Goal: Task Accomplishment & Management: Manage account settings

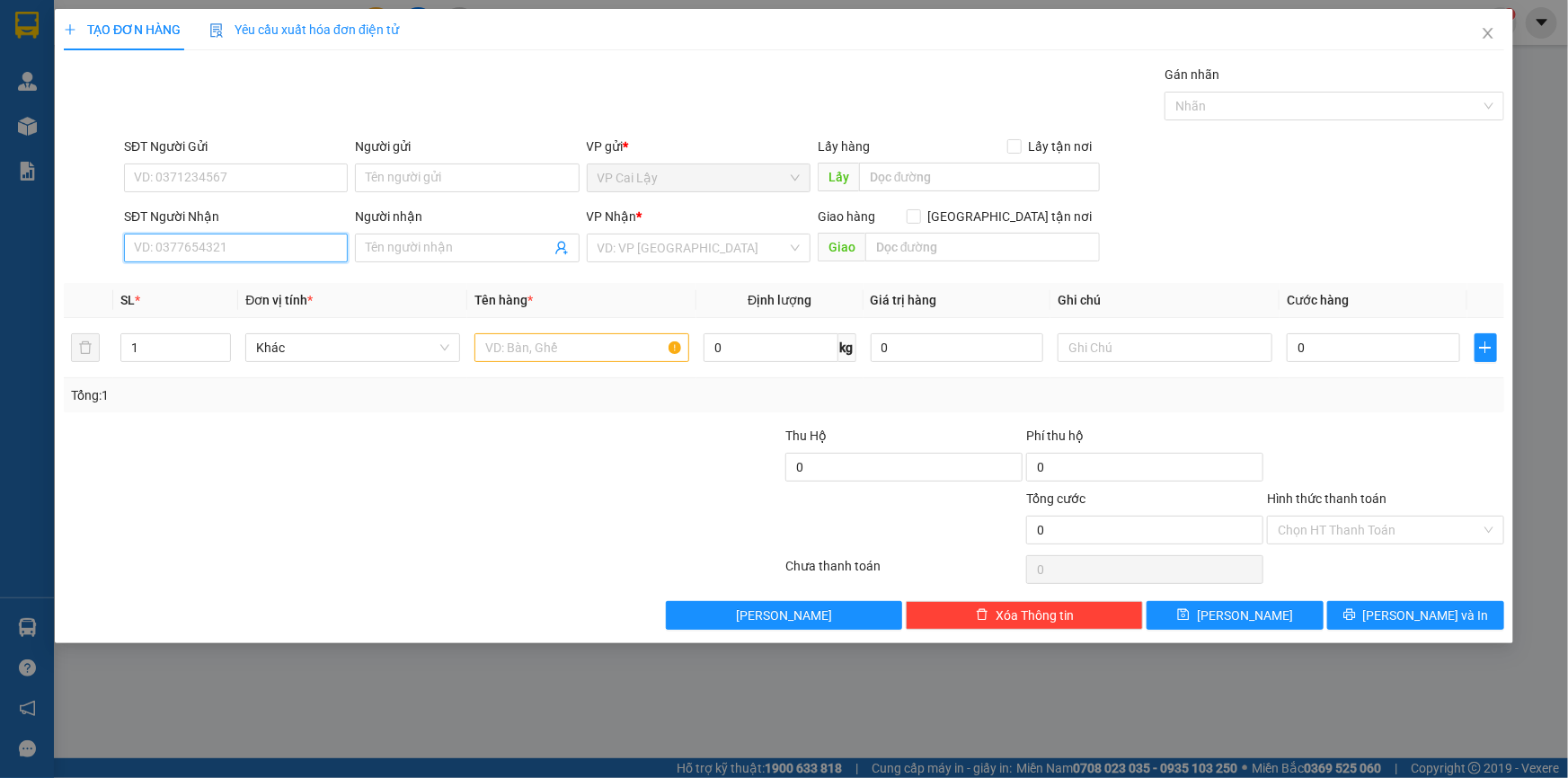
click at [297, 248] on input "SĐT Người Nhận" at bounding box center [236, 248] width 223 height 29
click at [257, 176] on input "SĐT Người Gửi" at bounding box center [236, 178] width 223 height 29
type input "0886149446"
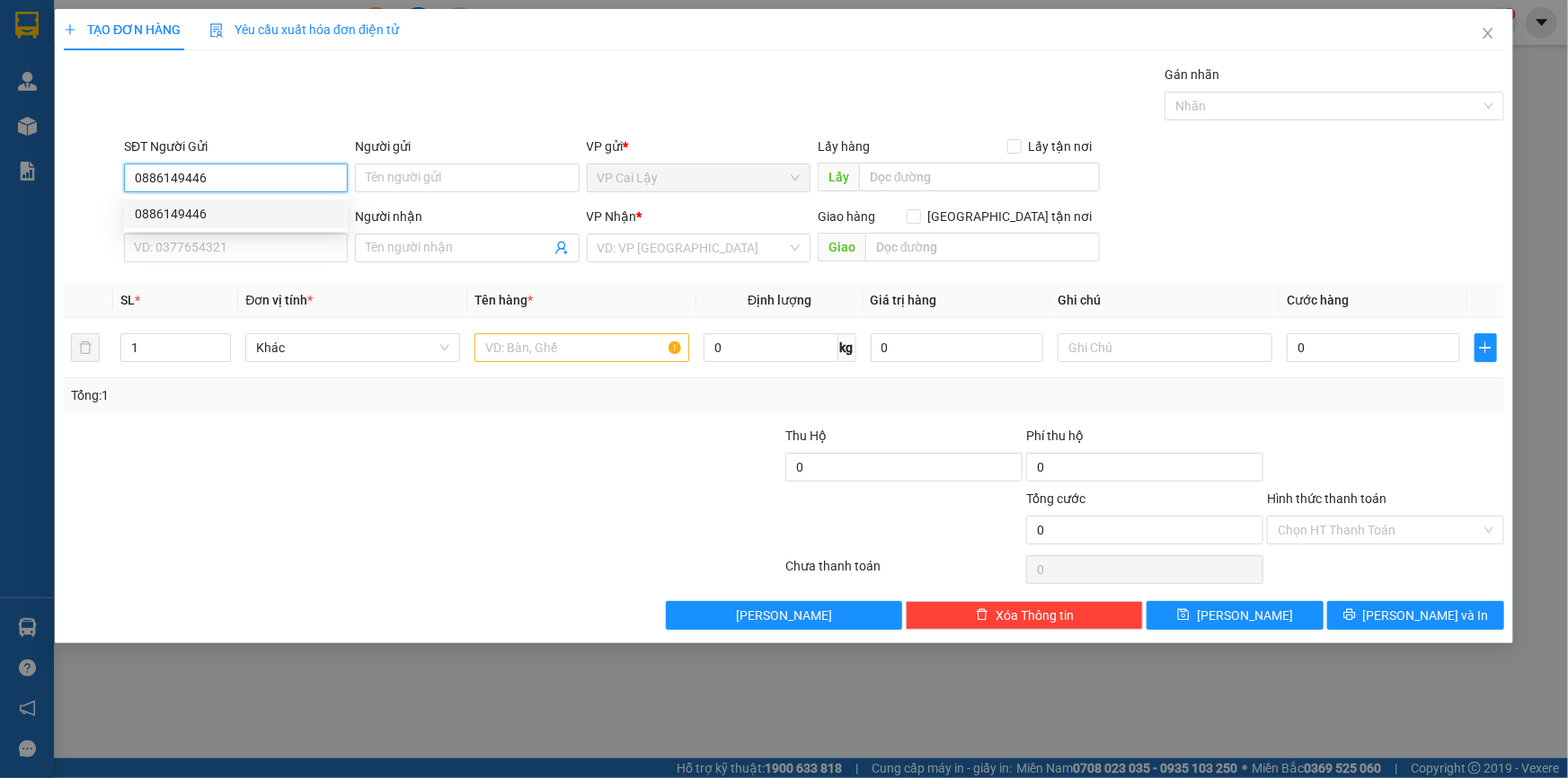
click at [284, 212] on div "0886149446" at bounding box center [235, 214] width 202 height 20
type input "CHÙA [DEMOGRAPHIC_DATA]"
type input "0708428295"
type input "SANG"
type input "336/16 PHAN VĂN TRỊ P11 Q.BÌNH THẠNH"
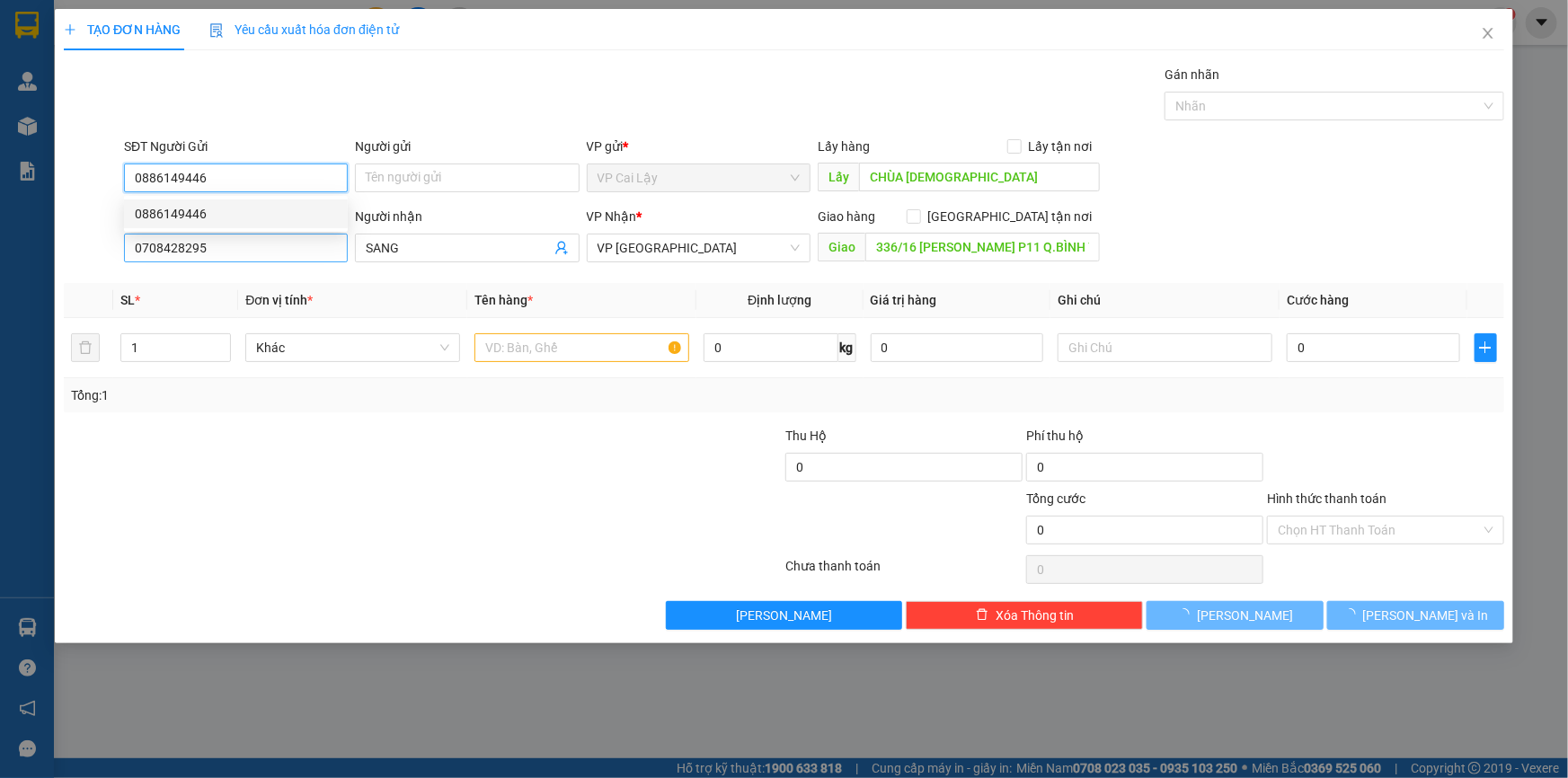
type input "30.000"
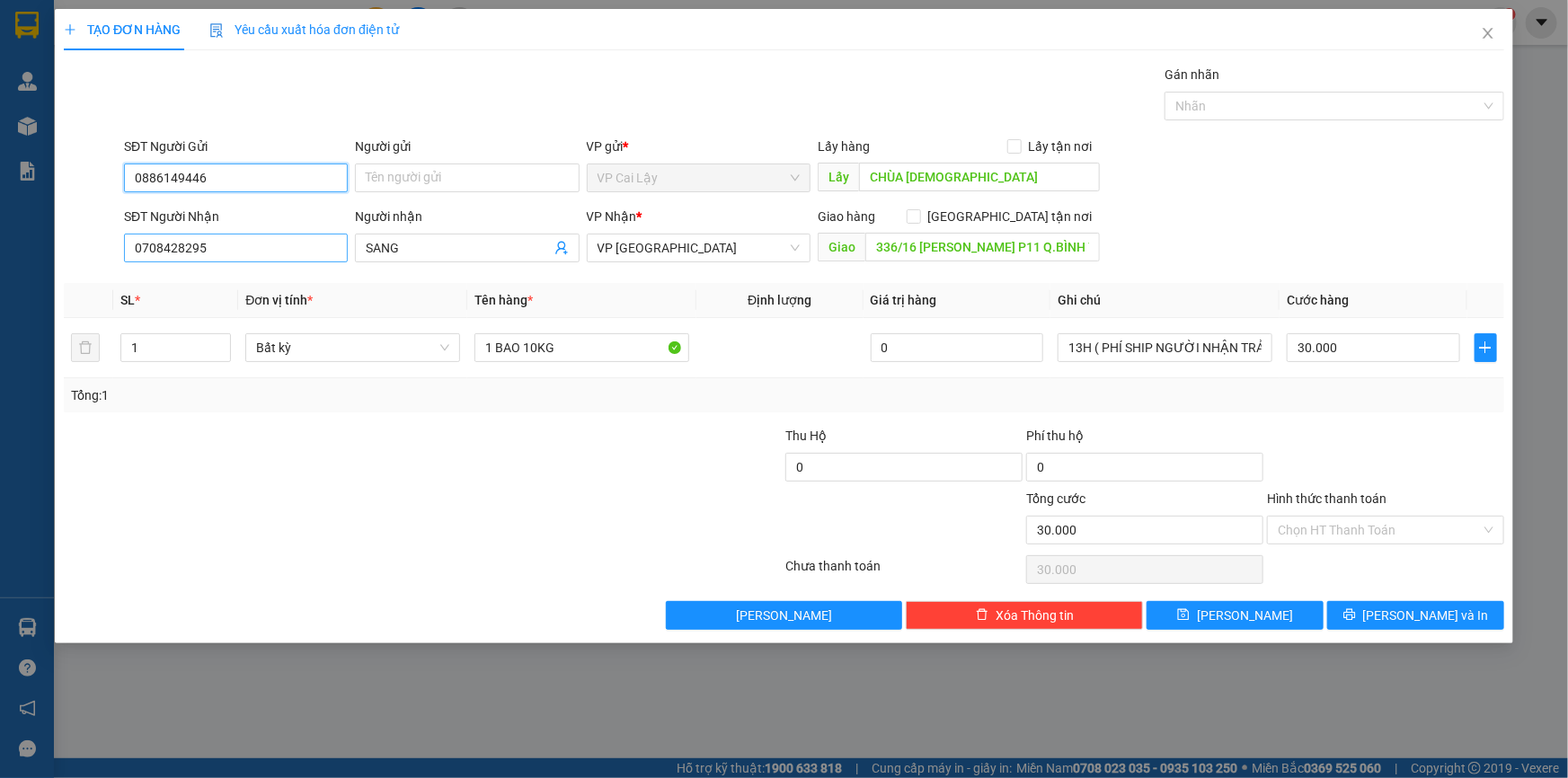
type input "0886149446"
click at [247, 248] on input "0708428295" at bounding box center [236, 248] width 223 height 29
type input "0865990239"
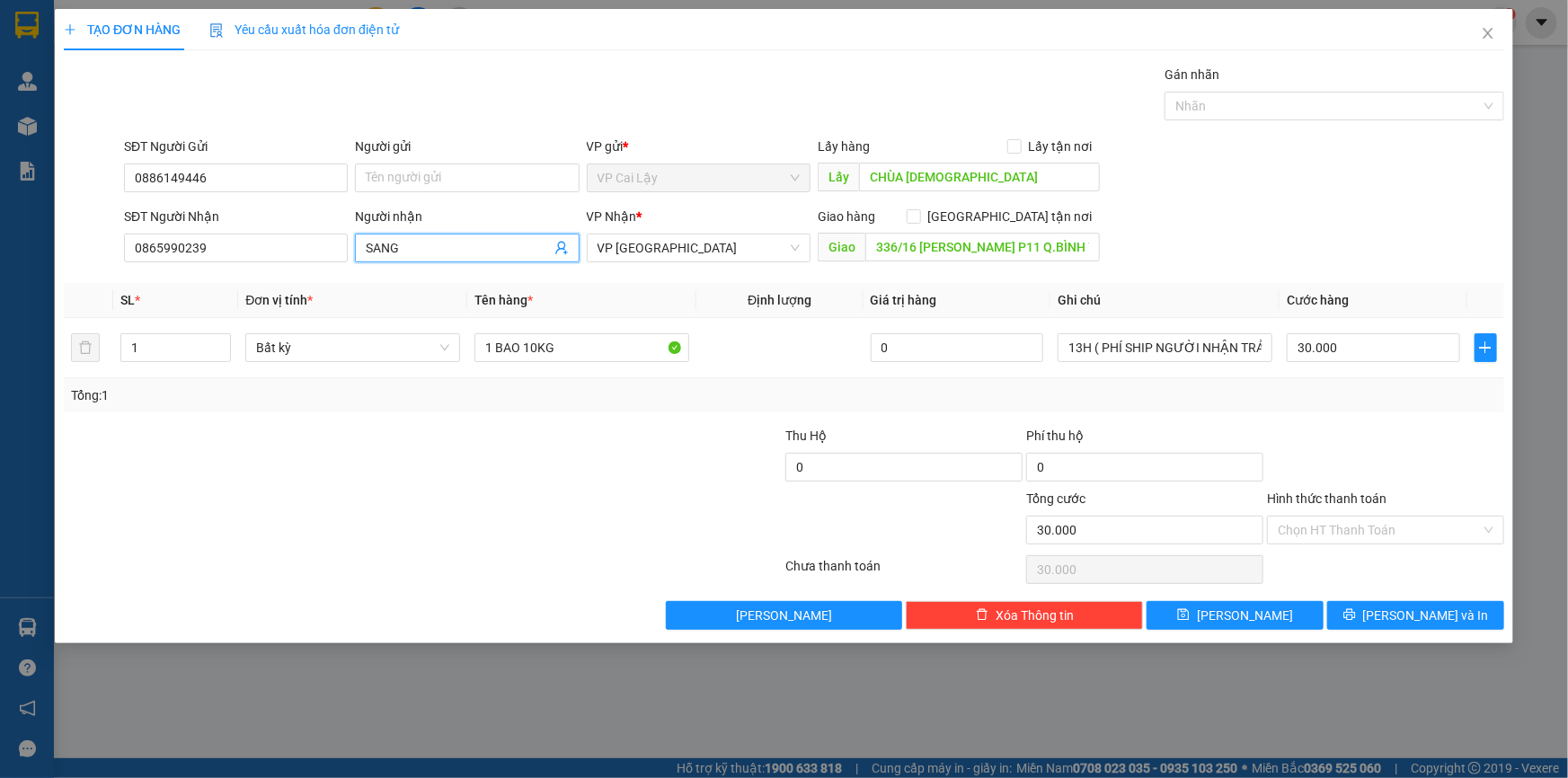
click at [426, 246] on input "SANG" at bounding box center [458, 248] width 184 height 20
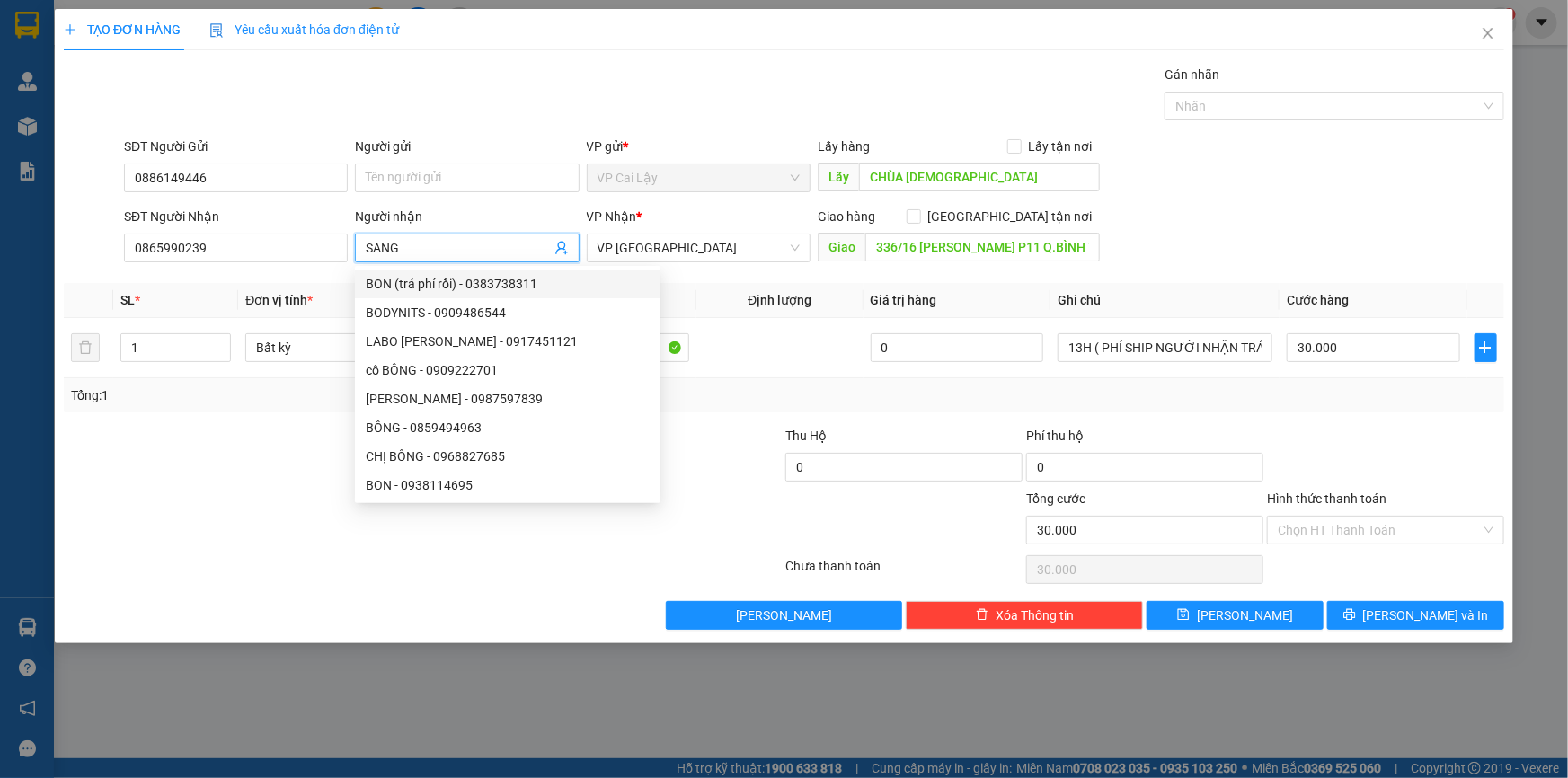
click at [689, 284] on th "Tên hàng *" at bounding box center [582, 300] width 229 height 35
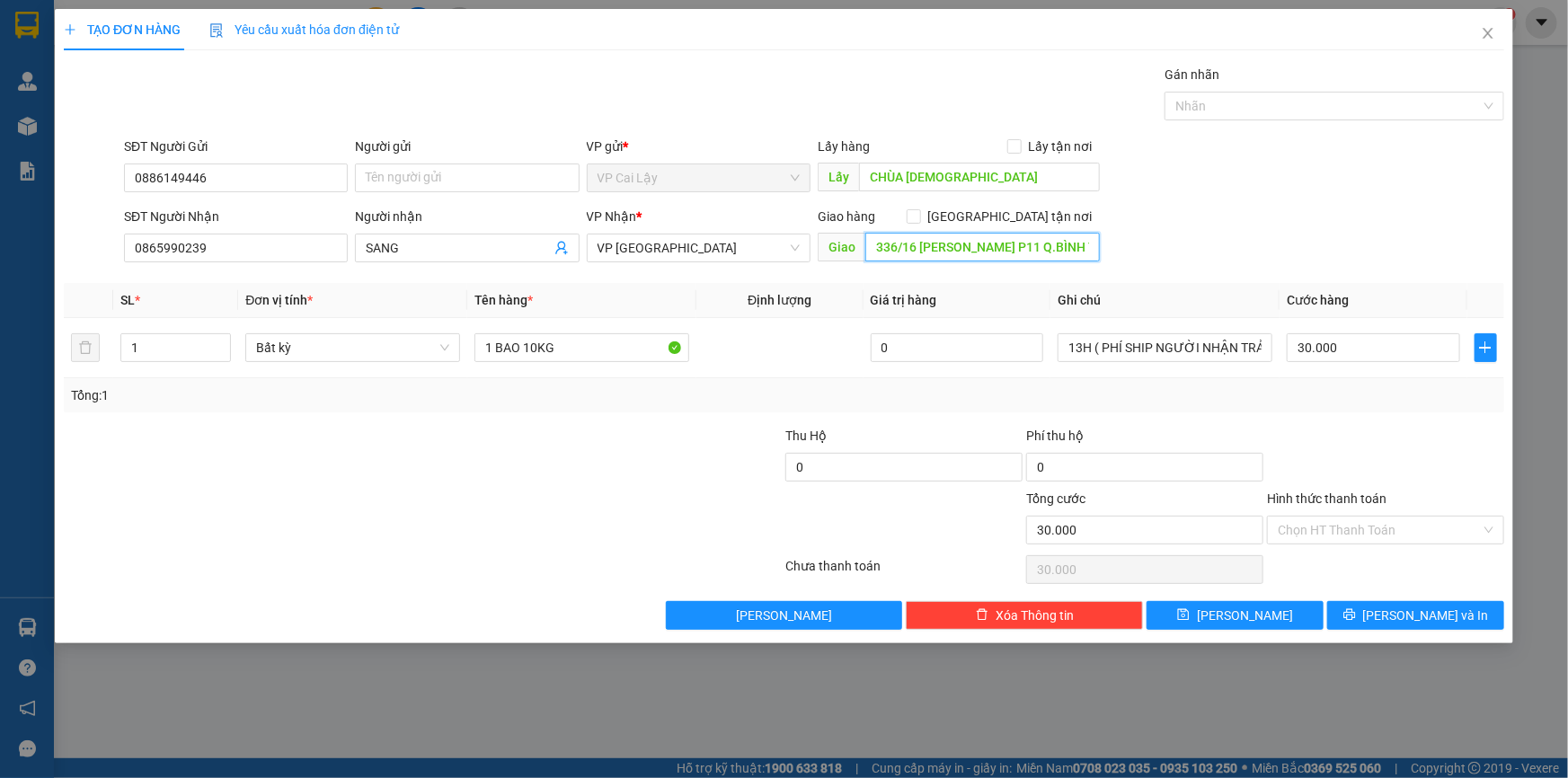
click at [956, 242] on input "336/16 PHAN VĂN TRỊ P11 Q.BÌNH THẠNH" at bounding box center [982, 247] width 234 height 29
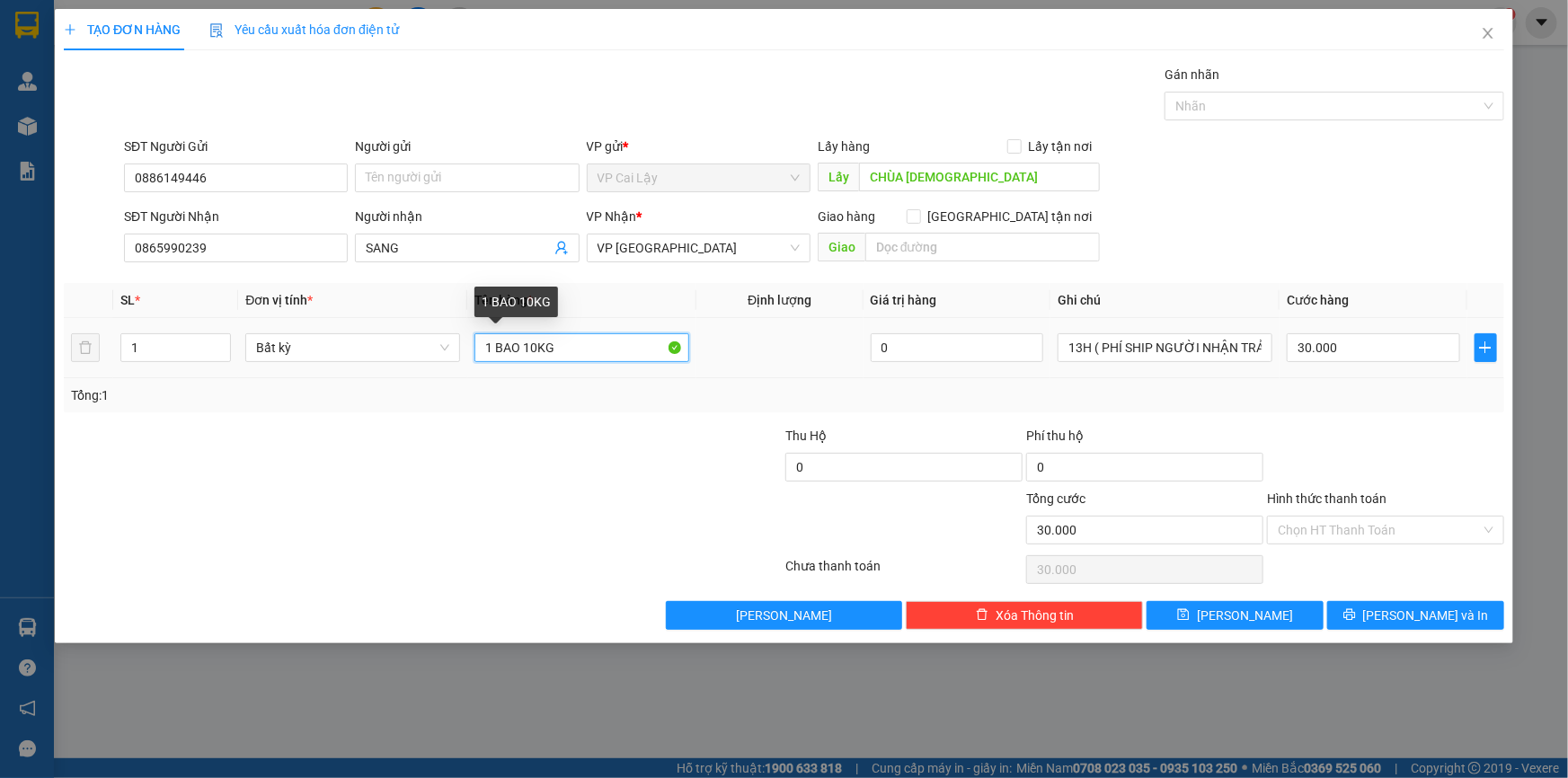
click at [597, 351] on input "1 BAO 10KG" at bounding box center [582, 348] width 215 height 29
drag, startPoint x: 518, startPoint y: 350, endPoint x: 494, endPoint y: 349, distance: 24.0
click at [494, 349] on input "1 BAO 10KG" at bounding box center [582, 348] width 215 height 29
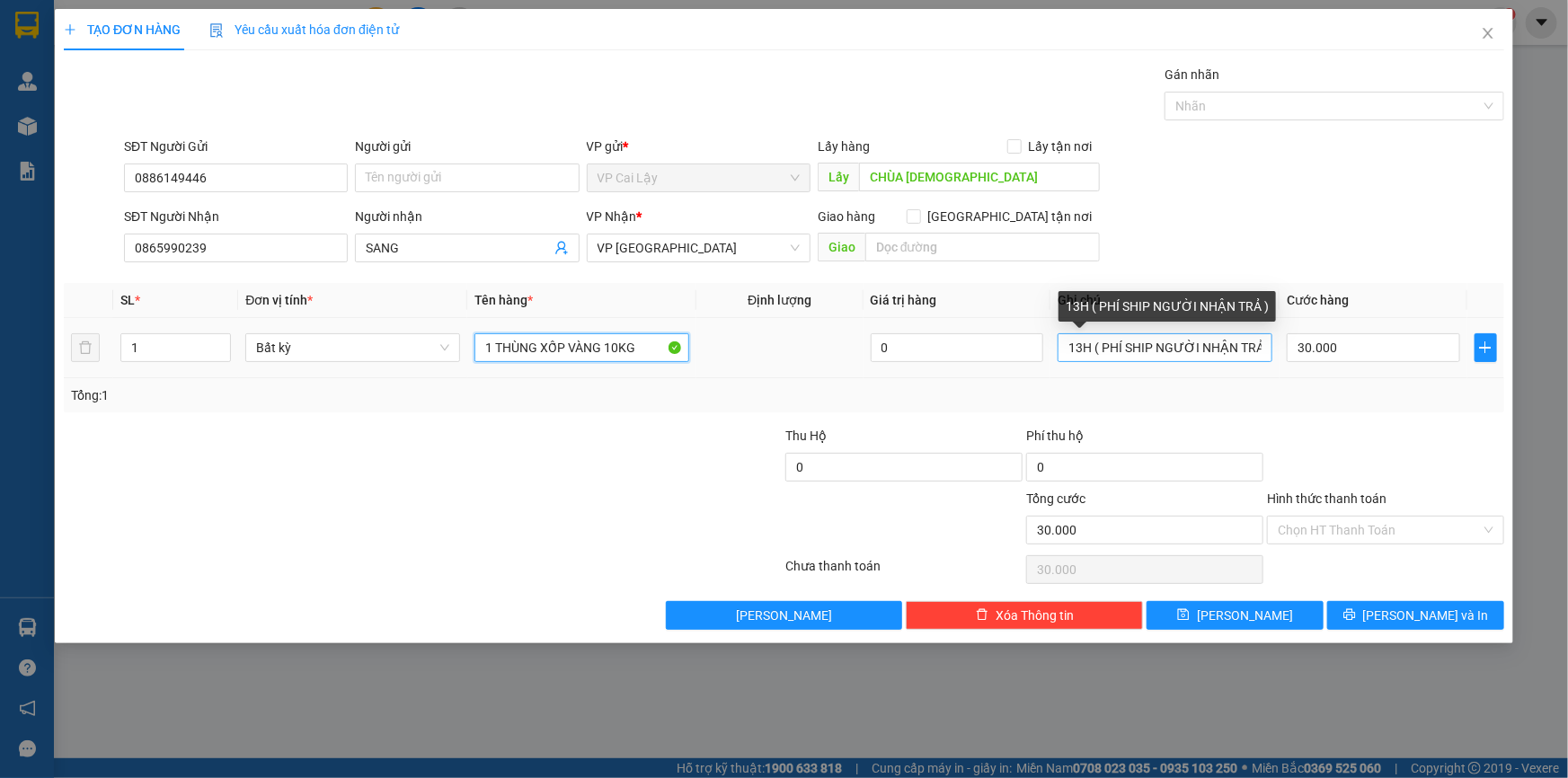
type input "1 THÙNG XỐP VÀNG 10KG"
click at [1152, 351] on input "13H ( PHÍ SHIP NGƯỜI NHẬN TRẢ )" at bounding box center [1165, 348] width 215 height 29
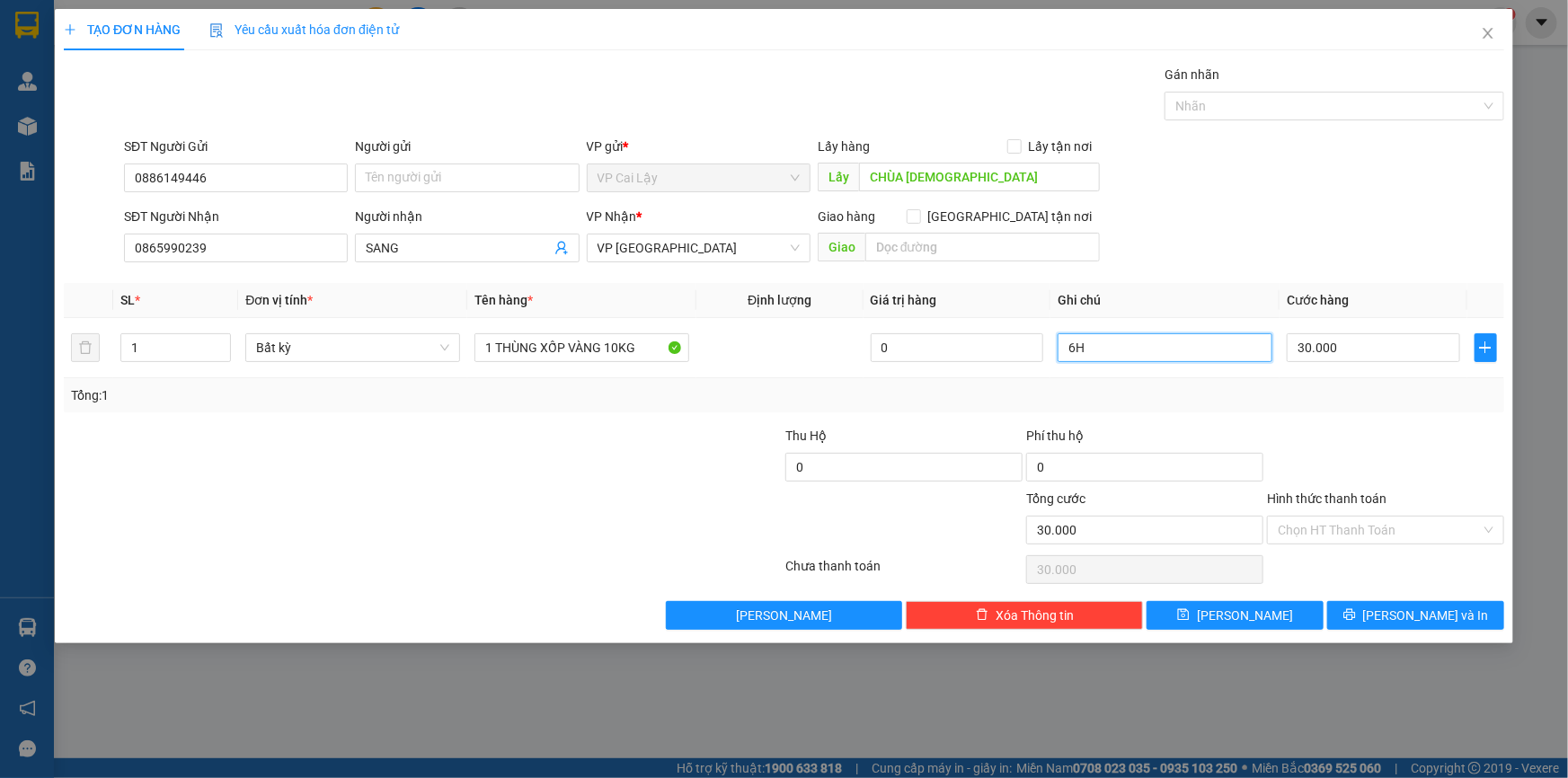
type input "6H"
click at [1338, 450] on div at bounding box center [1386, 457] width 241 height 63
click at [1333, 528] on input "Hình thức thanh toán" at bounding box center [1380, 530] width 203 height 27
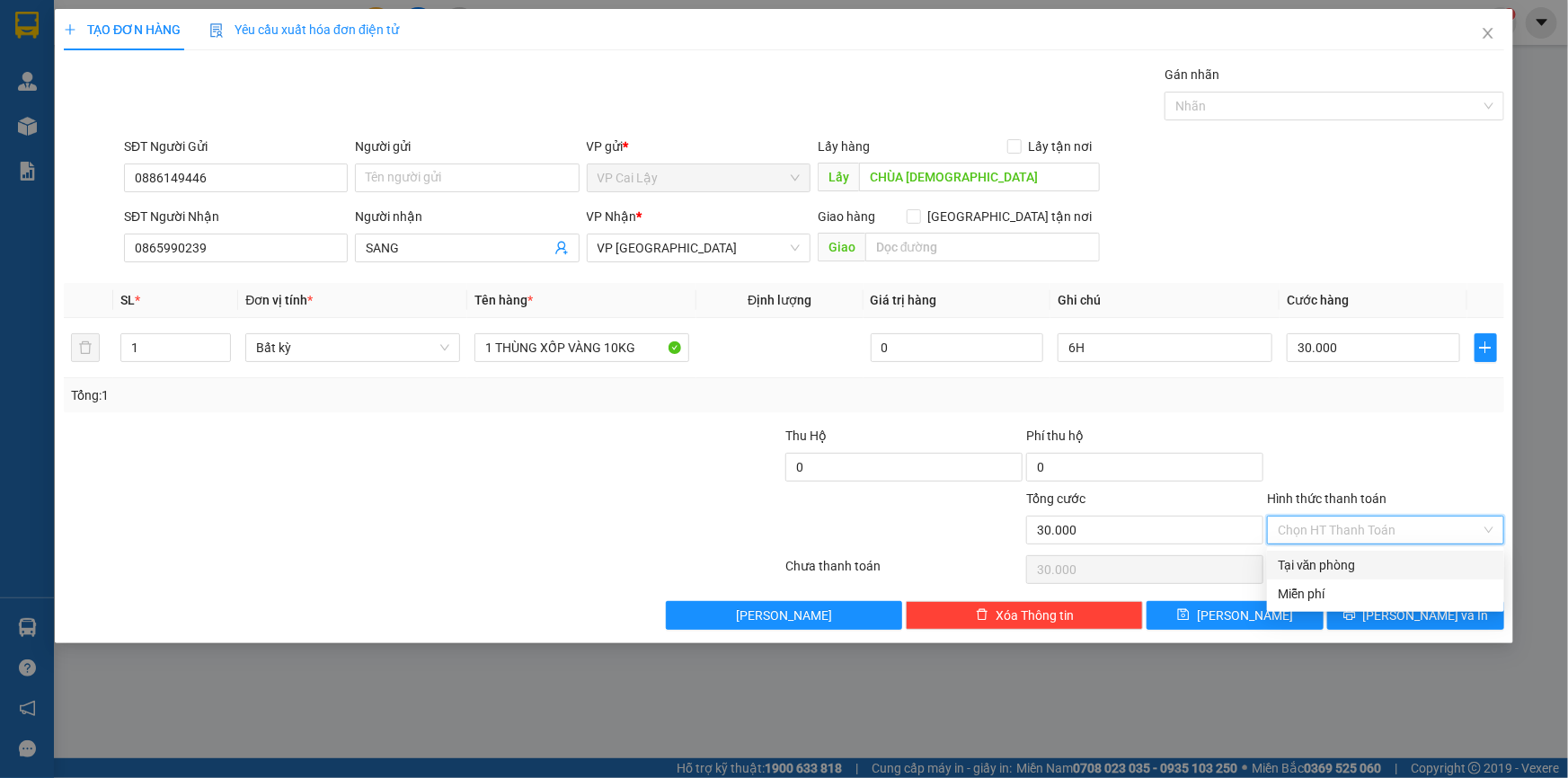
click at [1315, 563] on div "Tại văn phòng" at bounding box center [1386, 566] width 216 height 20
type input "0"
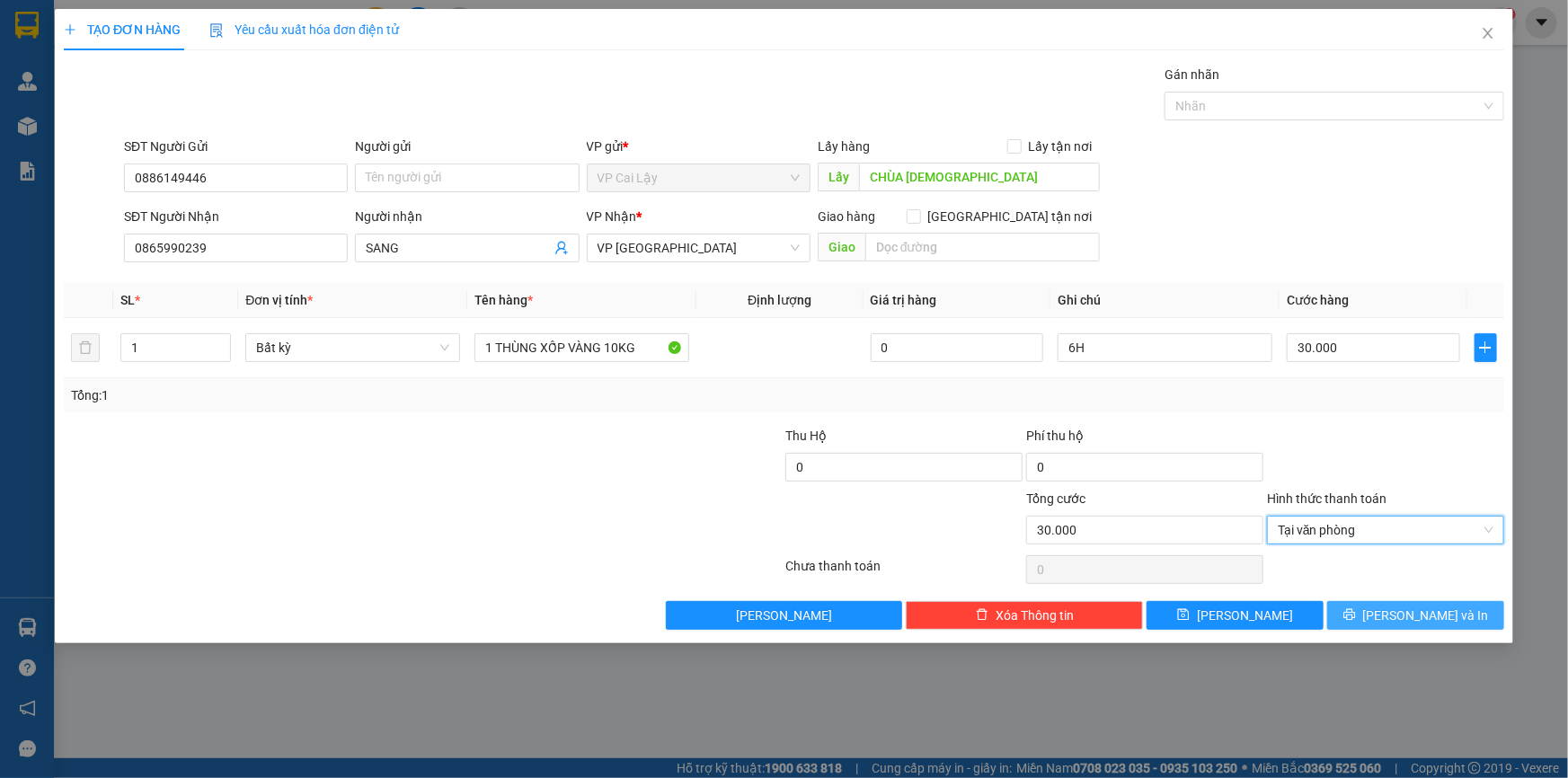
click at [1356, 617] on icon "printer" at bounding box center [1350, 615] width 13 height 13
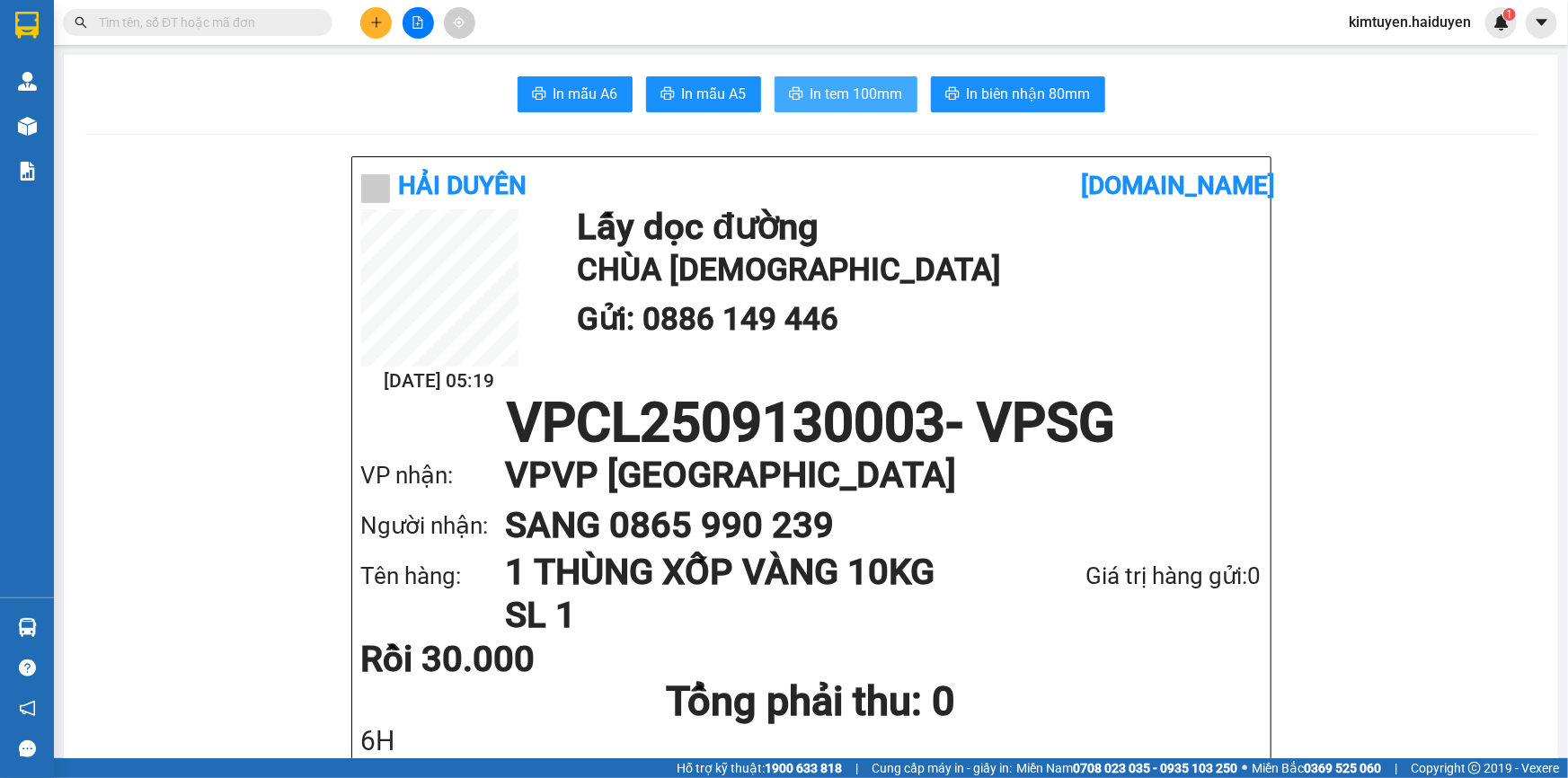
click at [855, 88] on span "In tem 100mm" at bounding box center [857, 94] width 93 height 23
click at [382, 18] on icon "plus" at bounding box center [377, 23] width 13 height 13
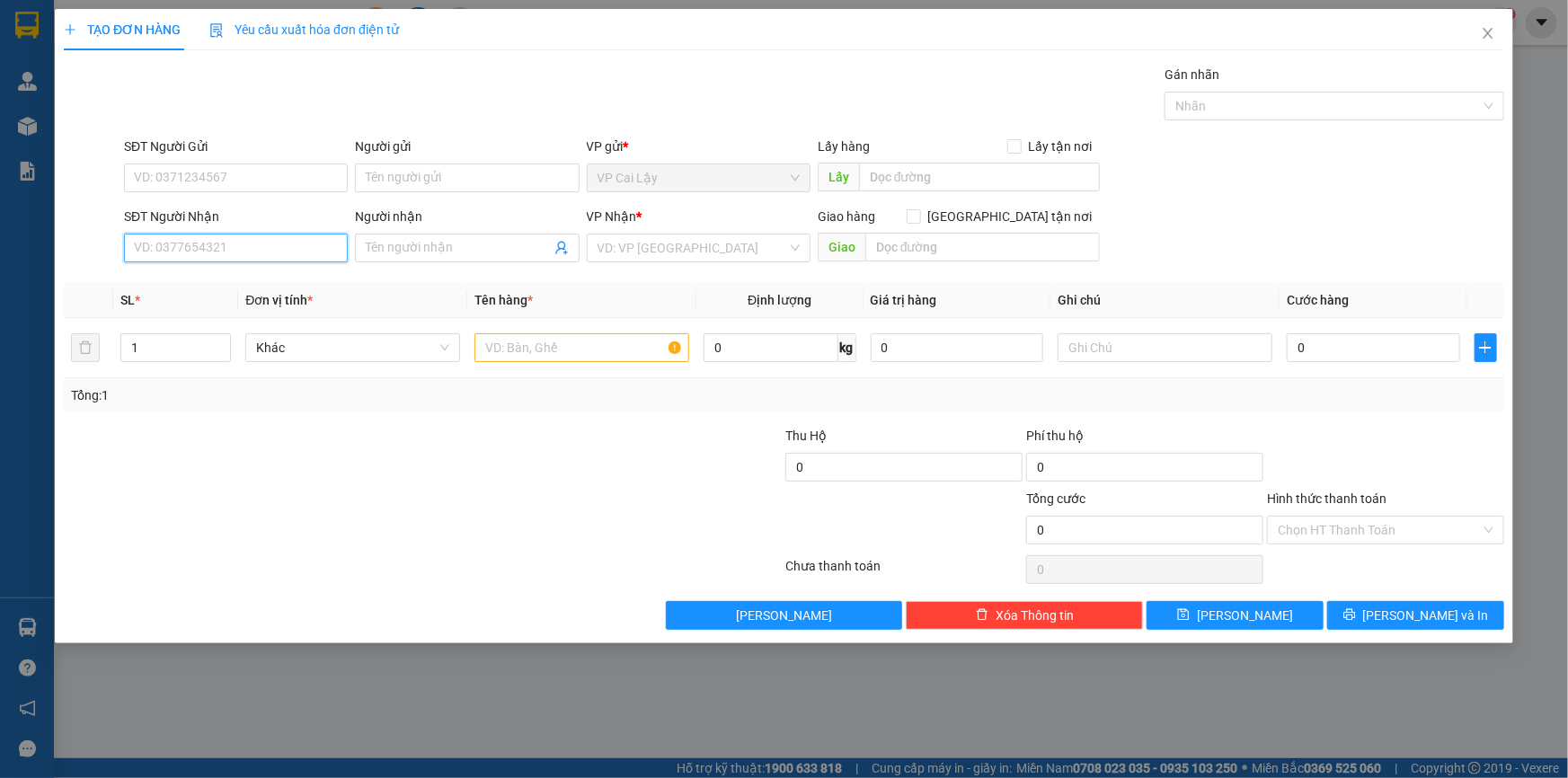
click at [242, 247] on input "SĐT Người Nhận" at bounding box center [236, 248] width 223 height 29
type input "0968671718"
click at [281, 288] on div "0968671718 - HÂN" at bounding box center [235, 284] width 202 height 20
type input "HÂN"
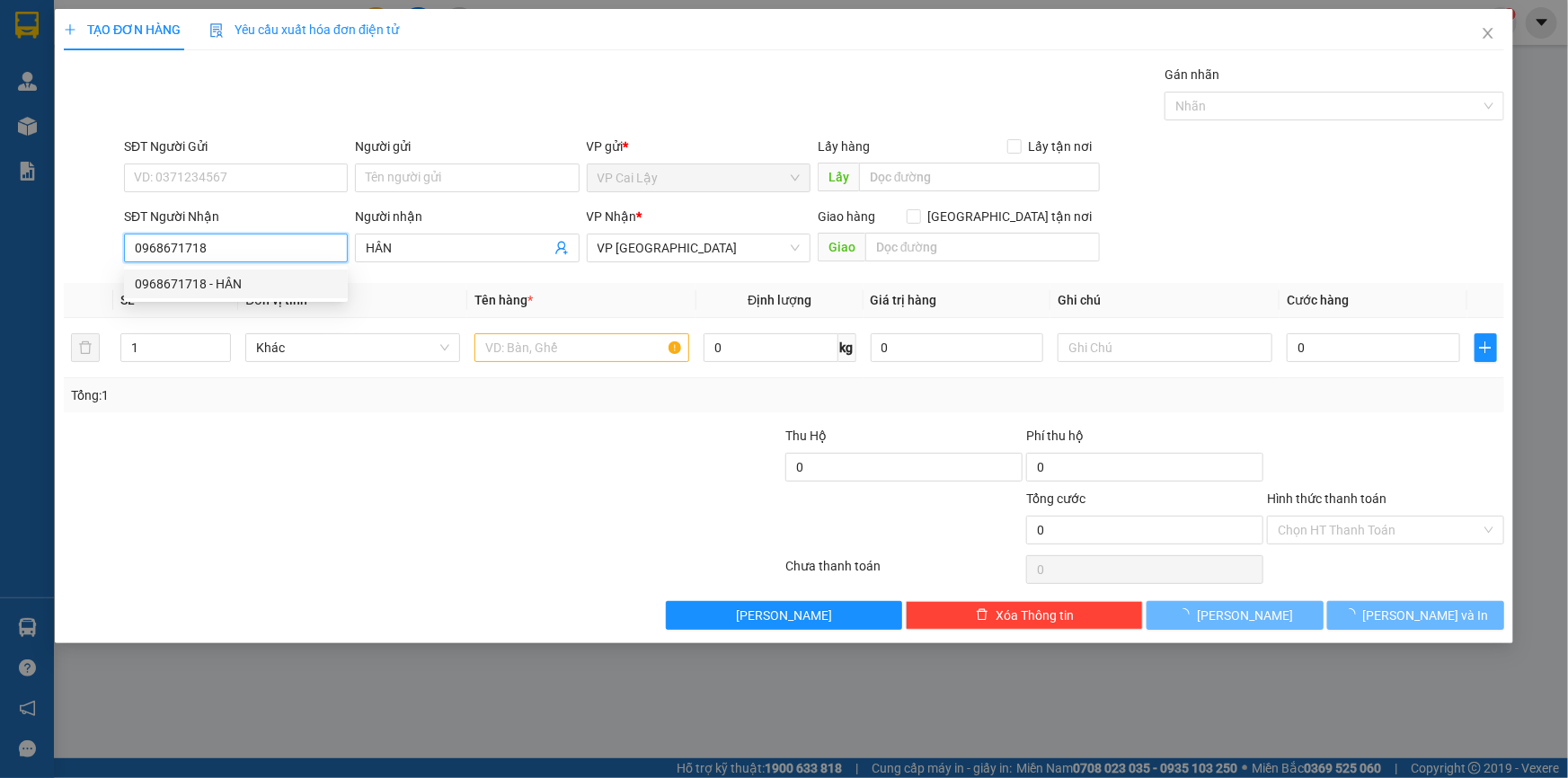
type input "30.000"
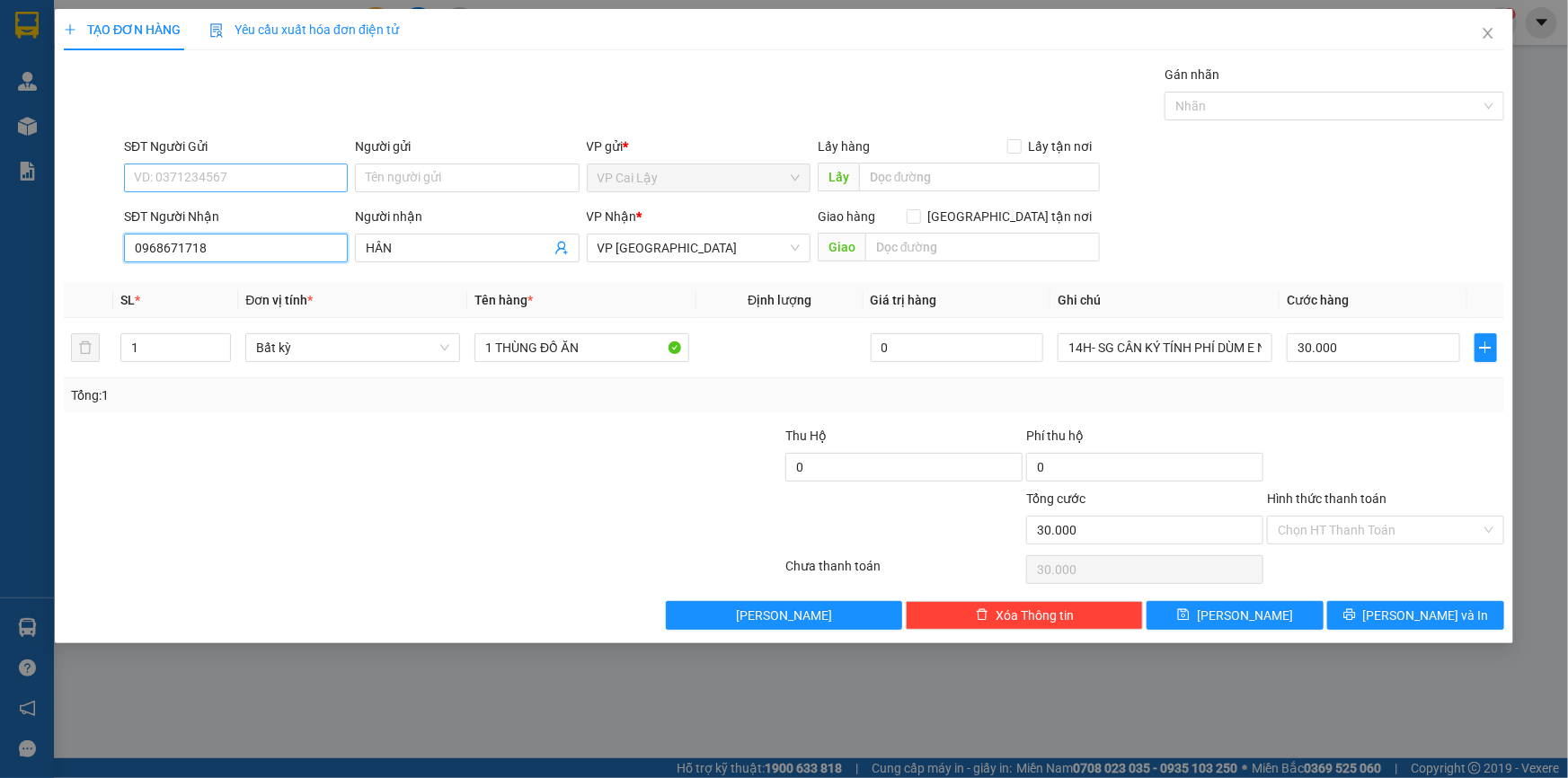
type input "0968671718"
click at [263, 178] on input "SĐT Người Gửi" at bounding box center [236, 178] width 223 height 29
click at [258, 213] on div "0945140261" at bounding box center [235, 214] width 202 height 20
type input "0945140261"
type input "QUA CẦU SAO"
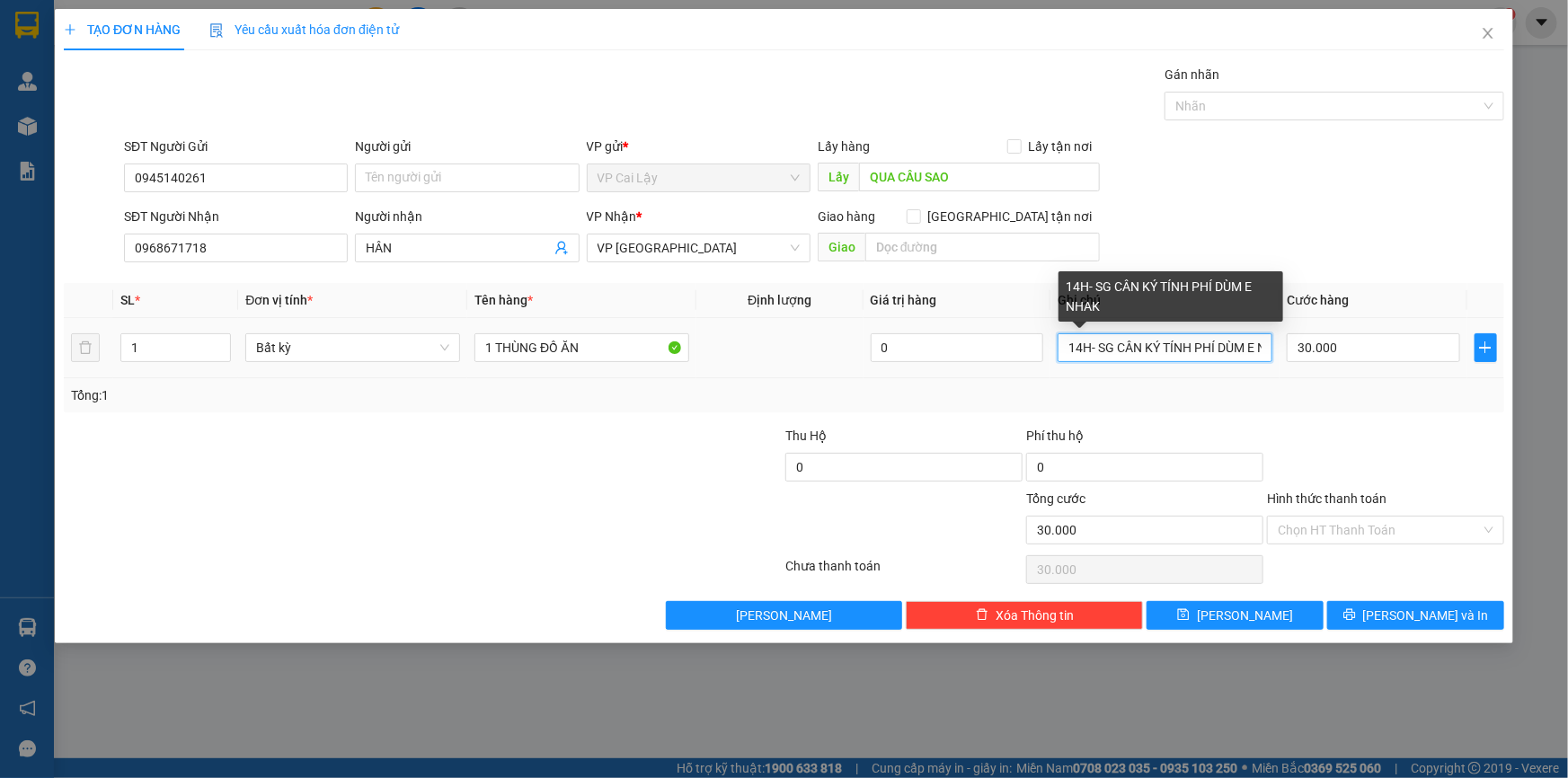
click at [1117, 341] on input "14H- SG CÂN KÝ TÍNH PHÍ DÙM E NHAK" at bounding box center [1165, 348] width 215 height 29
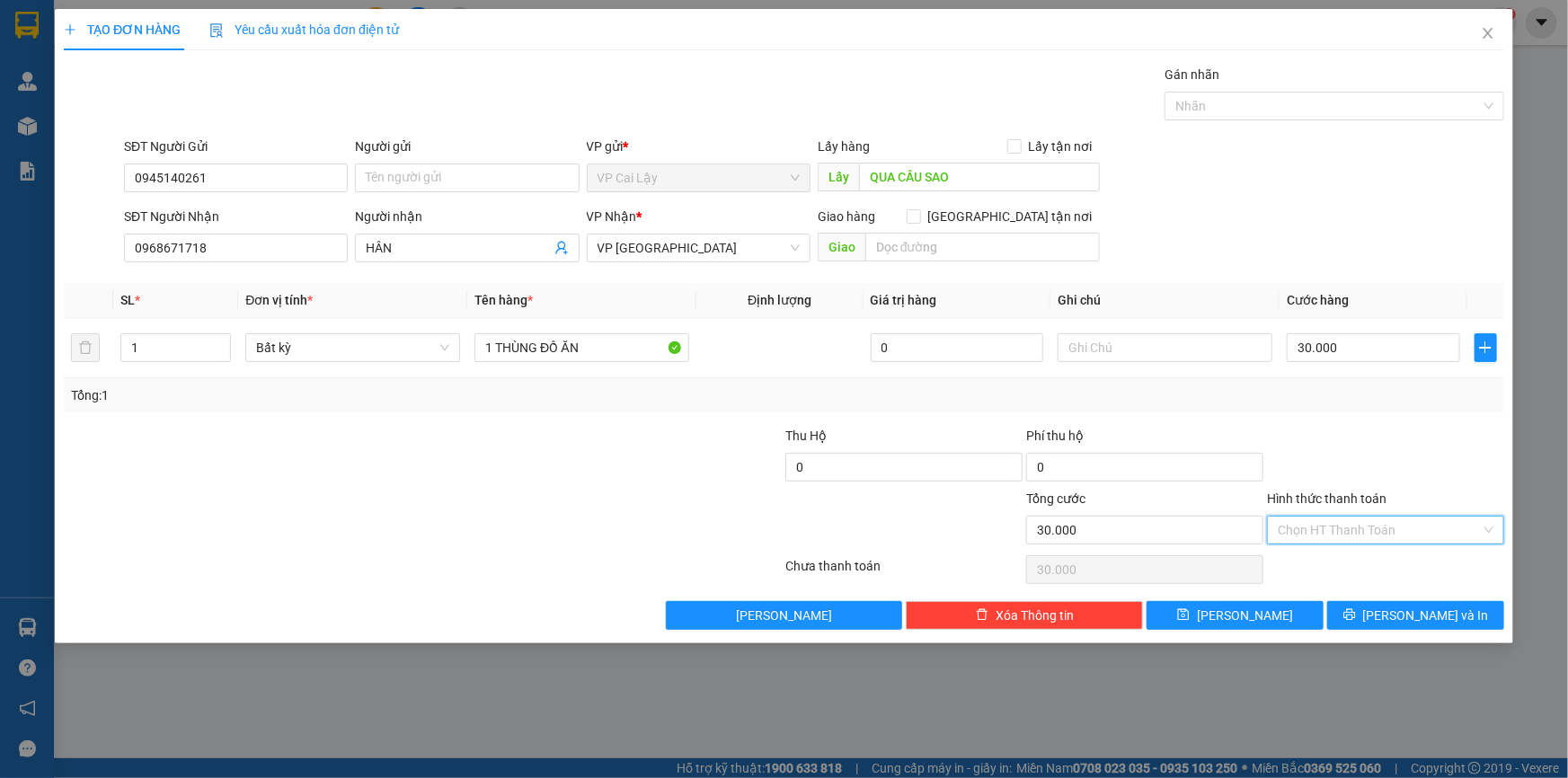
click at [1362, 521] on input "Hình thức thanh toán" at bounding box center [1380, 530] width 203 height 27
click at [1358, 569] on div "Tại văn phòng" at bounding box center [1386, 566] width 216 height 20
type input "0"
click at [1131, 338] on input "text" at bounding box center [1165, 348] width 215 height 29
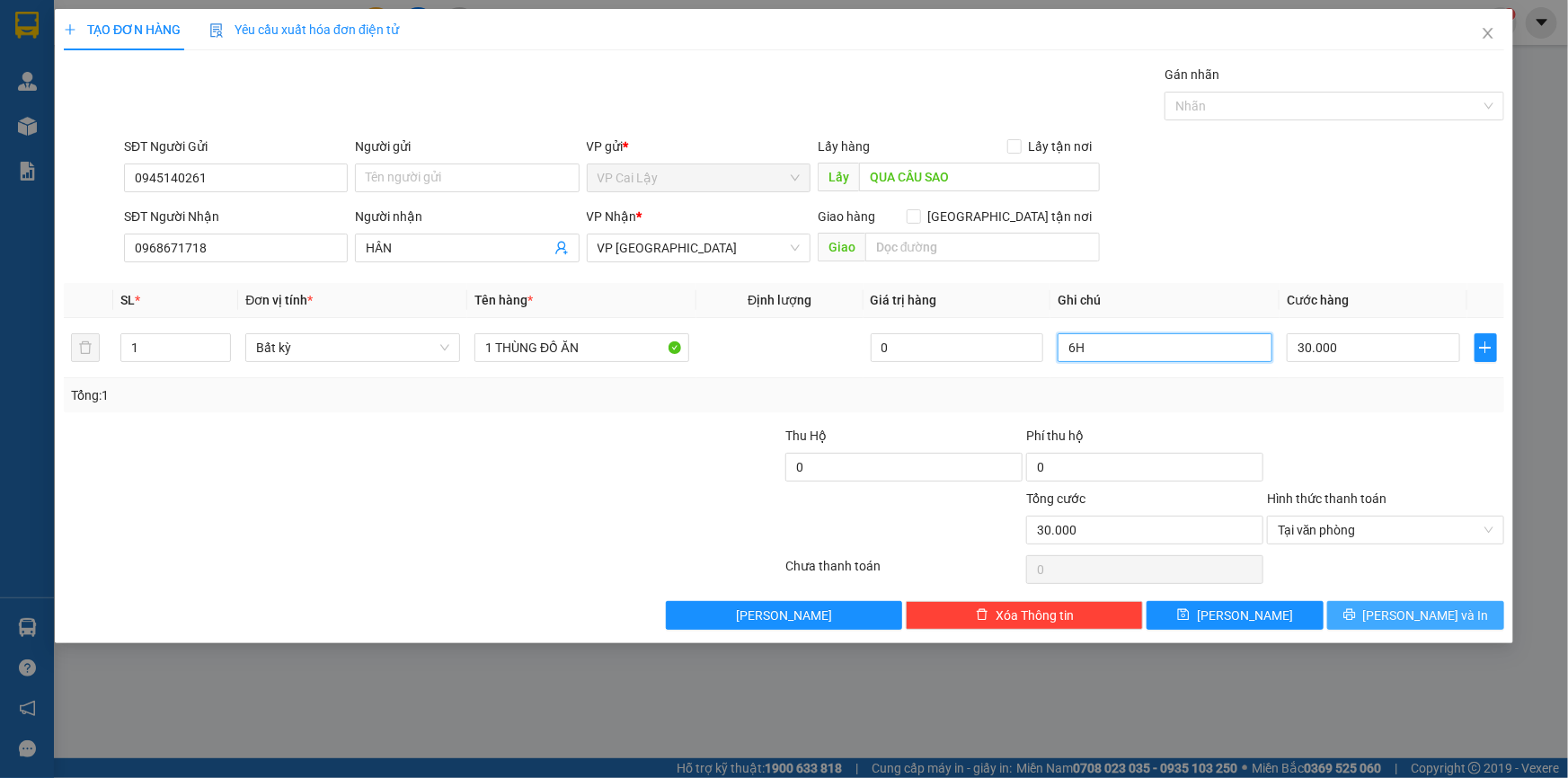
type input "6H"
click at [1393, 619] on button "[PERSON_NAME] và In" at bounding box center [1415, 616] width 177 height 29
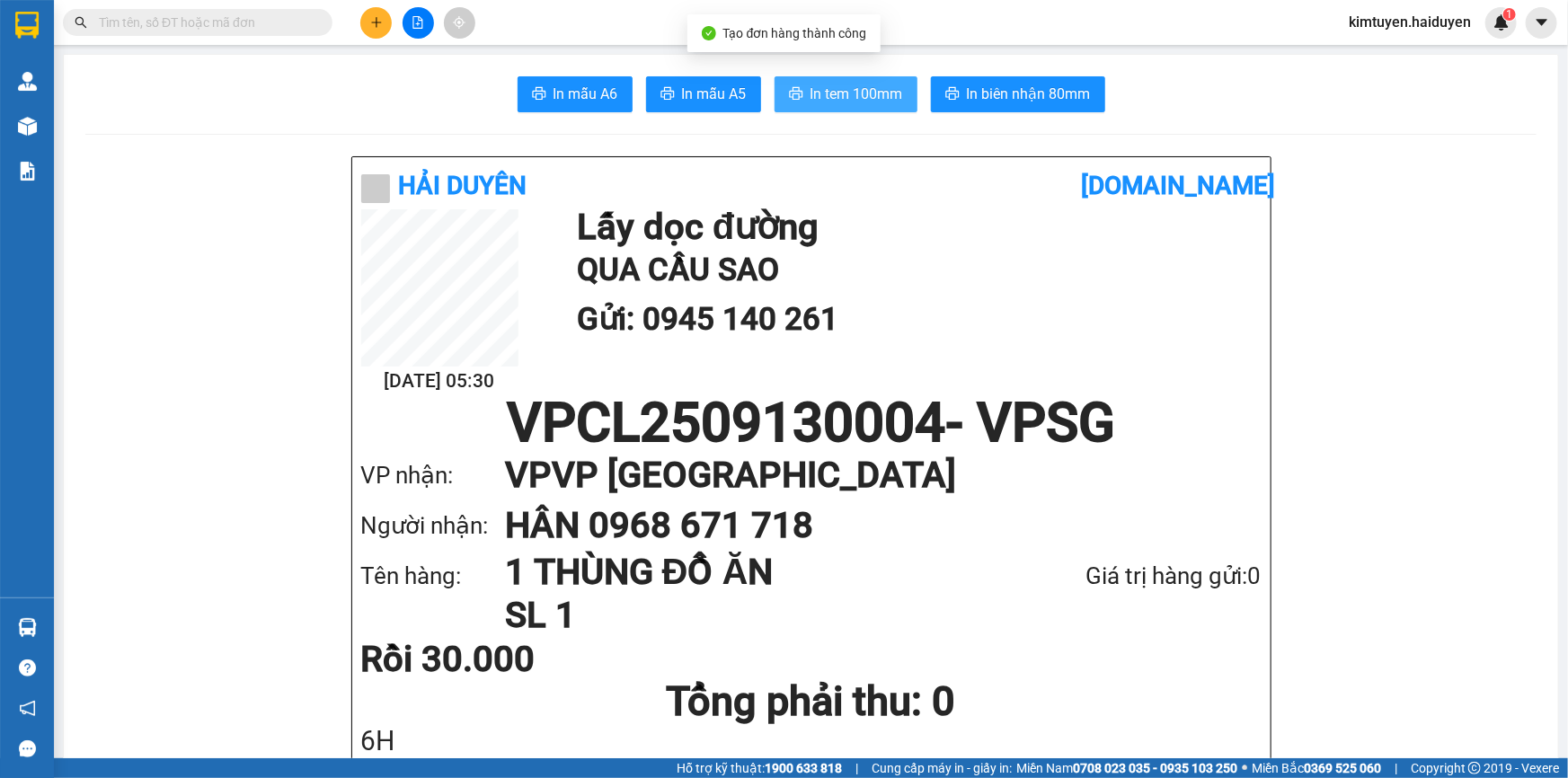
click at [817, 89] on span "In tem 100mm" at bounding box center [857, 94] width 93 height 23
click at [374, 25] on icon "plus" at bounding box center [377, 23] width 13 height 13
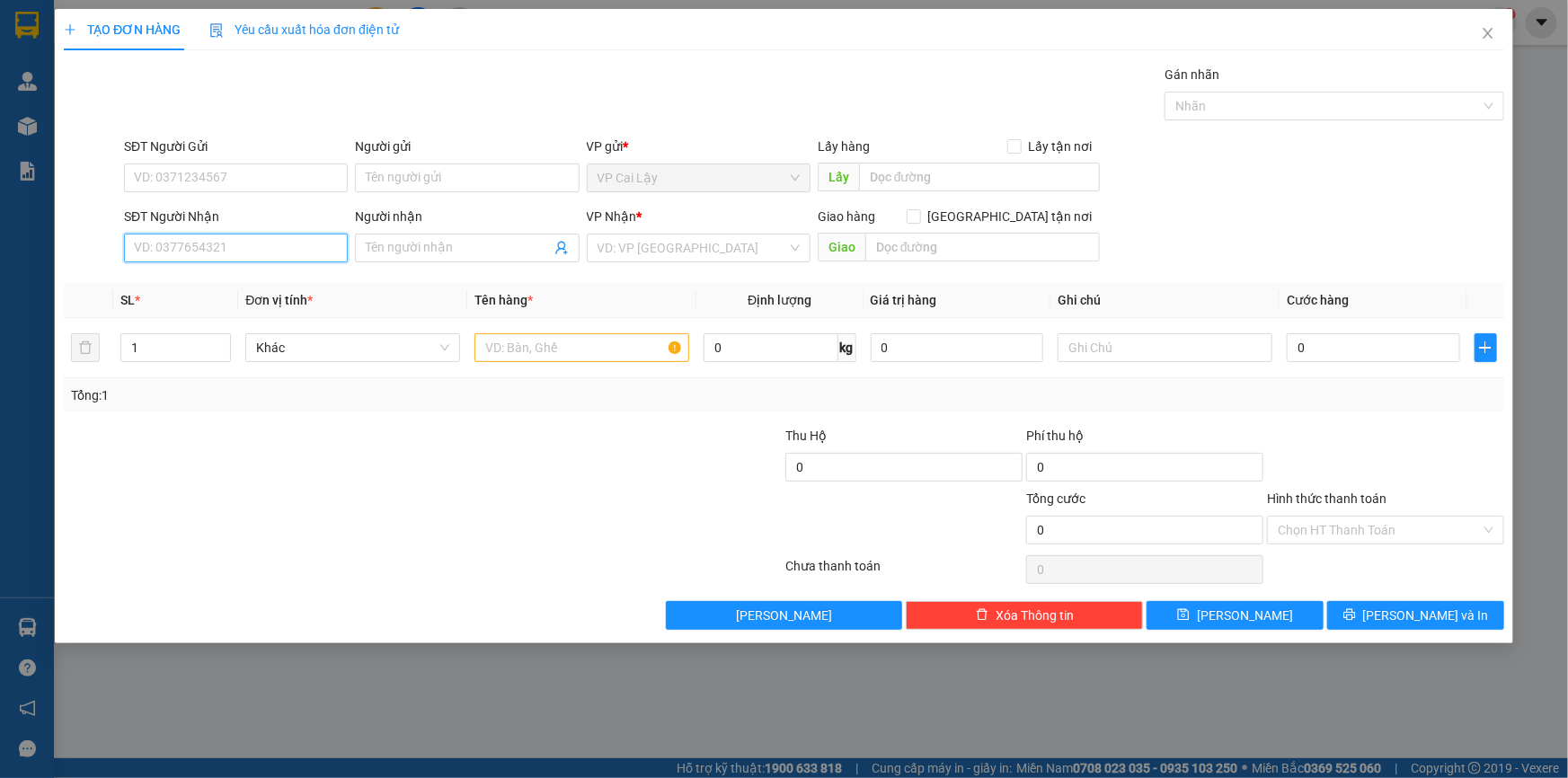
click at [233, 250] on input "SĐT Người Nhận" at bounding box center [236, 248] width 223 height 29
type input "0987681706"
click at [259, 279] on div "0987681706 - TIỀN" at bounding box center [235, 284] width 202 height 20
type input "TIỀN"
type input "20.000"
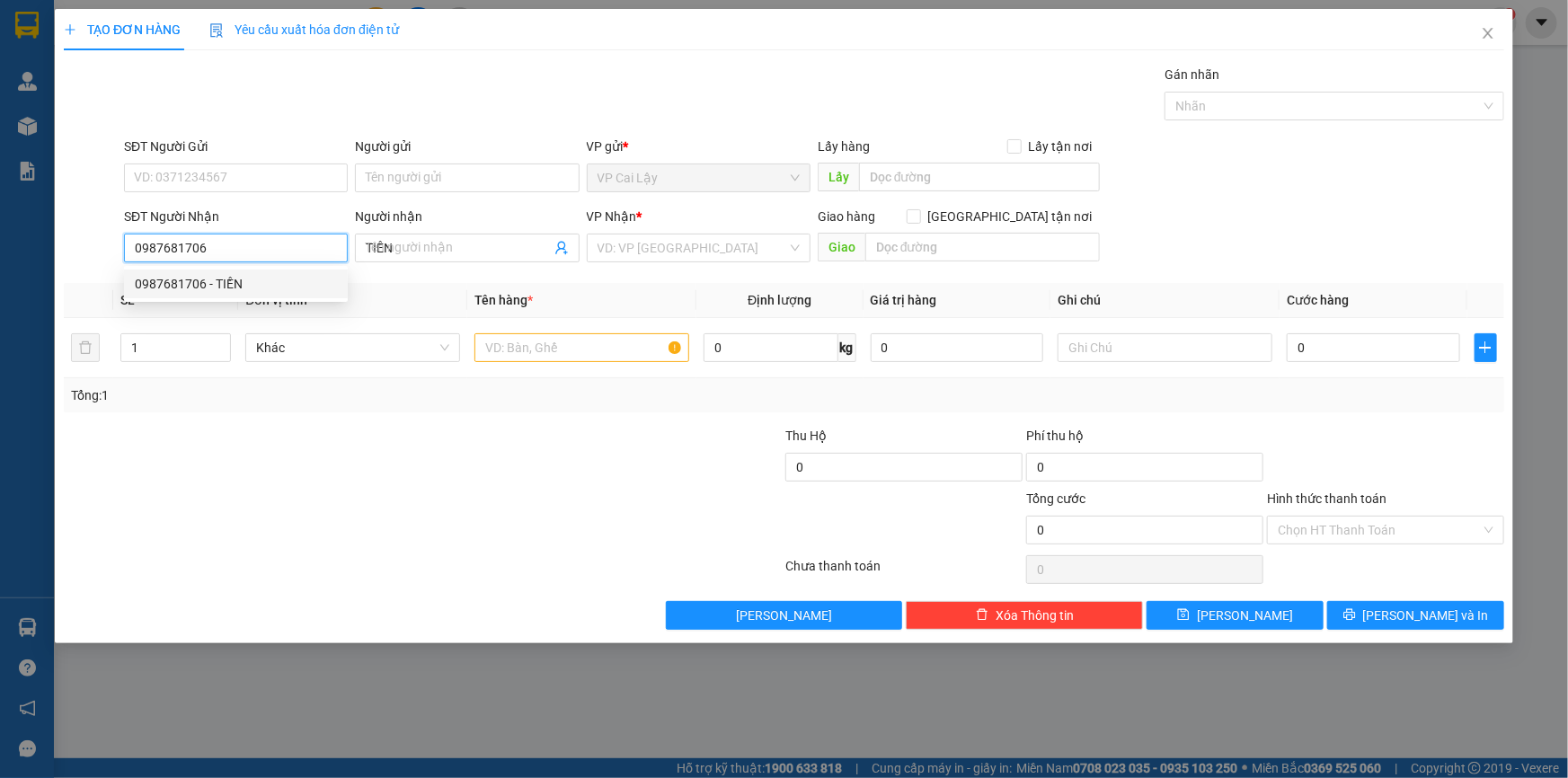
type input "20.000"
type input "0987681706"
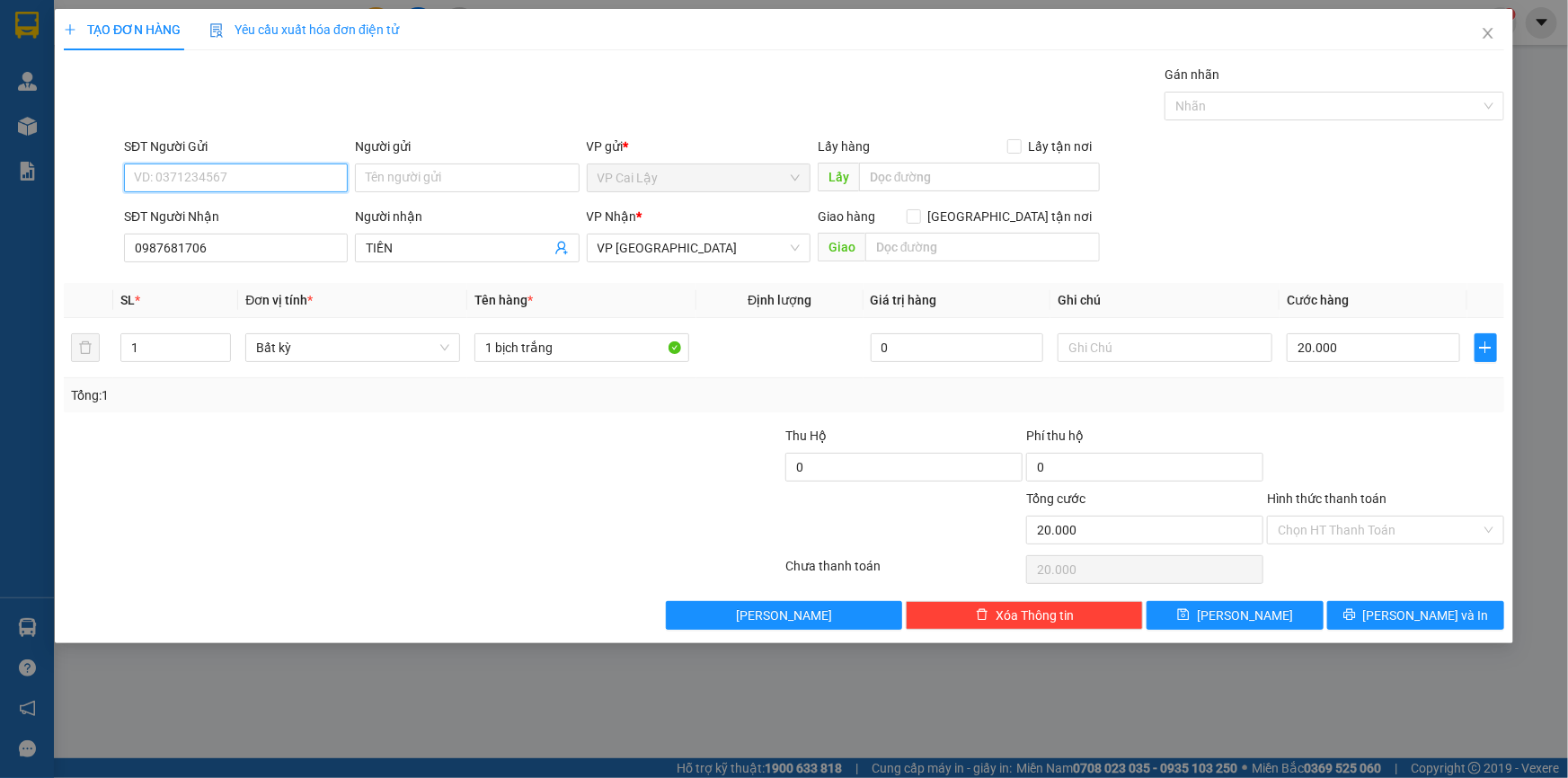
click at [270, 185] on input "SĐT Người Gửi" at bounding box center [236, 178] width 223 height 29
type input "0984123288"
click at [238, 211] on div "0984123288" at bounding box center [235, 214] width 202 height 20
type input "40.000"
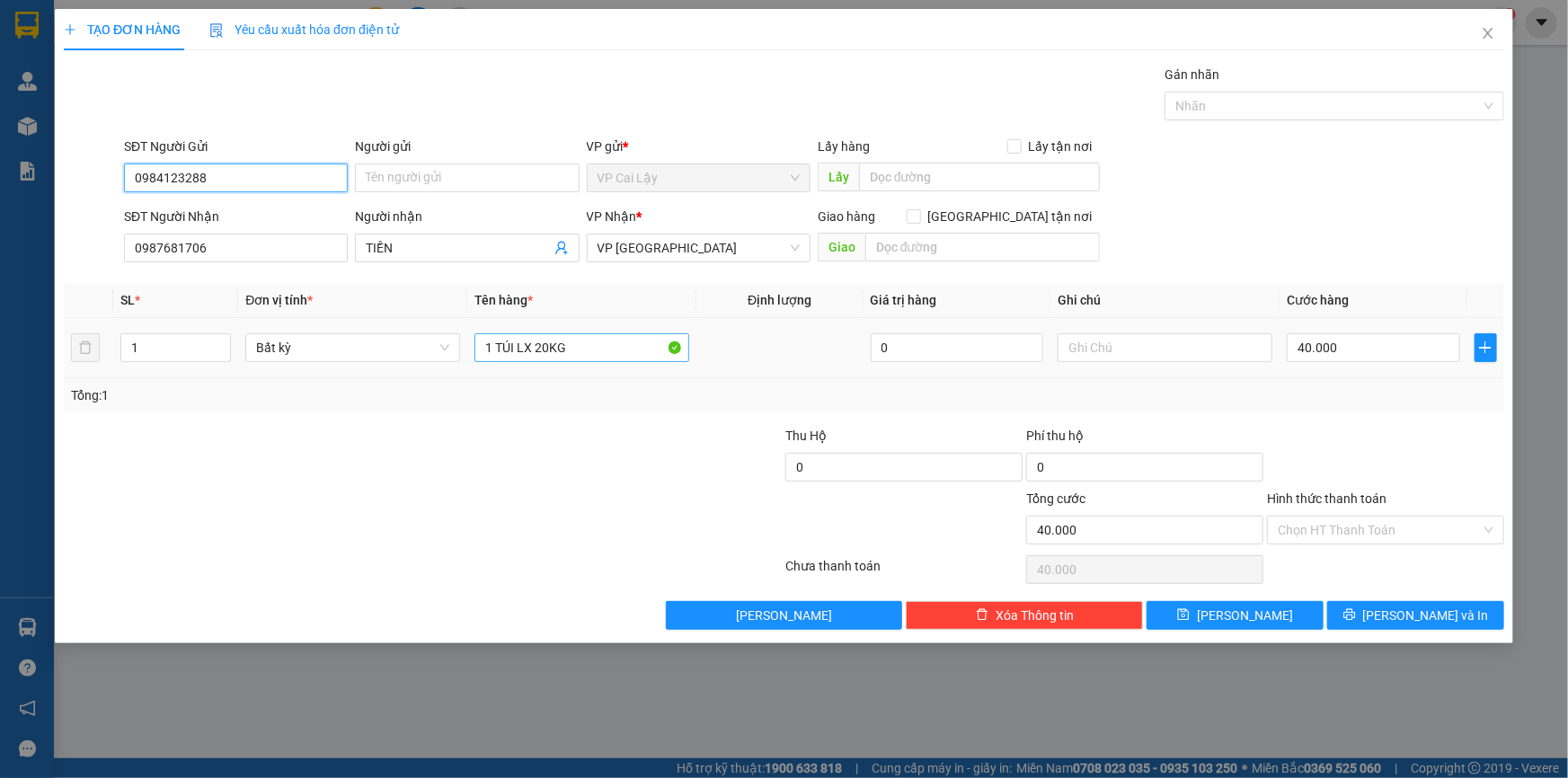
type input "0984123288"
click at [583, 352] on input "1 TÚI LX 20KG" at bounding box center [582, 348] width 215 height 29
type input "1 TÚI LX 5KG"
click at [1368, 346] on input "40.000" at bounding box center [1373, 348] width 173 height 29
type input "2"
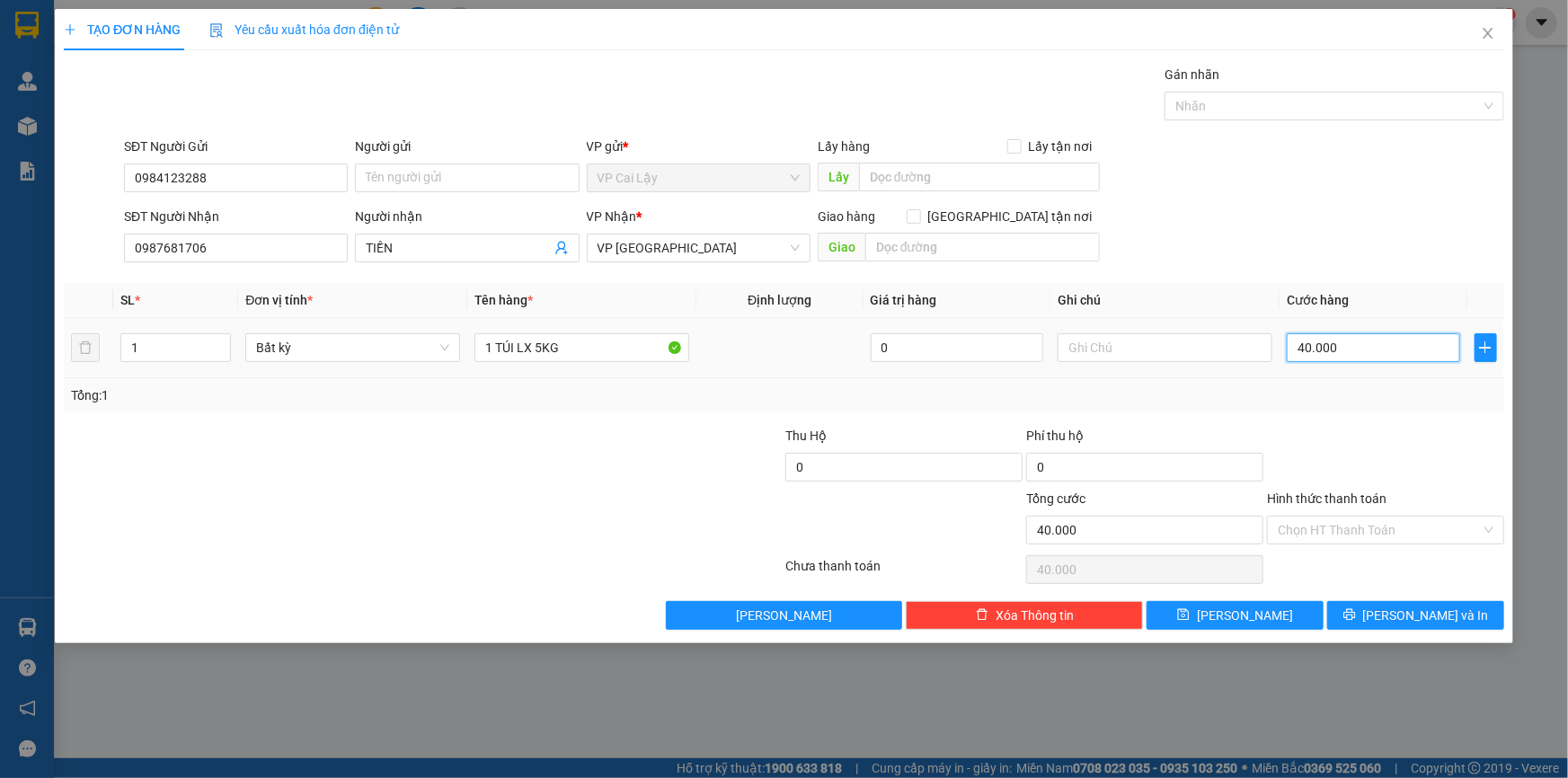
type input "2"
type input "20"
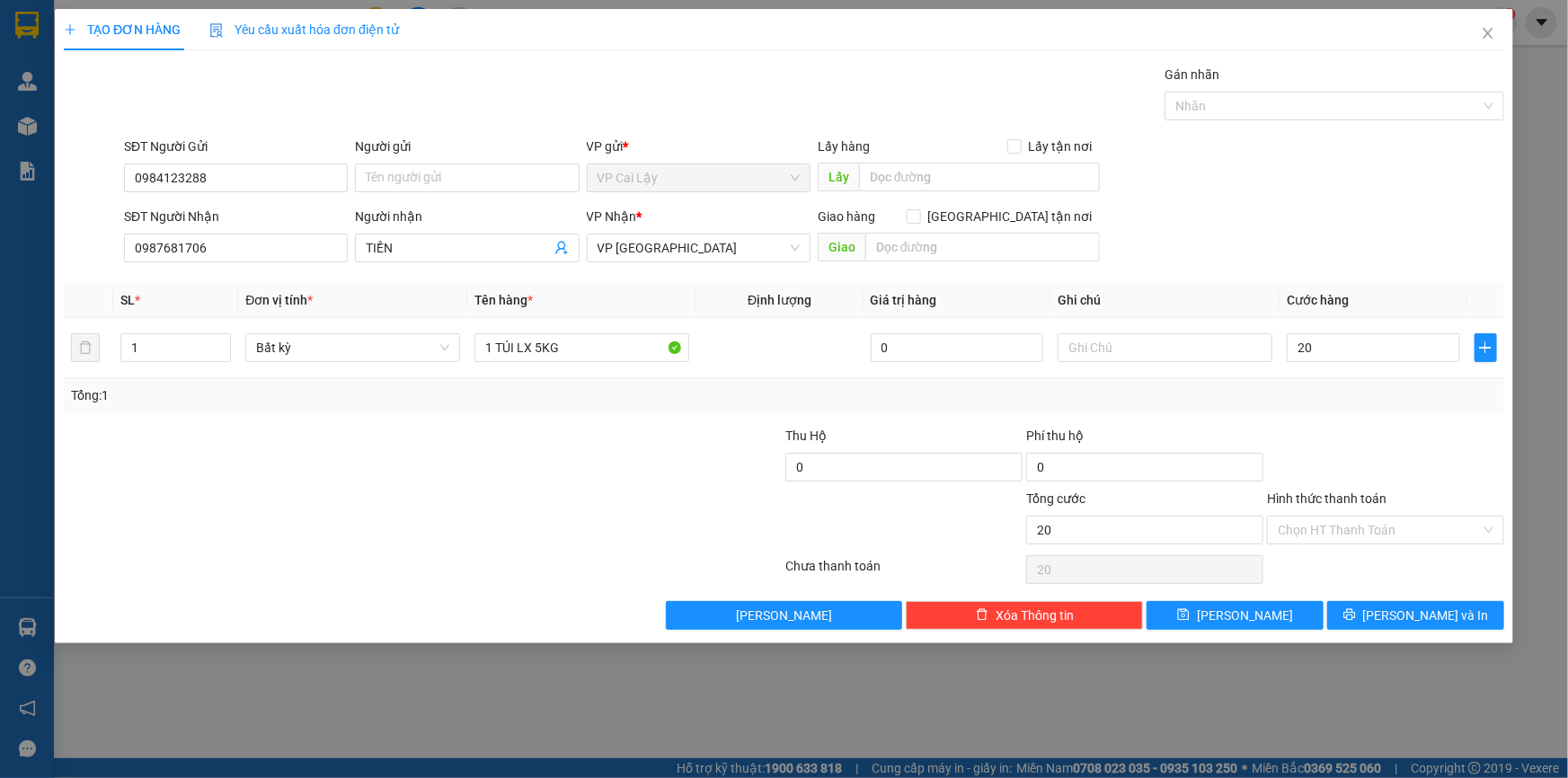
click at [1386, 446] on div at bounding box center [1386, 457] width 241 height 63
type input "20.000"
click at [1354, 535] on input "Hình thức thanh toán" at bounding box center [1380, 530] width 203 height 27
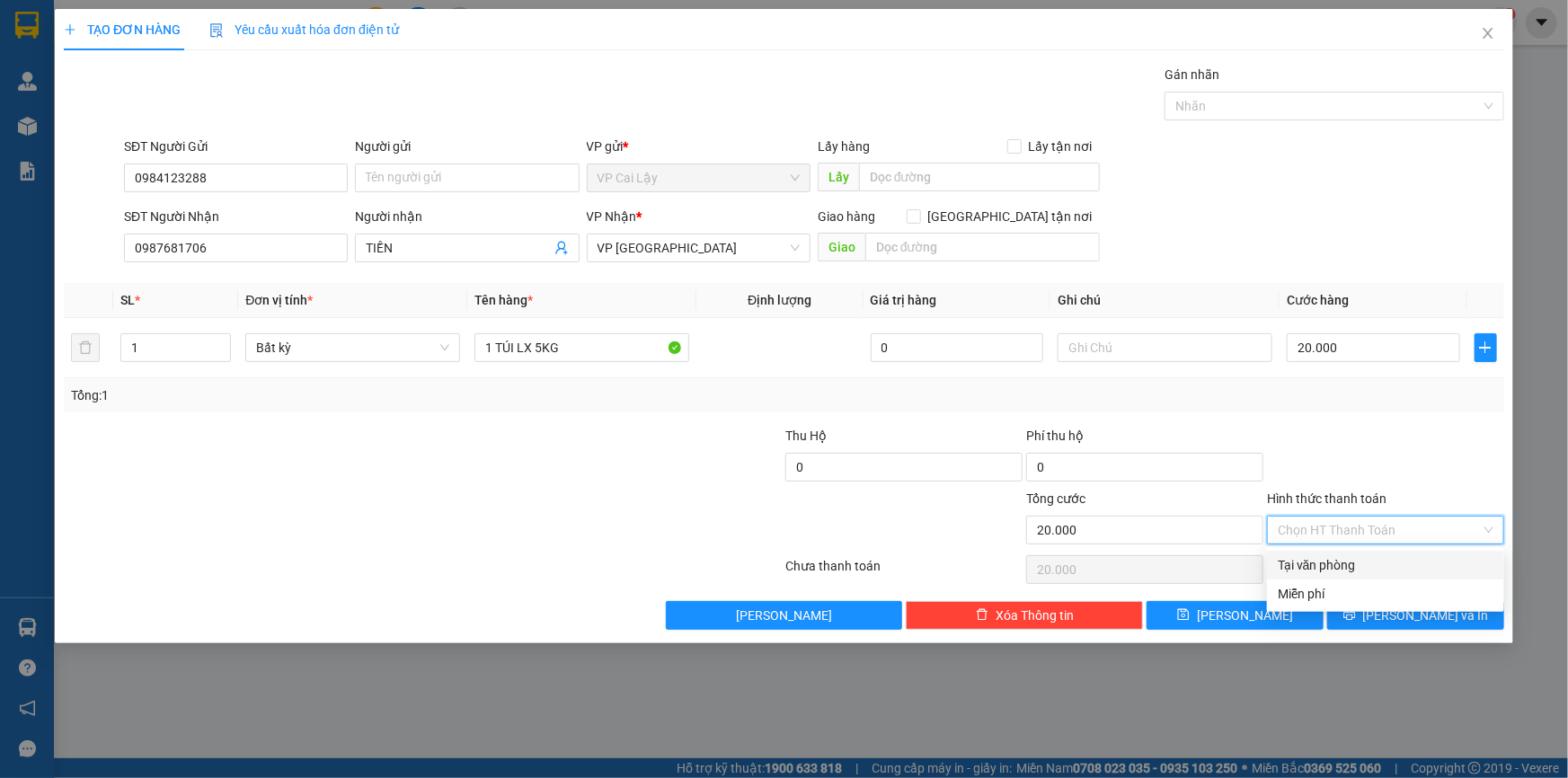
click at [1337, 574] on div "Tại văn phòng" at bounding box center [1386, 566] width 216 height 20
type input "0"
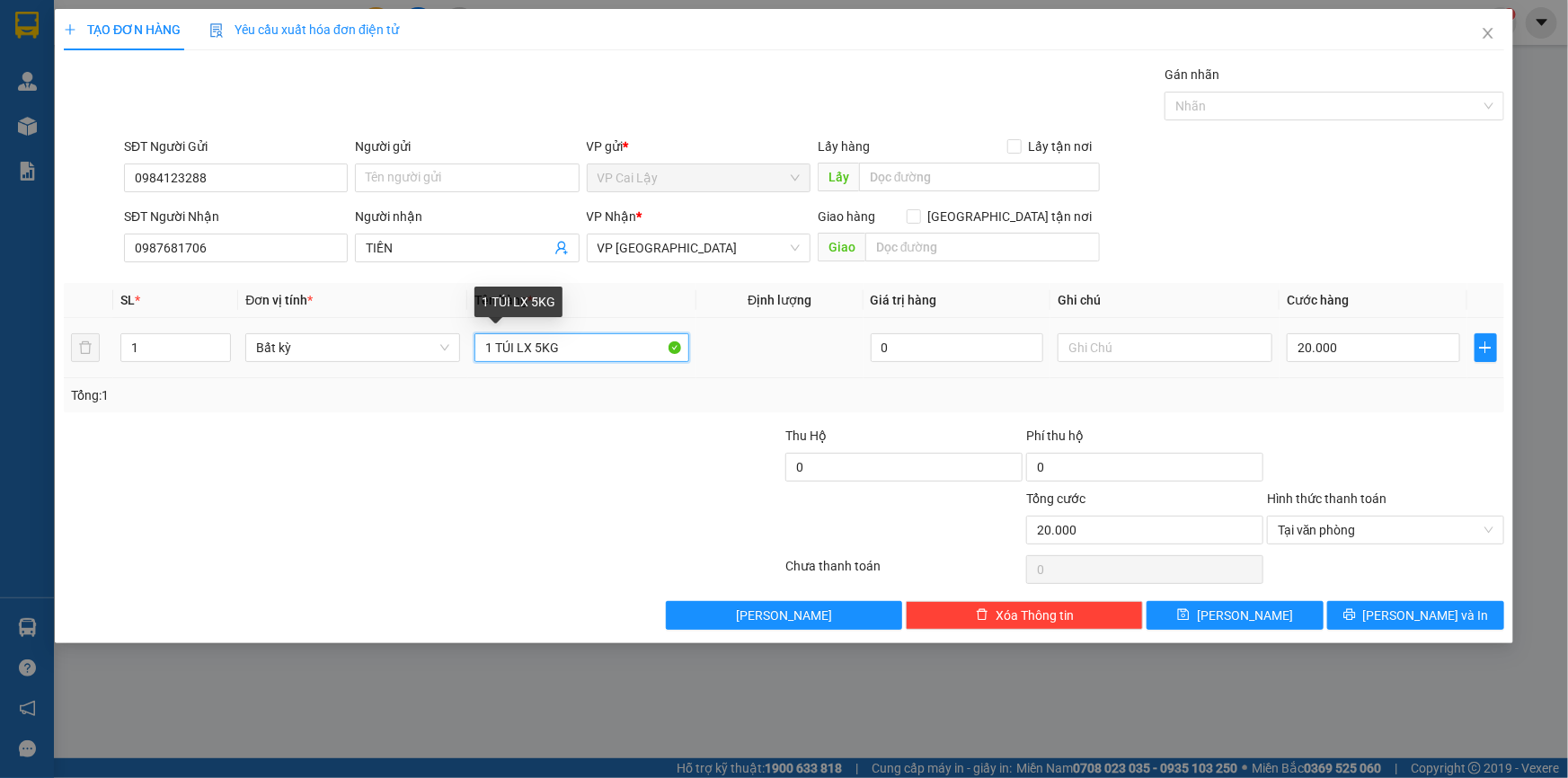
drag, startPoint x: 513, startPoint y: 348, endPoint x: 494, endPoint y: 344, distance: 19.4
click at [494, 344] on input "1 TÚI LX 5KG" at bounding box center [582, 348] width 215 height 29
type input "1 KIỆN TRẮNG LX 5KG"
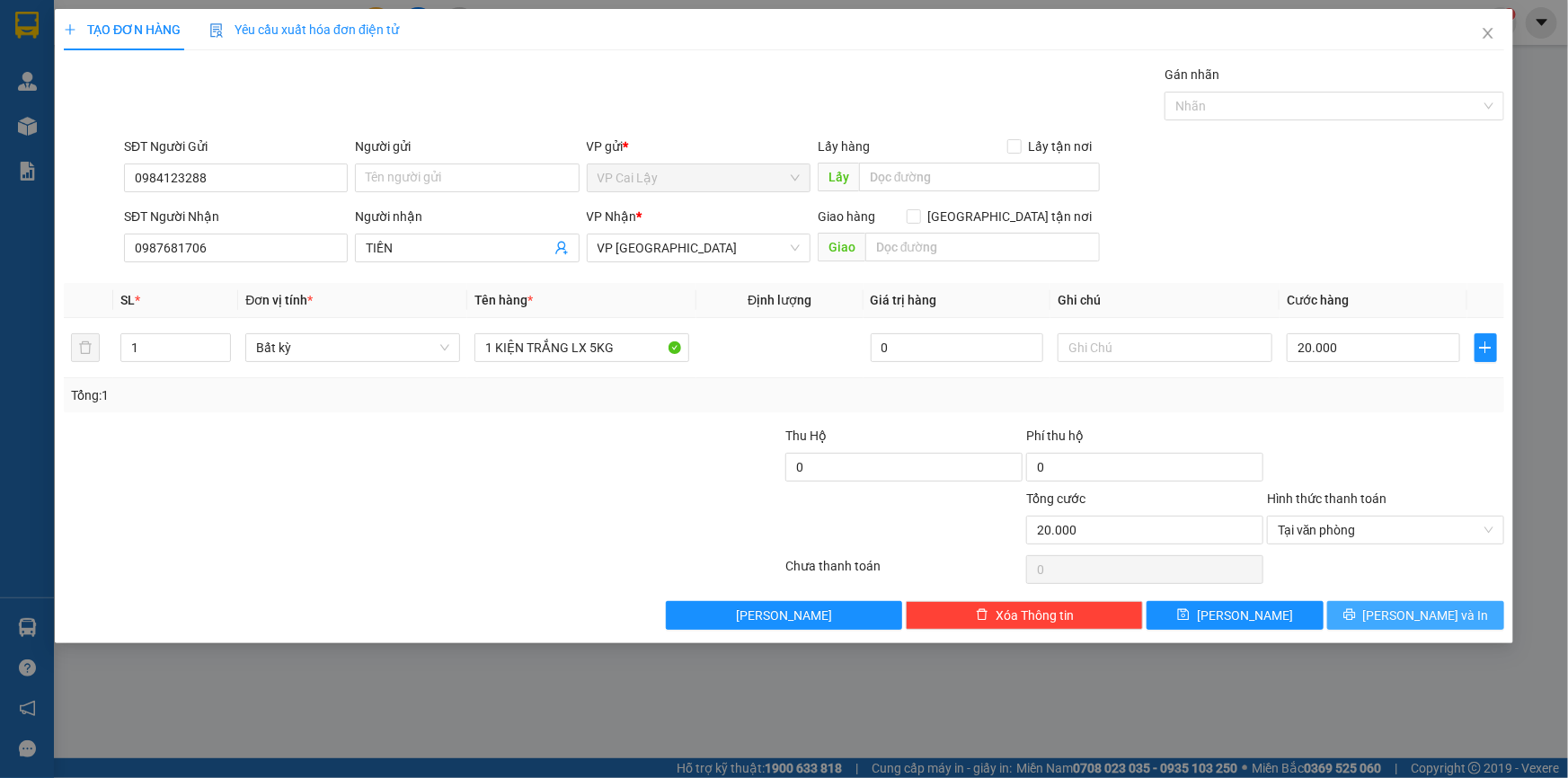
click at [1397, 608] on button "[PERSON_NAME] và In" at bounding box center [1415, 616] width 177 height 29
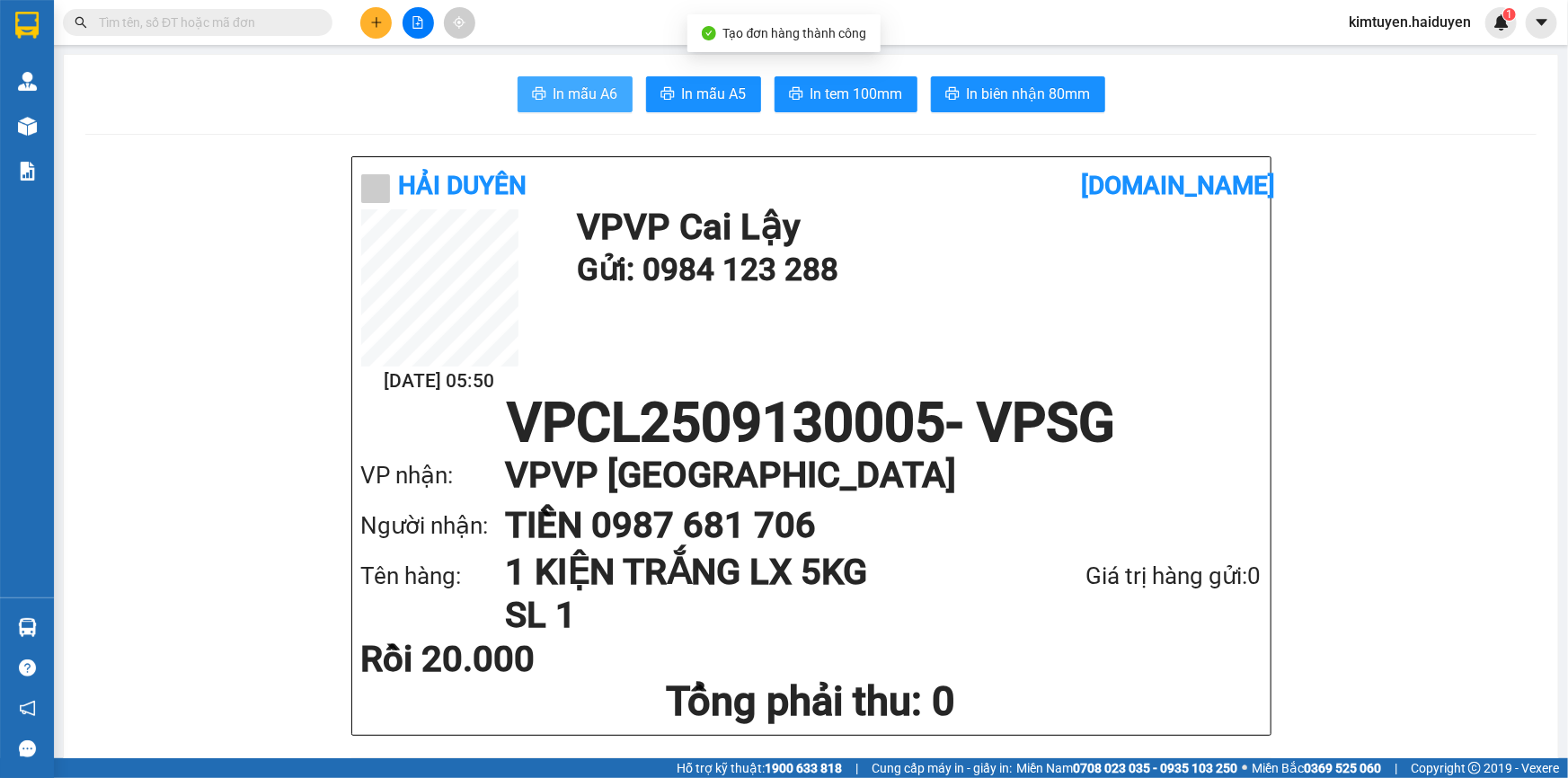
click at [557, 94] on span "In mẫu A6" at bounding box center [586, 94] width 64 height 23
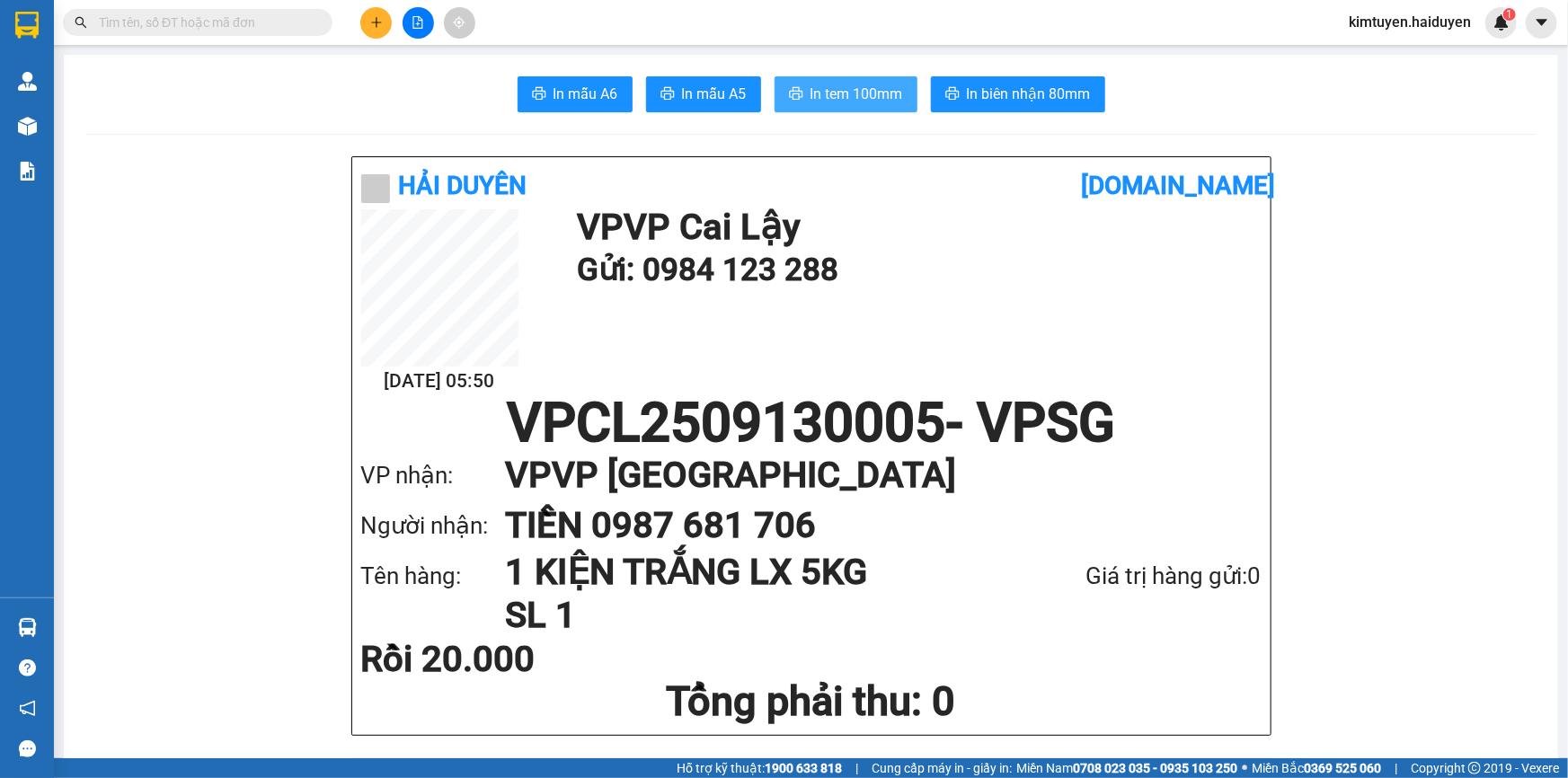
click at [867, 88] on span "In tem 100mm" at bounding box center [857, 94] width 93 height 23
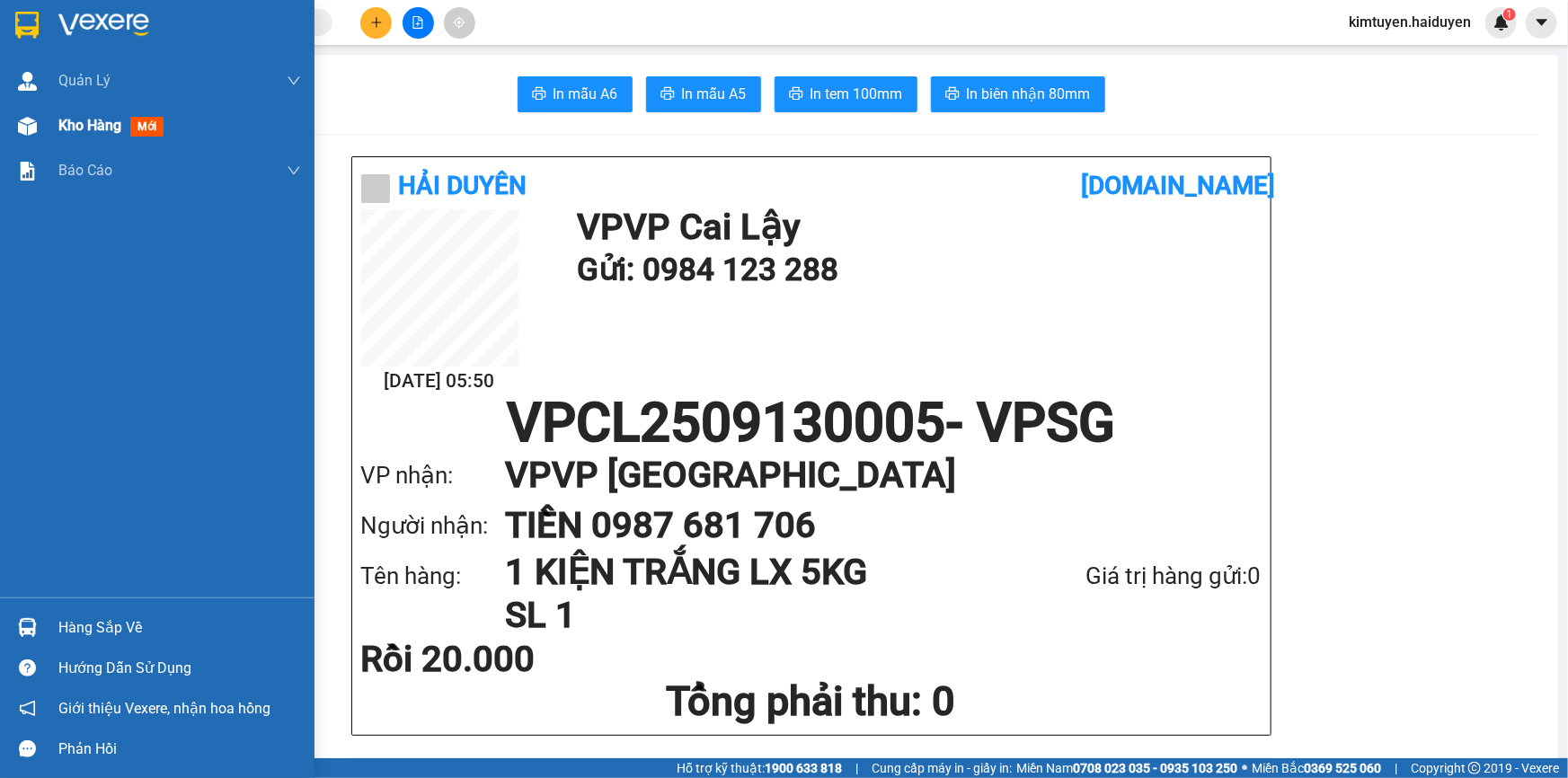
click at [127, 128] on div "Kho hàng mới" at bounding box center [114, 125] width 113 height 23
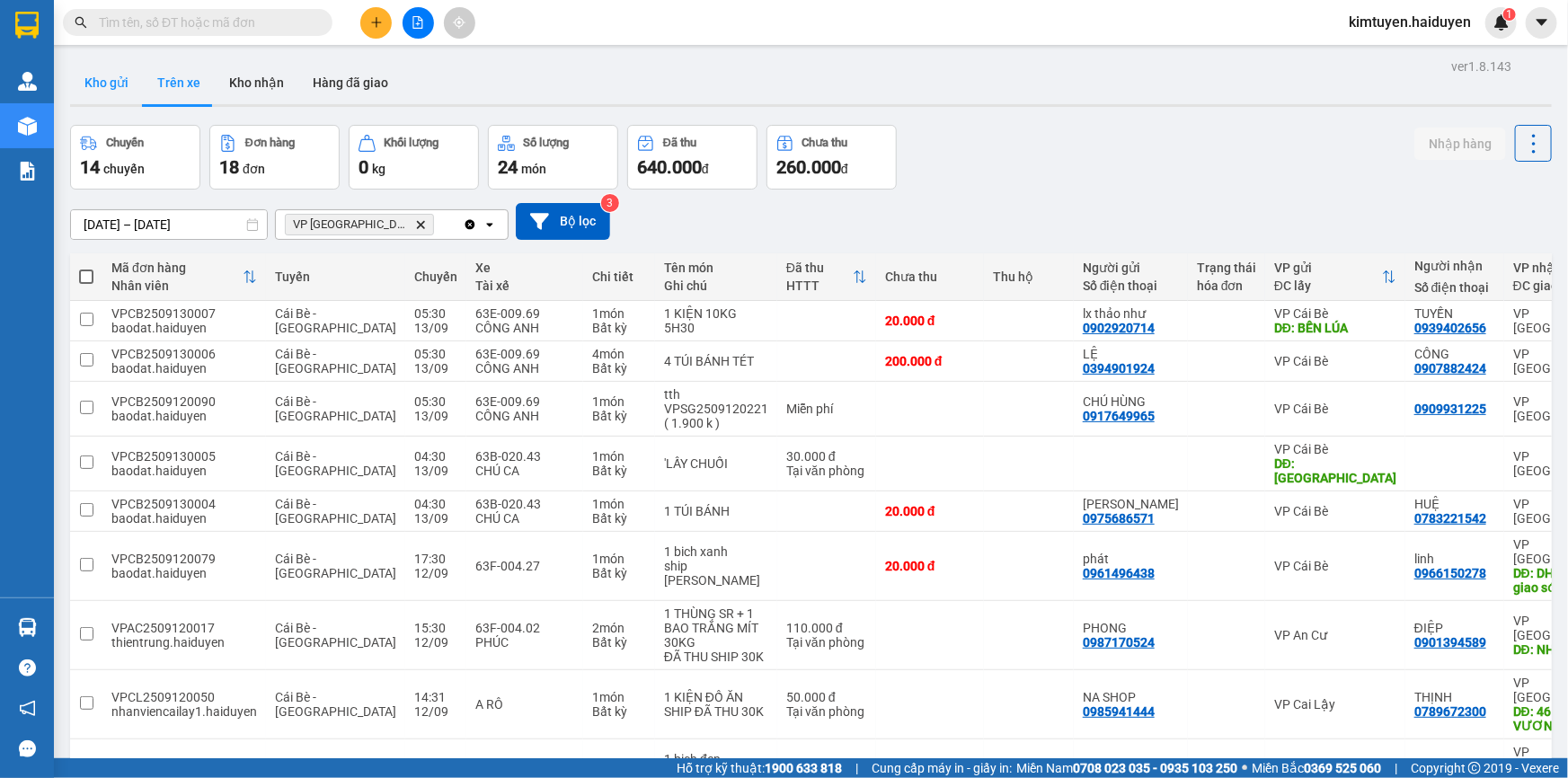
click at [113, 80] on button "Kho gửi" at bounding box center [106, 83] width 73 height 44
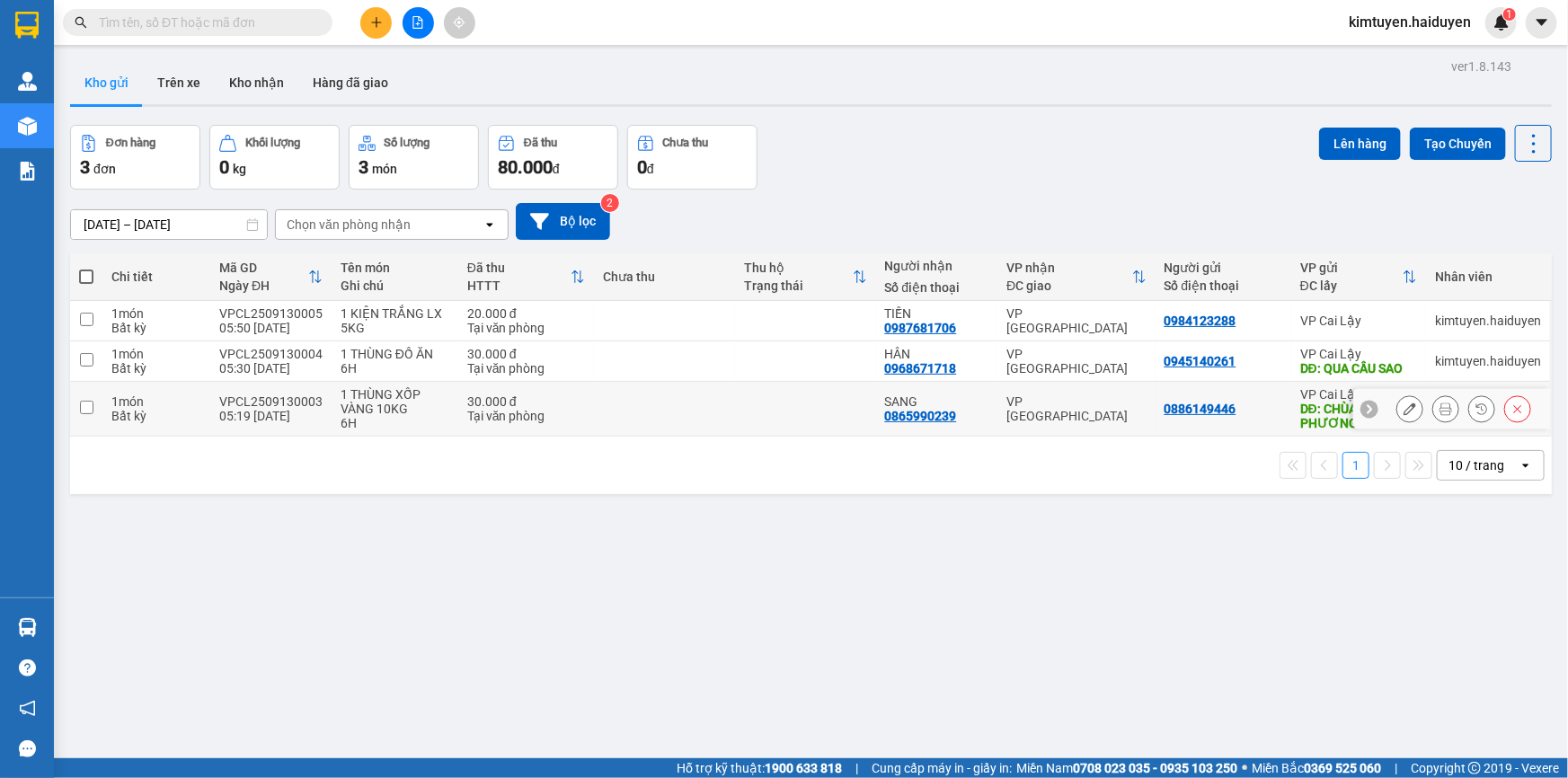
click at [736, 398] on td at bounding box center [805, 409] width 141 height 54
checkbox input "true"
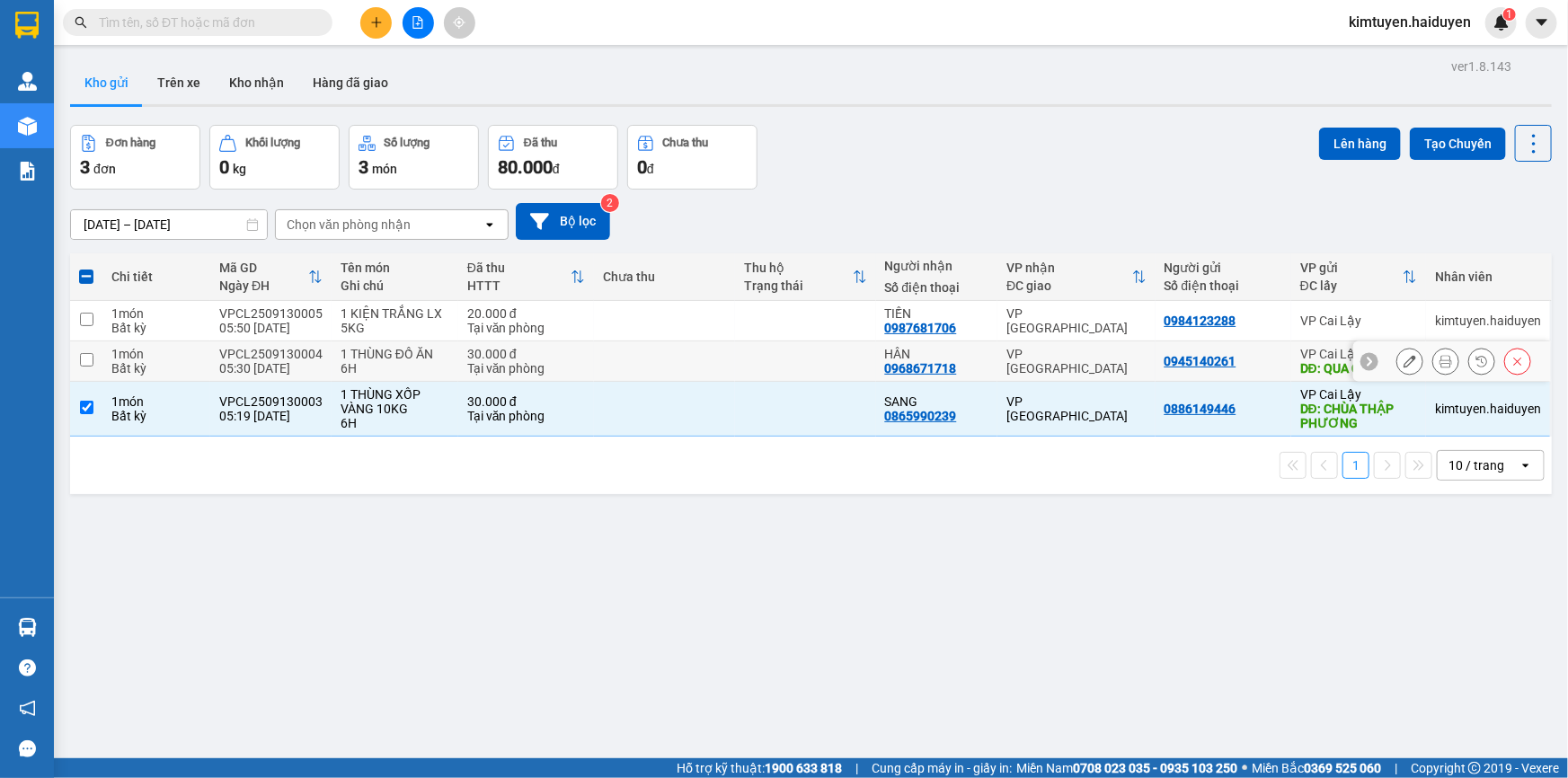
click at [737, 360] on td at bounding box center [805, 361] width 141 height 41
checkbox input "true"
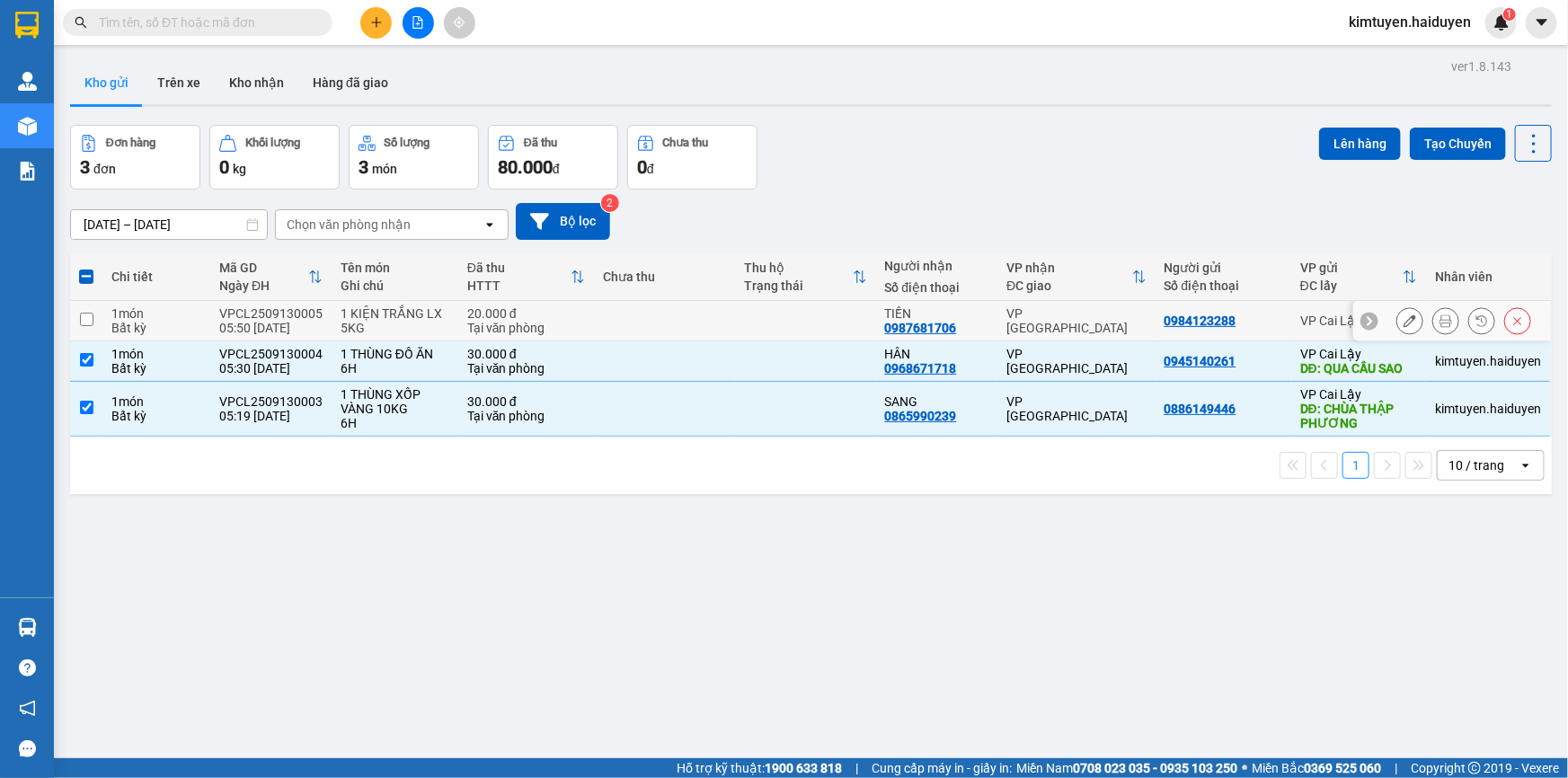
click at [746, 314] on td at bounding box center [805, 321] width 141 height 41
checkbox input "true"
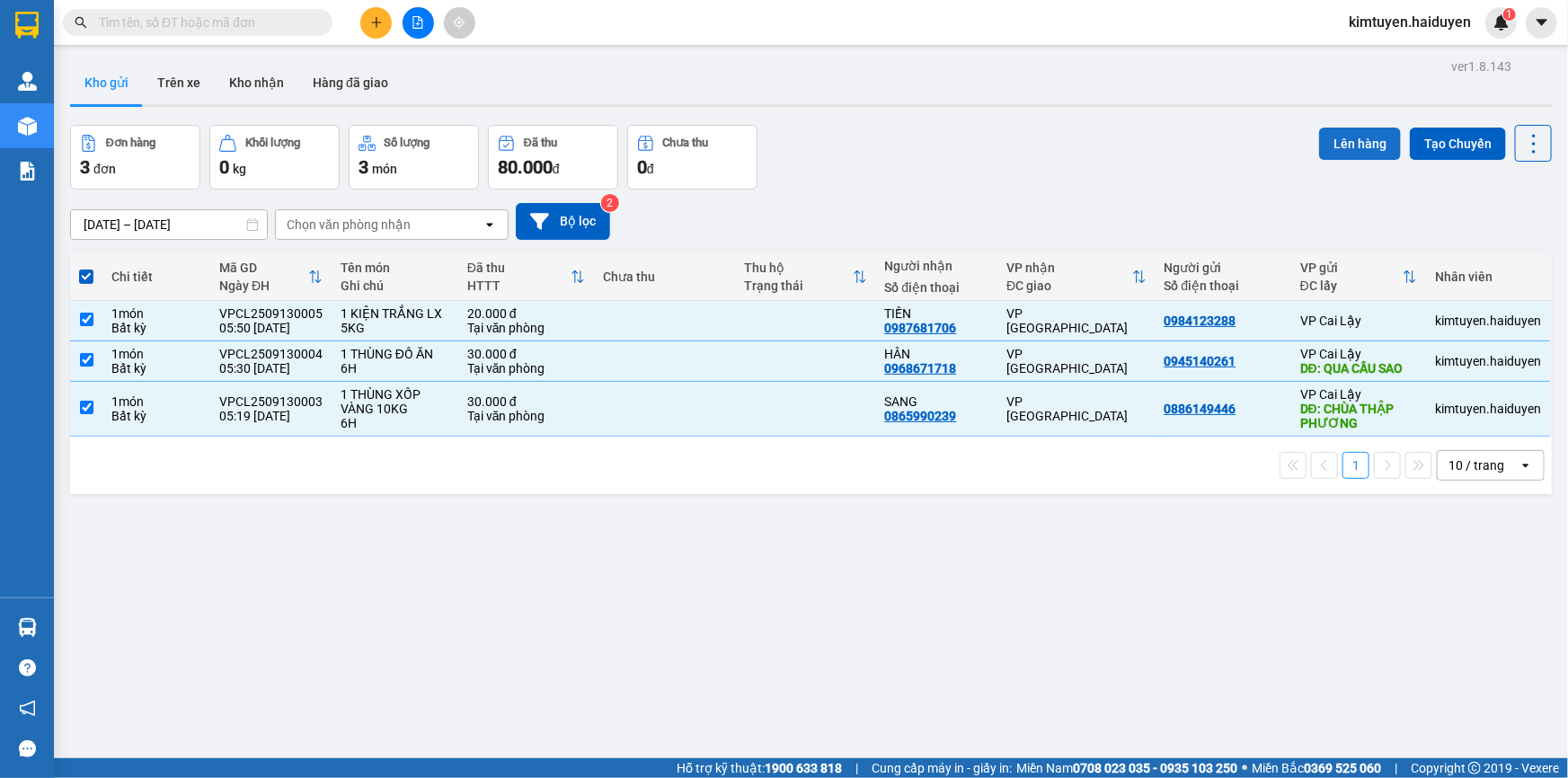
click at [1366, 146] on button "Lên hàng" at bounding box center [1360, 144] width 82 height 33
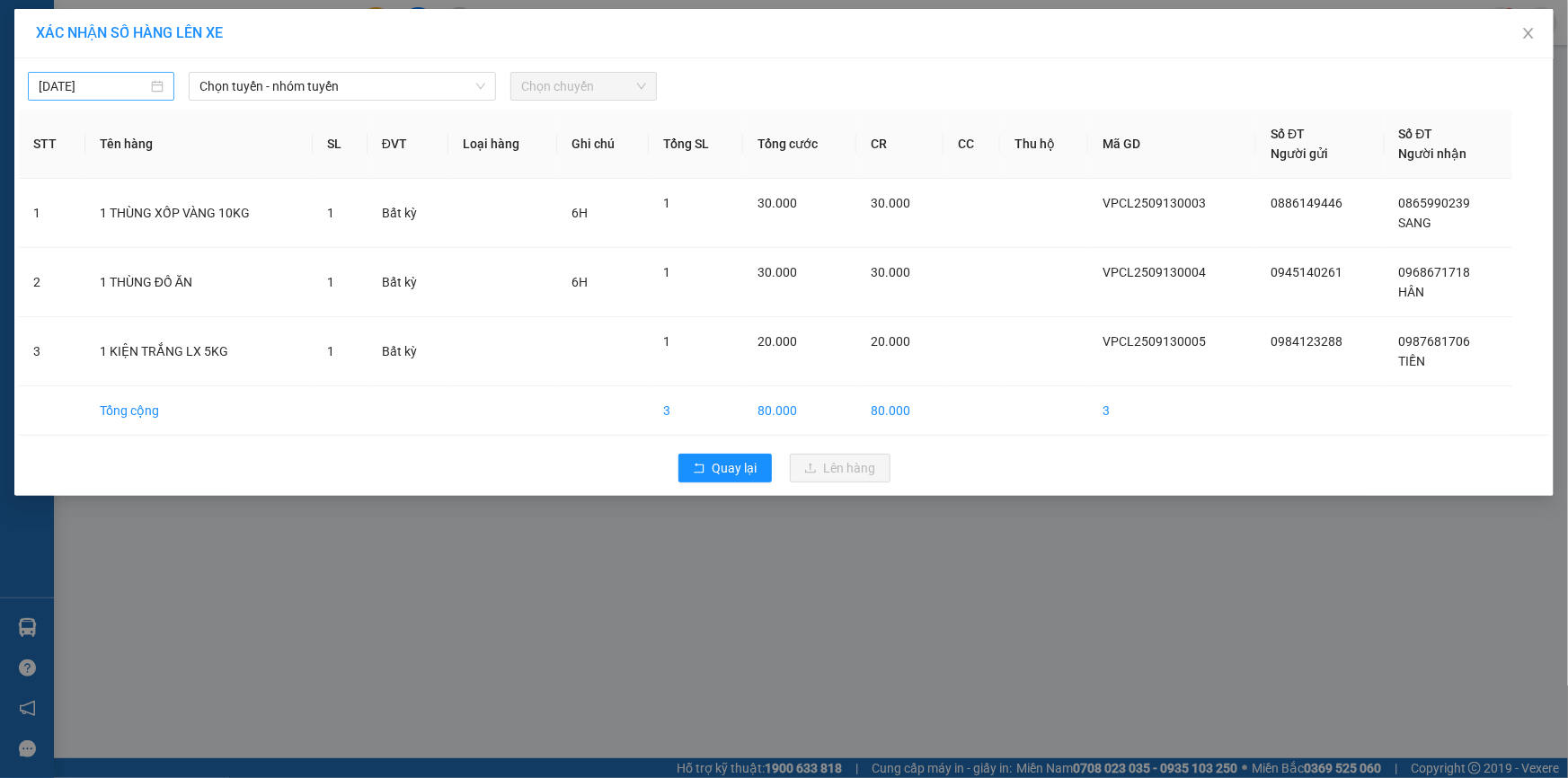
click at [157, 87] on div "[DATE]" at bounding box center [102, 86] width 125 height 20
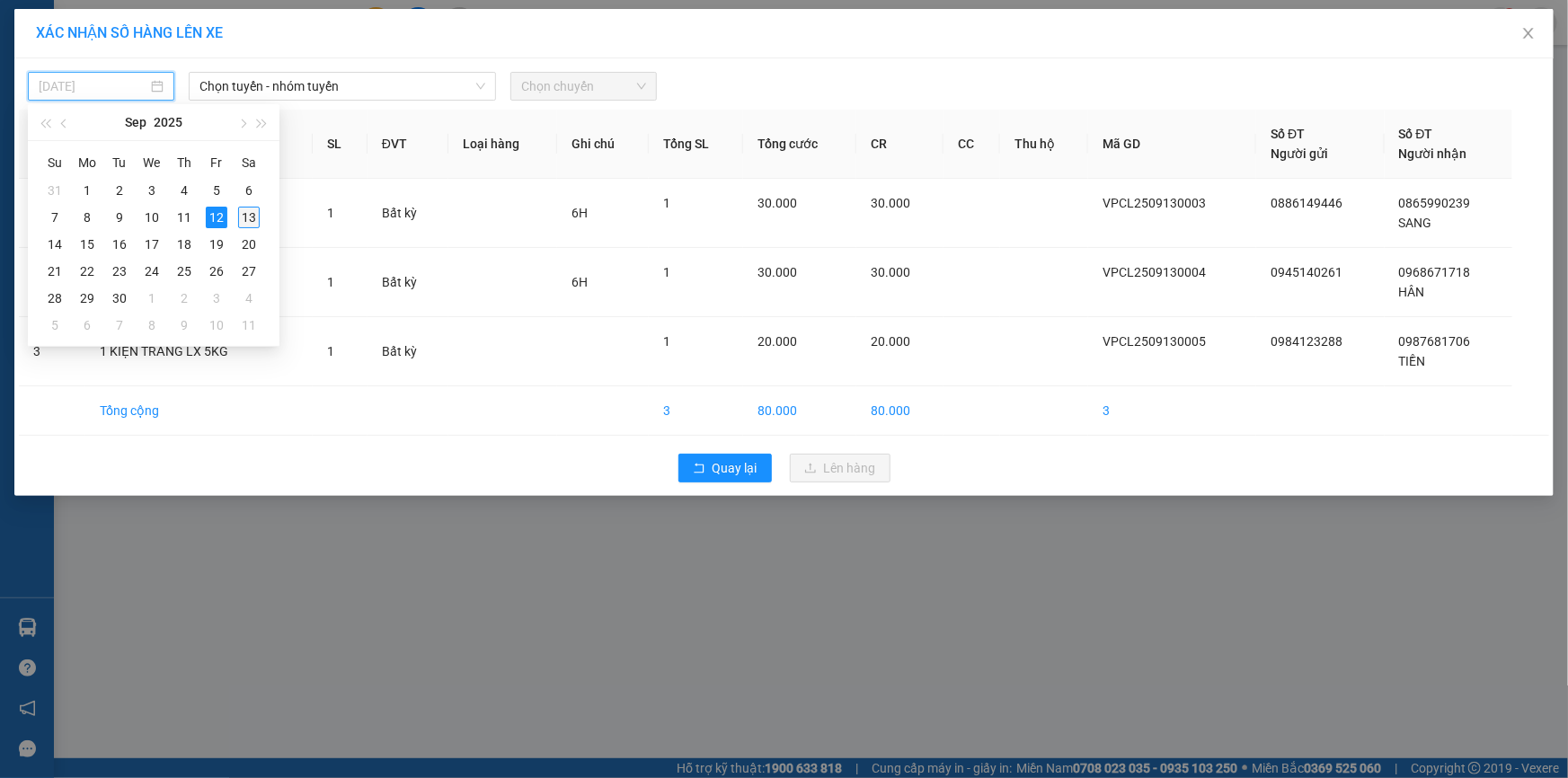
click at [246, 215] on div "13" at bounding box center [249, 218] width 22 height 22
type input "[DATE]"
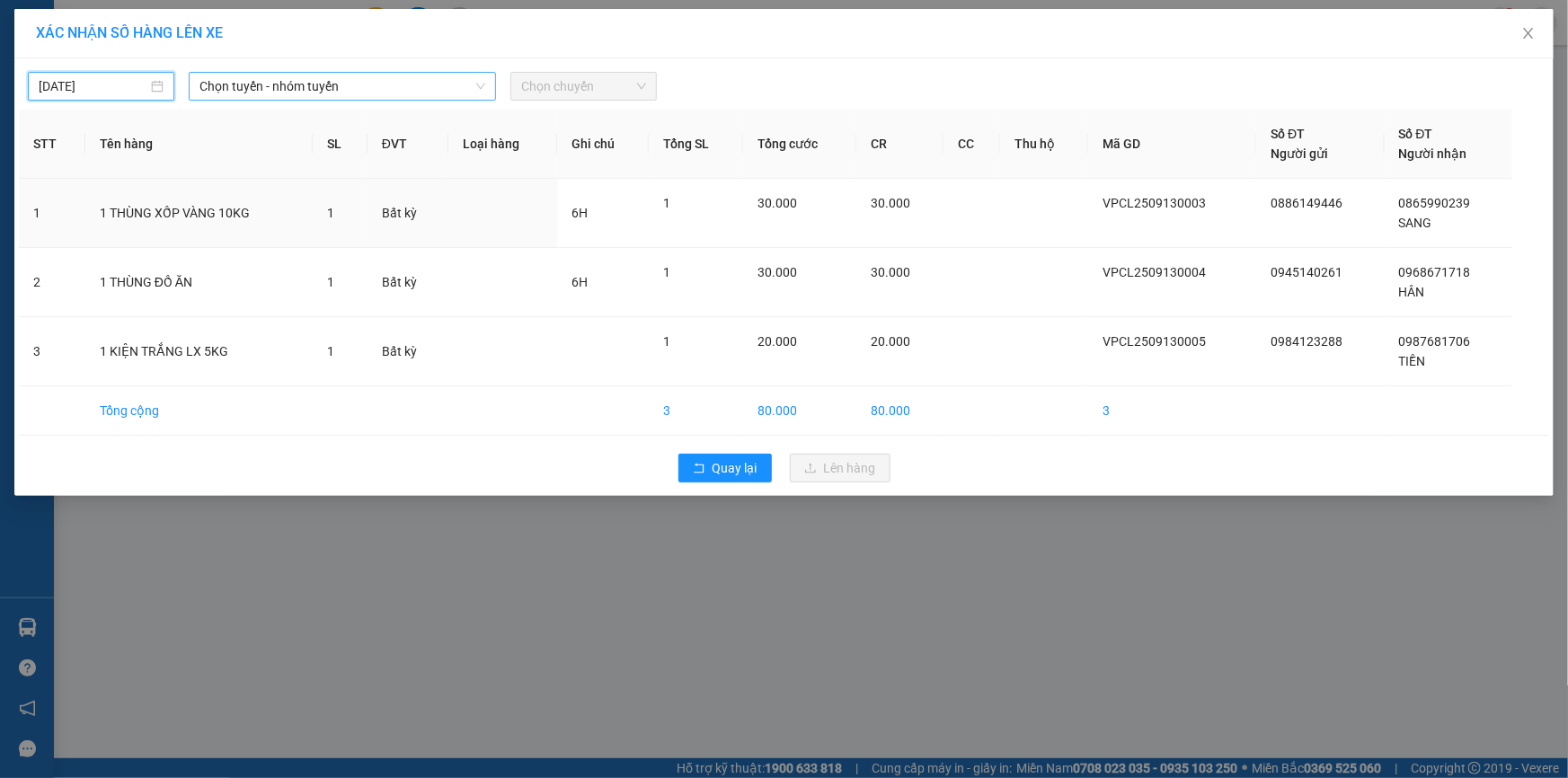
click at [341, 85] on span "Chọn tuyến - nhóm tuyến" at bounding box center [342, 86] width 286 height 27
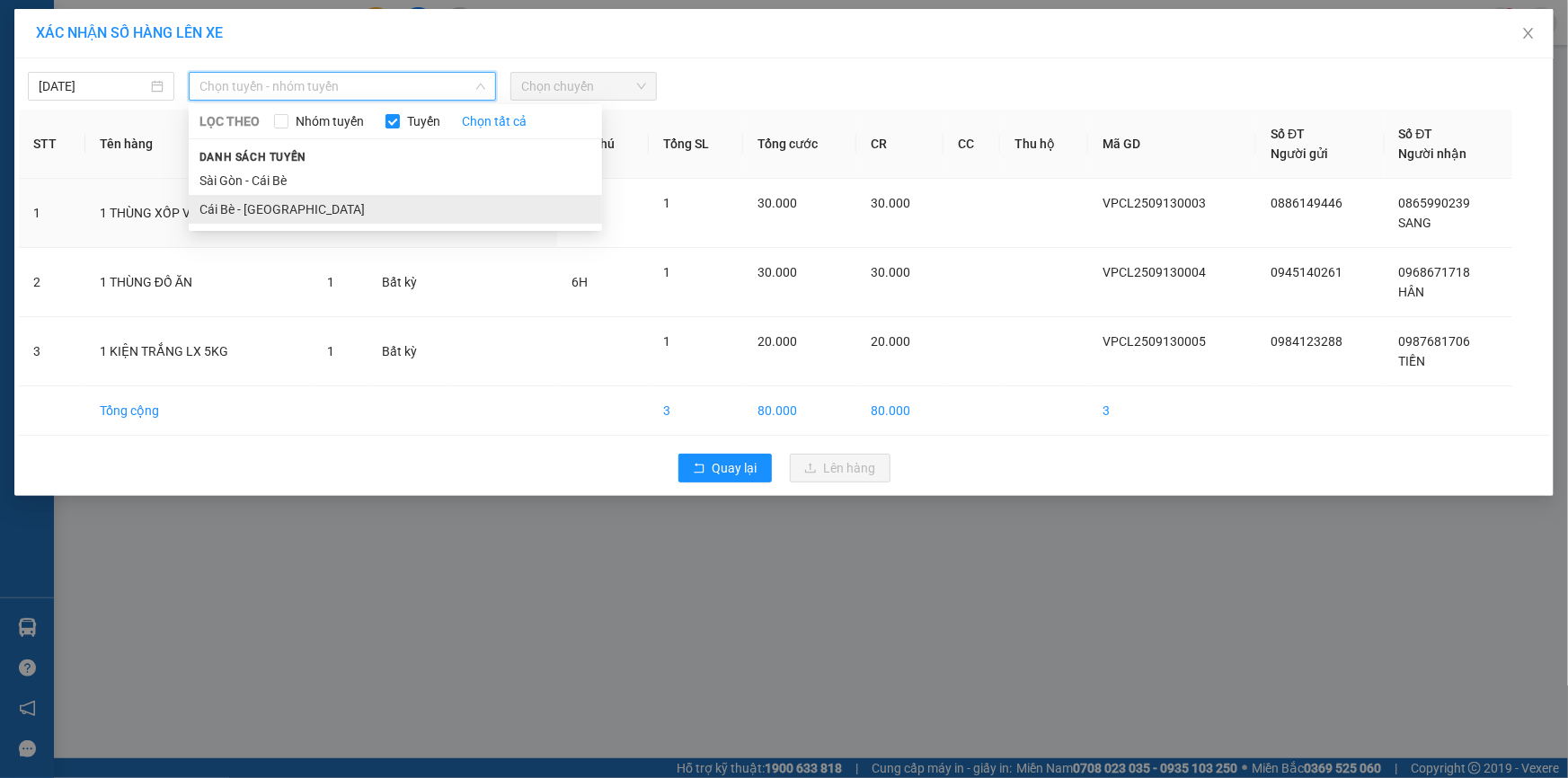
click at [291, 202] on li "Cái Bè - [GEOGRAPHIC_DATA]" at bounding box center [395, 210] width 413 height 29
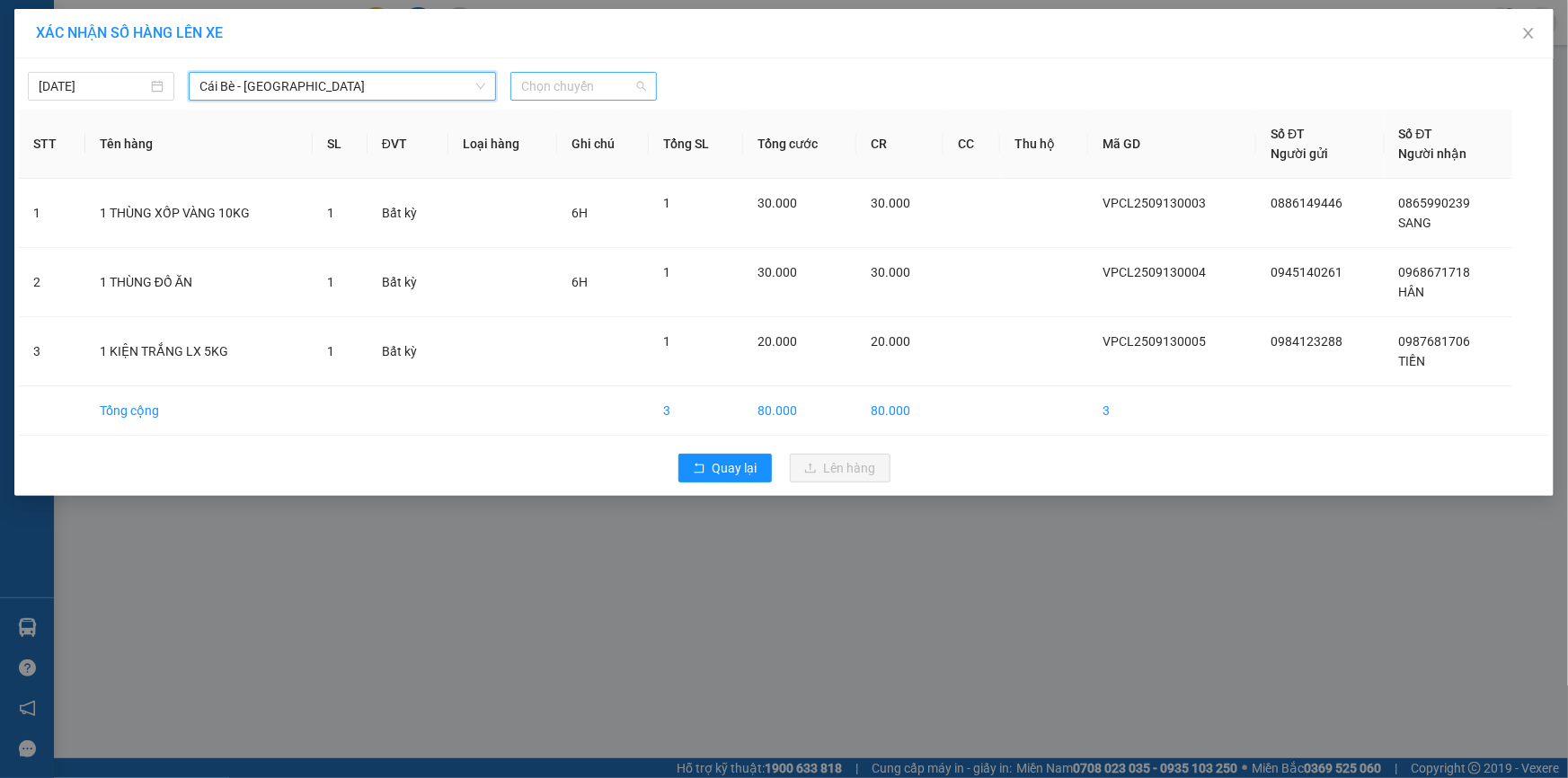
click at [606, 90] on span "Chọn chuyến" at bounding box center [584, 86] width 125 height 27
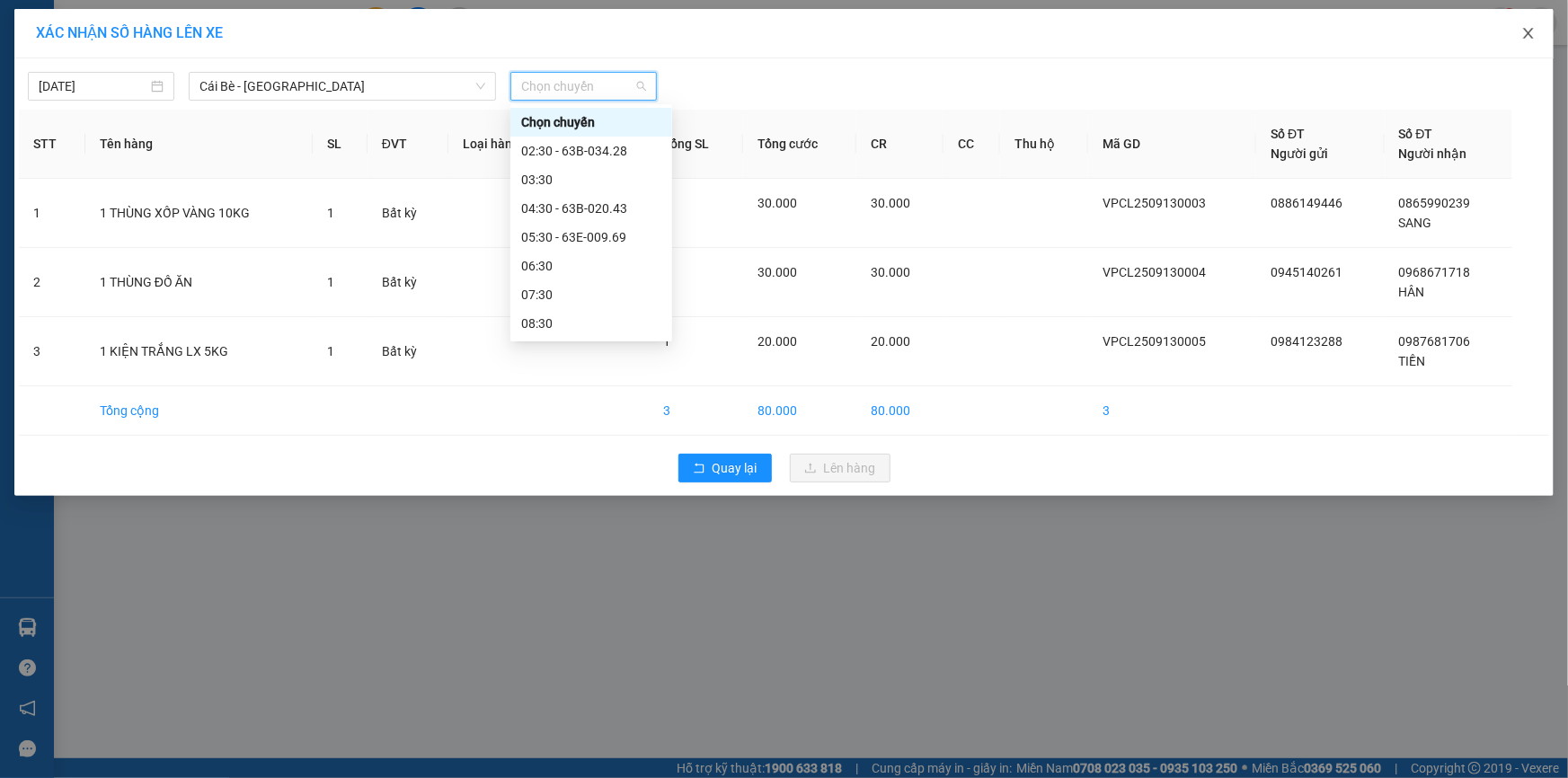
click at [1524, 31] on icon "close" at bounding box center [1529, 34] width 15 height 15
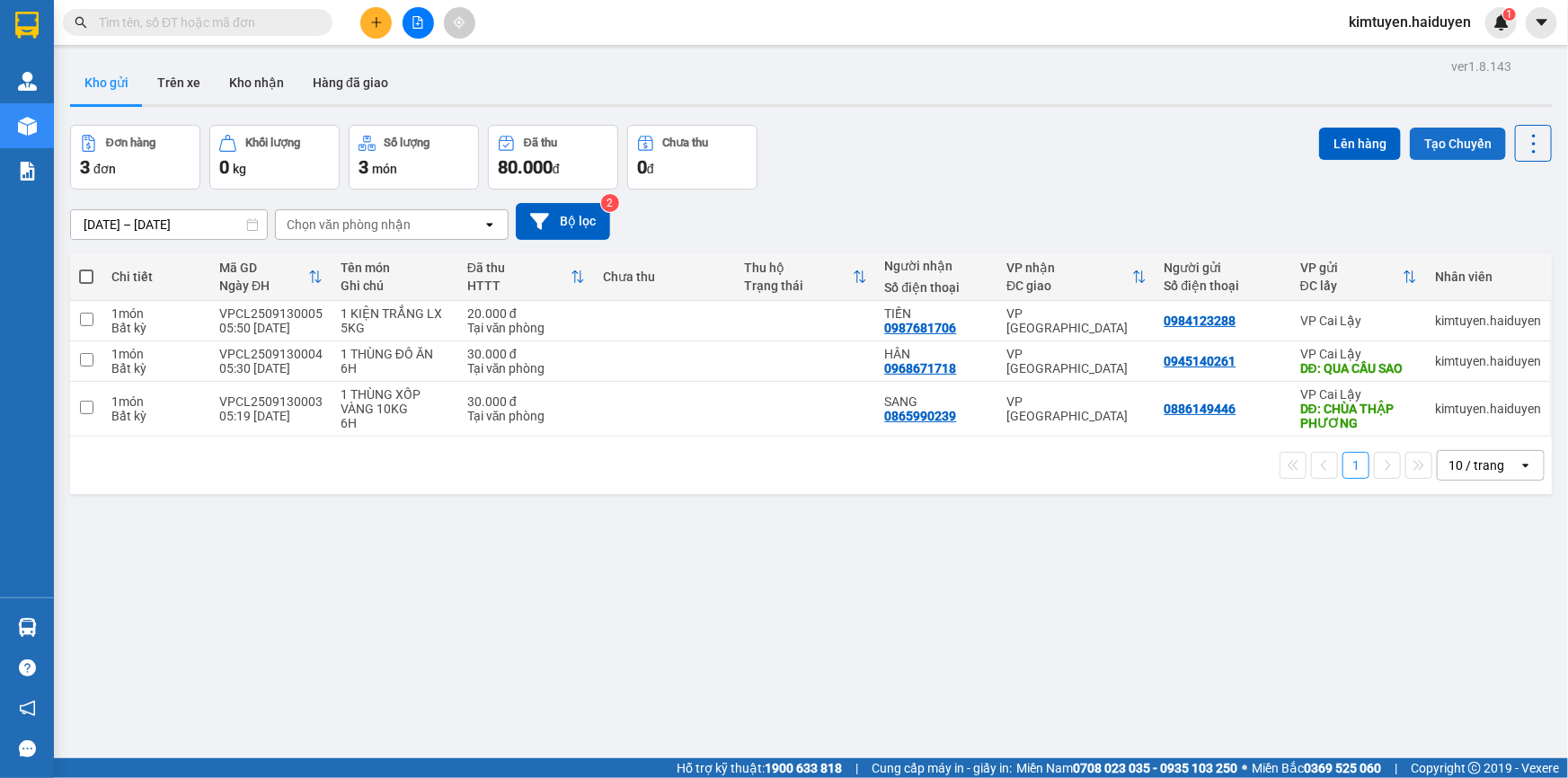
click at [1446, 146] on button "Tạo Chuyến" at bounding box center [1458, 144] width 96 height 33
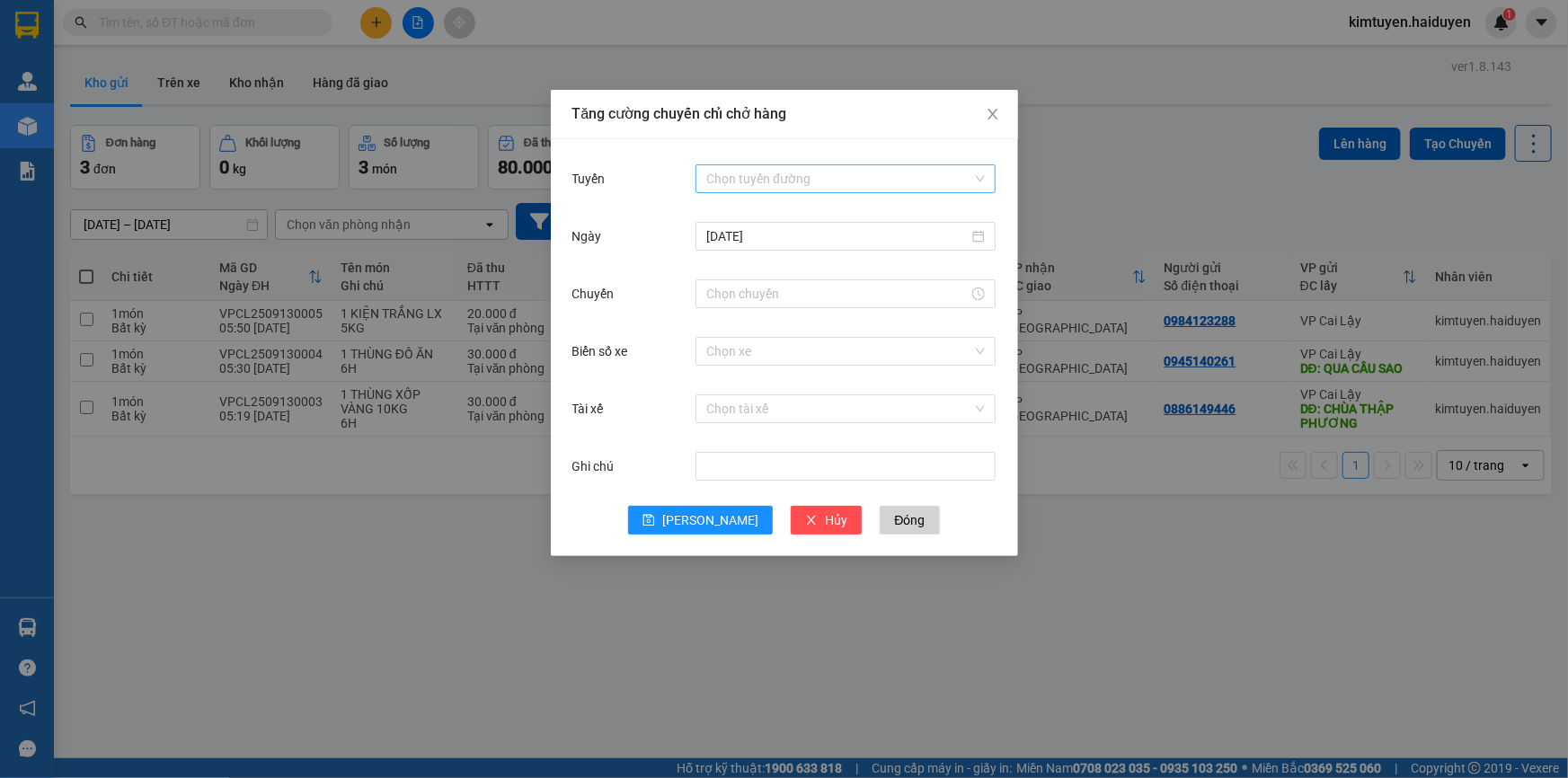
click at [786, 175] on input "Tuyến" at bounding box center [839, 179] width 266 height 27
click at [768, 238] on div "Cái Bè - [GEOGRAPHIC_DATA]" at bounding box center [845, 243] width 279 height 20
click at [725, 239] on input "[DATE]" at bounding box center [837, 236] width 262 height 20
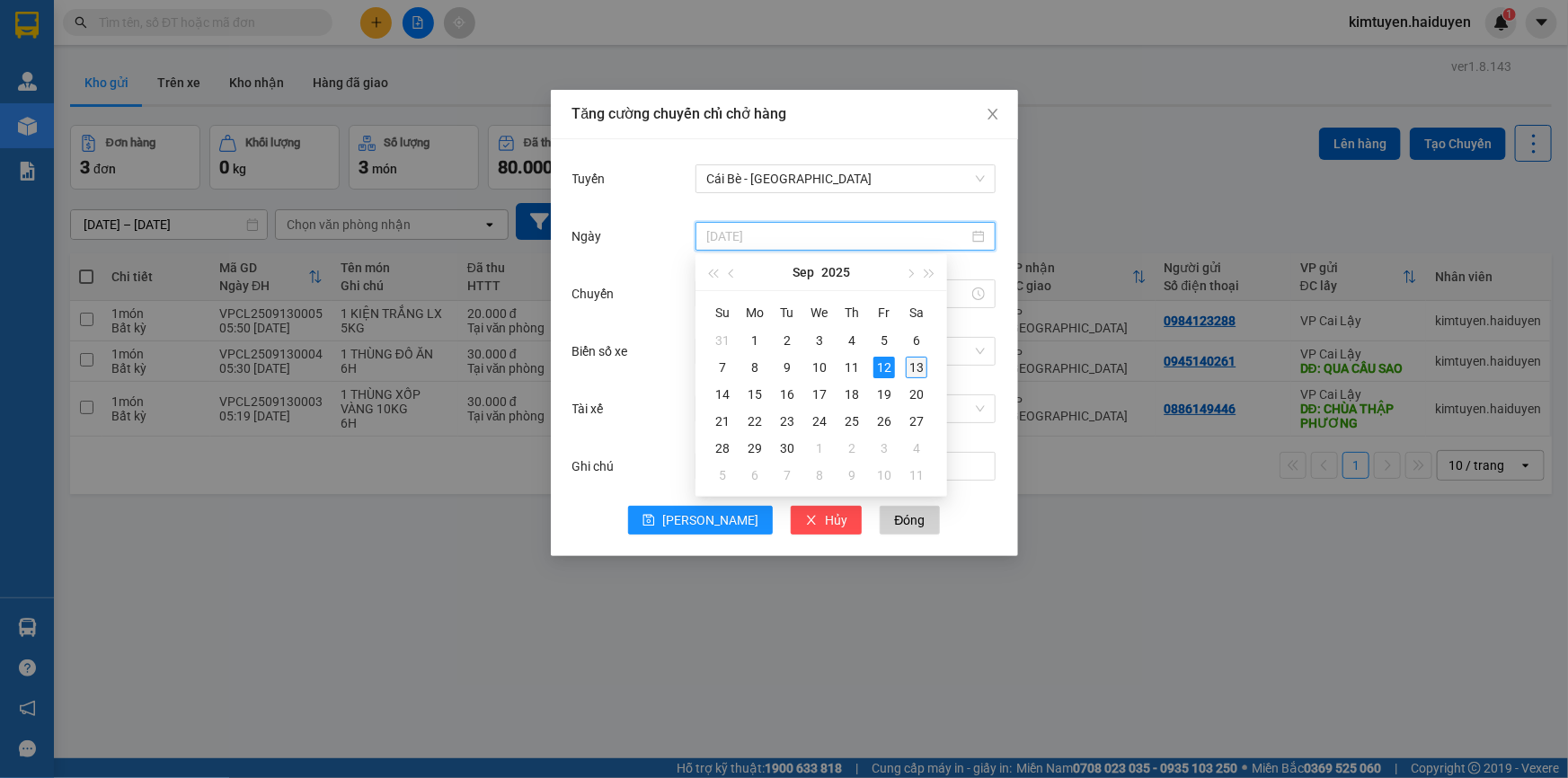
type input "[DATE]"
click at [916, 366] on div "13" at bounding box center [917, 368] width 22 height 22
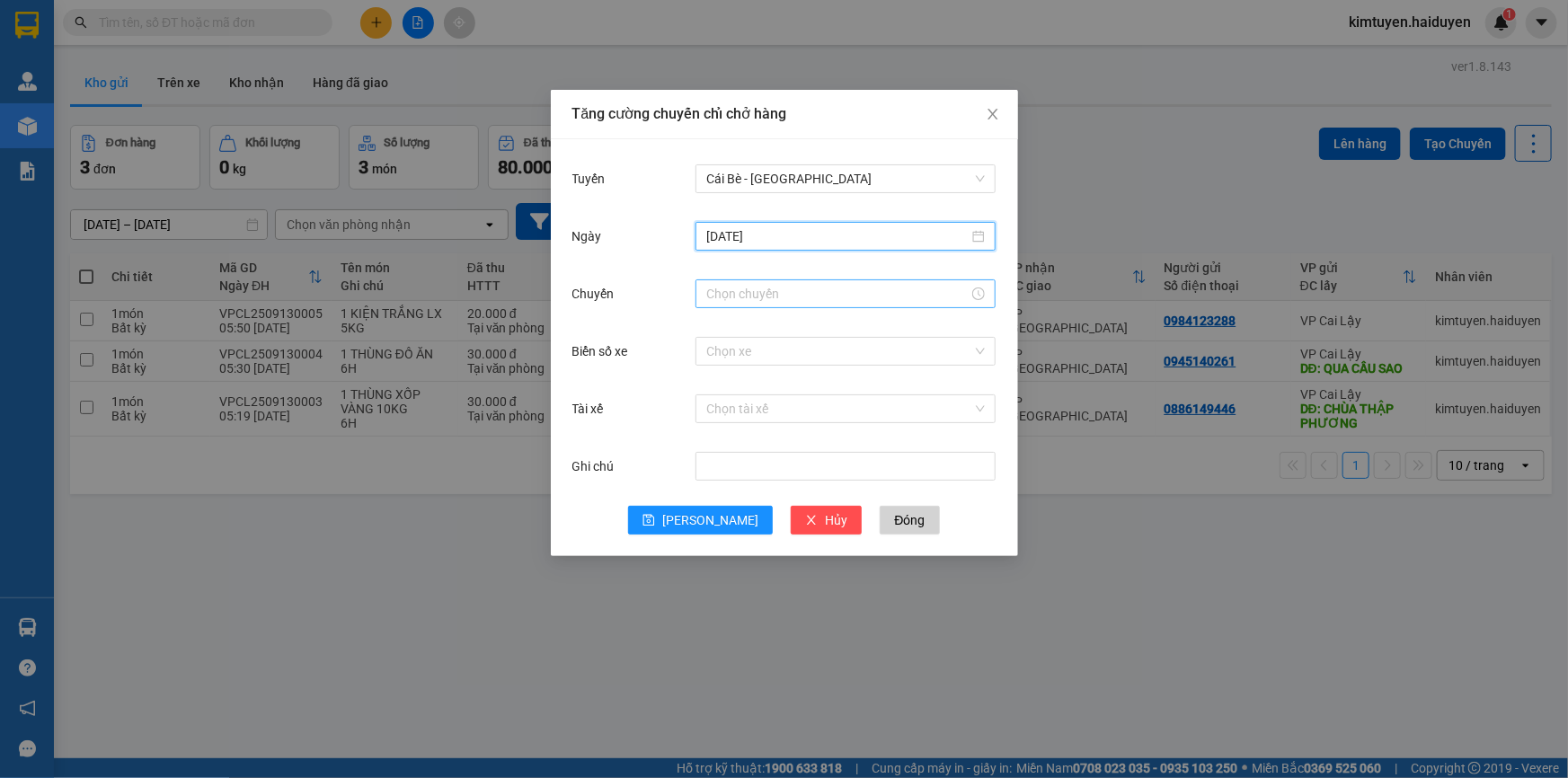
click at [940, 295] on input "Chuyến" at bounding box center [837, 294] width 262 height 20
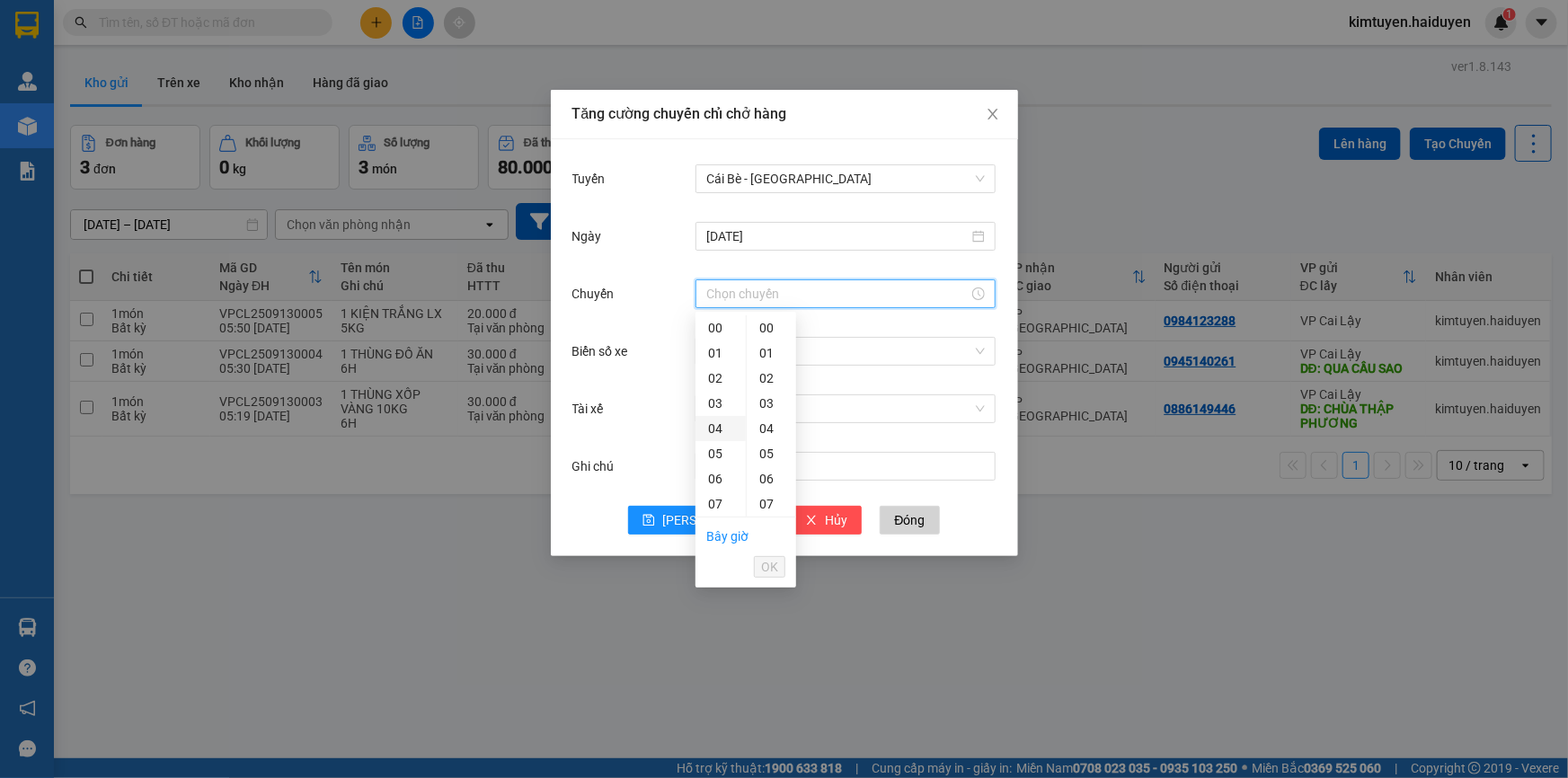
click at [722, 430] on div "04" at bounding box center [720, 428] width 50 height 25
click at [772, 406] on div "31" at bounding box center [772, 407] width 49 height 25
type input "04:31"
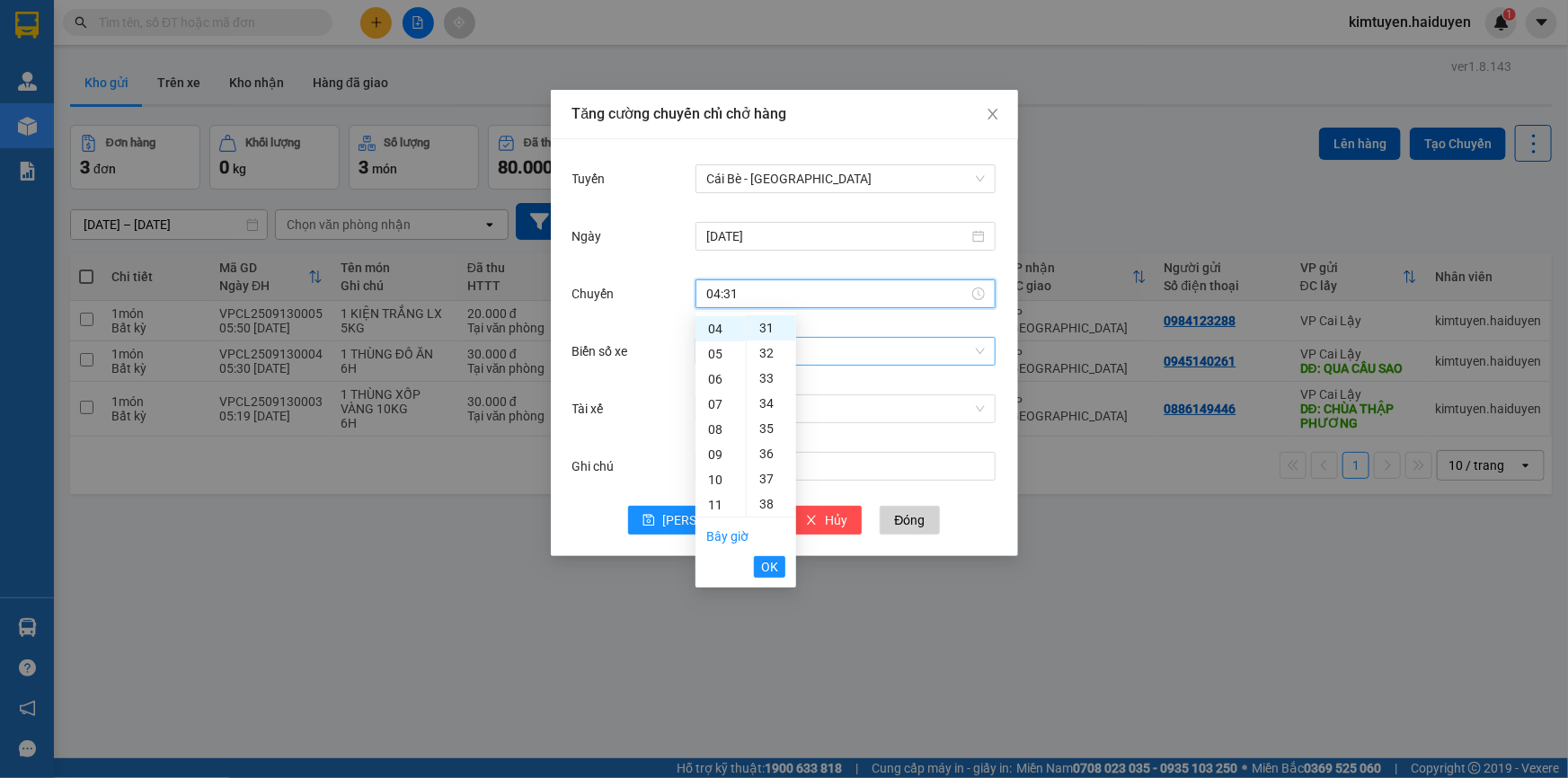
click at [833, 354] on input "Biển số xe" at bounding box center [839, 351] width 266 height 27
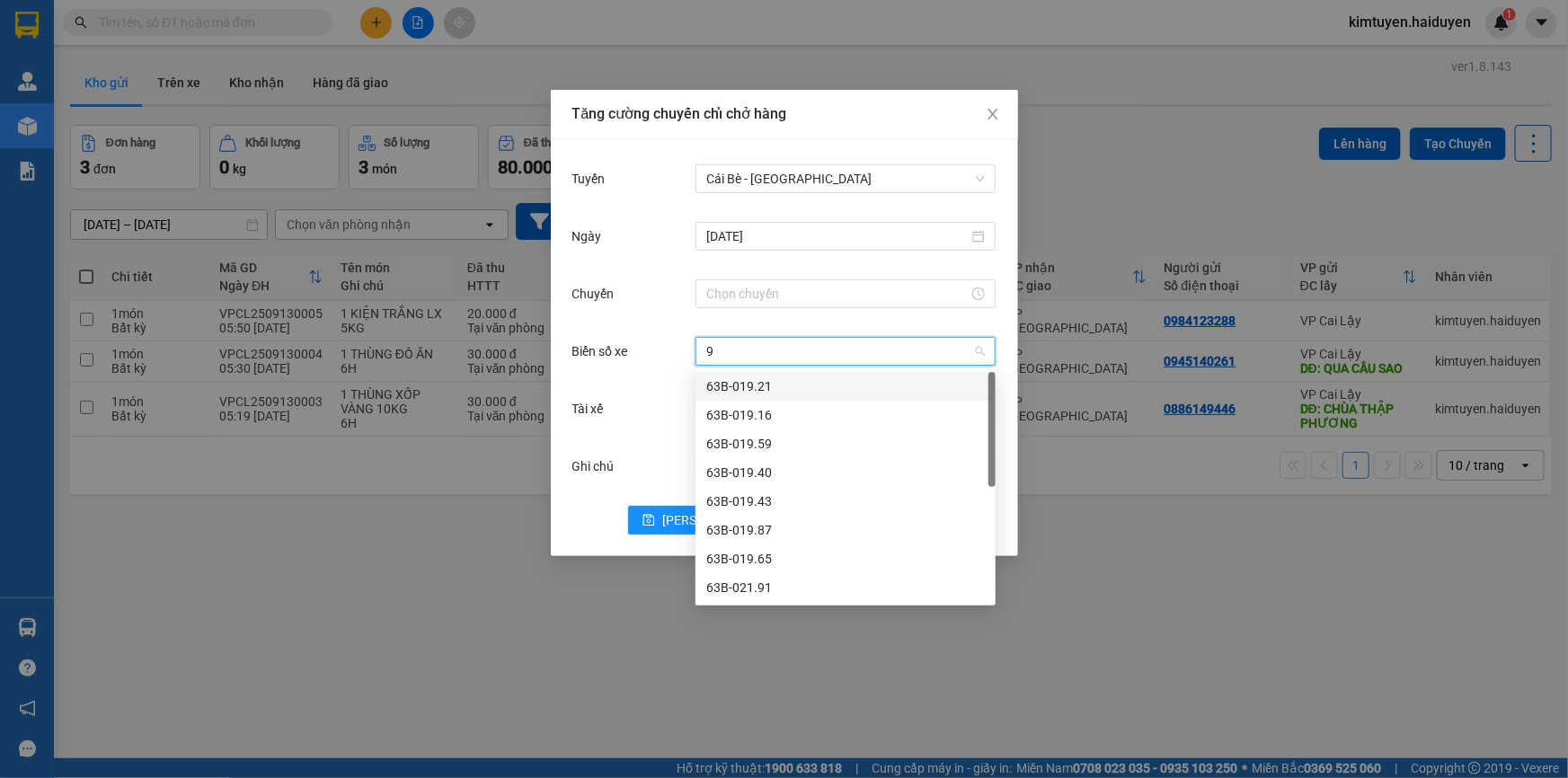
type input "95"
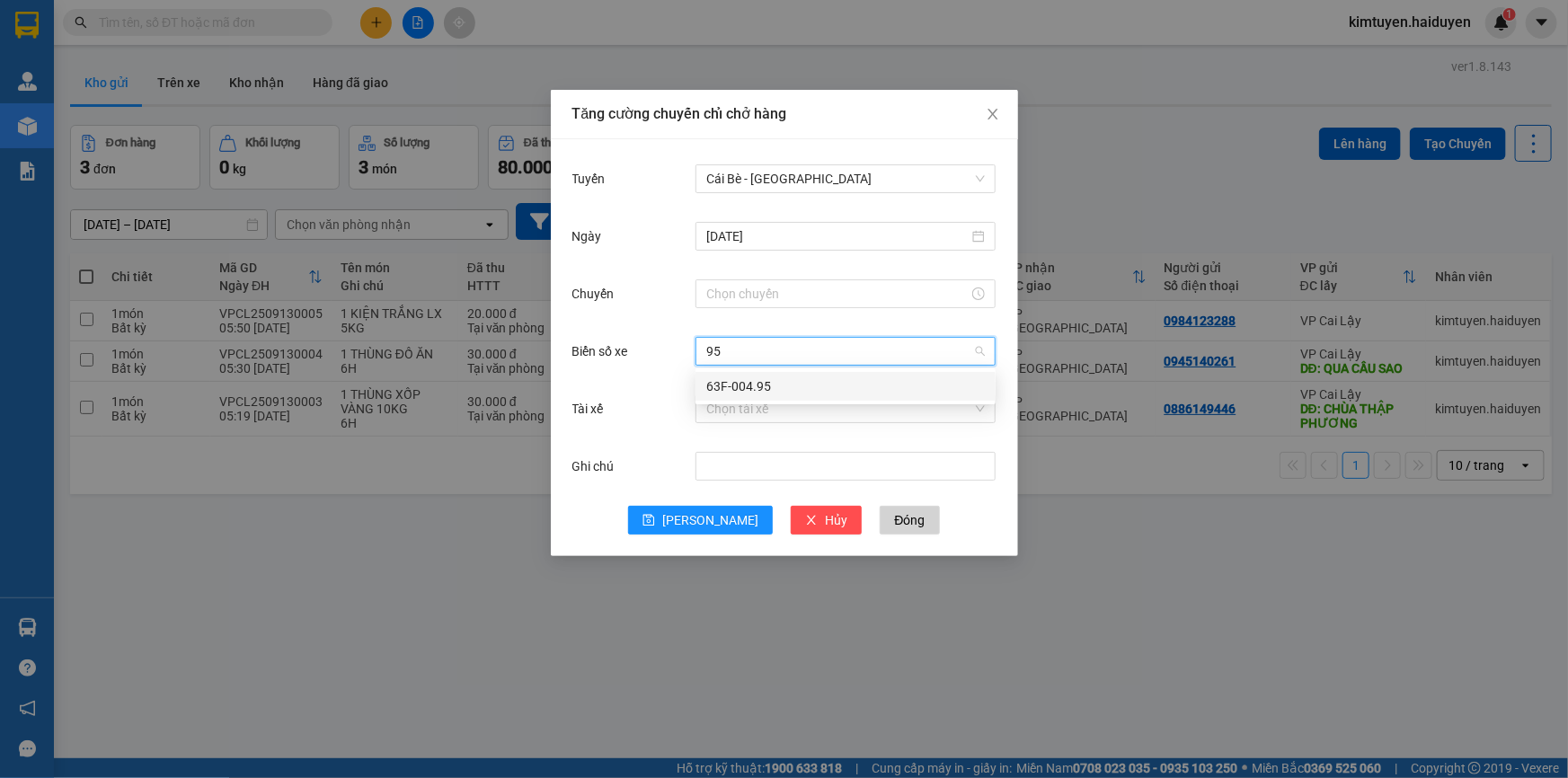
click at [825, 380] on div "63F-004.95" at bounding box center [845, 387] width 279 height 20
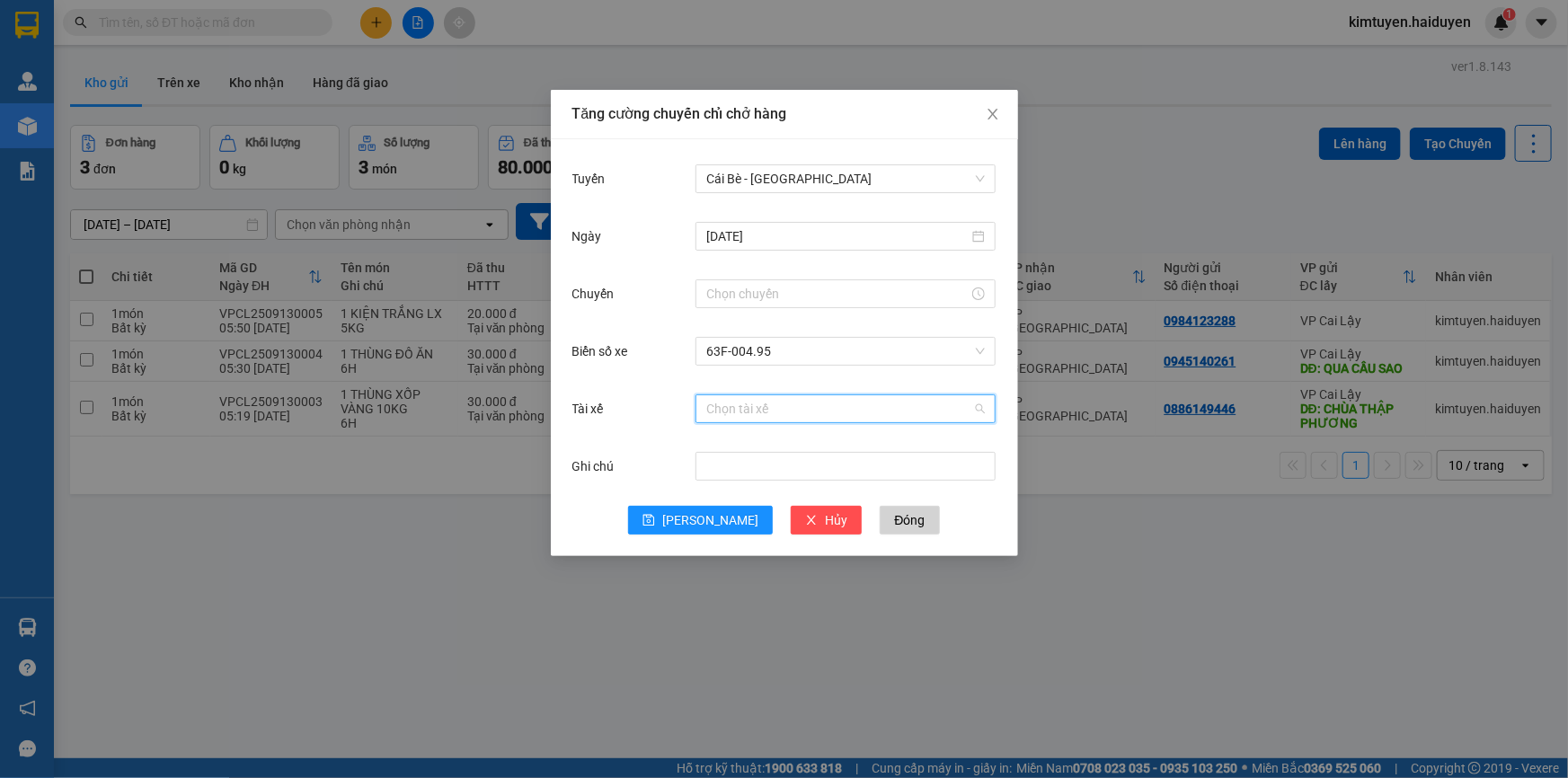
click at [796, 419] on input "Tài xế" at bounding box center [839, 409] width 266 height 27
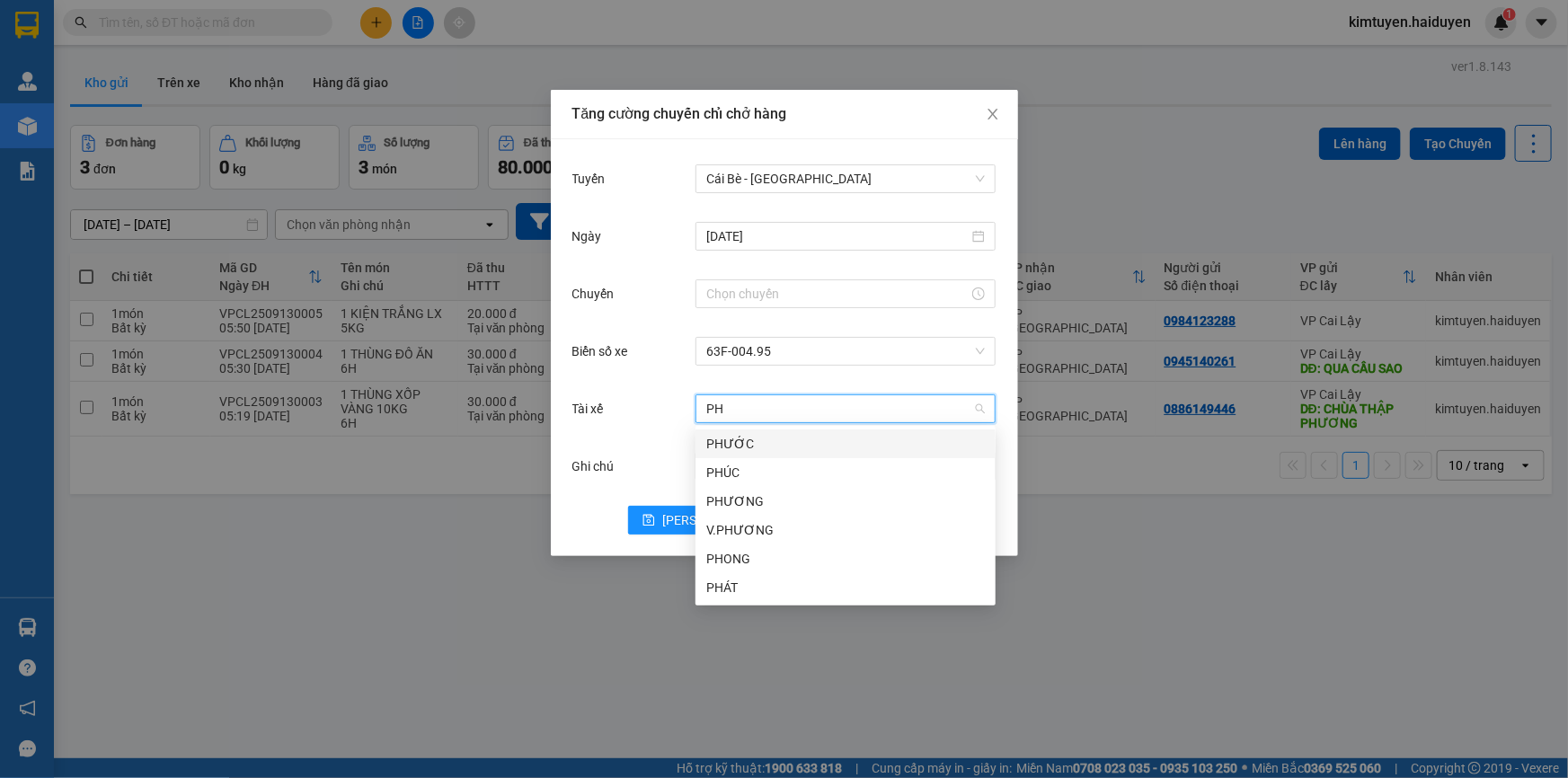
type input "PHU"
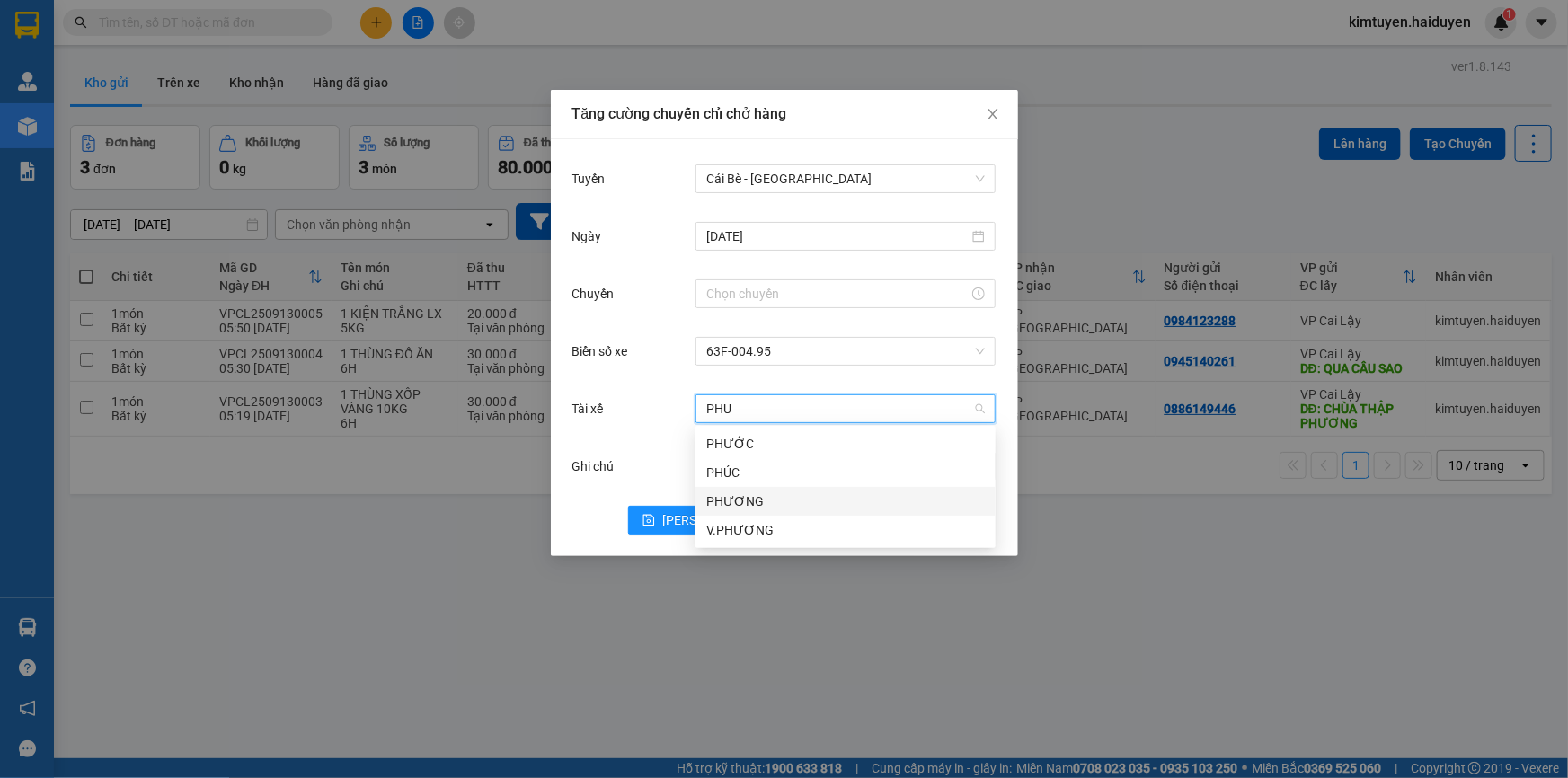
click at [742, 501] on div "PHƯƠNG" at bounding box center [845, 501] width 279 height 20
click at [719, 524] on span "[PERSON_NAME]" at bounding box center [710, 520] width 96 height 20
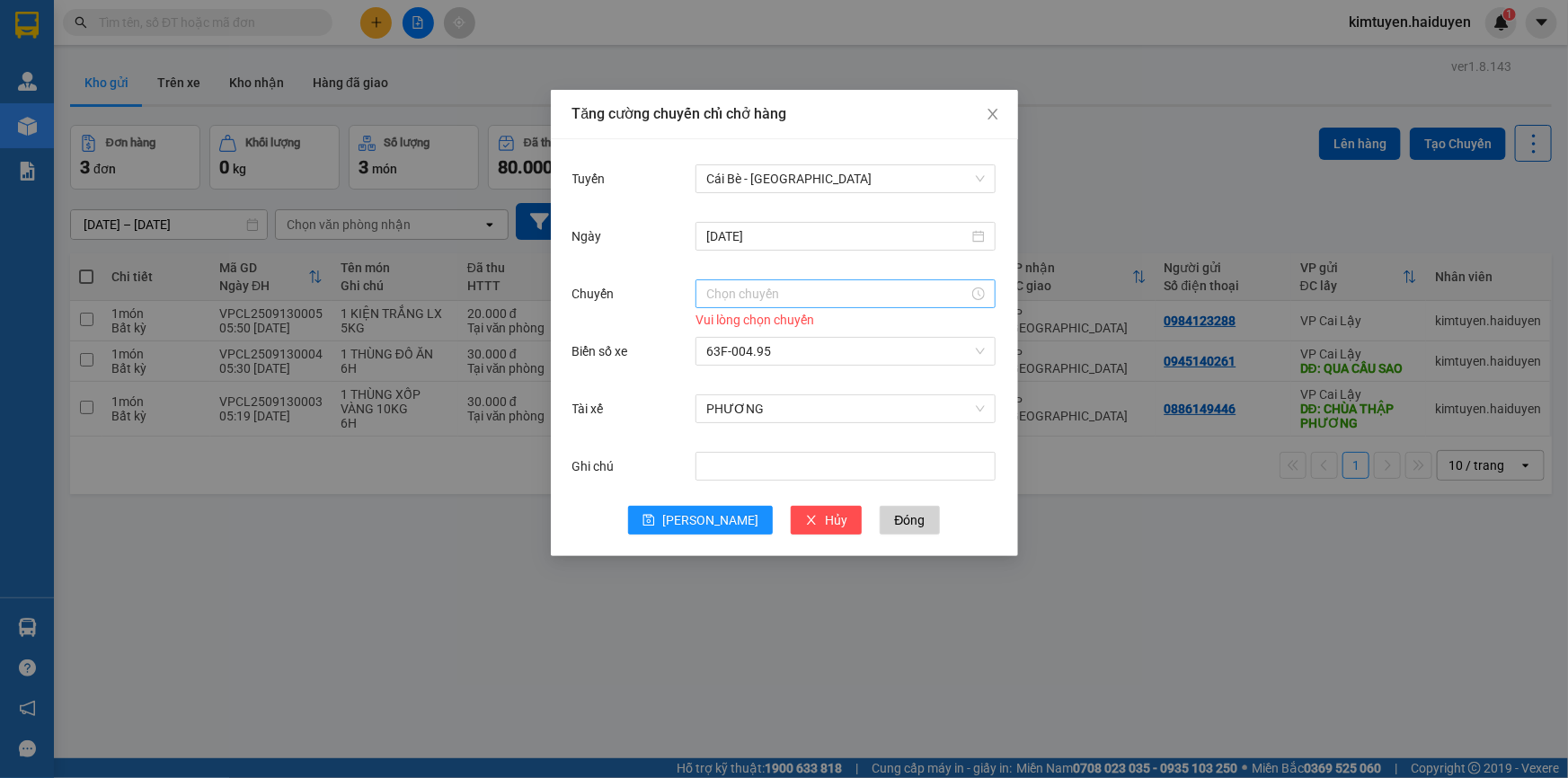
click at [801, 298] on input "Chuyến" at bounding box center [837, 294] width 262 height 20
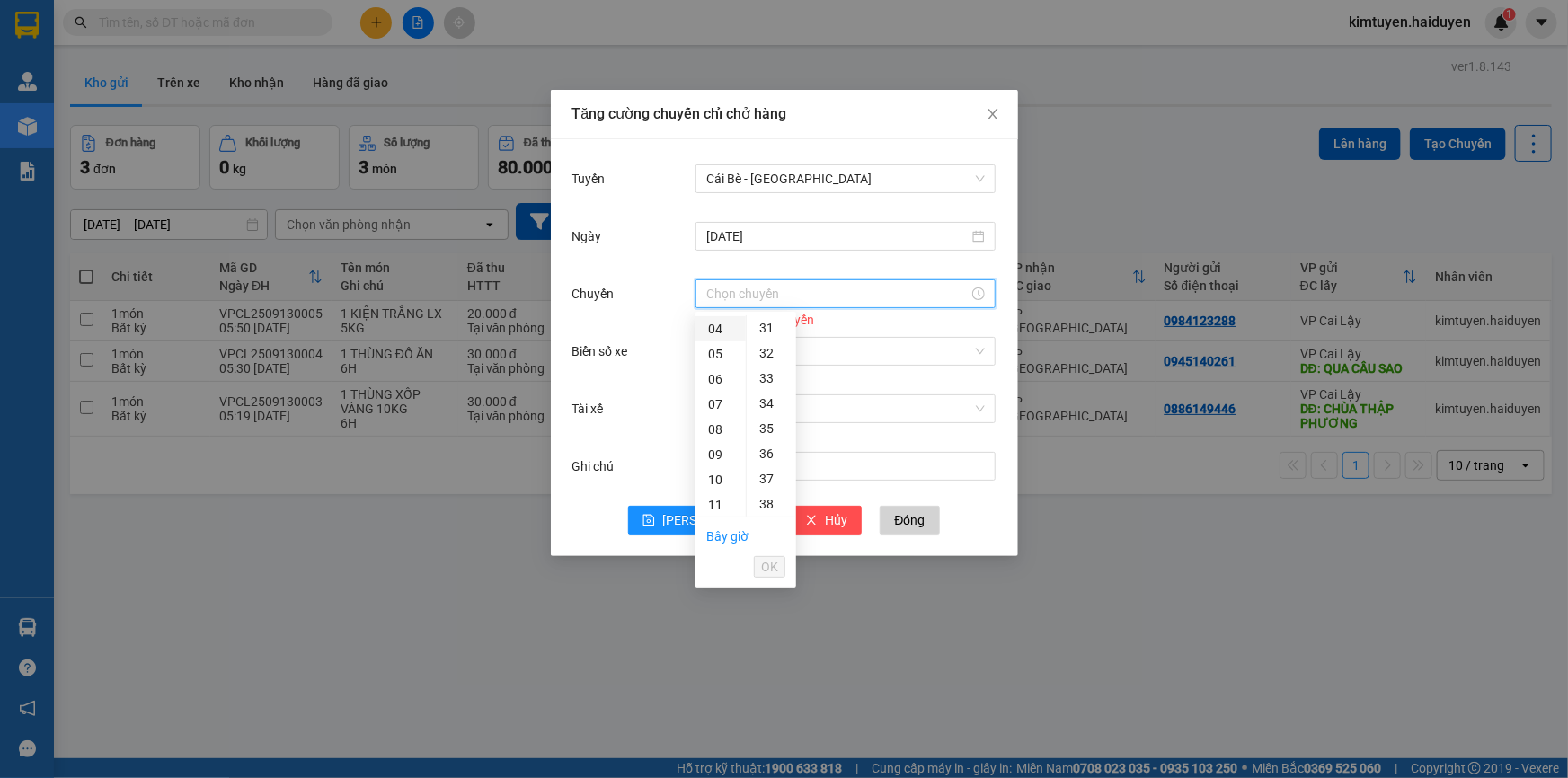
click at [726, 323] on div "04" at bounding box center [720, 329] width 50 height 25
click at [774, 504] on div "07" at bounding box center [772, 504] width 49 height 25
click at [774, 504] on div "14" at bounding box center [772, 504] width 49 height 25
click at [768, 479] on div "20" at bounding box center [772, 480] width 49 height 25
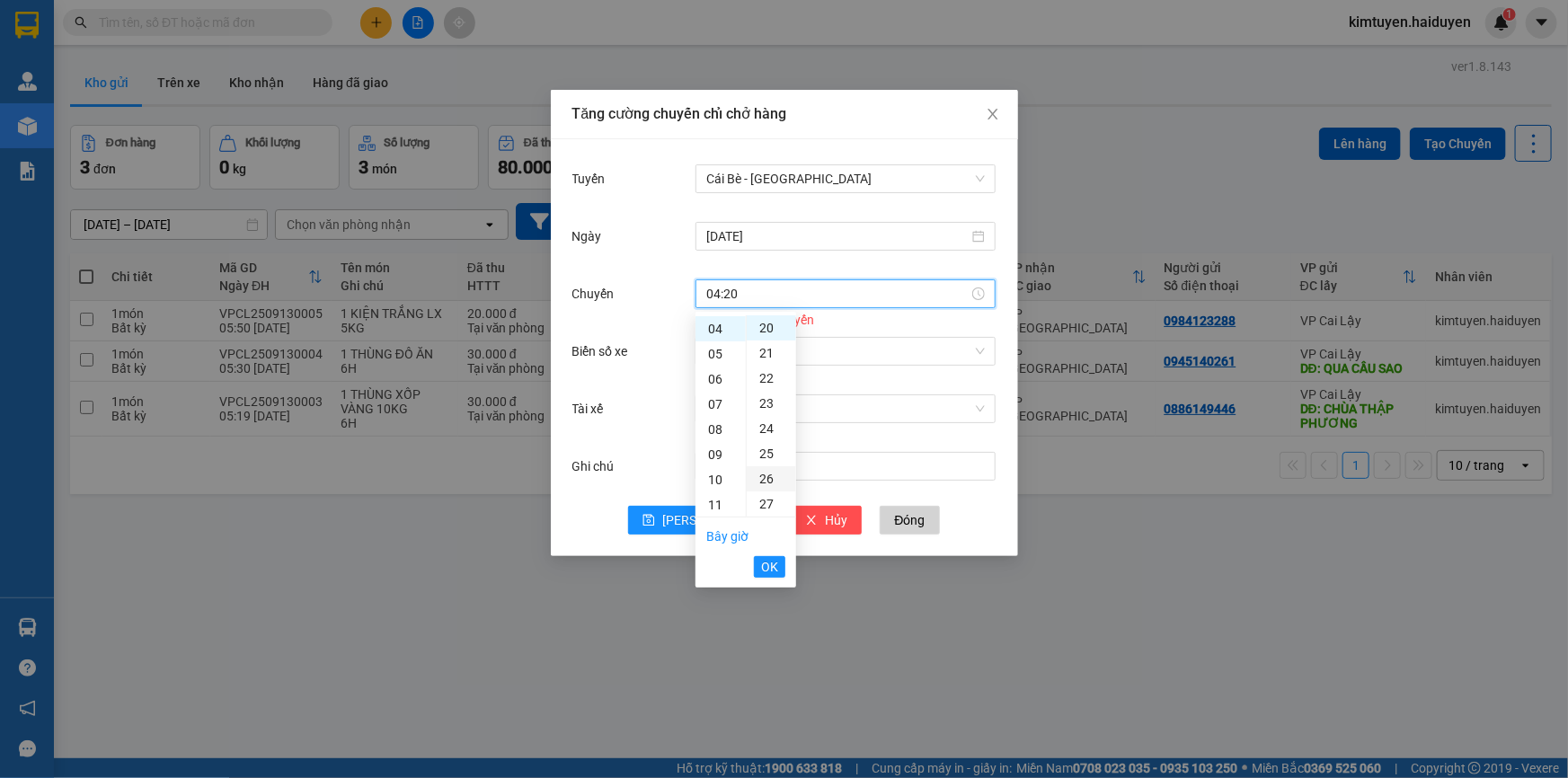
click at [771, 480] on div "26" at bounding box center [772, 479] width 49 height 25
click at [768, 458] on div "31" at bounding box center [772, 454] width 49 height 25
type input "04:31"
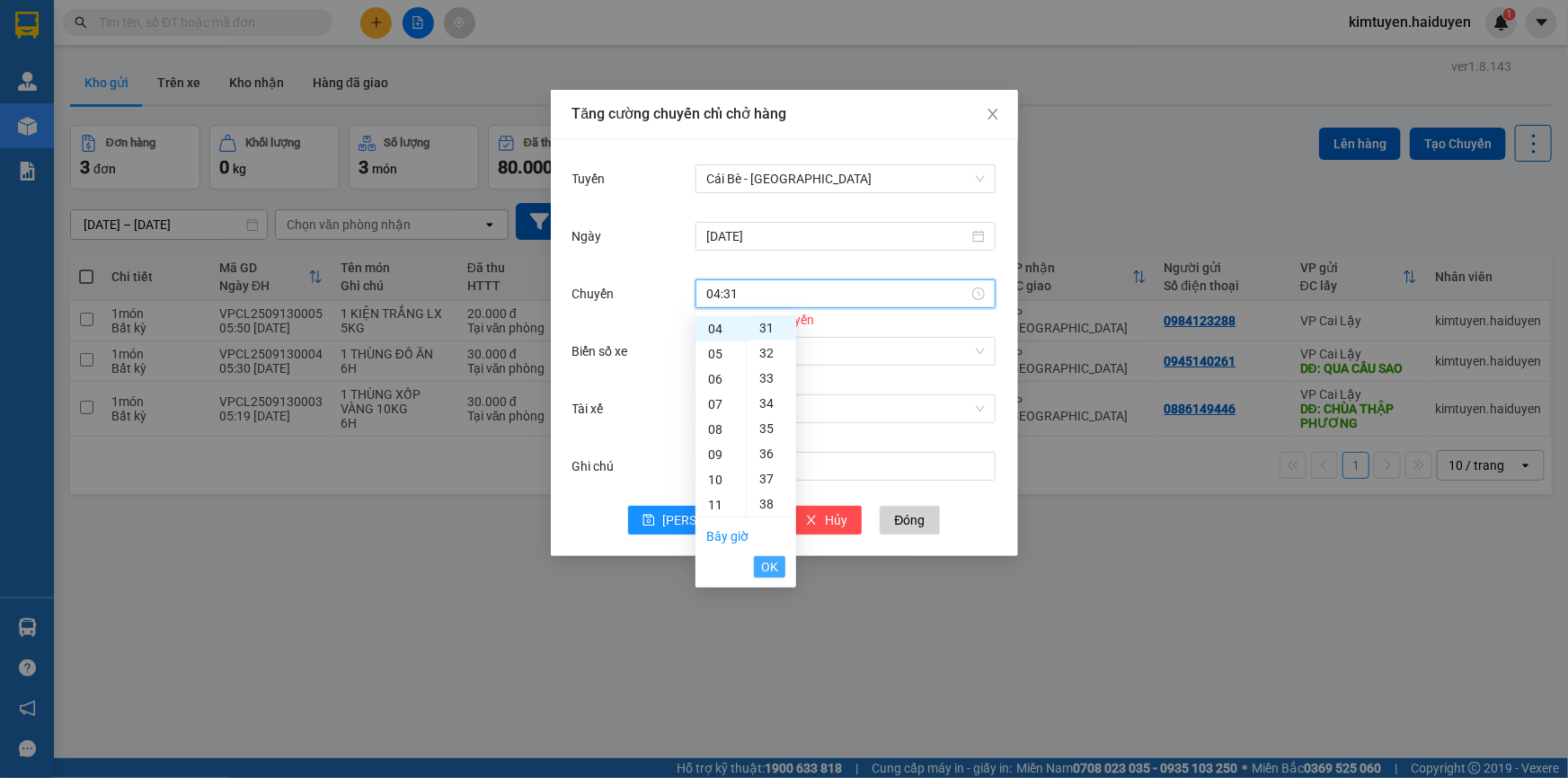
click at [761, 567] on button "OK" at bounding box center [769, 567] width 32 height 22
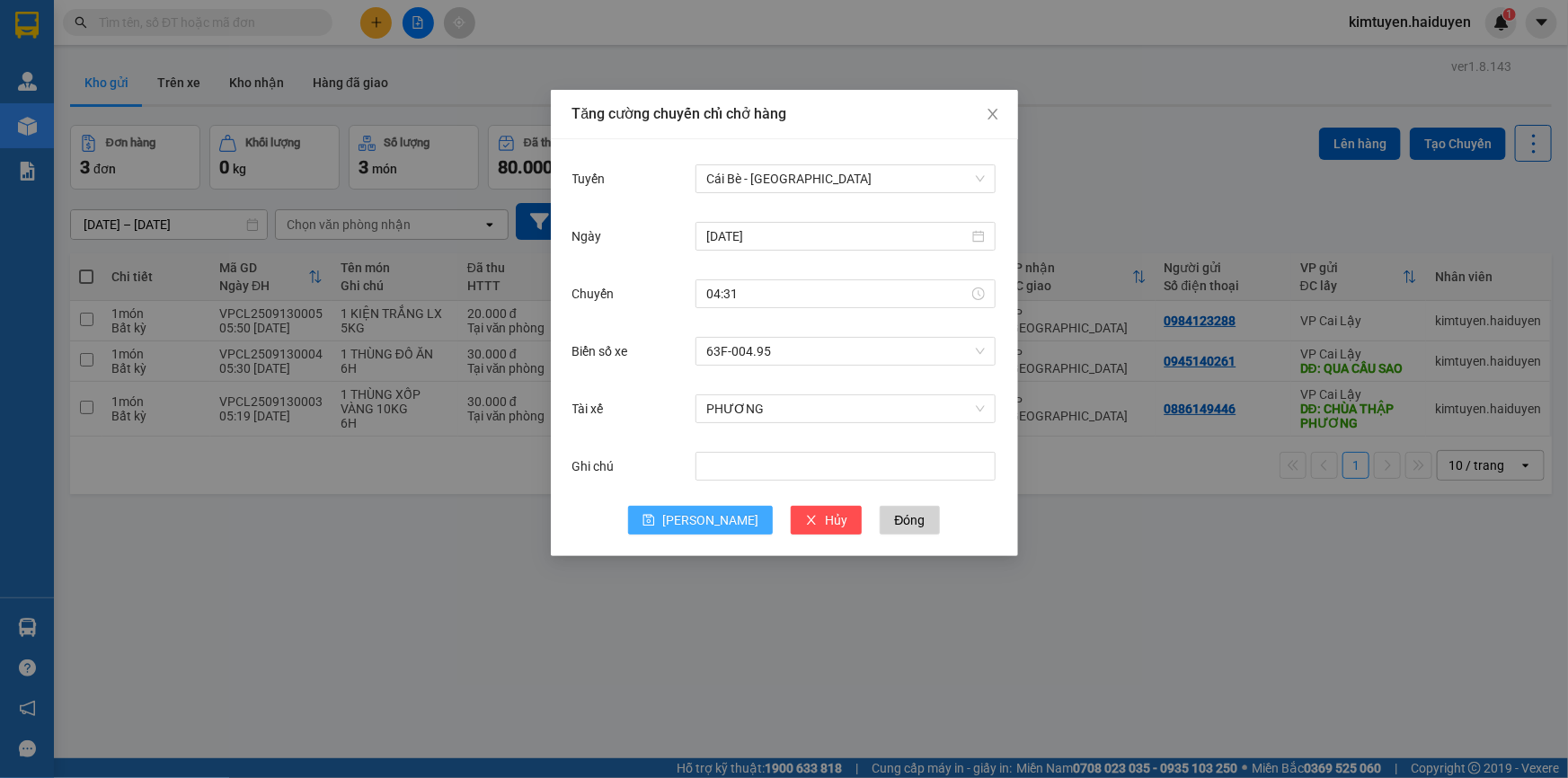
click at [696, 523] on button "[PERSON_NAME]" at bounding box center [700, 520] width 144 height 29
click at [843, 182] on input "Tuyến" at bounding box center [839, 179] width 266 height 27
click at [986, 111] on icon "close" at bounding box center [993, 114] width 15 height 15
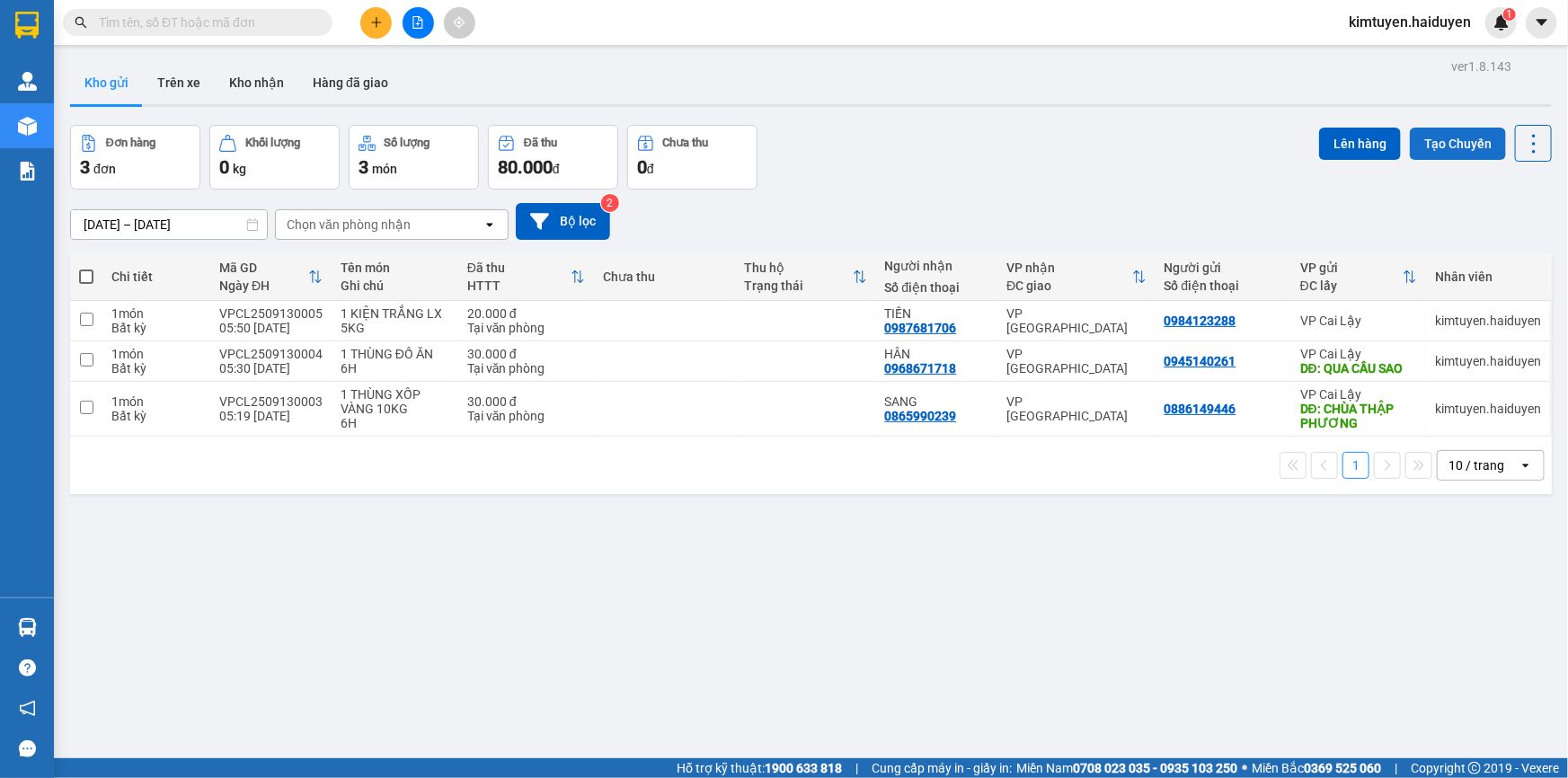
click at [1442, 140] on button "Tạo Chuyến" at bounding box center [1458, 144] width 96 height 33
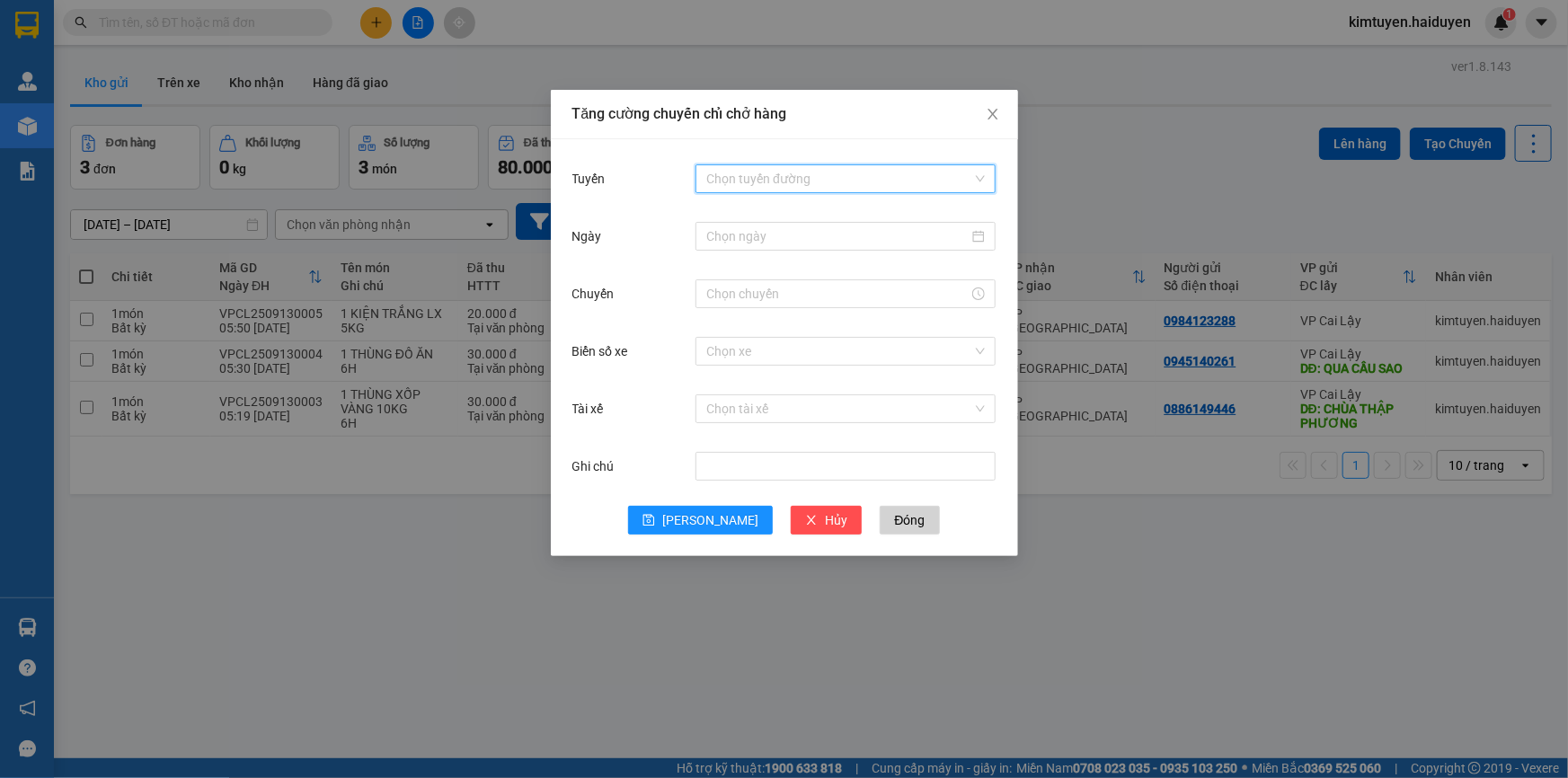
click at [817, 169] on input "Tuyến" at bounding box center [839, 179] width 266 height 27
click at [786, 239] on div "Cái Bè - [GEOGRAPHIC_DATA]" at bounding box center [845, 243] width 279 height 20
click at [759, 239] on input "Ngày" at bounding box center [837, 236] width 262 height 20
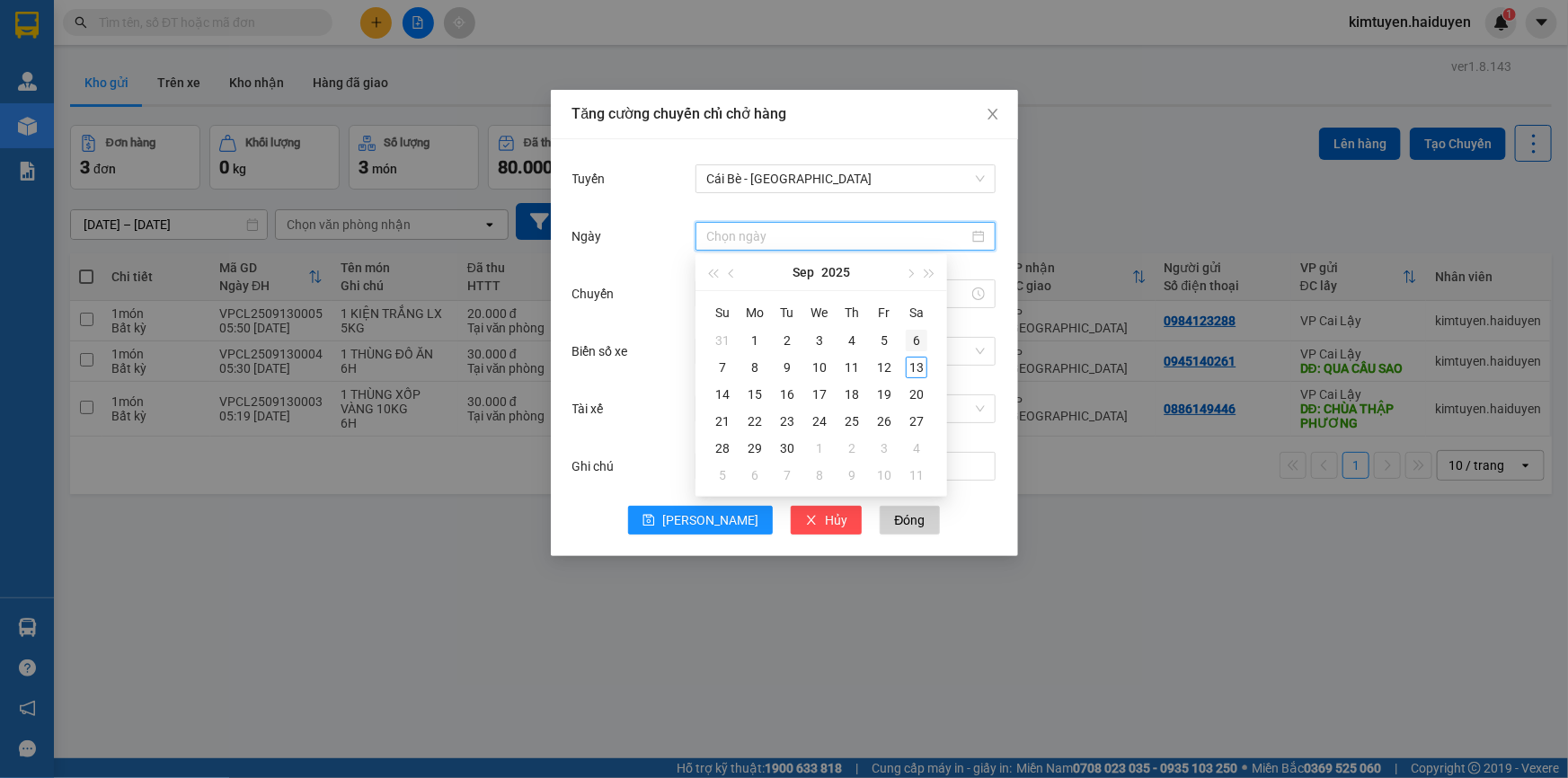
type input "06/09/2025"
type input "[DATE]"
click at [921, 370] on div "13" at bounding box center [917, 368] width 22 height 22
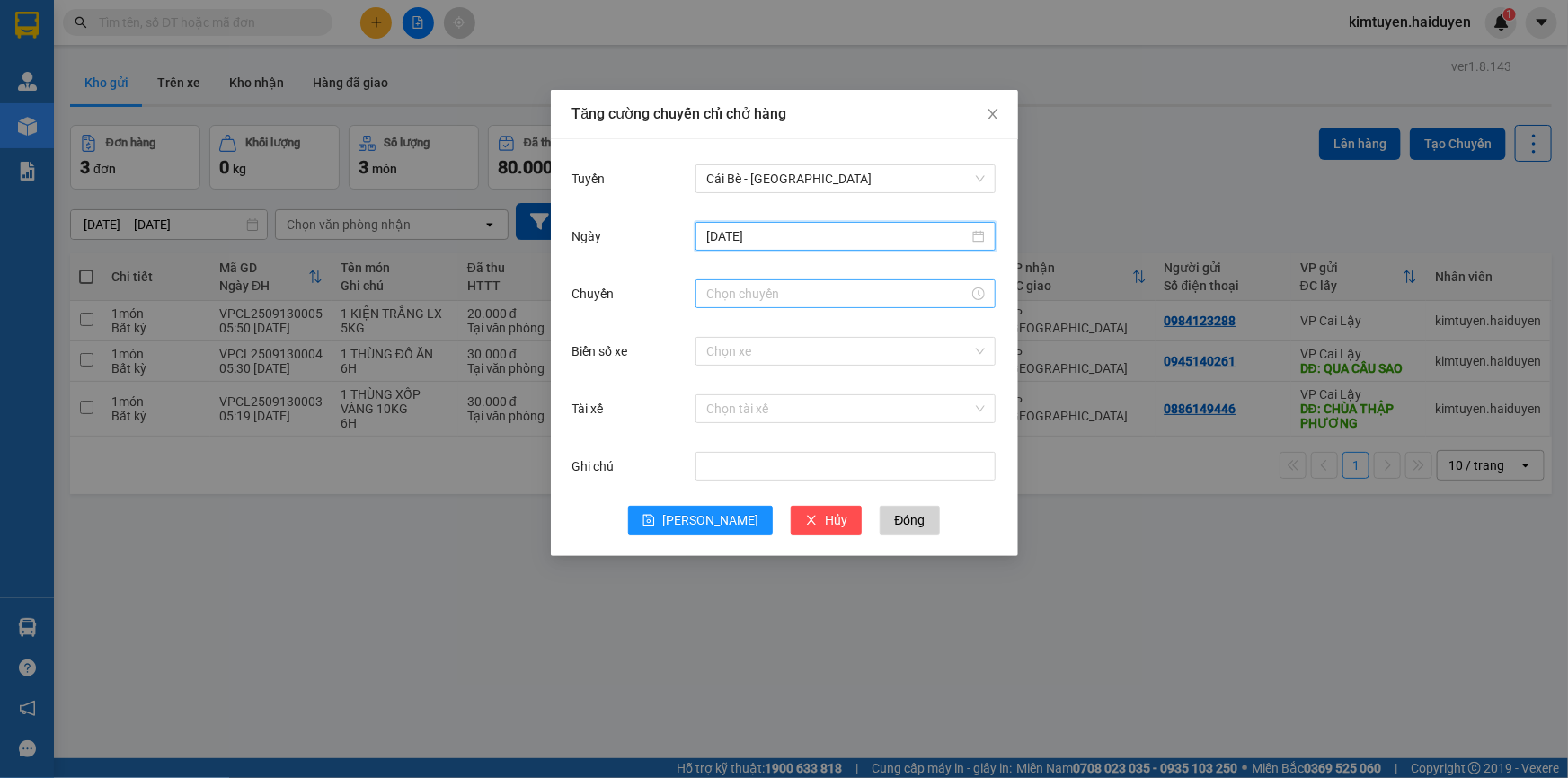
click at [865, 293] on input "Chuyến" at bounding box center [837, 294] width 262 height 20
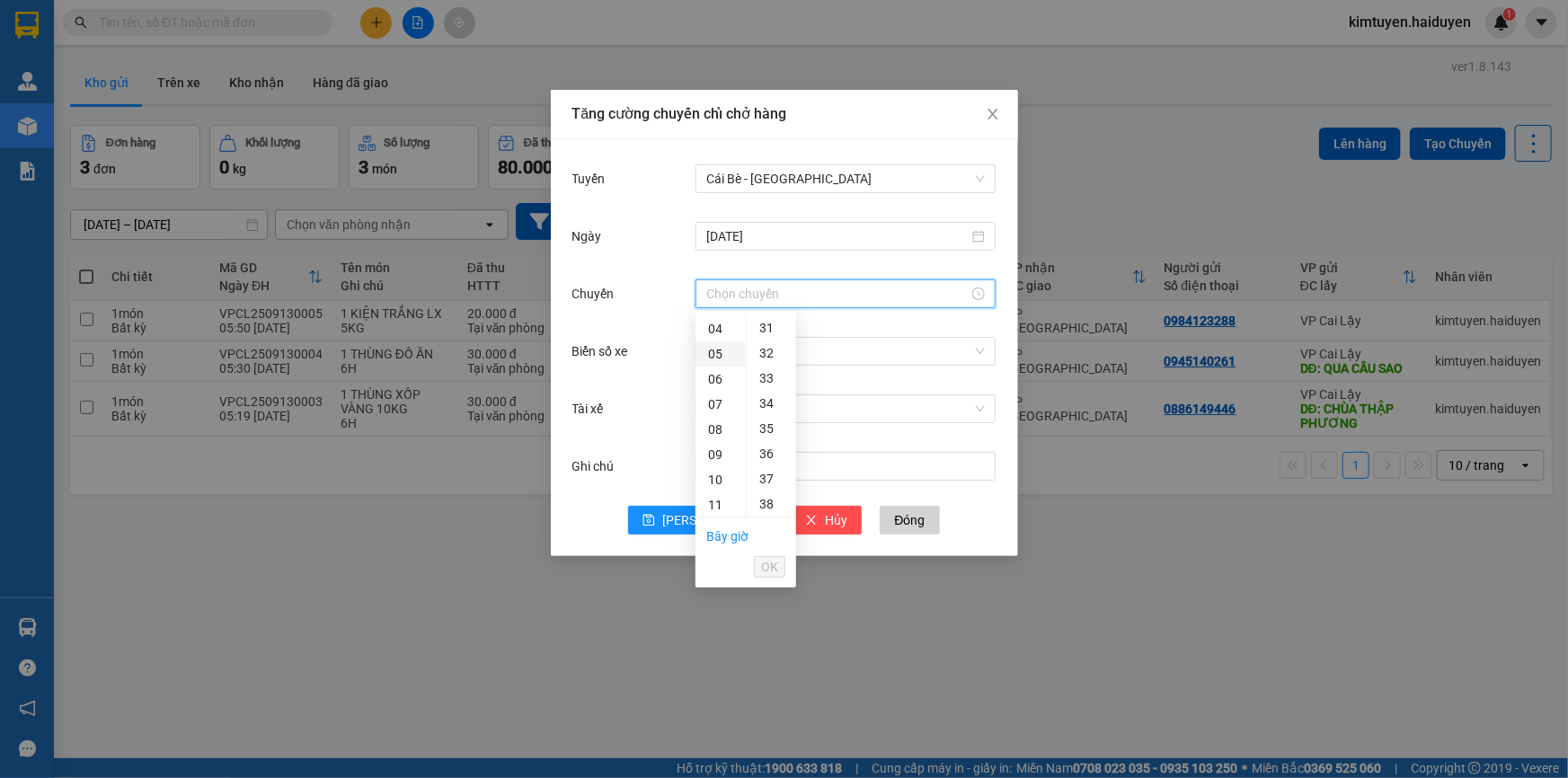
click at [718, 356] on div "05" at bounding box center [720, 354] width 50 height 25
click at [760, 453] on div "31" at bounding box center [772, 451] width 49 height 25
type input "05:31"
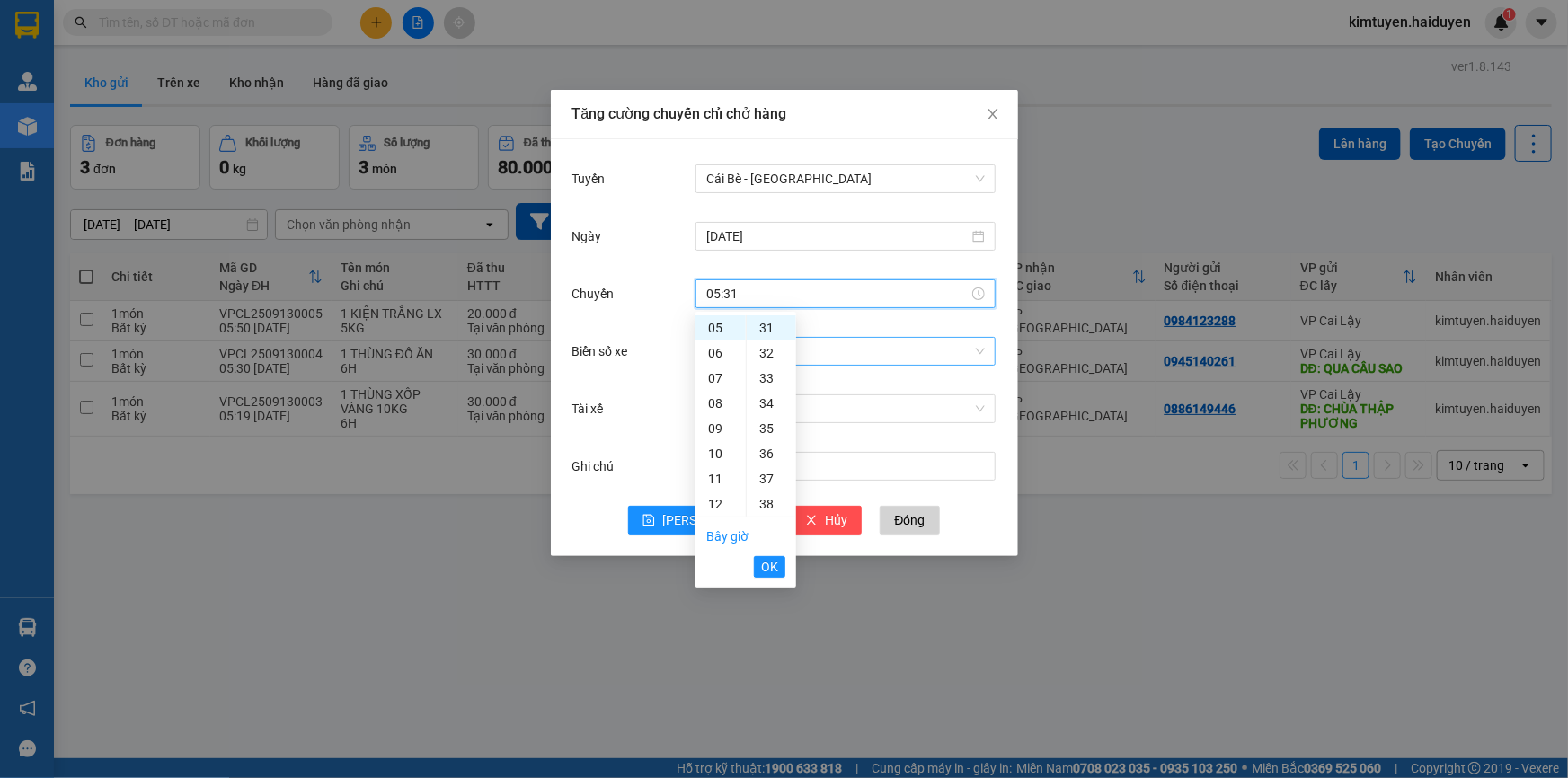
click at [841, 350] on input "Biển số xe" at bounding box center [839, 351] width 266 height 27
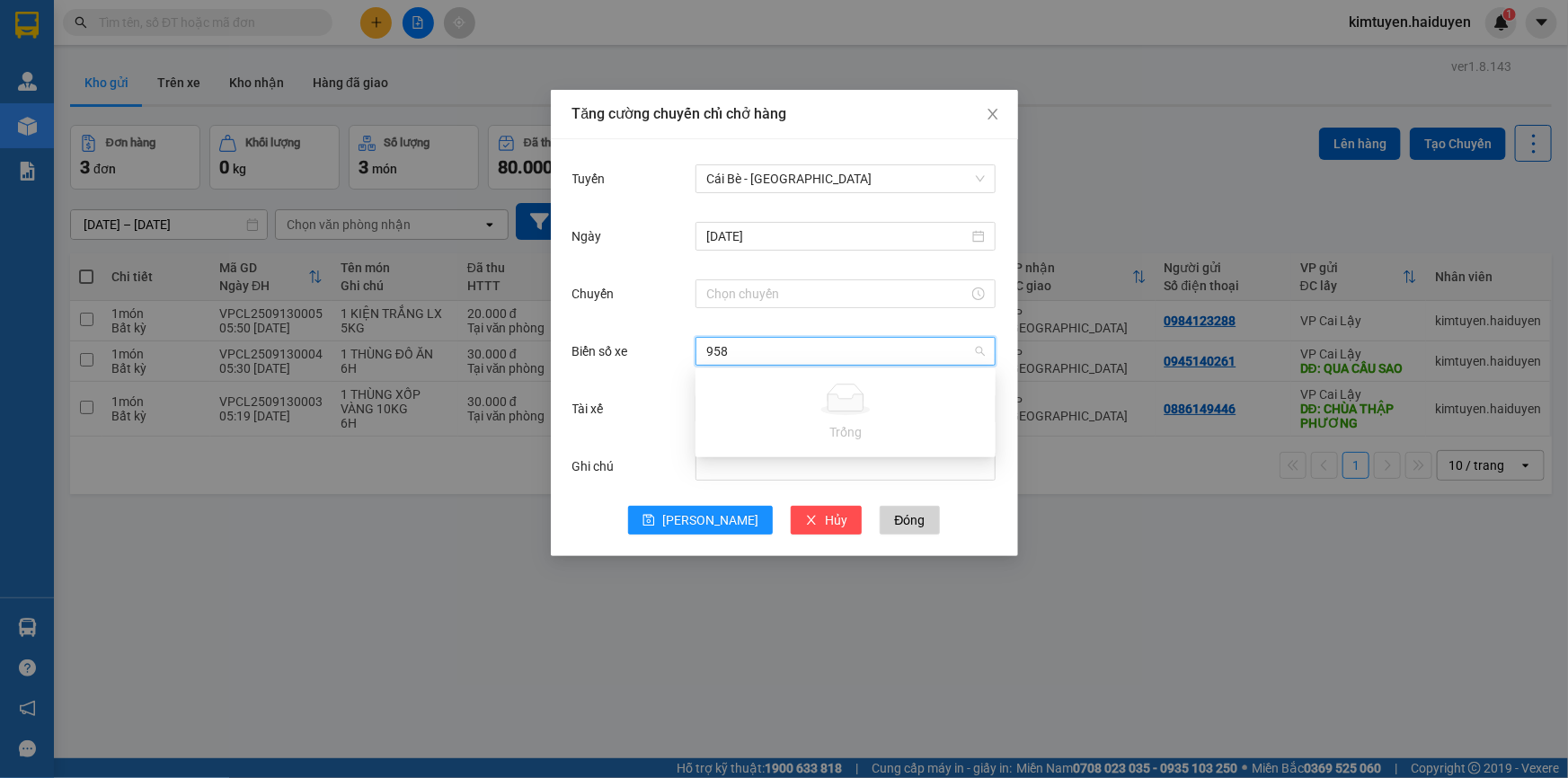
type input "95"
click at [857, 395] on div "63F-004.95" at bounding box center [845, 387] width 279 height 20
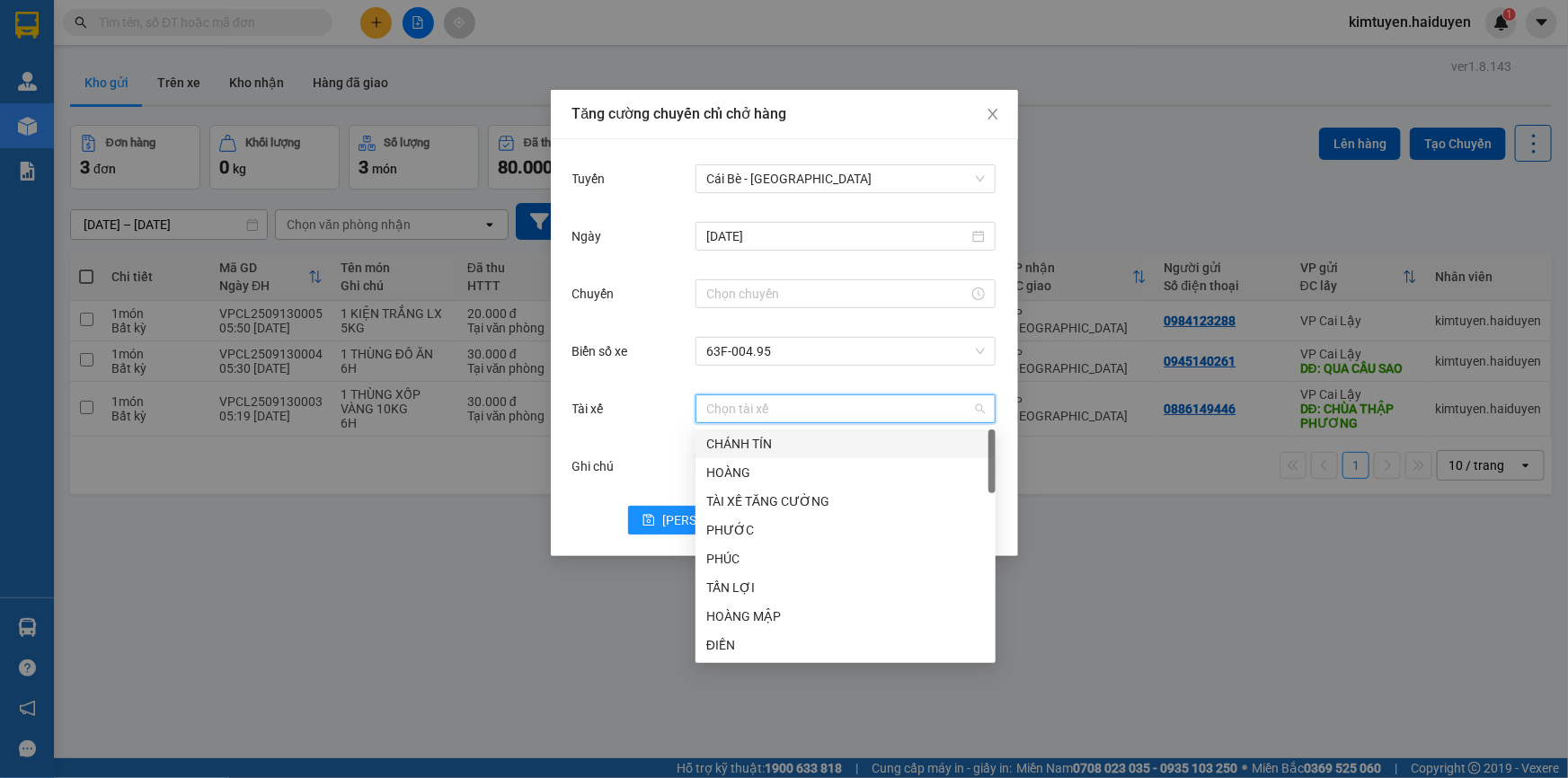
click at [805, 407] on input "Tài xế" at bounding box center [839, 409] width 266 height 27
type input "PH"
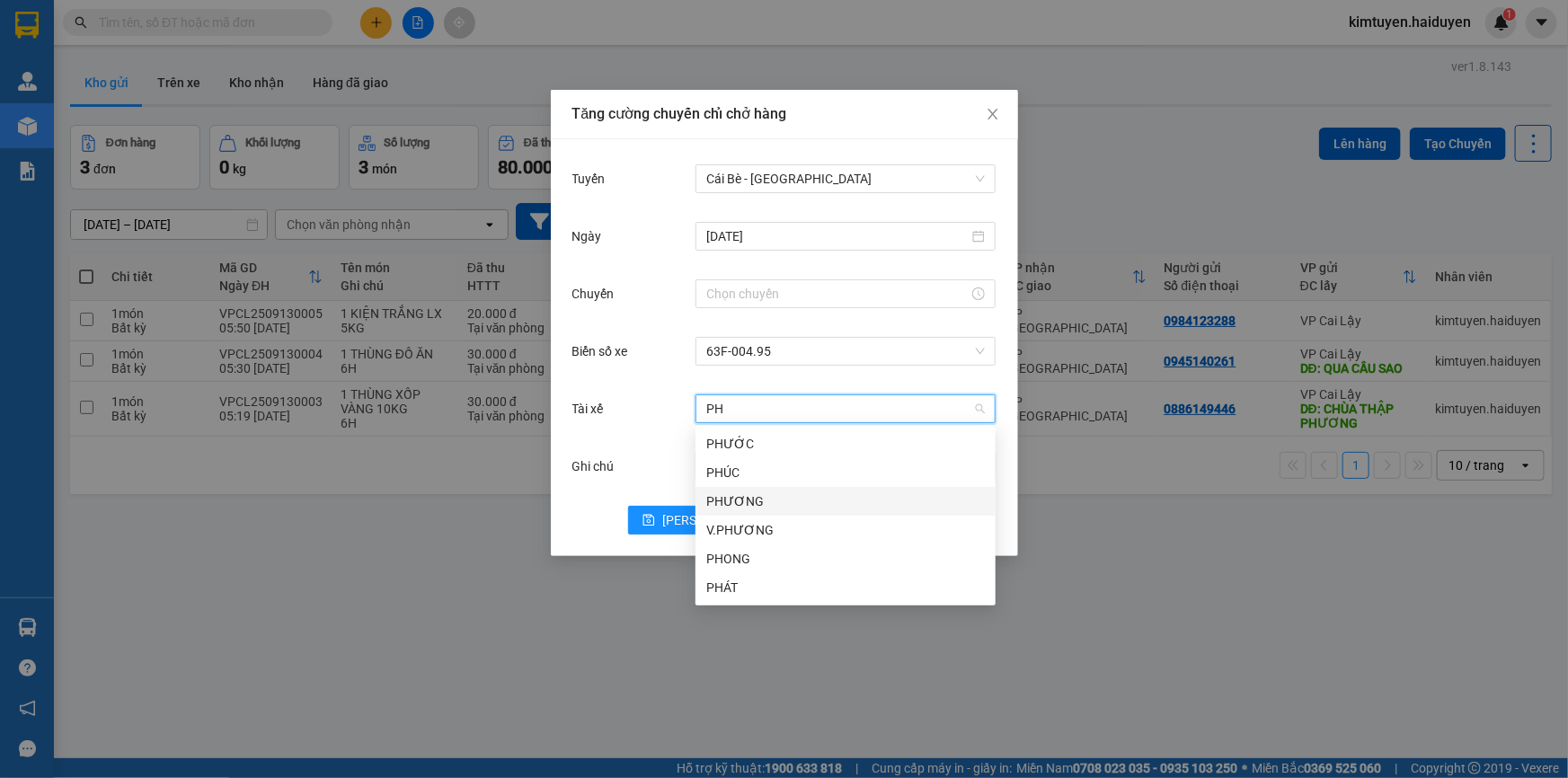
click at [756, 499] on div "PHƯƠNG" at bounding box center [845, 501] width 279 height 20
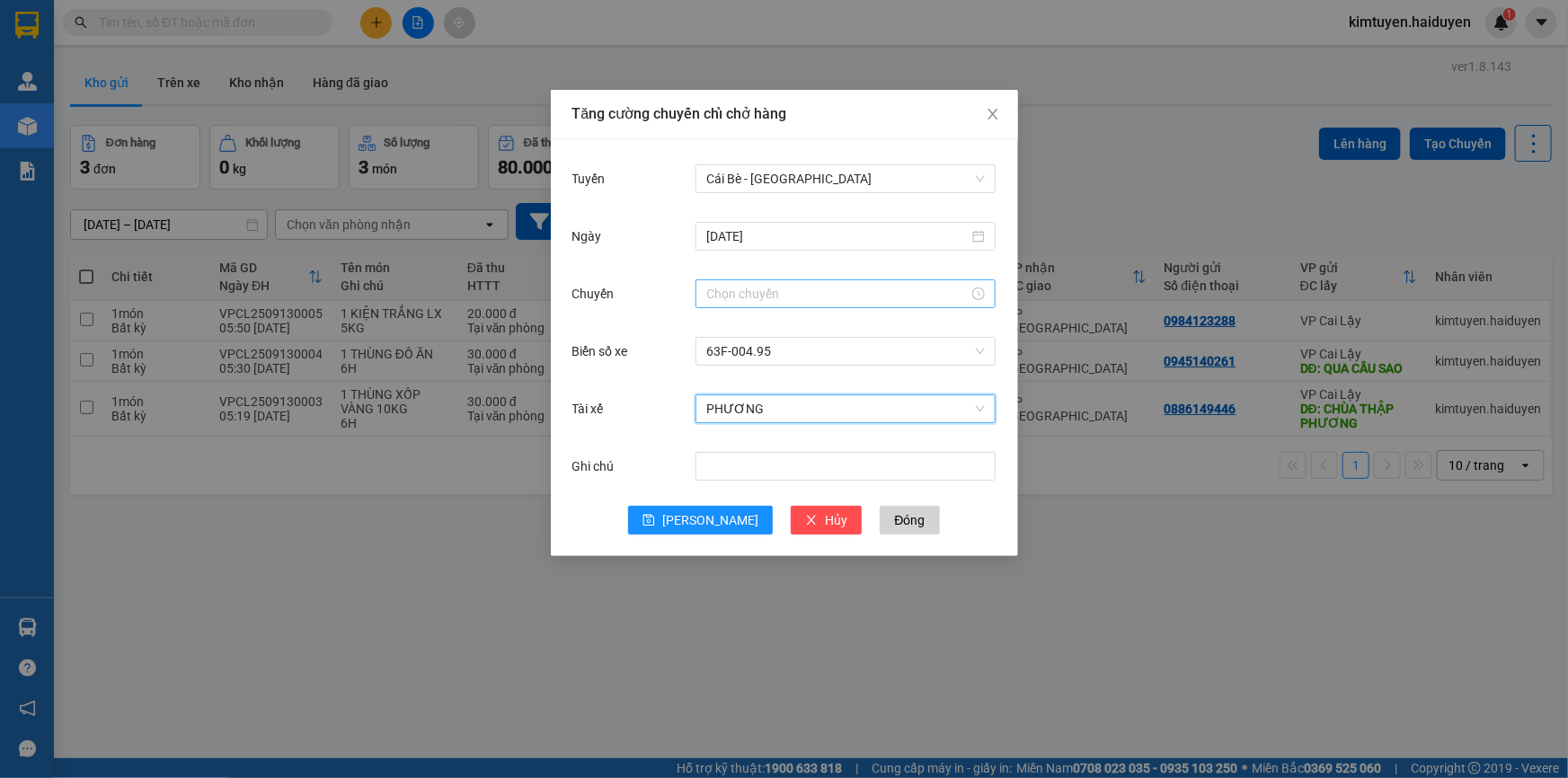
click at [827, 292] on input "Chuyến" at bounding box center [837, 294] width 262 height 20
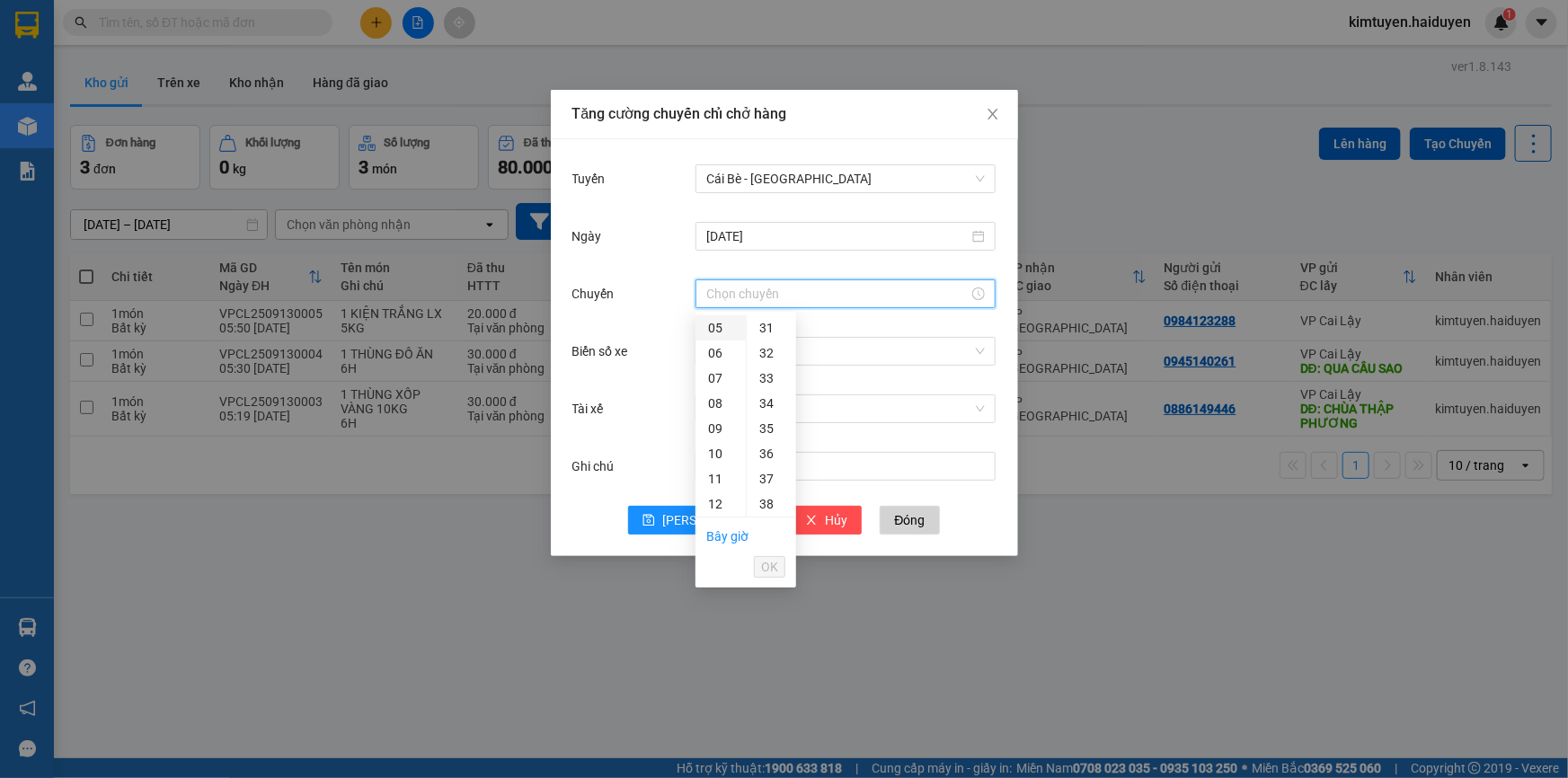
click at [717, 330] on div "05" at bounding box center [720, 328] width 50 height 25
click at [771, 508] on div "07" at bounding box center [772, 504] width 49 height 25
click at [770, 507] on div "14" at bounding box center [772, 504] width 49 height 25
click at [770, 507] on div "21" at bounding box center [772, 505] width 49 height 25
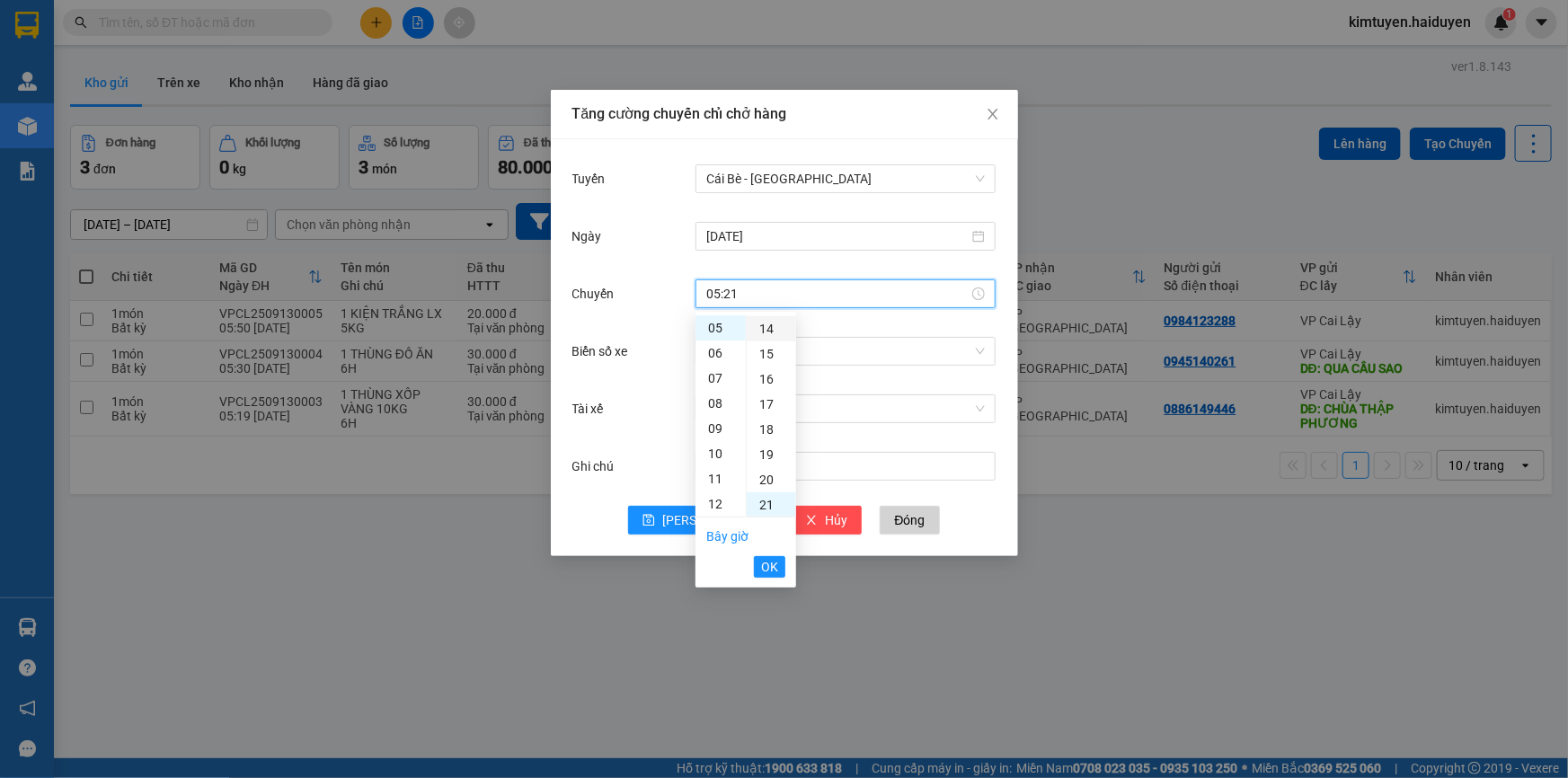
scroll to position [528, 0]
click at [764, 468] on div "27" at bounding box center [772, 479] width 49 height 25
click at [759, 427] on div "31" at bounding box center [772, 428] width 49 height 25
type input "05:31"
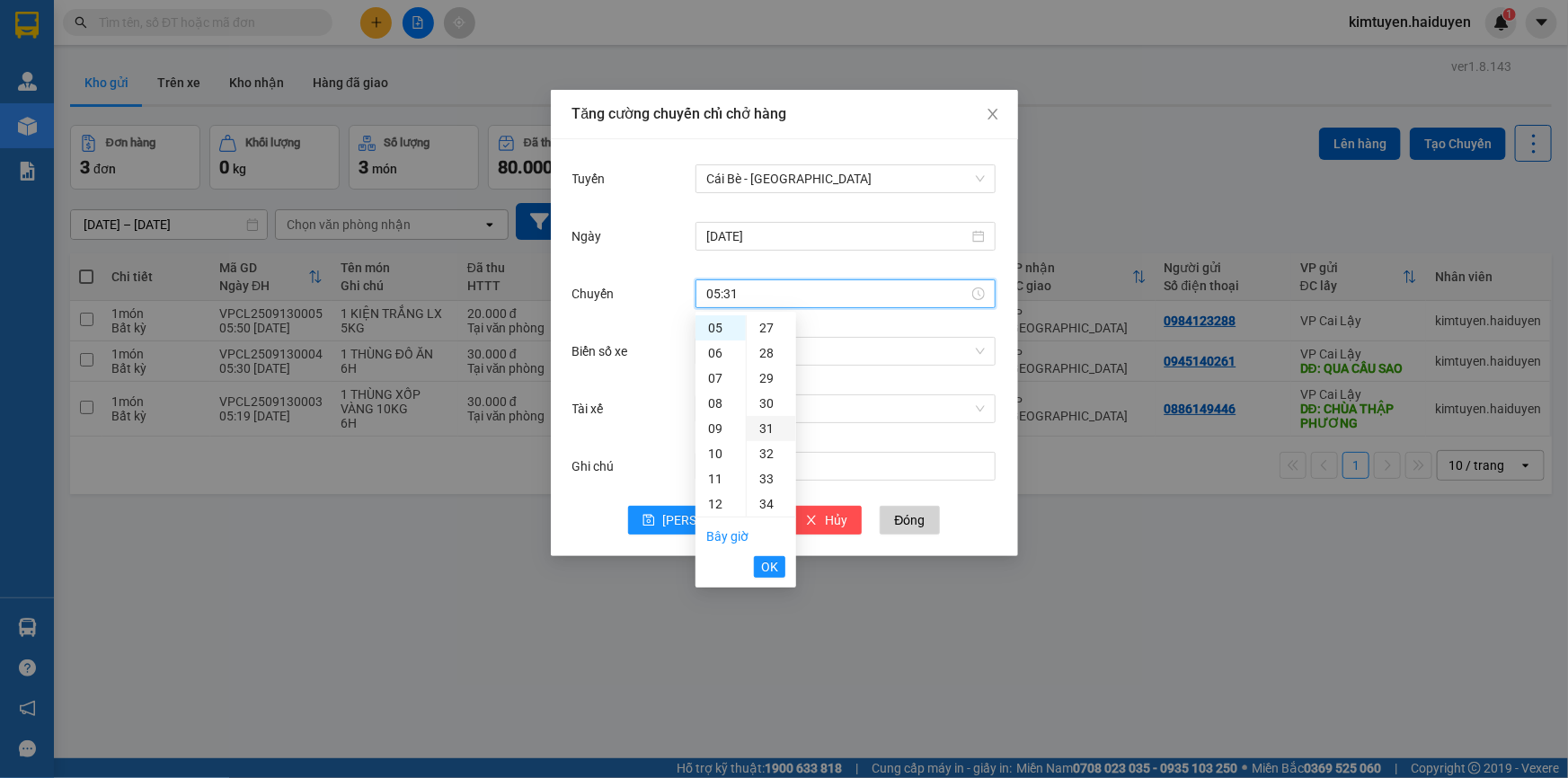
scroll to position [780, 0]
click at [769, 566] on span "OK" at bounding box center [769, 567] width 17 height 20
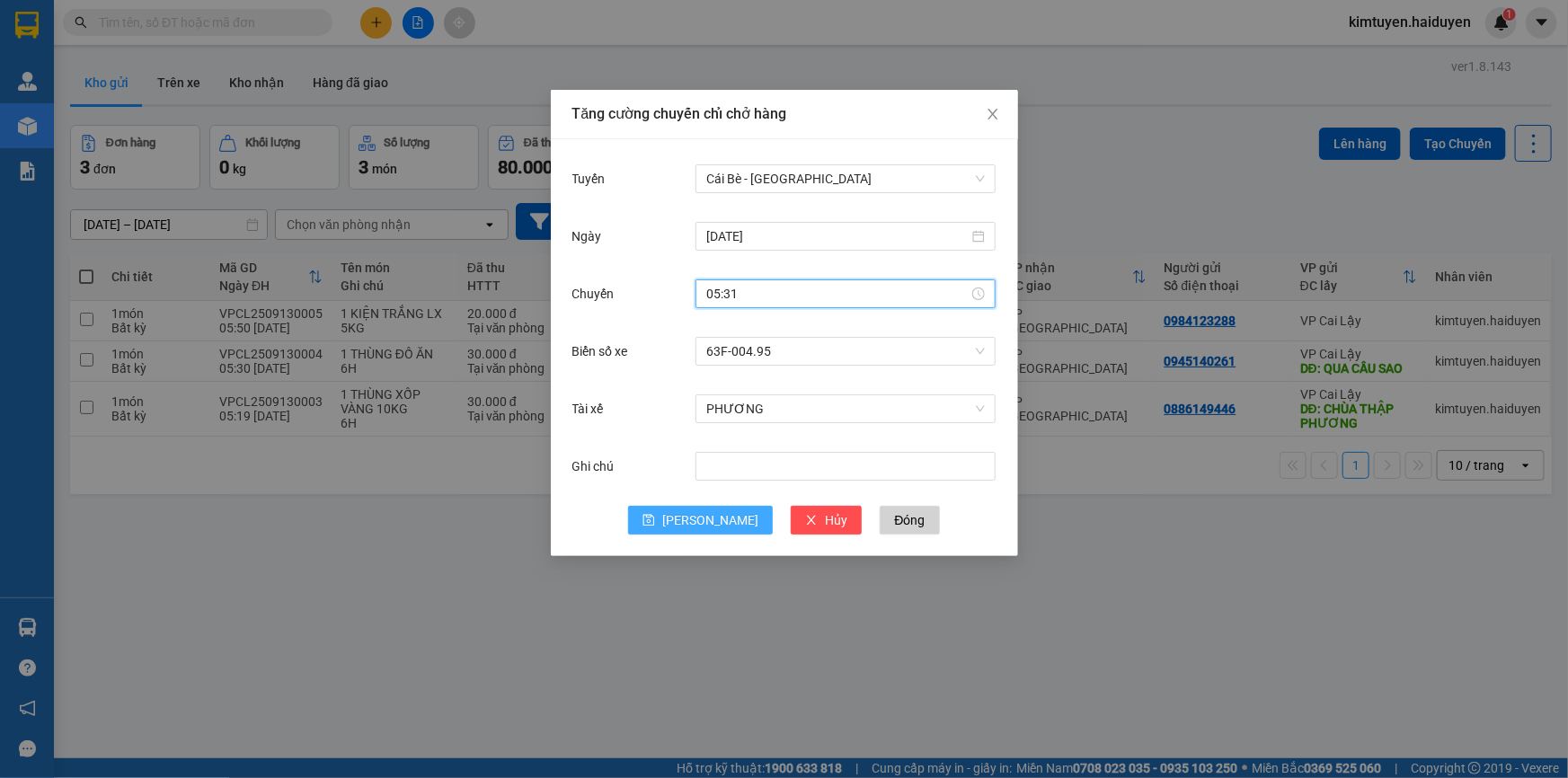
click at [713, 521] on span "[PERSON_NAME]" at bounding box center [710, 520] width 96 height 20
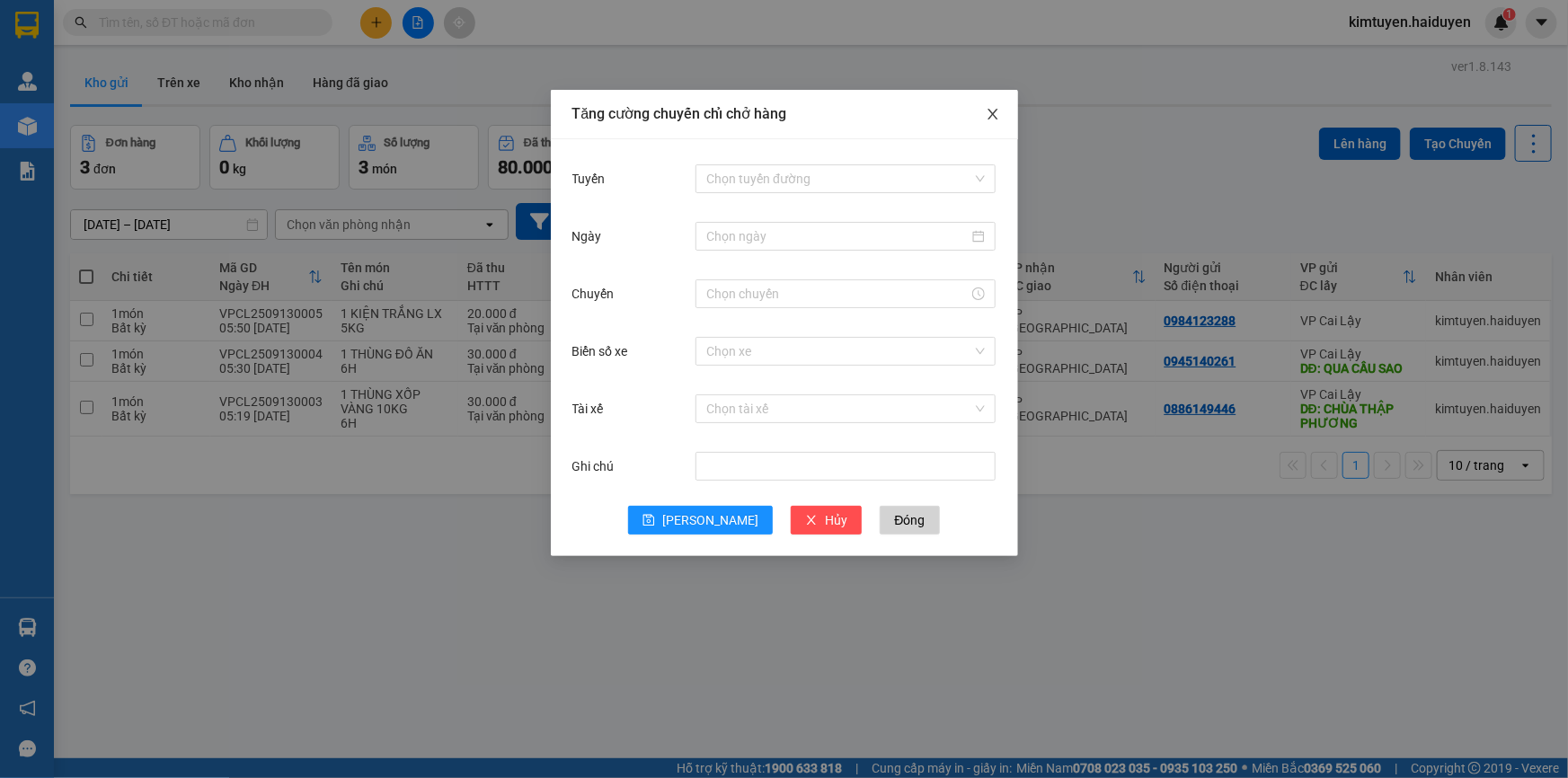
click at [991, 117] on icon "close" at bounding box center [992, 114] width 10 height 11
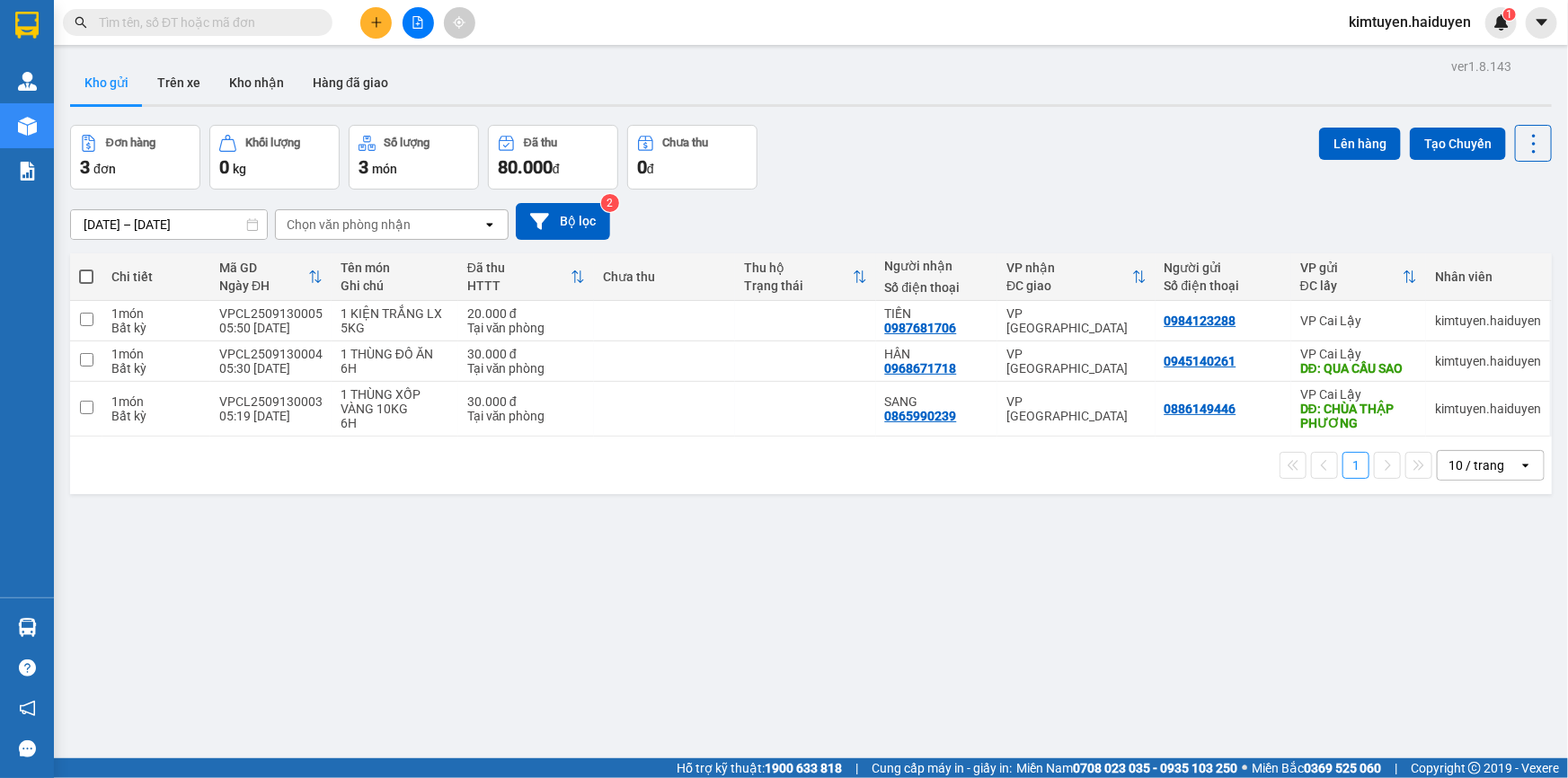
click at [674, 412] on td at bounding box center [664, 409] width 141 height 54
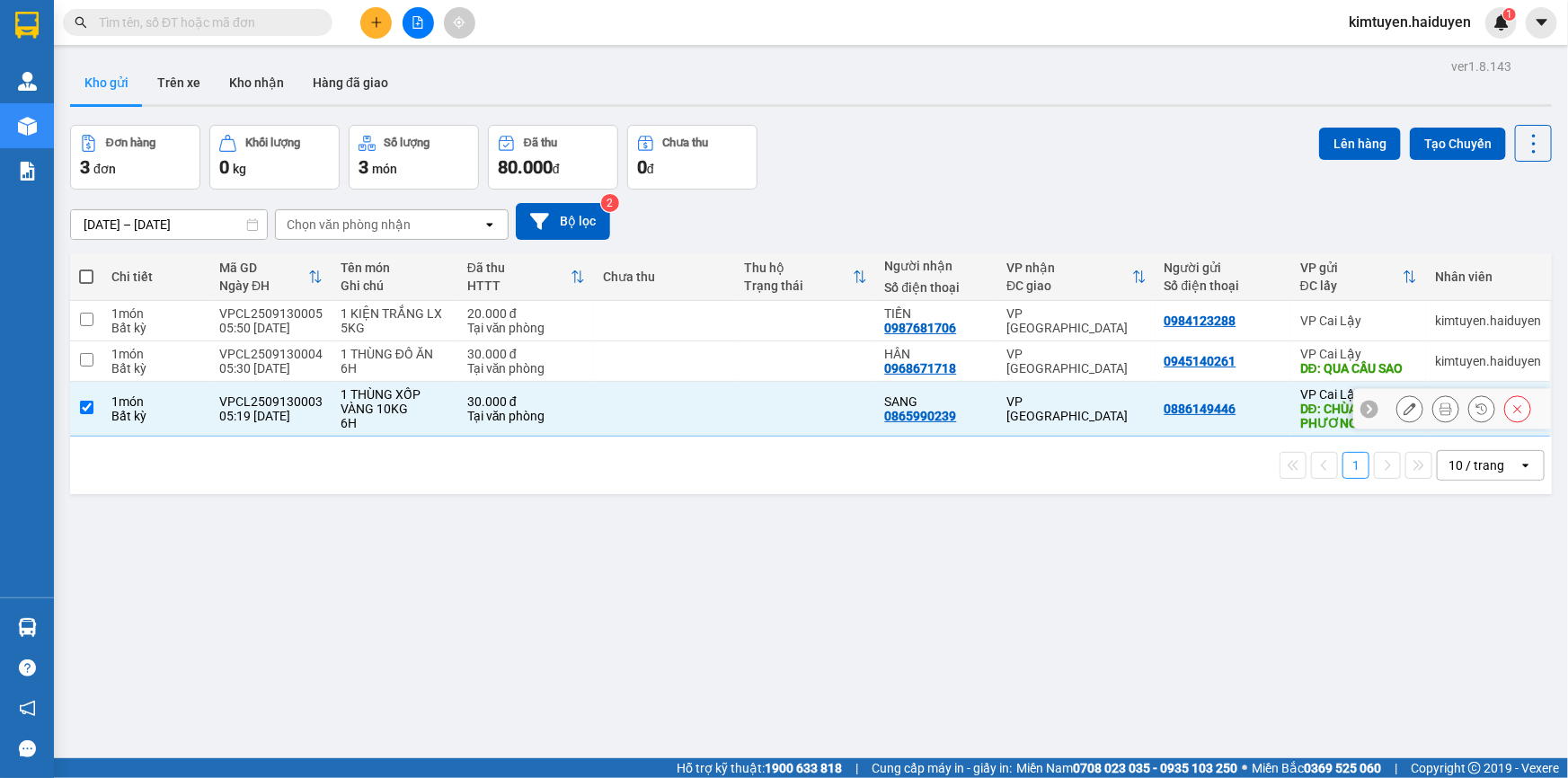
checkbox input "true"
click at [695, 372] on td at bounding box center [664, 361] width 141 height 41
checkbox input "true"
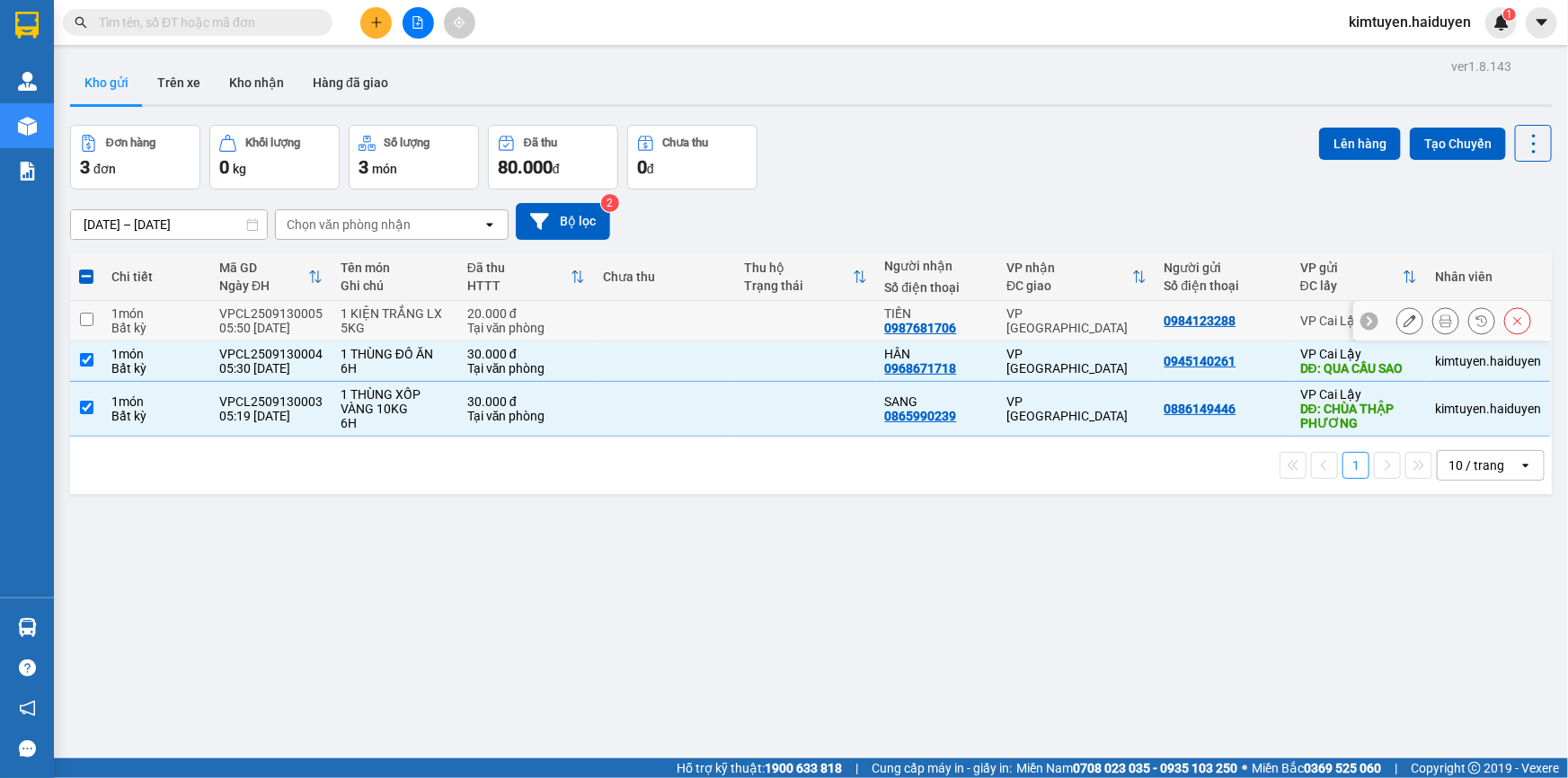
click at [705, 329] on td at bounding box center [664, 321] width 141 height 41
checkbox input "true"
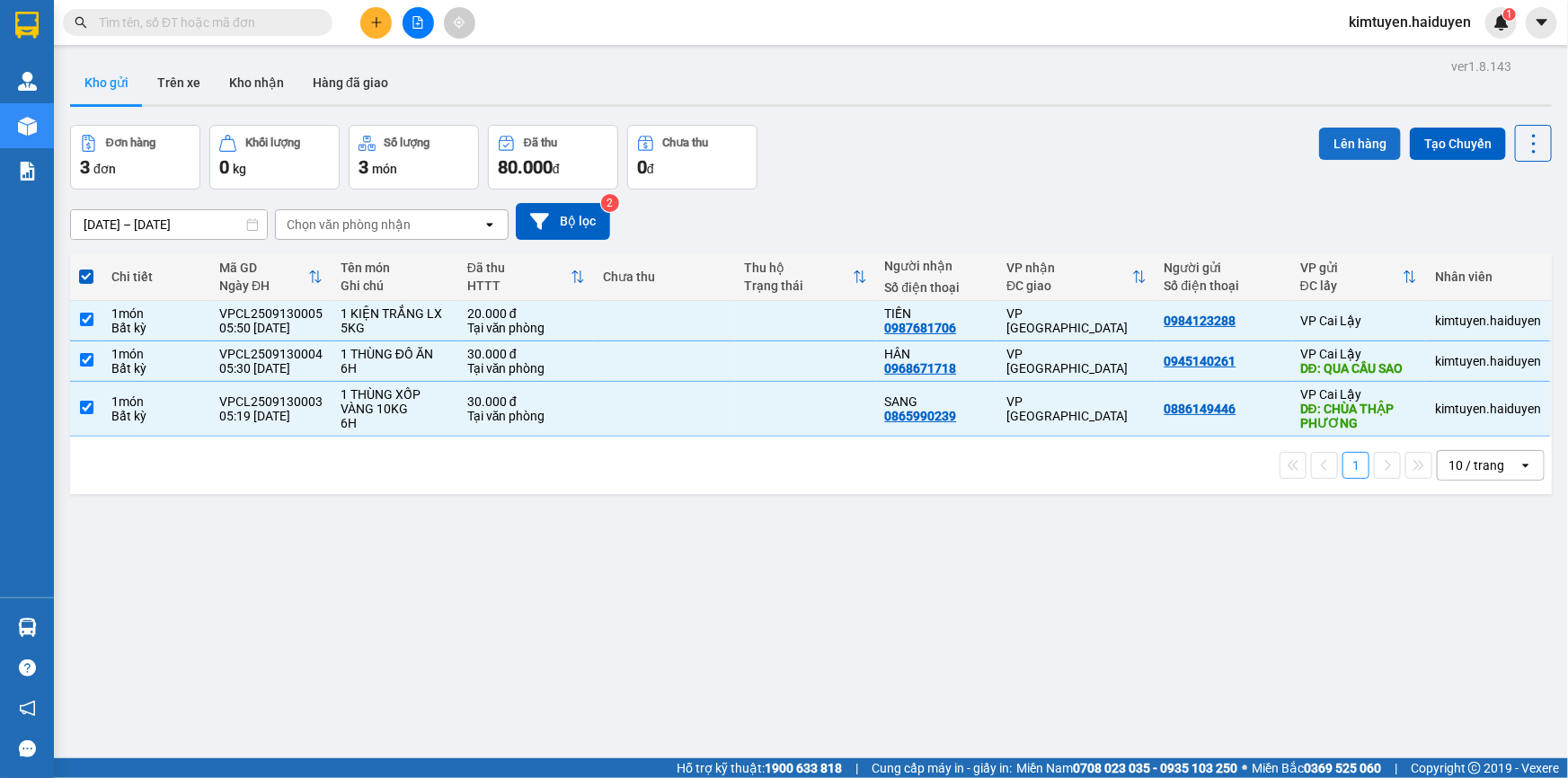
click at [1368, 152] on button "Lên hàng" at bounding box center [1360, 144] width 82 height 33
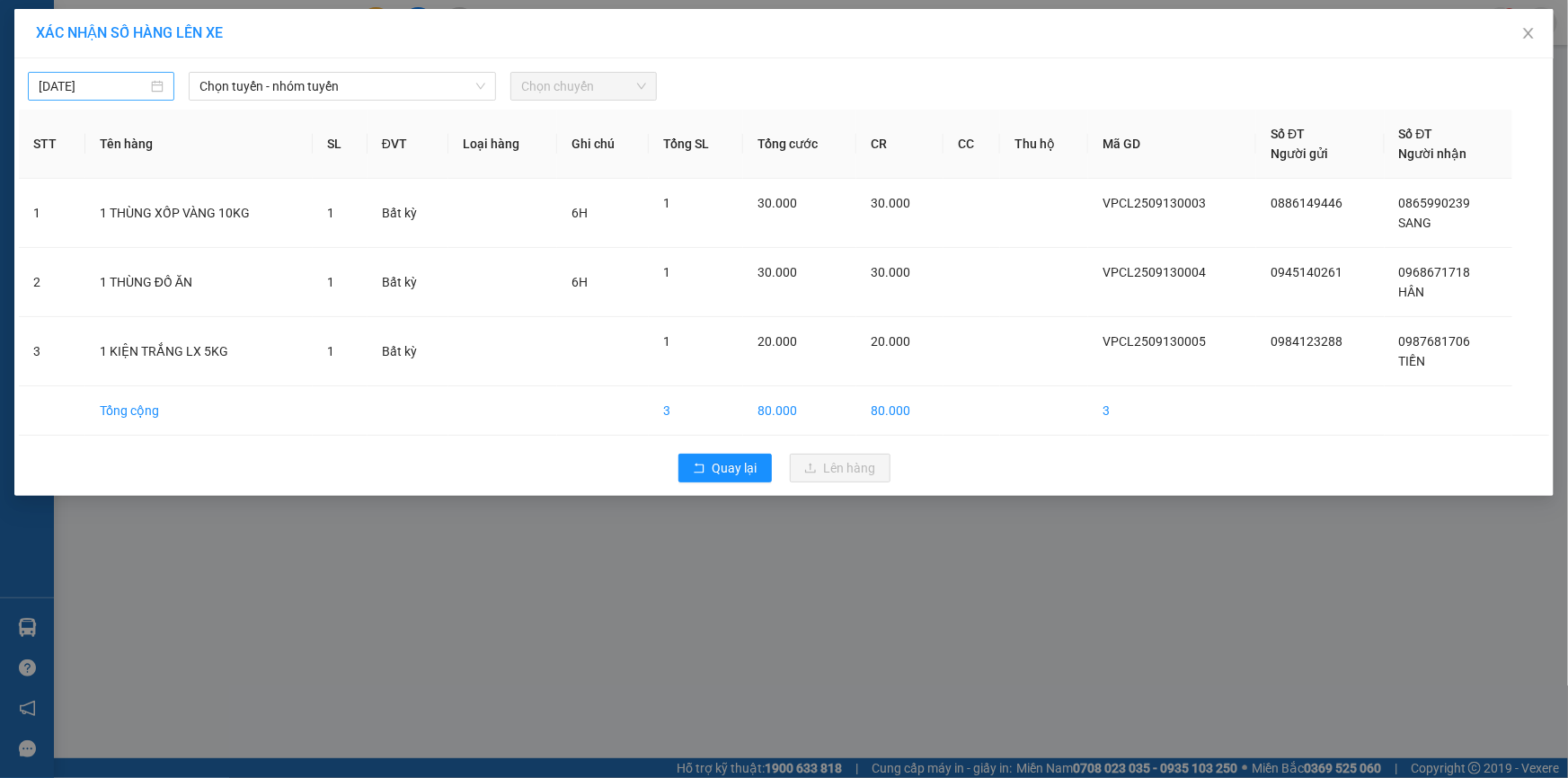
click at [126, 81] on body "Kết quả tìm kiếm ( 0 ) Bộ lọc No Data kimtuyen.haiduyen 1 Quản Lý Quản lý thu h…" at bounding box center [784, 389] width 1568 height 778
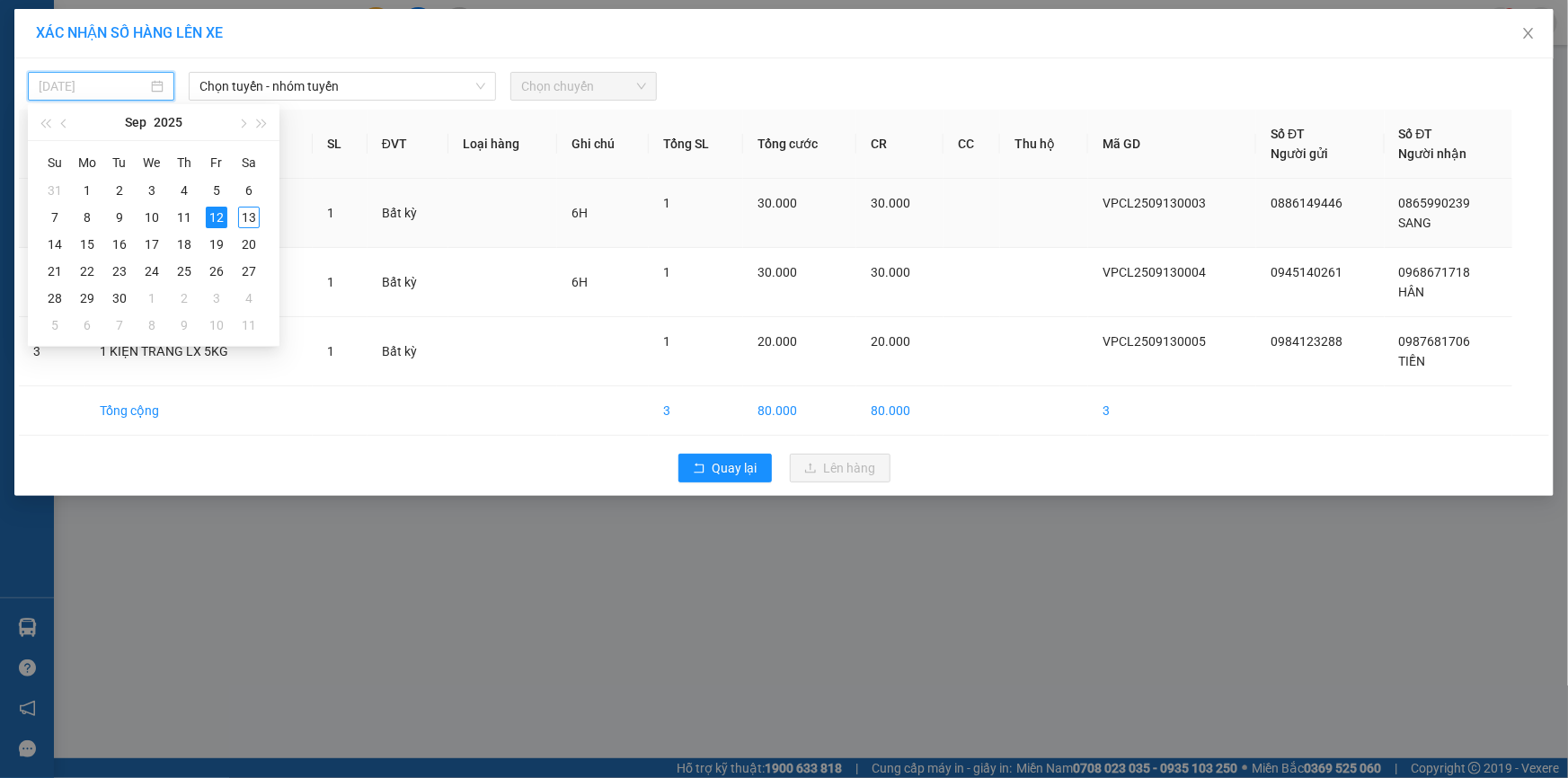
drag, startPoint x: 245, startPoint y: 220, endPoint x: 251, endPoint y: 198, distance: 22.8
click at [246, 220] on div "13" at bounding box center [249, 218] width 22 height 22
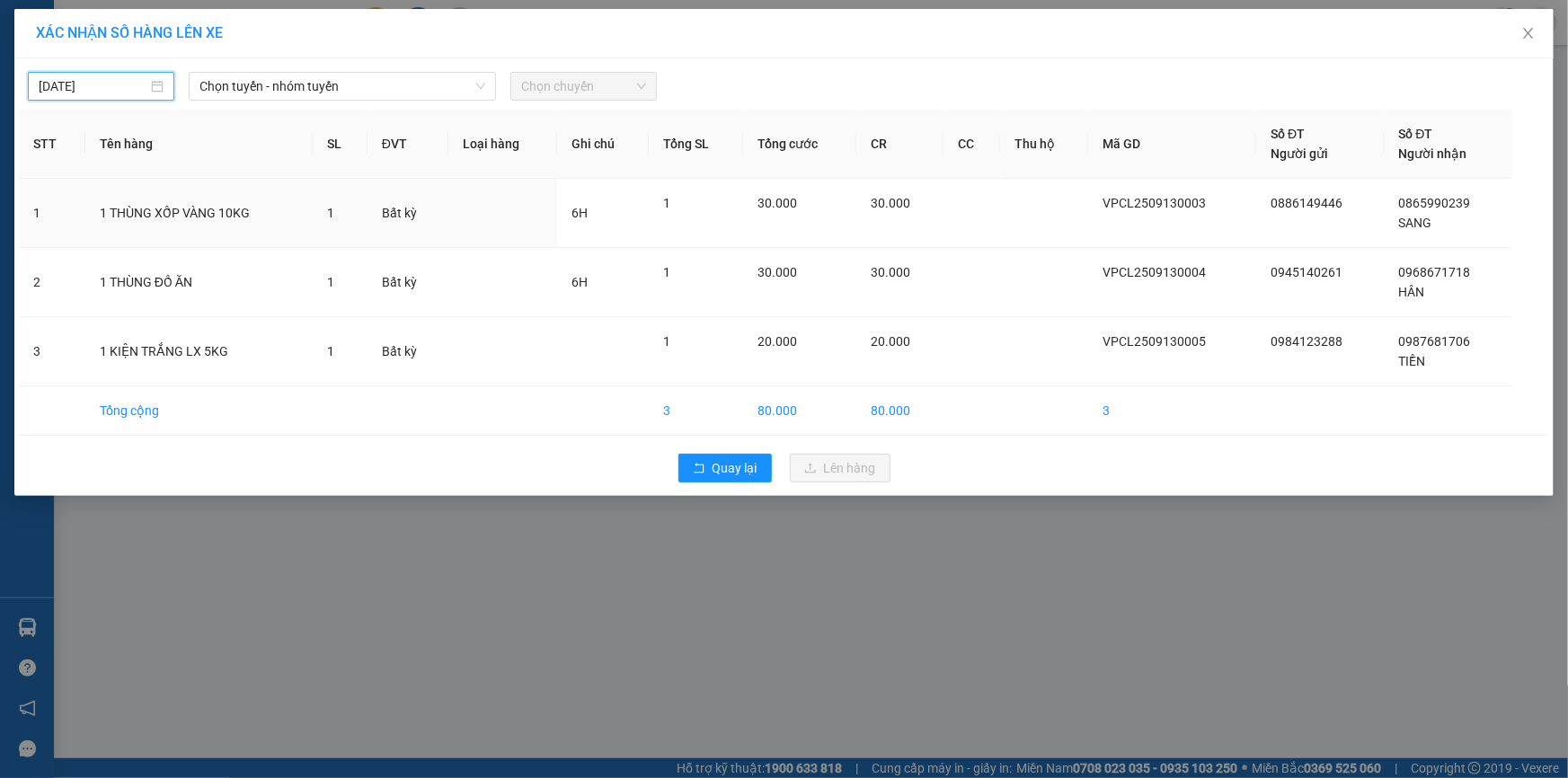
type input "[DATE]"
click at [382, 93] on span "Chọn tuyến - nhóm tuyến" at bounding box center [342, 86] width 286 height 27
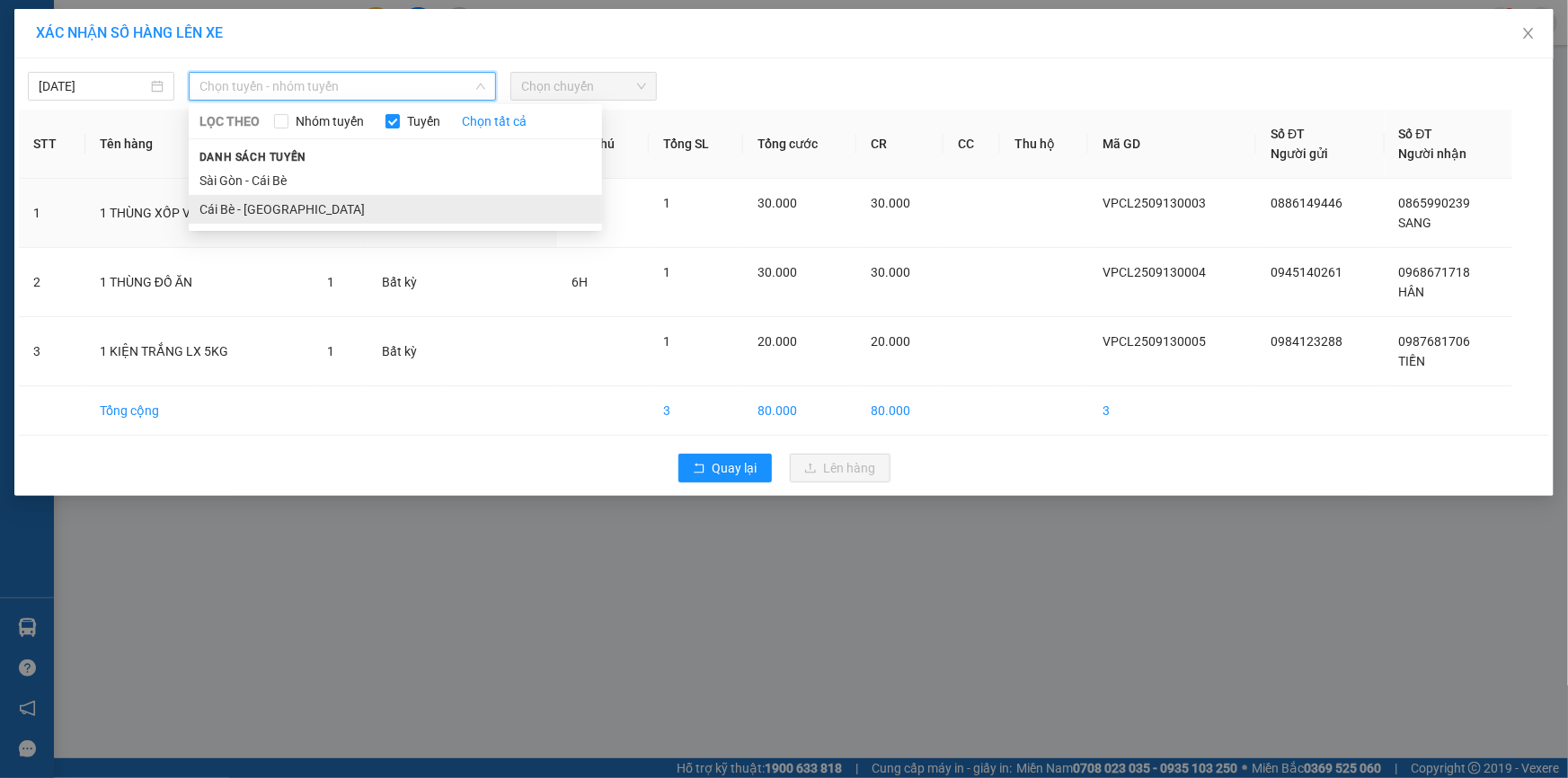
click at [292, 212] on li "Cái Bè - [GEOGRAPHIC_DATA]" at bounding box center [395, 210] width 413 height 29
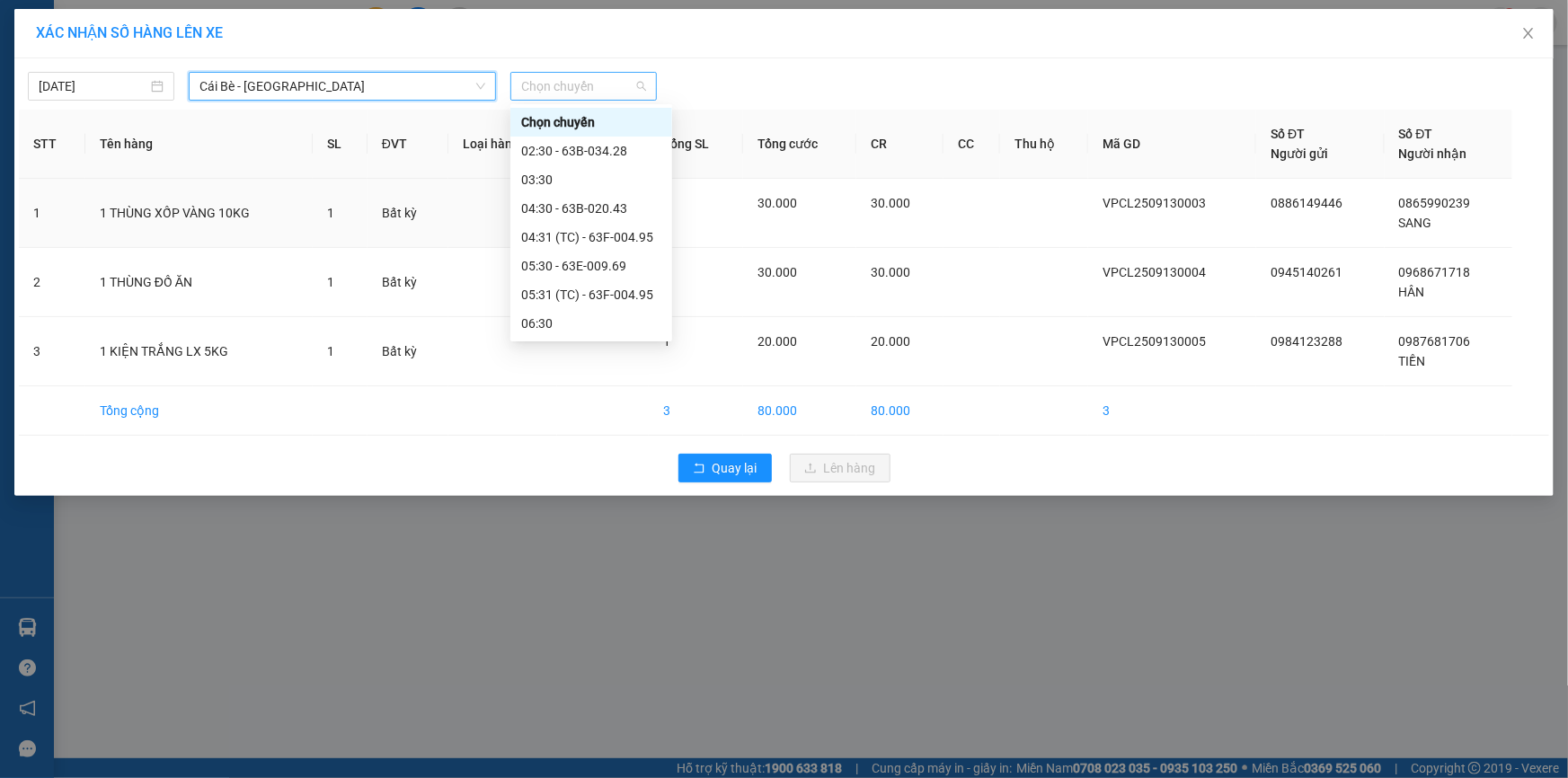
click at [597, 96] on span "Chọn chuyến" at bounding box center [584, 86] width 125 height 27
click at [576, 293] on div "05:31 (TC) - 63F-004.95" at bounding box center [591, 295] width 140 height 20
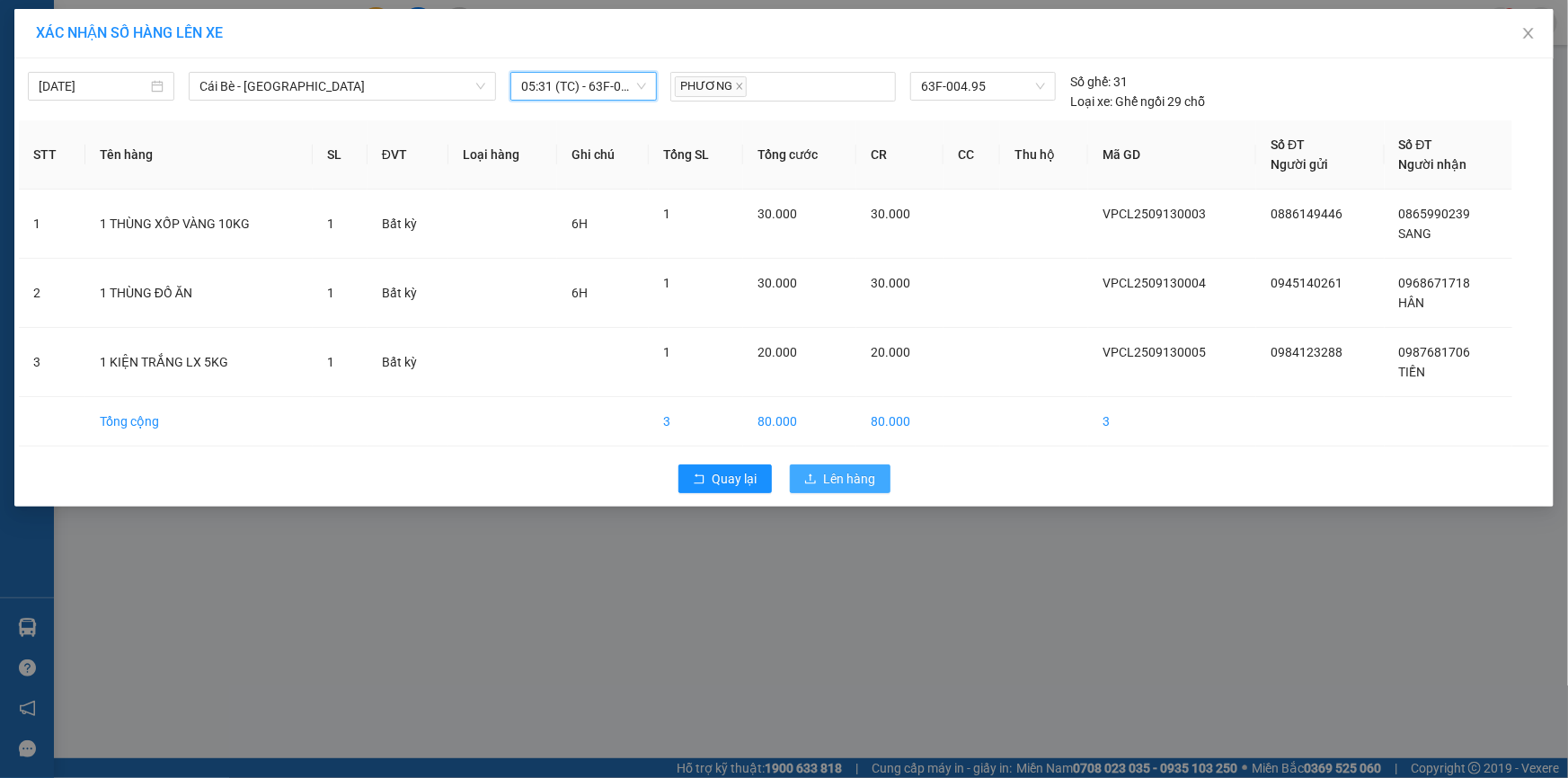
click at [843, 476] on span "Lên hàng" at bounding box center [850, 479] width 52 height 20
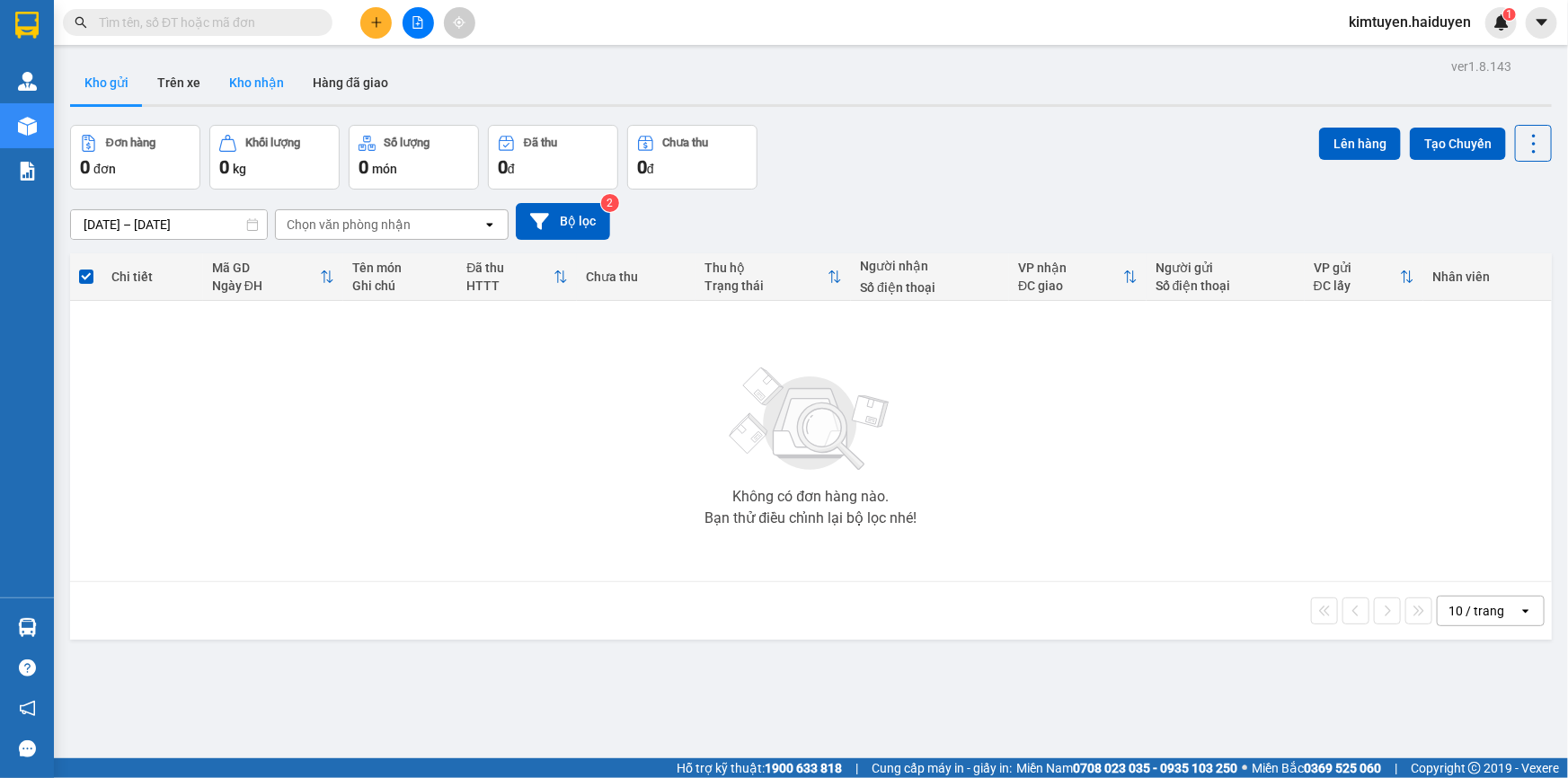
click at [242, 86] on button "Kho nhận" at bounding box center [257, 83] width 84 height 44
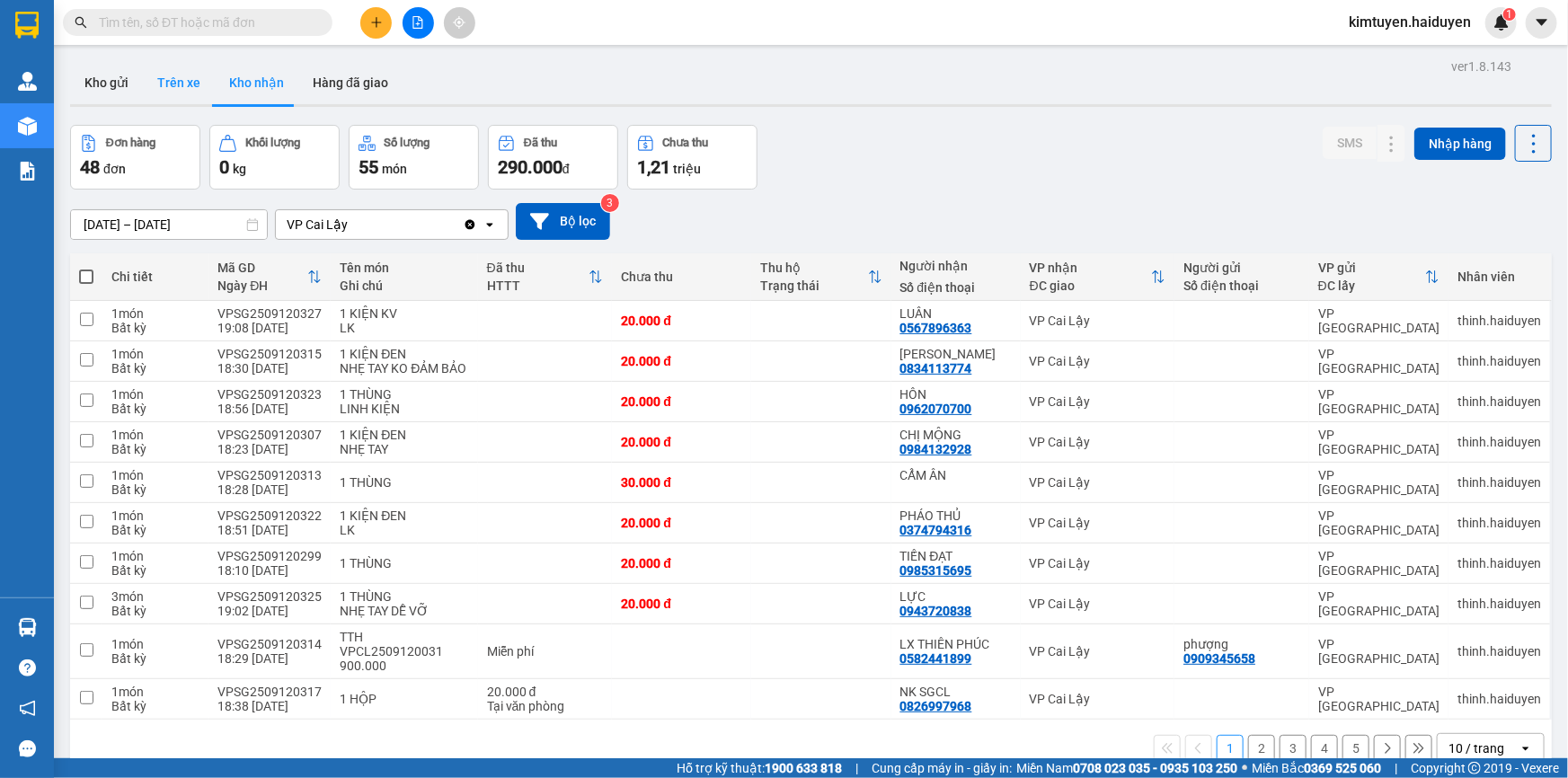
click at [173, 93] on button "Trên xe" at bounding box center [178, 83] width 72 height 44
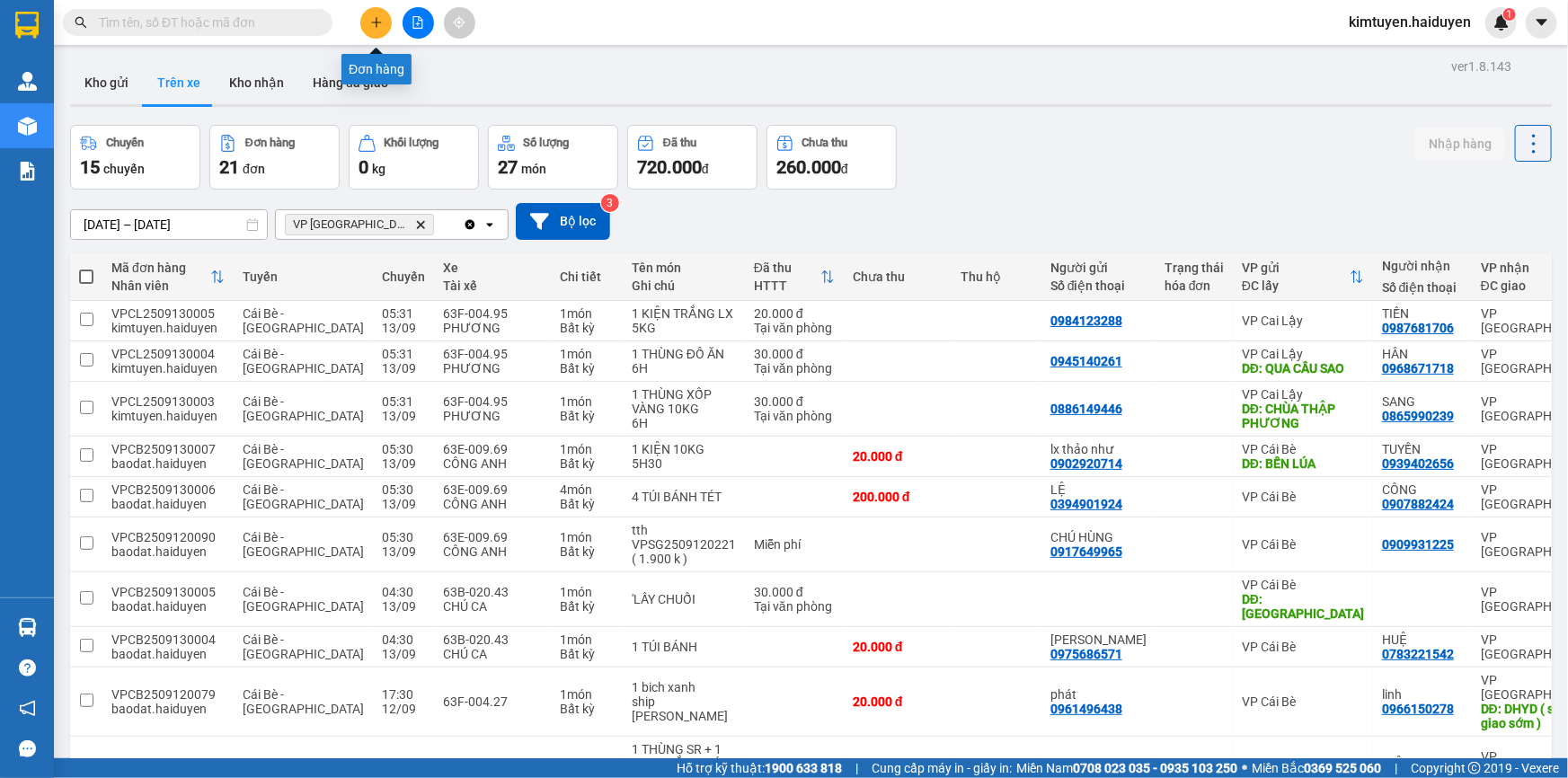
click at [380, 16] on icon "plus" at bounding box center [377, 23] width 13 height 13
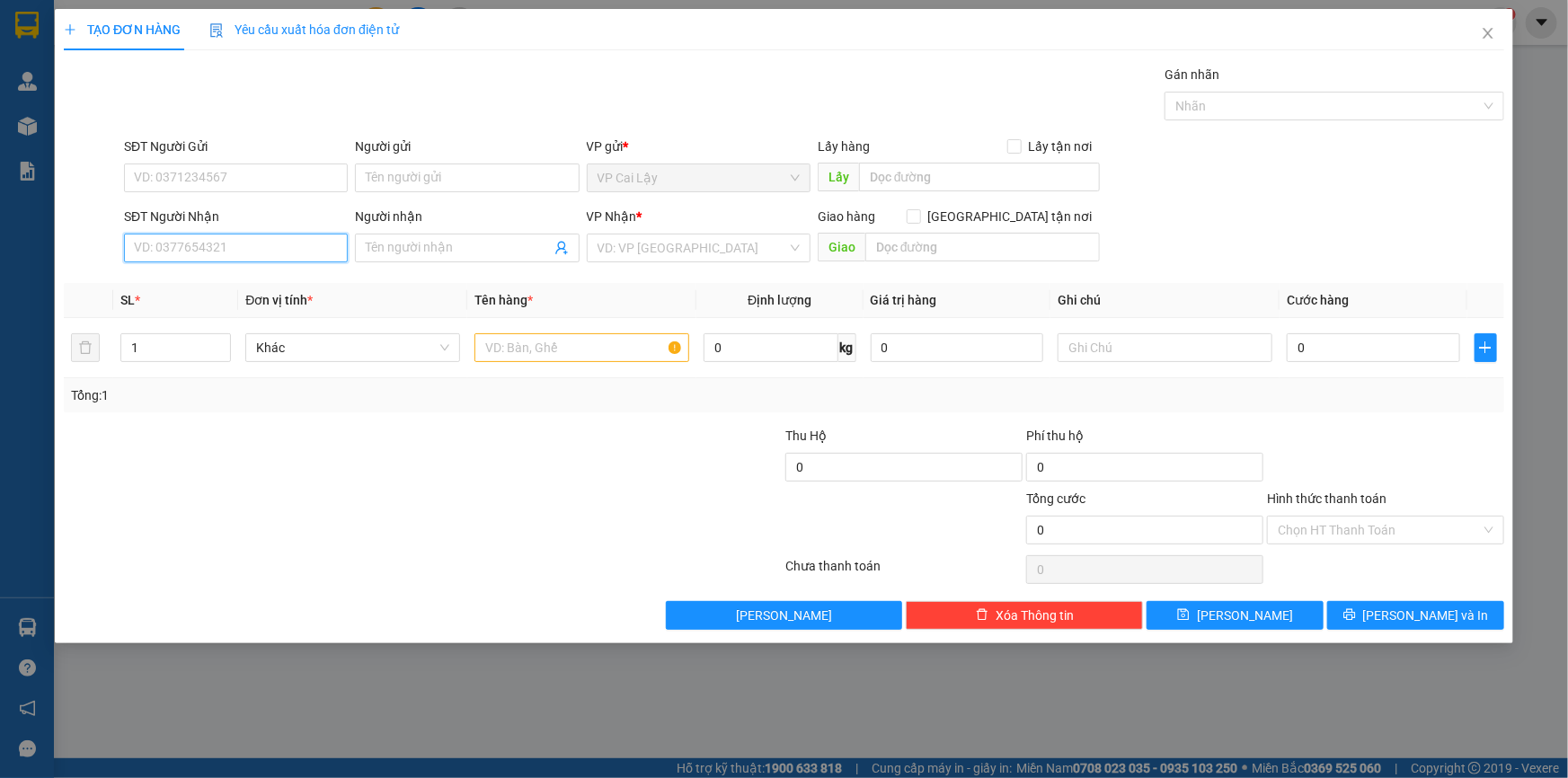
click at [265, 242] on input "SĐT Người Nhận" at bounding box center [236, 248] width 223 height 29
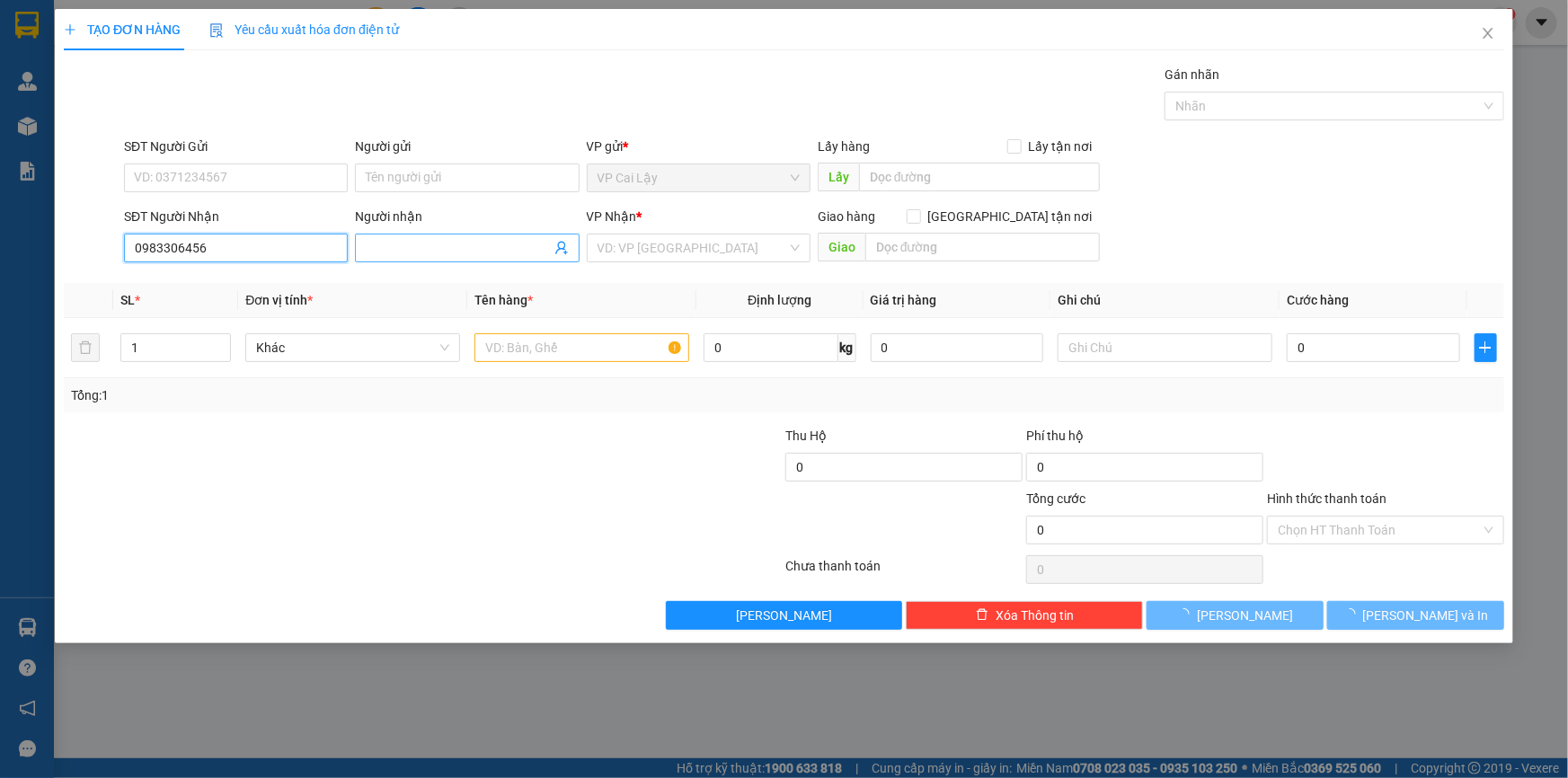
type input "0983306456"
click at [431, 249] on input "Người nhận" at bounding box center [458, 248] width 184 height 20
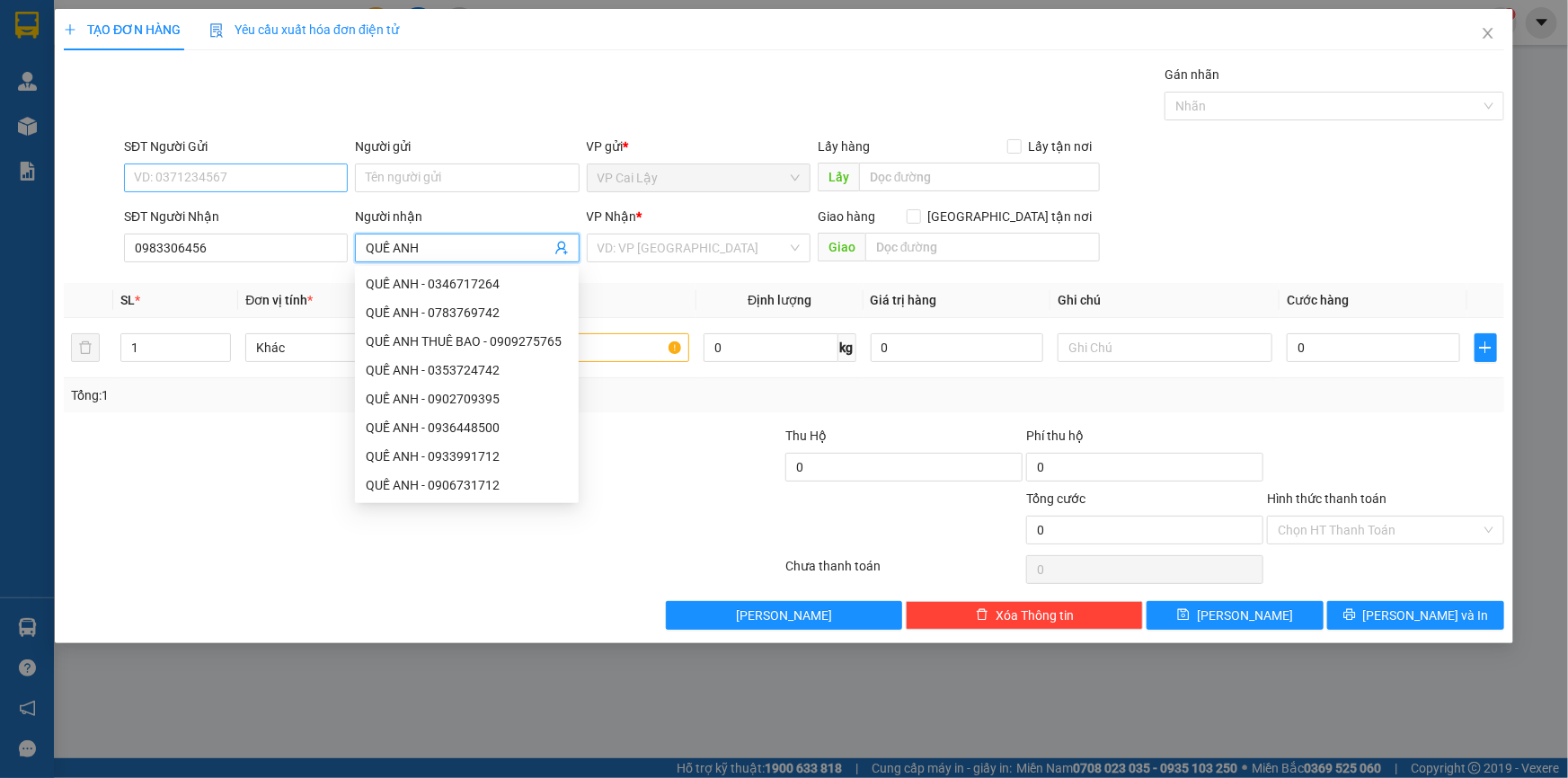
type input "QUẾ ANH"
click at [209, 165] on input "SĐT Người Gửi" at bounding box center [236, 178] width 223 height 29
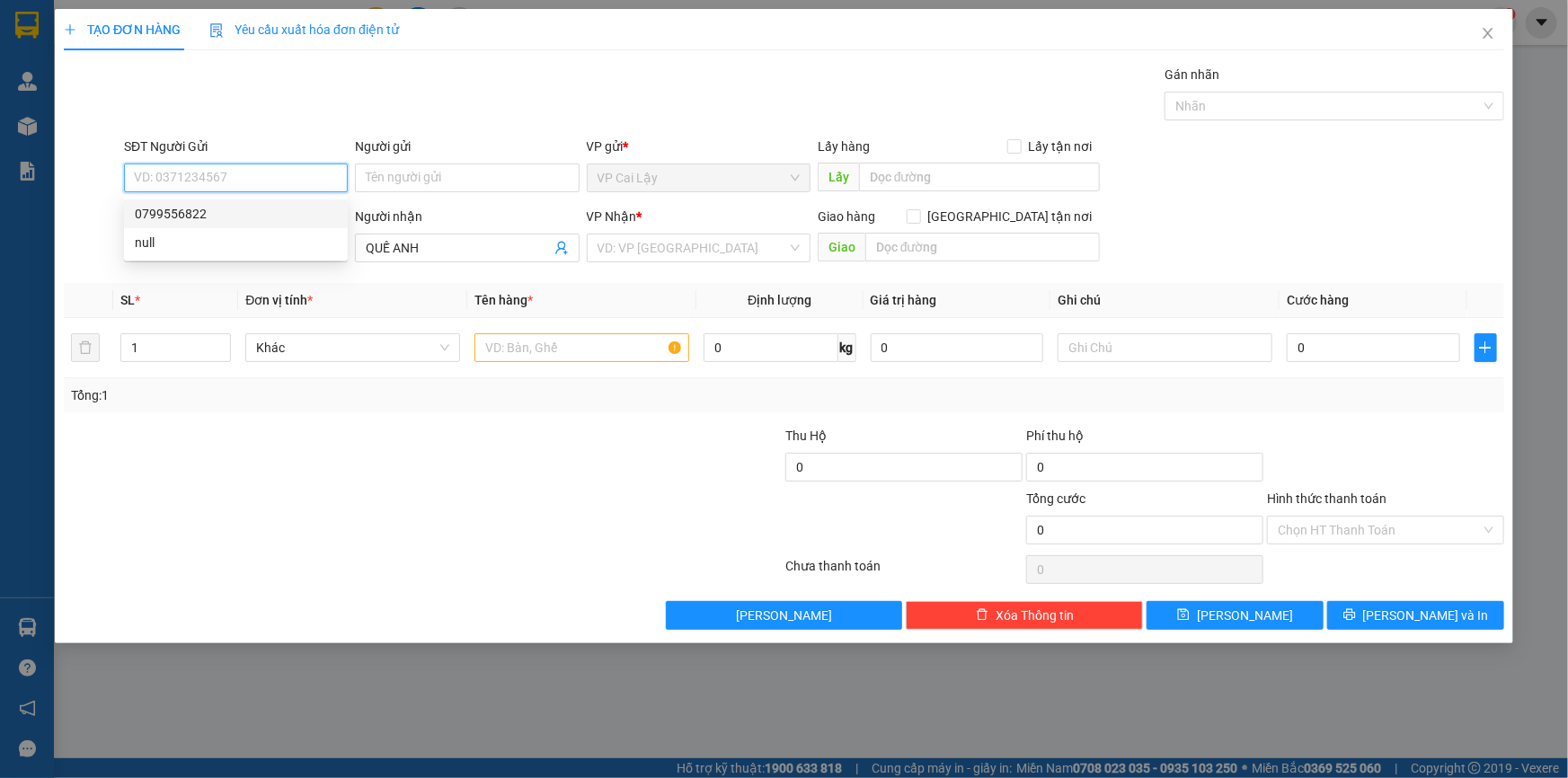
click at [239, 212] on div "0799556822" at bounding box center [235, 214] width 202 height 20
type input "0799556822"
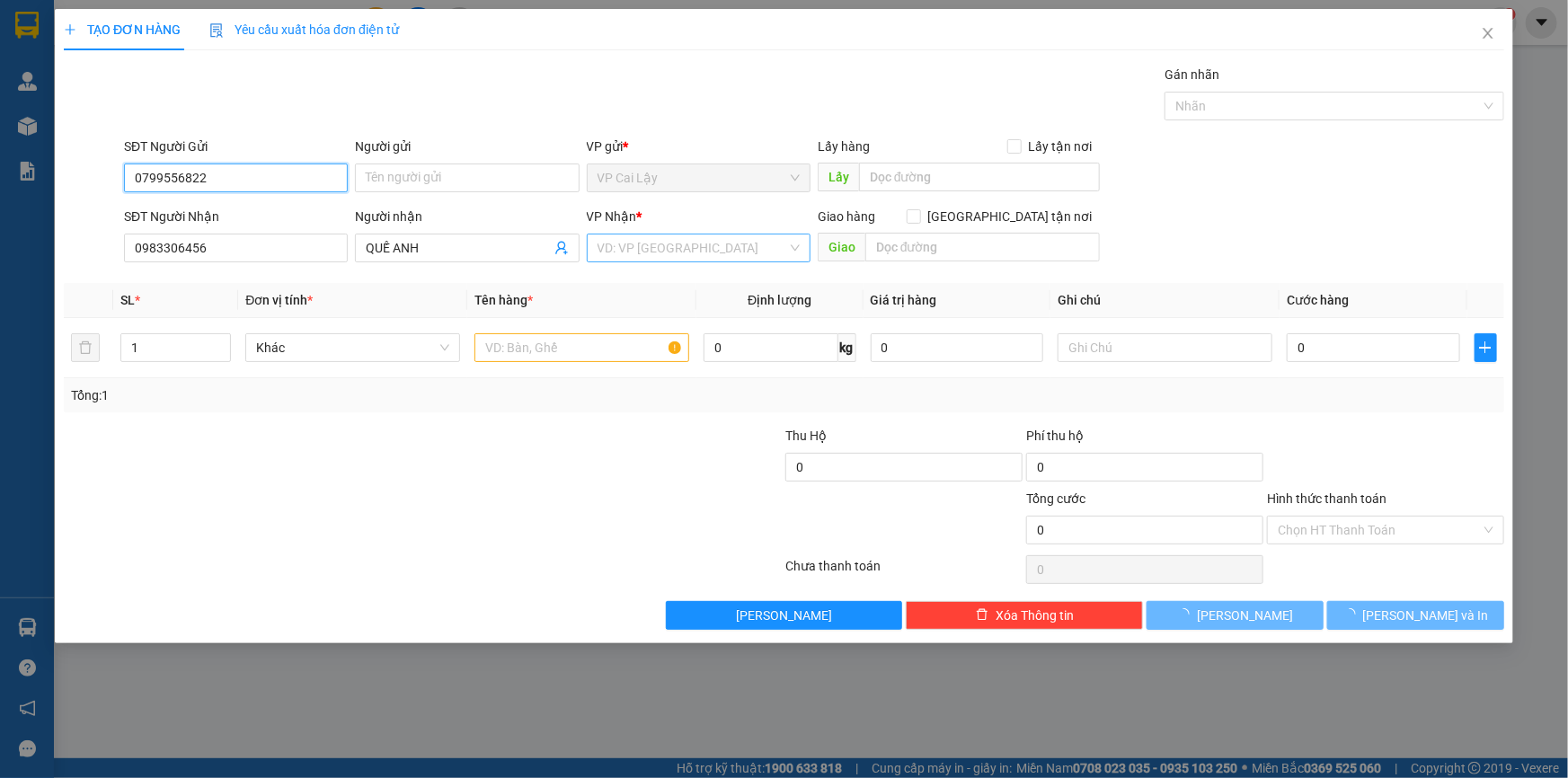
type input "40.000"
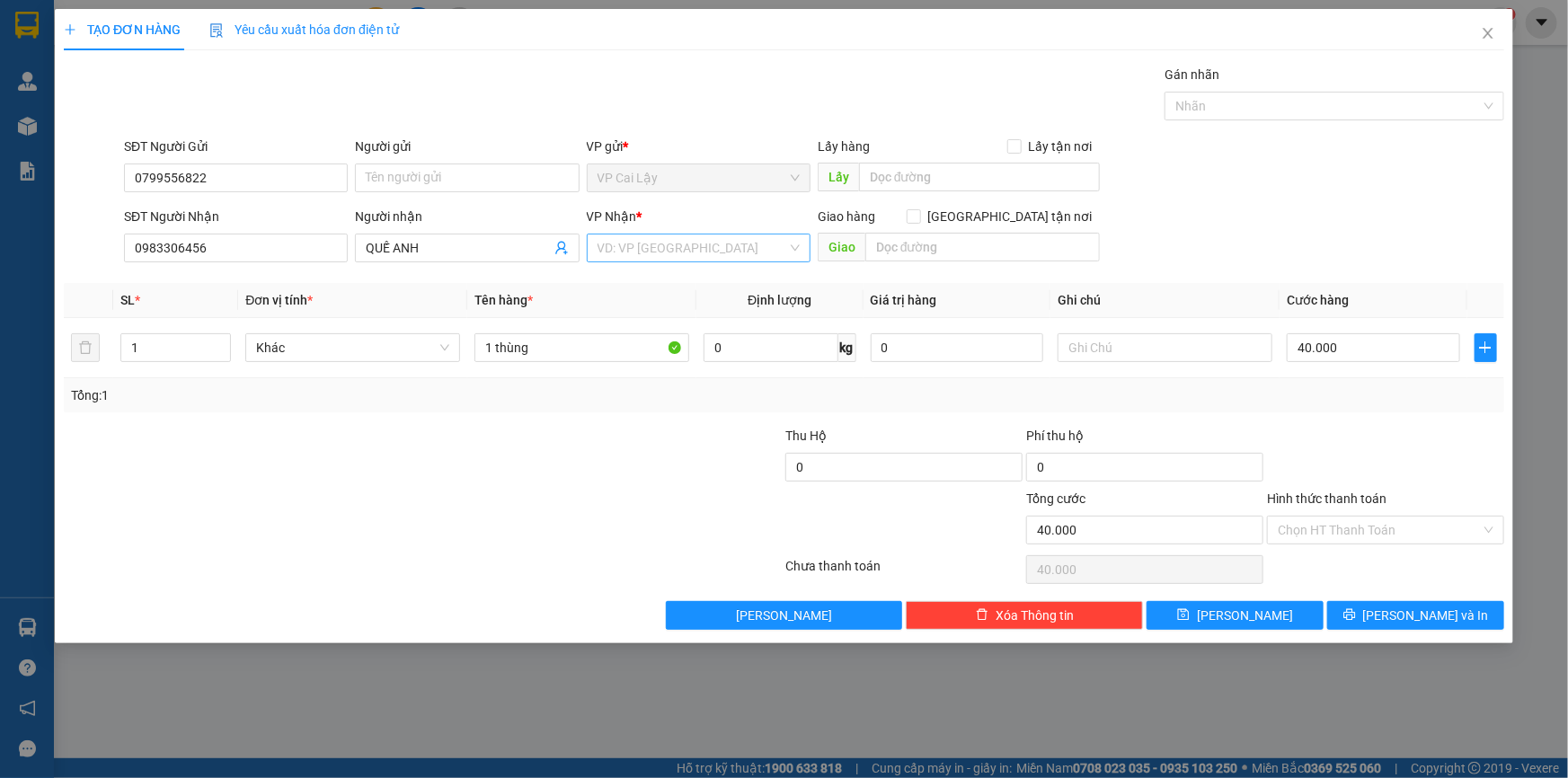
click at [728, 251] on input "search" at bounding box center [692, 248] width 190 height 27
click at [666, 291] on div "VP [GEOGRAPHIC_DATA]" at bounding box center [698, 284] width 202 height 20
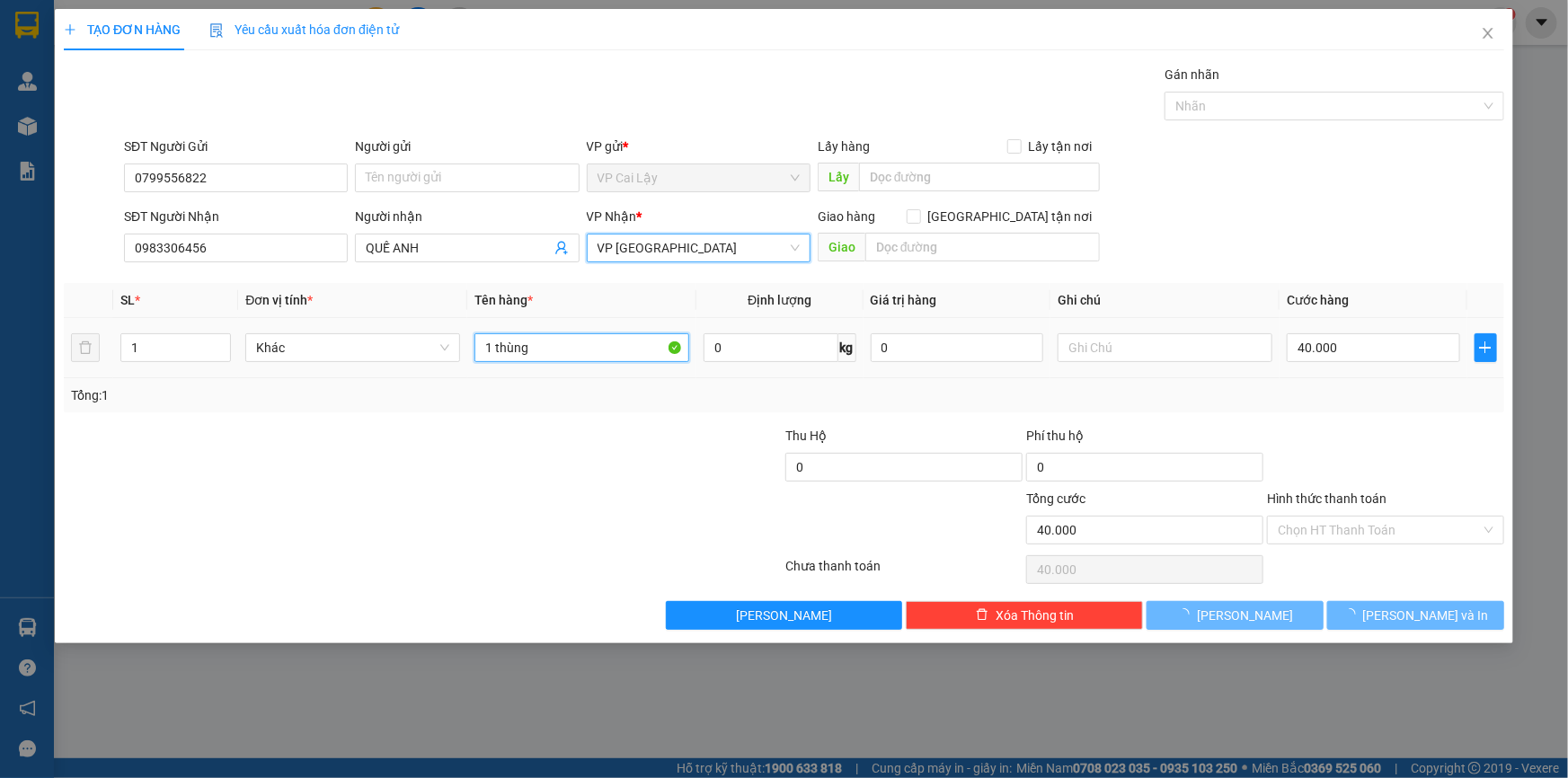
click at [550, 353] on input "1 thùng" at bounding box center [582, 348] width 215 height 29
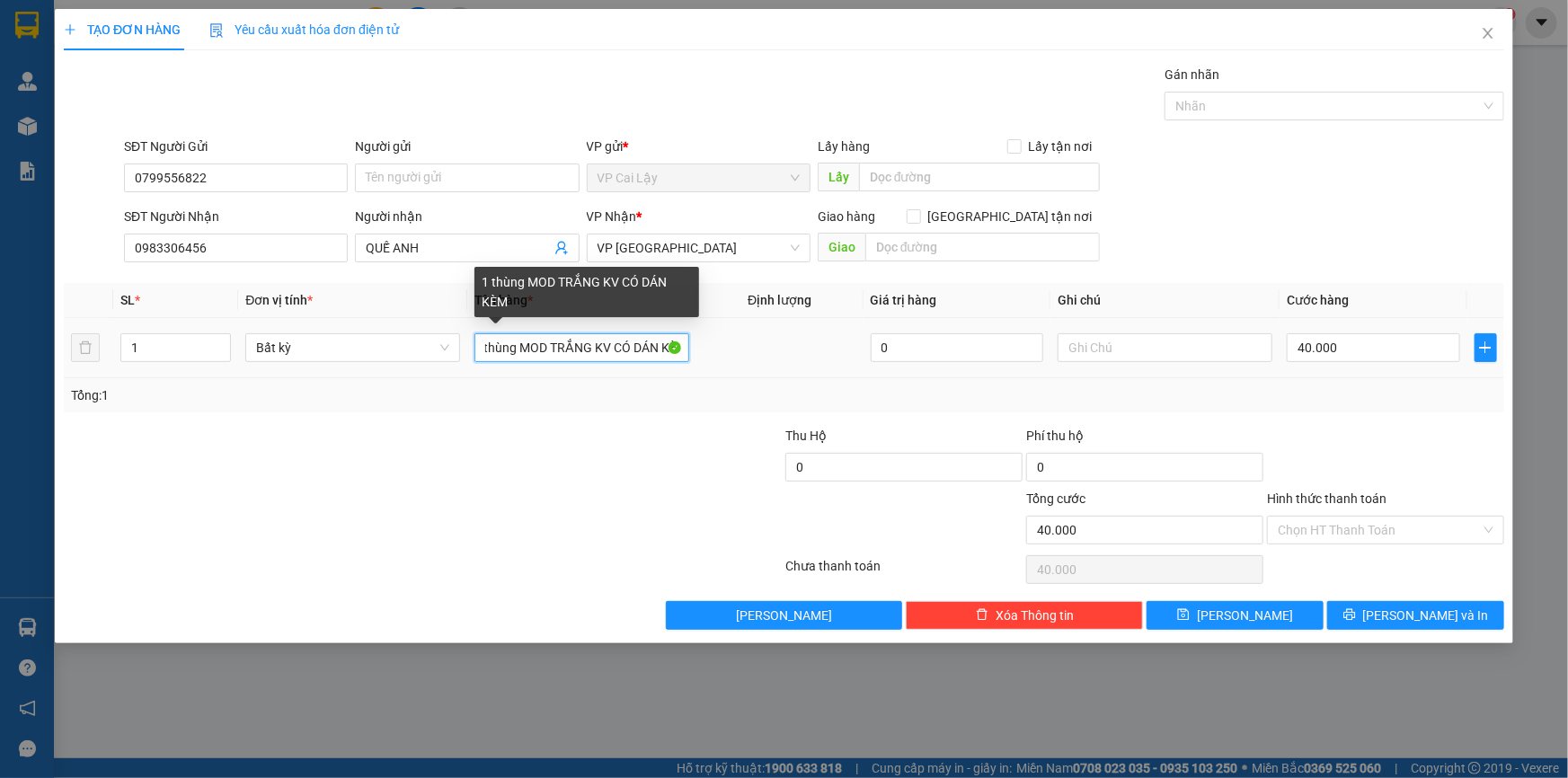
scroll to position [0, 27]
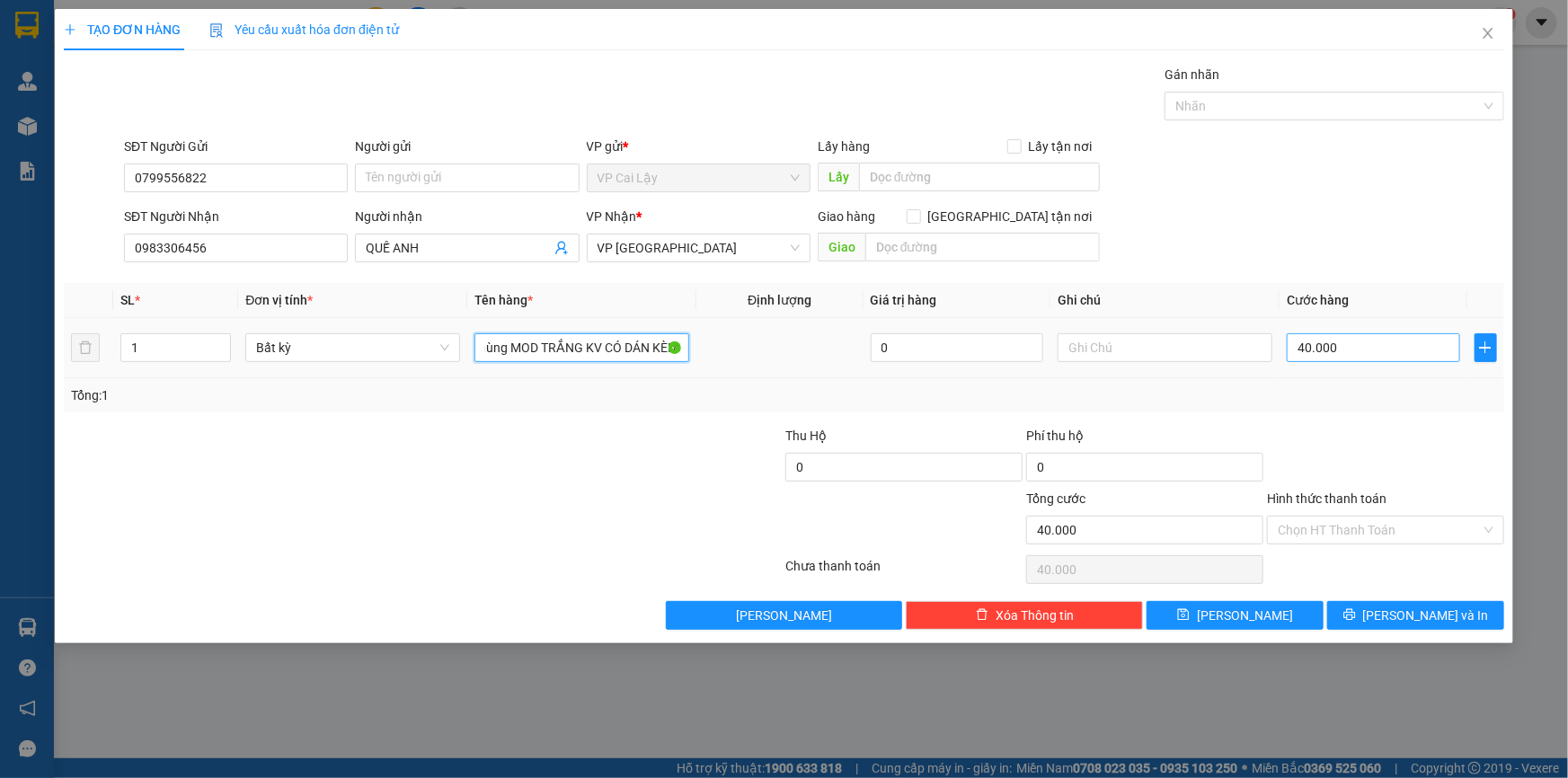
type input "1 thùng MOD TRẮNG KV CÓ DÁN KÈM"
click at [1356, 346] on input "40.000" at bounding box center [1373, 348] width 173 height 29
click at [1286, 520] on input "Hình thức thanh toán" at bounding box center [1380, 530] width 203 height 27
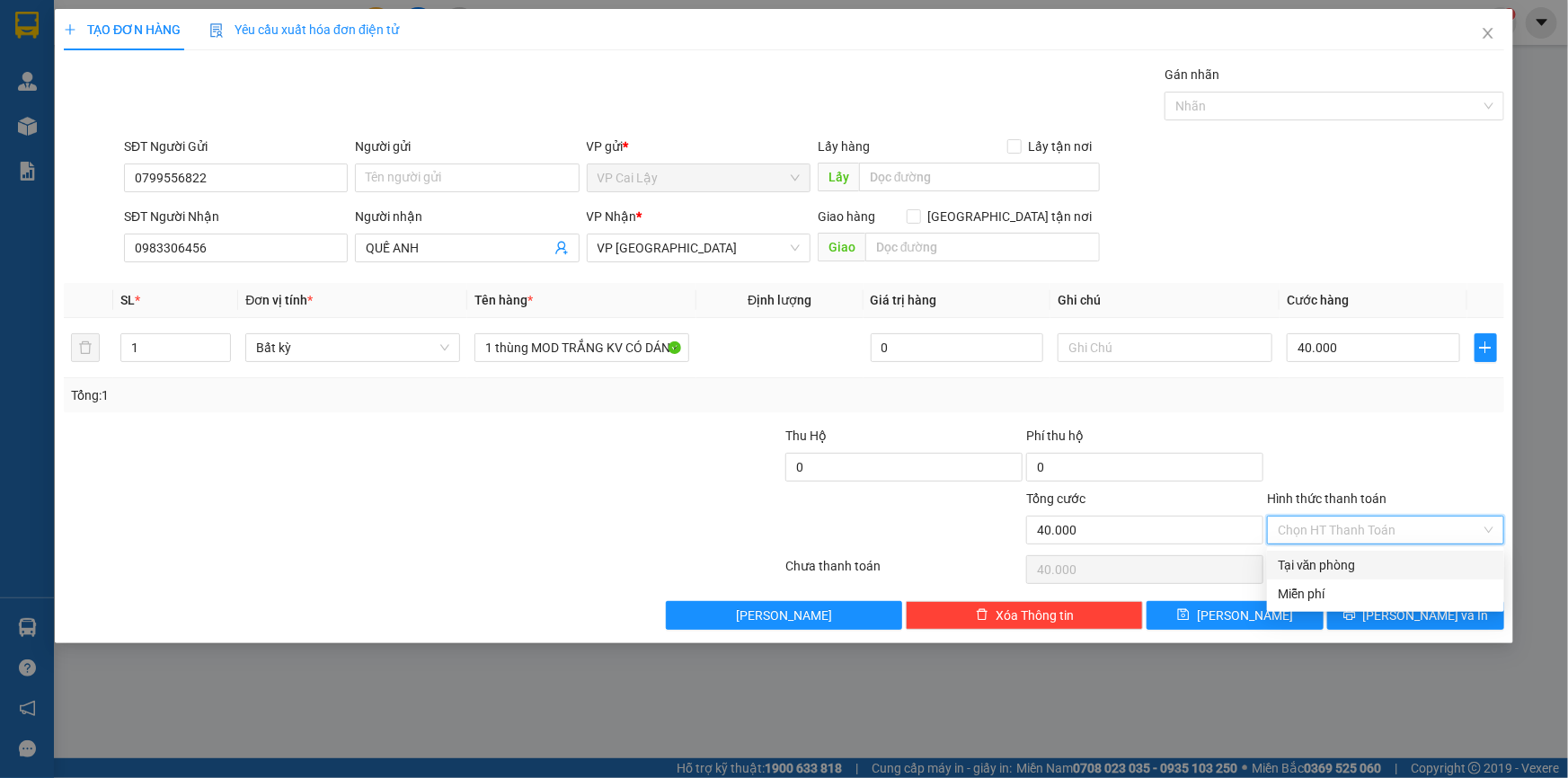
click at [1342, 566] on div "Tại văn phòng" at bounding box center [1386, 566] width 216 height 20
type input "0"
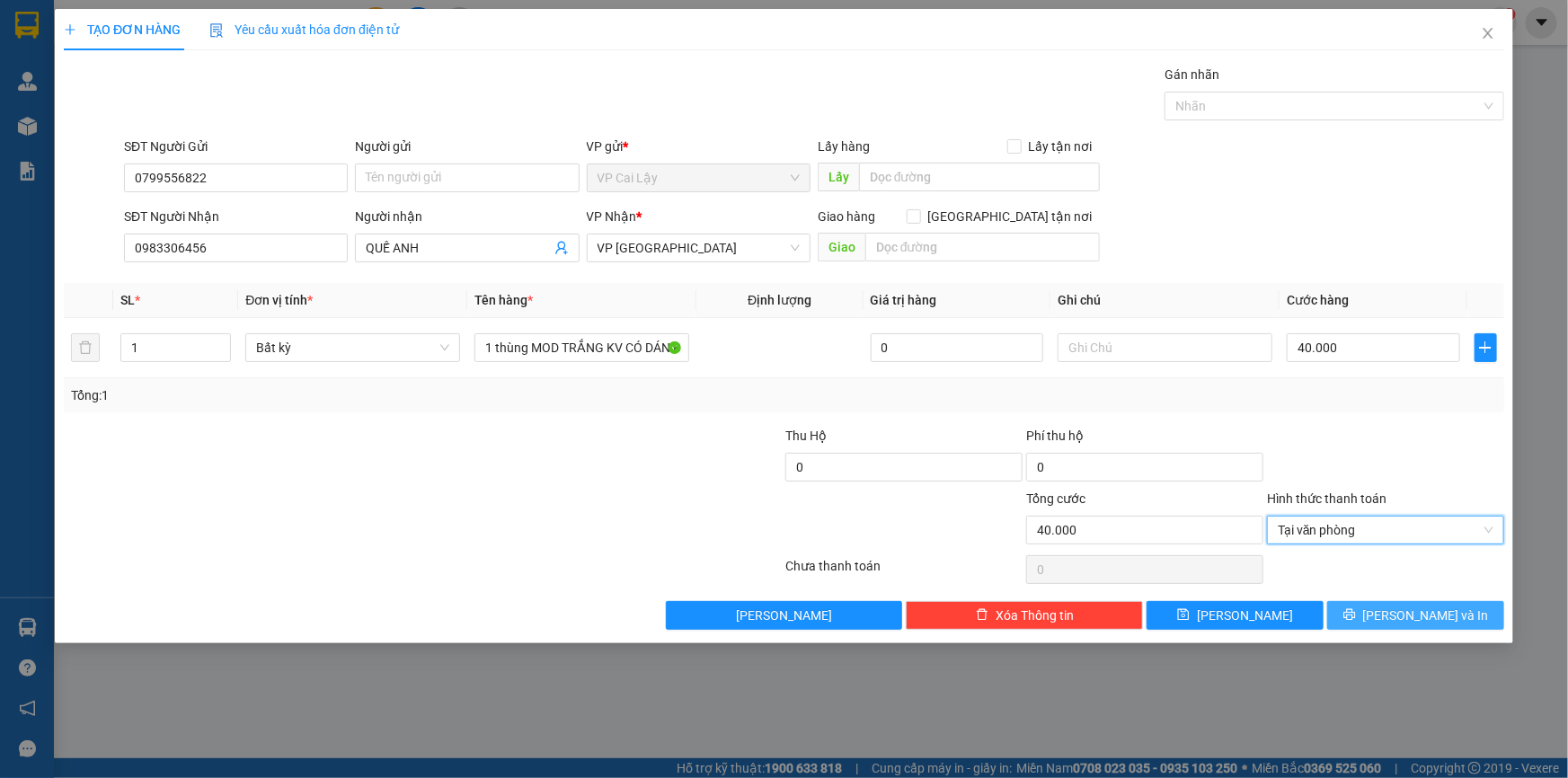
click at [1407, 609] on span "[PERSON_NAME] và In" at bounding box center [1426, 616] width 126 height 20
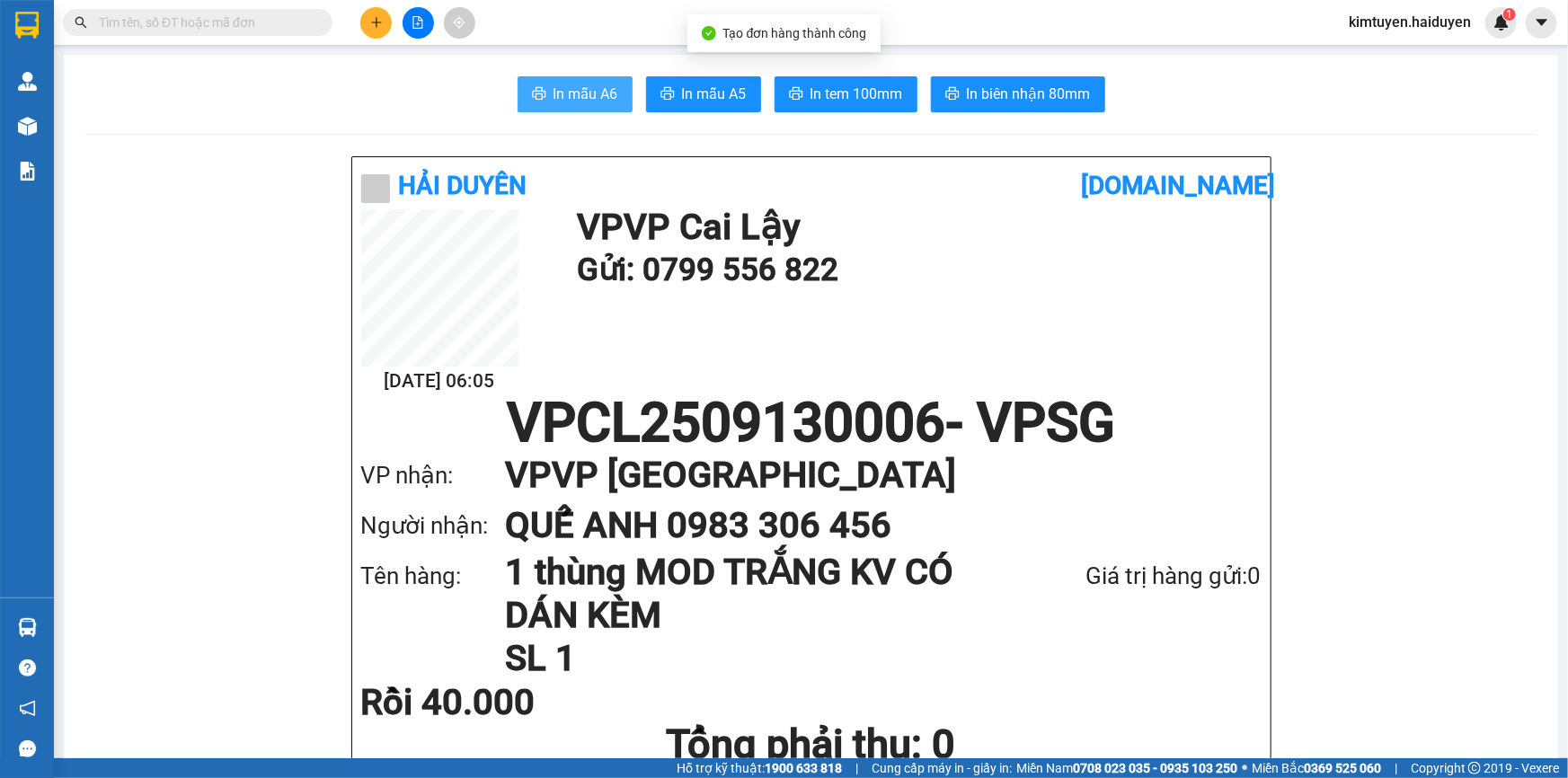
click at [557, 89] on span "In mẫu A6" at bounding box center [586, 94] width 64 height 23
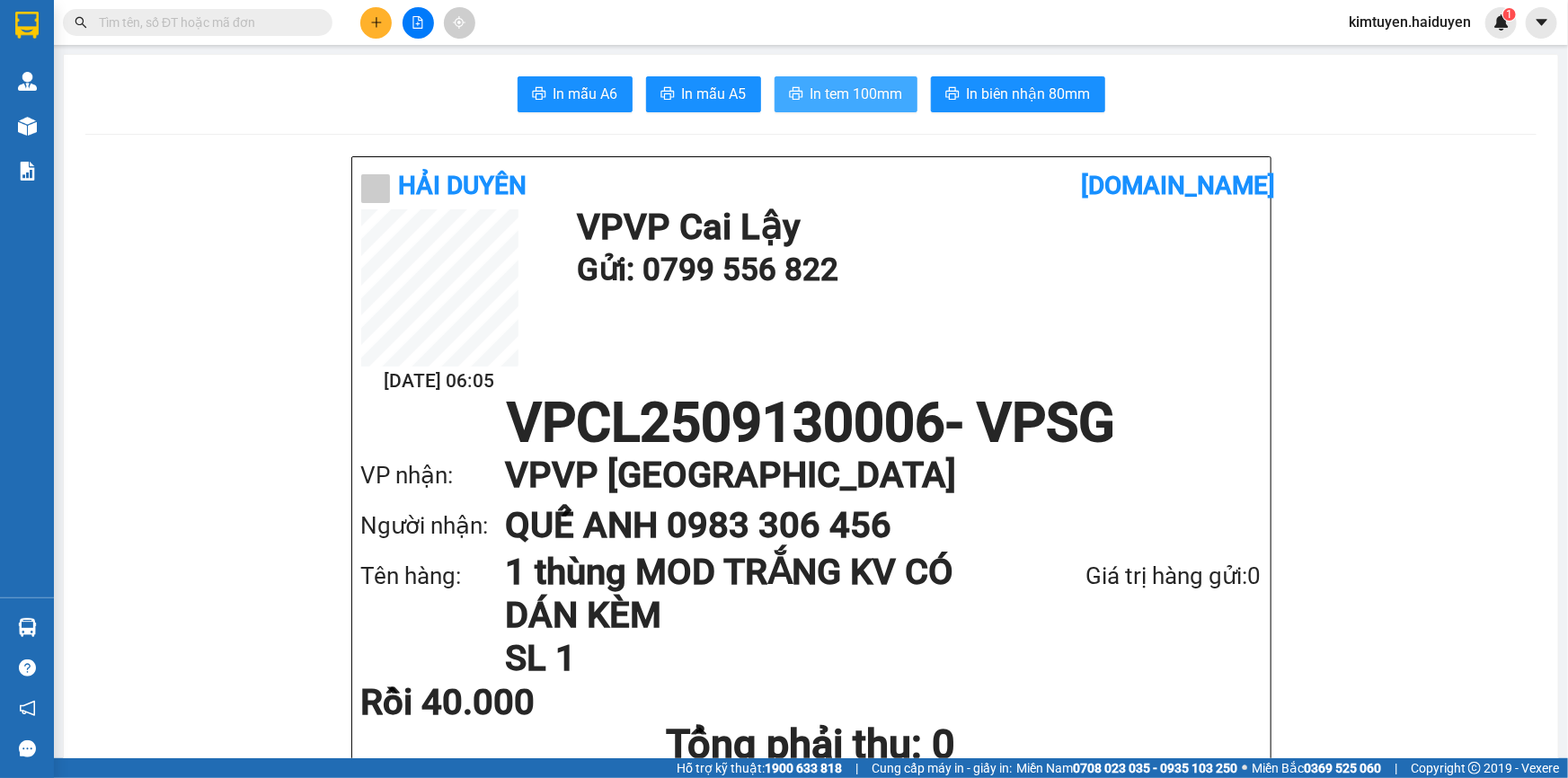
click at [830, 94] on span "In tem 100mm" at bounding box center [857, 94] width 93 height 23
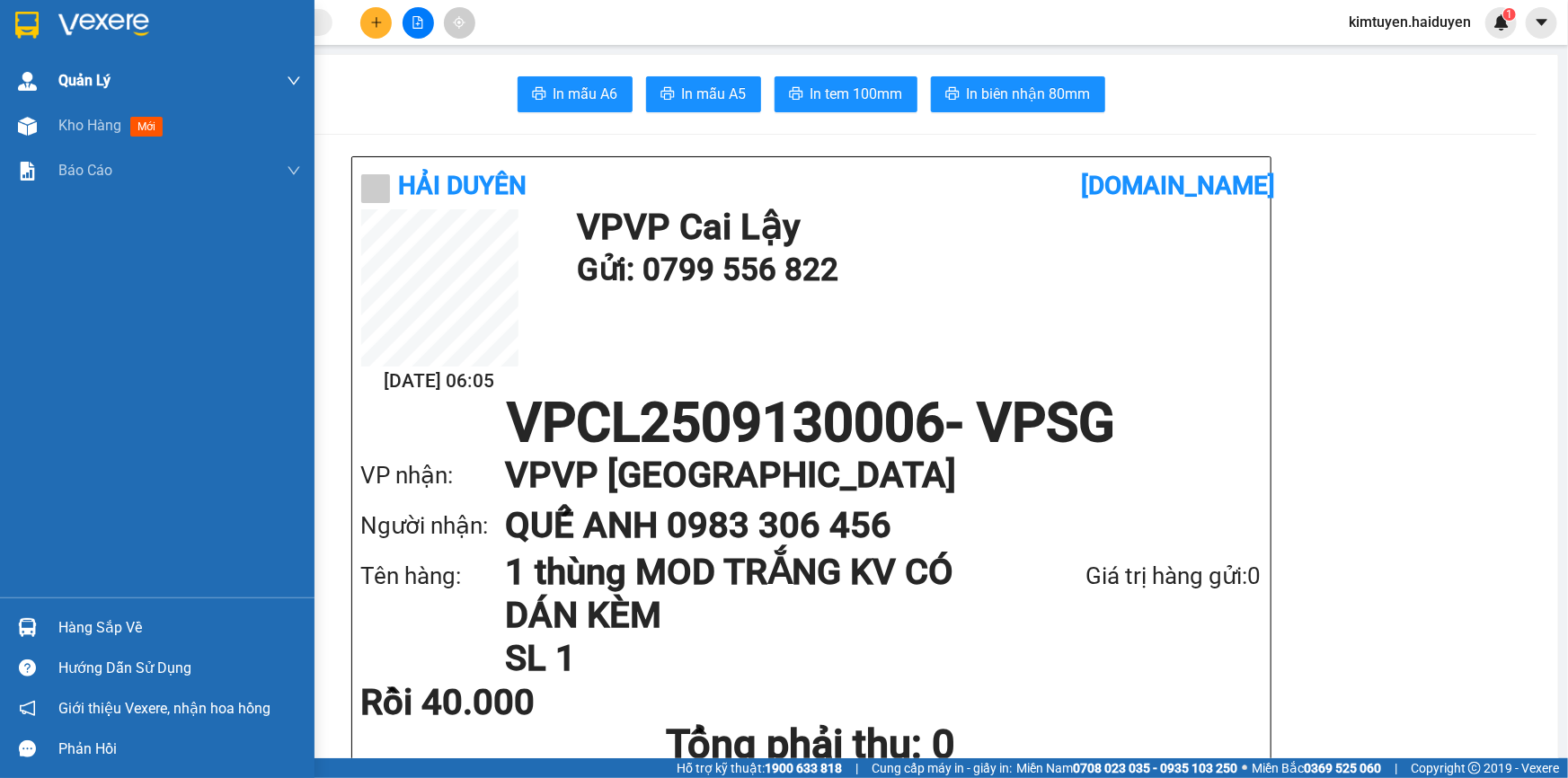
click at [94, 125] on span "Kho hàng" at bounding box center [89, 125] width 63 height 17
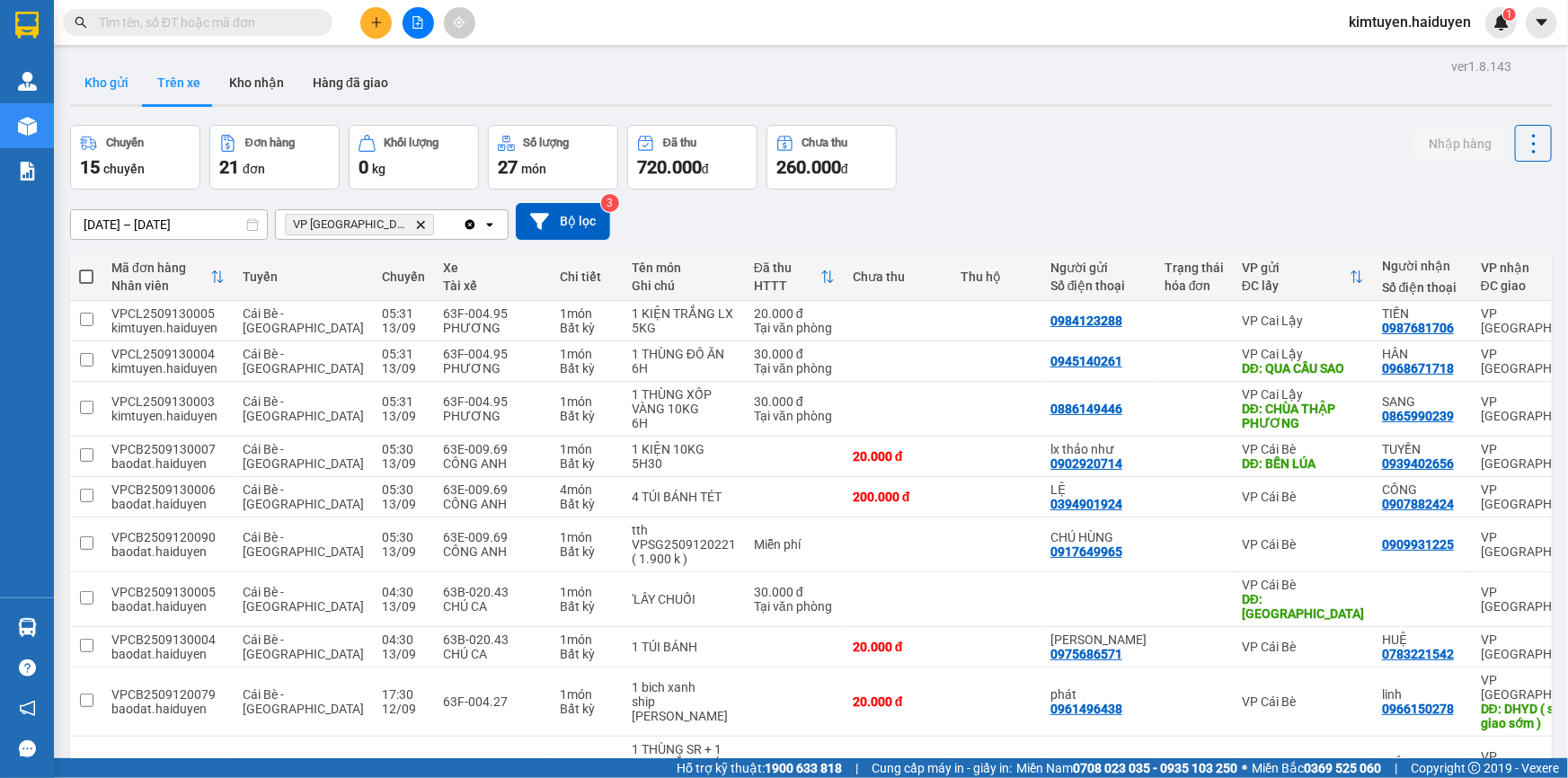
click at [117, 81] on button "Kho gửi" at bounding box center [106, 83] width 73 height 44
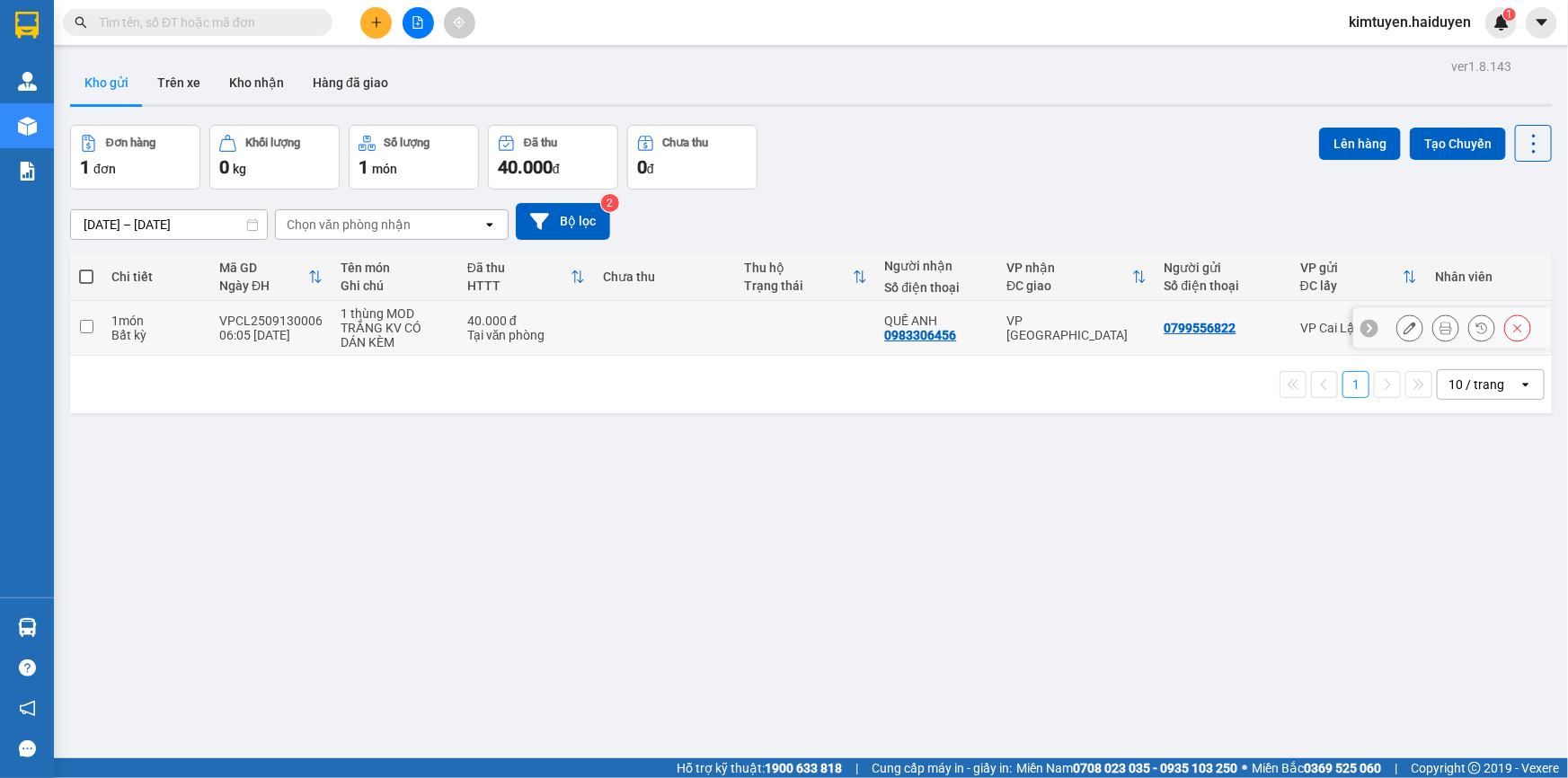
click at [1408, 331] on button at bounding box center [1410, 328] width 25 height 32
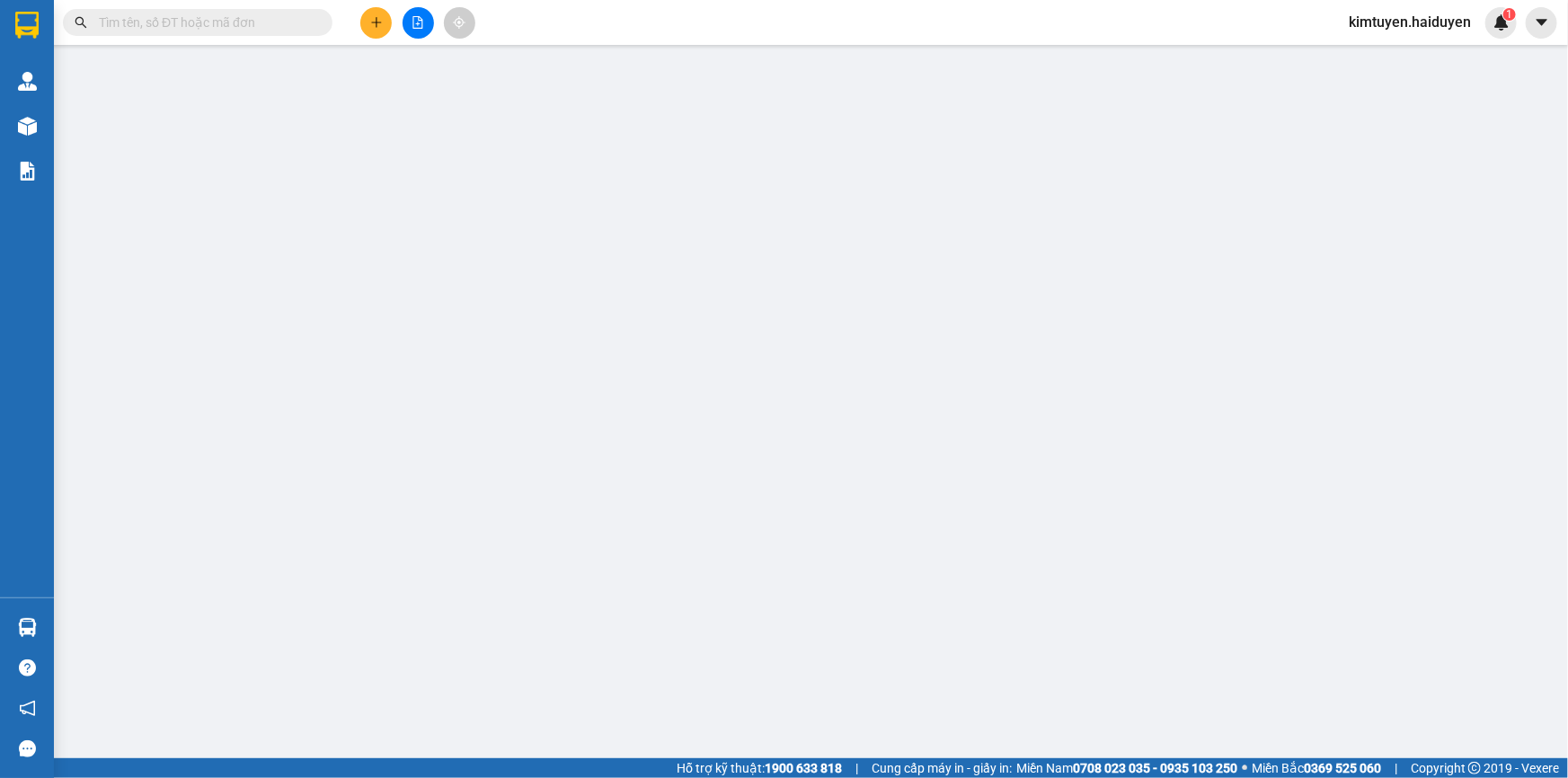
type input "0799556822"
type input "0983306456"
type input "QUẾ ANH"
type input "40.000"
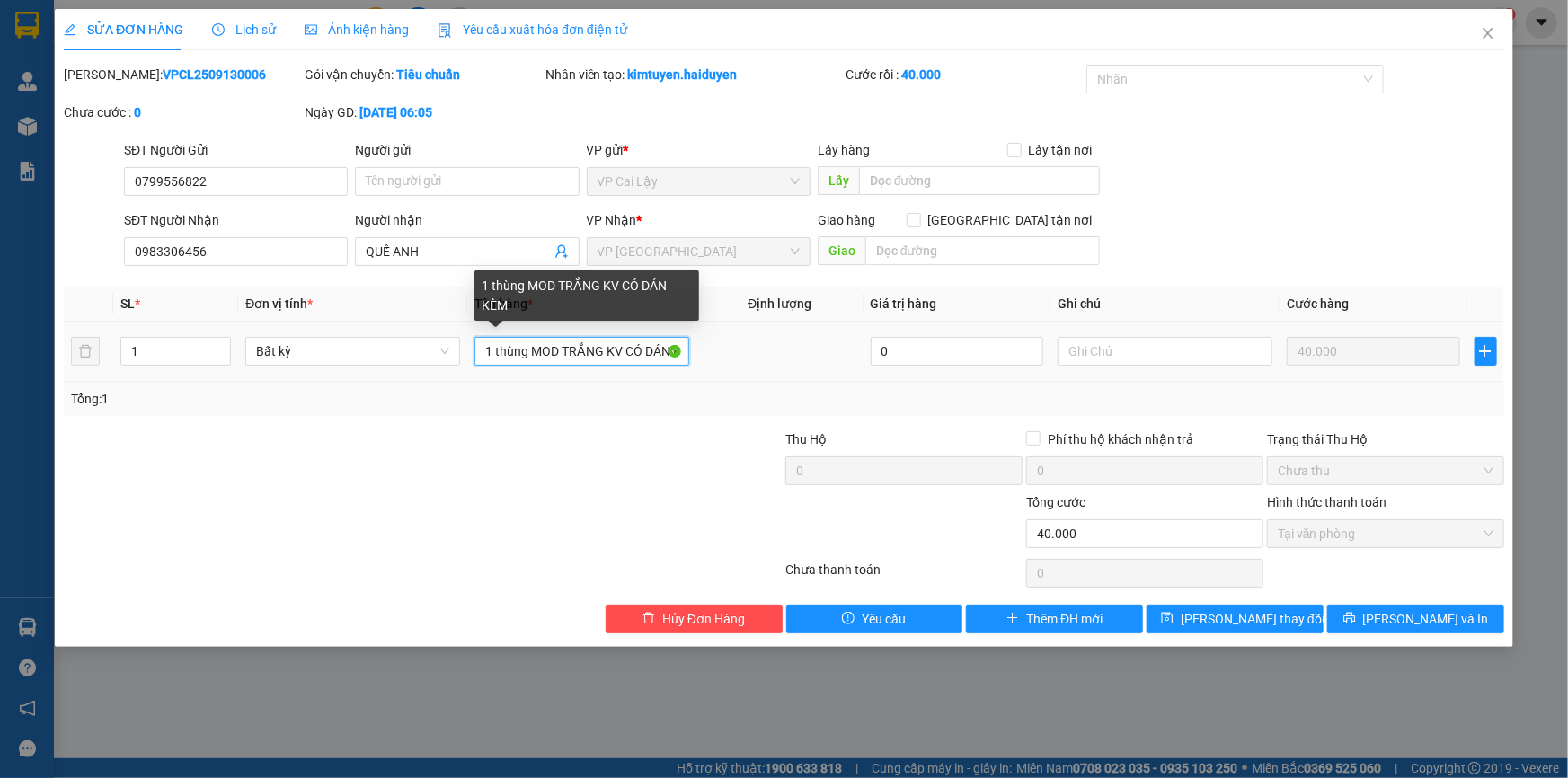
click at [646, 350] on input "1 thùng MOD TRẮNG KV CÓ DÁN KÈM" at bounding box center [582, 351] width 215 height 29
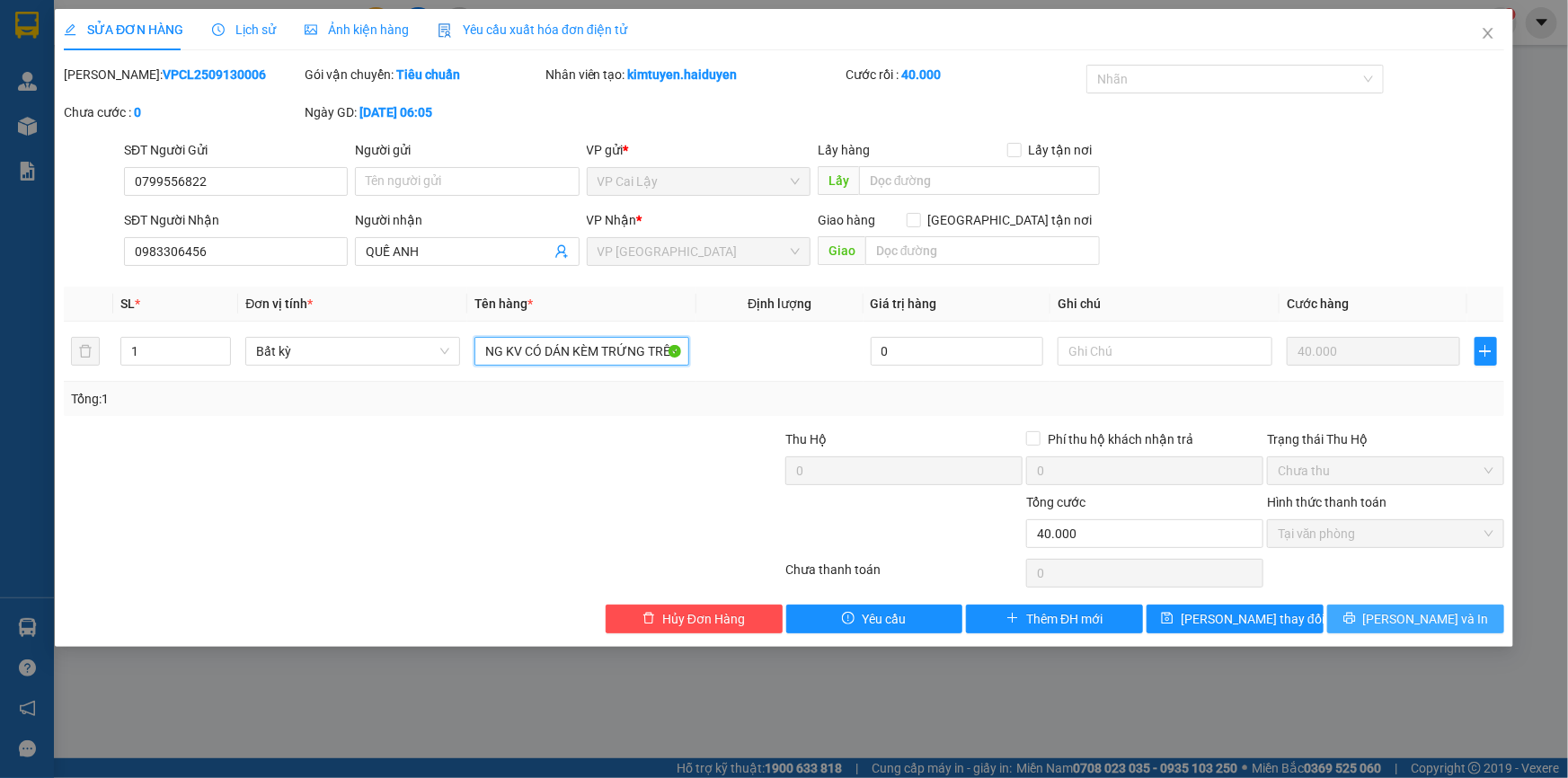
type input "1 thùng MOD TRẮNG KV CÓ DÁN KÈM TRỨNG TRÊN"
click at [1412, 627] on span "[PERSON_NAME] và In" at bounding box center [1426, 619] width 126 height 20
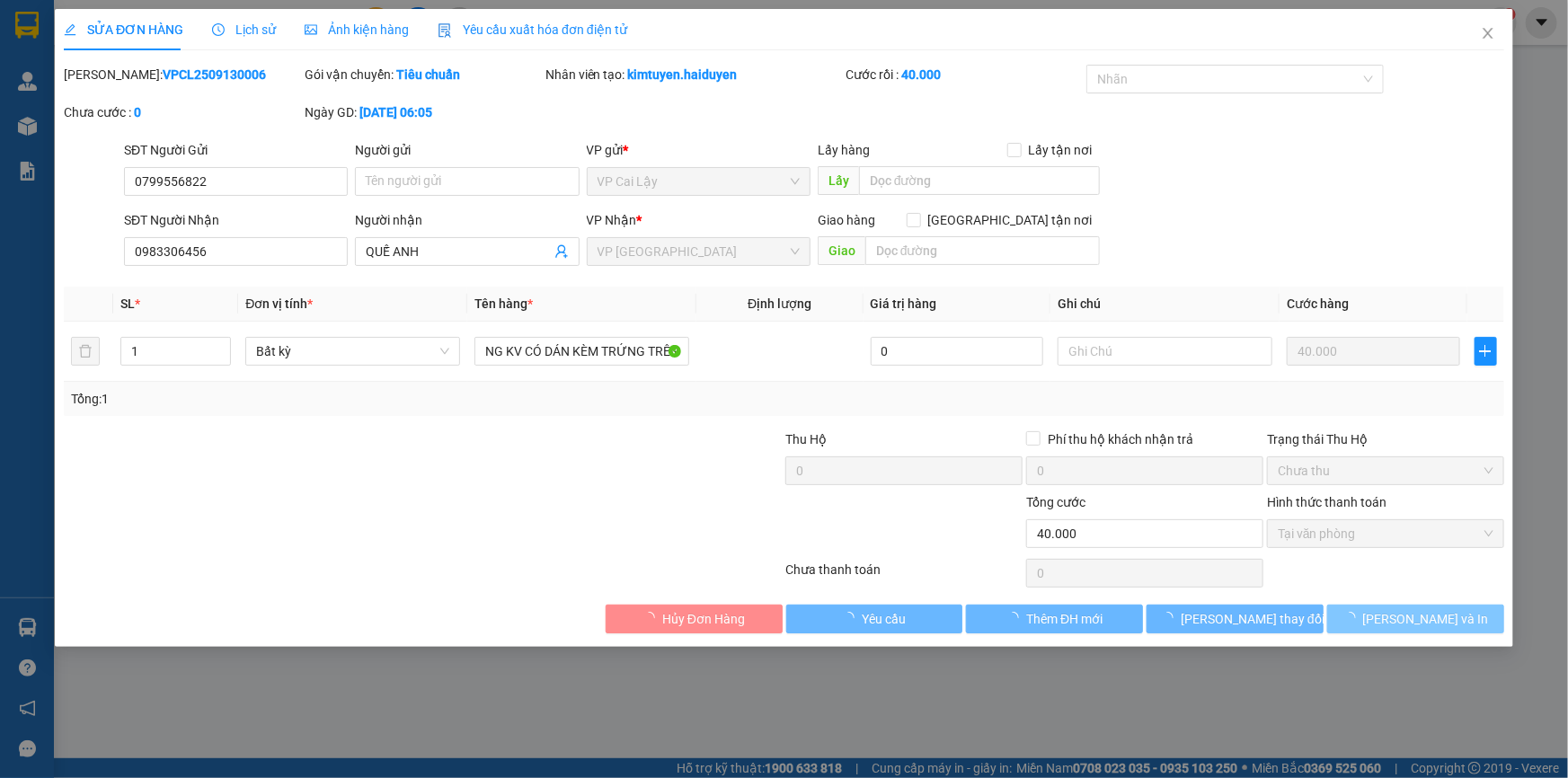
scroll to position [0, 0]
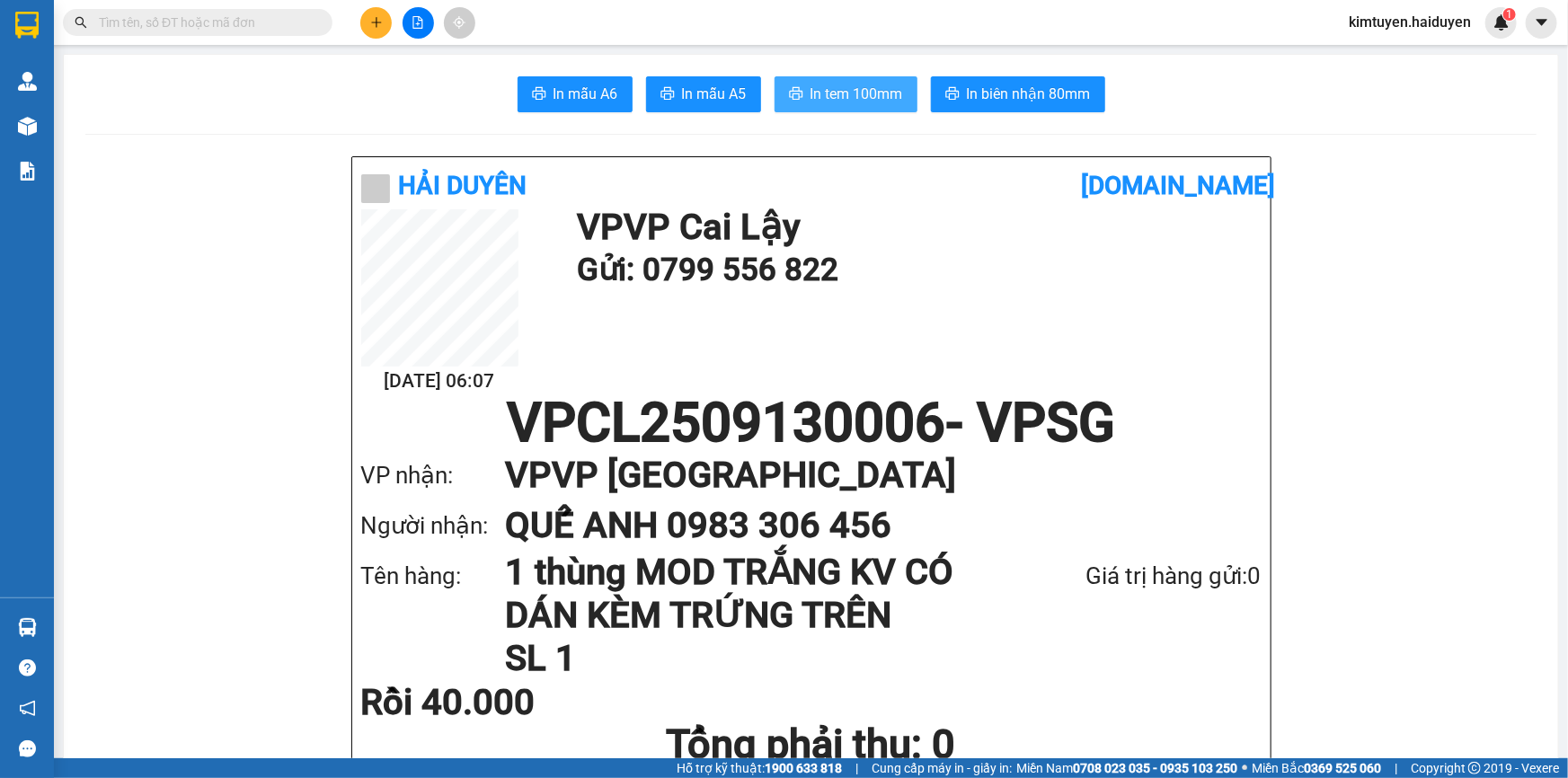
click at [798, 91] on button "In tem 100mm" at bounding box center [845, 94] width 143 height 36
click at [369, 15] on button at bounding box center [376, 23] width 32 height 32
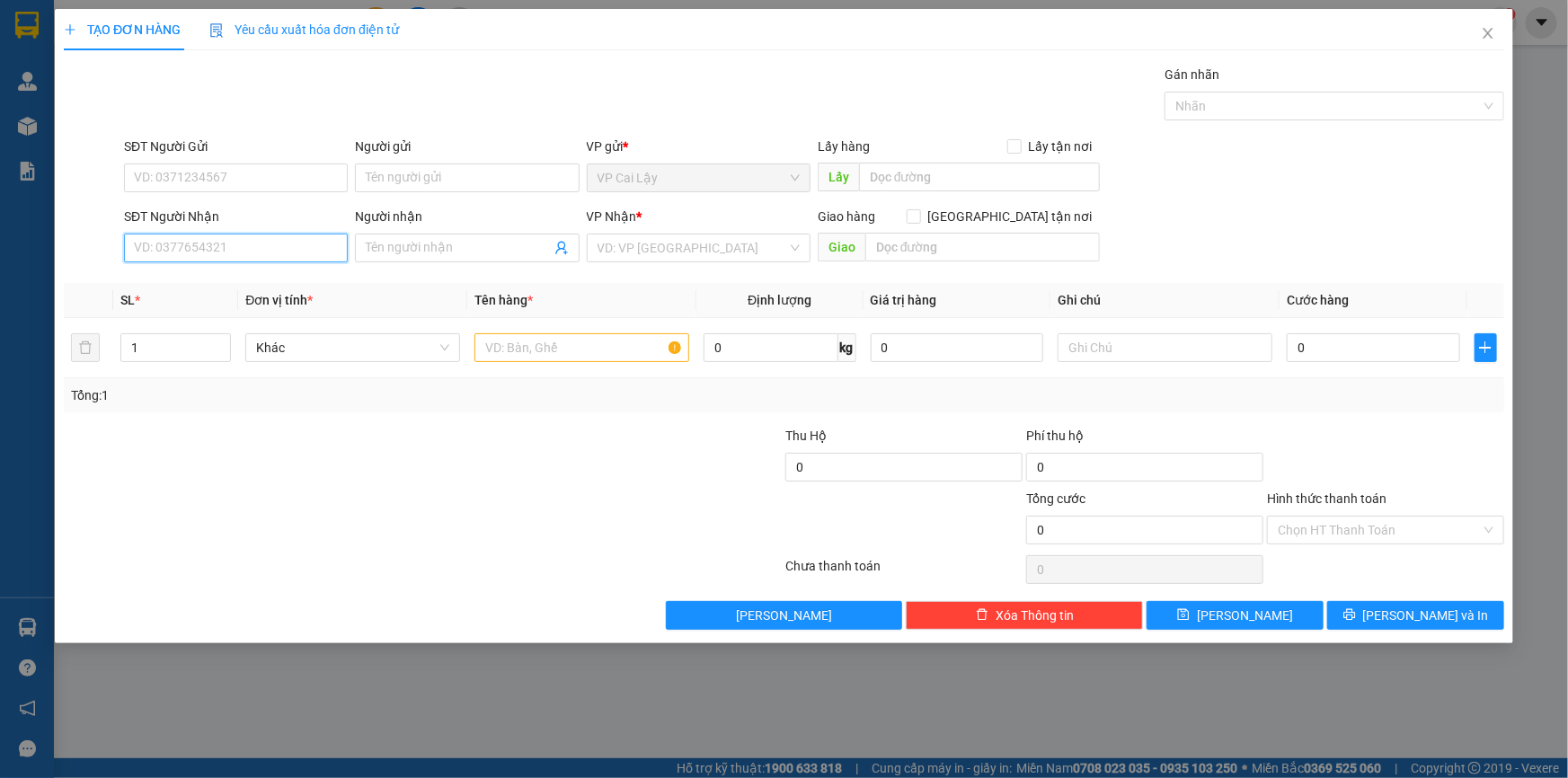
click at [256, 233] on input "SĐT Người Nhận" at bounding box center [236, 248] width 223 height 29
type input "0903075789"
click at [254, 277] on div "0903075789 - [GEOGRAPHIC_DATA]" at bounding box center [235, 284] width 202 height 20
type input "ANH THUẬN"
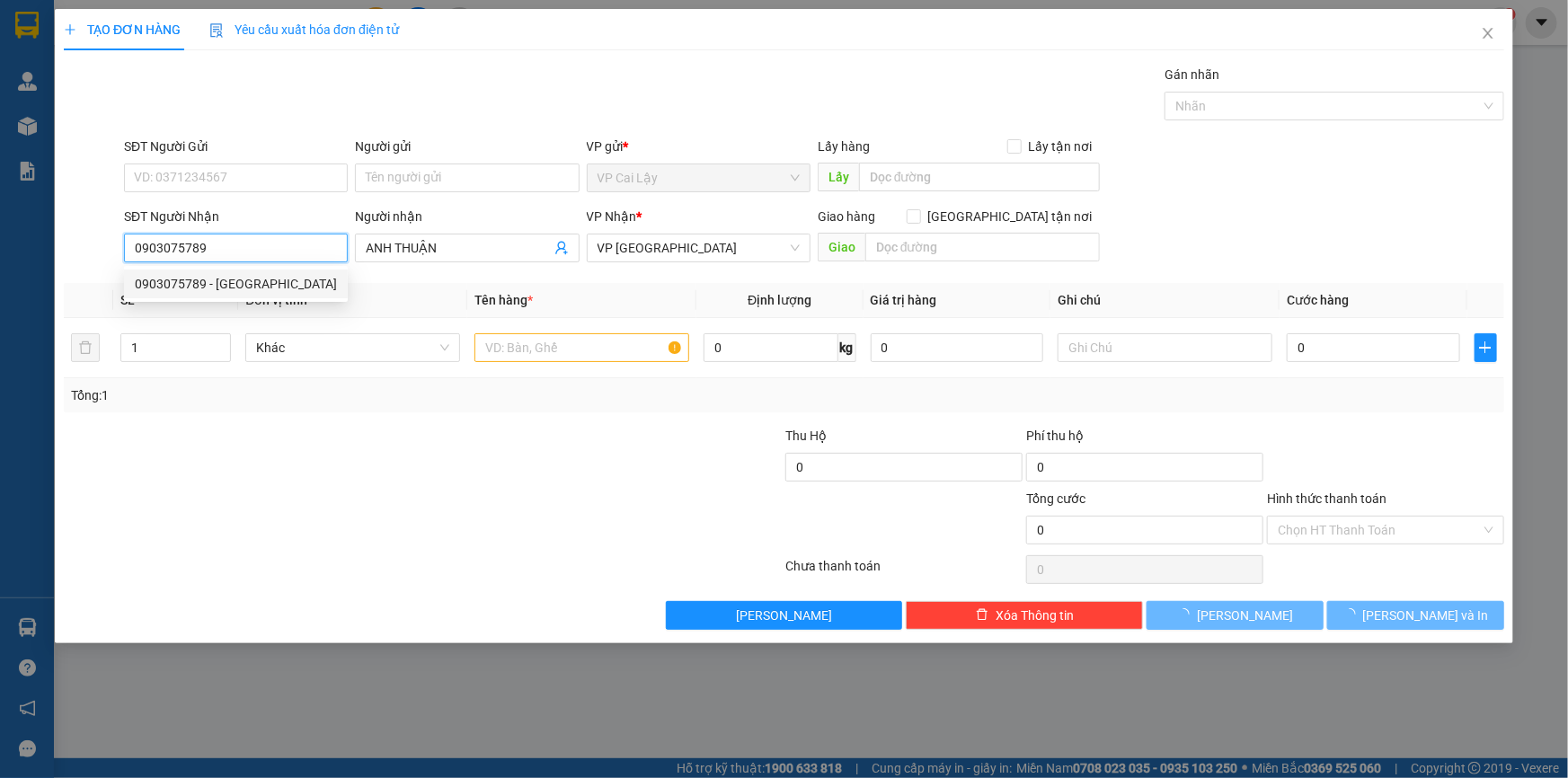
type input "20.000"
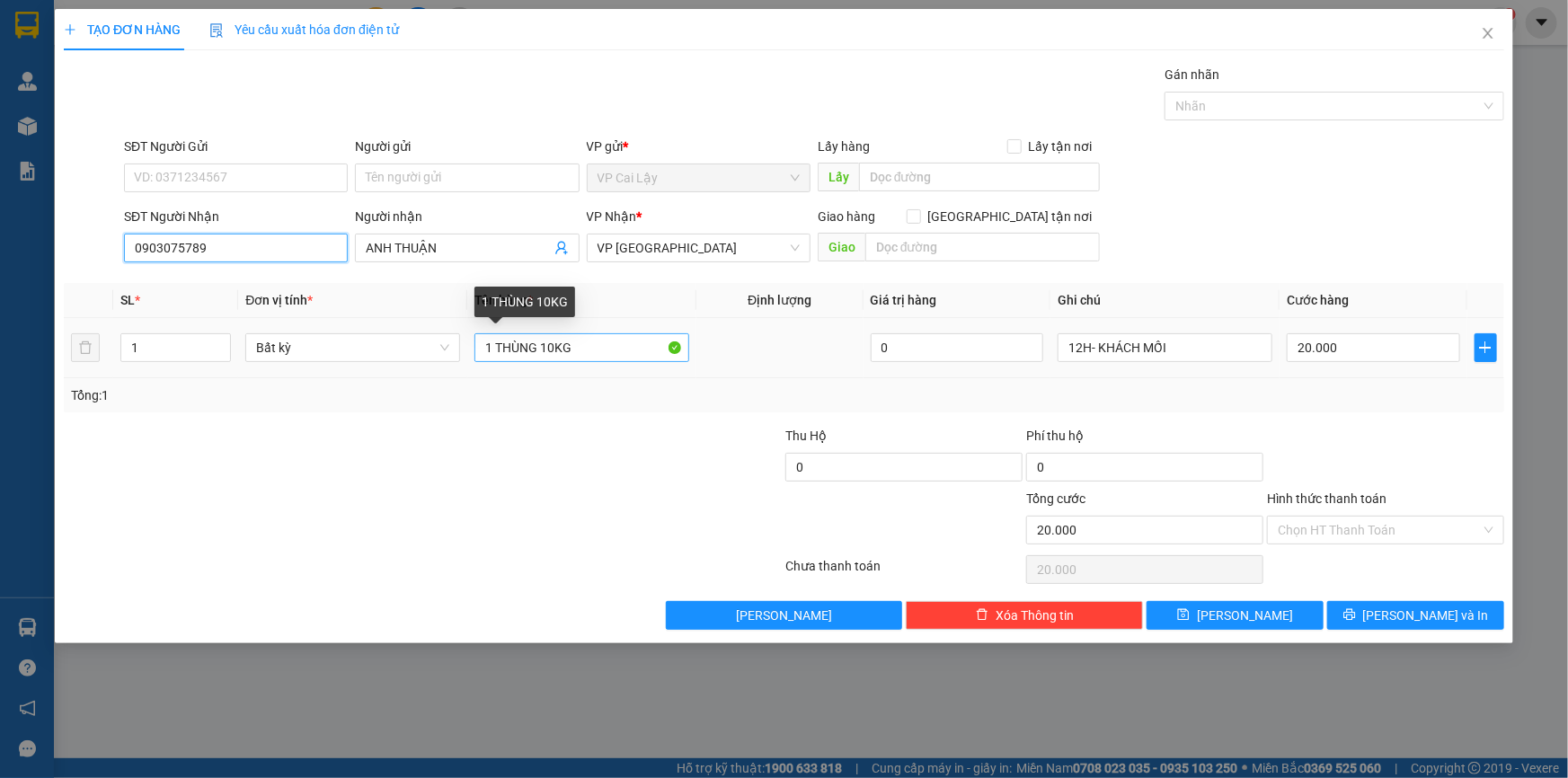
type input "0903075789"
click at [555, 350] on input "1 THÙNG 10KG" at bounding box center [582, 348] width 215 height 29
type input "1 THÙNG 5KG"
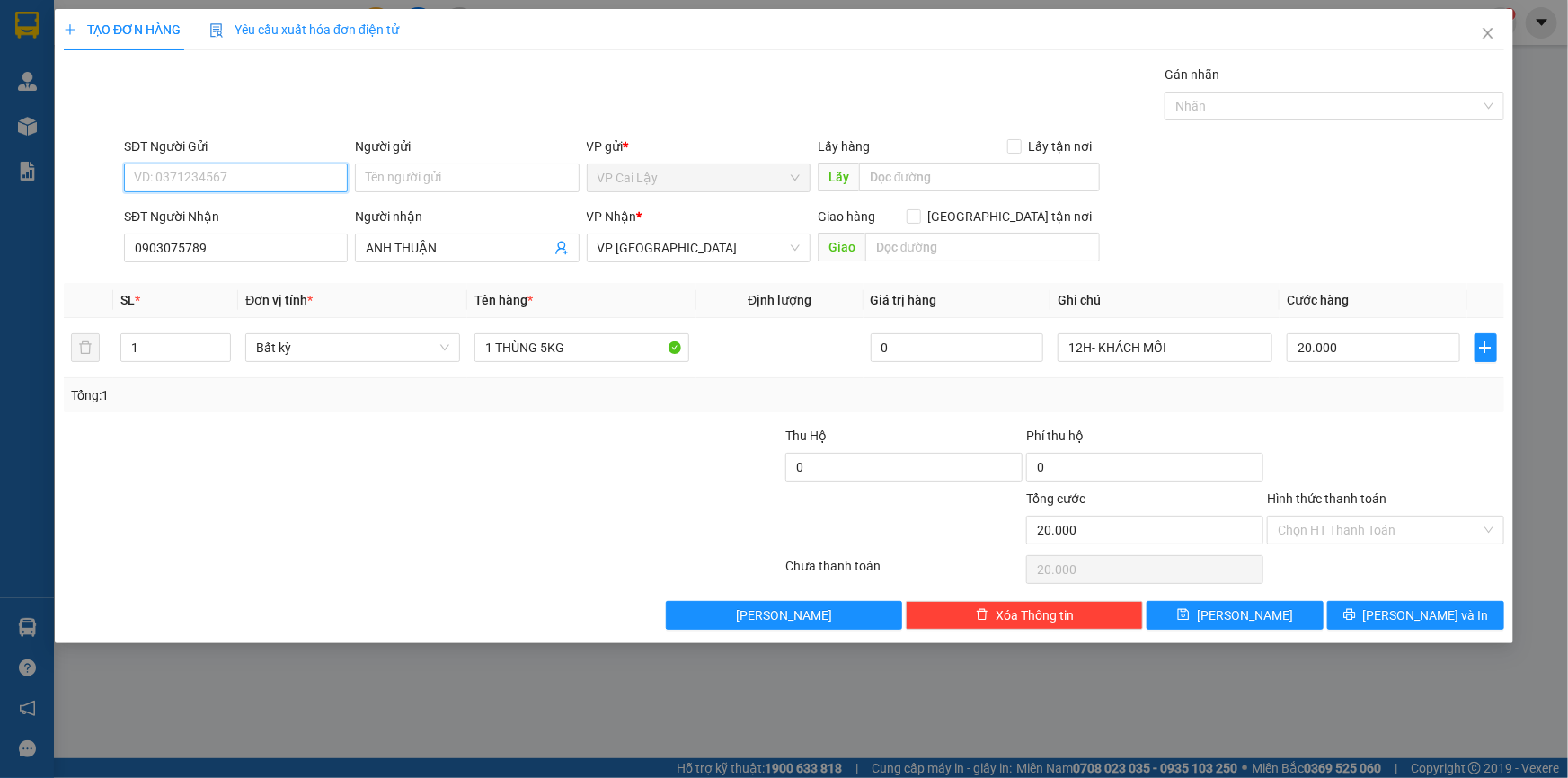
click at [263, 165] on input "SĐT Người Gửi" at bounding box center [236, 178] width 223 height 29
click at [257, 211] on div "0777920994" at bounding box center [235, 214] width 202 height 20
type input "0777920994"
type input "MÁY CHÀ NGỌC ẨN"
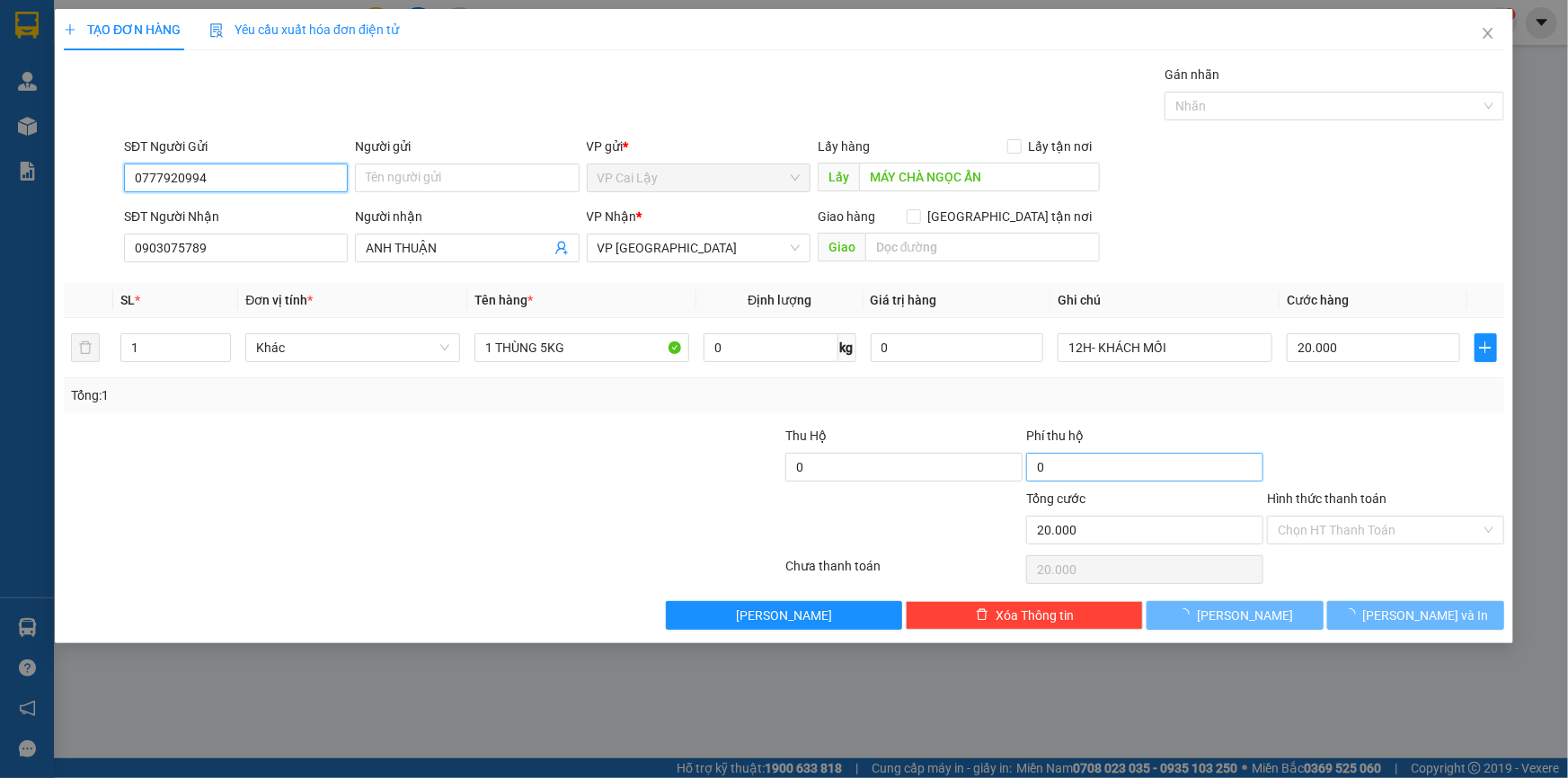
type input "1 THÙNG 10KG"
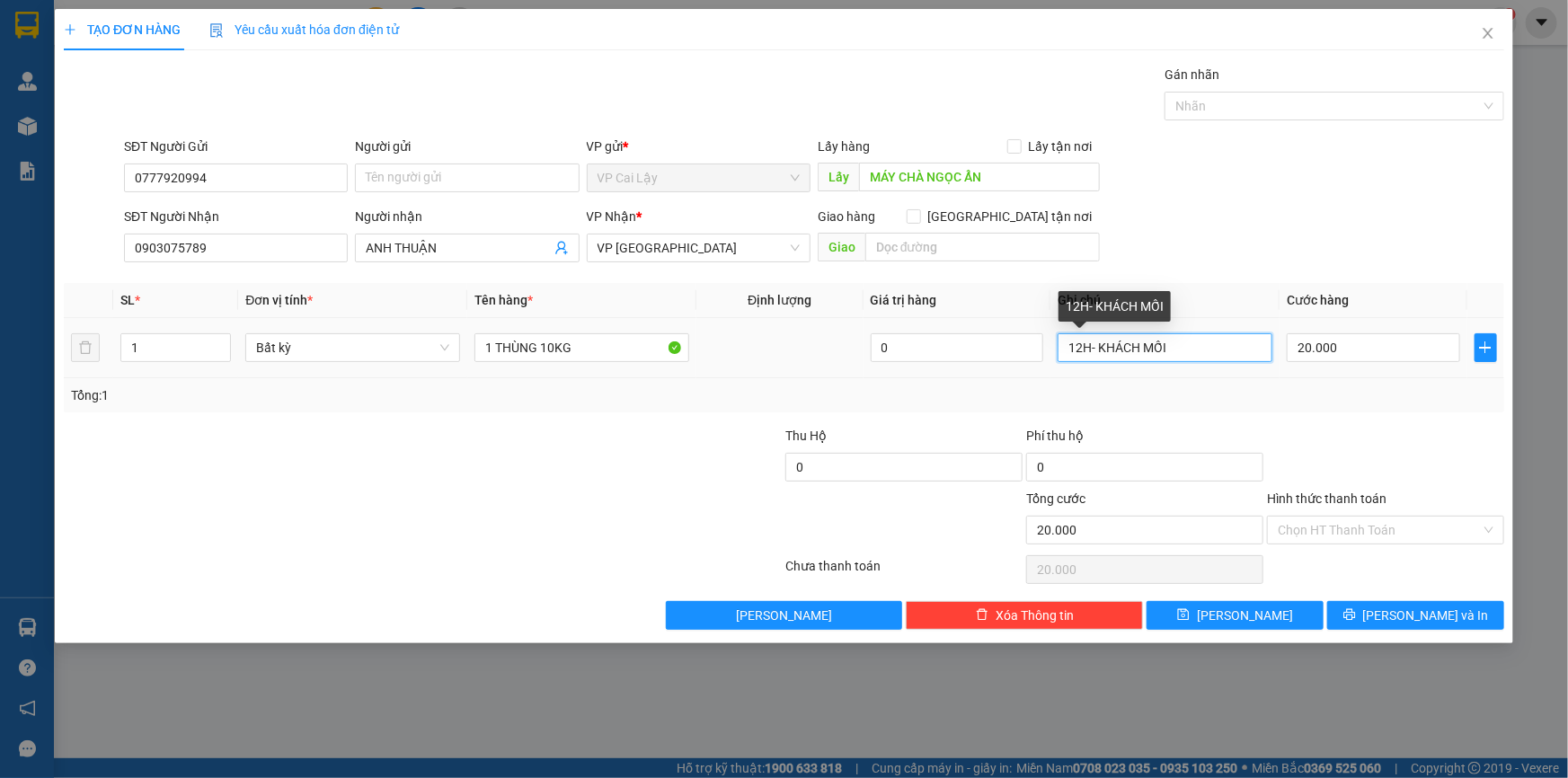
drag, startPoint x: 1081, startPoint y: 347, endPoint x: 1067, endPoint y: 348, distance: 14.0
click at [1067, 348] on input "12H- KHÁCH MỐI" at bounding box center [1165, 348] width 215 height 29
type input "7H- KHÁCH MỐI"
click at [1345, 525] on input "Hình thức thanh toán" at bounding box center [1380, 530] width 203 height 27
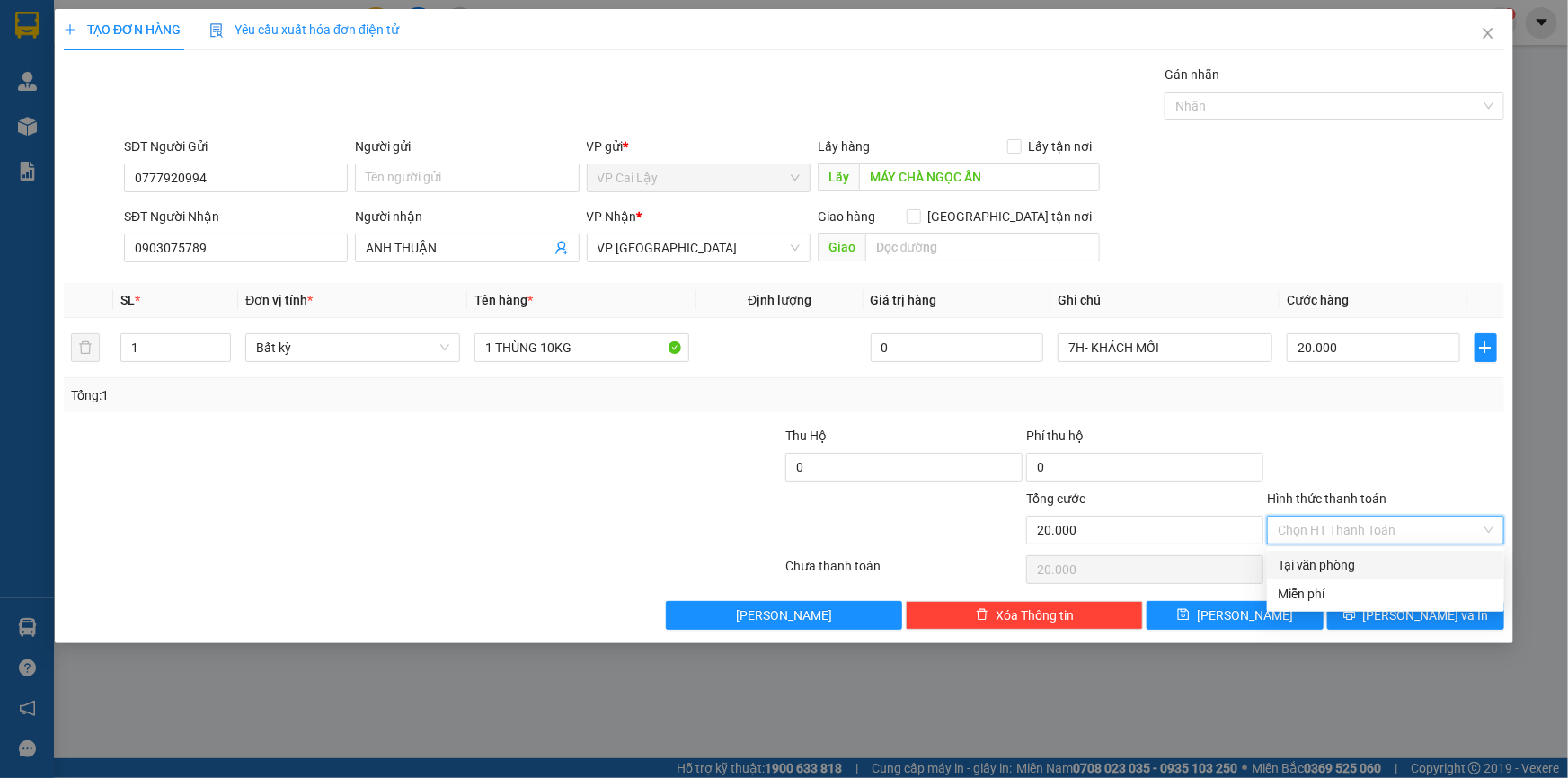
click at [1328, 576] on div "Tại văn phòng" at bounding box center [1386, 566] width 237 height 29
type input "0"
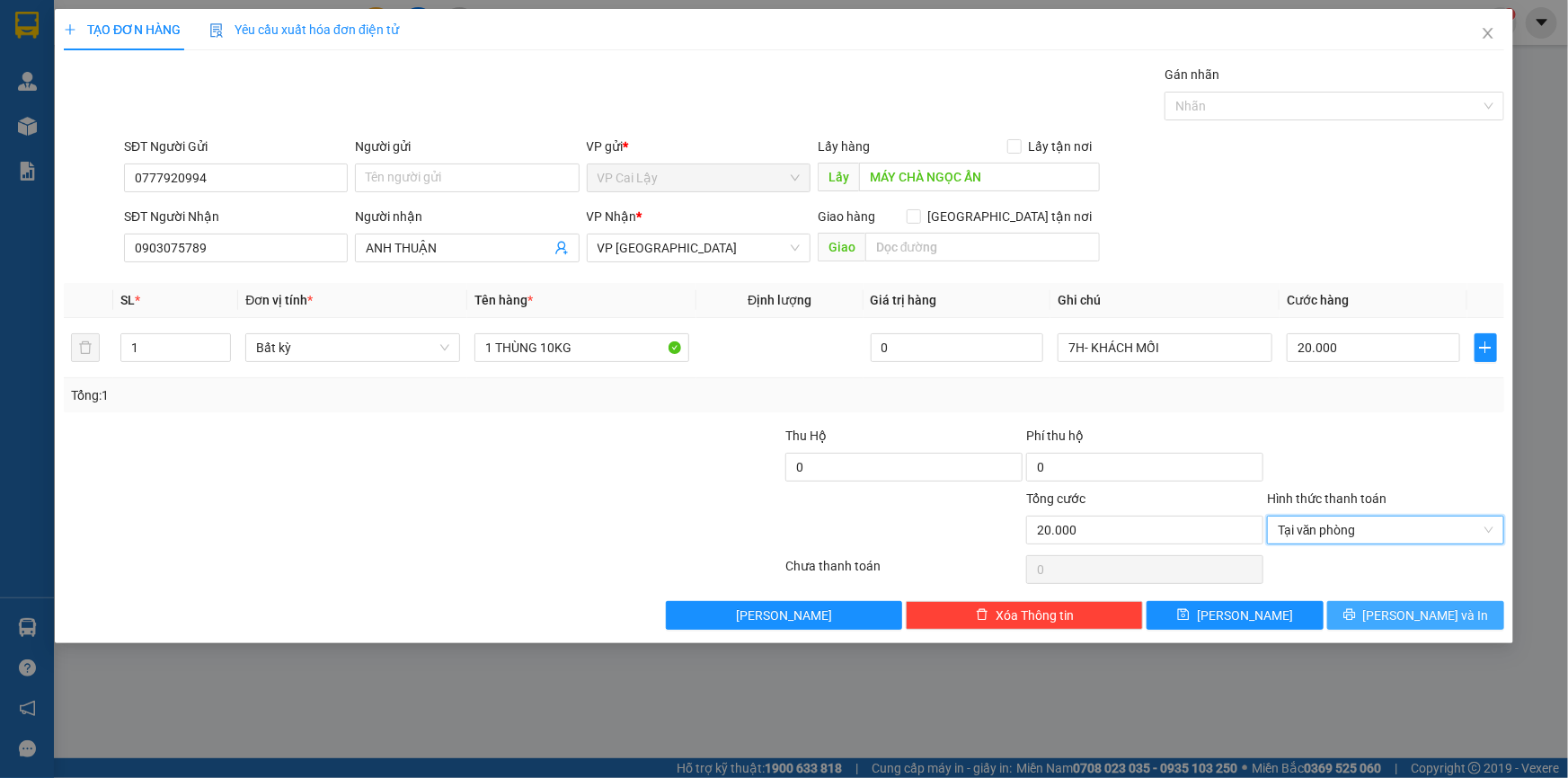
click at [1418, 615] on span "[PERSON_NAME] và In" at bounding box center [1426, 616] width 126 height 20
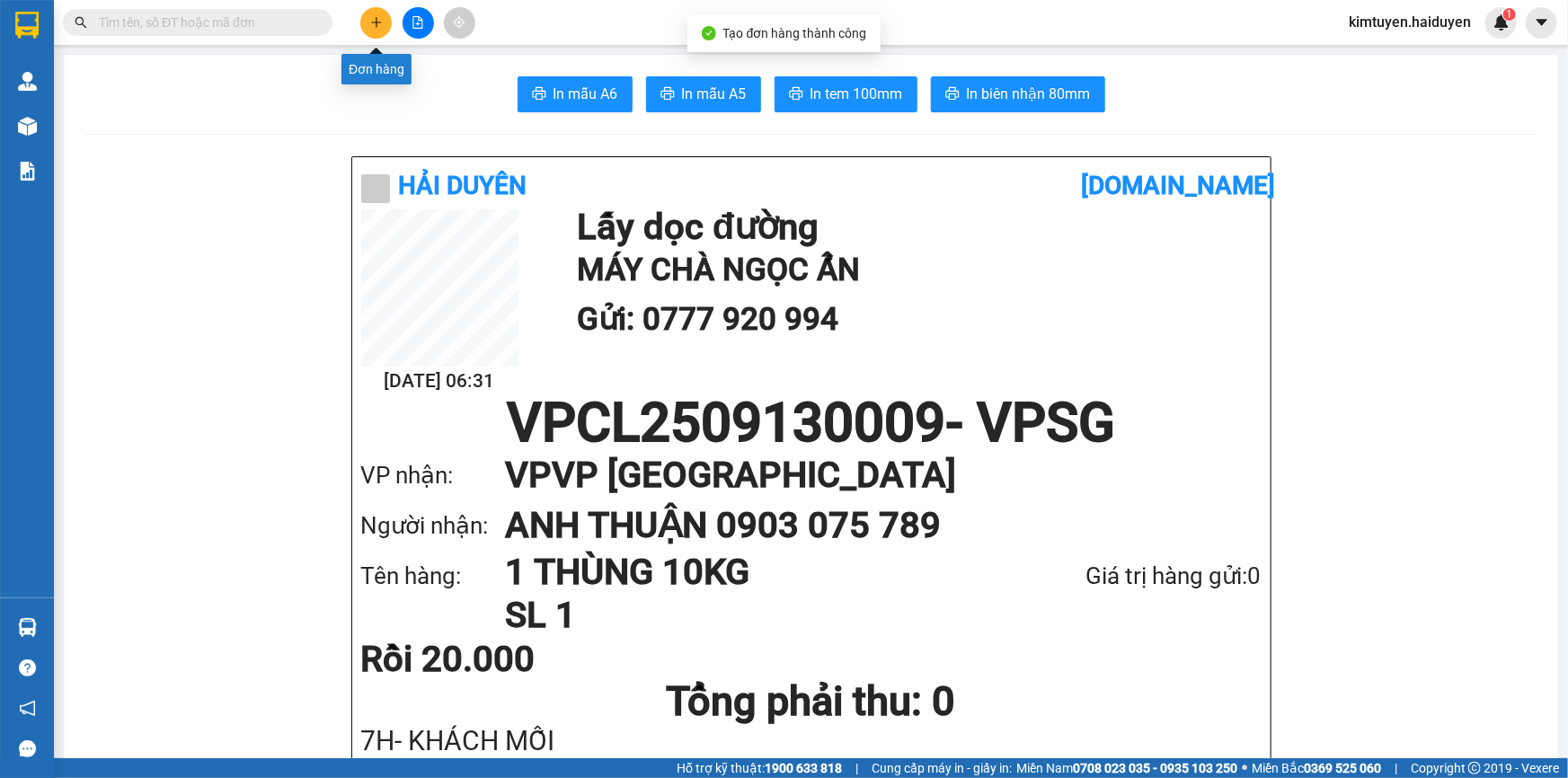
click at [376, 18] on icon "plus" at bounding box center [376, 22] width 1 height 10
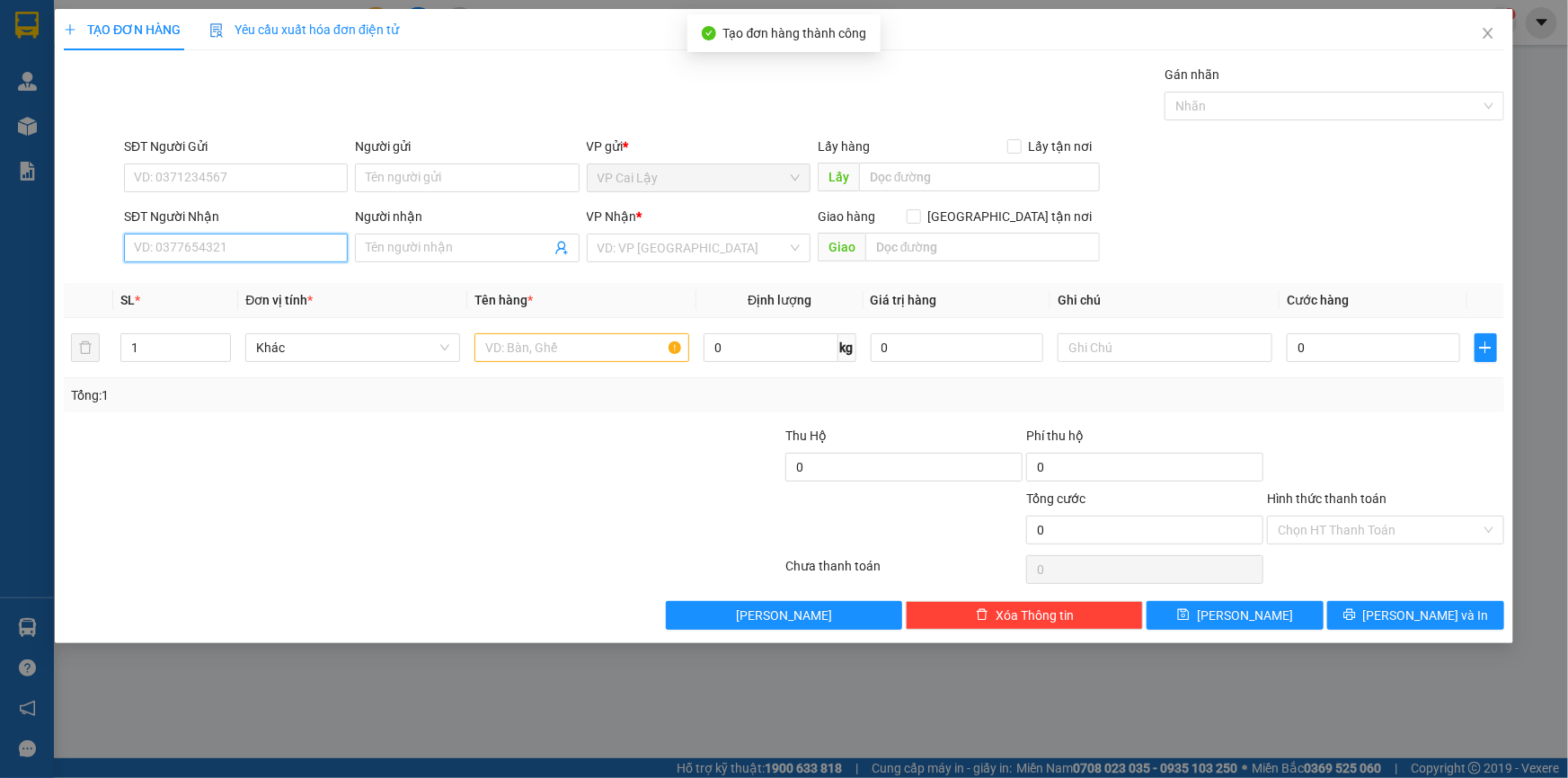
click at [193, 242] on input "SĐT Người Nhận" at bounding box center [236, 248] width 223 height 29
type input "0909946607"
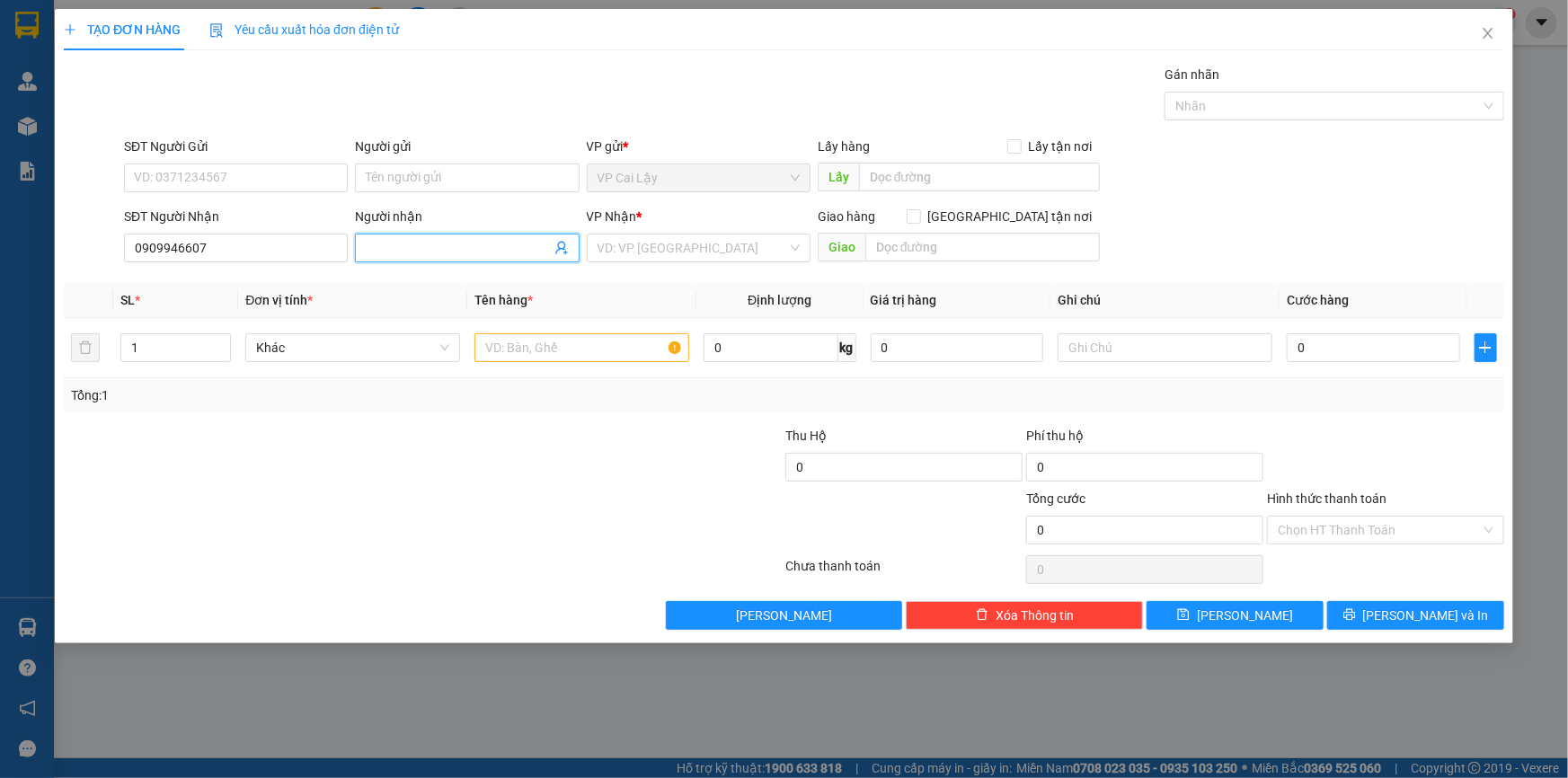
click at [371, 251] on input "Người nhận" at bounding box center [458, 248] width 184 height 20
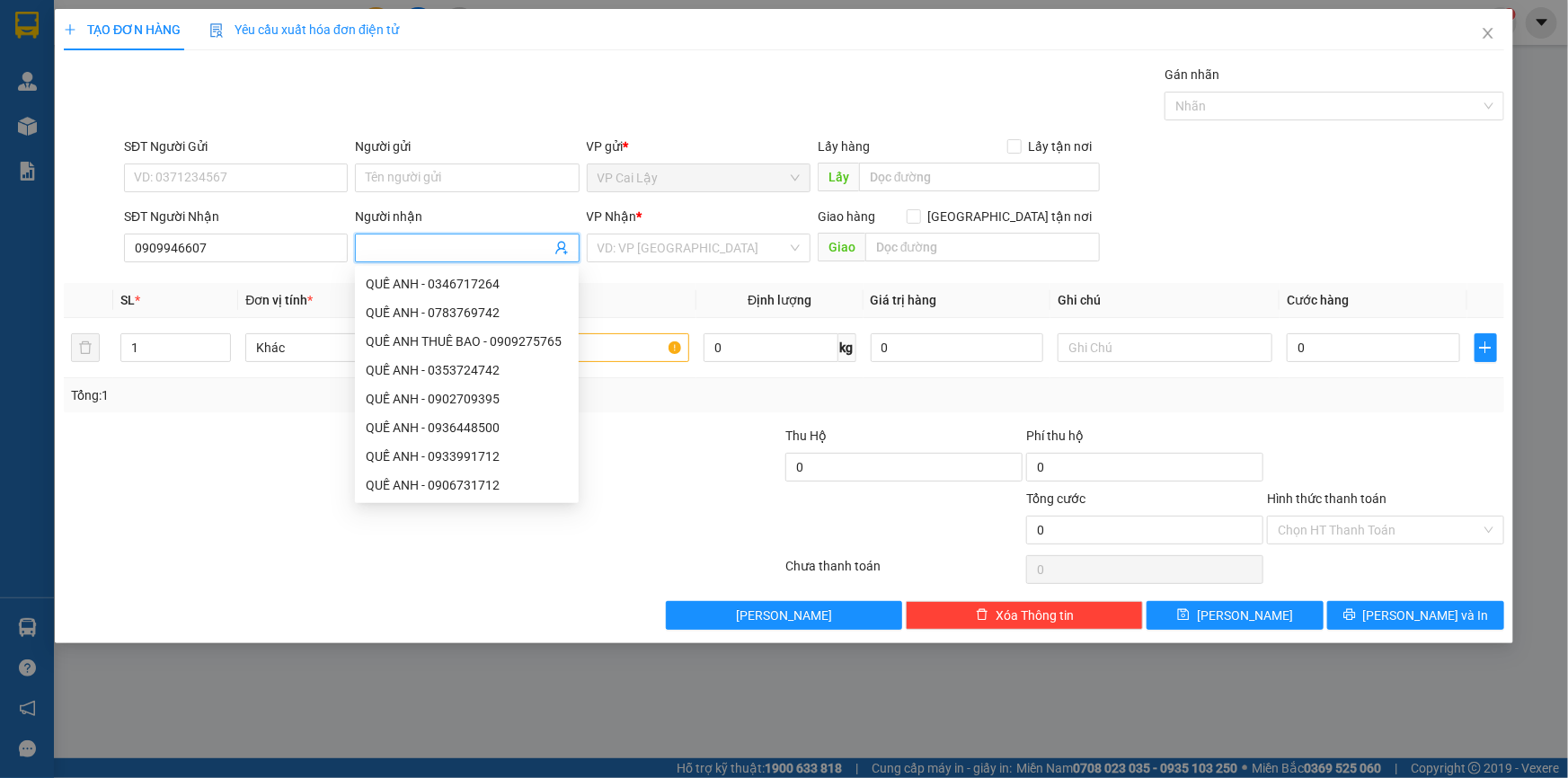
type input "l"
type input "Lợi"
click at [215, 410] on div "Tổng: 1" at bounding box center [784, 396] width 1441 height 34
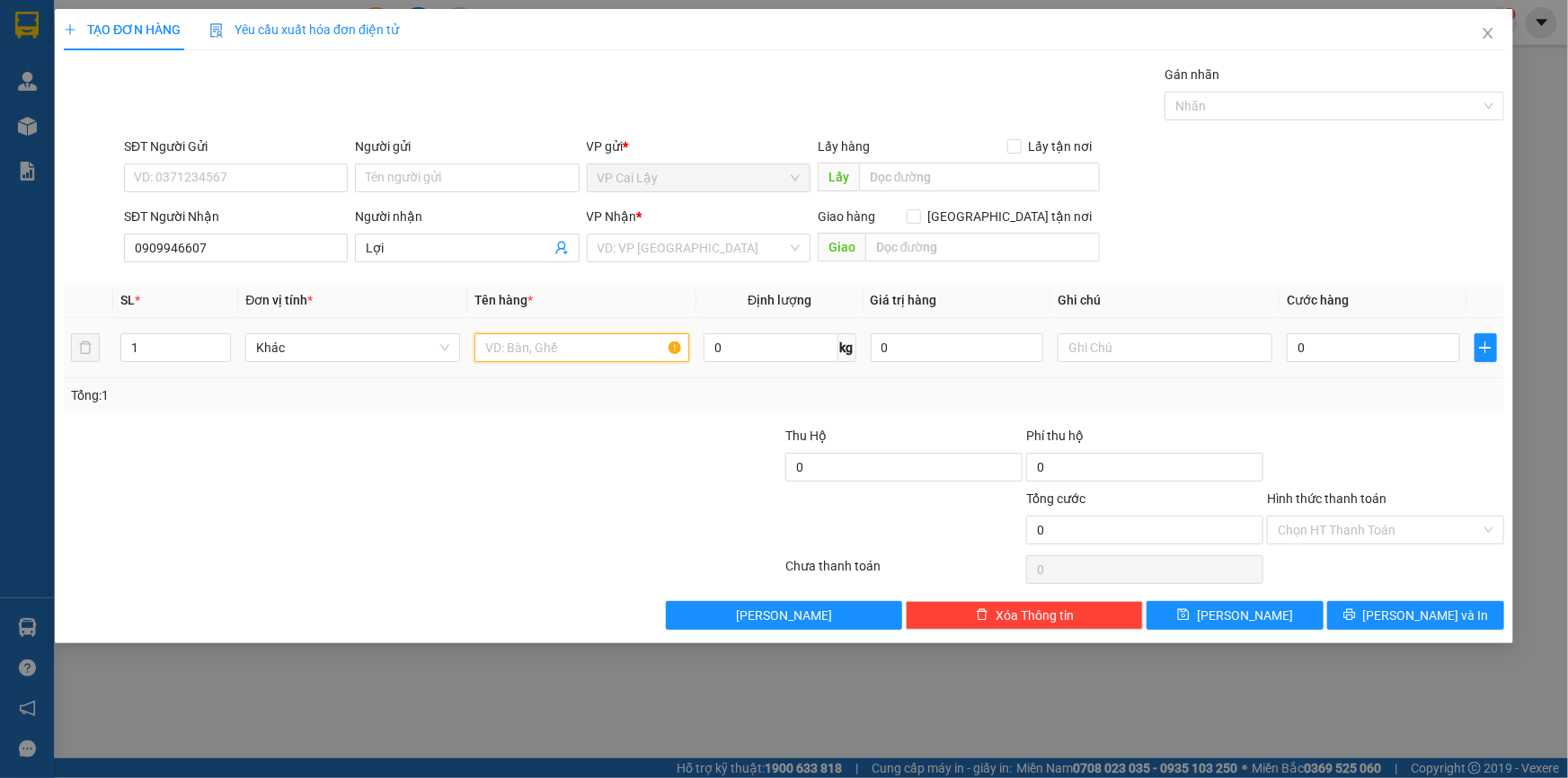
click at [618, 350] on input "text" at bounding box center [582, 348] width 215 height 29
type input "1 thùng 10kg"
click at [807, 465] on input "0" at bounding box center [903, 468] width 237 height 29
type input "450.000"
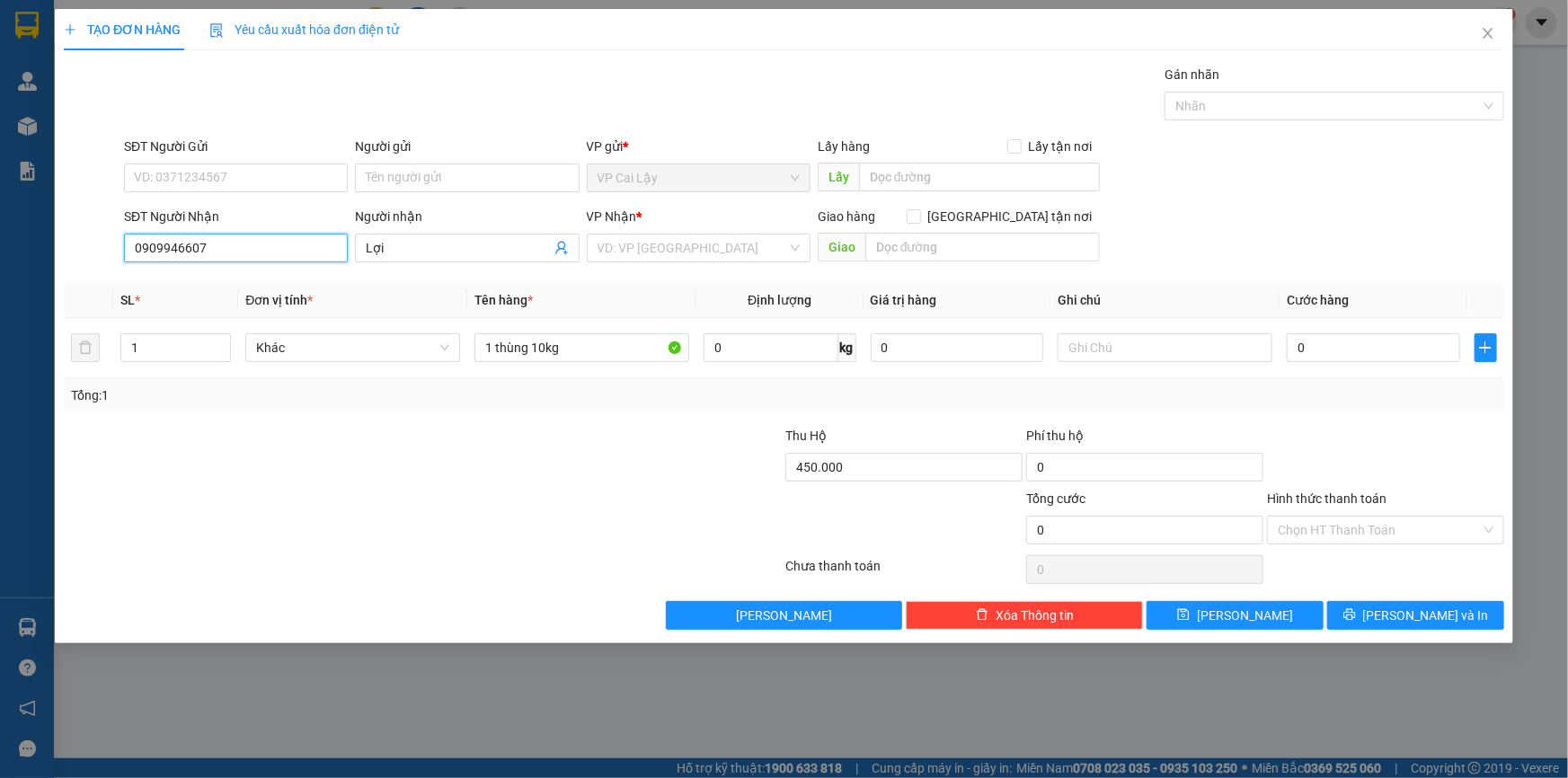
click at [162, 242] on input "0909946607" at bounding box center [236, 248] width 223 height 29
click at [182, 248] on input "0909946607" at bounding box center [236, 248] width 223 height 29
click at [202, 250] on input "0909946607" at bounding box center [236, 248] width 223 height 29
click at [1102, 353] on input "text" at bounding box center [1165, 348] width 215 height 29
type input "7h"
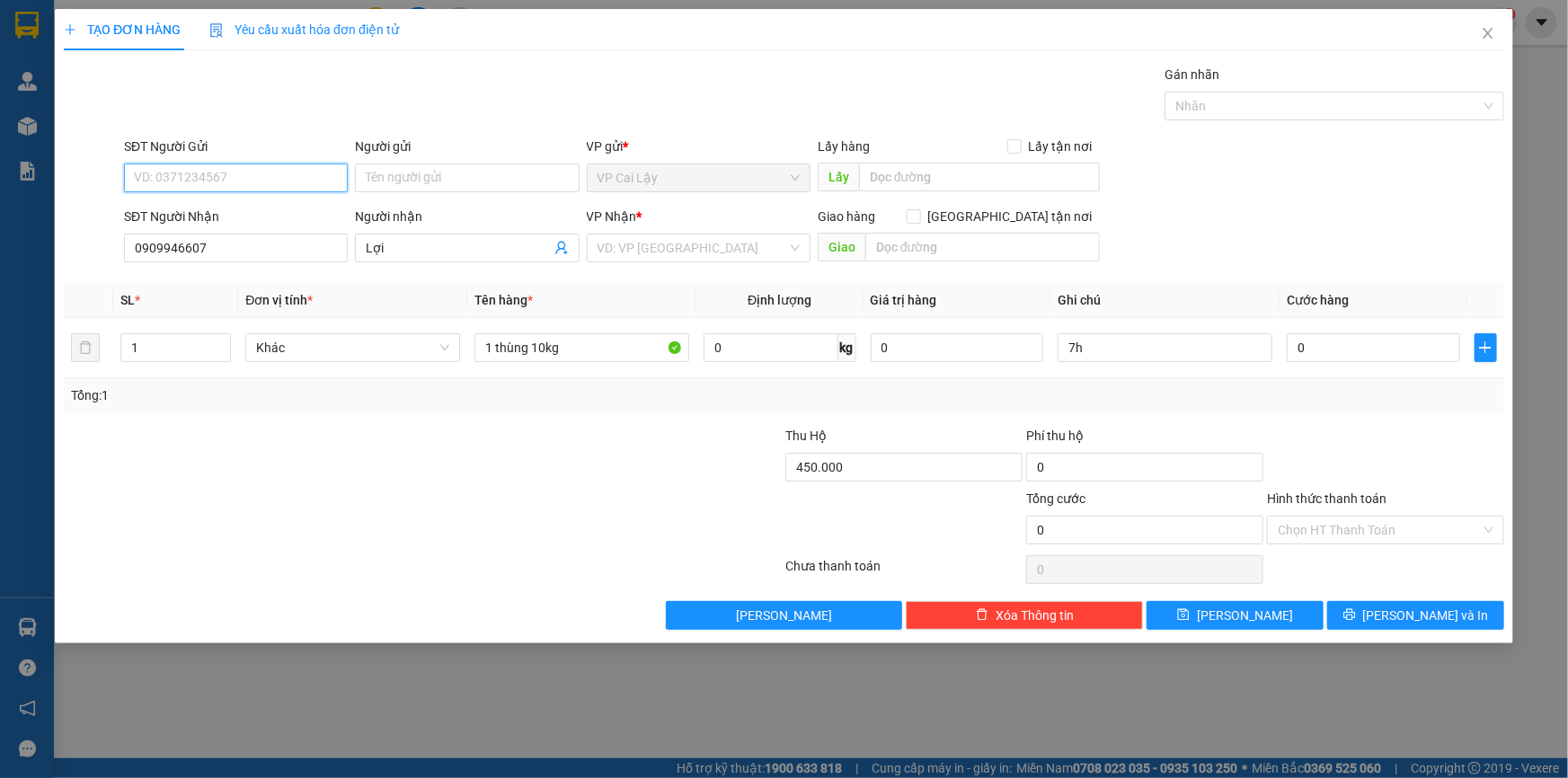
click at [178, 166] on input "SĐT Người Gửi" at bounding box center [236, 178] width 223 height 29
type input "0777920994"
drag, startPoint x: 241, startPoint y: 248, endPoint x: 74, endPoint y: 230, distance: 168.0
click at [74, 230] on div "SĐT Người Nhận 0909946607 0909946607 Người nhận Lợi VP Nhận * VD: VP Sài Gòn Gi…" at bounding box center [784, 238] width 1445 height 63
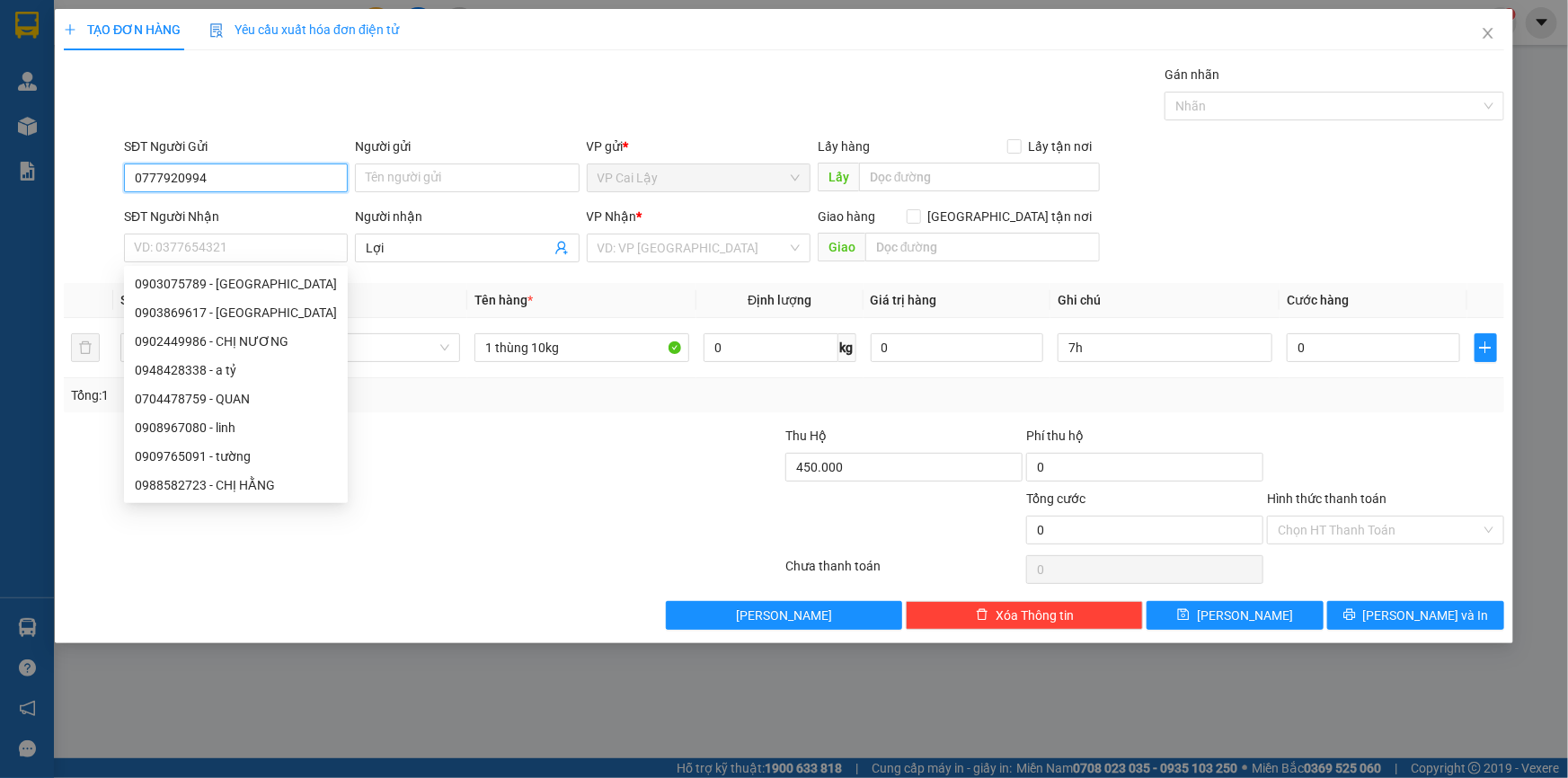
click at [248, 177] on input "0777920994" at bounding box center [236, 178] width 223 height 29
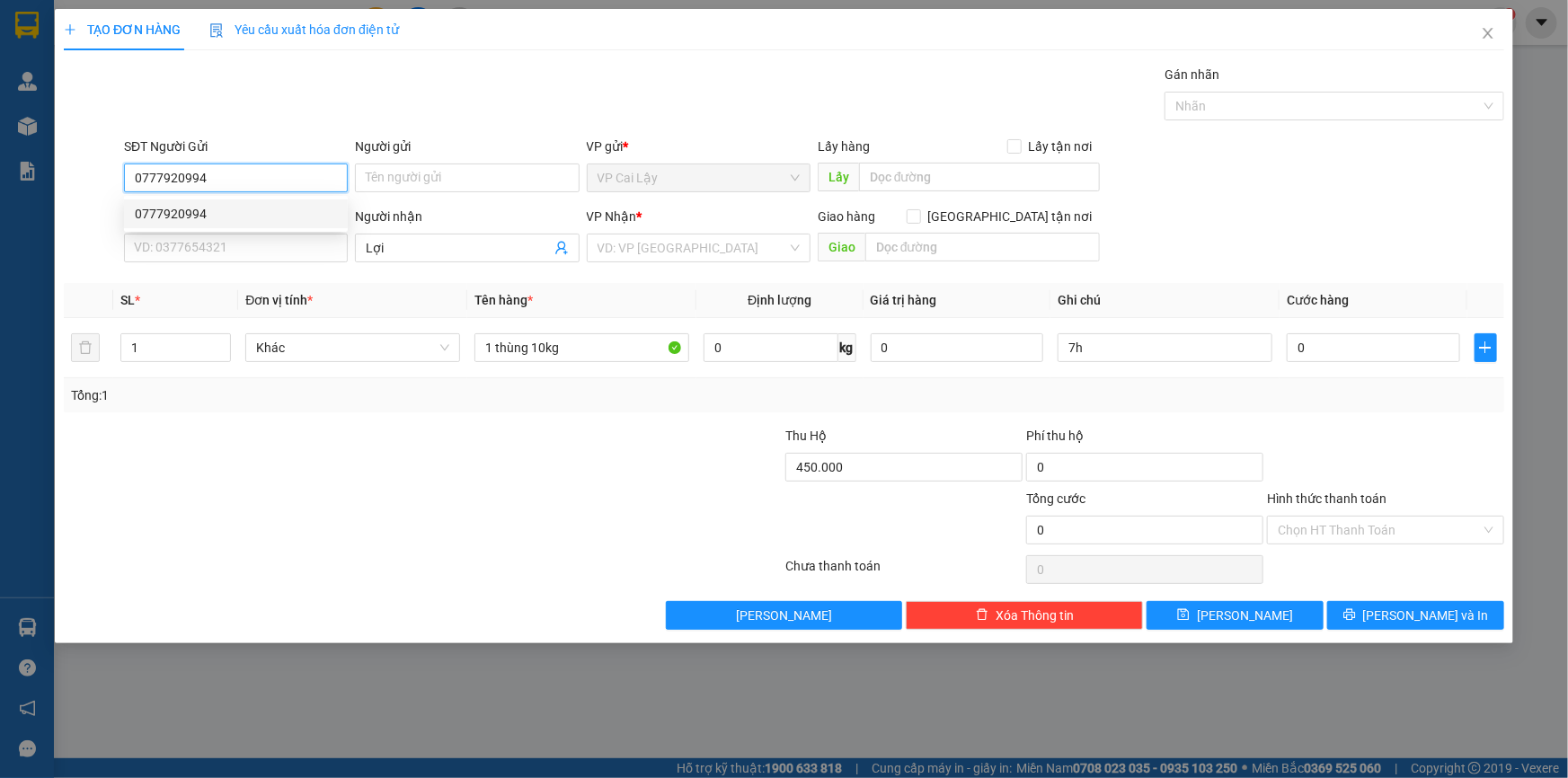
click at [245, 212] on div "0777920994" at bounding box center [235, 214] width 202 height 20
type input "MÁY CHÀ NGỌC ẨN"
type input "0"
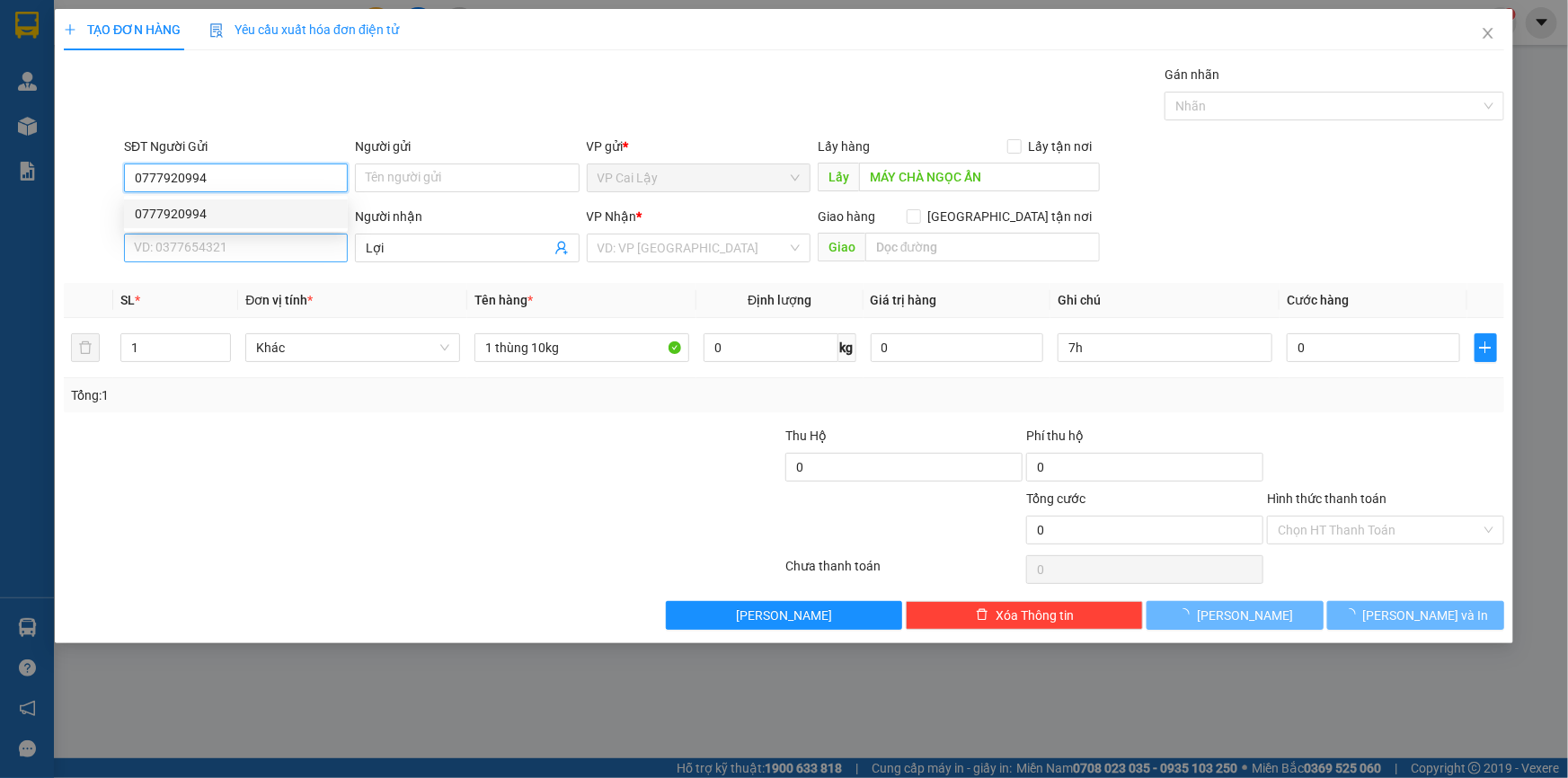
type input "20.000"
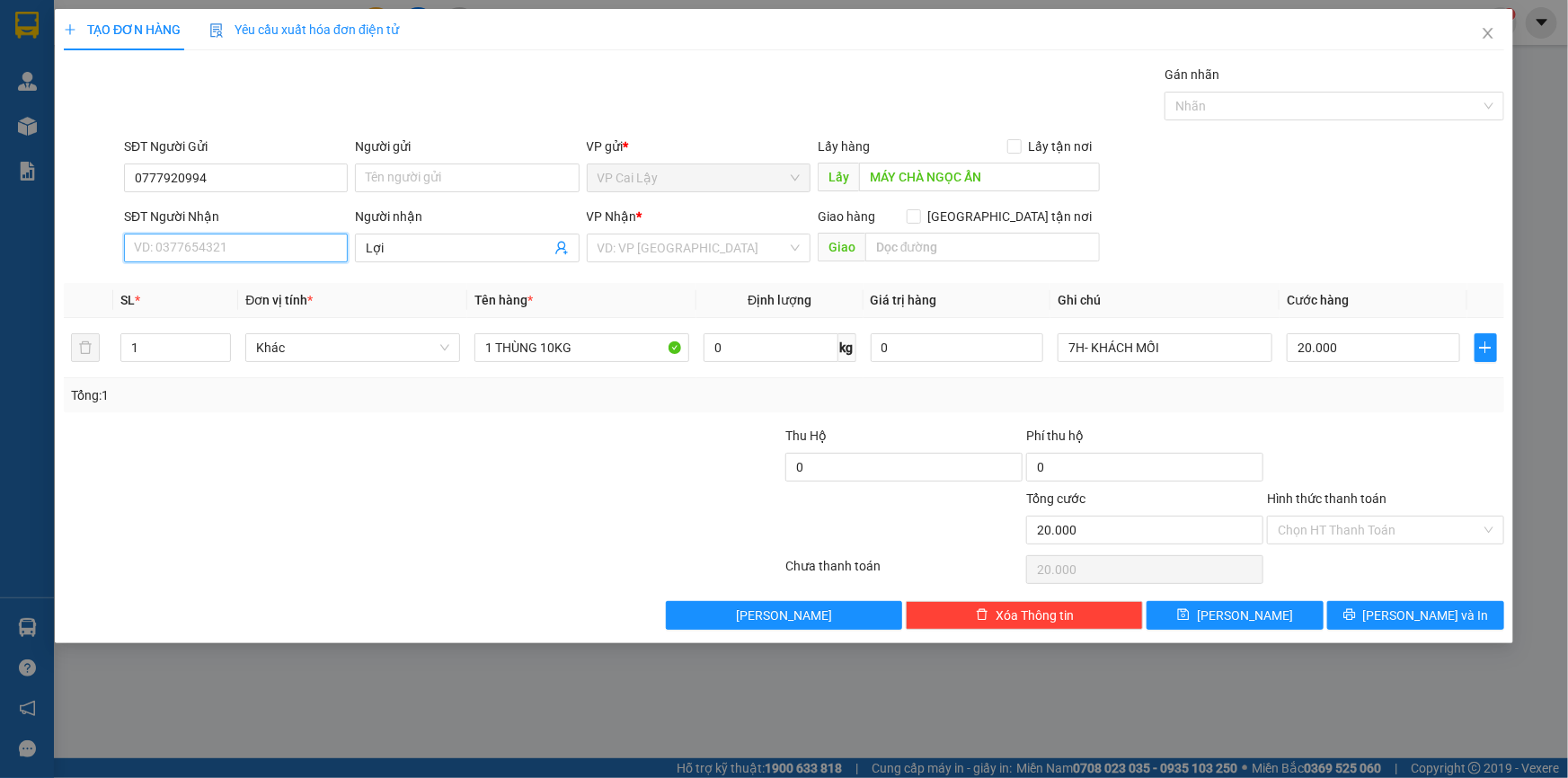
click at [221, 242] on input "SĐT Người Nhận" at bounding box center [236, 248] width 223 height 29
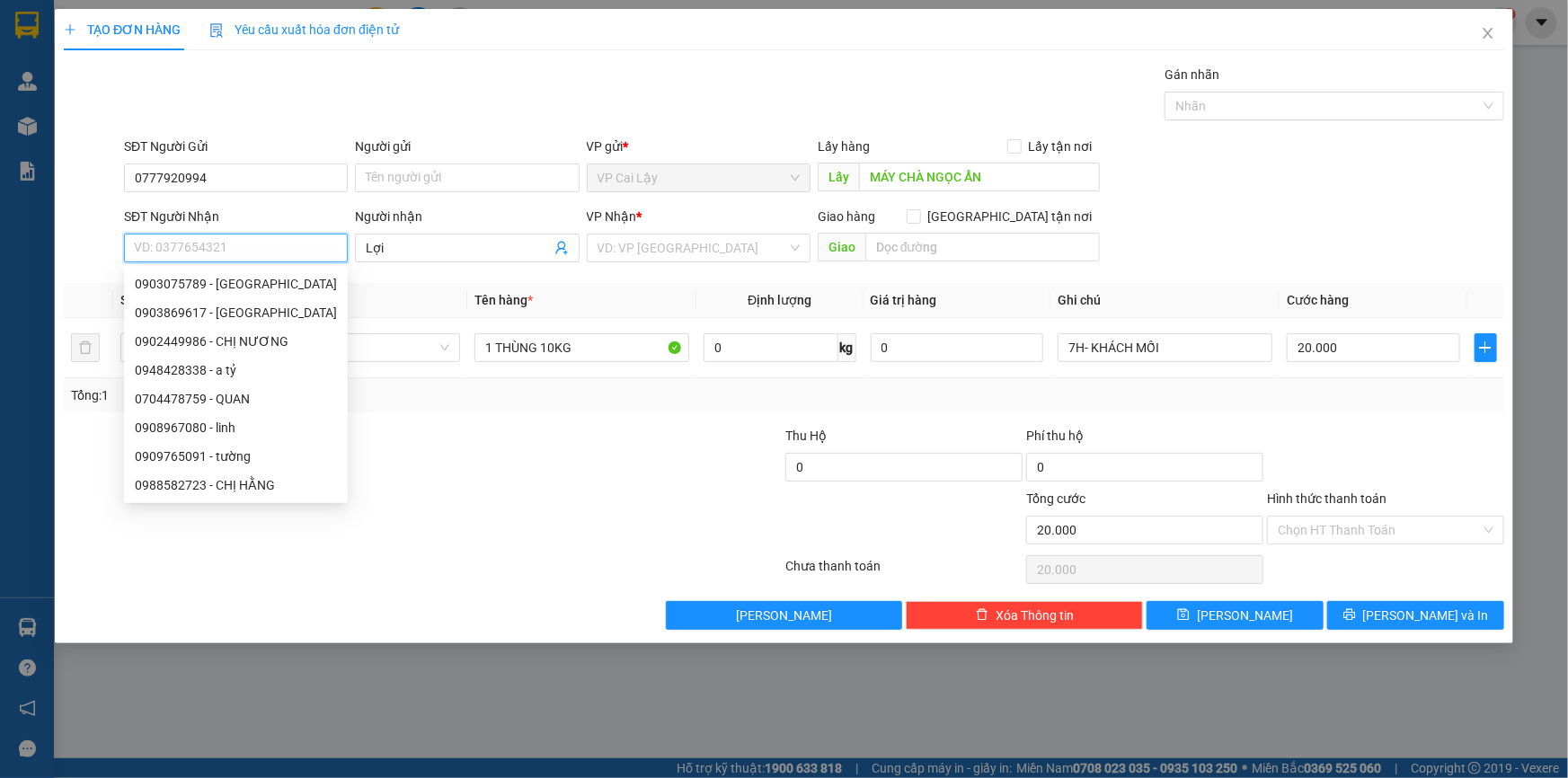
paste input "0909946607"
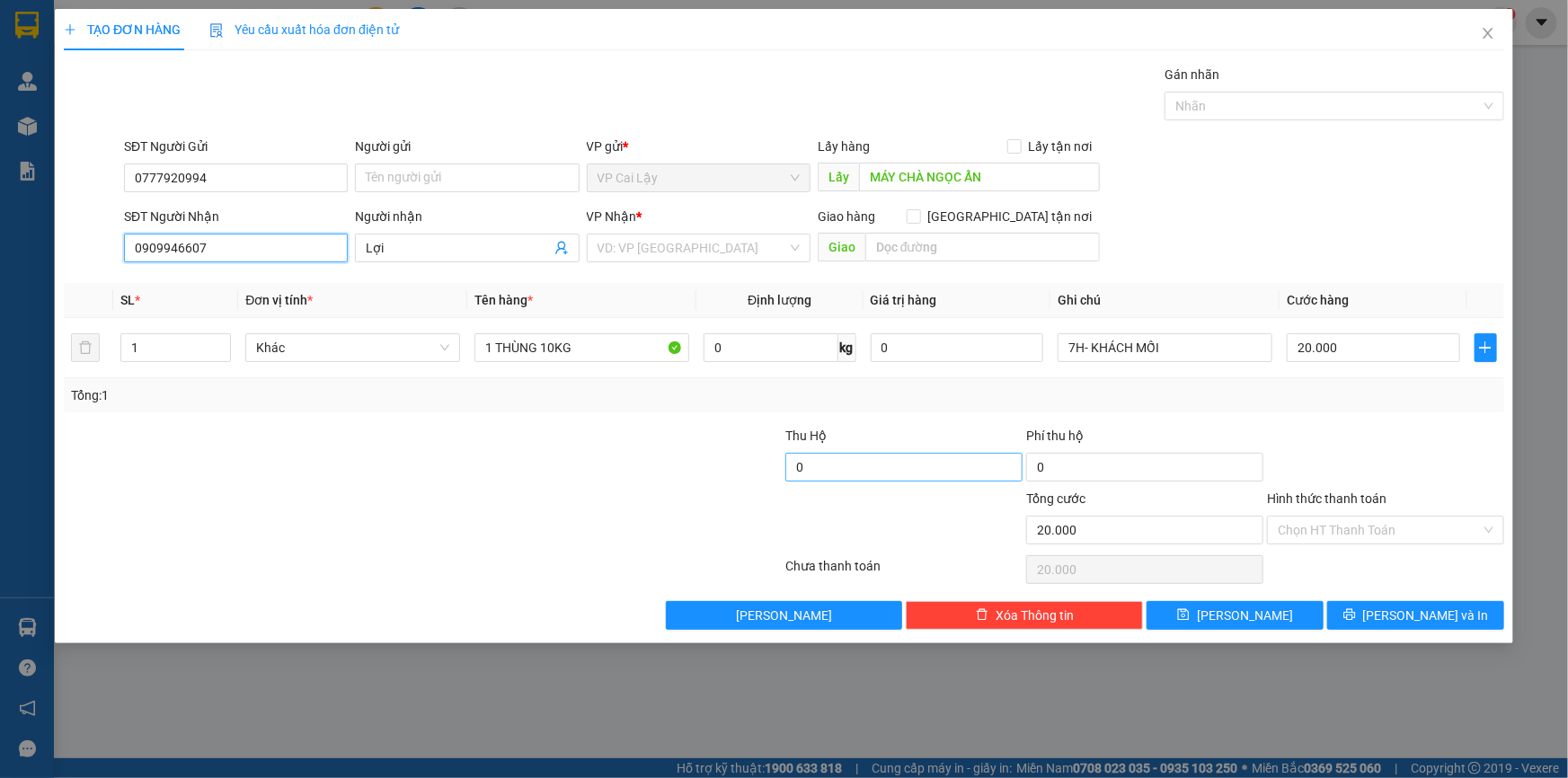
type input "0909946607"
click at [883, 461] on input "0" at bounding box center [903, 468] width 237 height 29
type input "450.000"
click at [627, 519] on div at bounding box center [664, 519] width 241 height 63
click at [1299, 356] on input "20.000" at bounding box center [1373, 348] width 173 height 29
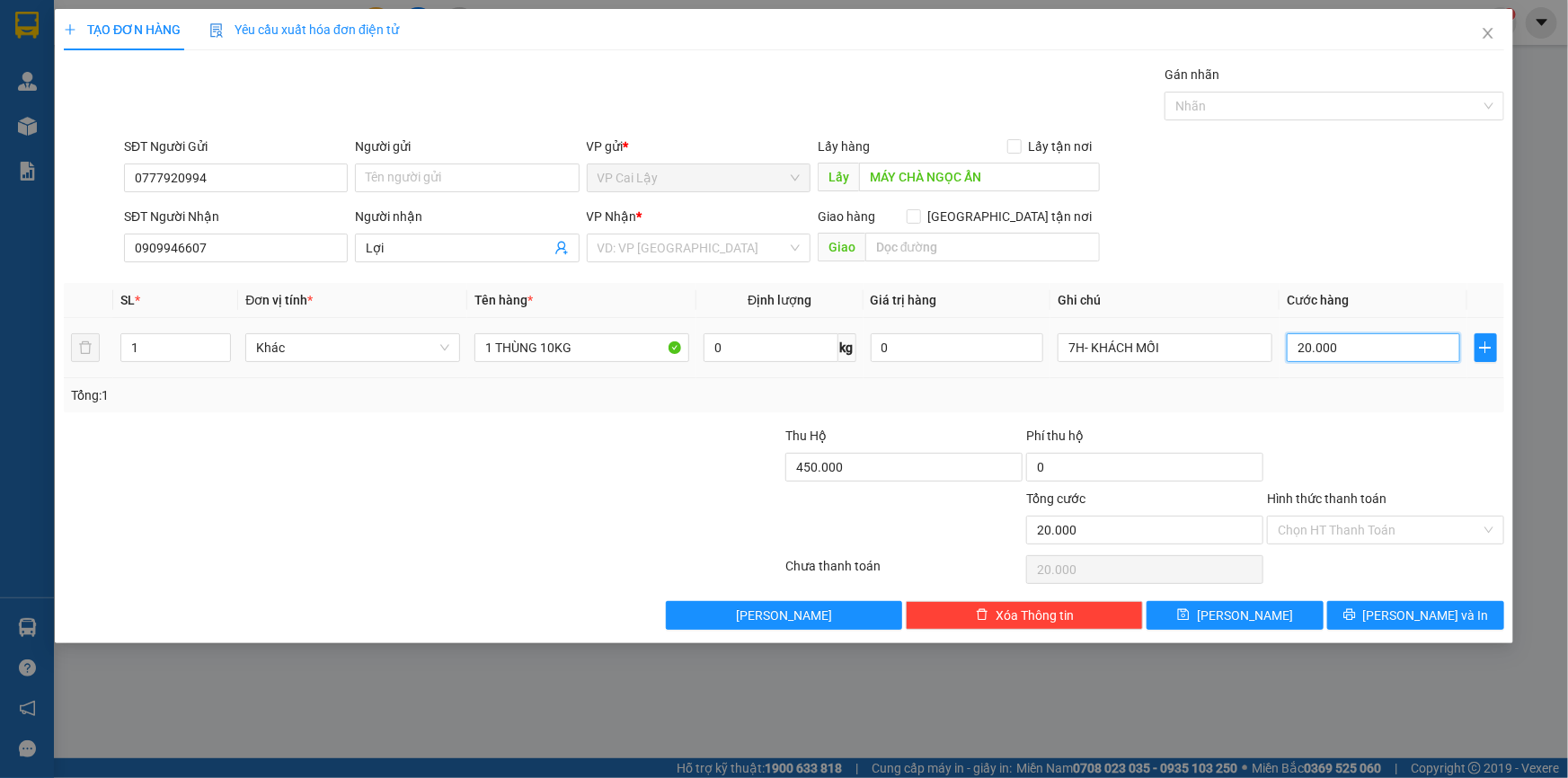
type input "3"
type input "30"
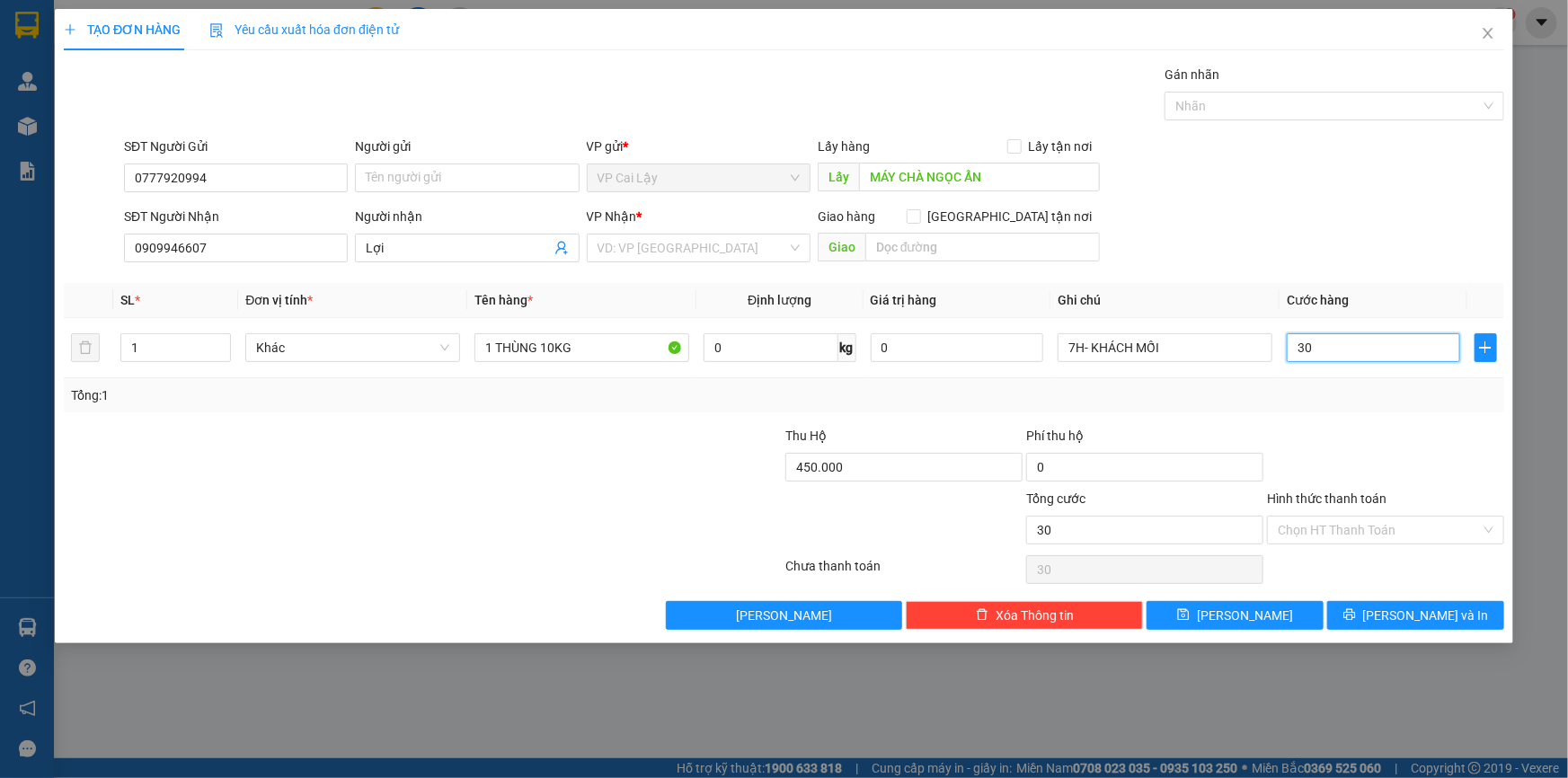
type input "30"
click at [1343, 460] on div at bounding box center [1386, 457] width 241 height 63
type input "30.000"
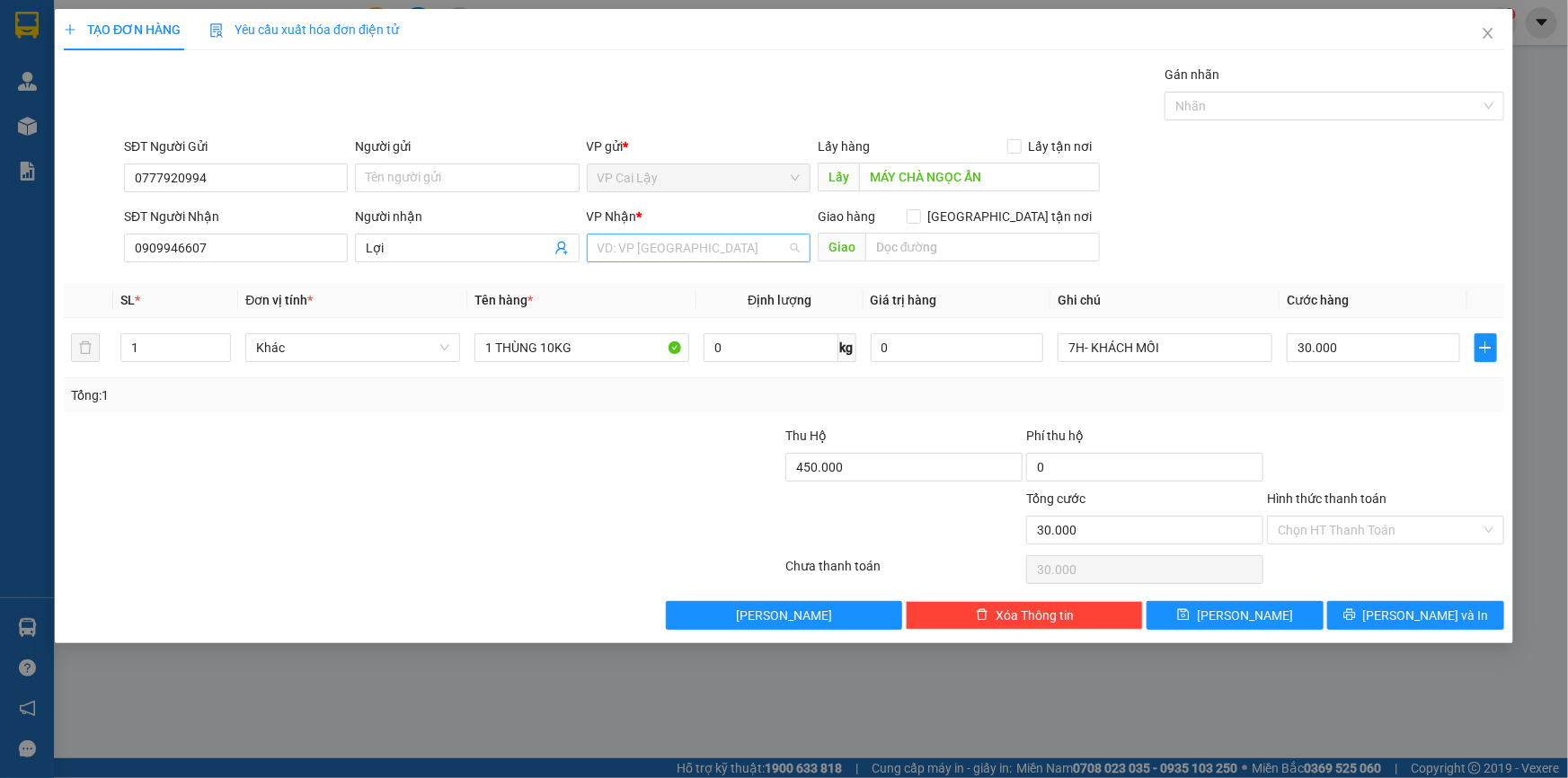
click at [643, 254] on input "search" at bounding box center [692, 248] width 190 height 27
click at [648, 291] on div "VP [GEOGRAPHIC_DATA]" at bounding box center [698, 284] width 202 height 20
click at [1378, 624] on button "[PERSON_NAME] và In" at bounding box center [1415, 616] width 177 height 29
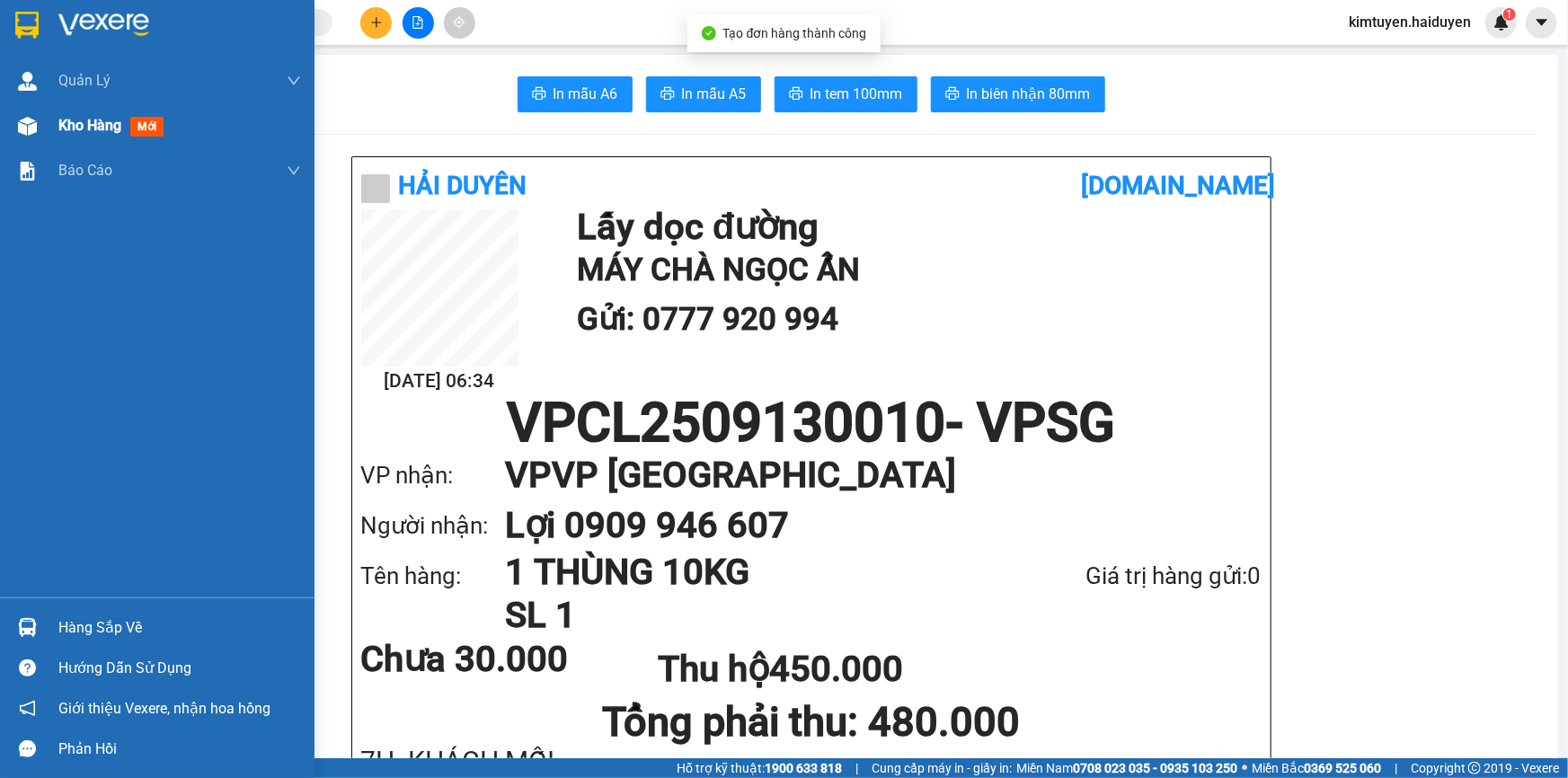
click at [26, 128] on img at bounding box center [27, 126] width 19 height 19
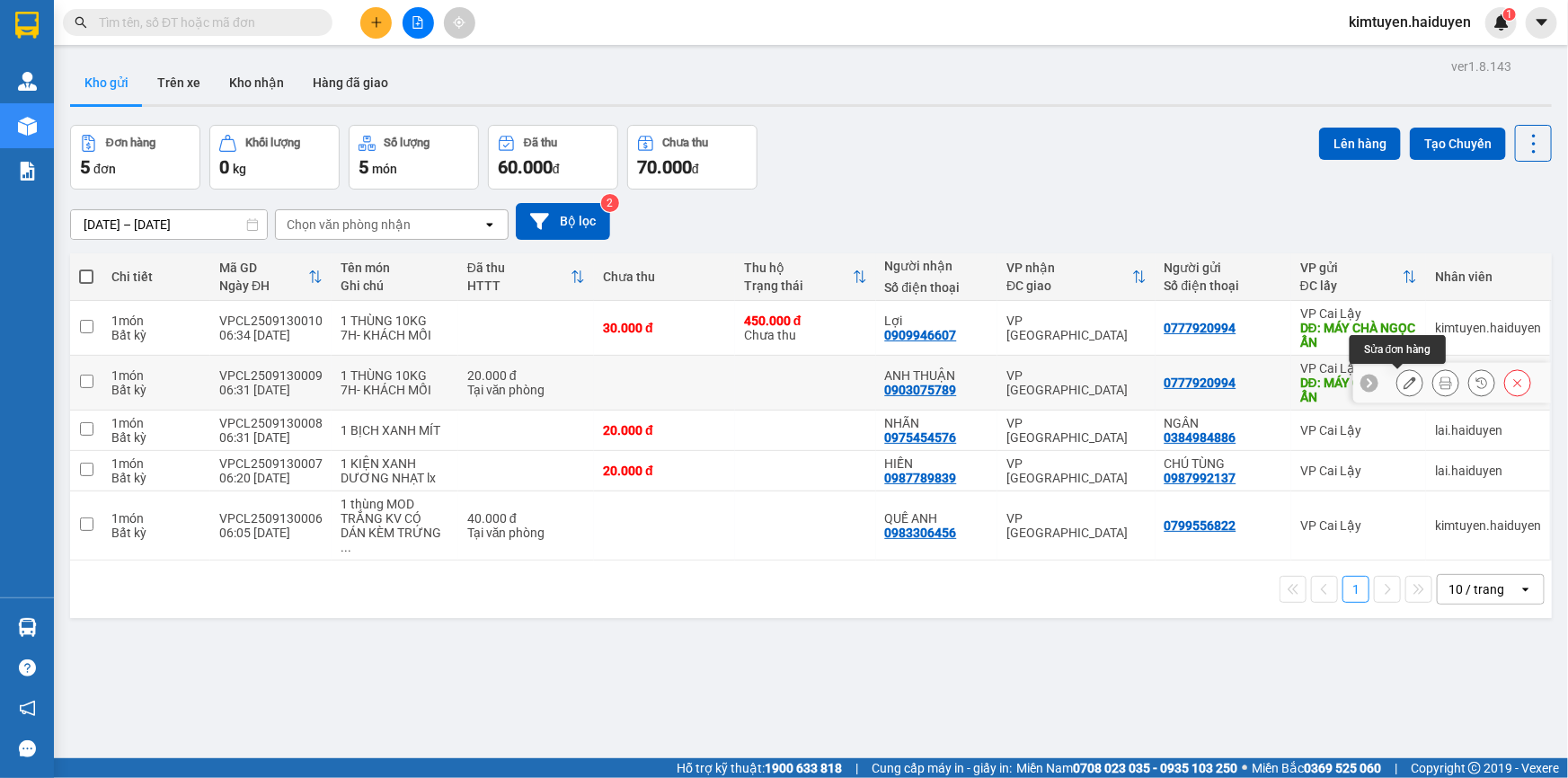
click at [1404, 385] on icon at bounding box center [1410, 383] width 13 height 13
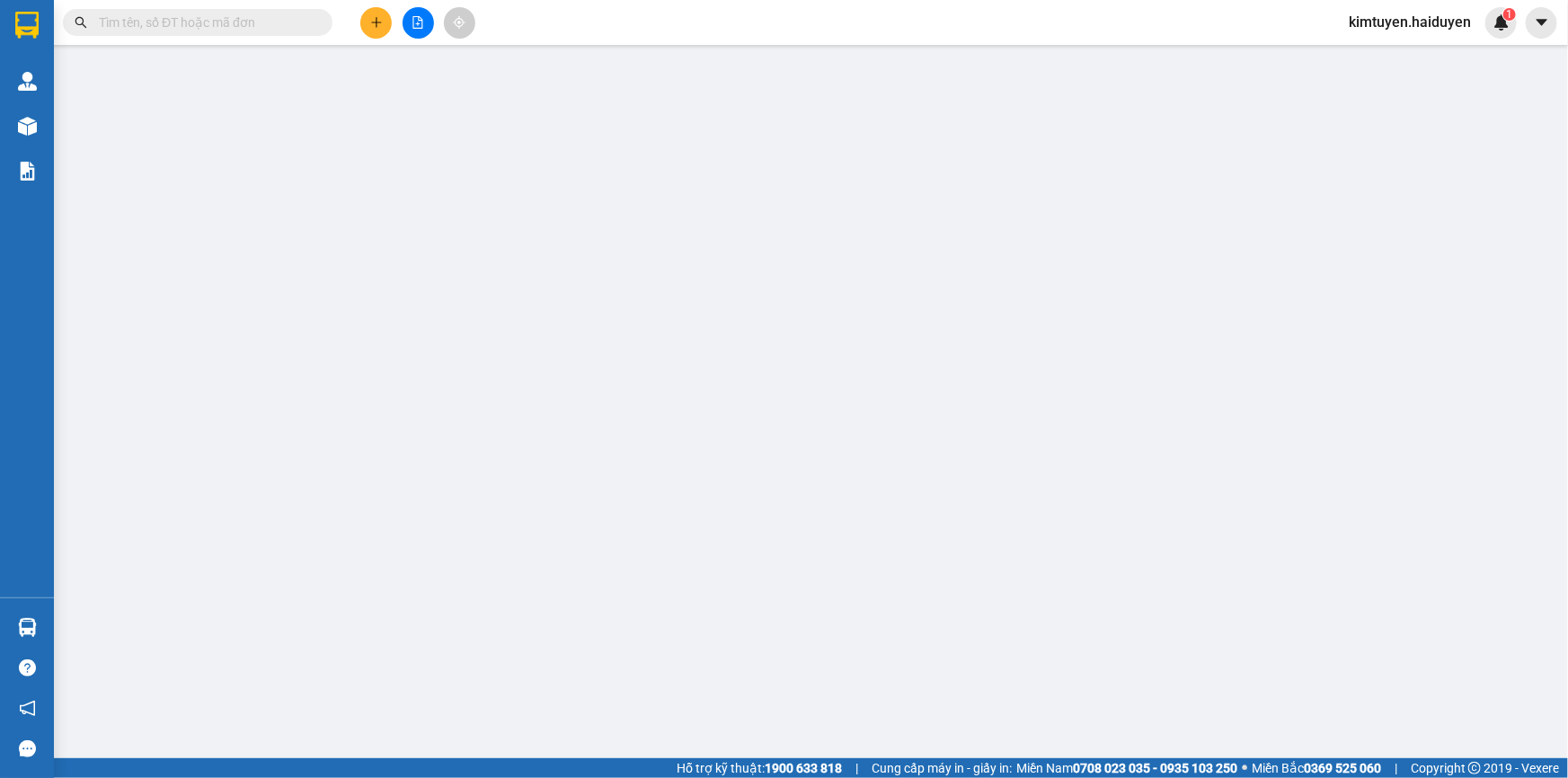
type input "0777920994"
type input "MÁY CHÀ NGỌC ẨN"
type input "0903075789"
type input "ANH THUẬN"
type input "20.000"
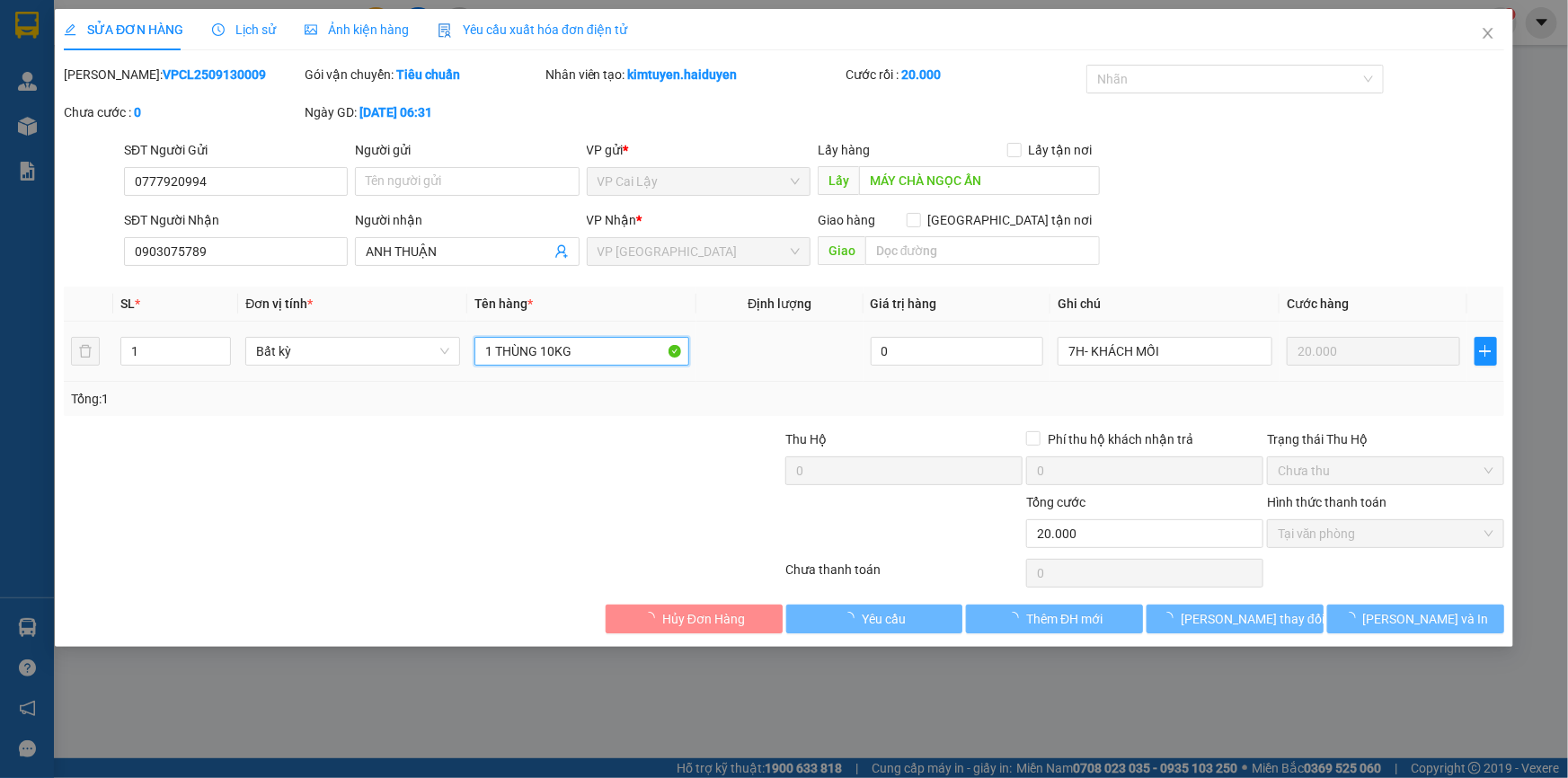
click at [567, 353] on input "1 THÙNG 10KG" at bounding box center [582, 351] width 215 height 29
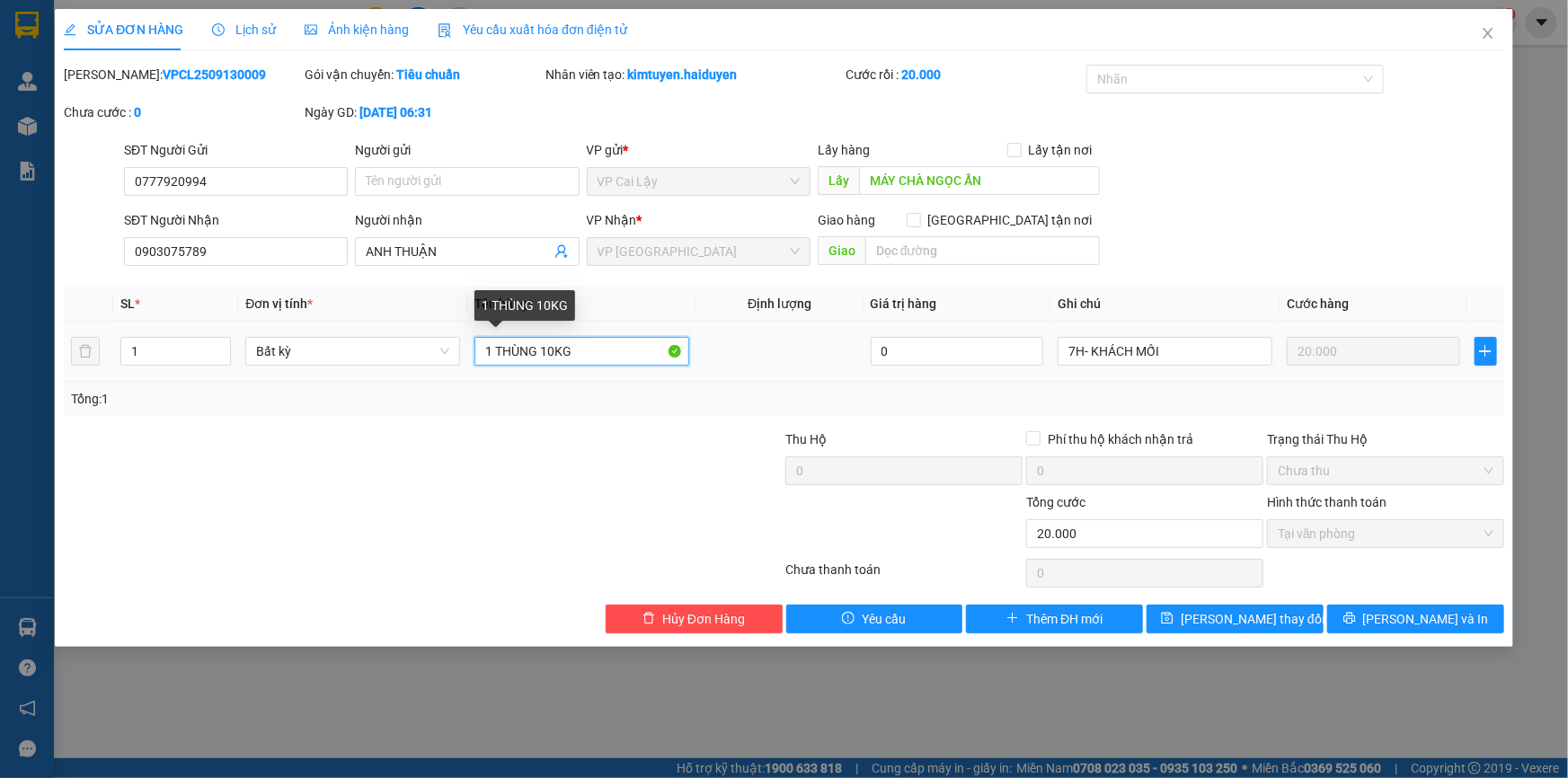
click at [549, 351] on input "1 THÙNG 10KG" at bounding box center [582, 351] width 215 height 29
click at [559, 354] on input "1 THÙNG KG" at bounding box center [582, 351] width 215 height 29
type input "1 THÙNG sr"
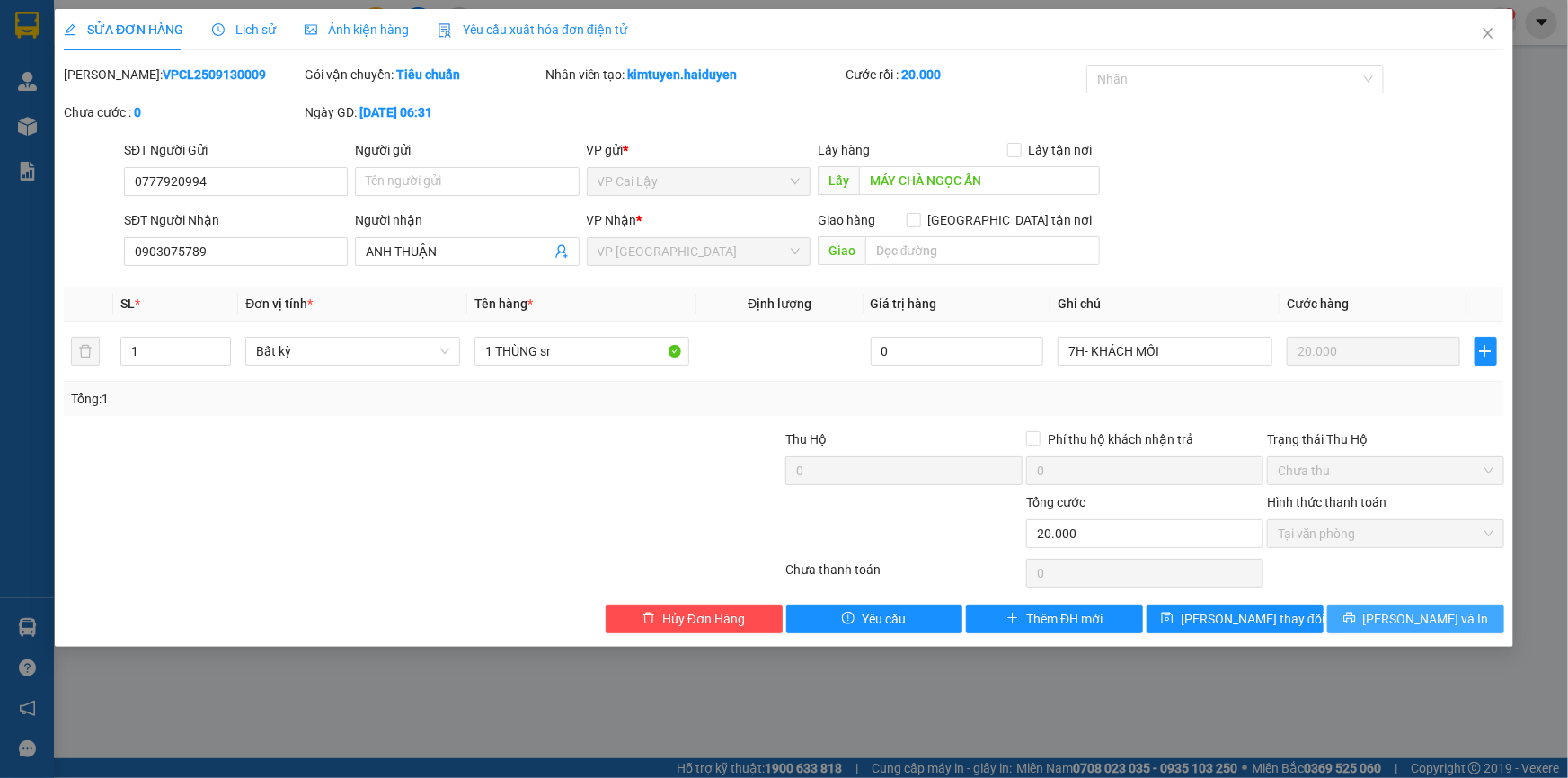
click at [1395, 628] on button "[PERSON_NAME] và In" at bounding box center [1415, 619] width 177 height 29
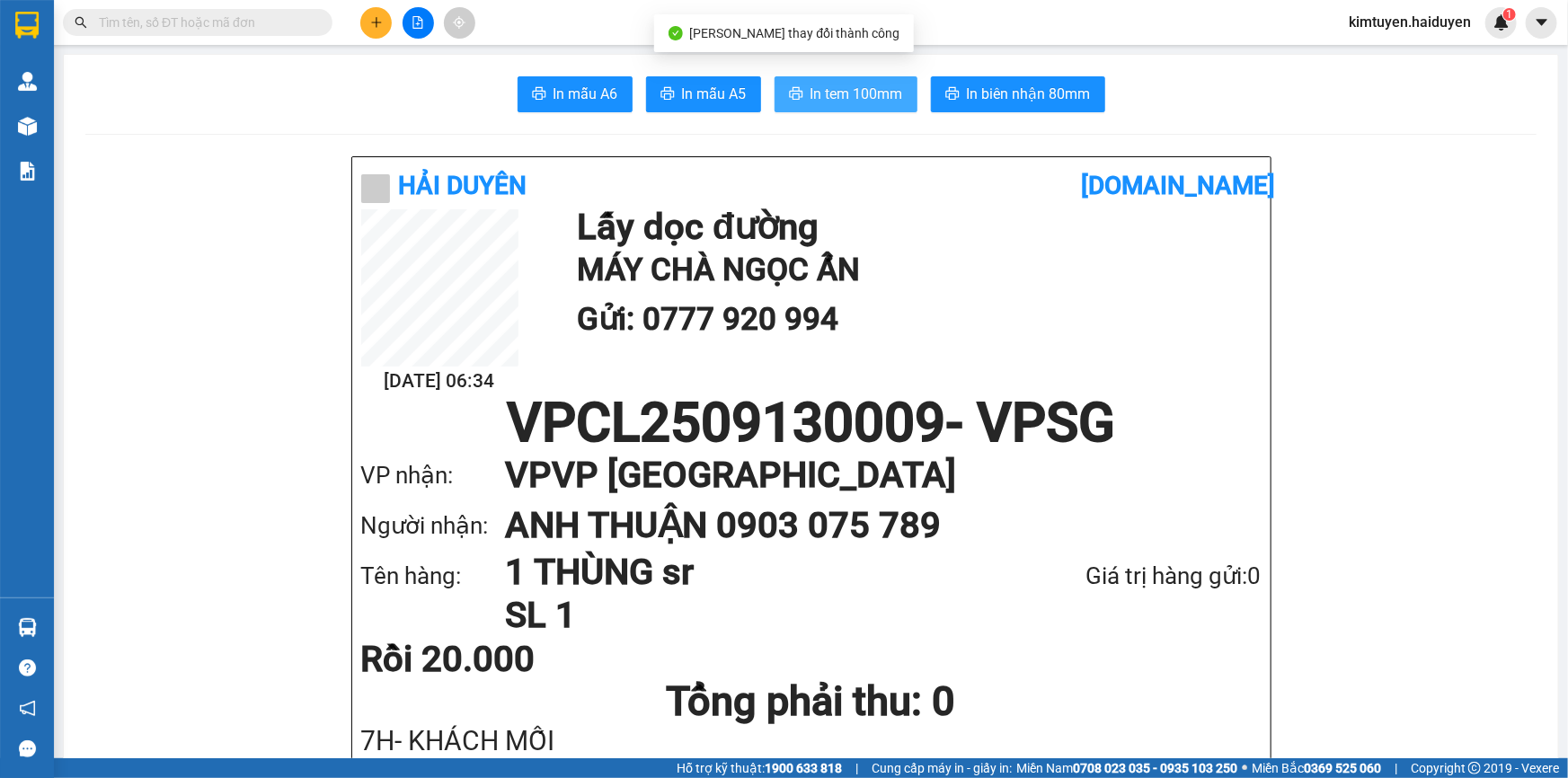
click at [844, 111] on button "In tem 100mm" at bounding box center [845, 94] width 143 height 36
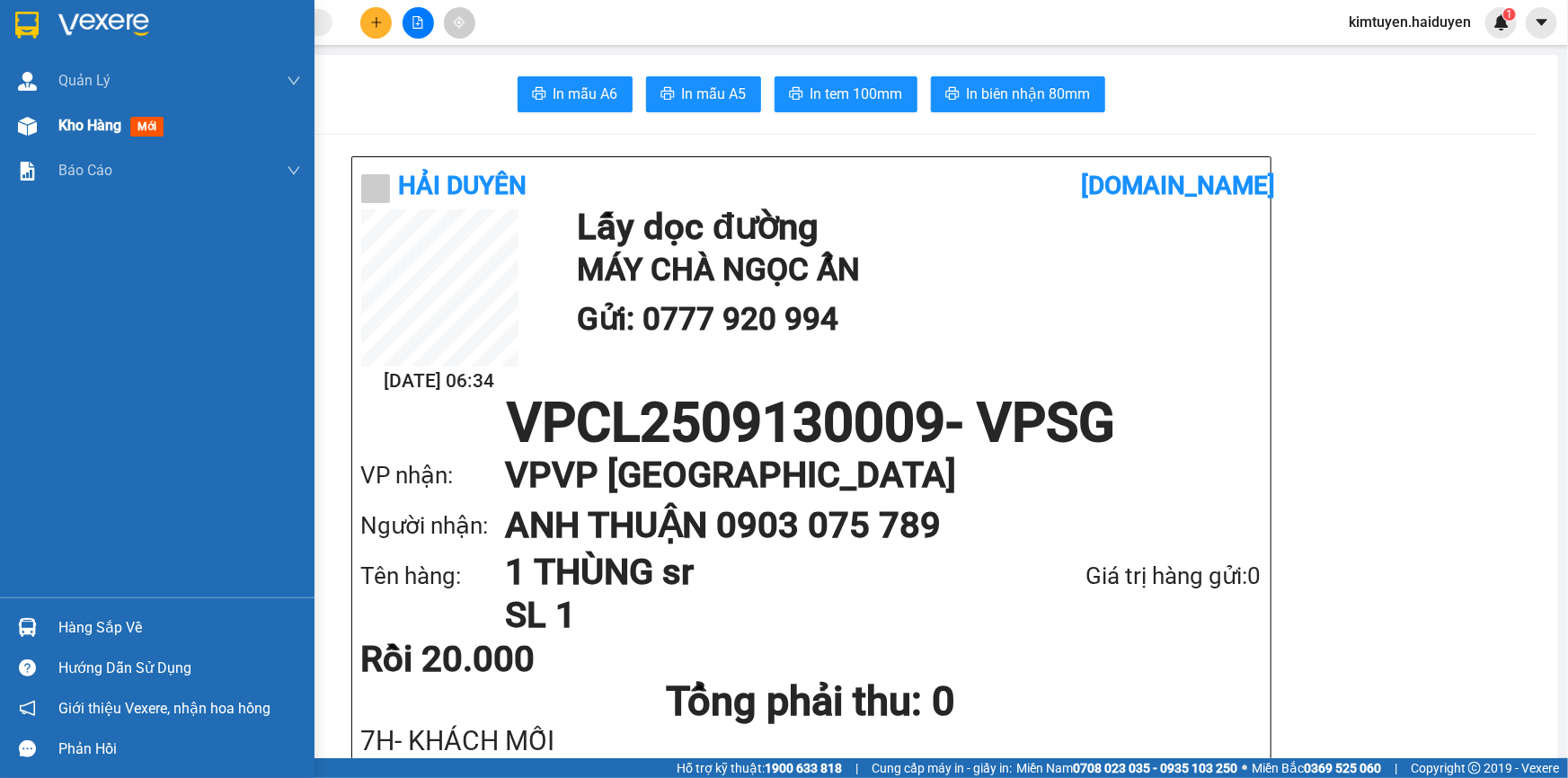
click at [56, 132] on div "Kho hàng mới" at bounding box center [157, 125] width 314 height 44
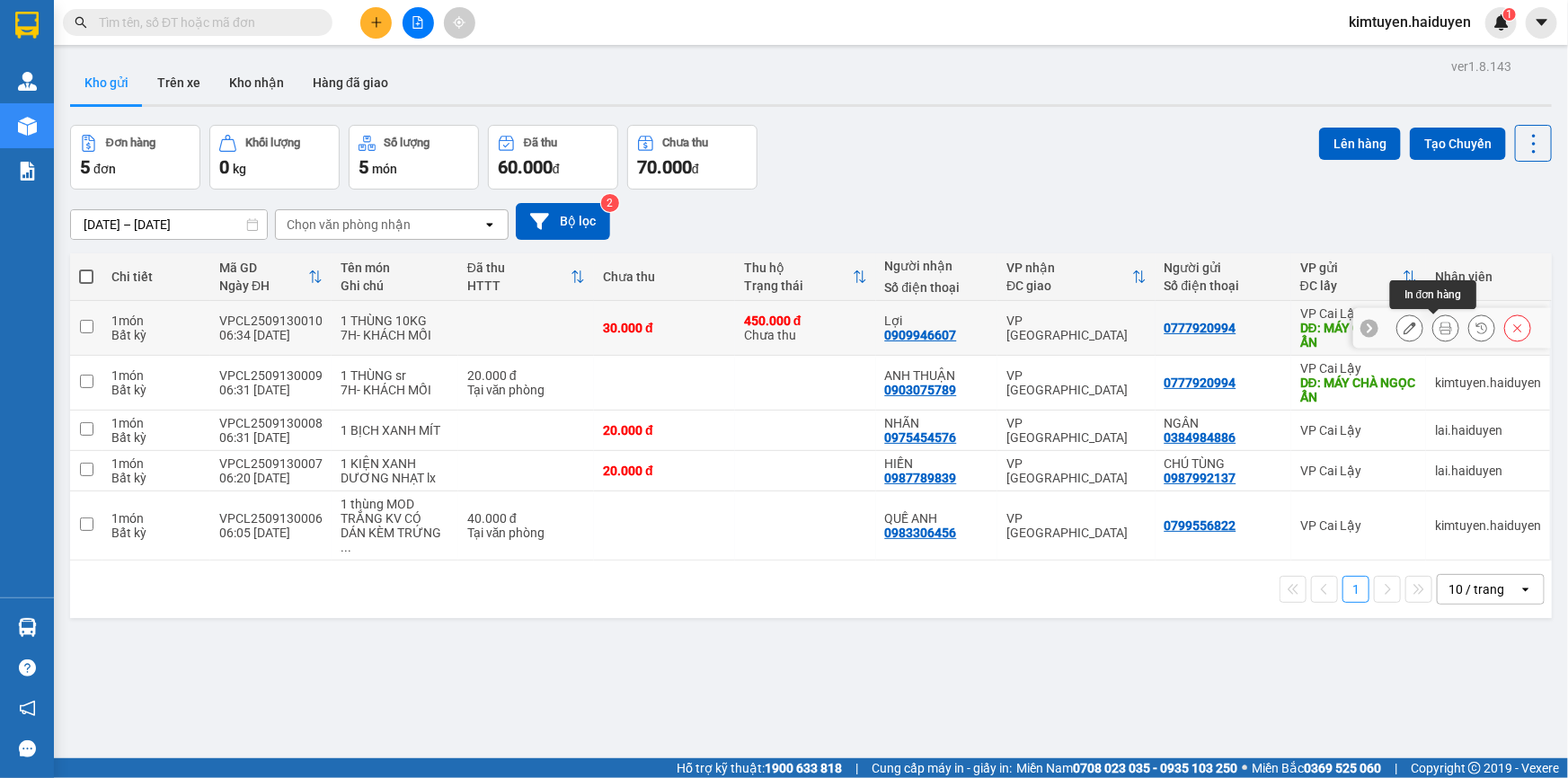
click at [1440, 330] on icon at bounding box center [1446, 328] width 13 height 13
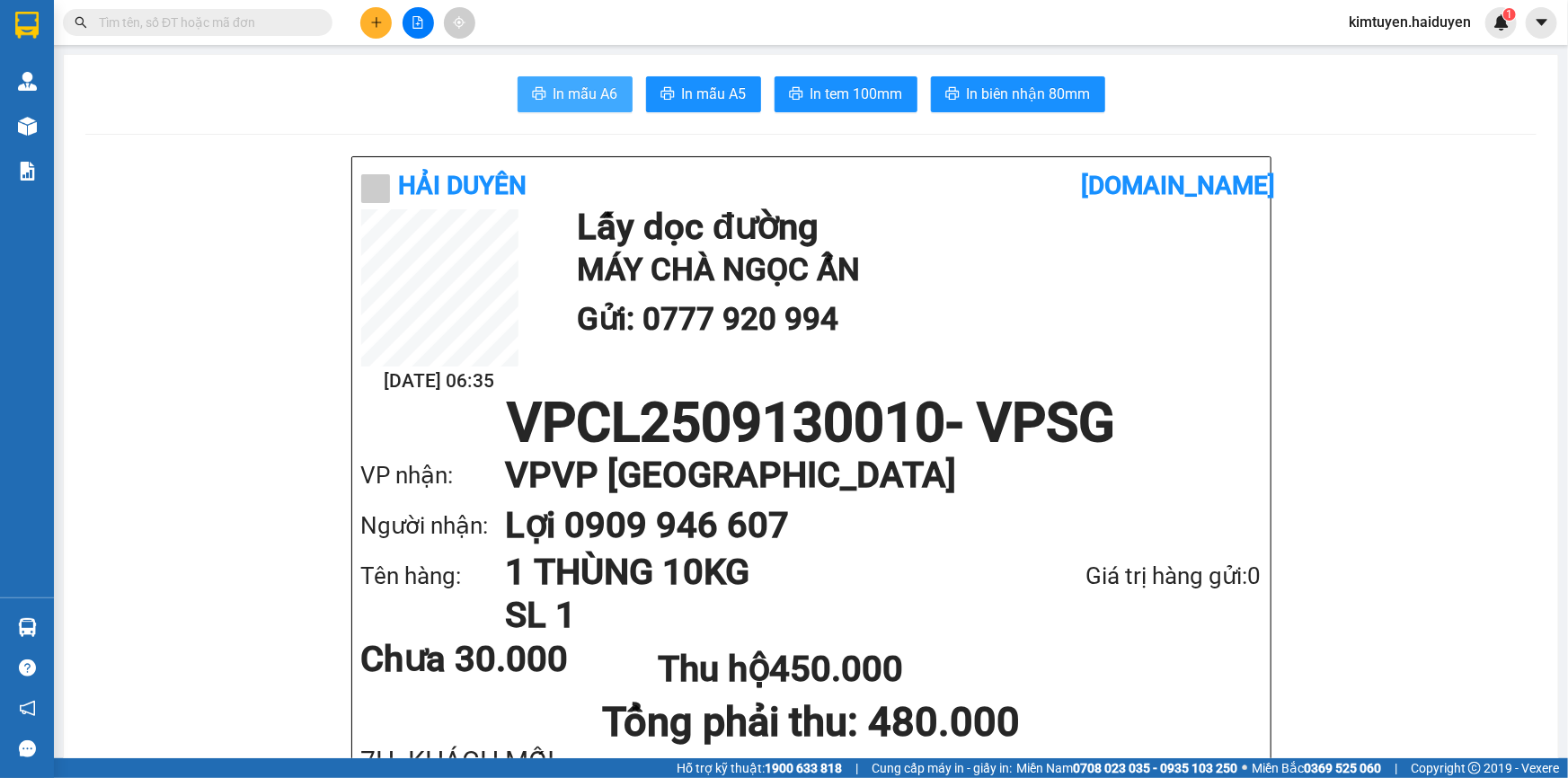
click at [537, 80] on button "In mẫu A6" at bounding box center [575, 94] width 115 height 36
click at [824, 100] on span "In tem 100mm" at bounding box center [857, 94] width 93 height 23
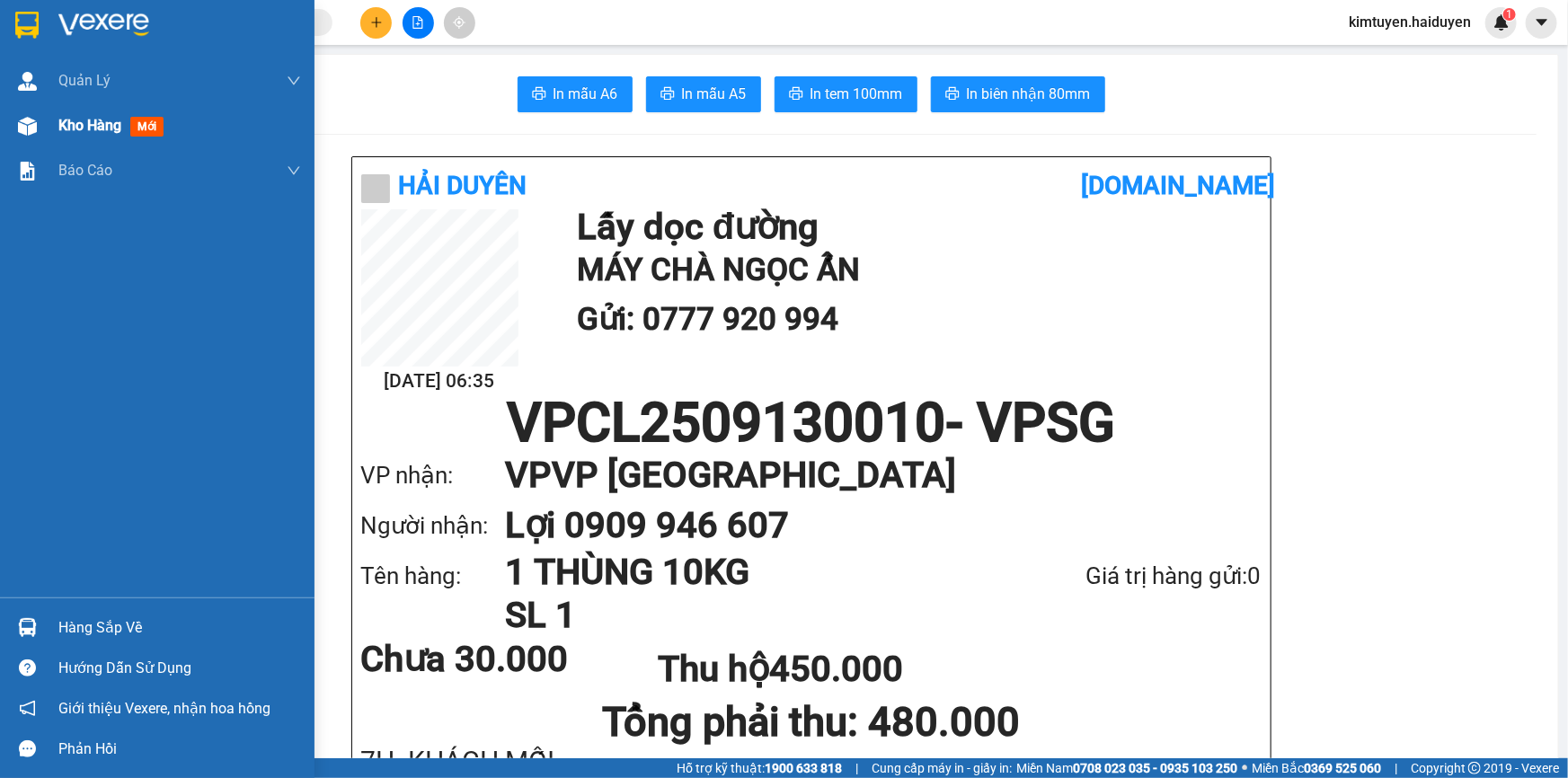
click at [18, 125] on img at bounding box center [27, 126] width 19 height 19
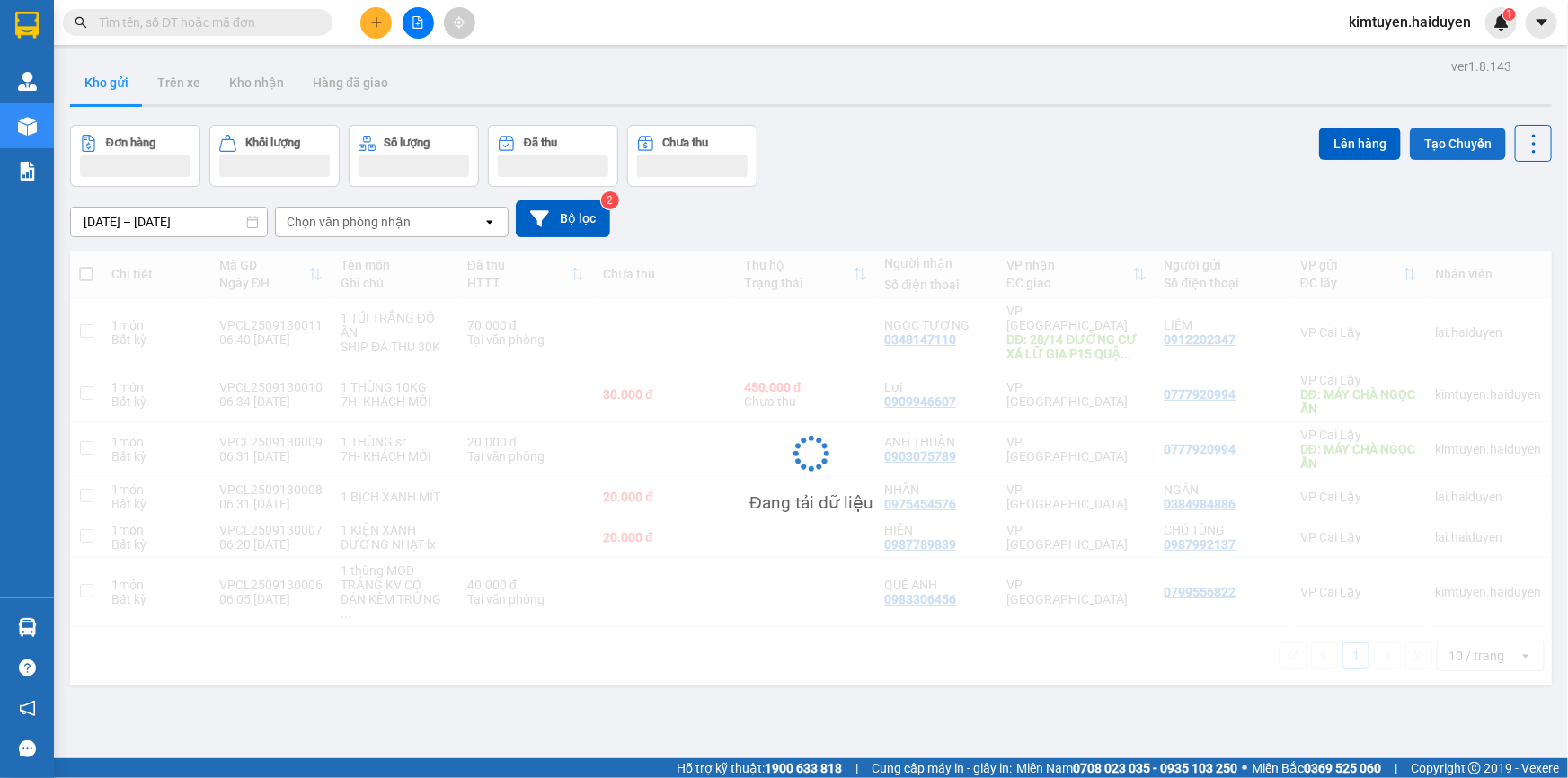
click at [1447, 134] on button "Tạo Chuyến" at bounding box center [1458, 144] width 96 height 33
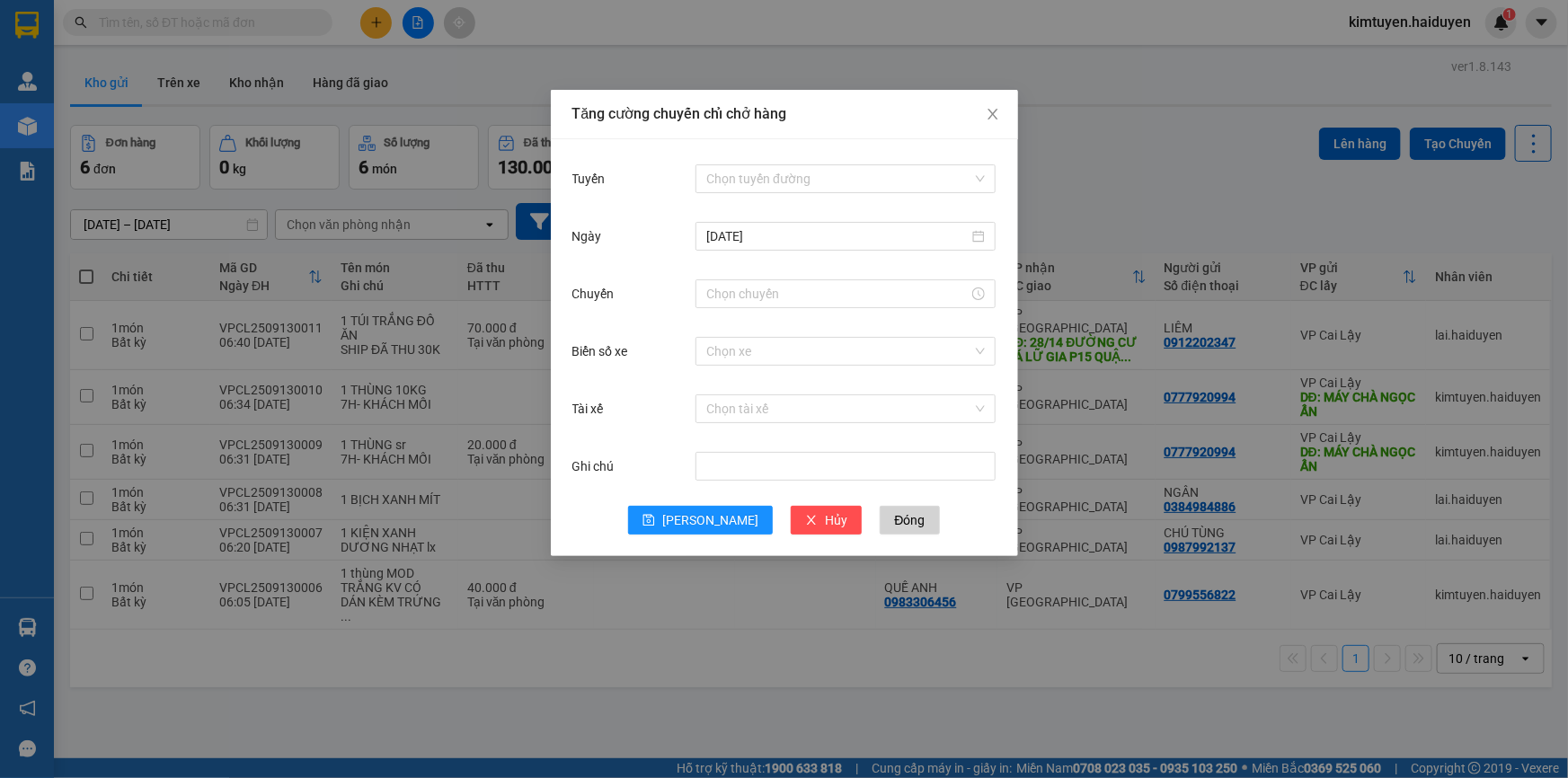
click at [734, 157] on div "Tuyến Chọn tuyến đường Ngày 12/09/2025 Chuyến Biển số xe Chọn xe Tài xế Chọn tà…" at bounding box center [784, 347] width 468 height 417
click at [725, 170] on input "Tuyến" at bounding box center [839, 179] width 266 height 27
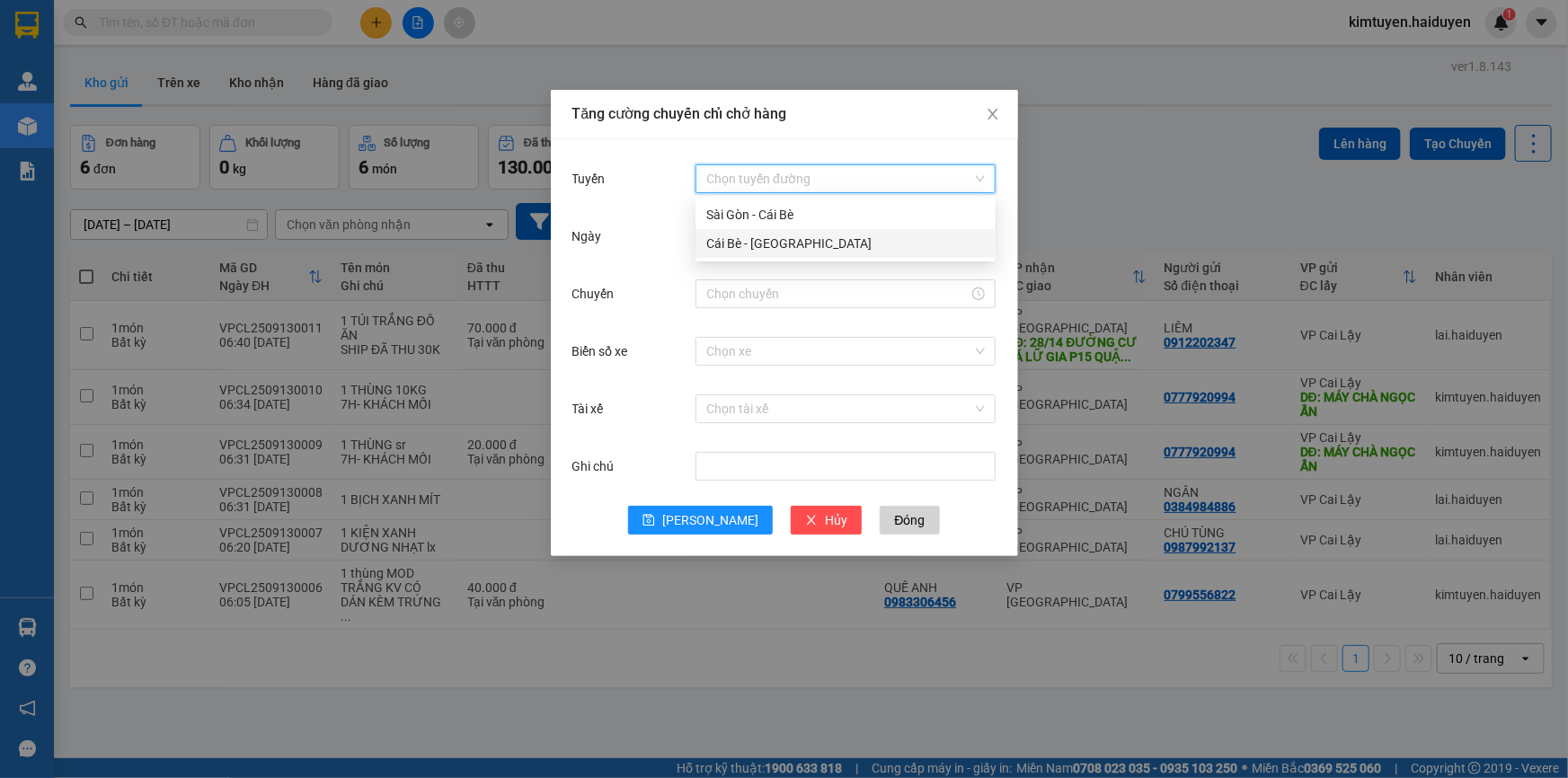
click at [755, 237] on div "Cái Bè - [GEOGRAPHIC_DATA]" at bounding box center [845, 243] width 279 height 20
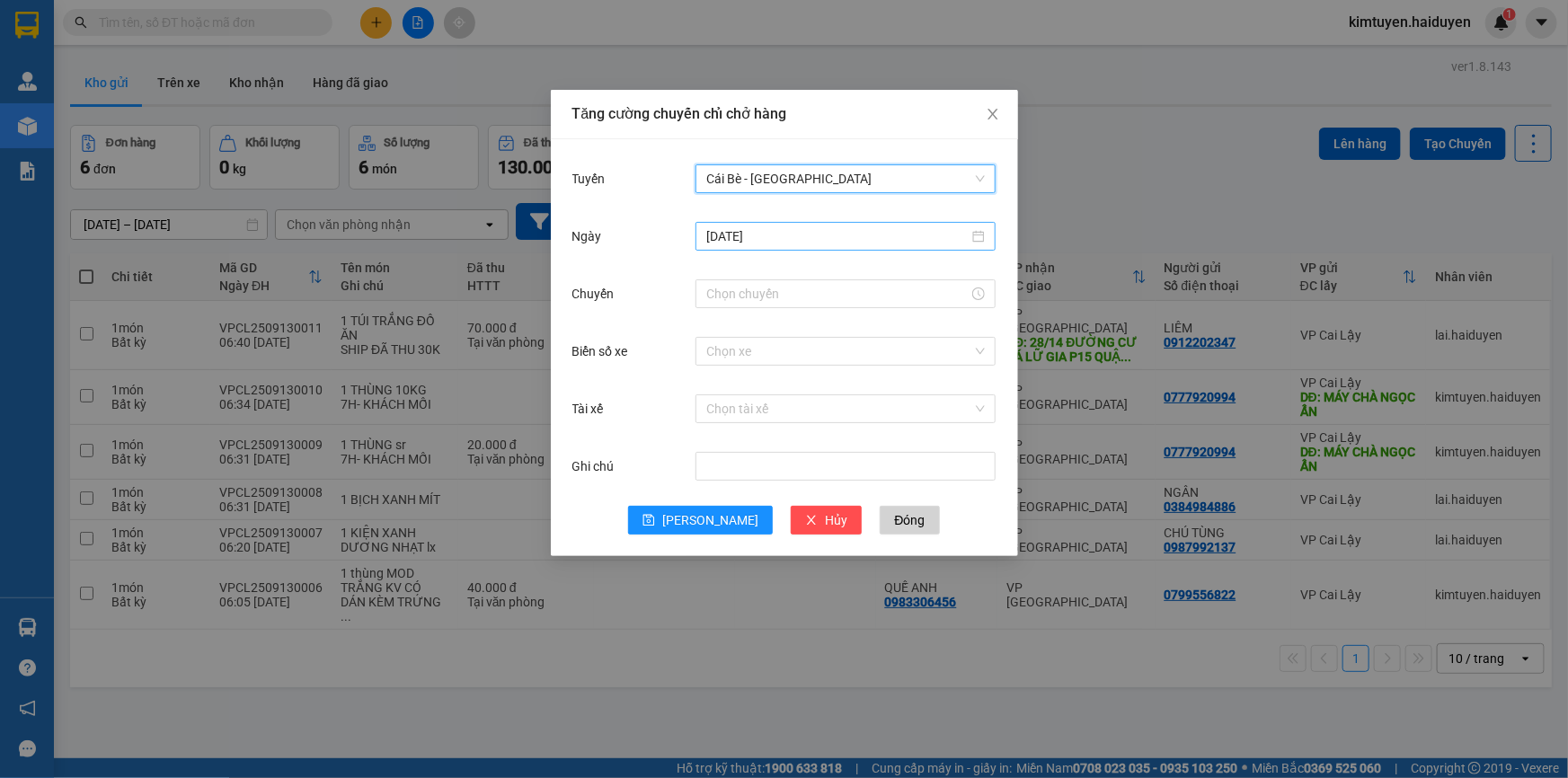
click at [766, 241] on input "[DATE]" at bounding box center [837, 236] width 262 height 20
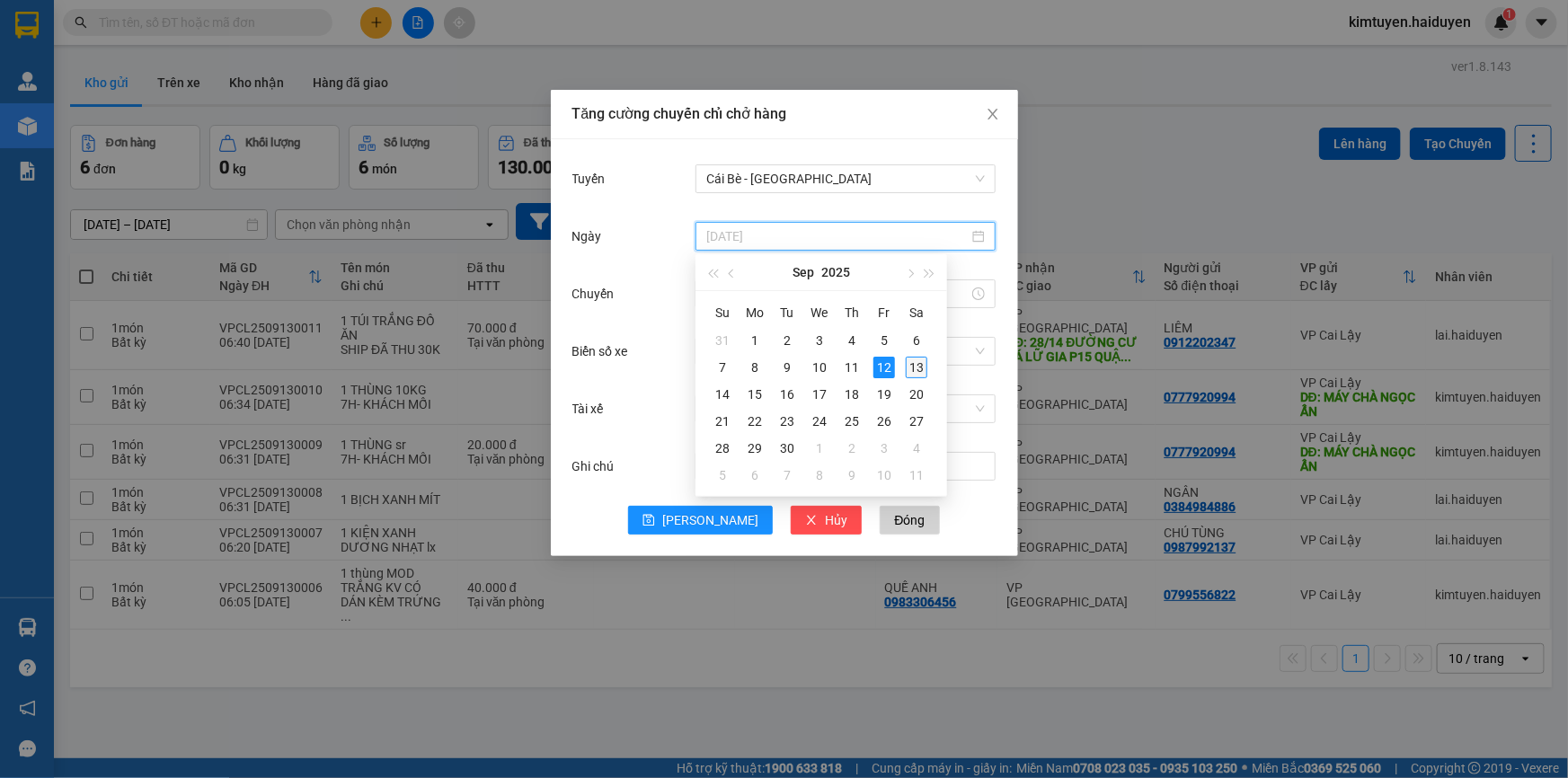
type input "[DATE]"
click at [918, 369] on div "13" at bounding box center [917, 368] width 22 height 22
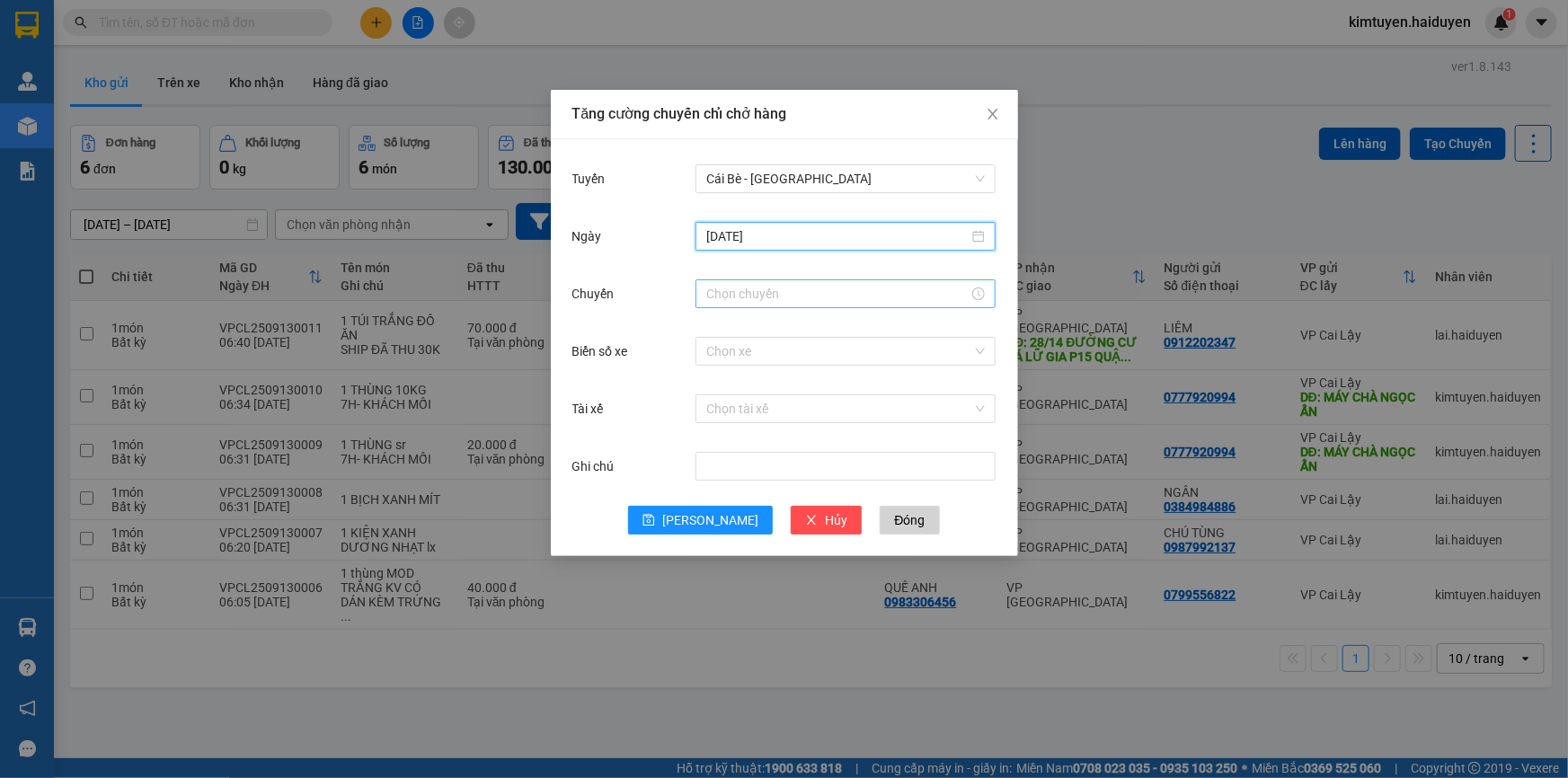
click at [806, 290] on input "Chuyến" at bounding box center [837, 294] width 262 height 20
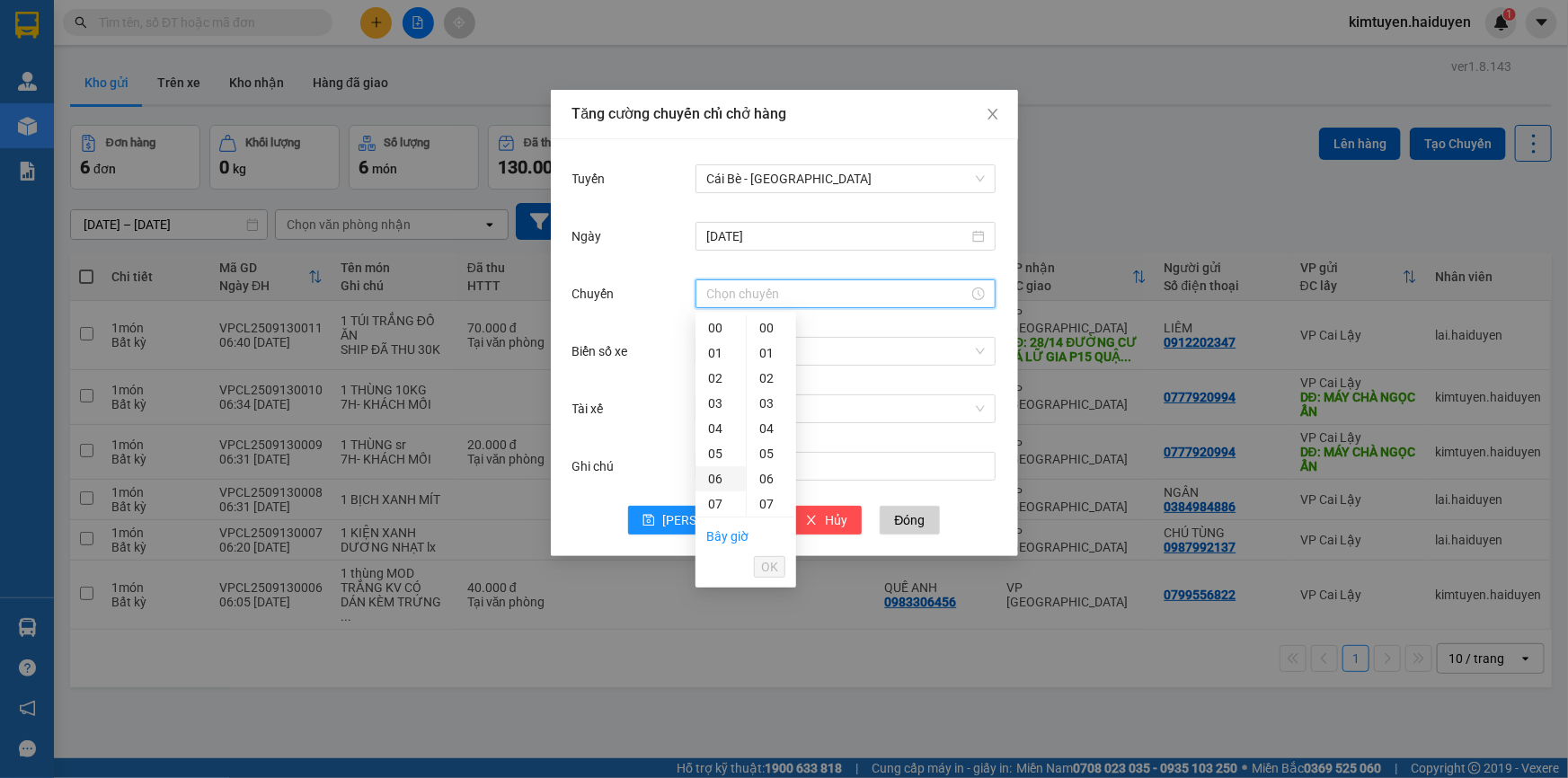
click at [719, 472] on div "06" at bounding box center [720, 479] width 50 height 25
click at [764, 448] on div "31" at bounding box center [772, 455] width 49 height 25
type input "06:31"
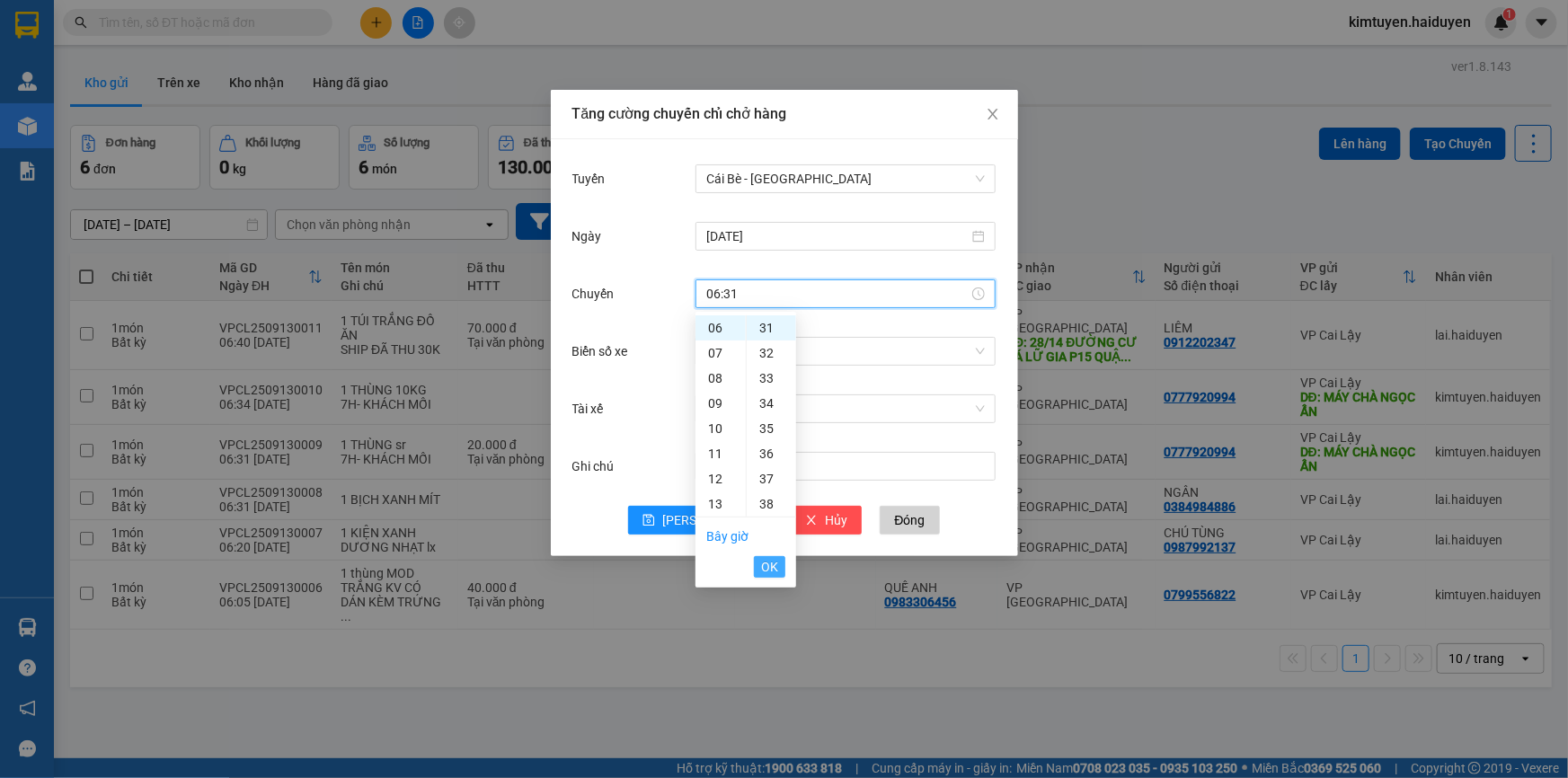
click at [764, 568] on span "OK" at bounding box center [769, 567] width 17 height 20
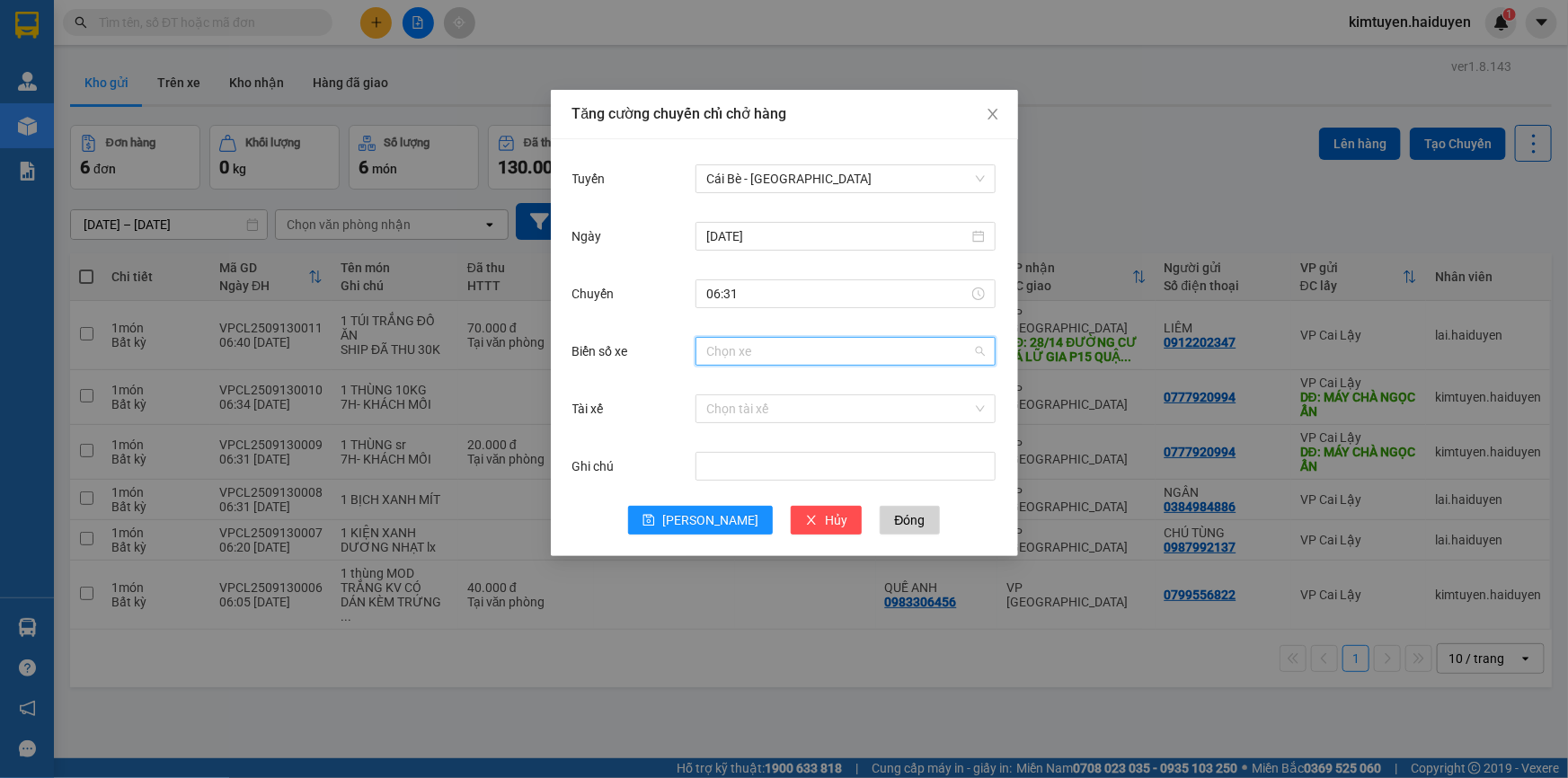
click at [740, 362] on input "Biển số xe" at bounding box center [839, 351] width 266 height 27
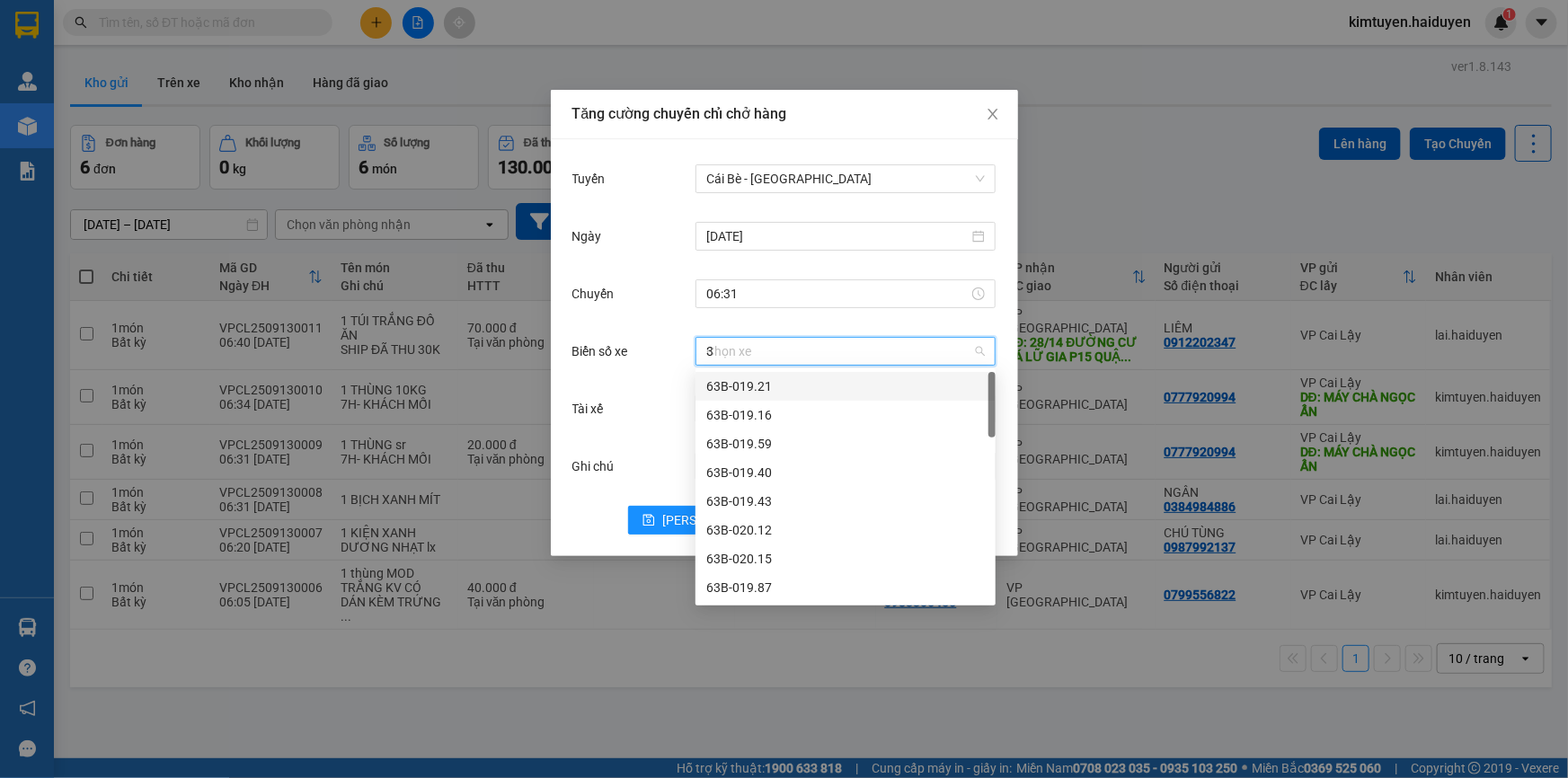
type input "31"
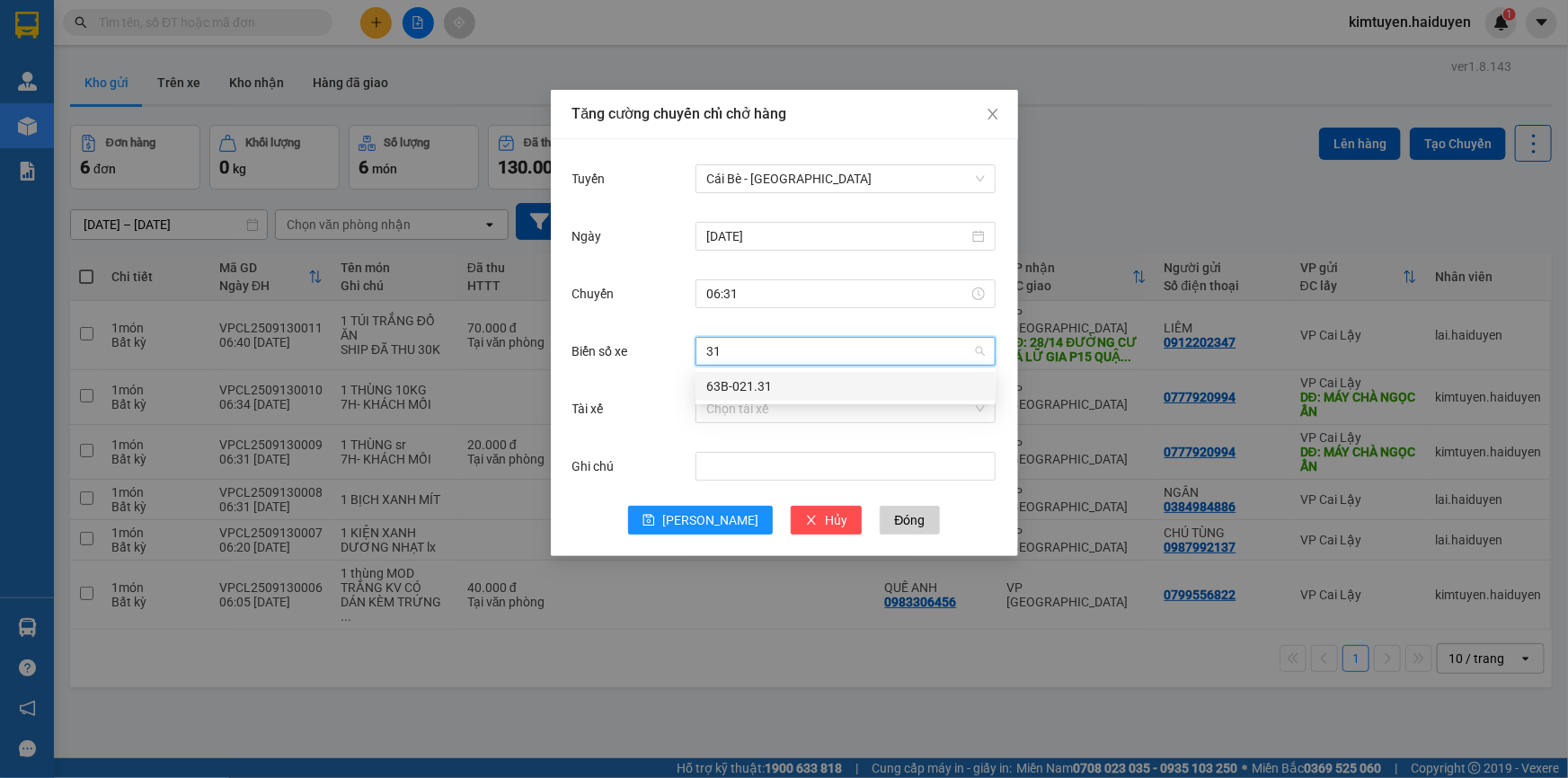
click at [735, 388] on div "63B-021.31" at bounding box center [845, 387] width 279 height 20
click at [735, 405] on input "Tài xế" at bounding box center [839, 409] width 266 height 27
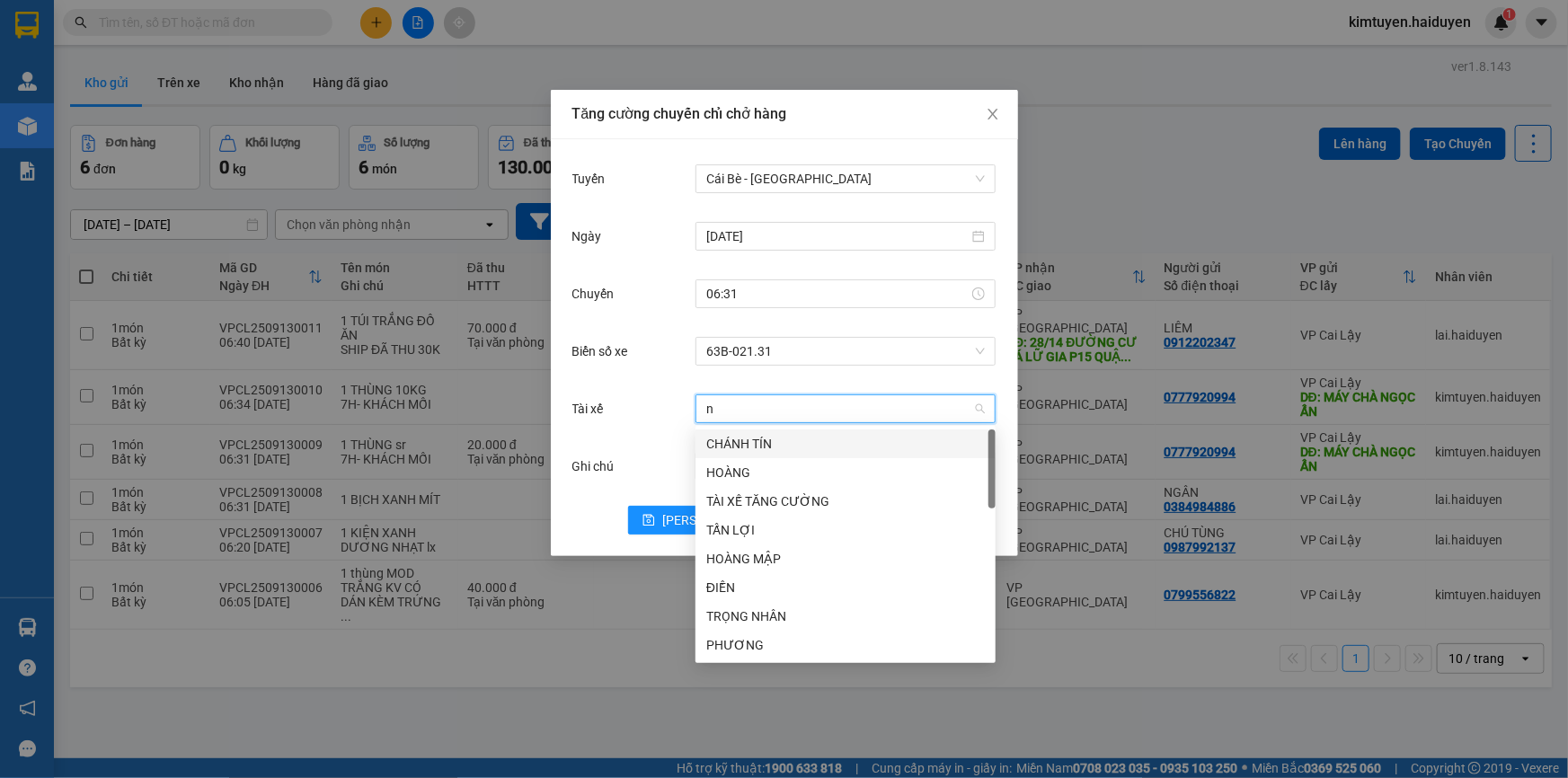
type input "nh"
click at [738, 610] on div "NHỰT" at bounding box center [845, 616] width 279 height 20
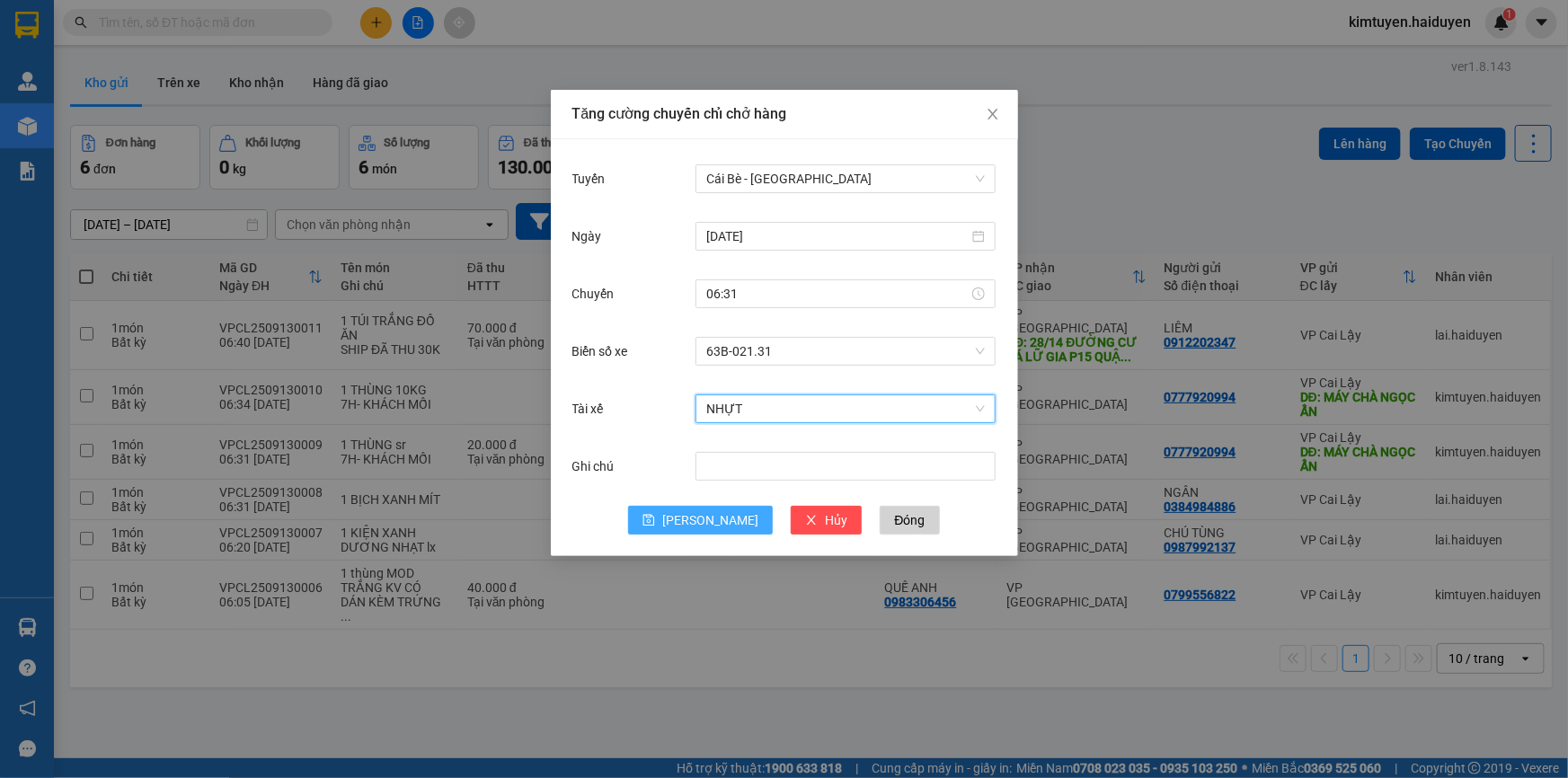
click at [656, 522] on icon "save" at bounding box center [649, 520] width 12 height 12
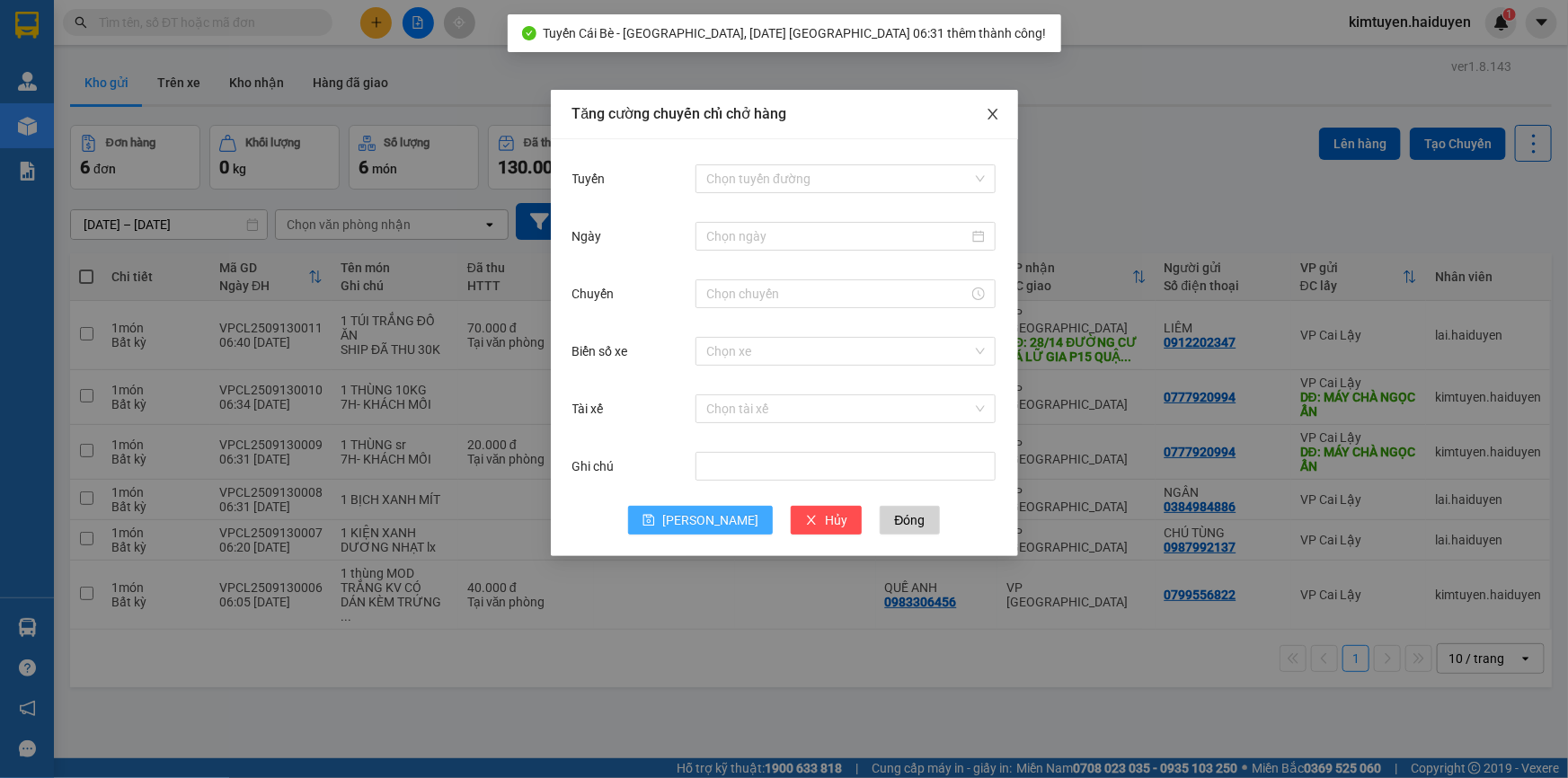
click at [995, 107] on icon "close" at bounding box center [993, 114] width 15 height 15
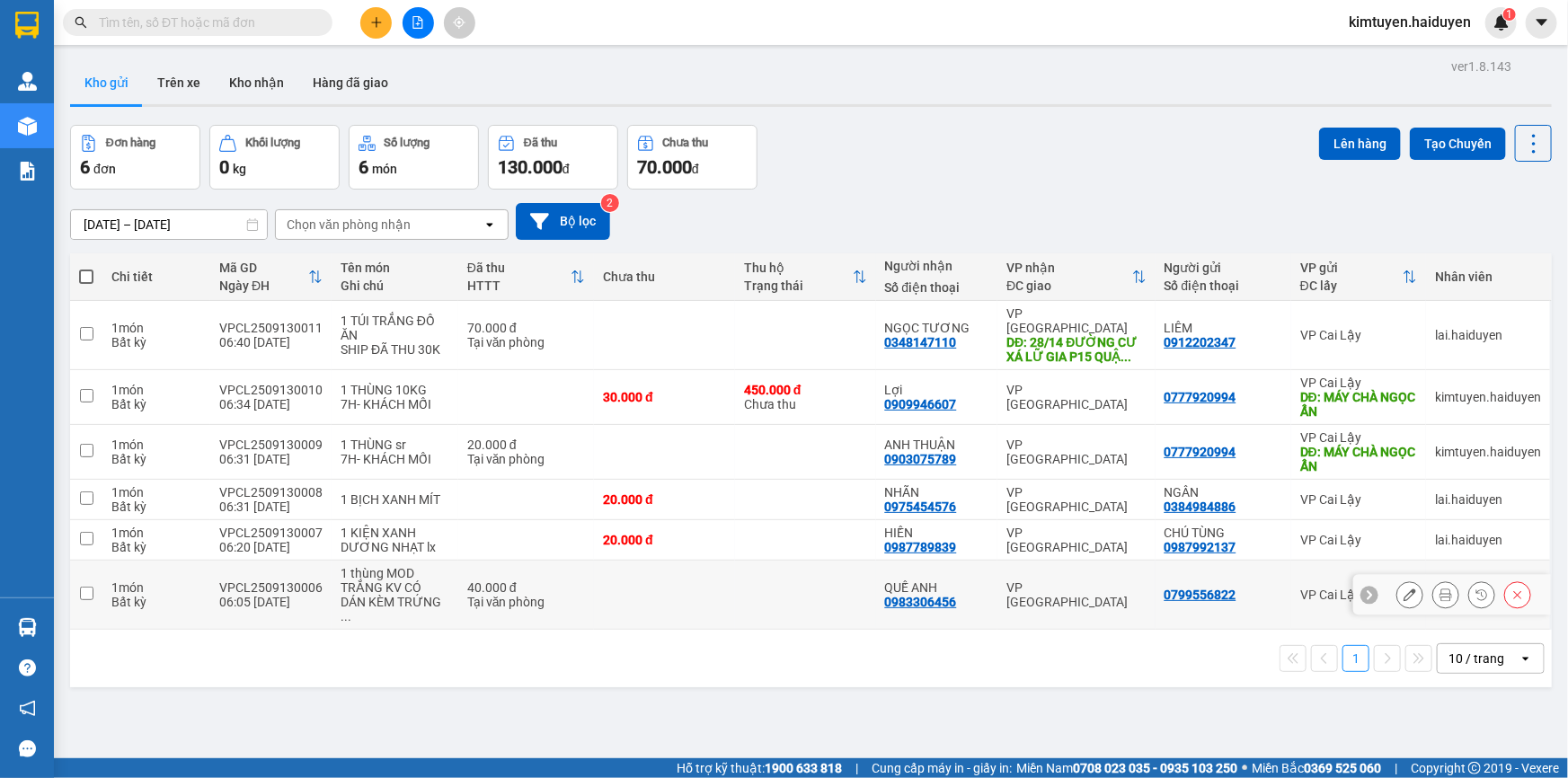
click at [594, 583] on td at bounding box center [664, 596] width 141 height 69
checkbox input "true"
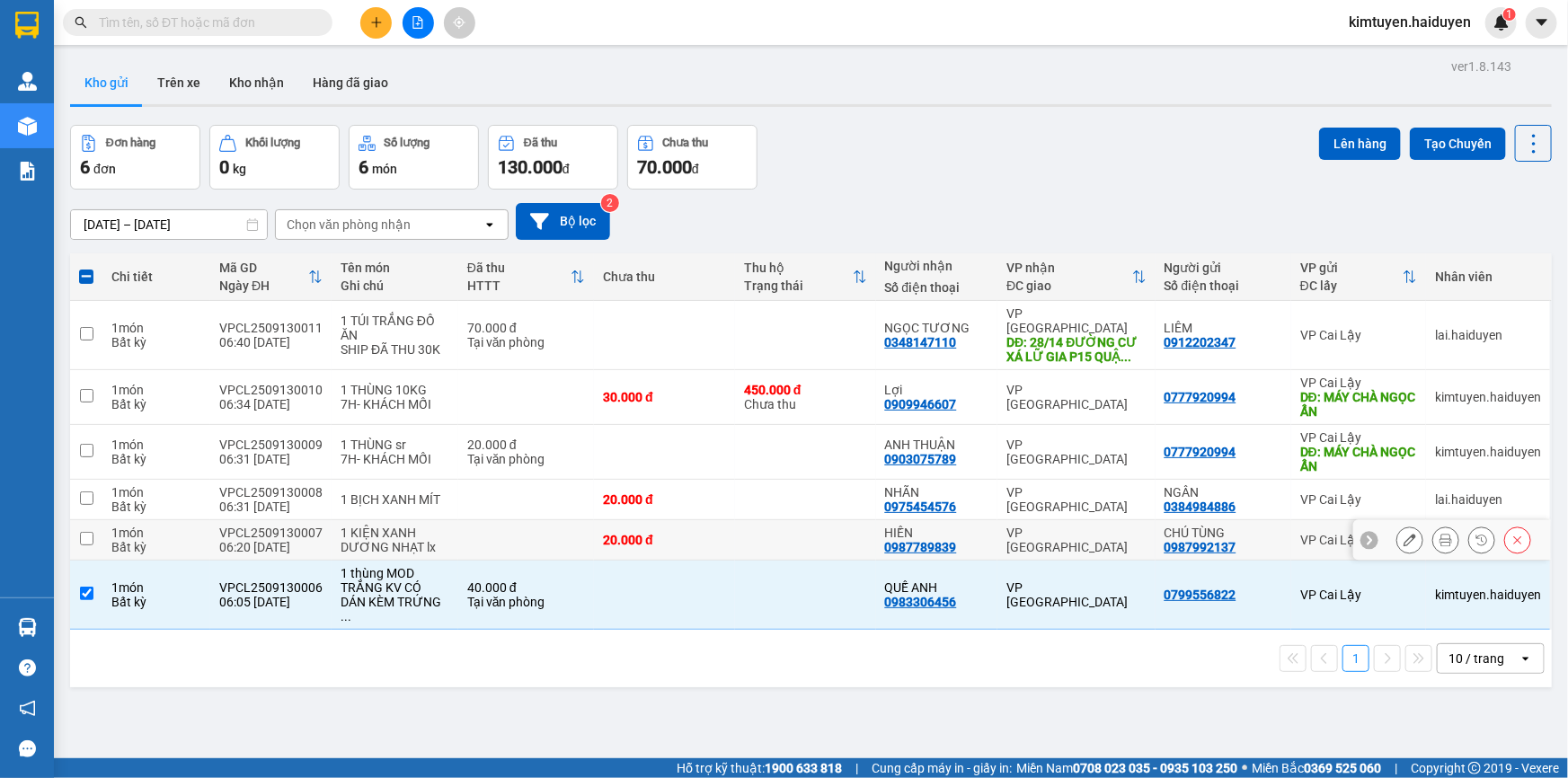
click at [546, 524] on td at bounding box center [526, 540] width 135 height 41
checkbox input "true"
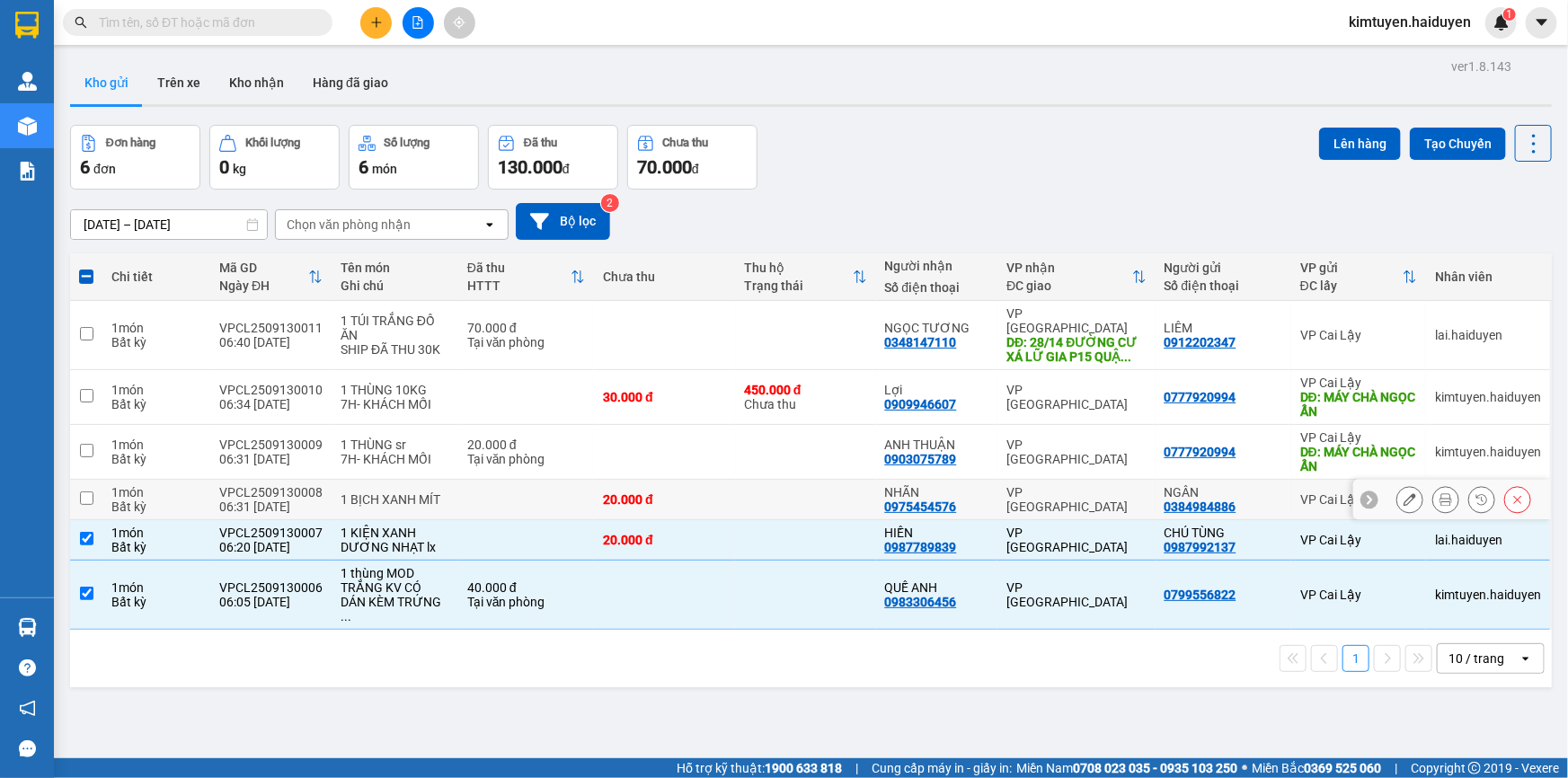
click at [496, 483] on td at bounding box center [526, 500] width 135 height 41
checkbox input "true"
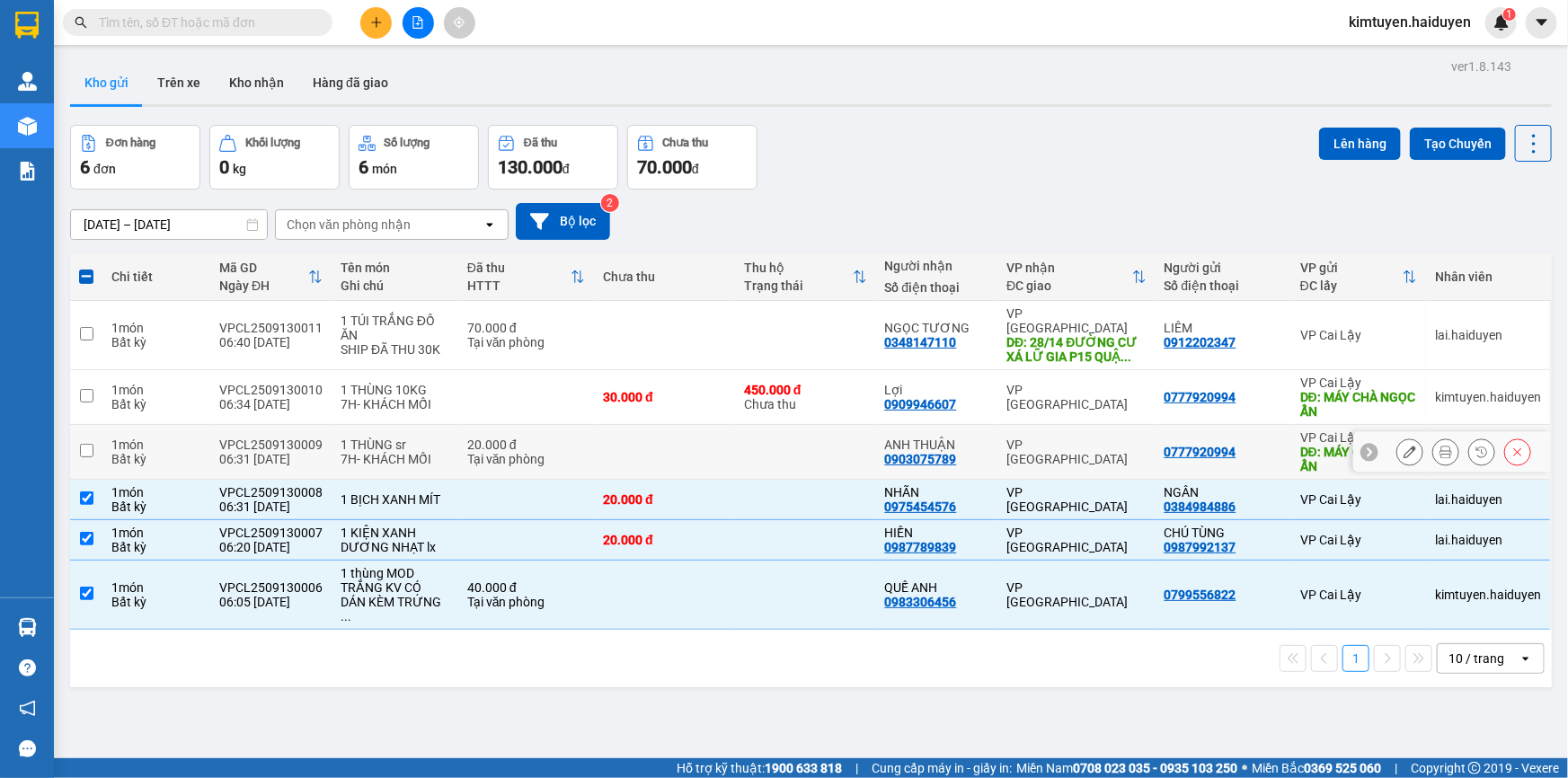
click at [503, 438] on div "20.000 đ" at bounding box center [527, 445] width 118 height 15
checkbox input "true"
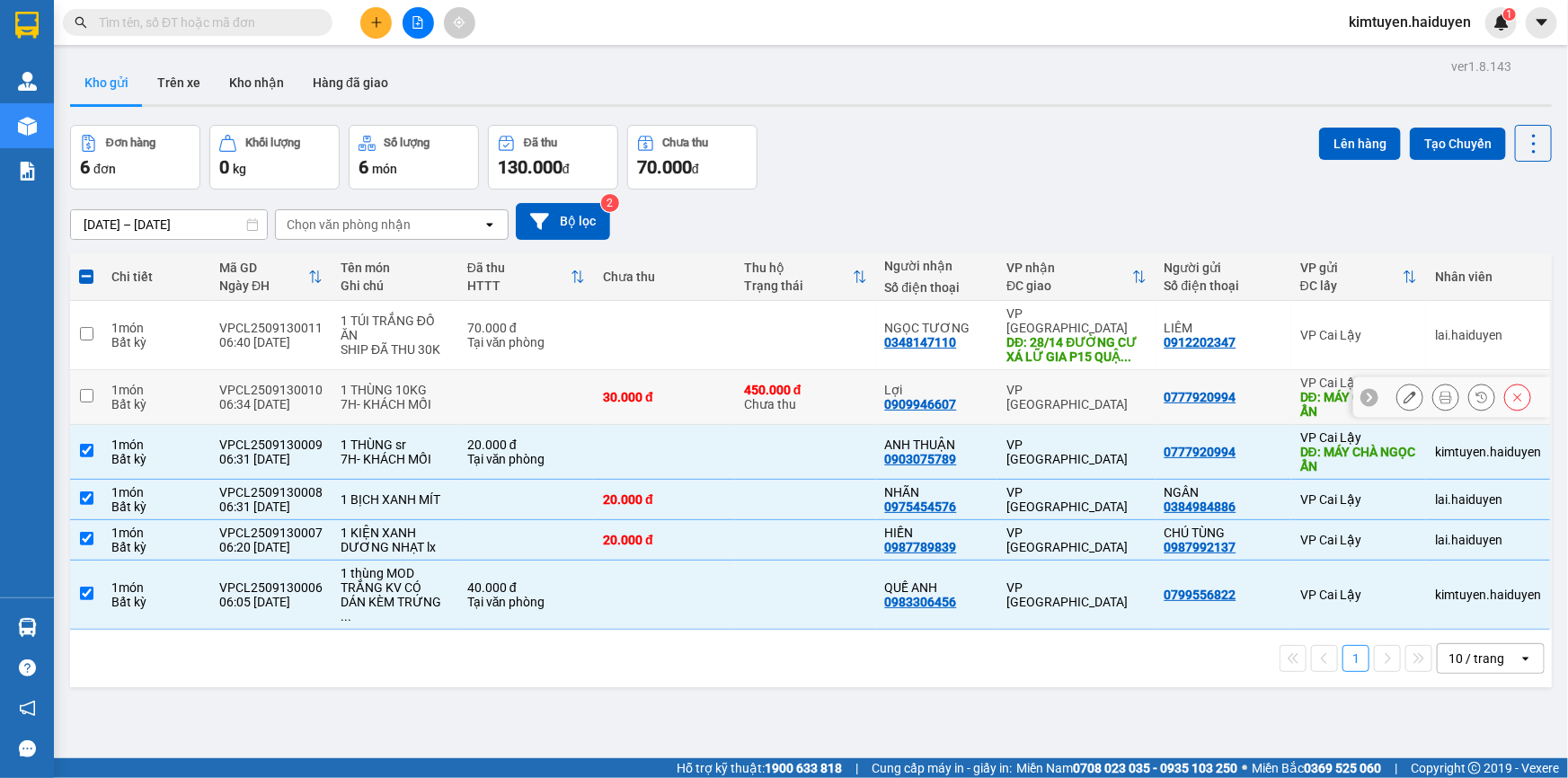
click at [498, 370] on td at bounding box center [526, 398] width 135 height 54
checkbox input "true"
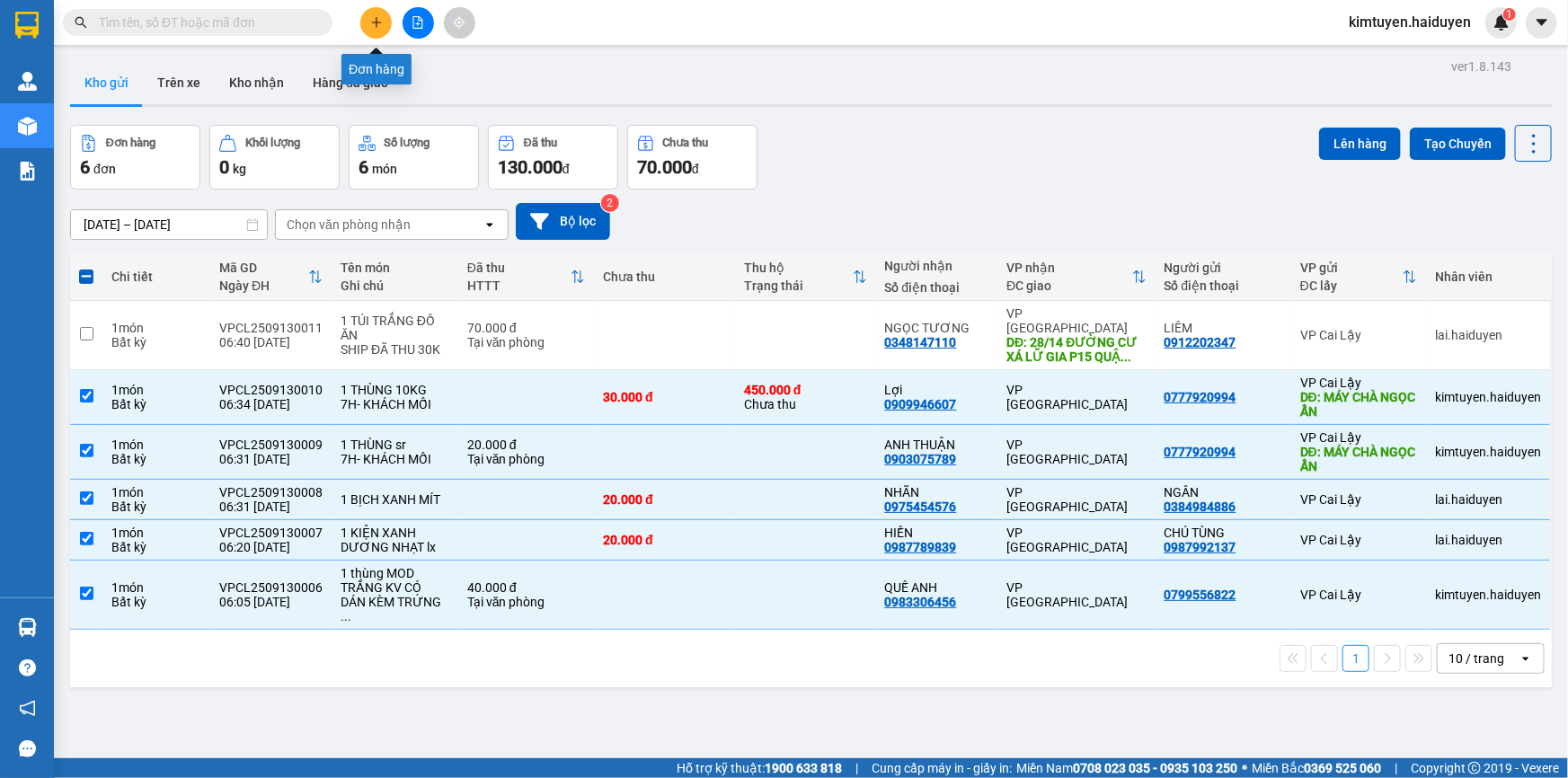
click at [372, 22] on icon "plus" at bounding box center [376, 22] width 10 height 1
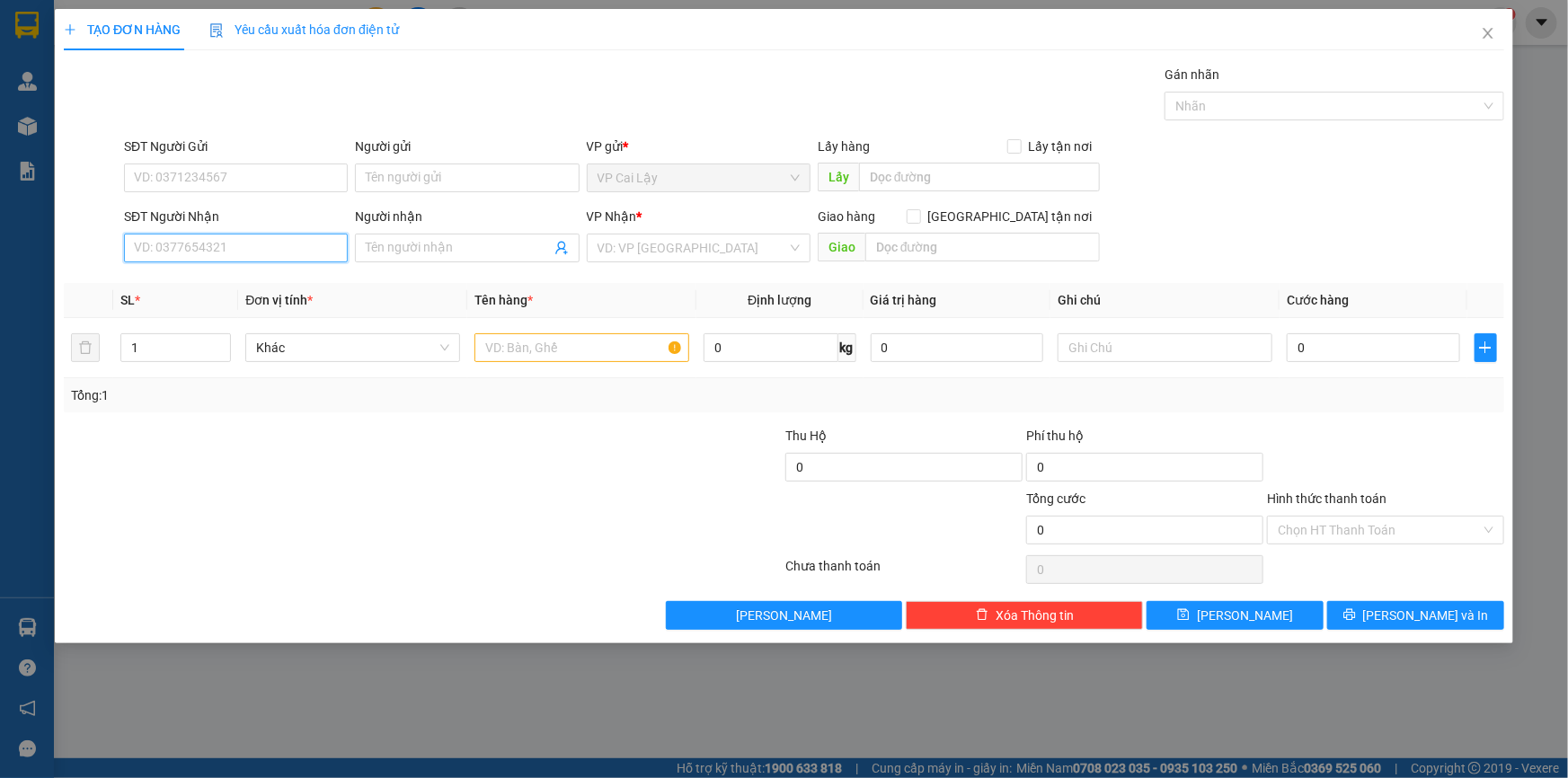
click at [242, 242] on input "SĐT Người Nhận" at bounding box center [236, 248] width 223 height 29
click at [236, 283] on div "0973244051 - [PERSON_NAME]" at bounding box center [235, 284] width 202 height 20
type input "0973244051"
type input "THẢO"
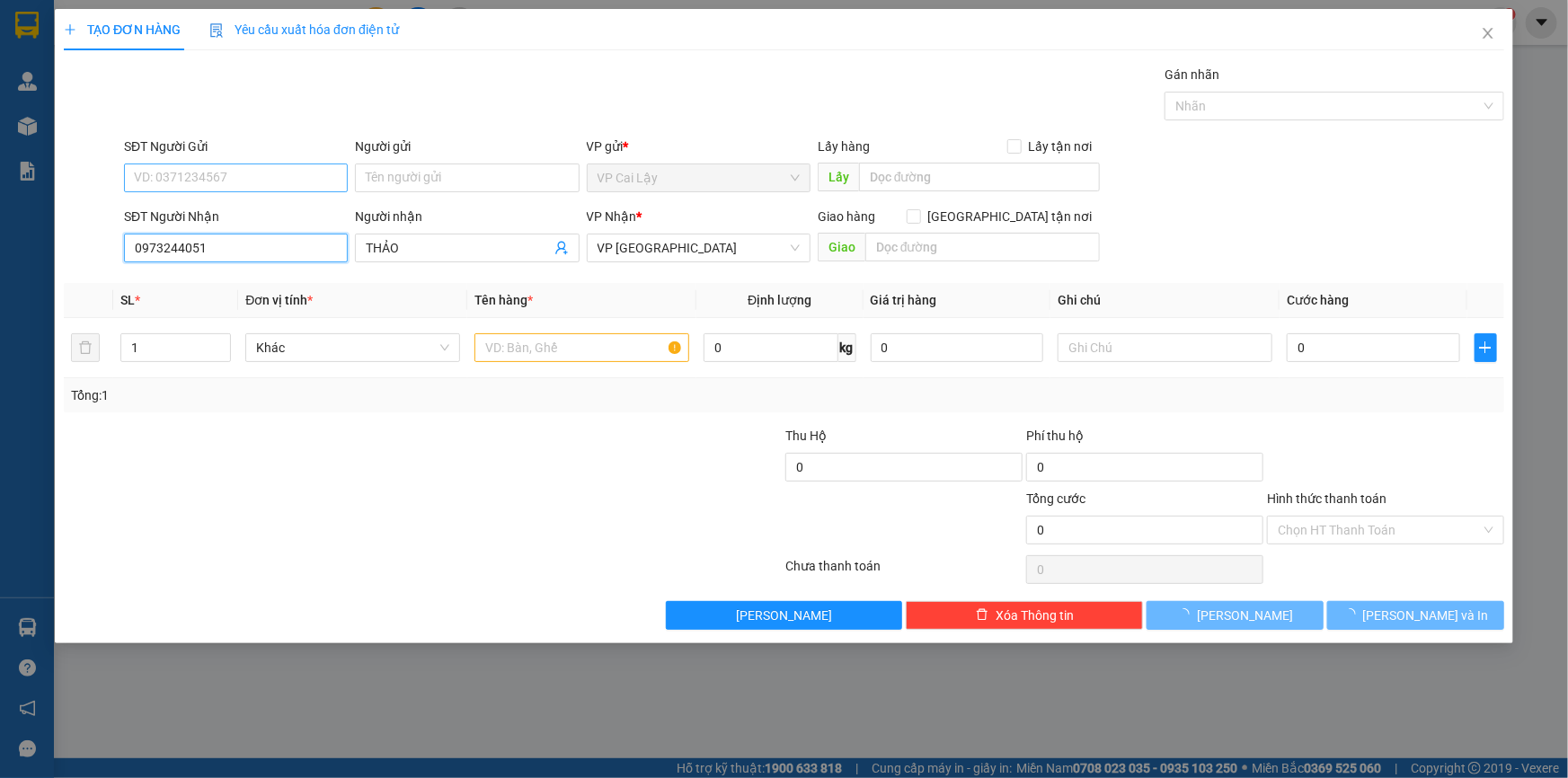
type input "0973244051"
click at [236, 175] on input "SĐT Người Gửi" at bounding box center [236, 178] width 223 height 29
click at [243, 213] on div "0355433068 - chú THÀNH" at bounding box center [235, 214] width 202 height 20
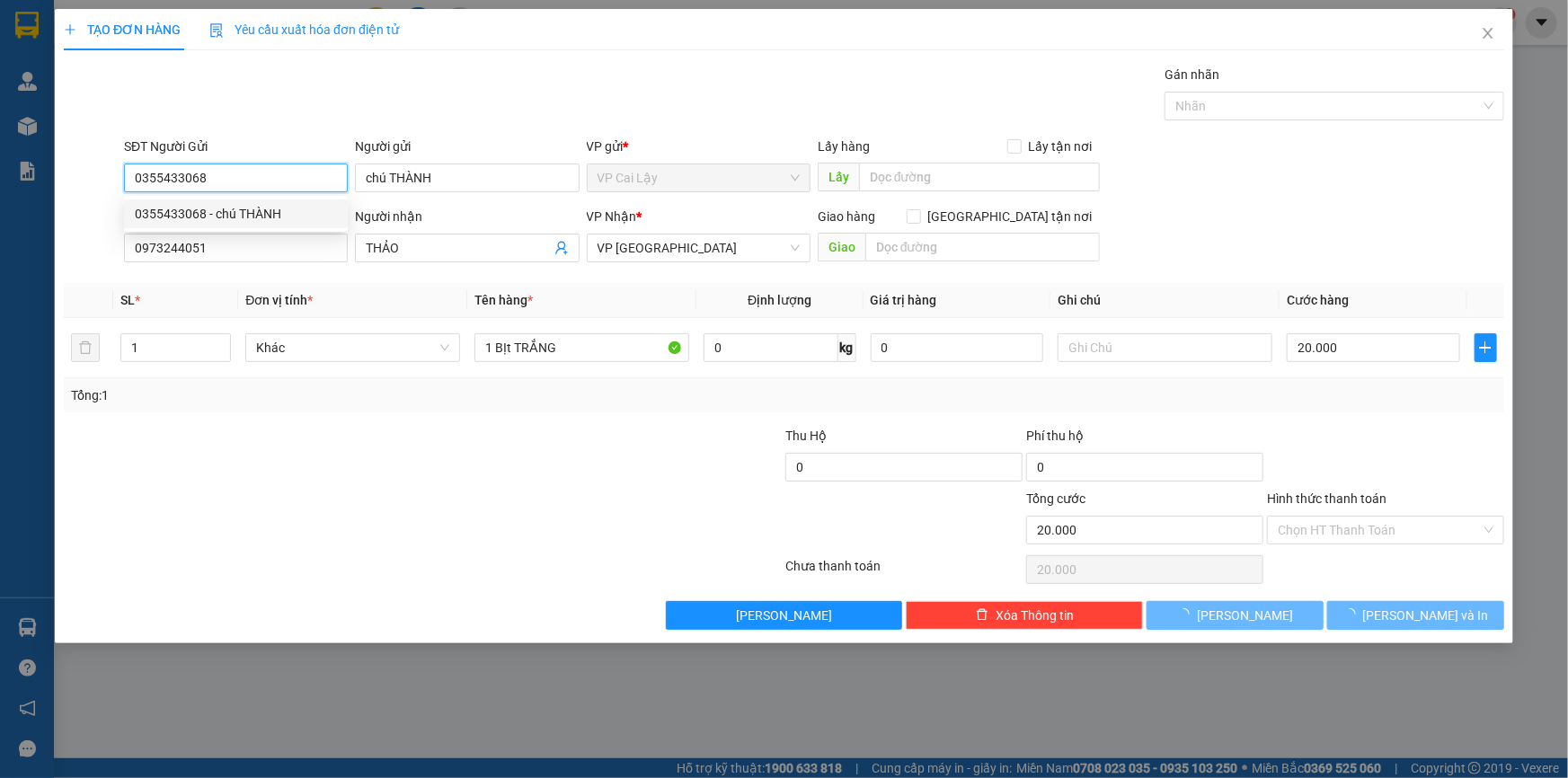
type input "0355433068"
type input "chú THÀNH"
type input "20.000"
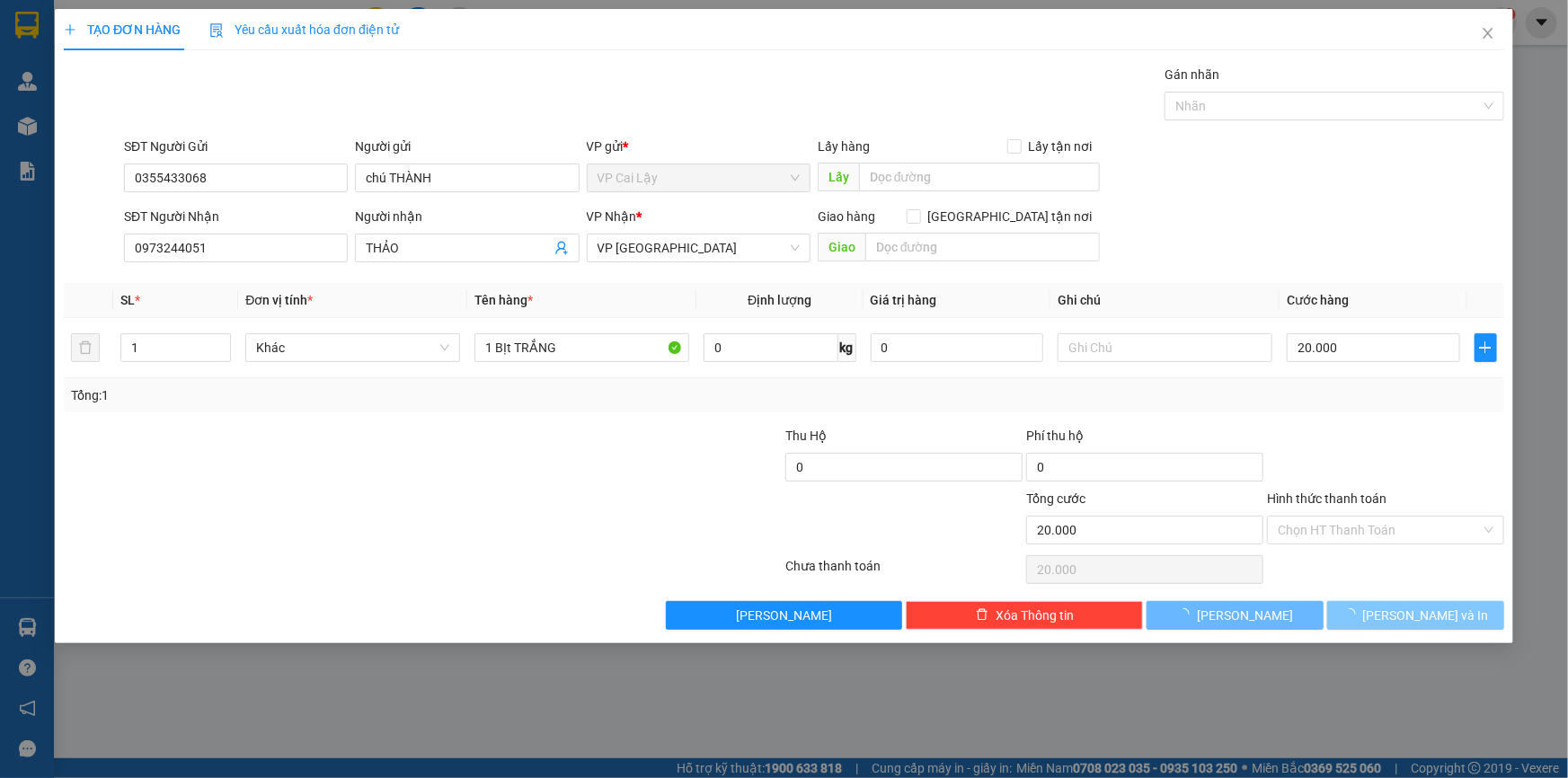
click at [1370, 620] on button "[PERSON_NAME] và In" at bounding box center [1415, 616] width 177 height 29
click at [1375, 619] on button "[PERSON_NAME] và In" at bounding box center [1415, 616] width 177 height 29
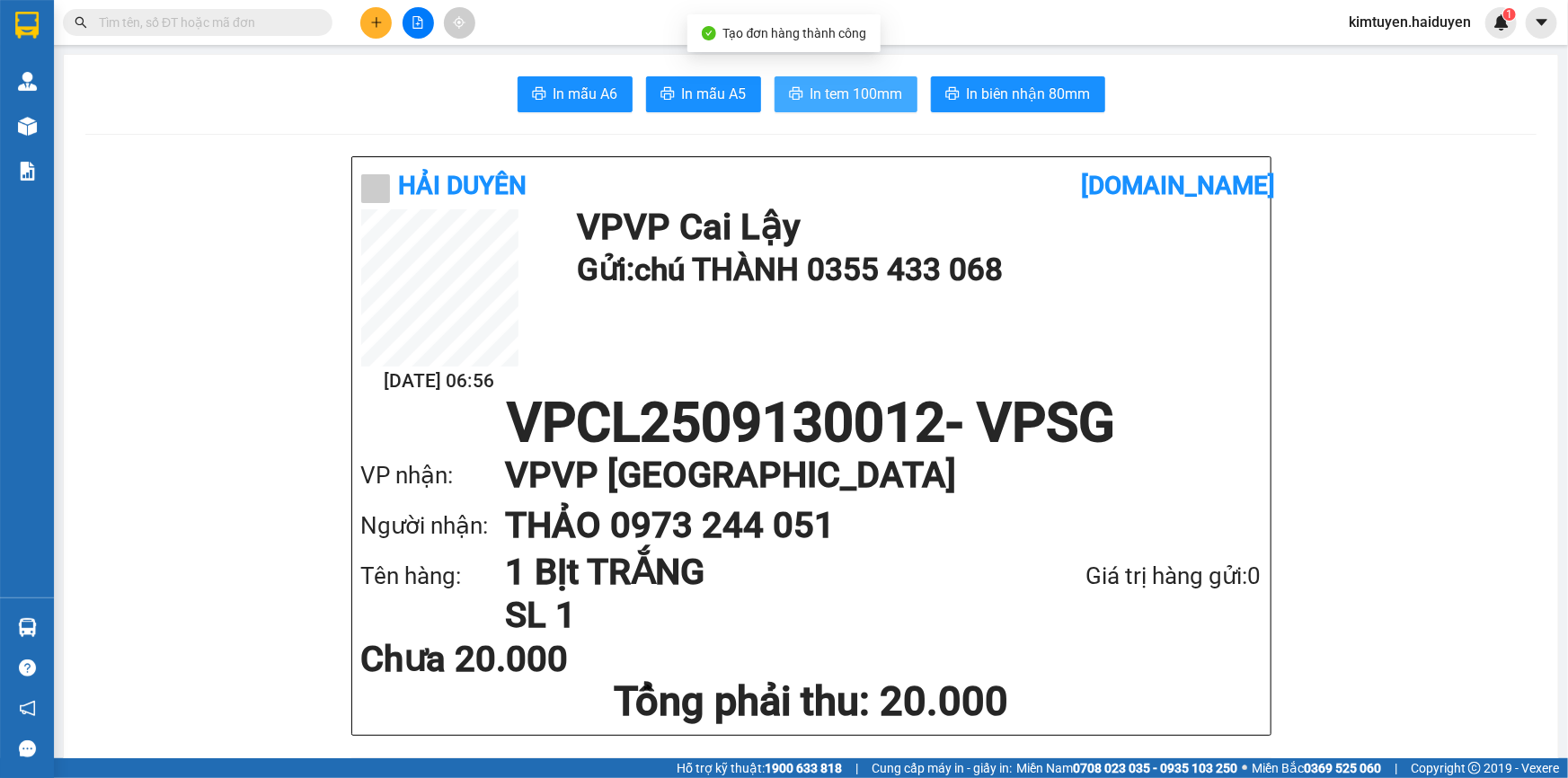
click at [878, 93] on span "In tem 100mm" at bounding box center [857, 94] width 93 height 23
drag, startPoint x: 557, startPoint y: 90, endPoint x: 652, endPoint y: 430, distance: 353.0
click at [557, 90] on span "In mẫu A6" at bounding box center [586, 94] width 64 height 23
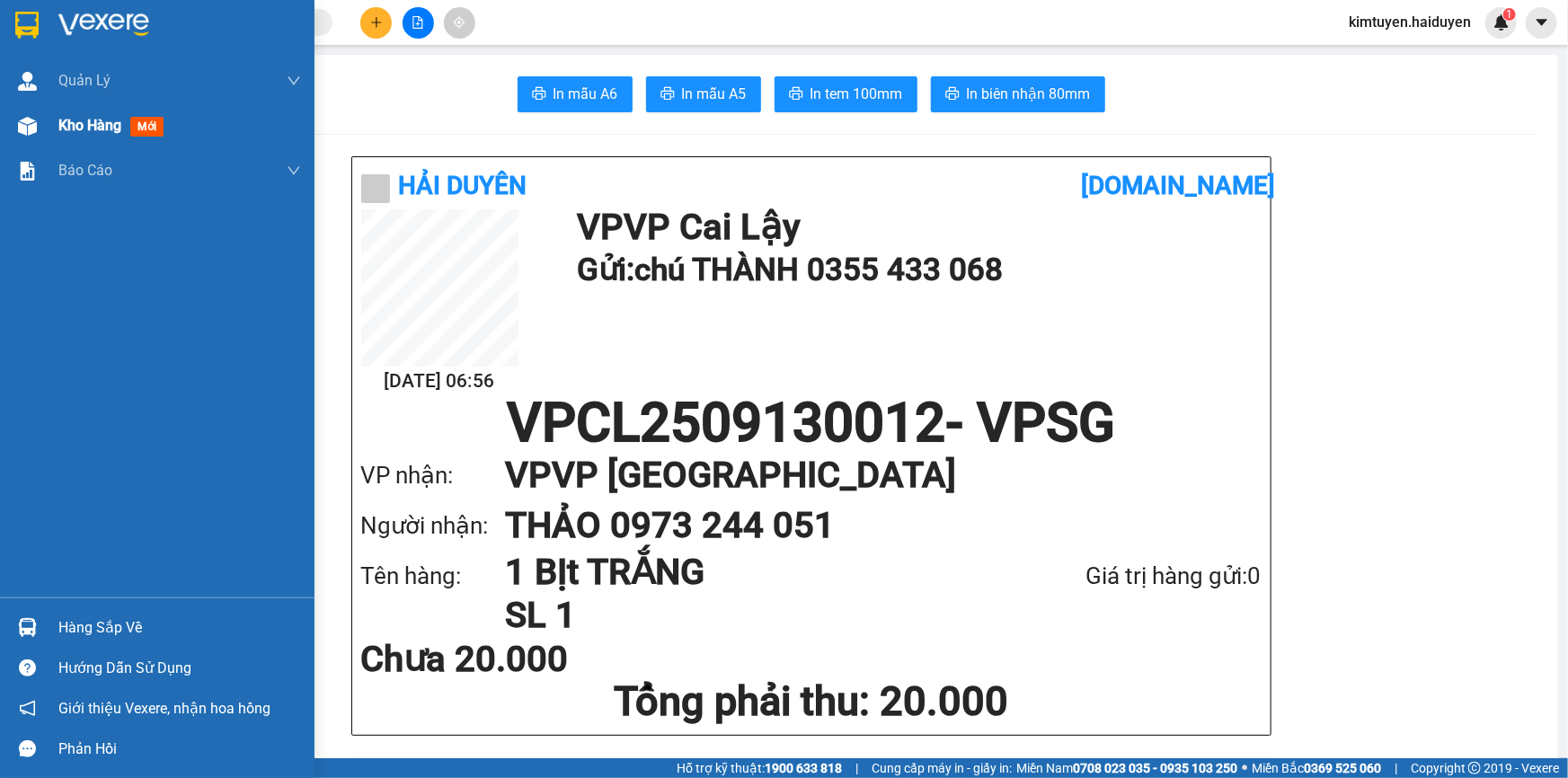
click at [37, 132] on div at bounding box center [27, 126] width 32 height 32
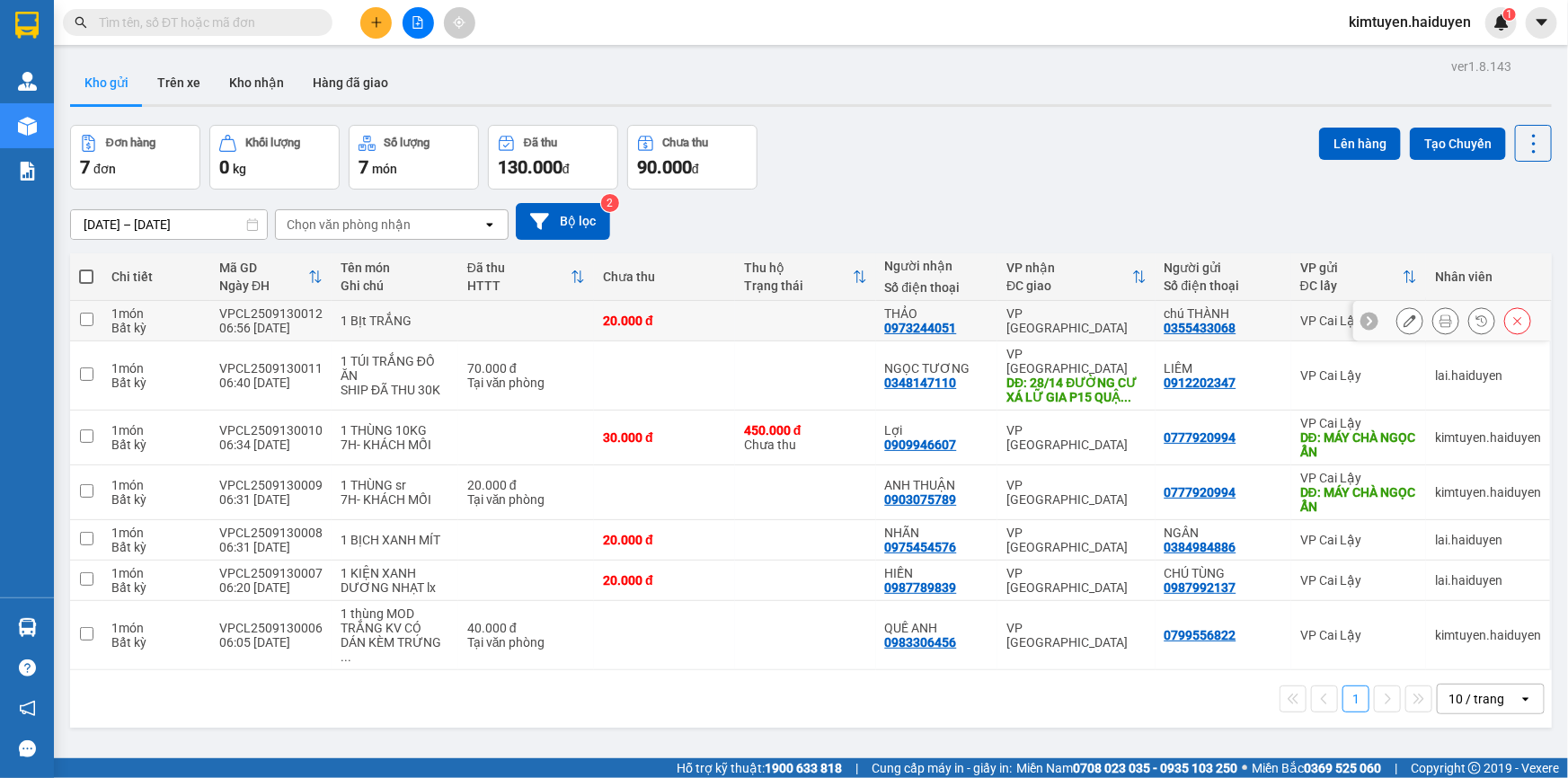
click at [488, 324] on td at bounding box center [526, 321] width 135 height 41
checkbox input "true"
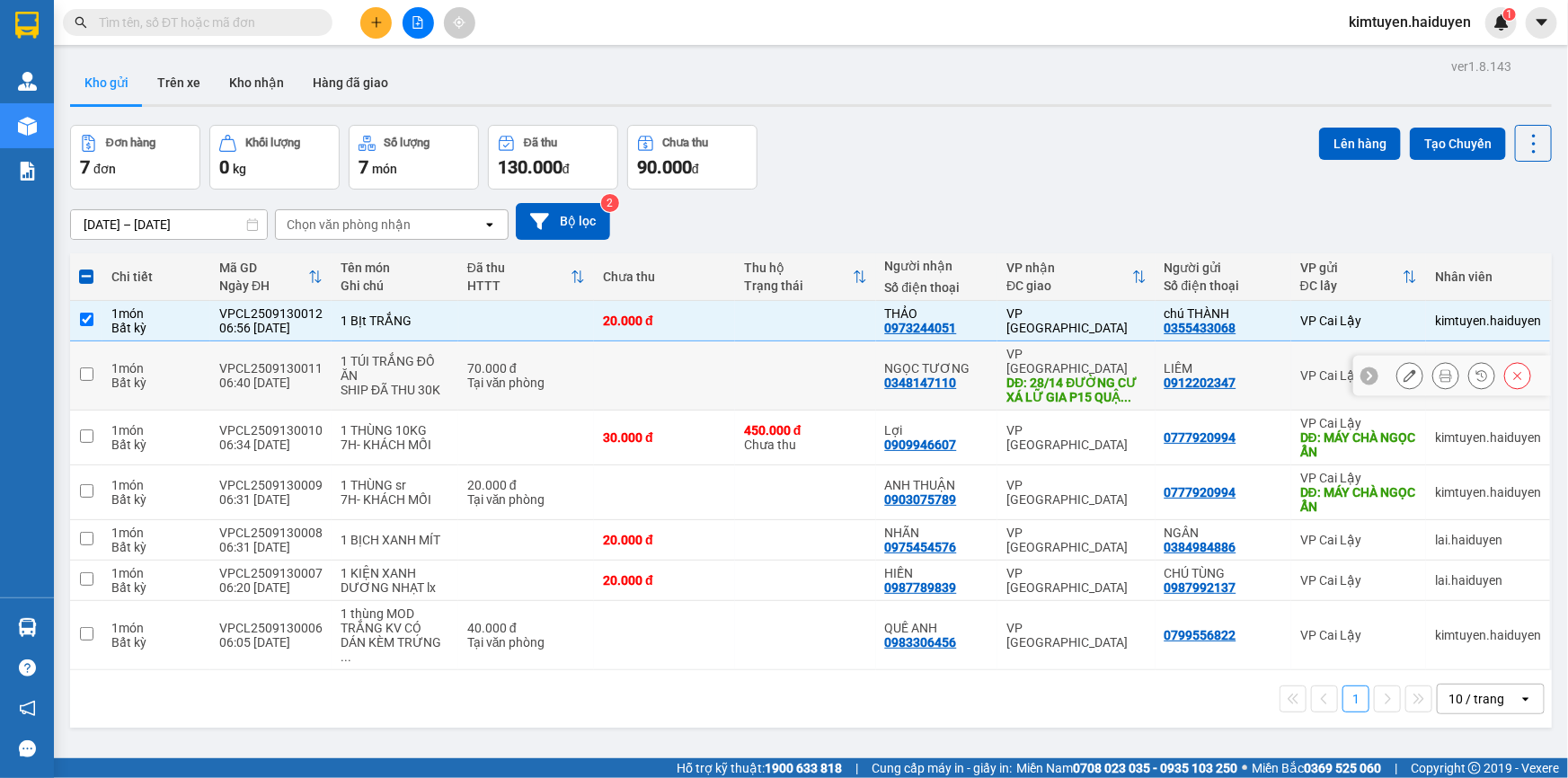
click at [574, 385] on td "70.000 đ Tại văn phòng" at bounding box center [526, 376] width 135 height 69
checkbox input "true"
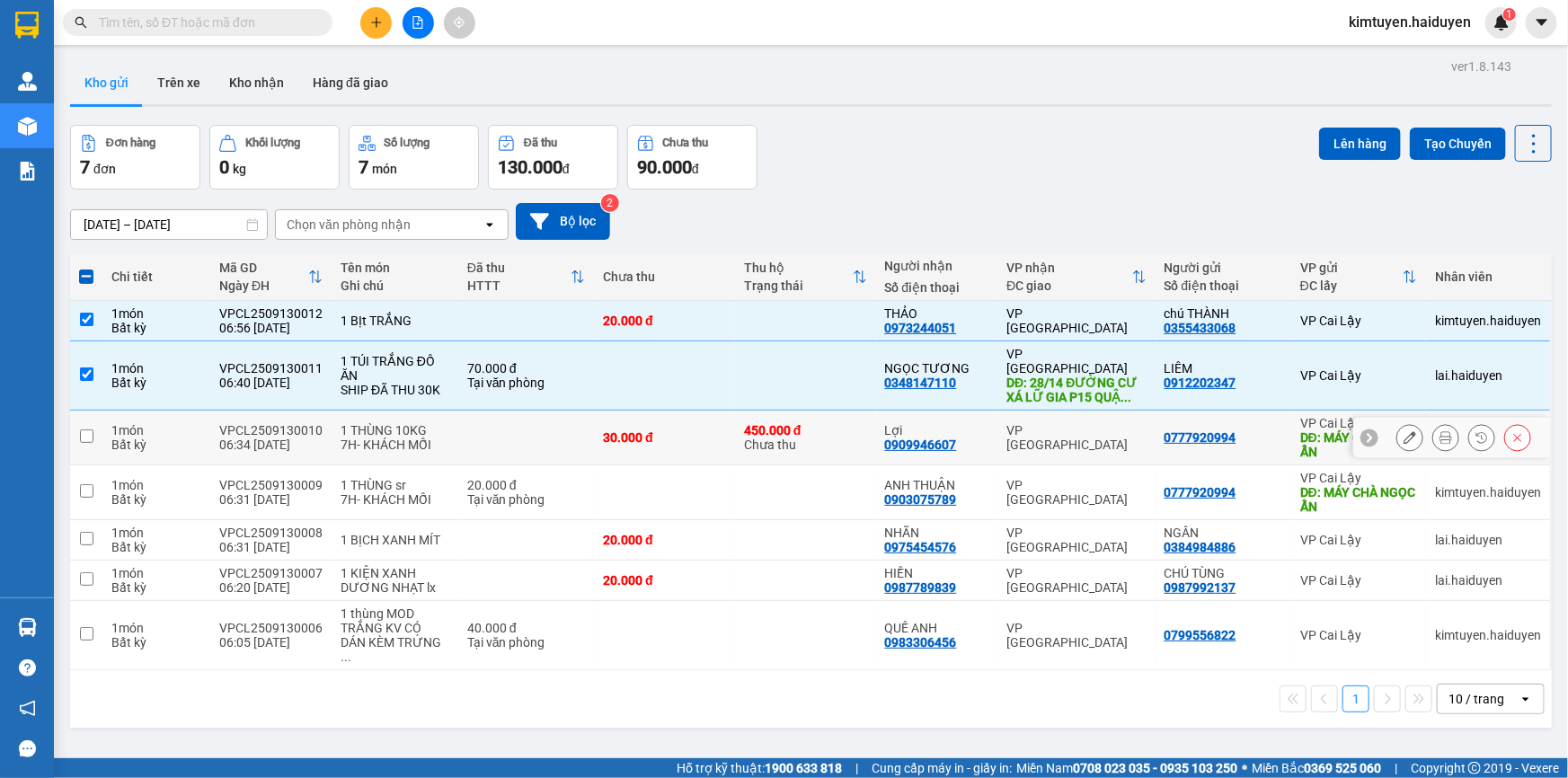
click at [547, 419] on td at bounding box center [526, 438] width 135 height 54
checkbox input "true"
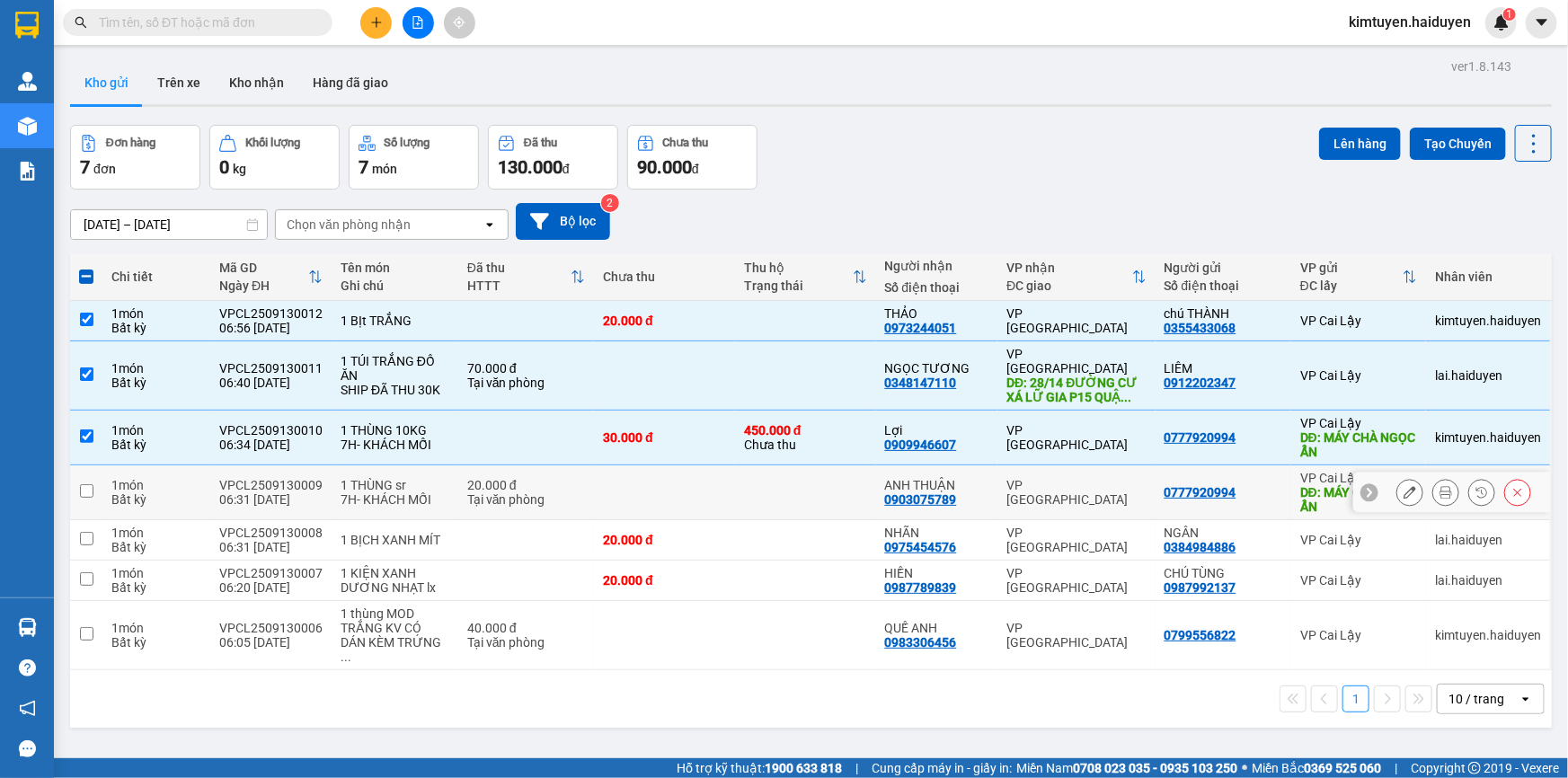
click at [562, 492] on div "Tại văn phòng" at bounding box center [527, 499] width 118 height 15
checkbox input "true"
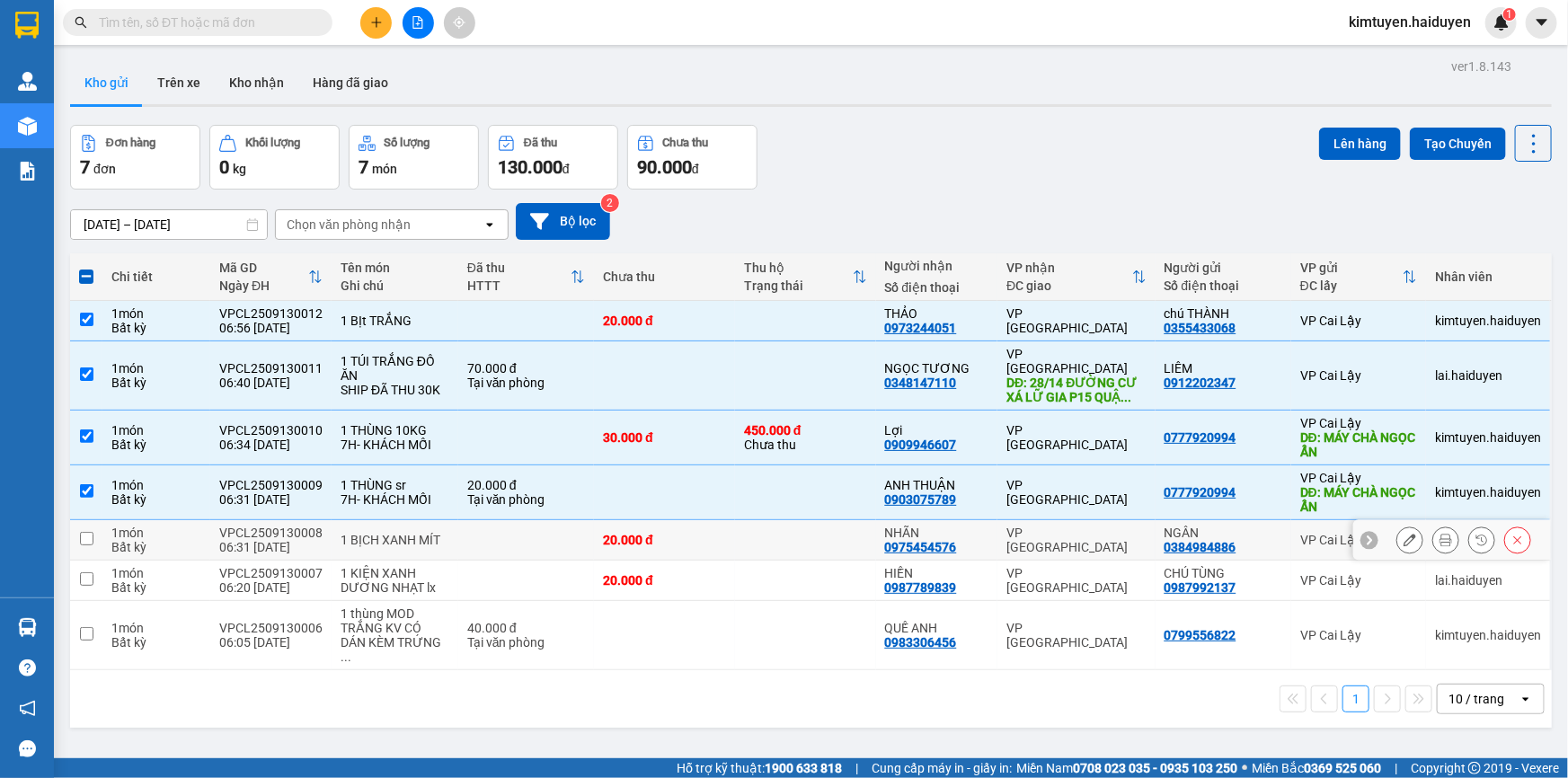
click at [571, 520] on td at bounding box center [526, 540] width 135 height 41
checkbox input "true"
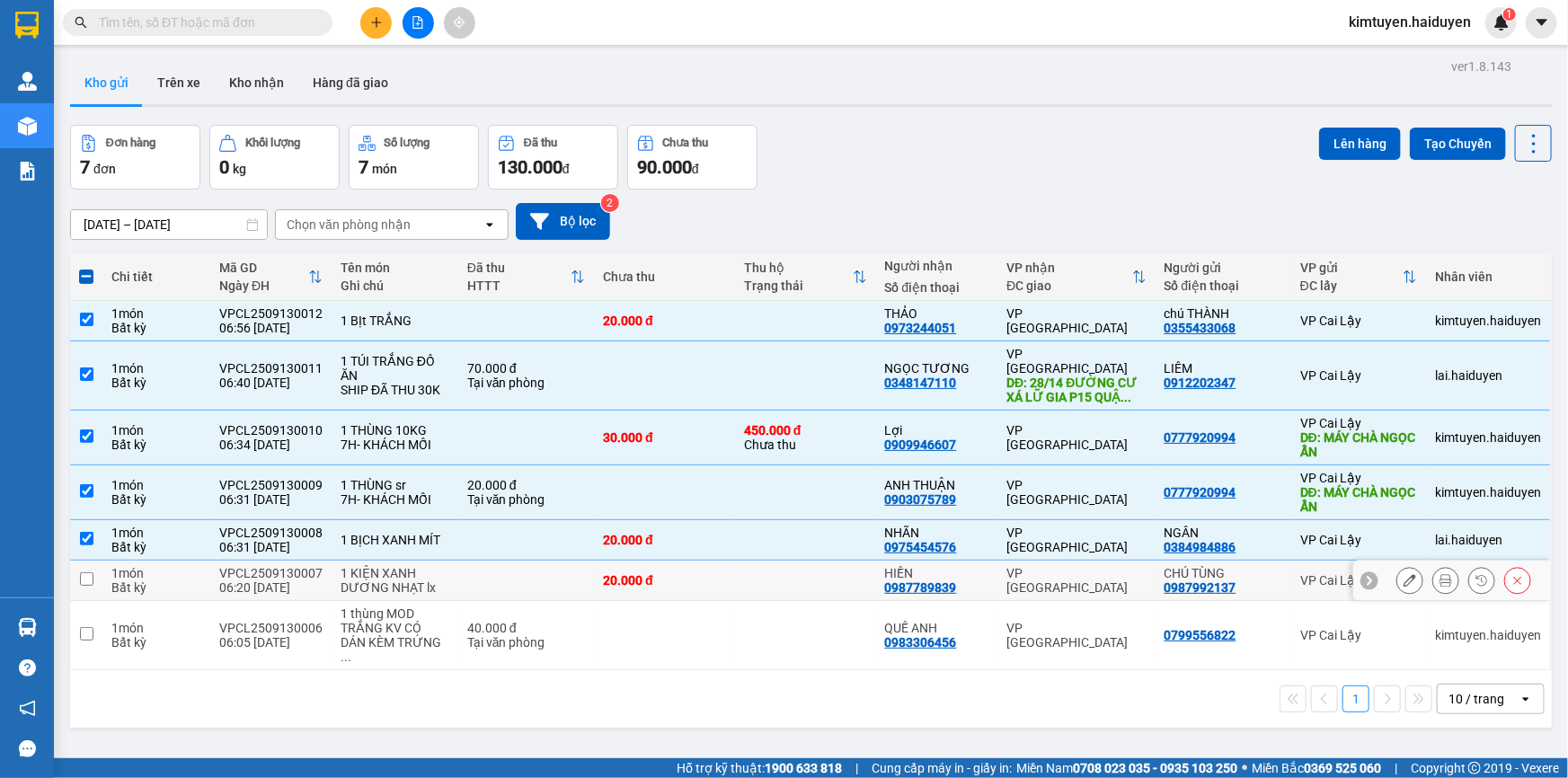
click at [536, 561] on td at bounding box center [526, 581] width 135 height 41
checkbox input "true"
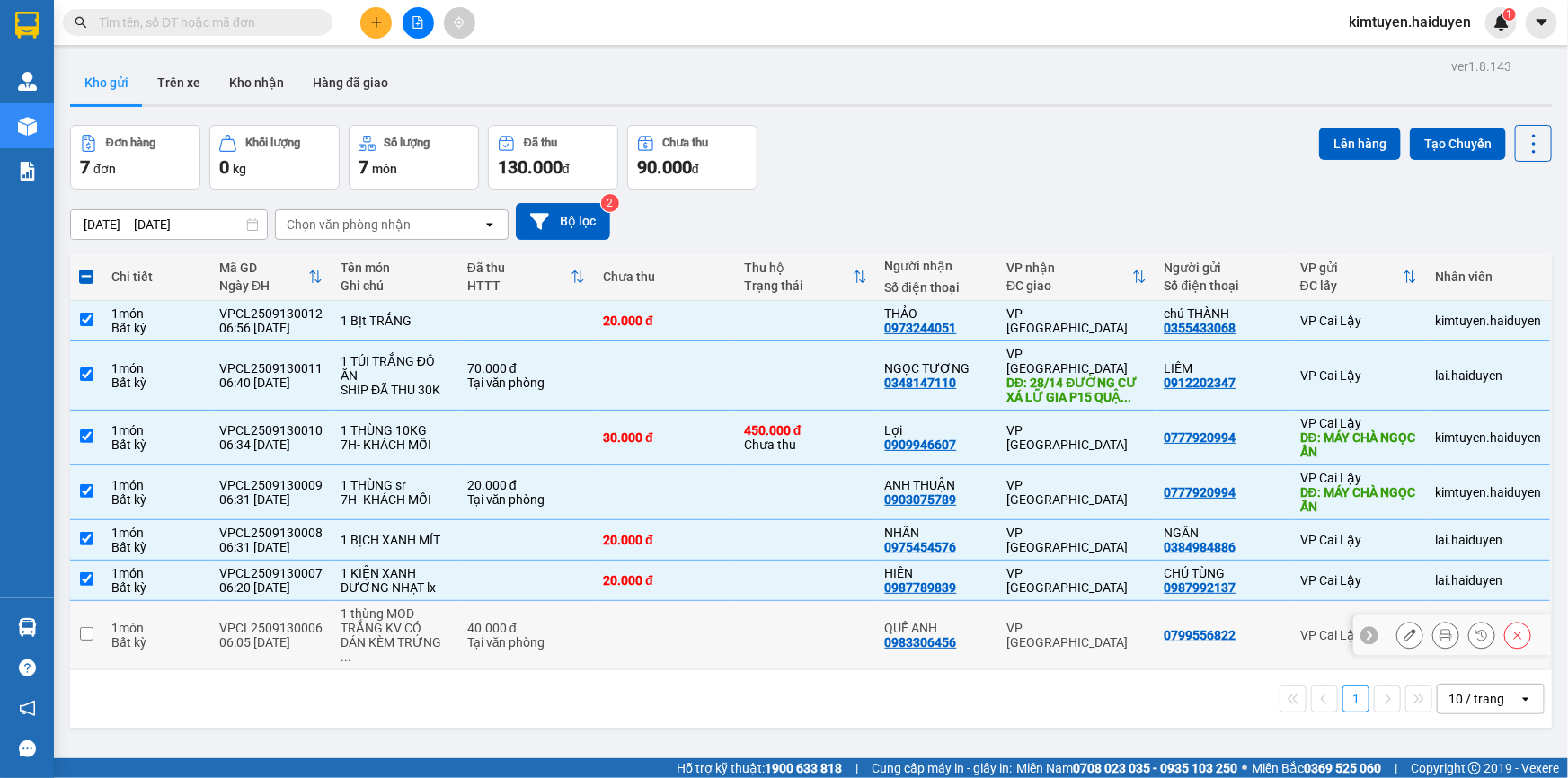
click at [550, 621] on div "40.000 đ" at bounding box center [527, 628] width 118 height 15
checkbox input "true"
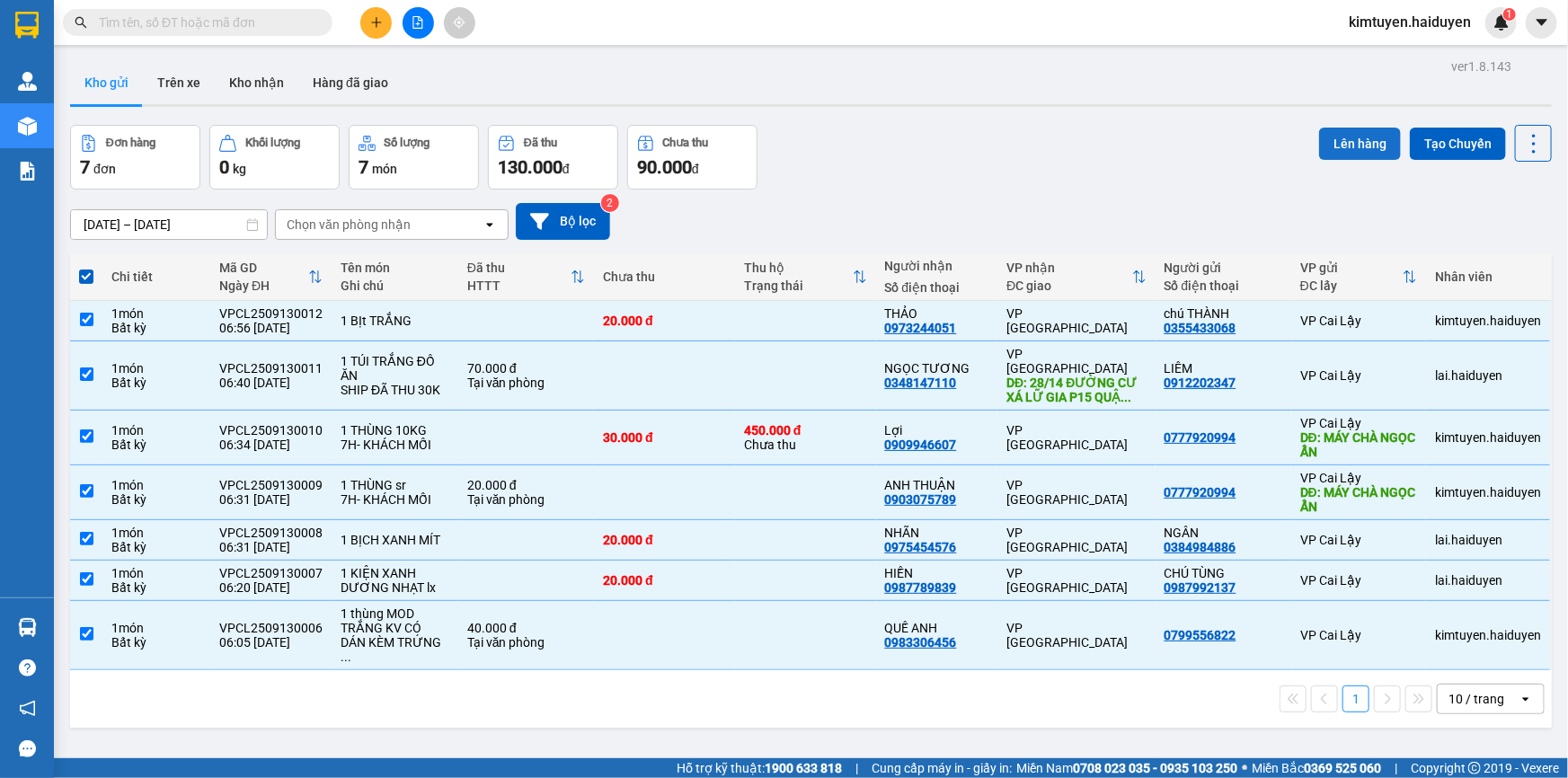
click at [1321, 155] on button "Lên hàng" at bounding box center [1360, 144] width 82 height 33
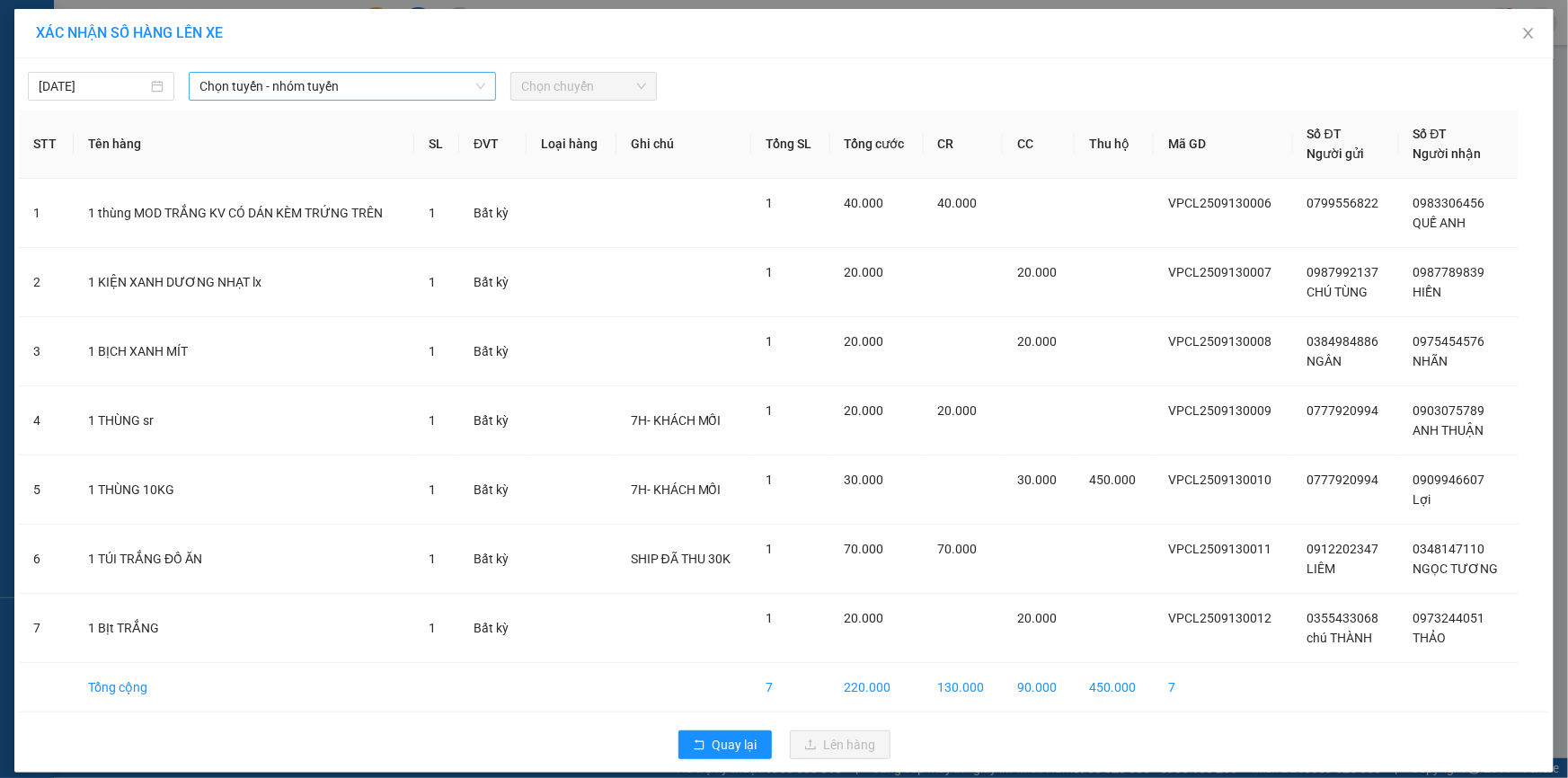
click at [294, 81] on span "Chọn tuyến - nhóm tuyến" at bounding box center [342, 86] width 286 height 27
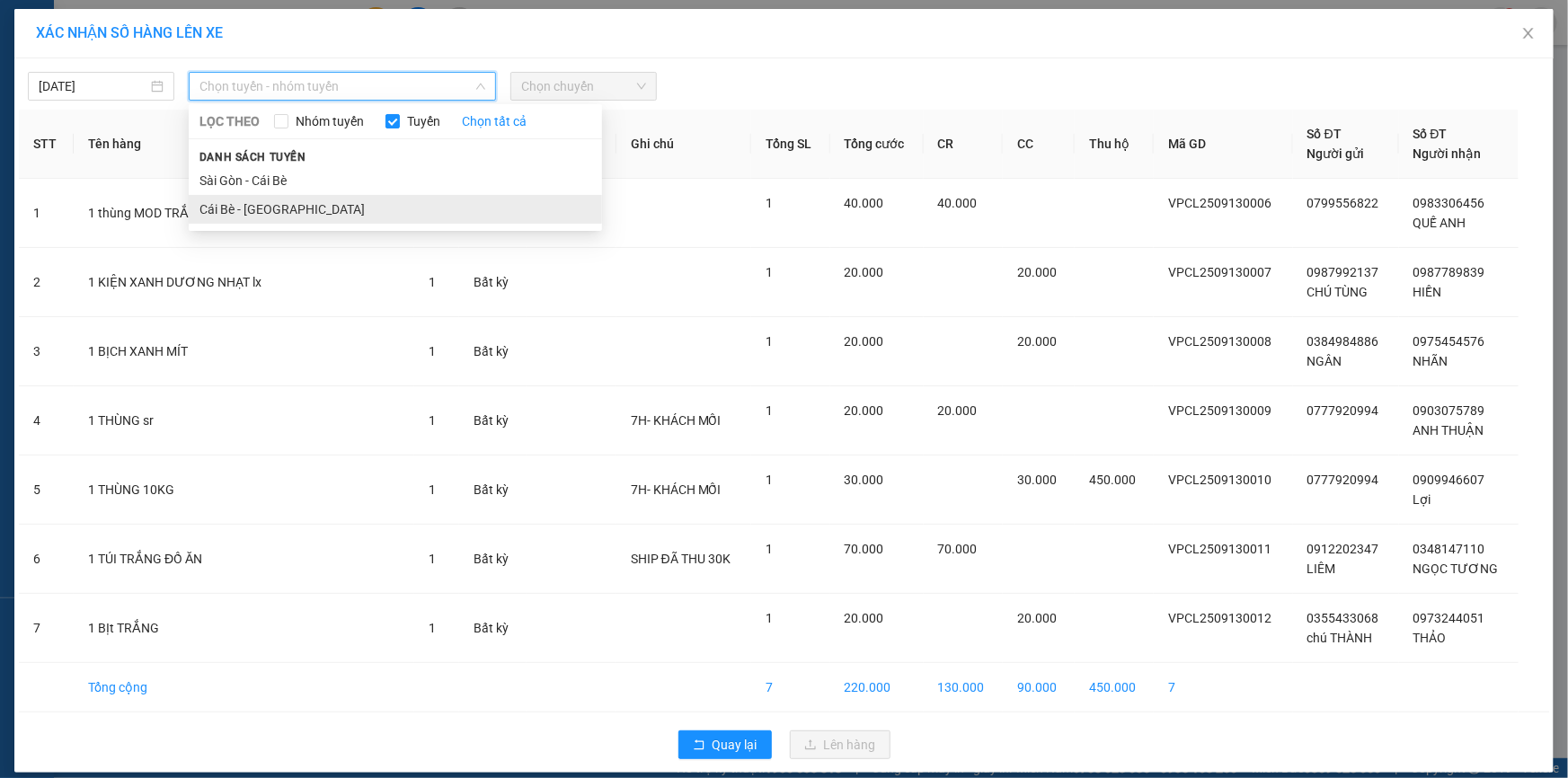
click at [266, 212] on li "Cái Bè - [GEOGRAPHIC_DATA]" at bounding box center [395, 210] width 413 height 29
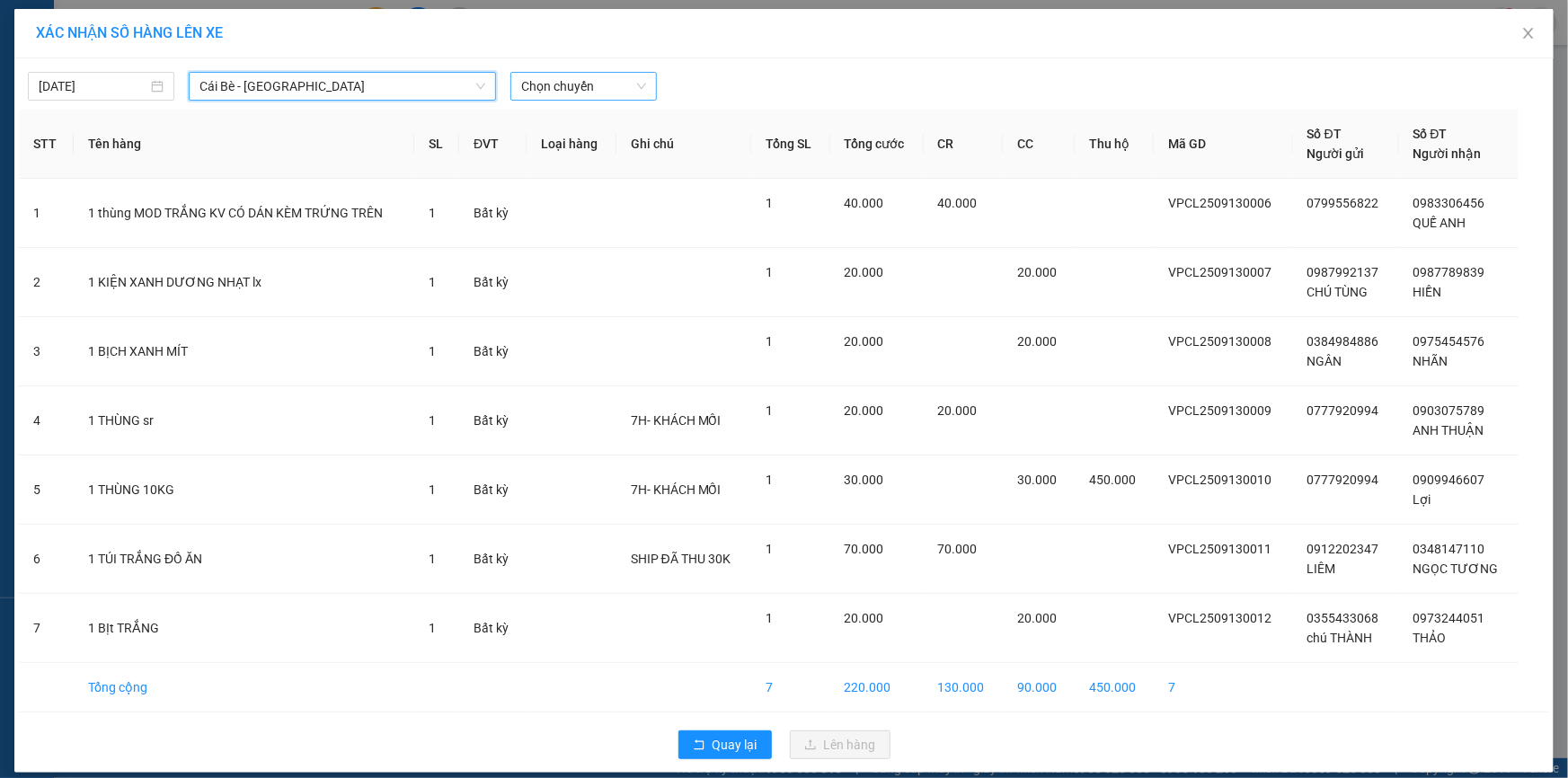
click at [578, 92] on span "Chọn chuyến" at bounding box center [584, 86] width 125 height 27
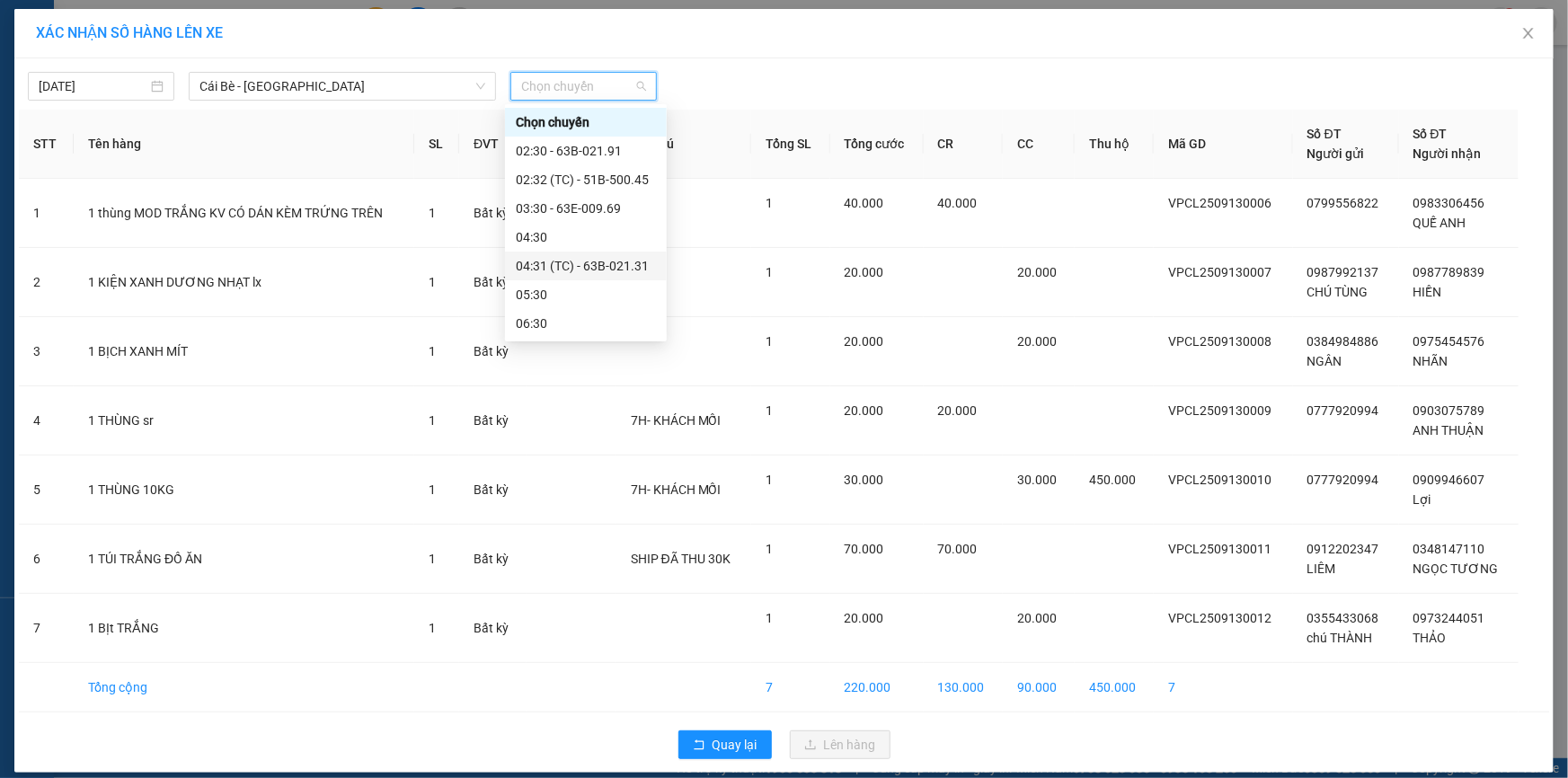
click at [587, 268] on div "04:31 (TC) - 63B-021.31" at bounding box center [586, 266] width 140 height 20
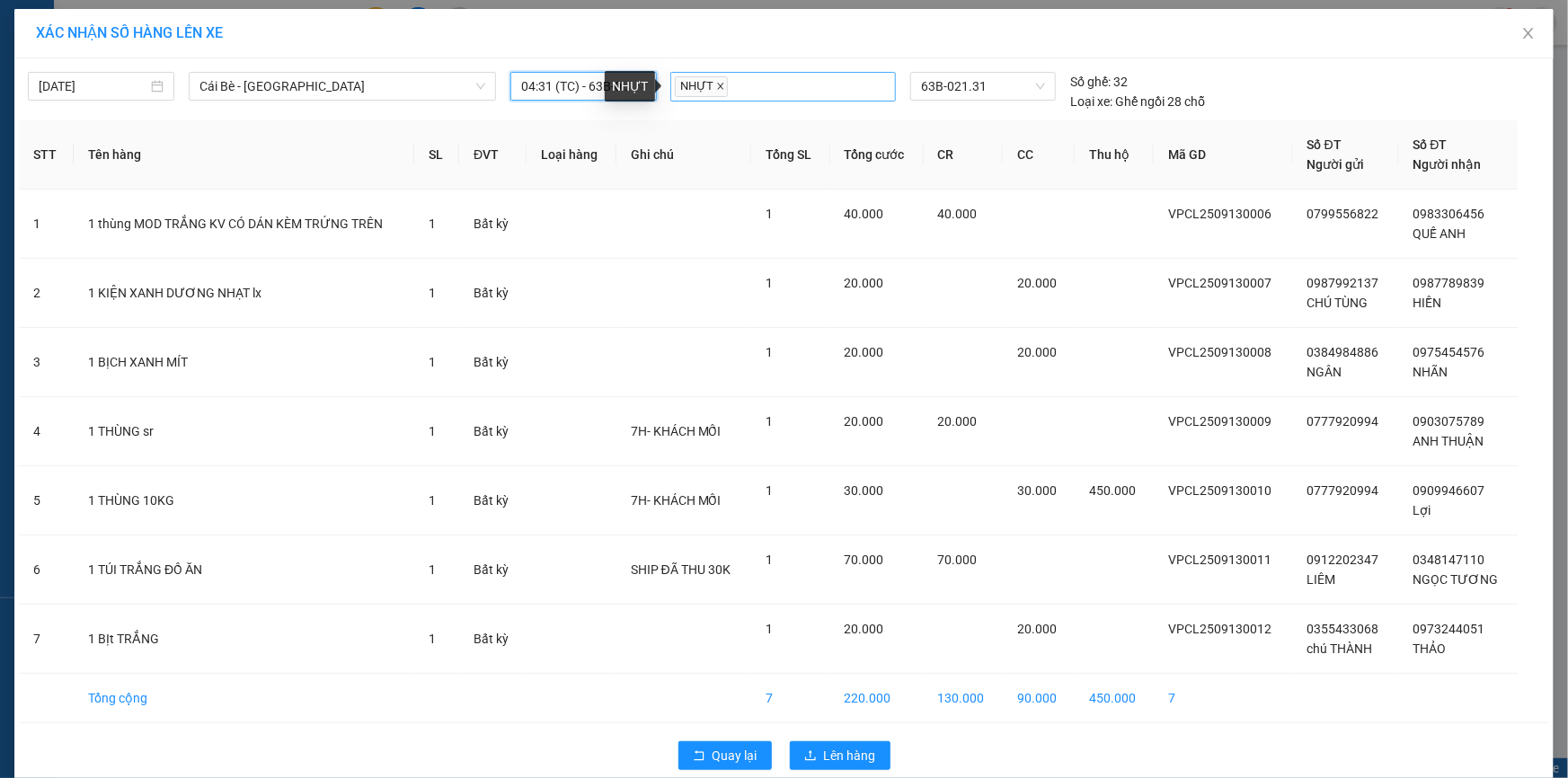
click at [716, 84] on icon "close" at bounding box center [721, 86] width 9 height 9
click at [602, 84] on span "04:31 (TC) - 63B-021.31" at bounding box center [584, 86] width 125 height 27
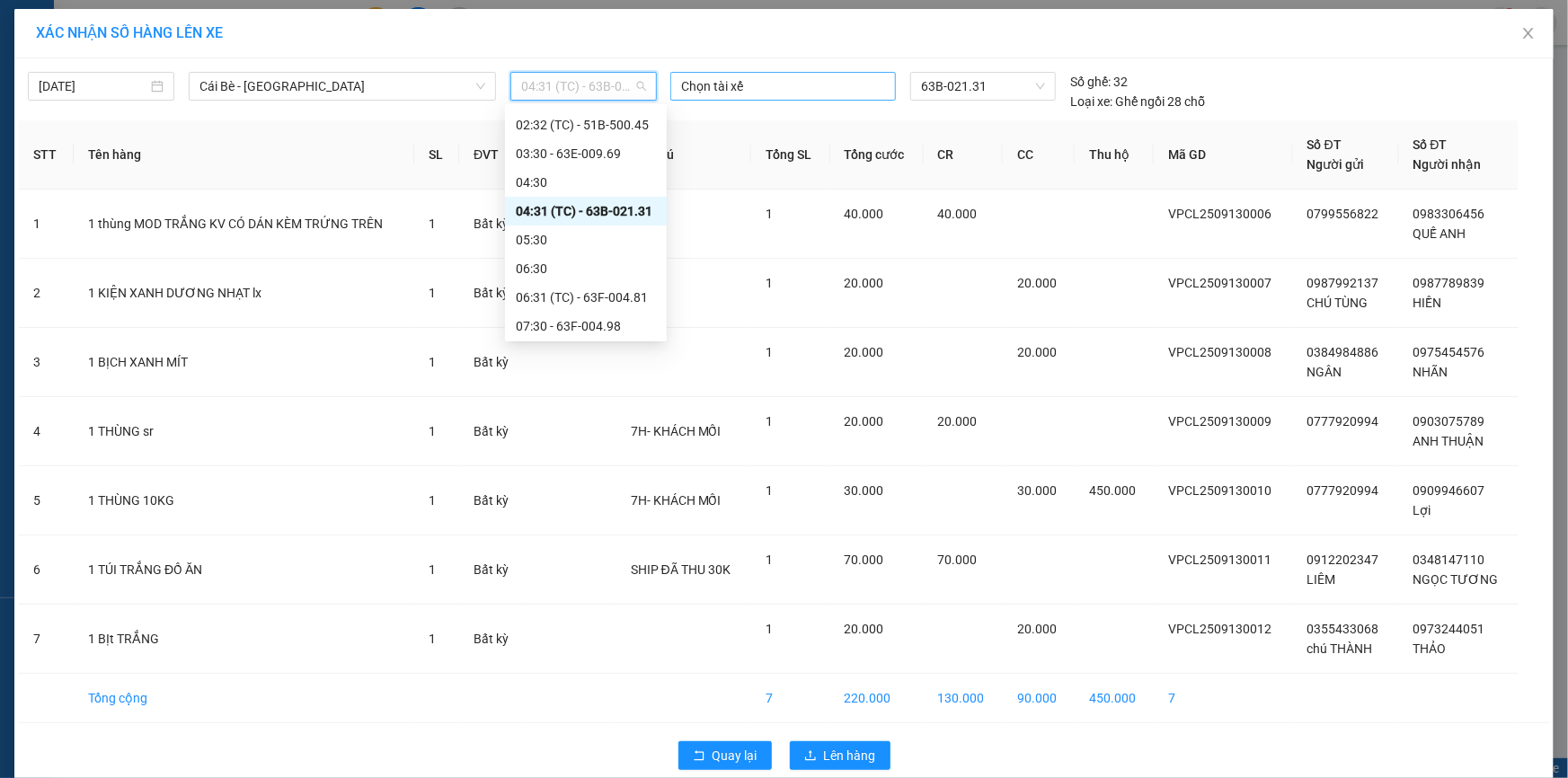
scroll to position [81, 0]
click at [147, 81] on div "[DATE]" at bounding box center [102, 86] width 125 height 20
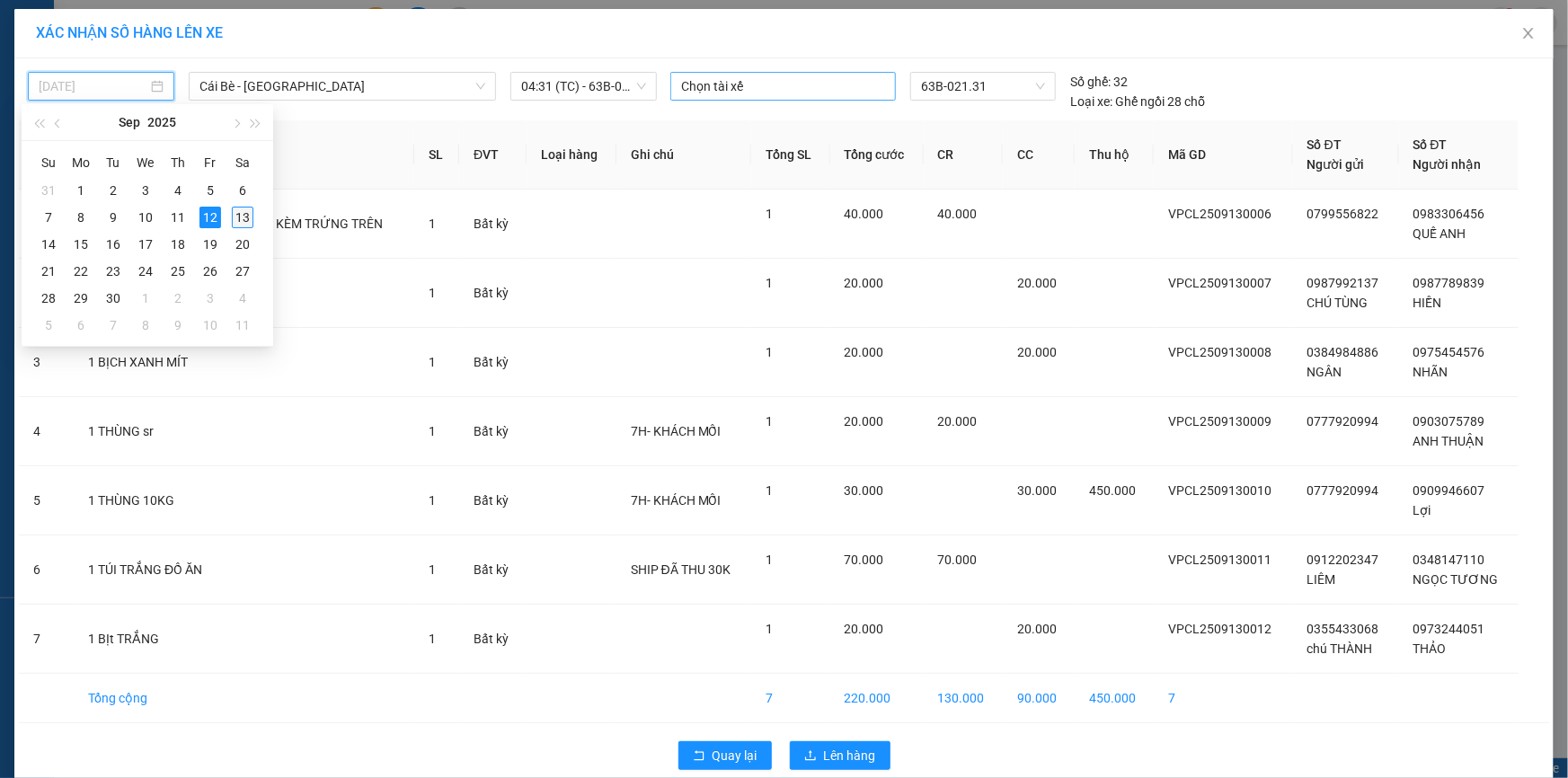
click at [246, 214] on div "13" at bounding box center [242, 218] width 22 height 22
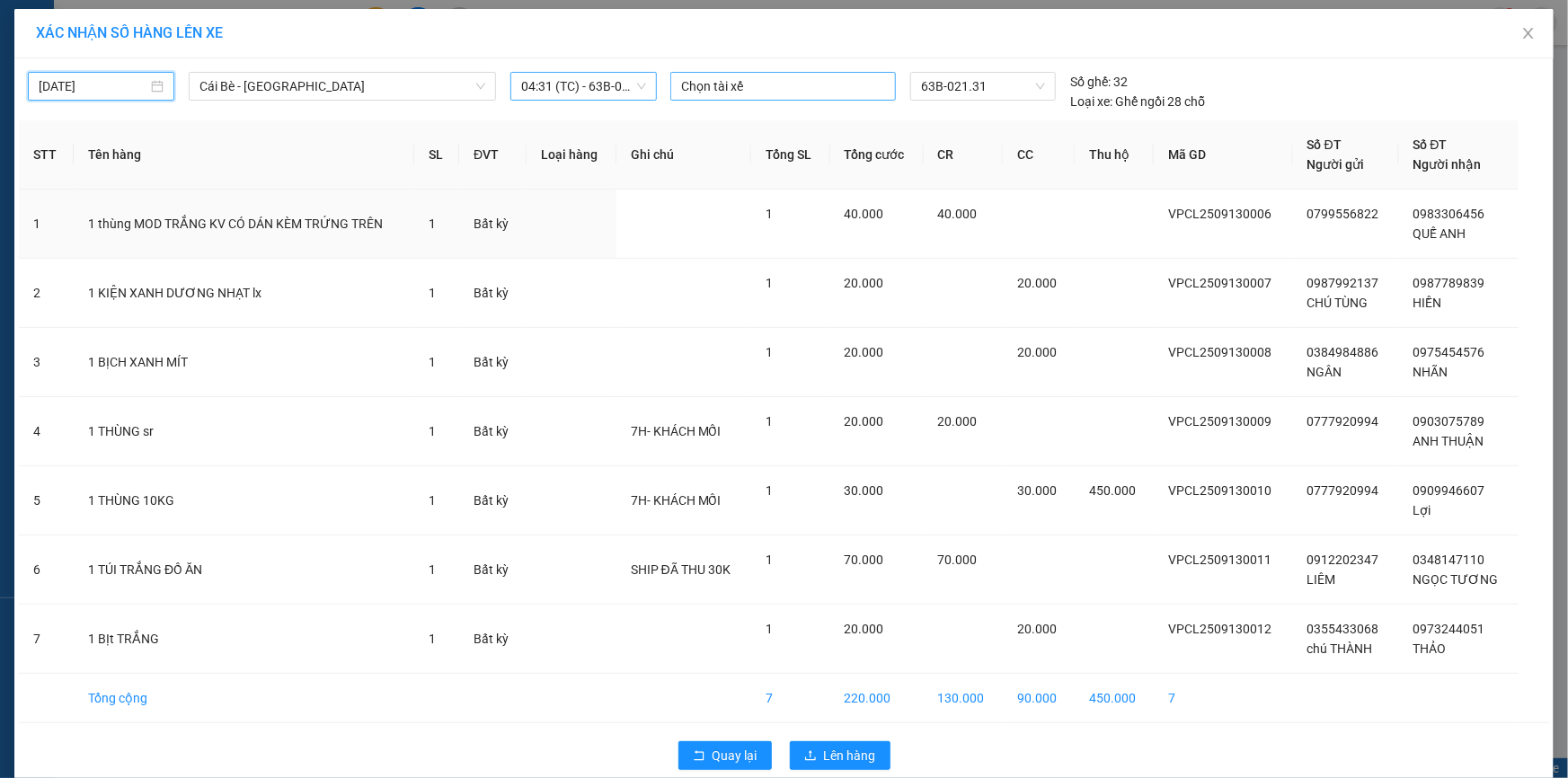
type input "[DATE]"
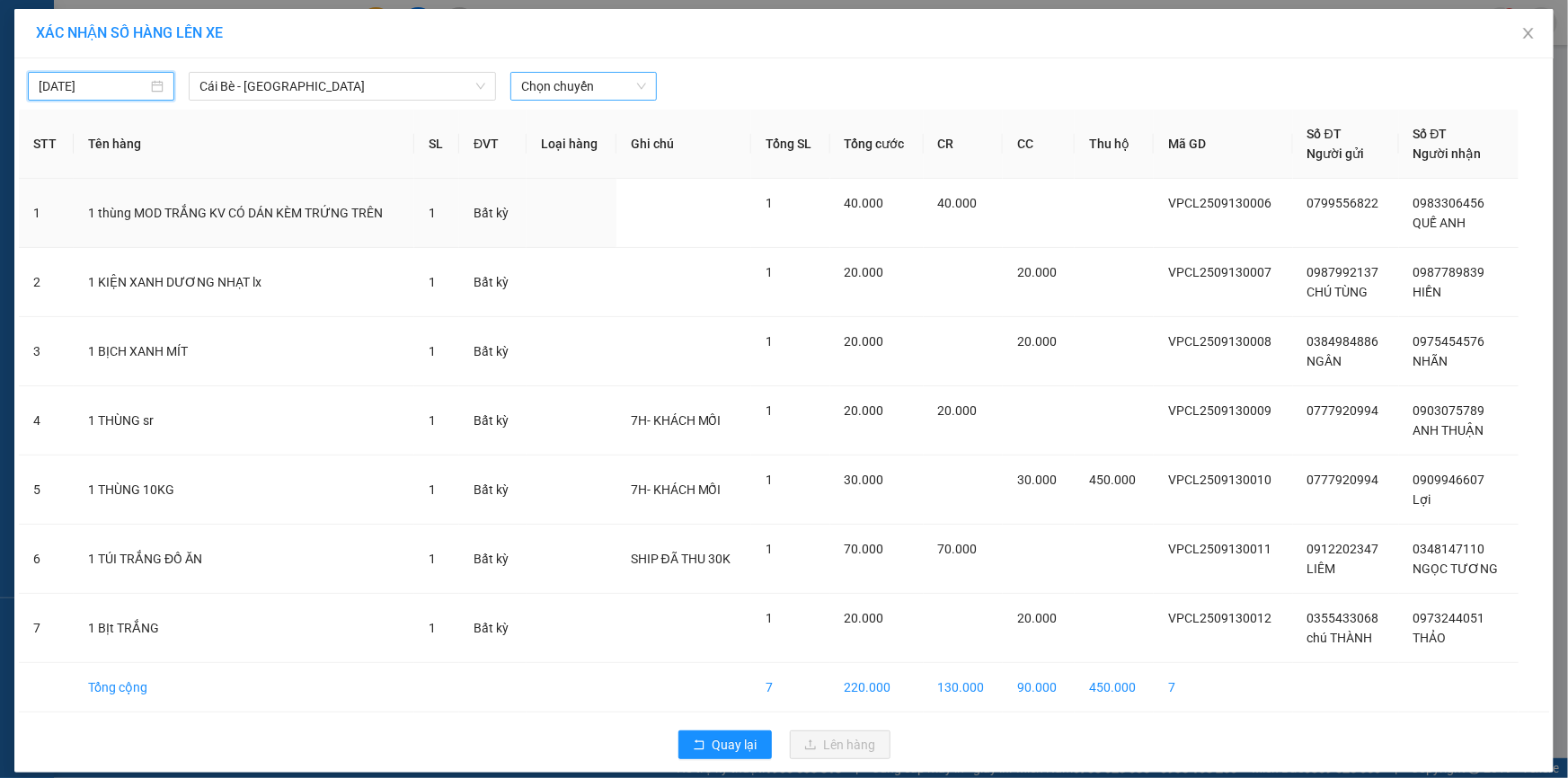
click at [574, 84] on span "Chọn chuyến" at bounding box center [584, 86] width 125 height 27
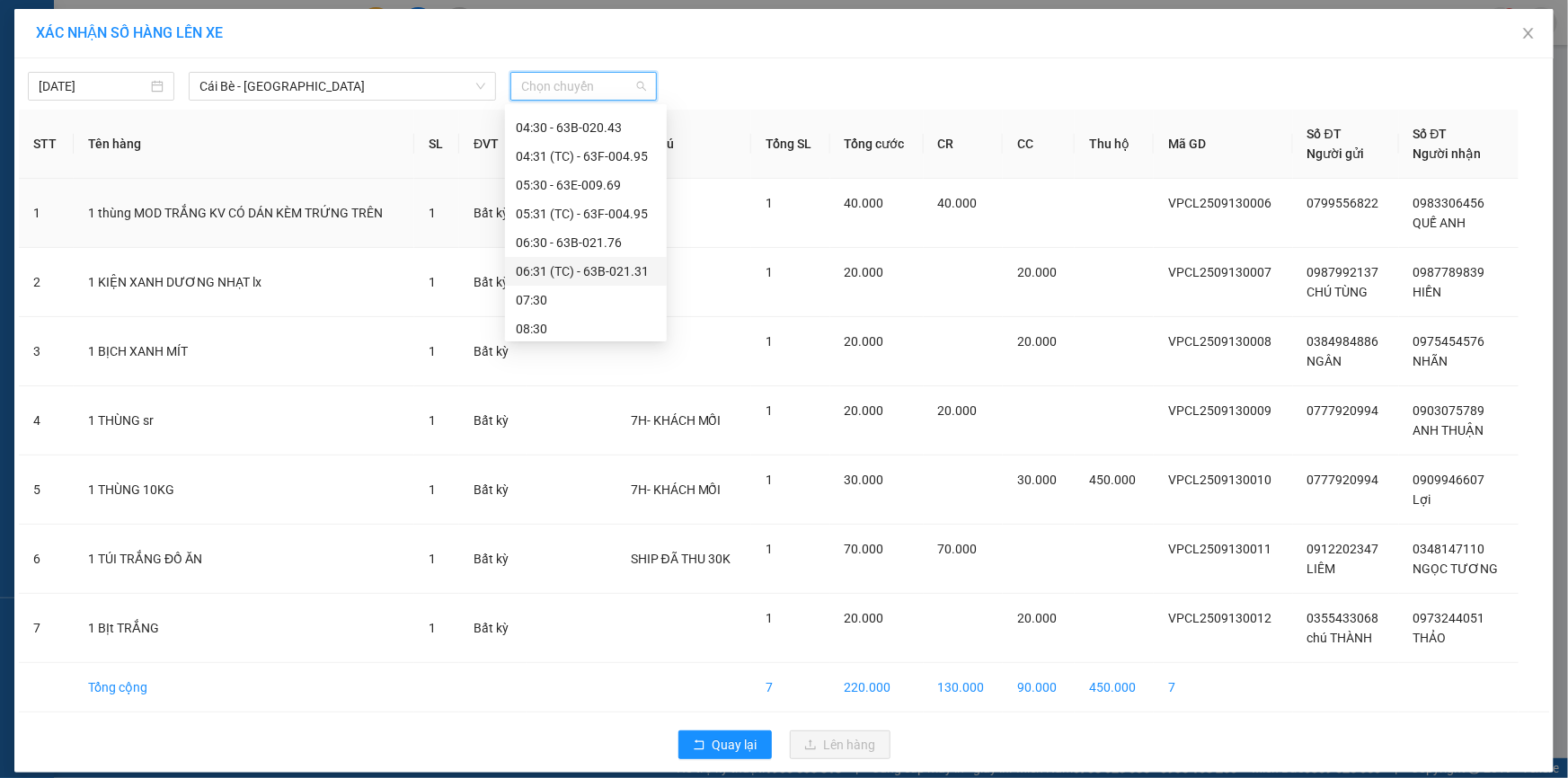
click at [603, 268] on div "06:31 (TC) - 63B-021.31" at bounding box center [586, 271] width 140 height 20
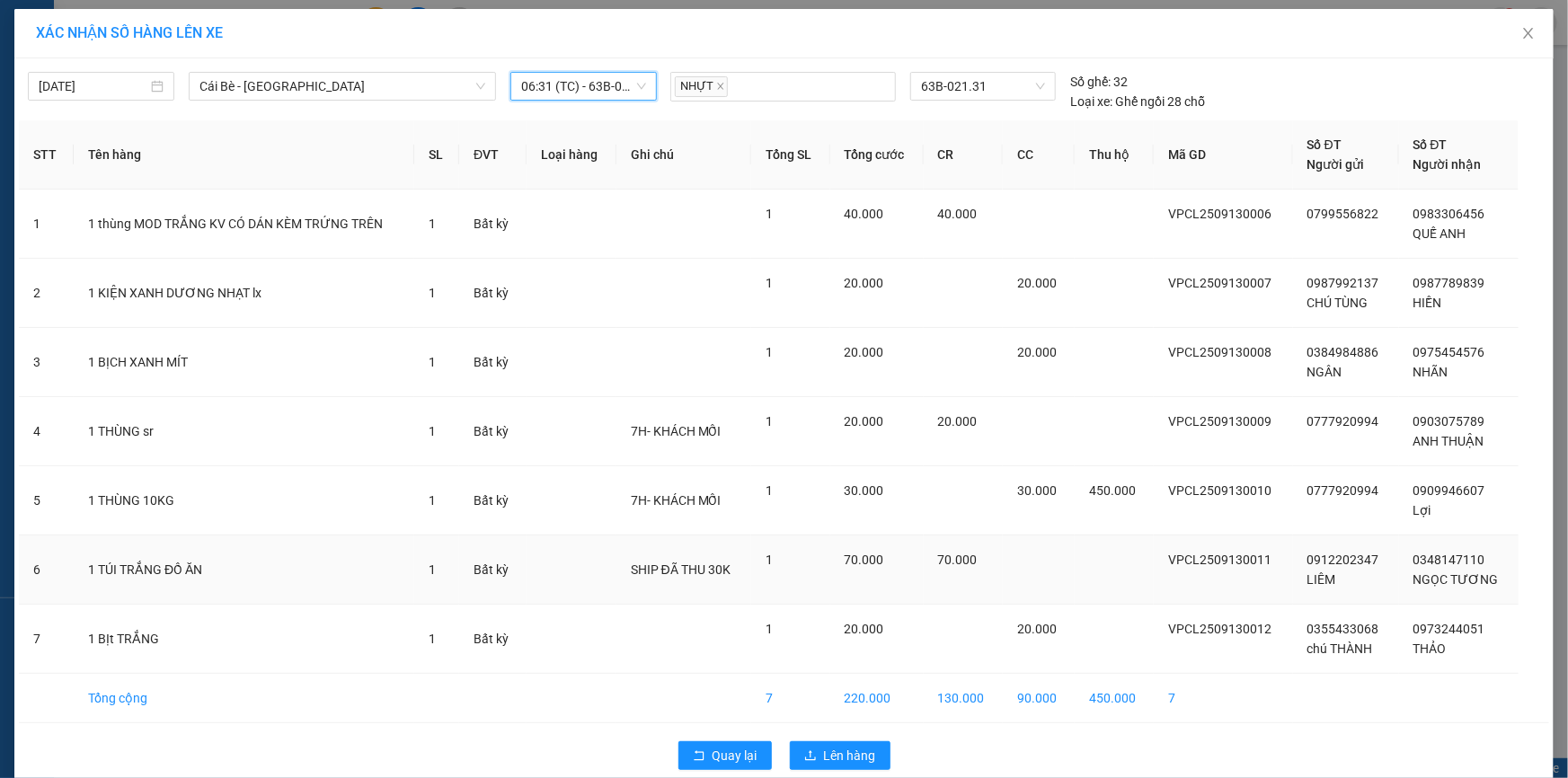
scroll to position [26, 0]
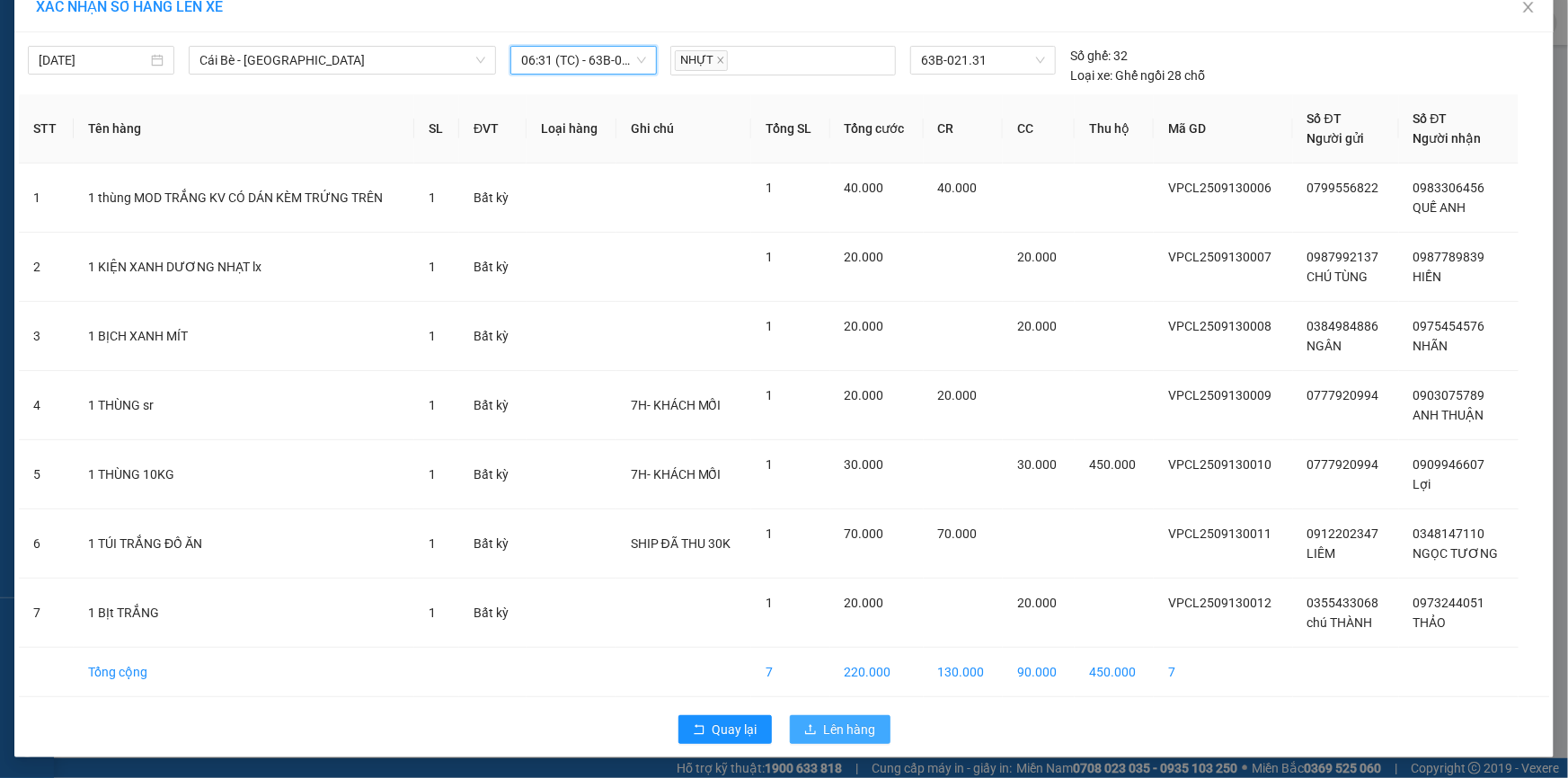
click at [847, 737] on span "Lên hàng" at bounding box center [850, 730] width 52 height 20
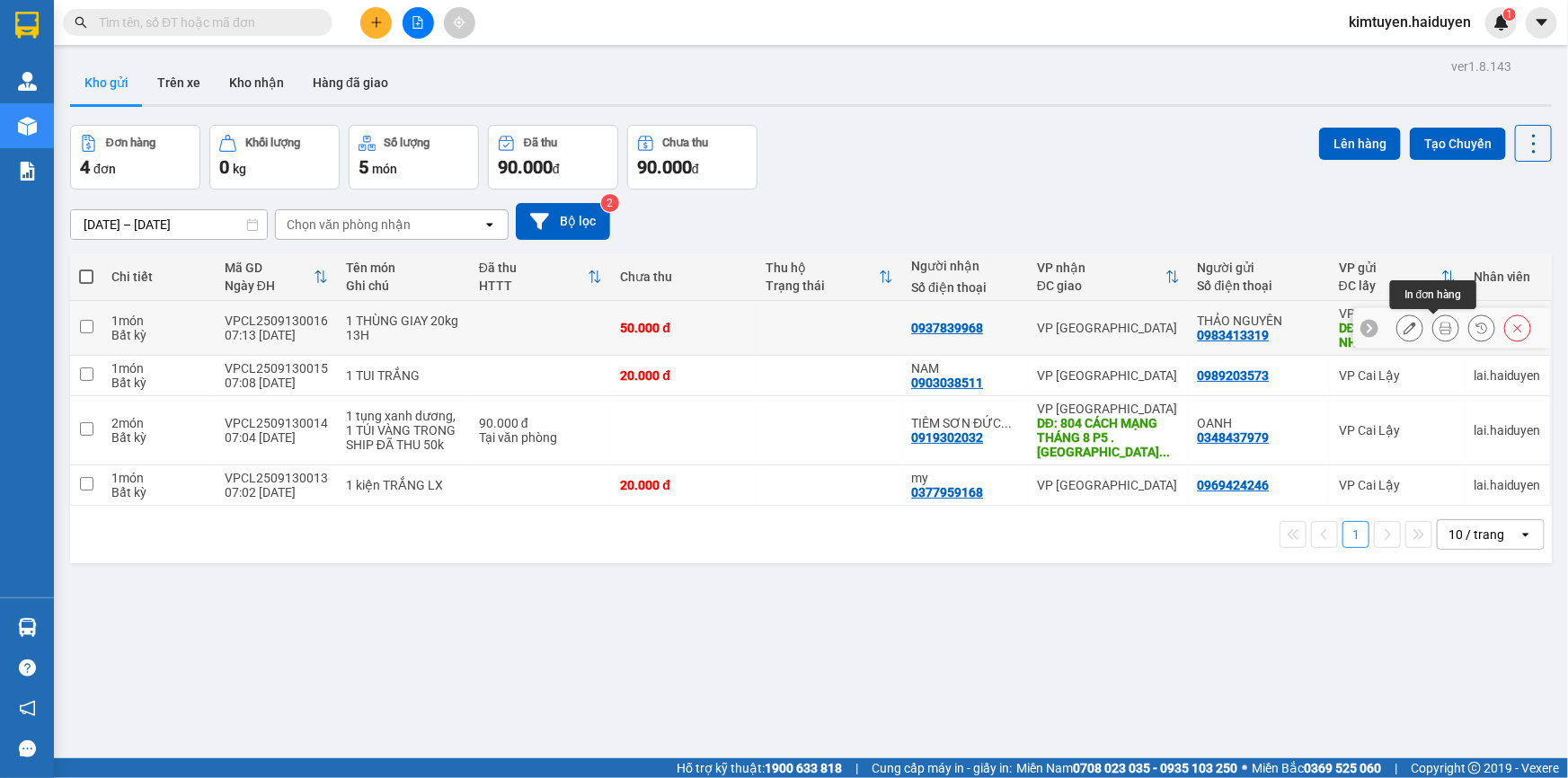
click at [1440, 324] on icon at bounding box center [1446, 328] width 13 height 13
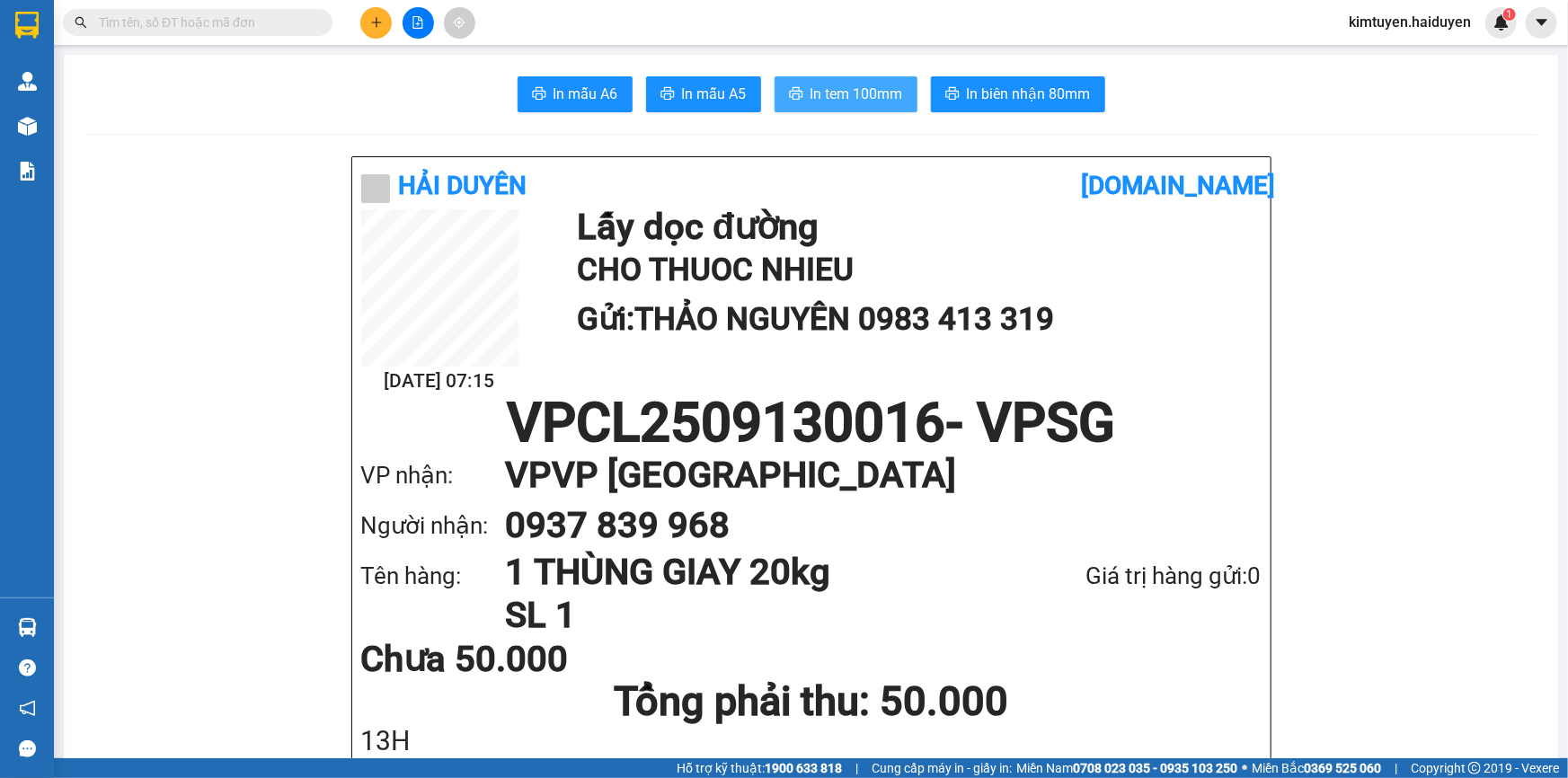
click at [840, 91] on span "In tem 100mm" at bounding box center [857, 94] width 93 height 23
click at [368, 33] on button at bounding box center [376, 23] width 32 height 32
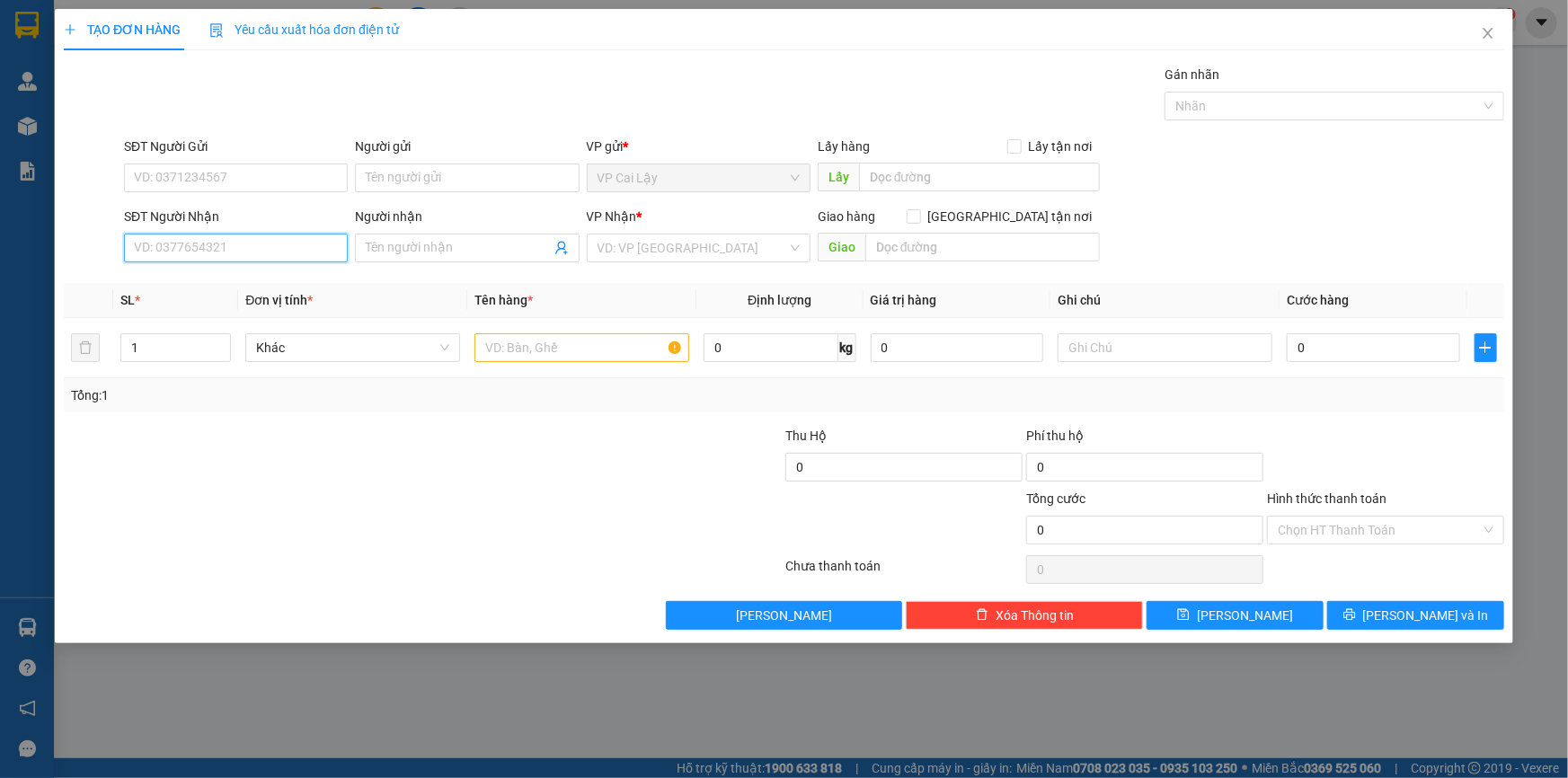
click at [309, 243] on input "SĐT Người Nhận" at bounding box center [236, 248] width 223 height 29
type input "0935385991"
click at [207, 288] on div "0935385991" at bounding box center [235, 284] width 202 height 20
type input "30.000"
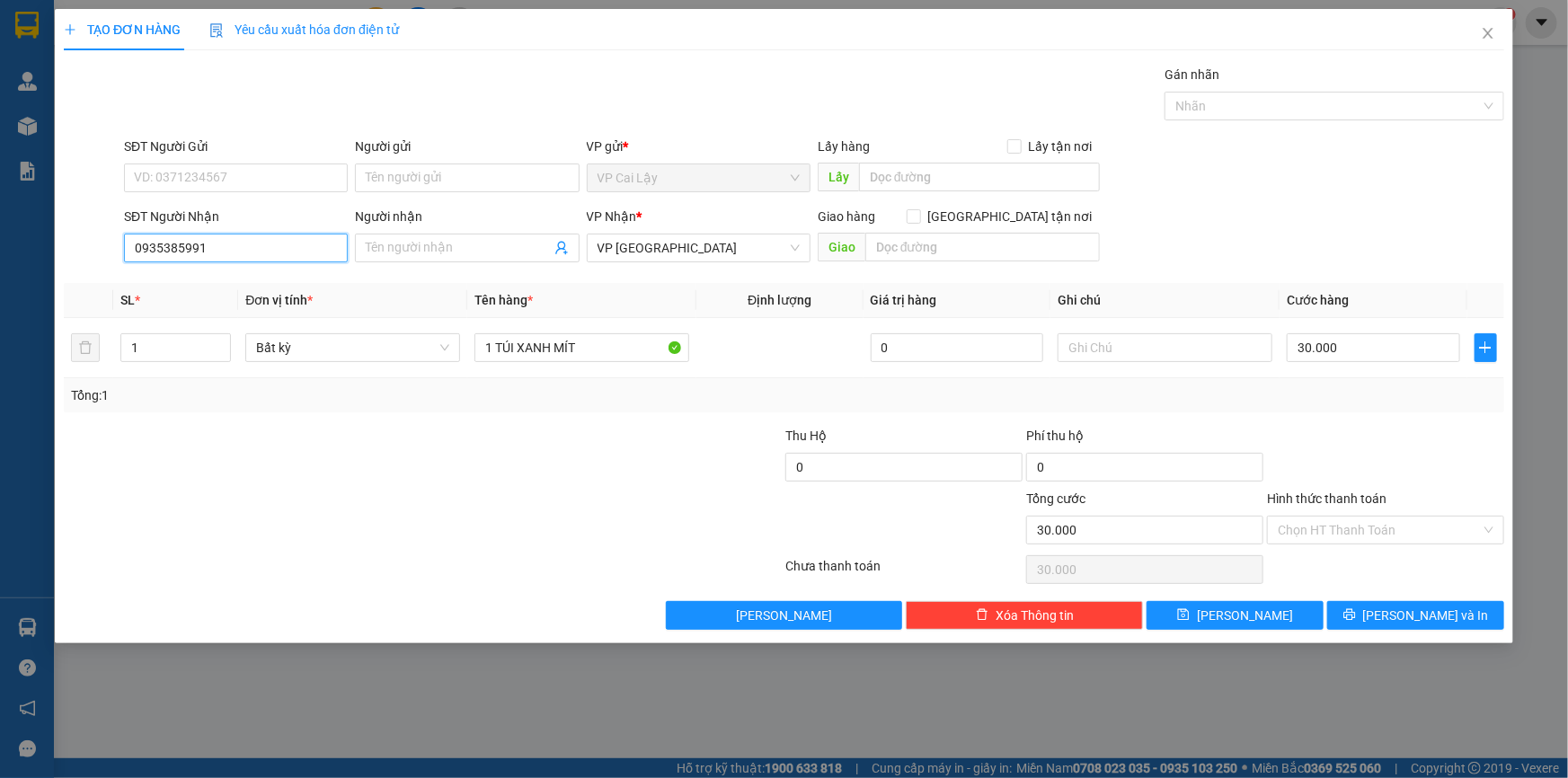
click at [209, 247] on input "0935385991" at bounding box center [236, 248] width 223 height 29
click at [189, 279] on div "0935385991" at bounding box center [235, 284] width 202 height 20
type input "0935385991"
click at [211, 167] on input "SĐT Người Gửi" at bounding box center [236, 178] width 223 height 29
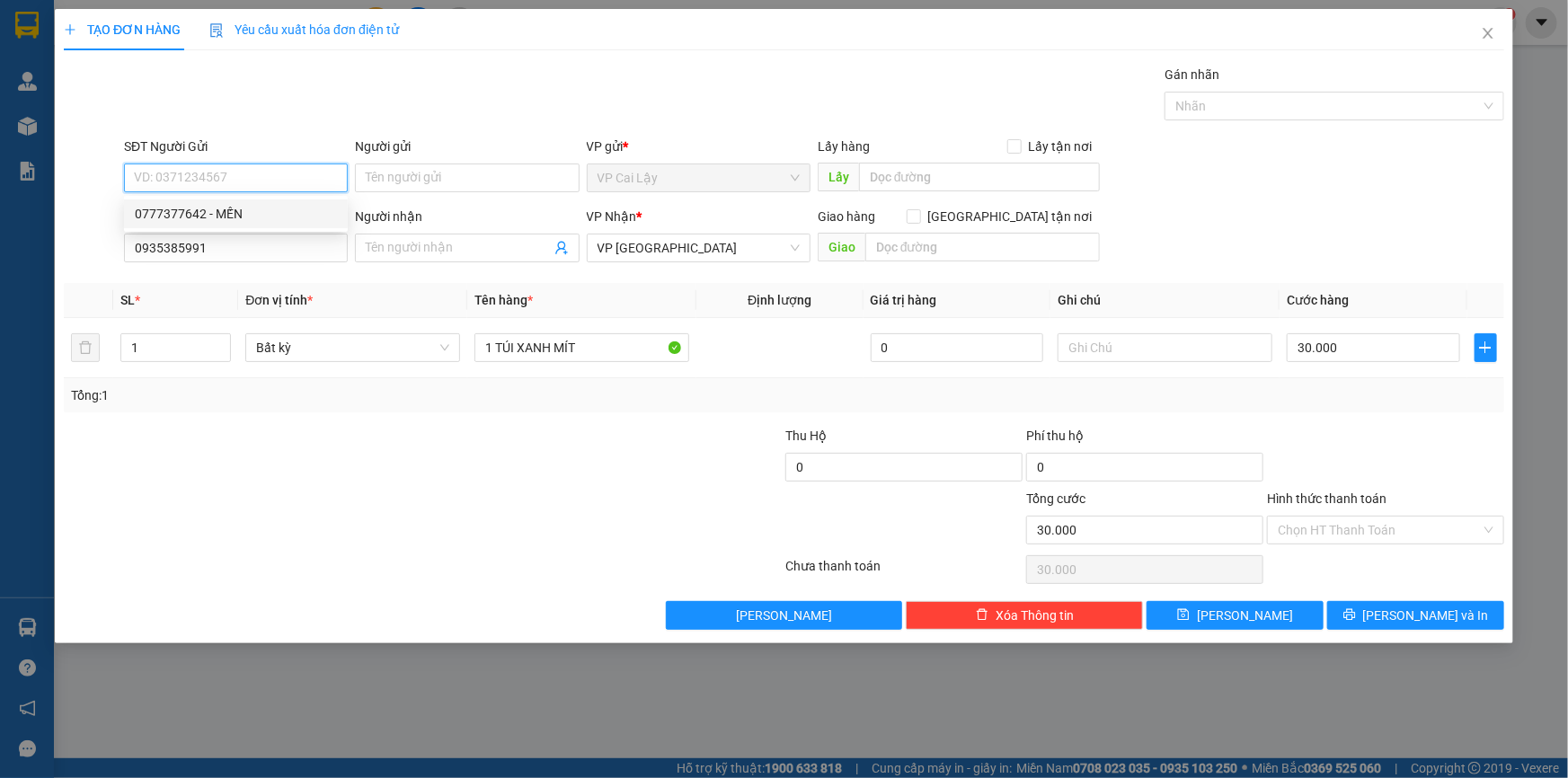
click at [210, 213] on div "0777377642 - MẾN" at bounding box center [235, 214] width 202 height 20
type input "0777377642"
type input "MẾN"
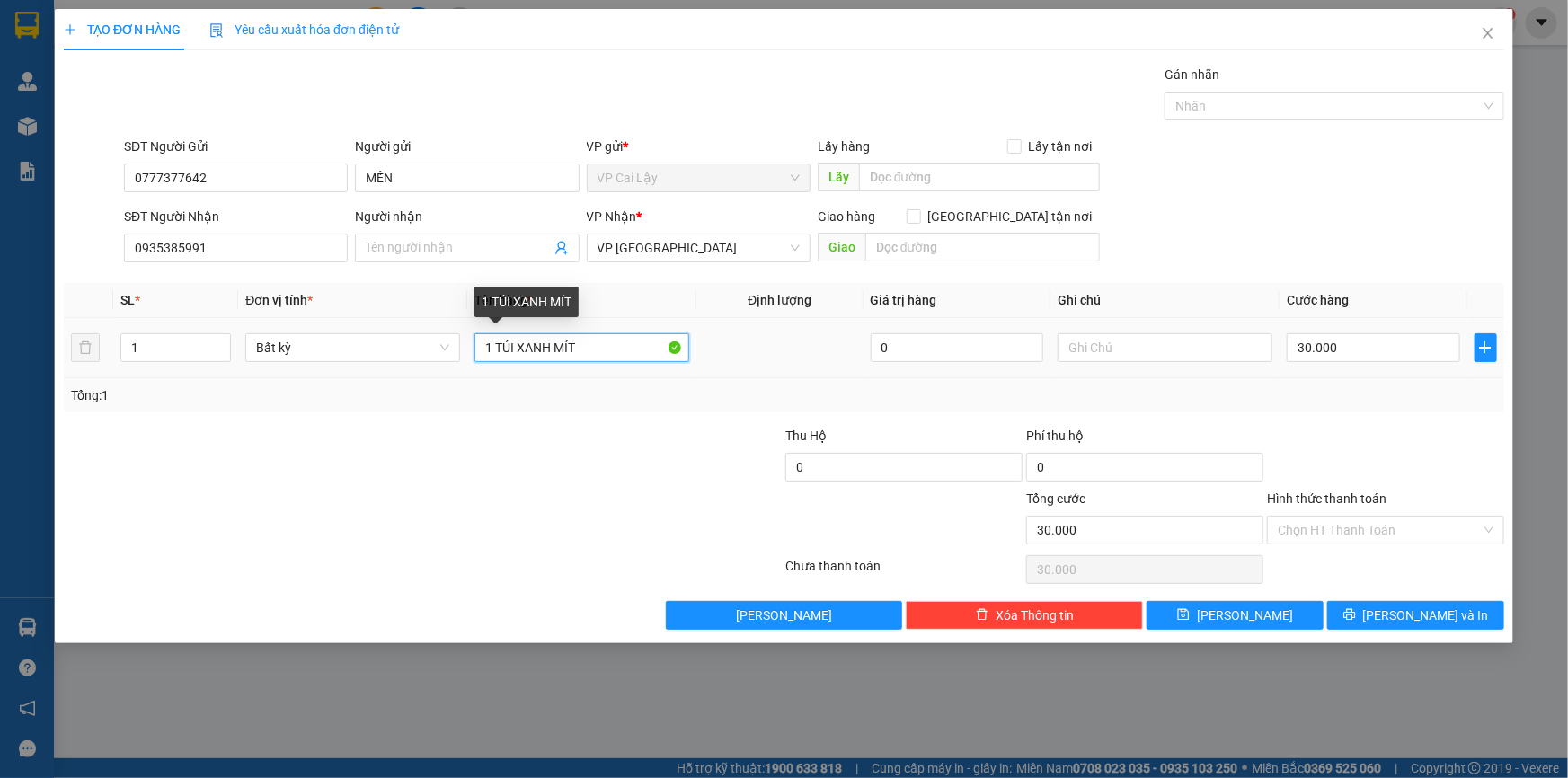
drag, startPoint x: 577, startPoint y: 344, endPoint x: 494, endPoint y: 332, distance: 83.9
click at [494, 333] on input "1 TÚI XANH MÍT" at bounding box center [582, 348] width 215 height 29
type input "1 họp"
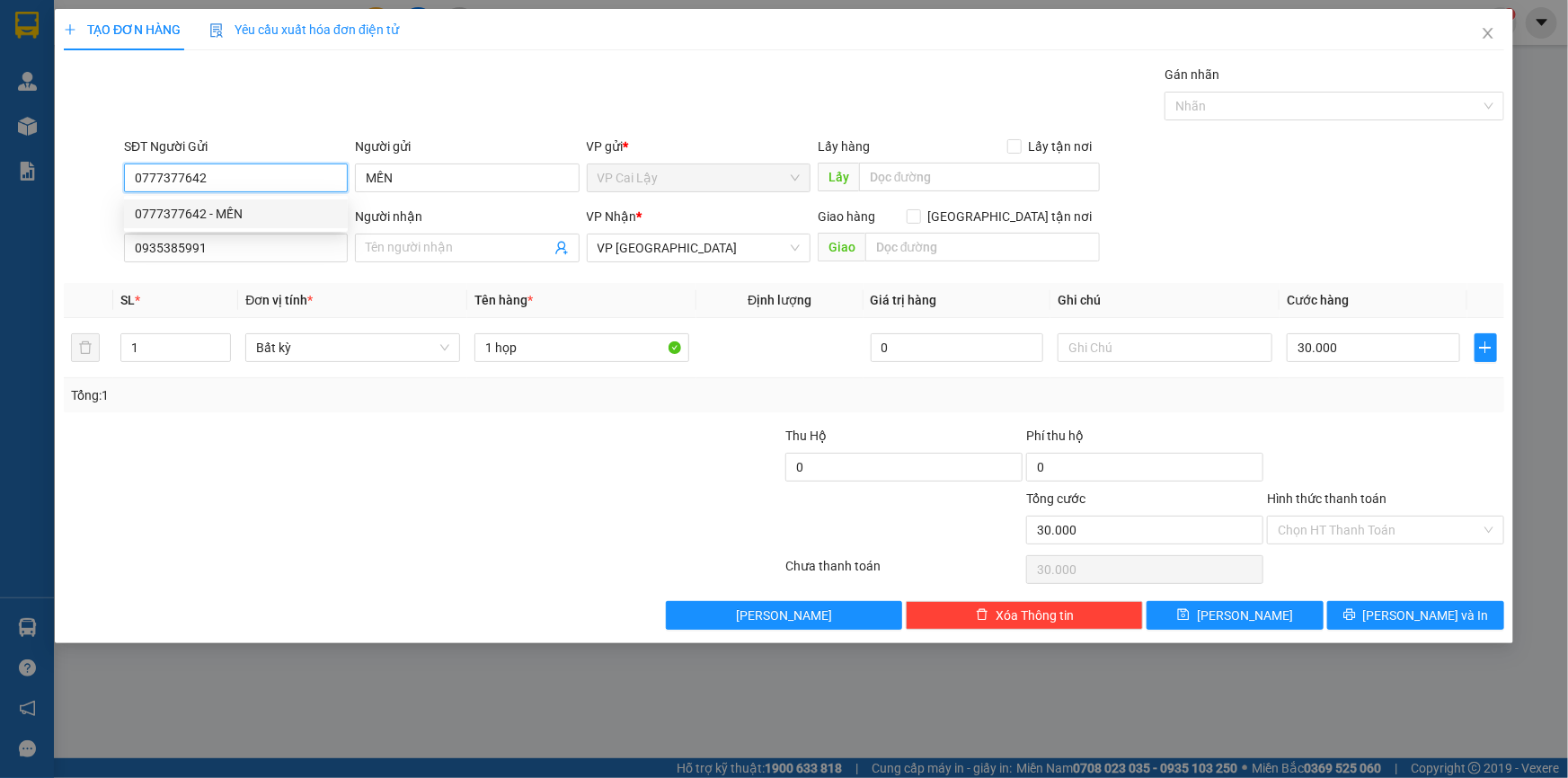
drag, startPoint x: 209, startPoint y: 180, endPoint x: 113, endPoint y: 166, distance: 97.0
click at [113, 166] on div "SĐT Người Gửi 0777377642 Người gửi MẾN VP gửi * VP Cai Lậy Lấy hàng Lấy tận nơi…" at bounding box center [784, 167] width 1445 height 63
type input "0908154424"
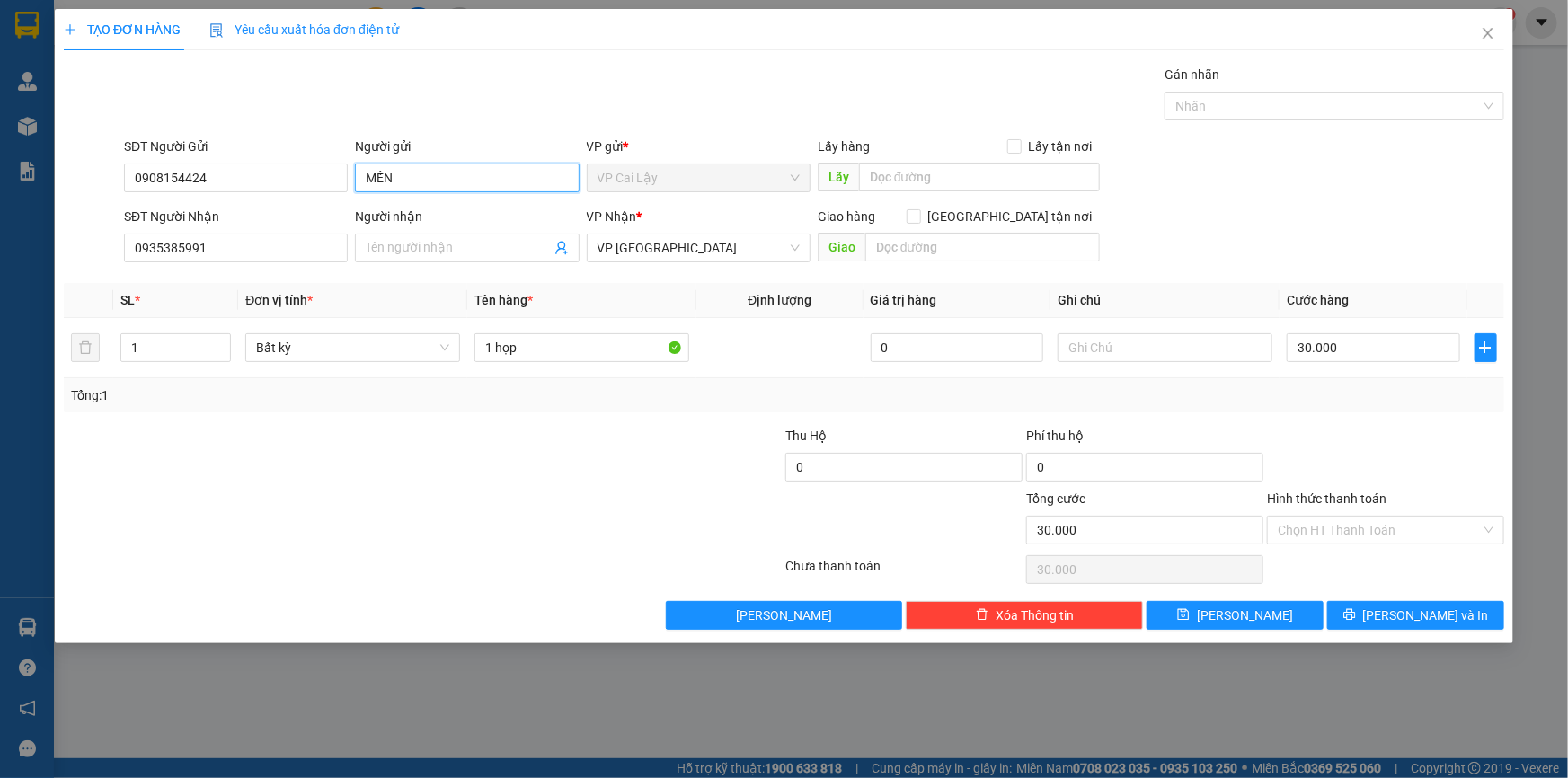
drag, startPoint x: 411, startPoint y: 182, endPoint x: 295, endPoint y: 157, distance: 118.7
click at [295, 157] on div "SĐT Người Gửi 0908154424 0908154424 Người gửi MẾN VP gửi * VP Cai Lậy Lấy hàng …" at bounding box center [814, 167] width 1387 height 63
type input "ngọc"
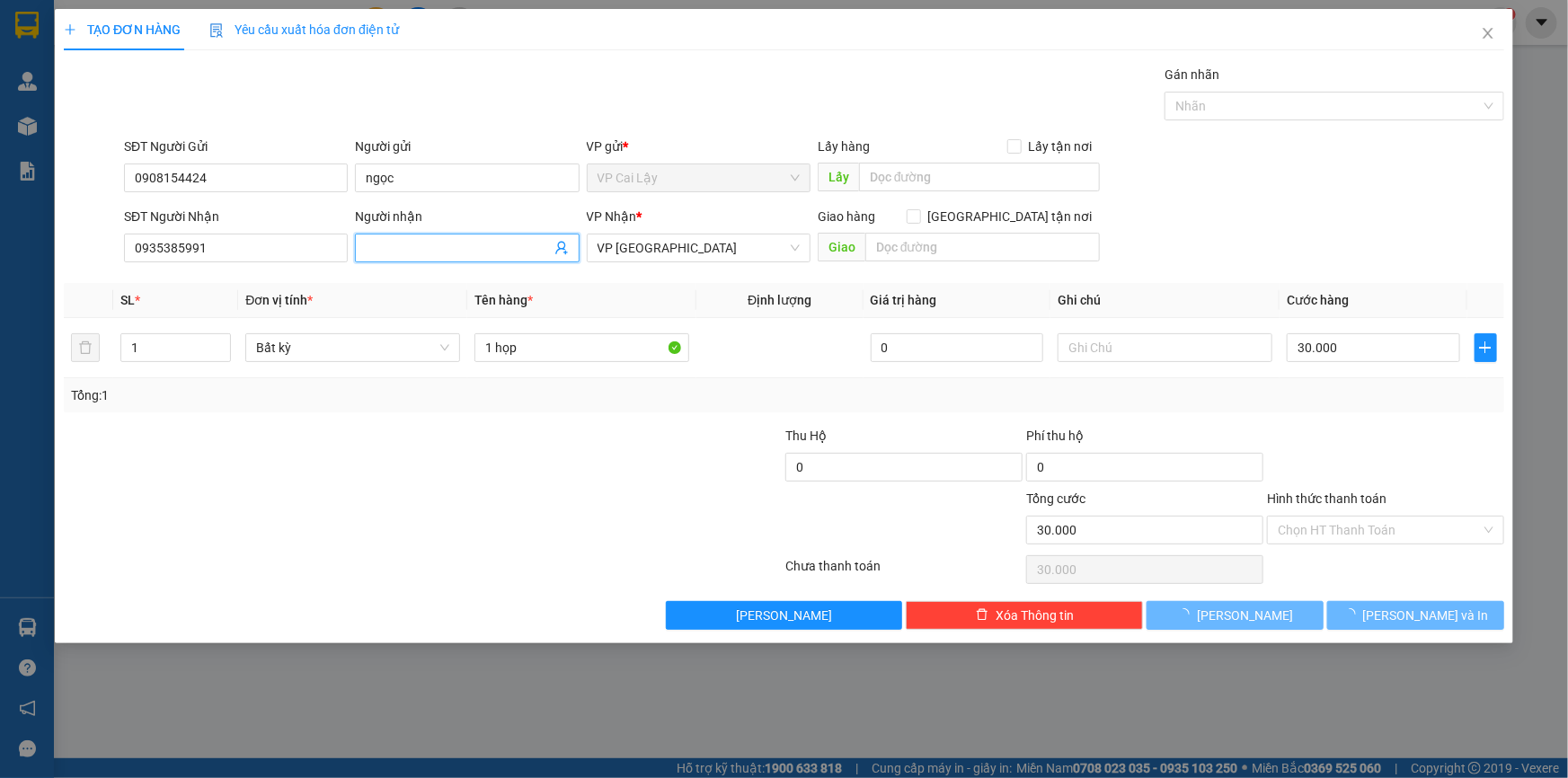
click at [512, 239] on input "Người nhận" at bounding box center [458, 248] width 184 height 20
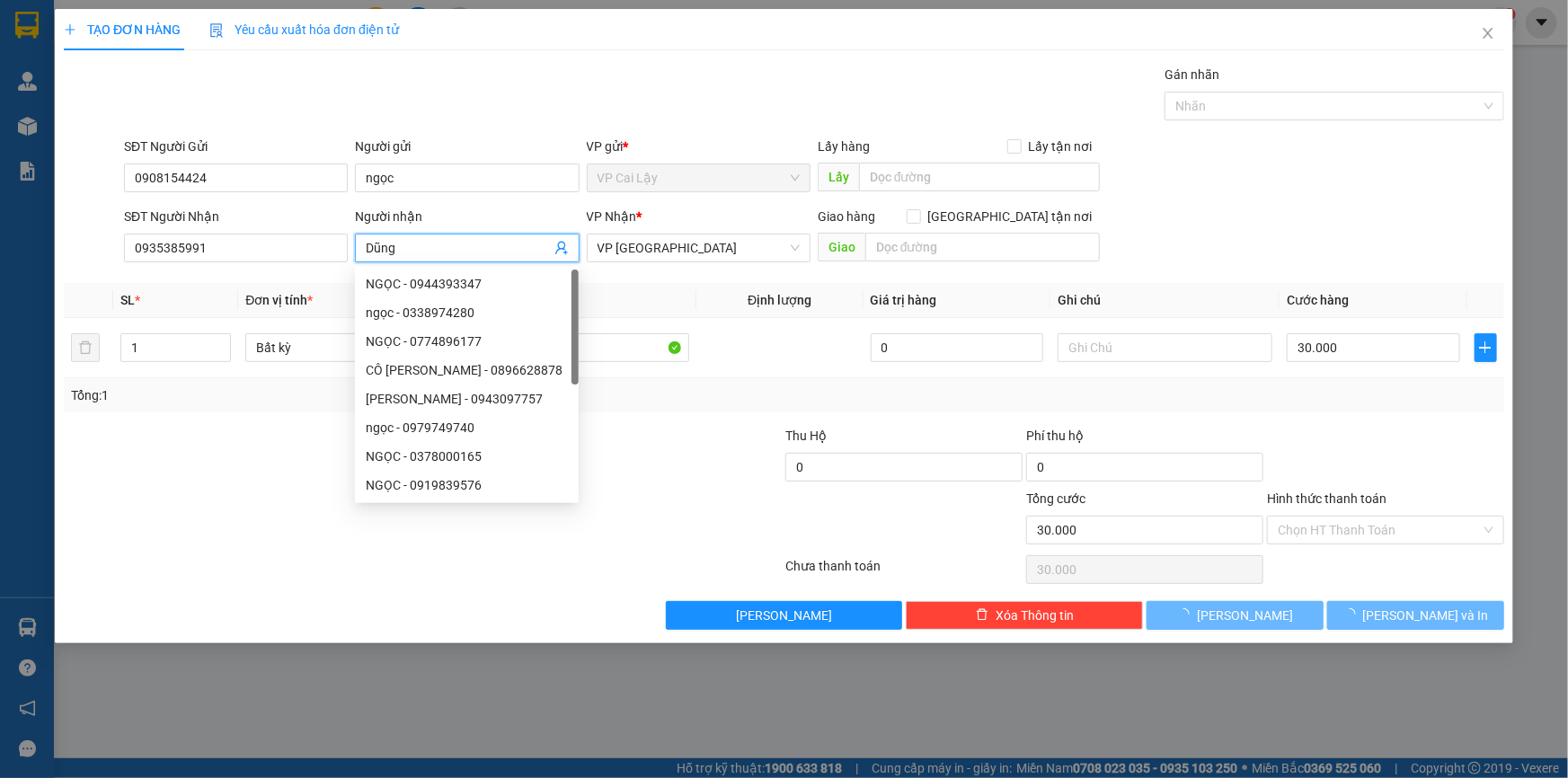
type input "Dũng"
click at [703, 468] on div at bounding box center [664, 457] width 241 height 63
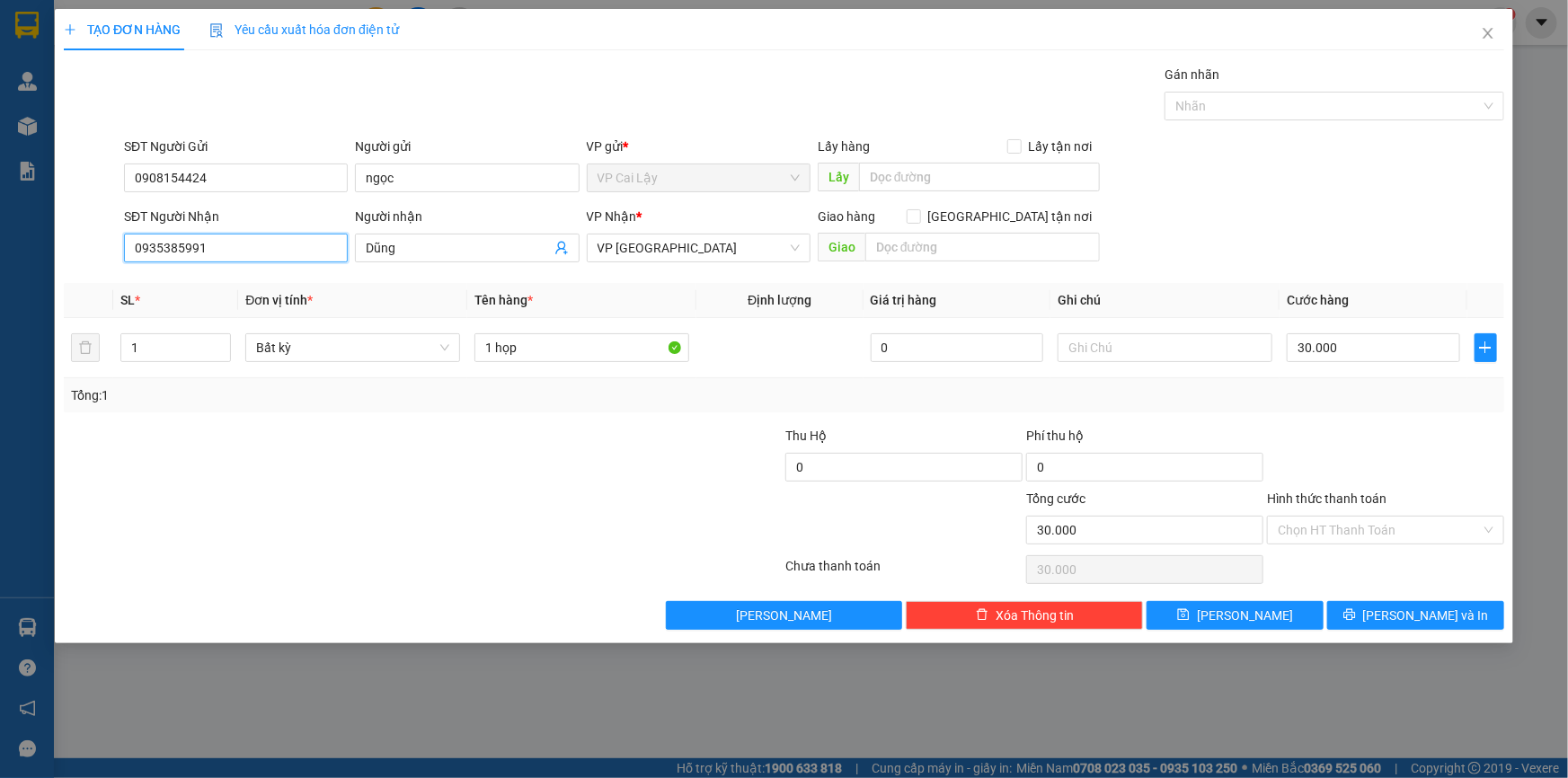
click at [211, 251] on input "0935385991" at bounding box center [236, 248] width 223 height 29
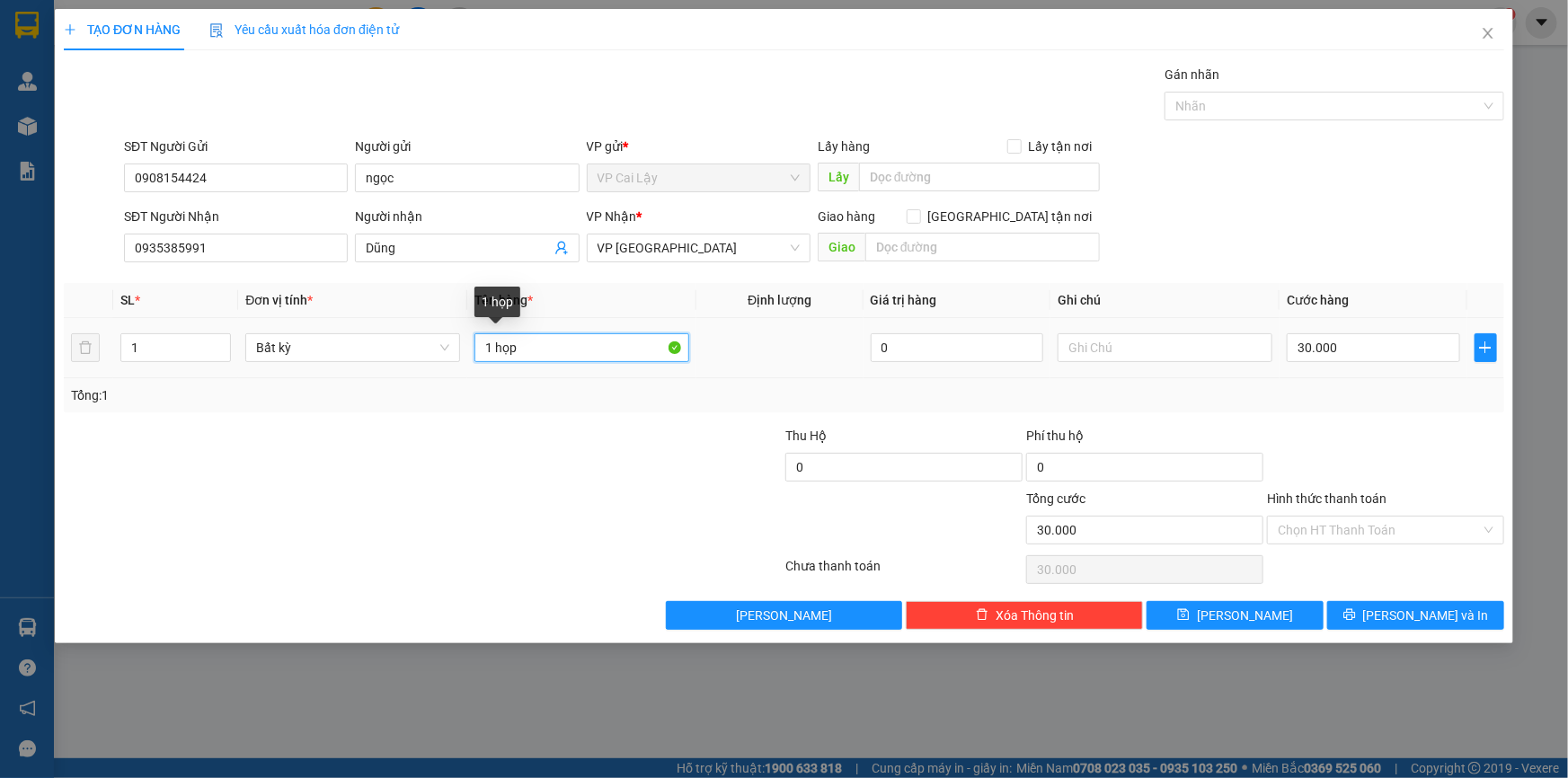
click at [573, 346] on input "1 họp" at bounding box center [582, 348] width 215 height 29
type input "1 họp giấy nhỏ"
click at [1316, 342] on input "30.000" at bounding box center [1373, 348] width 173 height 29
type input "2"
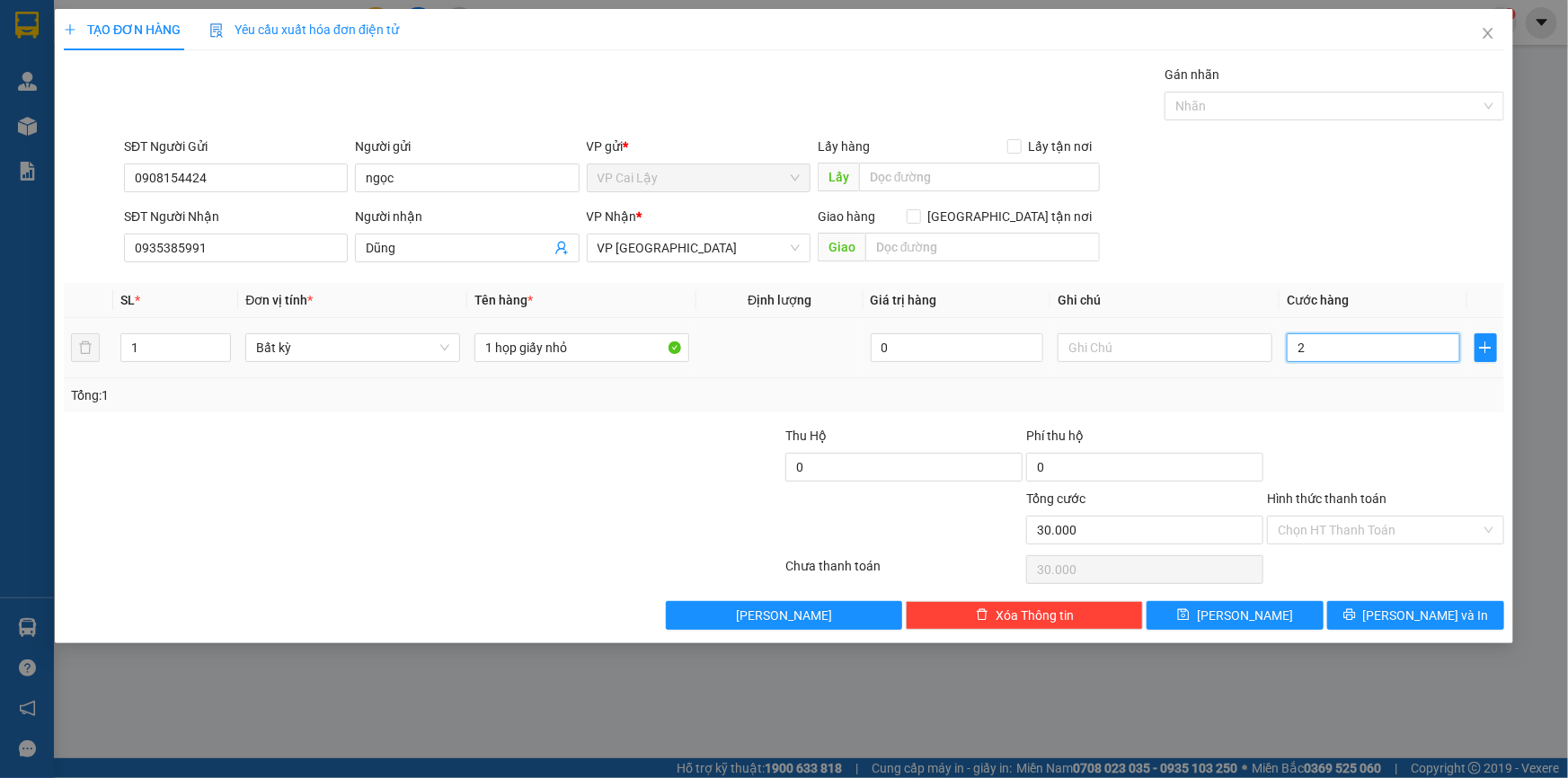
type input "2"
type input "20"
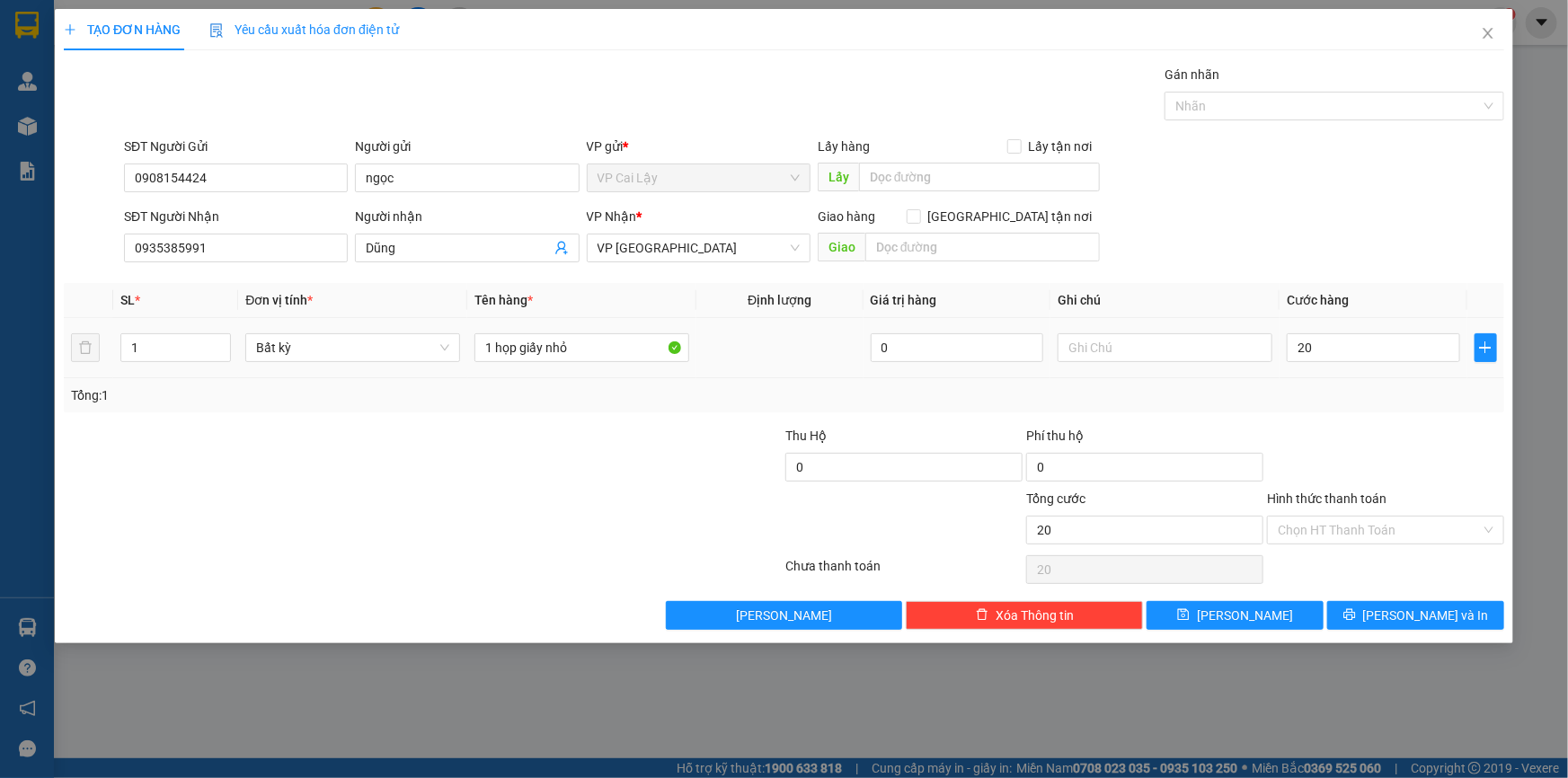
click at [1298, 389] on div "Tổng: 1" at bounding box center [784, 396] width 1426 height 20
type input "20.000"
click at [1376, 626] on button "[PERSON_NAME] và In" at bounding box center [1415, 616] width 177 height 29
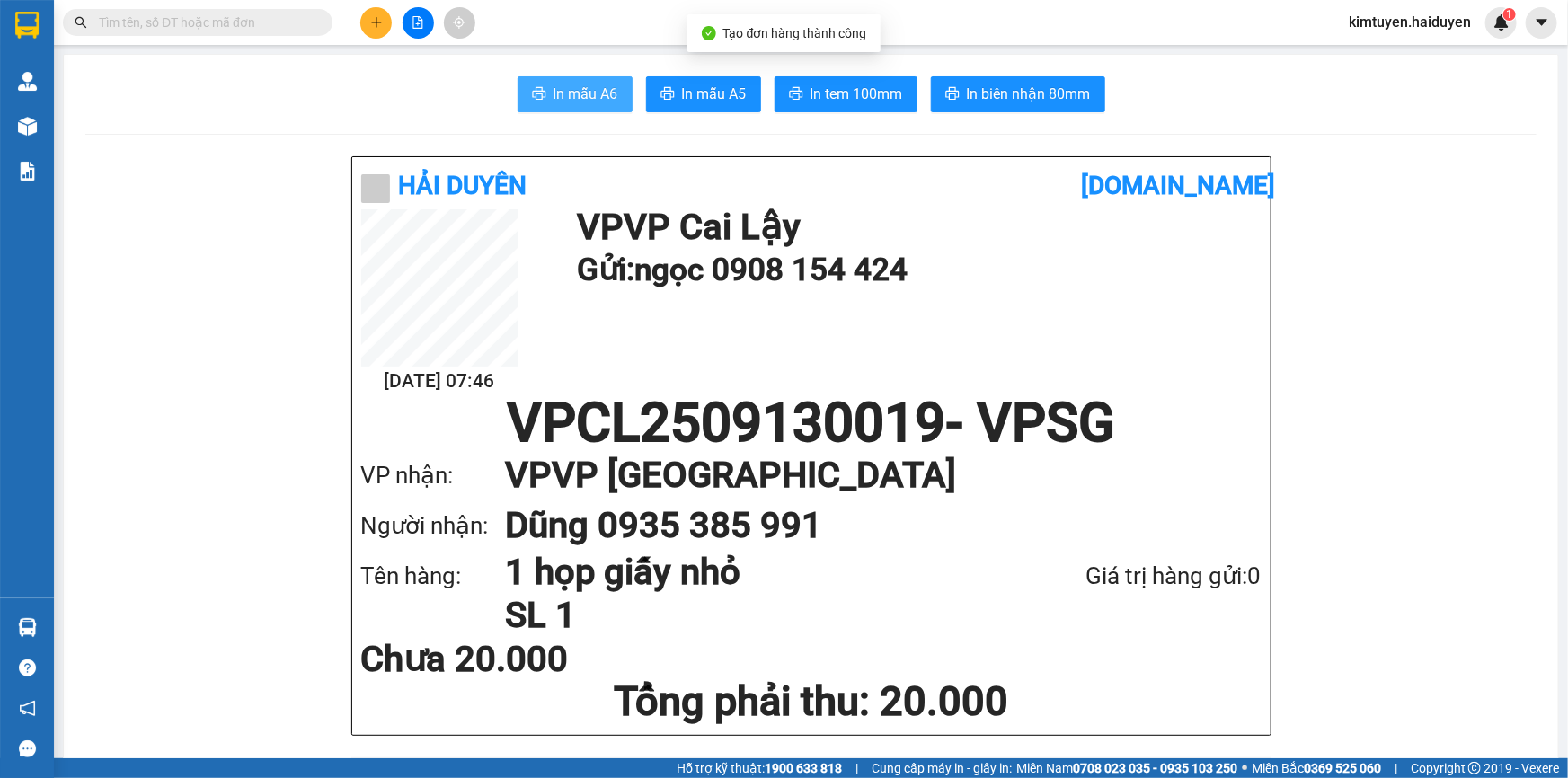
click at [566, 93] on span "In mẫu A6" at bounding box center [586, 94] width 64 height 23
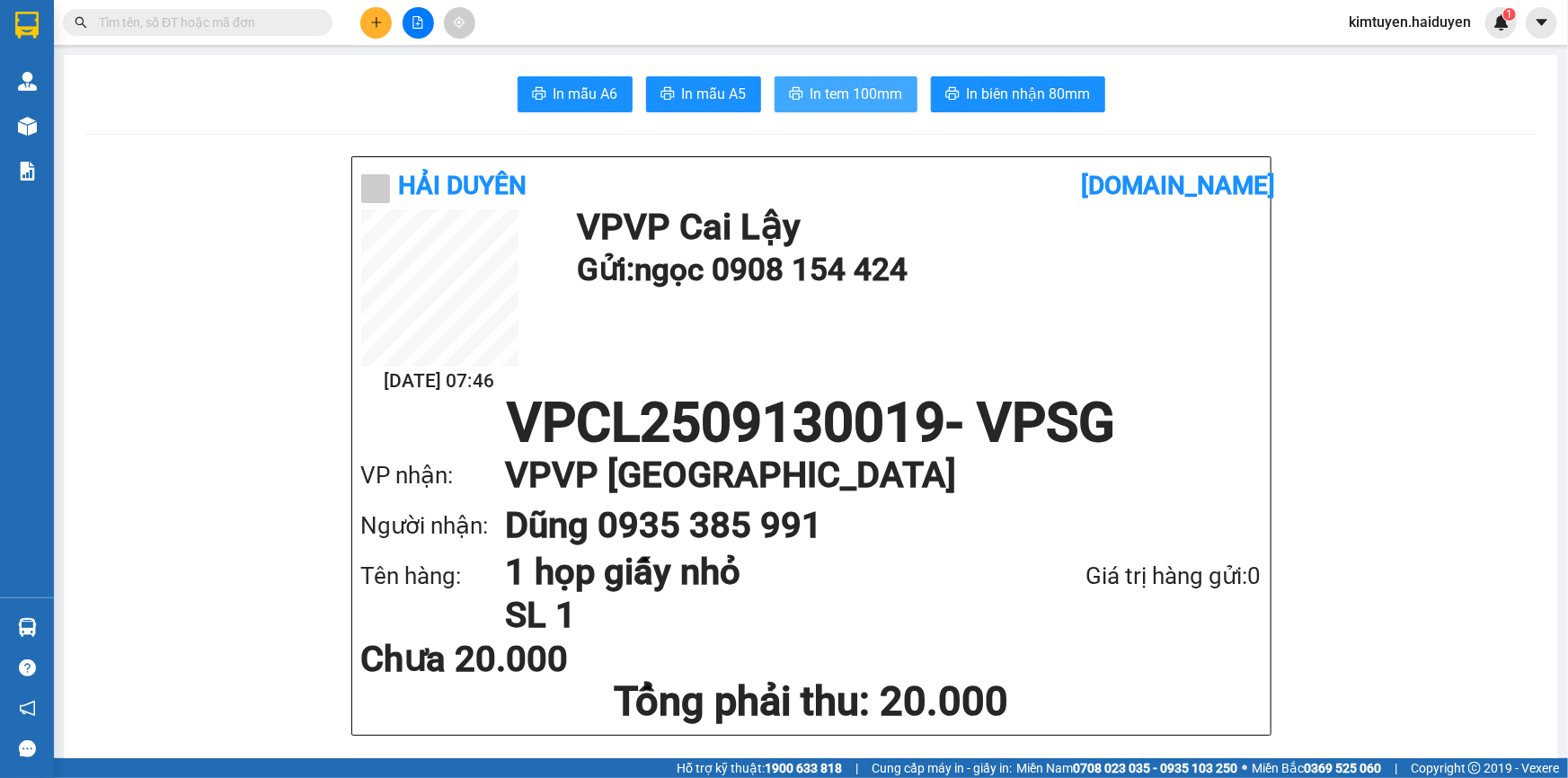
click at [844, 99] on span "In tem 100mm" at bounding box center [857, 94] width 93 height 23
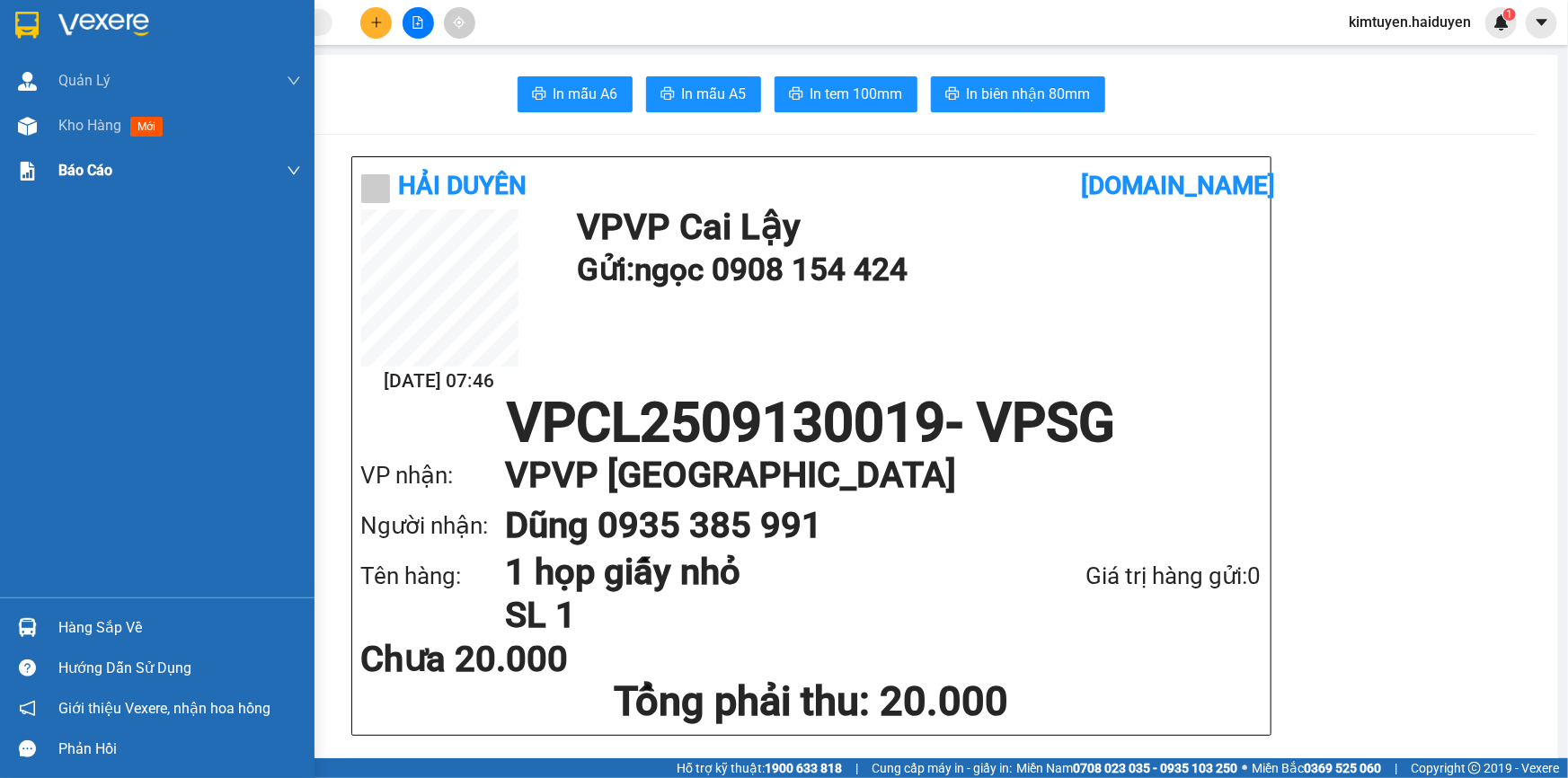
drag, startPoint x: 31, startPoint y: 133, endPoint x: 130, endPoint y: 171, distance: 106.0
click at [31, 133] on img at bounding box center [27, 126] width 19 height 19
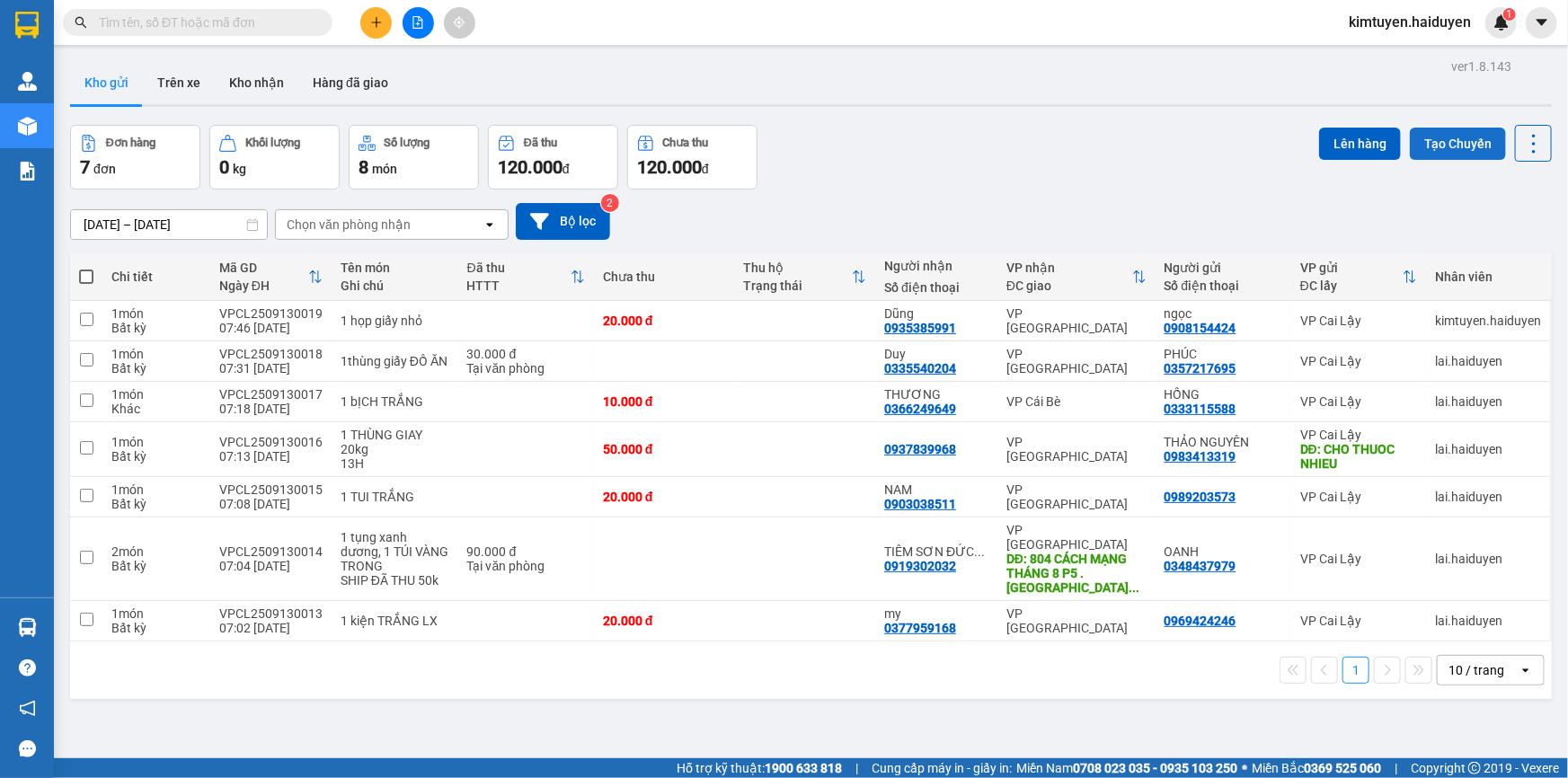
click at [1445, 128] on button "Tạo Chuyến" at bounding box center [1458, 144] width 96 height 33
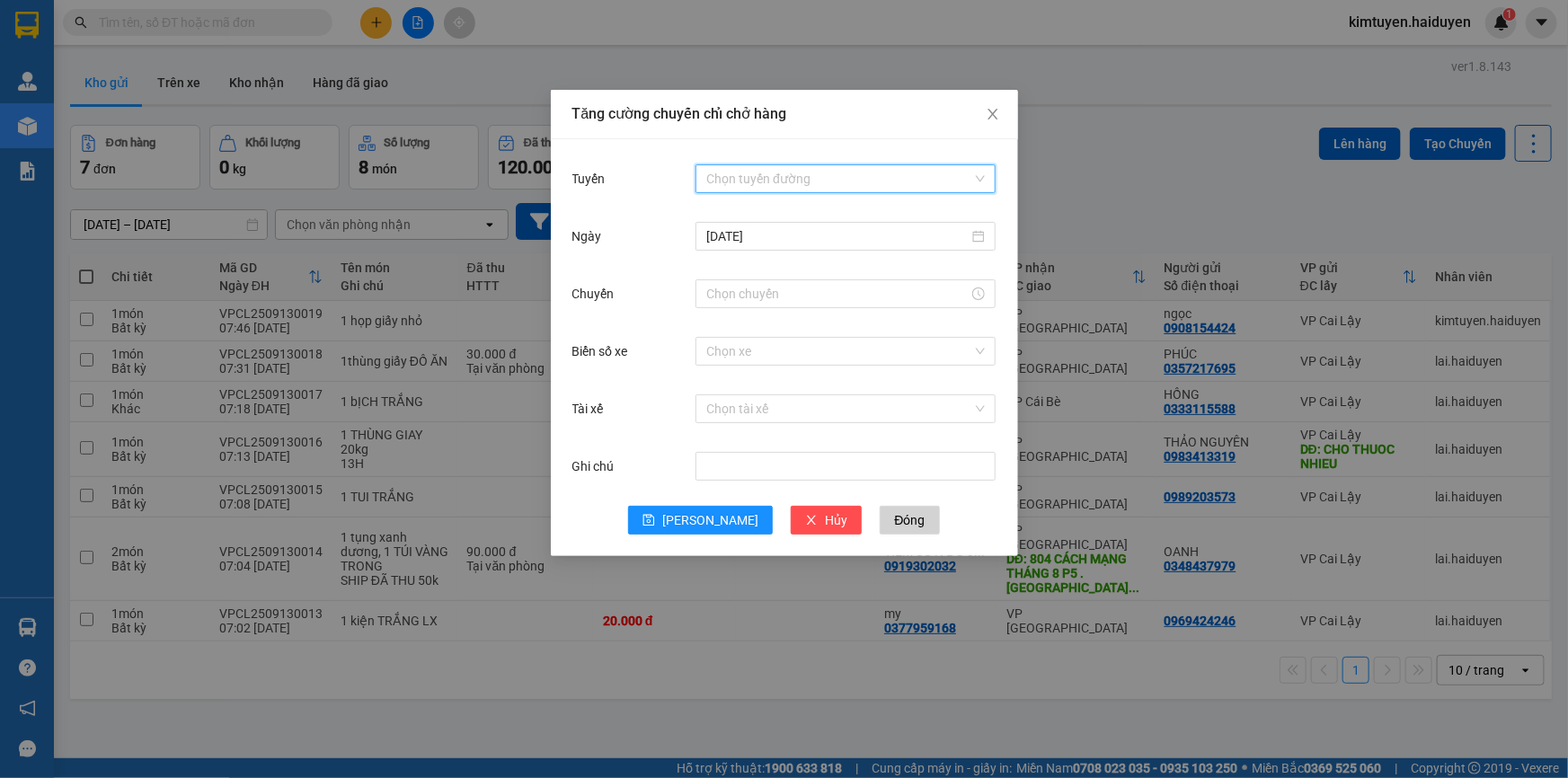
click at [749, 170] on input "Tuyến" at bounding box center [839, 179] width 266 height 27
click at [737, 249] on div "Cái Bè - [GEOGRAPHIC_DATA]" at bounding box center [845, 243] width 279 height 20
click at [716, 289] on input "Chuyến" at bounding box center [837, 294] width 262 height 20
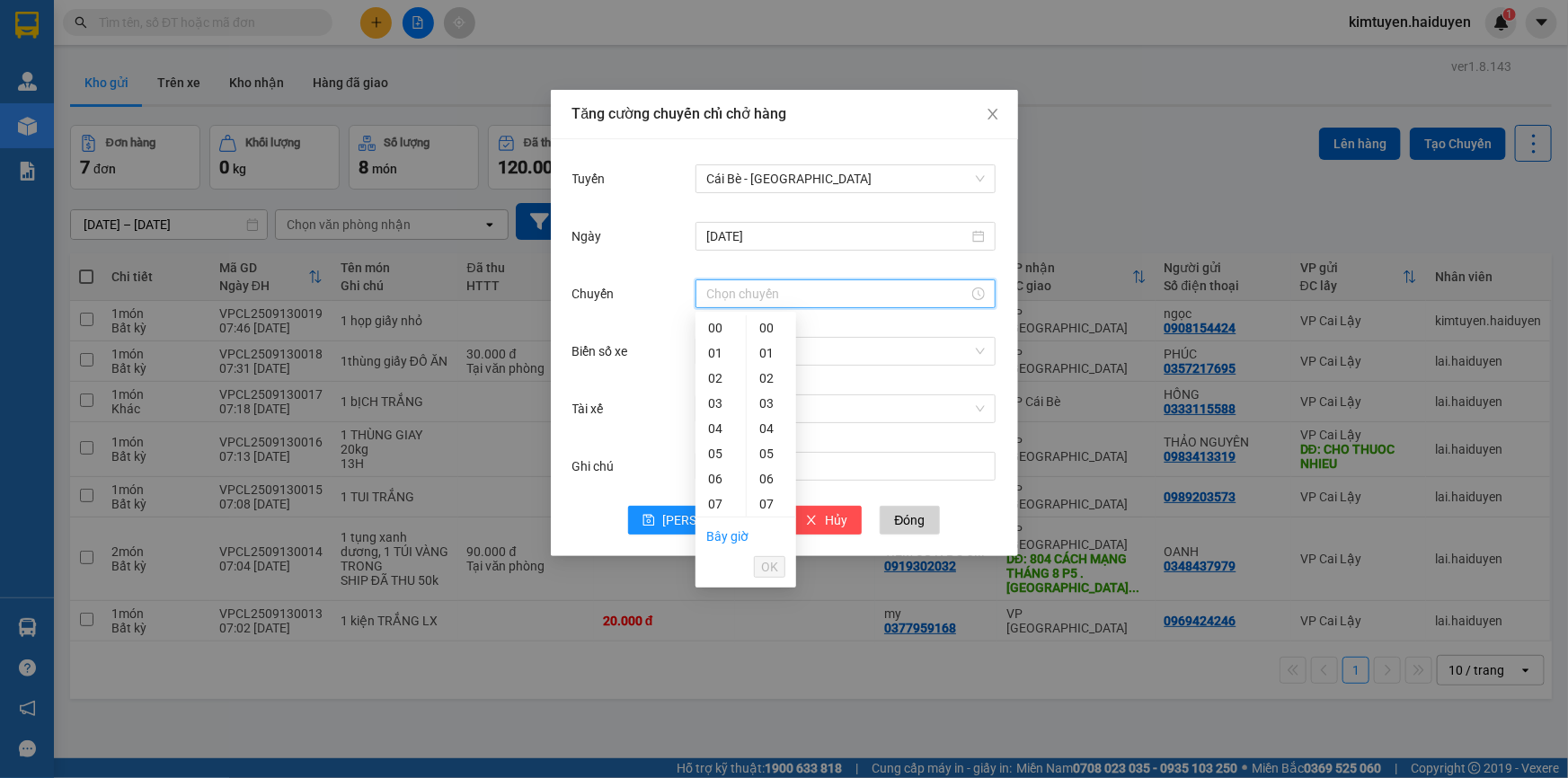
click at [706, 517] on div "08" at bounding box center [720, 529] width 50 height 25
type input "08:31"
click at [989, 526] on div "Lưu Hủy Đóng" at bounding box center [784, 520] width 424 height 29
click at [737, 305] on div at bounding box center [845, 294] width 301 height 29
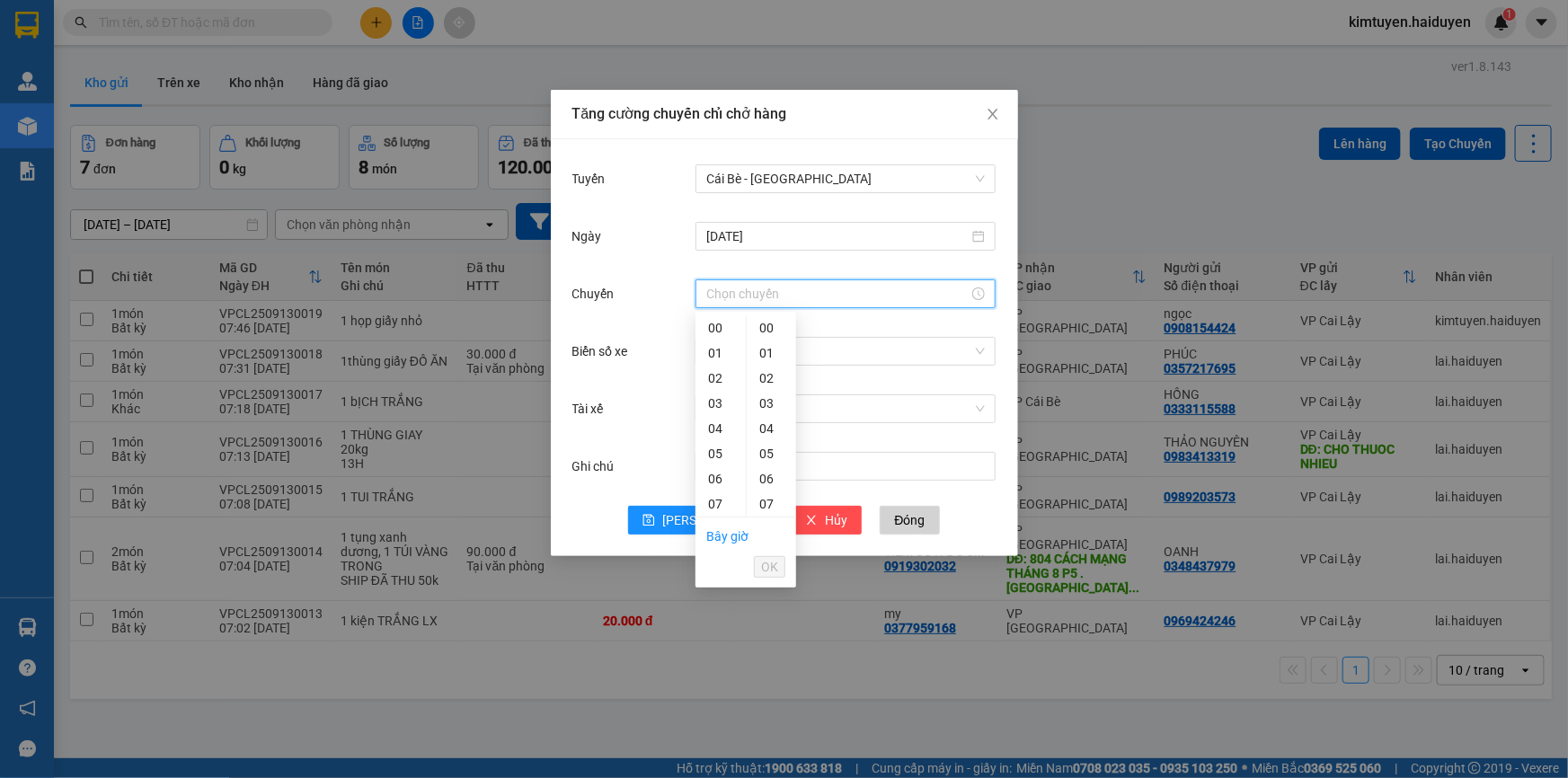
click at [726, 517] on div "08" at bounding box center [720, 529] width 50 height 25
type input "08:31"
click at [768, 564] on span "OK" at bounding box center [769, 567] width 17 height 20
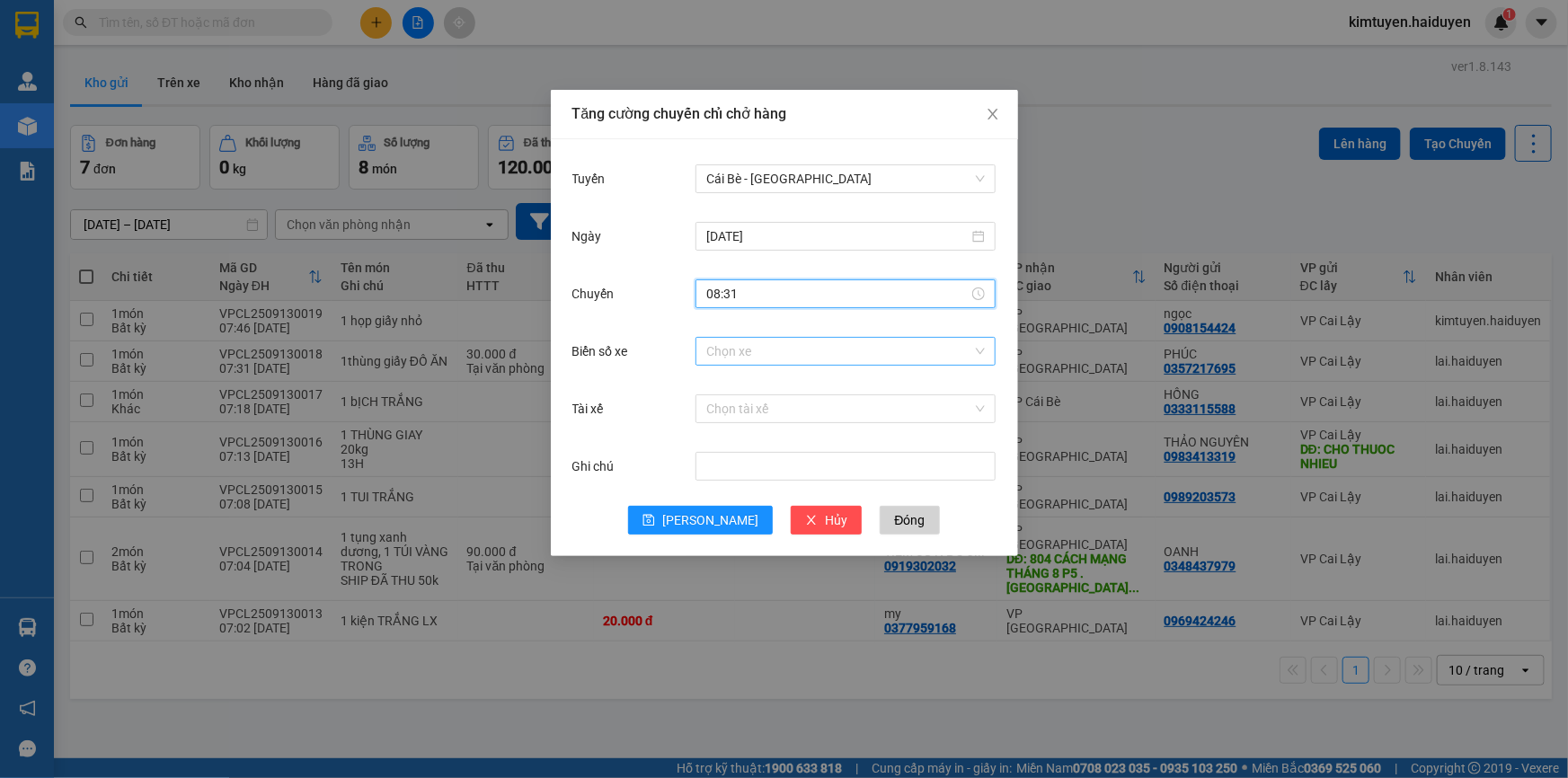
click at [754, 350] on input "Biển số xe" at bounding box center [839, 351] width 266 height 27
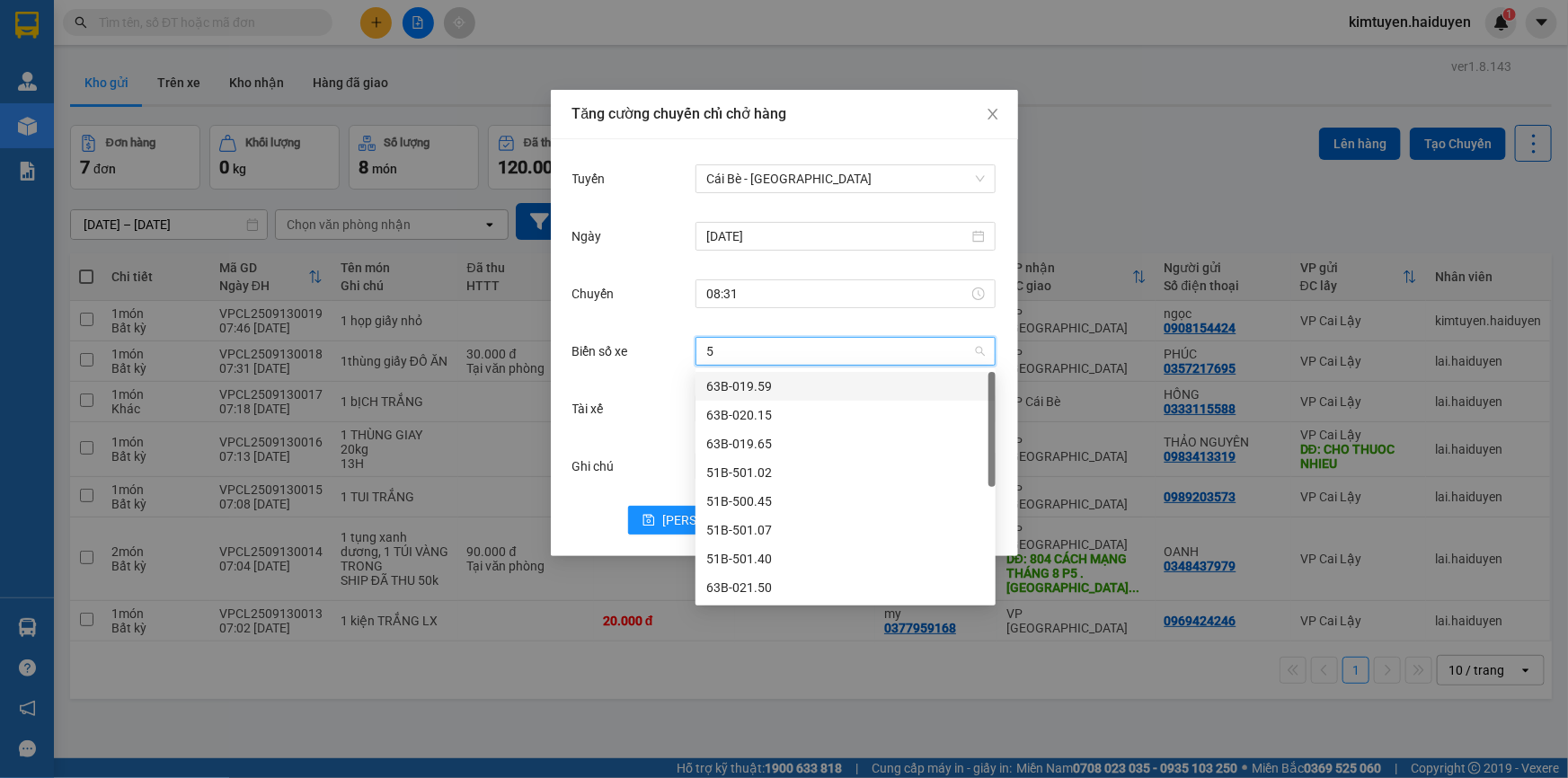
type input "50"
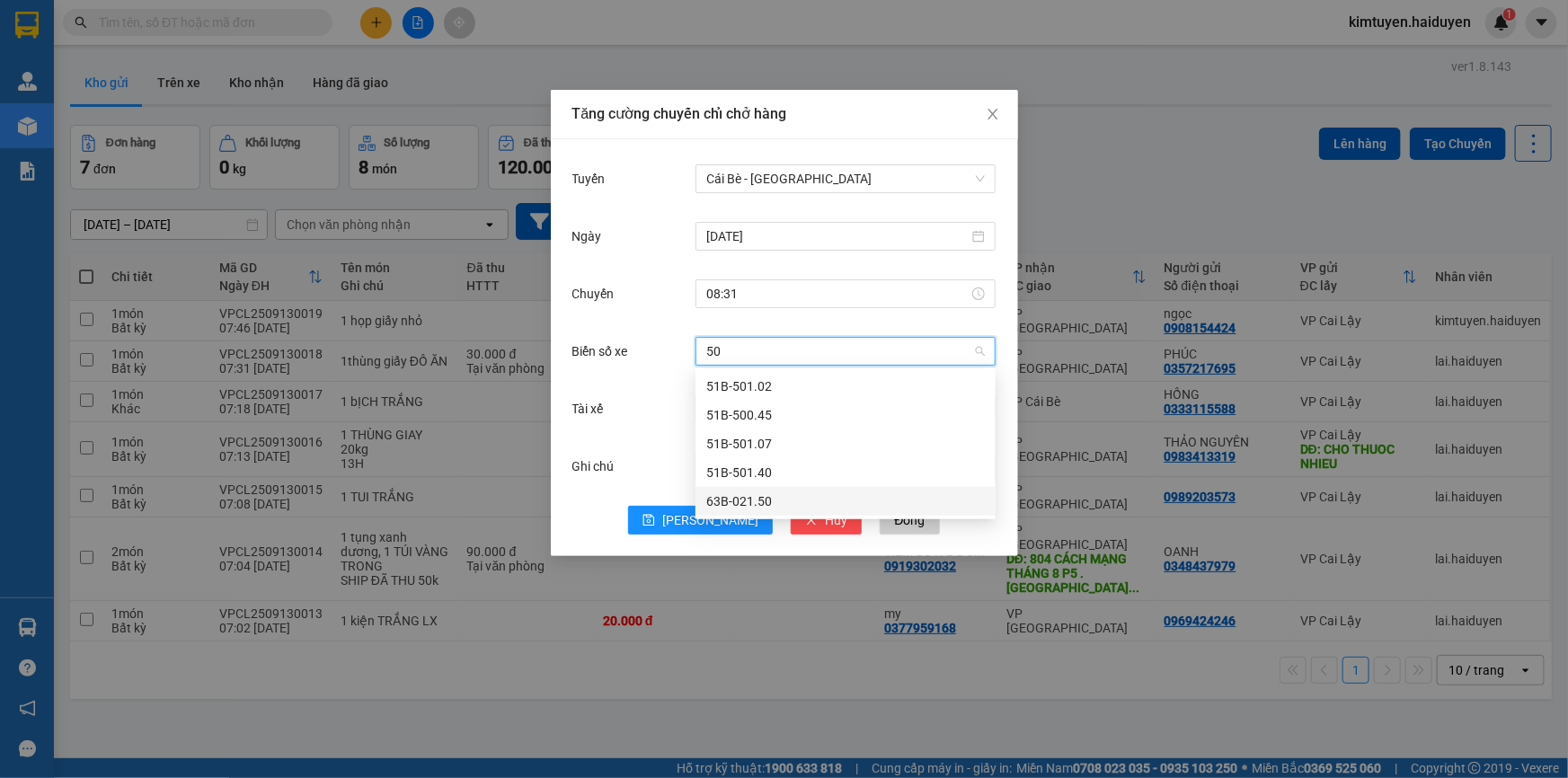
click at [756, 497] on div "63B-021.50" at bounding box center [845, 501] width 279 height 20
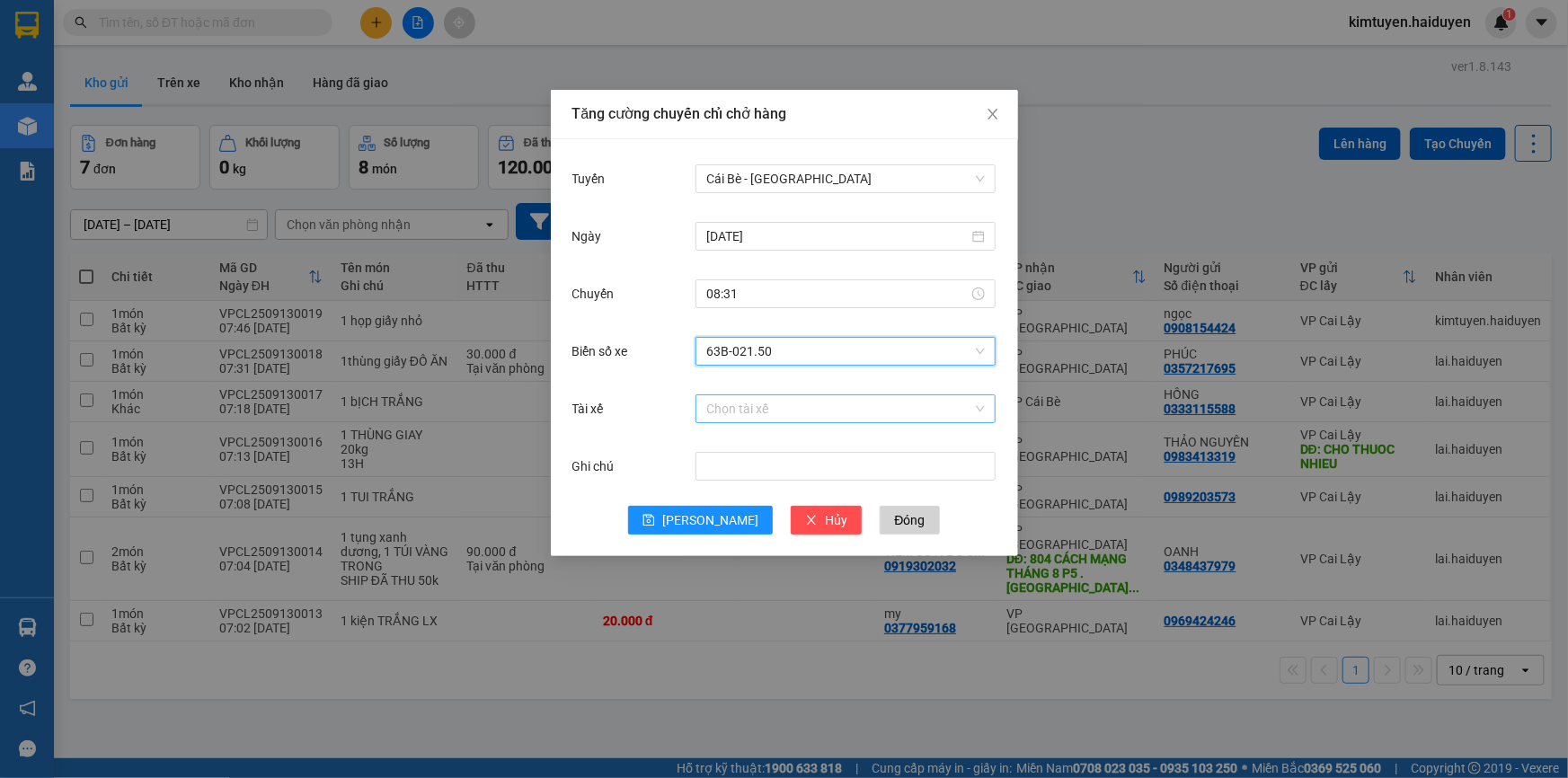
click at [722, 414] on input "Tài xế" at bounding box center [839, 409] width 266 height 27
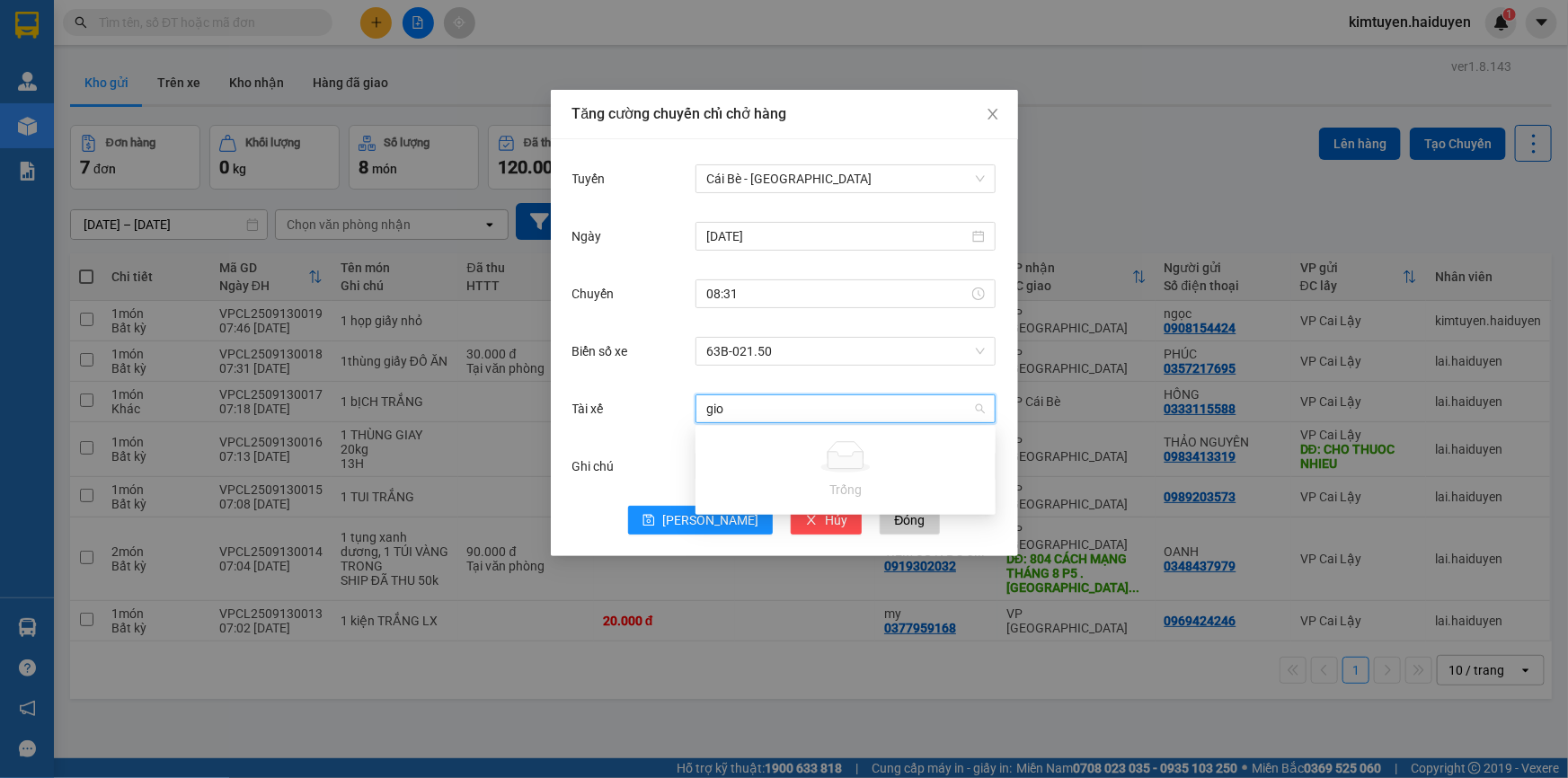
type input "gi"
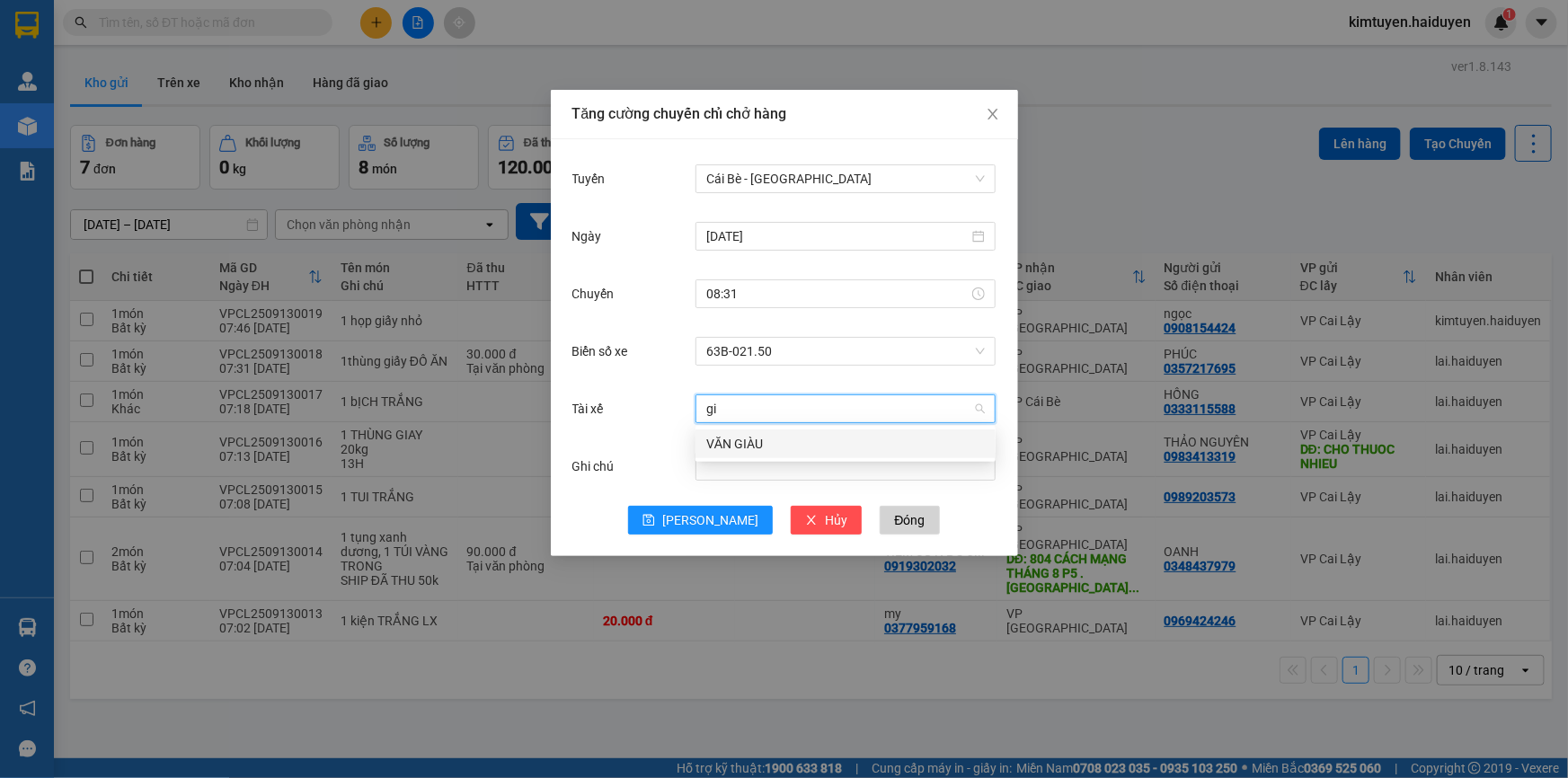
click at [720, 439] on div "VĂN GIÀU" at bounding box center [845, 444] width 279 height 20
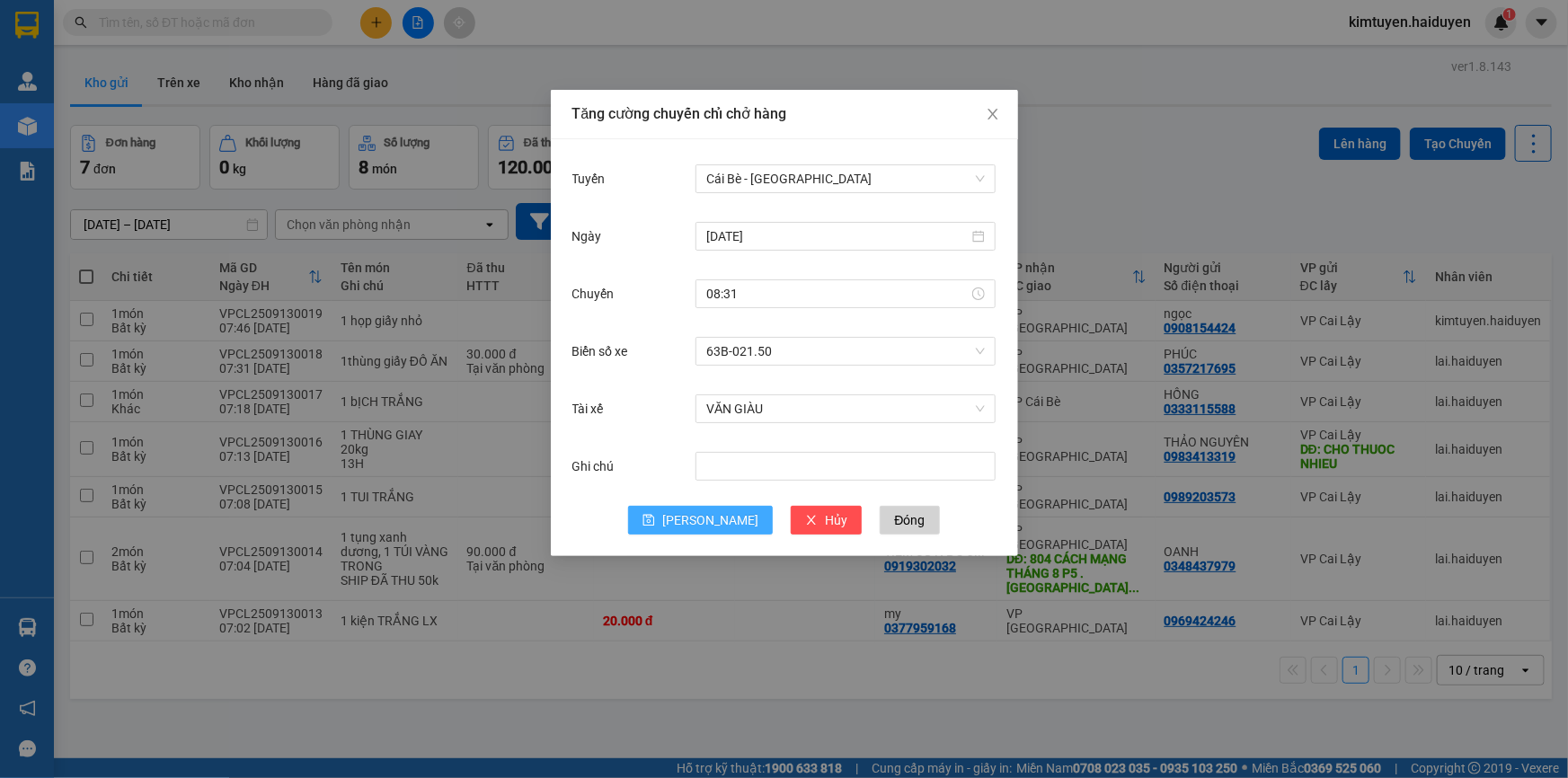
click at [697, 512] on button "[PERSON_NAME]" at bounding box center [700, 520] width 144 height 29
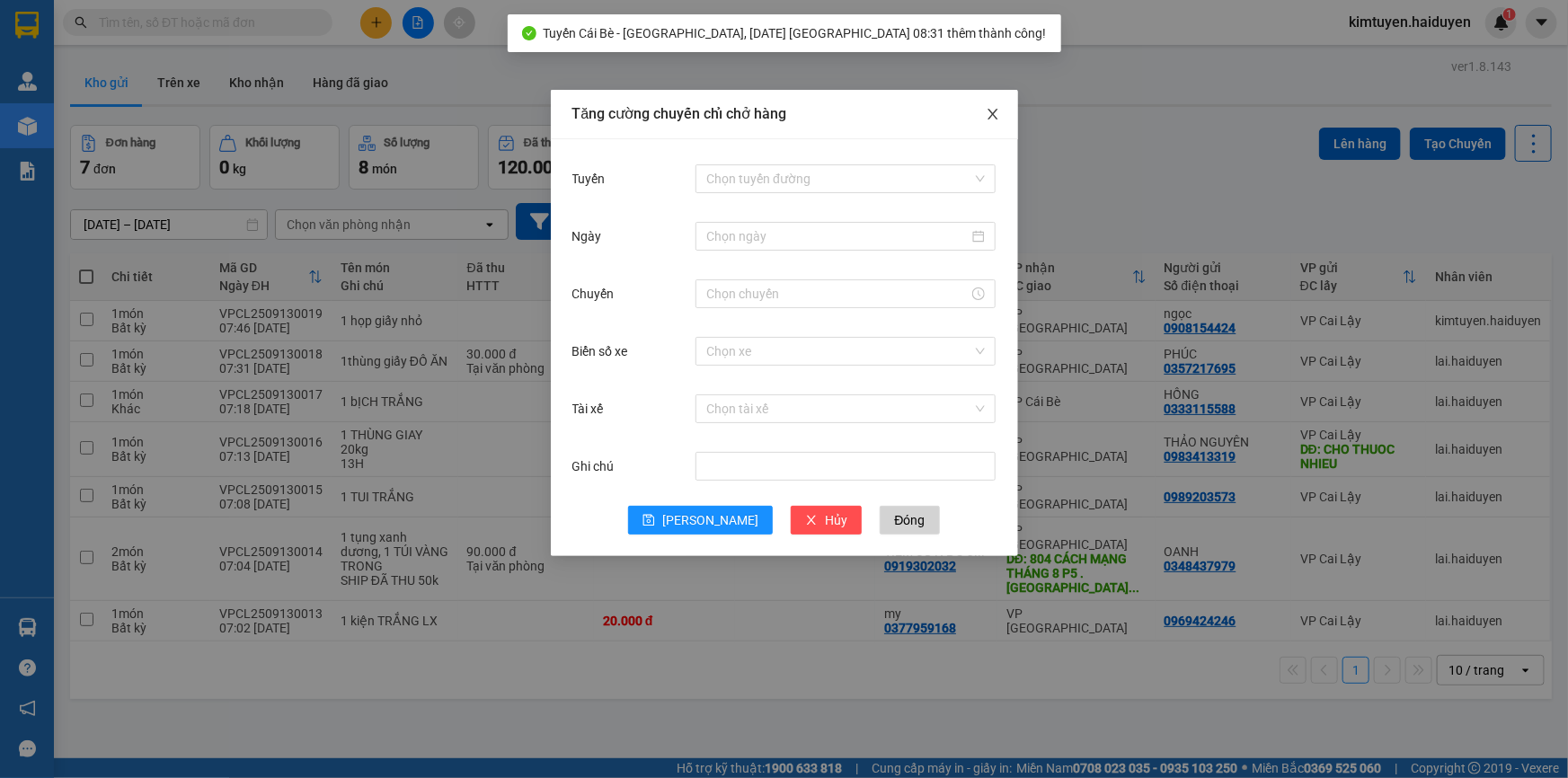
click at [993, 119] on icon "close" at bounding box center [993, 114] width 15 height 15
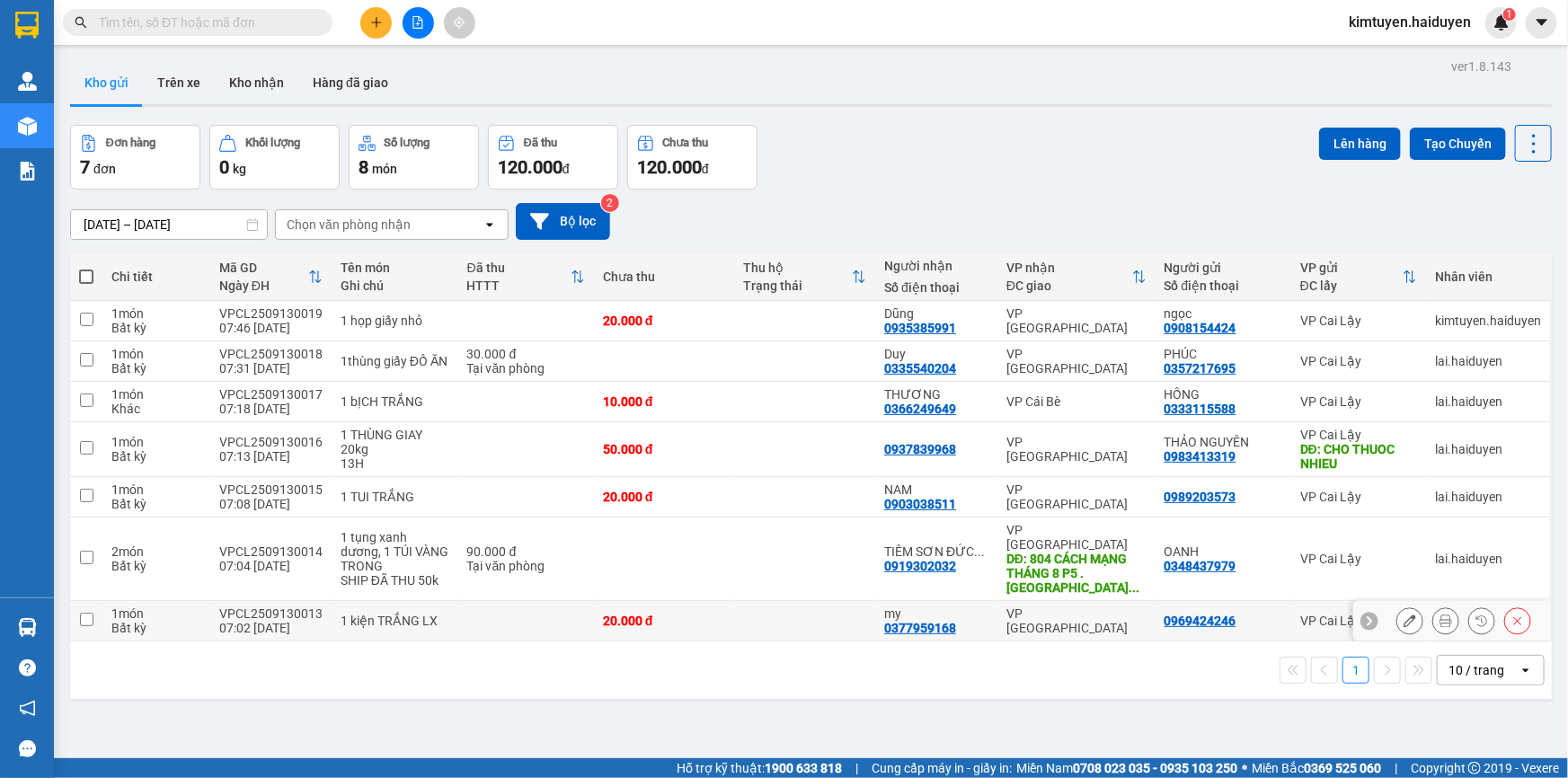
click at [673, 614] on div "20.000 đ" at bounding box center [665, 621] width 123 height 15
checkbox input "true"
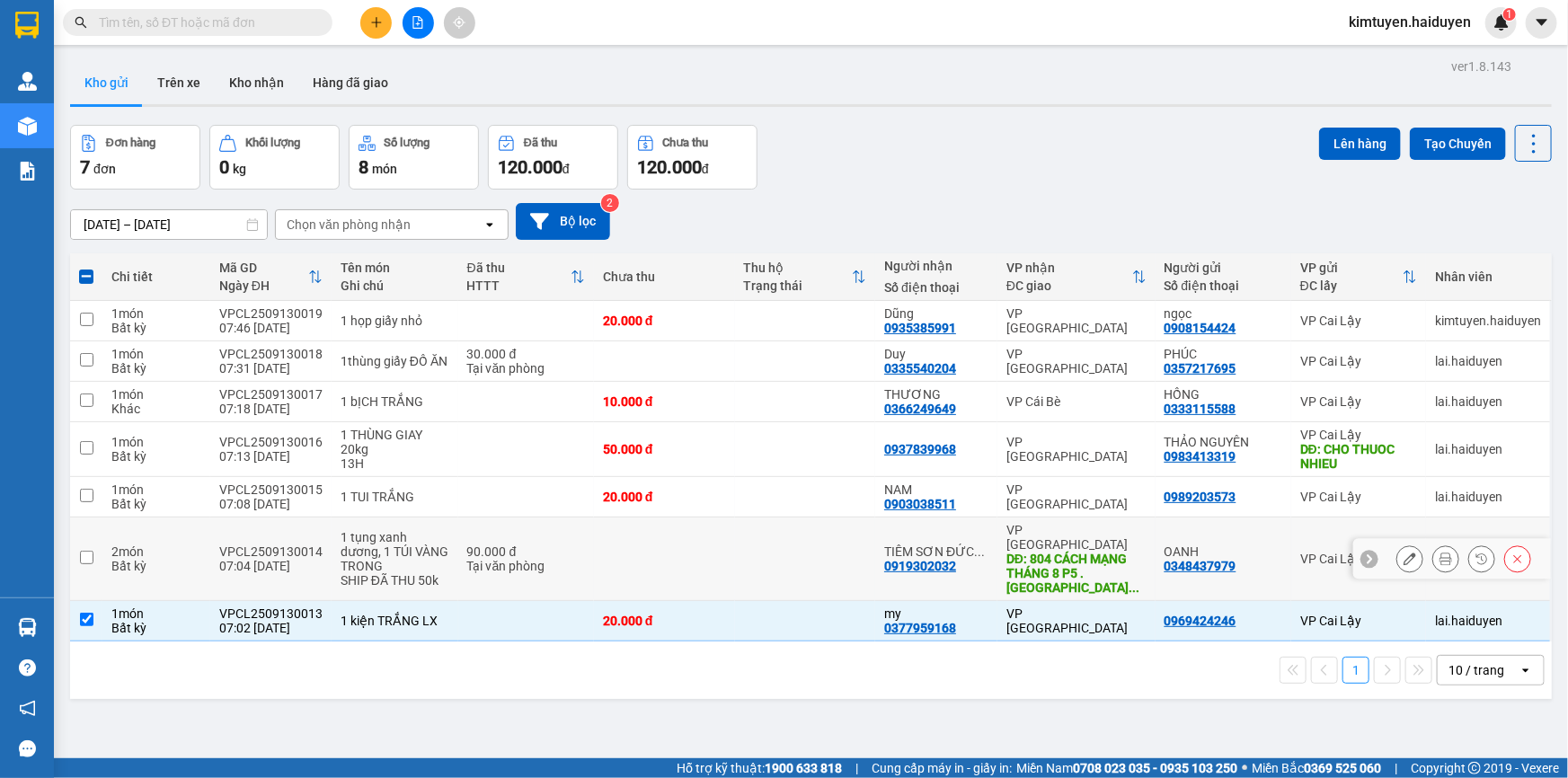
click at [651, 517] on td at bounding box center [664, 559] width 141 height 84
checkbox input "true"
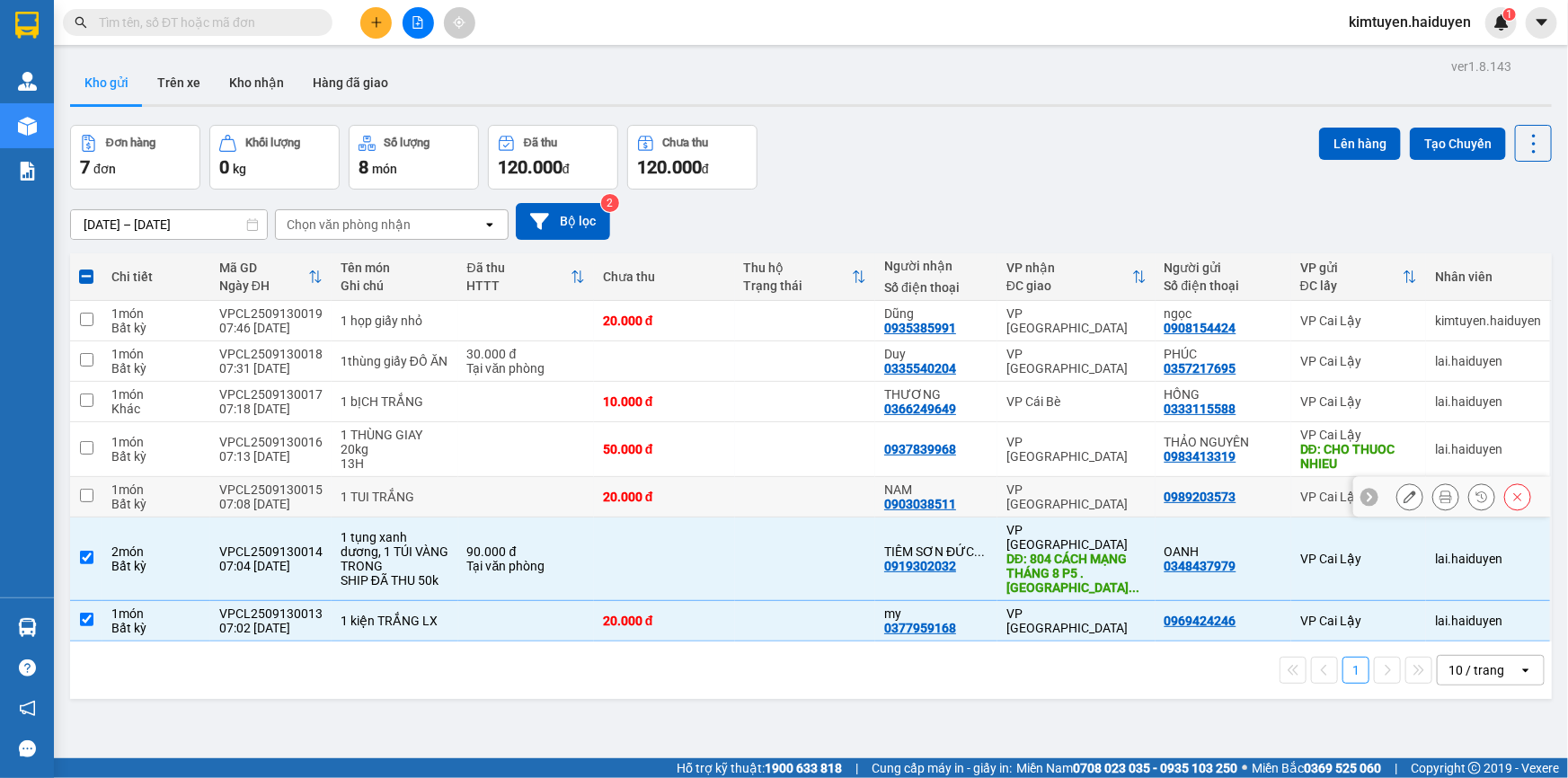
click at [647, 489] on div "20.000 đ" at bounding box center [665, 497] width 123 height 15
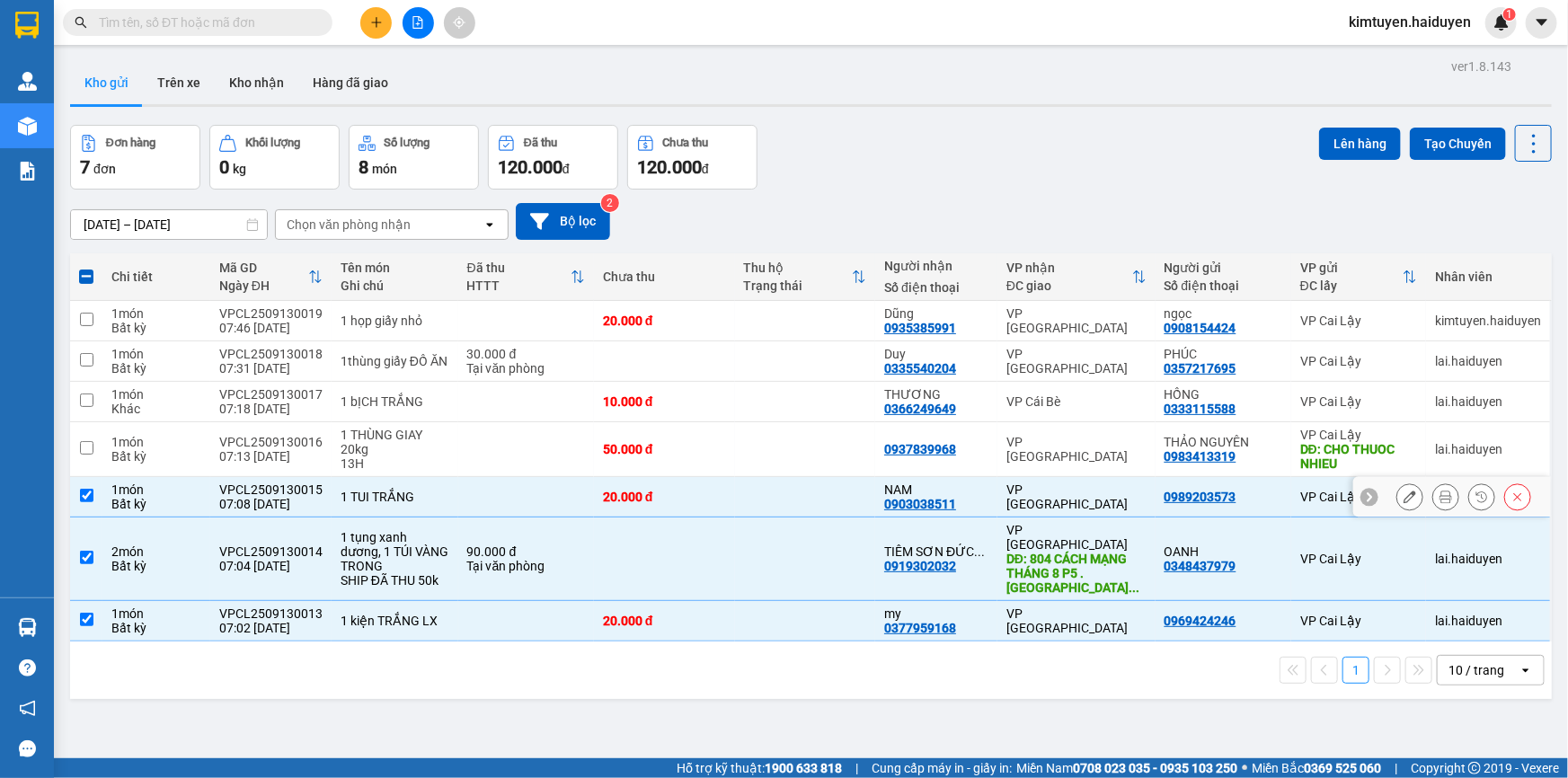
checkbox input "true"
click at [643, 382] on td "10.000 đ" at bounding box center [664, 402] width 141 height 41
checkbox input "true"
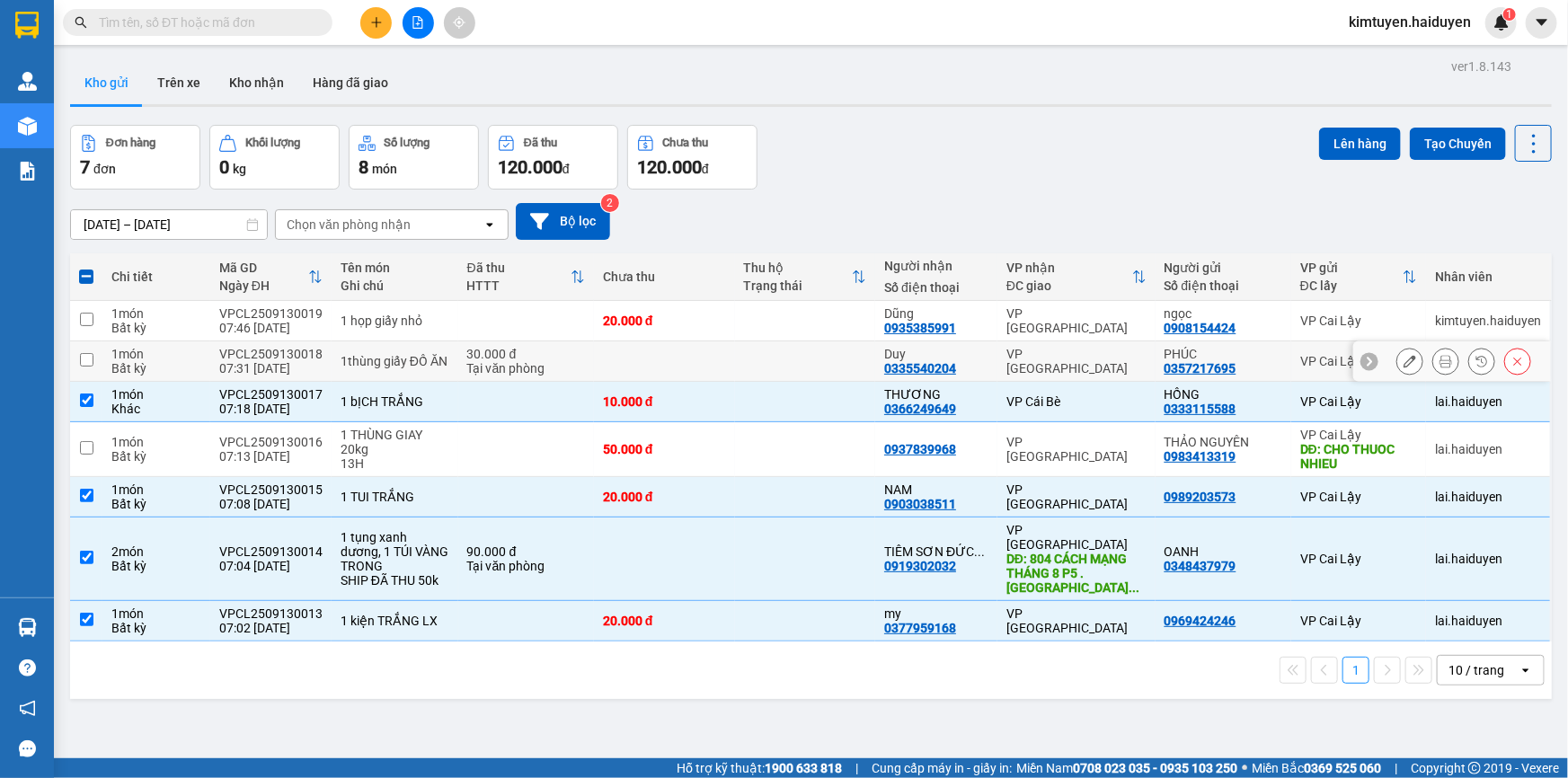
click at [641, 341] on td at bounding box center [664, 361] width 141 height 41
checkbox input "true"
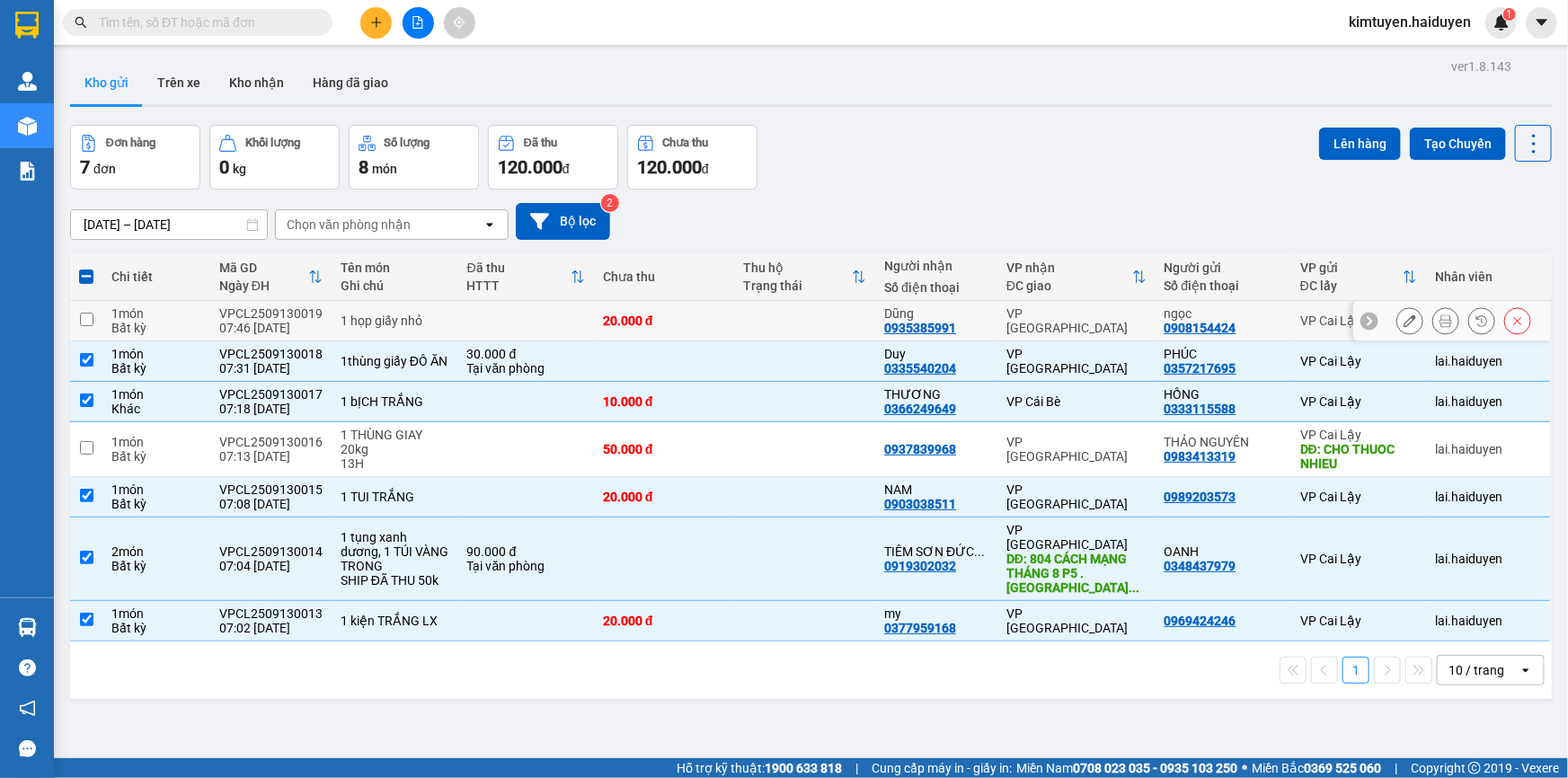
click at [645, 313] on div "20.000 đ" at bounding box center [665, 320] width 123 height 15
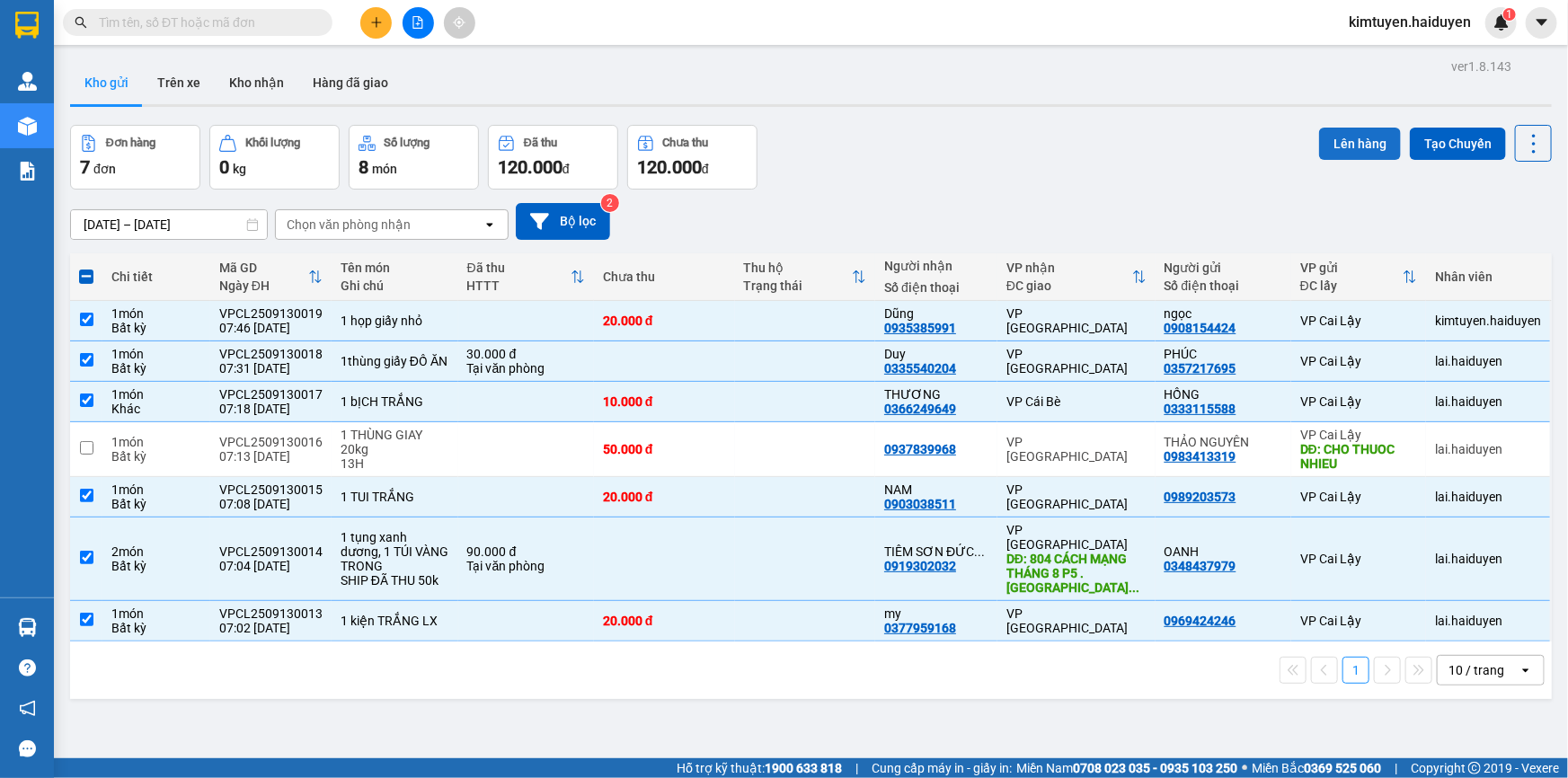
click at [1354, 128] on button "Lên hàng" at bounding box center [1360, 144] width 82 height 33
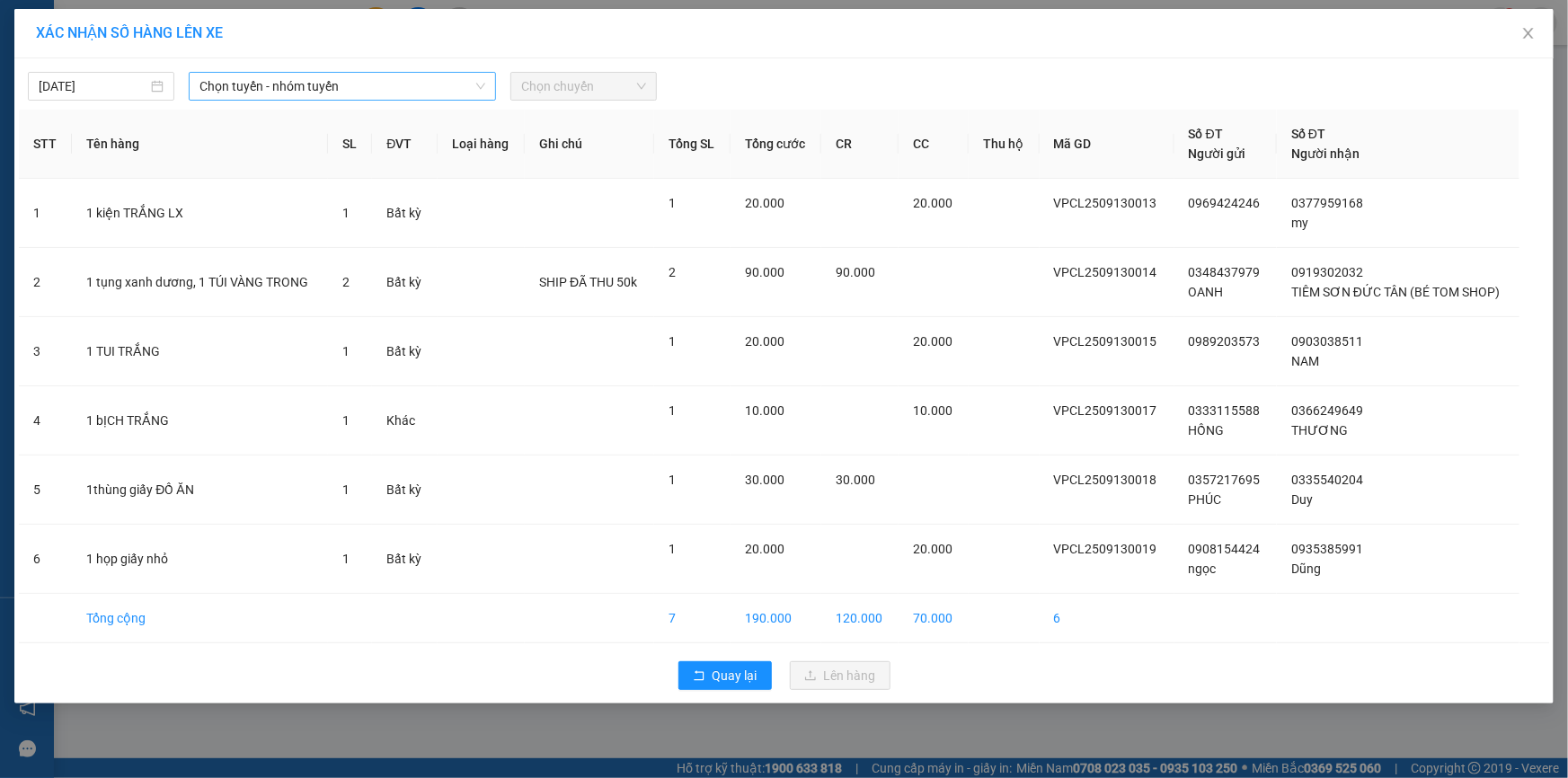
click at [429, 78] on span "Chọn tuyến - nhóm tuyến" at bounding box center [342, 86] width 286 height 27
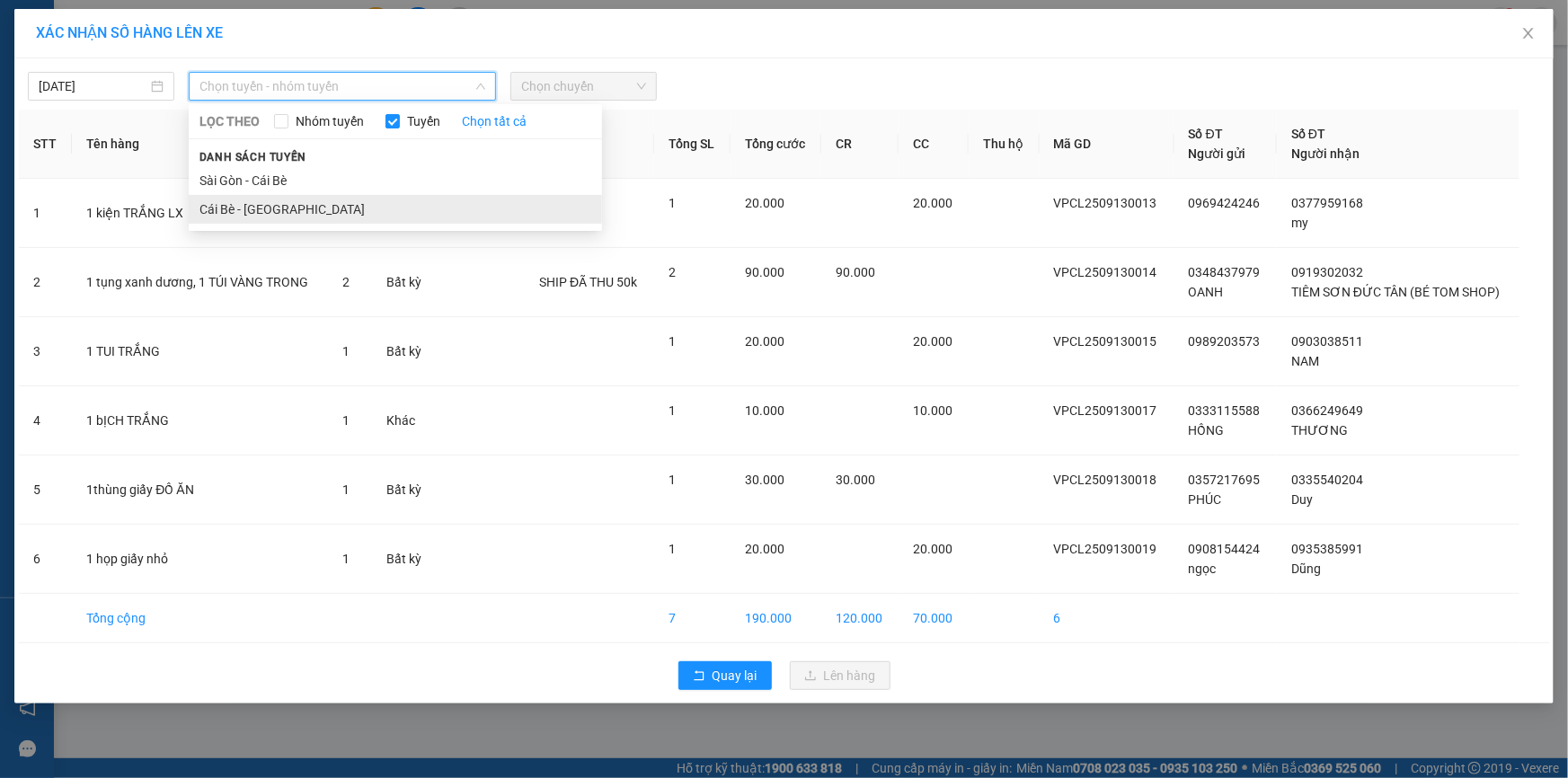
click at [253, 203] on li "Cái Bè - [GEOGRAPHIC_DATA]" at bounding box center [395, 210] width 413 height 29
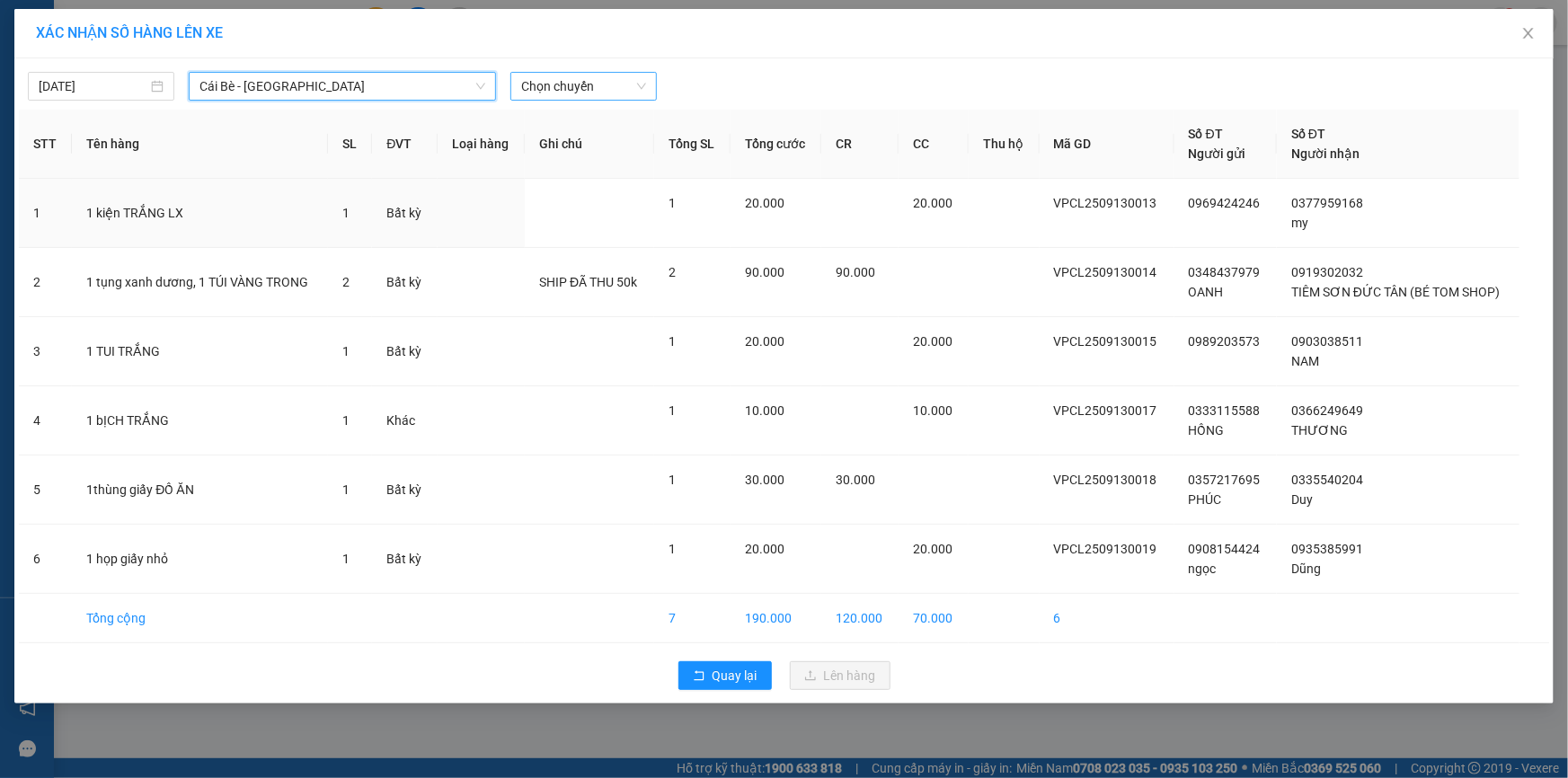
click at [591, 81] on span "Chọn chuyến" at bounding box center [584, 86] width 125 height 27
click at [731, 672] on span "Quay lại" at bounding box center [735, 675] width 44 height 20
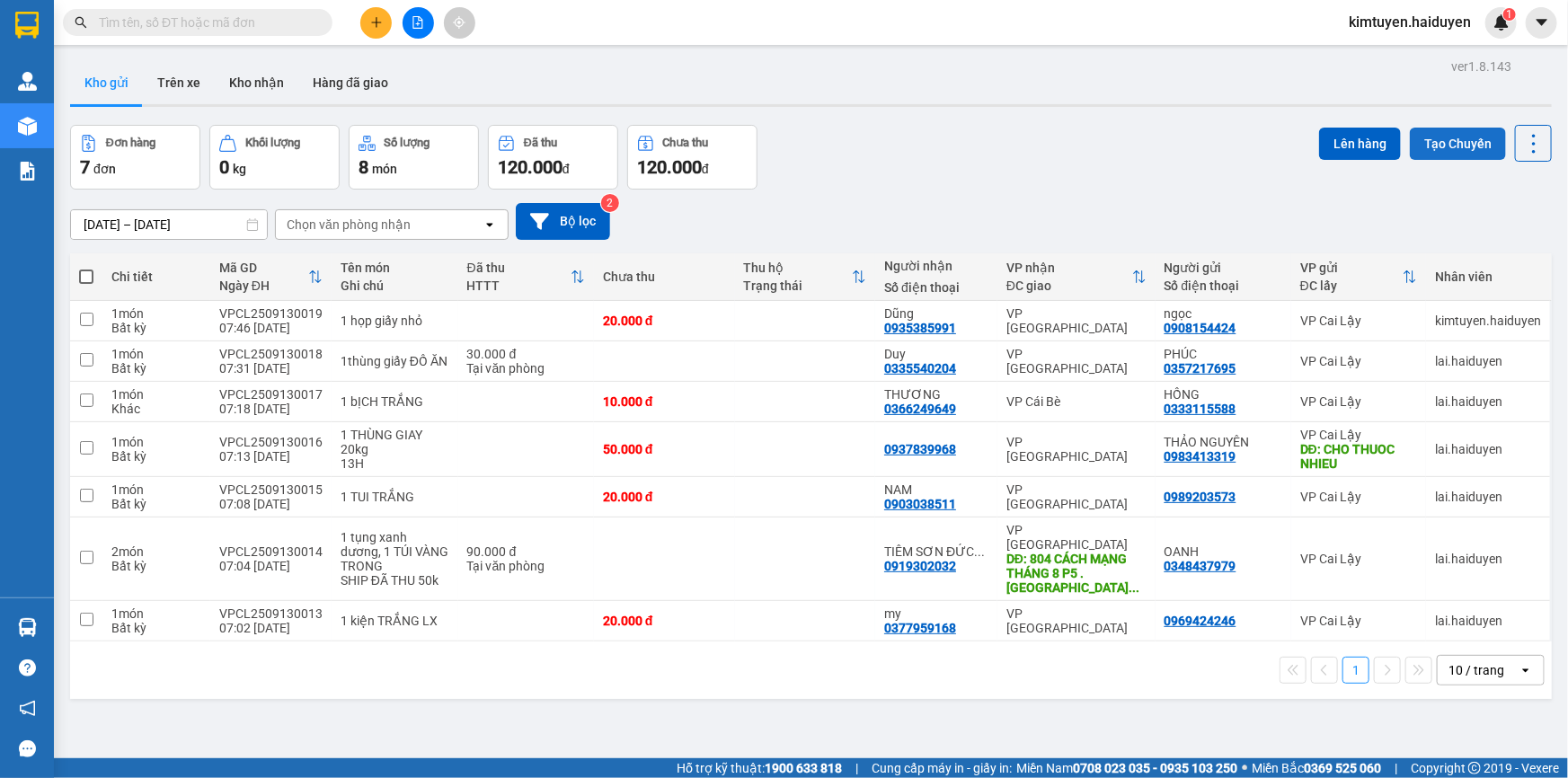
click at [1438, 140] on button "Tạo Chuyến" at bounding box center [1458, 144] width 96 height 33
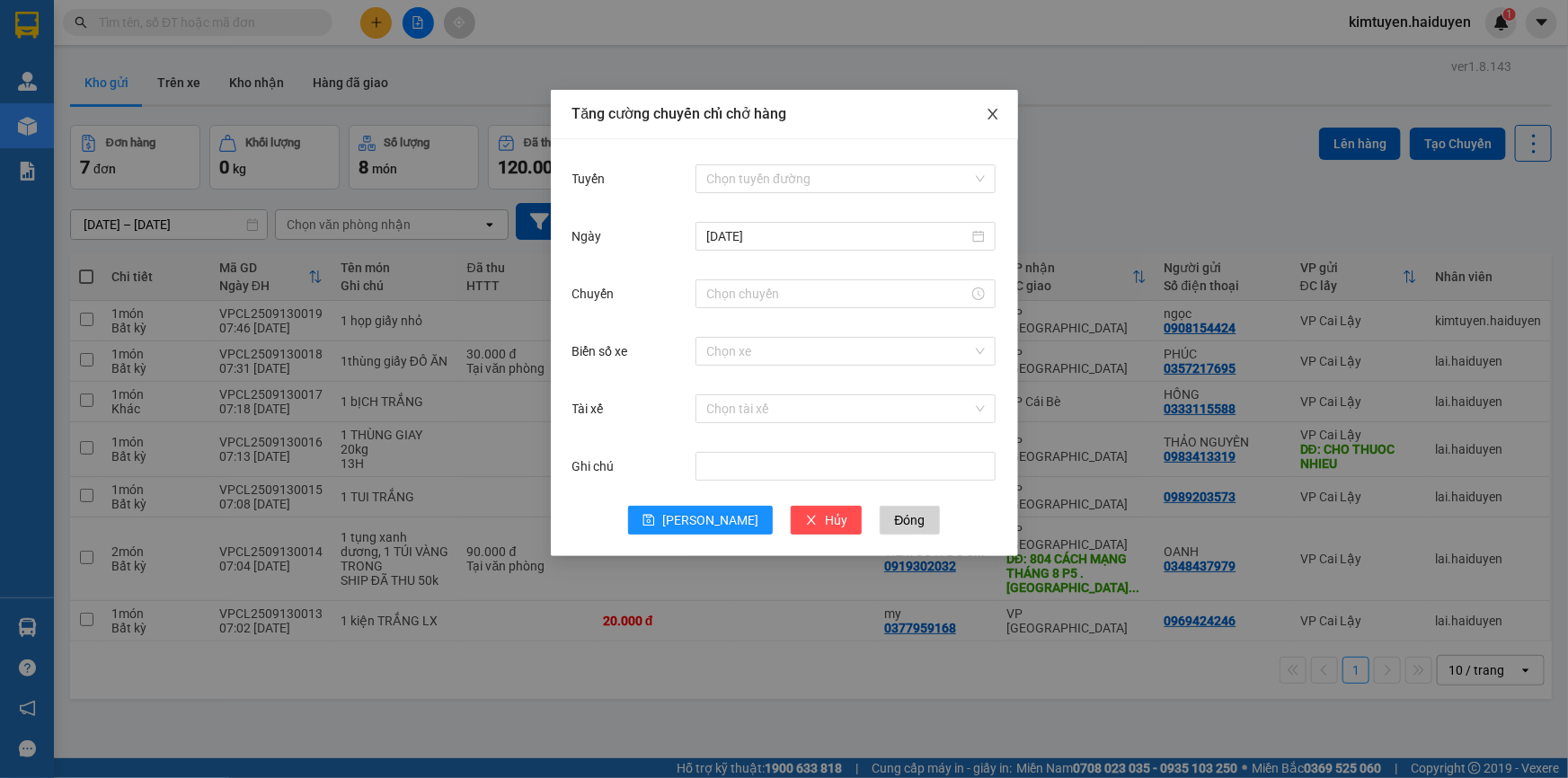
click at [997, 111] on icon "close" at bounding box center [992, 114] width 10 height 11
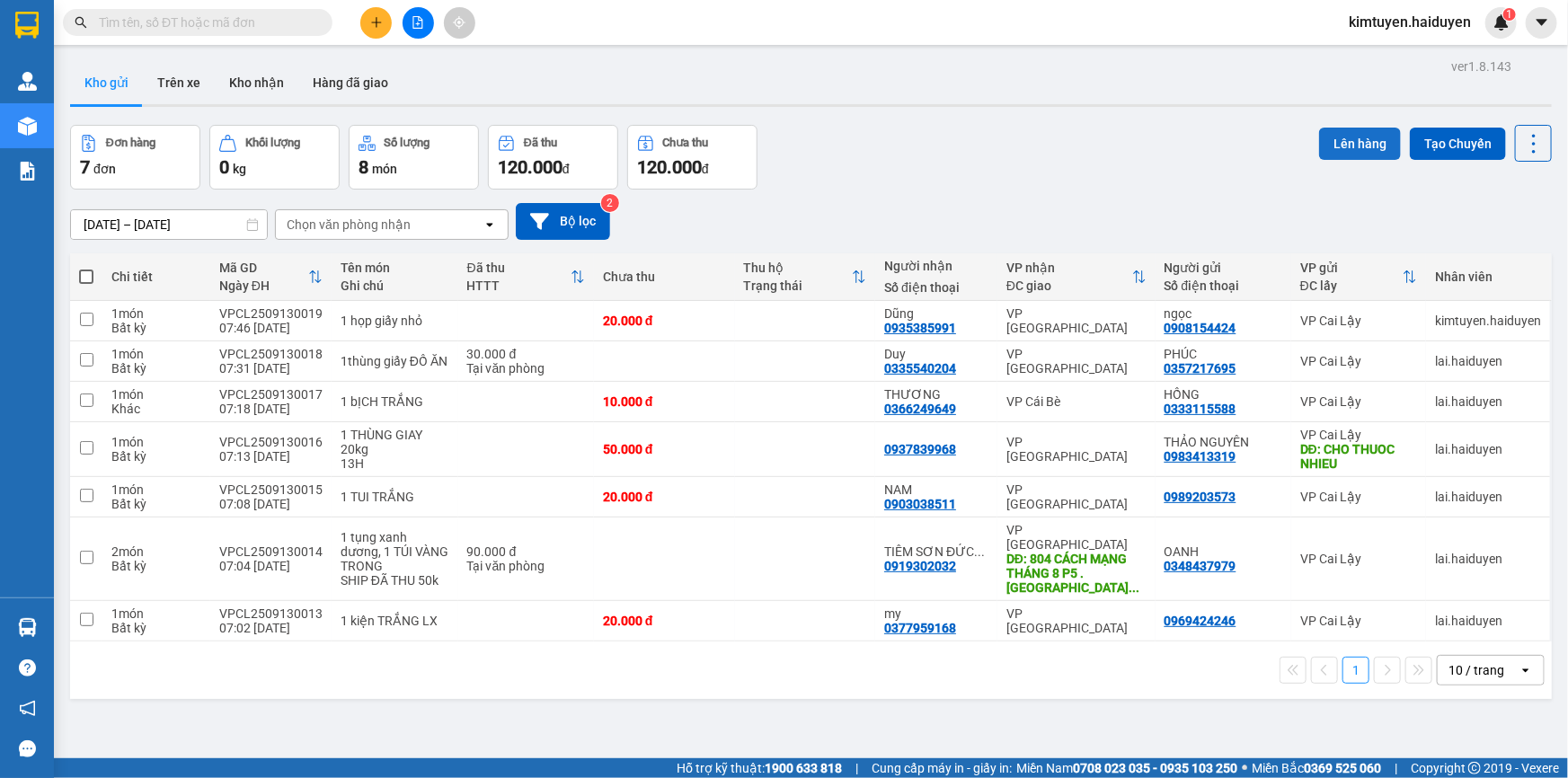
click at [1338, 141] on button "Lên hàng" at bounding box center [1360, 144] width 82 height 33
click at [1524, 136] on icon at bounding box center [1534, 144] width 25 height 25
click at [1365, 184] on div "Lên hàng Tạo Chuyến" at bounding box center [1435, 157] width 232 height 64
click at [1423, 140] on button "Tạo Chuyến" at bounding box center [1458, 144] width 96 height 33
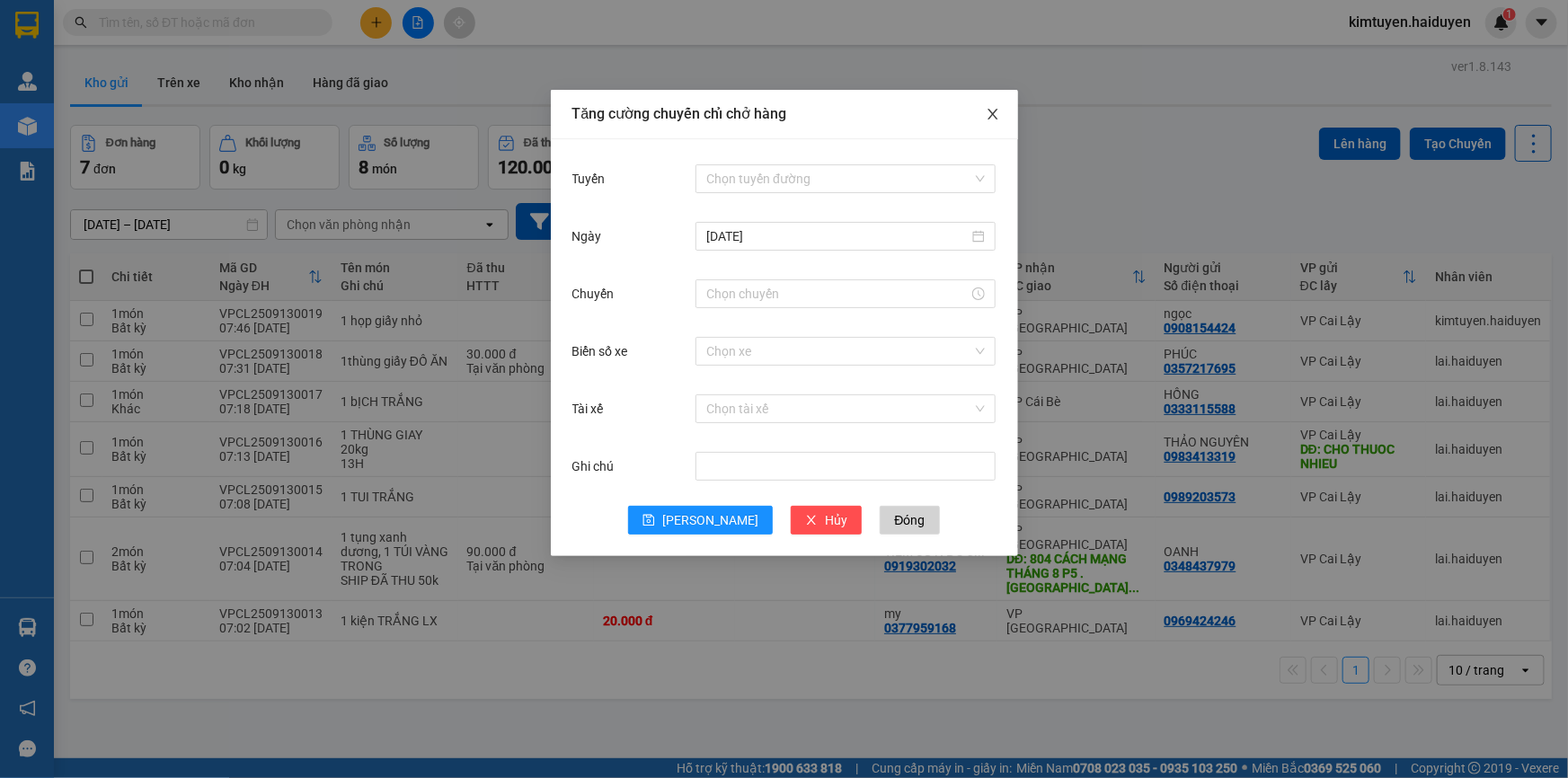
click at [991, 104] on span "Close" at bounding box center [992, 114] width 50 height 50
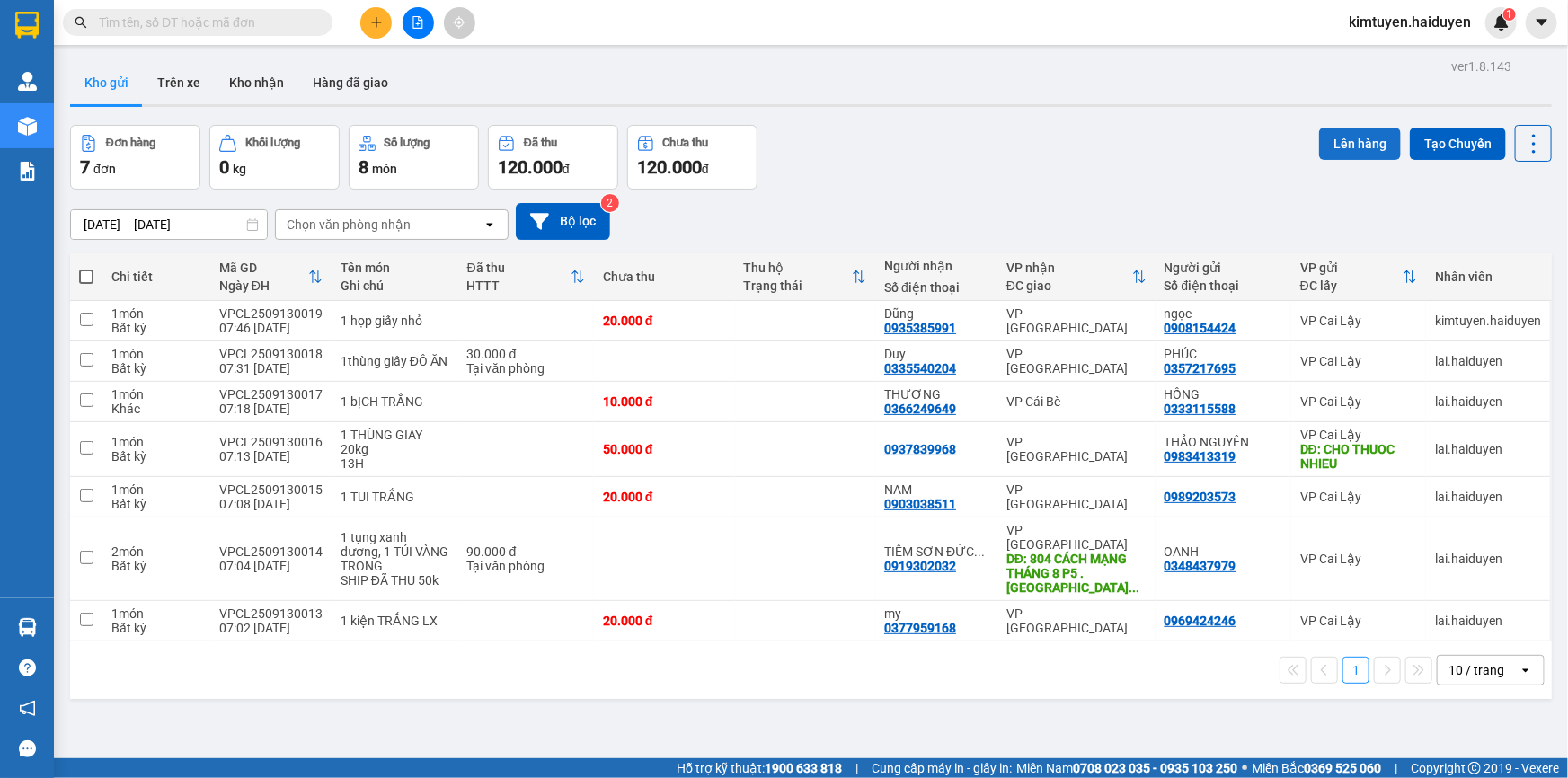
click at [1340, 148] on button "Lên hàng" at bounding box center [1360, 144] width 82 height 33
click at [1533, 36] on icon at bounding box center [1533, 36] width 6 height 6
click at [1322, 153] on button "Lên hàng" at bounding box center [1360, 144] width 82 height 33
click at [1522, 134] on icon at bounding box center [1534, 144] width 25 height 25
click at [1288, 192] on div "11/09/2025 – 13/09/2025 Press the down arrow key to interact with the calendar …" at bounding box center [811, 222] width 1482 height 64
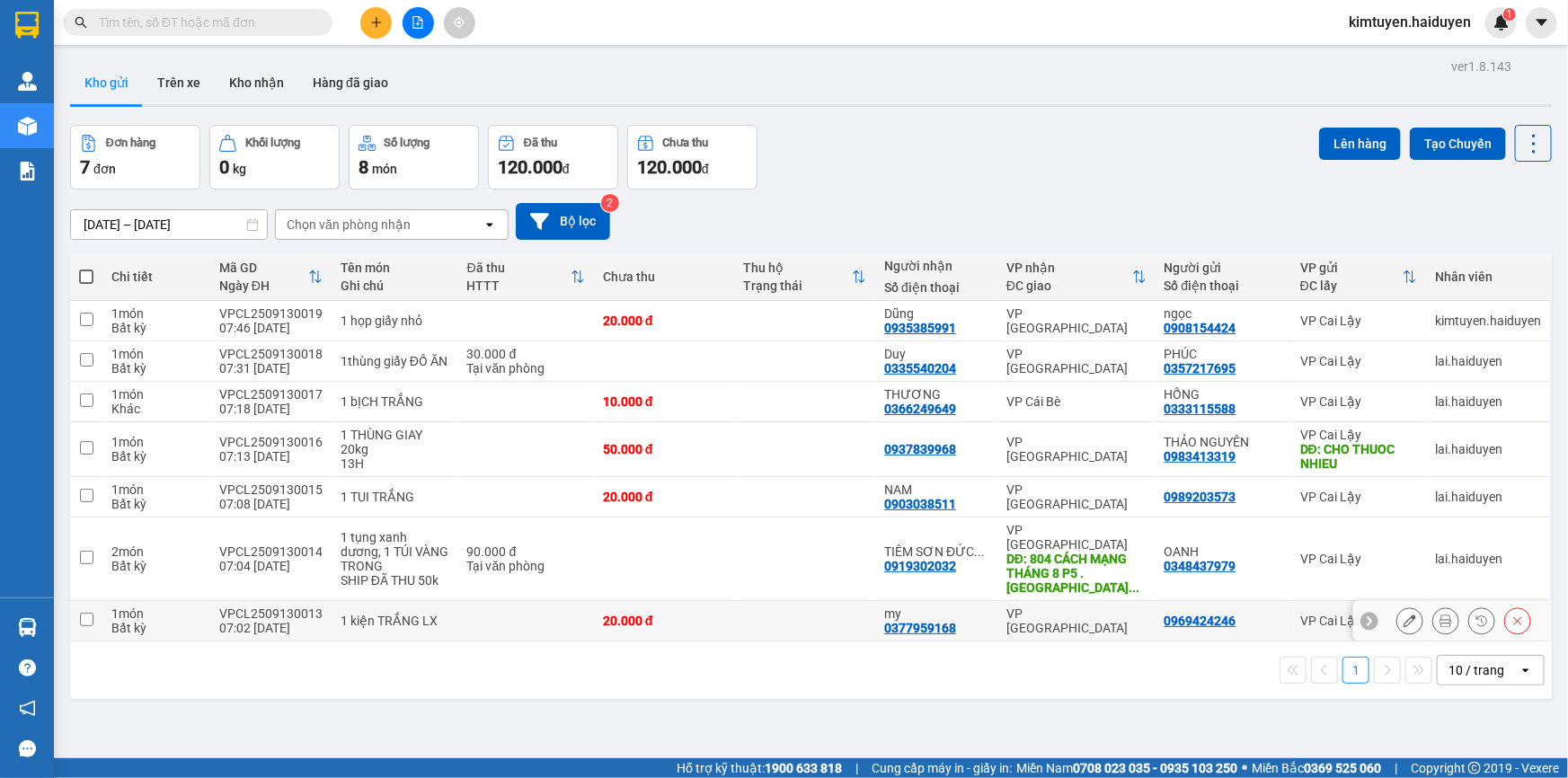
click at [748, 601] on td at bounding box center [805, 621] width 141 height 41
checkbox input "true"
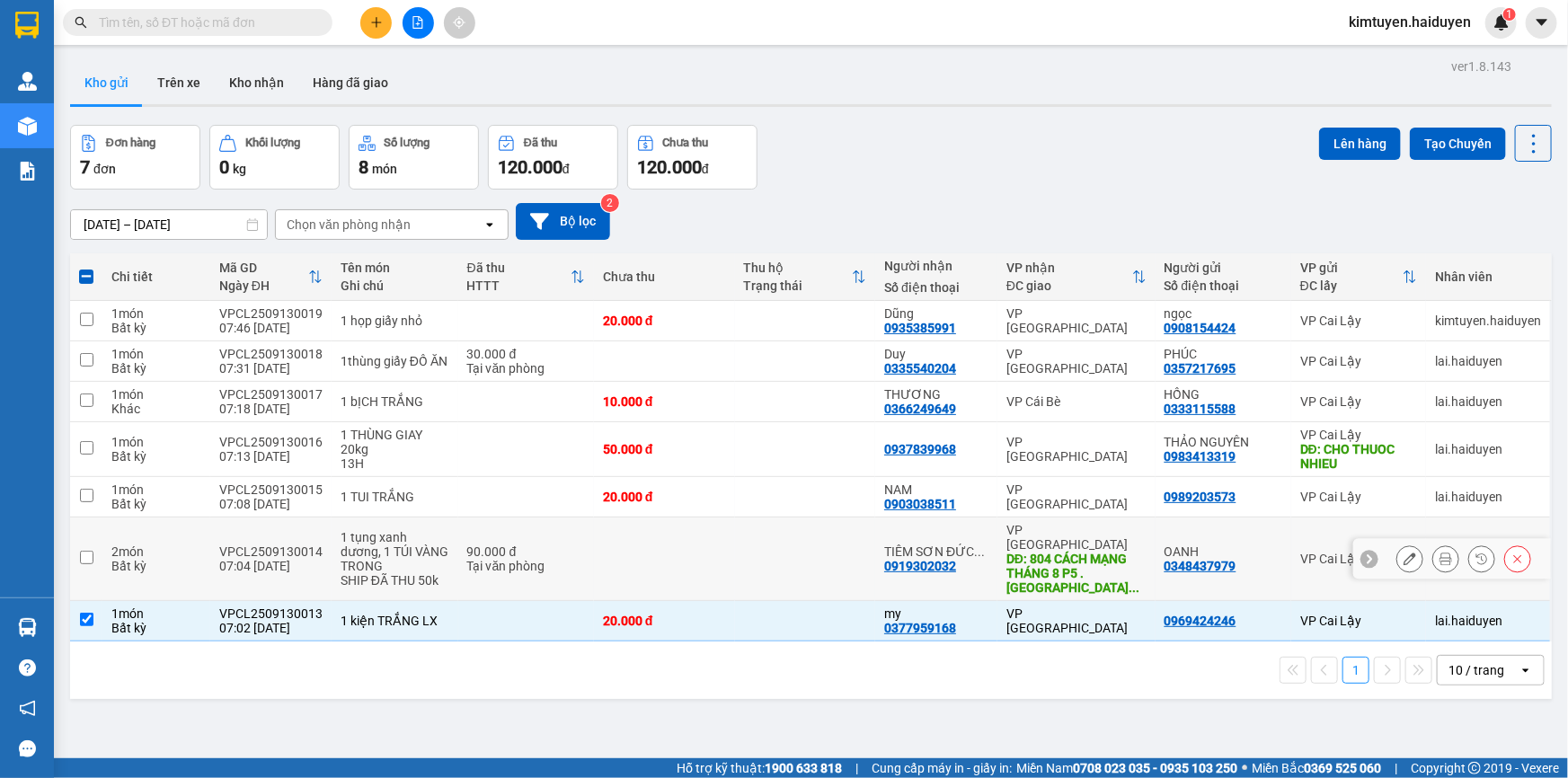
click at [749, 549] on td at bounding box center [805, 559] width 141 height 84
checkbox input "true"
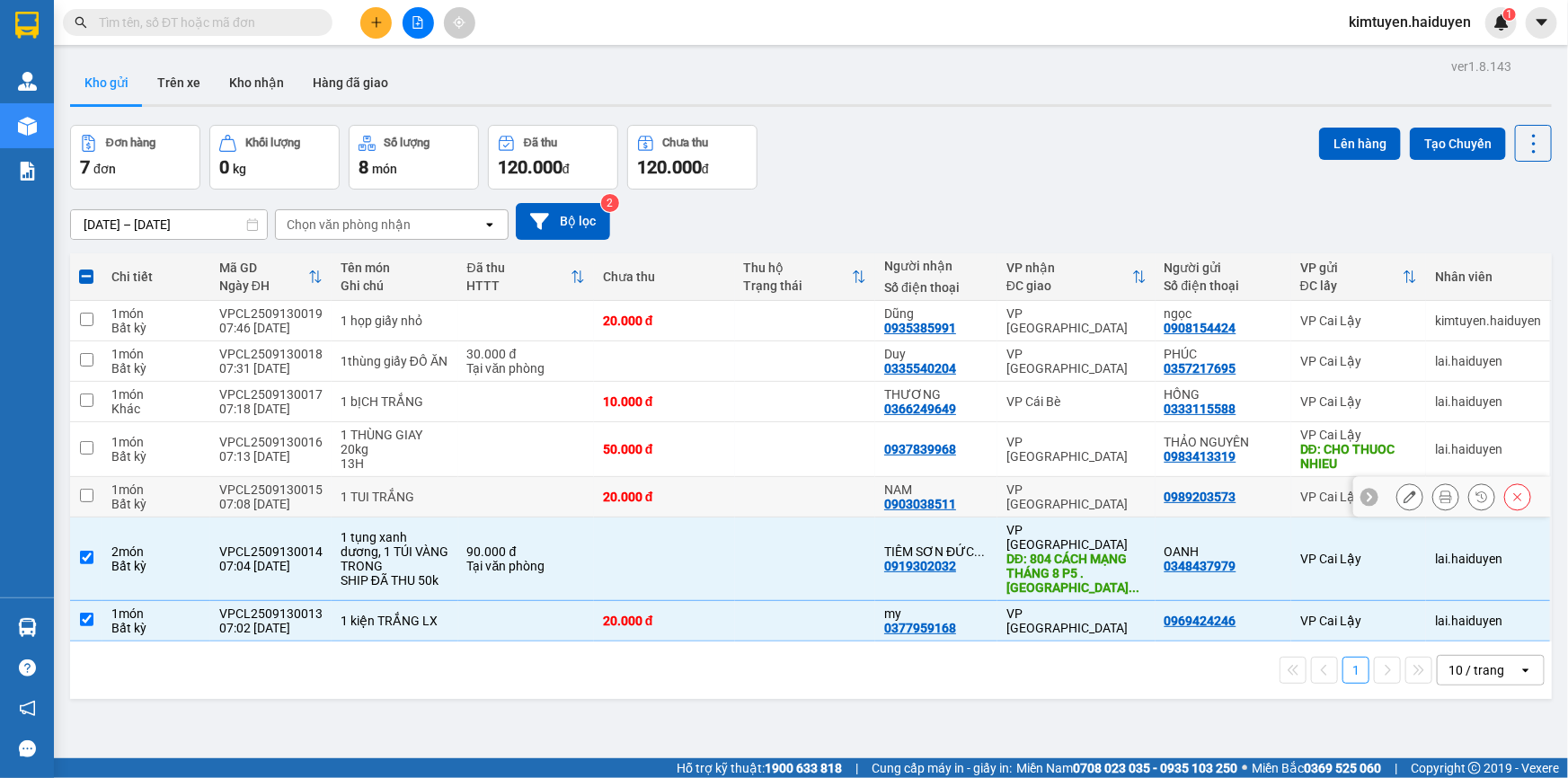
click at [735, 497] on td at bounding box center [805, 497] width 141 height 41
checkbox input "true"
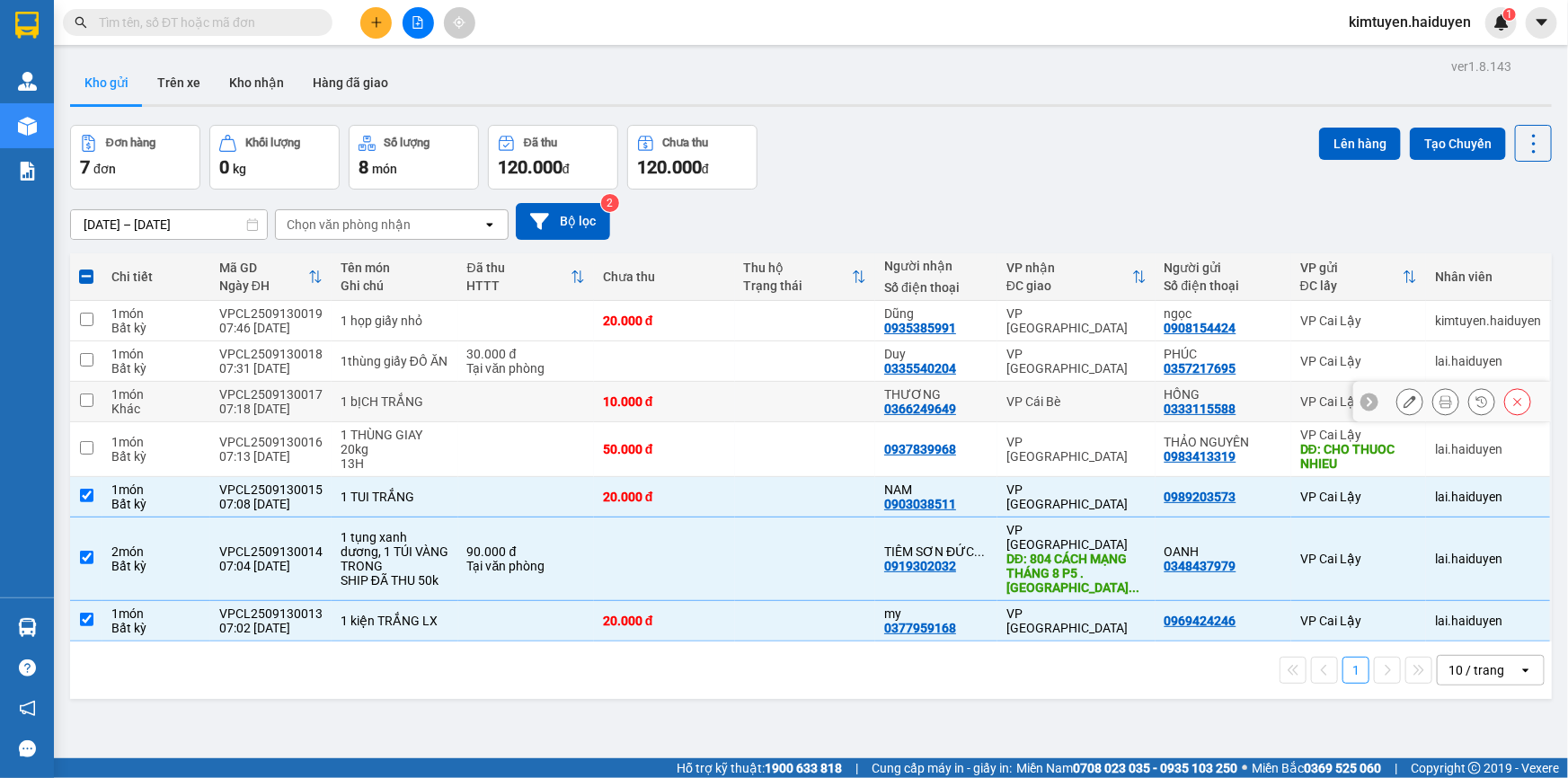
click at [611, 396] on div "10.000 đ" at bounding box center [665, 402] width 123 height 15
checkbox input "true"
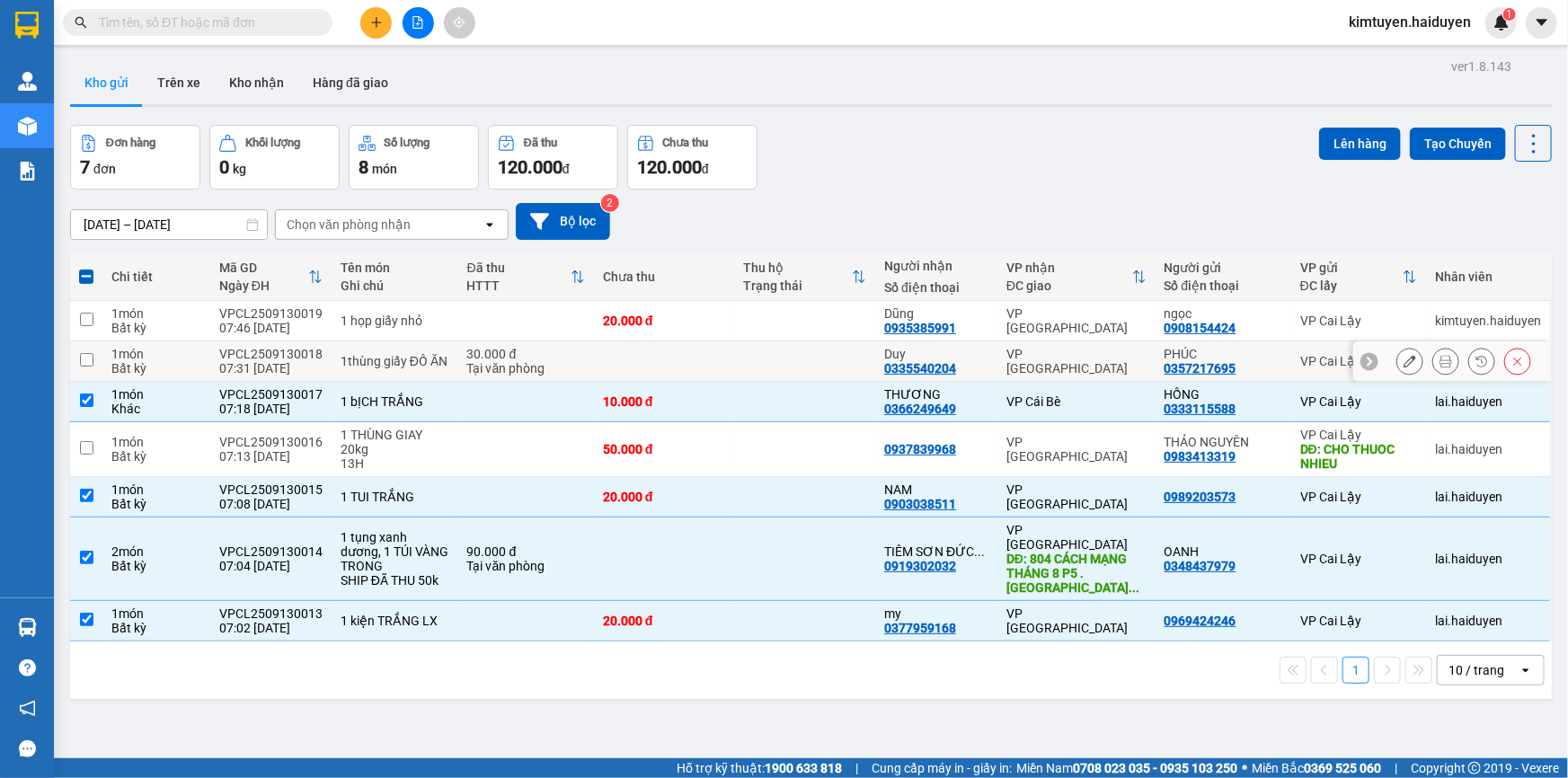
click at [604, 363] on td at bounding box center [664, 361] width 141 height 41
checkbox input "true"
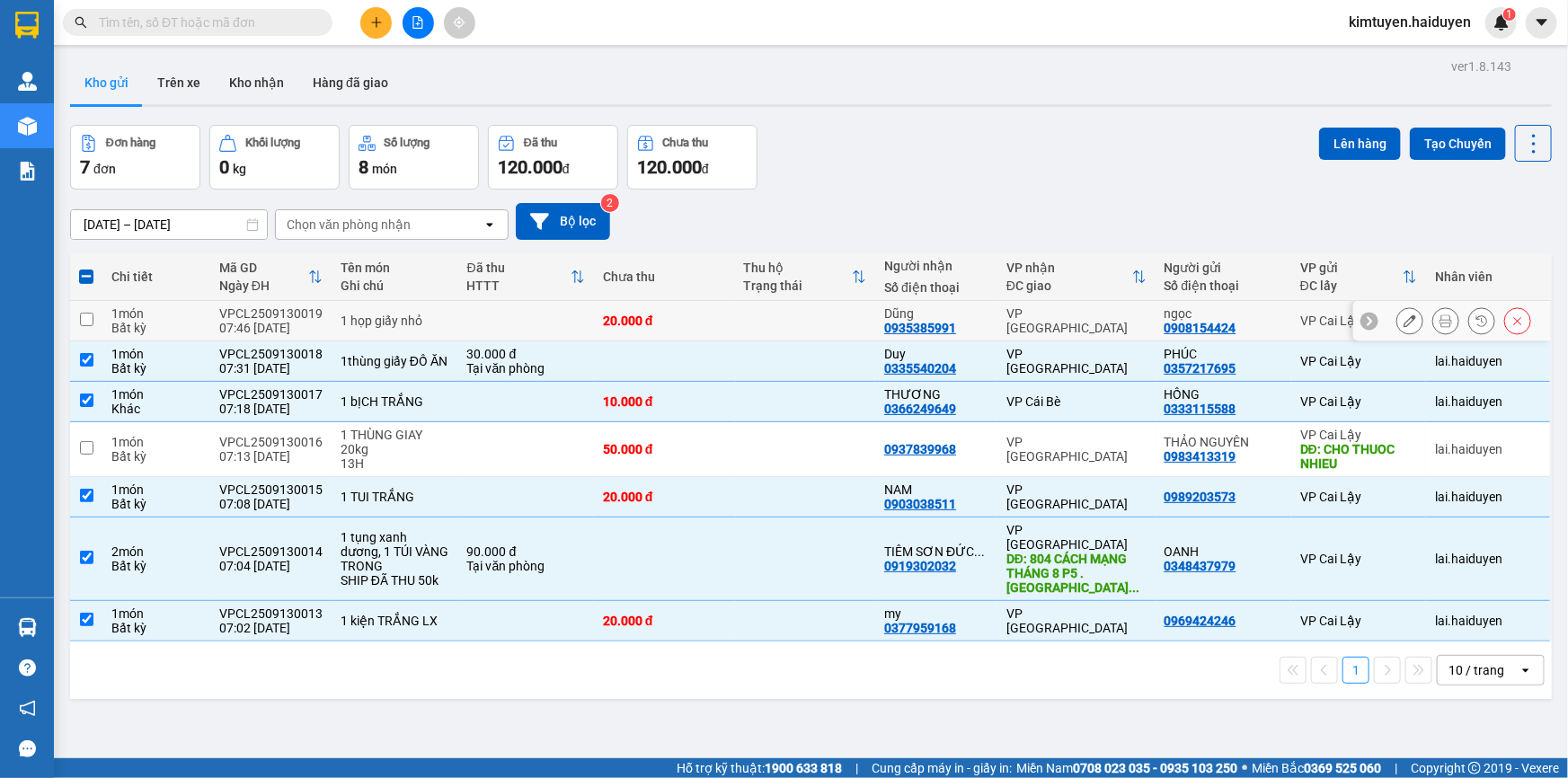
click at [594, 331] on td "20.000 đ" at bounding box center [664, 321] width 141 height 41
checkbox input "true"
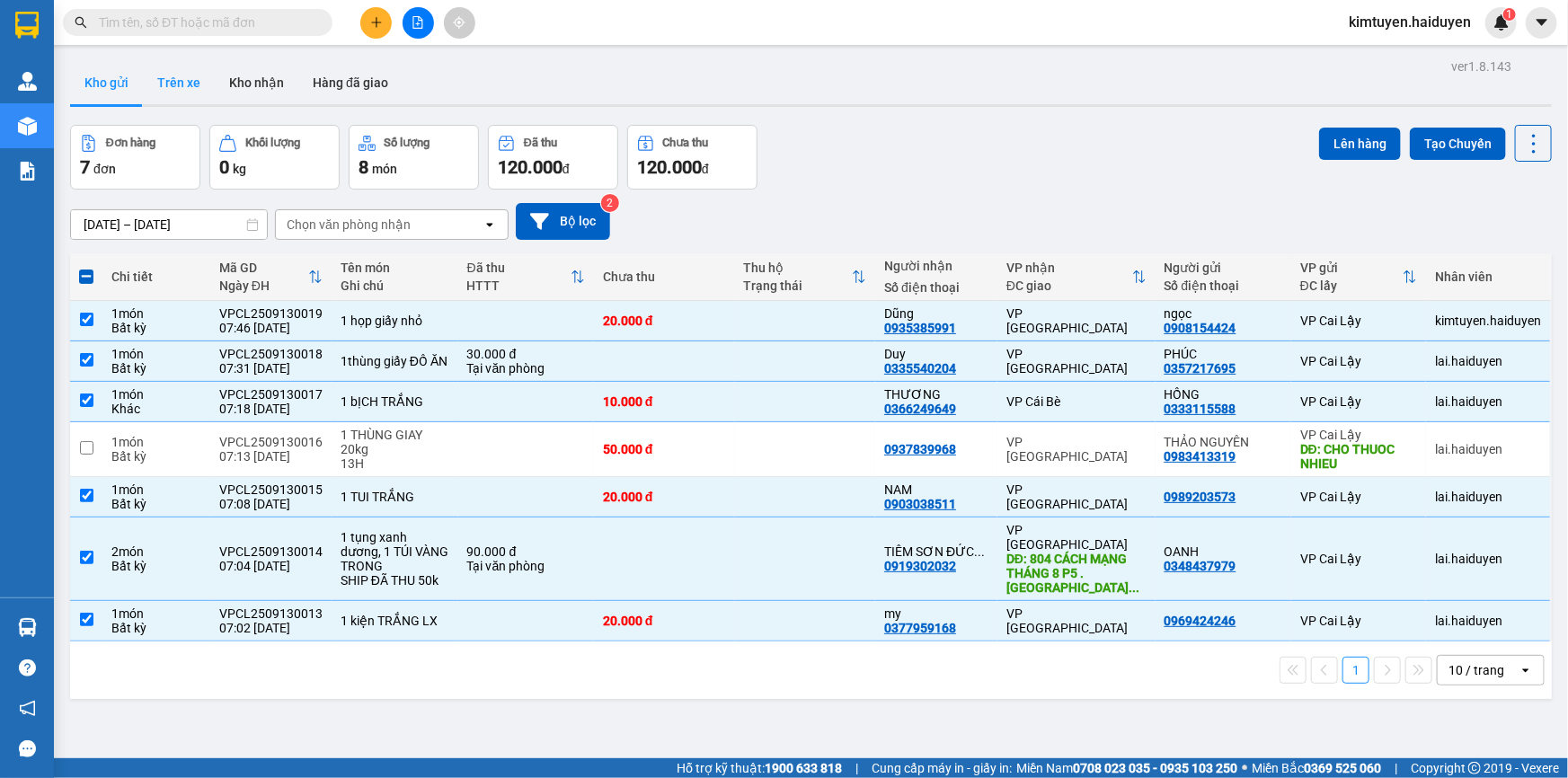
click at [147, 81] on button "Trên xe" at bounding box center [178, 83] width 72 height 44
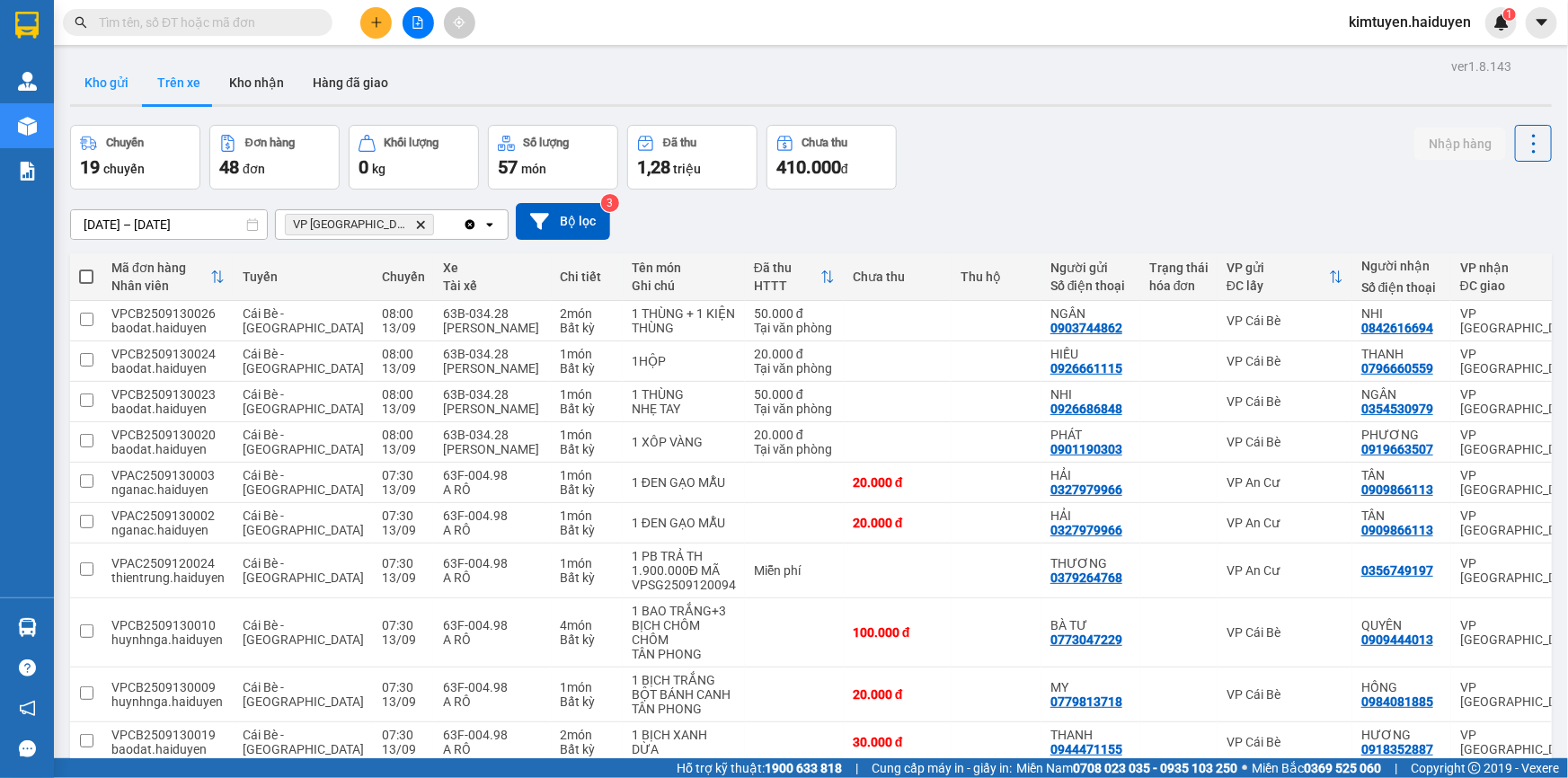
click at [103, 83] on button "Kho gửi" at bounding box center [106, 83] width 73 height 44
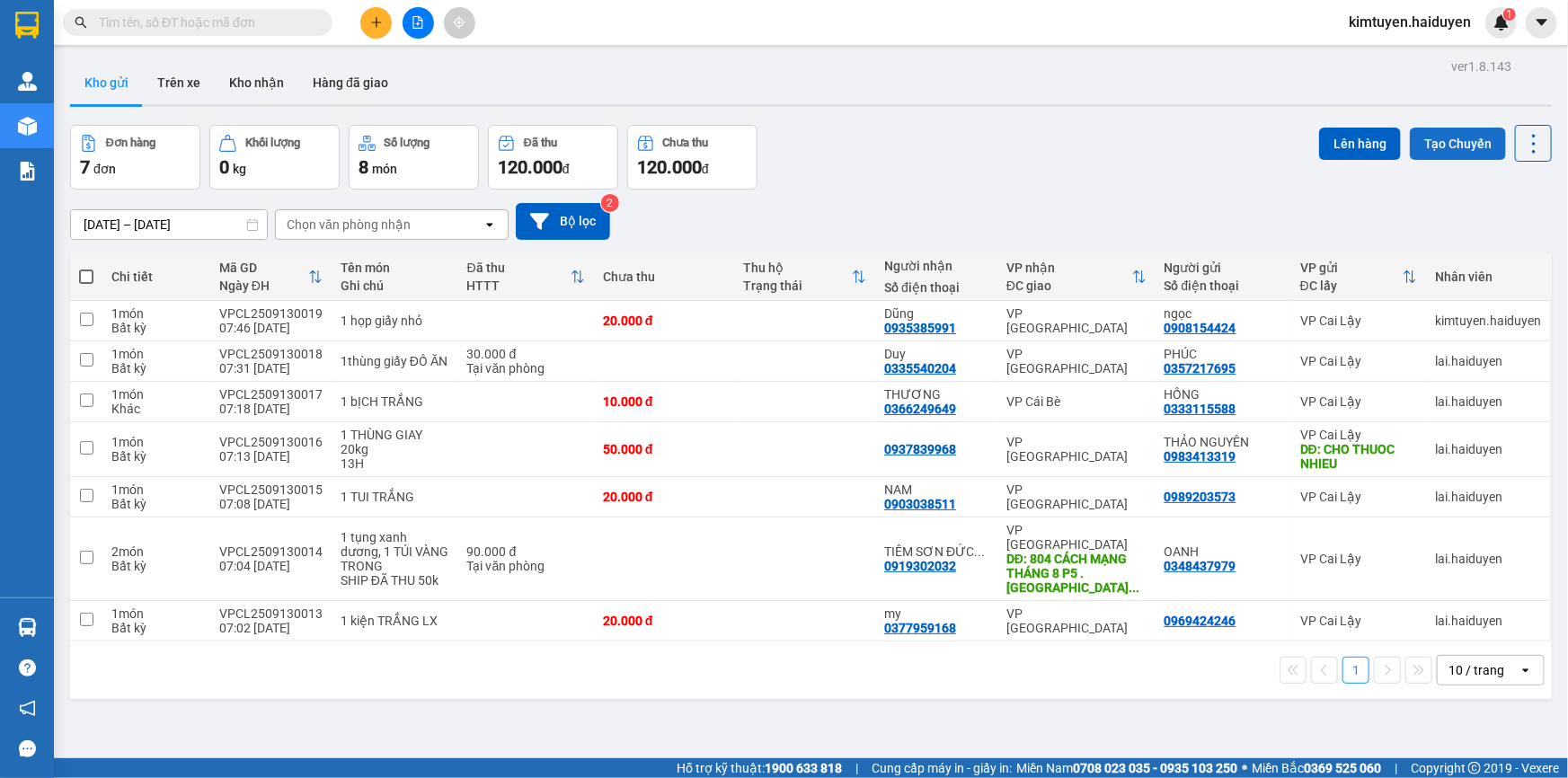
click at [1455, 146] on button "Tạo Chuyến" at bounding box center [1458, 144] width 96 height 33
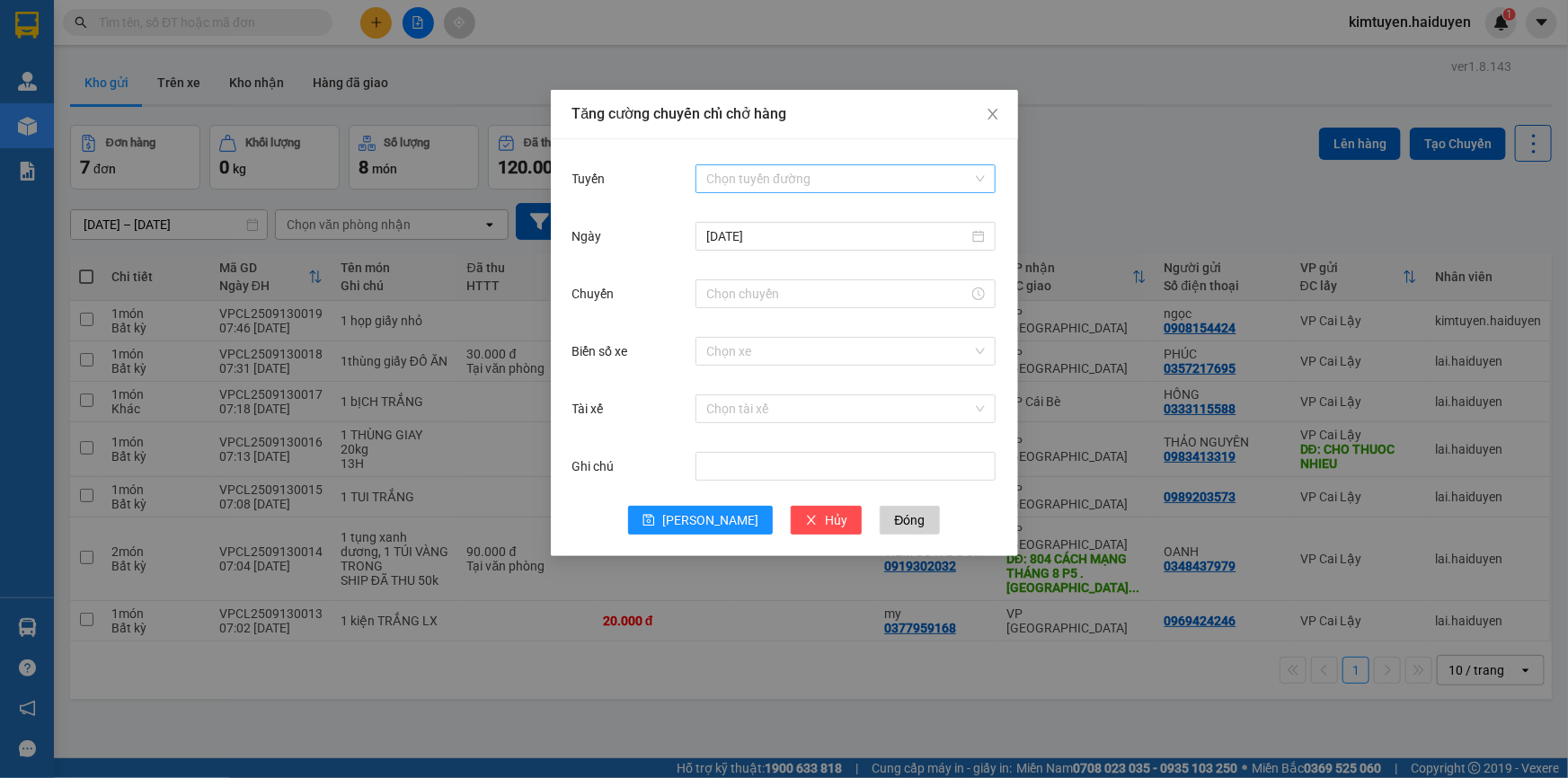
click at [774, 182] on input "Tuyến" at bounding box center [839, 179] width 266 height 27
click at [757, 233] on div "Cái Bè - [GEOGRAPHIC_DATA]" at bounding box center [845, 243] width 279 height 20
click at [757, 233] on input "[DATE]" at bounding box center [837, 236] width 262 height 20
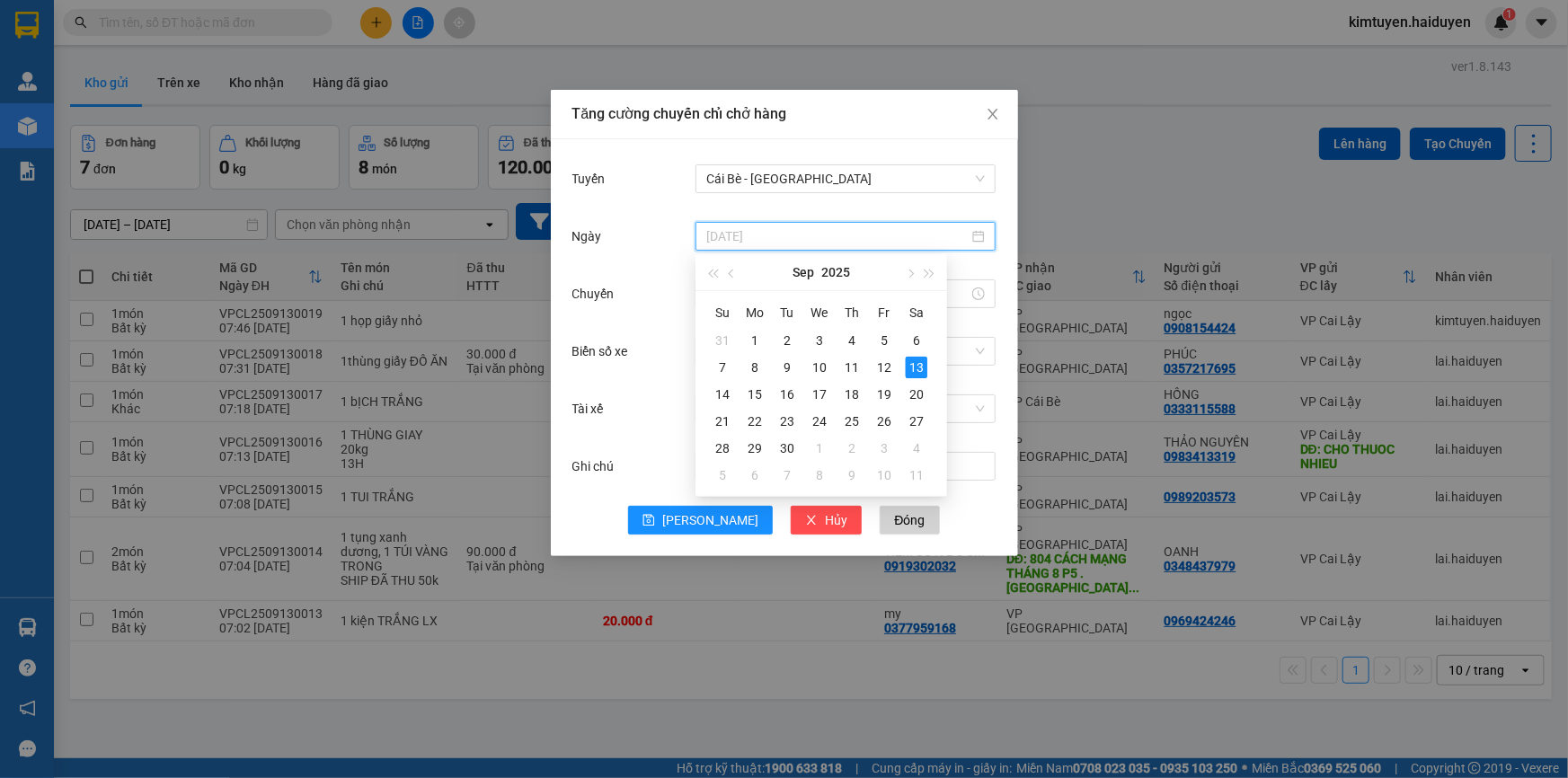
type input "[DATE]"
click at [1154, 340] on div "Tăng cường chuyến chỉ chở hàng Tuyến Cái Bè - Sài Gòn Ngày 13/09/2025 Chuyến Bi…" at bounding box center [784, 389] width 1568 height 778
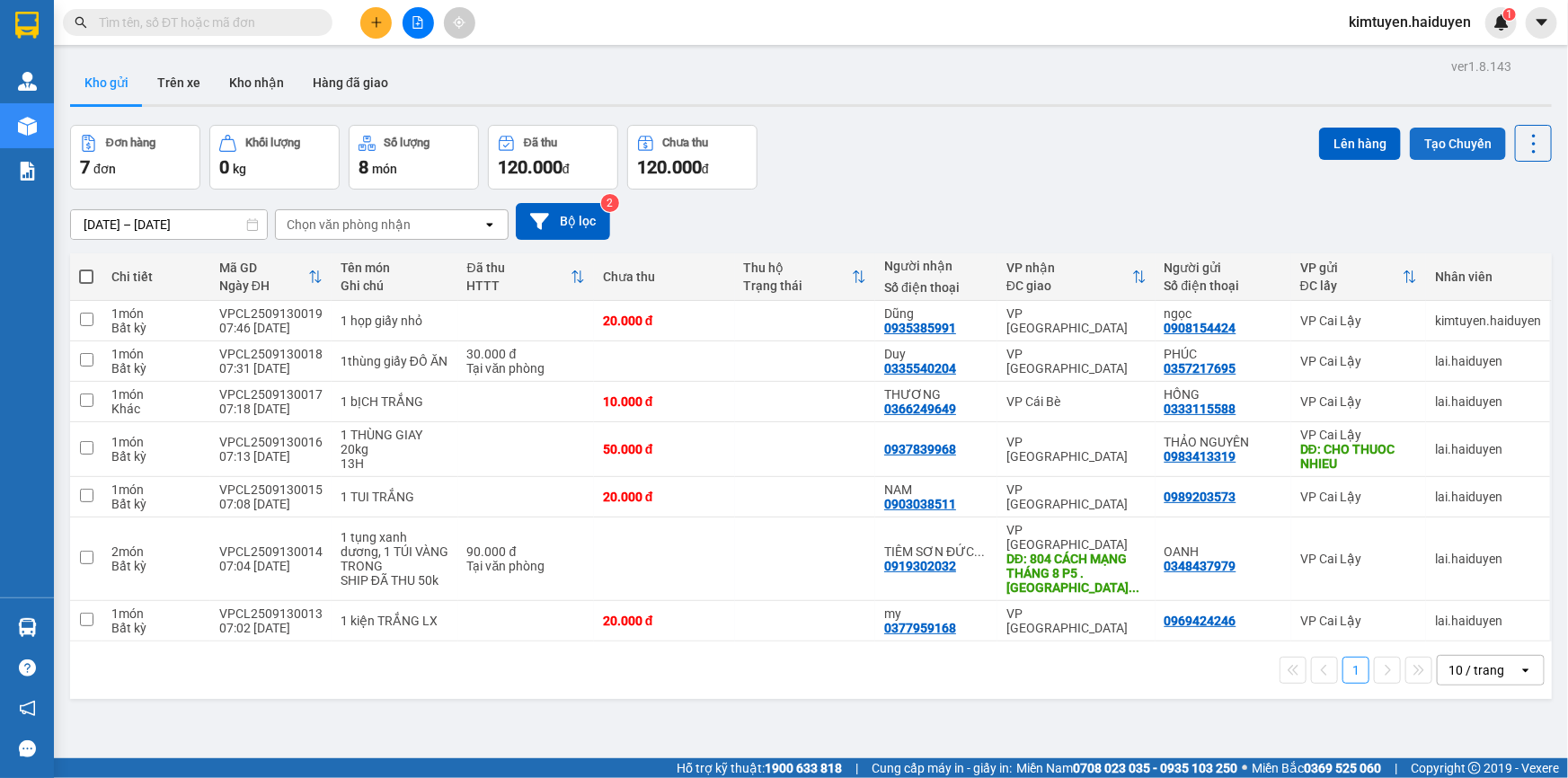
click at [1422, 155] on button "Tạo Chuyến" at bounding box center [1458, 144] width 96 height 33
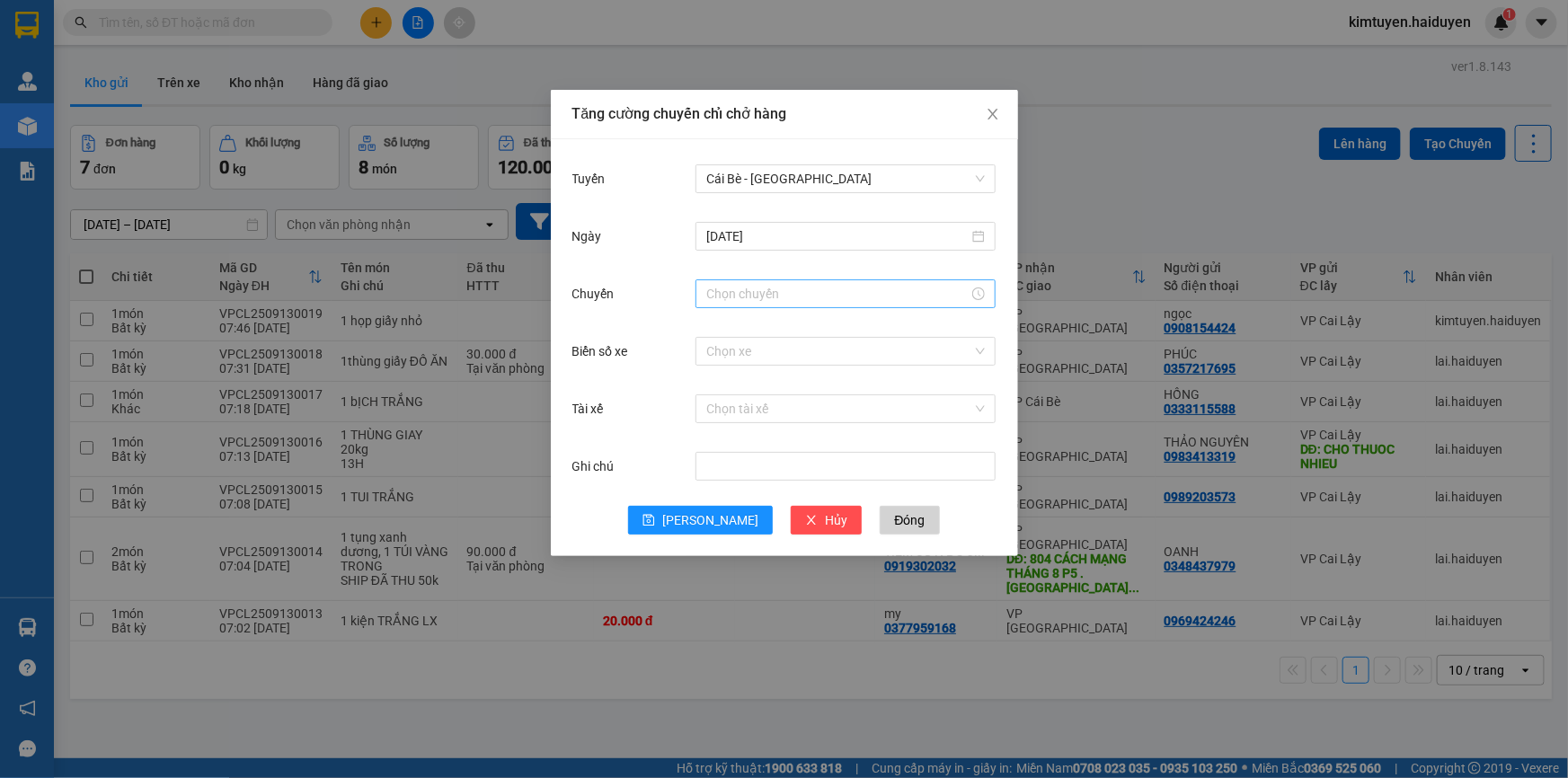
click at [740, 297] on input "Chuyến" at bounding box center [837, 294] width 262 height 20
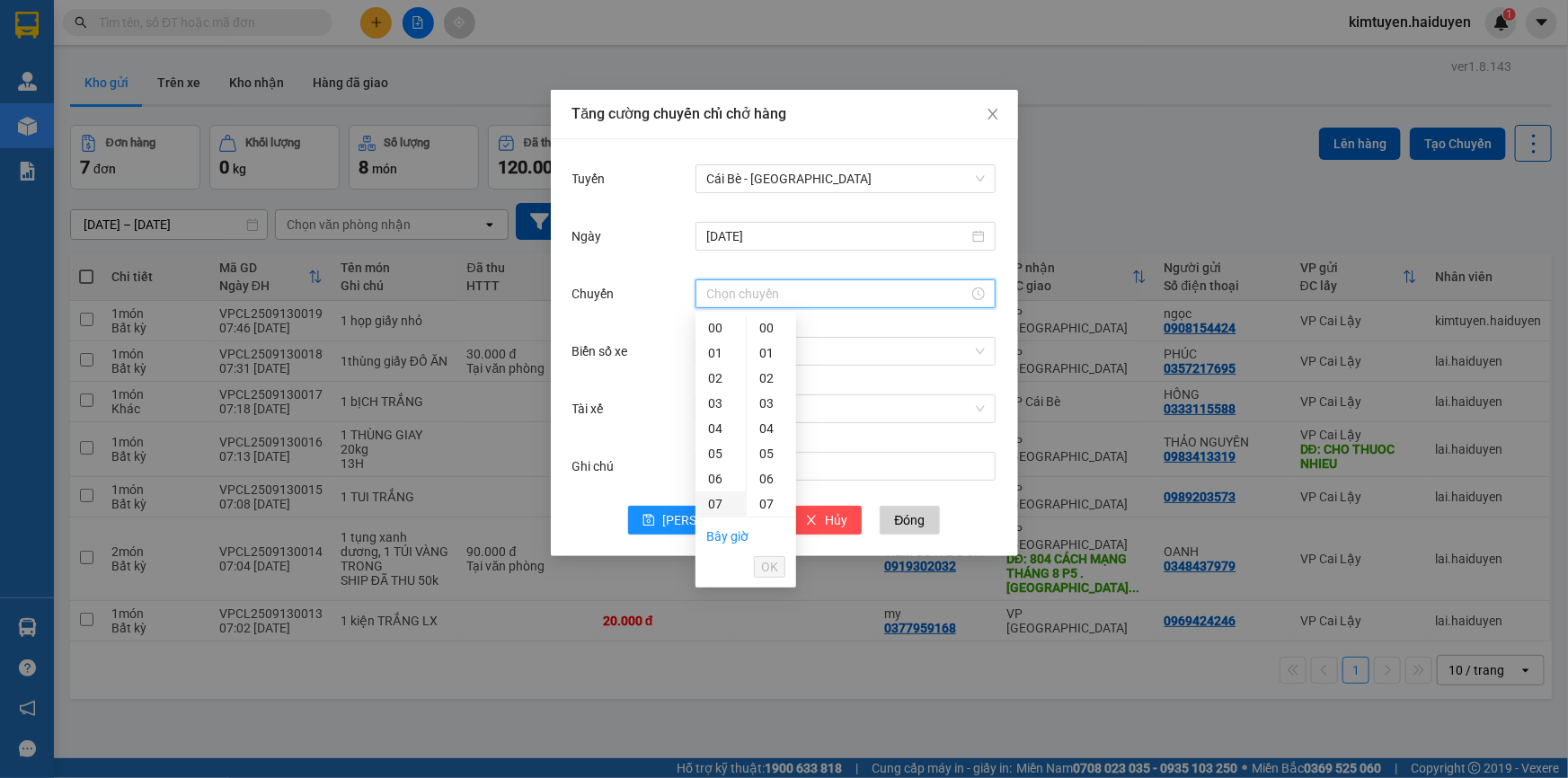
click at [715, 499] on div "07" at bounding box center [720, 504] width 50 height 25
type input "07:31"
click at [765, 565] on span "OK" at bounding box center [769, 567] width 17 height 20
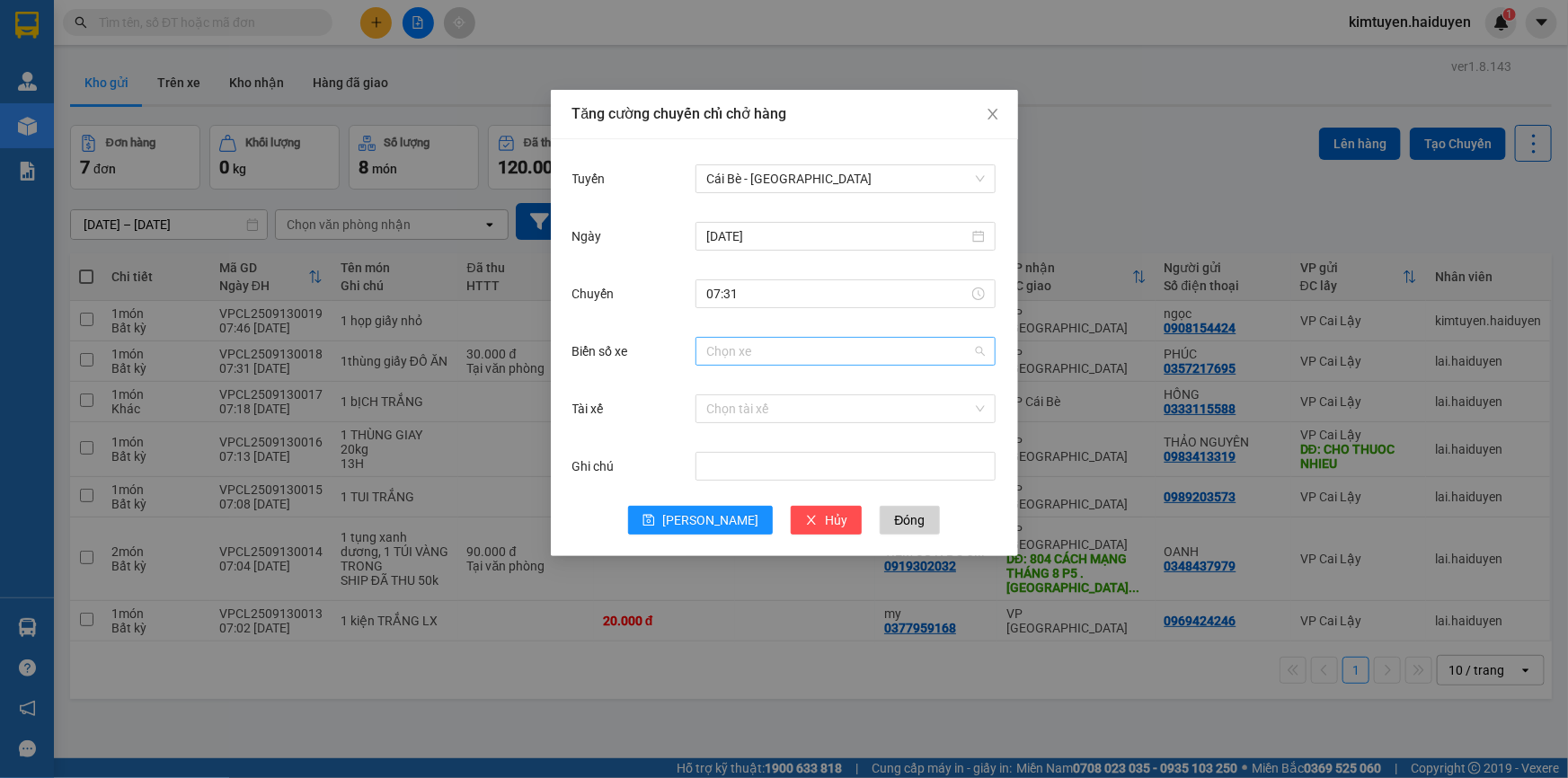
click at [735, 354] on input "Biển số xe" at bounding box center [839, 351] width 266 height 27
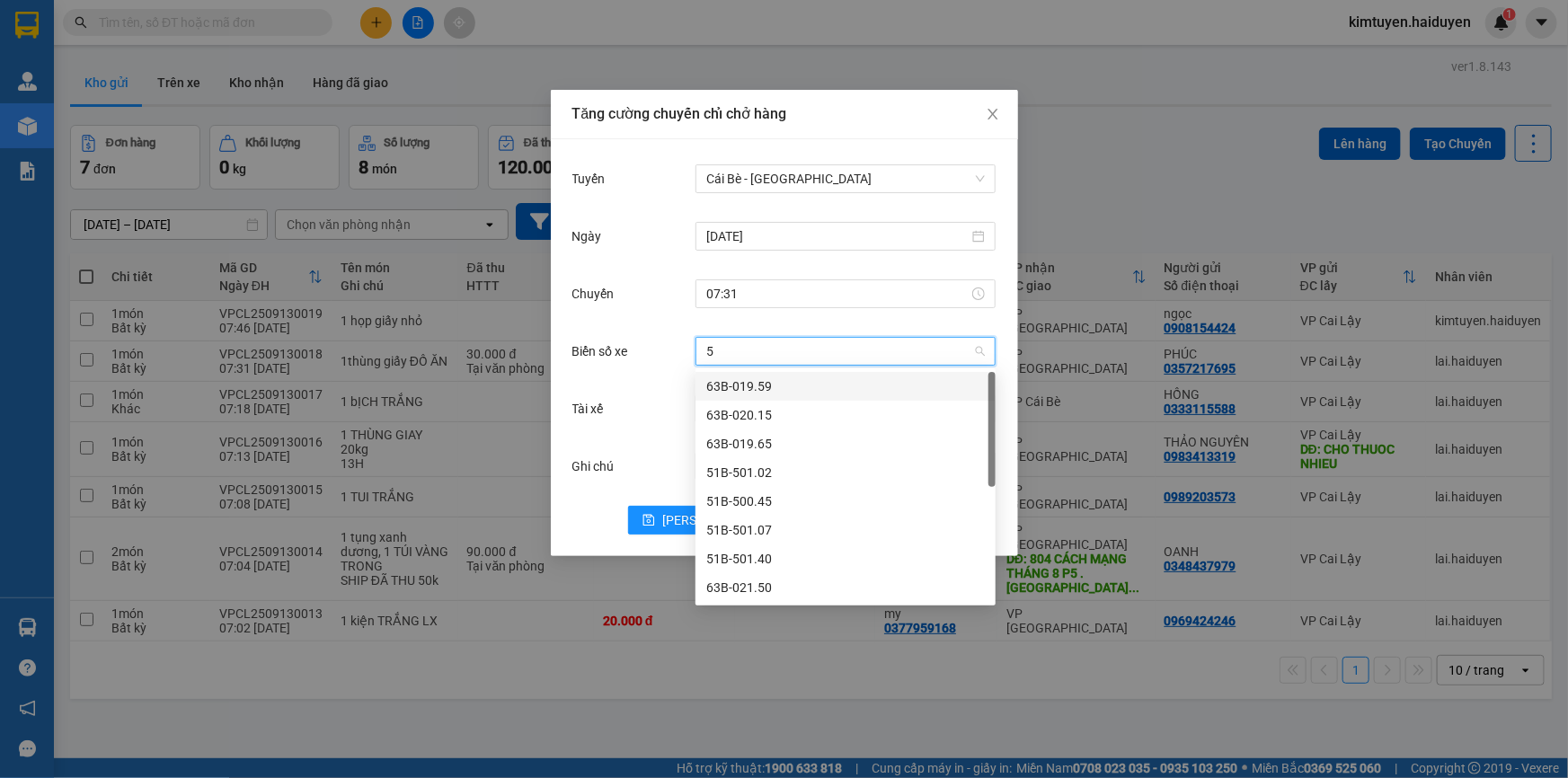
type input "50"
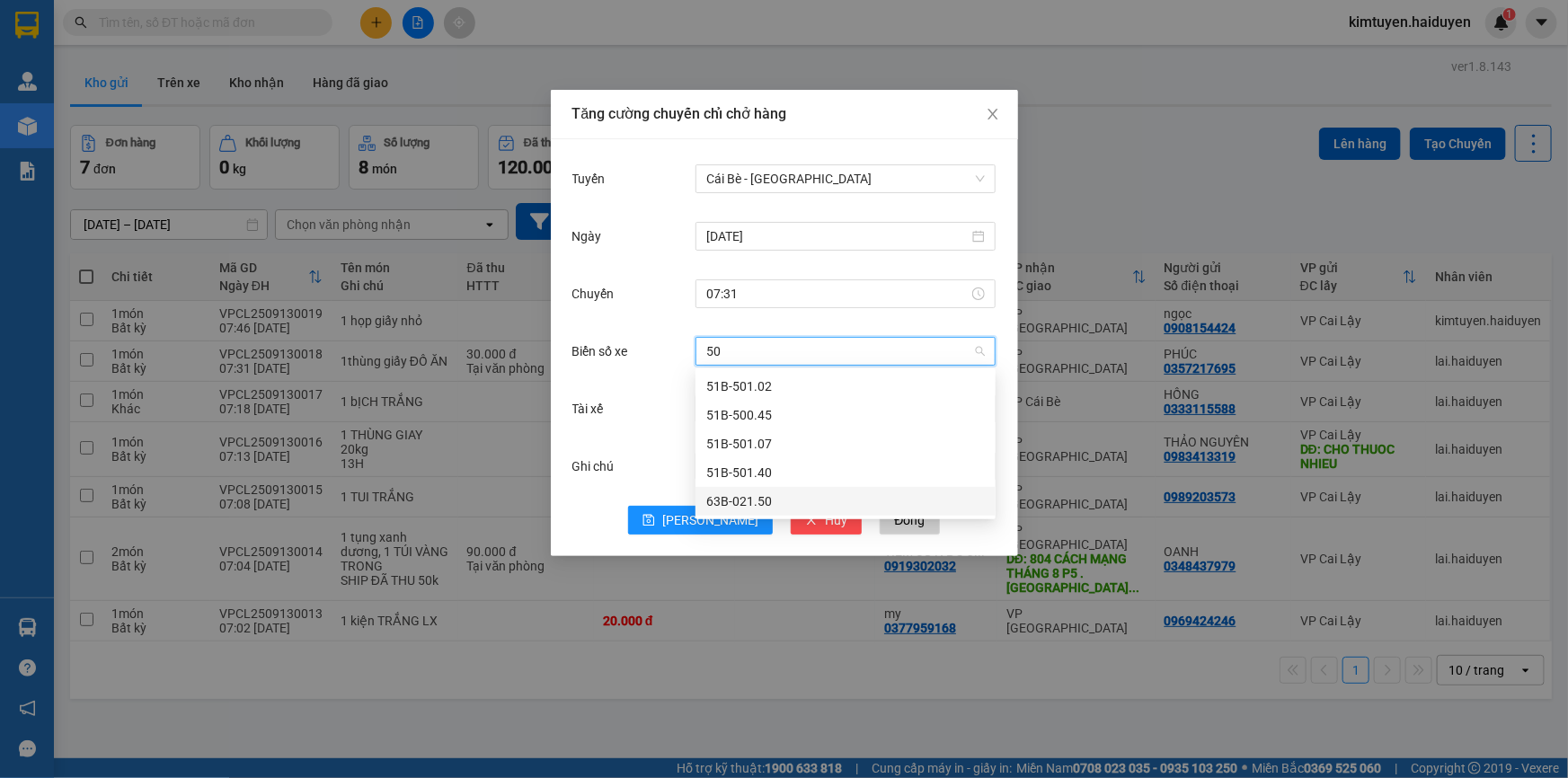
click at [754, 496] on div "63B-021.50" at bounding box center [845, 501] width 279 height 20
click at [995, 117] on icon "close" at bounding box center [992, 114] width 10 height 11
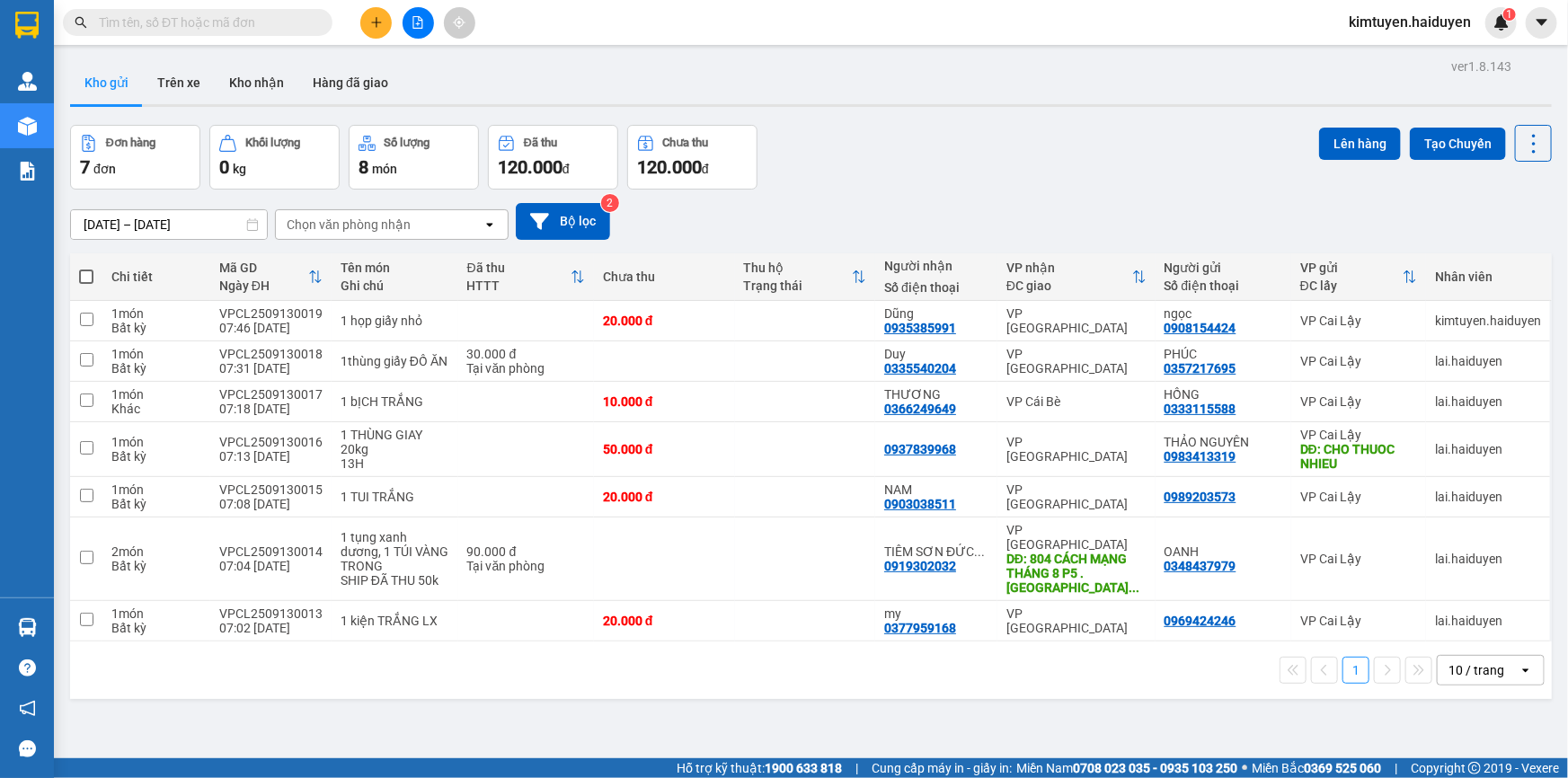
click at [356, 18] on div at bounding box center [418, 23] width 134 height 32
click at [368, 18] on button at bounding box center [376, 23] width 32 height 32
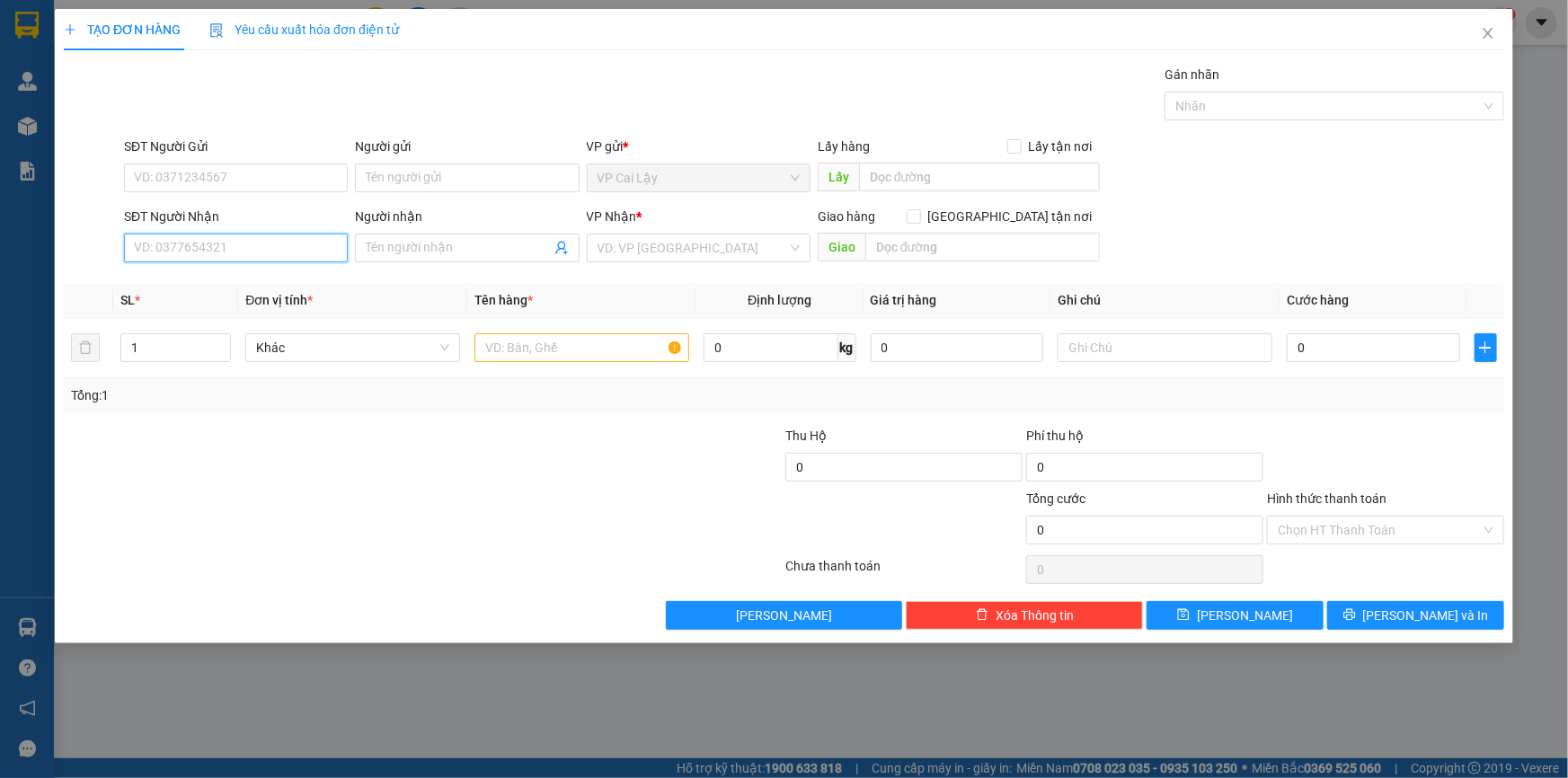
click at [312, 243] on input "SĐT Người Nhận" at bounding box center [236, 248] width 223 height 29
click at [165, 282] on div "0928373881 - TÚ" at bounding box center [235, 284] width 202 height 20
type input "0928373881"
type input "TÚ"
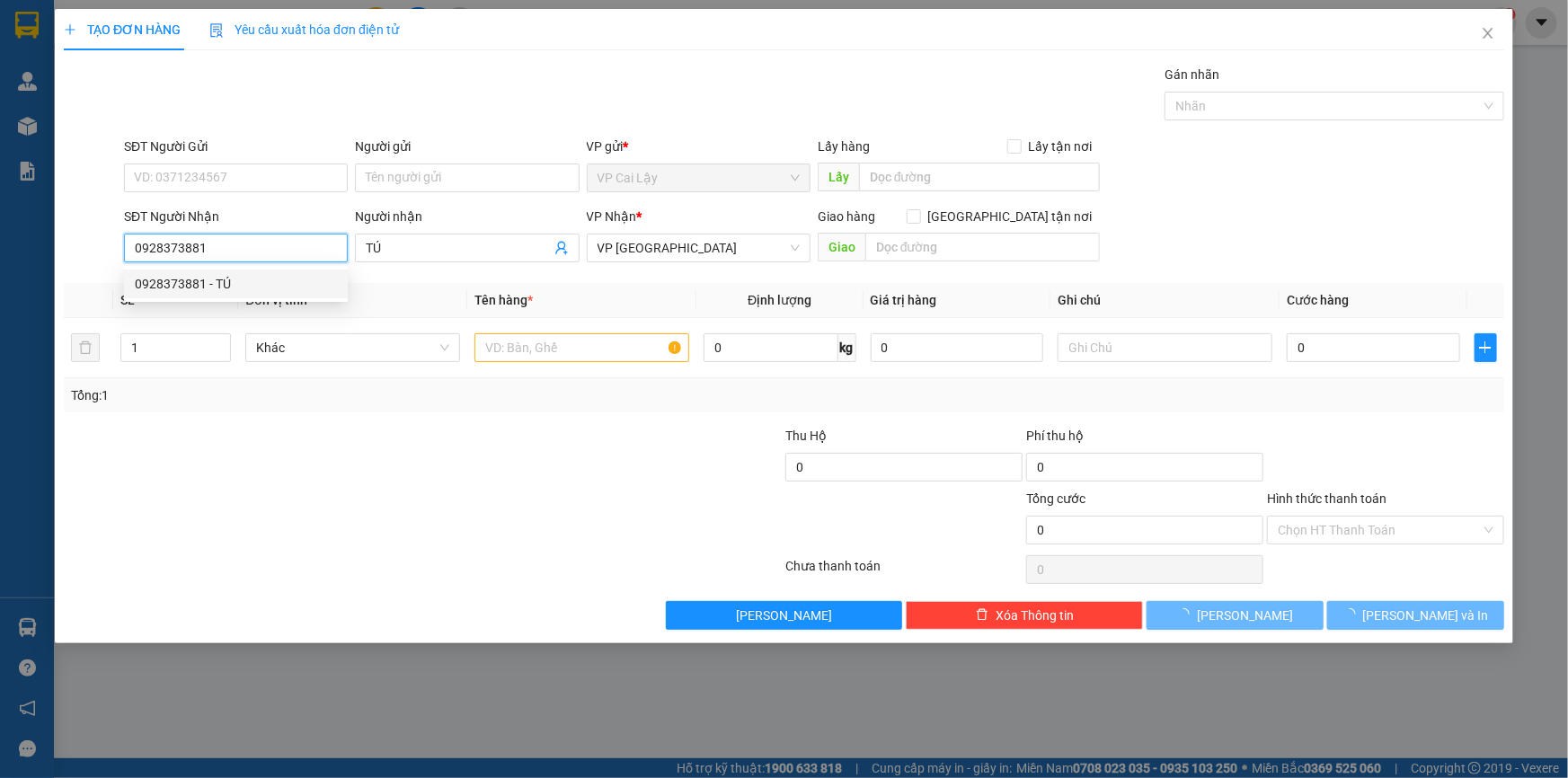
type input "50.000"
type input "0928373881"
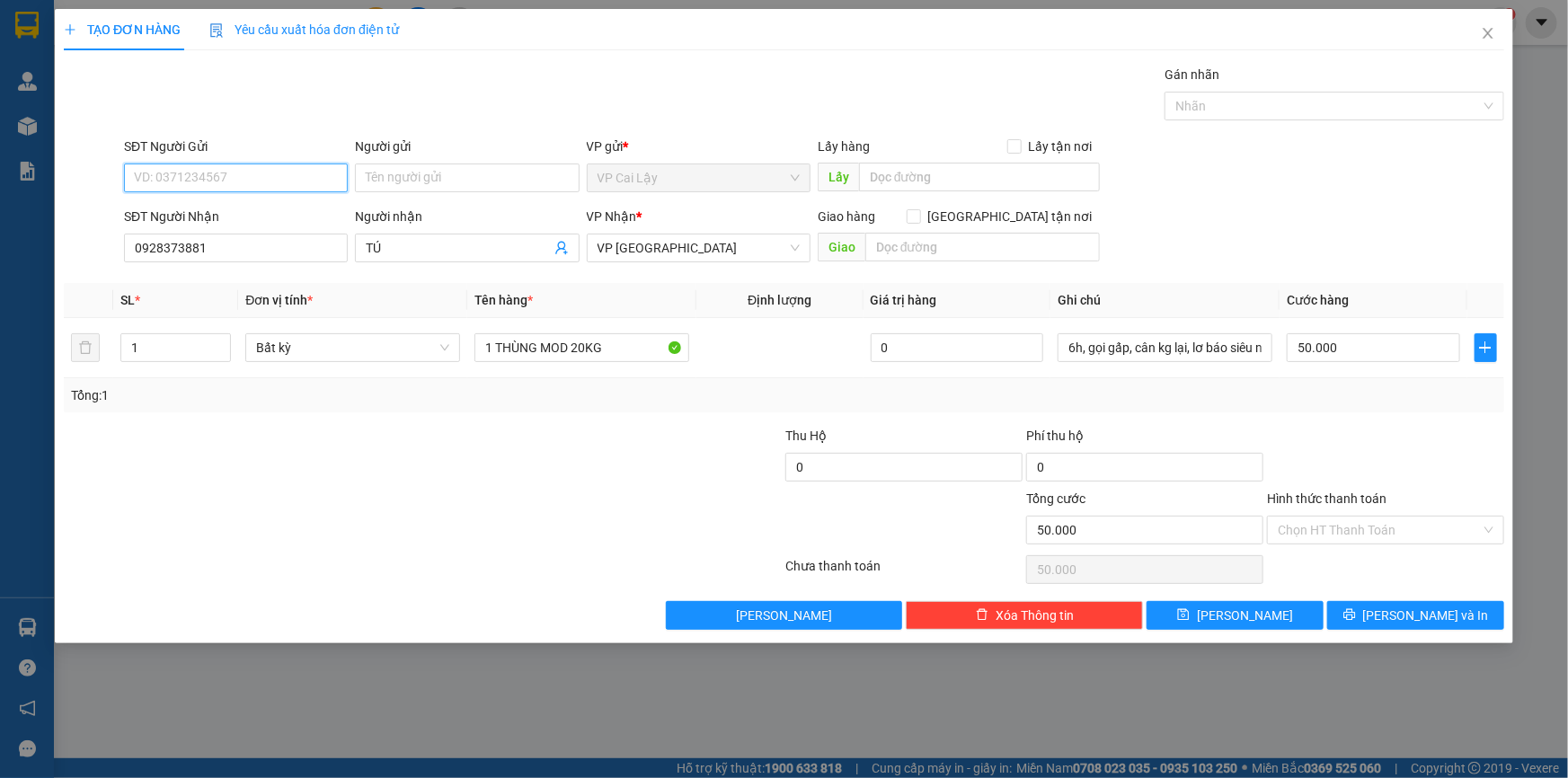
click at [219, 177] on input "SĐT Người Gửi" at bounding box center [236, 178] width 223 height 29
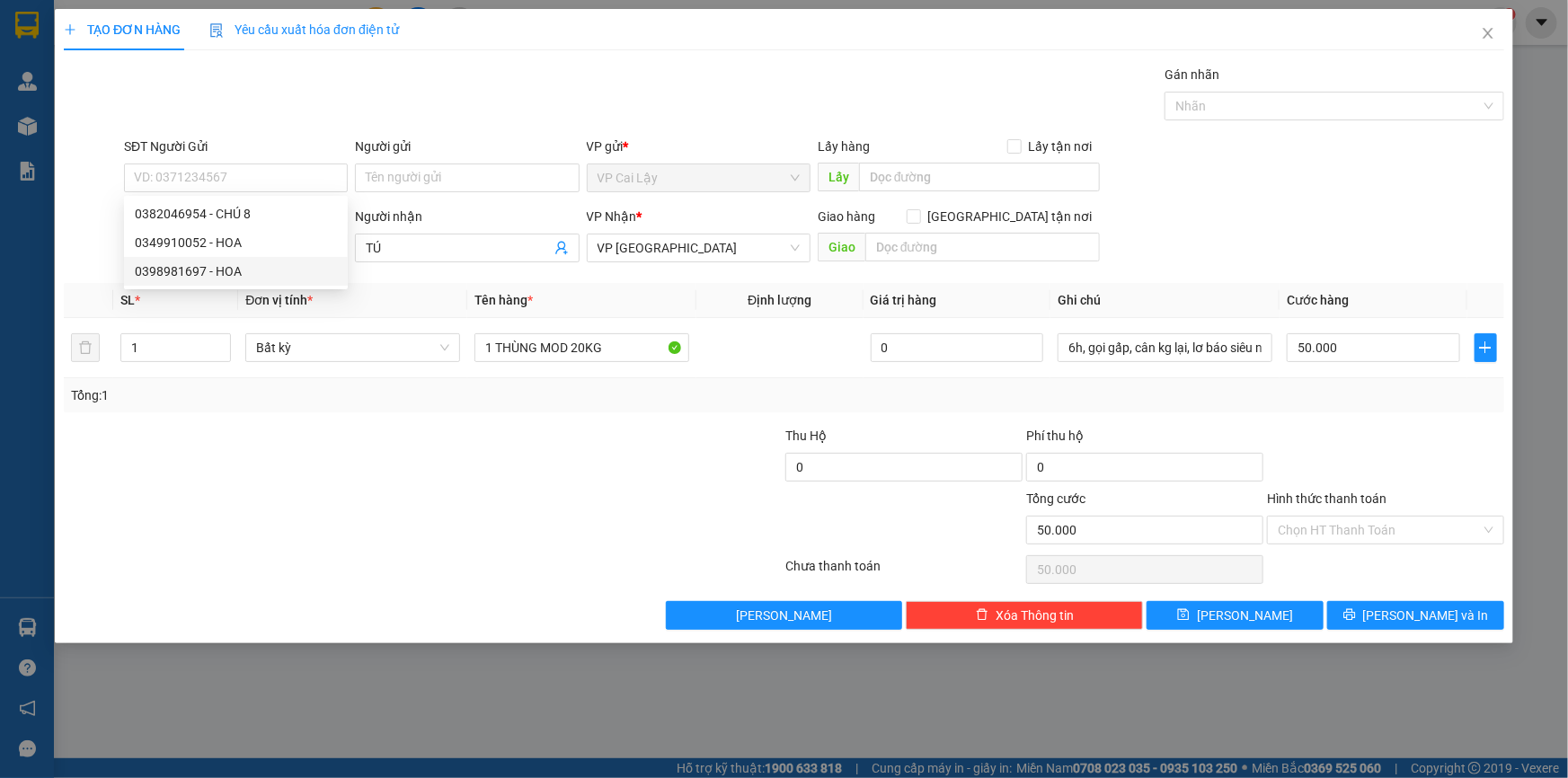
click at [288, 458] on div at bounding box center [302, 457] width 482 height 63
drag, startPoint x: 208, startPoint y: 249, endPoint x: 119, endPoint y: 245, distance: 89.1
click at [119, 245] on div "SĐT Người Nhận 0928373881 Người nhận TÚ VP Nhận * VP Sài Gòn Giao hàng Giao tận…" at bounding box center [784, 238] width 1445 height 63
click at [171, 181] on input "SĐT Người Gửi" at bounding box center [236, 178] width 223 height 29
click at [215, 397] on div "Tổng: 1" at bounding box center [338, 396] width 535 height 20
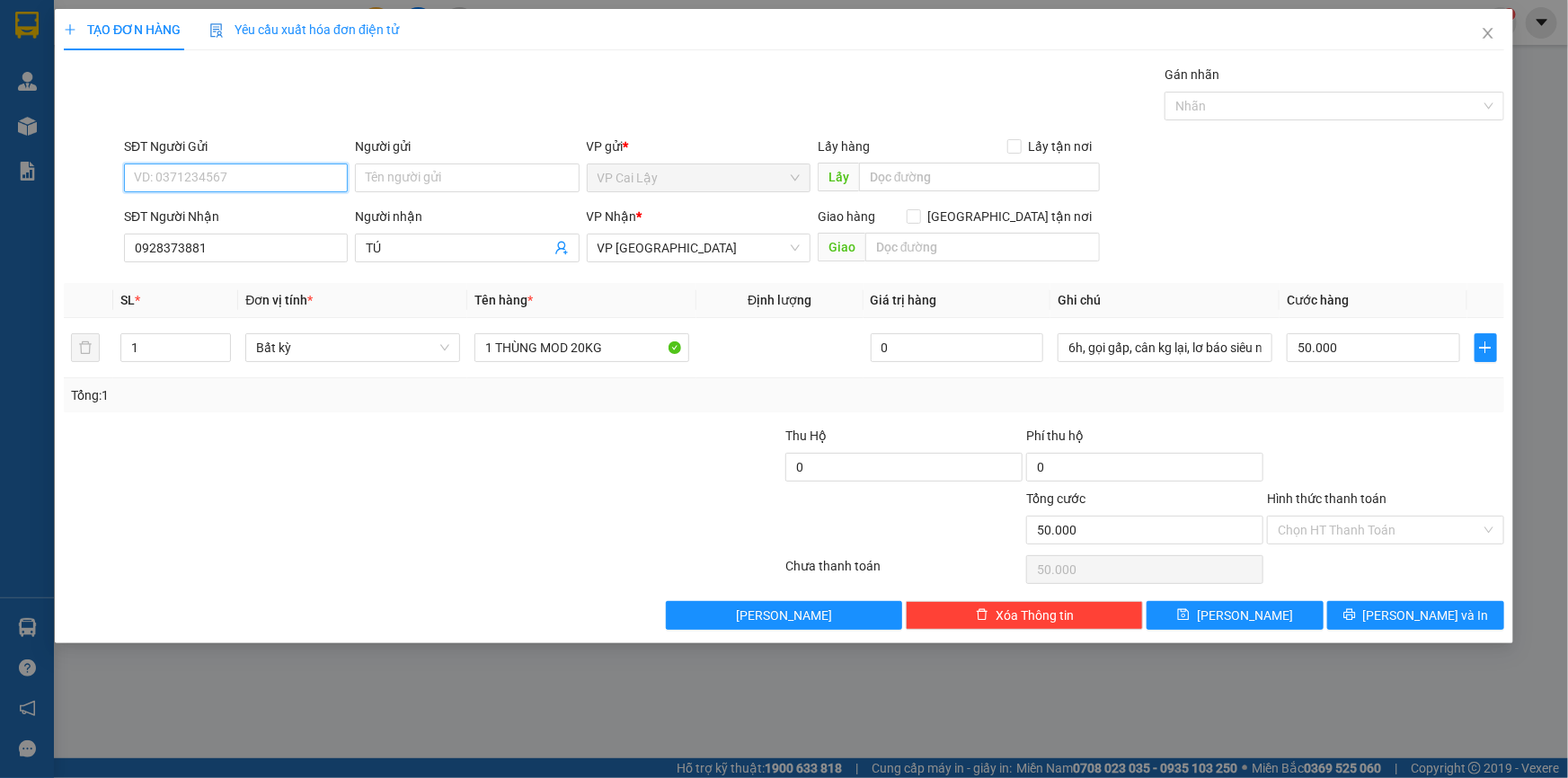
click at [212, 176] on input "SĐT Người Gửi" at bounding box center [236, 178] width 223 height 29
click at [236, 212] on div "0382046954 - CHÚ 8" at bounding box center [235, 214] width 202 height 20
type input "0382046954"
type input "CHÚ 8"
type input "MÁY CHÀ NGỌC ẨN"
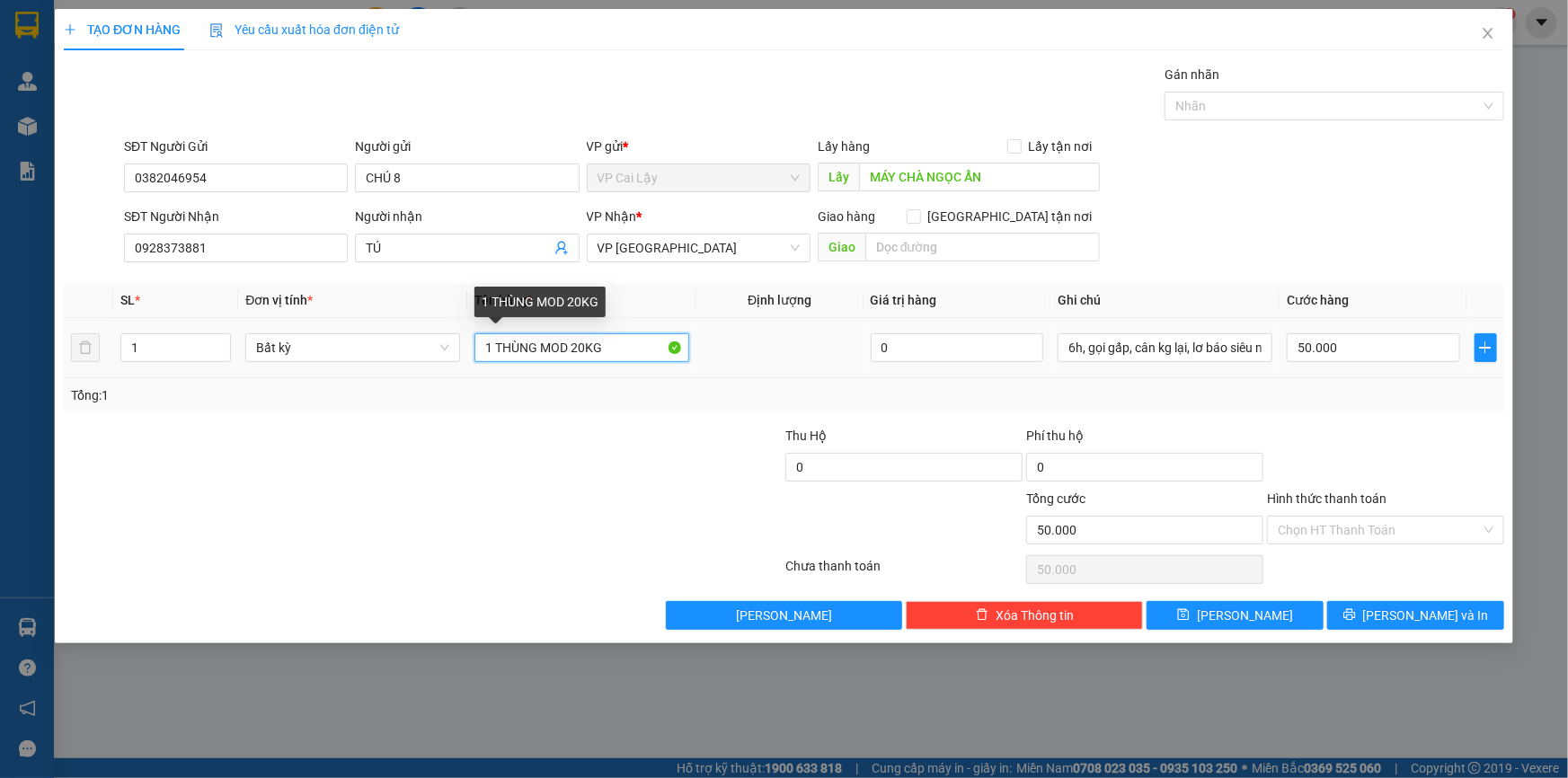
click at [586, 352] on input "1 THÙNG MOD 20KG" at bounding box center [582, 348] width 215 height 29
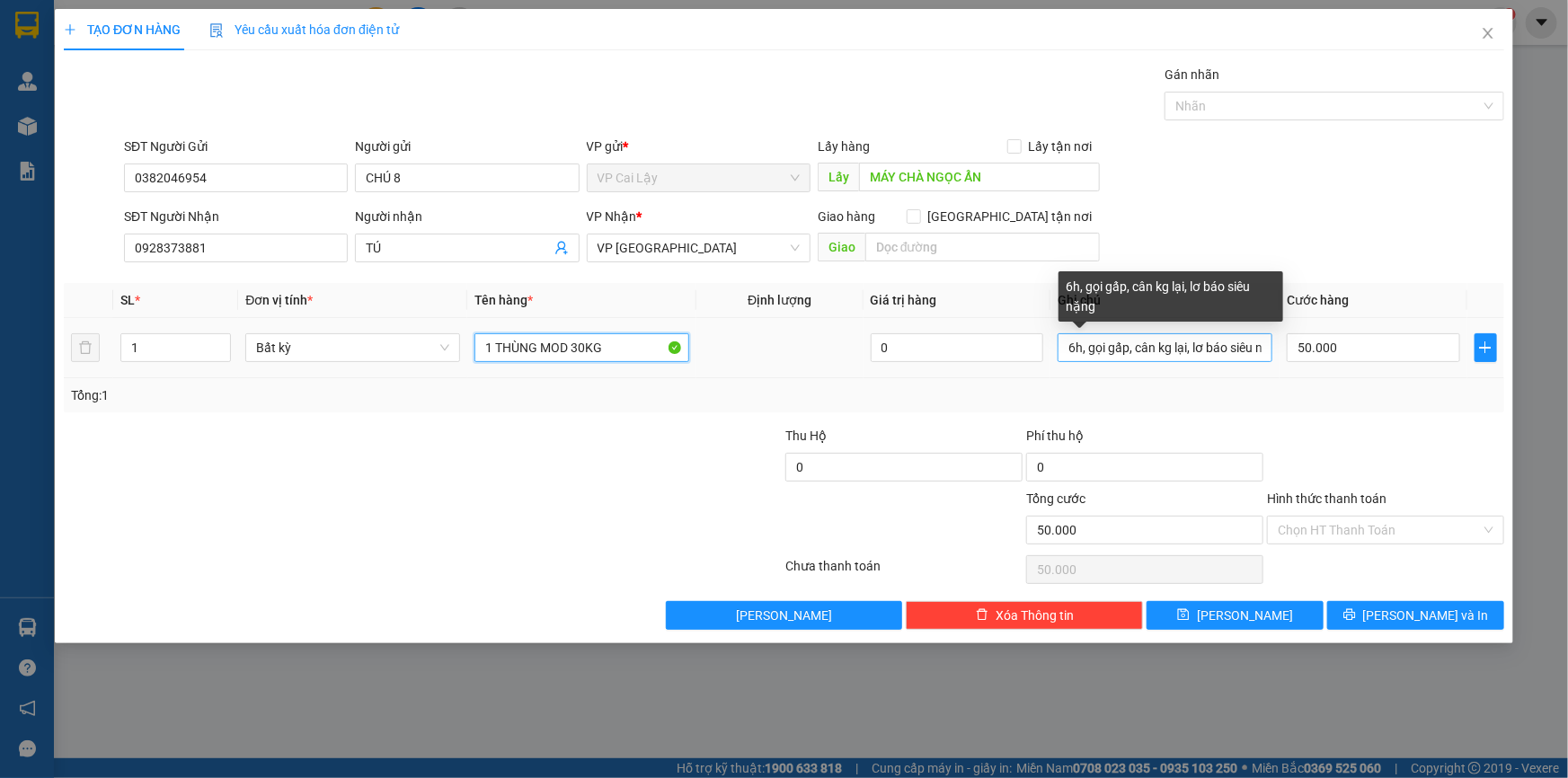
type input "1 THÙNG MOD 30KG"
click at [1070, 350] on input "6h, gọi gấp, cân kg lại, lơ báo siêu nặng" at bounding box center [1165, 348] width 215 height 29
click at [1076, 348] on input "6h, gọi gấp, cân kg lại, lơ báo siêu nặng" at bounding box center [1165, 348] width 215 height 29
click at [1218, 350] on input "9h, gọi gấp, cân kg lại, lơ báo siêu nặng" at bounding box center [1165, 348] width 215 height 29
click at [1255, 352] on input "9h, gọi gấp, cân kg lại, lơ báo siêu nặng" at bounding box center [1165, 348] width 215 height 29
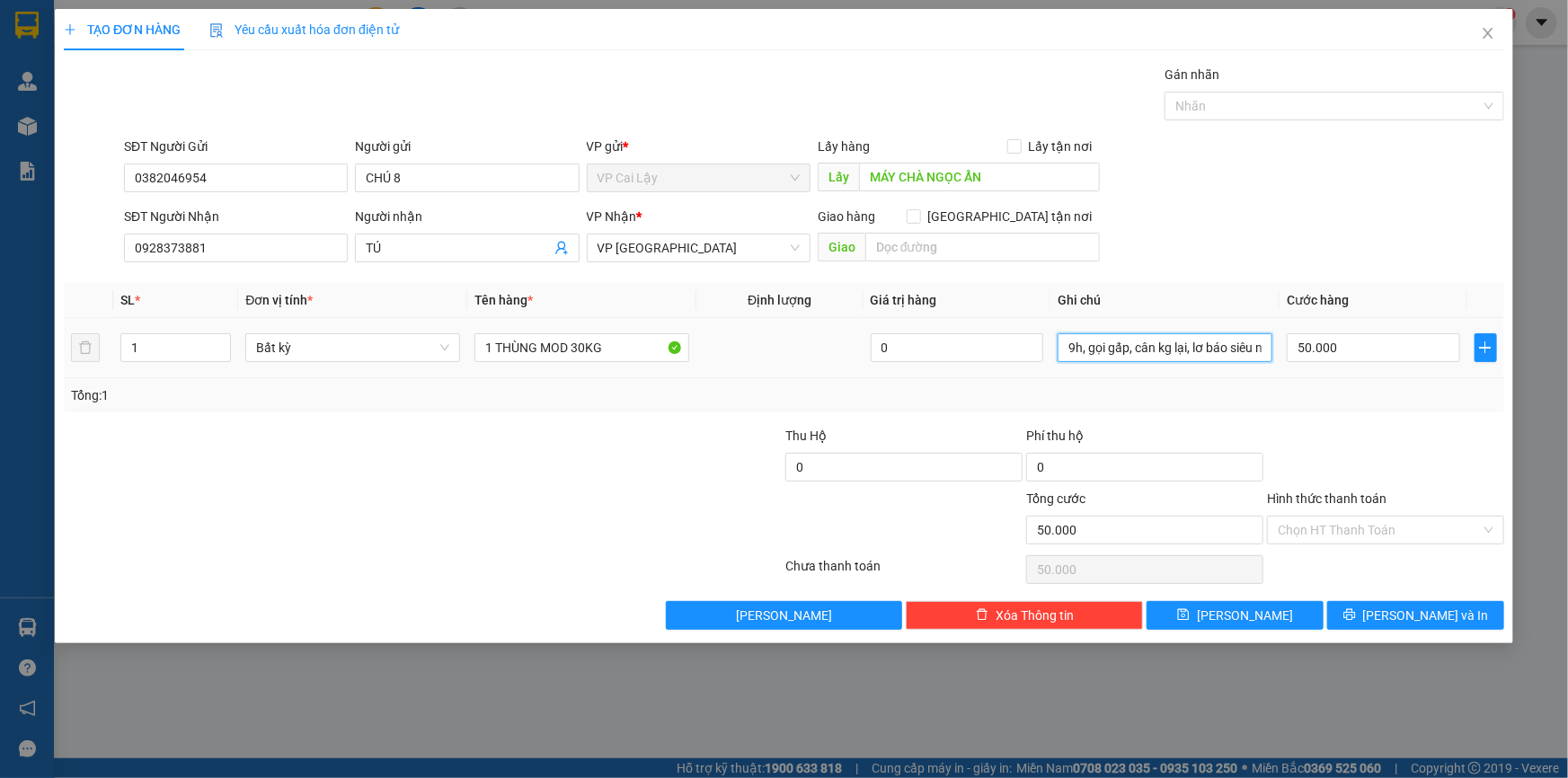
drag, startPoint x: 1262, startPoint y: 349, endPoint x: 1170, endPoint y: 367, distance: 93.7
click at [1170, 367] on td "9h, gọi gấp, cân kg lại, lơ báo siêu nặng" at bounding box center [1165, 348] width 229 height 60
type input "9h, gọi gấp, cân kg lại, cá tươi gọi liền dùm e"
click at [1366, 345] on input "50.000" at bounding box center [1373, 348] width 173 height 29
type input "7"
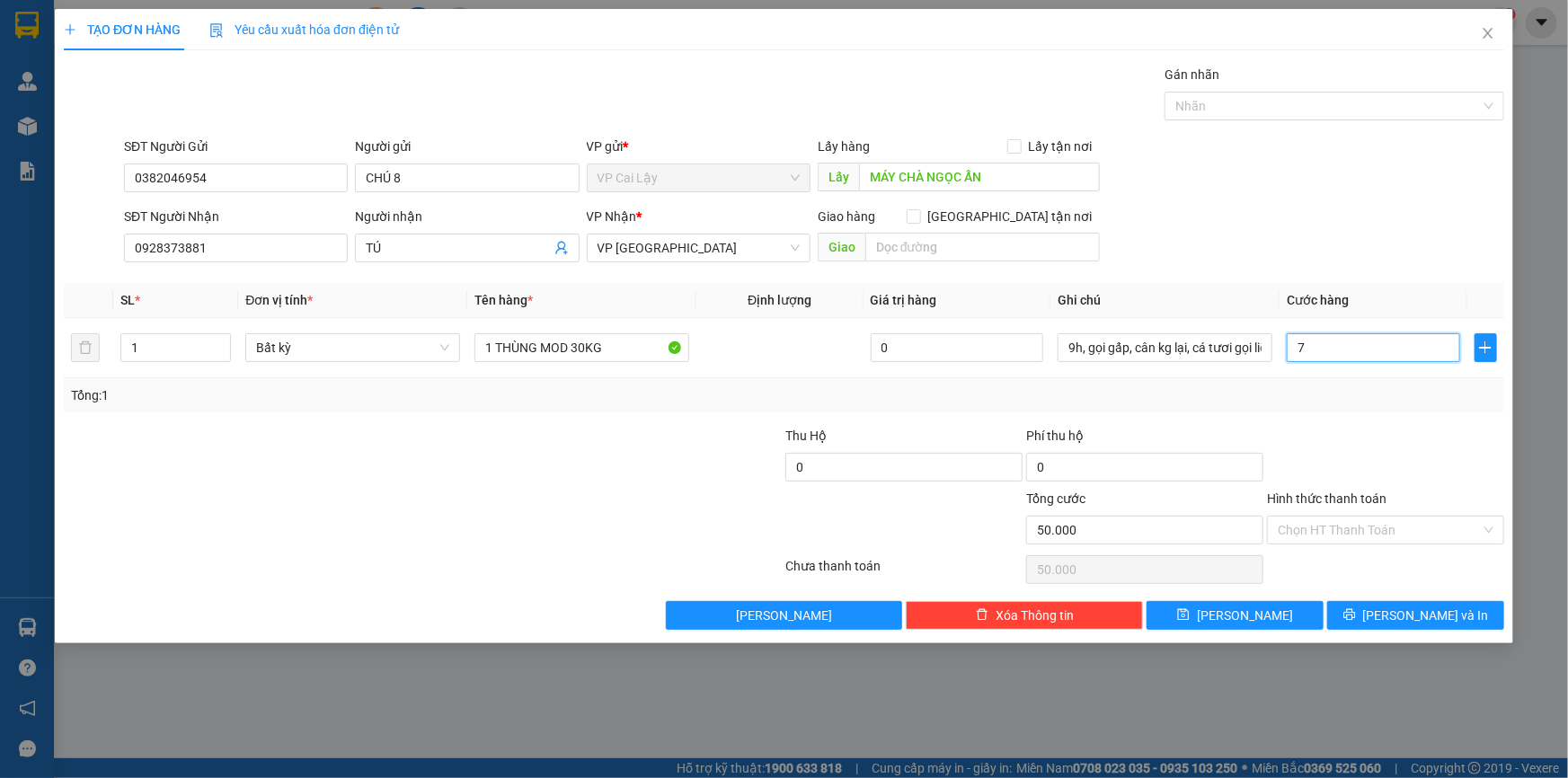
type input "7"
type input "70"
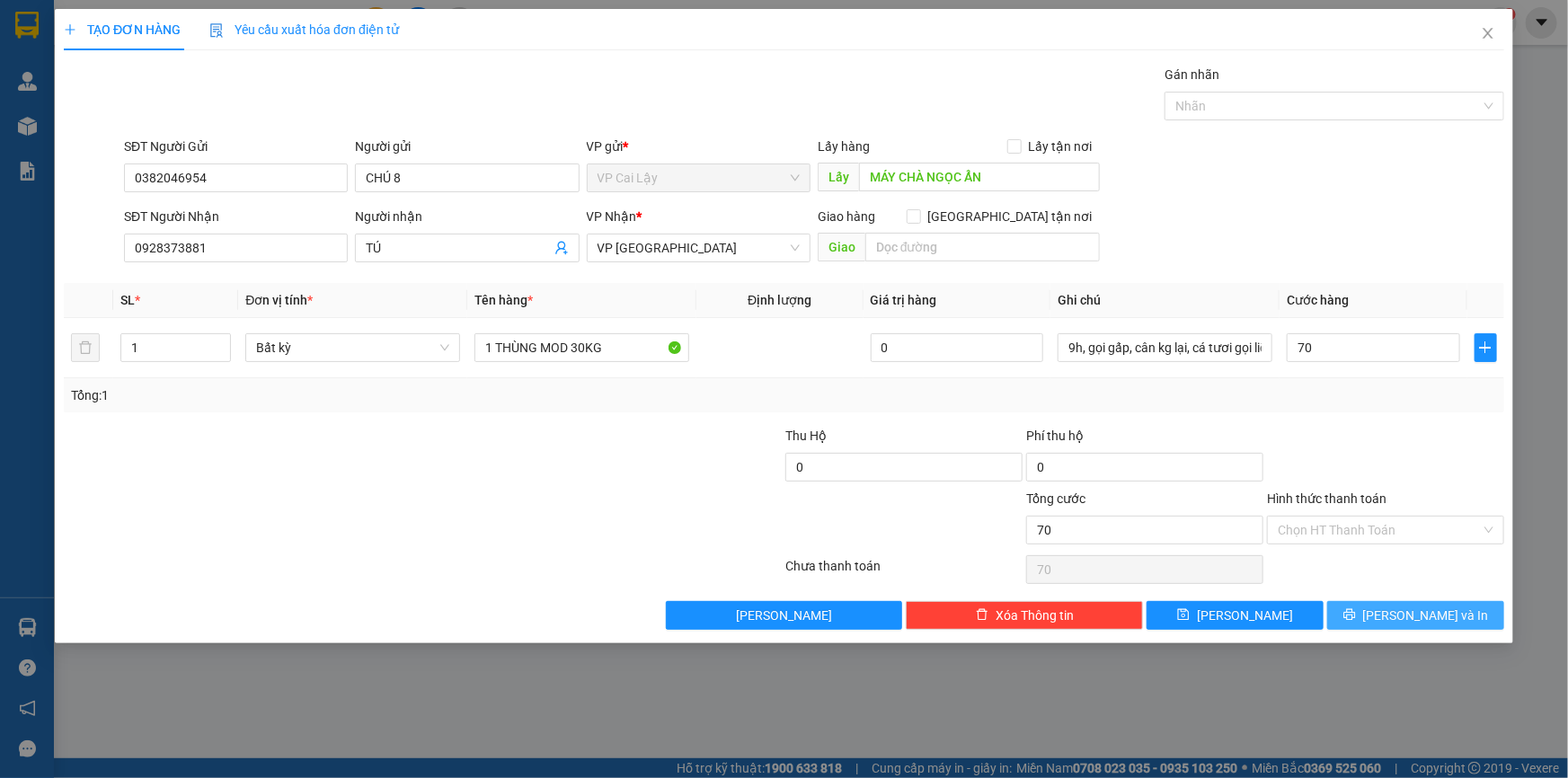
click at [1377, 616] on button "[PERSON_NAME] và In" at bounding box center [1415, 616] width 177 height 29
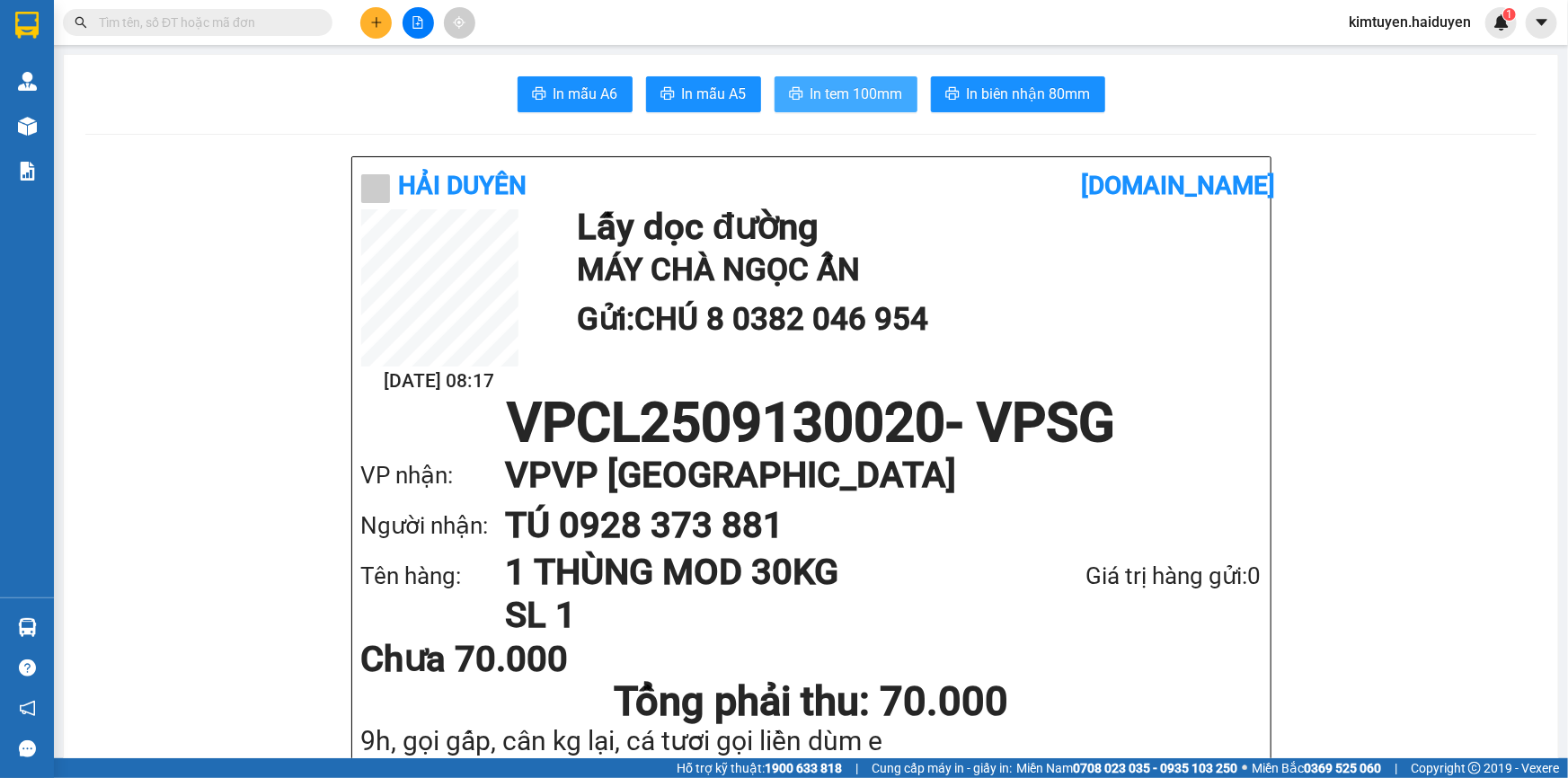
click at [823, 86] on span "In tem 100mm" at bounding box center [857, 94] width 93 height 23
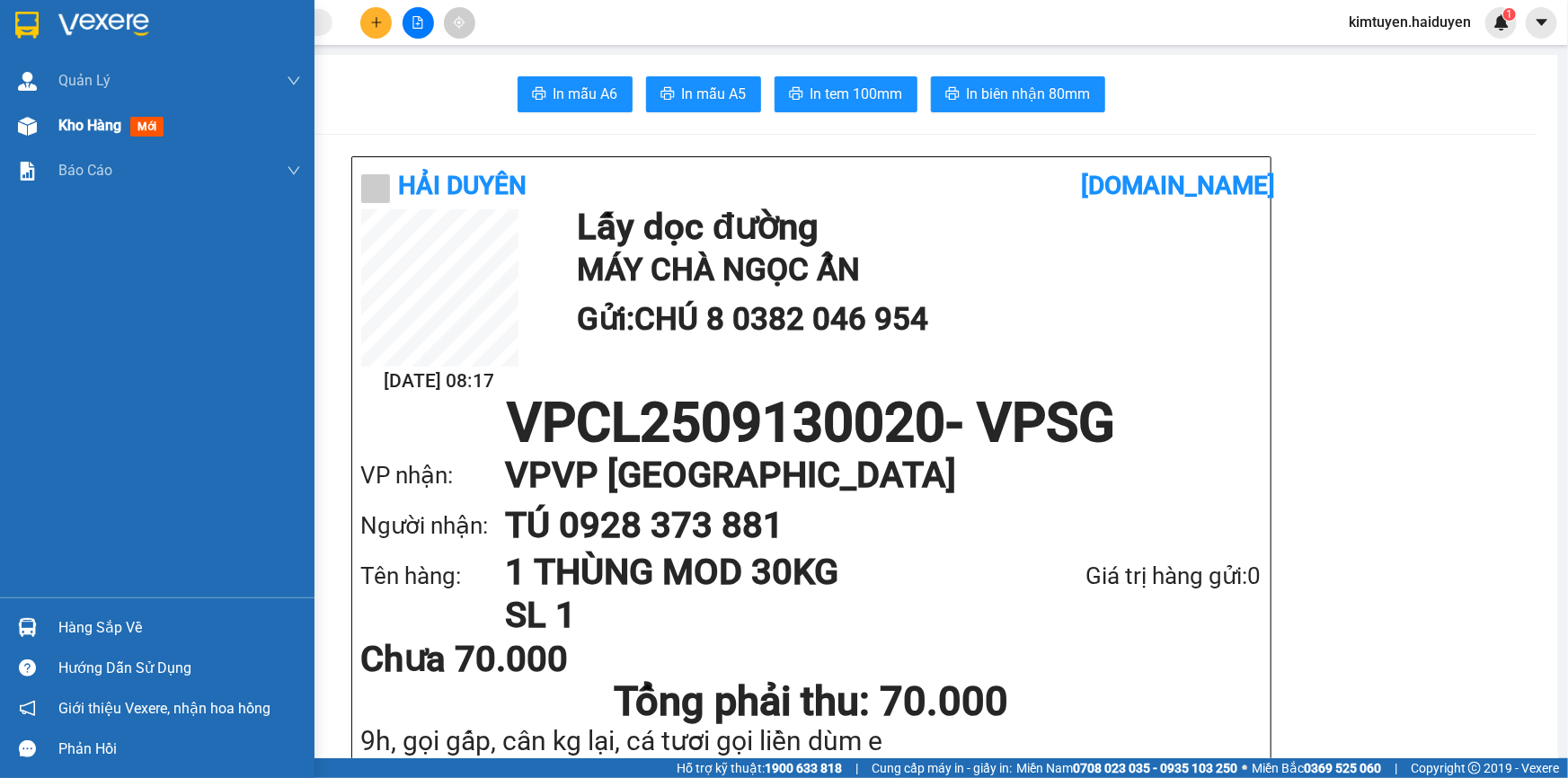
click at [47, 134] on div "Kho hàng mới" at bounding box center [157, 125] width 314 height 44
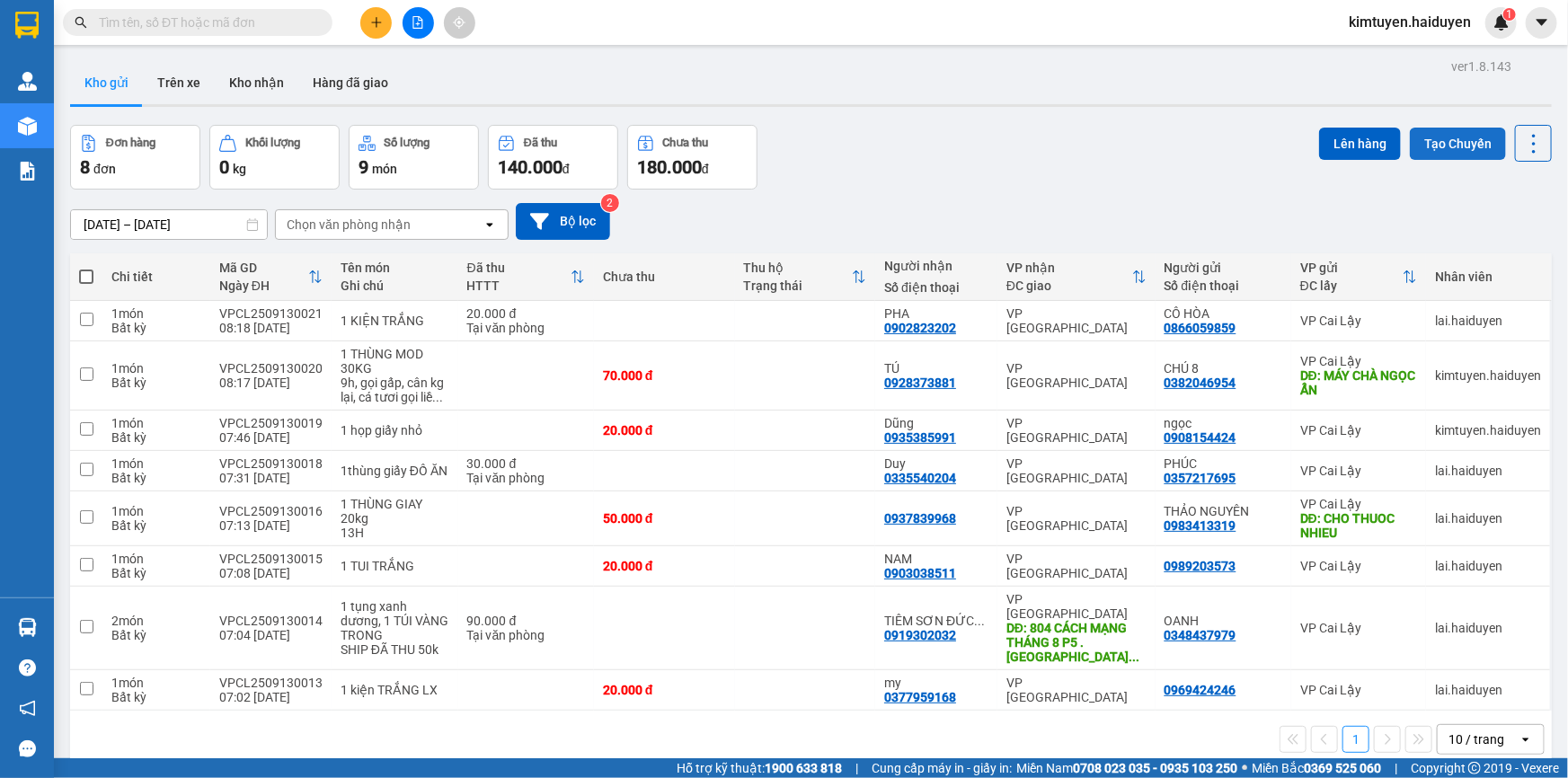
click at [1441, 155] on button "Tạo Chuyến" at bounding box center [1458, 144] width 96 height 33
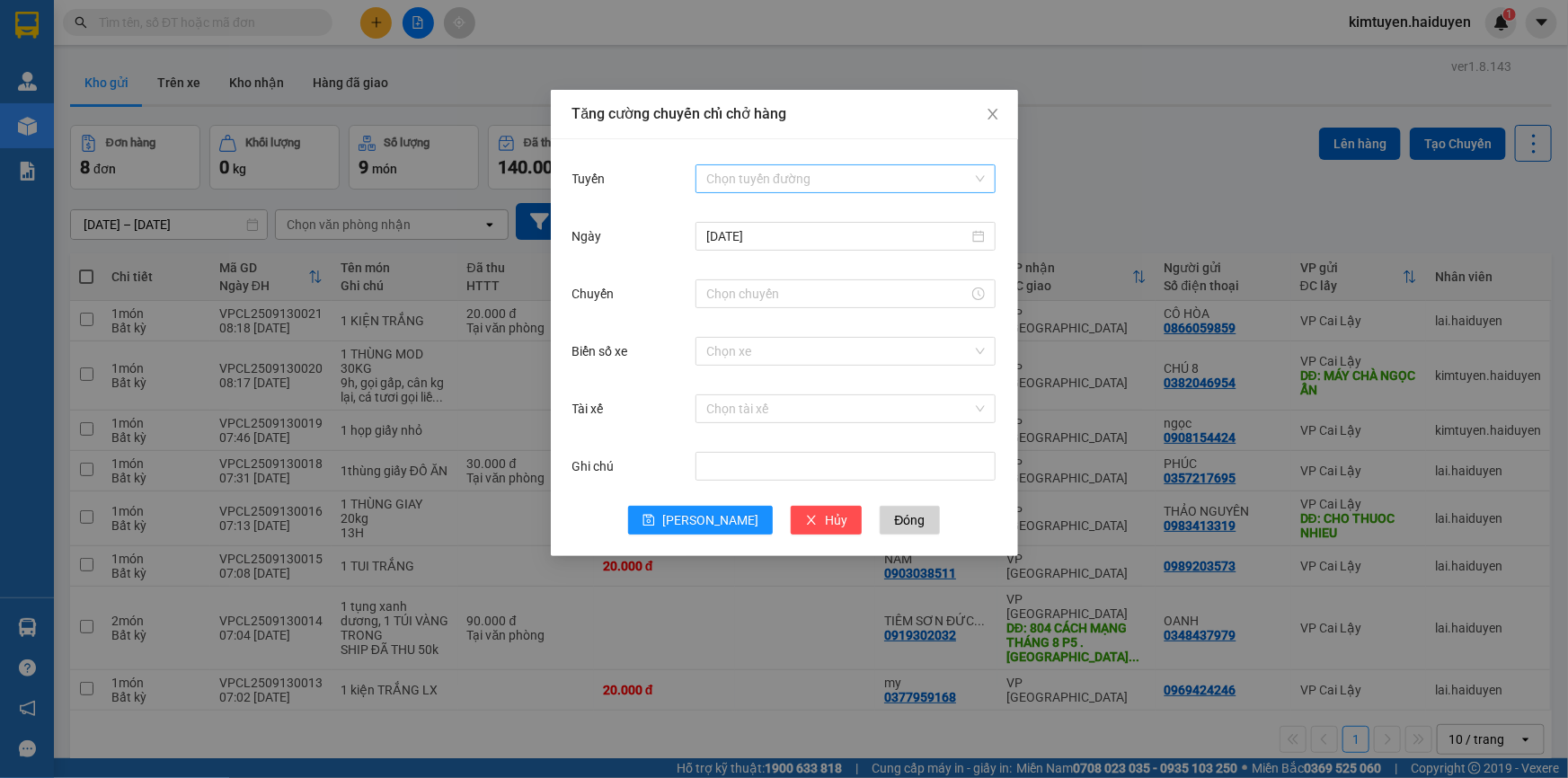
click at [781, 173] on input "Tuyến" at bounding box center [839, 179] width 266 height 27
click at [767, 240] on div "Cái Bè - [GEOGRAPHIC_DATA]" at bounding box center [845, 243] width 279 height 20
click at [764, 307] on div at bounding box center [845, 294] width 301 height 29
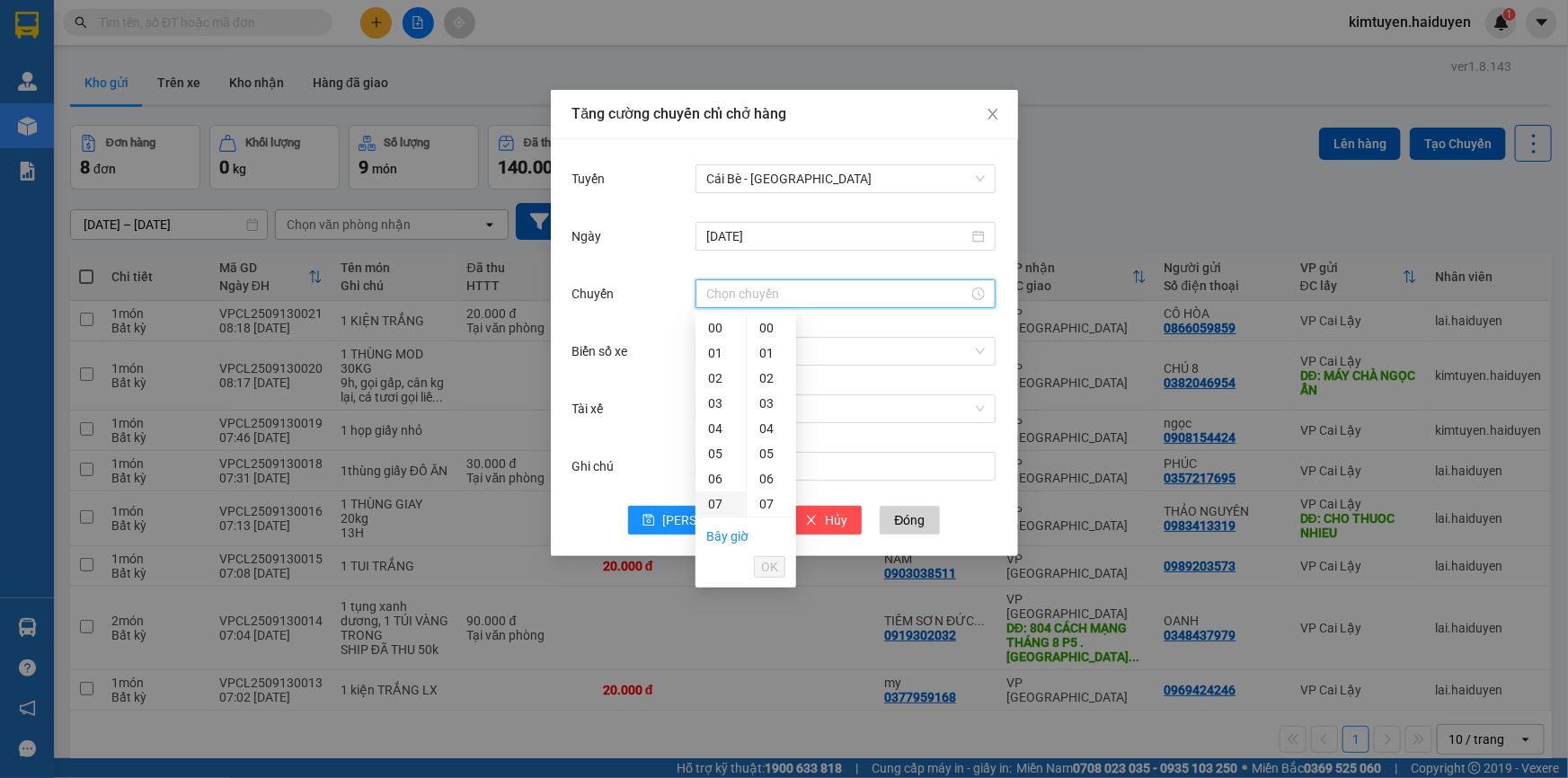
click at [713, 506] on div "07" at bounding box center [720, 504] width 50 height 25
type input "07:31"
click at [772, 566] on span "OK" at bounding box center [769, 567] width 17 height 20
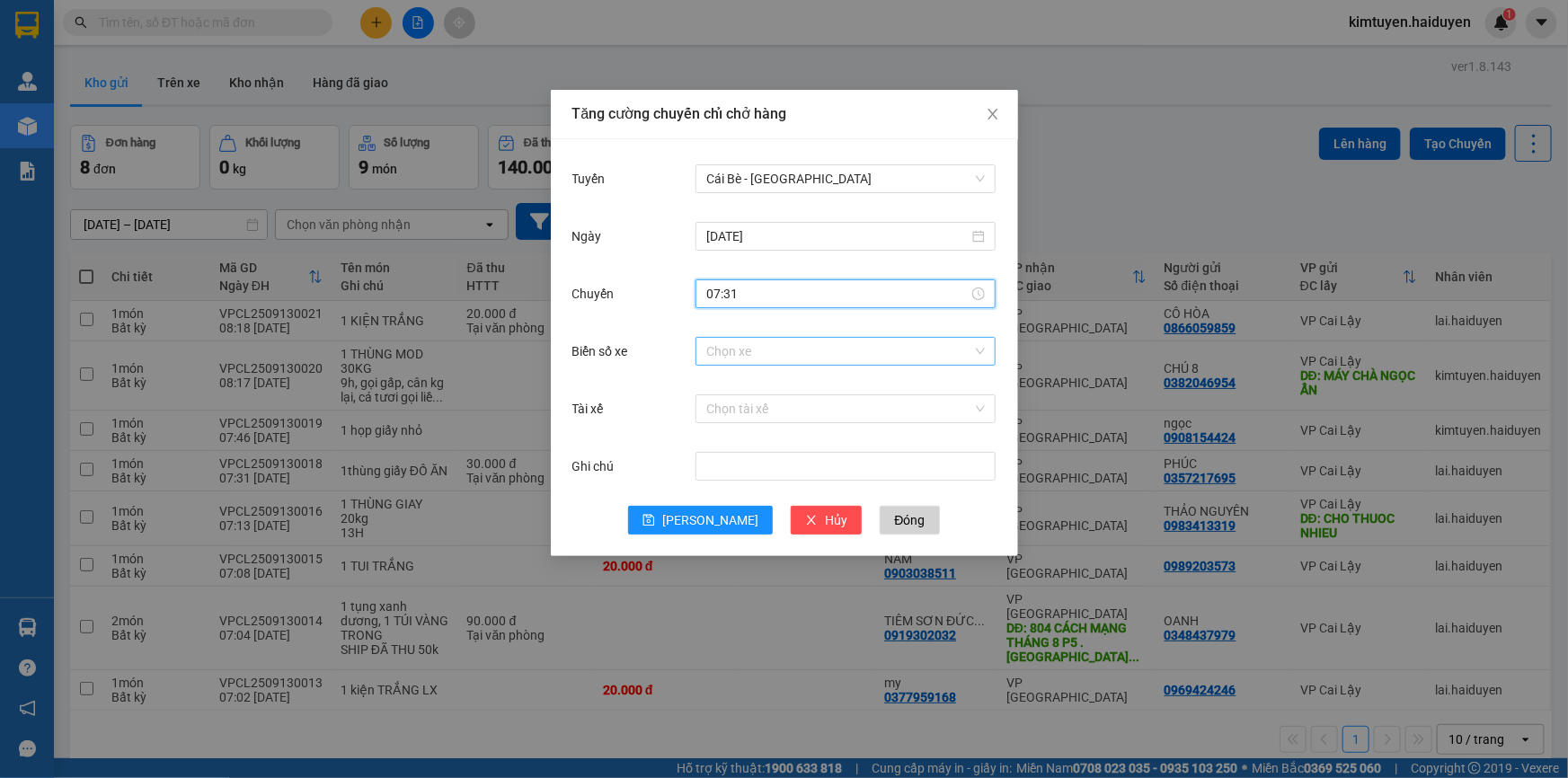
click at [742, 358] on input "Biển số xe" at bounding box center [839, 351] width 266 height 27
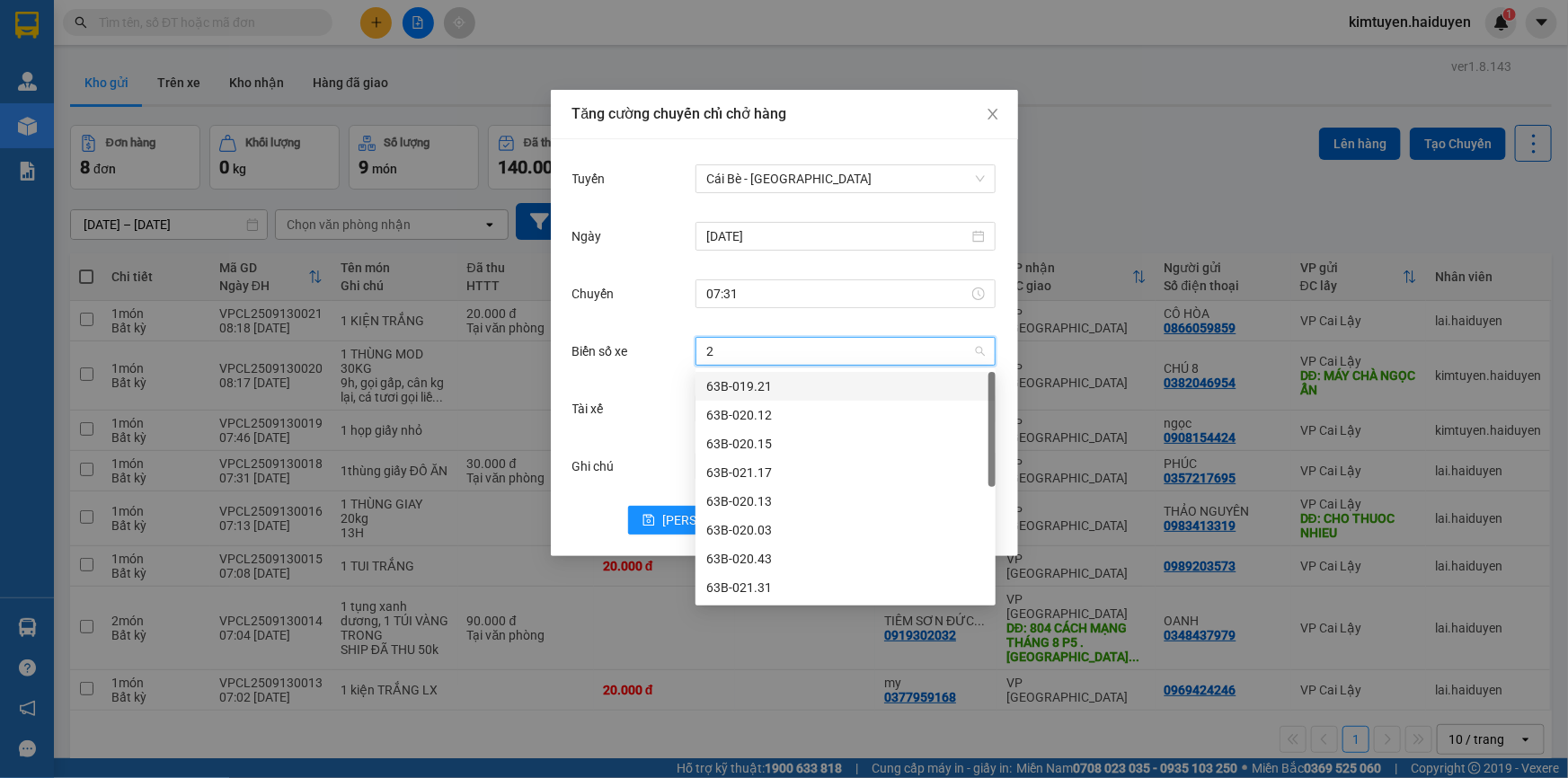
type input "21"
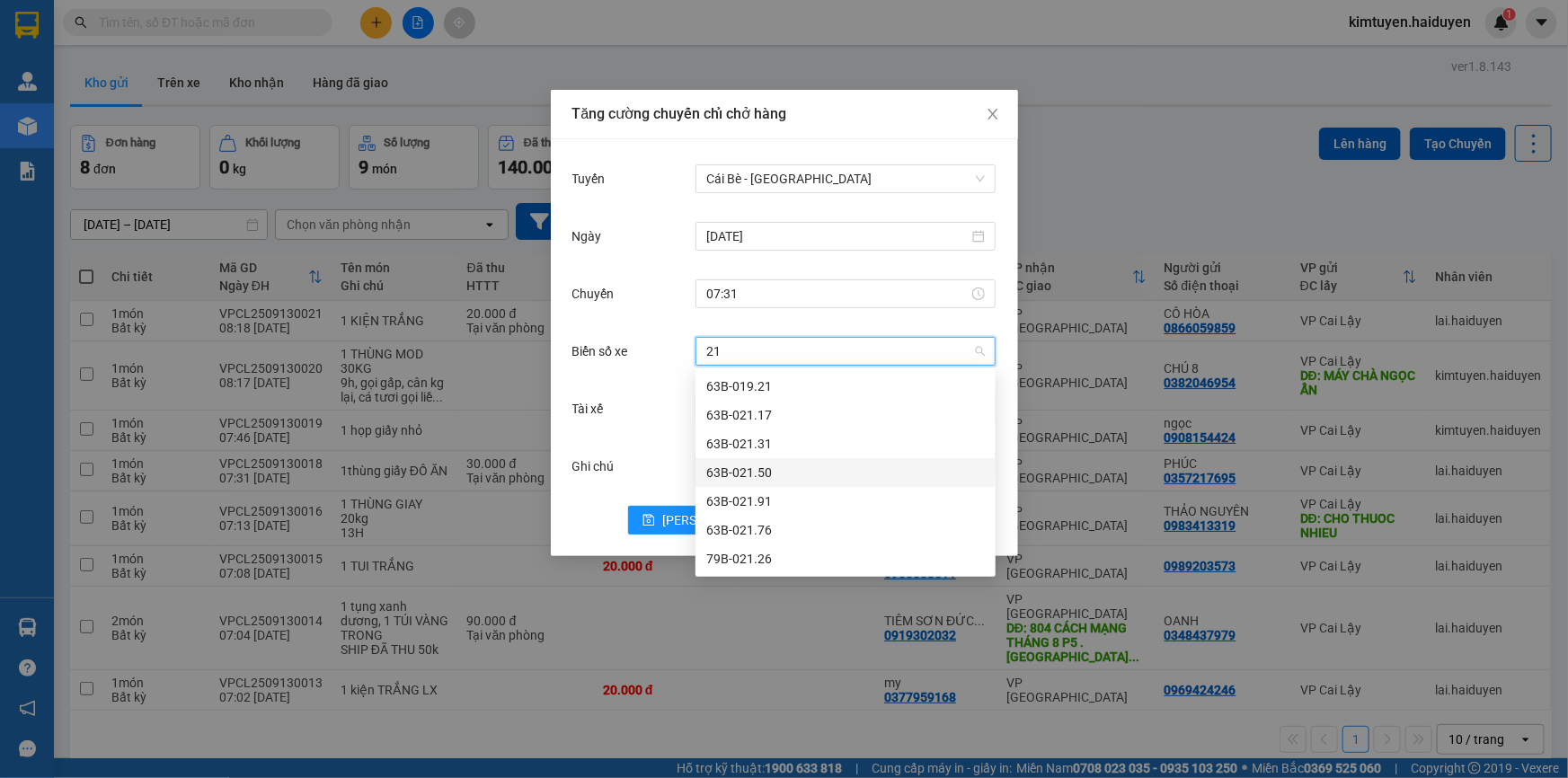
click at [781, 469] on div "63B-021.50" at bounding box center [845, 473] width 279 height 20
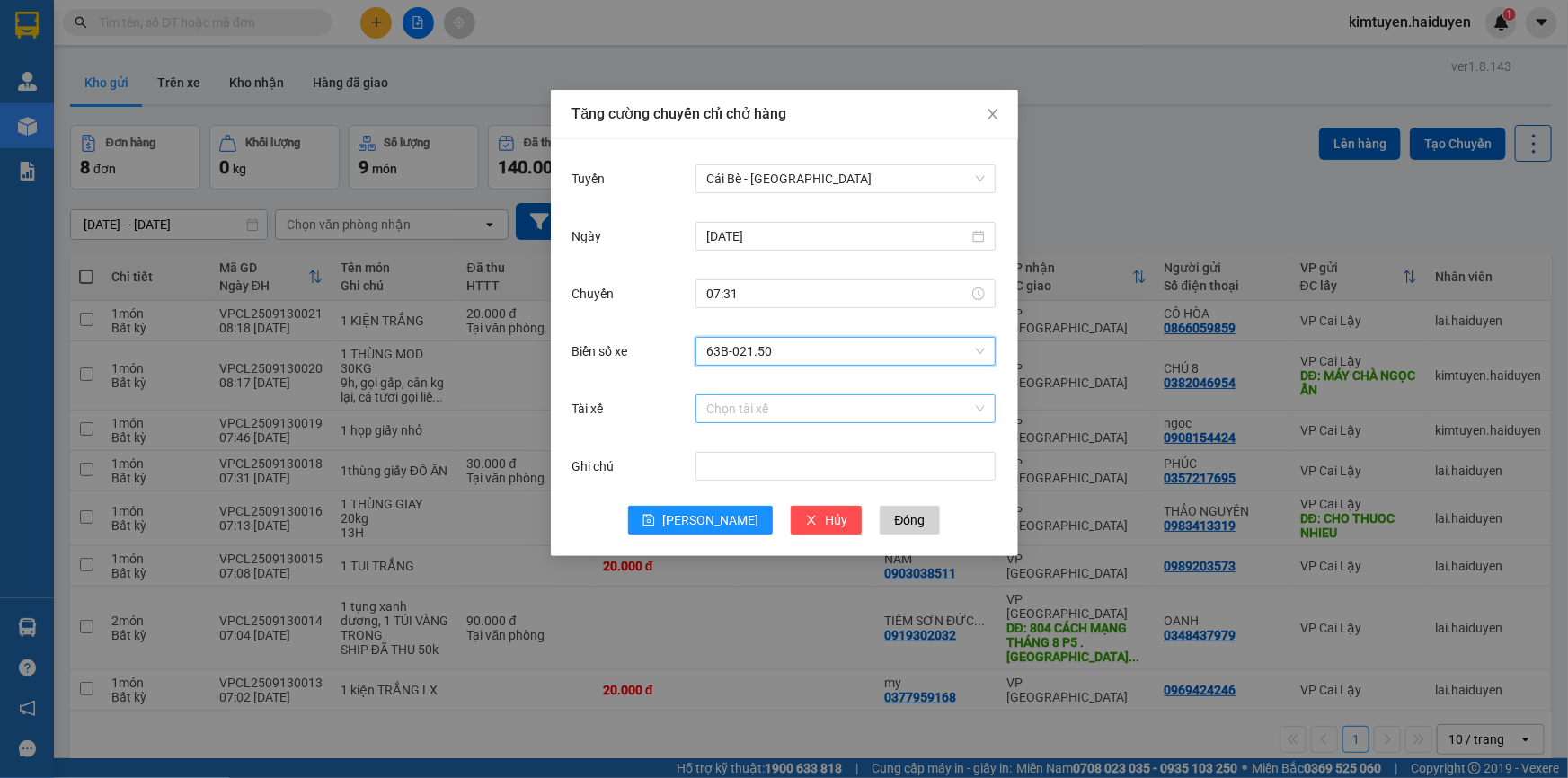
click at [768, 406] on input "Tài xế" at bounding box center [839, 409] width 266 height 27
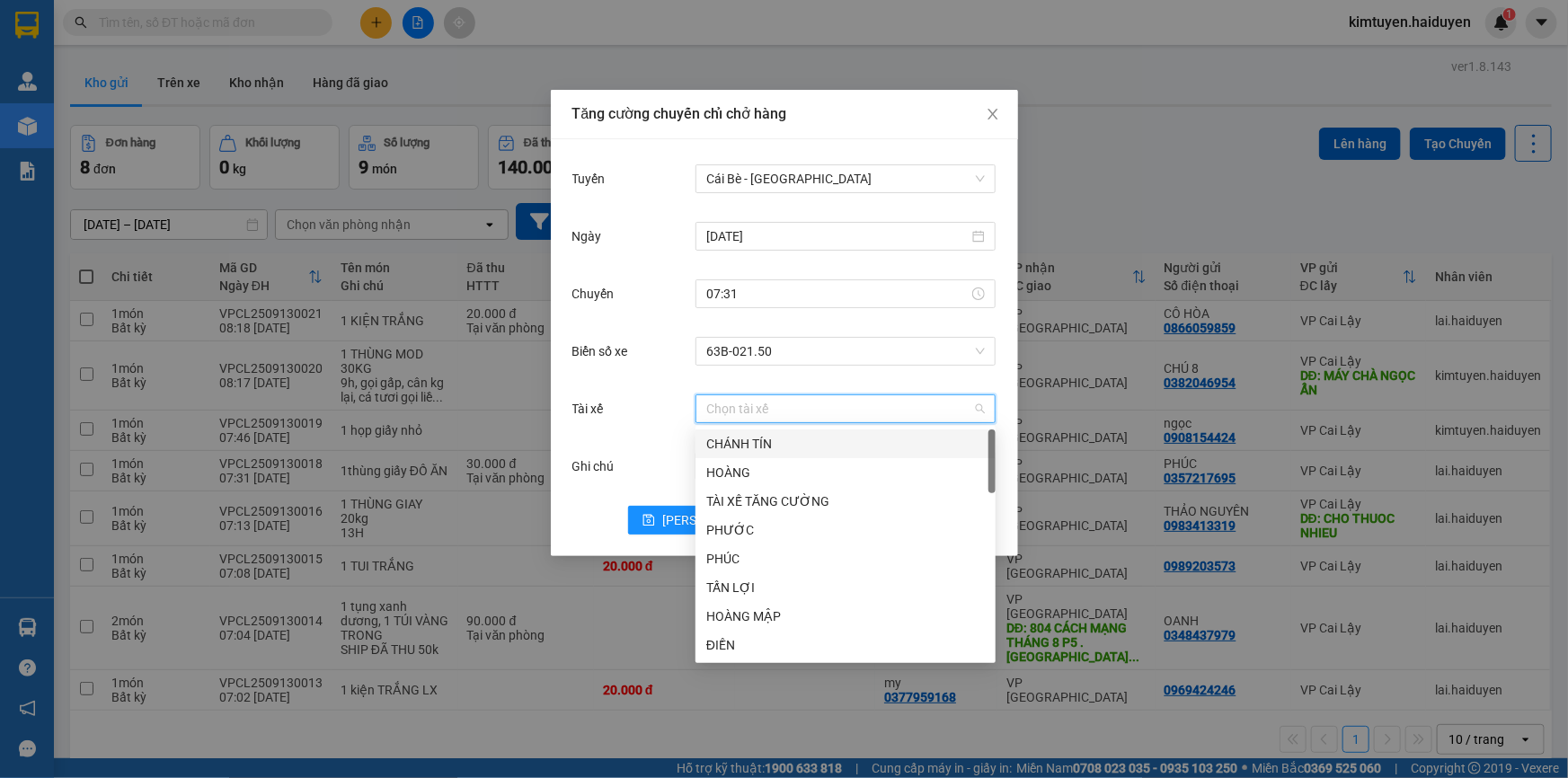
type input "g"
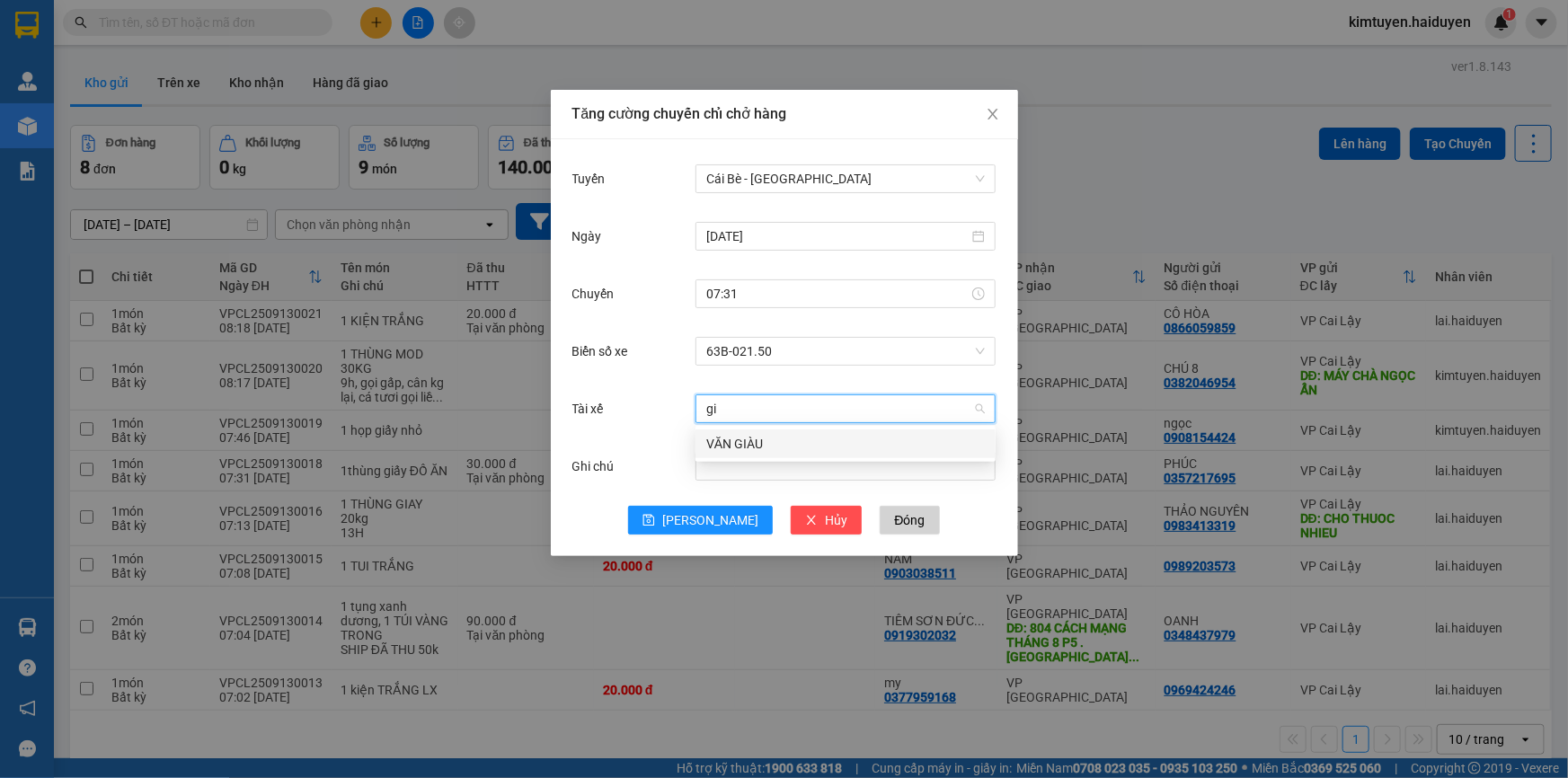
click at [759, 441] on div "VĂN GIÀU" at bounding box center [845, 444] width 279 height 20
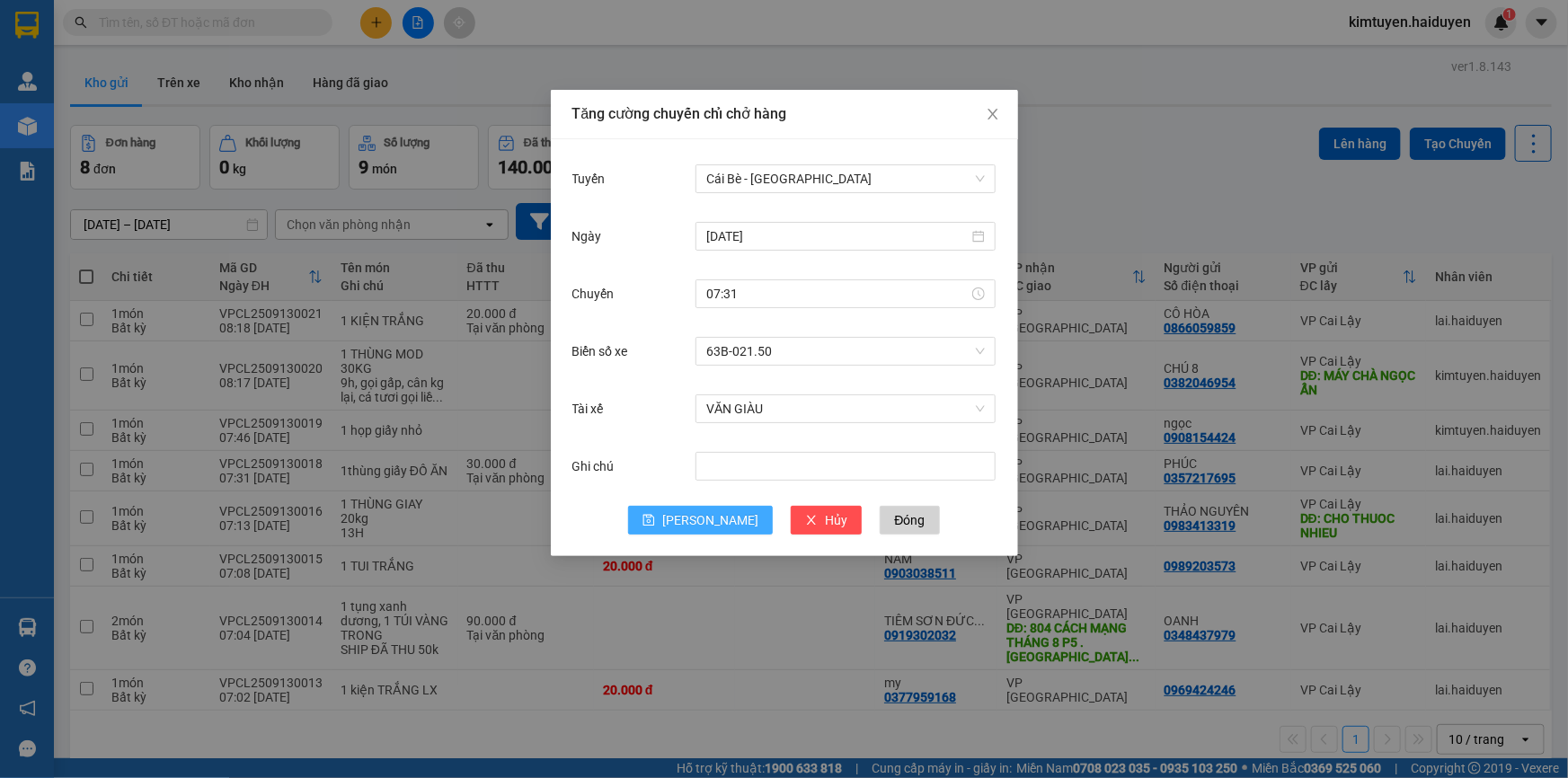
click at [700, 516] on button "[PERSON_NAME]" at bounding box center [700, 520] width 144 height 29
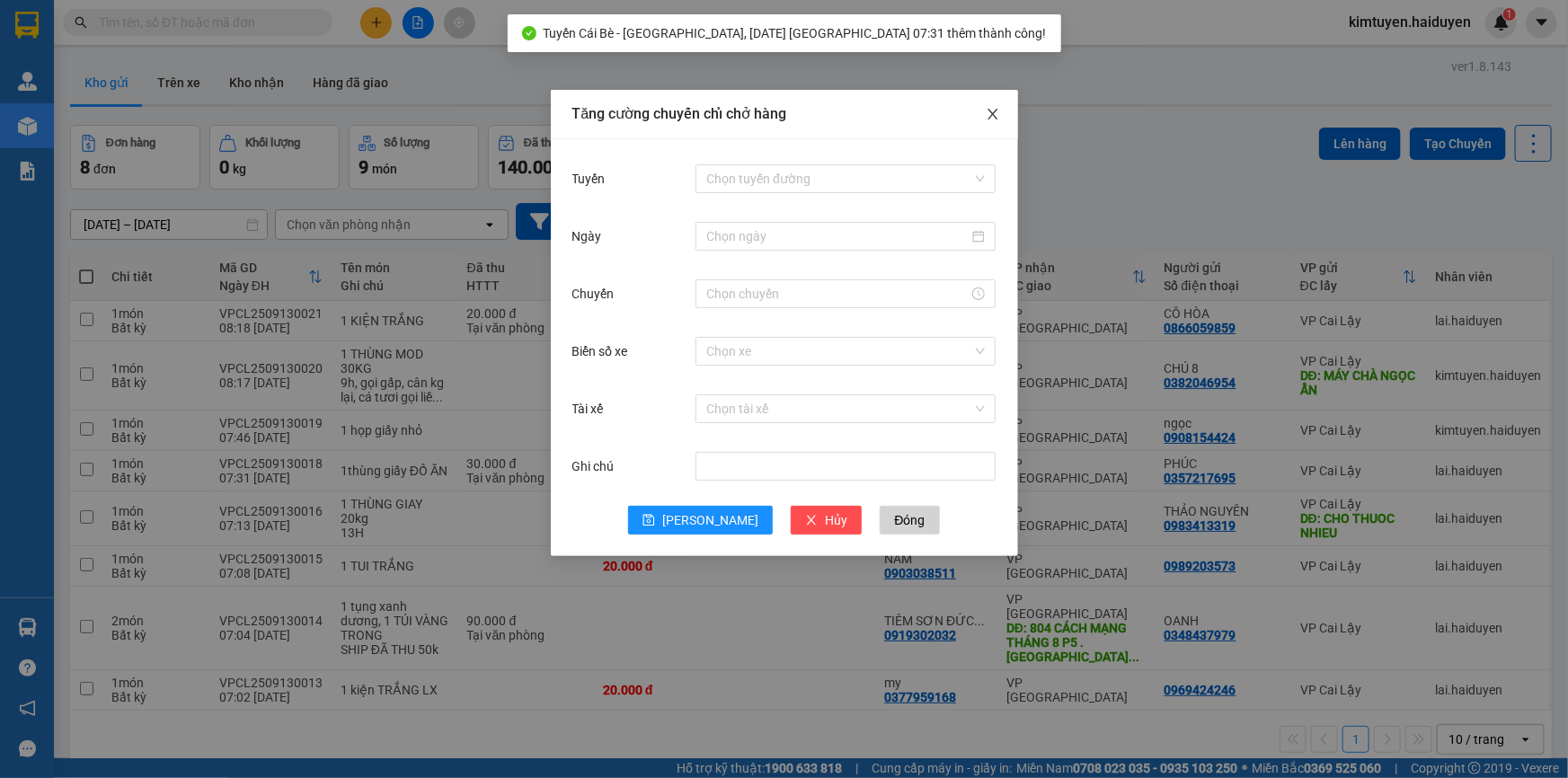
click at [998, 110] on icon "close" at bounding box center [993, 114] width 15 height 15
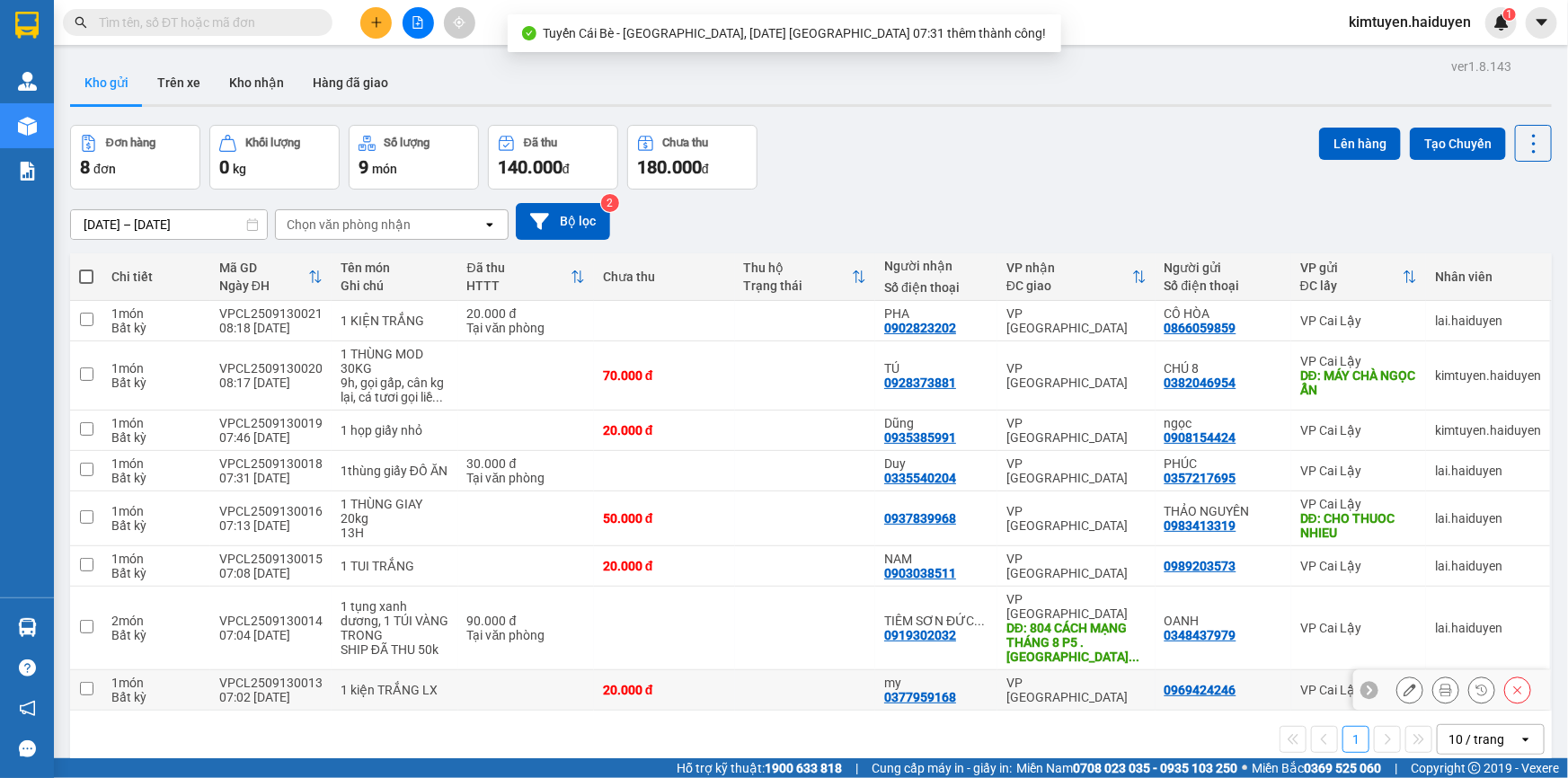
click at [534, 674] on td at bounding box center [526, 690] width 135 height 41
checkbox input "true"
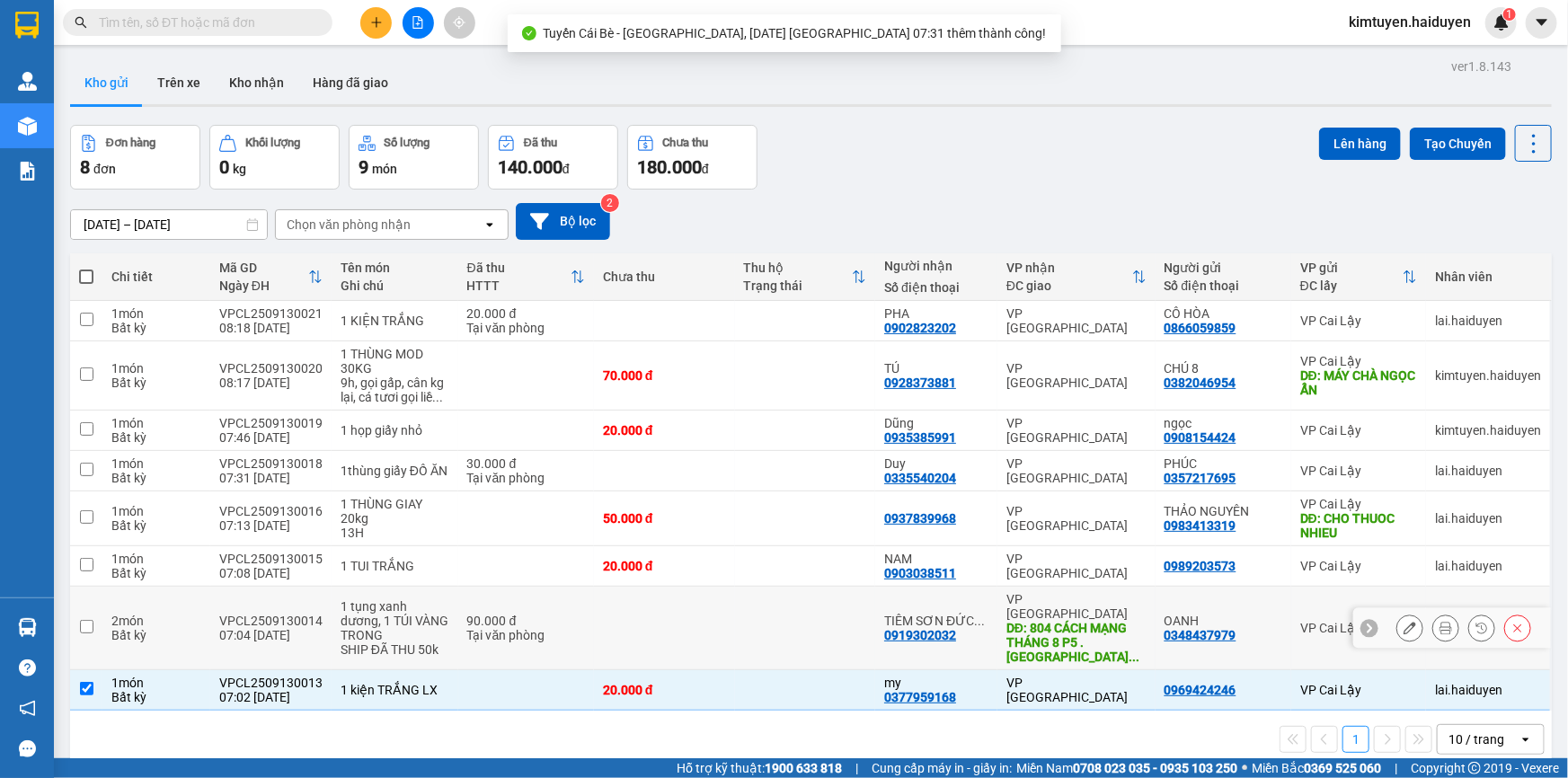
click at [528, 628] on div "Tại văn phòng" at bounding box center [527, 635] width 118 height 15
checkbox input "true"
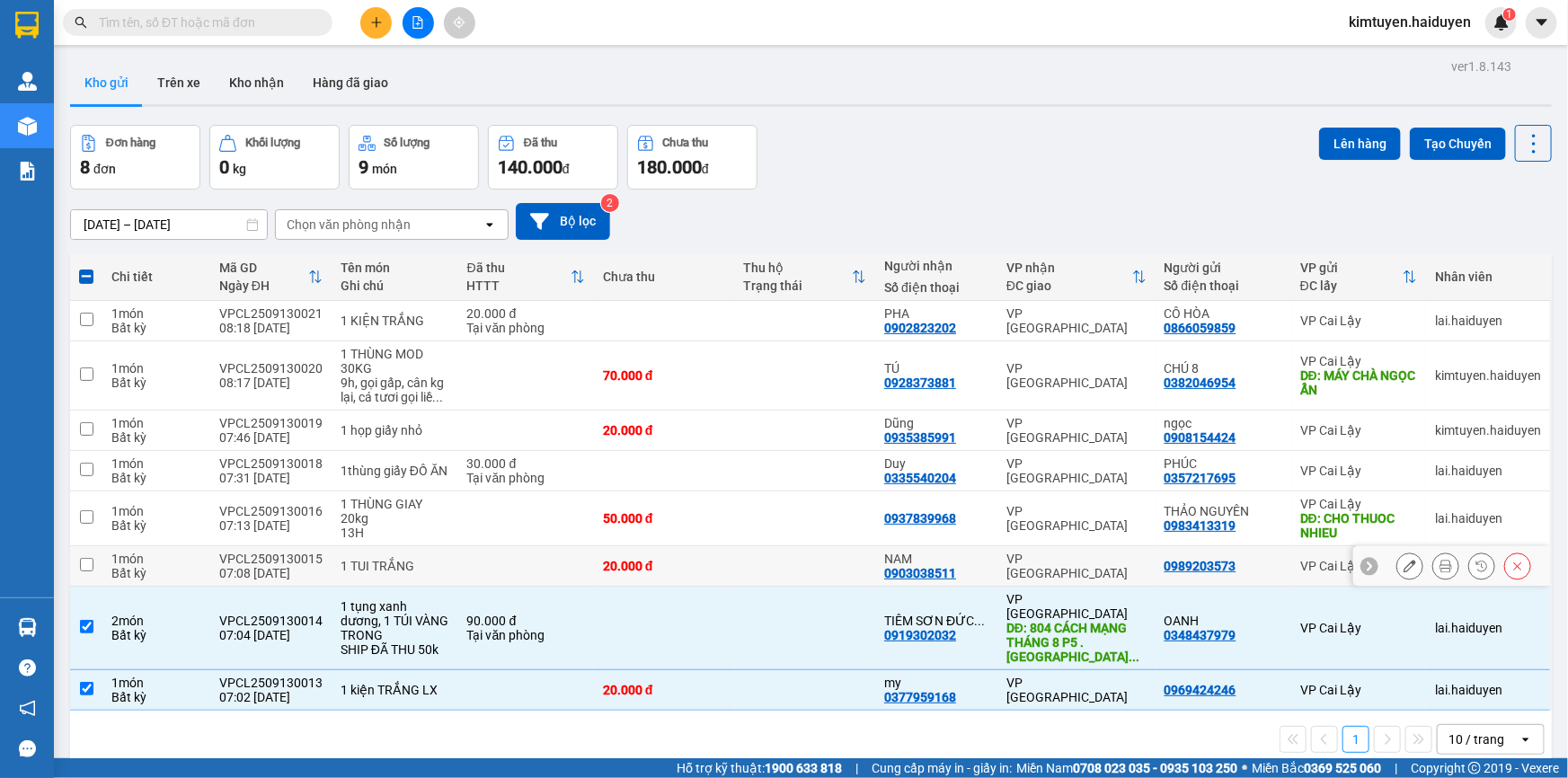
click at [518, 566] on td at bounding box center [526, 566] width 135 height 41
checkbox input "true"
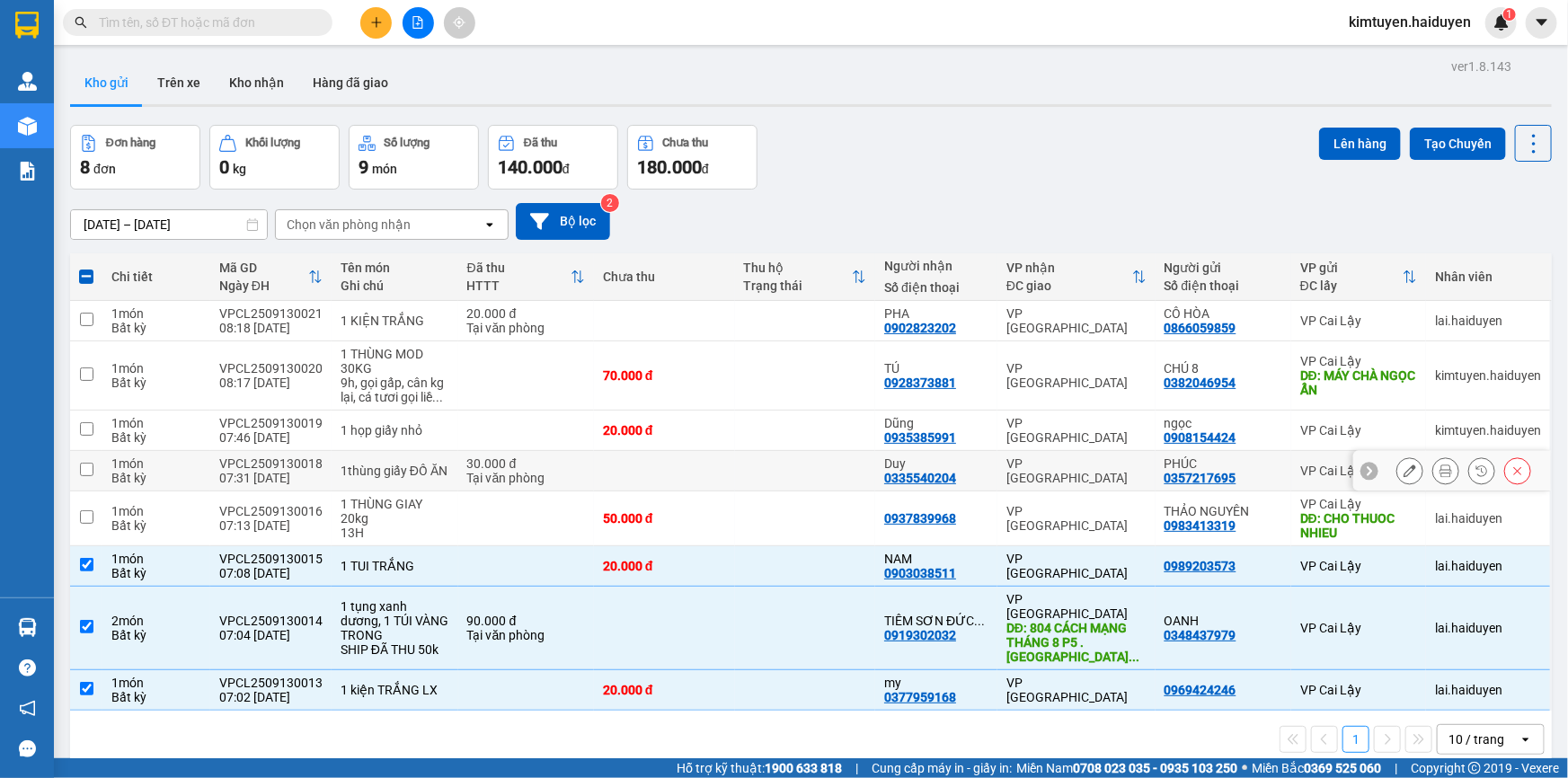
click at [459, 467] on td "30.000 đ Tại văn phòng" at bounding box center [526, 471] width 135 height 41
checkbox input "true"
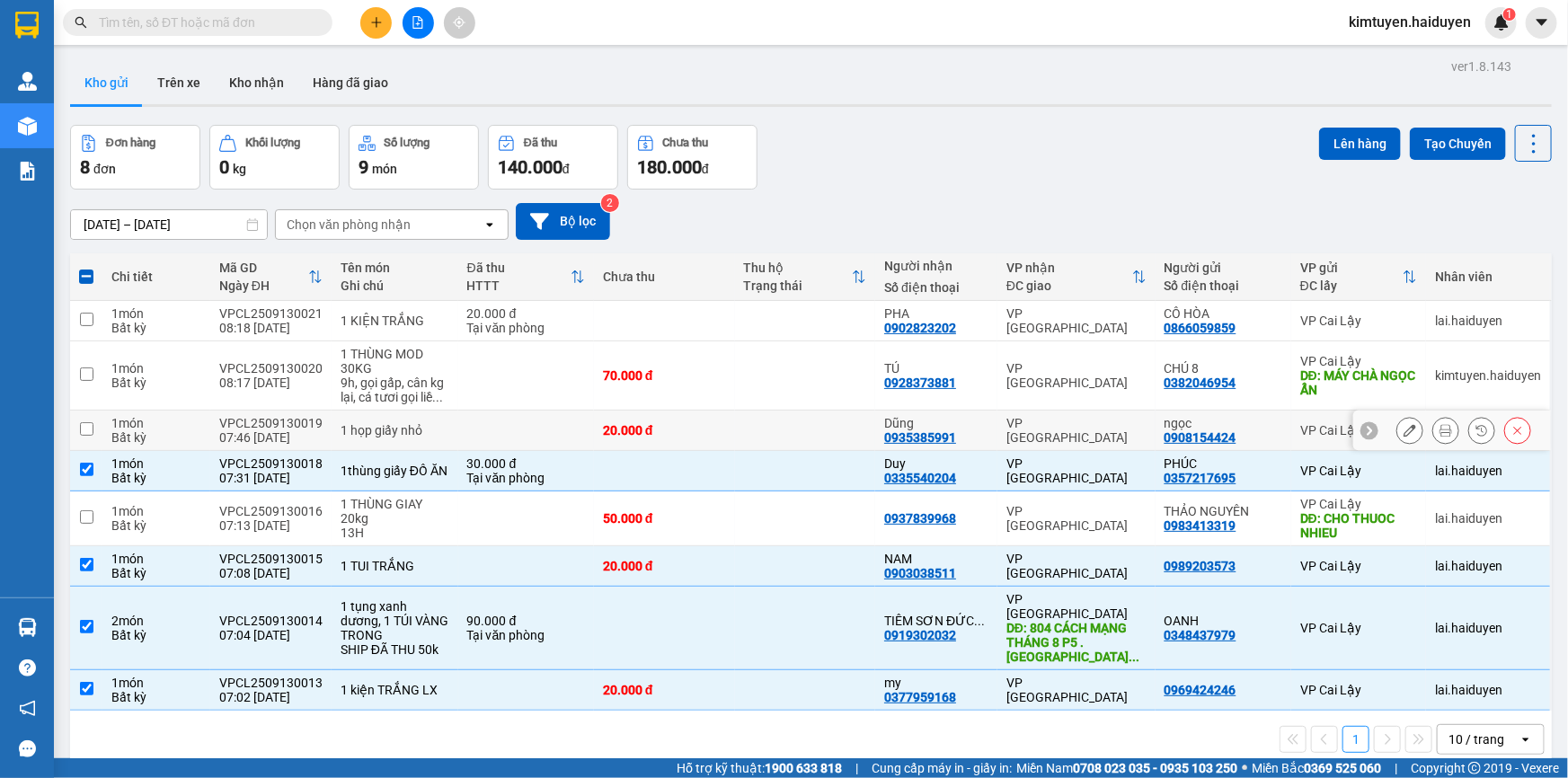
click at [446, 426] on td "1 họp giấy nhỏ" at bounding box center [395, 430] width 127 height 41
checkbox input "true"
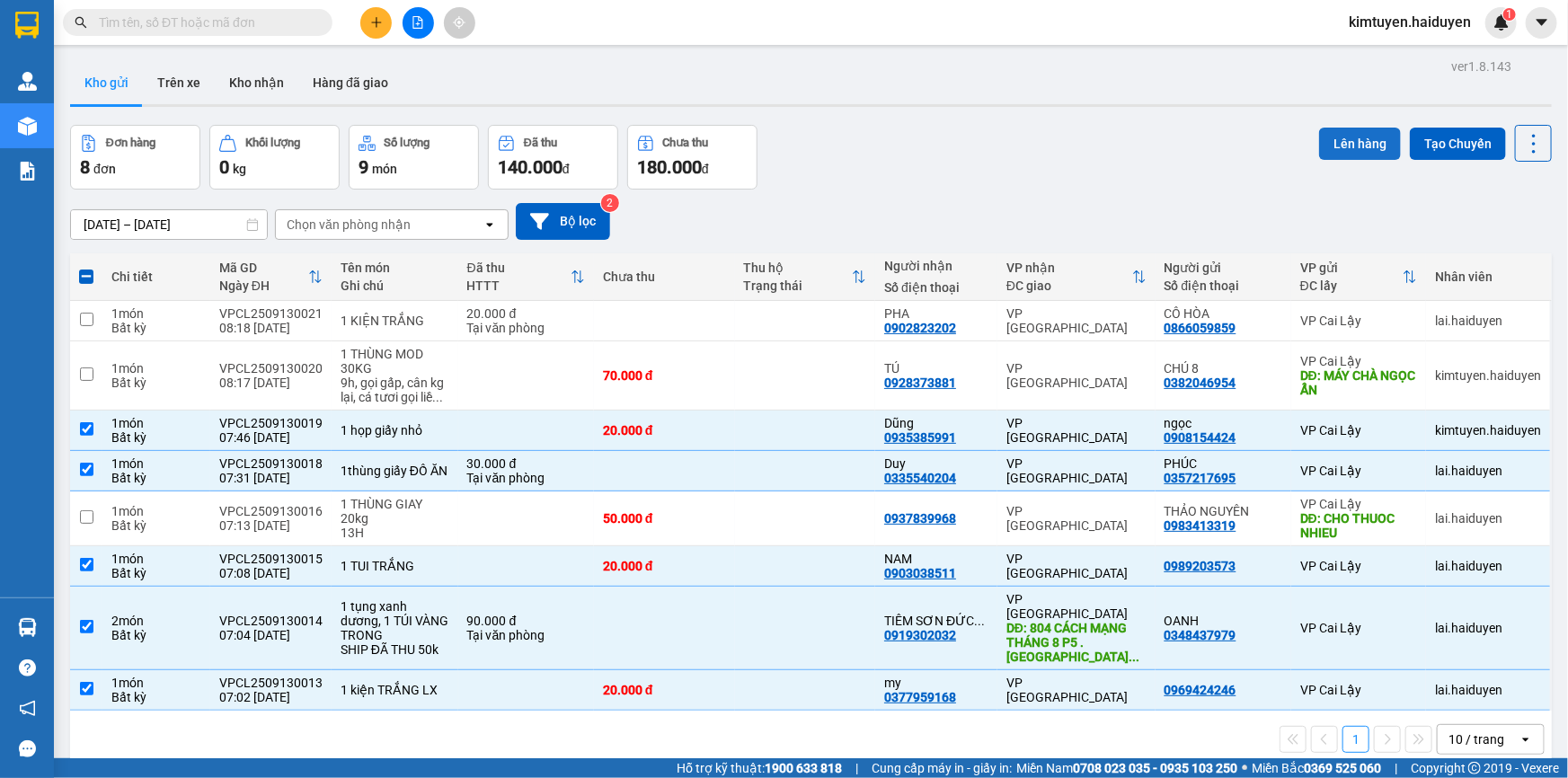
click at [1351, 148] on button "Lên hàng" at bounding box center [1360, 144] width 82 height 33
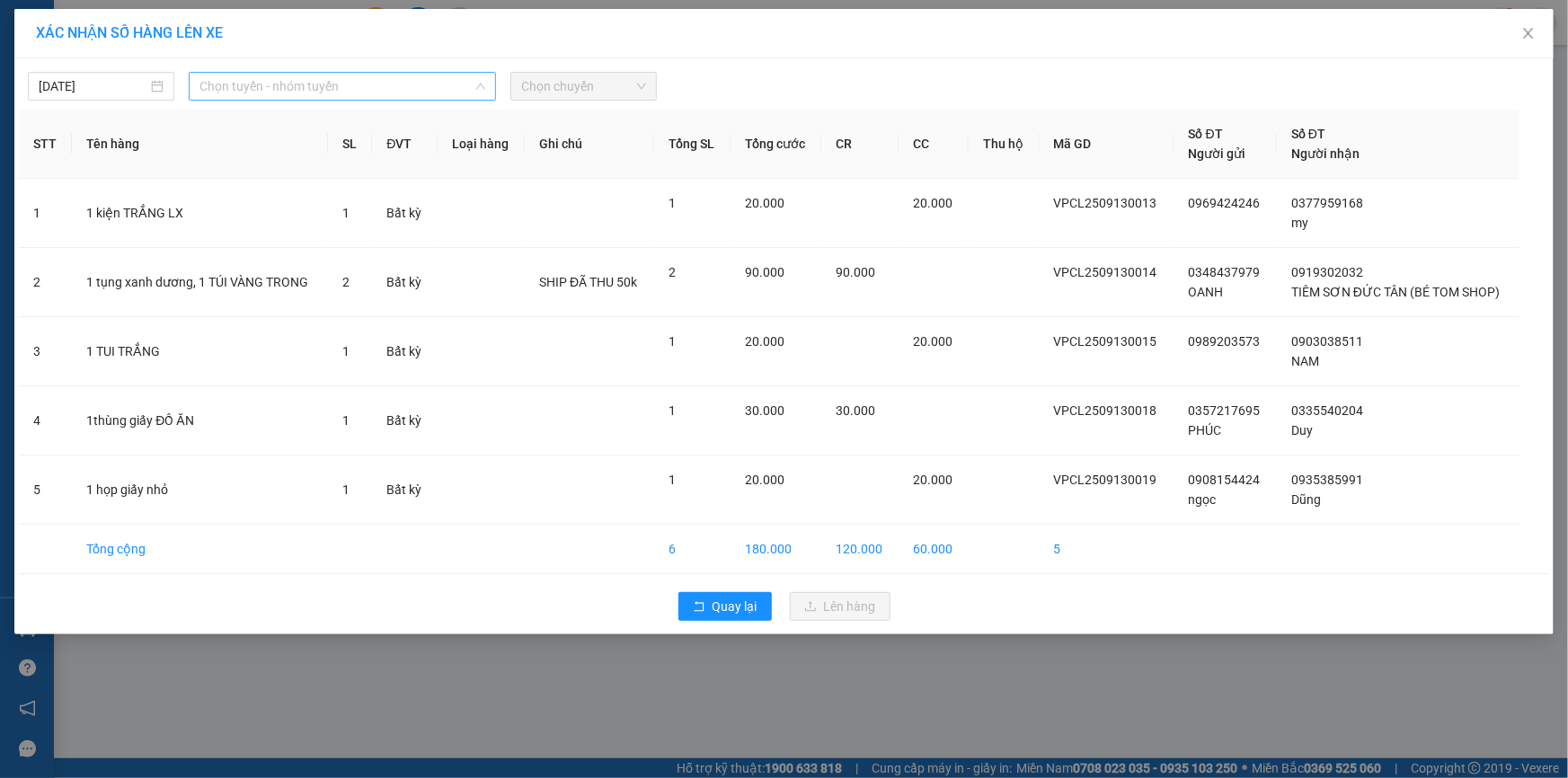
drag, startPoint x: 280, startPoint y: 79, endPoint x: 283, endPoint y: 118, distance: 39.1
click at [279, 79] on span "Chọn tuyến - nhóm tuyến" at bounding box center [342, 86] width 286 height 27
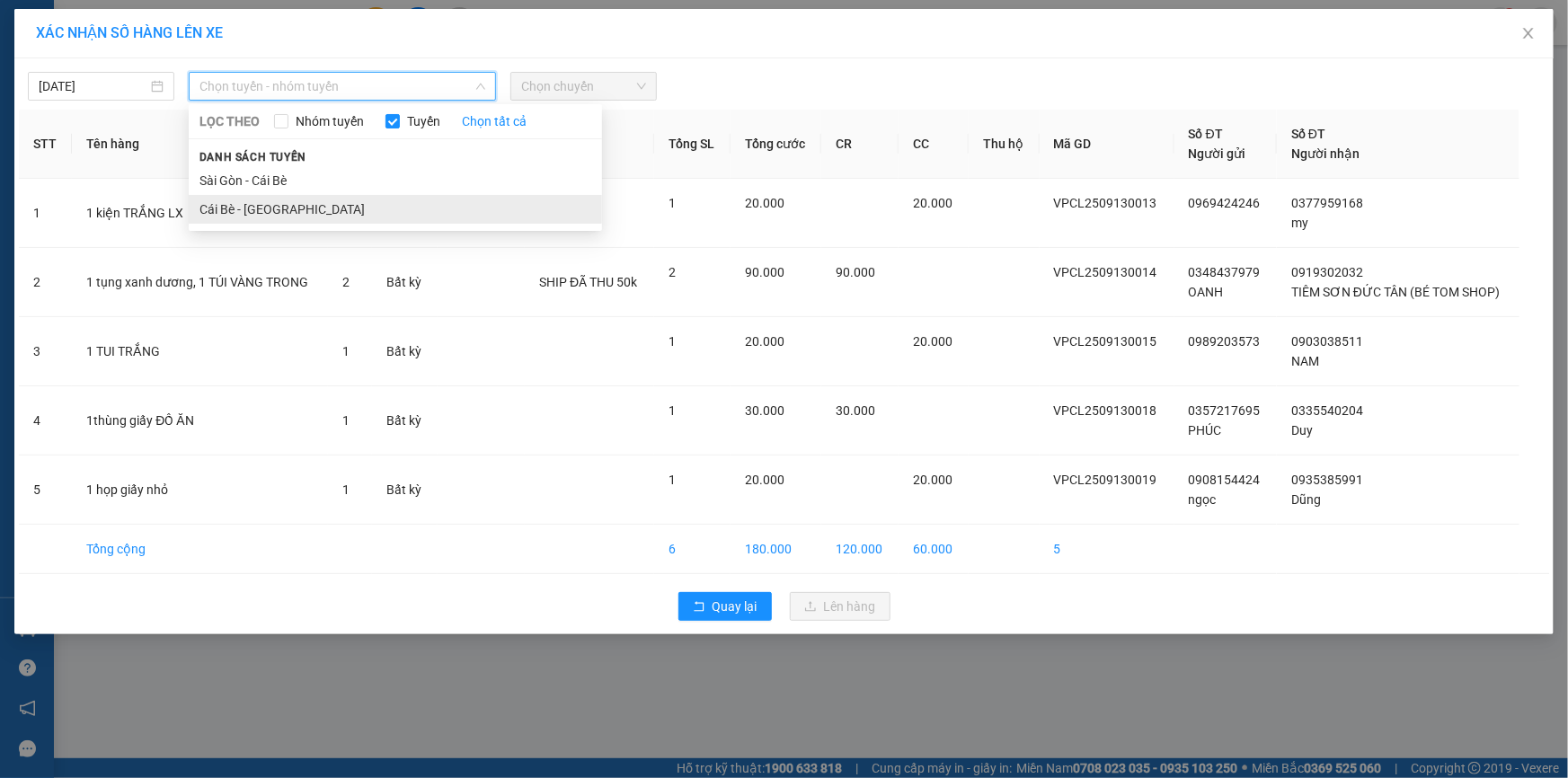
click at [261, 211] on li "Cái Bè - [GEOGRAPHIC_DATA]" at bounding box center [395, 210] width 413 height 29
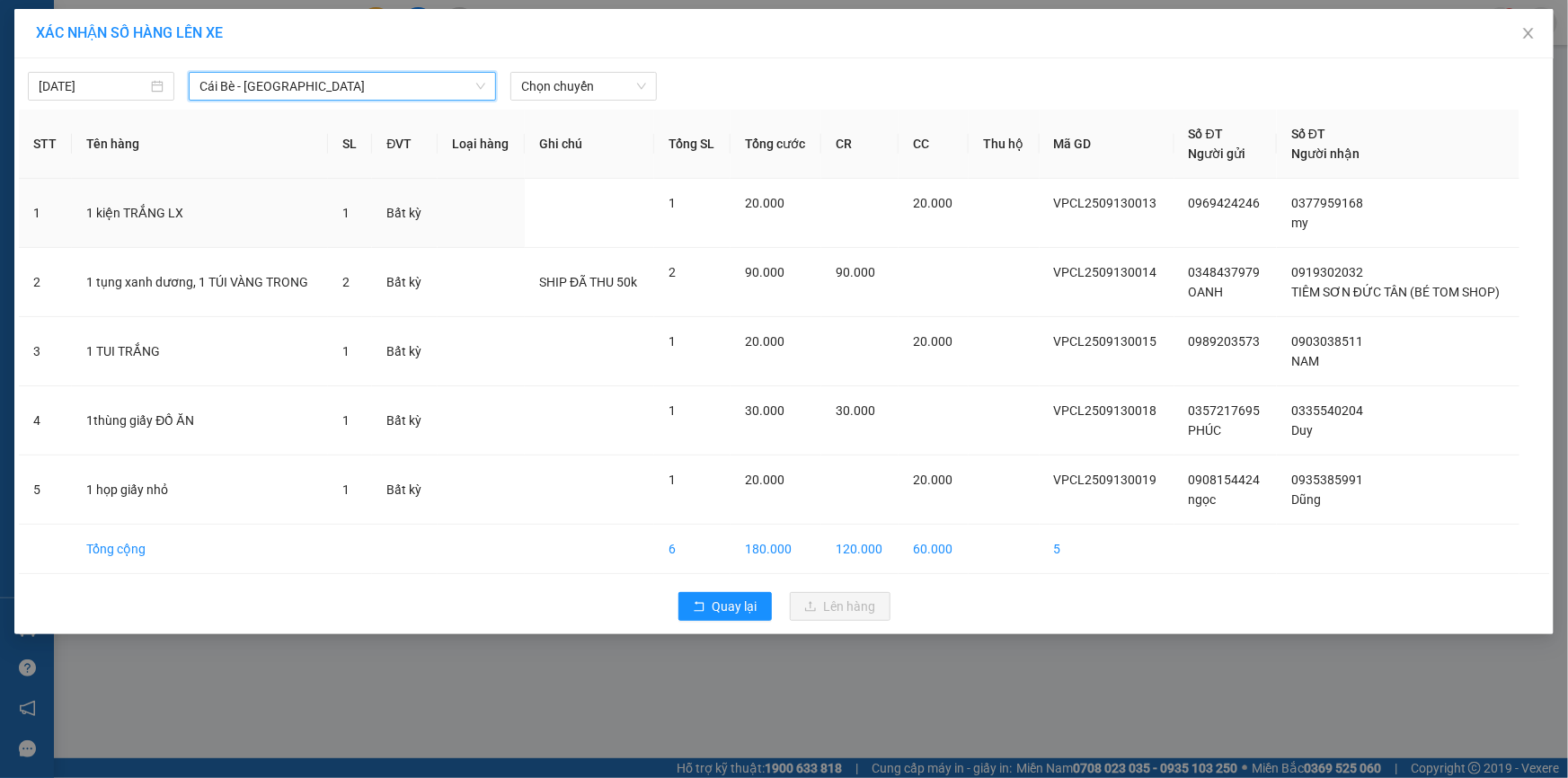
click at [577, 86] on span "Chọn chuyến" at bounding box center [584, 86] width 125 height 27
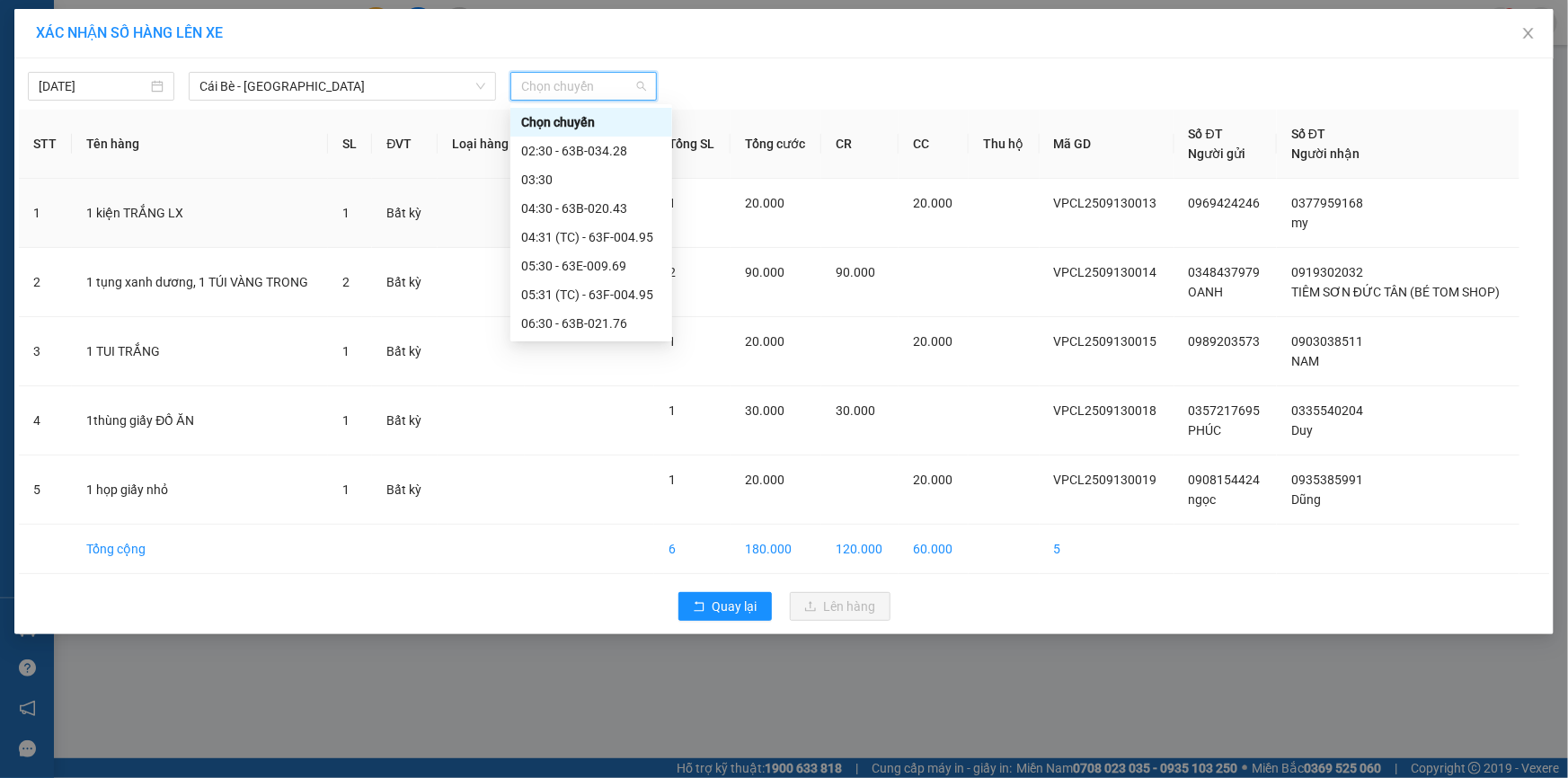
click at [586, 399] on div "07:31 (TC) - 63B-021.50" at bounding box center [591, 409] width 140 height 20
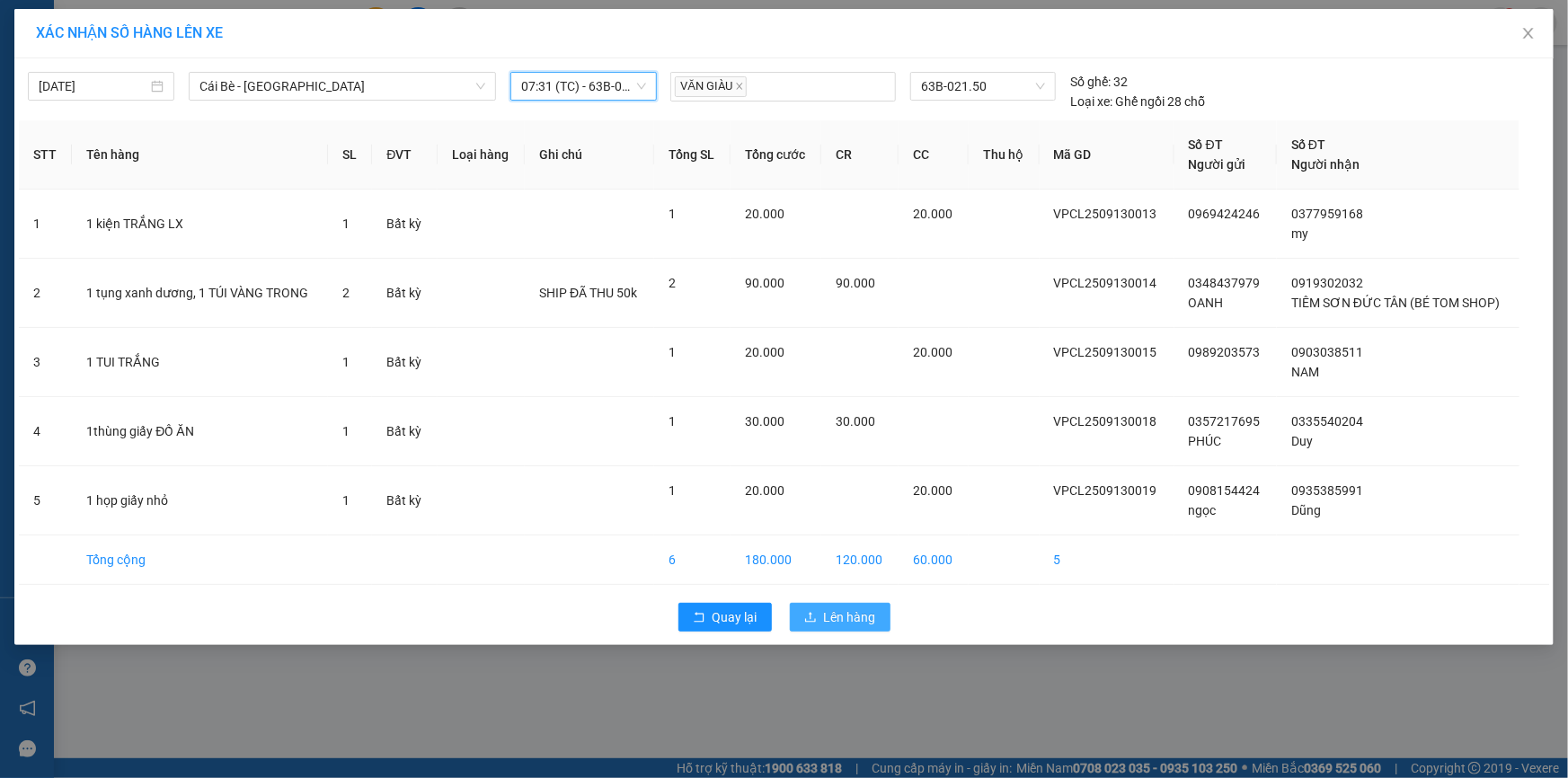
click at [853, 620] on span "Lên hàng" at bounding box center [850, 617] width 52 height 20
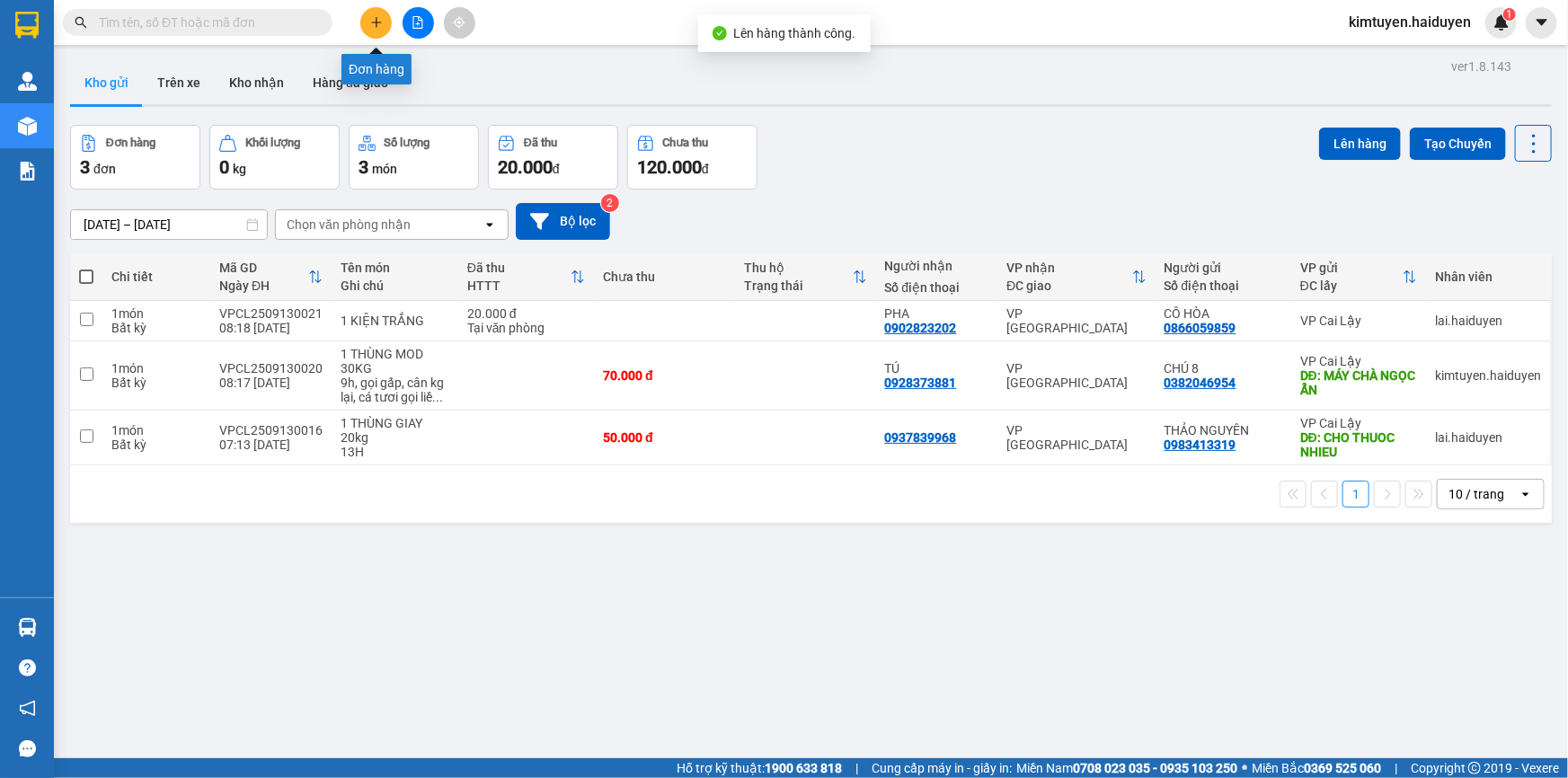
click at [370, 25] on icon "plus" at bounding box center [377, 23] width 13 height 13
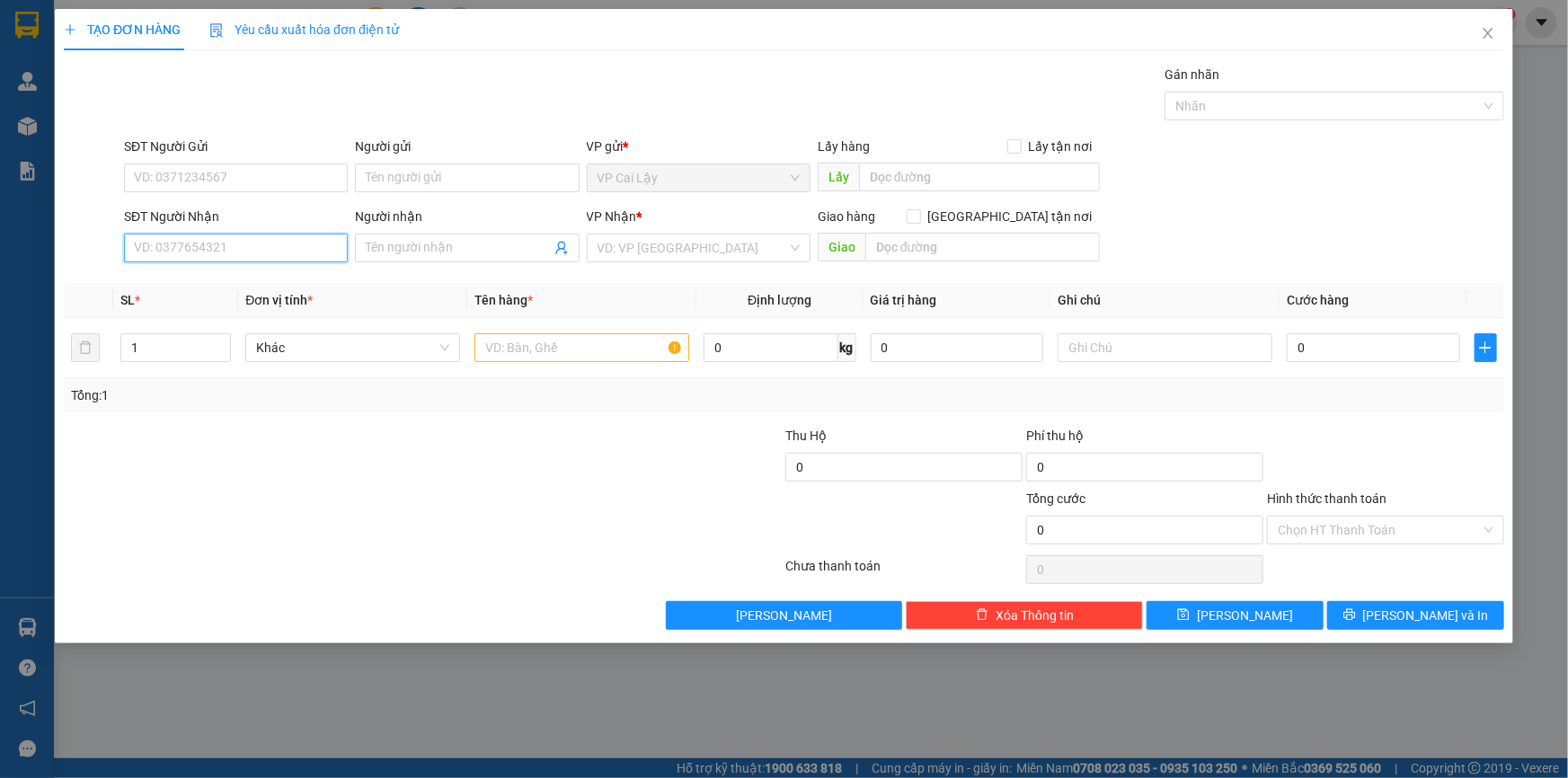
click at [232, 248] on input "SĐT Người Nhận" at bounding box center [236, 248] width 223 height 29
drag, startPoint x: 215, startPoint y: 249, endPoint x: 133, endPoint y: 251, distance: 82.0
click at [133, 251] on input "0914510564" at bounding box center [236, 248] width 223 height 29
type input "0914510564"
click at [117, 139] on div at bounding box center [92, 167] width 60 height 63
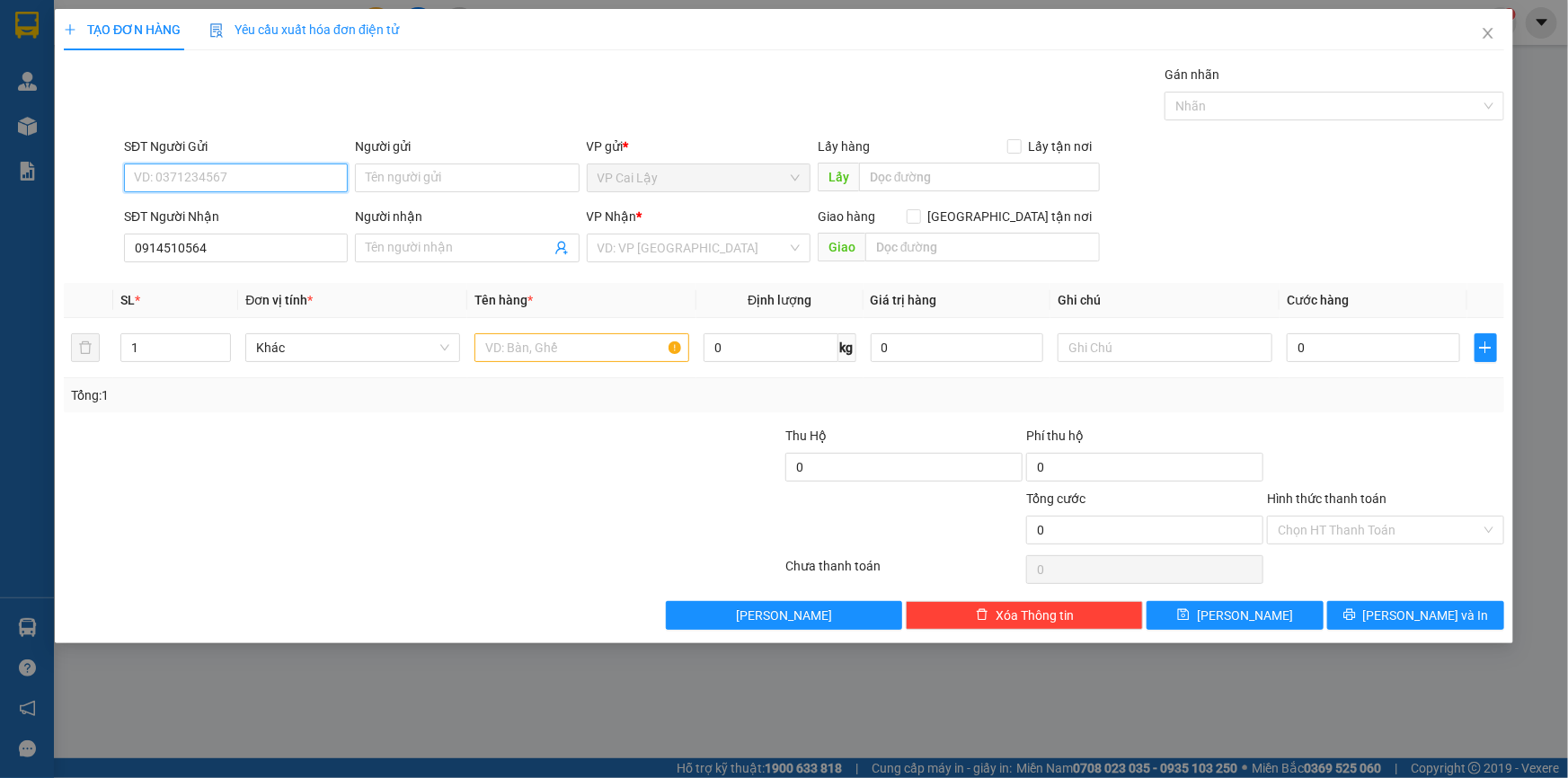
click at [172, 182] on input "SĐT Người Gửi" at bounding box center [236, 178] width 223 height 29
paste input "0914510564"
type input "0914510564"
click at [447, 270] on div "Transit Pickup Surcharge Ids Transit Deliver Surcharge Ids Transit Deliver Surc…" at bounding box center [784, 347] width 1441 height 566
click at [440, 253] on input "Người nhận" at bounding box center [458, 248] width 184 height 20
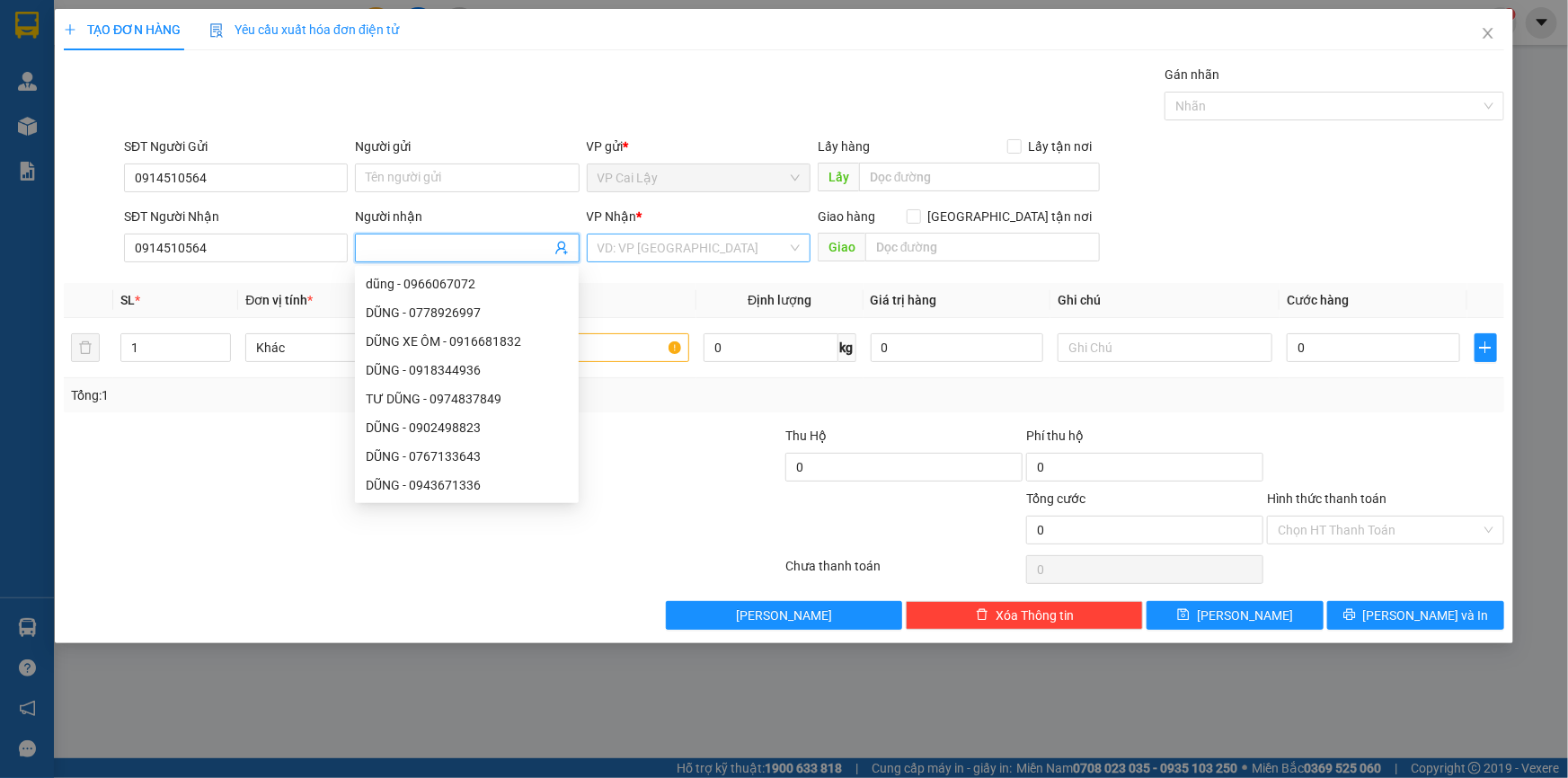
click at [671, 253] on input "search" at bounding box center [692, 248] width 190 height 27
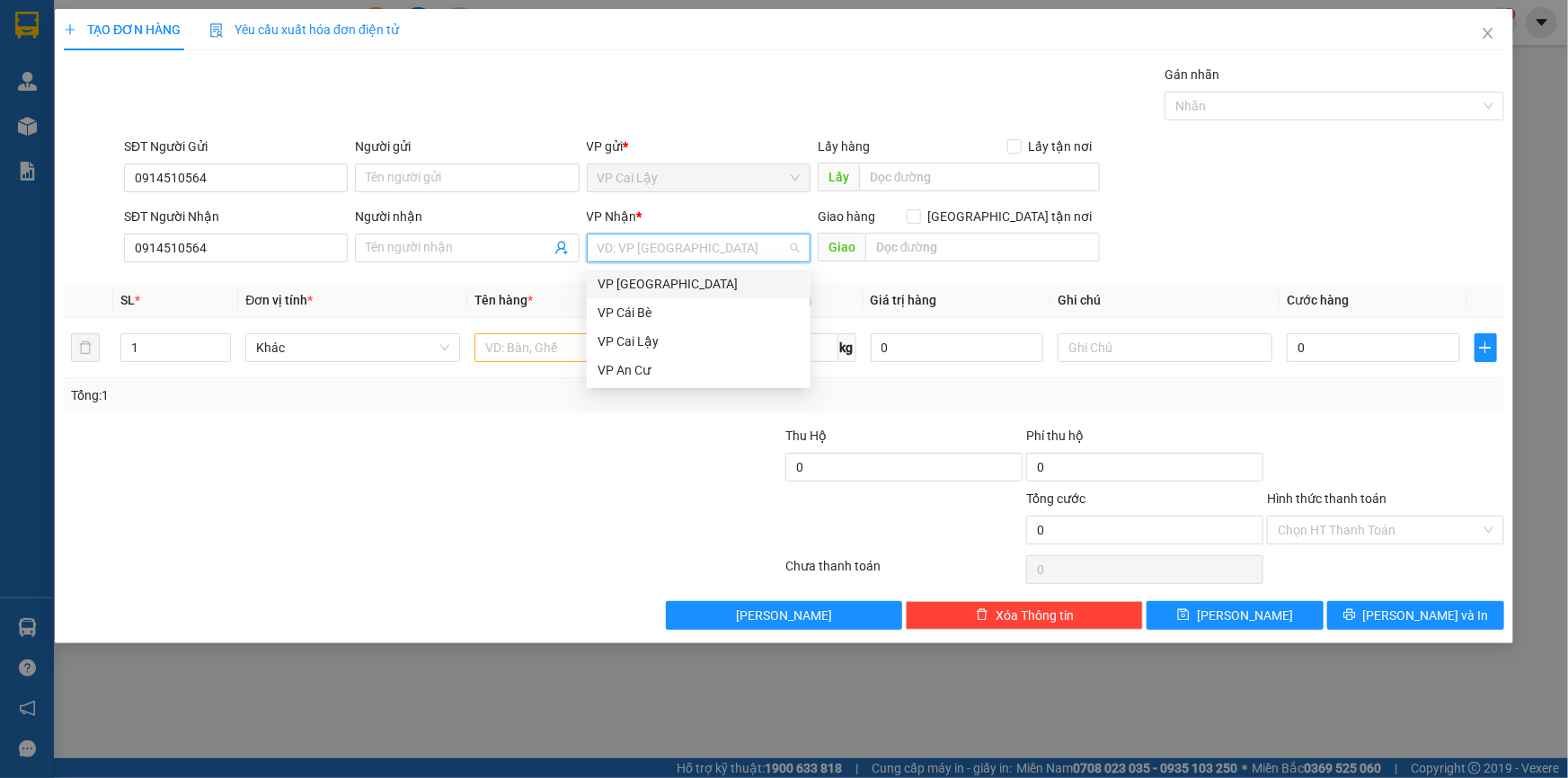
click at [674, 291] on div "VP [GEOGRAPHIC_DATA]" at bounding box center [698, 284] width 202 height 20
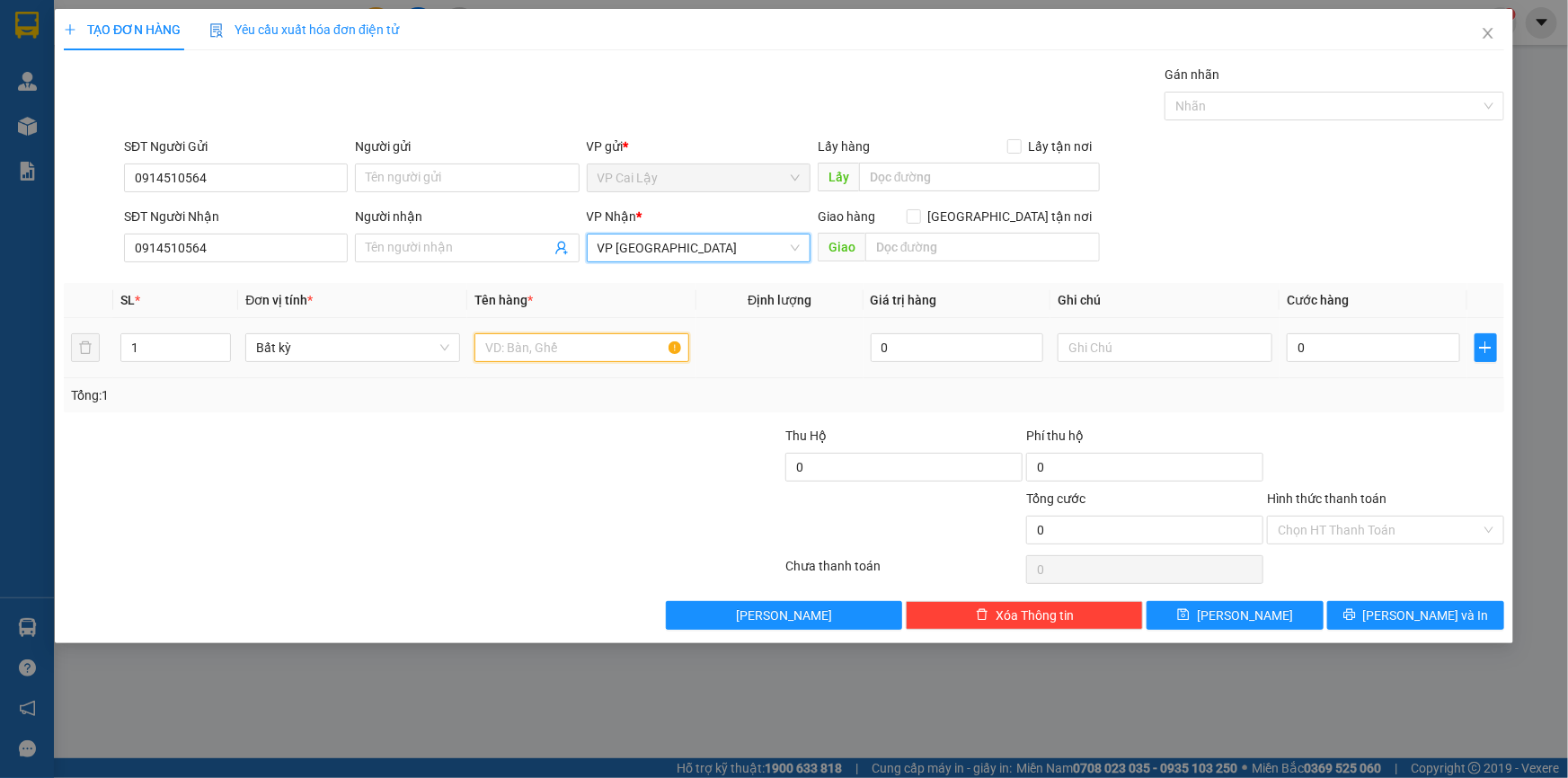
click at [488, 346] on input "text" at bounding box center [582, 348] width 215 height 29
drag, startPoint x: 143, startPoint y: 350, endPoint x: 112, endPoint y: 351, distance: 31.0
click at [113, 350] on td "1" at bounding box center [176, 348] width 125 height 60
type input "4"
click at [543, 352] on input "text" at bounding box center [582, 348] width 215 height 29
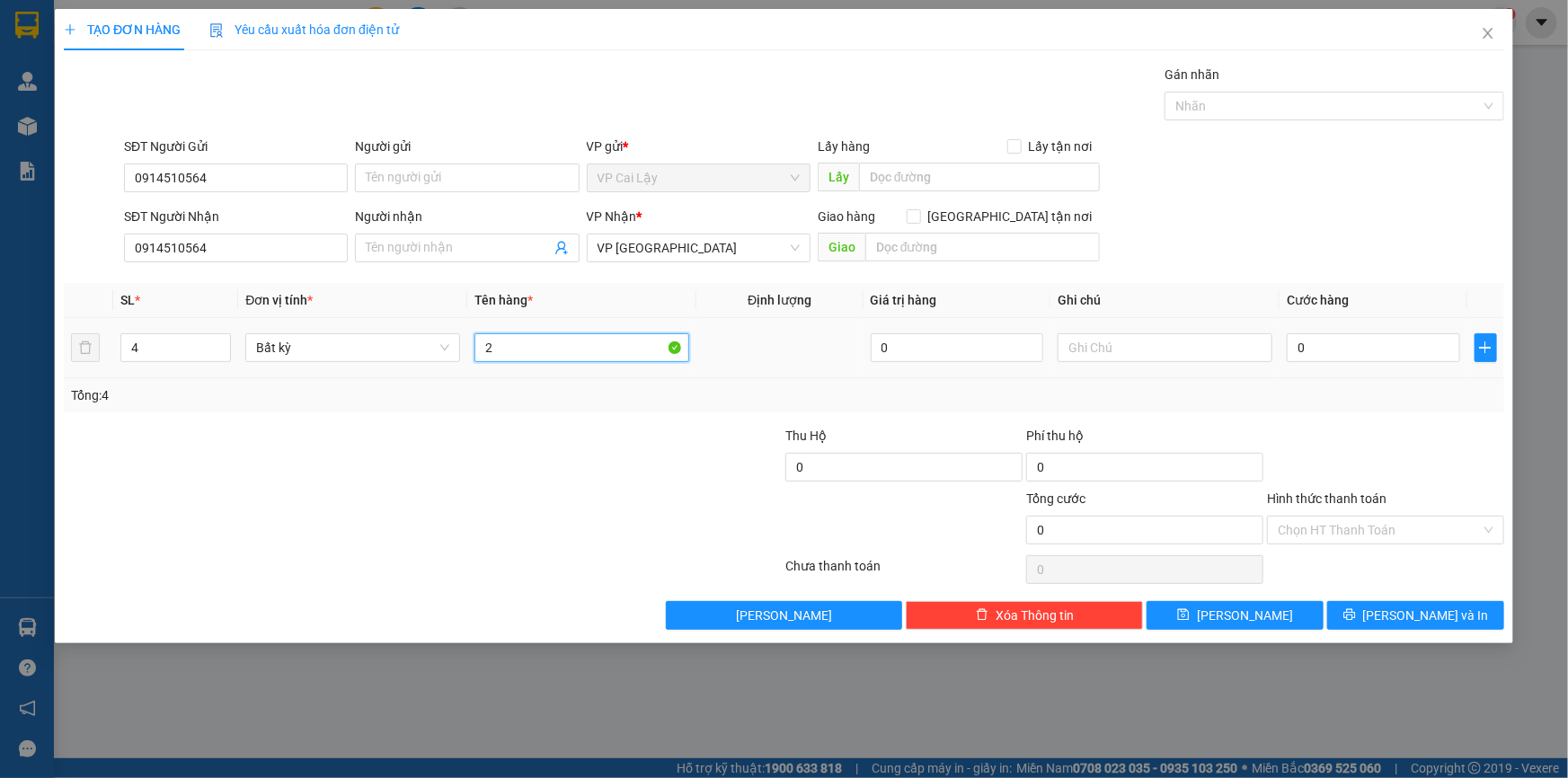
type input "2"
type input "1 tụng trắng + 1 tụng đồ + 2 vali"
click at [1330, 340] on input "0" at bounding box center [1373, 348] width 173 height 29
type input "9"
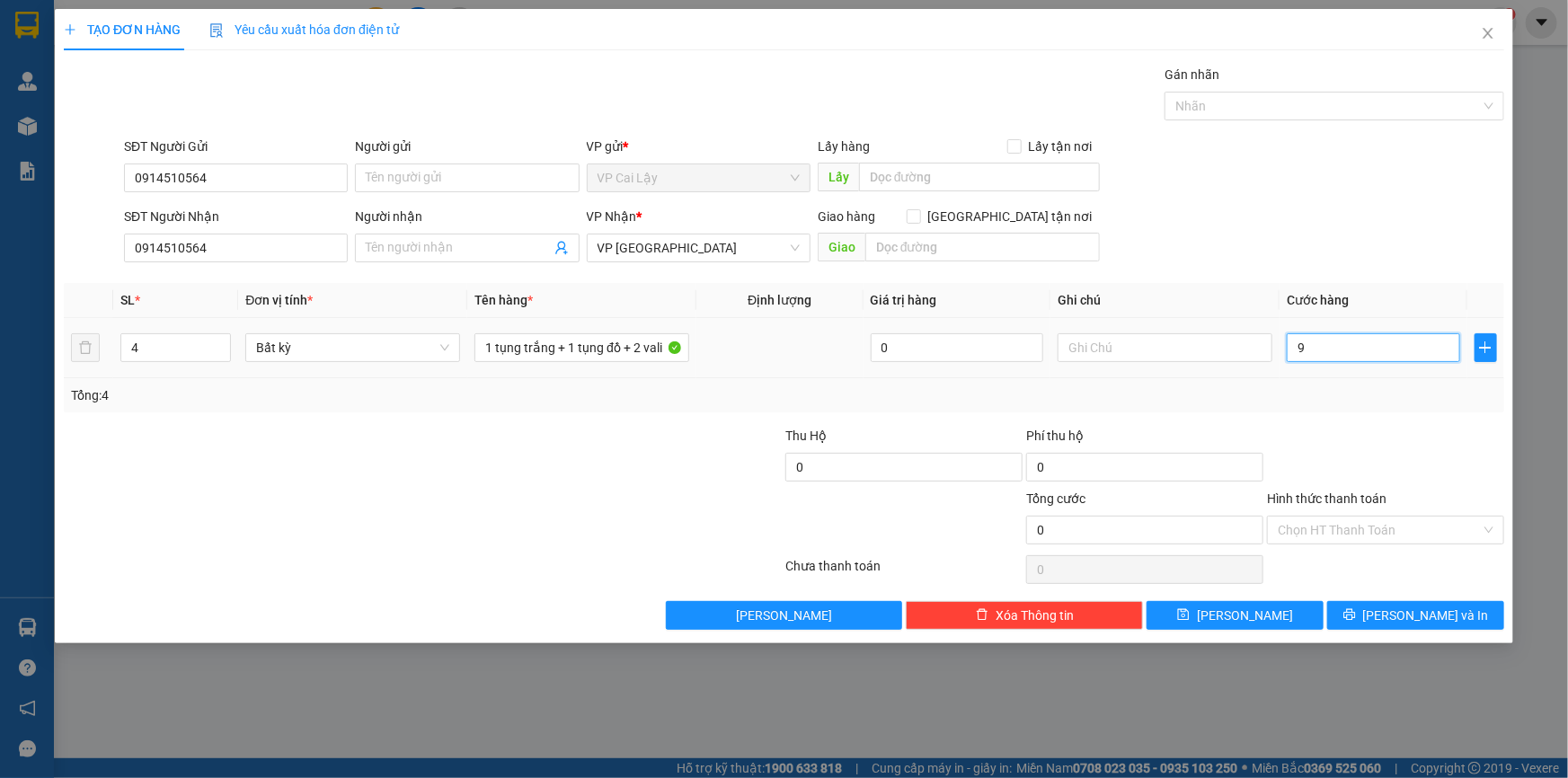
type input "9"
type input "90"
click at [1367, 475] on div at bounding box center [1386, 457] width 241 height 63
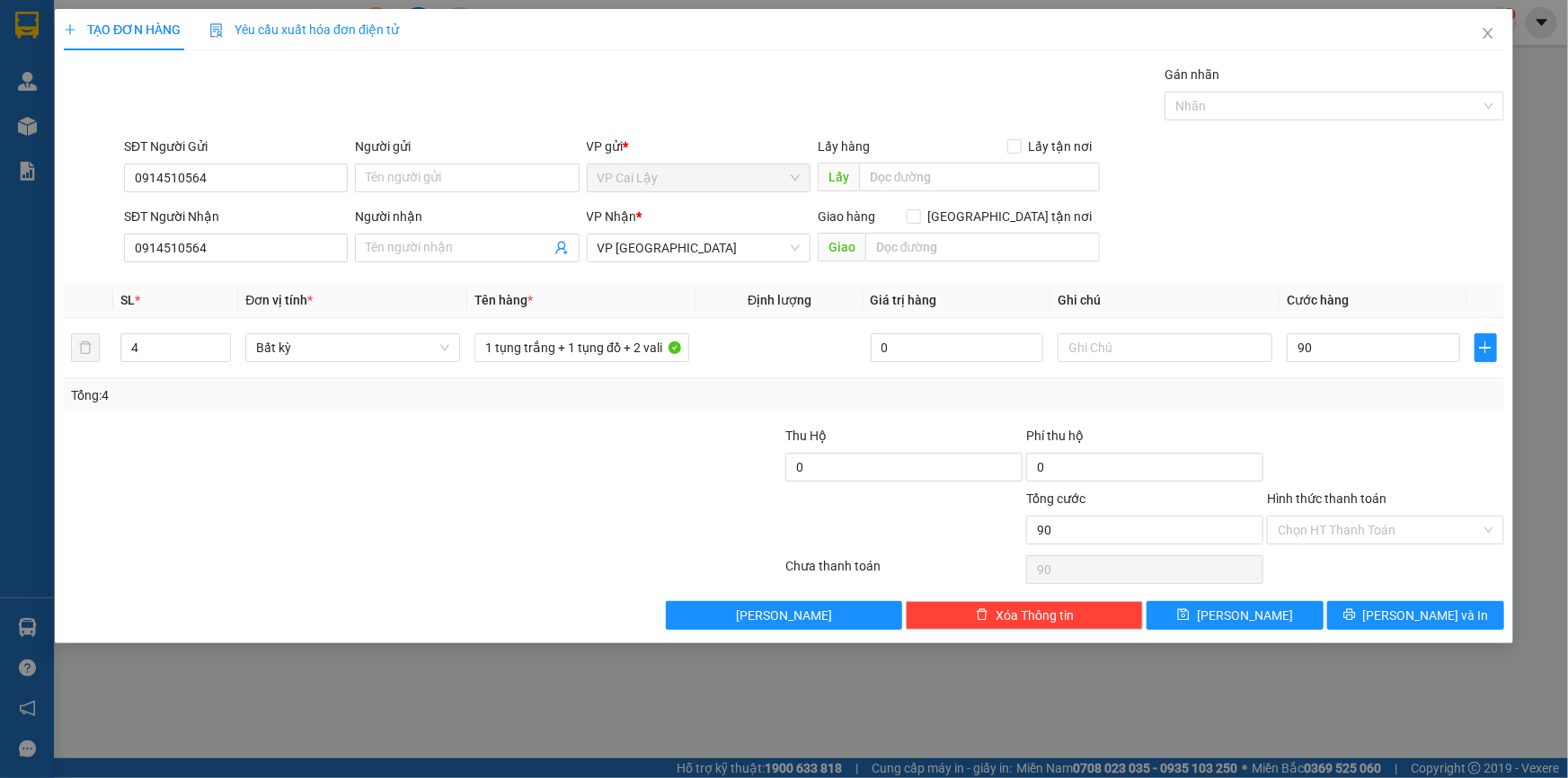
type input "90.000"
click at [1347, 523] on input "Hình thức thanh toán" at bounding box center [1380, 530] width 203 height 27
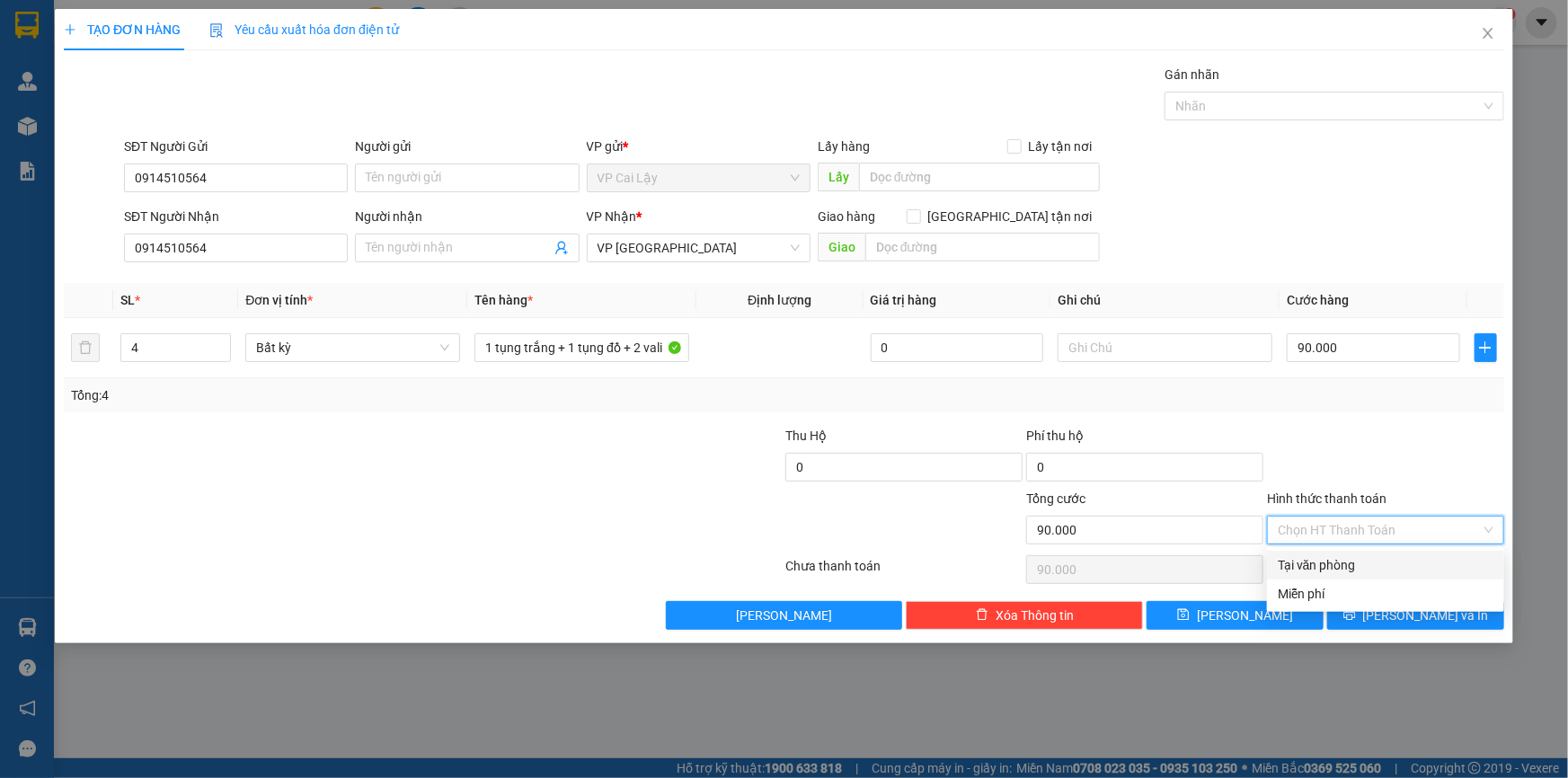
click at [1347, 568] on div "Tại văn phòng" at bounding box center [1386, 566] width 216 height 20
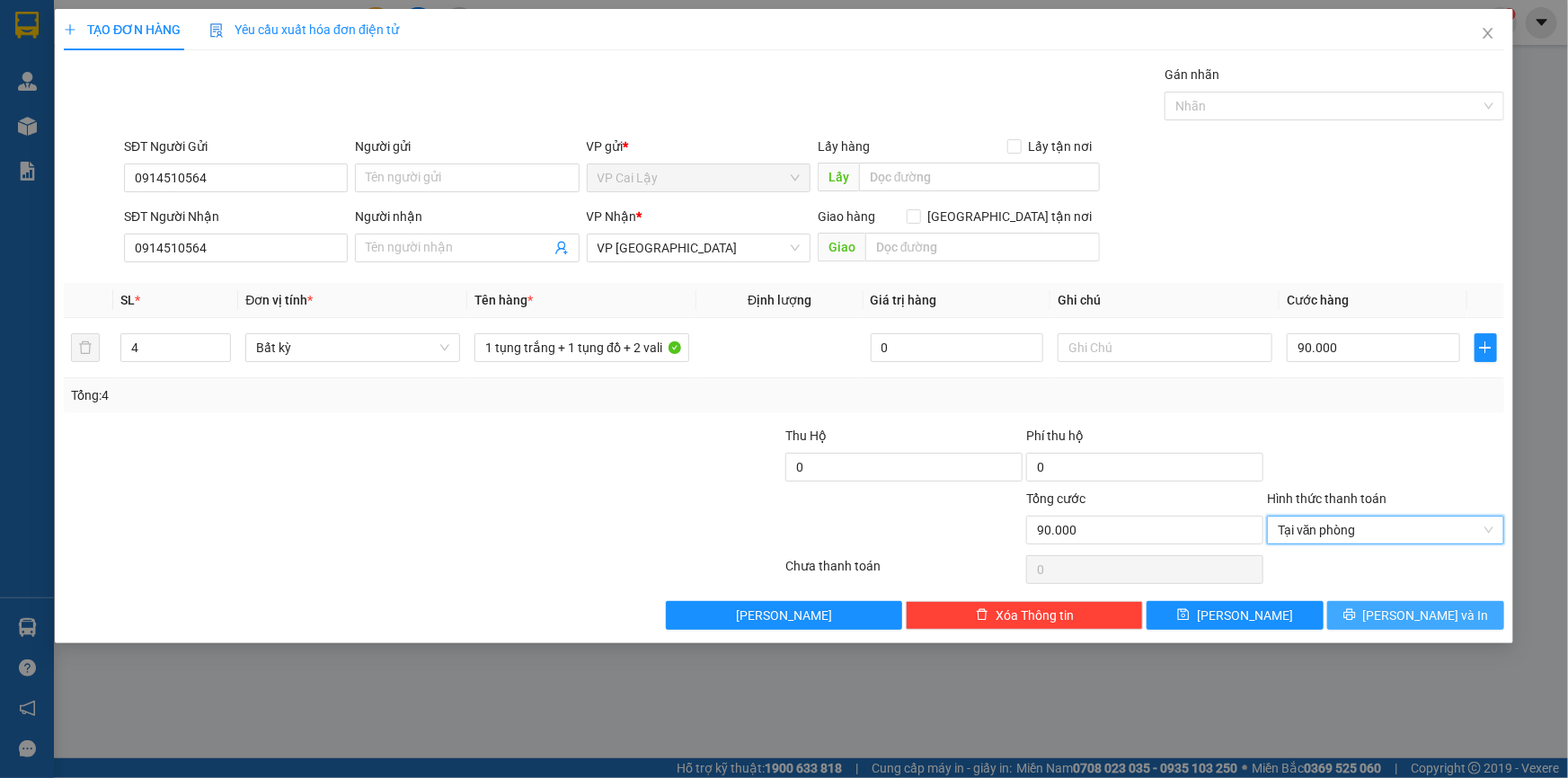
click at [1379, 609] on button "[PERSON_NAME] và In" at bounding box center [1415, 616] width 177 height 29
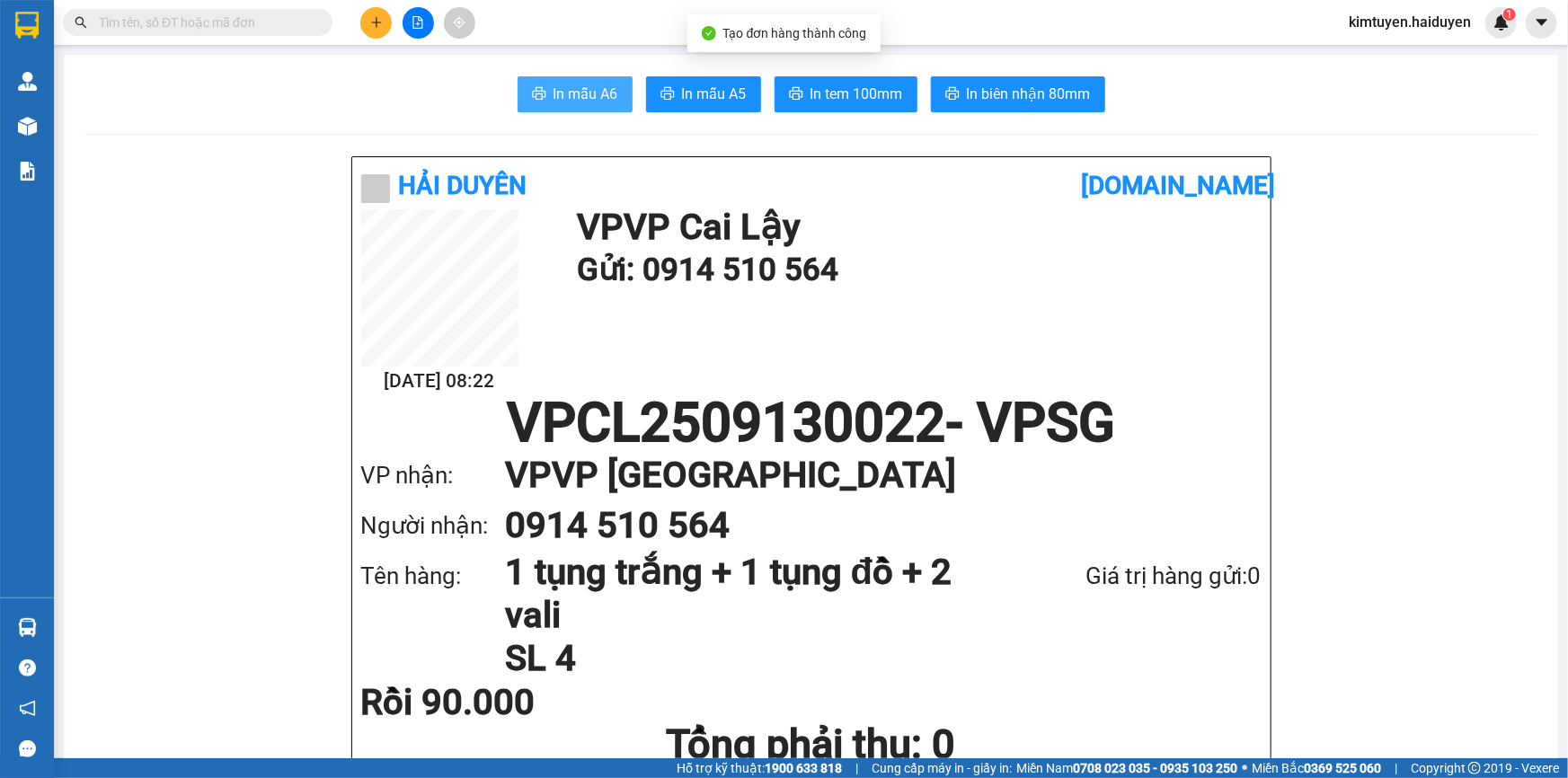
click at [596, 83] on span "In mẫu A6" at bounding box center [586, 94] width 64 height 23
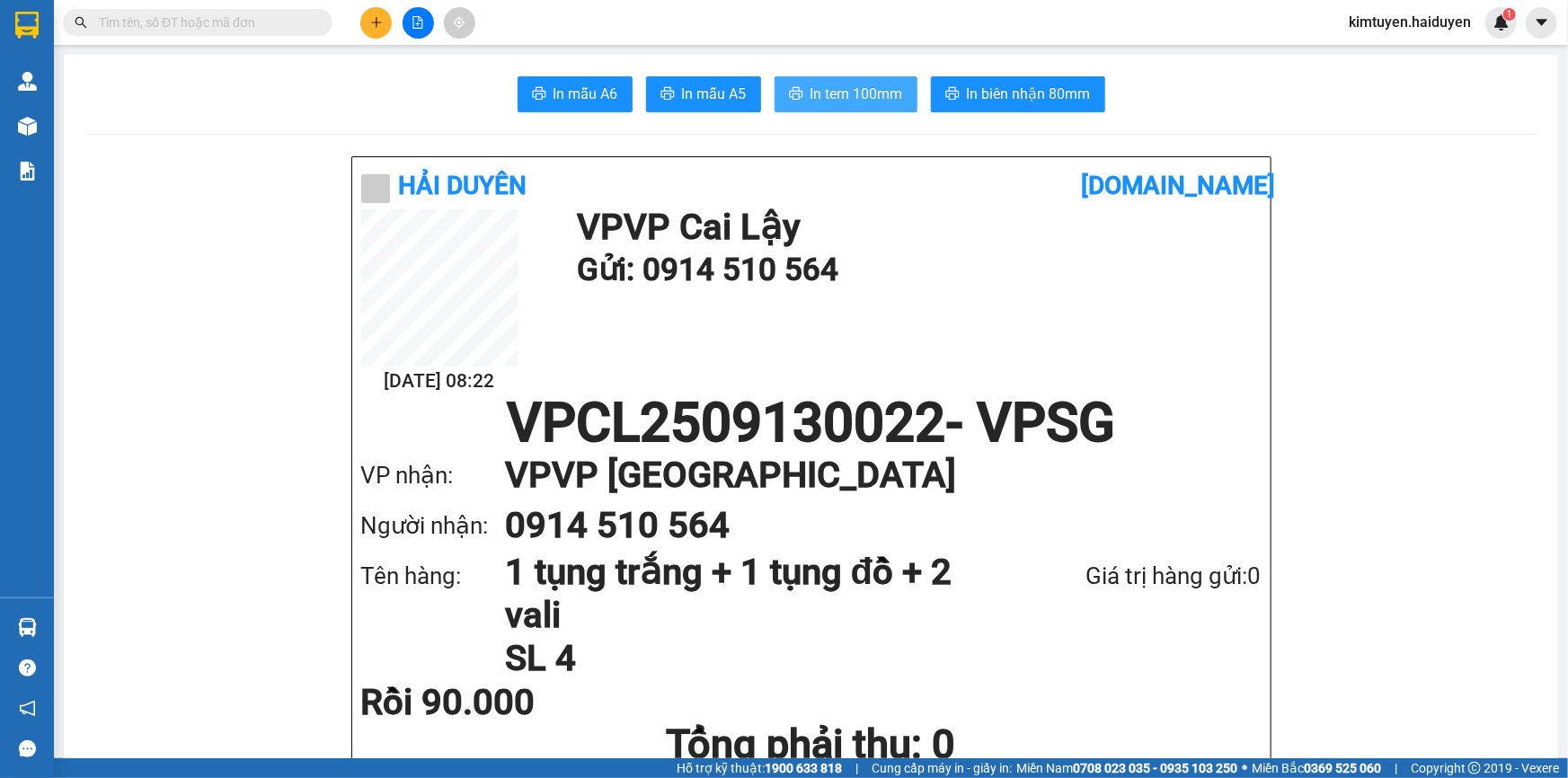
click at [831, 94] on span "In tem 100mm" at bounding box center [857, 94] width 93 height 23
click at [835, 90] on span "In tem 100mm" at bounding box center [857, 94] width 93 height 23
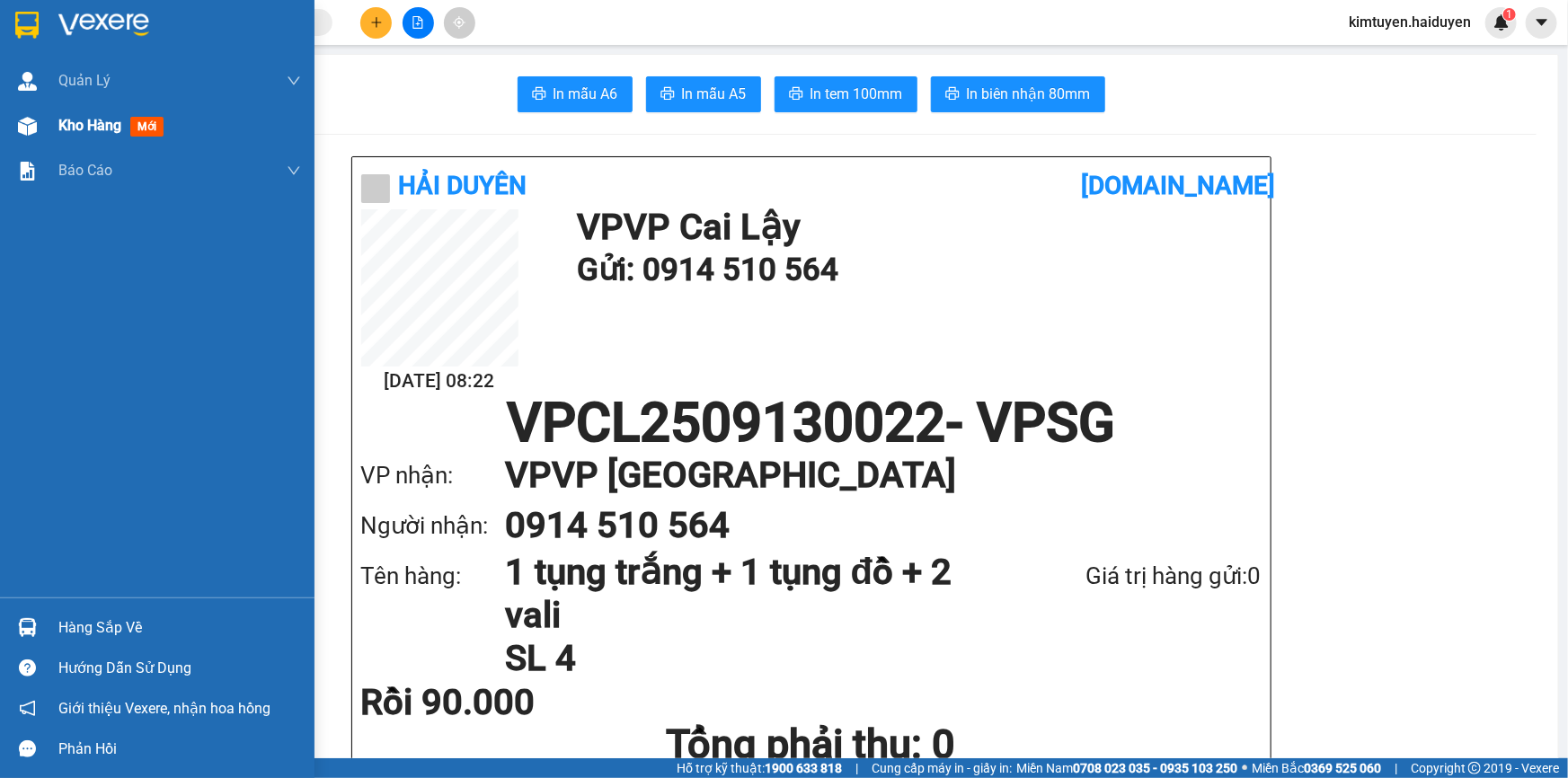
click at [32, 123] on img at bounding box center [27, 126] width 19 height 19
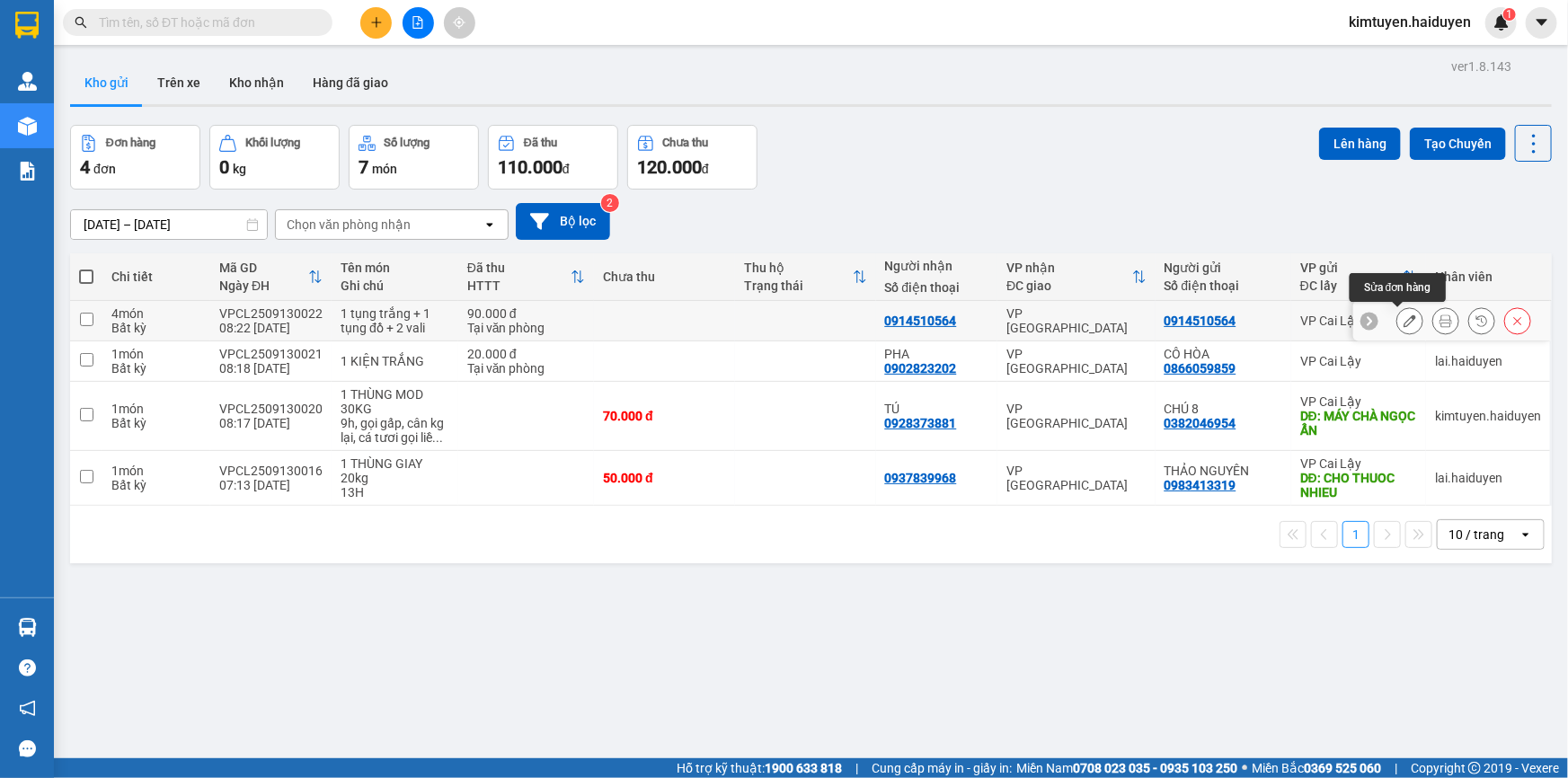
click at [1404, 320] on icon at bounding box center [1410, 320] width 13 height 13
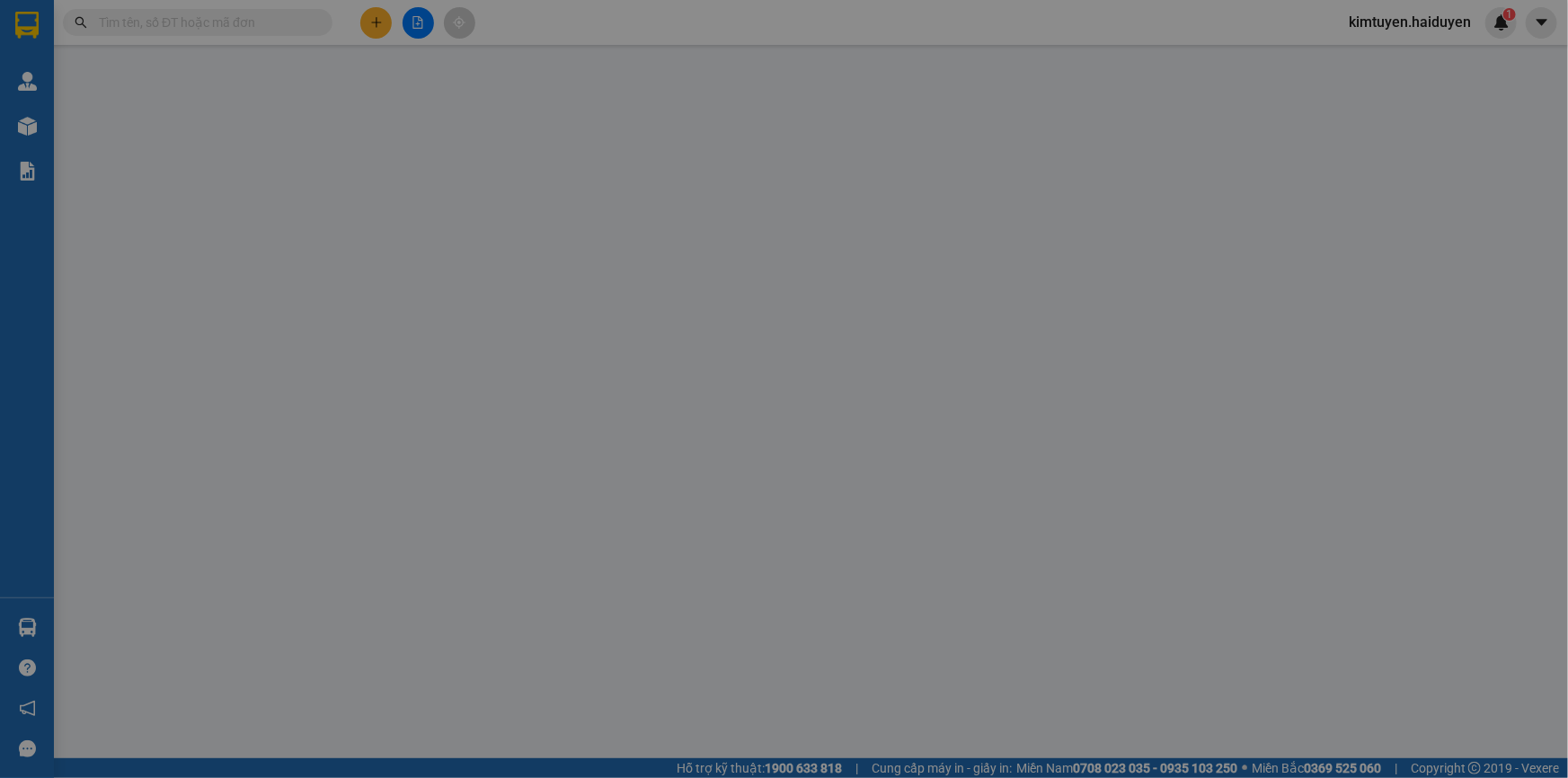
type input "0914510564"
type input "90.000"
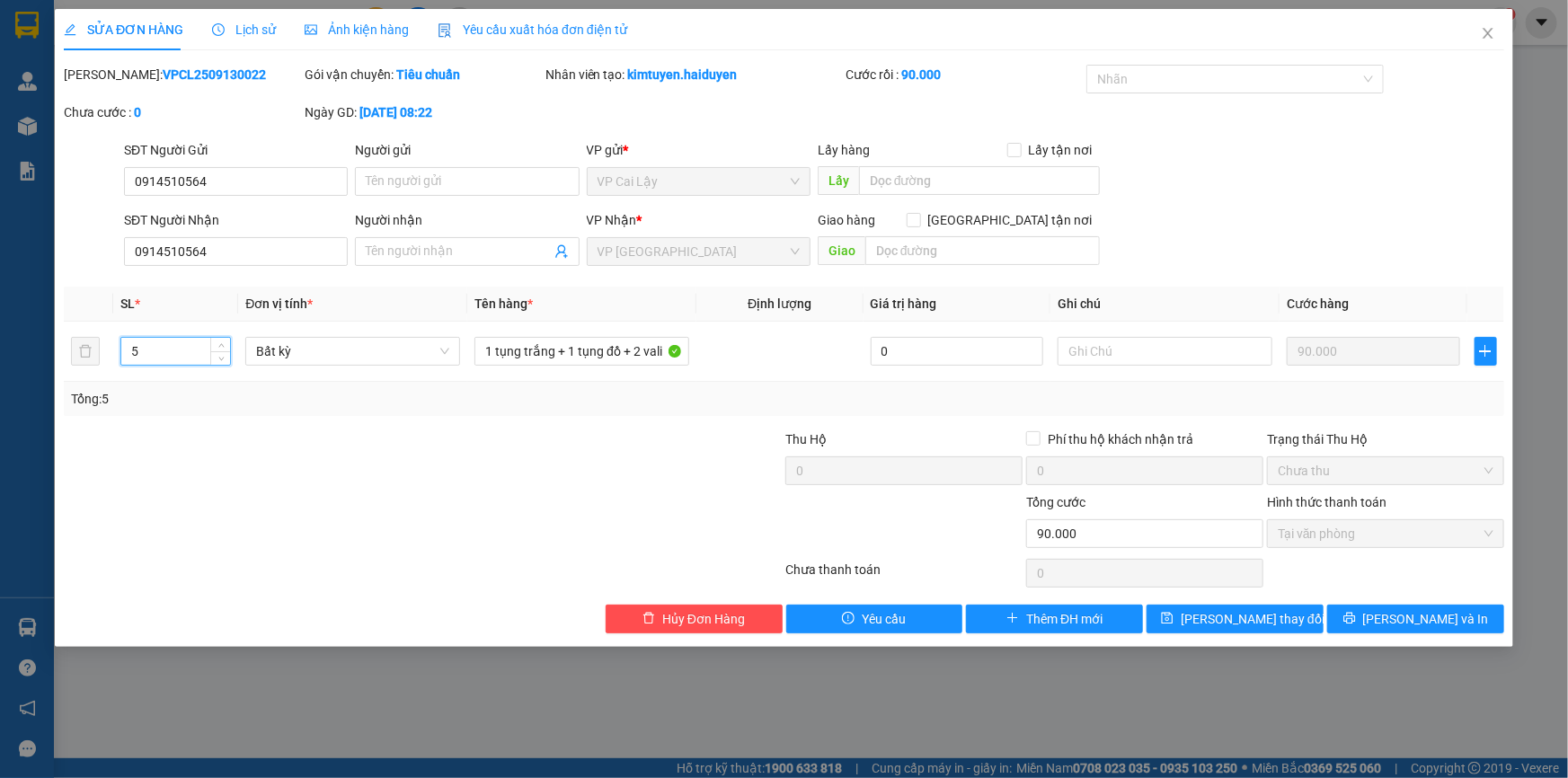
type input "5"
click at [983, 418] on div "Total Paid Fee 90.000 Total UnPaid Fee 0 Cash Collection Total Fee Mã ĐH: VPCL2…" at bounding box center [784, 349] width 1441 height 569
drag, startPoint x: 246, startPoint y: 251, endPoint x: 0, endPoint y: 251, distance: 246.0
click at [3, 251] on div "SỬA ĐƠN HÀNG Lịch sử Ảnh kiện hàng Yêu cầu xuất hóa đơn điện tử Total Paid Fee …" at bounding box center [784, 389] width 1568 height 778
click at [1492, 25] on span "Close" at bounding box center [1487, 34] width 50 height 50
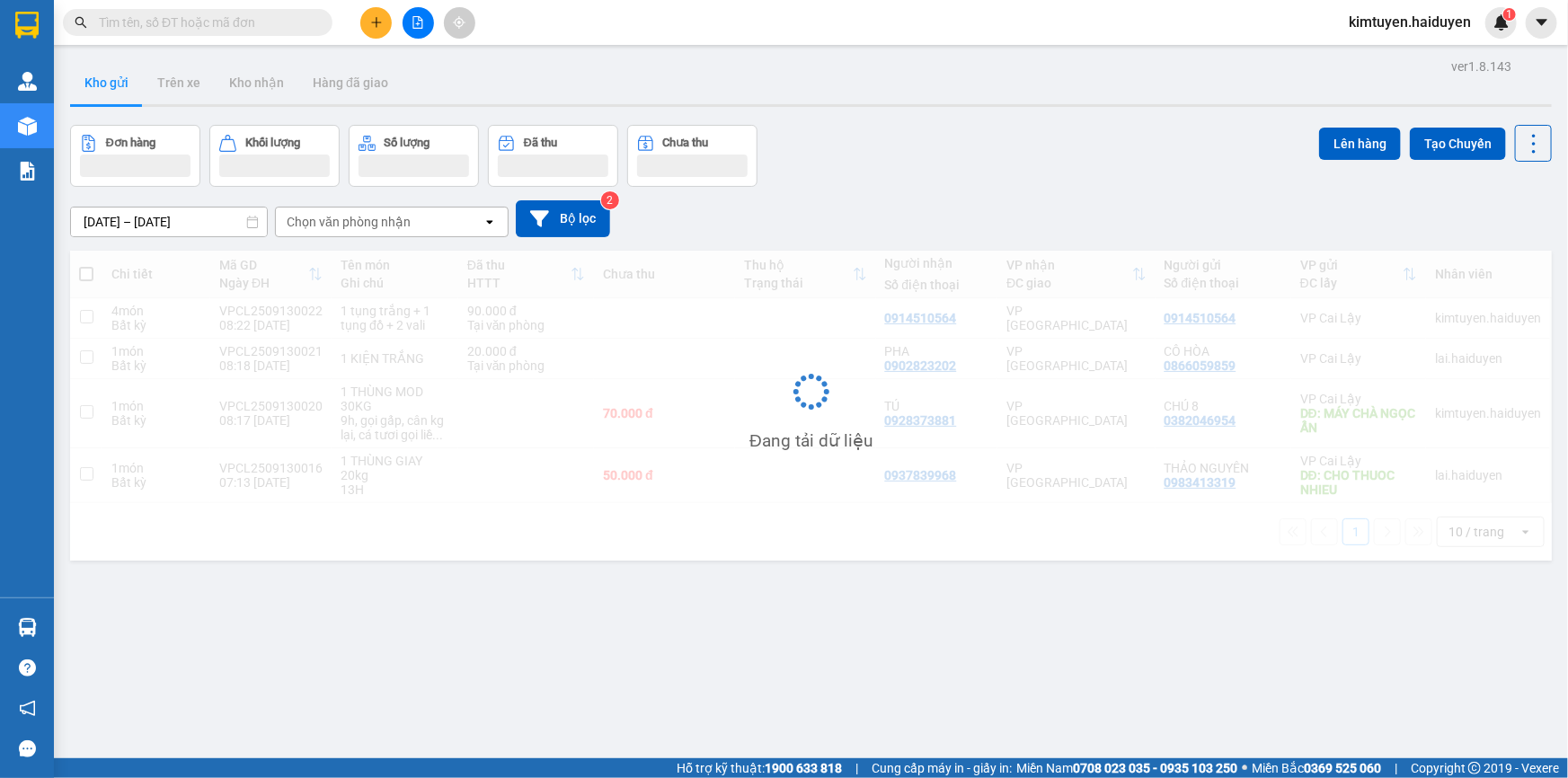
click at [1489, 36] on div "kimtuyen.haiduyen 1" at bounding box center [1425, 23] width 182 height 32
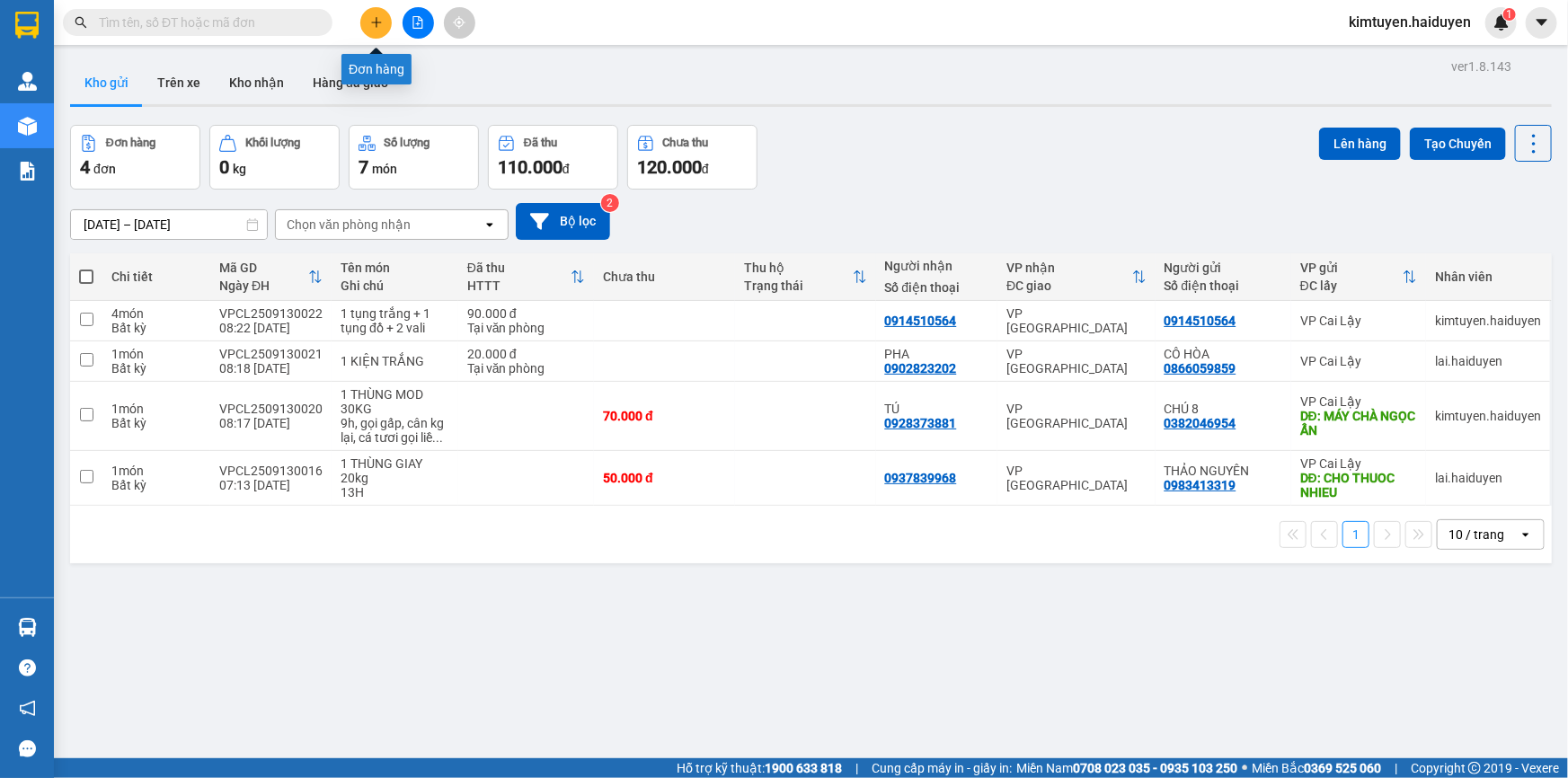
click at [370, 24] on icon "plus" at bounding box center [377, 23] width 13 height 13
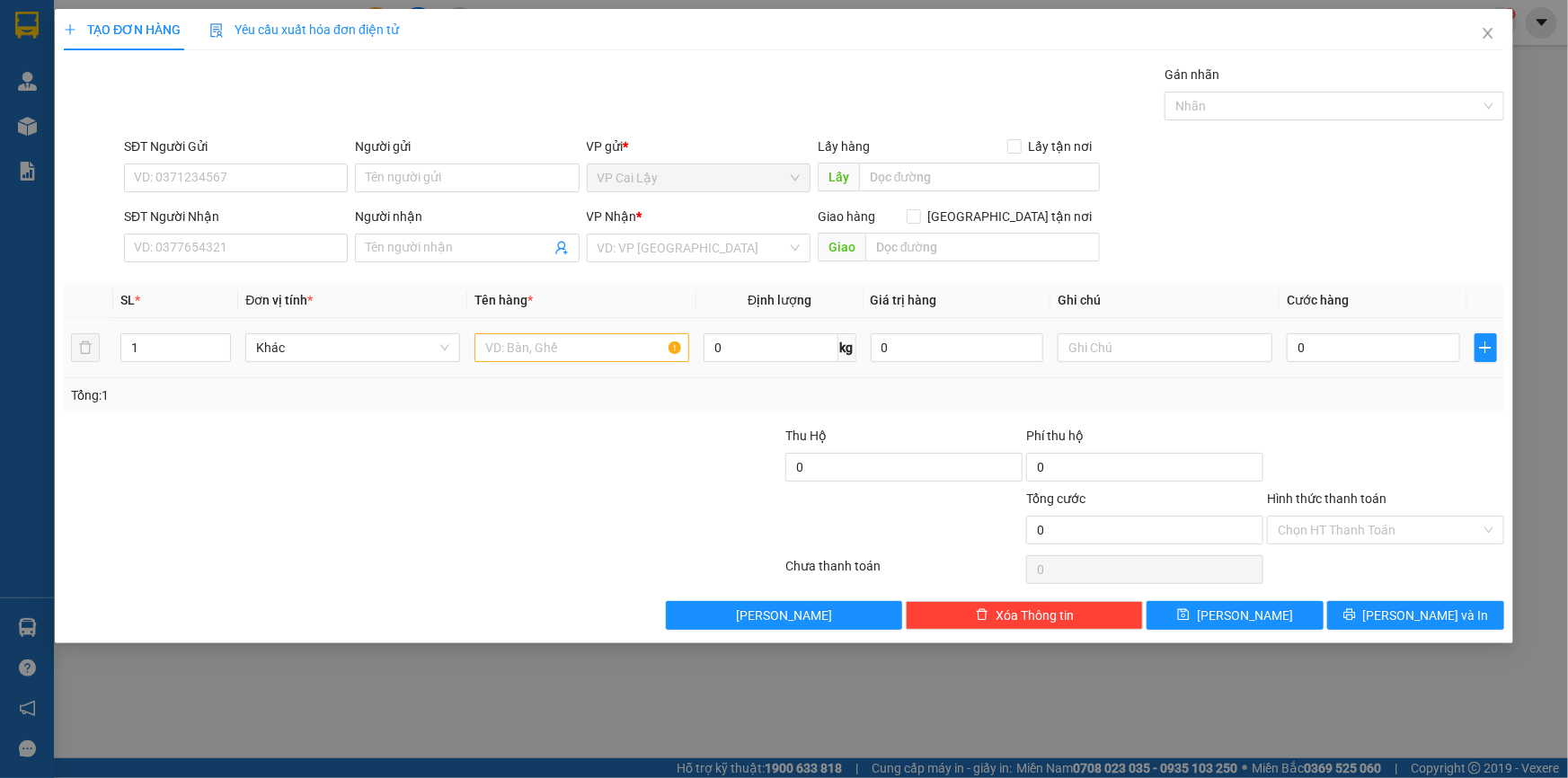
drag, startPoint x: 194, startPoint y: 332, endPoint x: 0, endPoint y: 331, distance: 194.0
click at [78, 331] on tr "1 Khác 0 kg 0 0" at bounding box center [784, 348] width 1441 height 60
drag, startPoint x: 143, startPoint y: 355, endPoint x: 24, endPoint y: 363, distance: 119.3
click at [25, 362] on div "TẠO ĐƠN HÀNG Yêu cầu xuất hóa đơn điện tử Transit Pickup Surcharge Ids Transit …" at bounding box center [784, 389] width 1568 height 778
type input "5"
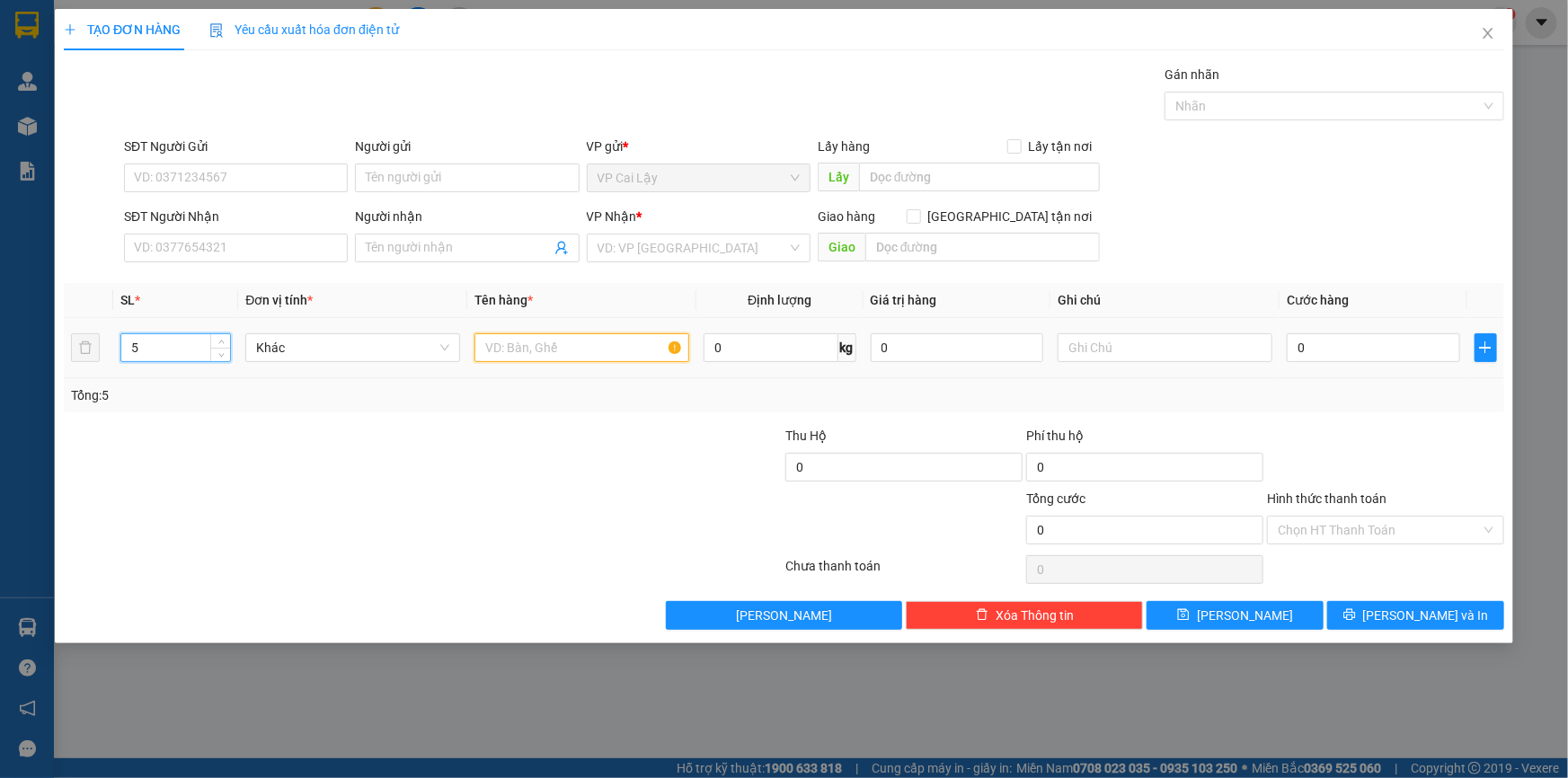
click at [594, 359] on input "text" at bounding box center [582, 348] width 215 height 29
type input "2 tụng trắng 1 tụng đồ 2 vali"
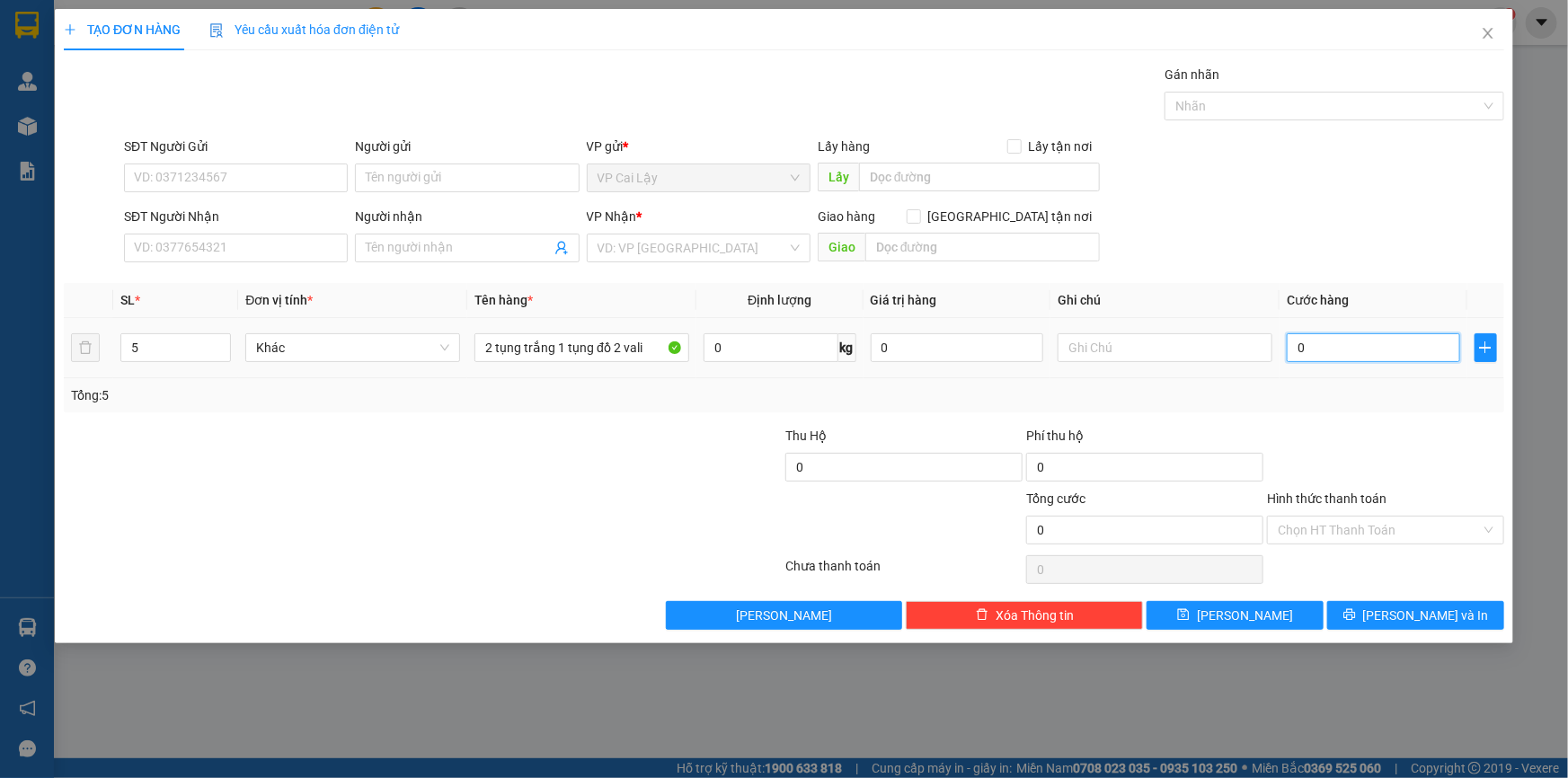
click at [1339, 347] on input "0" at bounding box center [1373, 348] width 173 height 29
type input "1"
type input "10"
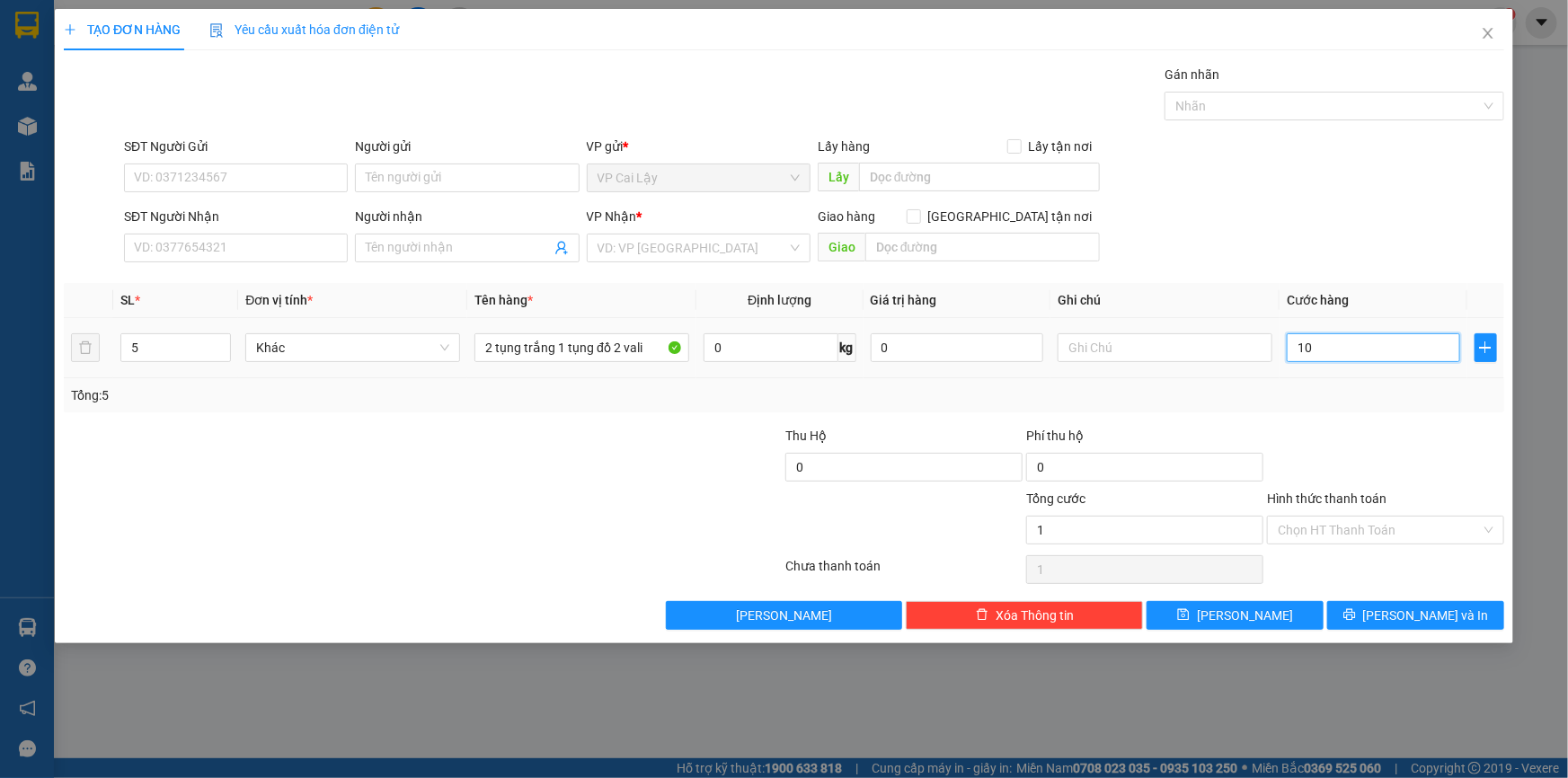
type input "10"
type input "100"
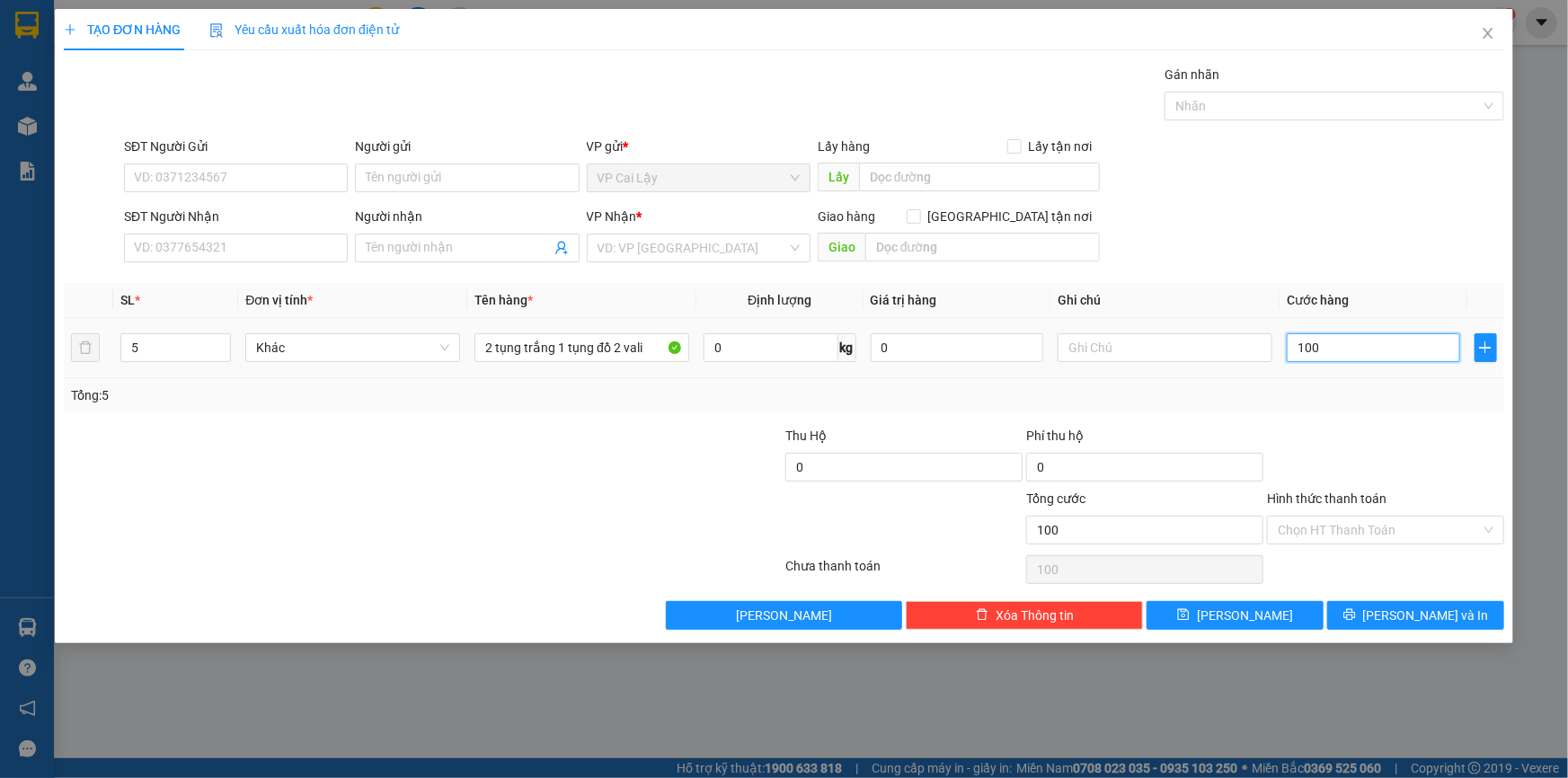
type input "1.000"
type input "10.000"
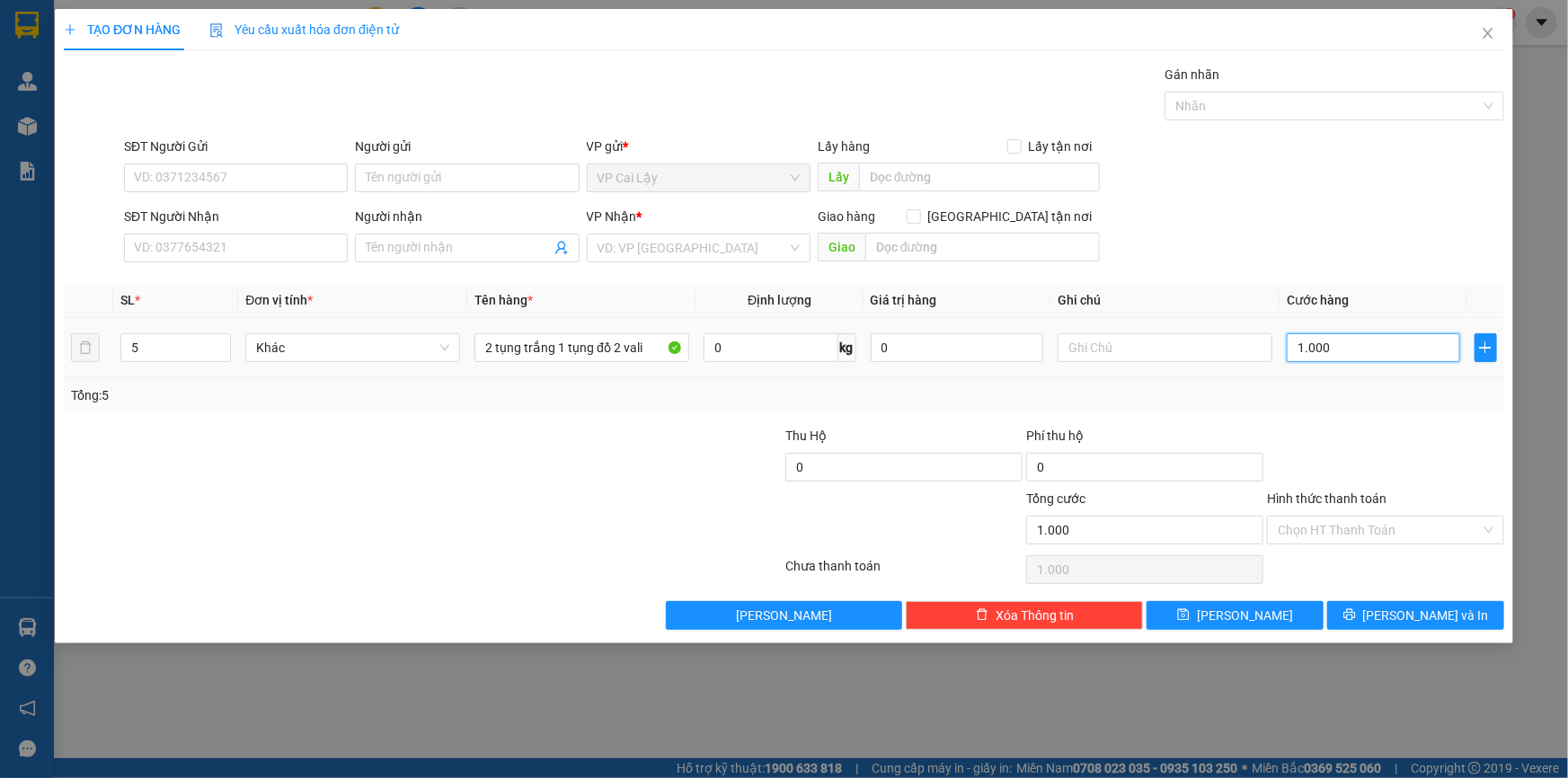
type input "10.000"
type input "100.000"
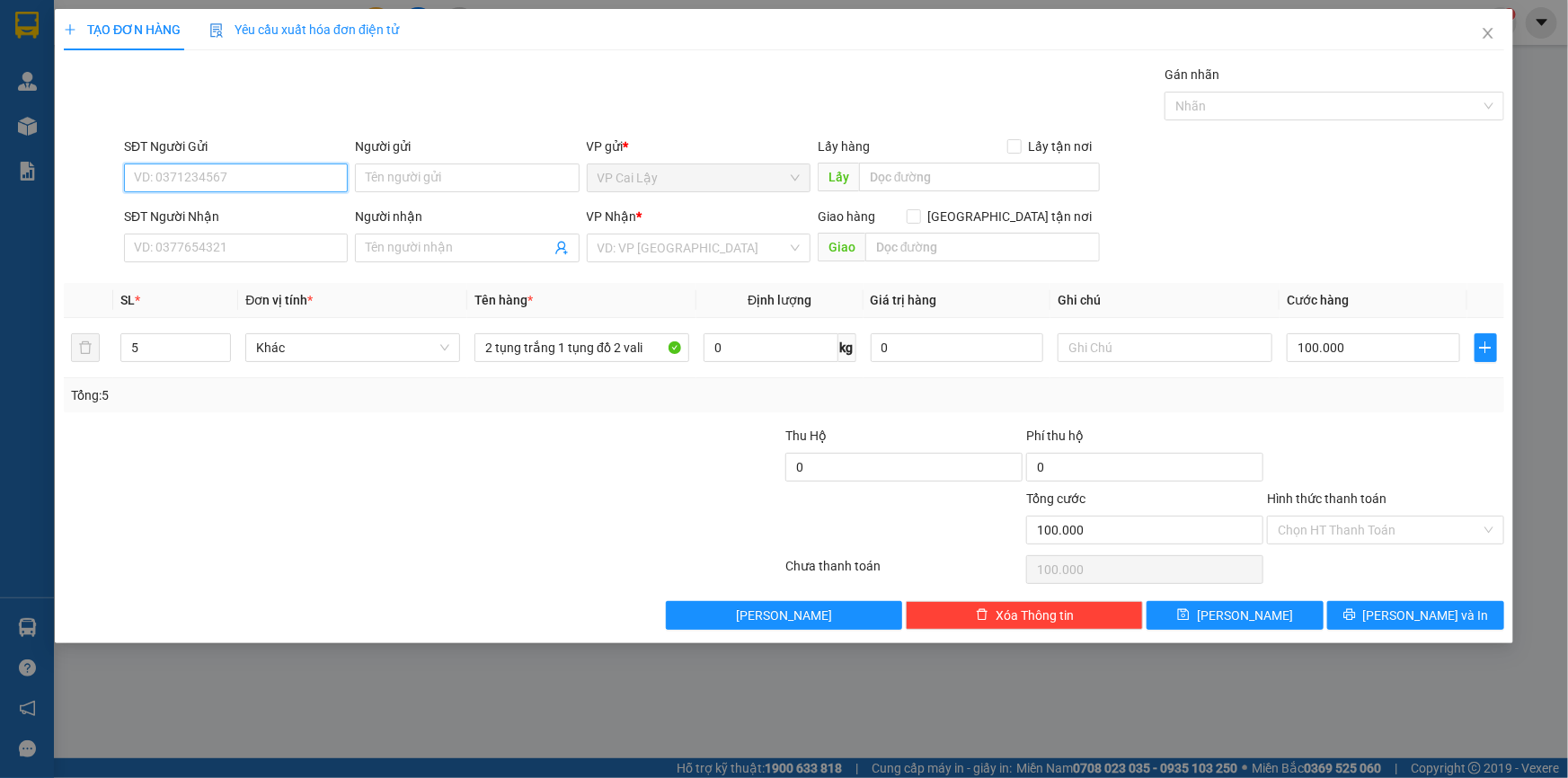
click at [187, 173] on input "SĐT Người Gửi" at bounding box center [236, 178] width 223 height 29
paste input "0914510564"
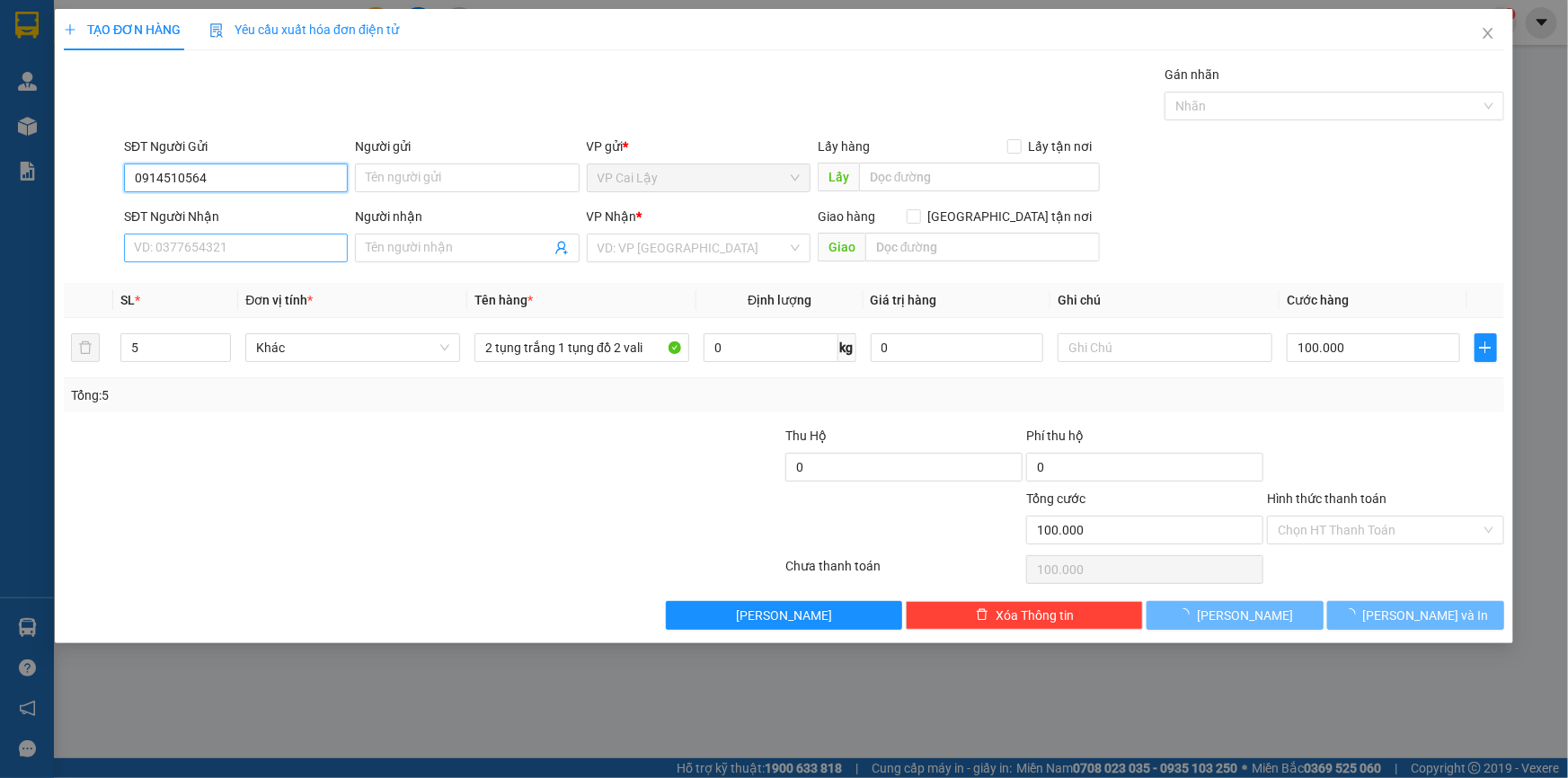
type input "0914510564"
click at [188, 246] on input "SĐT Người Nhận" at bounding box center [236, 248] width 223 height 29
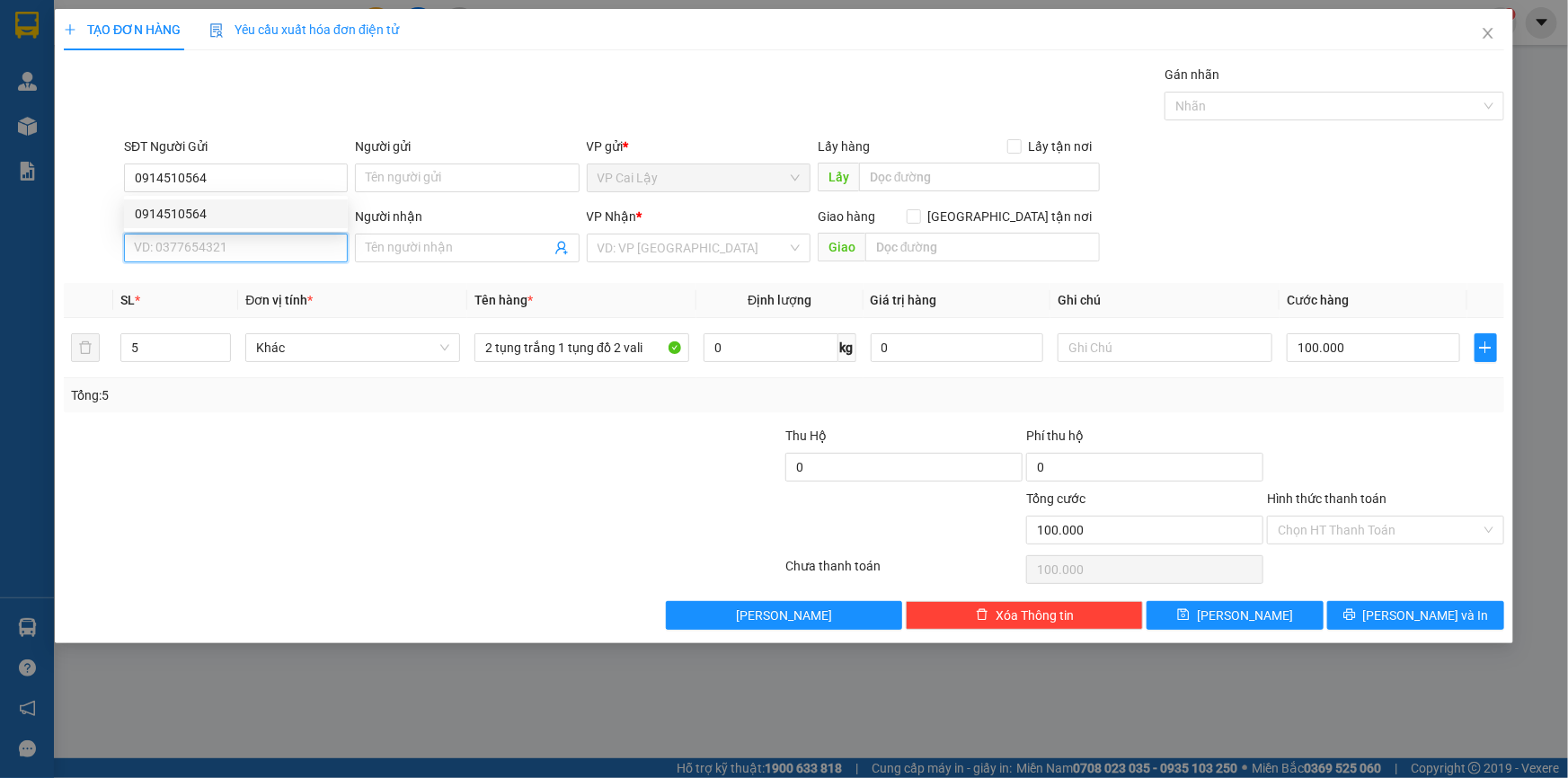
paste input "0914510564"
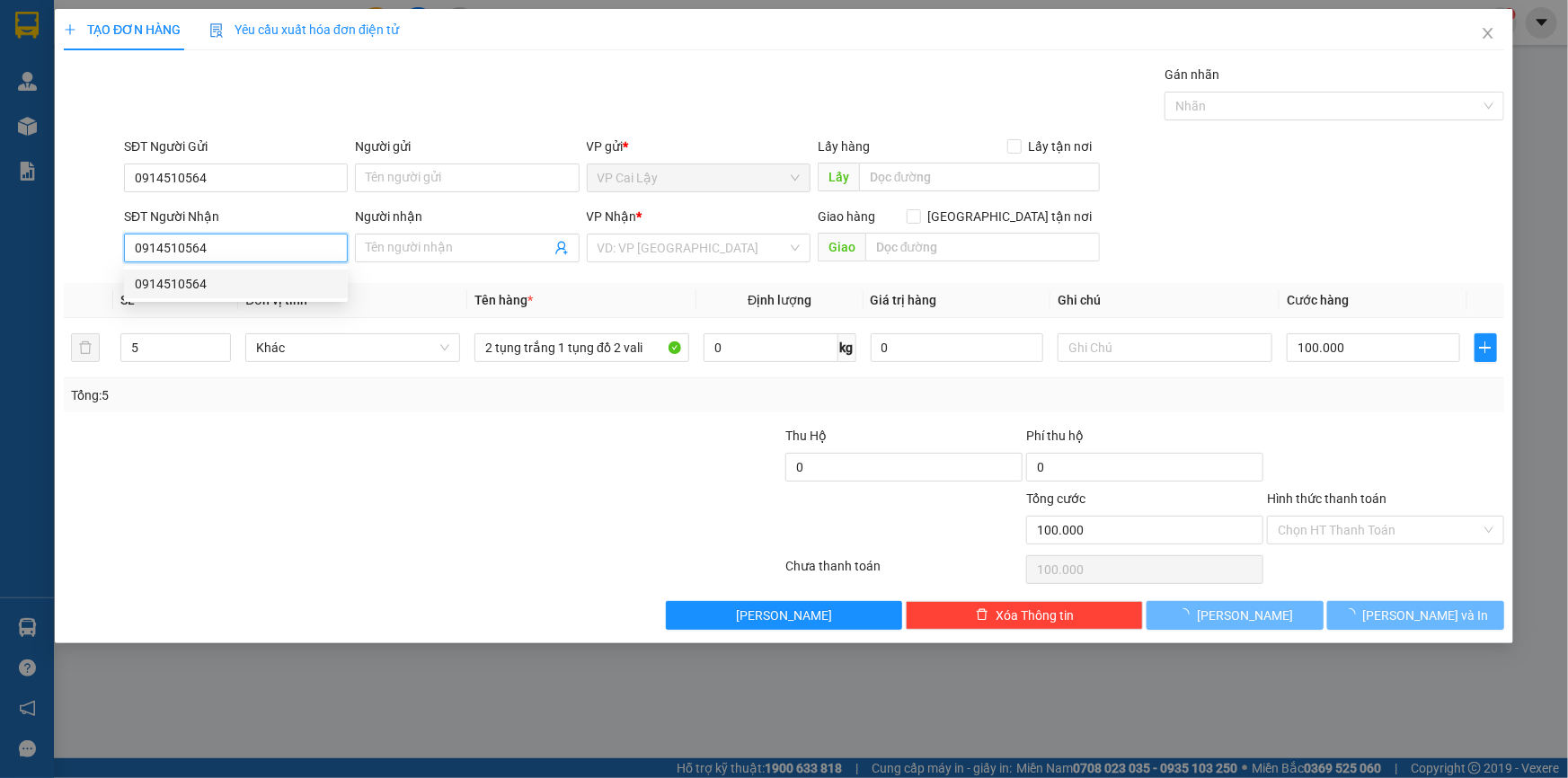
type input "0914510564"
click at [332, 512] on div at bounding box center [302, 519] width 482 height 63
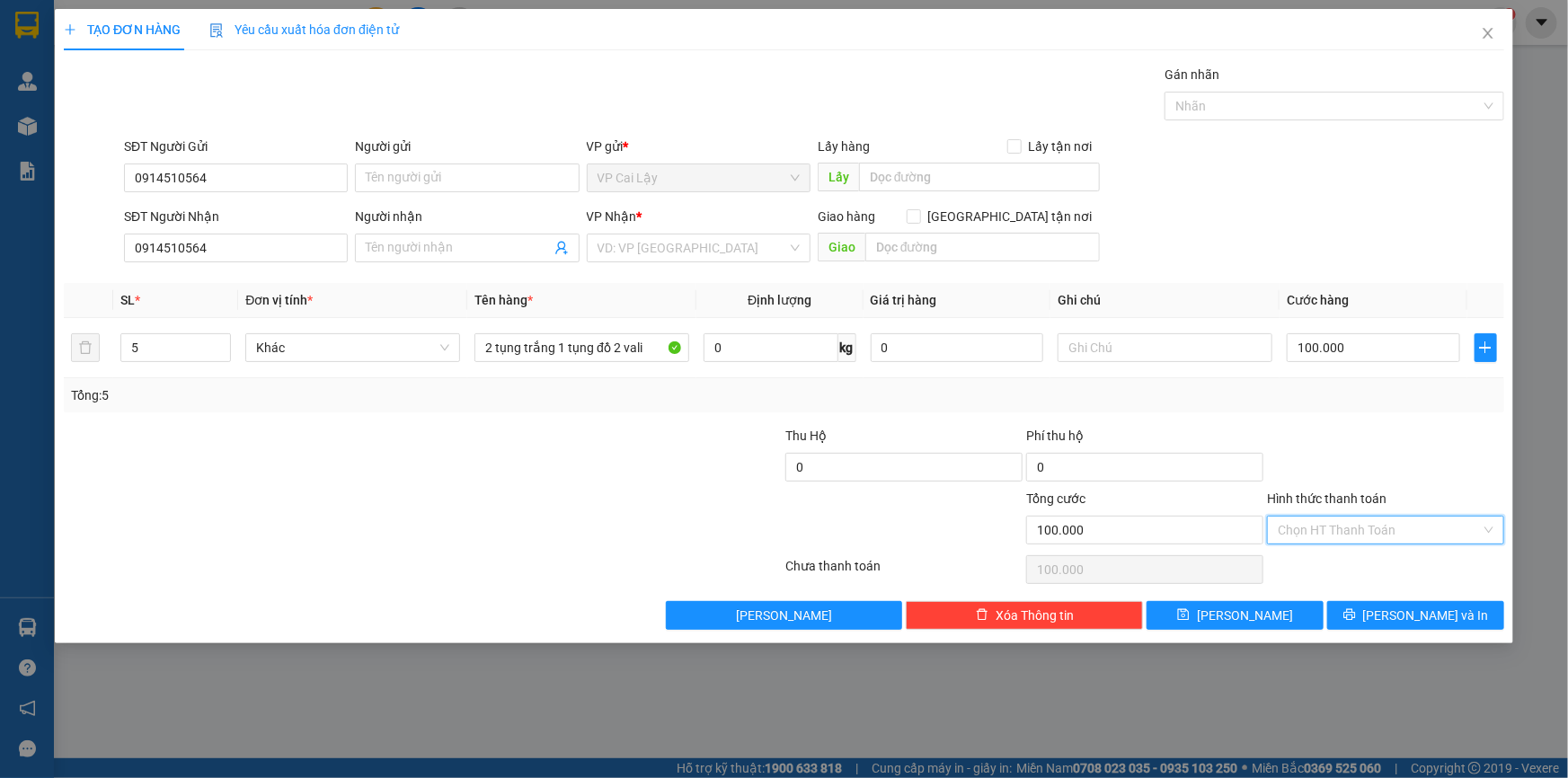
click at [1312, 530] on input "Hình thức thanh toán" at bounding box center [1380, 530] width 203 height 27
click at [1323, 564] on div "Tại văn phòng" at bounding box center [1386, 566] width 216 height 20
type input "0"
click at [1433, 617] on span "[PERSON_NAME] và In" at bounding box center [1426, 616] width 126 height 20
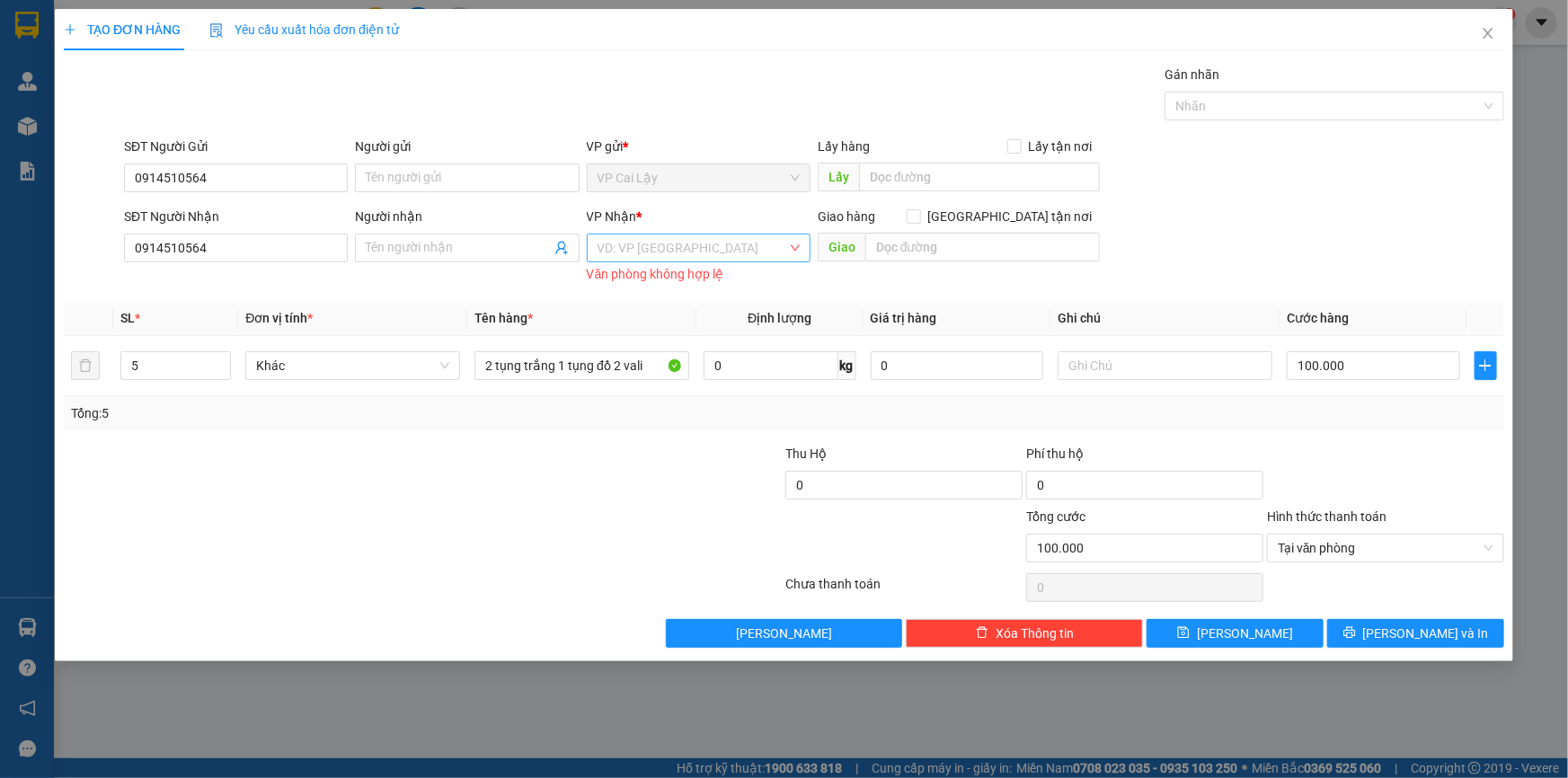
click at [785, 247] on input "search" at bounding box center [692, 248] width 190 height 27
click at [699, 280] on div "VP [GEOGRAPHIC_DATA]" at bounding box center [698, 284] width 202 height 20
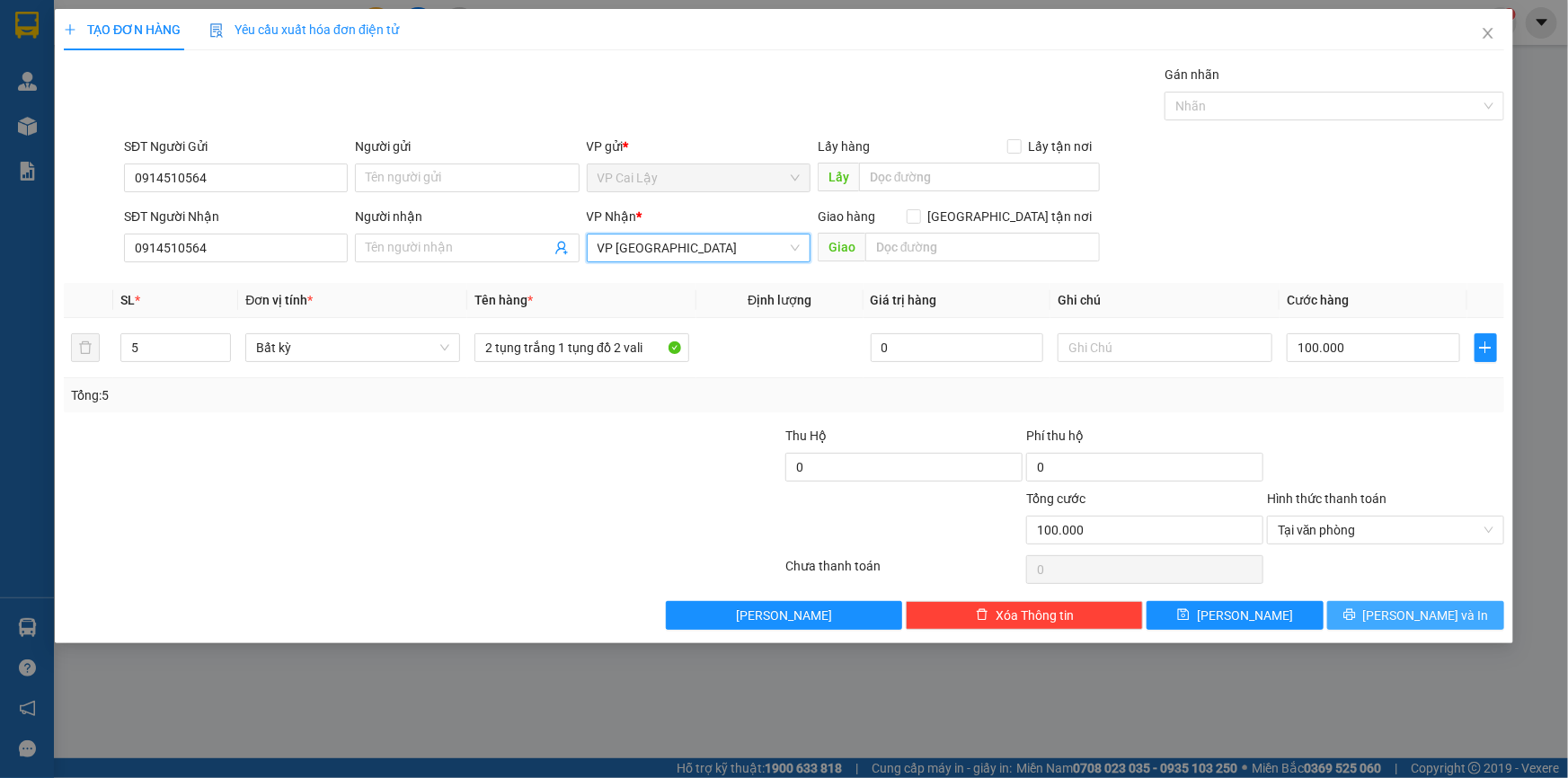
click at [1356, 619] on icon "printer" at bounding box center [1350, 615] width 13 height 13
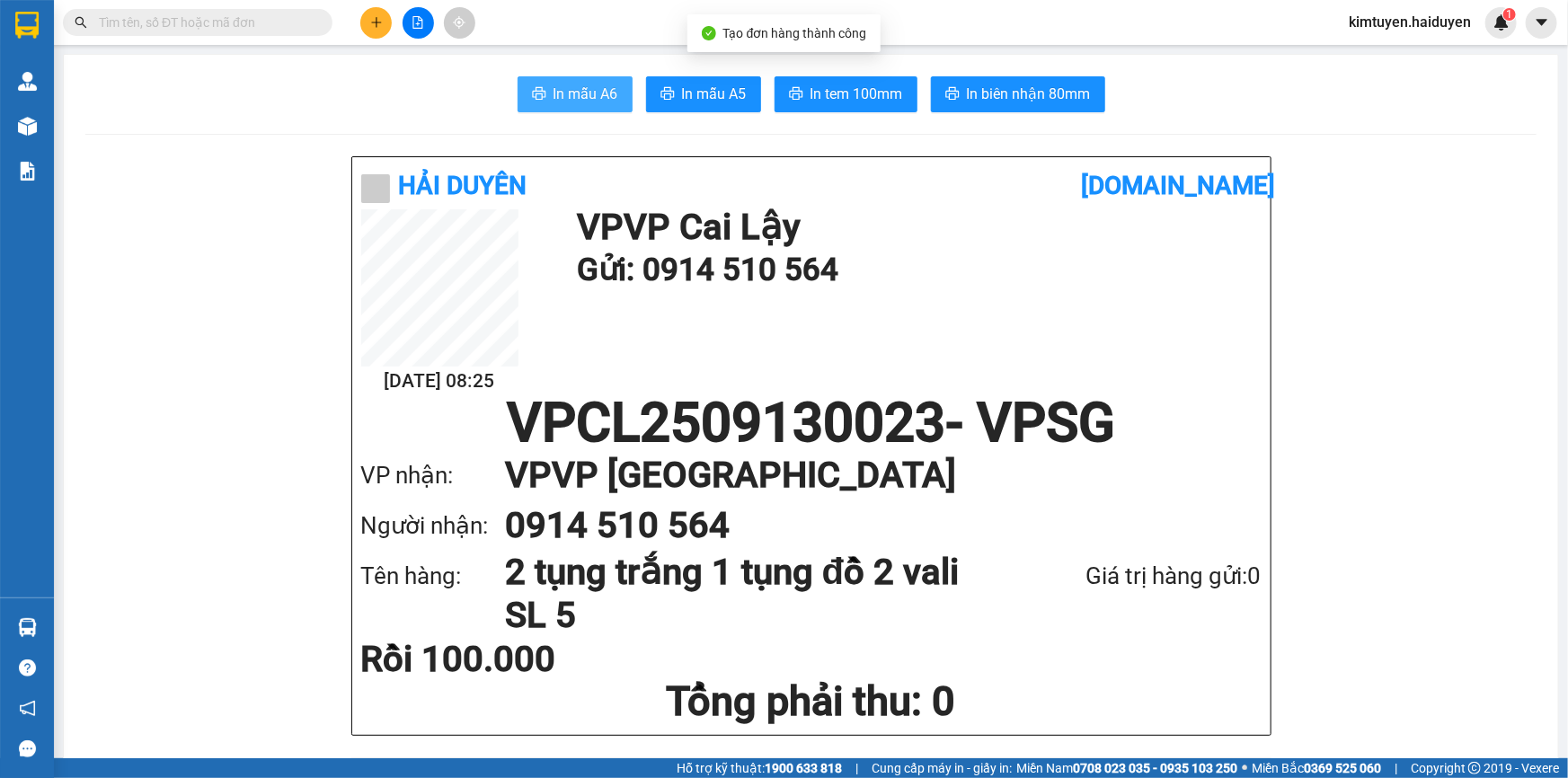
click at [579, 98] on span "In mẫu A6" at bounding box center [586, 94] width 64 height 23
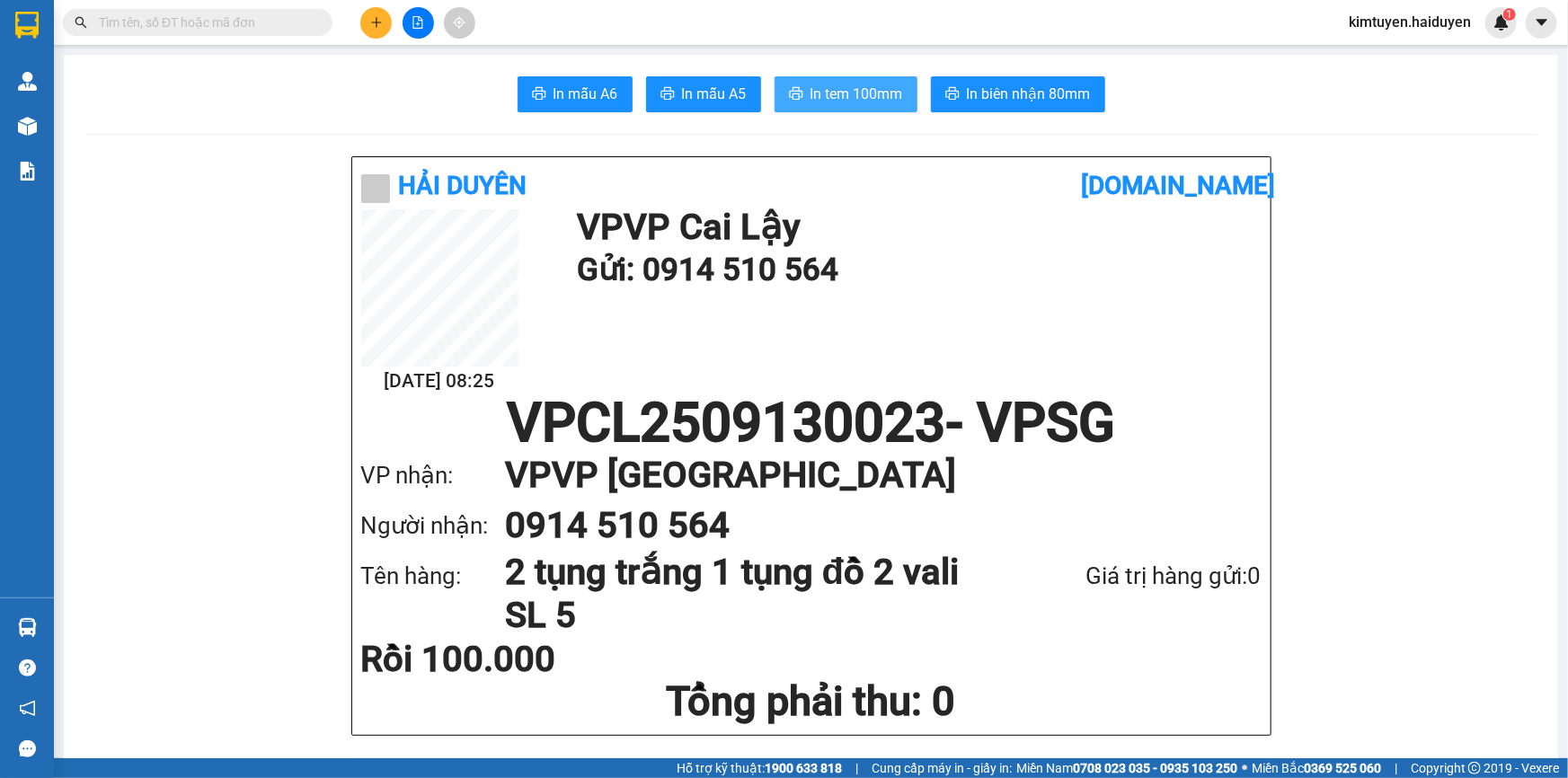
click at [825, 105] on span "In tem 100mm" at bounding box center [857, 94] width 93 height 23
click at [820, 86] on span "In tem 100mm" at bounding box center [857, 94] width 93 height 23
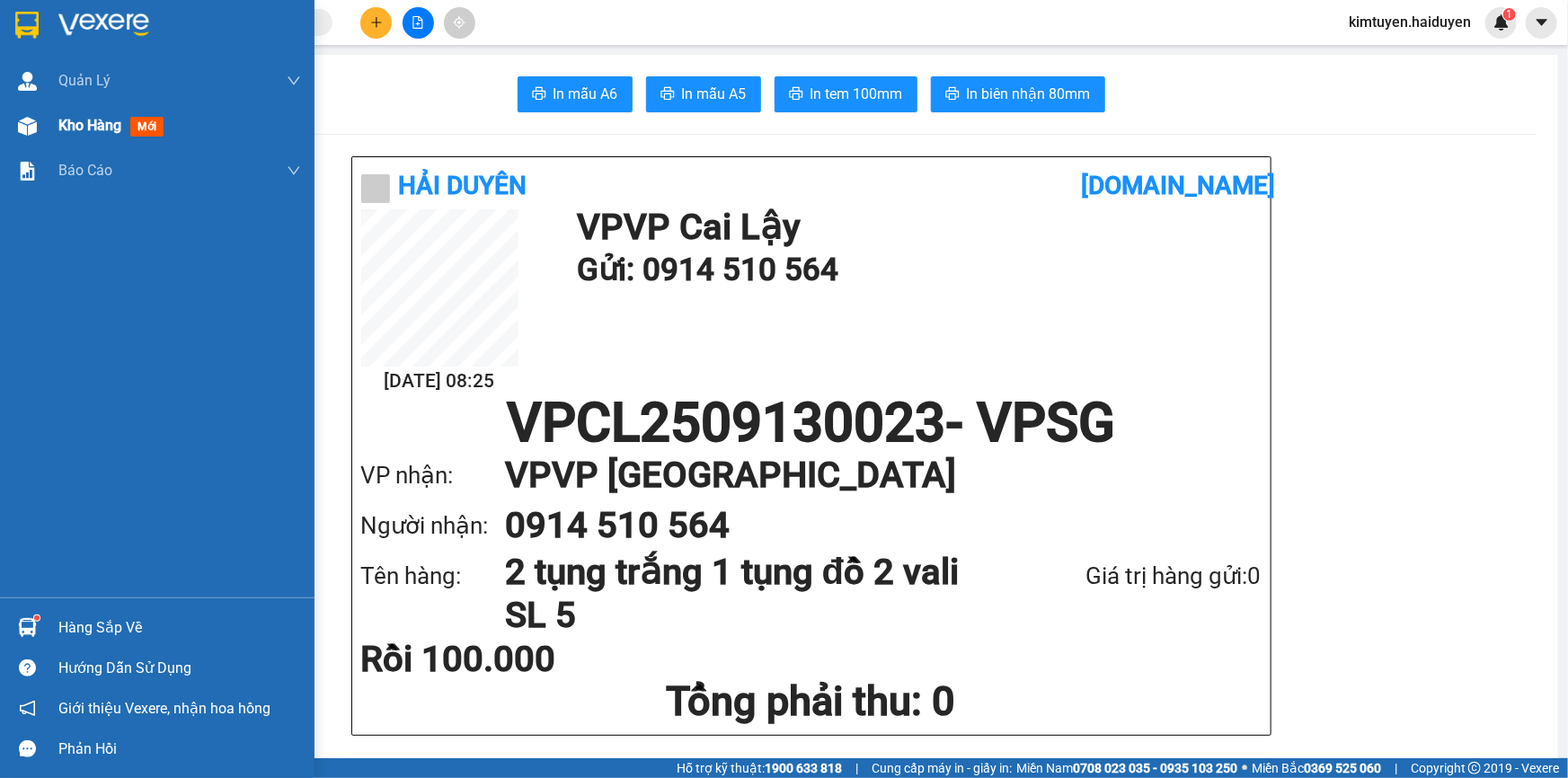
click at [35, 118] on img at bounding box center [27, 126] width 19 height 19
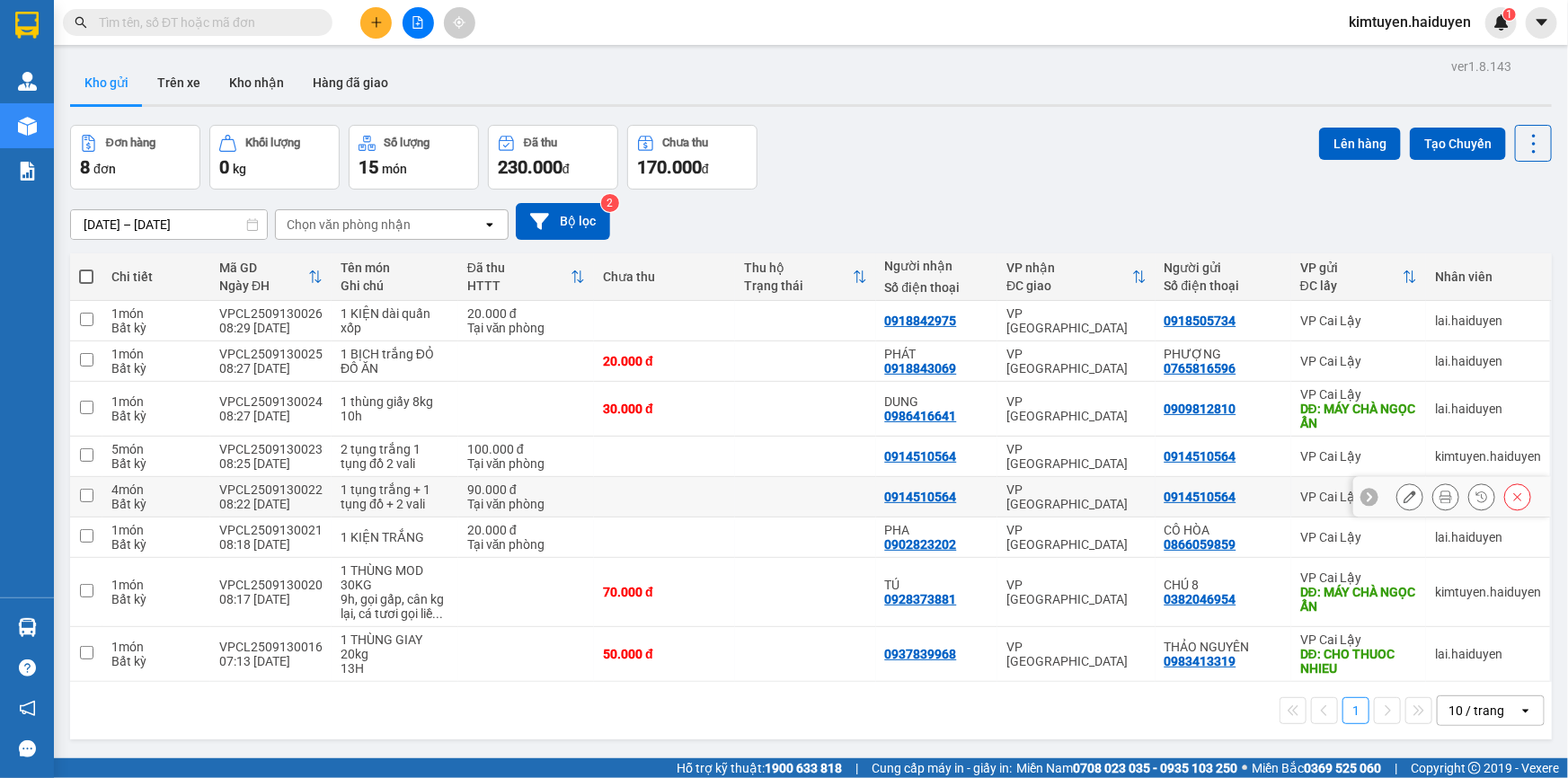
click at [1512, 498] on icon at bounding box center [1518, 497] width 13 height 13
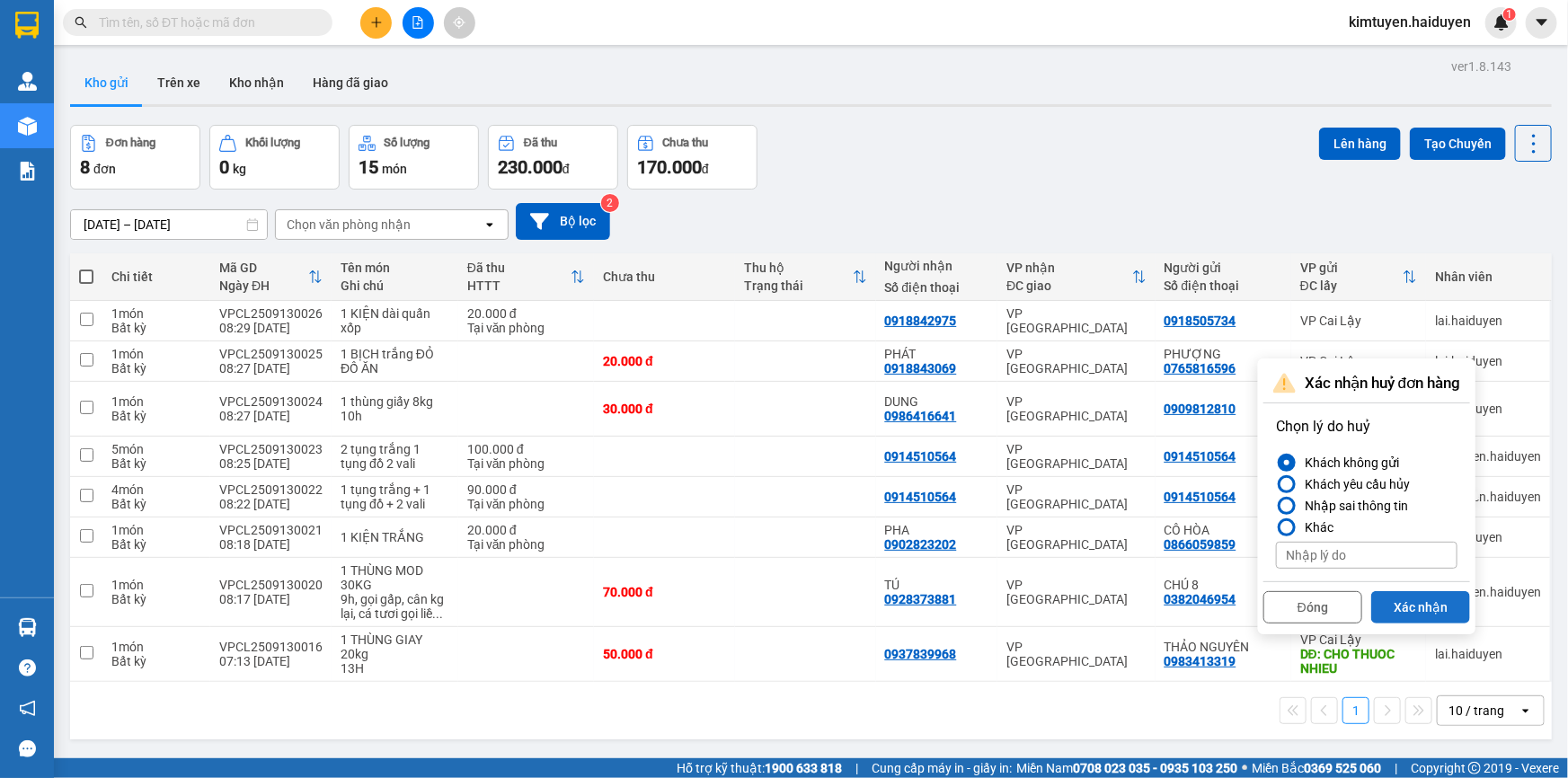
click at [1407, 606] on button "Xác nhận" at bounding box center [1420, 607] width 99 height 33
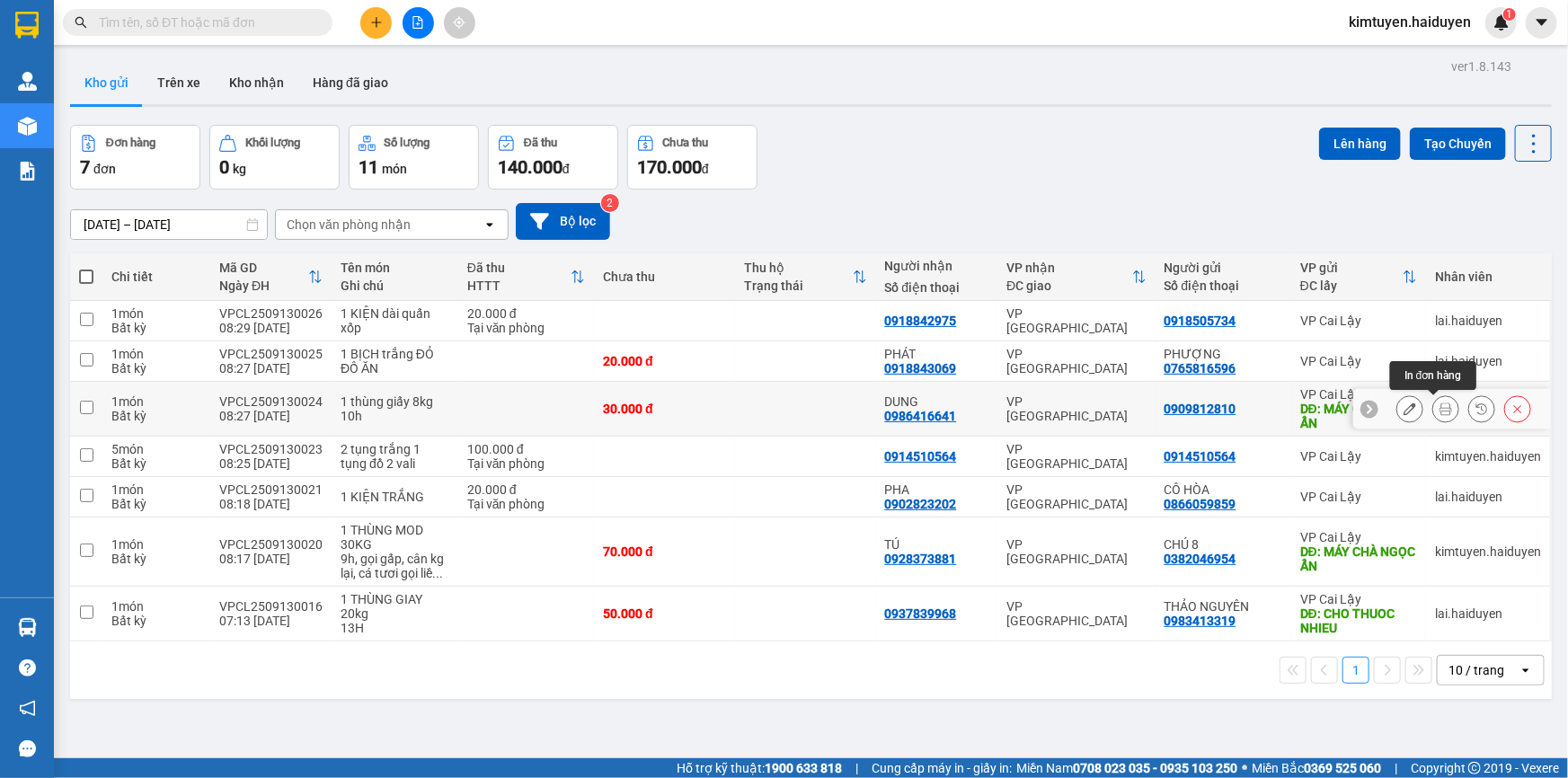
click at [1440, 412] on icon at bounding box center [1446, 409] width 13 height 13
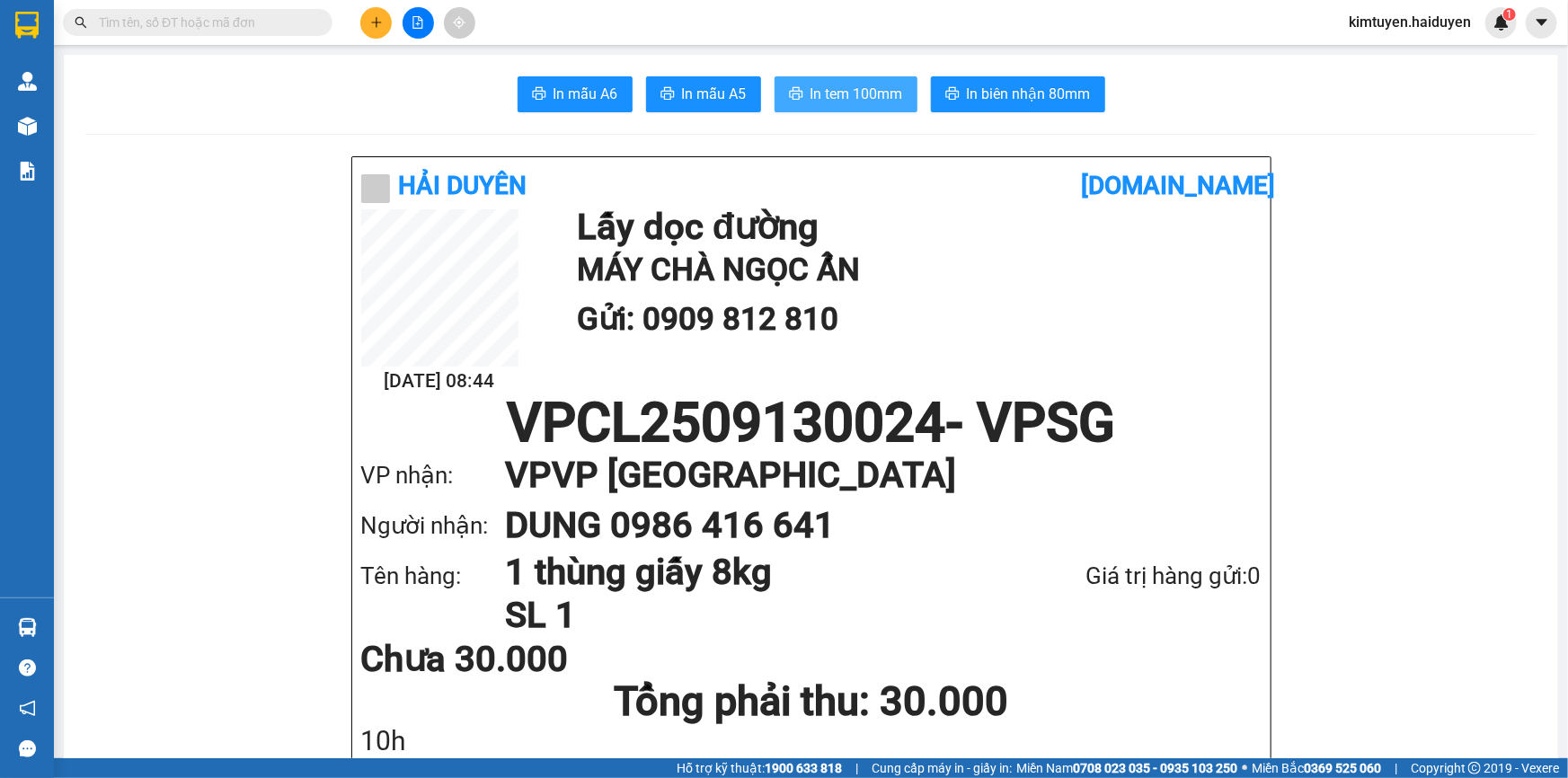
click at [833, 101] on span "In tem 100mm" at bounding box center [857, 94] width 93 height 23
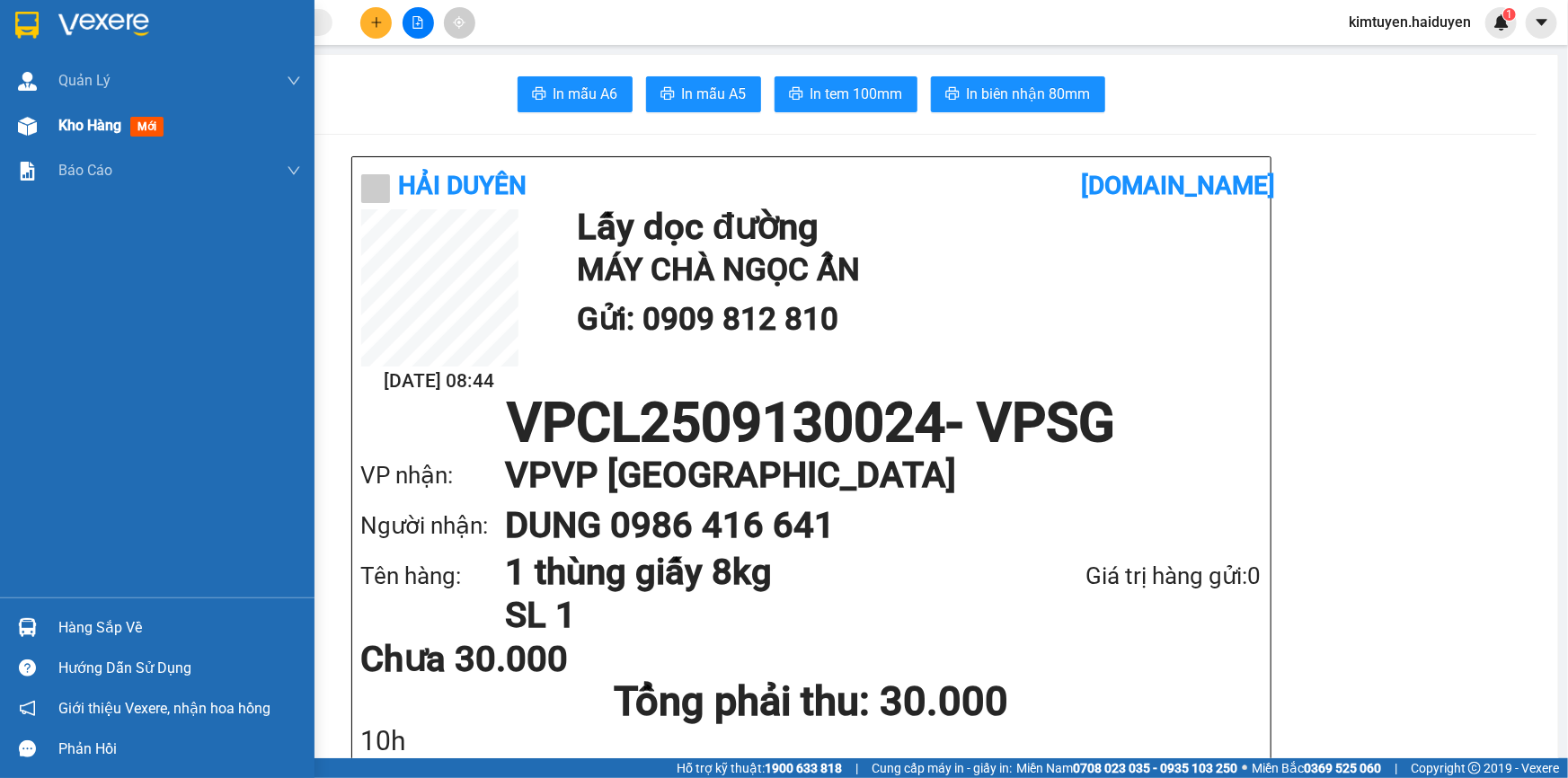
click at [50, 136] on div "Kho hàng mới" at bounding box center [157, 125] width 314 height 44
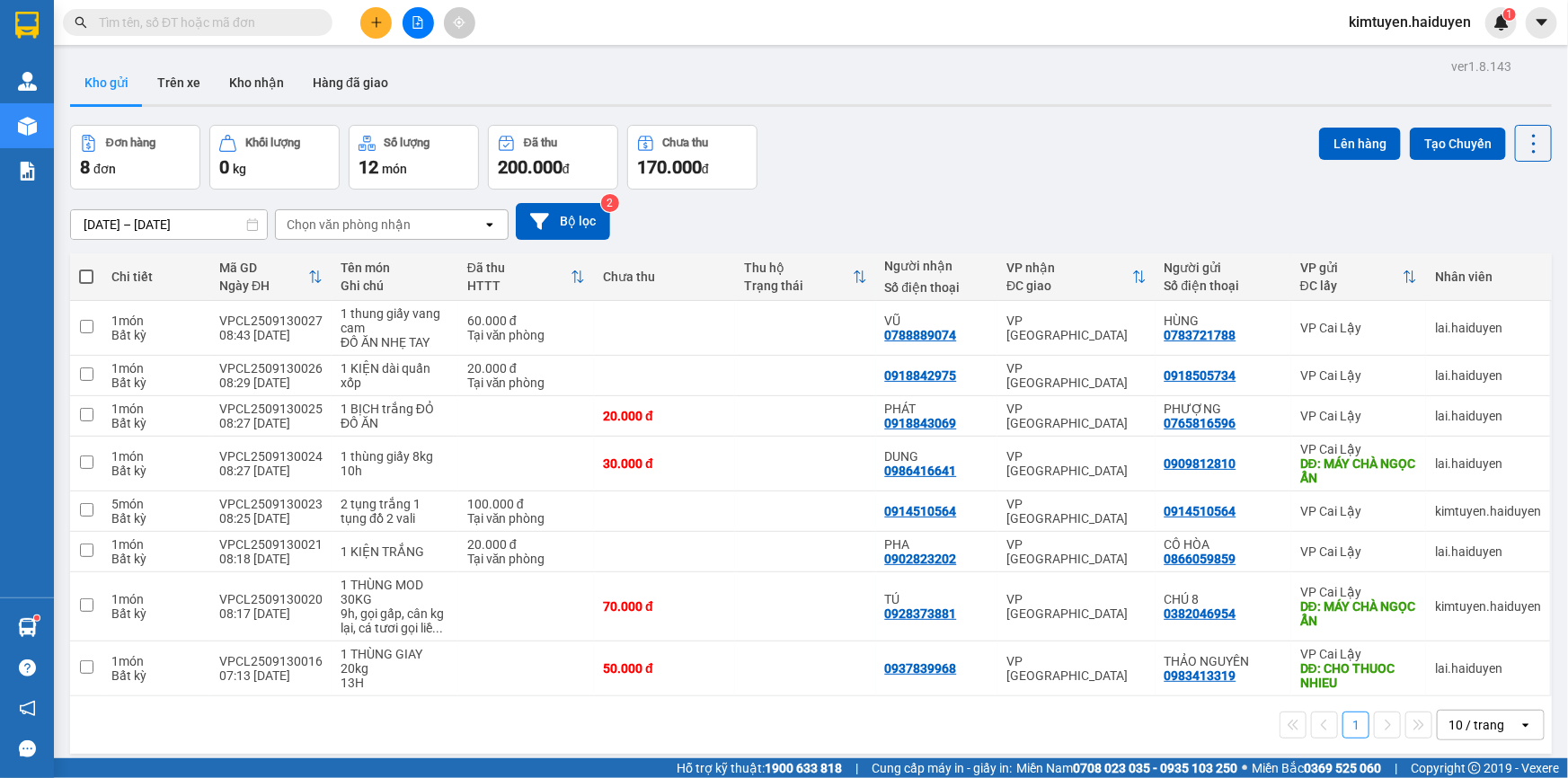
click at [362, 20] on button at bounding box center [376, 23] width 32 height 32
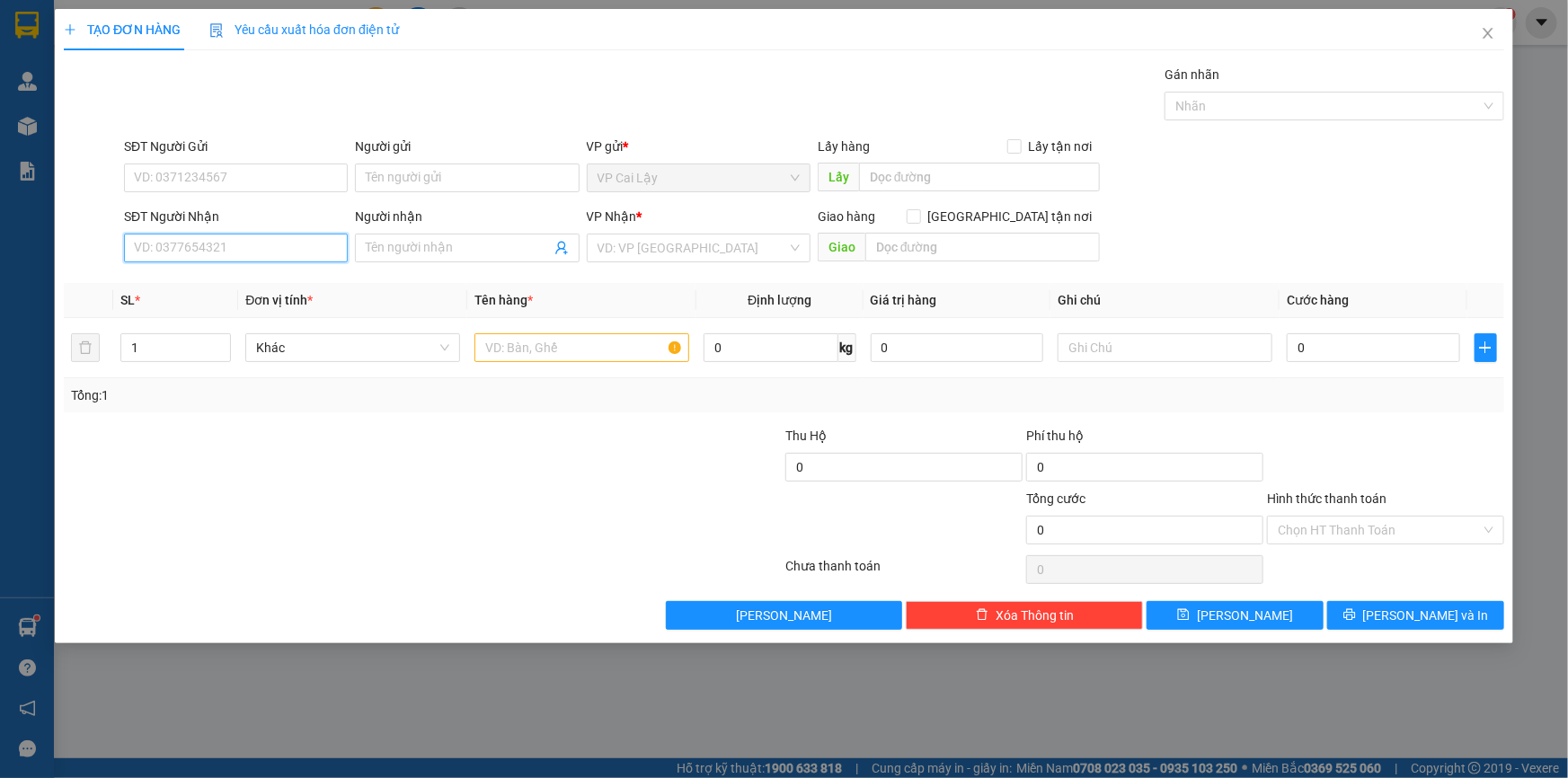
click at [271, 245] on input "SĐT Người Nhận" at bounding box center [236, 248] width 223 height 29
click at [955, 565] on div "Transit Pickup Surcharge Ids Transit Deliver Surcharge Ids Transit Deliver Surc…" at bounding box center [784, 347] width 1441 height 566
type input "0918899265"
click at [174, 285] on div "0918899265 - TÂN" at bounding box center [235, 284] width 202 height 20
type input "TÂN"
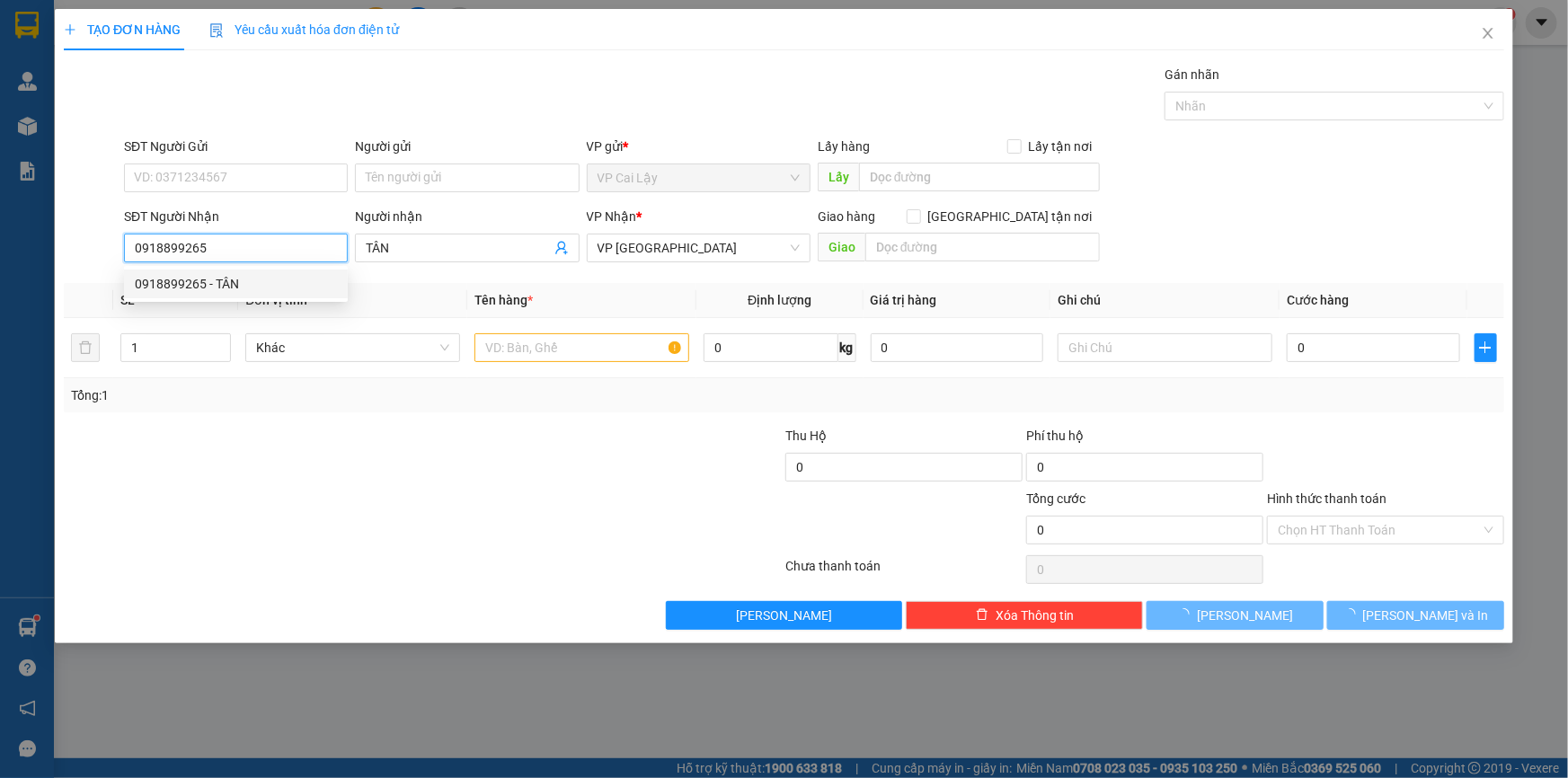
type input "20.000"
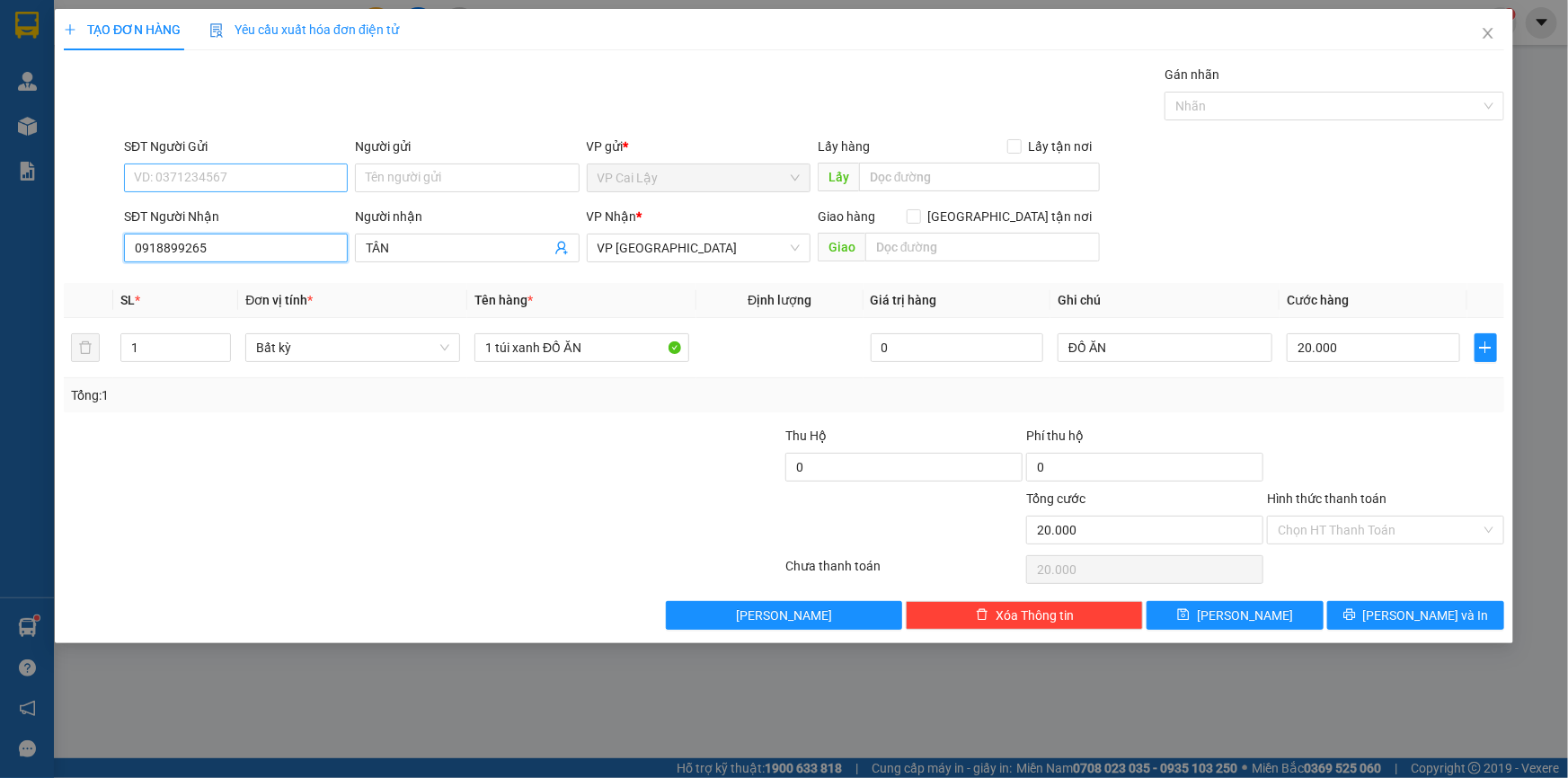
type input "0918899265"
click at [182, 181] on input "SĐT Người Gửi" at bounding box center [236, 178] width 223 height 29
type input "0777576989"
click at [237, 213] on div "0777576989 - CHÚ SỸ" at bounding box center [235, 214] width 202 height 20
type input "CHÚ SỸ"
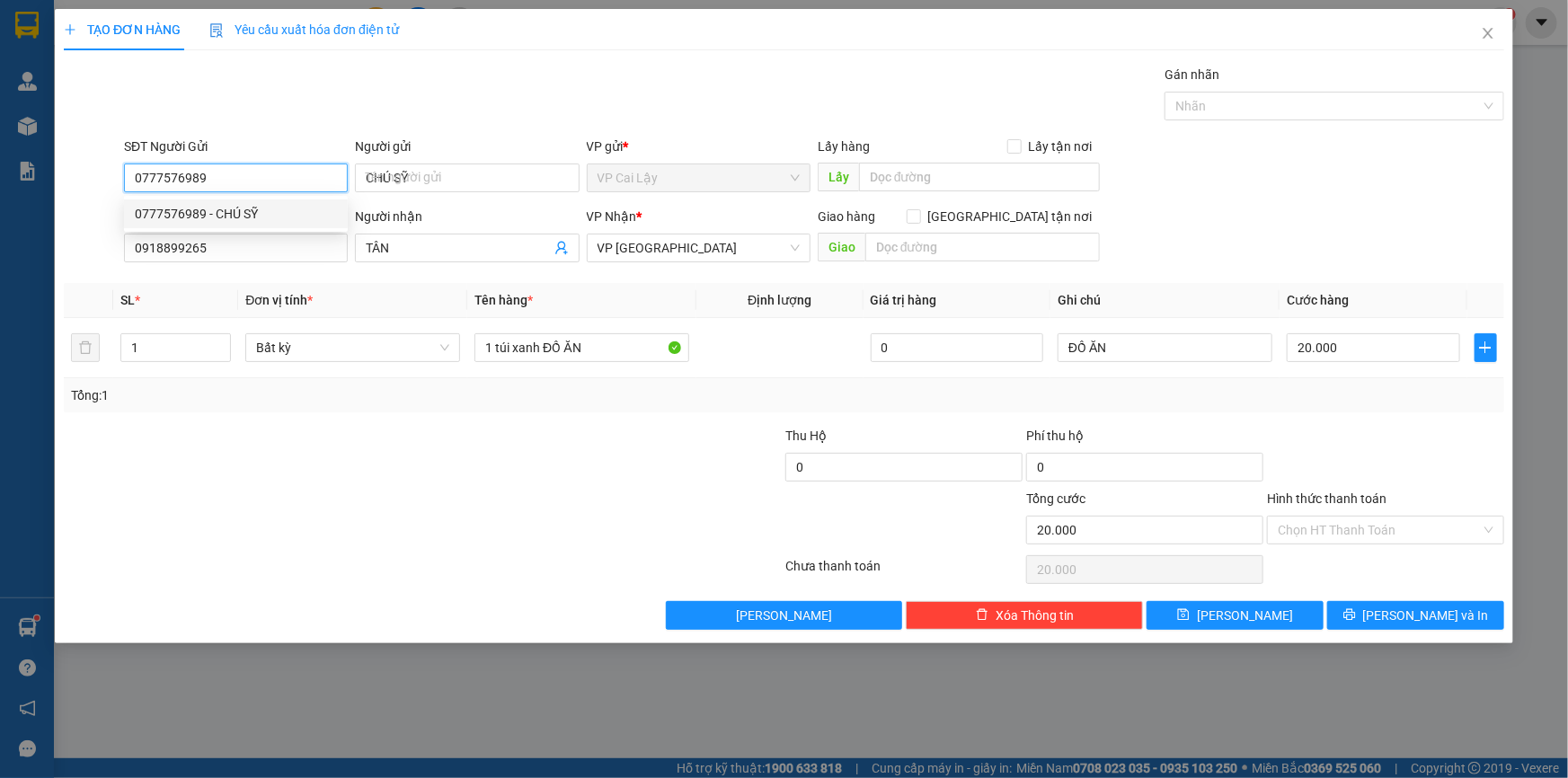
type input "30.000"
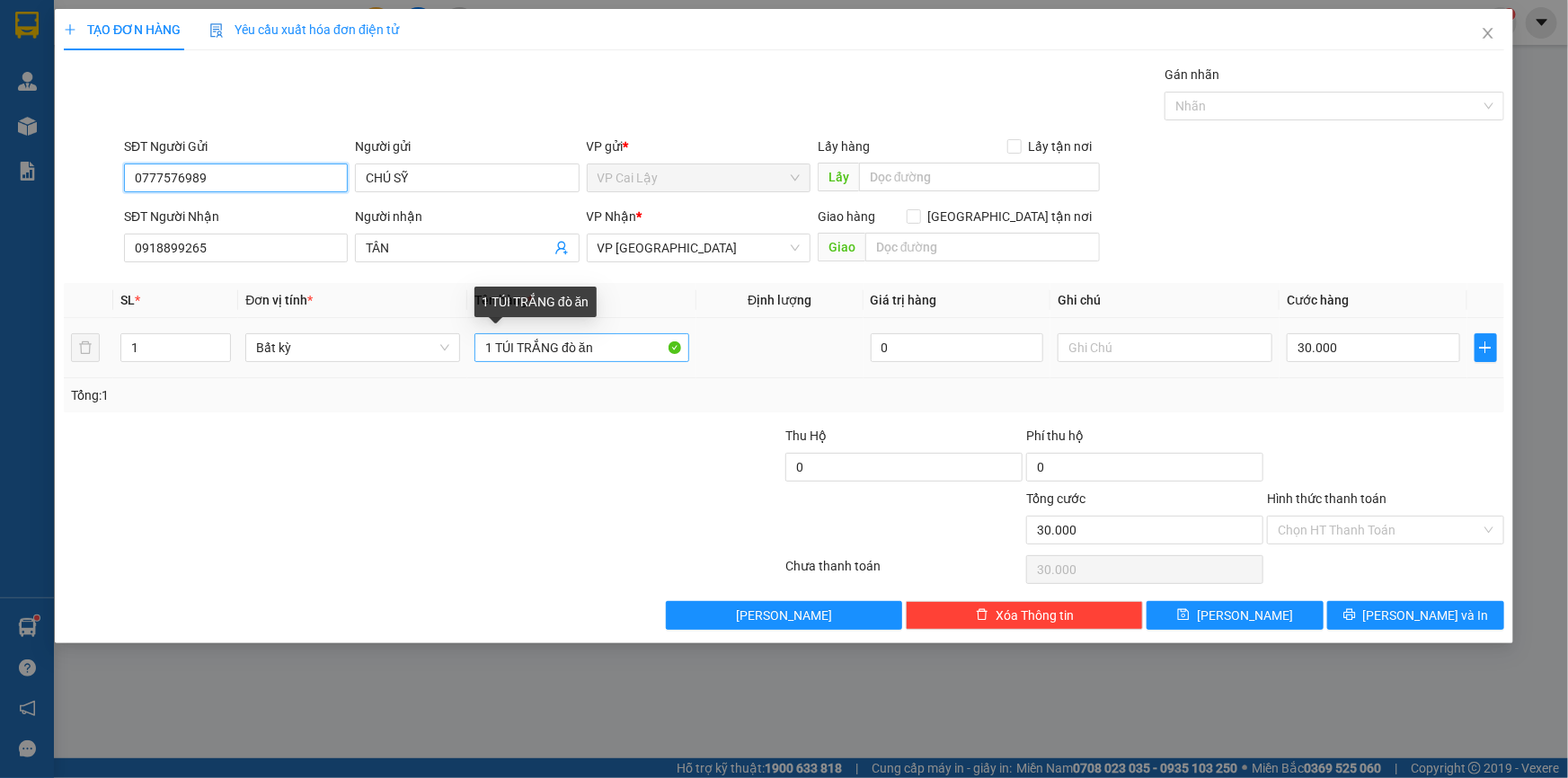
type input "0777576989"
drag, startPoint x: 599, startPoint y: 348, endPoint x: 518, endPoint y: 344, distance: 81.1
click at [518, 344] on input "1 TÚI TRẮNG đò ăn" at bounding box center [582, 348] width 215 height 29
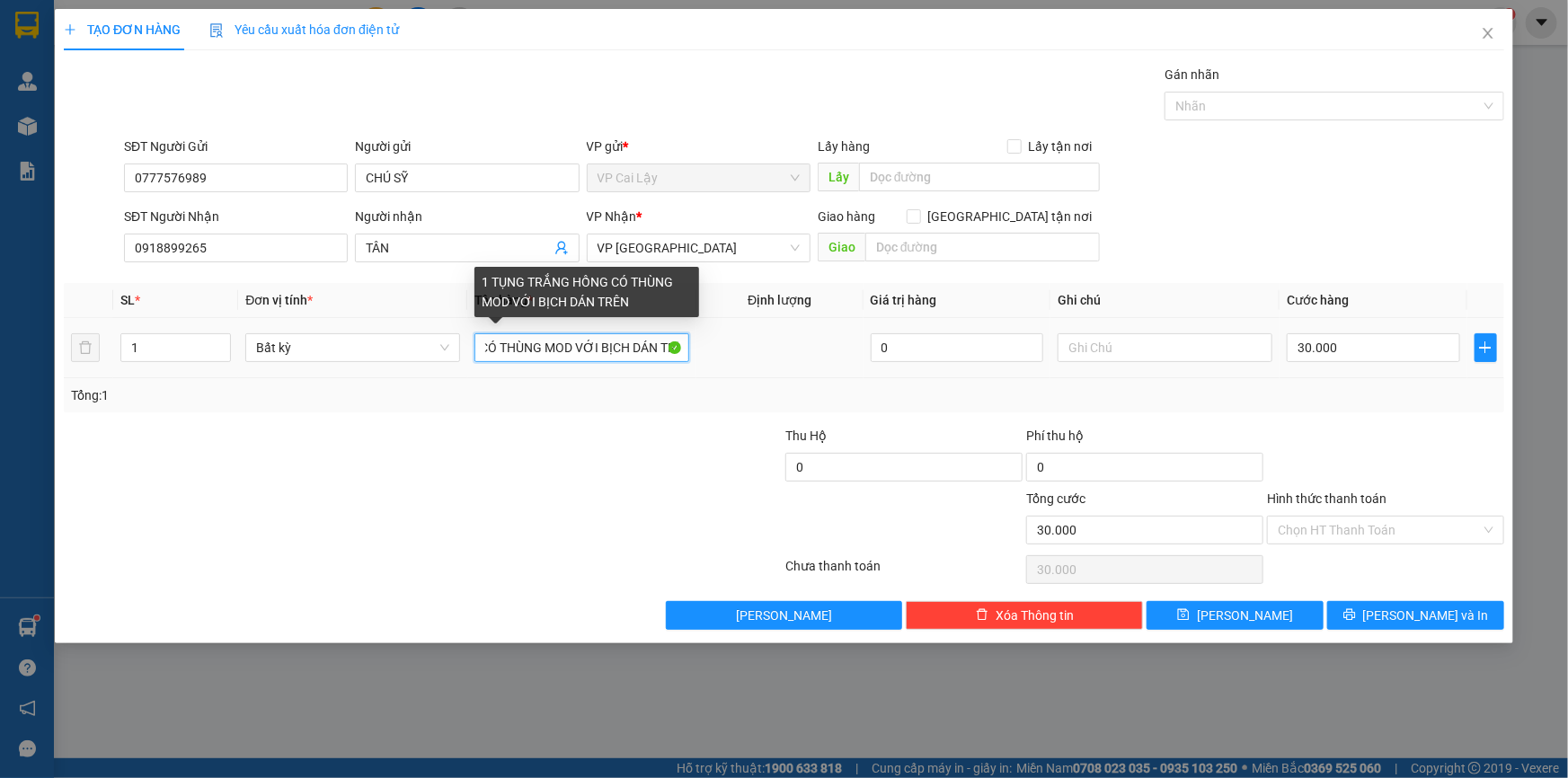
scroll to position [0, 150]
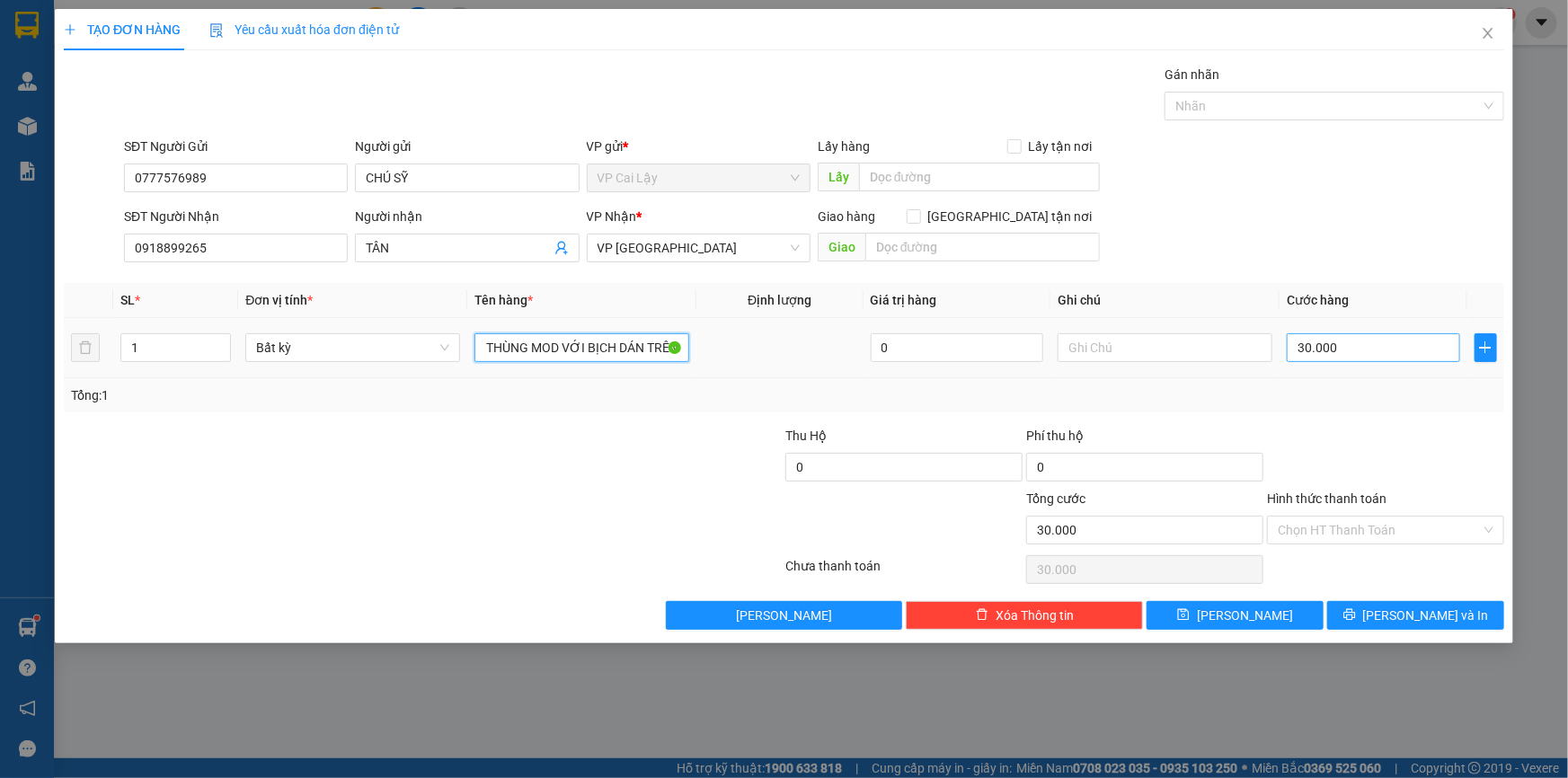
type input "1 TỤNG TRẮNG HỒNG CÓ THÙNG MOD VỚI BỊCH DÁN TRÊN"
click at [1342, 353] on input "30.000" at bounding box center [1373, 348] width 173 height 29
type input "4"
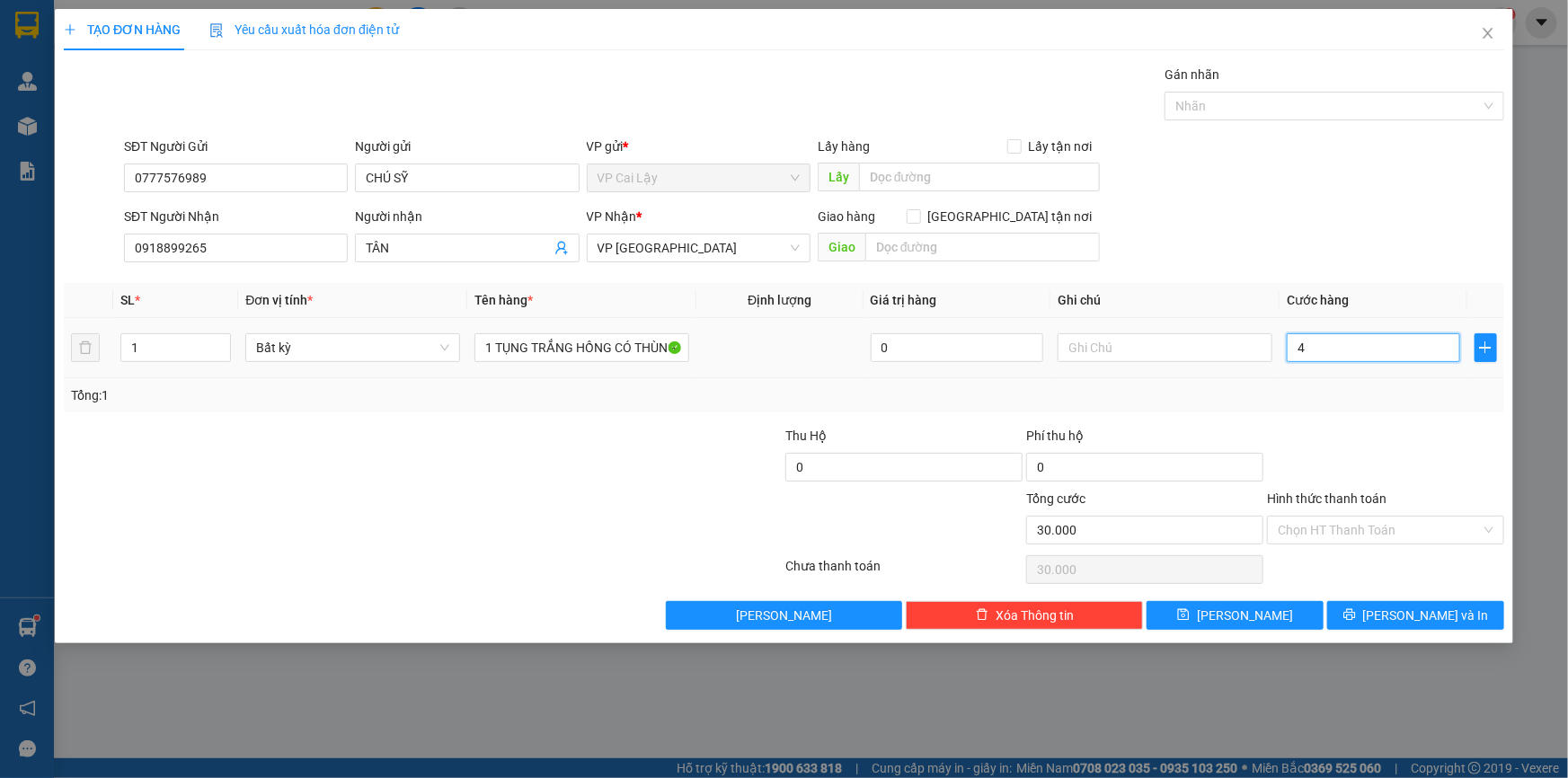
type input "4"
type input "40"
type input "40.000"
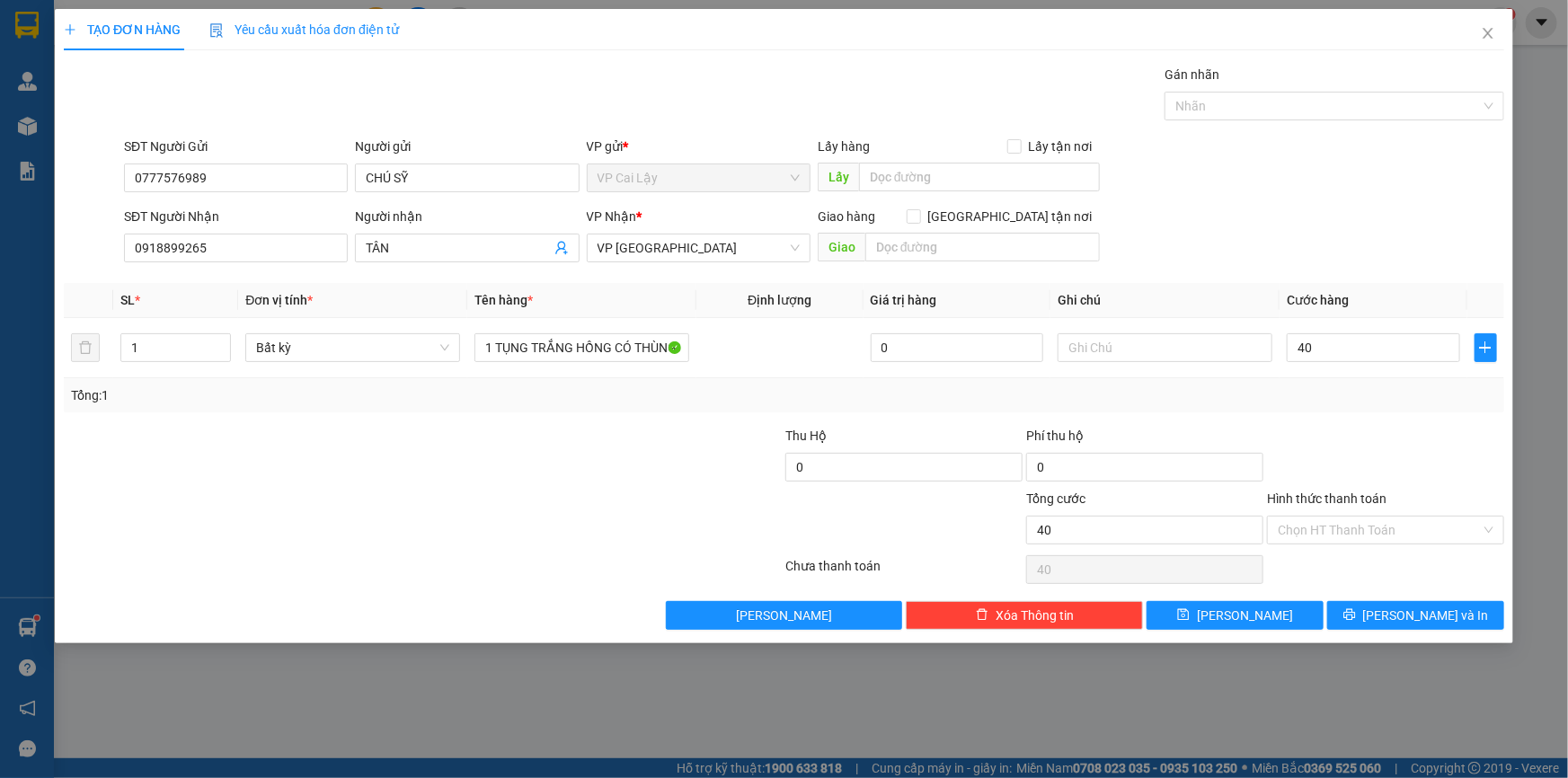
type input "40.000"
click at [1377, 458] on div at bounding box center [1386, 457] width 241 height 63
click at [1350, 522] on input "Hình thức thanh toán" at bounding box center [1380, 530] width 203 height 27
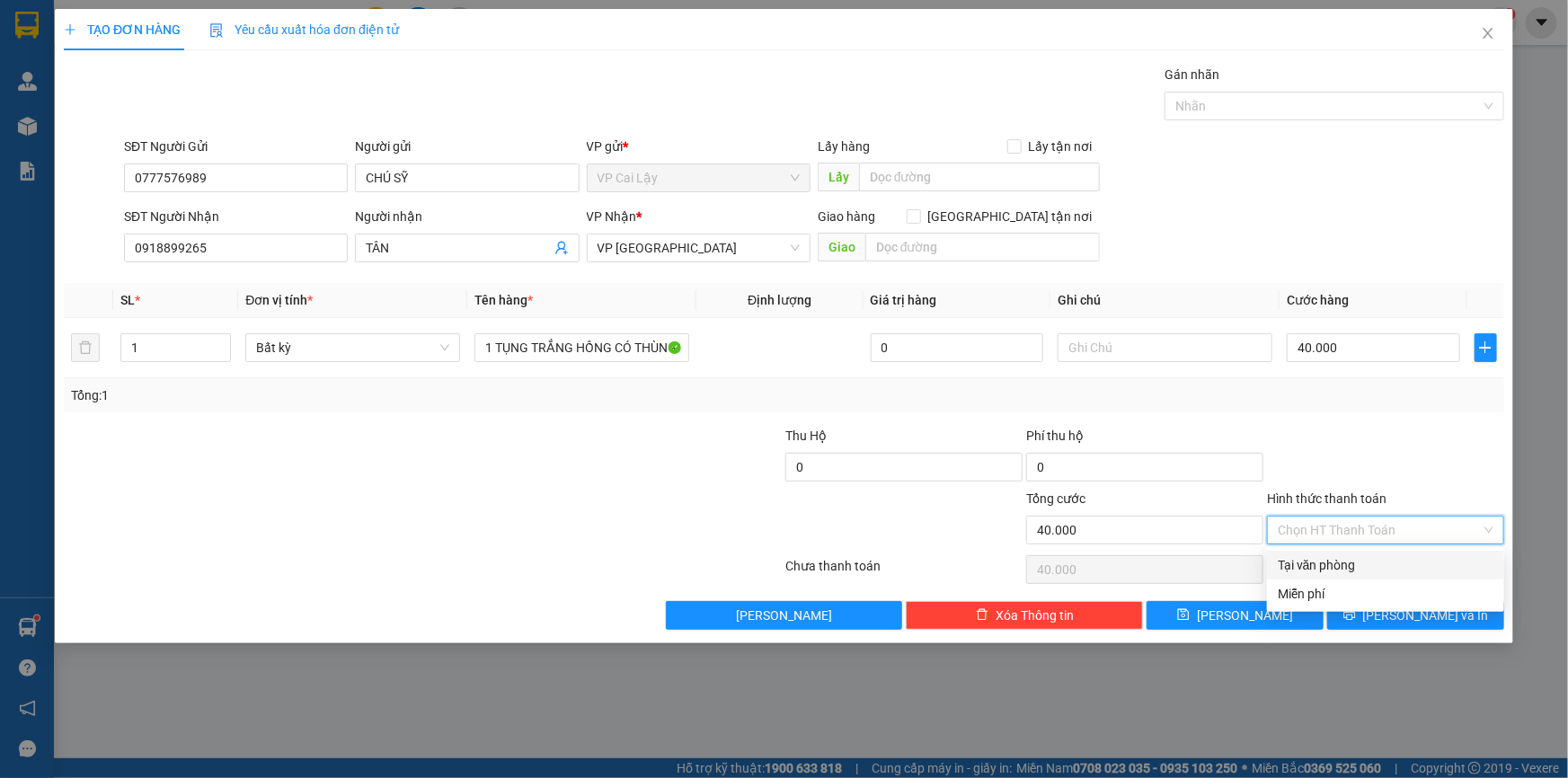
click at [1332, 567] on div "Tại văn phòng" at bounding box center [1386, 566] width 216 height 20
type input "0"
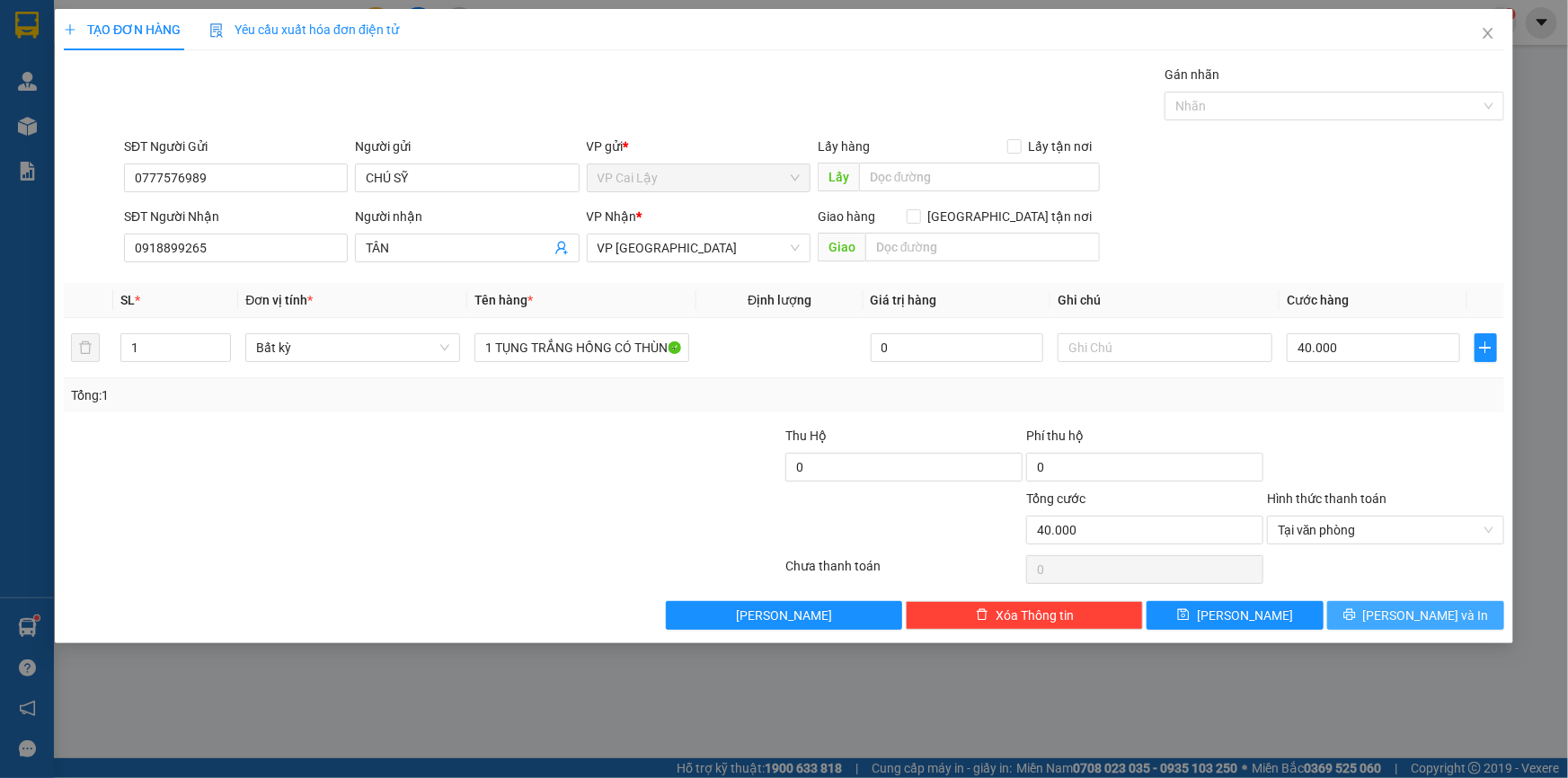
click at [1373, 617] on button "[PERSON_NAME] và In" at bounding box center [1415, 616] width 177 height 29
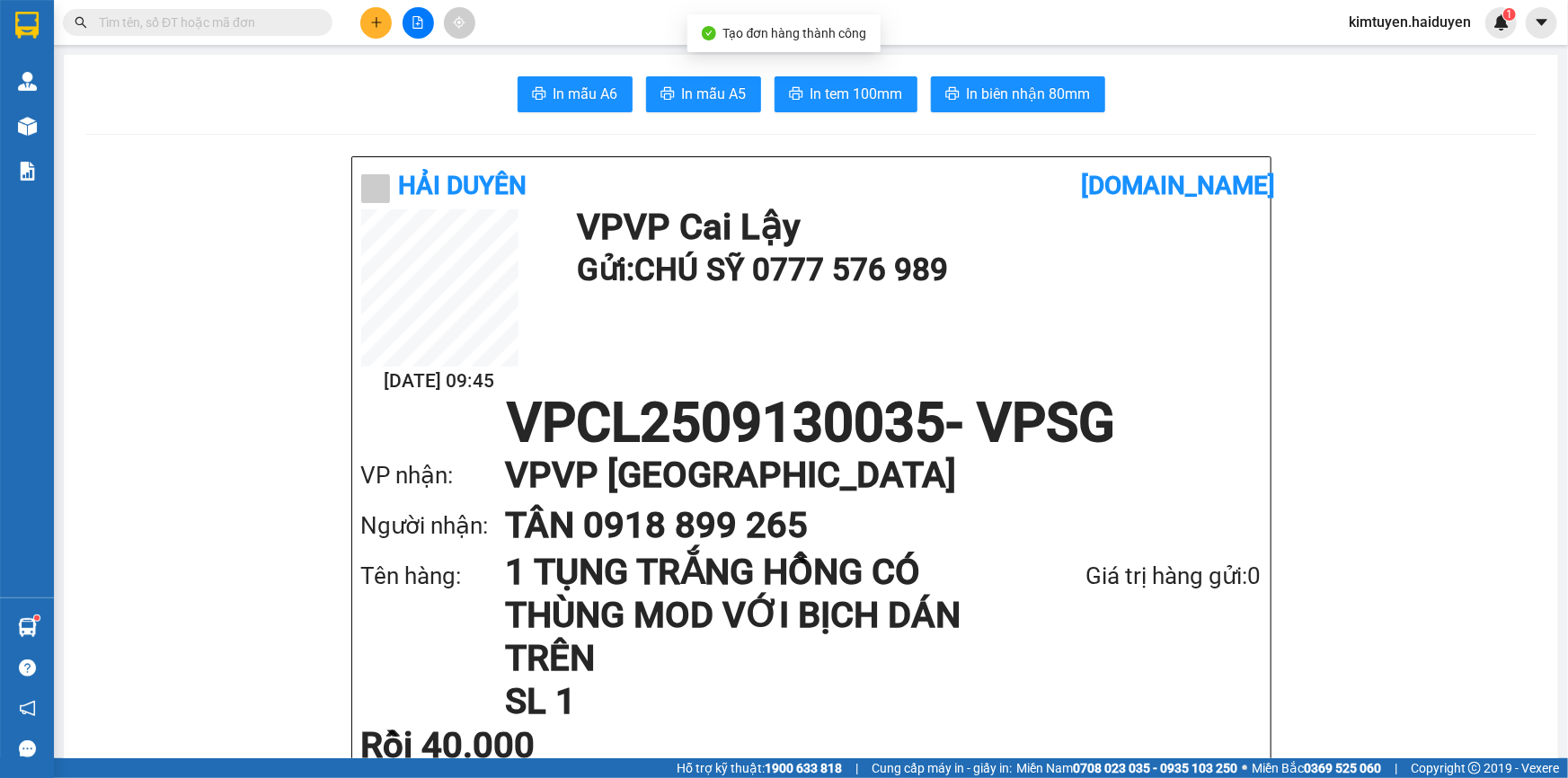
click at [510, 78] on div "In mẫu A6 In mẫu A5 In tem 100mm In biên nhận 80mm" at bounding box center [811, 94] width 1452 height 36
click at [560, 100] on span "In mẫu A6" at bounding box center [586, 94] width 64 height 23
click at [814, 105] on span "In tem 100mm" at bounding box center [857, 94] width 93 height 23
click at [818, 85] on span "In tem 100mm" at bounding box center [857, 94] width 93 height 23
click at [369, 25] on button at bounding box center [376, 23] width 32 height 32
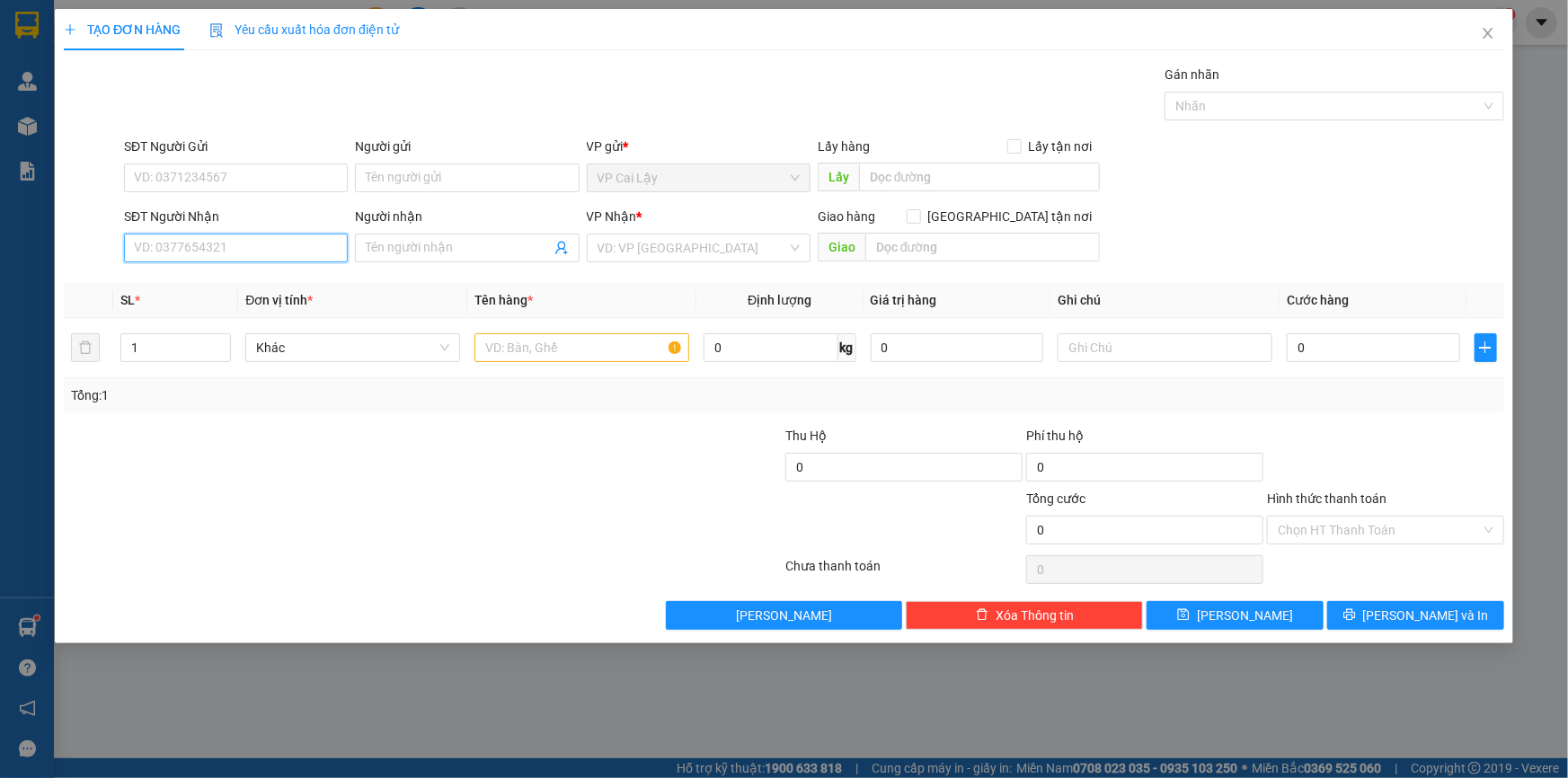
click at [267, 240] on input "SĐT Người Nhận" at bounding box center [236, 248] width 223 height 29
type input "0"
click at [160, 279] on div "0973244051 - [PERSON_NAME]" at bounding box center [235, 284] width 202 height 20
type input "0973244051"
type input "THẢO"
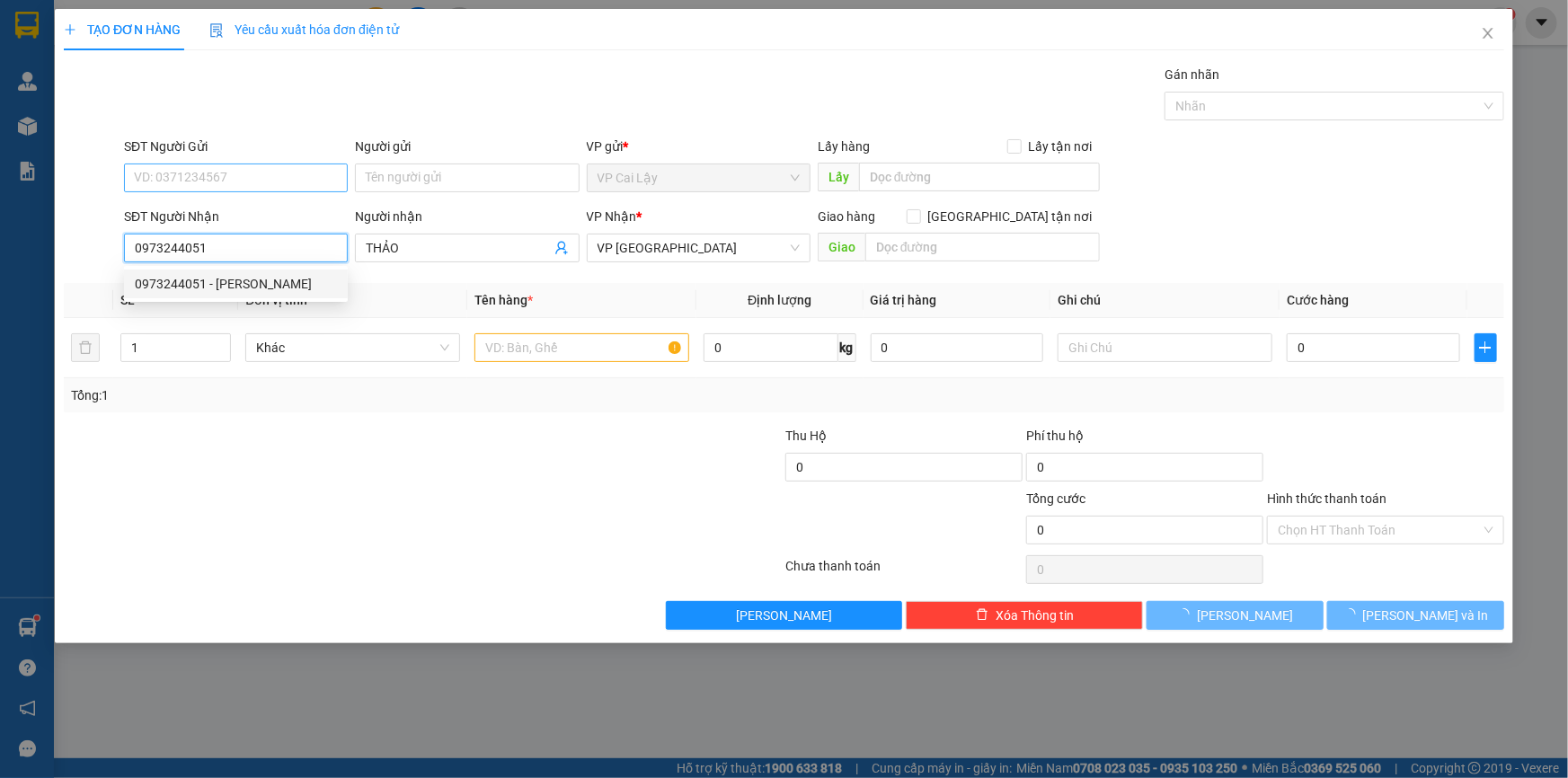
type input "0973244051"
type input "20.000"
click at [194, 187] on input "SĐT Người Gửi" at bounding box center [236, 178] width 223 height 29
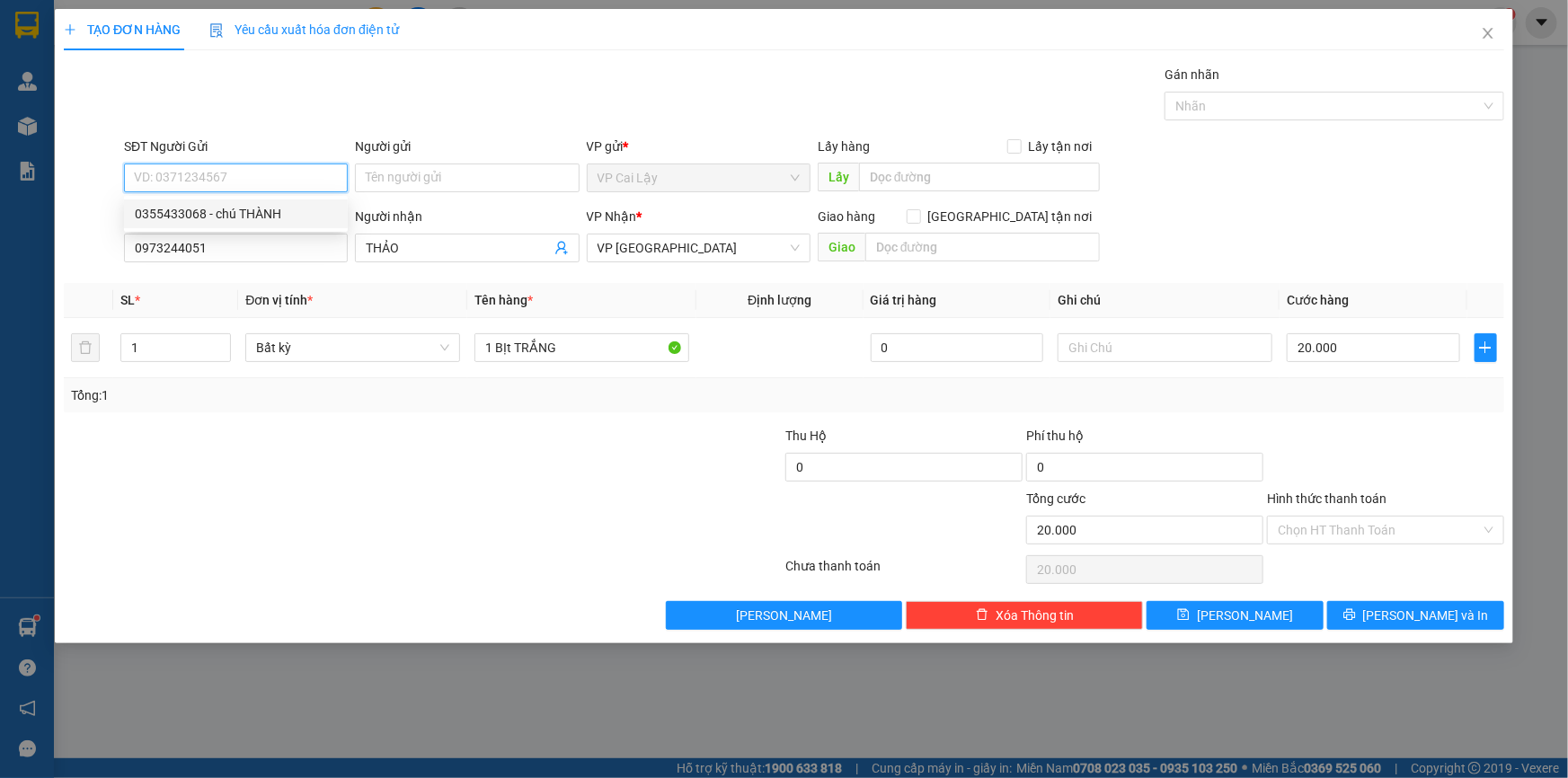
click at [184, 211] on div "0355433068 - chú THÀNH" at bounding box center [235, 214] width 202 height 20
type input "0355433068"
type input "chú THÀNH"
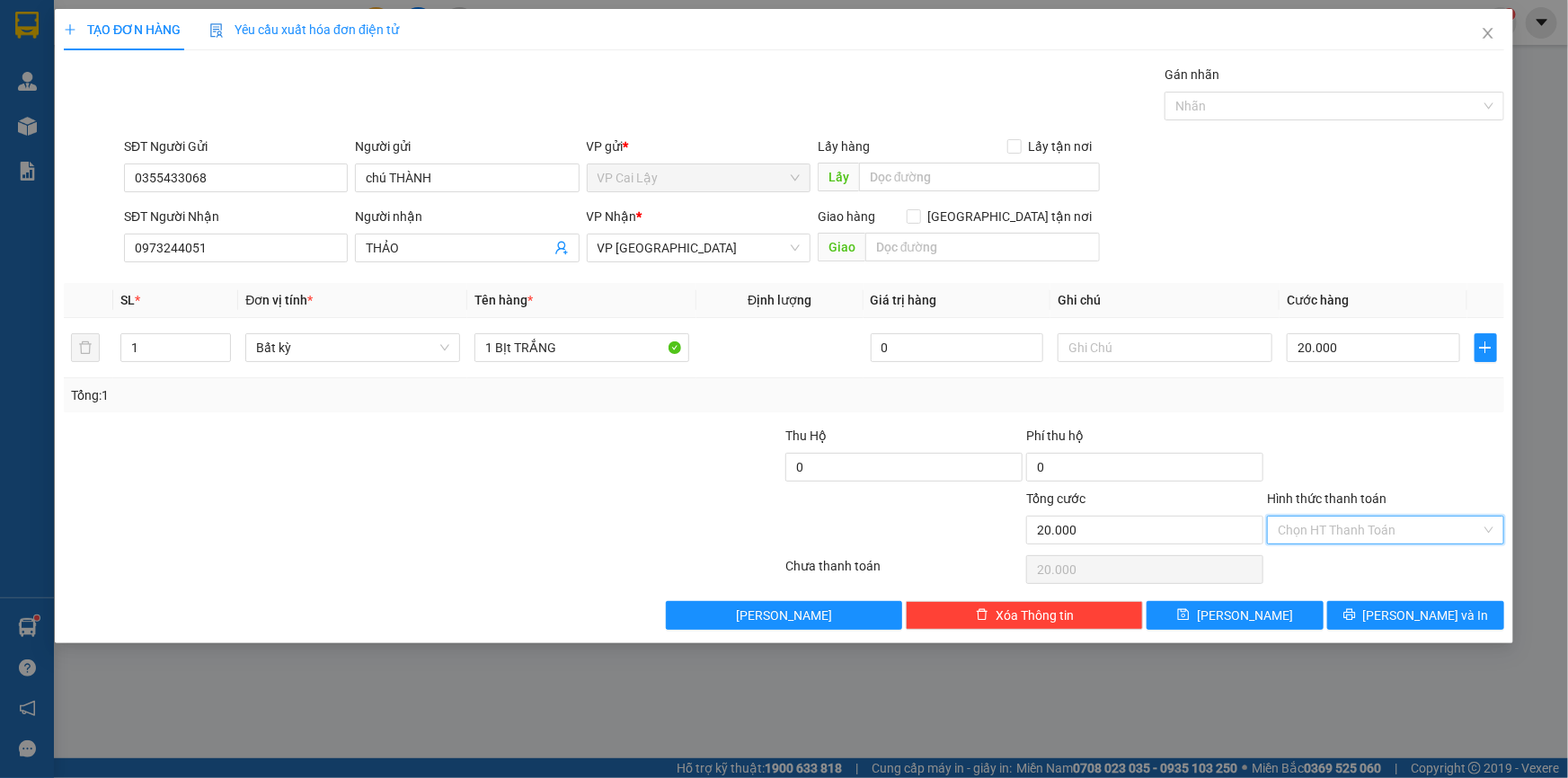
click at [1333, 521] on input "Hình thức thanh toán" at bounding box center [1380, 530] width 203 height 27
click at [1333, 563] on div "Tại văn phòng" at bounding box center [1386, 566] width 216 height 20
type input "0"
click at [1425, 622] on span "[PERSON_NAME] và In" at bounding box center [1426, 616] width 126 height 20
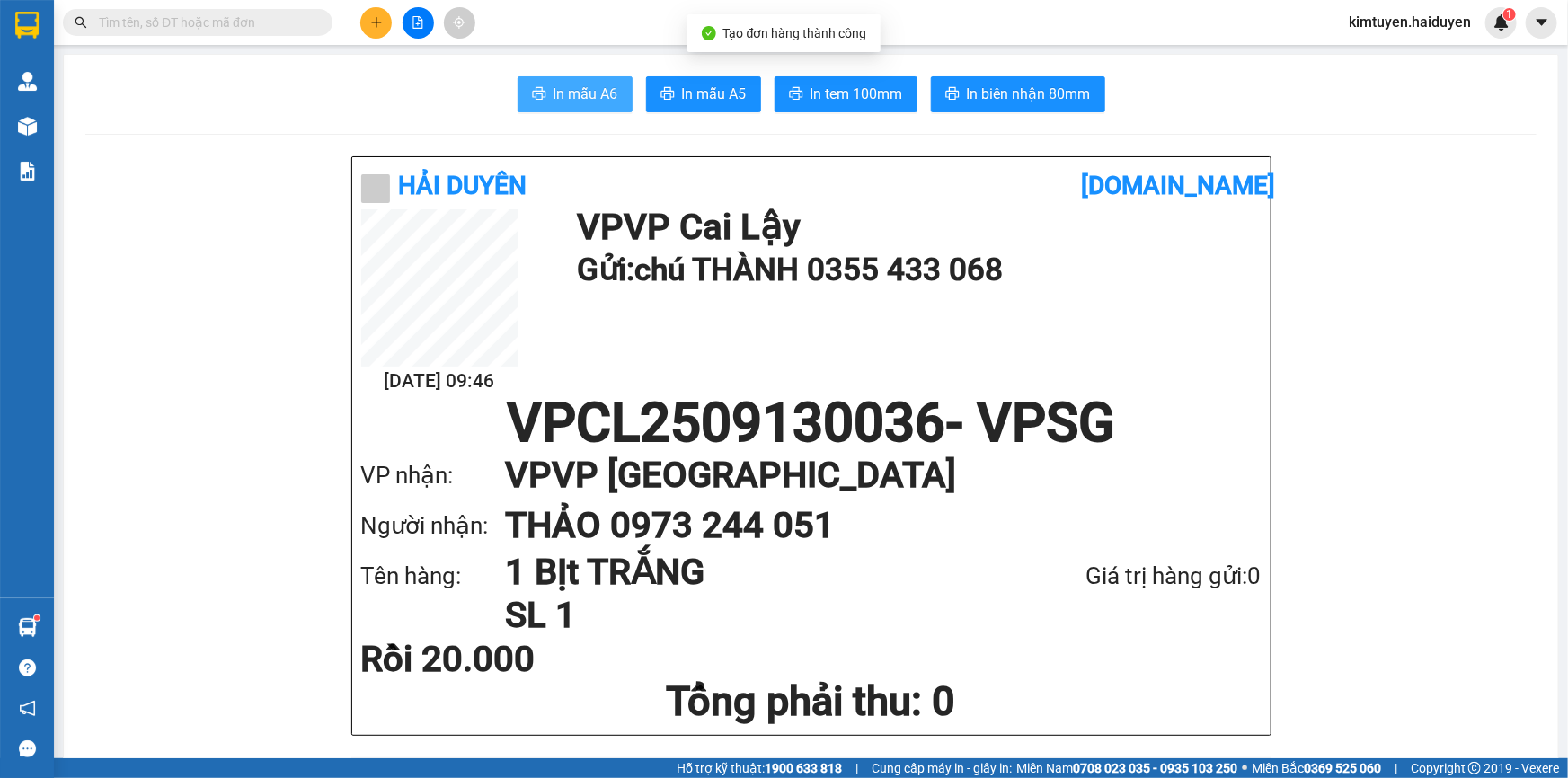
click at [594, 106] on button "In mẫu A6" at bounding box center [575, 94] width 115 height 36
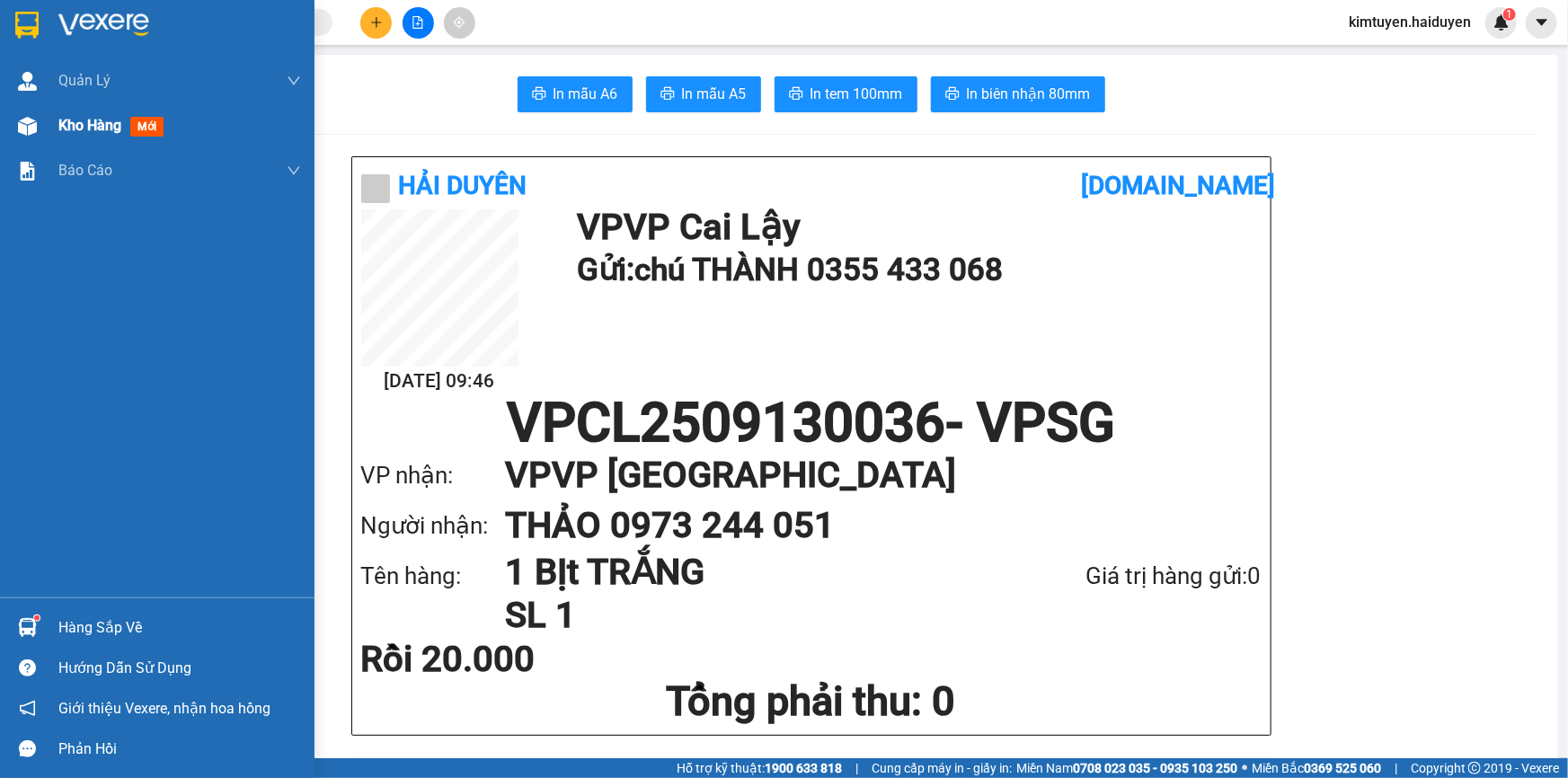
click at [32, 128] on img at bounding box center [27, 126] width 19 height 19
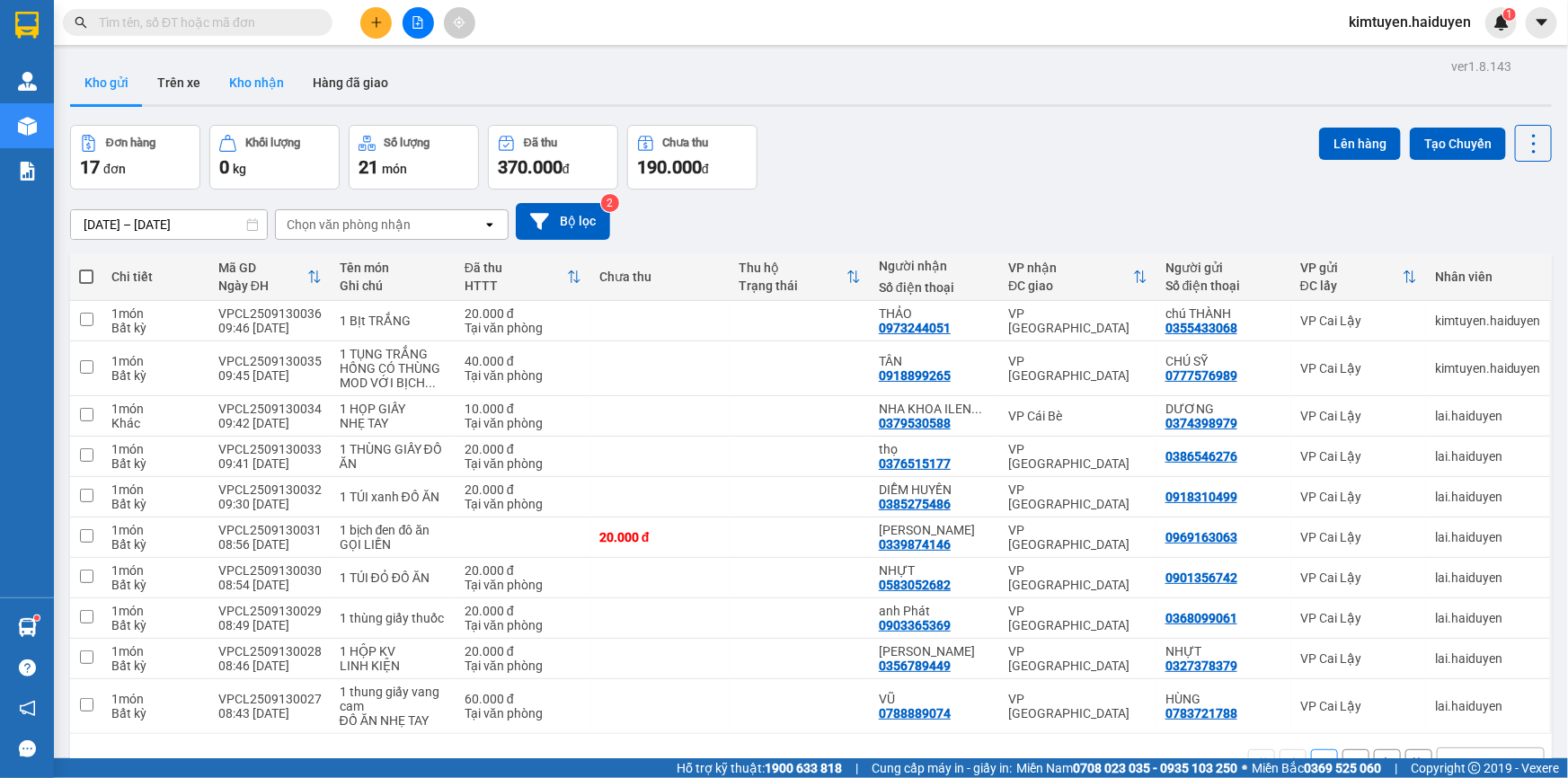
click at [218, 84] on button "Kho nhận" at bounding box center [257, 83] width 84 height 44
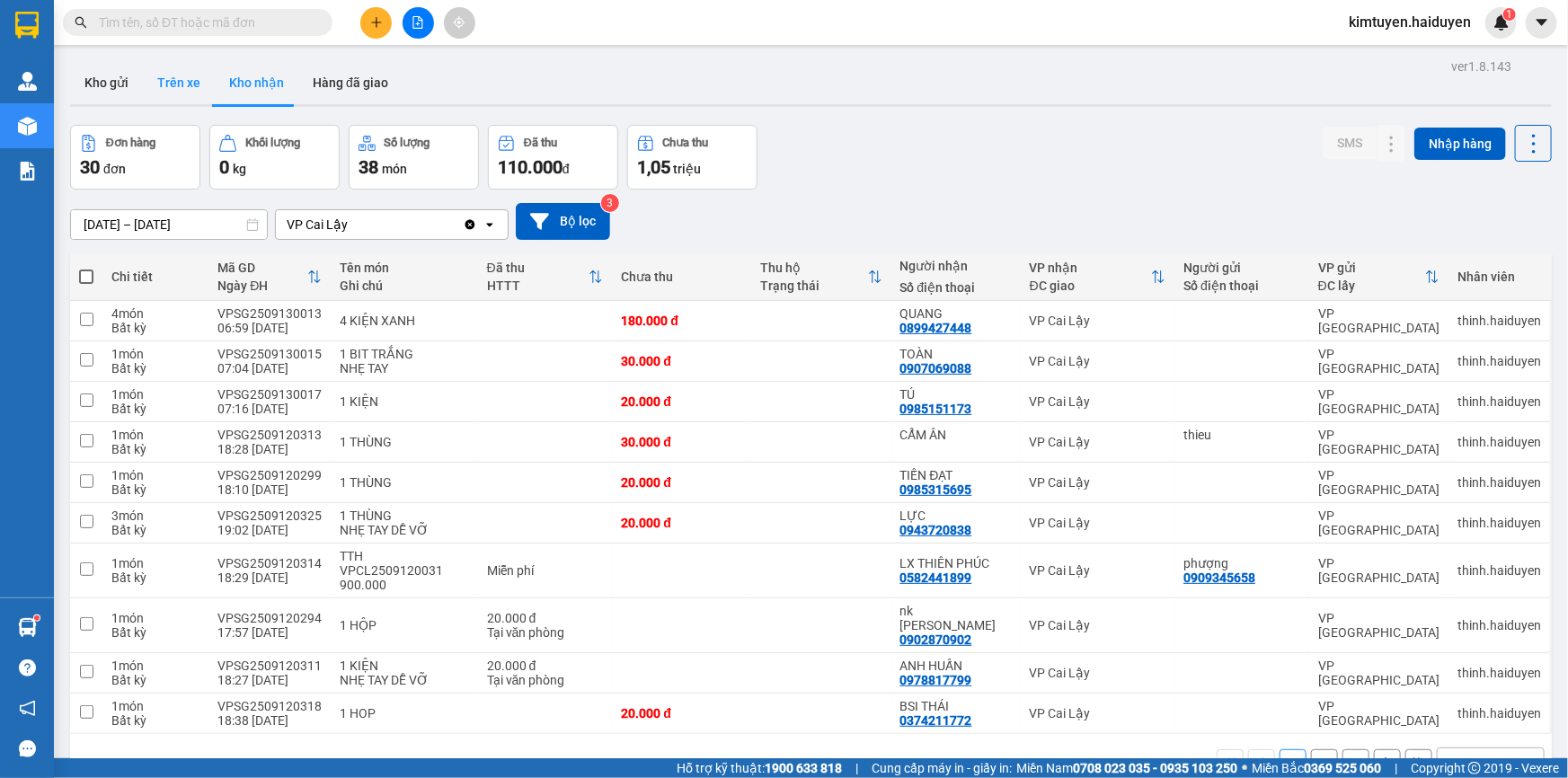
click at [171, 87] on button "Trên xe" at bounding box center [178, 83] width 72 height 44
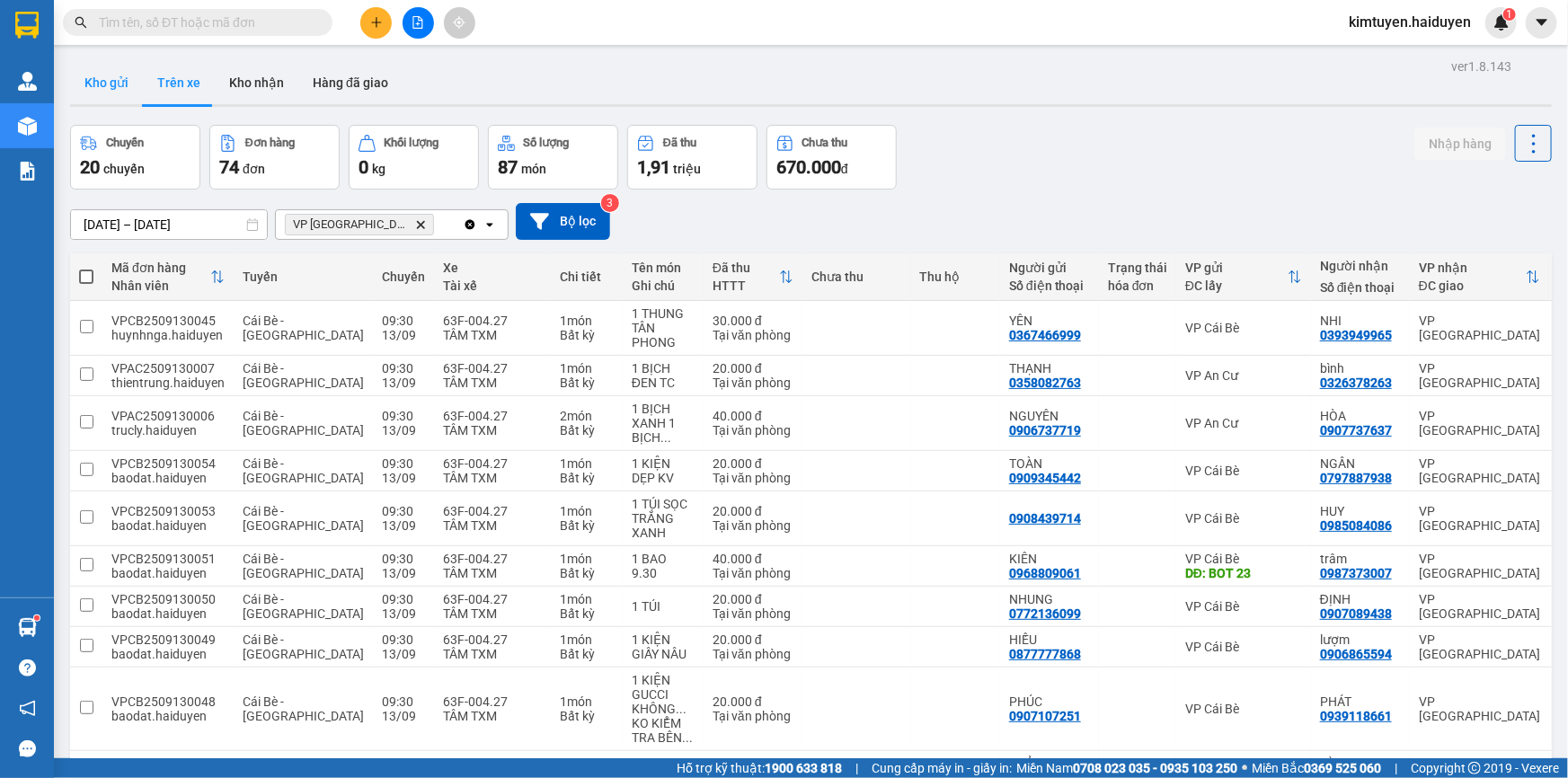
click at [107, 85] on button "Kho gửi" at bounding box center [106, 83] width 73 height 44
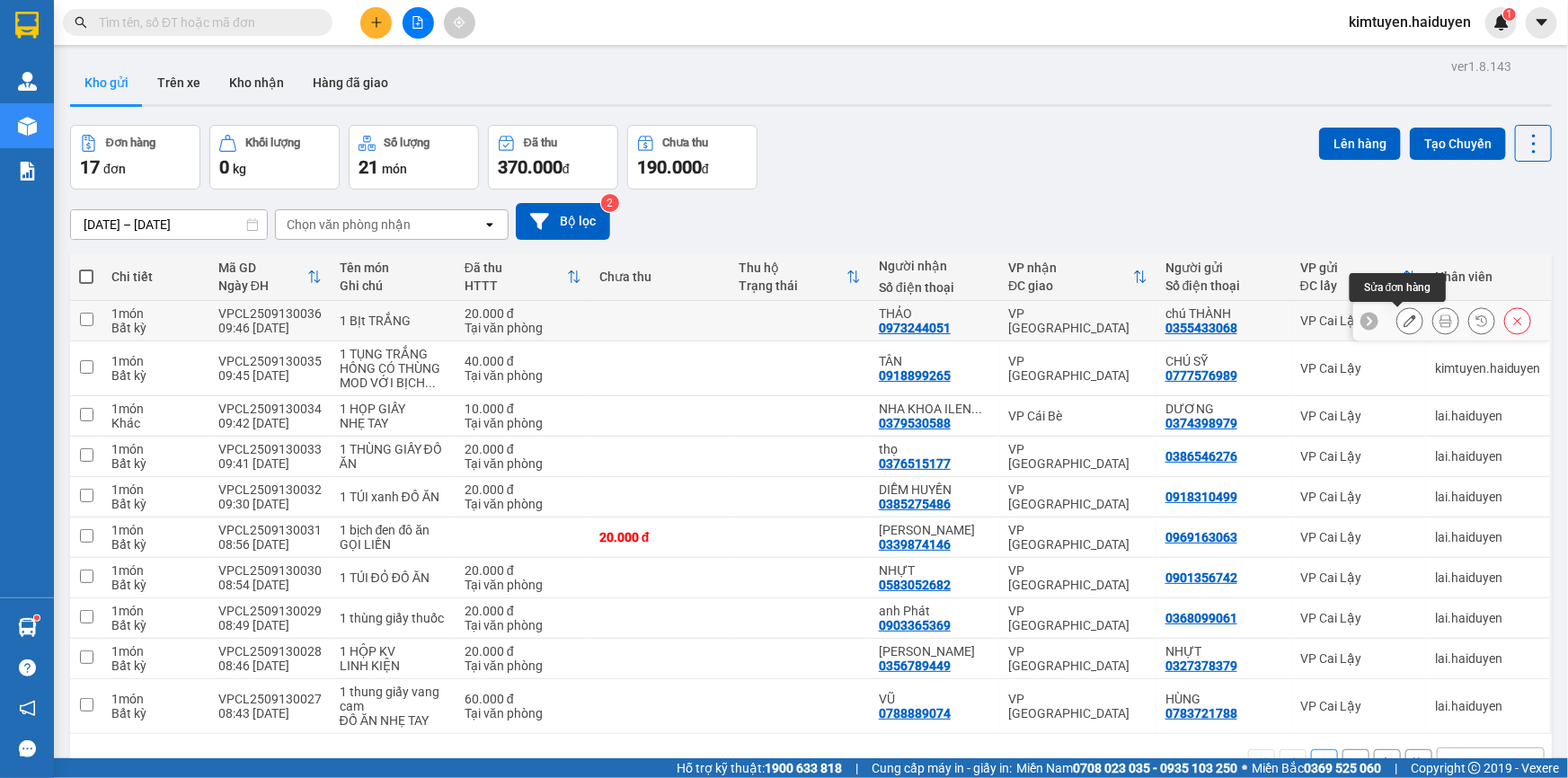
click at [1404, 320] on icon at bounding box center [1410, 320] width 13 height 13
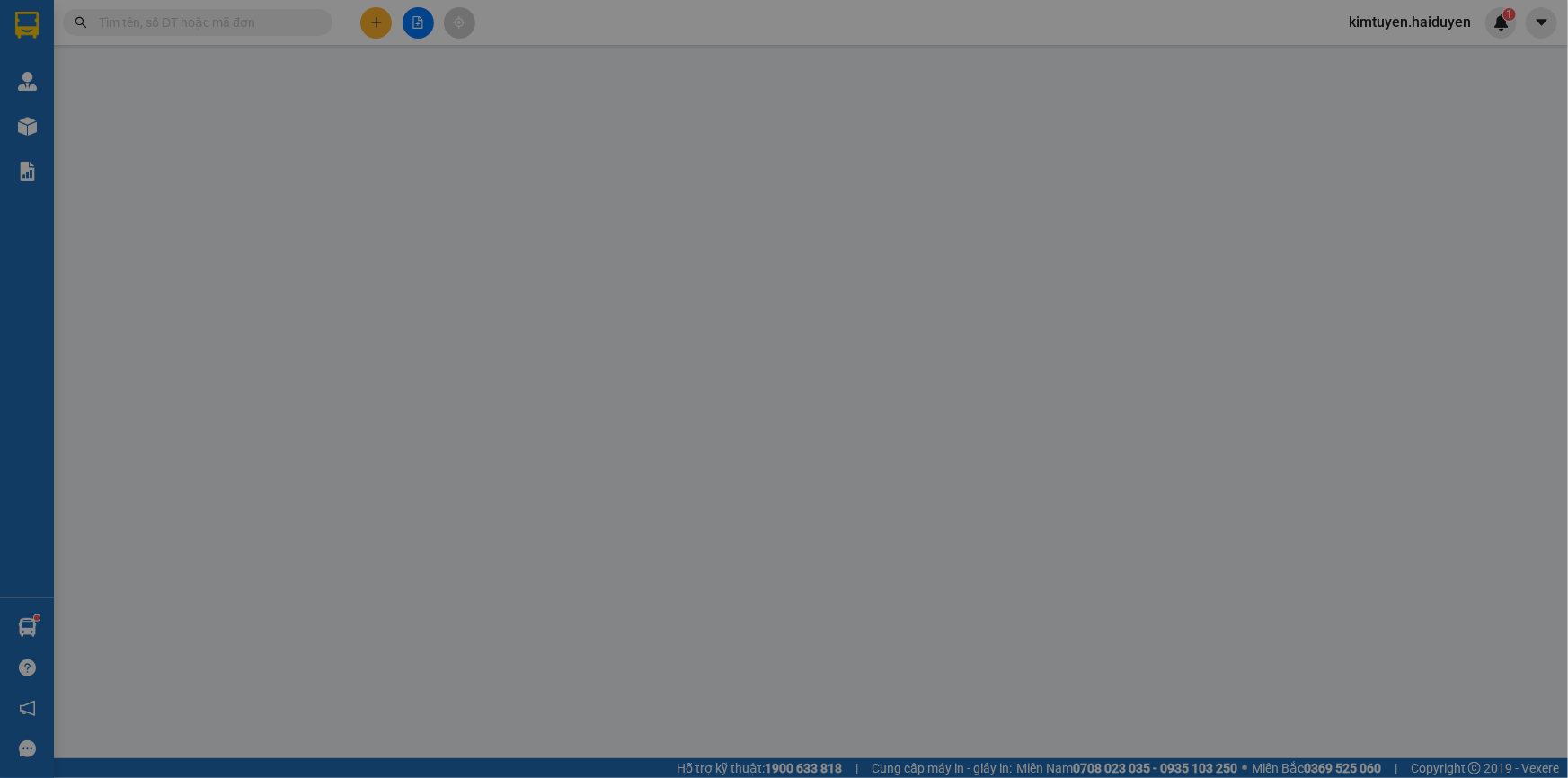
type input "0355433068"
type input "chú THÀNH"
type input "0973244051"
type input "THẢO"
type input "20.000"
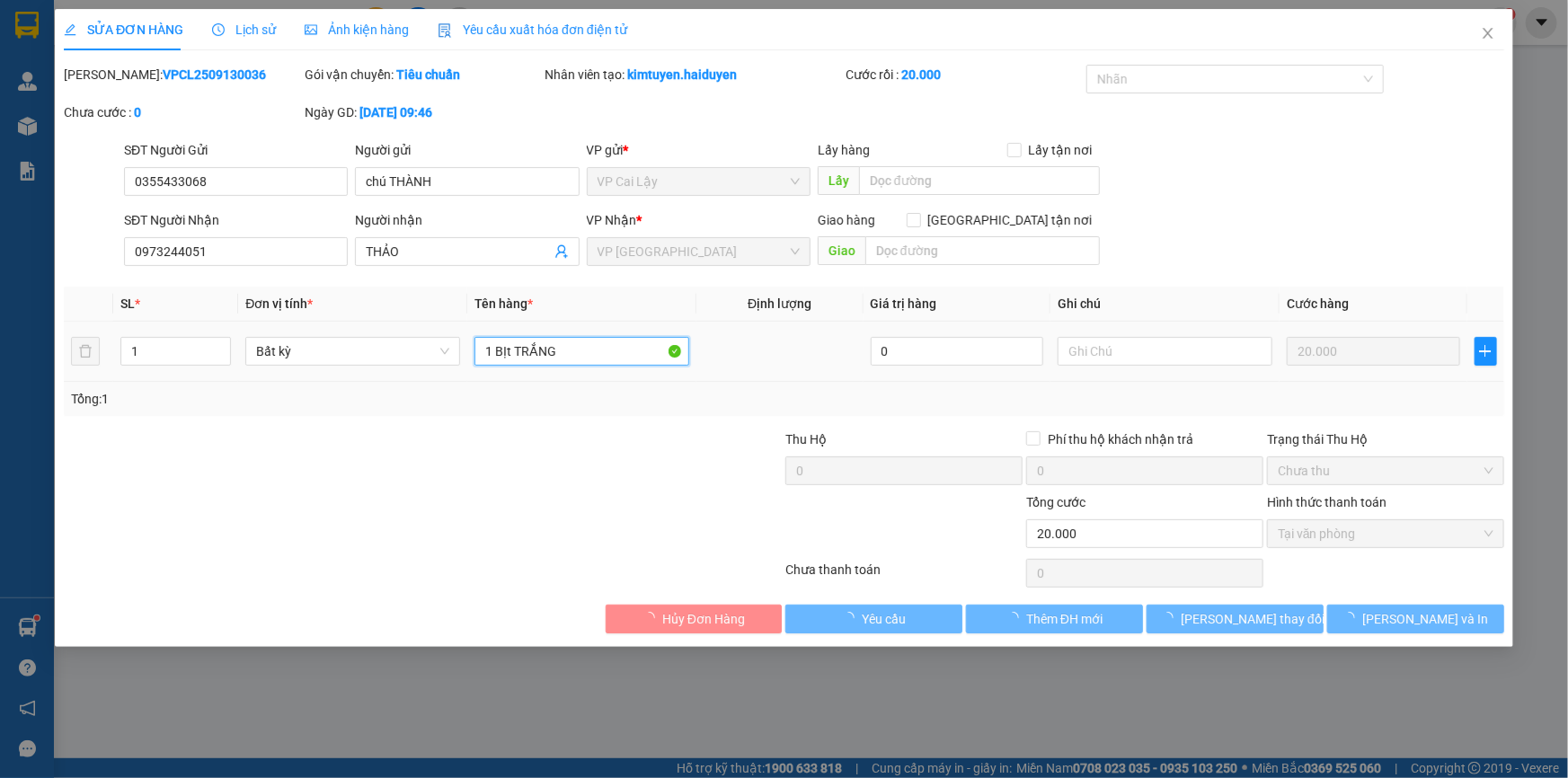
click at [587, 345] on input "1 BỊt TRẮNG" at bounding box center [582, 351] width 215 height 29
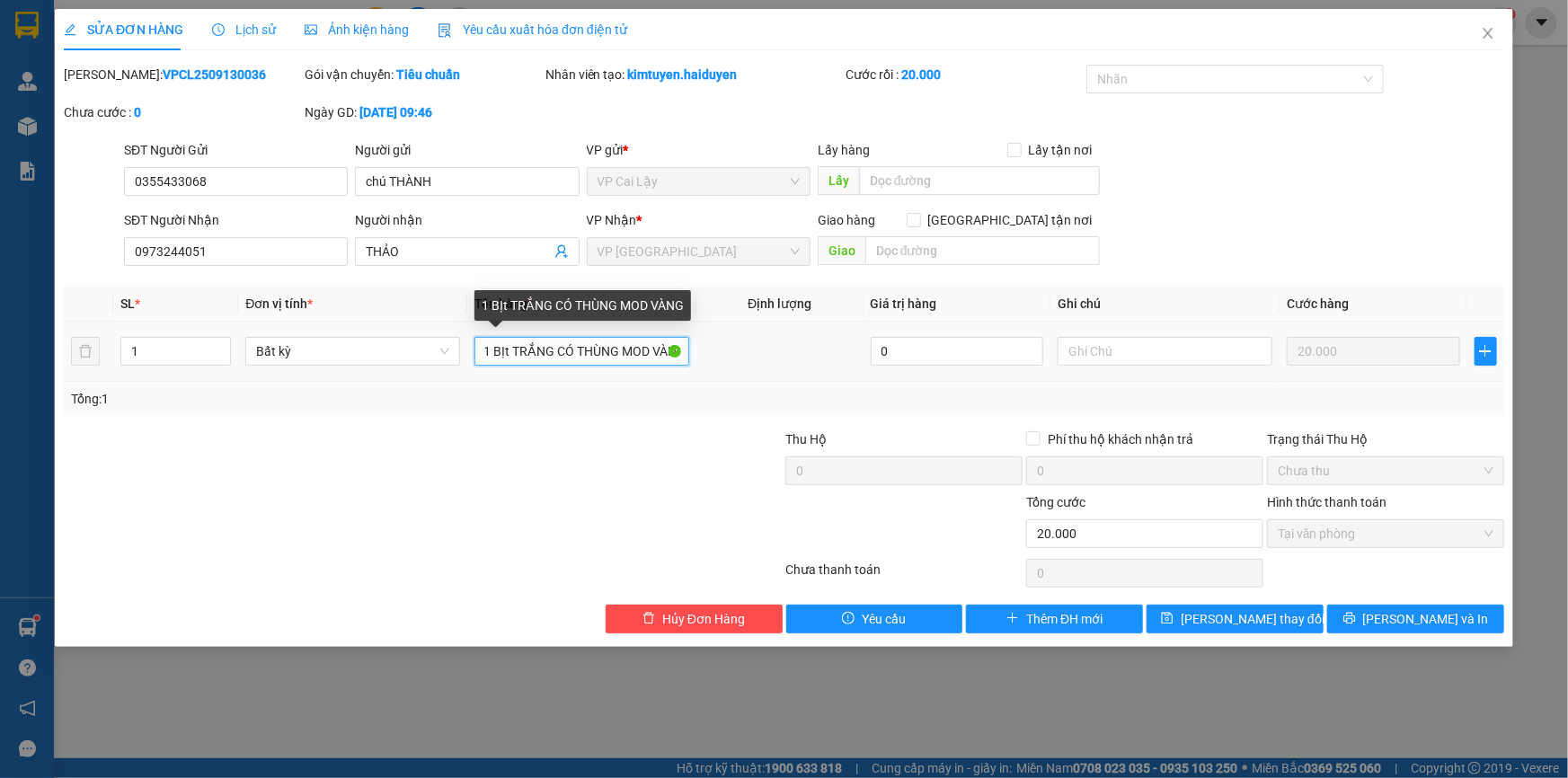
scroll to position [0, 10]
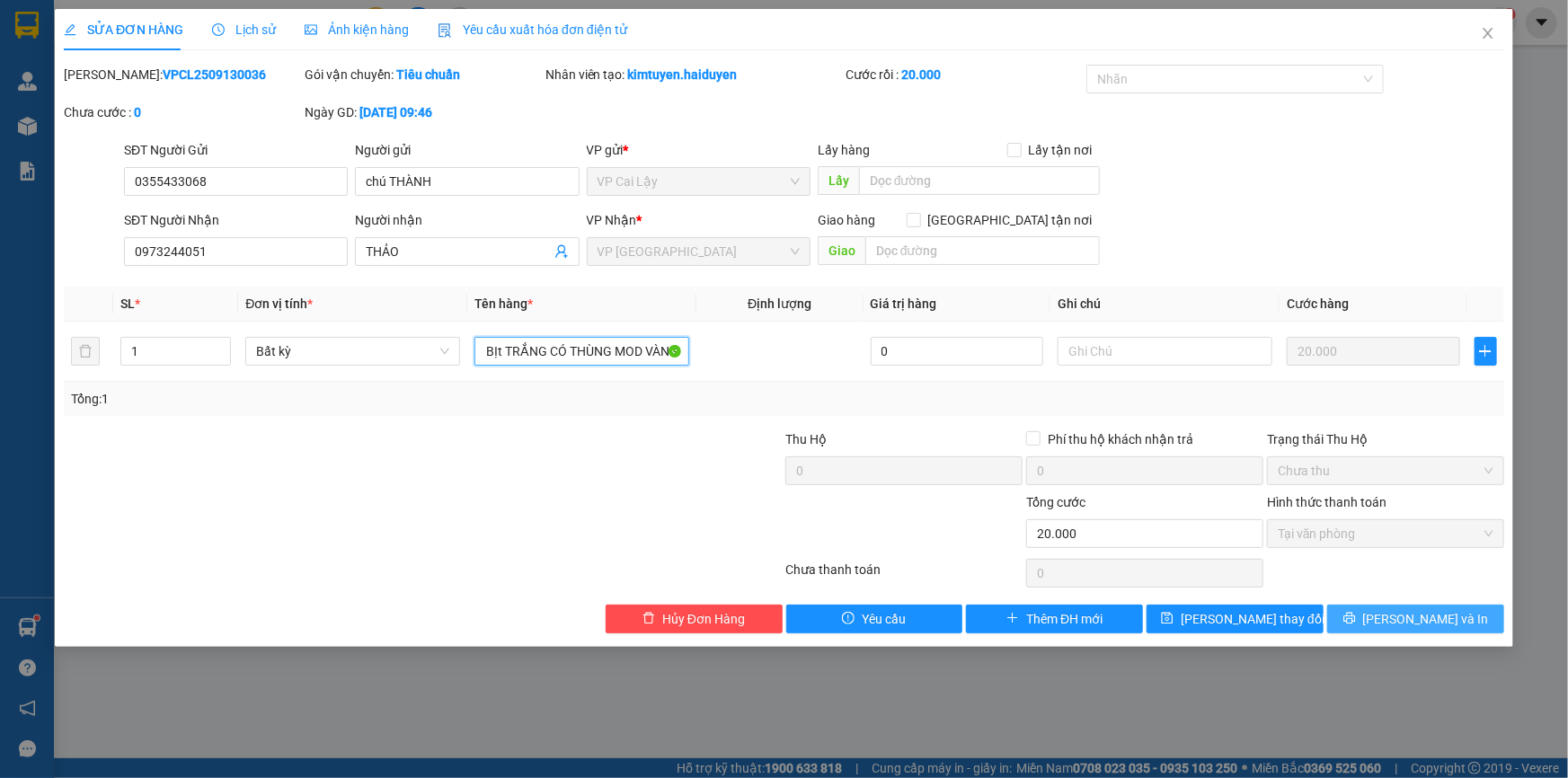
type input "1 BỊt TRẮNG CÓ THÙNG MOD VÀNG"
click at [1356, 616] on icon "printer" at bounding box center [1349, 618] width 12 height 12
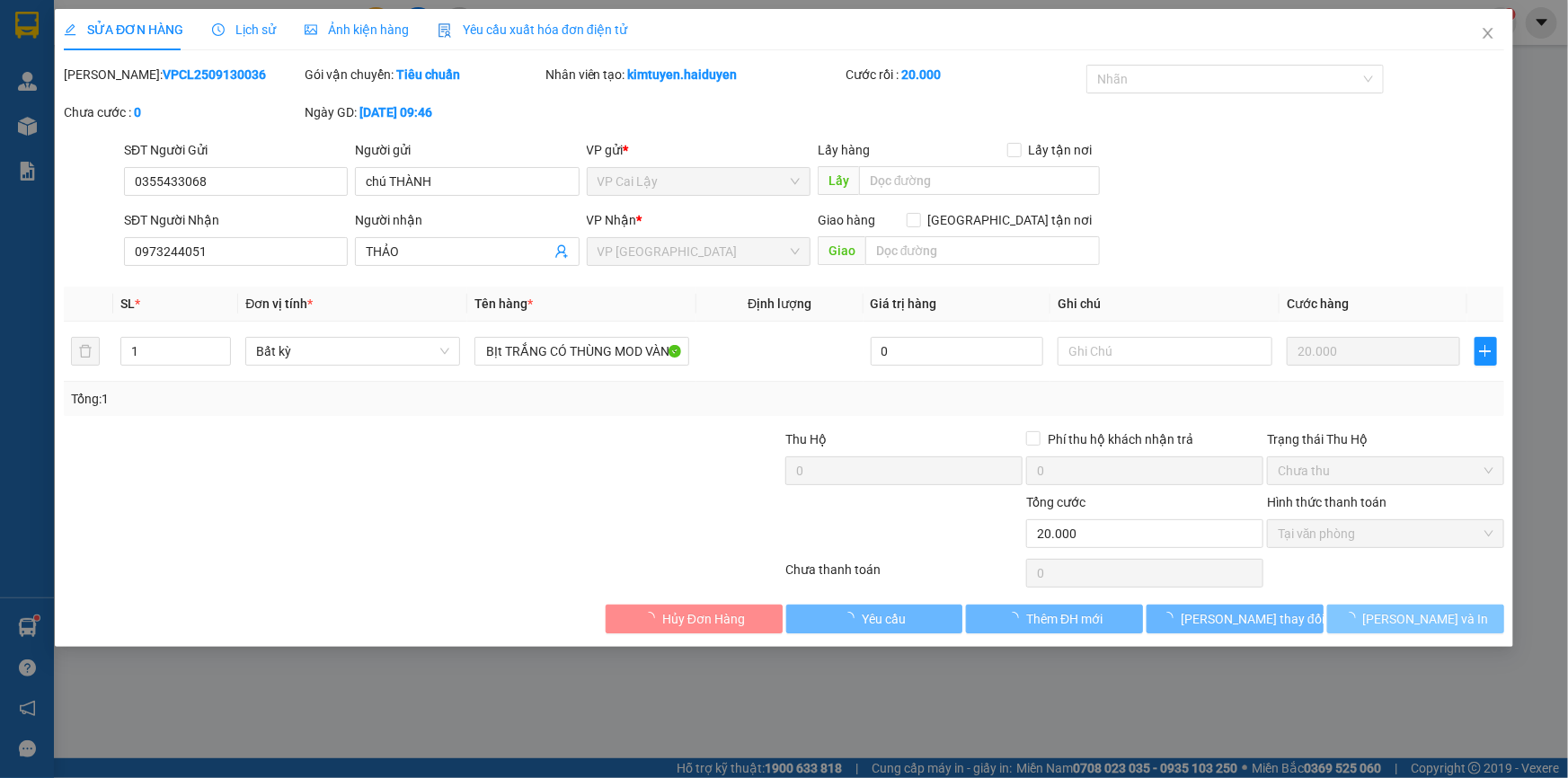
scroll to position [0, 0]
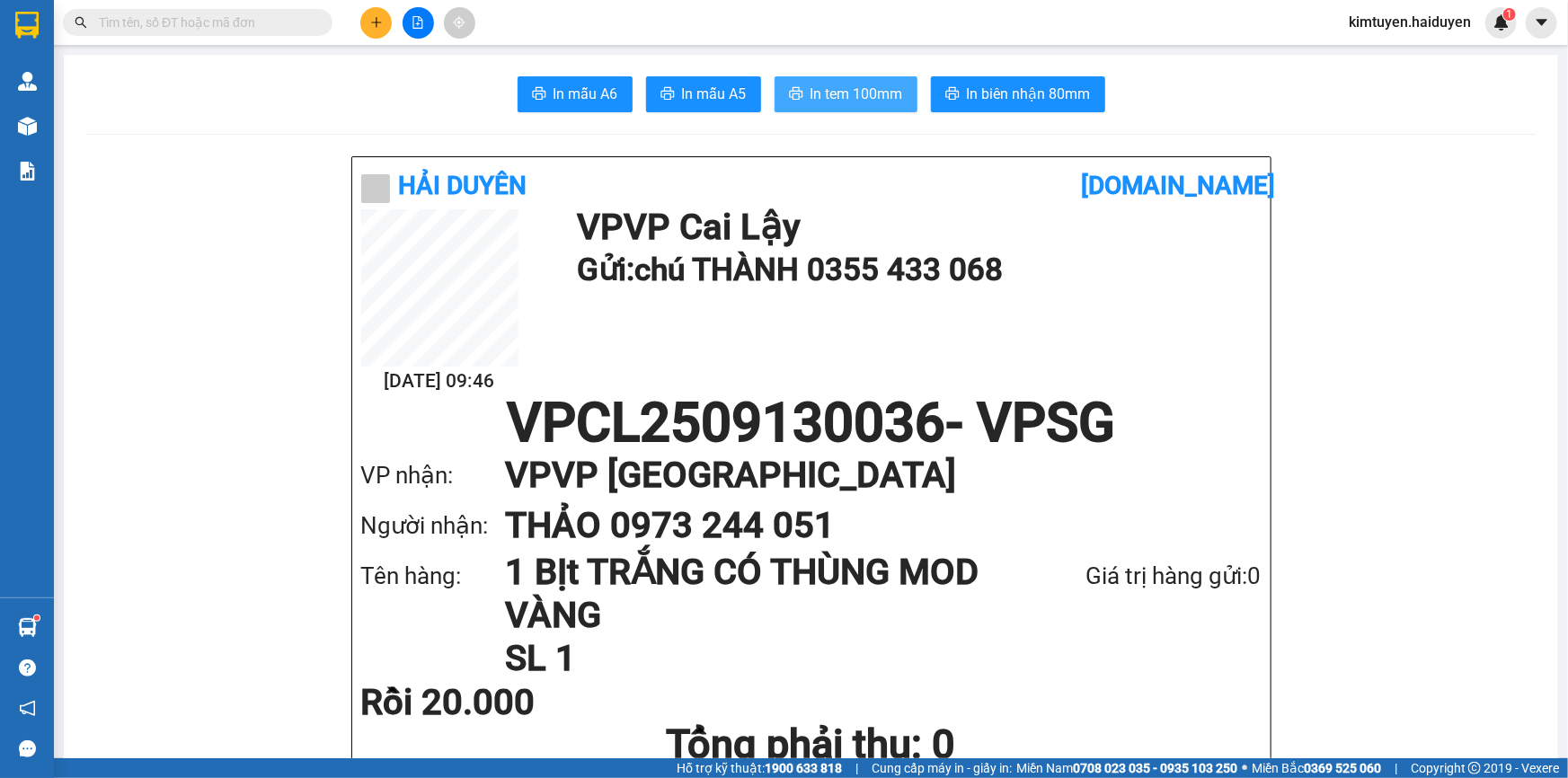
drag, startPoint x: 823, startPoint y: 104, endPoint x: 821, endPoint y: 116, distance: 12.2
click at [832, 102] on span "In tem 100mm" at bounding box center [857, 94] width 93 height 23
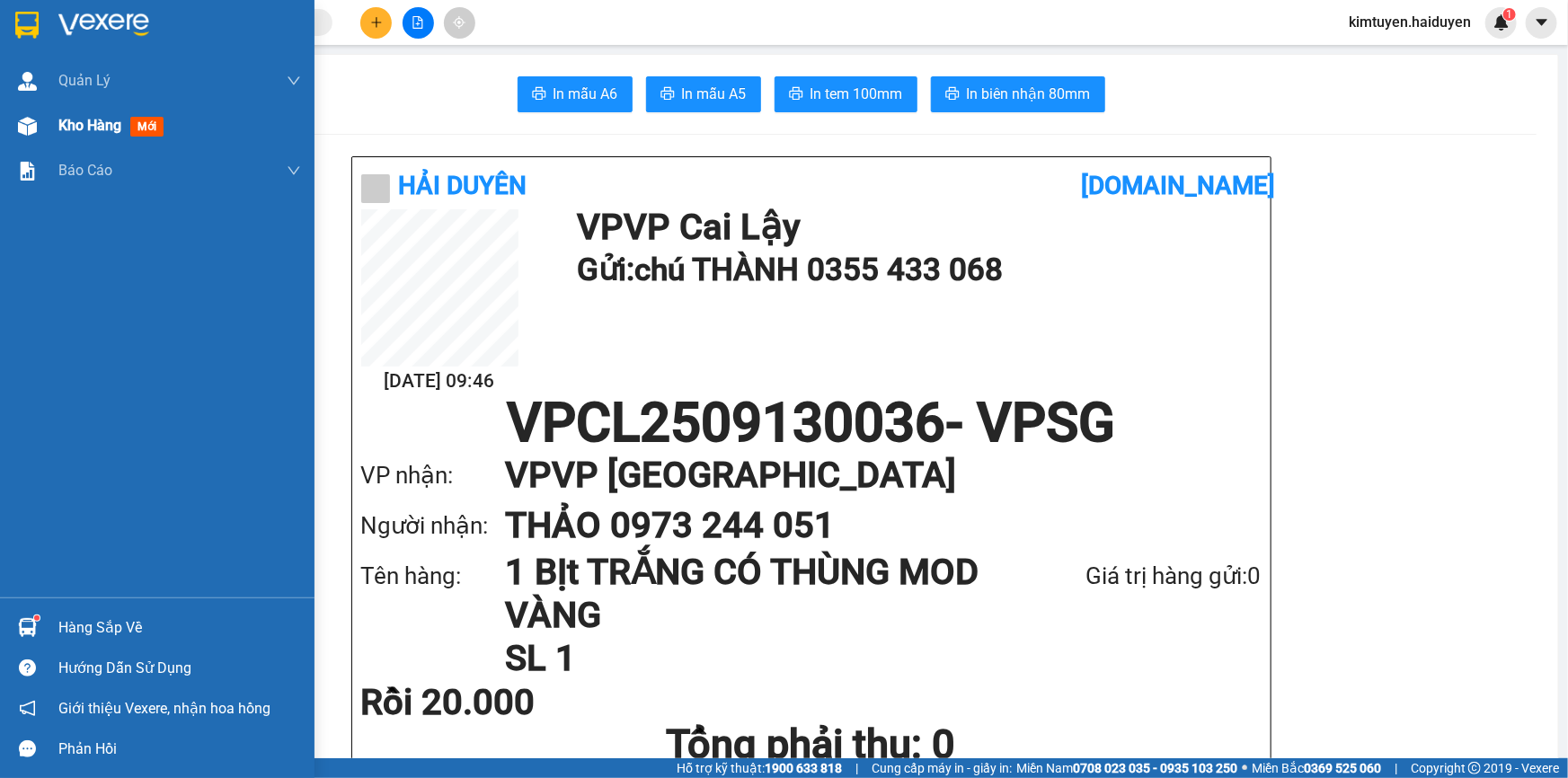
click at [26, 108] on div "Kho hàng mới" at bounding box center [157, 125] width 314 height 44
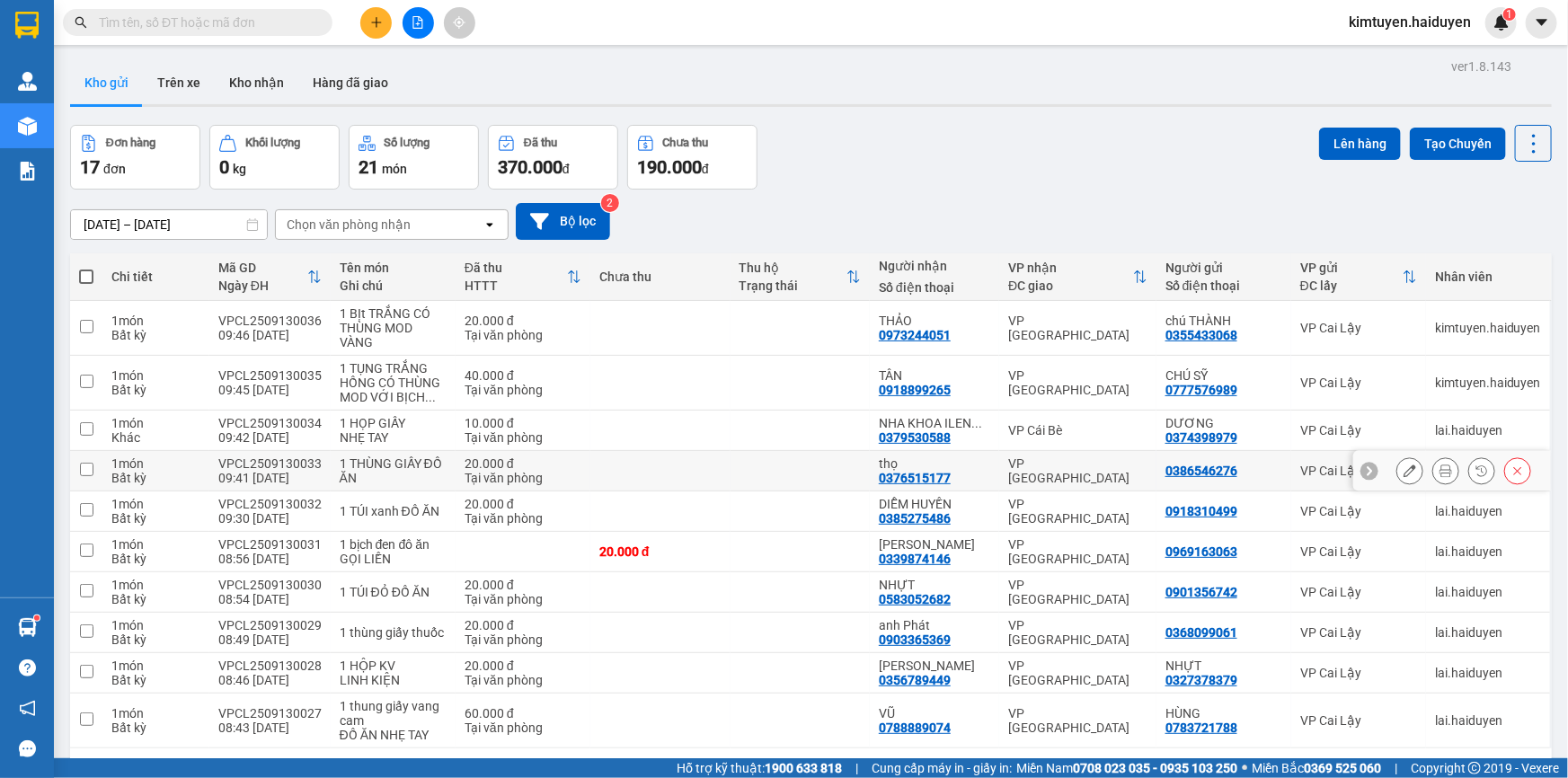
scroll to position [82, 0]
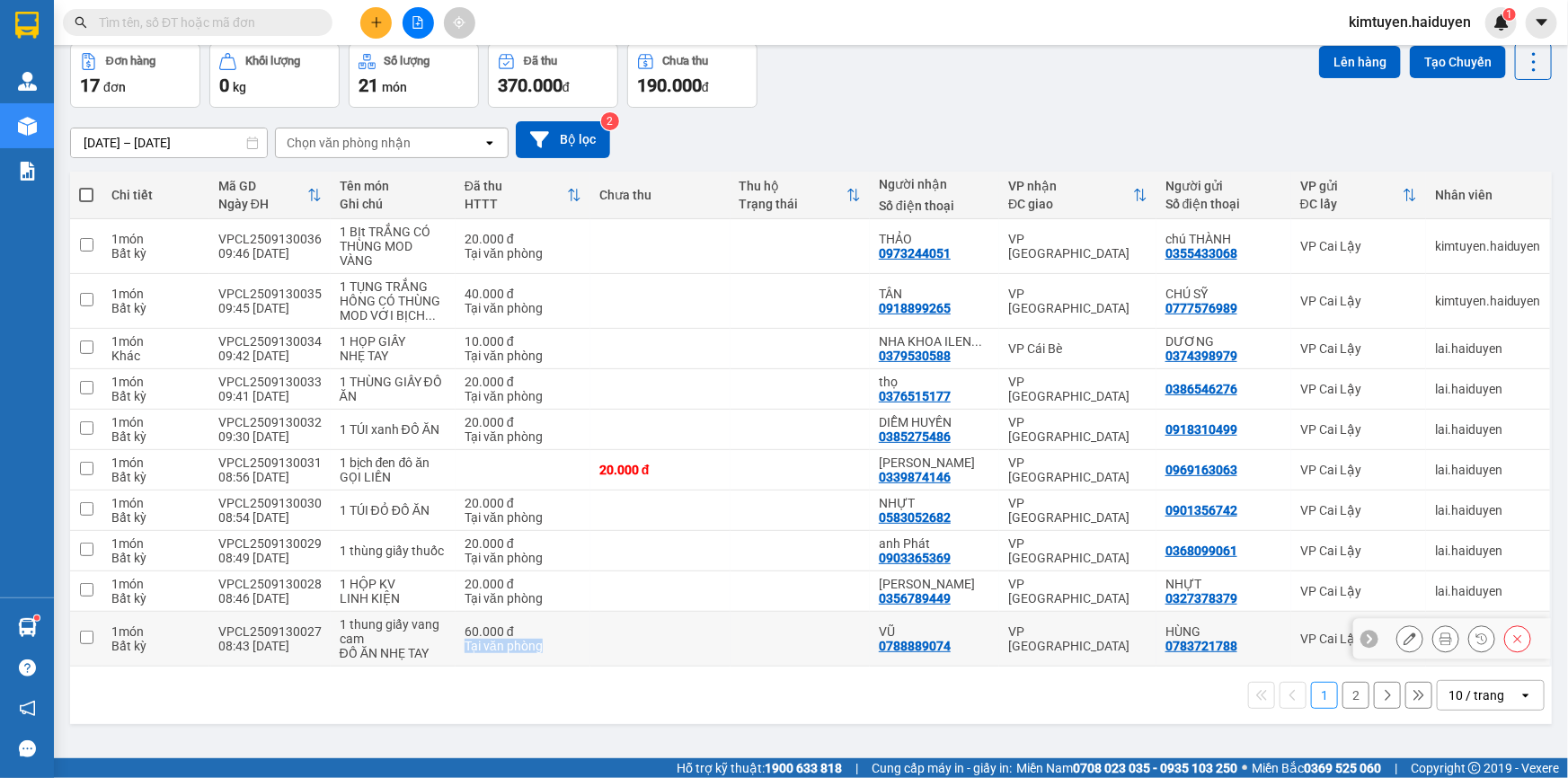
click at [547, 639] on td "60.000 đ Tại văn phòng" at bounding box center [523, 639] width 134 height 54
checkbox input "true"
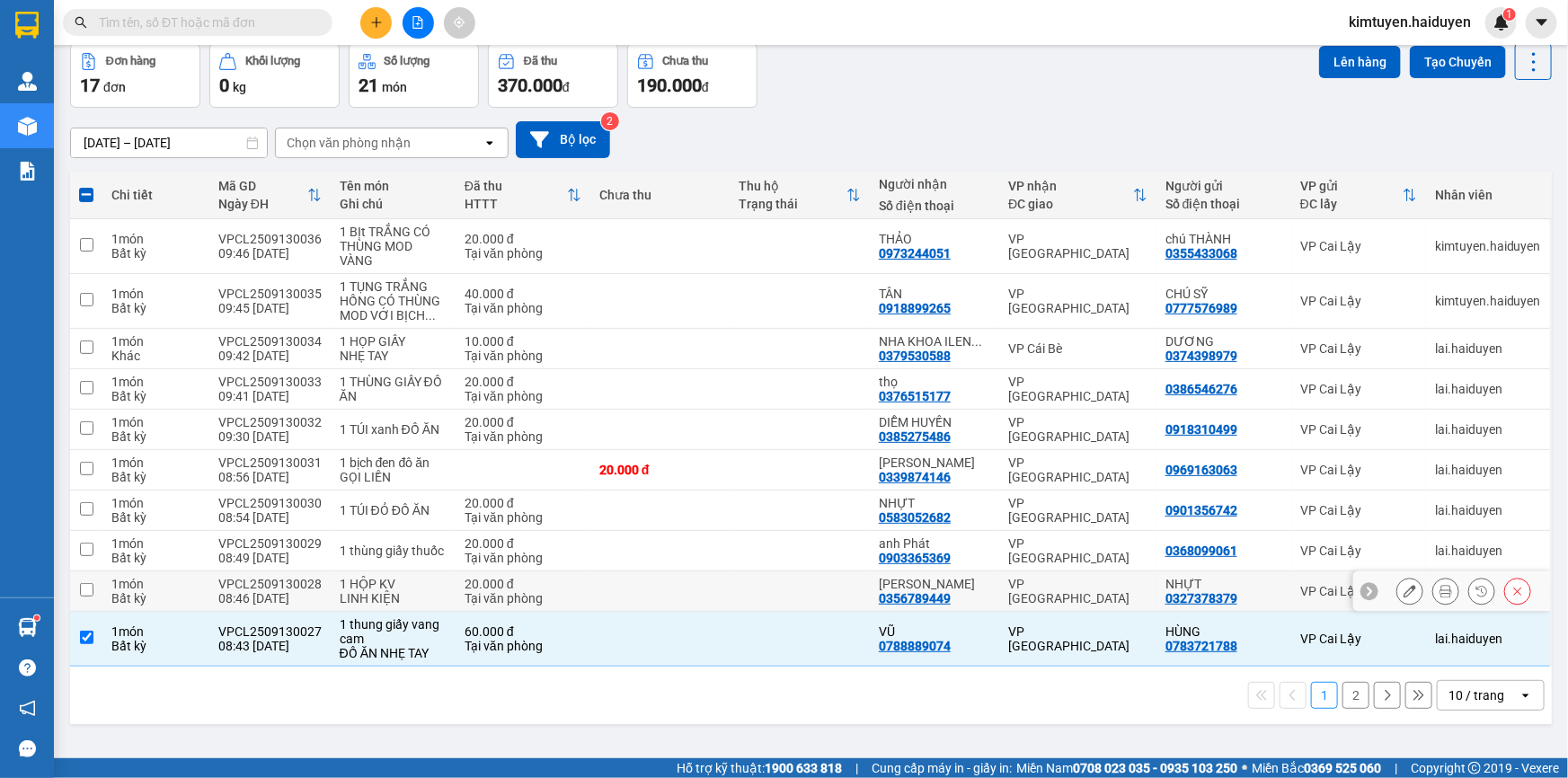
click at [554, 582] on div "20.000 đ" at bounding box center [523, 584] width 117 height 15
checkbox input "true"
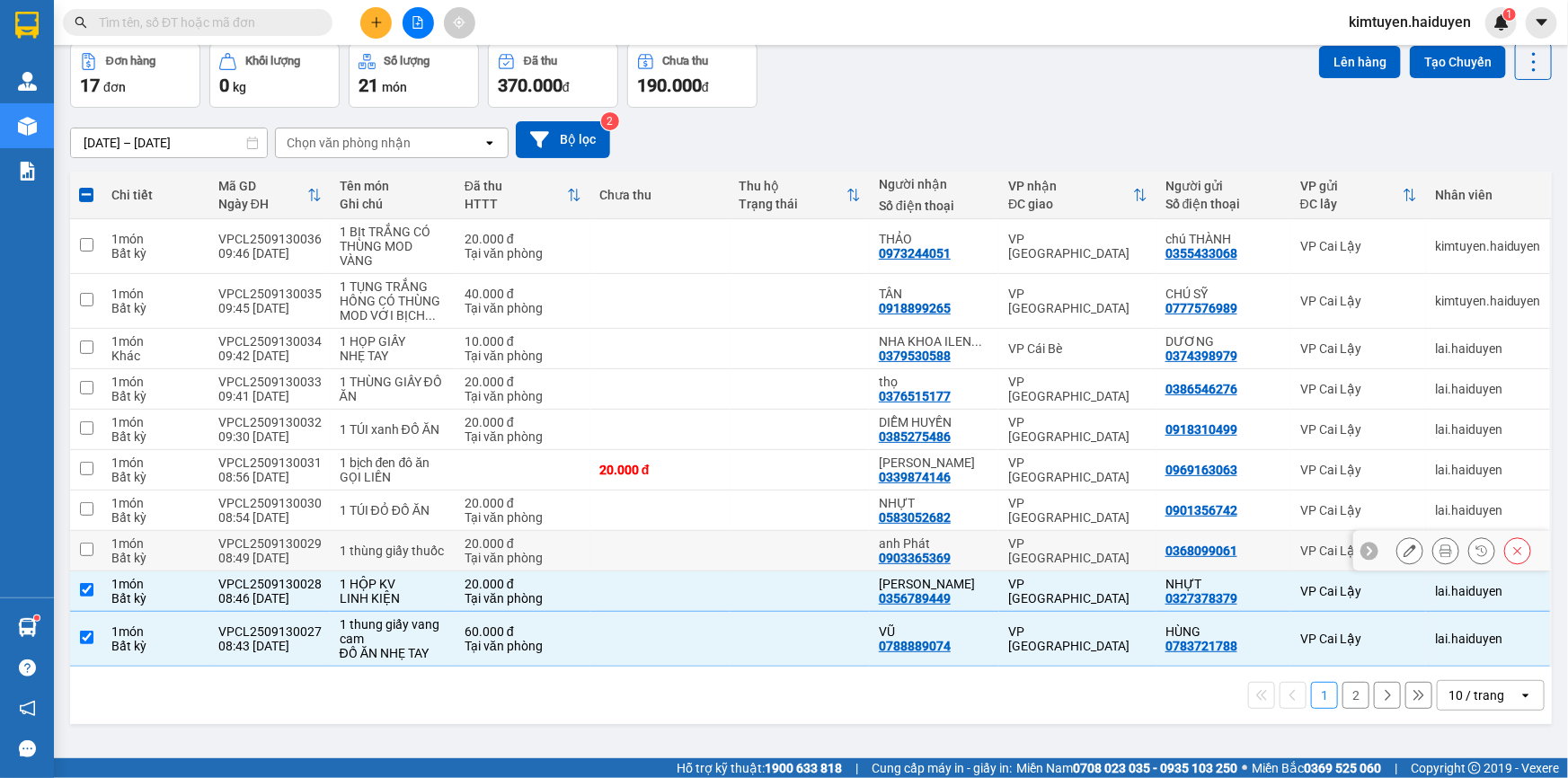
click at [552, 556] on div "Tại văn phòng" at bounding box center [523, 558] width 117 height 15
checkbox input "true"
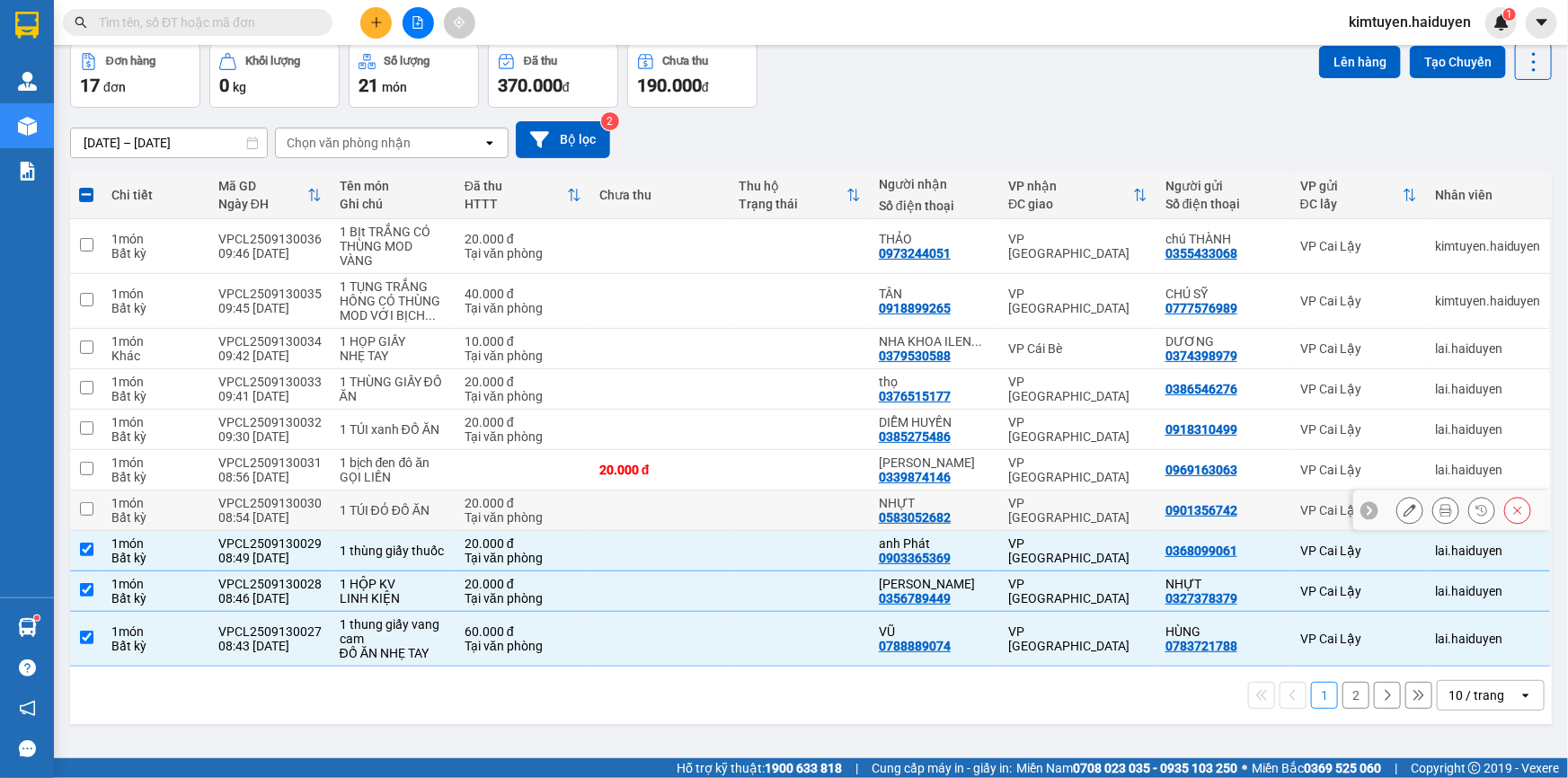
click at [542, 513] on div "Tại văn phòng" at bounding box center [523, 517] width 117 height 15
checkbox input "true"
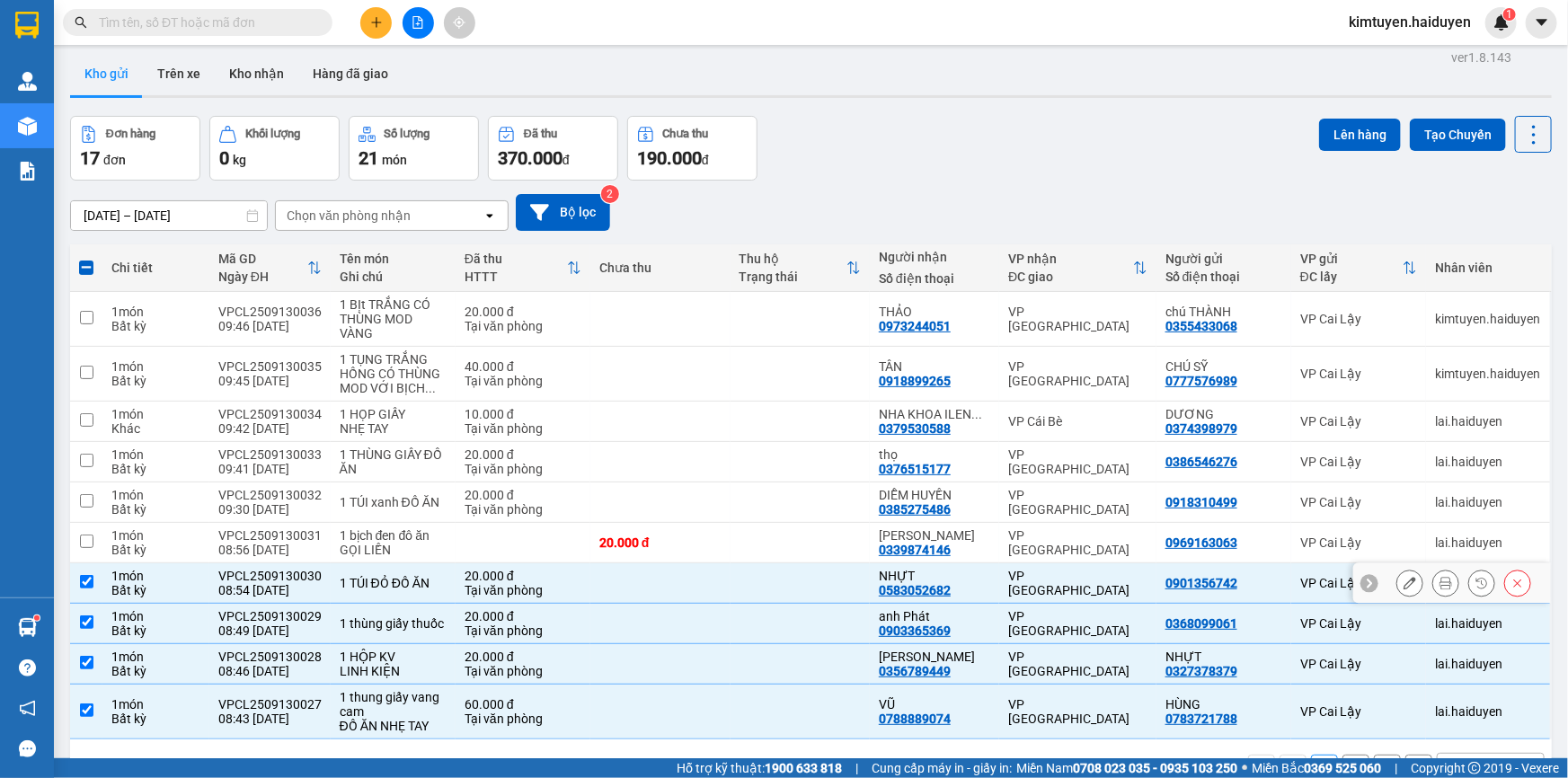
scroll to position [0, 0]
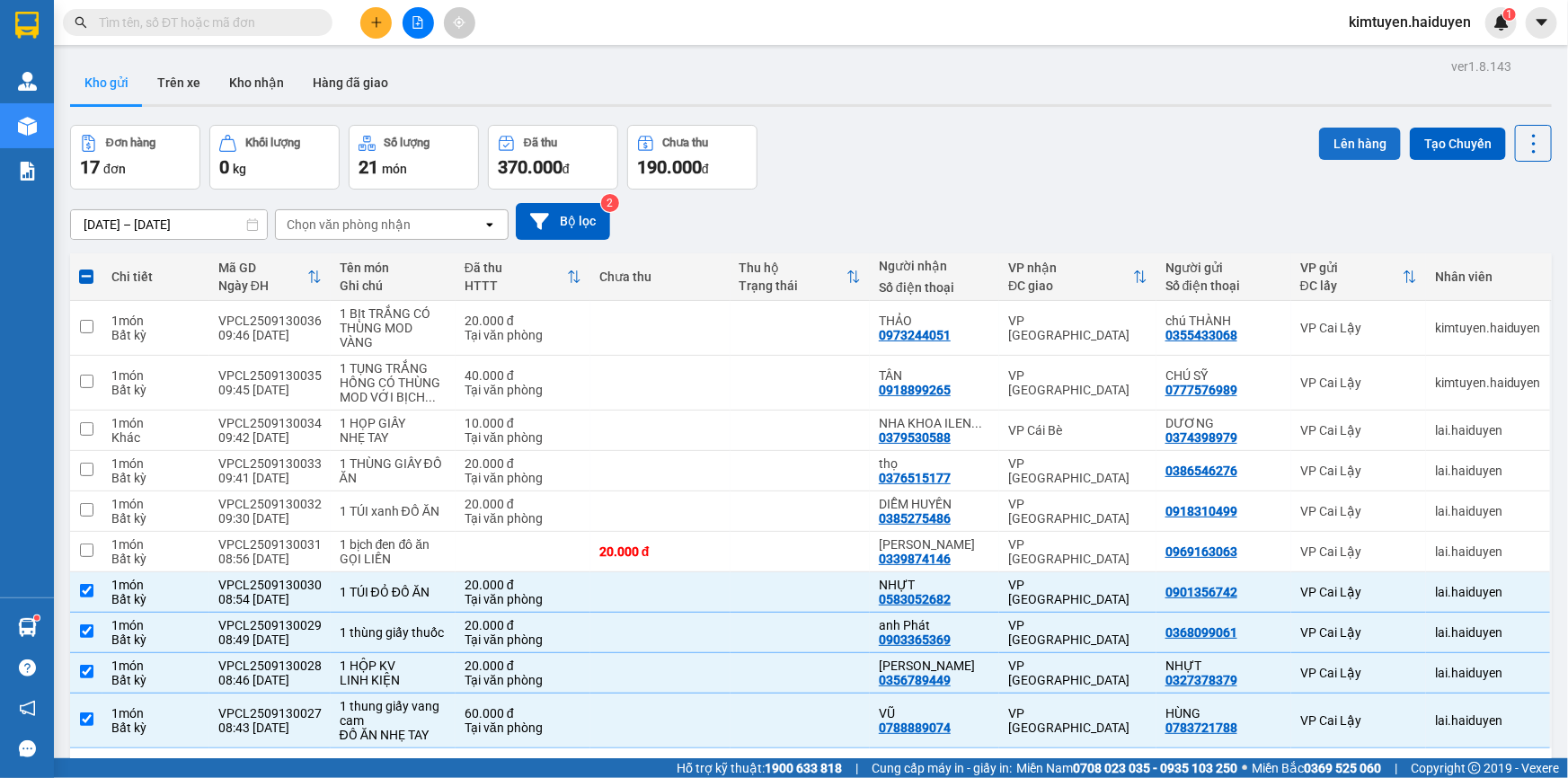
click at [1351, 135] on button "Lên hàng" at bounding box center [1360, 144] width 82 height 33
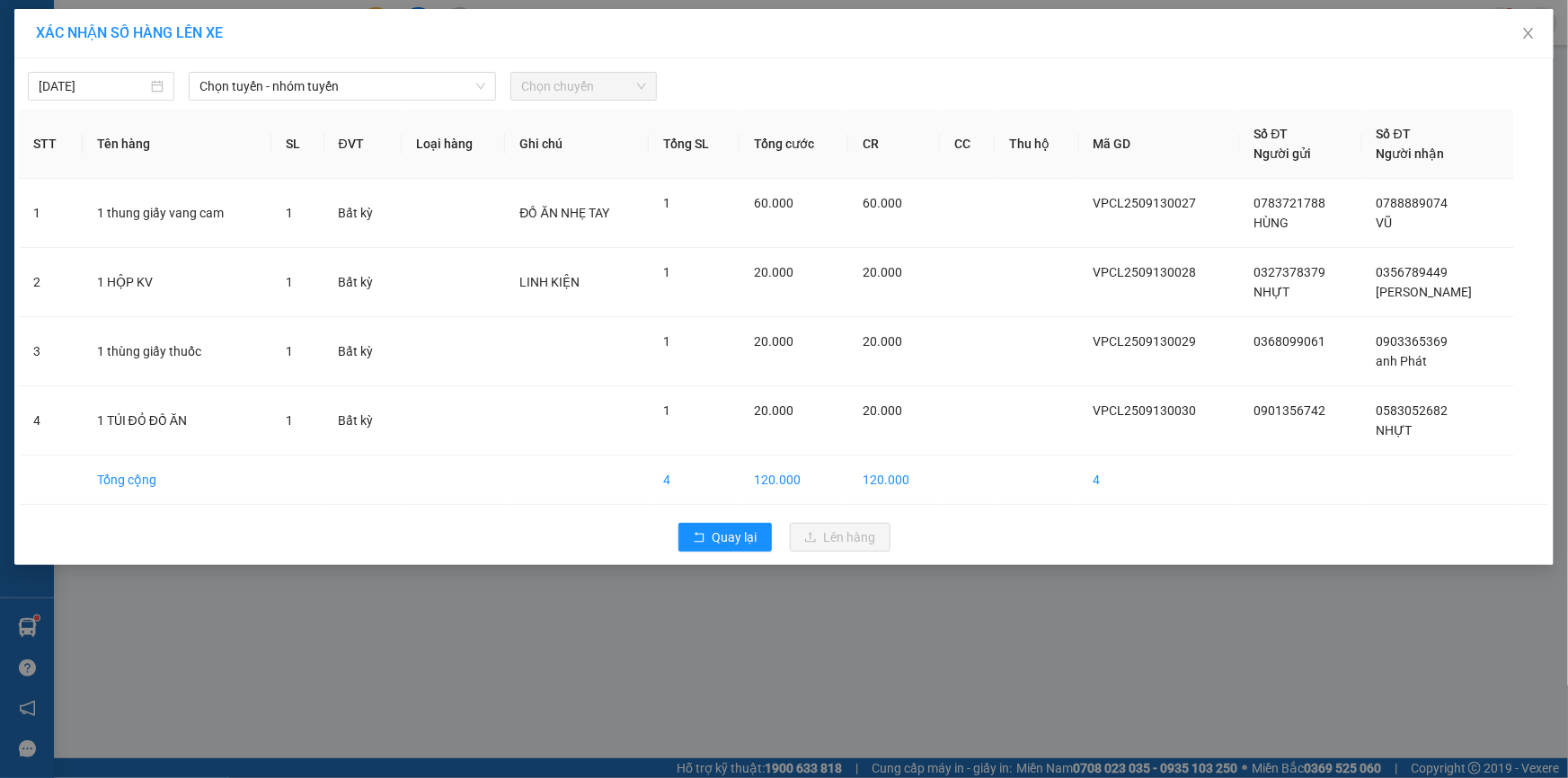
click at [378, 110] on th "ĐVT" at bounding box center [362, 144] width 77 height 69
click at [378, 99] on span "Chọn tuyến - nhóm tuyến" at bounding box center [342, 86] width 286 height 27
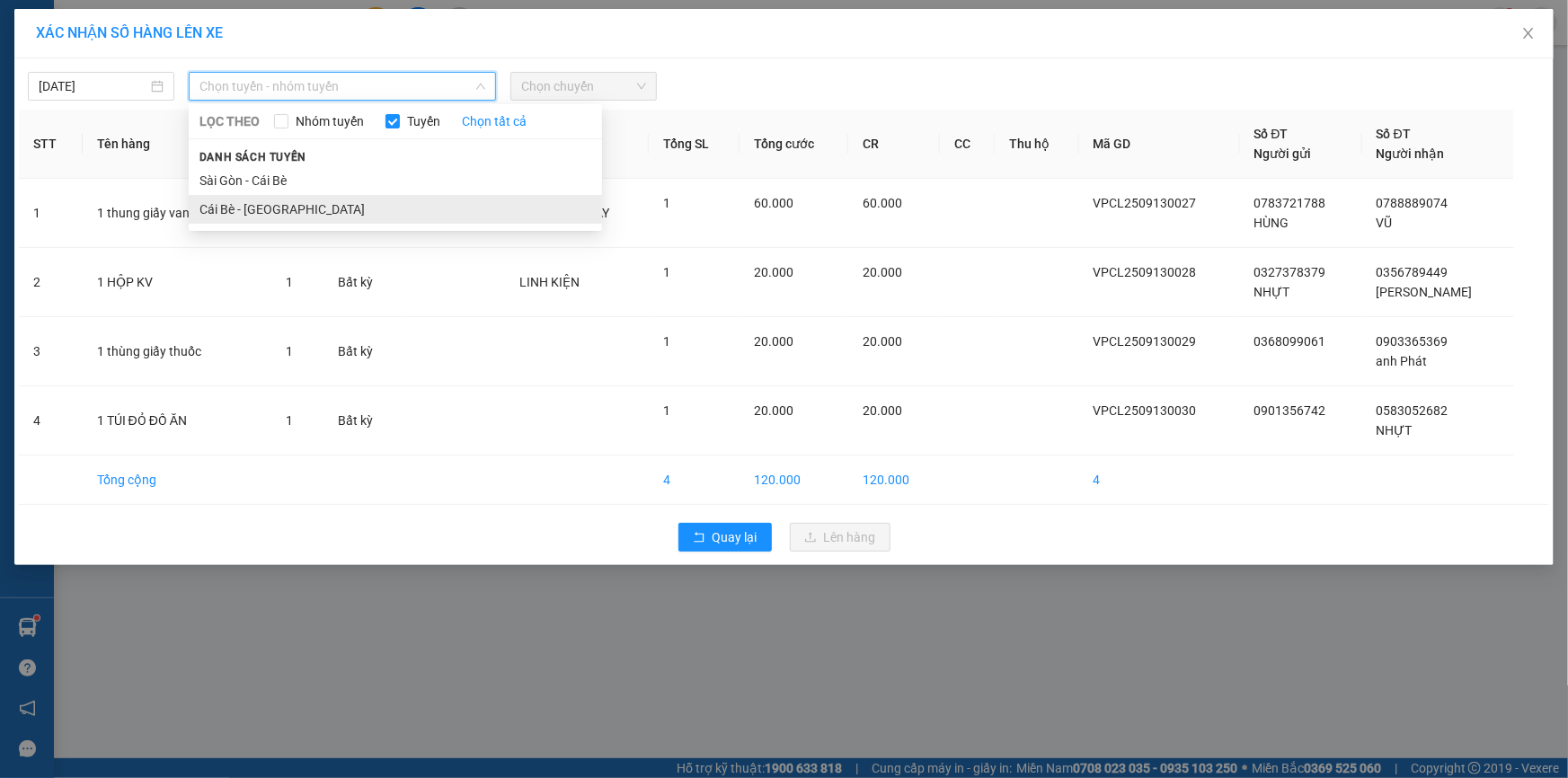
click at [342, 213] on li "Cái Bè - [GEOGRAPHIC_DATA]" at bounding box center [395, 210] width 413 height 29
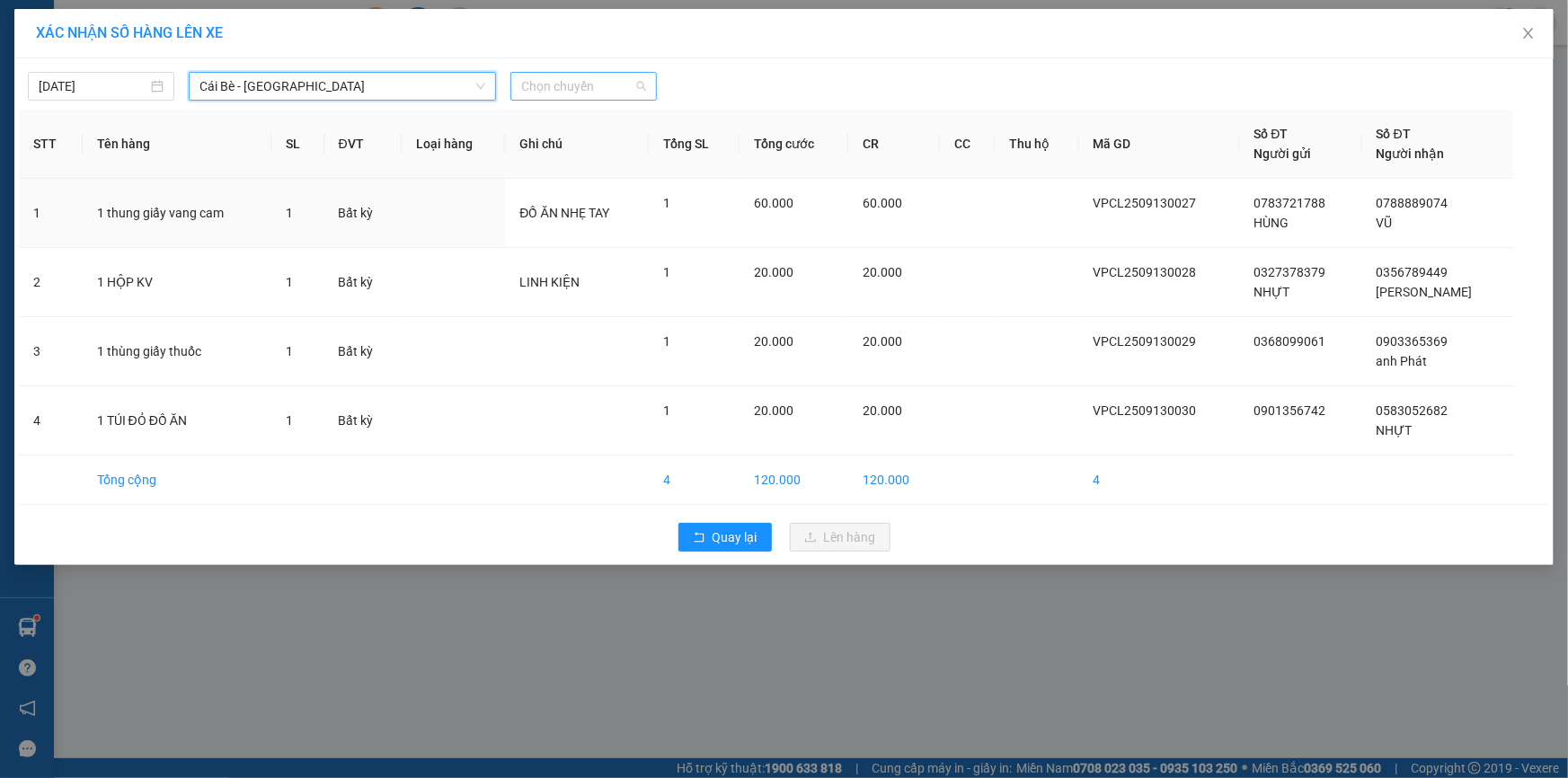
click at [565, 90] on span "Chọn chuyến" at bounding box center [584, 86] width 125 height 27
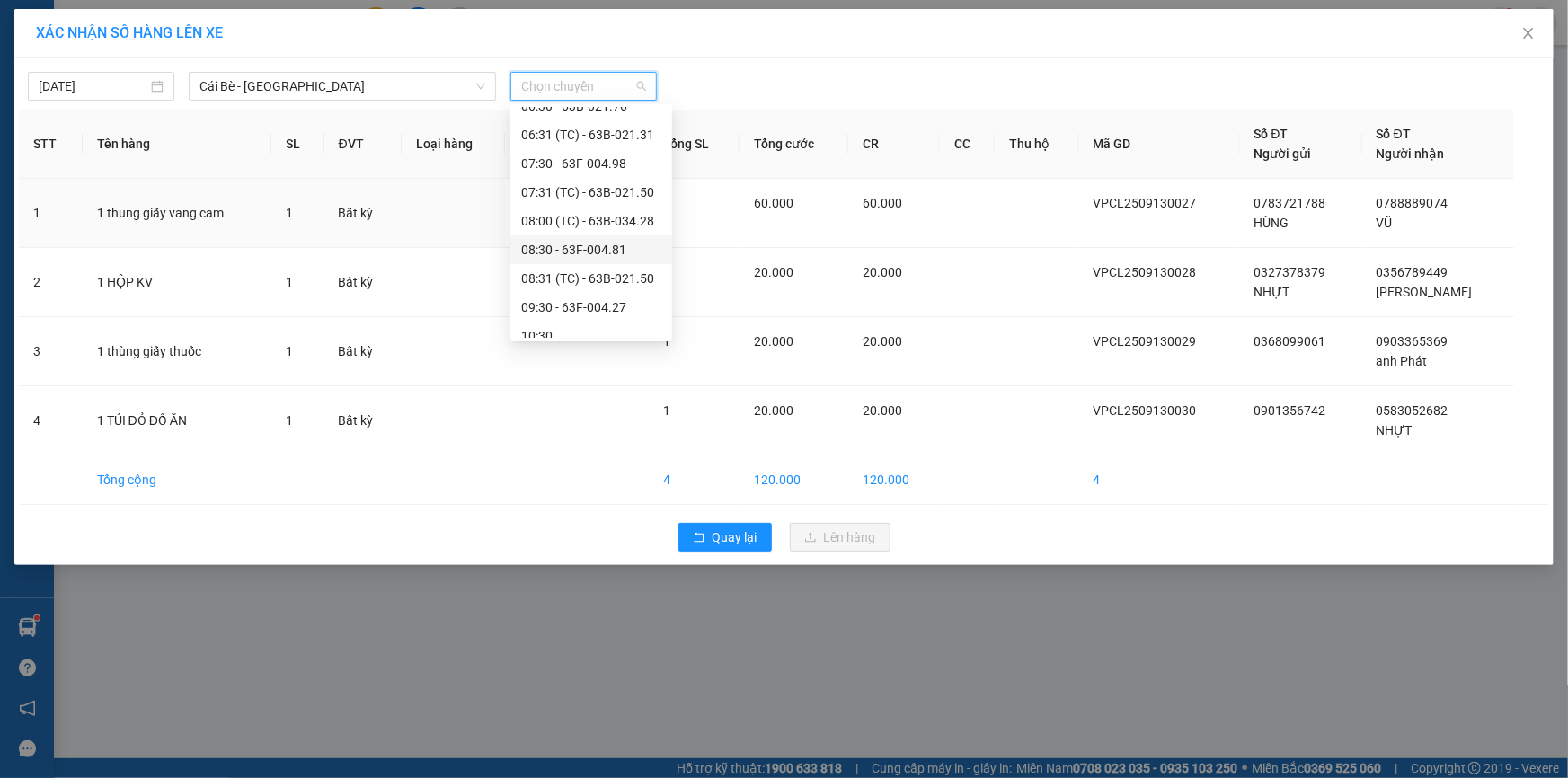
scroll to position [244, 0]
click at [545, 223] on div "08:30 - 63F-004.81" at bounding box center [591, 223] width 140 height 20
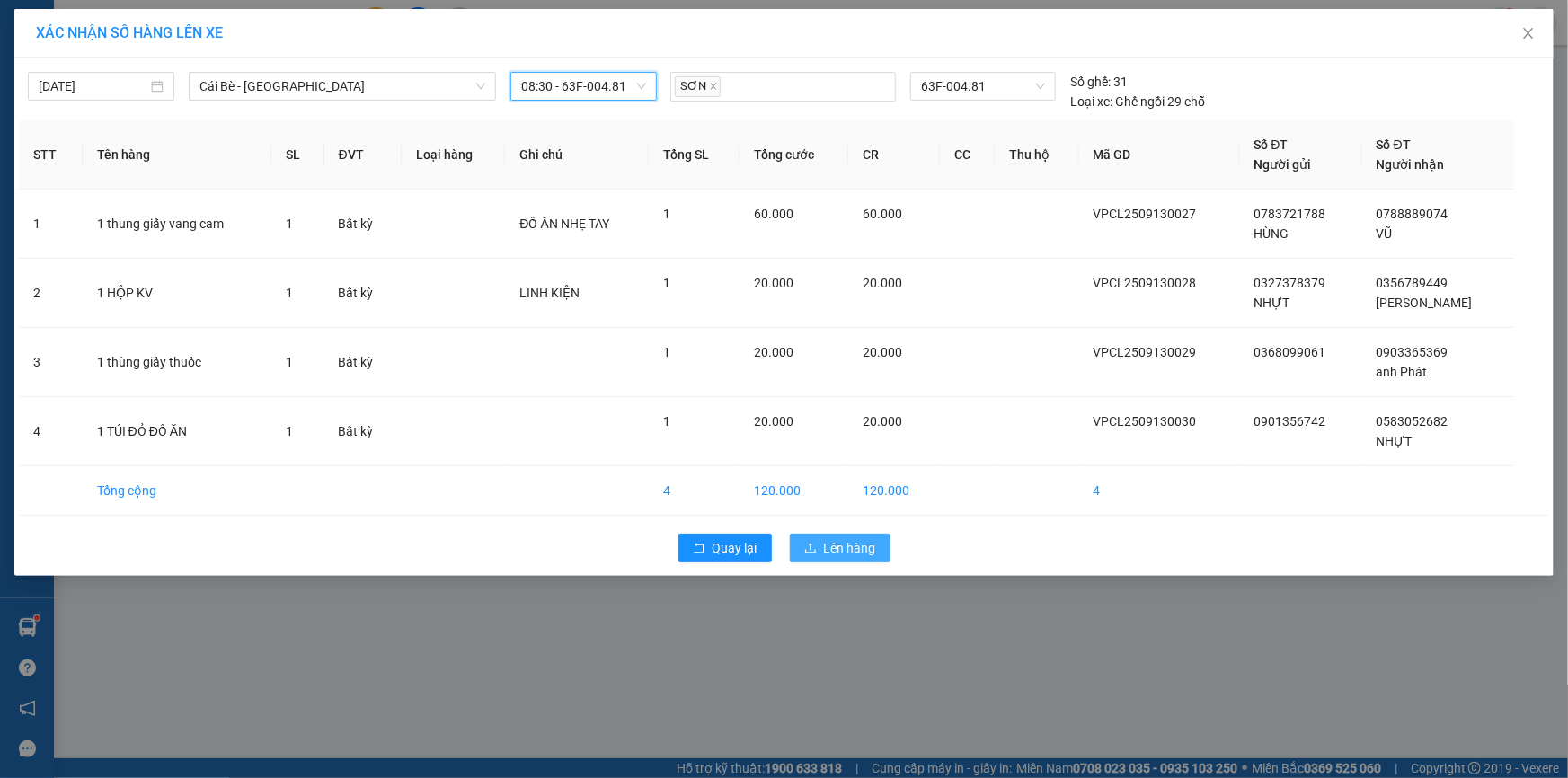
click at [825, 546] on span "Lên hàng" at bounding box center [850, 548] width 52 height 20
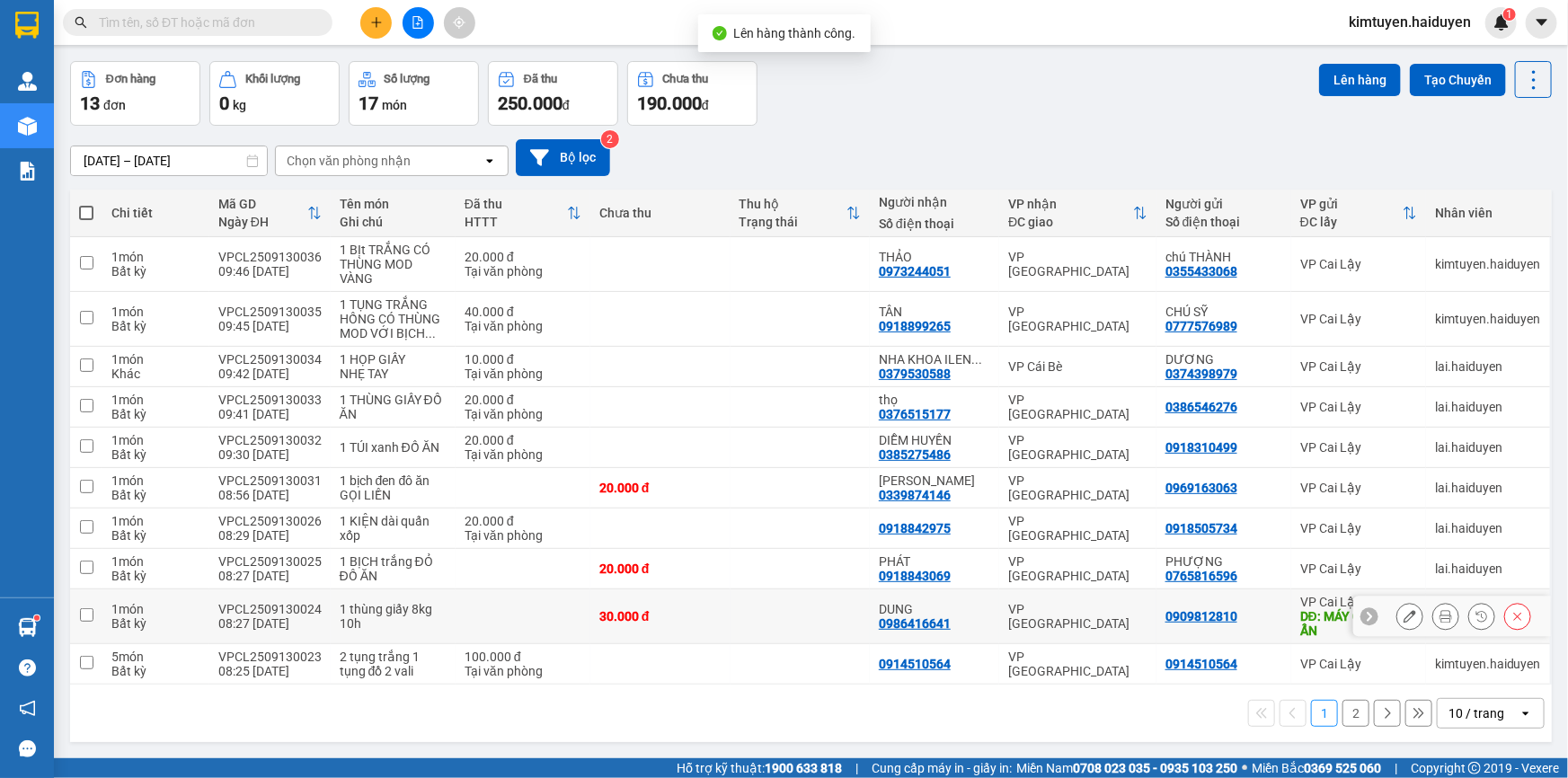
scroll to position [82, 0]
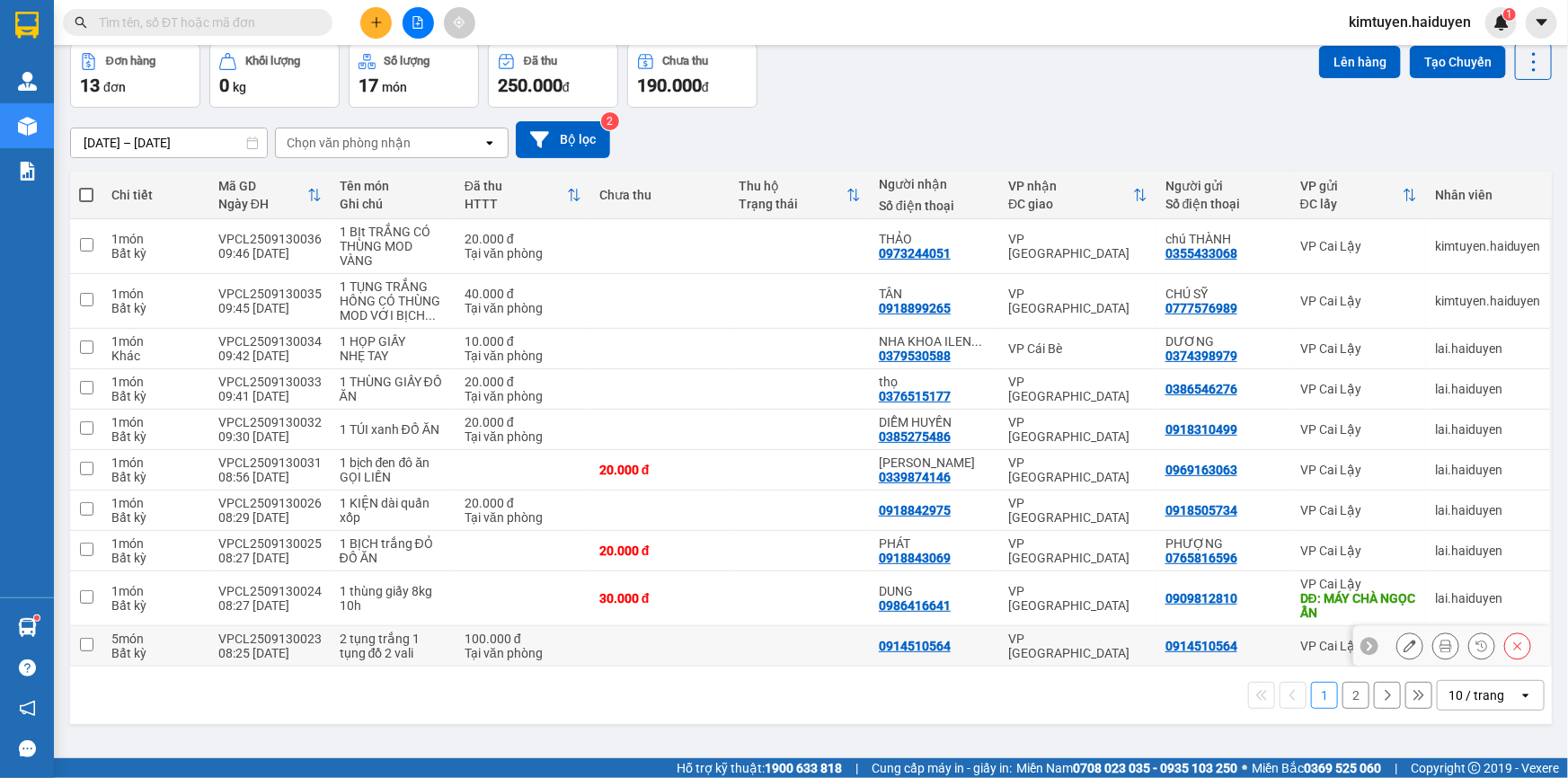
click at [704, 642] on td at bounding box center [660, 646] width 140 height 41
checkbox input "true"
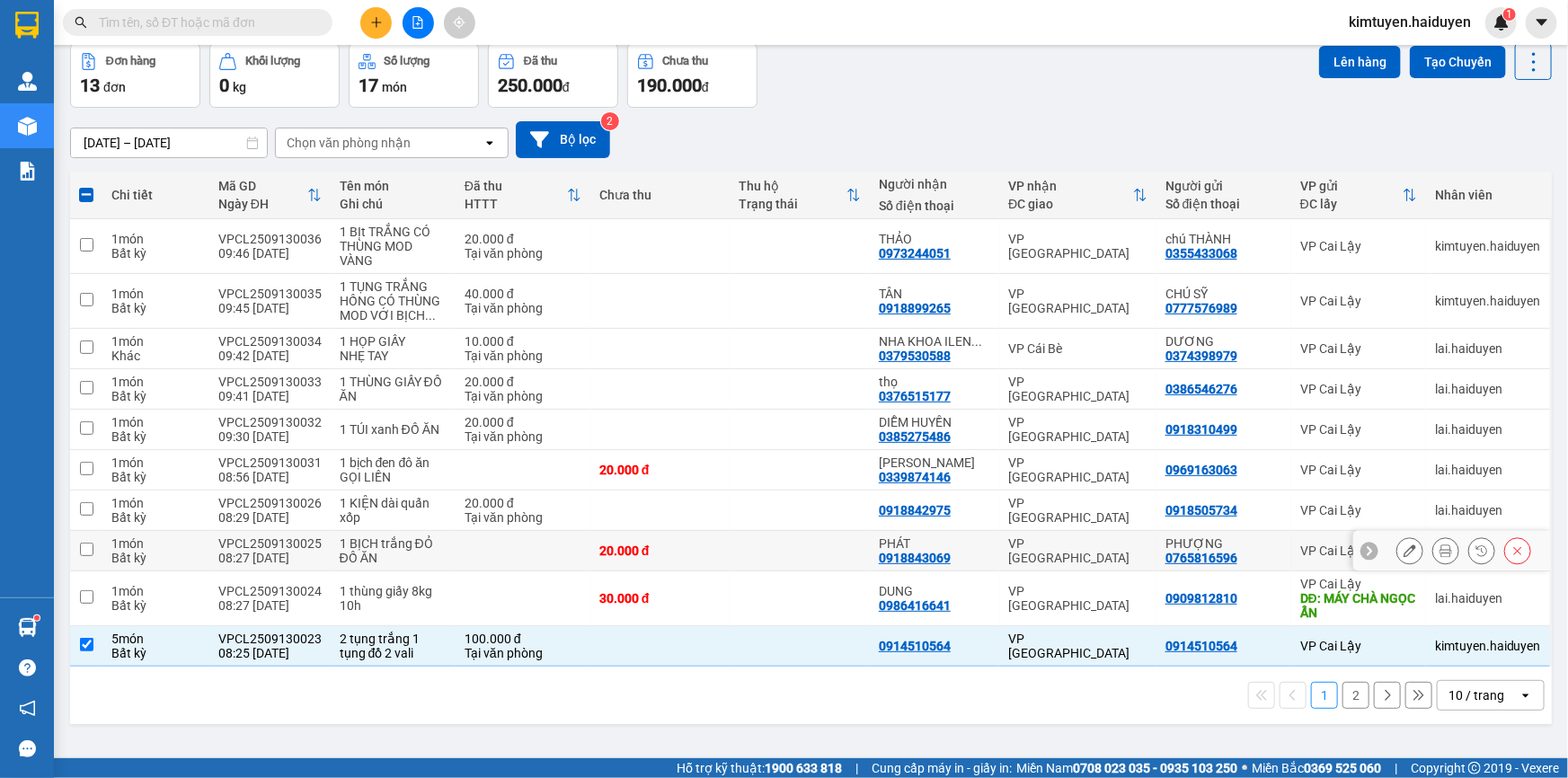
click at [710, 556] on div "20.000 đ" at bounding box center [660, 551] width 123 height 15
checkbox input "true"
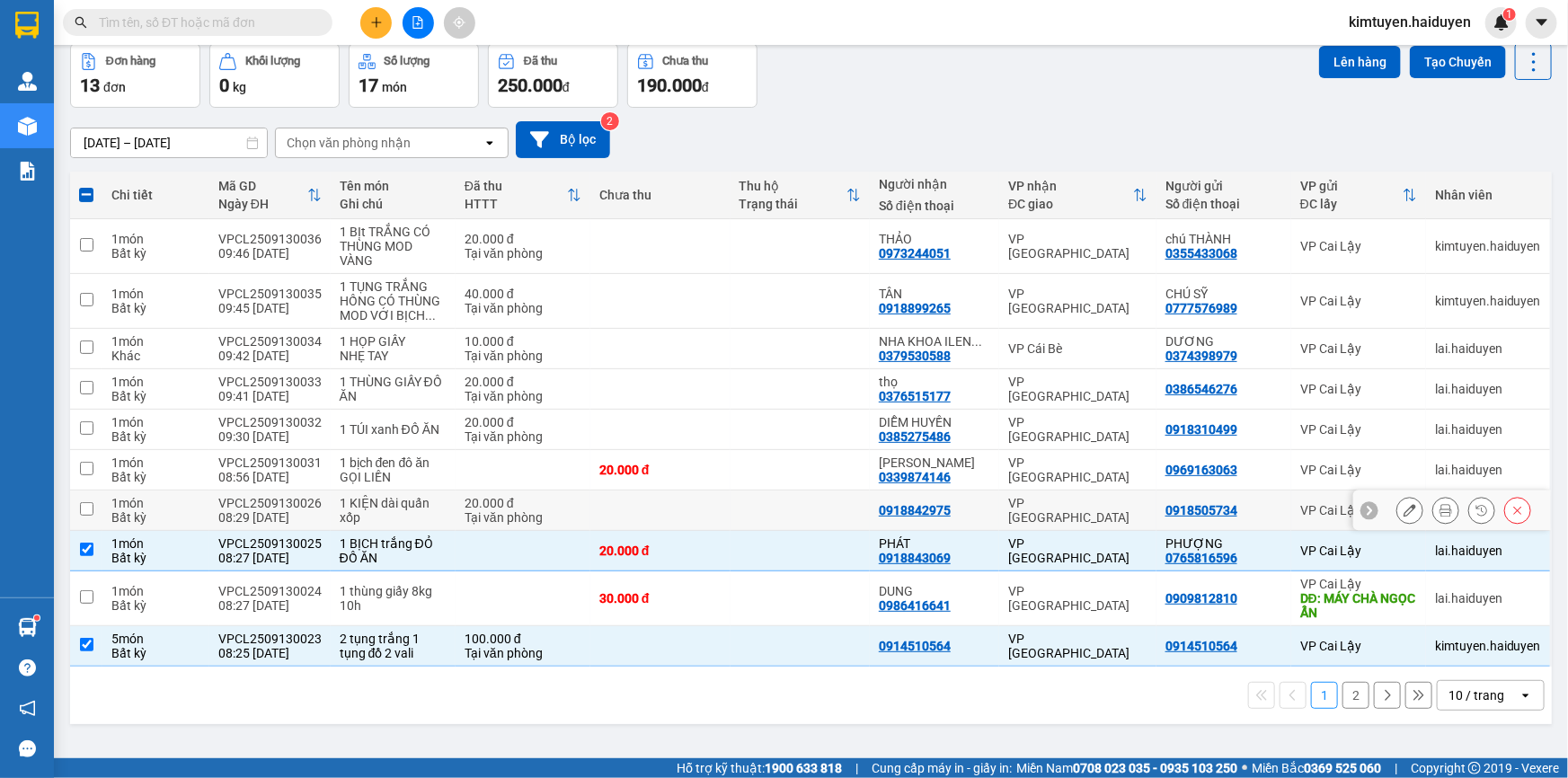
click at [685, 516] on td at bounding box center [660, 510] width 140 height 41
checkbox input "true"
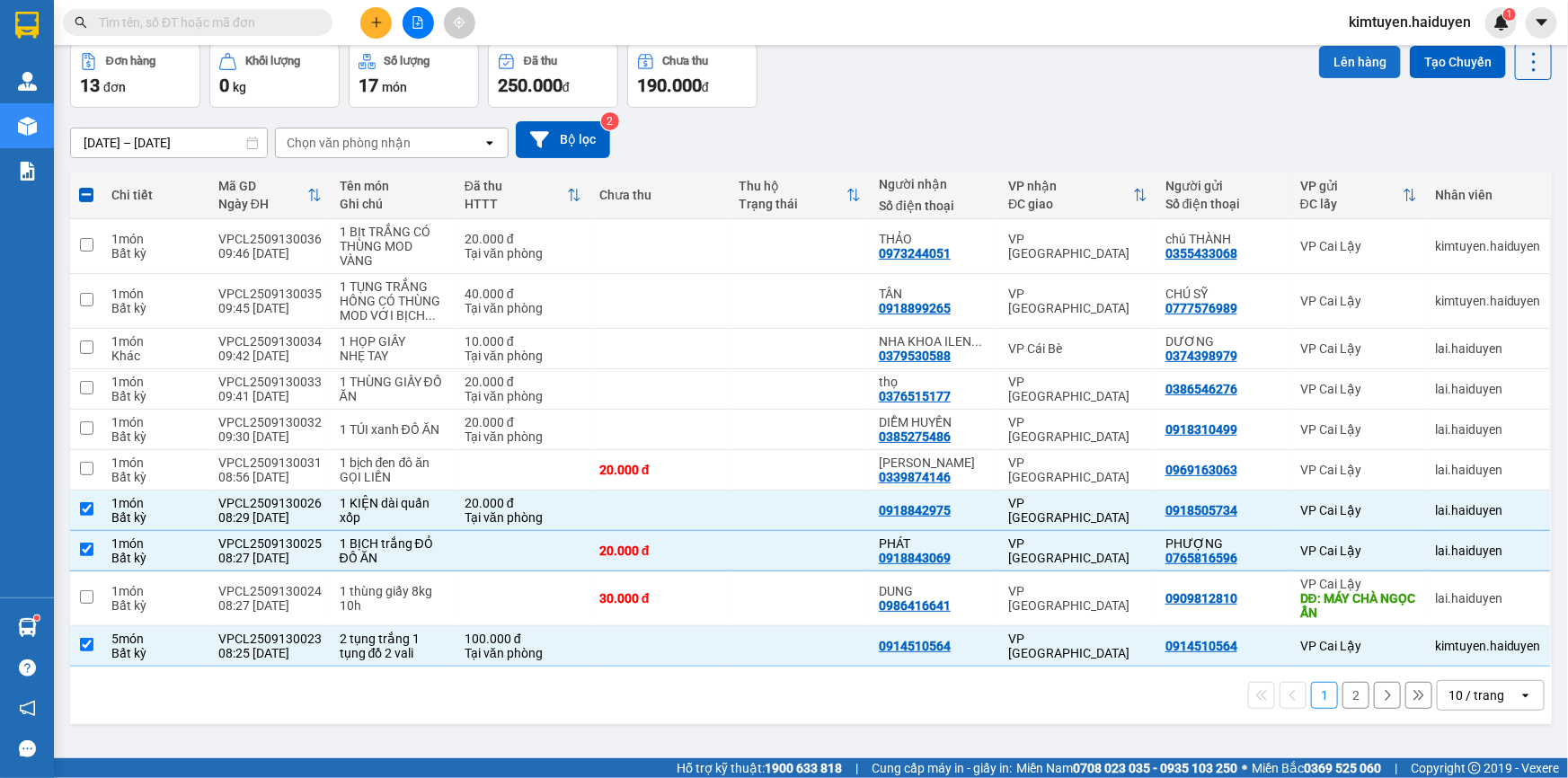
click at [1345, 56] on button "Lên hàng" at bounding box center [1360, 62] width 82 height 33
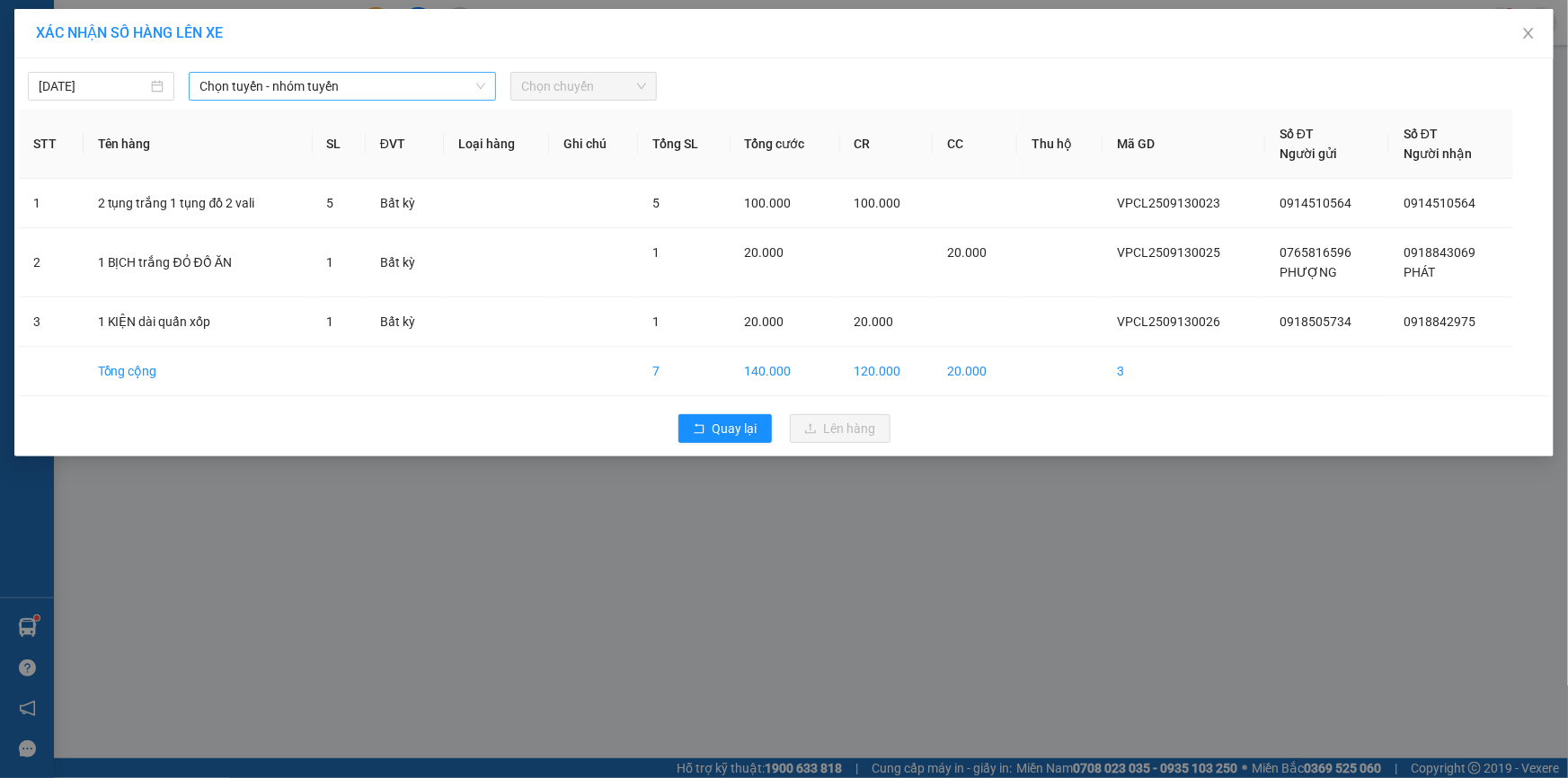
click at [473, 90] on span "Chọn tuyến - nhóm tuyến" at bounding box center [342, 86] width 286 height 27
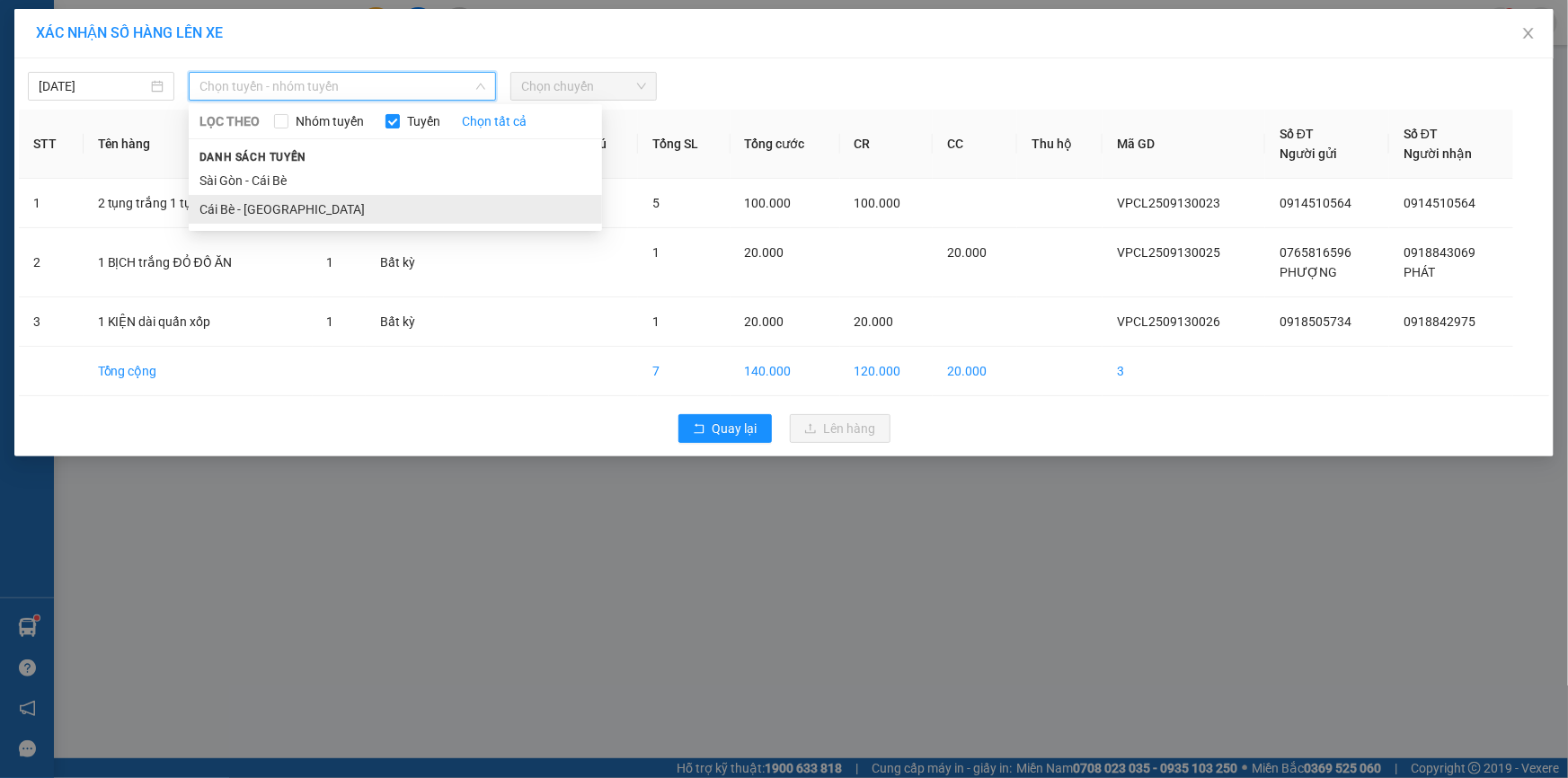
click at [323, 210] on li "Cái Bè - [GEOGRAPHIC_DATA]" at bounding box center [395, 210] width 413 height 29
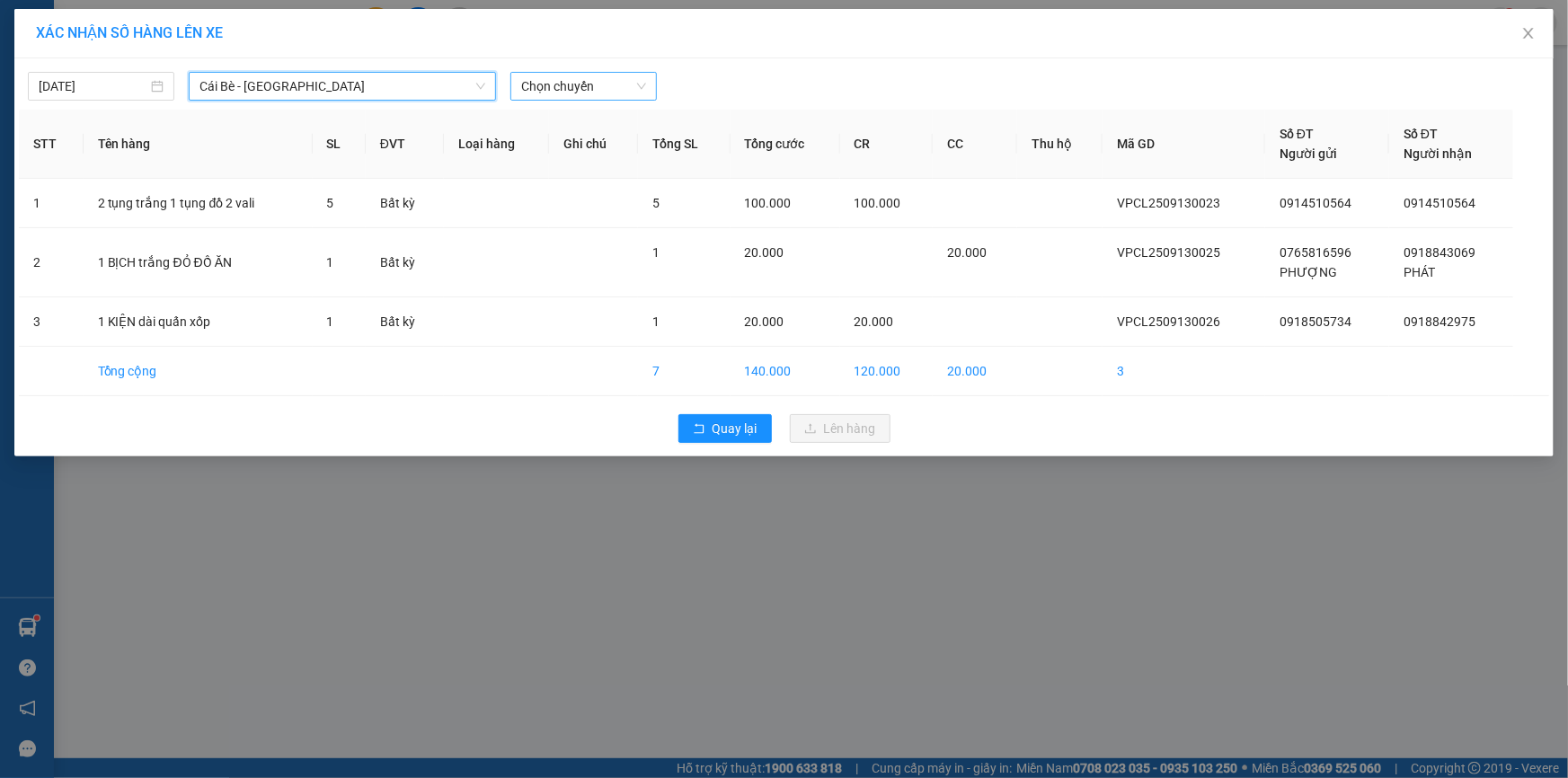
click at [585, 89] on span "Chọn chuyến" at bounding box center [584, 86] width 125 height 27
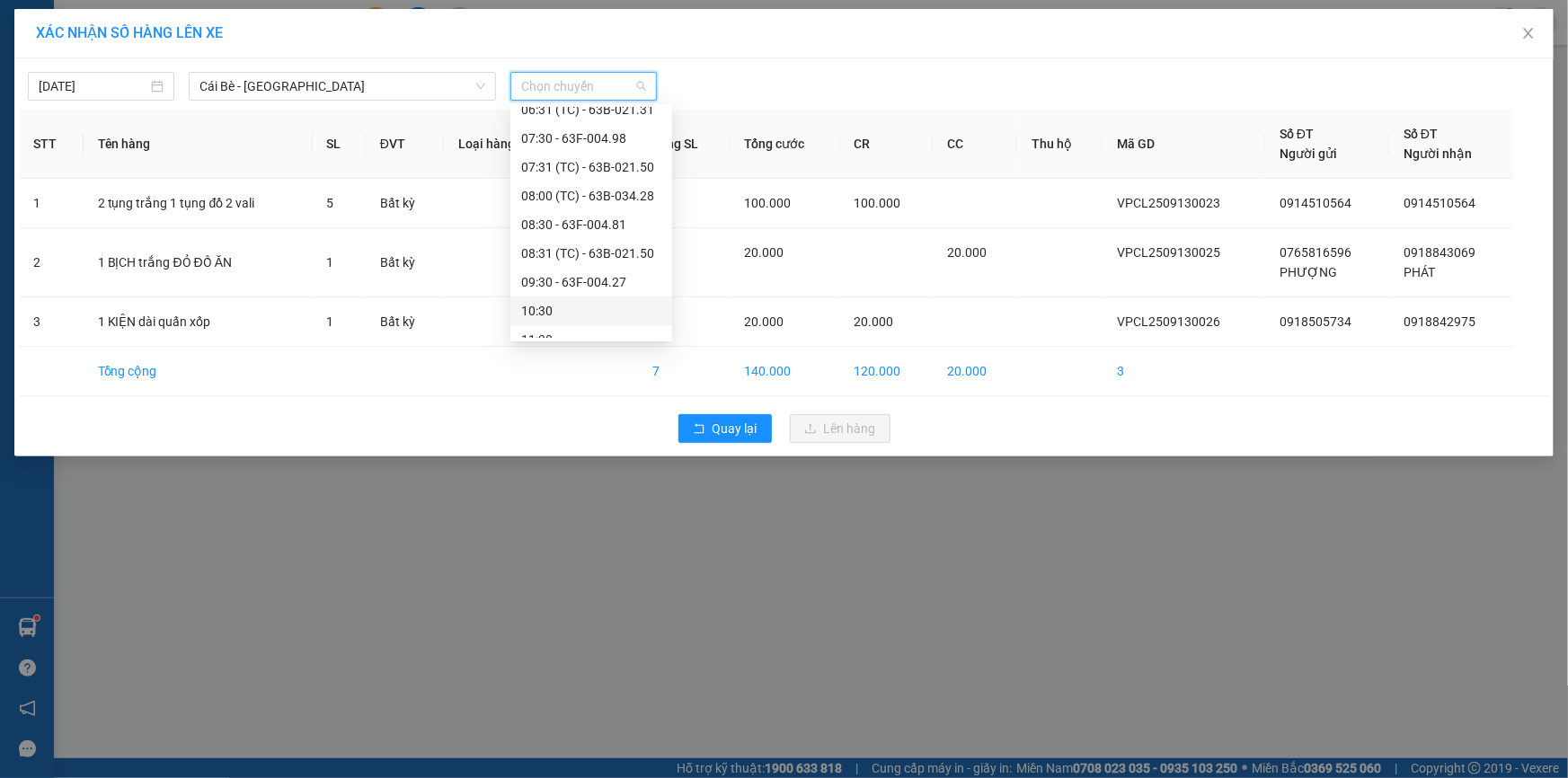
scroll to position [244, 0]
click at [582, 222] on div "08:30 - 63F-004.81" at bounding box center [591, 223] width 140 height 20
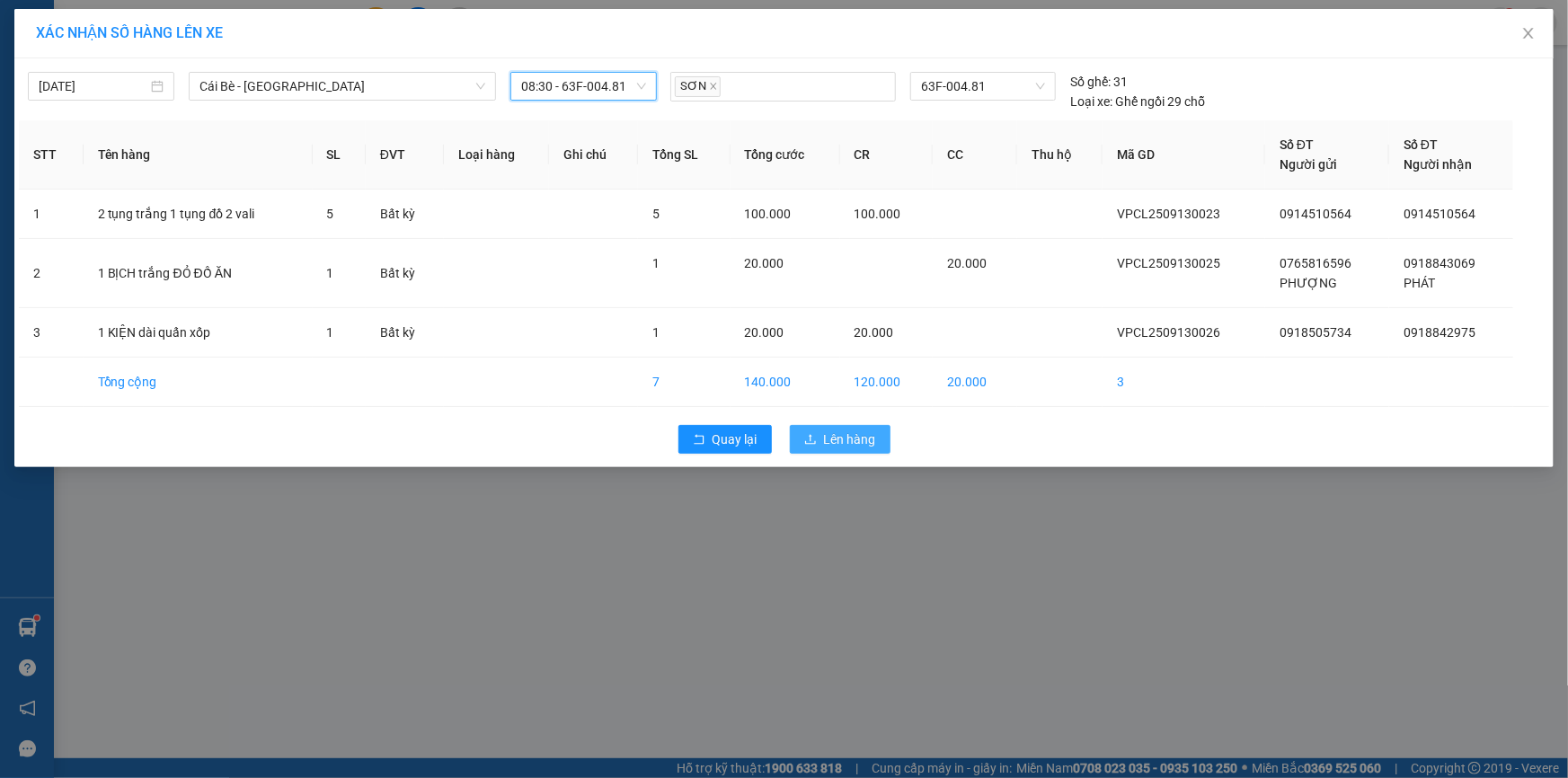
click at [817, 433] on icon "upload" at bounding box center [811, 439] width 13 height 13
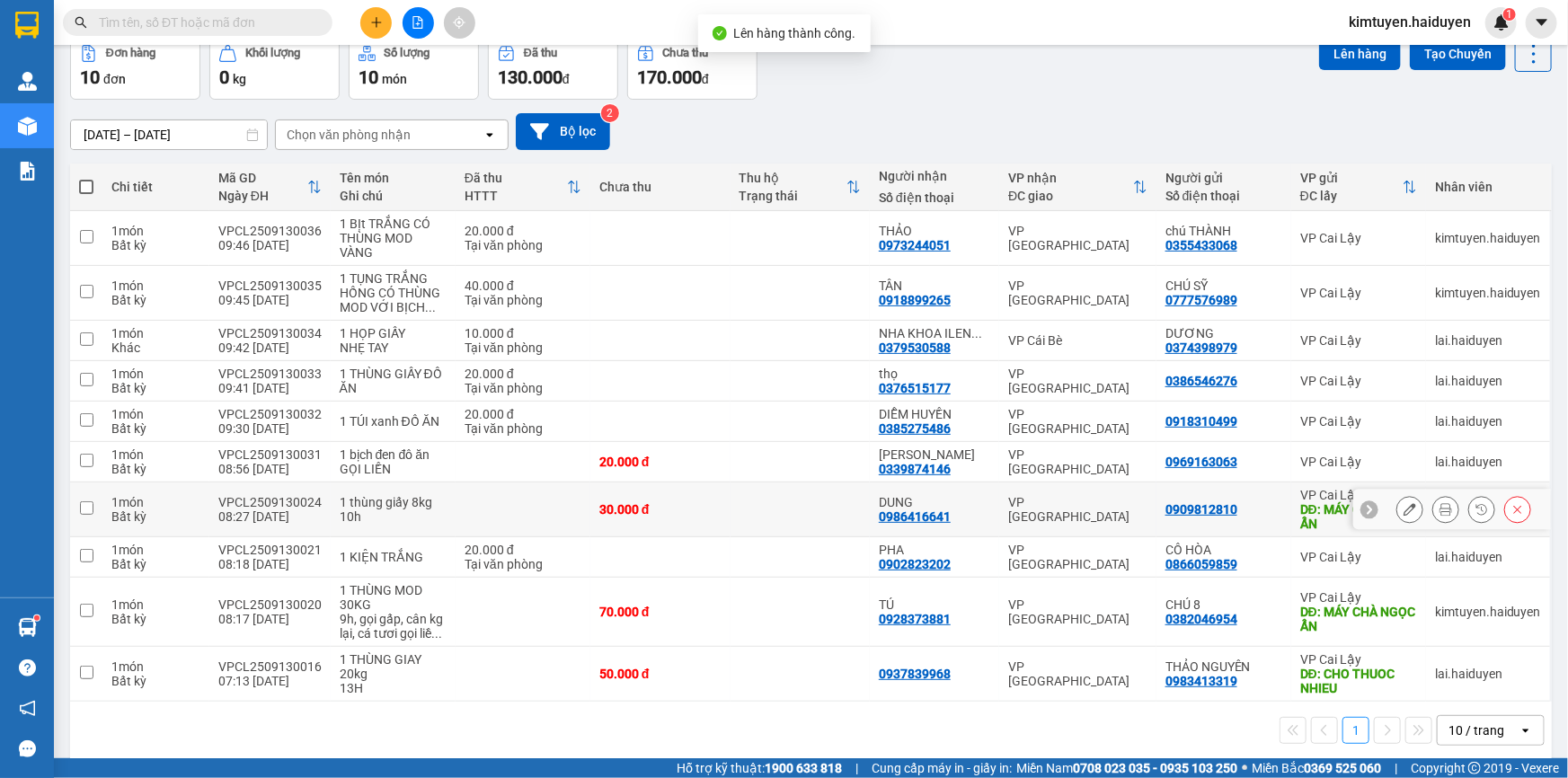
scroll to position [105, 0]
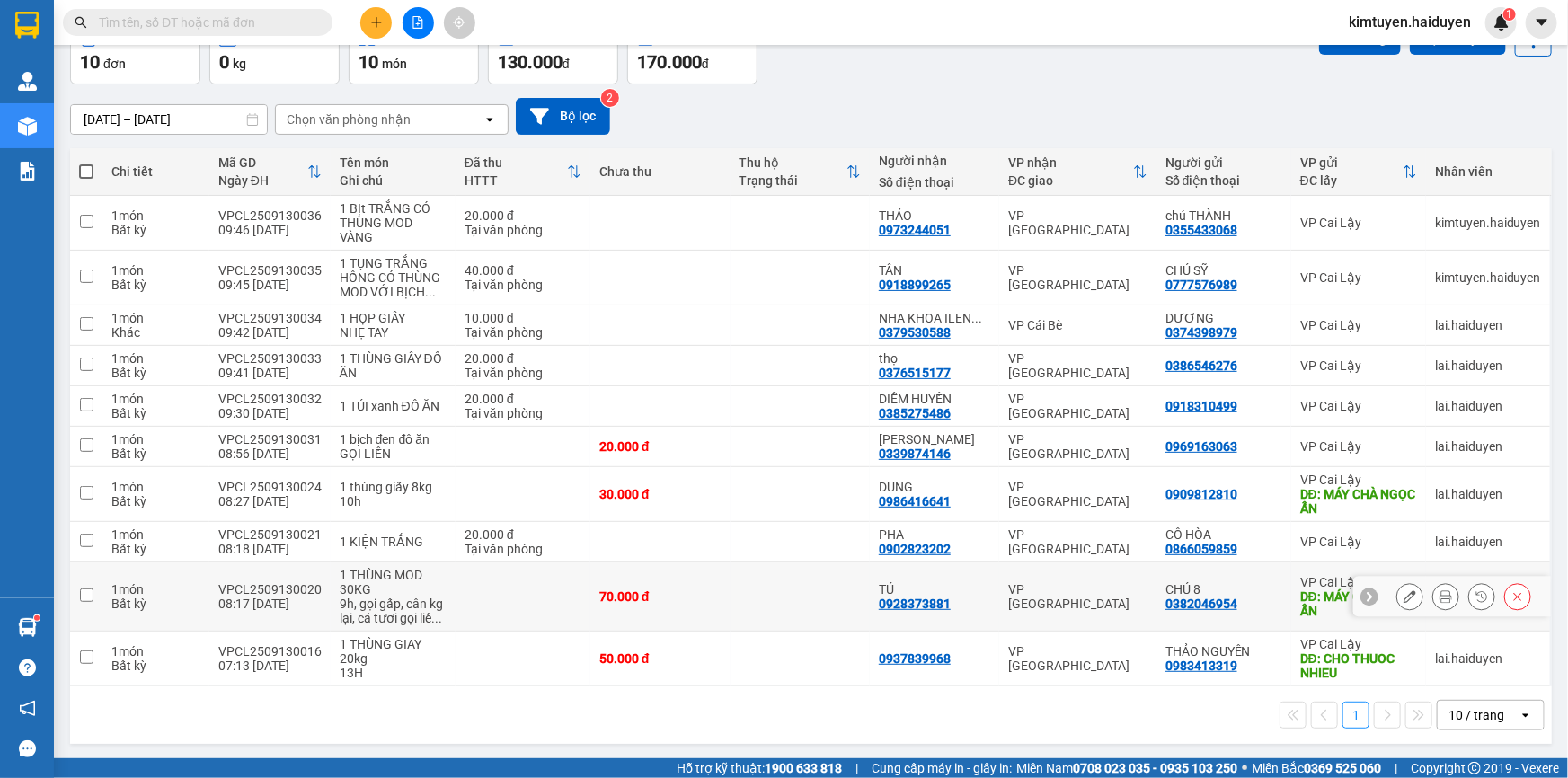
click at [518, 584] on td at bounding box center [523, 597] width 134 height 69
checkbox input "true"
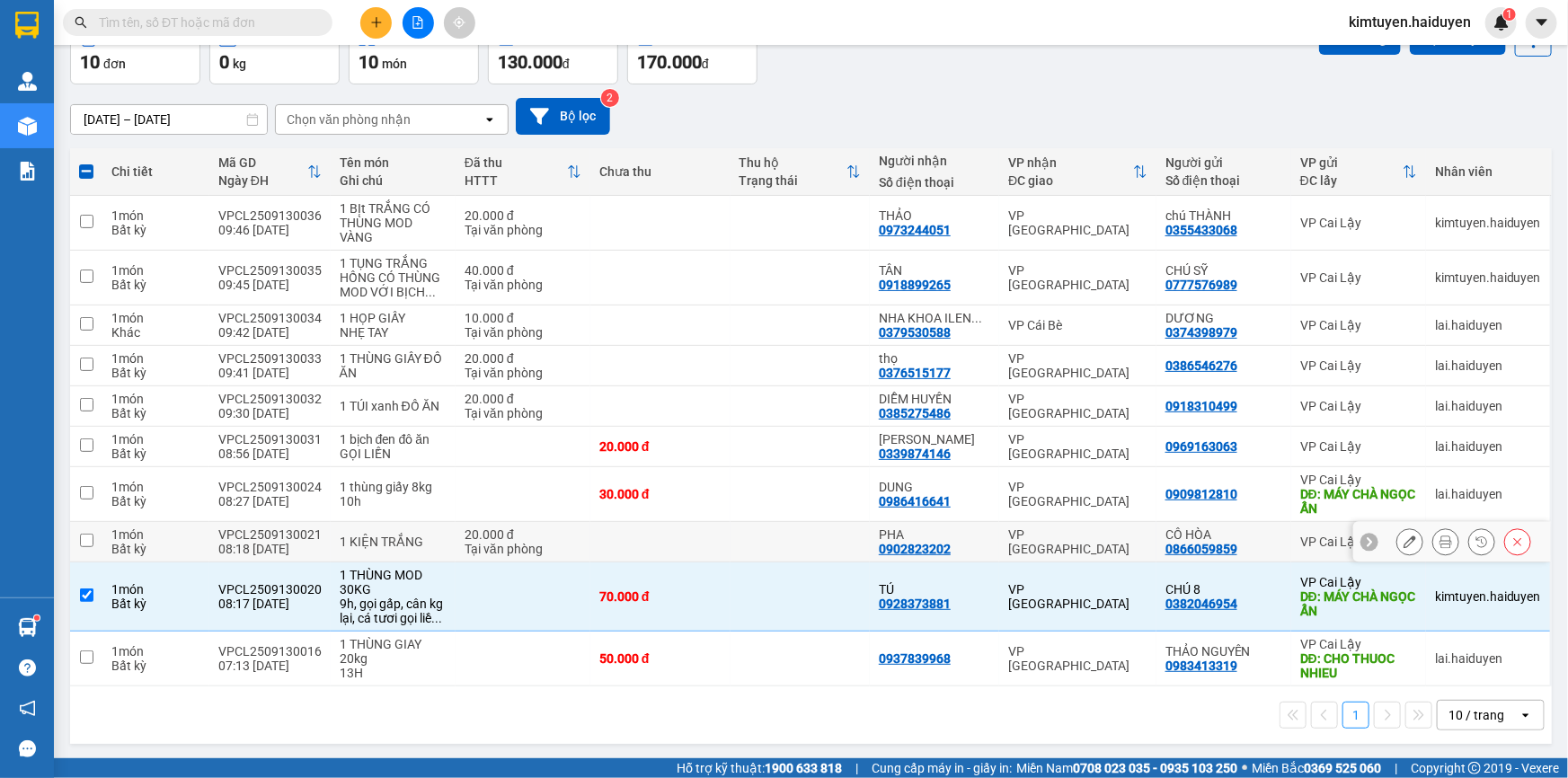
click at [547, 537] on div "20.000 đ" at bounding box center [523, 535] width 117 height 15
checkbox input "true"
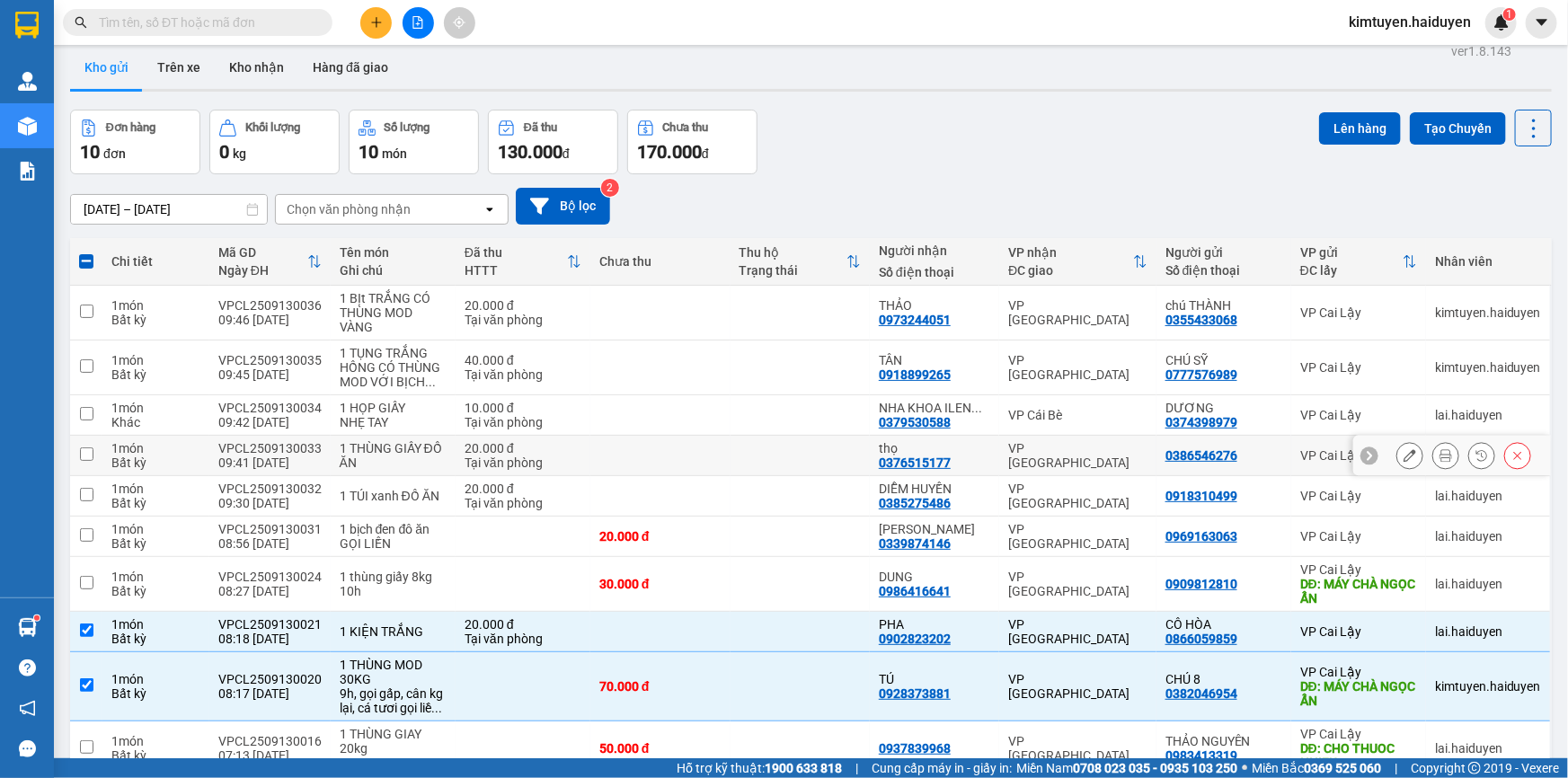
scroll to position [0, 0]
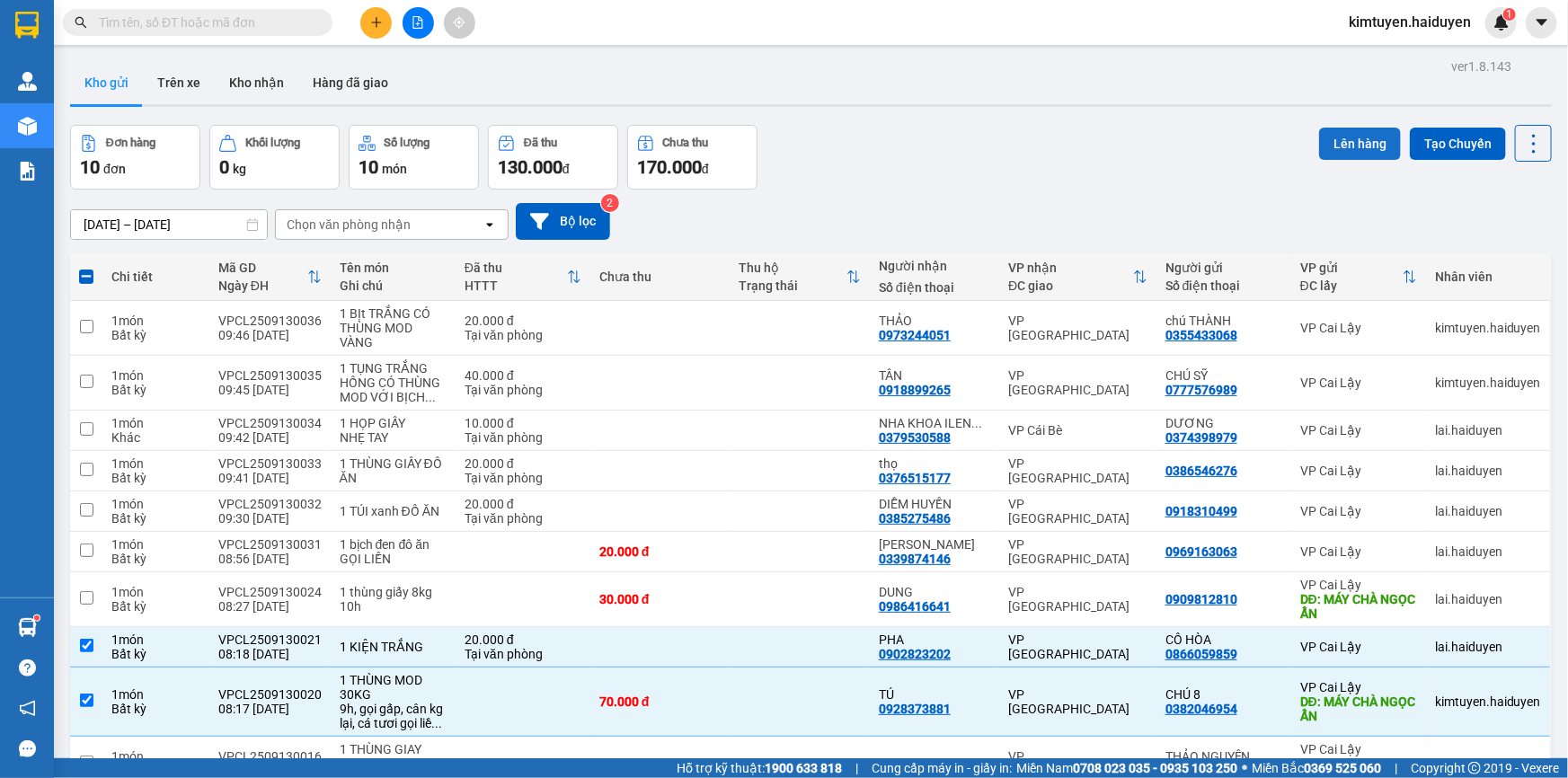
click at [1352, 148] on button "Lên hàng" at bounding box center [1360, 144] width 82 height 33
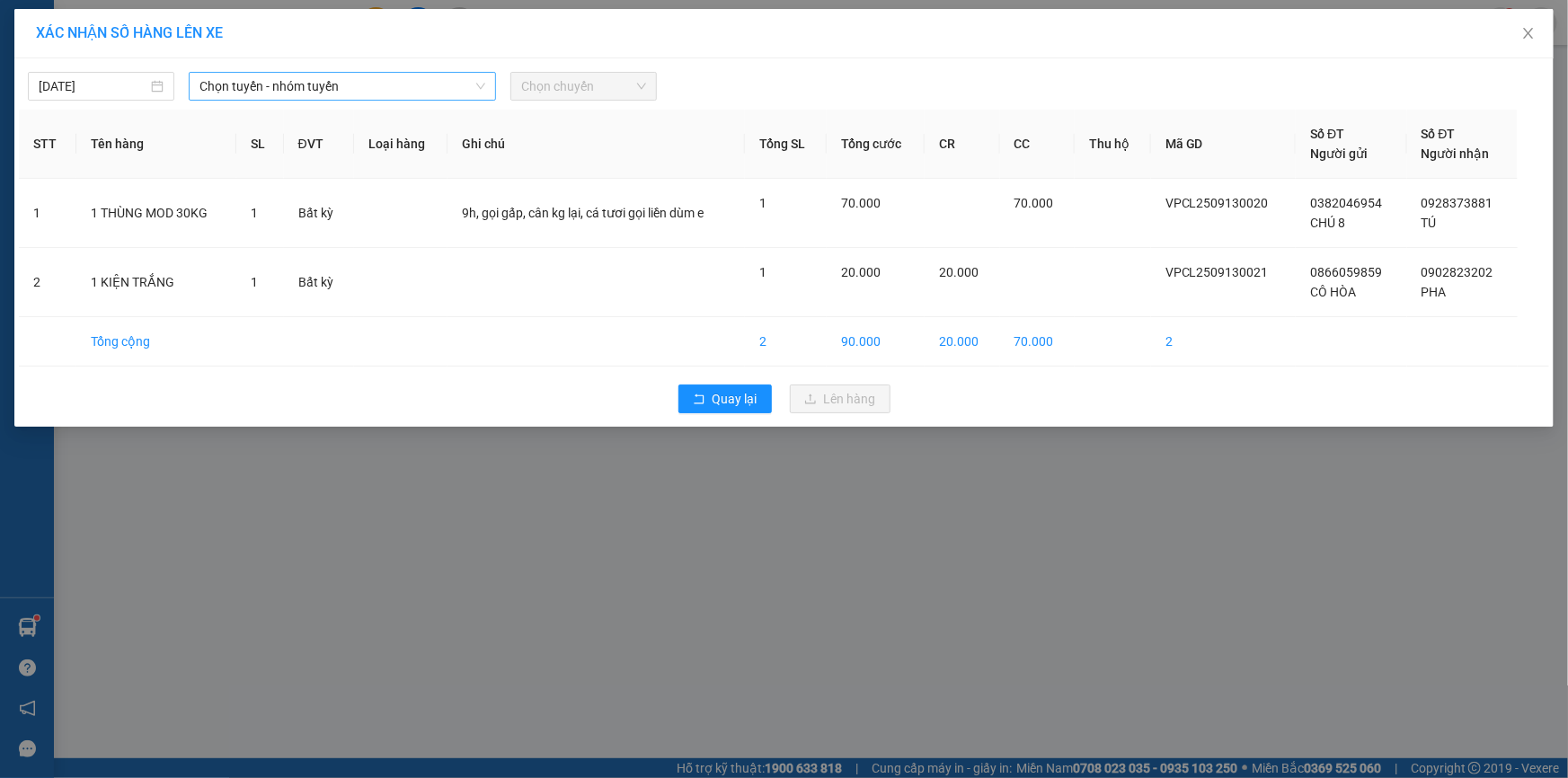
click at [258, 82] on span "Chọn tuyến - nhóm tuyến" at bounding box center [342, 86] width 286 height 27
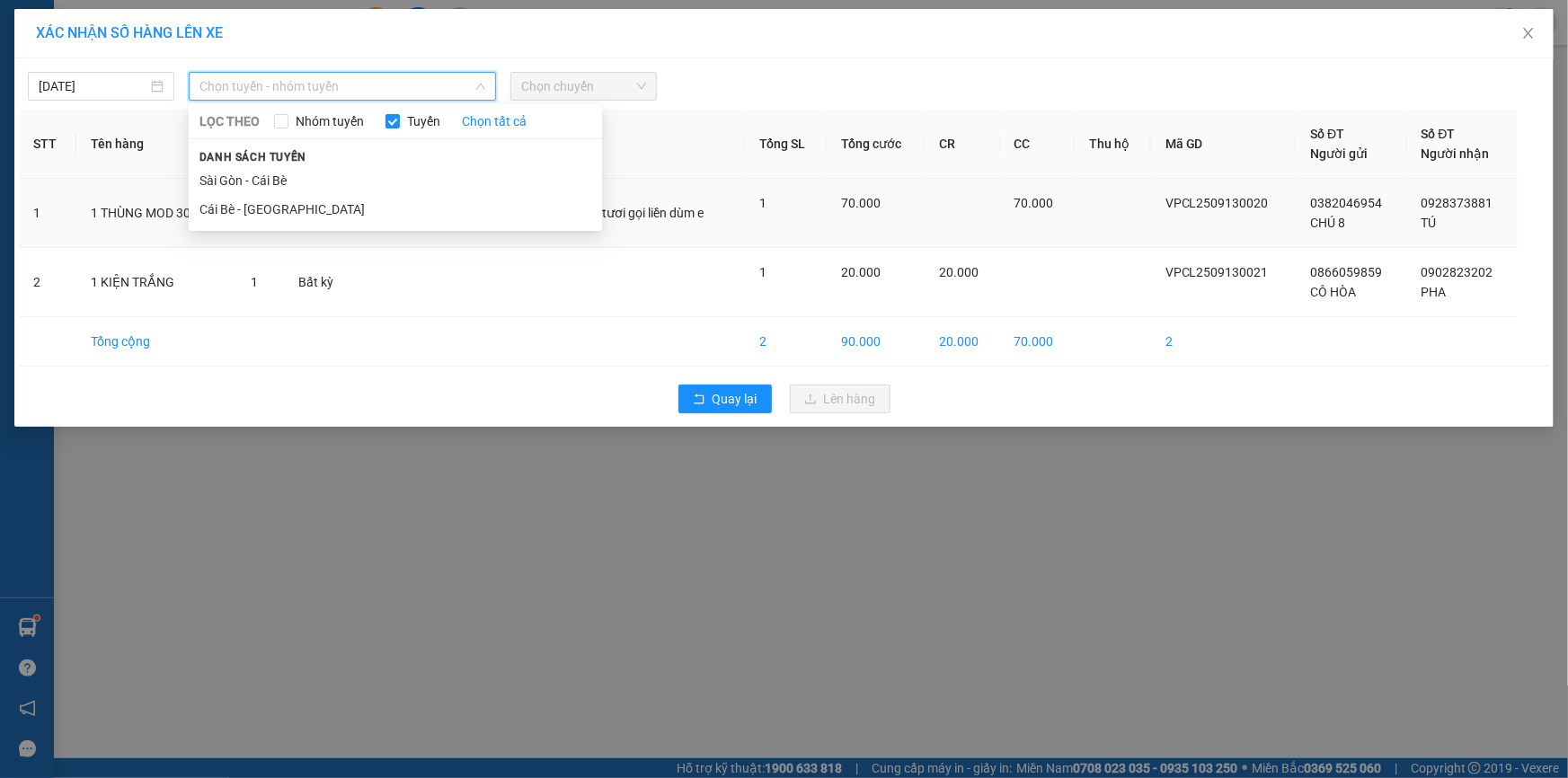
drag, startPoint x: 253, startPoint y: 208, endPoint x: 275, endPoint y: 194, distance: 26.1
click at [253, 211] on li "Cái Bè - [GEOGRAPHIC_DATA]" at bounding box center [395, 210] width 413 height 29
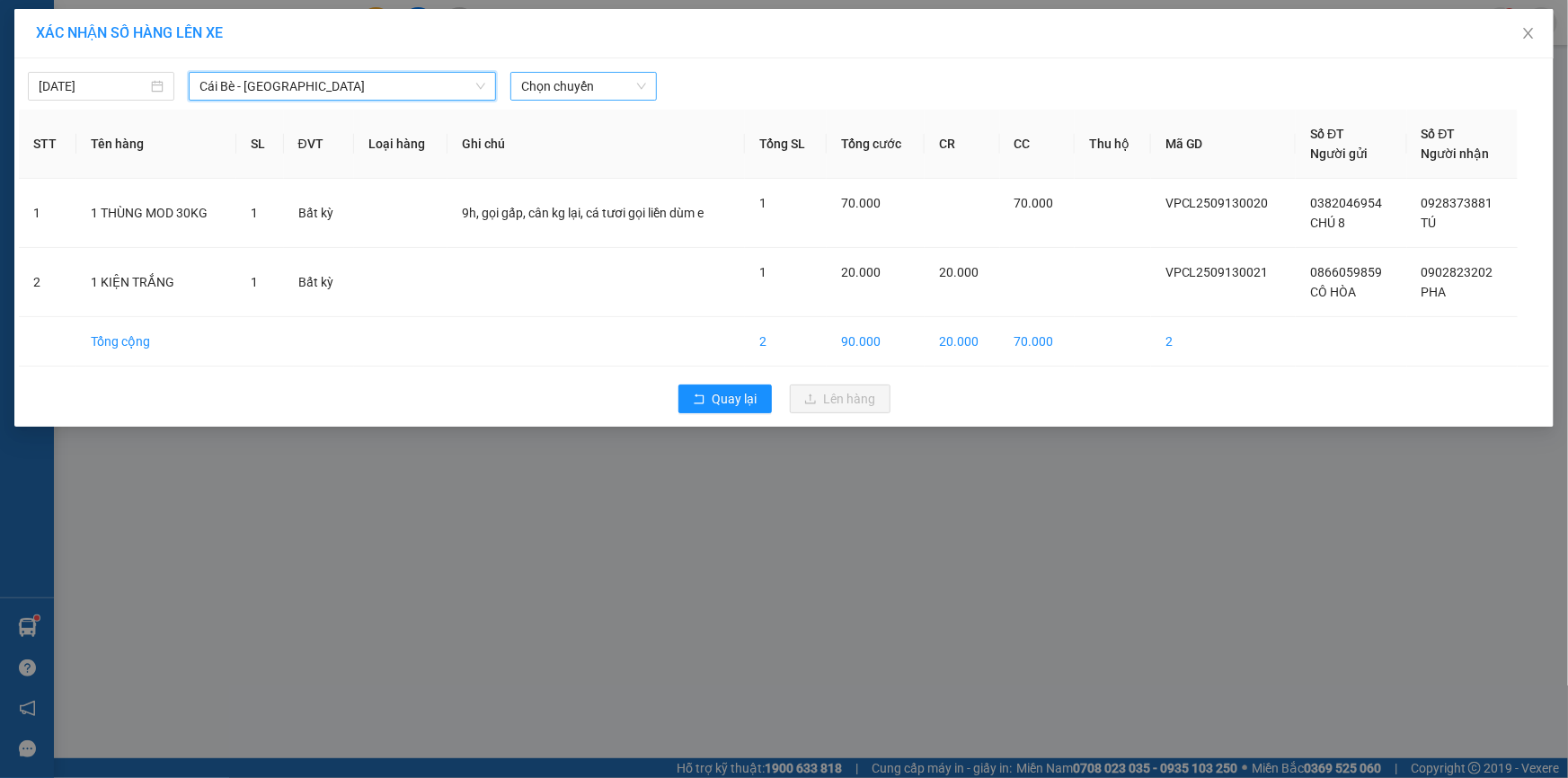
click at [547, 89] on span "Chọn chuyến" at bounding box center [584, 86] width 125 height 27
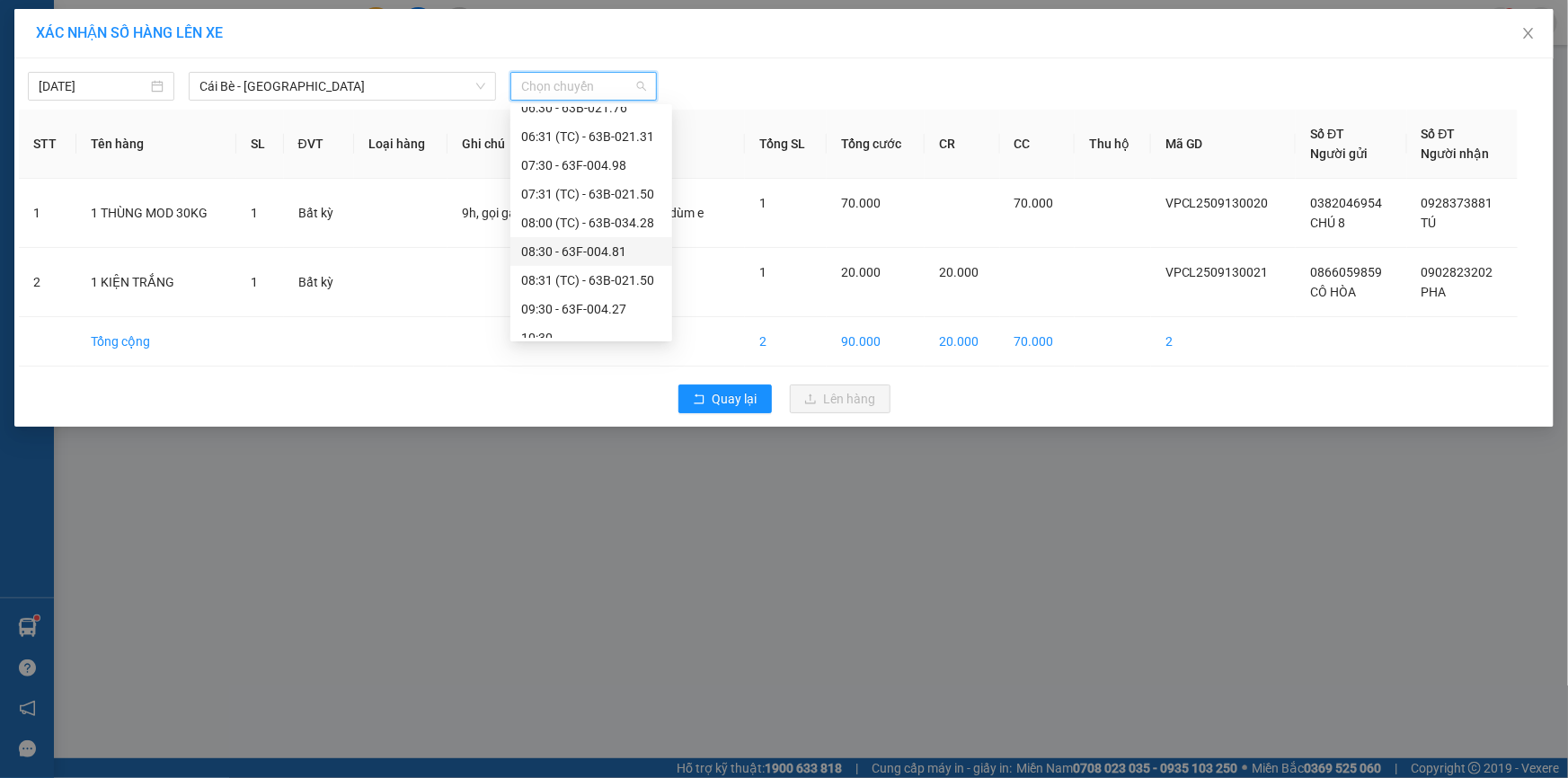
scroll to position [244, 0]
click at [570, 228] on div "08:30 - 63F-004.81" at bounding box center [591, 223] width 140 height 20
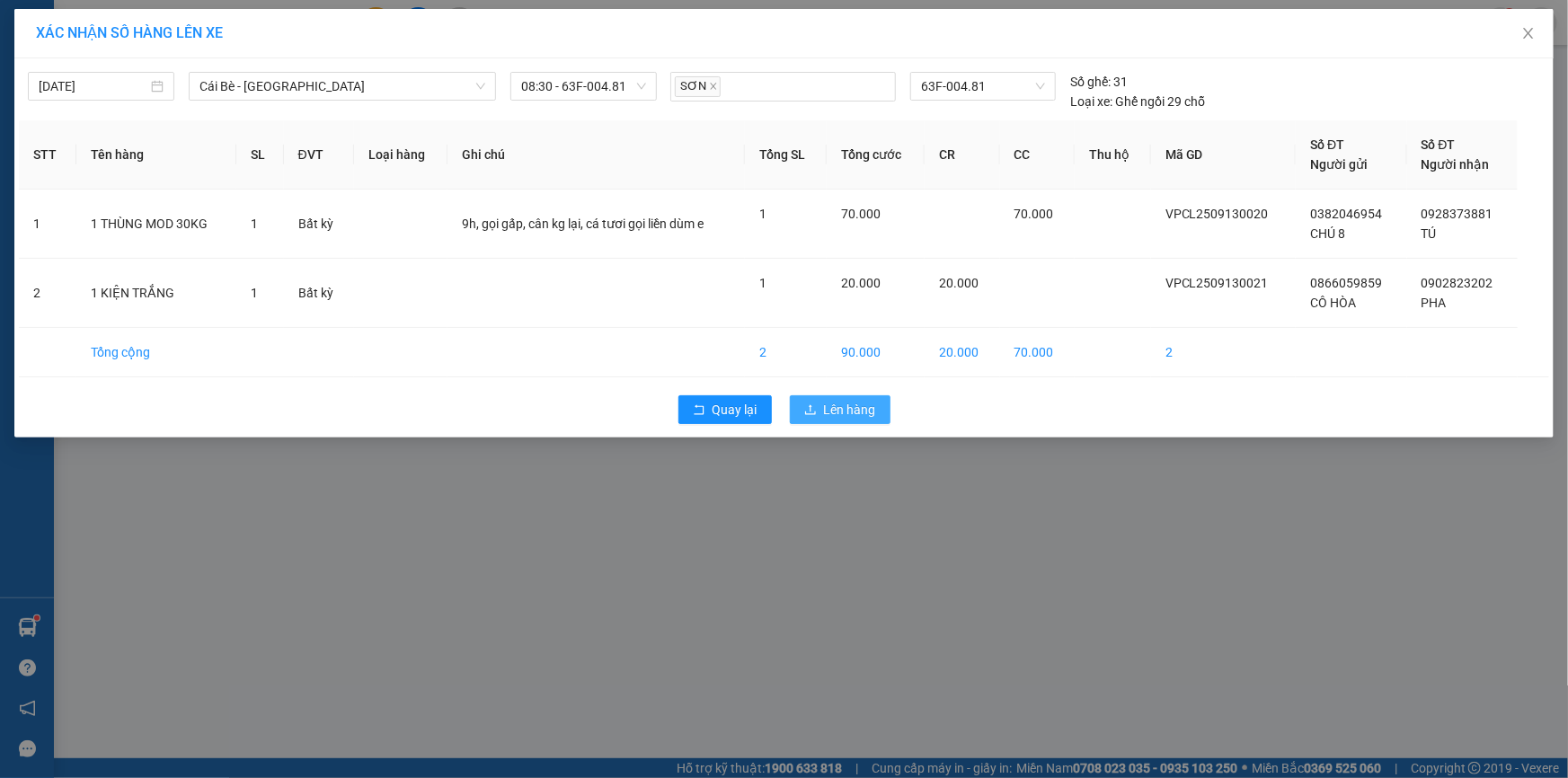
click at [826, 408] on span "Lên hàng" at bounding box center [850, 409] width 52 height 20
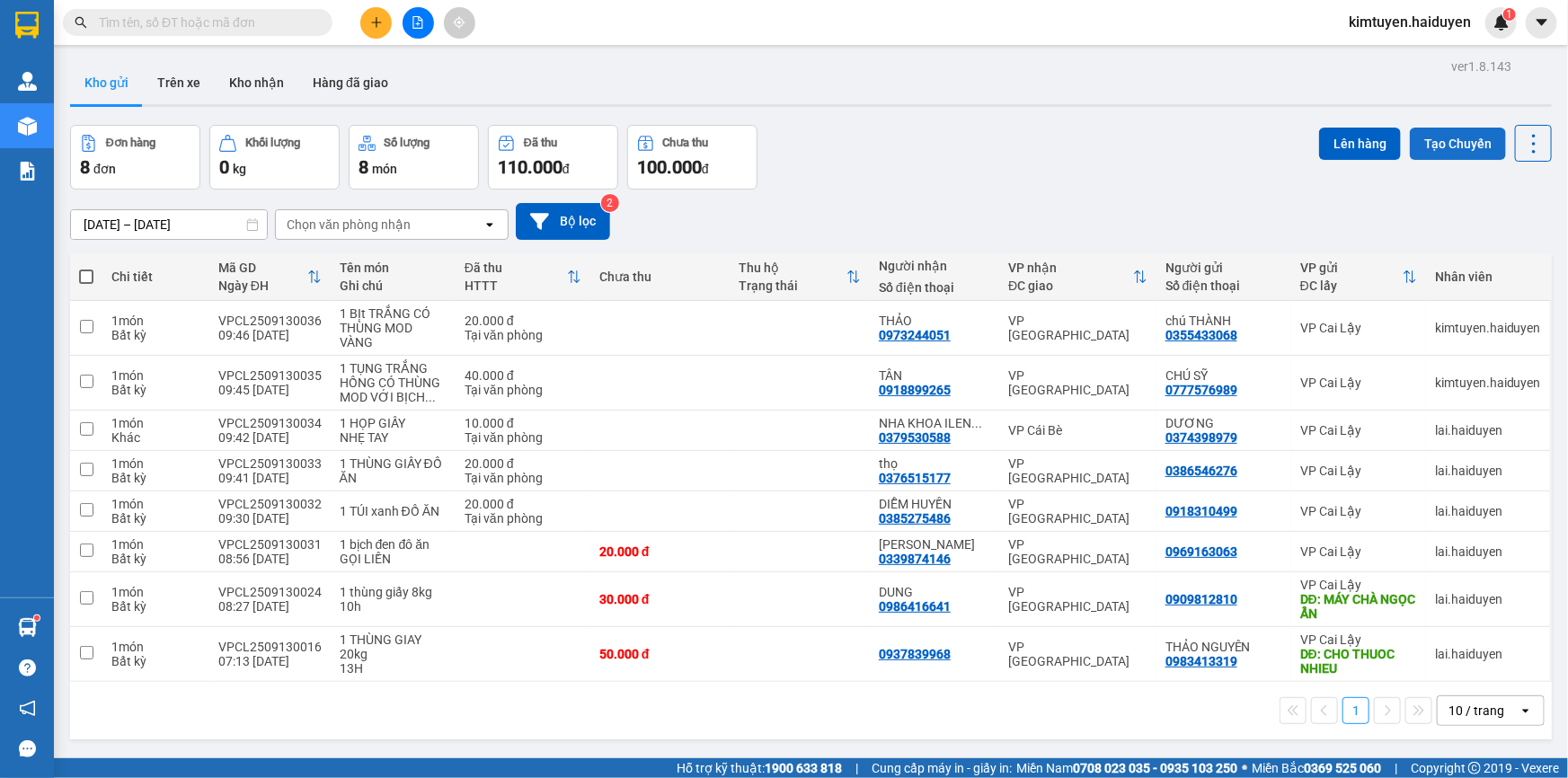
click at [1448, 136] on button "Tạo Chuyến" at bounding box center [1458, 144] width 96 height 33
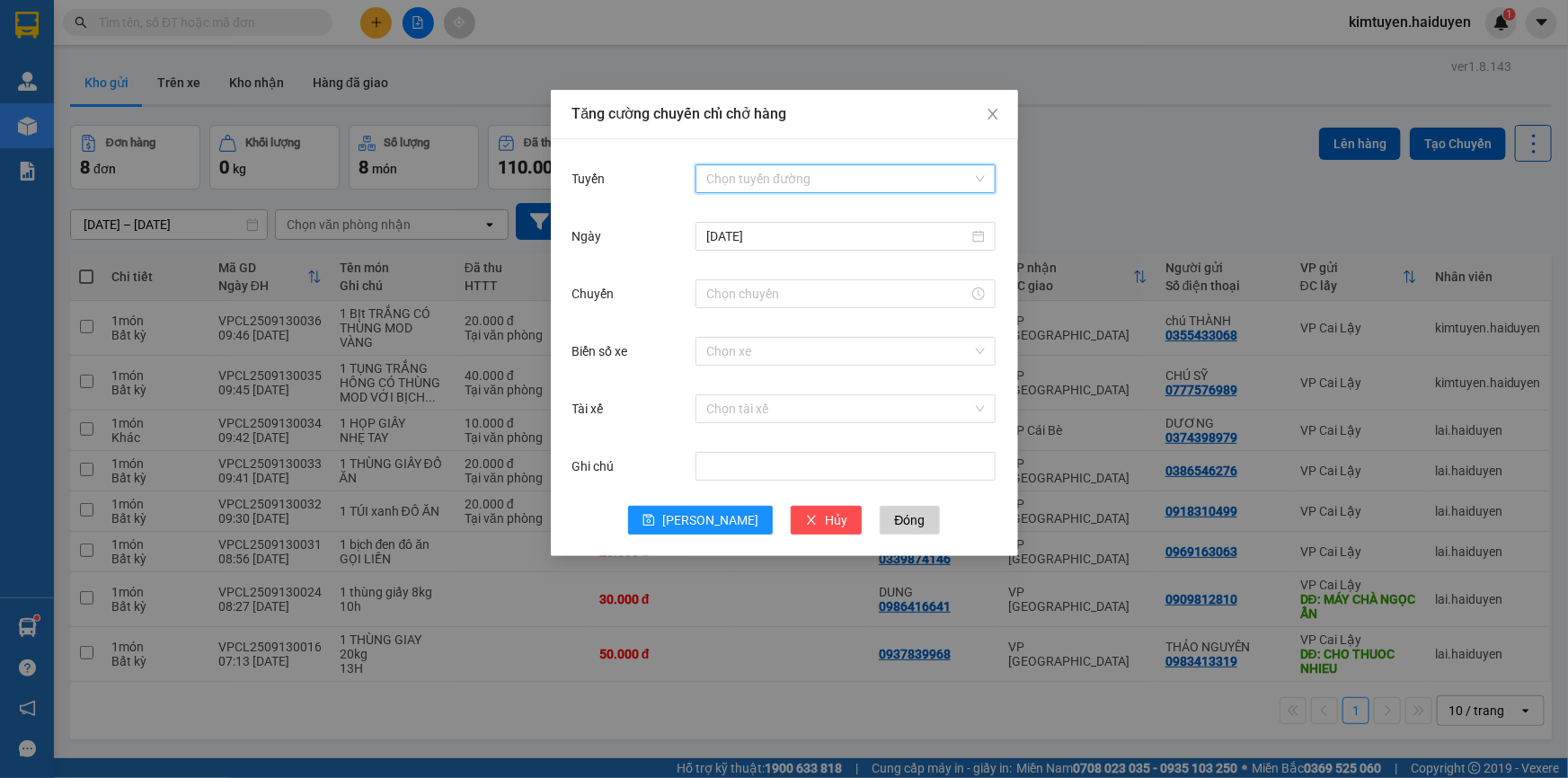
click at [754, 171] on input "Tuyến" at bounding box center [839, 179] width 266 height 27
click at [764, 236] on div "Cái Bè - [GEOGRAPHIC_DATA]" at bounding box center [845, 243] width 279 height 20
click at [752, 293] on input "Chuyến" at bounding box center [837, 294] width 262 height 20
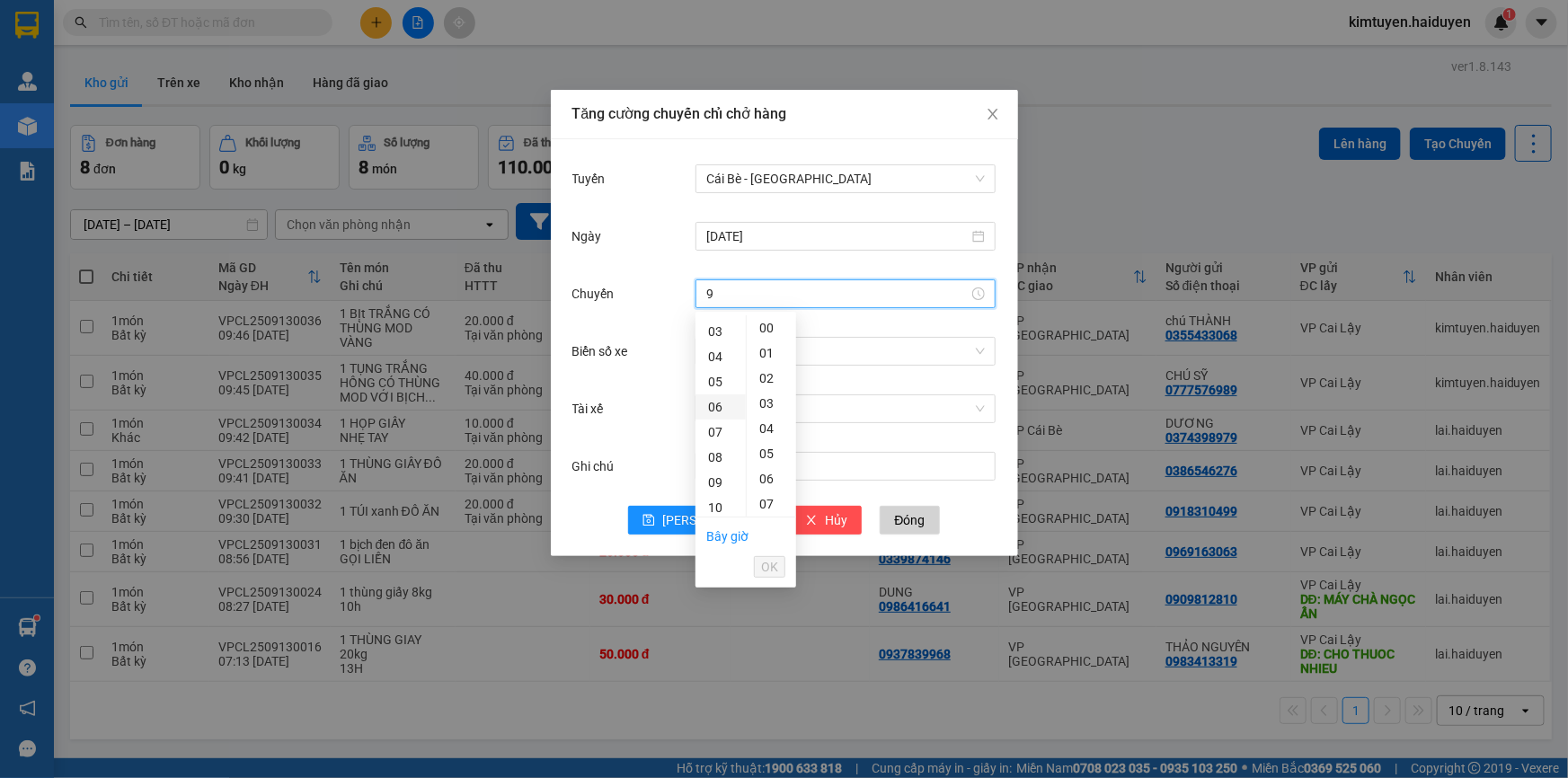
scroll to position [162, 0]
click at [717, 394] on div "09" at bounding box center [720, 392] width 50 height 25
click at [772, 374] on div "31" at bounding box center [772, 373] width 49 height 25
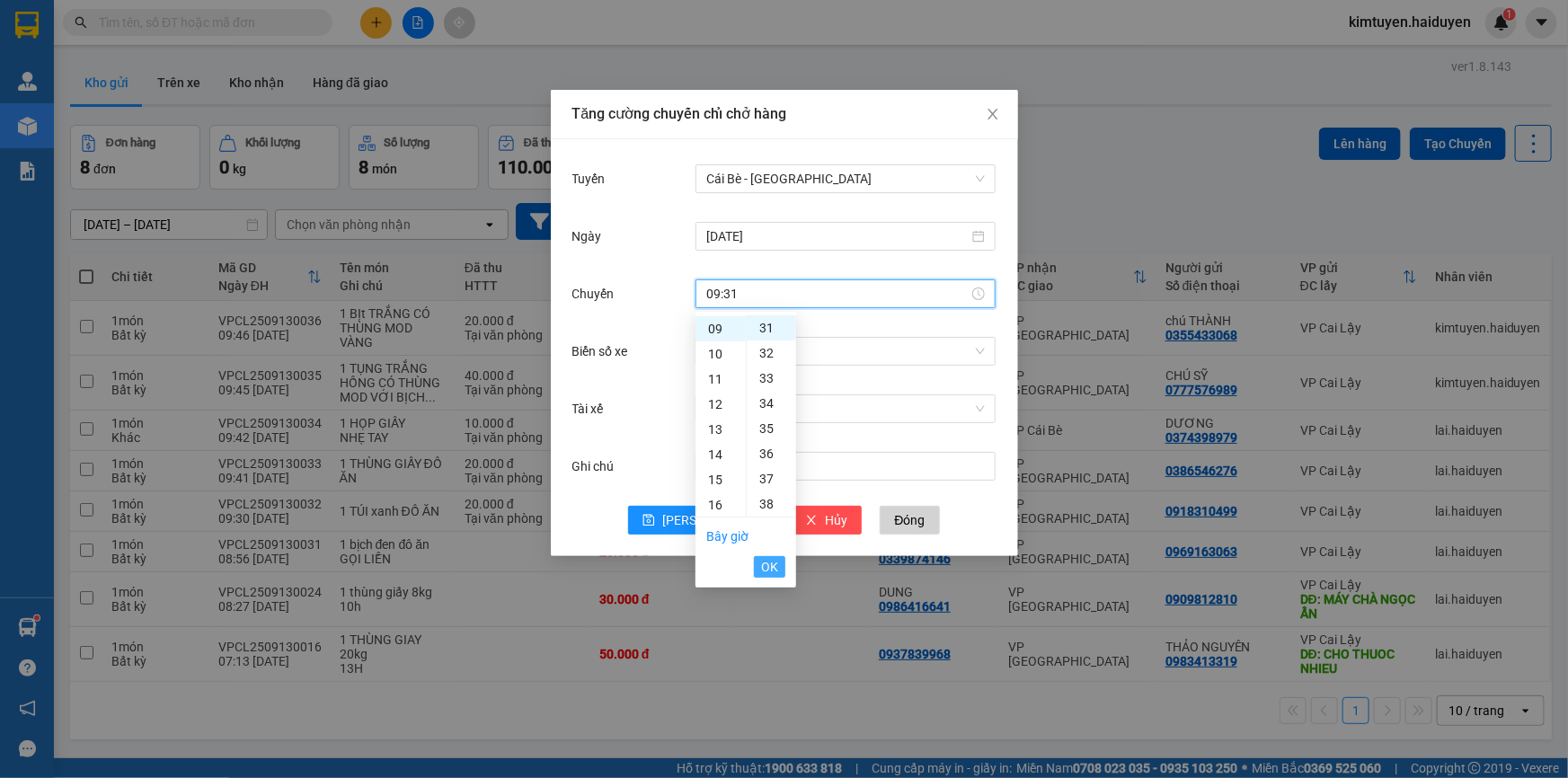
click at [763, 561] on span "OK" at bounding box center [769, 567] width 17 height 20
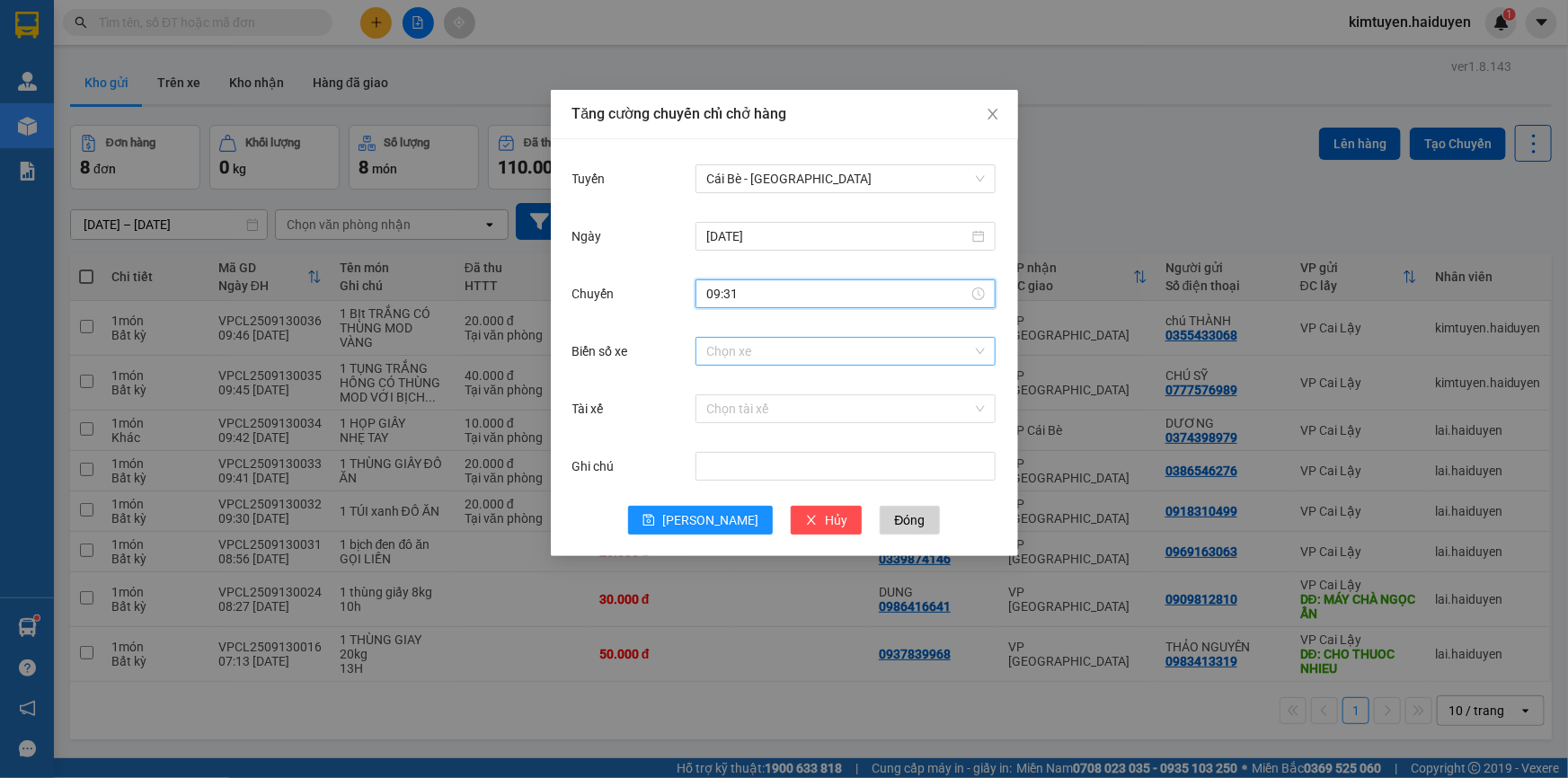
type input "09:31"
click at [717, 353] on input "Biển số xe" at bounding box center [839, 351] width 266 height 27
type input "5"
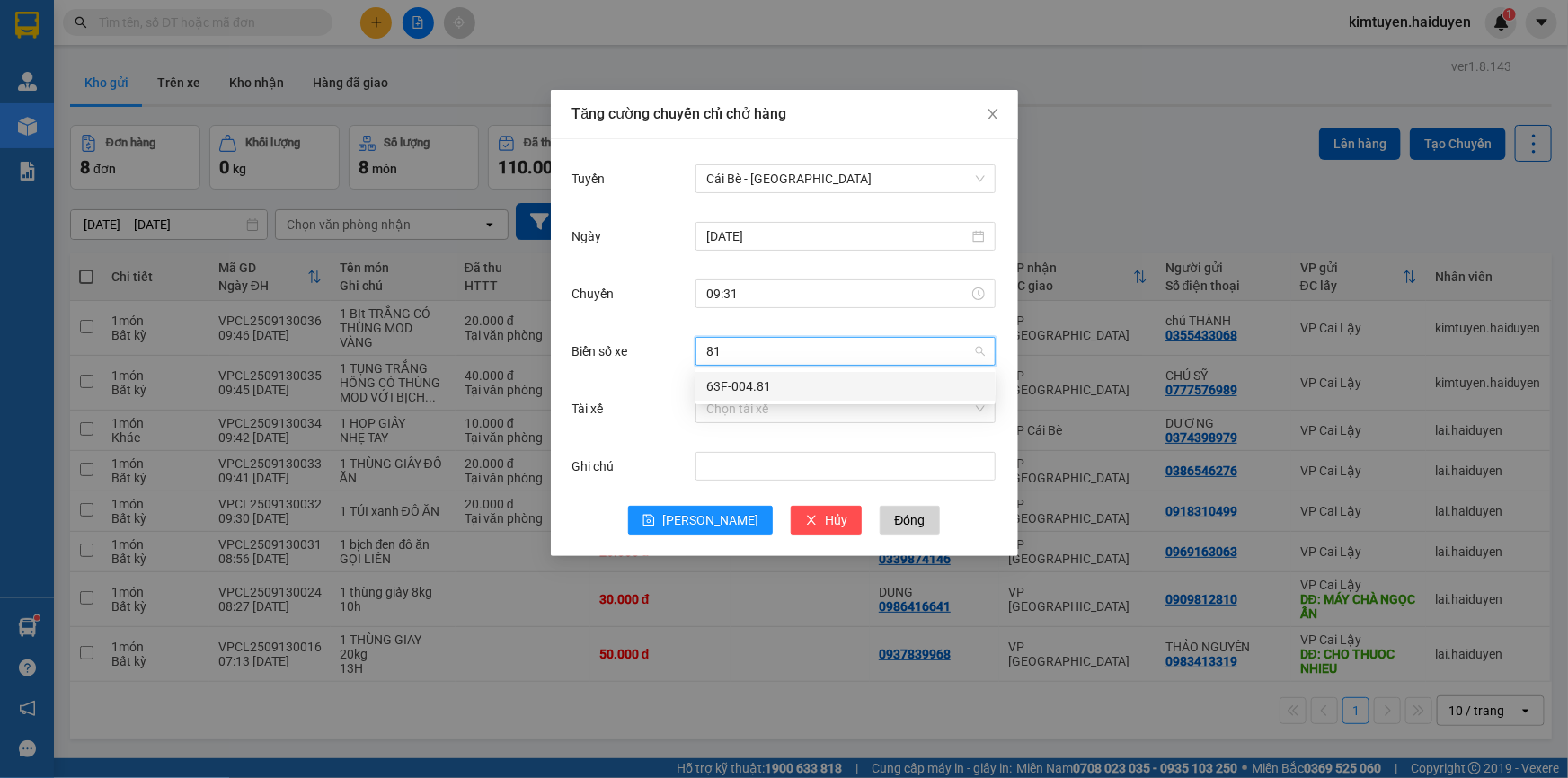
type input "8"
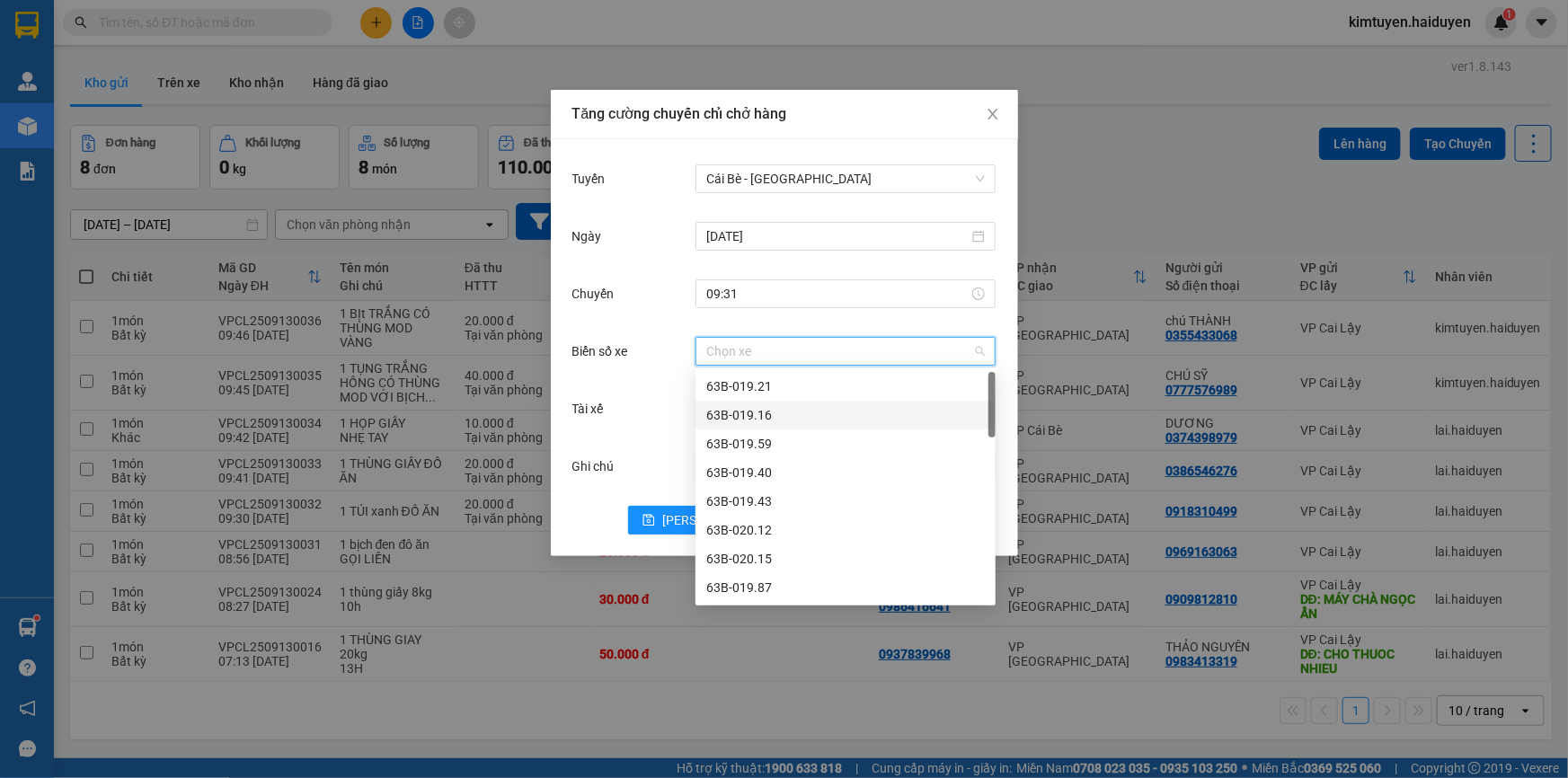
drag, startPoint x: 637, startPoint y: 418, endPoint x: 658, endPoint y: 420, distance: 21.1
click at [636, 419] on div "Tài xế" at bounding box center [635, 409] width 124 height 36
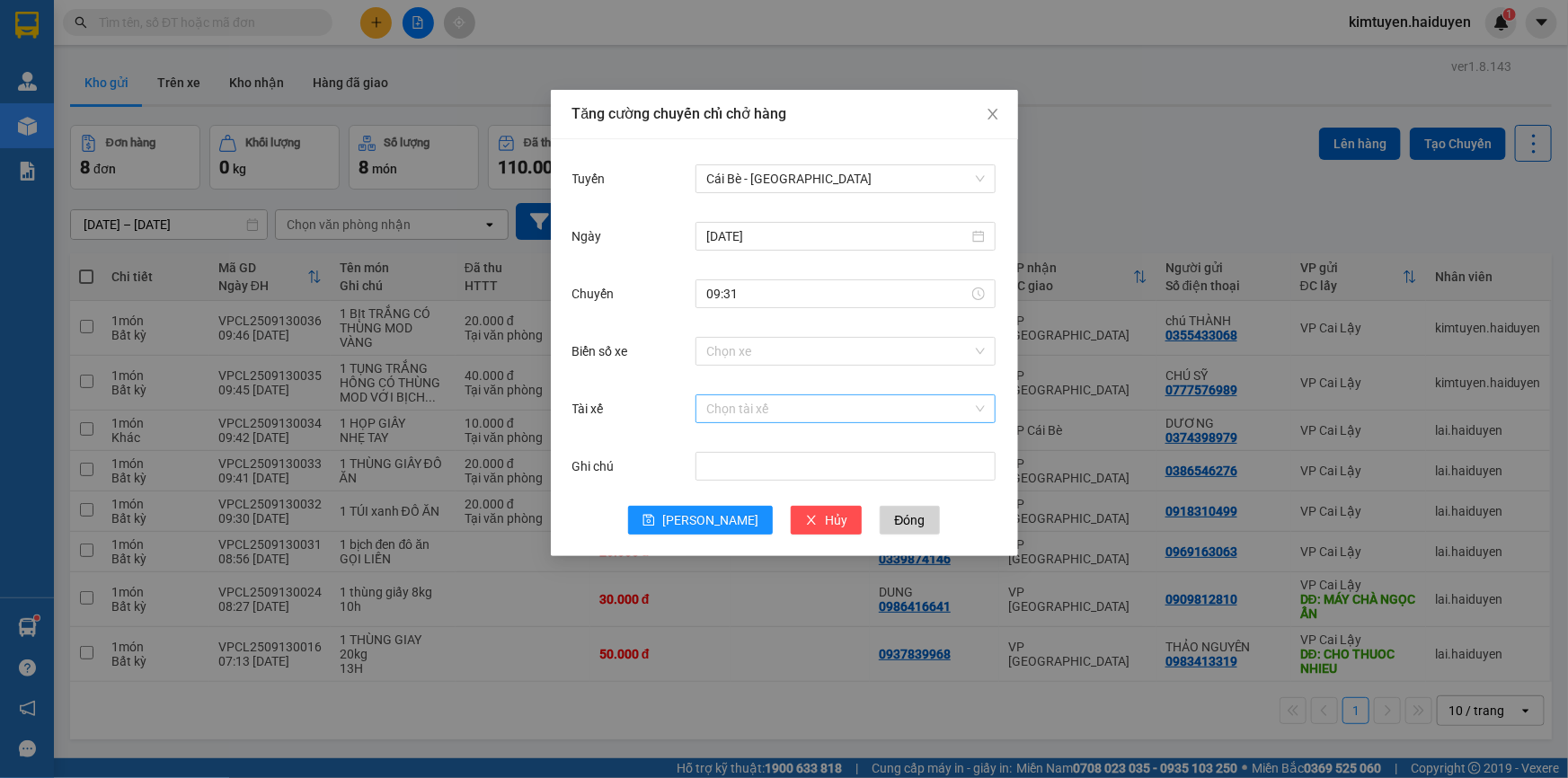
click at [725, 412] on input "Tài xế" at bounding box center [839, 409] width 266 height 27
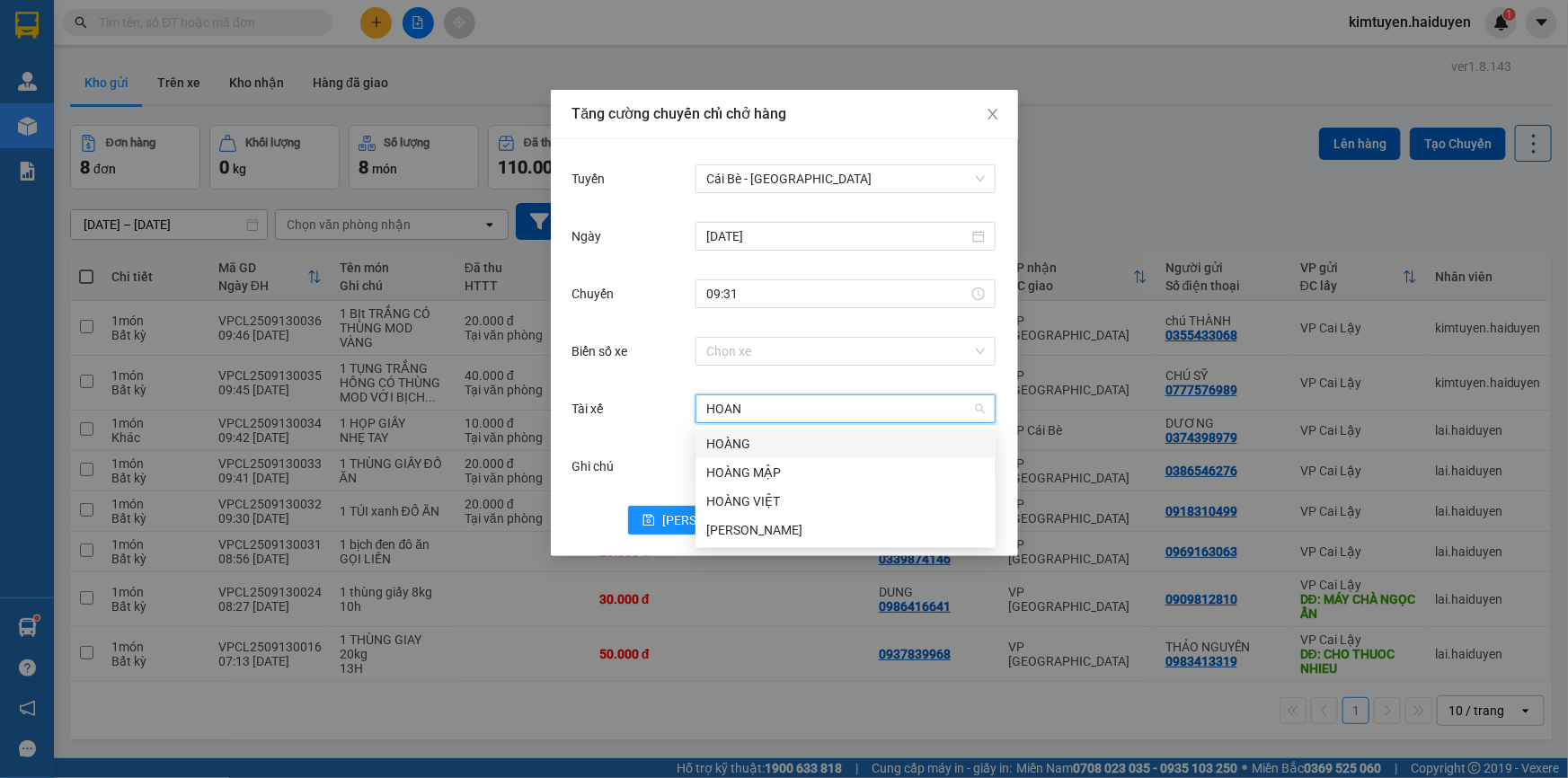
type input "HOANG"
click at [725, 442] on div "HOÀNG" at bounding box center [845, 444] width 279 height 20
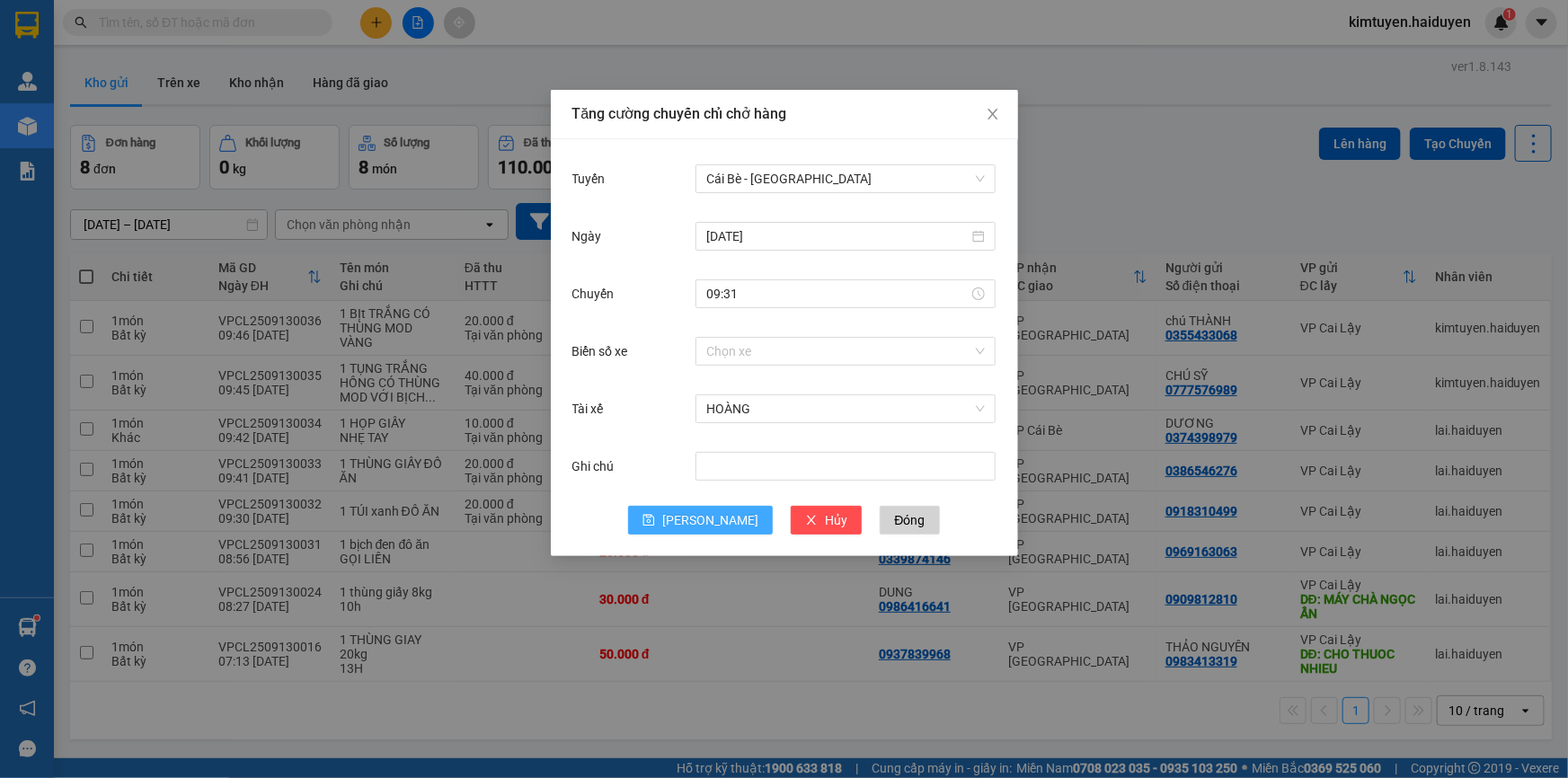
click at [697, 516] on button "[PERSON_NAME]" at bounding box center [700, 520] width 144 height 29
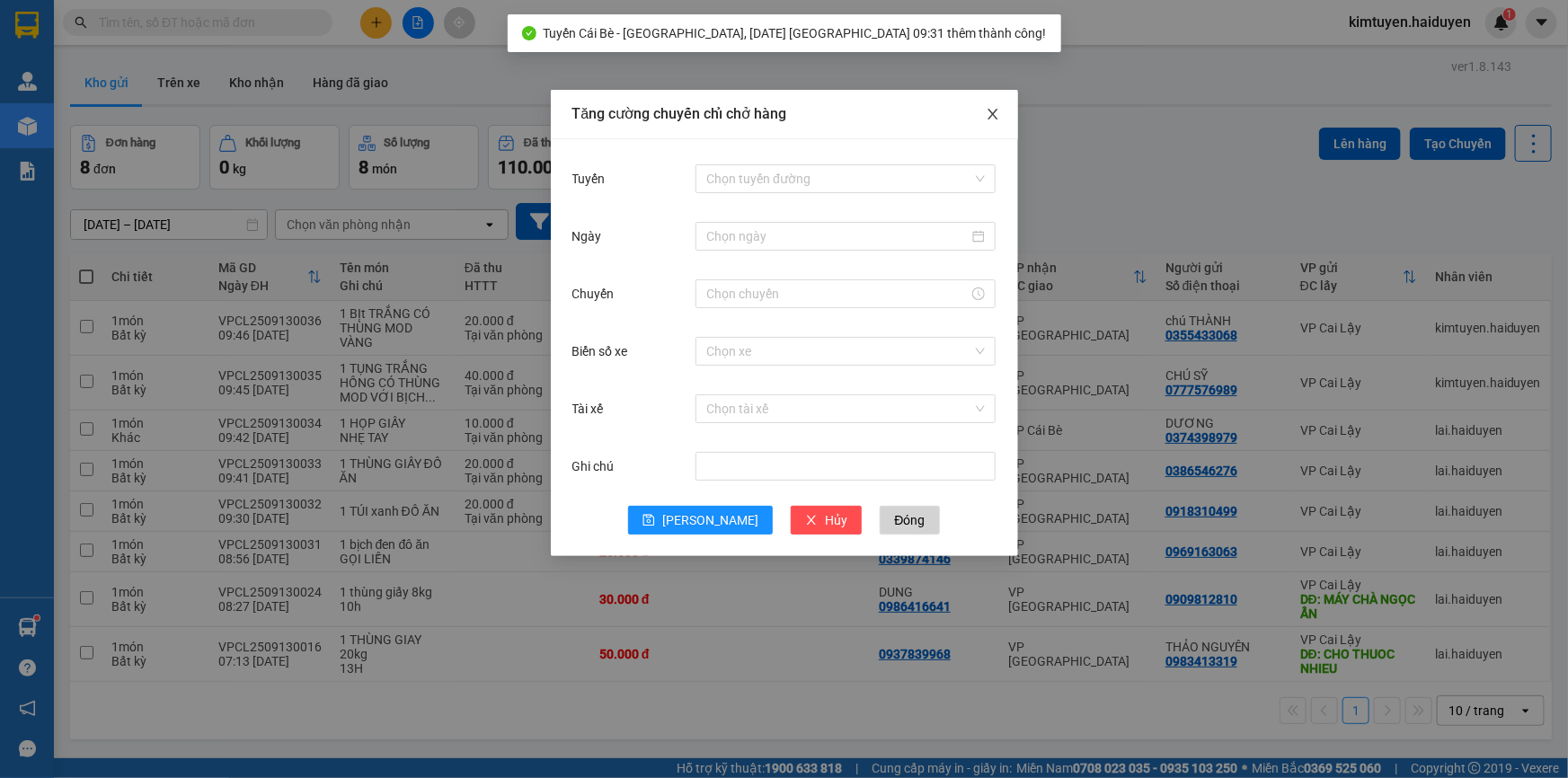
click at [990, 113] on icon "close" at bounding box center [992, 114] width 10 height 11
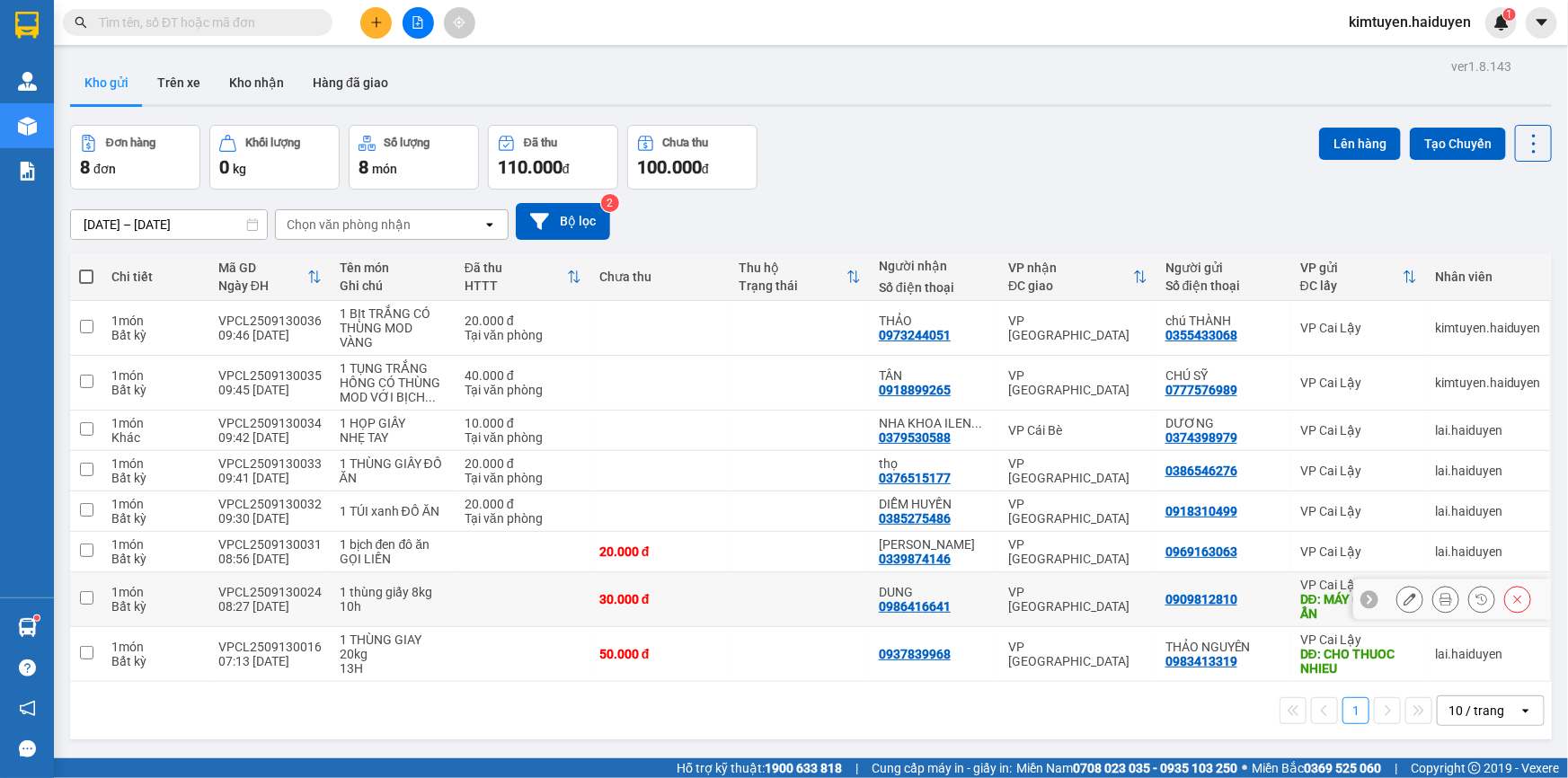
click at [399, 587] on div "1 thùng giấy 8kg" at bounding box center [393, 592] width 107 height 15
checkbox input "true"
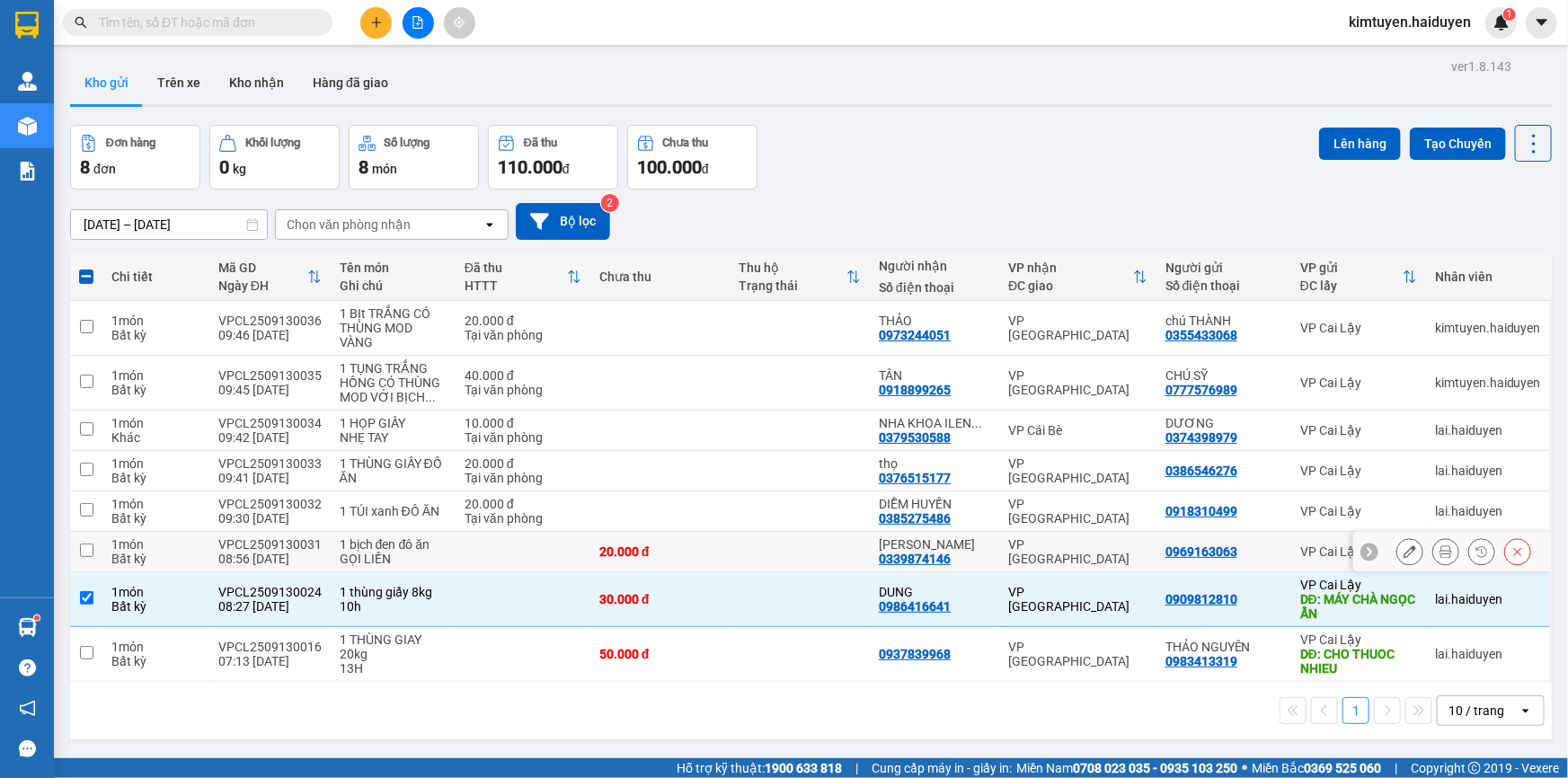
click at [386, 557] on div "GỌI LIỀN" at bounding box center [393, 559] width 107 height 15
checkbox input "true"
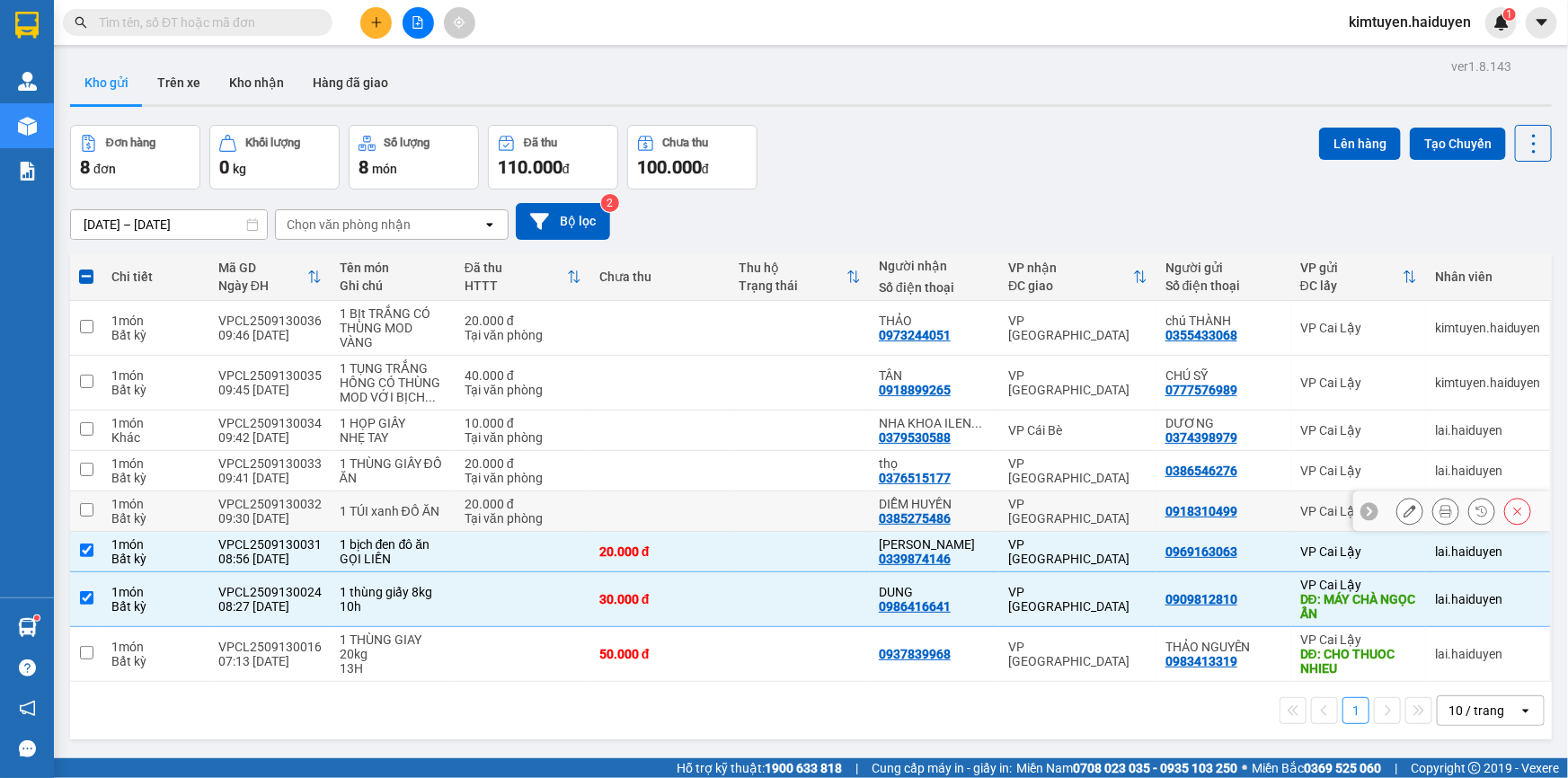
click at [399, 504] on div "1 TÚI xanh ĐỒ ĂN" at bounding box center [393, 511] width 107 height 15
checkbox input "true"
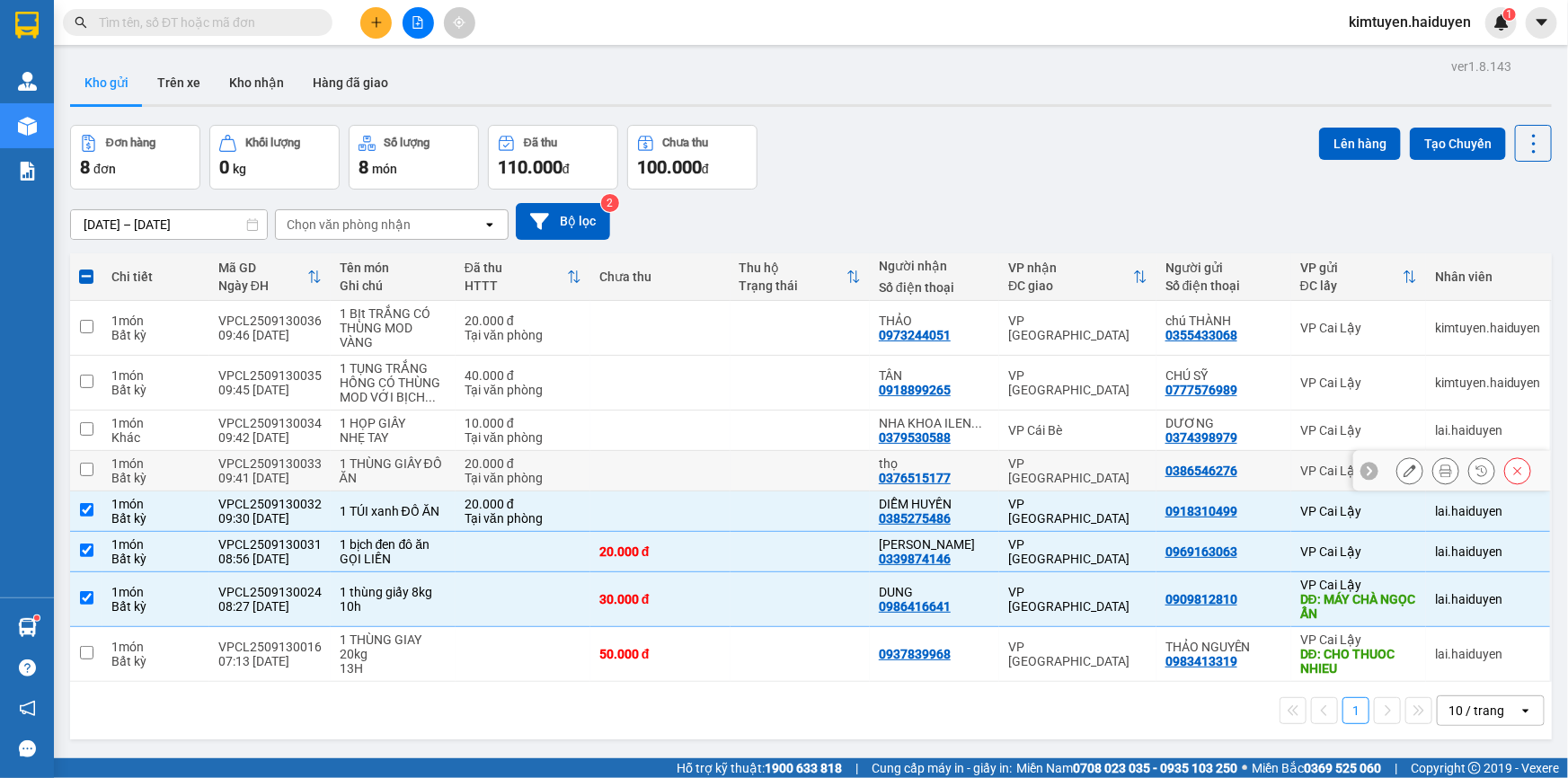
click at [404, 476] on div "1 THÙNG GIẤY ĐỒ ĂN" at bounding box center [393, 471] width 107 height 29
checkbox input "true"
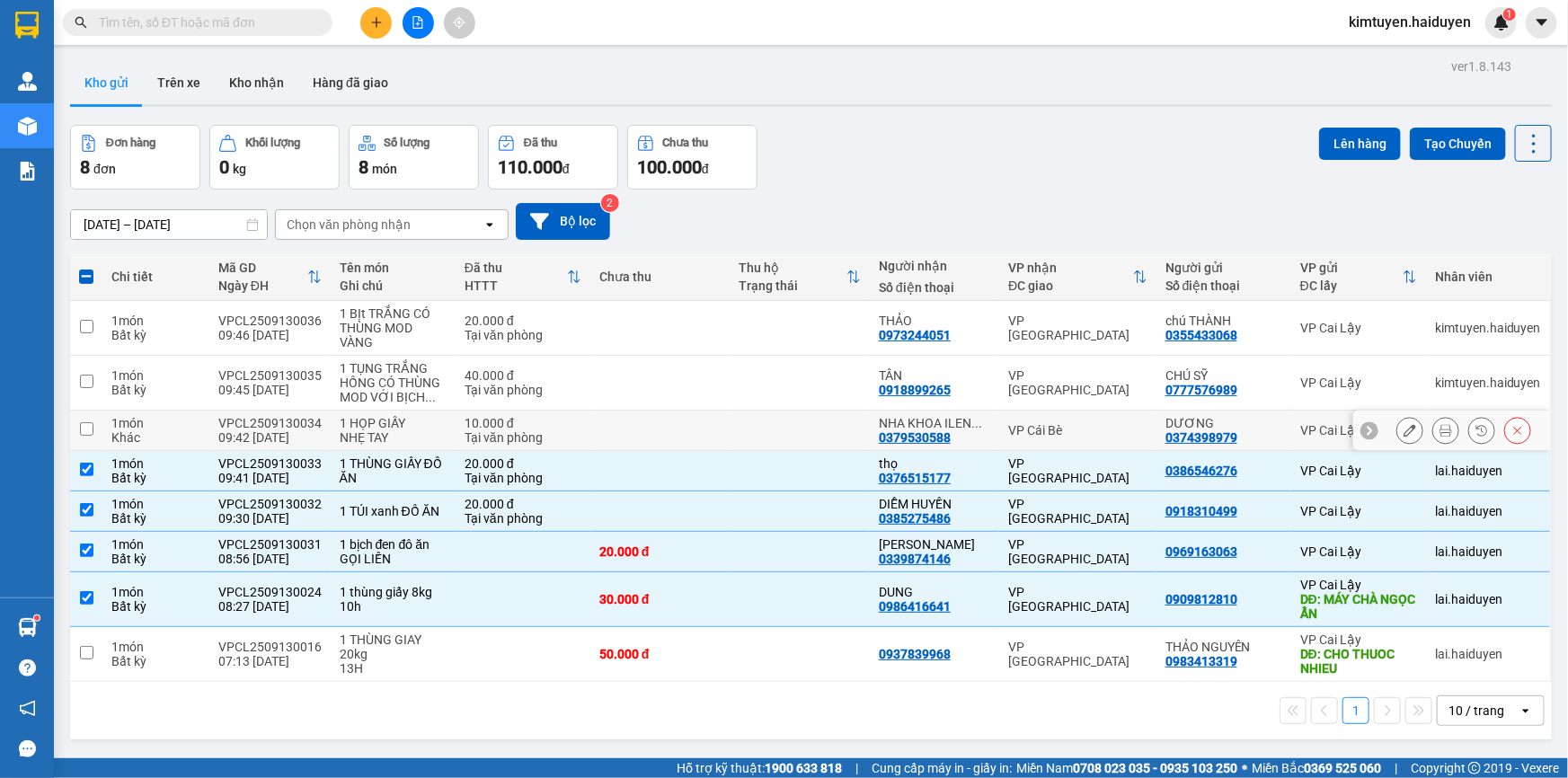
click at [398, 440] on div "NHẸ TAY" at bounding box center [393, 438] width 107 height 15
checkbox input "true"
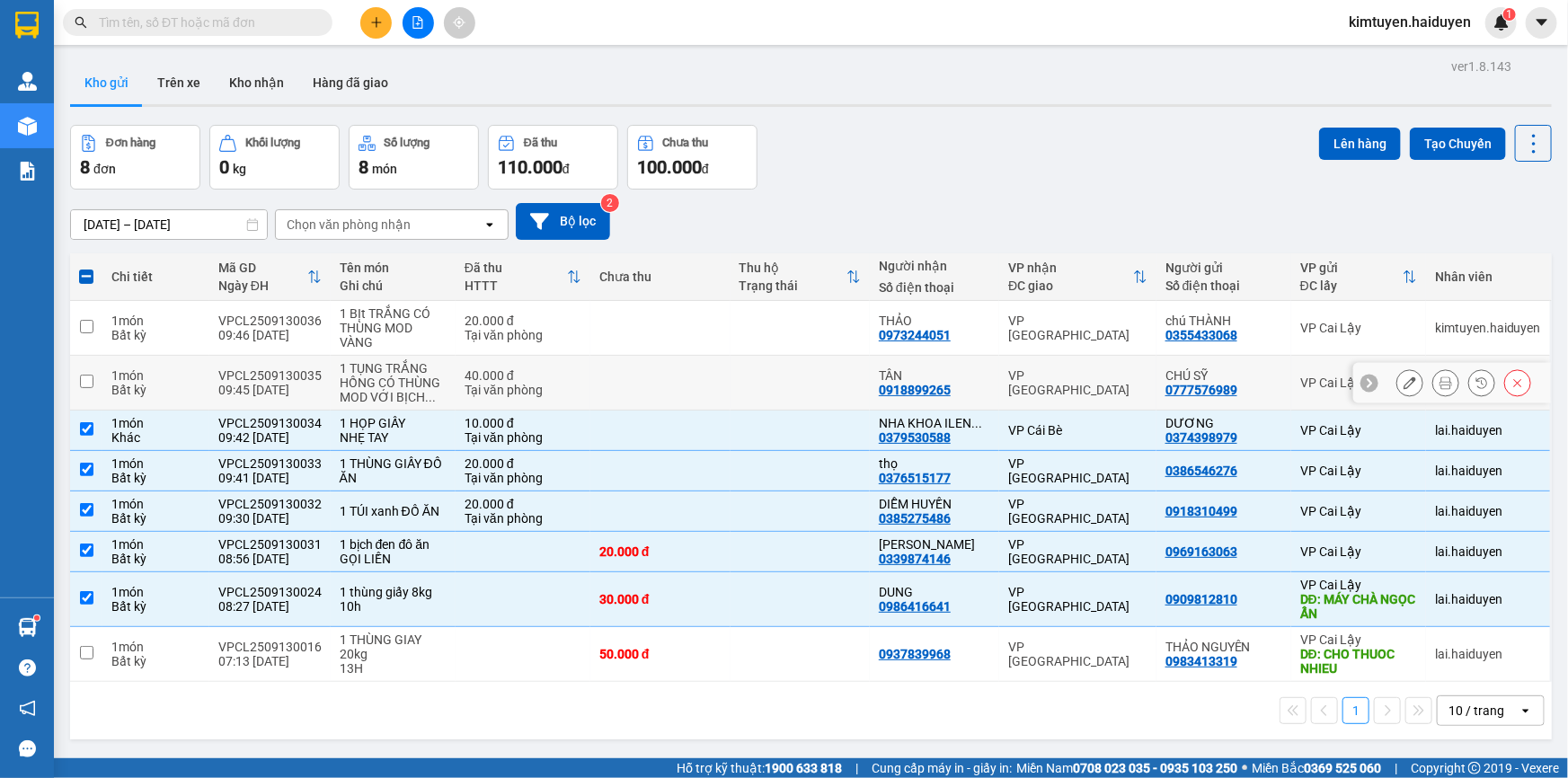
click at [414, 394] on div "1 TỤNG TRẮNG HỒNG CÓ THÙNG MOD VỚI BỊCH ..." at bounding box center [393, 383] width 107 height 44
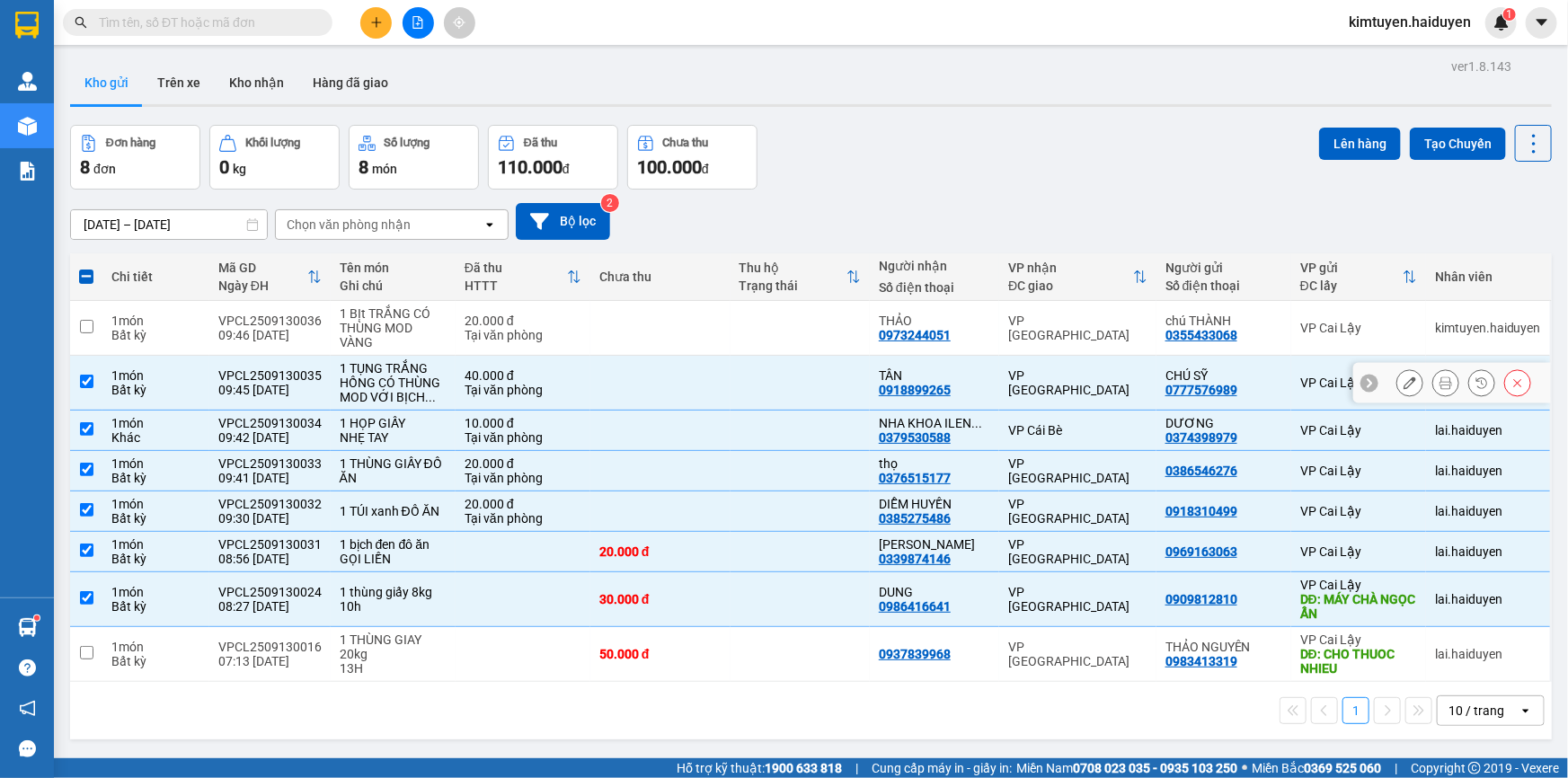
checkbox input "true"
click at [403, 330] on div "1 BỊt TRẮNG CÓ THÙNG MOD VÀNG" at bounding box center [393, 329] width 107 height 44
checkbox input "true"
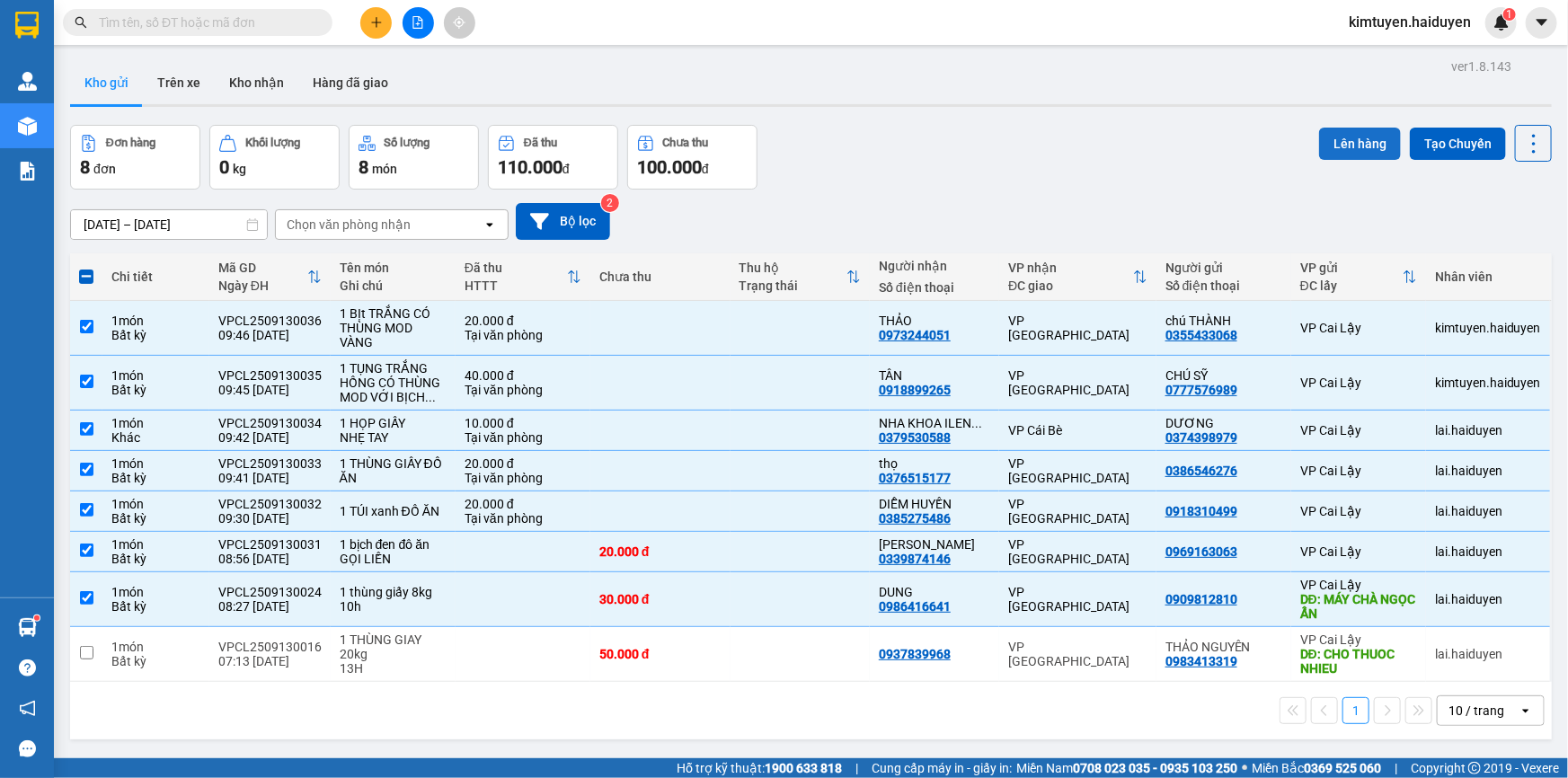
click at [1326, 151] on button "Lên hàng" at bounding box center [1360, 144] width 82 height 33
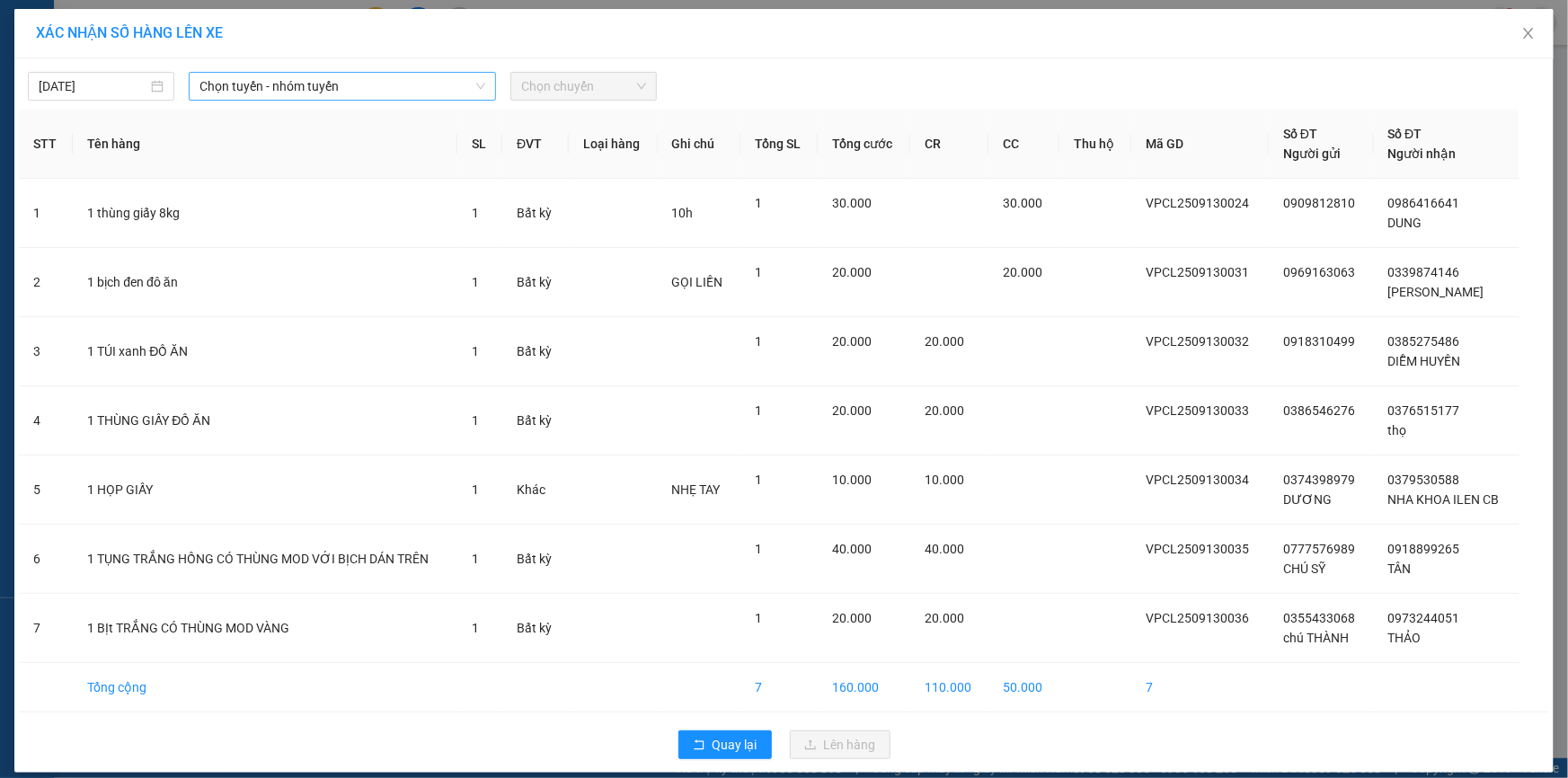
click at [281, 89] on span "Chọn tuyến - nhóm tuyến" at bounding box center [342, 86] width 286 height 27
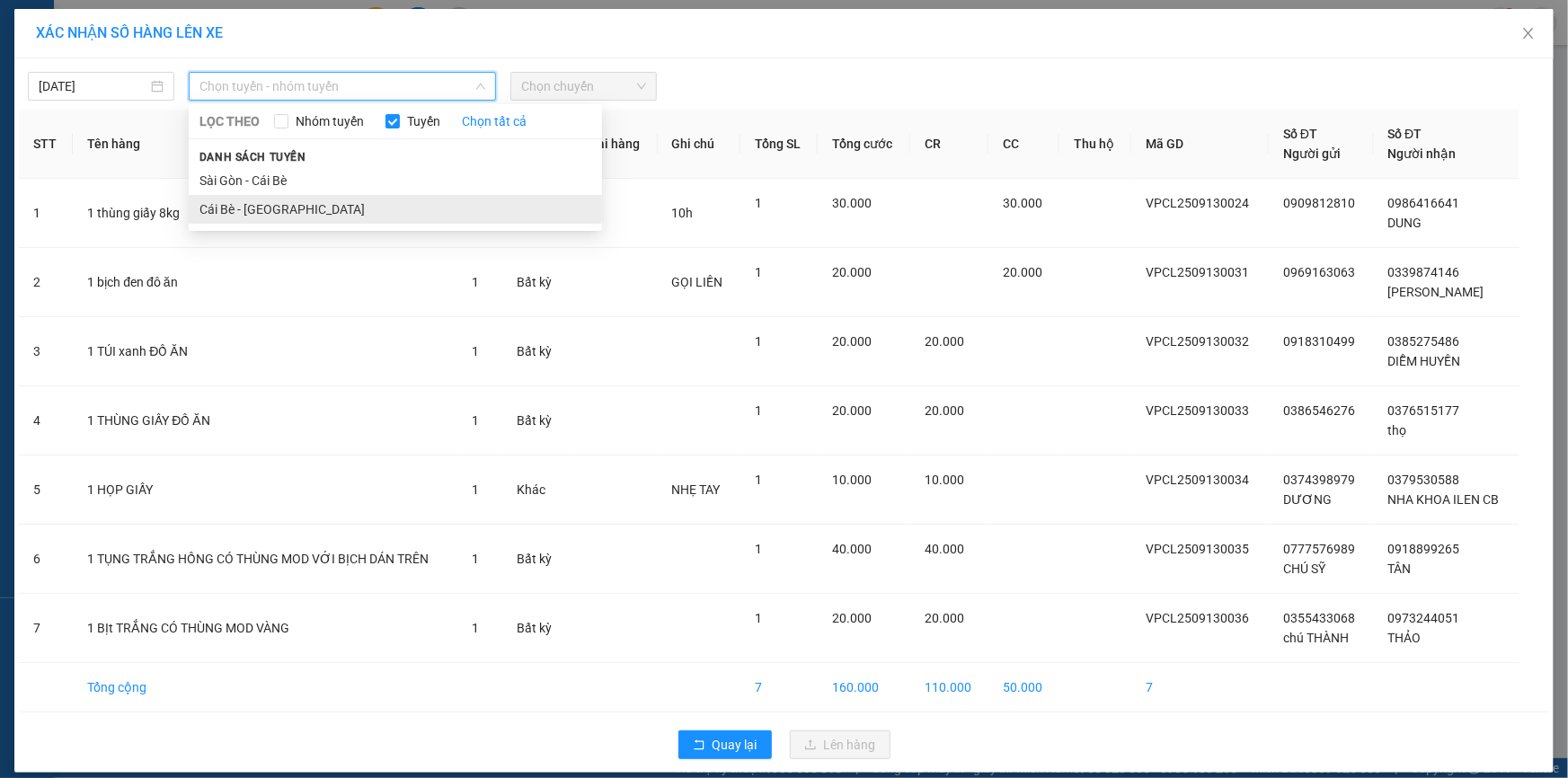
click at [279, 206] on li "Cái Bè - [GEOGRAPHIC_DATA]" at bounding box center [395, 210] width 413 height 29
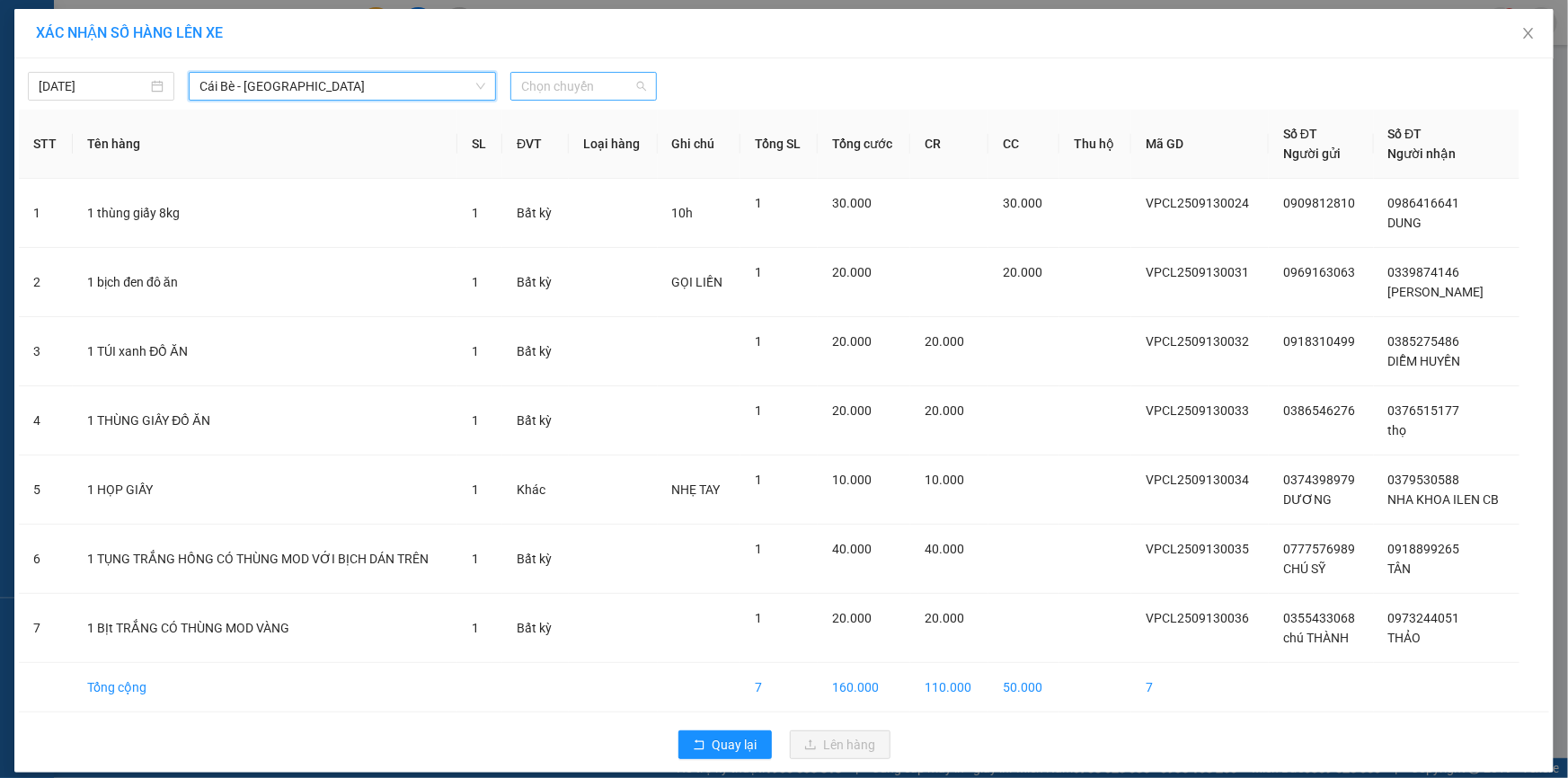
click at [611, 90] on span "Chọn chuyến" at bounding box center [584, 86] width 125 height 27
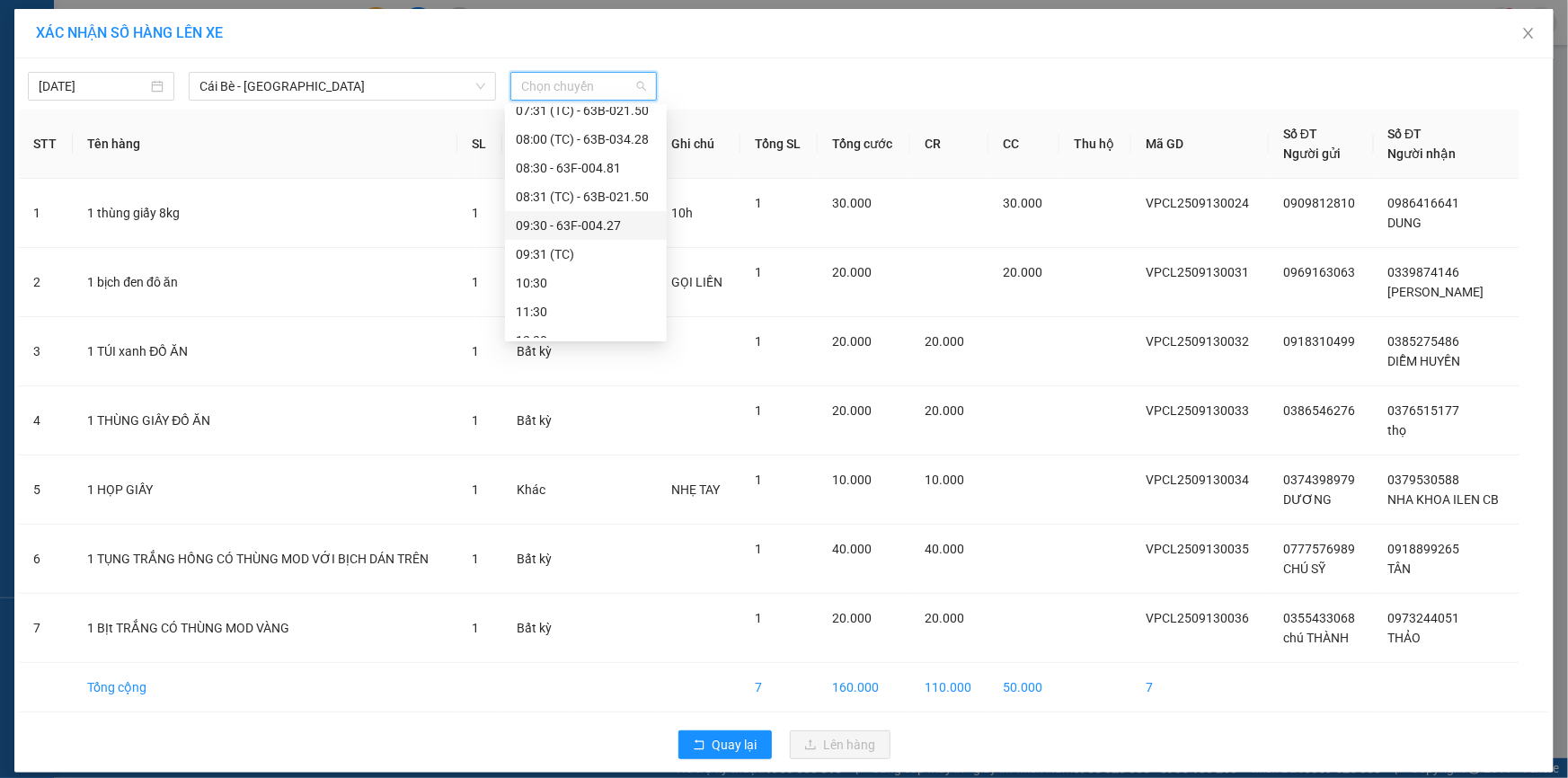
scroll to position [326, 0]
click at [562, 228] on div "09:31 (TC)" at bounding box center [586, 228] width 140 height 20
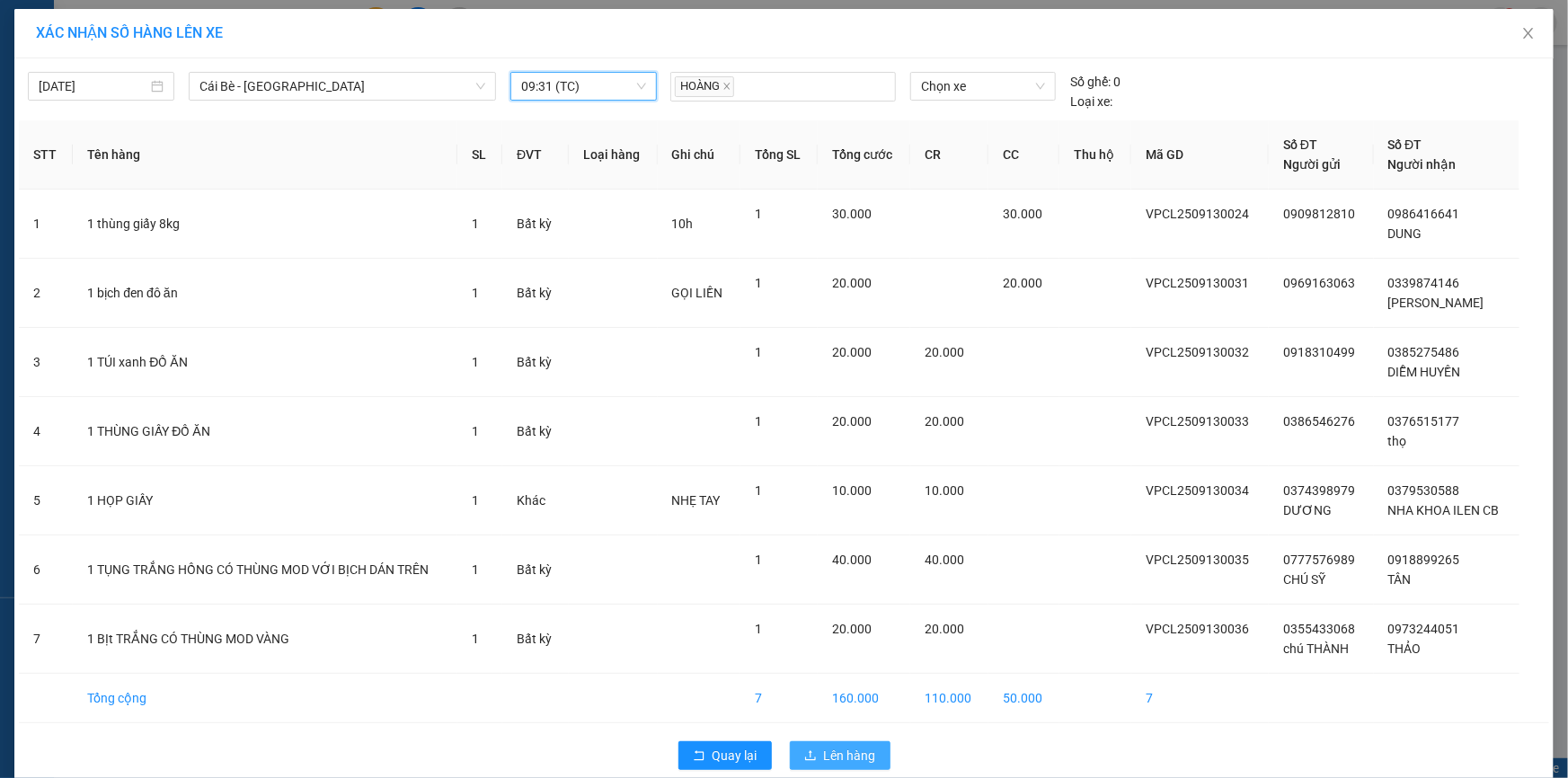
click at [813, 753] on button "Lên hàng" at bounding box center [840, 756] width 101 height 29
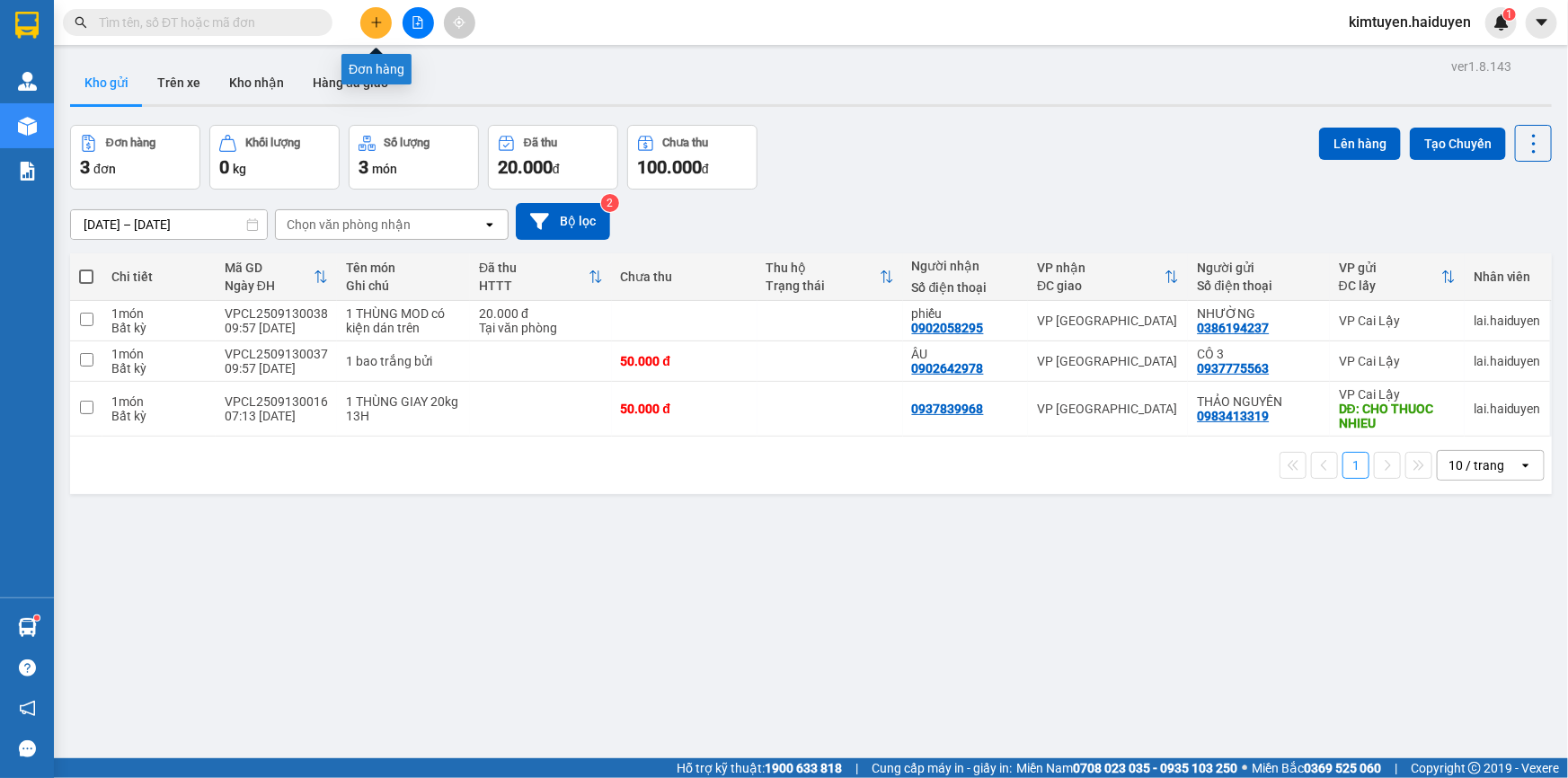
click at [379, 26] on icon "plus" at bounding box center [377, 23] width 13 height 13
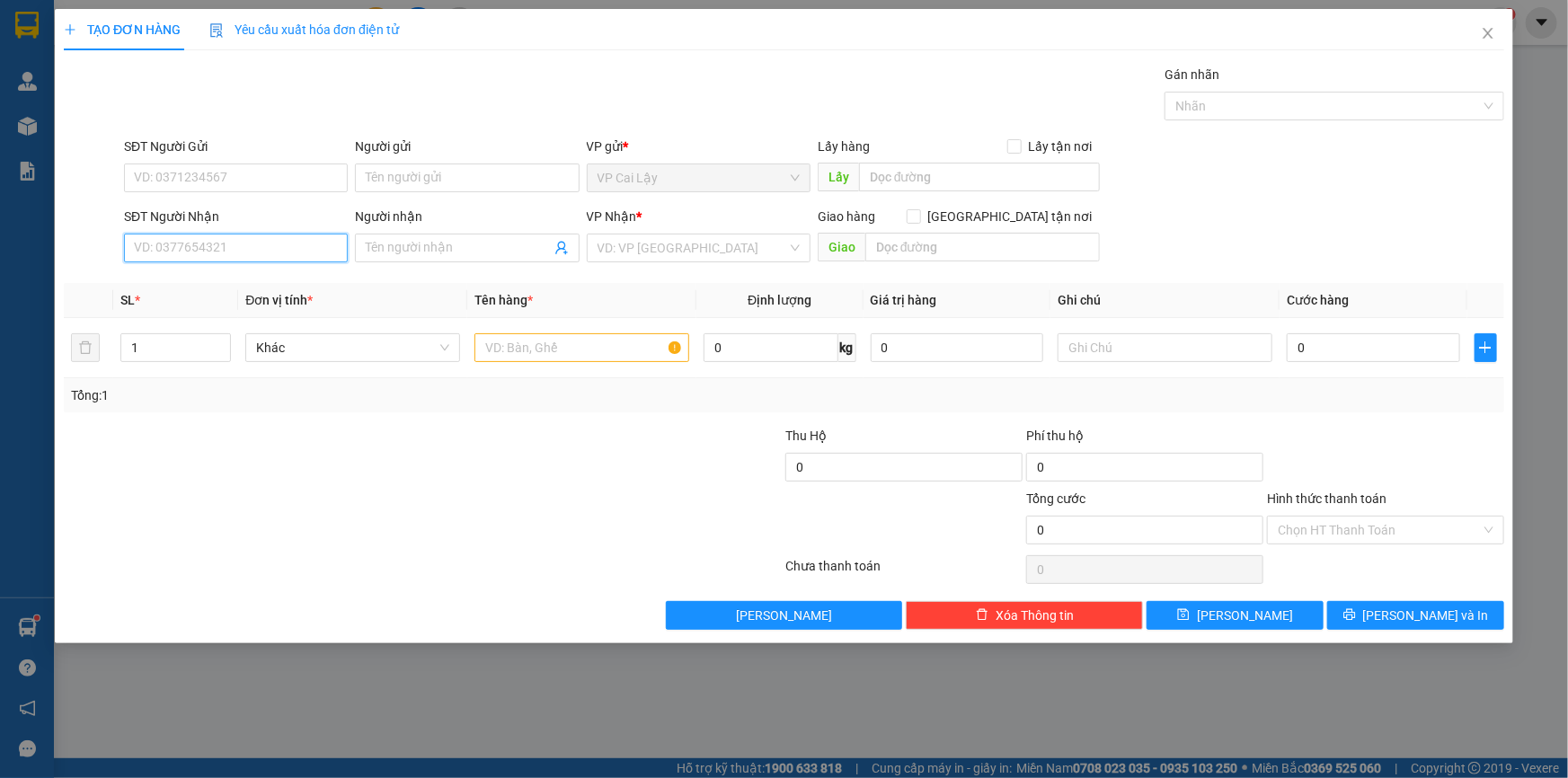
click at [182, 242] on input "SĐT Người Nhận" at bounding box center [236, 248] width 223 height 29
click at [177, 247] on input "SĐT Người Nhận" at bounding box center [236, 248] width 223 height 29
click at [163, 187] on input "SĐT Người Gửi" at bounding box center [236, 178] width 223 height 29
click at [134, 248] on input "SĐT Người Nhận" at bounding box center [236, 248] width 223 height 29
click at [386, 238] on input "Người nhận" at bounding box center [458, 248] width 184 height 20
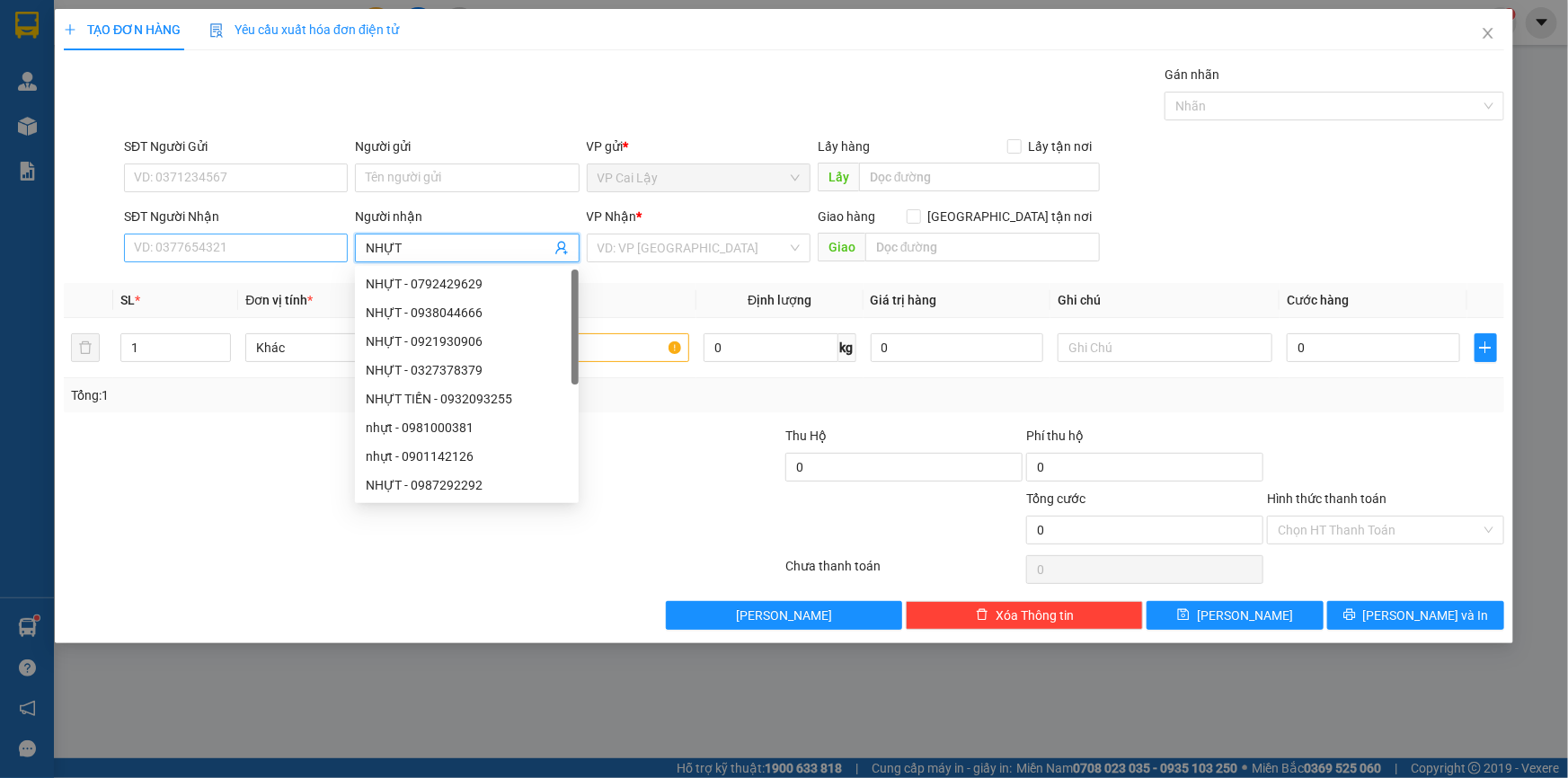
type input "NHỰT"
click at [233, 241] on input "SĐT Người Nhận" at bounding box center [236, 248] width 223 height 29
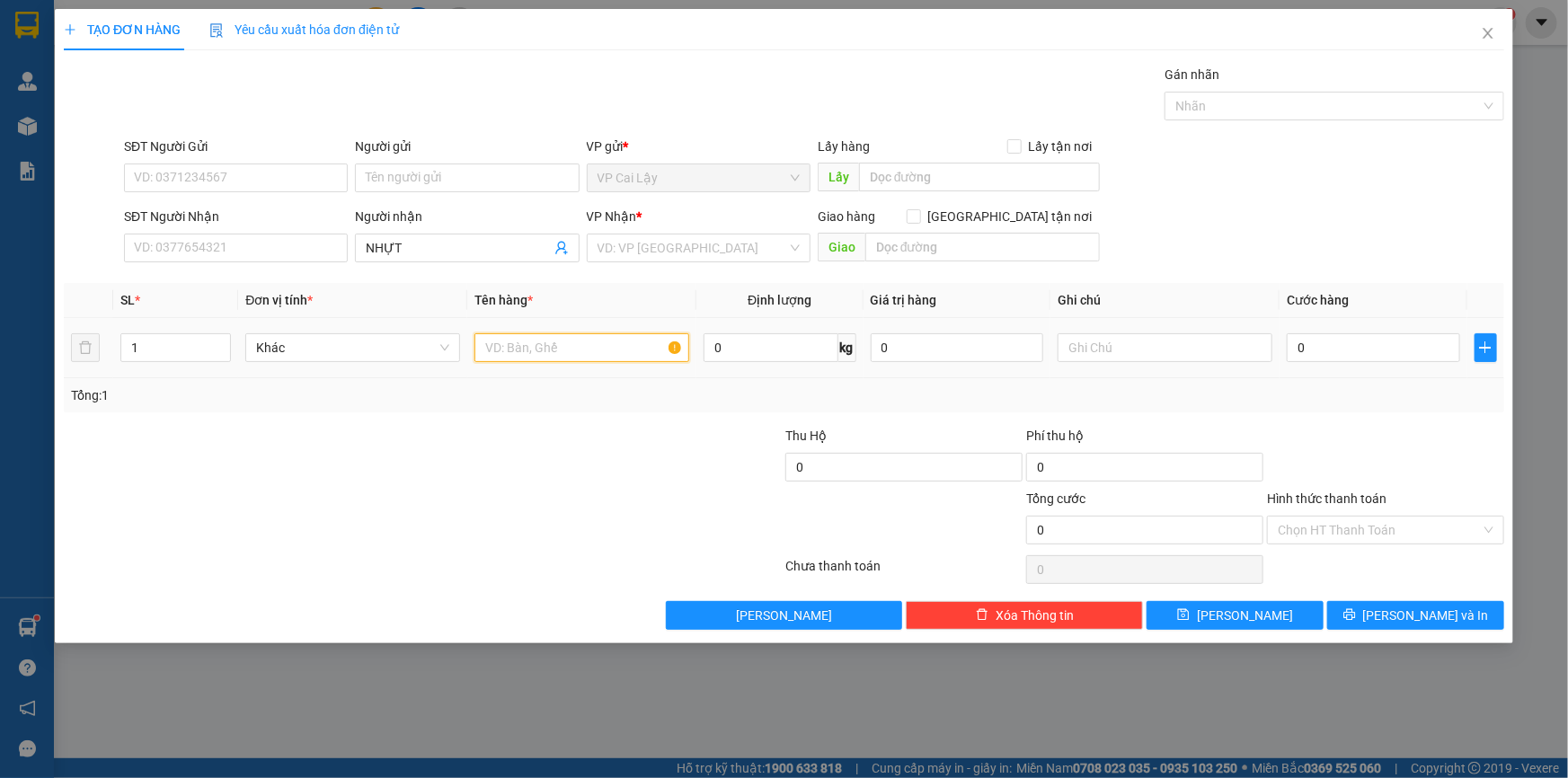
click at [497, 350] on input "text" at bounding box center [582, 348] width 215 height 29
type input "1 PBI CCCD"
click at [167, 242] on input "SĐT Người Nhận" at bounding box center [236, 248] width 223 height 29
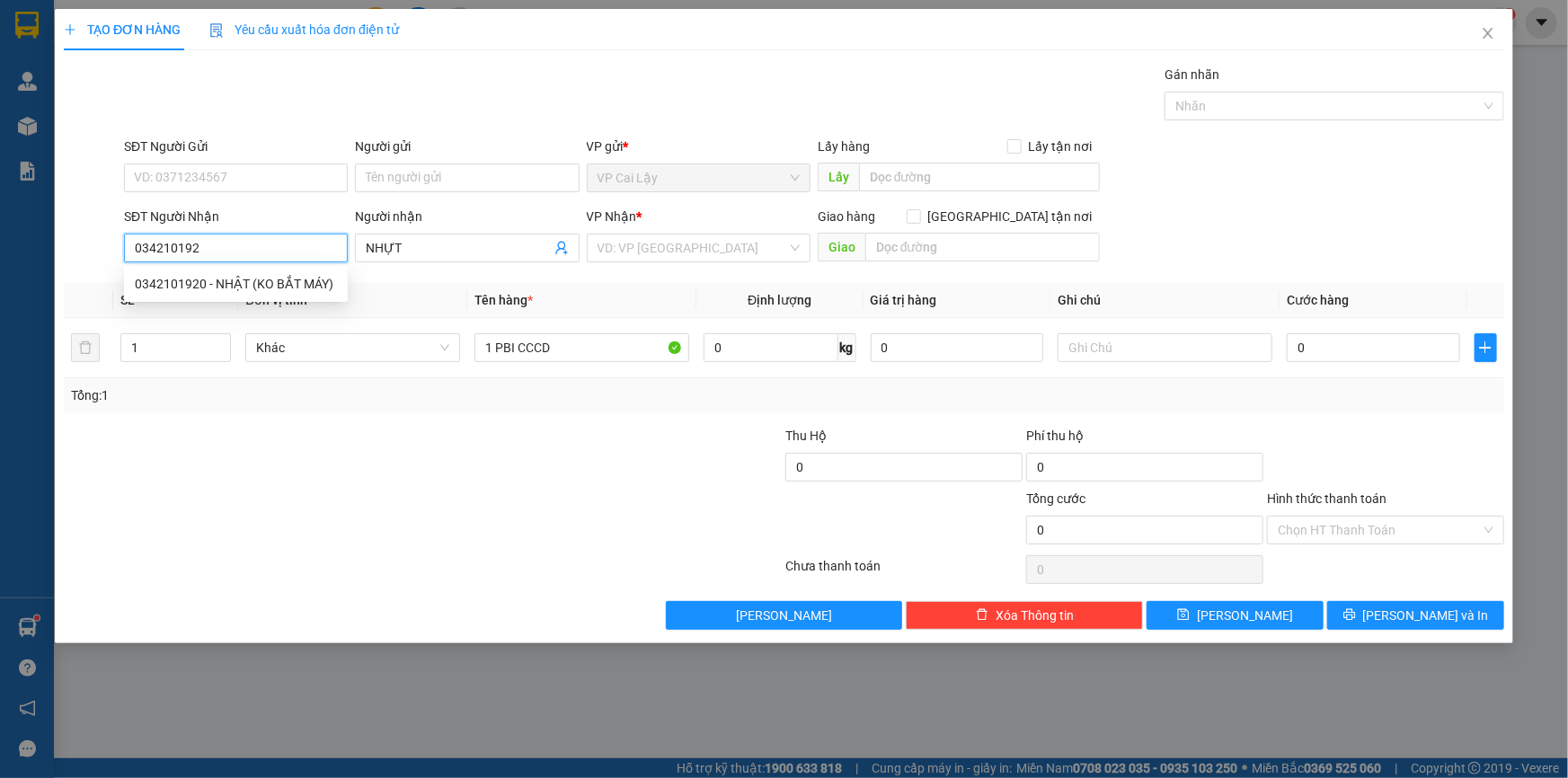
type input "0342101920"
drag, startPoint x: 160, startPoint y: 284, endPoint x: 150, endPoint y: 287, distance: 10.4
click at [155, 285] on div "0342101920 - NHẬT (KO BẮT MÁY)" at bounding box center [235, 284] width 202 height 20
type input "NHẬT (KO BẮT MÁY)"
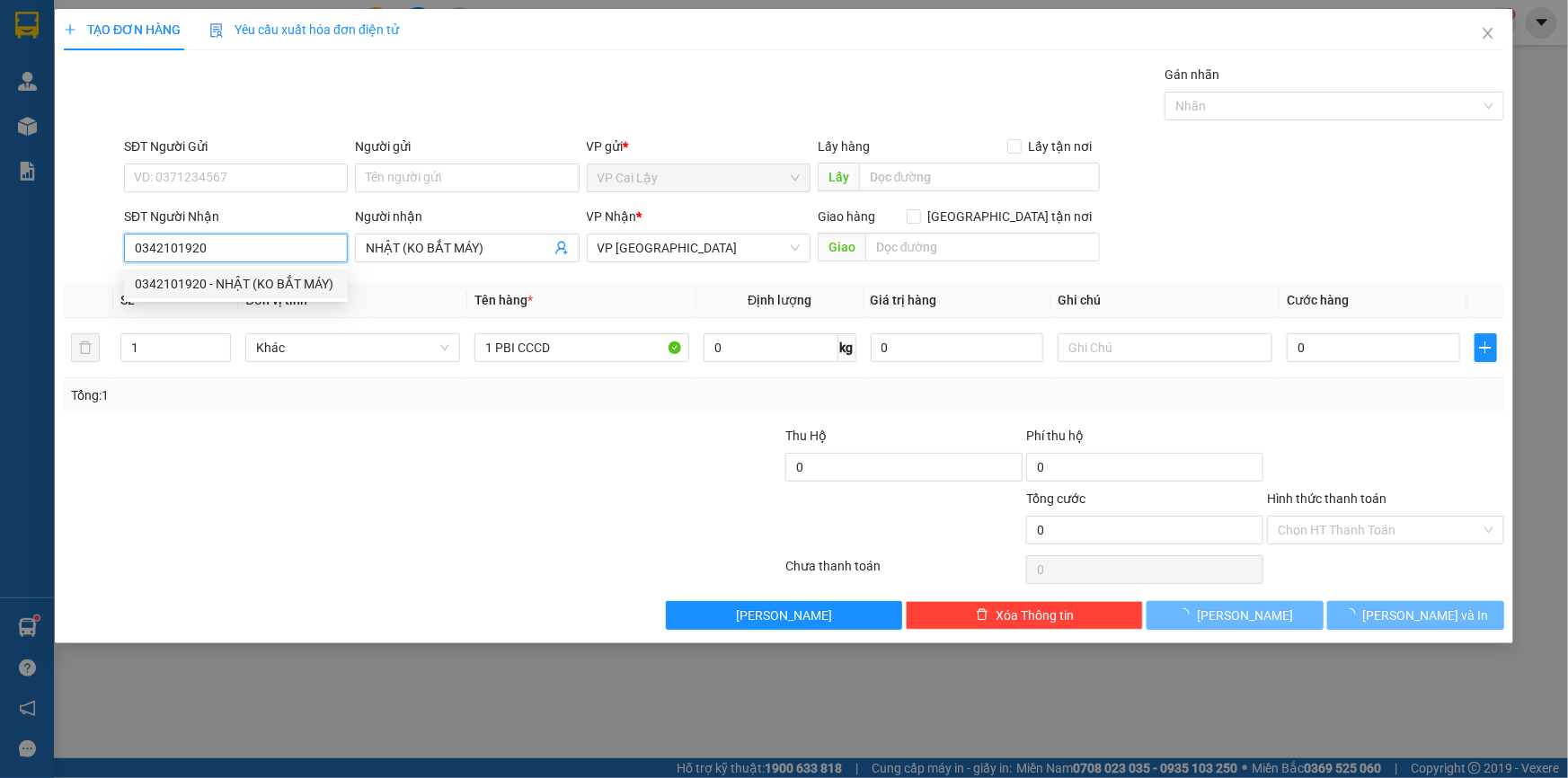
type input "30.000"
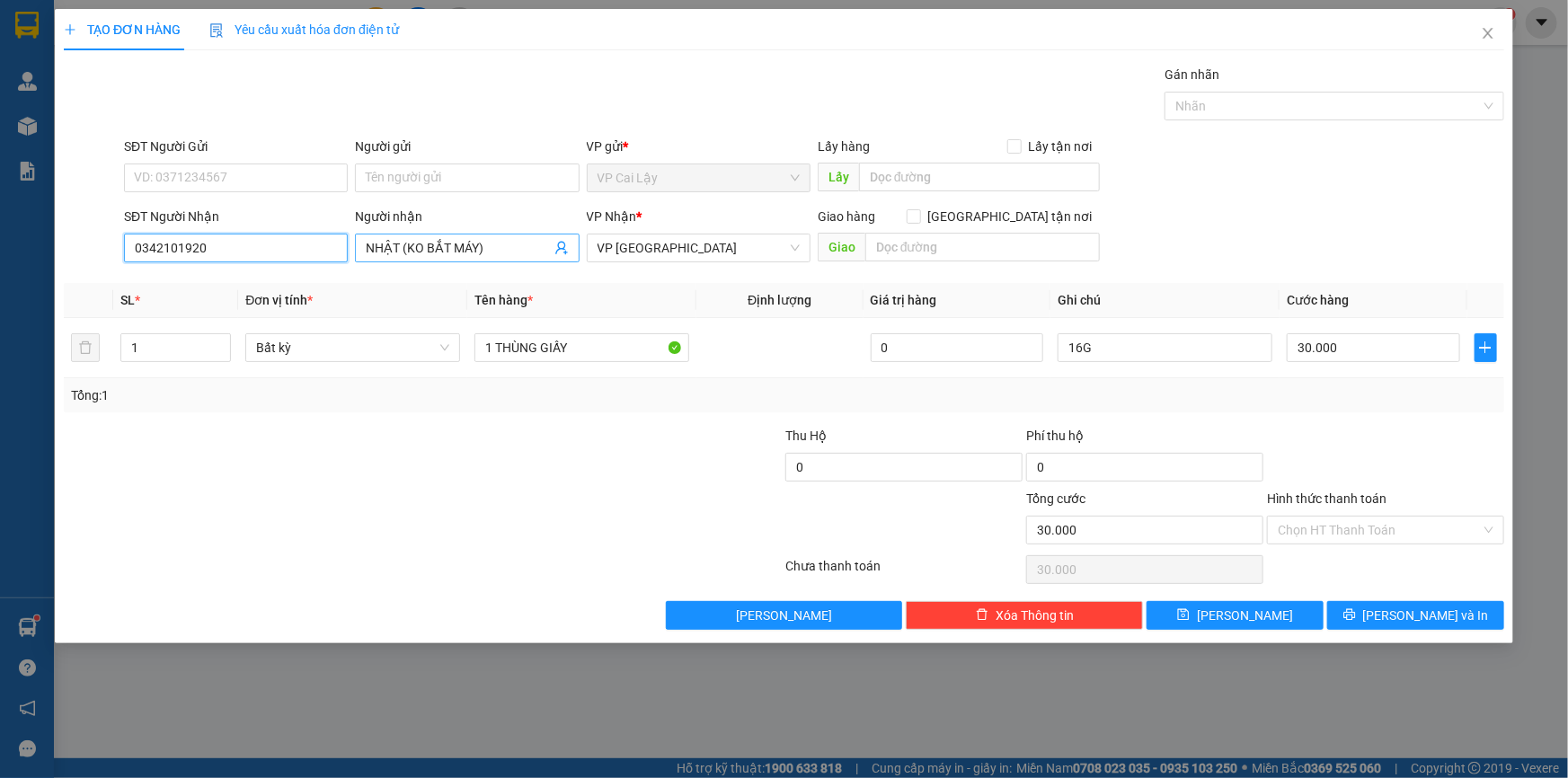
type input "0342101920"
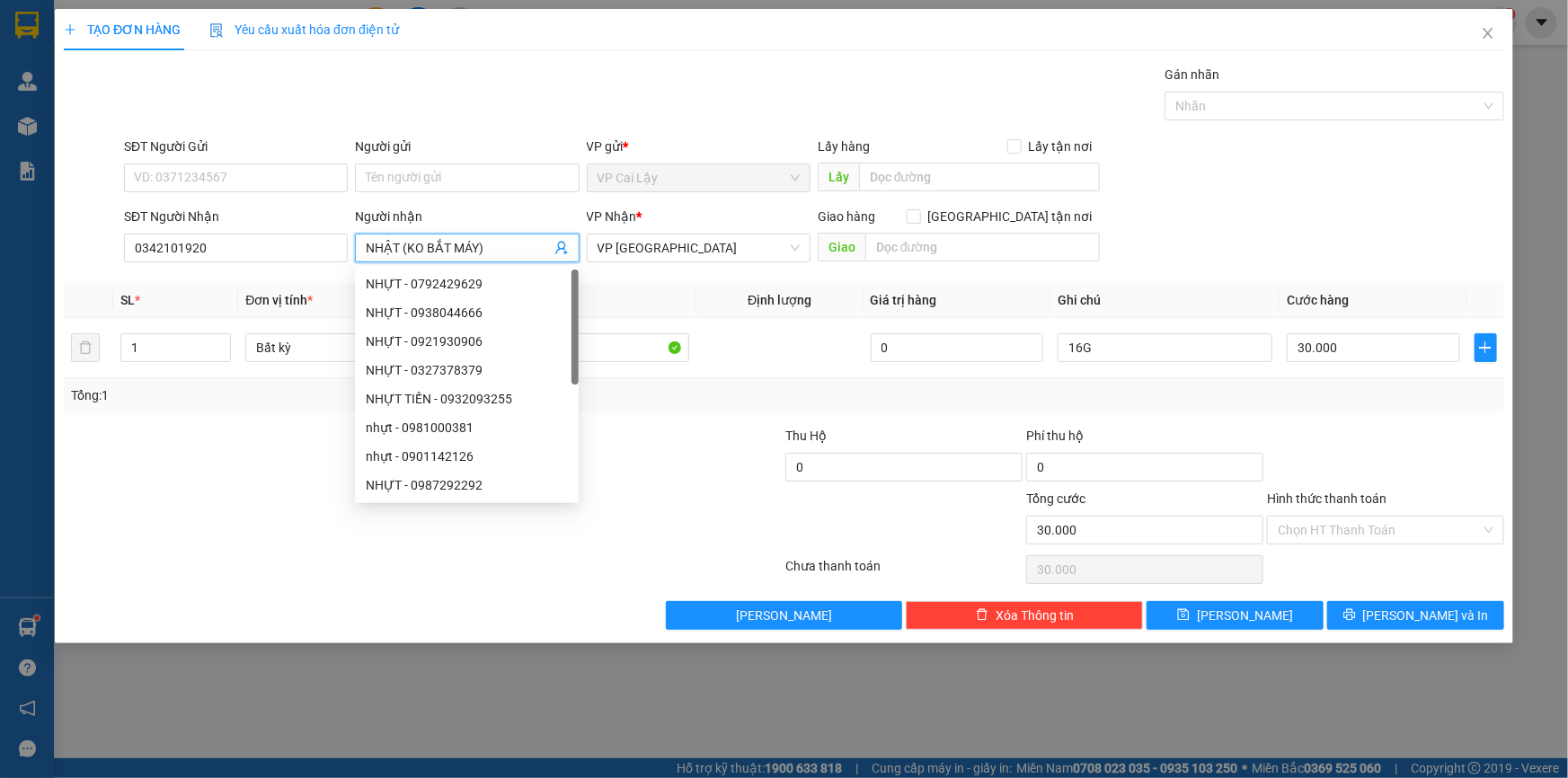
drag, startPoint x: 463, startPoint y: 256, endPoint x: 403, endPoint y: 266, distance: 60.8
click at [403, 266] on body "Kết quả tìm kiếm ( 0 ) Bộ lọc No Data kimtuyen.haiduyen 1 Quản [PERSON_NAME] lý…" at bounding box center [784, 389] width 1568 height 778
type input "NHẬT"
click at [262, 436] on div at bounding box center [302, 457] width 482 height 63
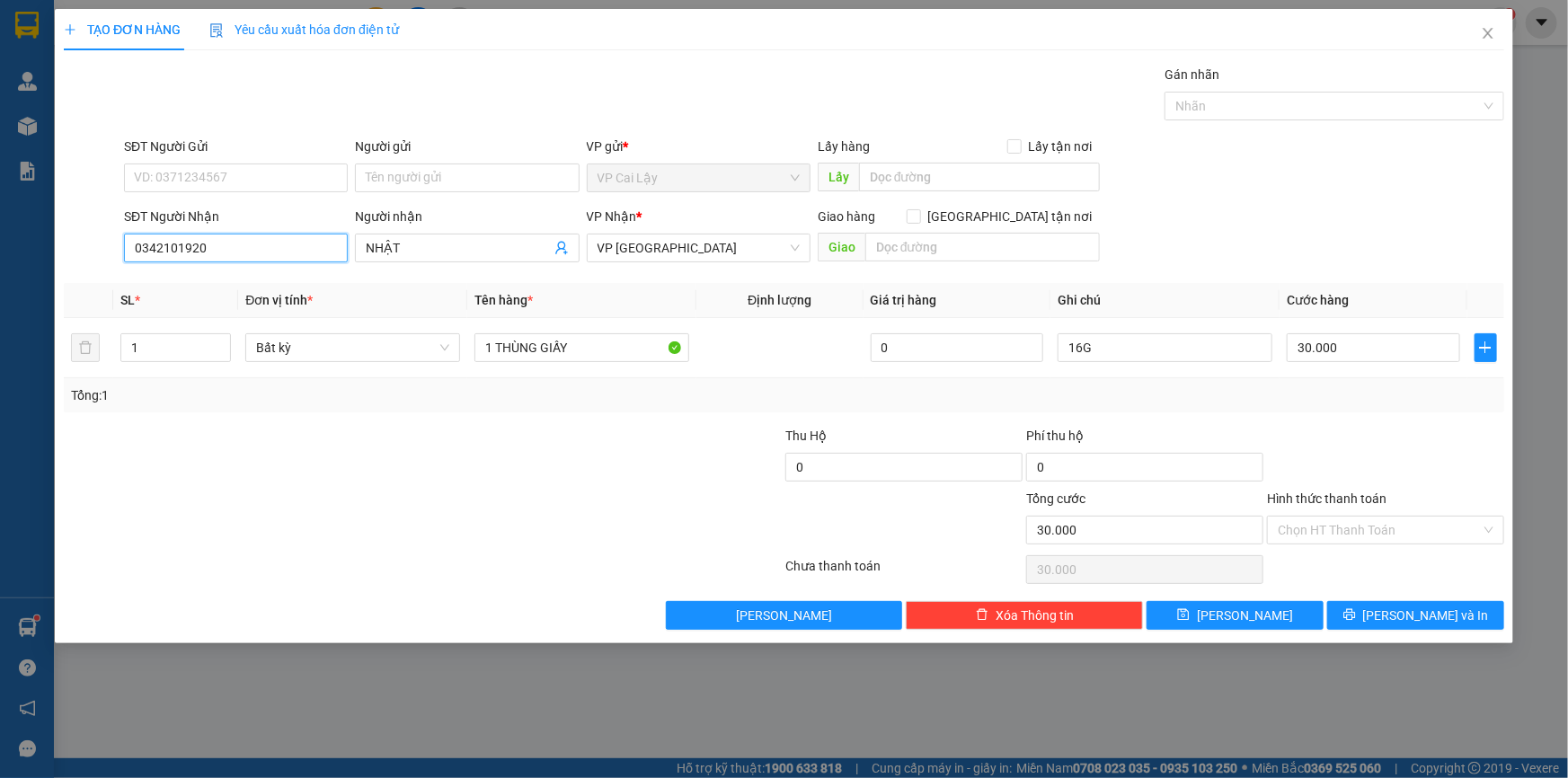
click at [276, 251] on input "0342101920" at bounding box center [236, 248] width 223 height 29
click at [316, 476] on div at bounding box center [302, 457] width 482 height 63
click at [195, 182] on input "SĐT Người Gửi" at bounding box center [236, 178] width 223 height 29
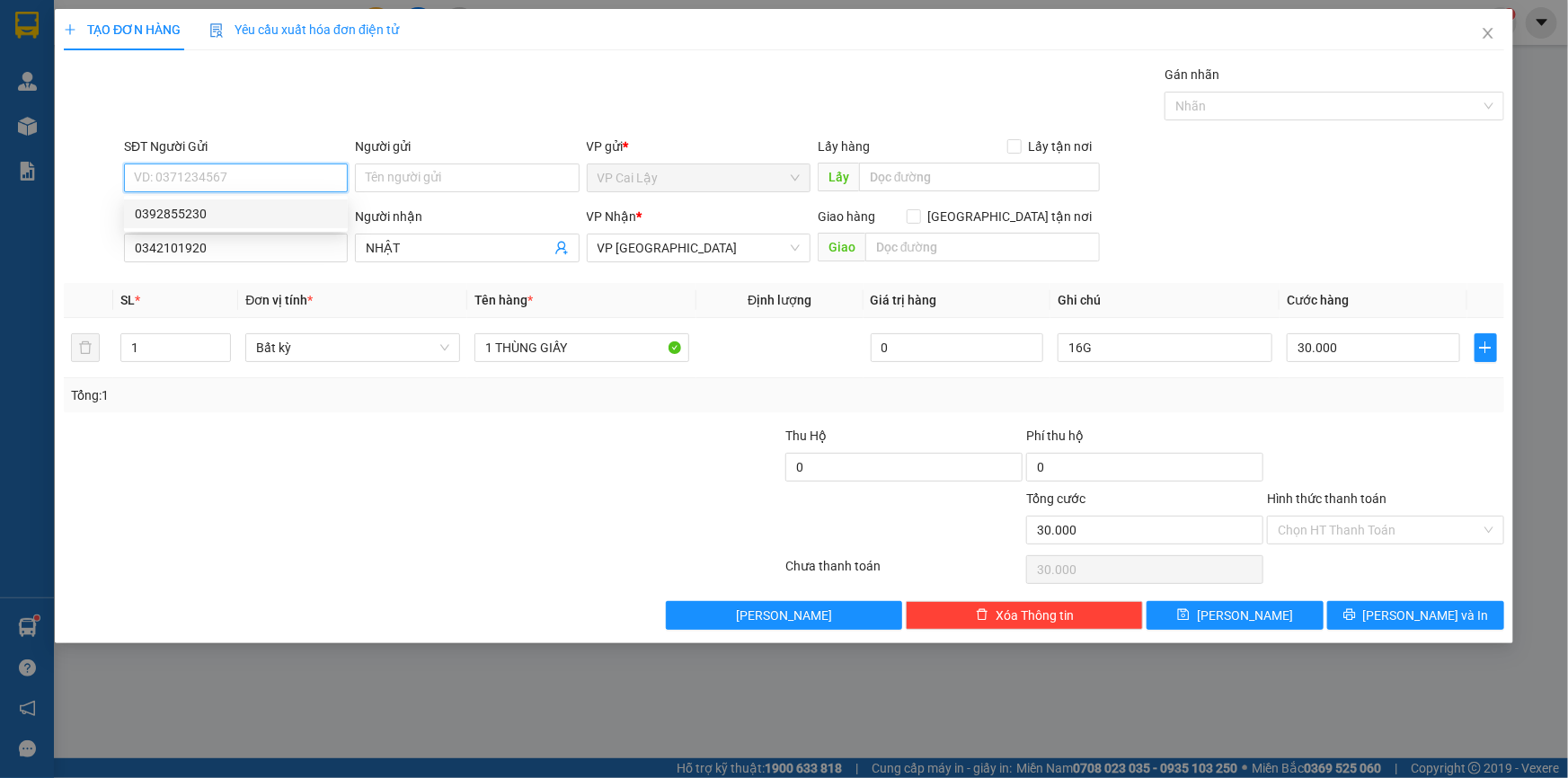
click at [189, 210] on div "0392855230" at bounding box center [235, 214] width 202 height 20
type input "0392855230"
type input "LONG ĐỊNH"
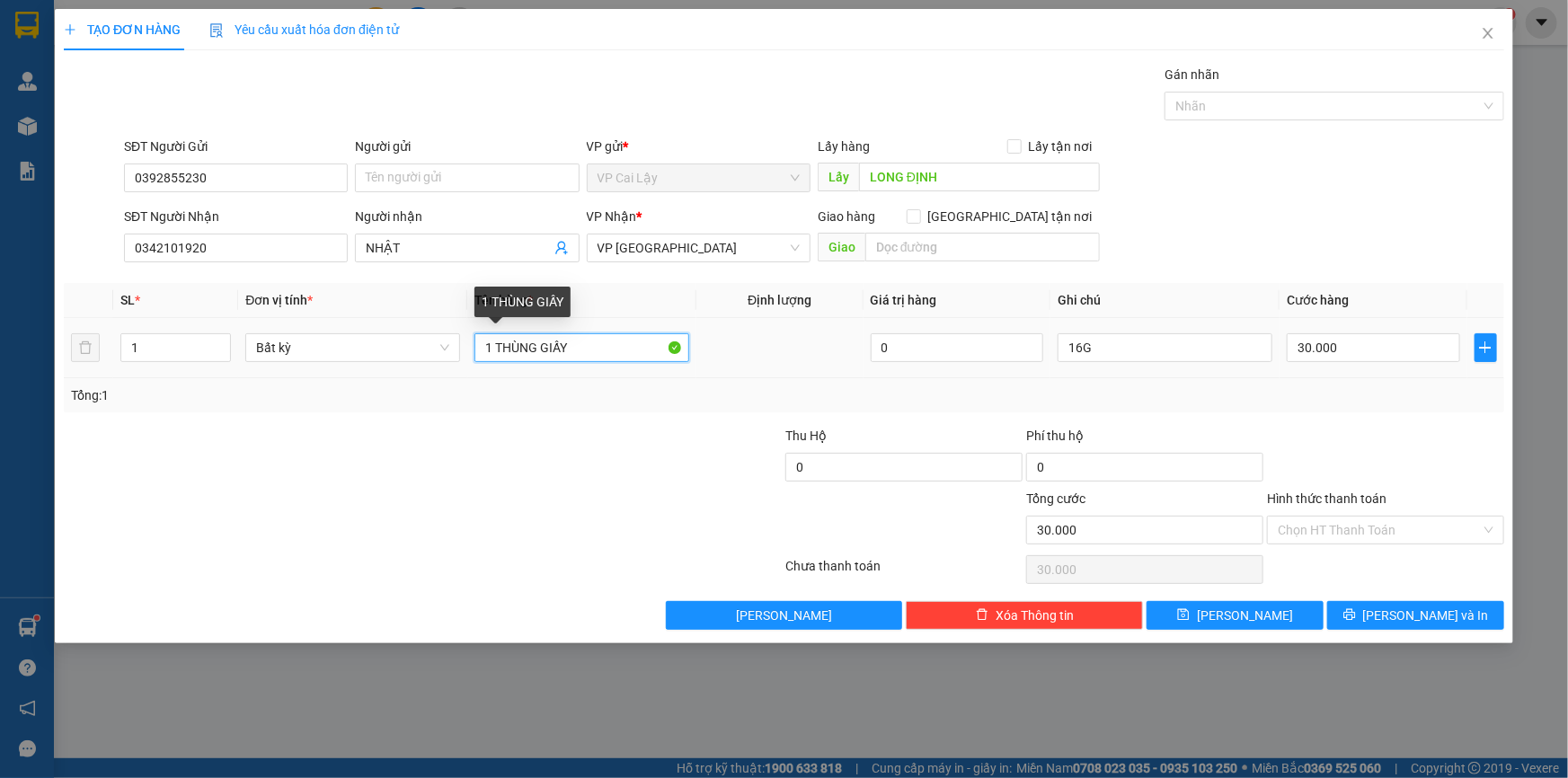
drag, startPoint x: 572, startPoint y: 348, endPoint x: 494, endPoint y: 352, distance: 78.1
click at [494, 352] on input "1 THÙNG GIẤY" at bounding box center [582, 348] width 215 height 29
type input "1 PBI CCCD"
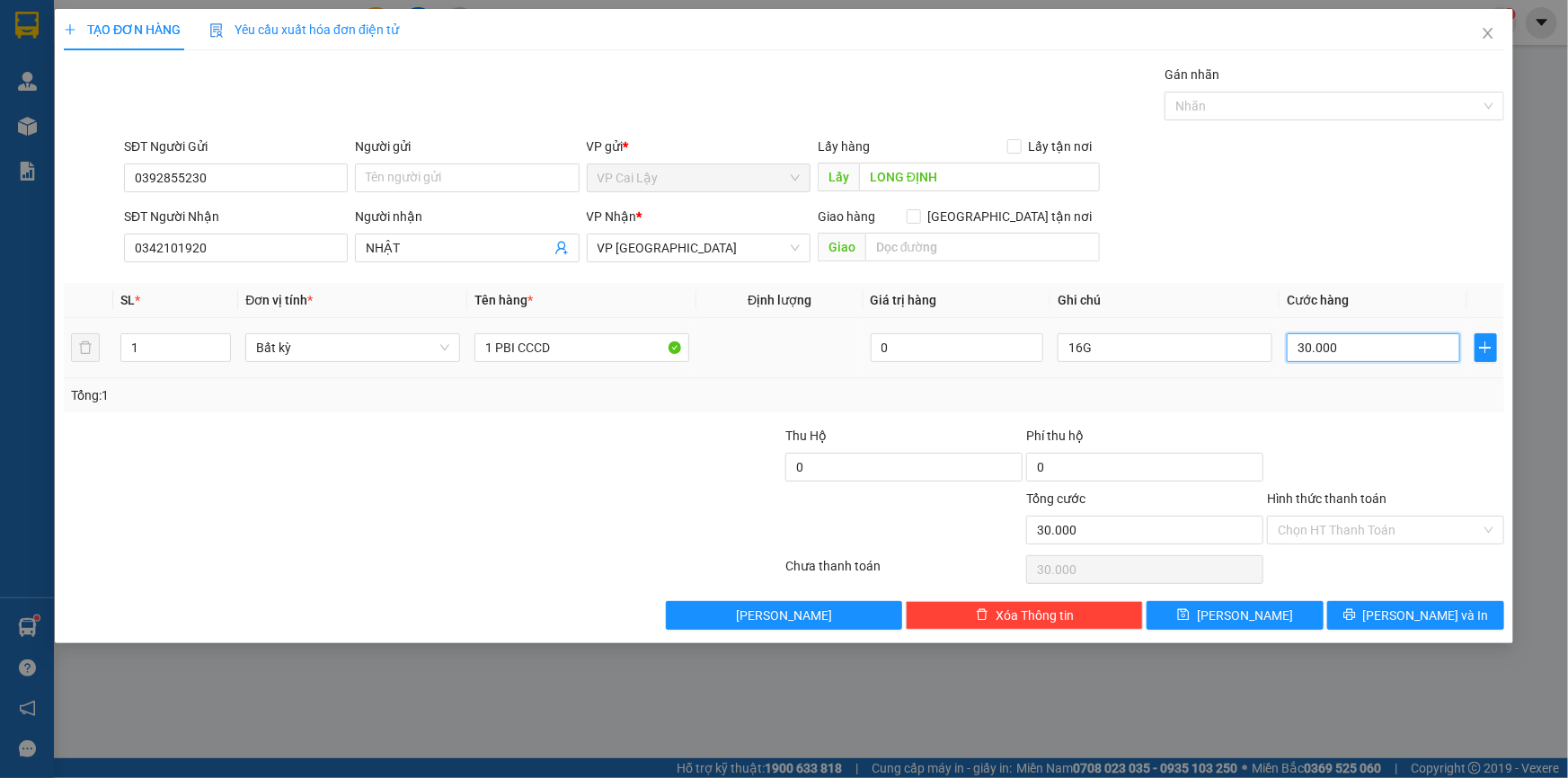
click at [1352, 353] on input "30.000" at bounding box center [1373, 348] width 173 height 29
drag, startPoint x: 1088, startPoint y: 348, endPoint x: 1055, endPoint y: 347, distance: 33.0
click at [1055, 347] on td "16G" at bounding box center [1165, 348] width 229 height 60
click at [1389, 539] on input "Hình thức thanh toán" at bounding box center [1380, 530] width 203 height 27
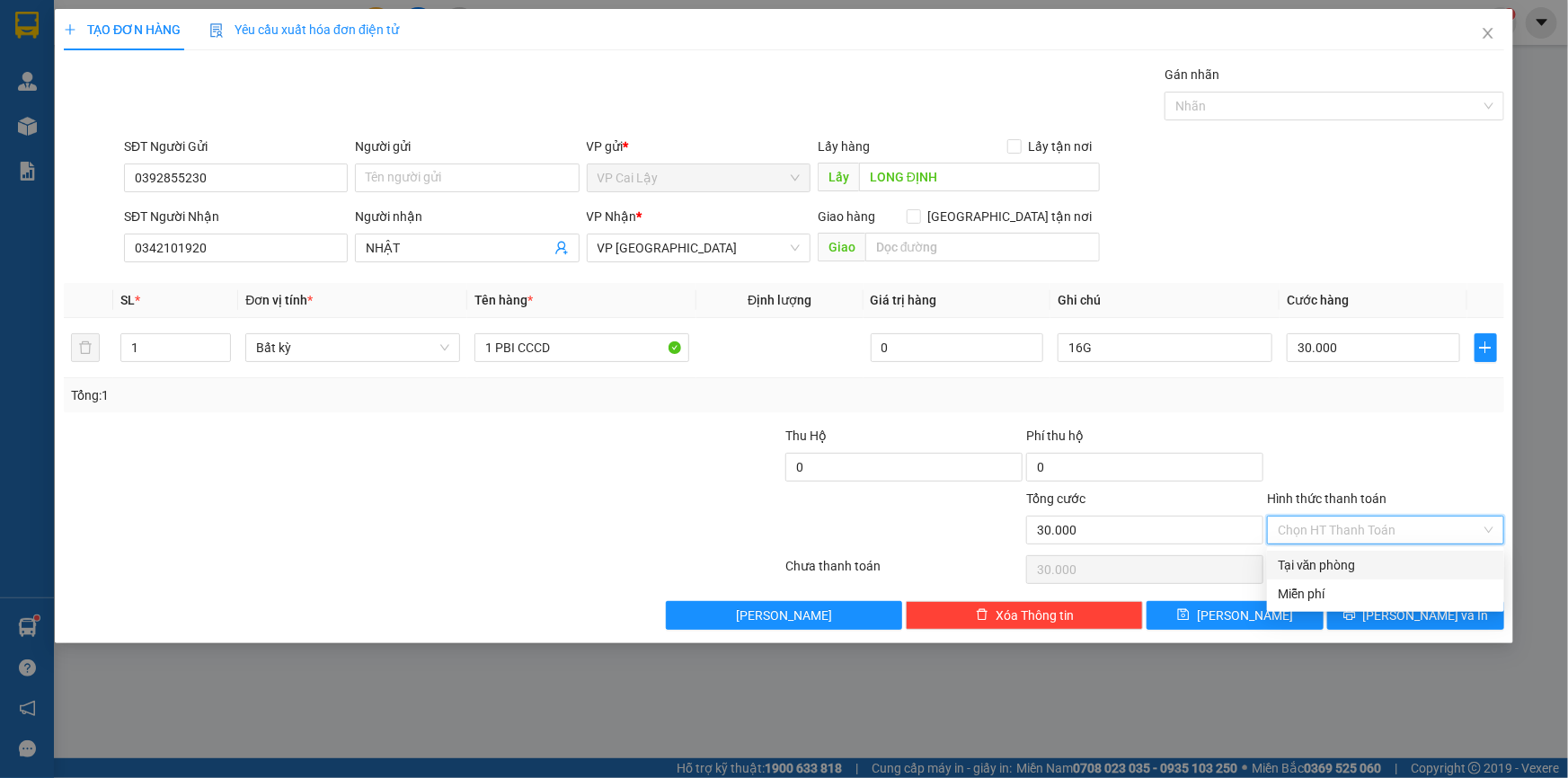
click at [1352, 565] on div "Tại văn phòng" at bounding box center [1386, 566] width 216 height 20
type input "0"
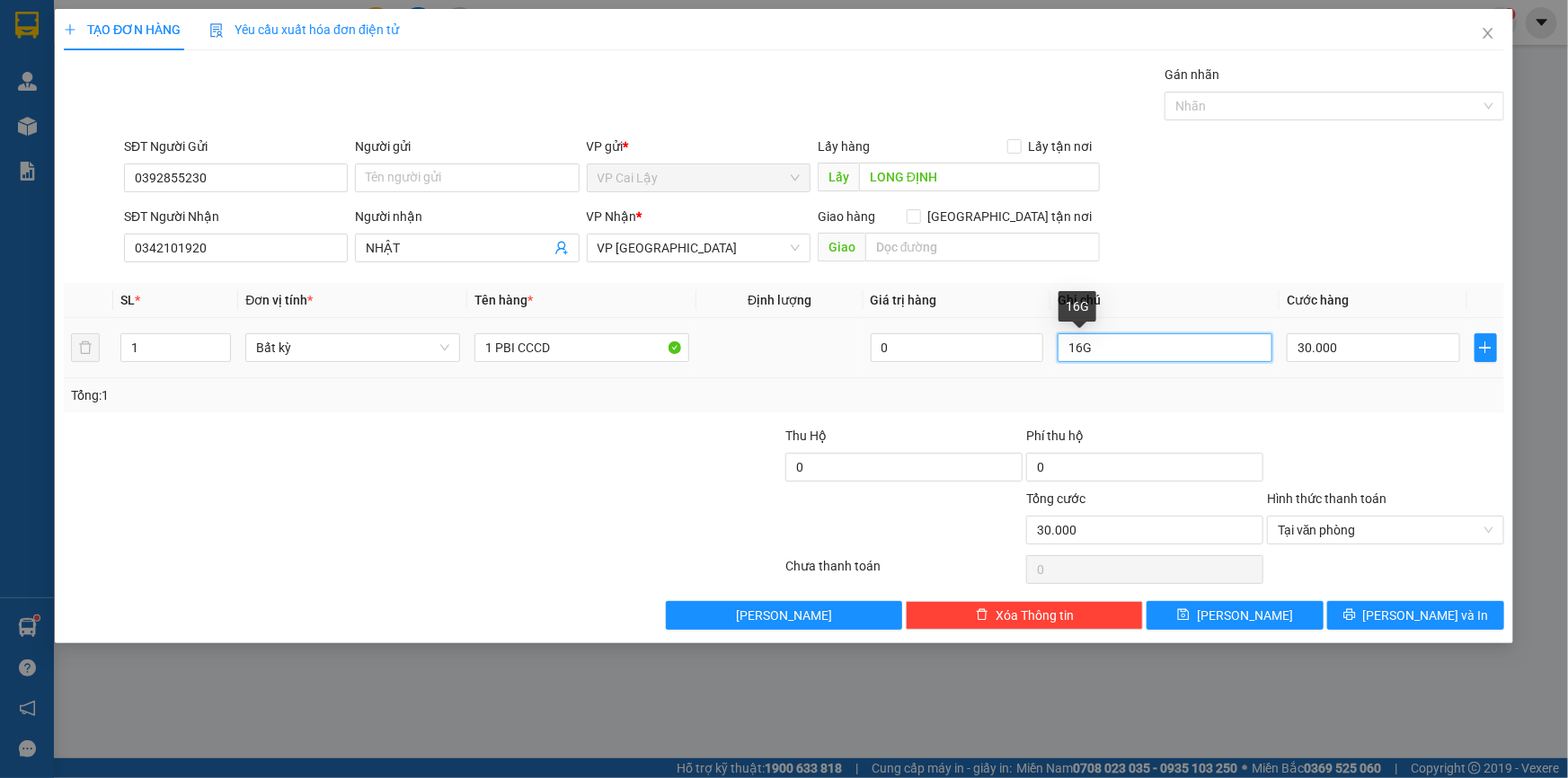
drag, startPoint x: 1102, startPoint y: 341, endPoint x: 1069, endPoint y: 346, distance: 33.4
click at [1069, 346] on input "16G" at bounding box center [1165, 348] width 215 height 29
type input "11H"
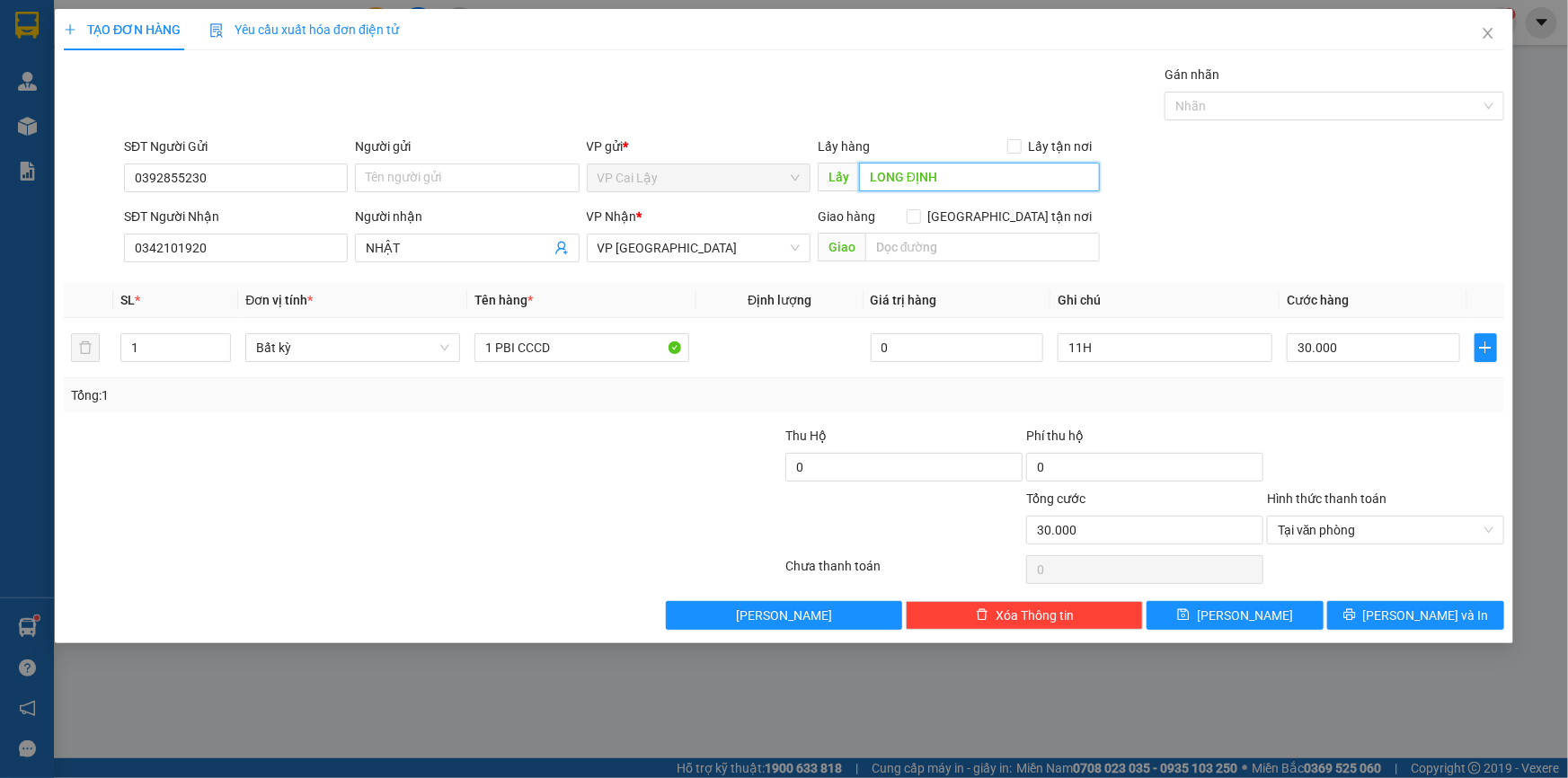
click at [864, 174] on input "LONG ĐỊNH" at bounding box center [979, 177] width 241 height 29
type input "HUYỆN ĐỘI LONG ĐỊNH"
click at [1368, 606] on button "[PERSON_NAME] và In" at bounding box center [1415, 616] width 177 height 29
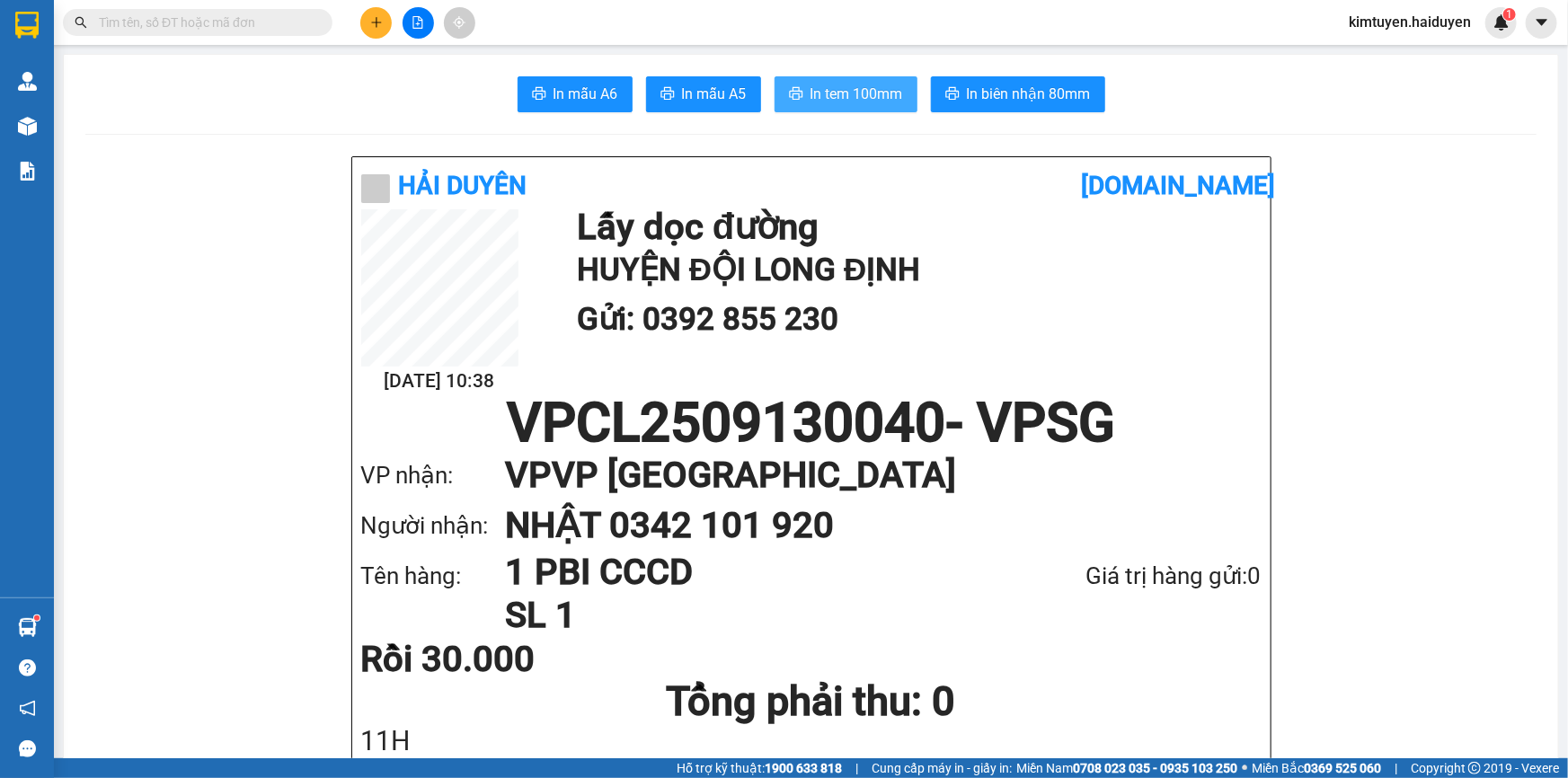
click at [850, 86] on span "In tem 100mm" at bounding box center [857, 94] width 93 height 23
click at [377, 34] on button at bounding box center [376, 23] width 32 height 32
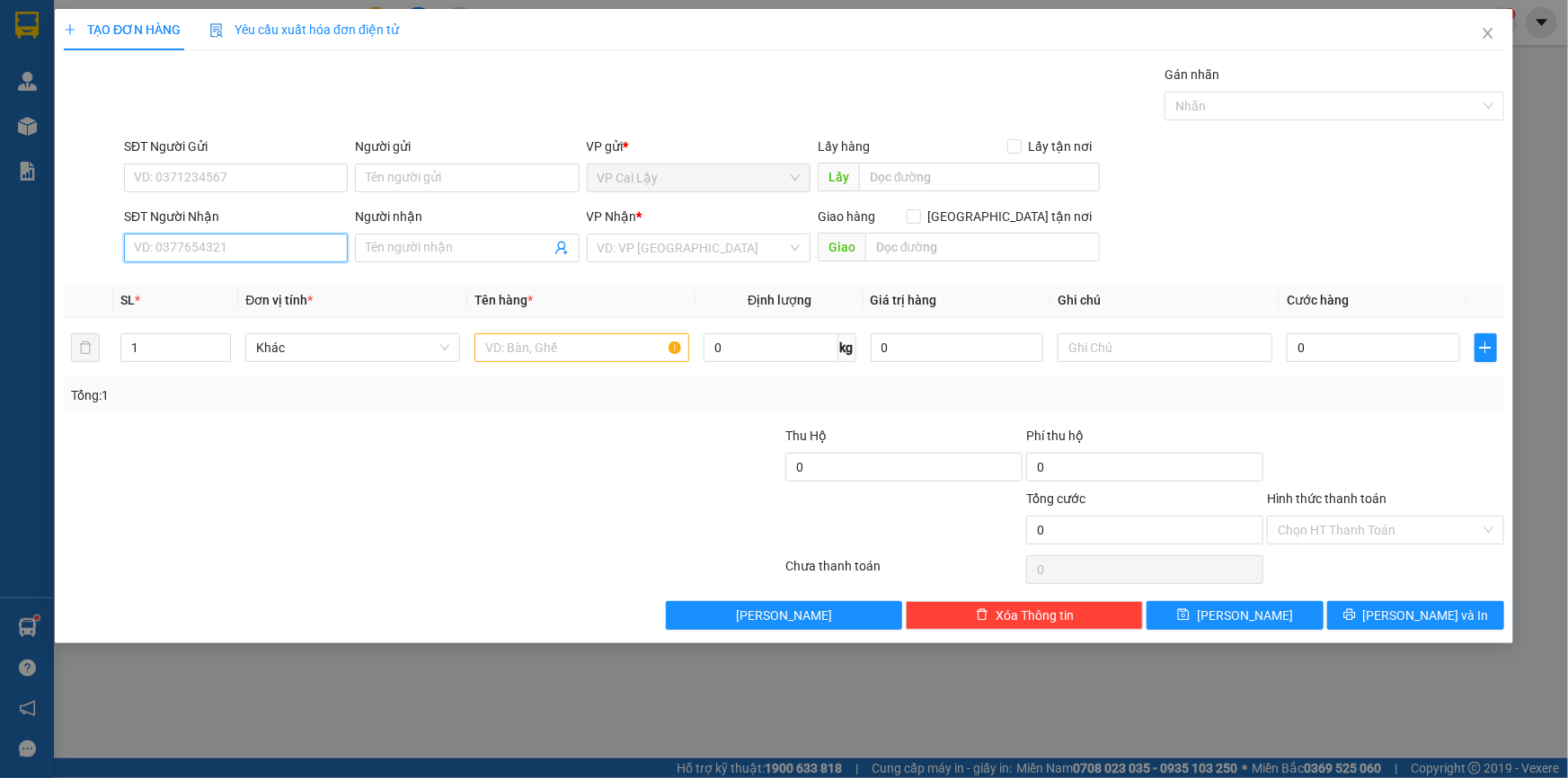
click at [199, 247] on input "SĐT Người Nhận" at bounding box center [236, 248] width 223 height 29
click at [883, 183] on input "text" at bounding box center [979, 177] width 241 height 29
click at [228, 253] on input "SĐT Người Nhận" at bounding box center [236, 248] width 223 height 29
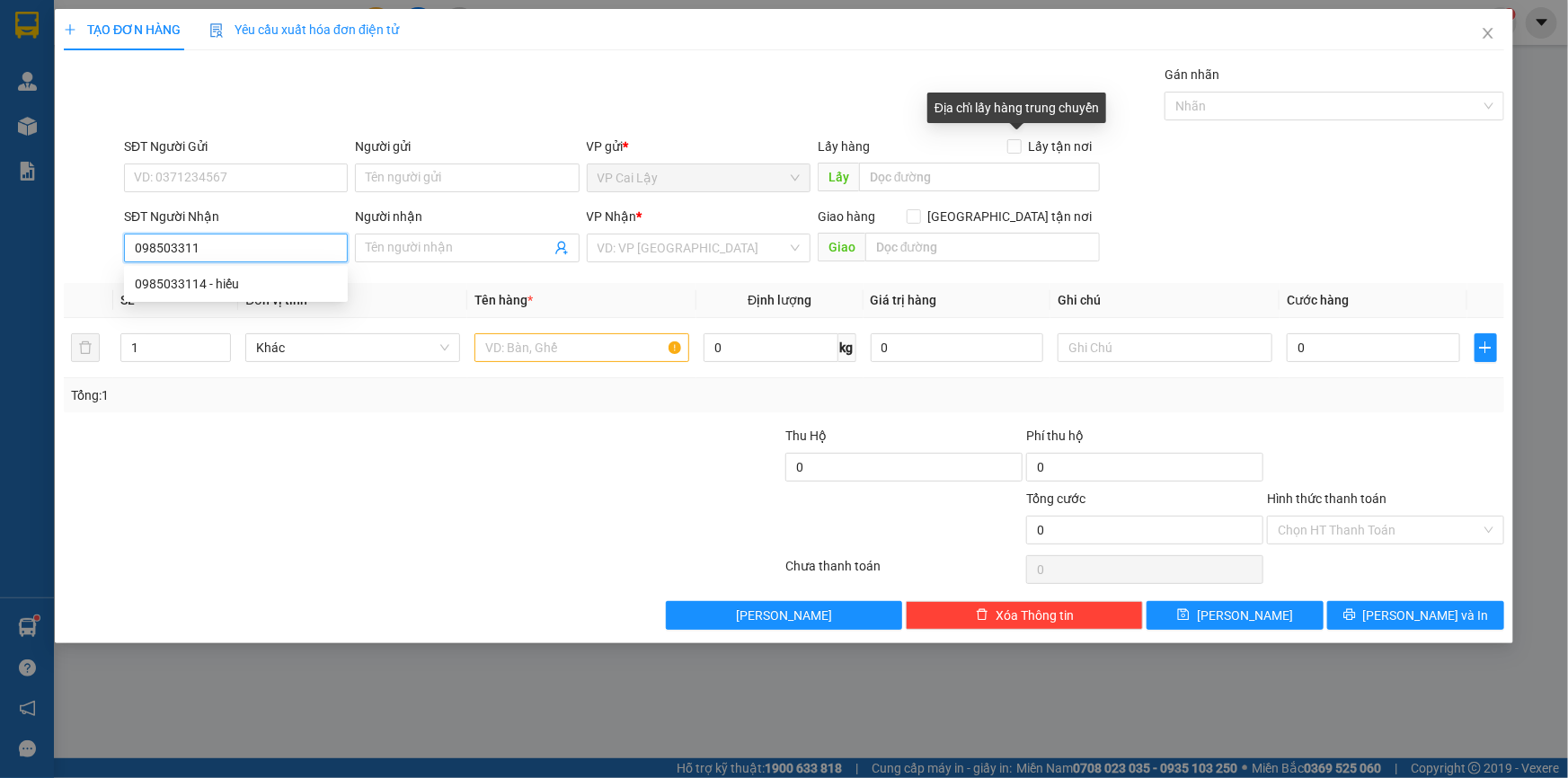
type input "0985033114"
click at [184, 285] on div "0985033114 - hiếu" at bounding box center [235, 284] width 202 height 20
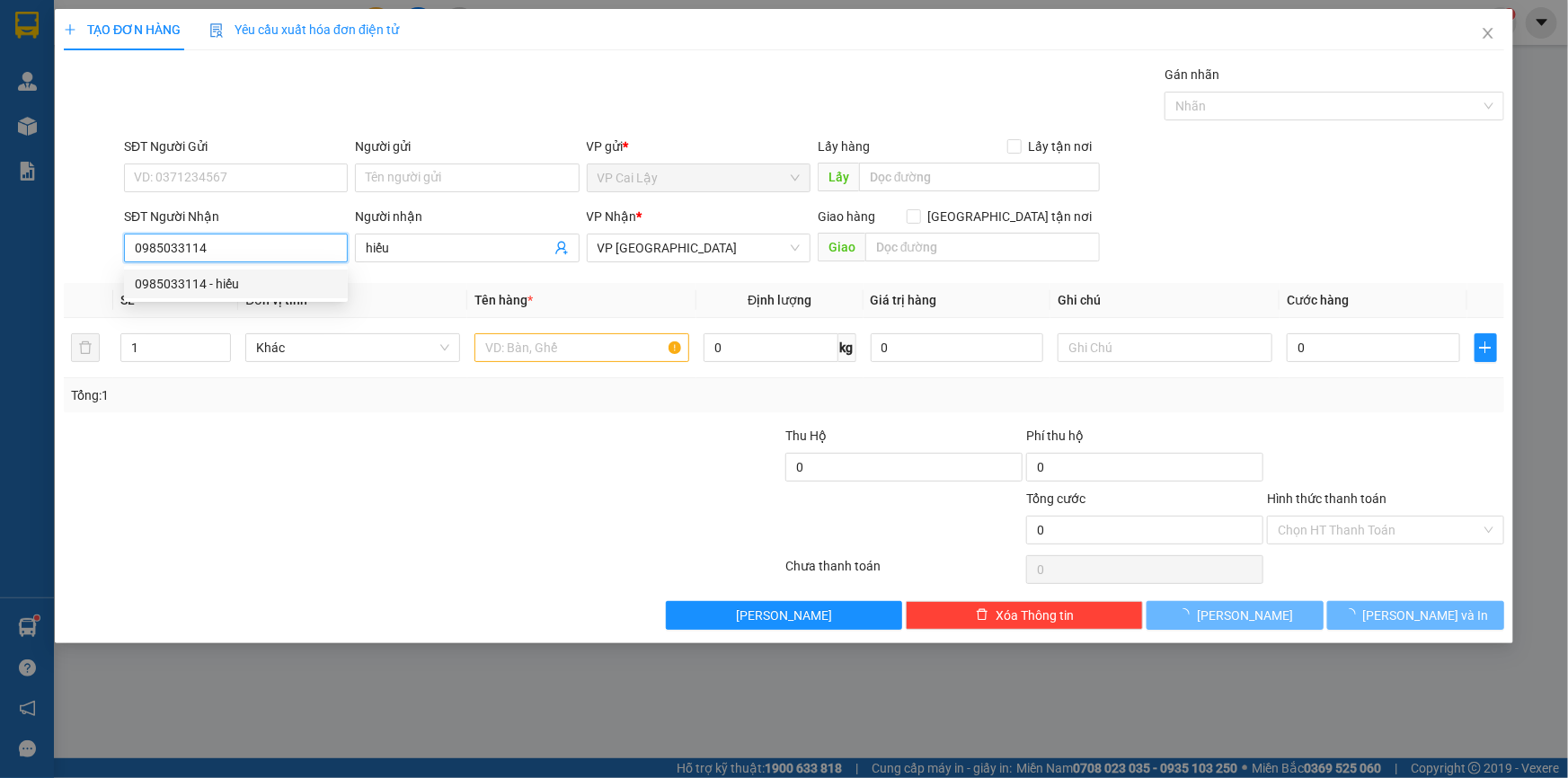
type input "hiếu"
type input "30.000"
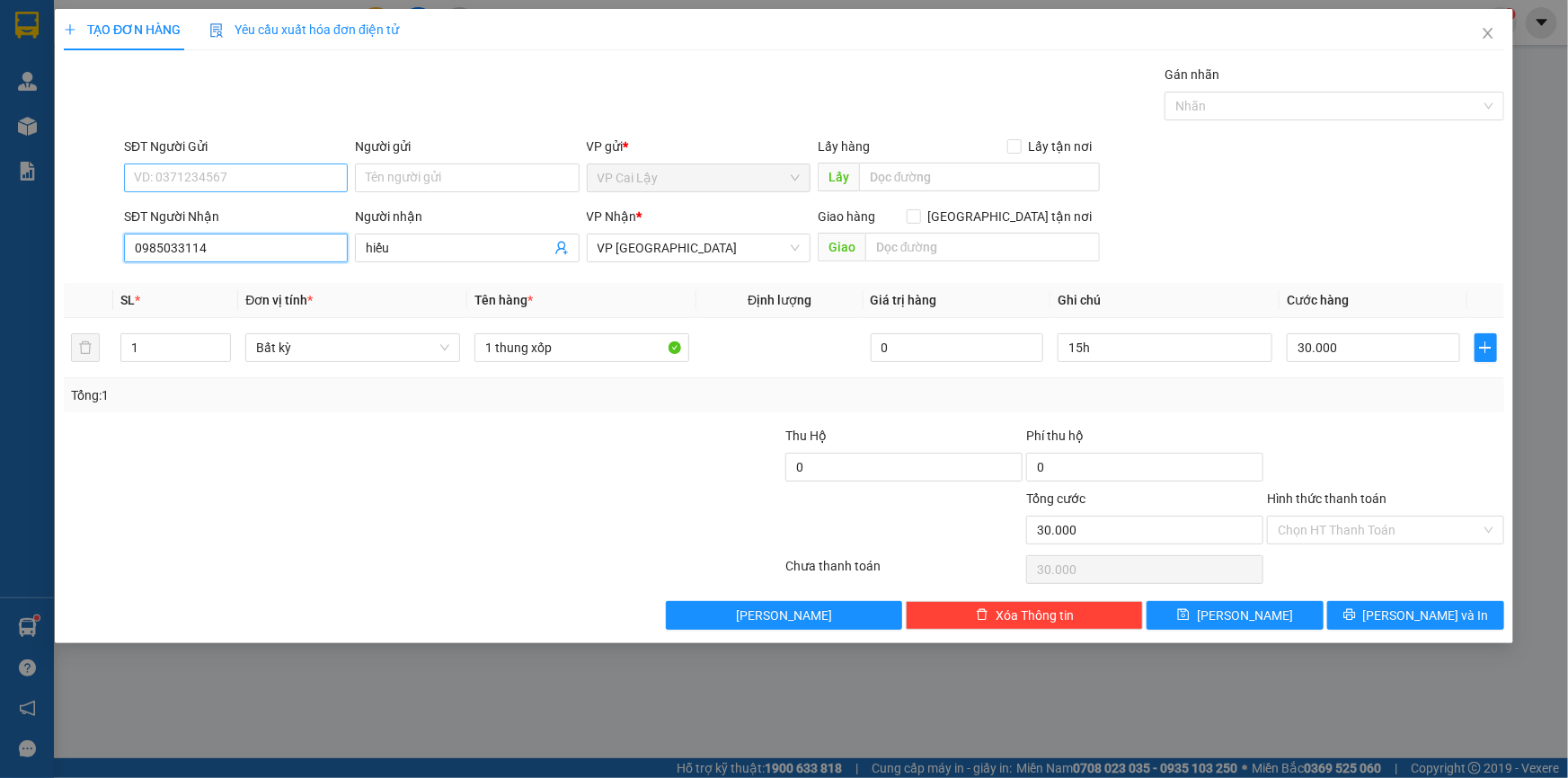
type input "0985033114"
click at [213, 179] on input "SĐT Người Gửi" at bounding box center [236, 178] width 223 height 29
click at [195, 241] on div "0333208970" at bounding box center [235, 242] width 202 height 20
type input "0333208970"
type input "NHỊ BÌNH"
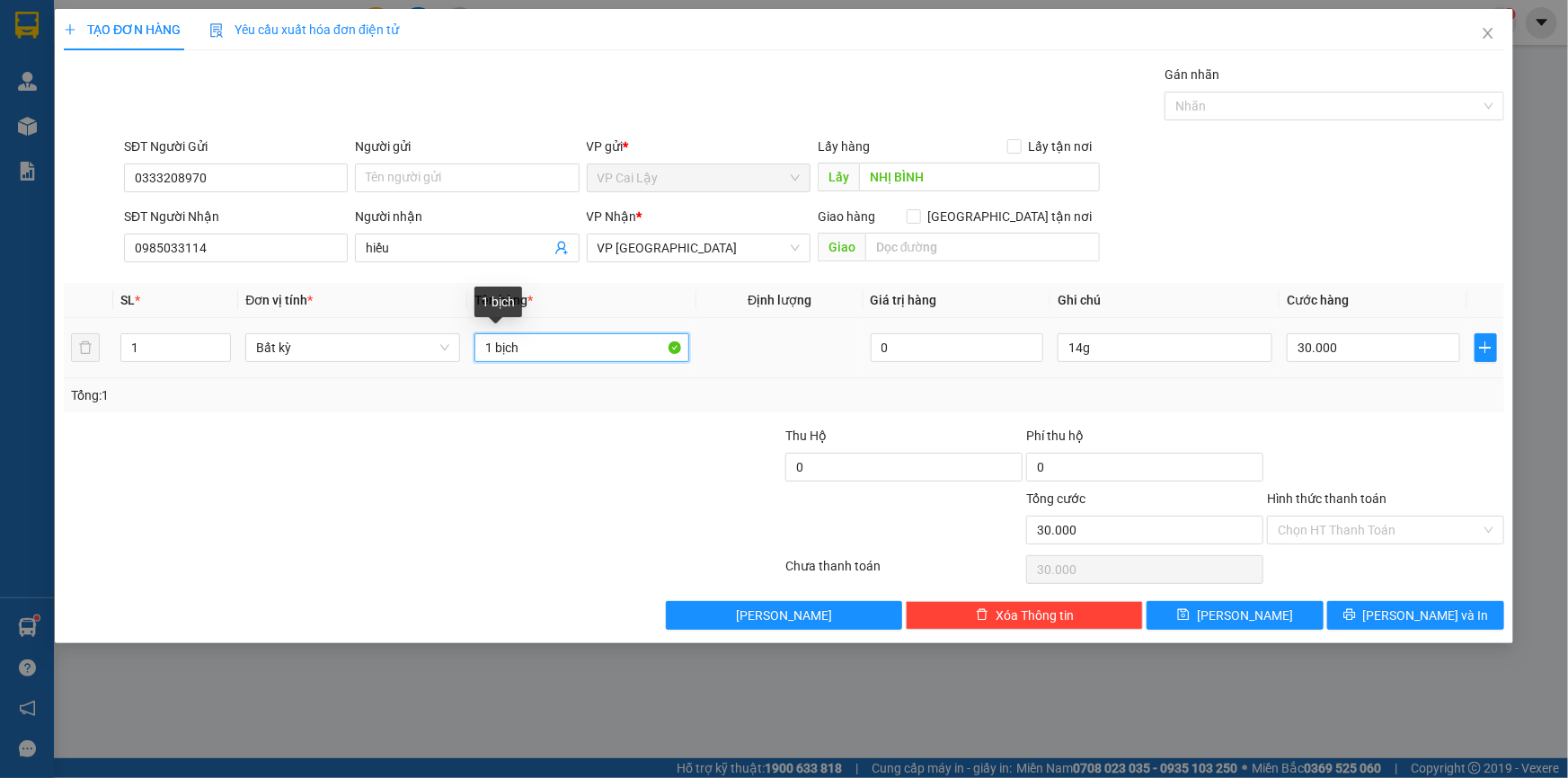
drag, startPoint x: 525, startPoint y: 345, endPoint x: 496, endPoint y: 350, distance: 29.4
click at [496, 350] on input "1 bịch" at bounding box center [582, 348] width 215 height 29
type input "1 THÙNG"
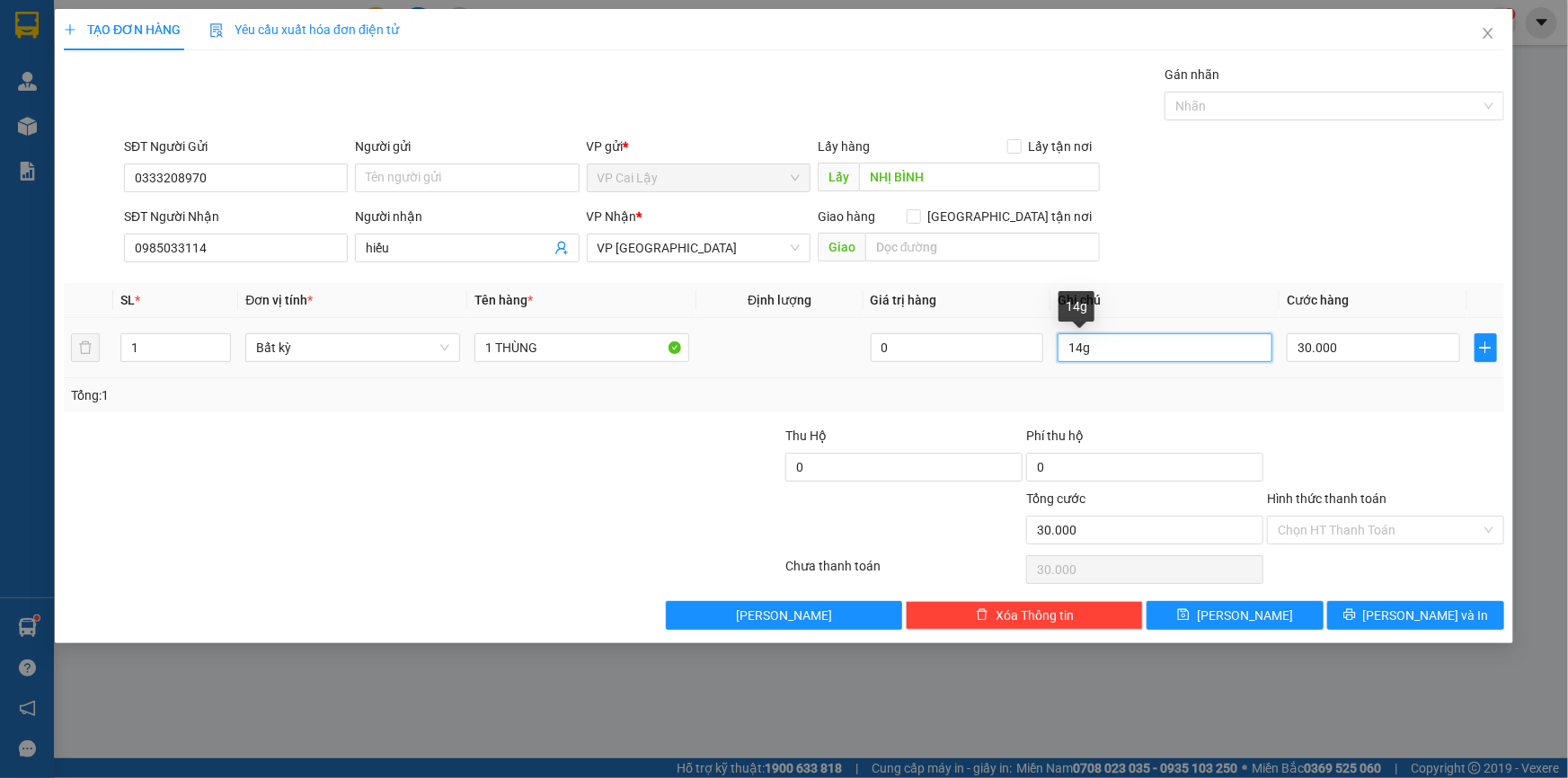
click at [1080, 344] on input "14g" at bounding box center [1165, 348] width 215 height 29
type input "11g"
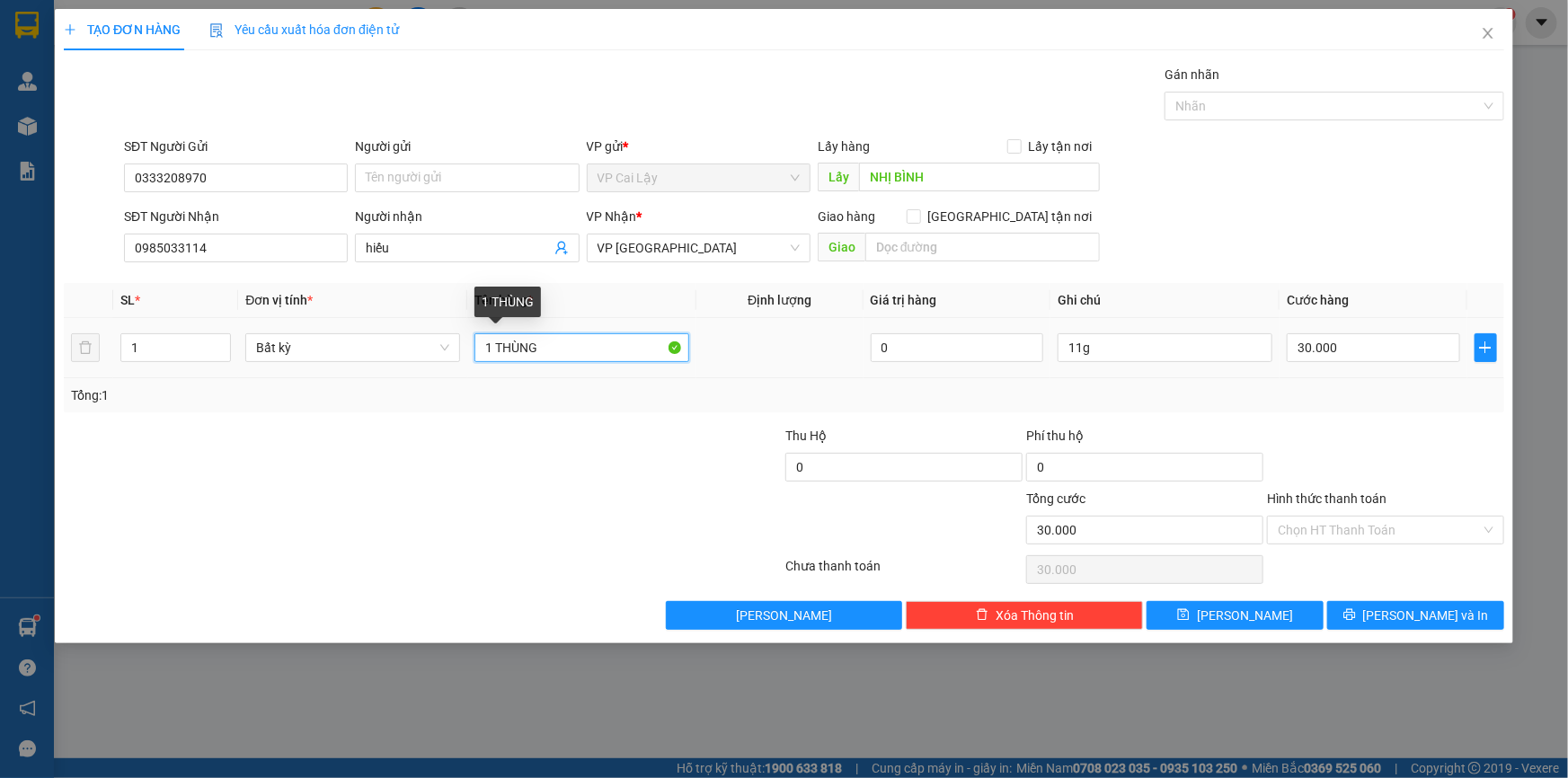
click at [543, 348] on input "1 THÙNG" at bounding box center [582, 348] width 215 height 29
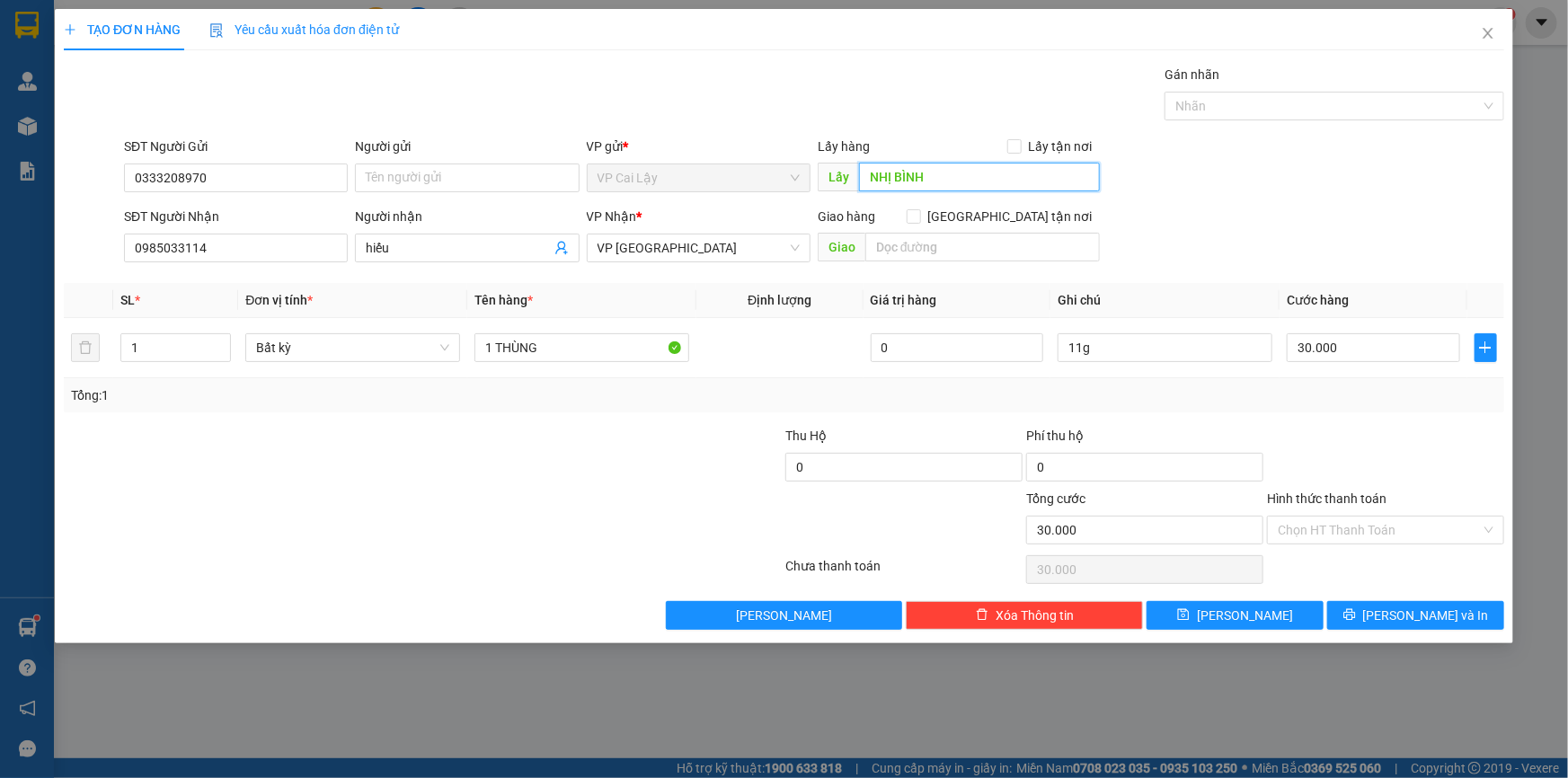
click at [864, 177] on input "NHỊ BÌNH" at bounding box center [979, 177] width 241 height 29
click at [862, 176] on input "NHỊ BÌNH" at bounding box center [979, 177] width 241 height 29
type input "NGÃ 3 NHỊ BÌNH"
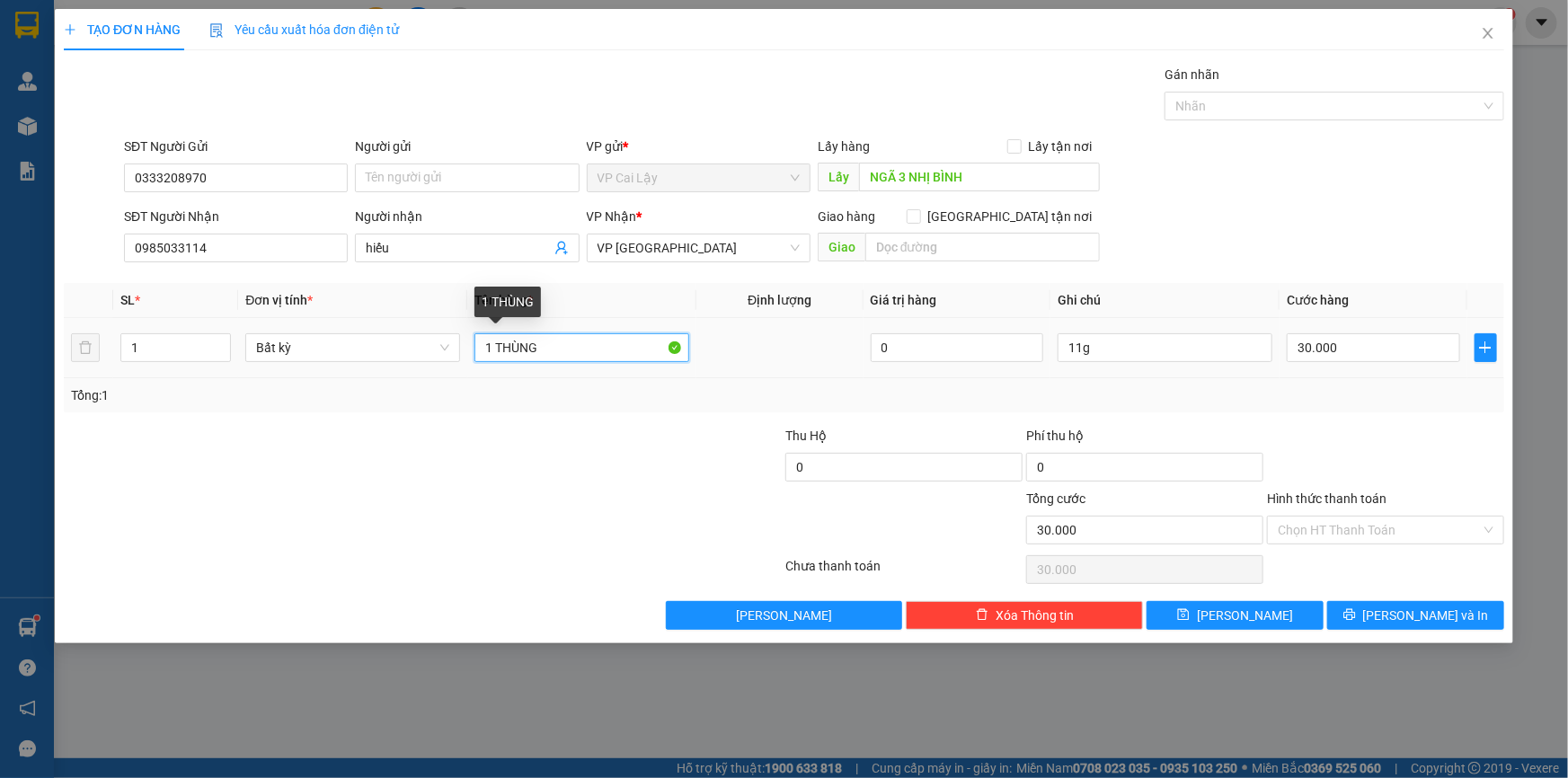
click at [581, 342] on input "1 THÙNG" at bounding box center [582, 348] width 215 height 29
type input "1 THÙNG TRÁI CÂY NHÃN"
click at [1346, 530] on input "Hình thức thanh toán" at bounding box center [1380, 530] width 203 height 27
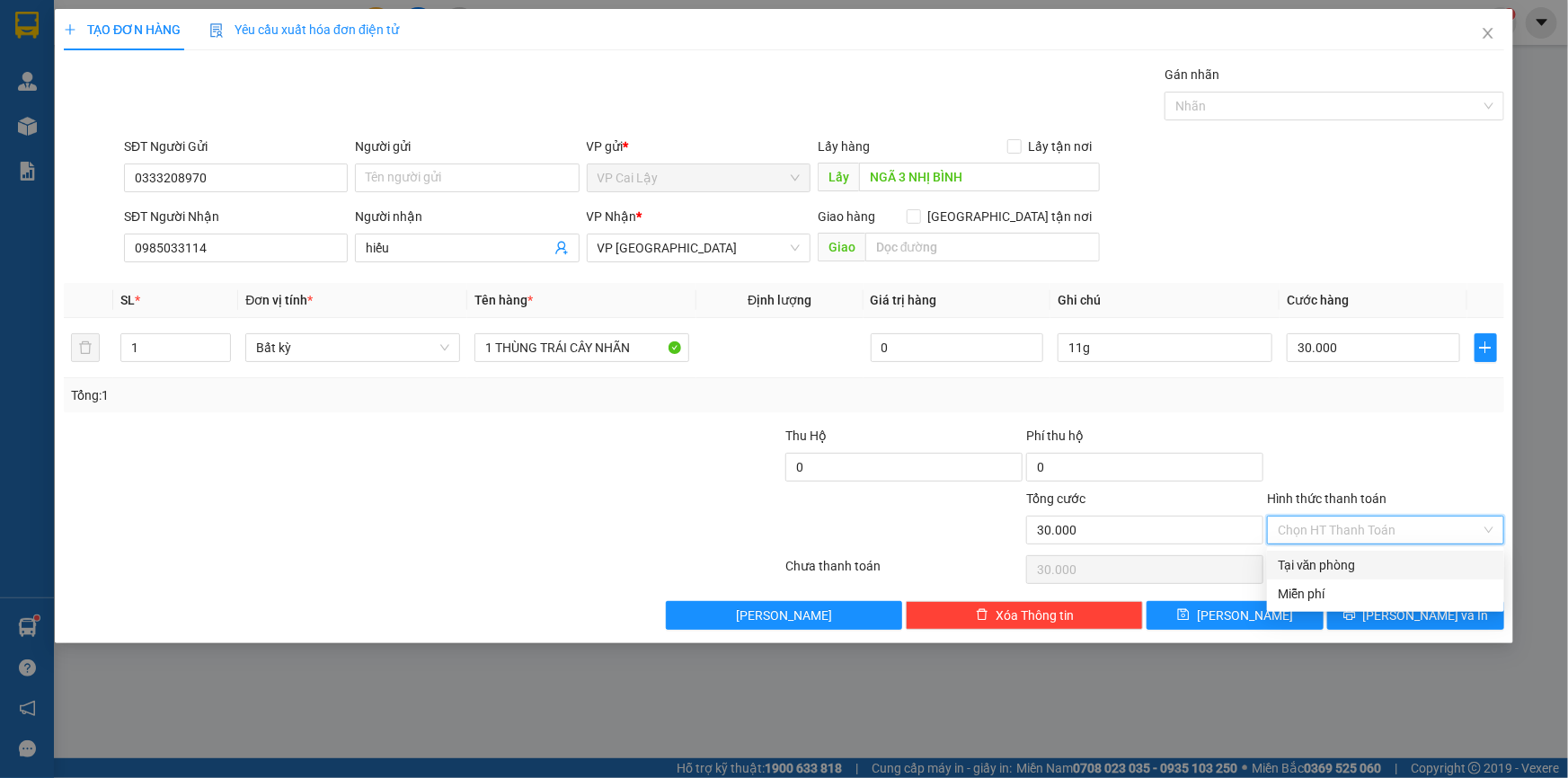
click at [1342, 559] on div "Tại văn phòng" at bounding box center [1386, 566] width 216 height 20
type input "0"
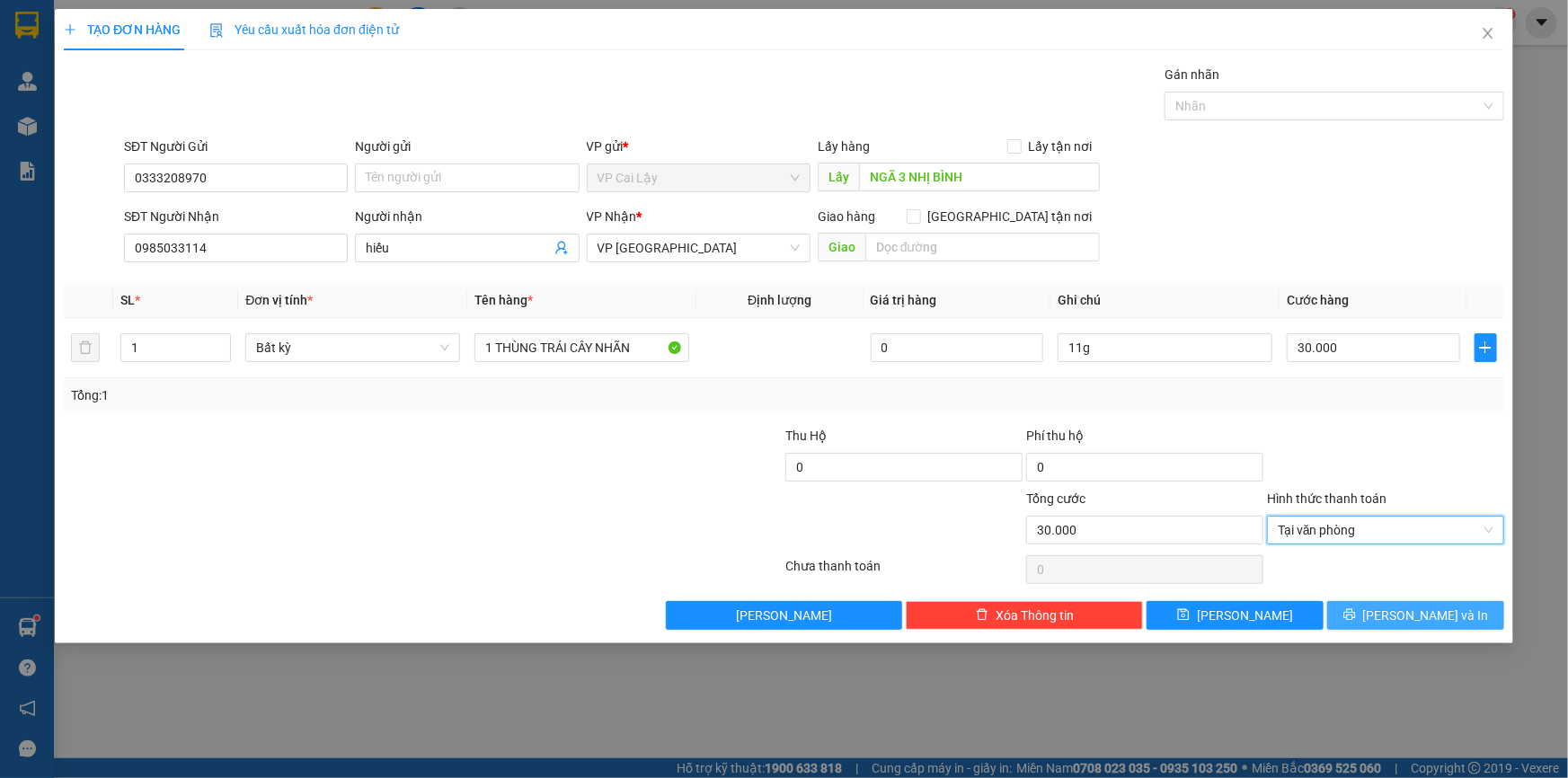
click at [1427, 618] on span "[PERSON_NAME] và In" at bounding box center [1426, 616] width 126 height 20
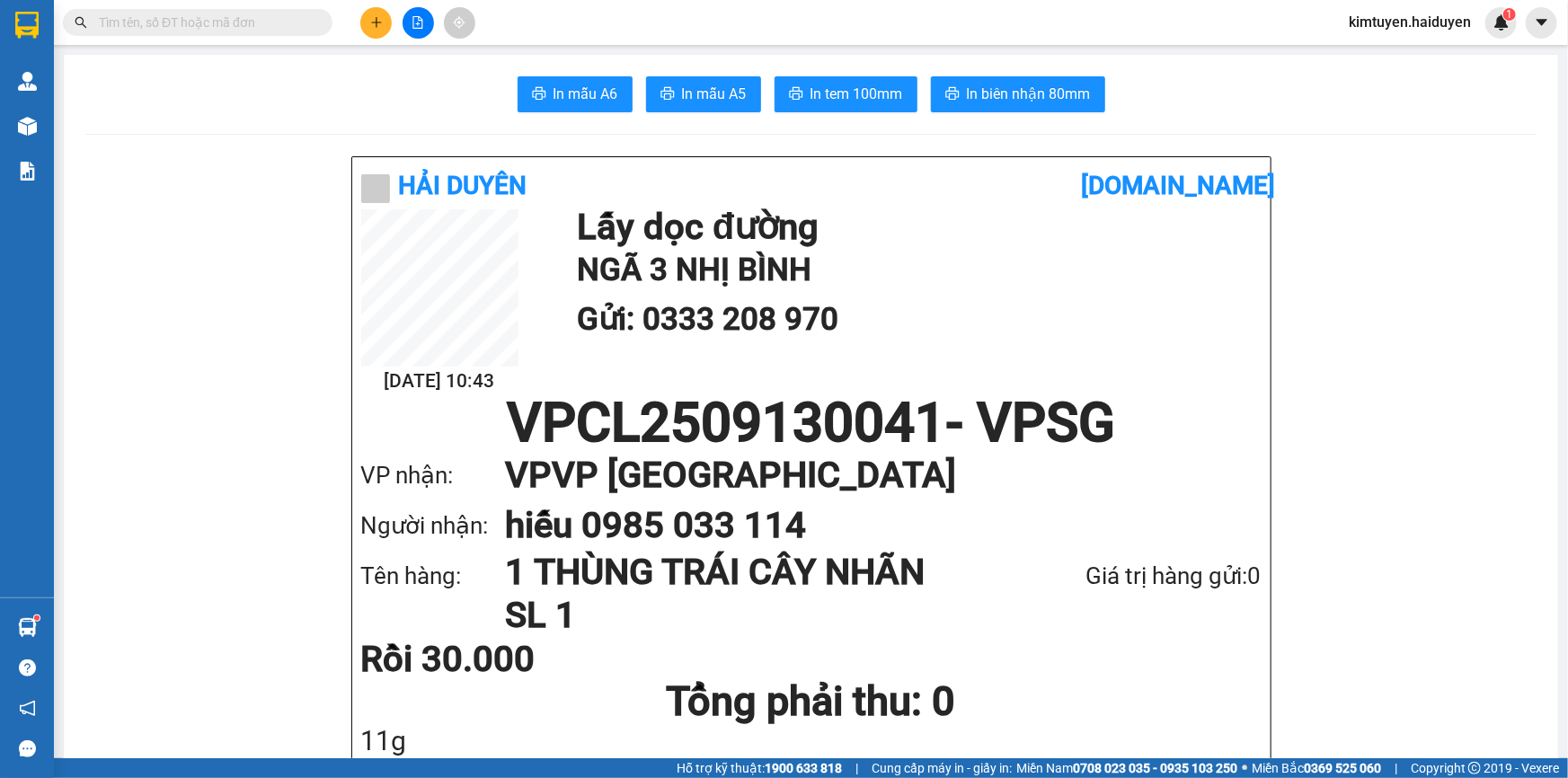
click at [374, 26] on icon "plus" at bounding box center [377, 23] width 13 height 13
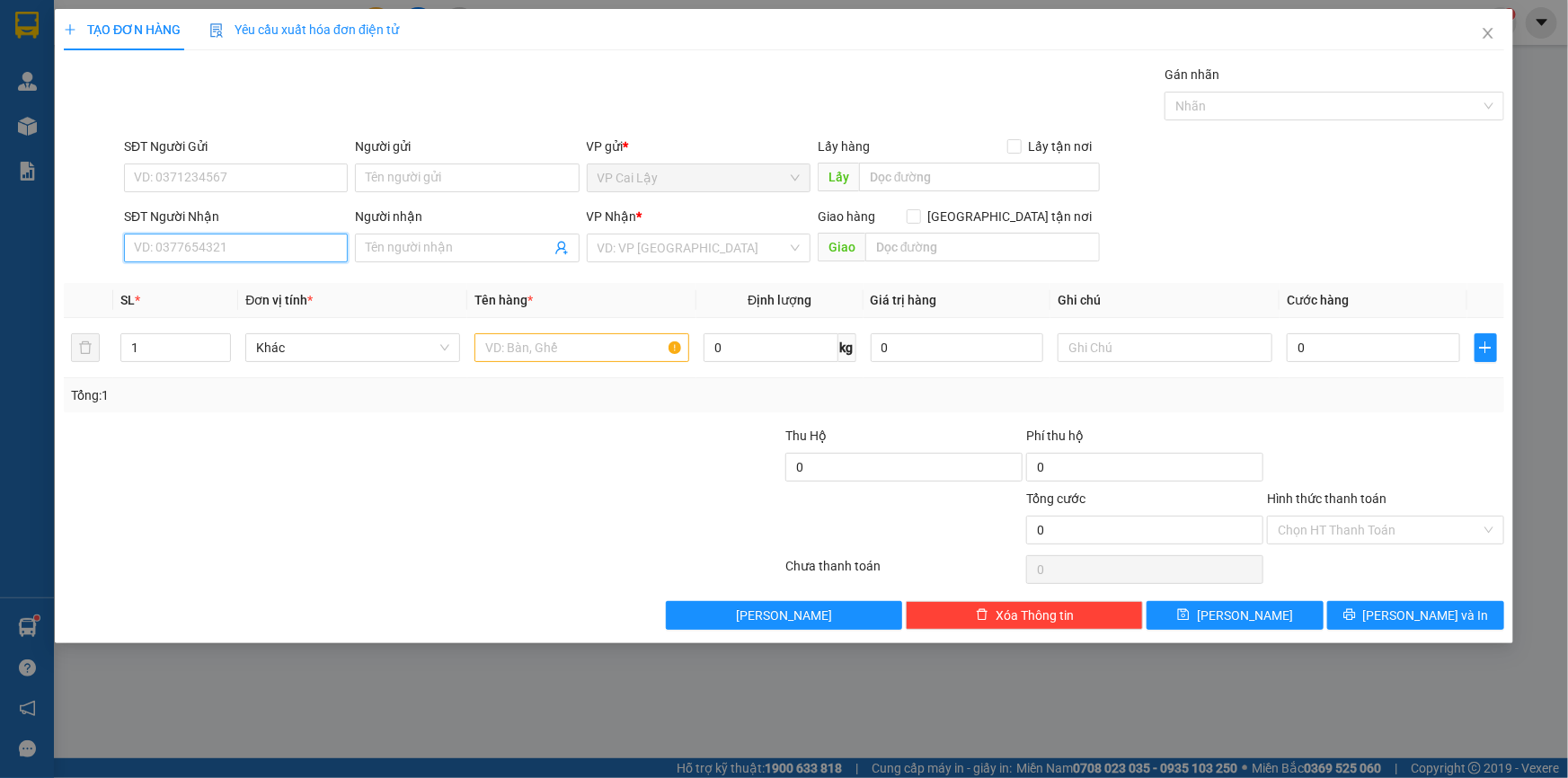
click at [281, 256] on input "SĐT Người Nhận" at bounding box center [236, 248] width 223 height 29
click at [217, 280] on div "0983264100 - THẢO" at bounding box center [235, 284] width 202 height 20
type input "0983264100"
type input "THẢO"
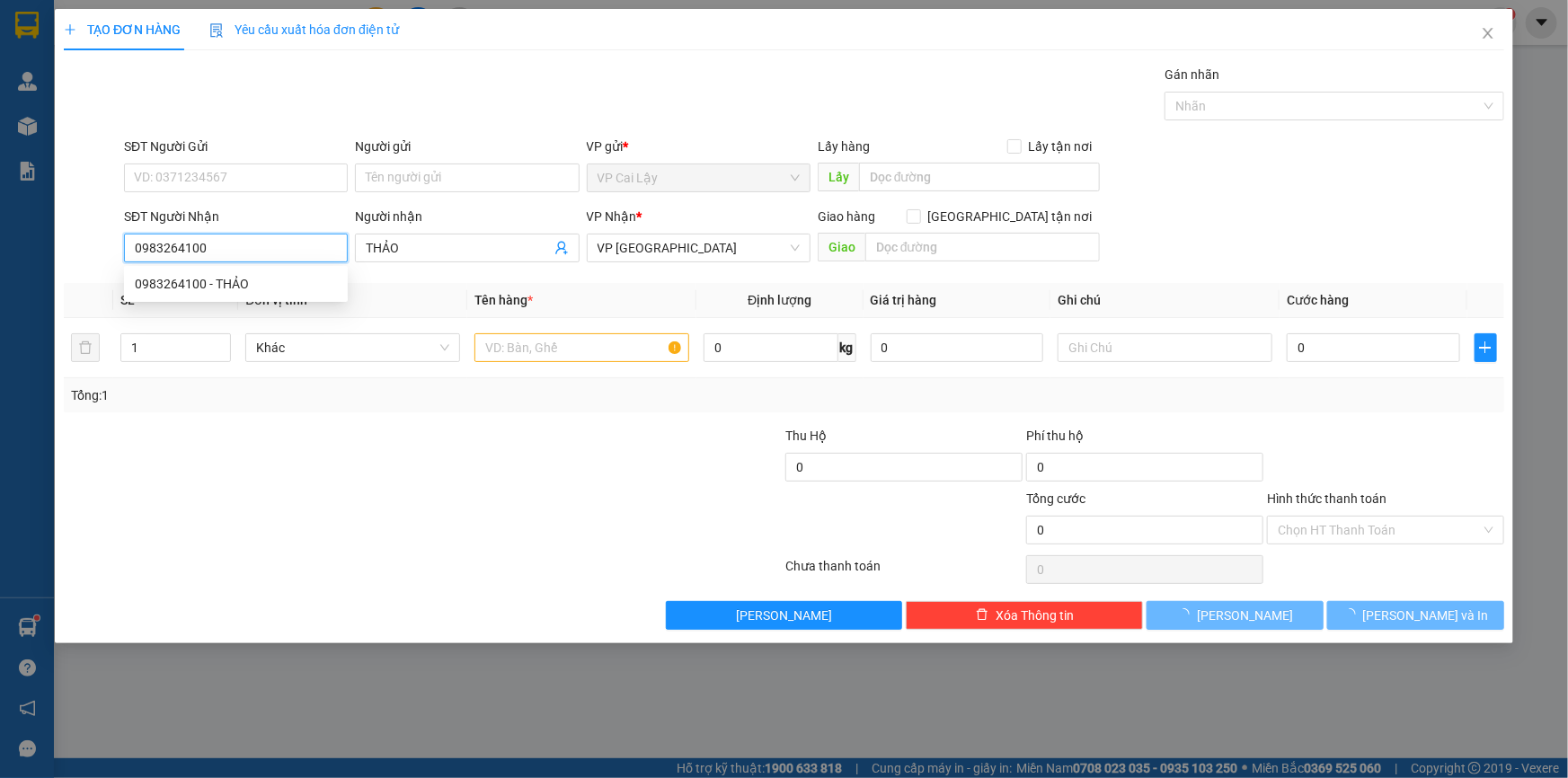
type input "20.000"
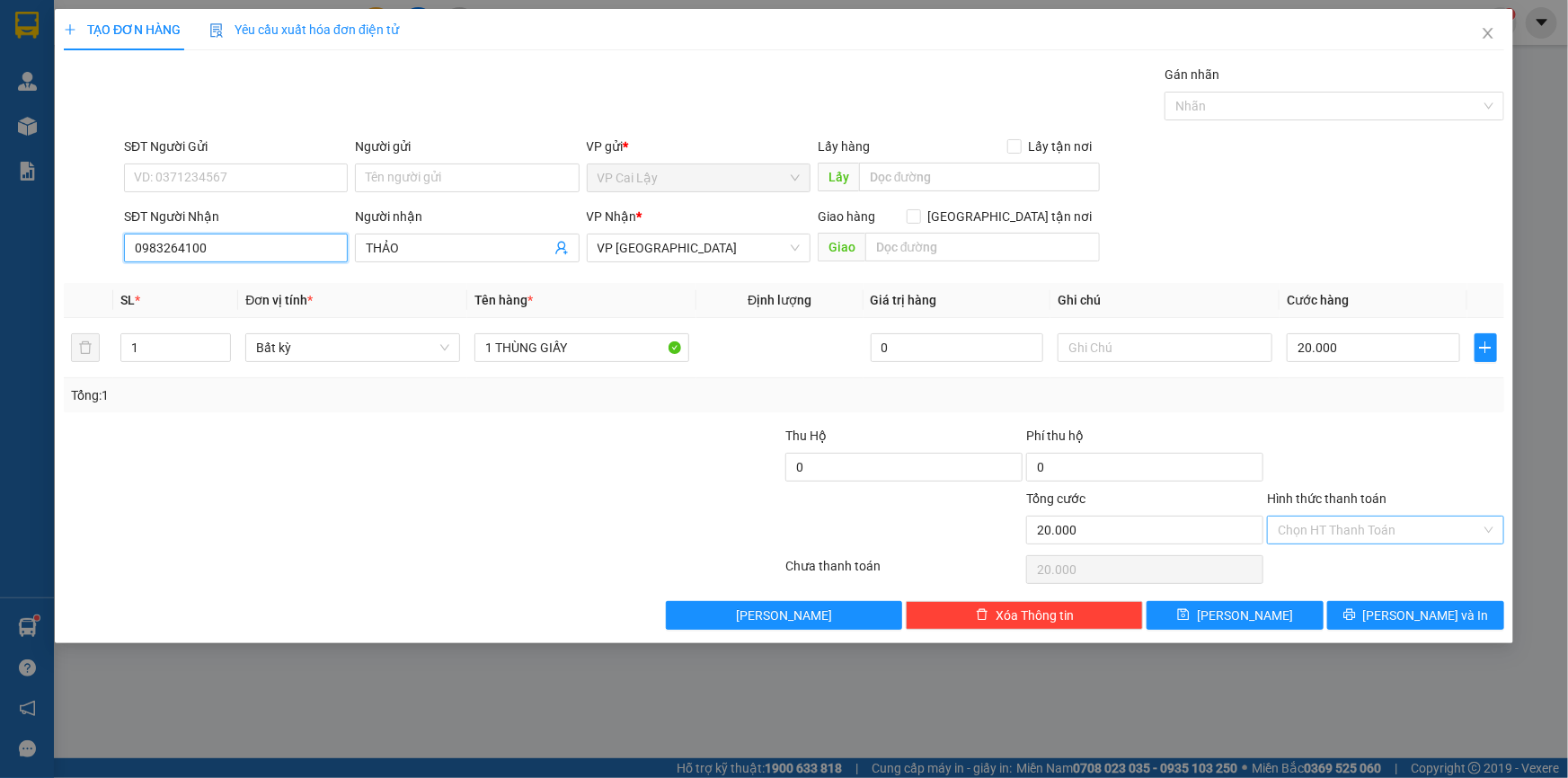
type input "0983264100"
click at [1353, 530] on input "Hình thức thanh toán" at bounding box center [1380, 530] width 203 height 27
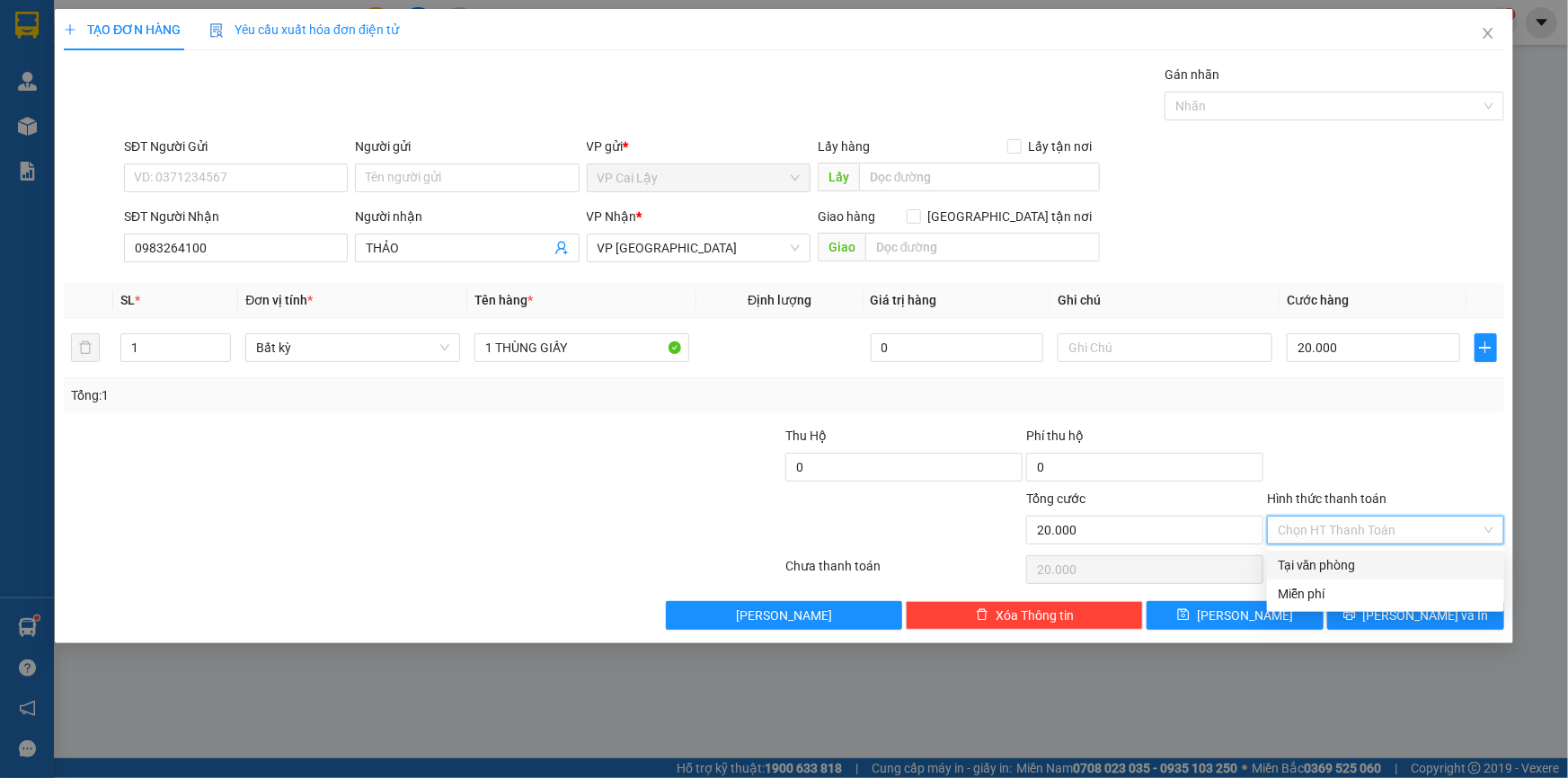
click at [1337, 565] on div "Tại văn phòng" at bounding box center [1386, 566] width 216 height 20
type input "0"
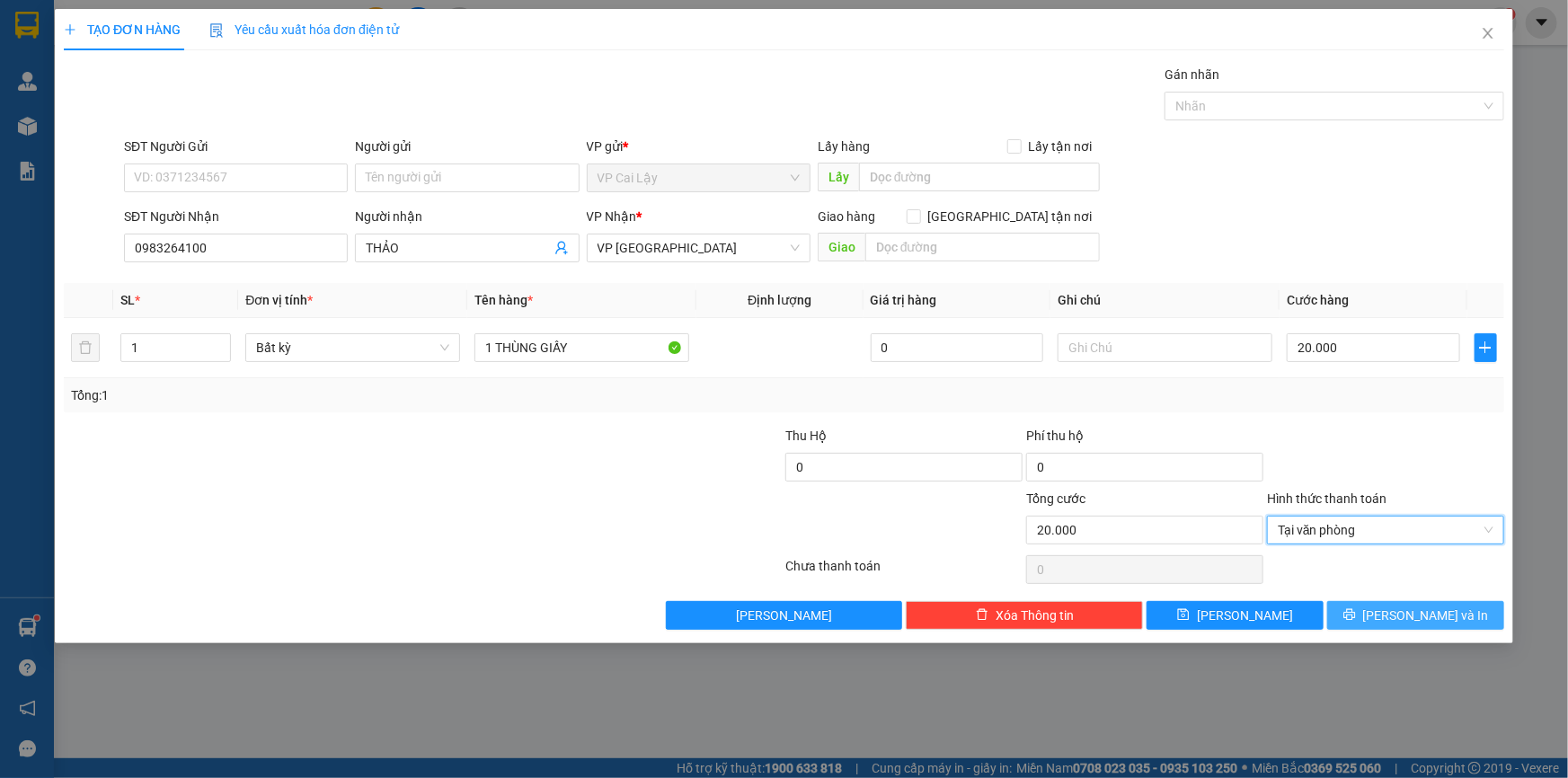
click at [1405, 611] on span "[PERSON_NAME] và In" at bounding box center [1426, 616] width 126 height 20
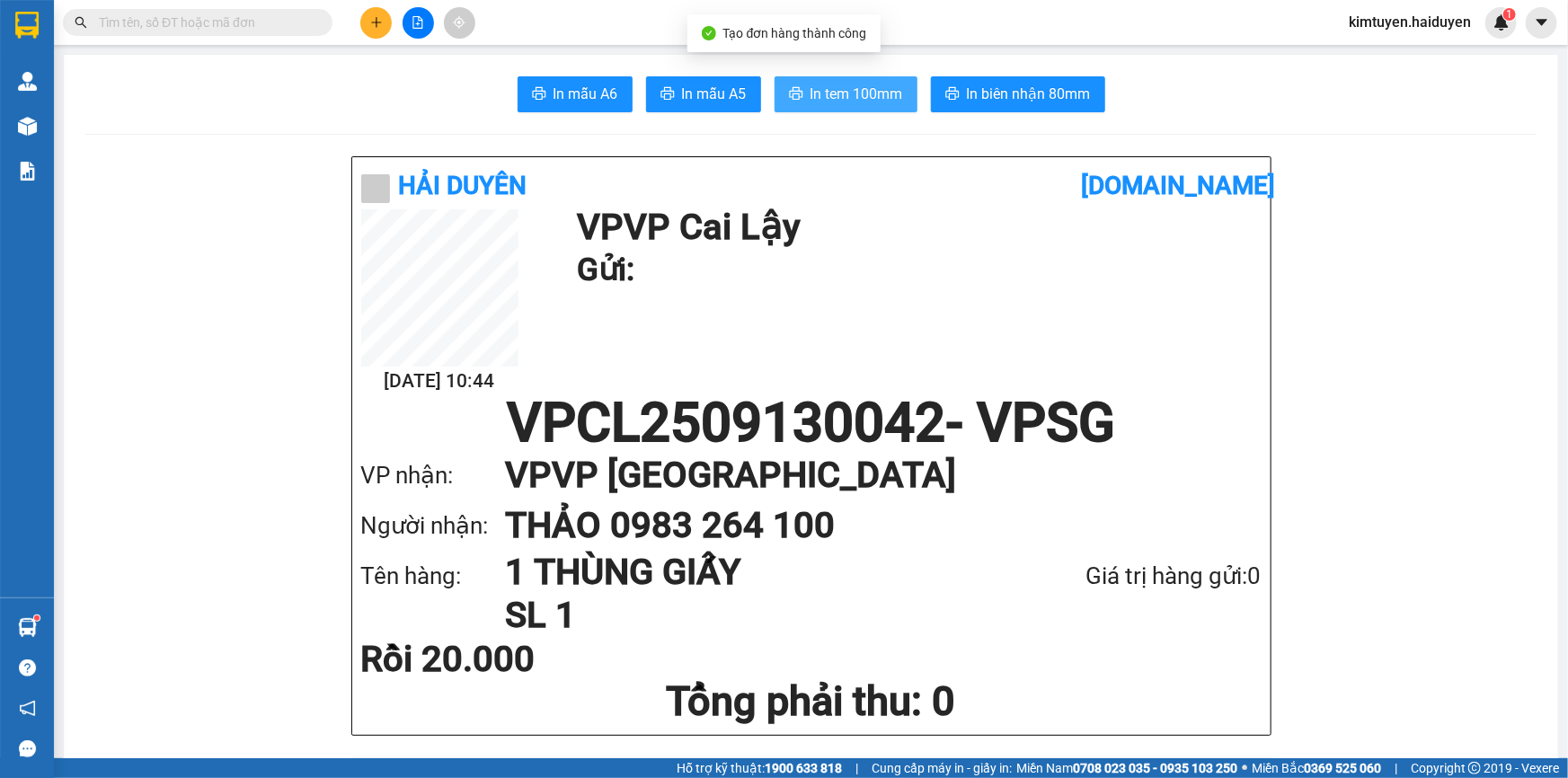
click at [831, 97] on span "In tem 100mm" at bounding box center [857, 94] width 93 height 23
click at [369, 25] on button at bounding box center [376, 23] width 32 height 32
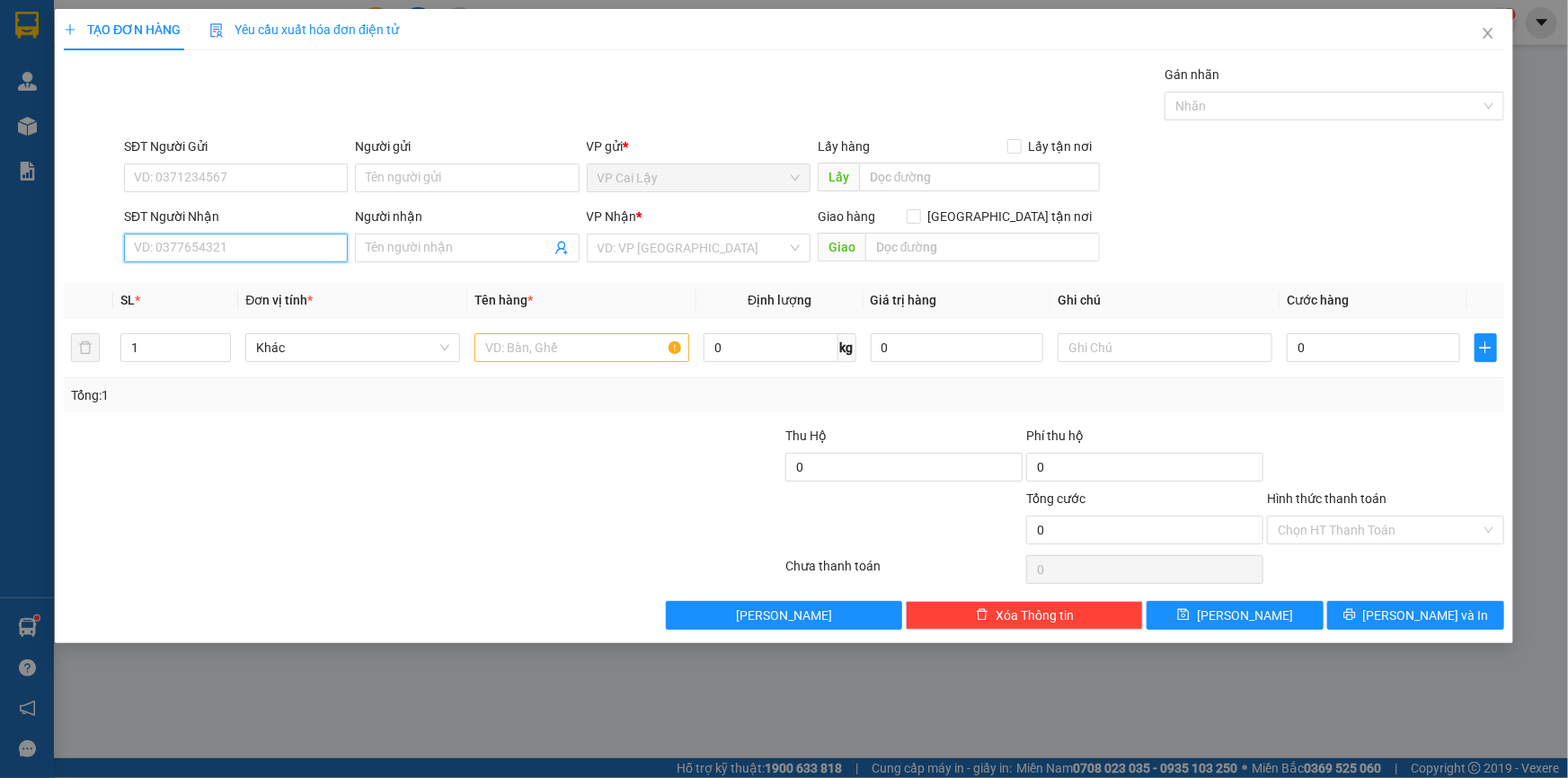
click at [247, 256] on input "SĐT Người Nhận" at bounding box center [236, 248] width 223 height 29
type input "0908275020"
click at [199, 283] on div "0908275020 - CÔ PHƯƠNG" at bounding box center [235, 284] width 202 height 20
type input "CÔ PHƯƠNG"
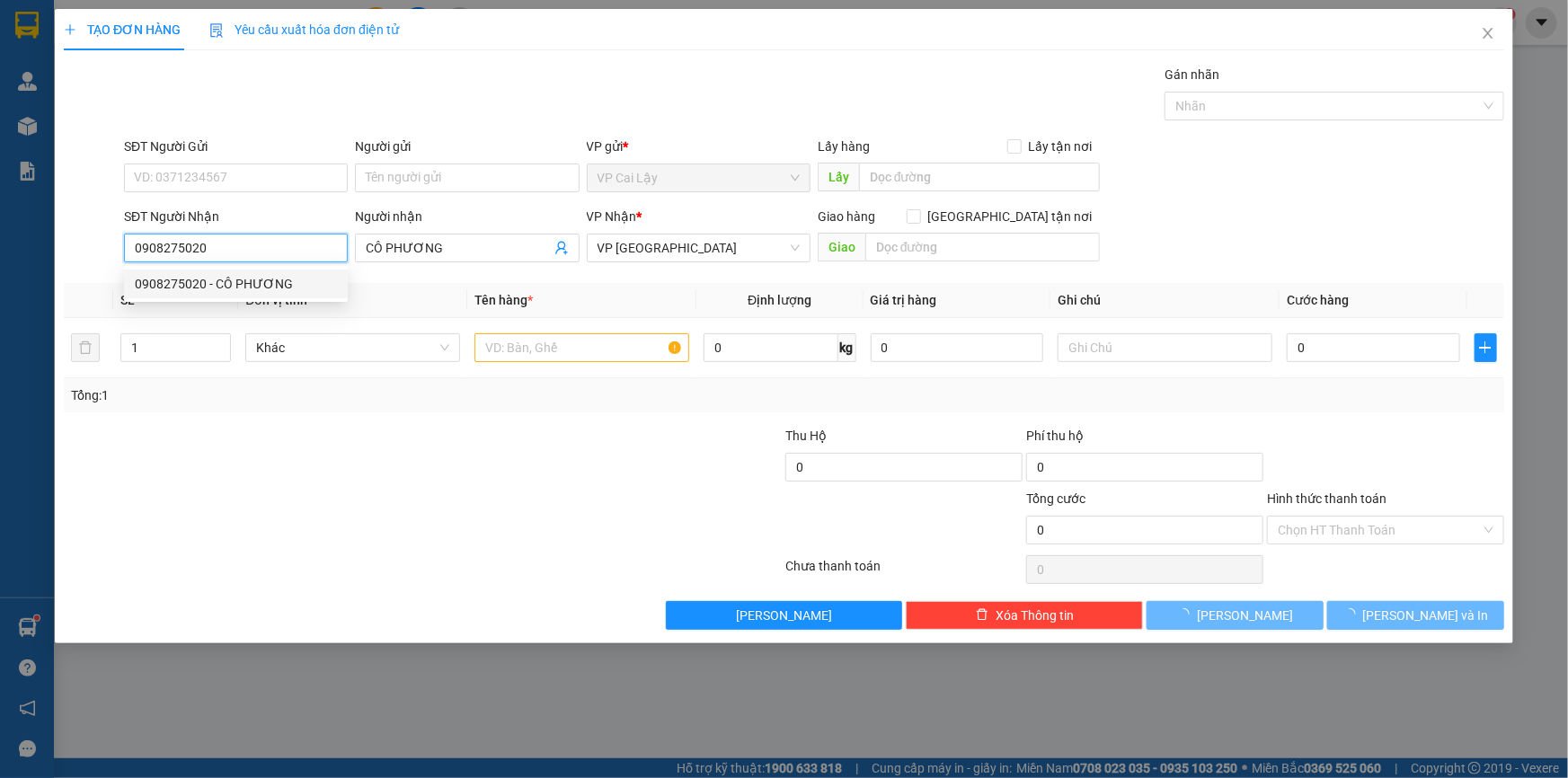
type input "30.000"
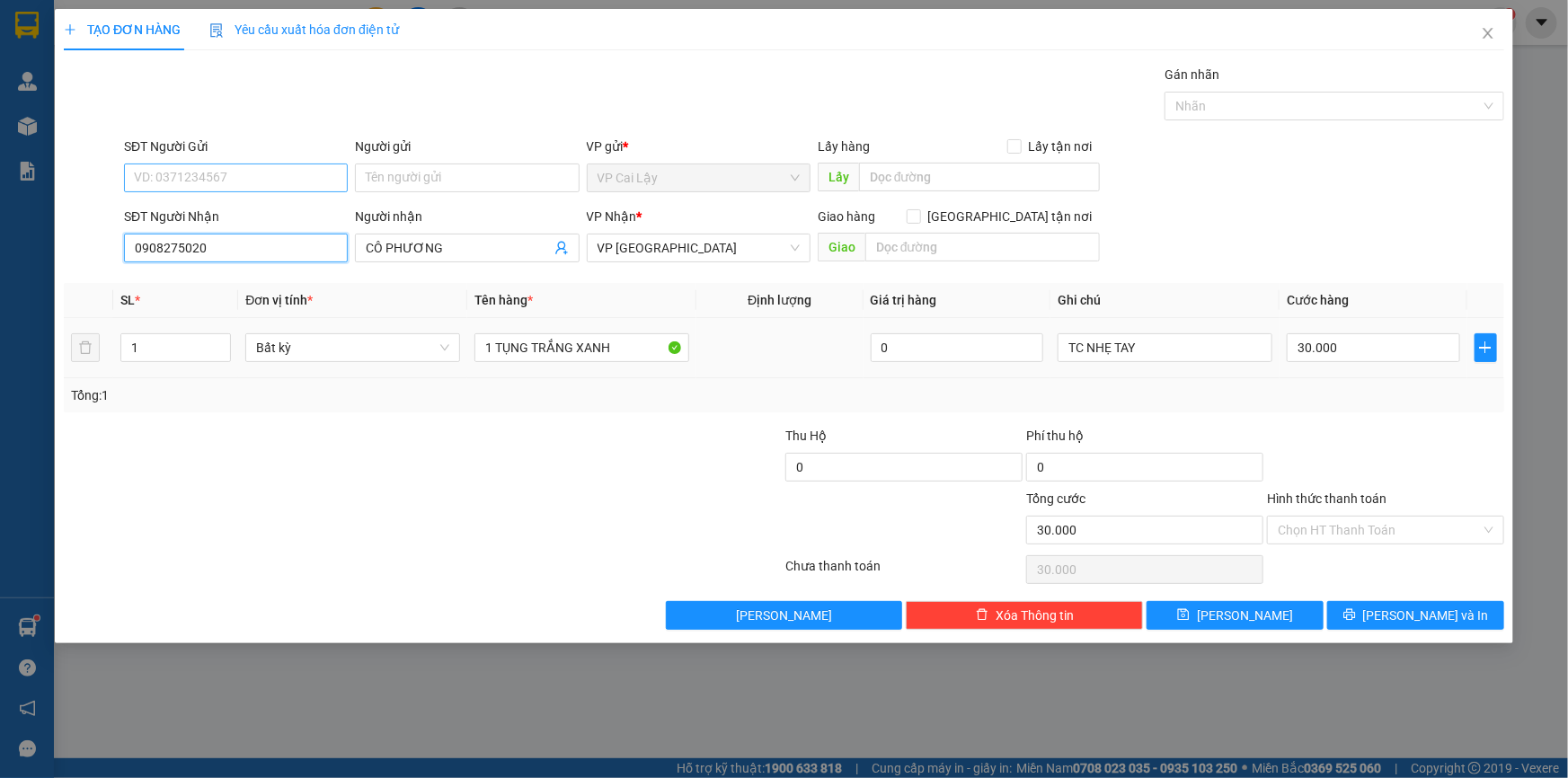
type input "0908275020"
click at [197, 176] on input "SĐT Người Gửi" at bounding box center [236, 178] width 223 height 29
click at [221, 211] on div "0772164718" at bounding box center [235, 214] width 202 height 20
type input "0772164718"
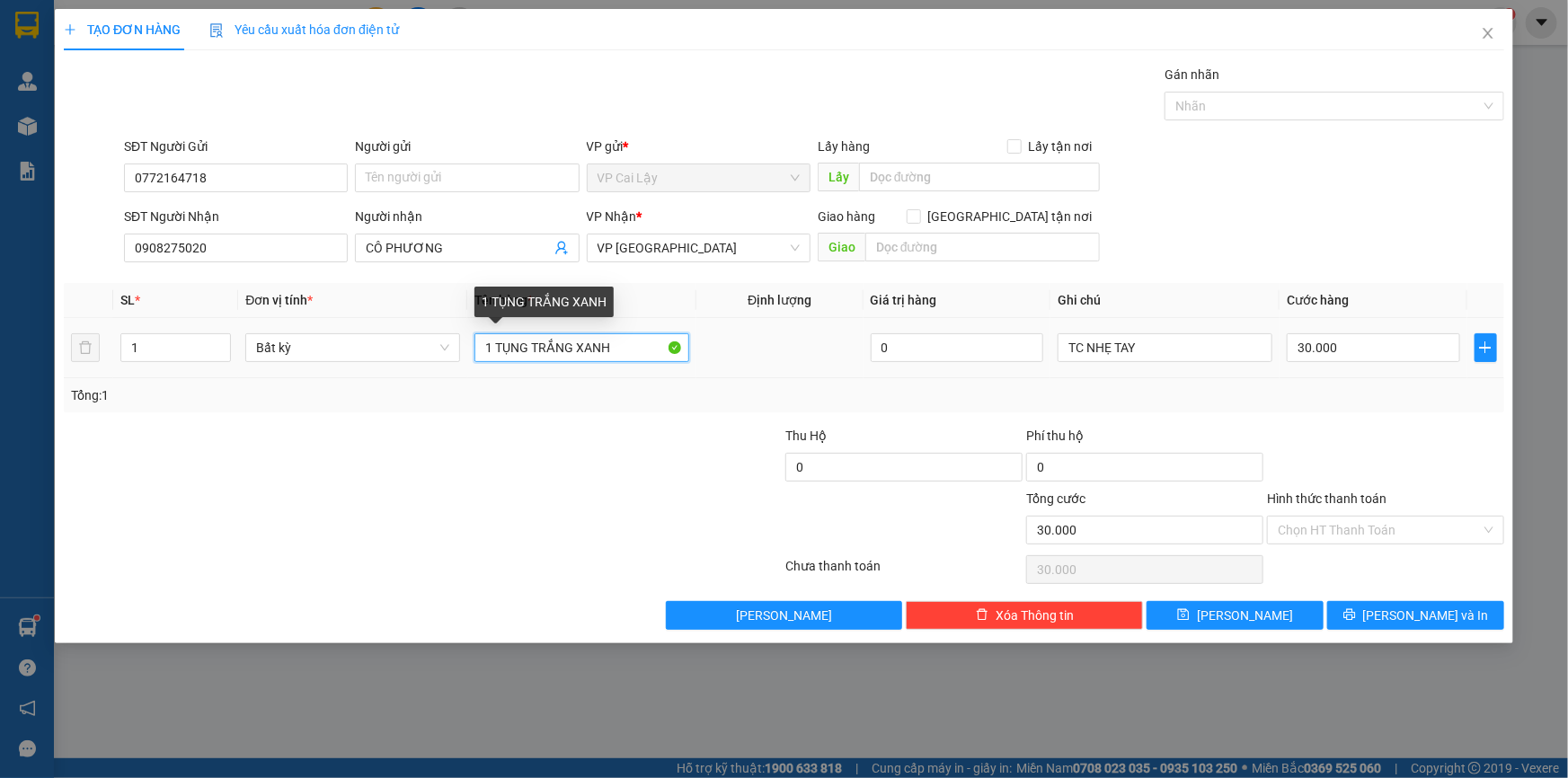
click at [616, 348] on input "1 TỤNG TRẮNG XANH" at bounding box center [582, 348] width 215 height 29
drag, startPoint x: 611, startPoint y: 349, endPoint x: 501, endPoint y: 355, distance: 110.2
click at [501, 355] on input "1 TỤNG TRẮNG XANH" at bounding box center [582, 348] width 215 height 29
click at [631, 343] on input "1 TỤNG TRẮNG XANH" at bounding box center [582, 348] width 215 height 29
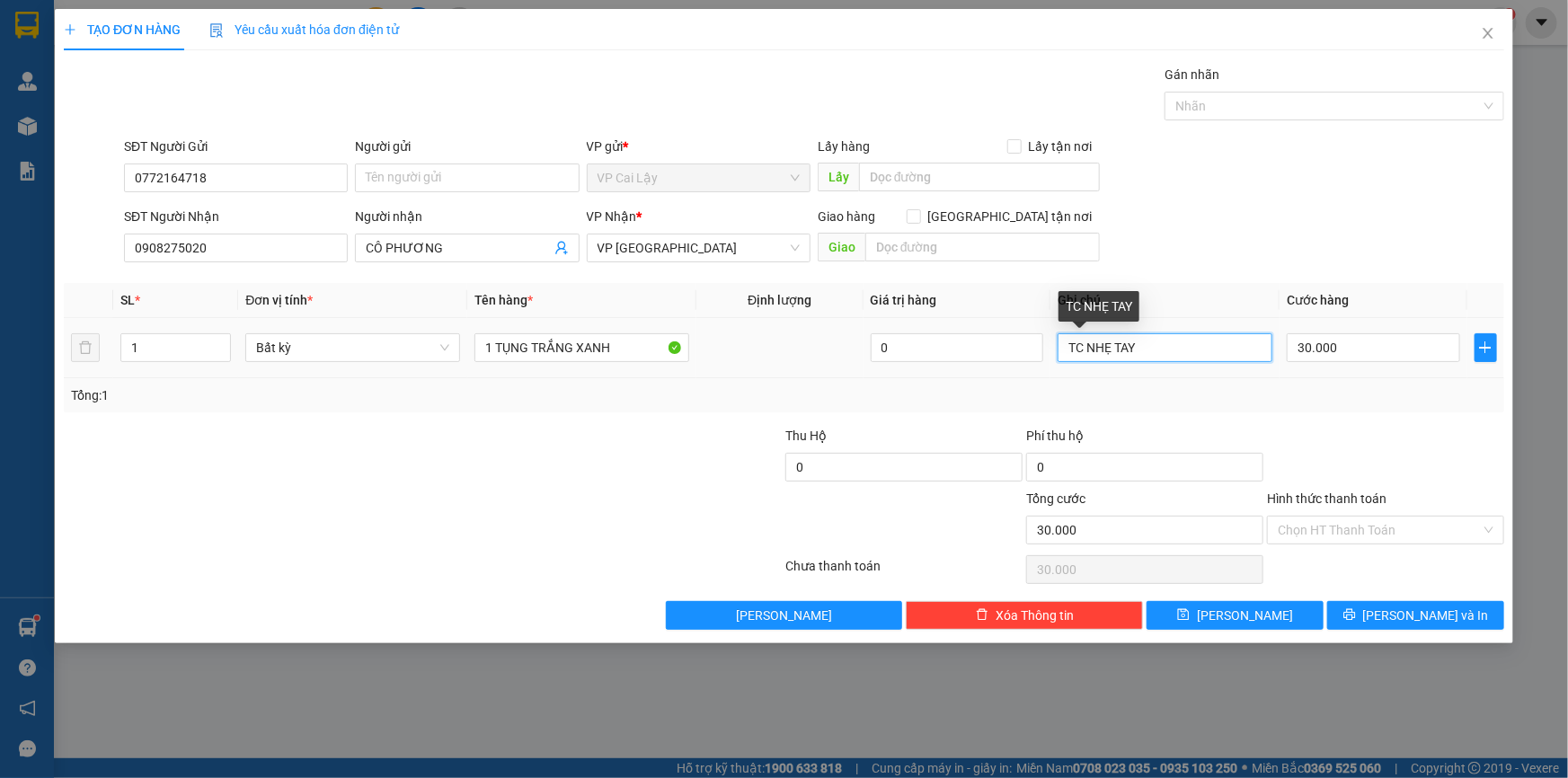
click at [1155, 346] on input "TC NHẸ TAY" at bounding box center [1165, 348] width 215 height 29
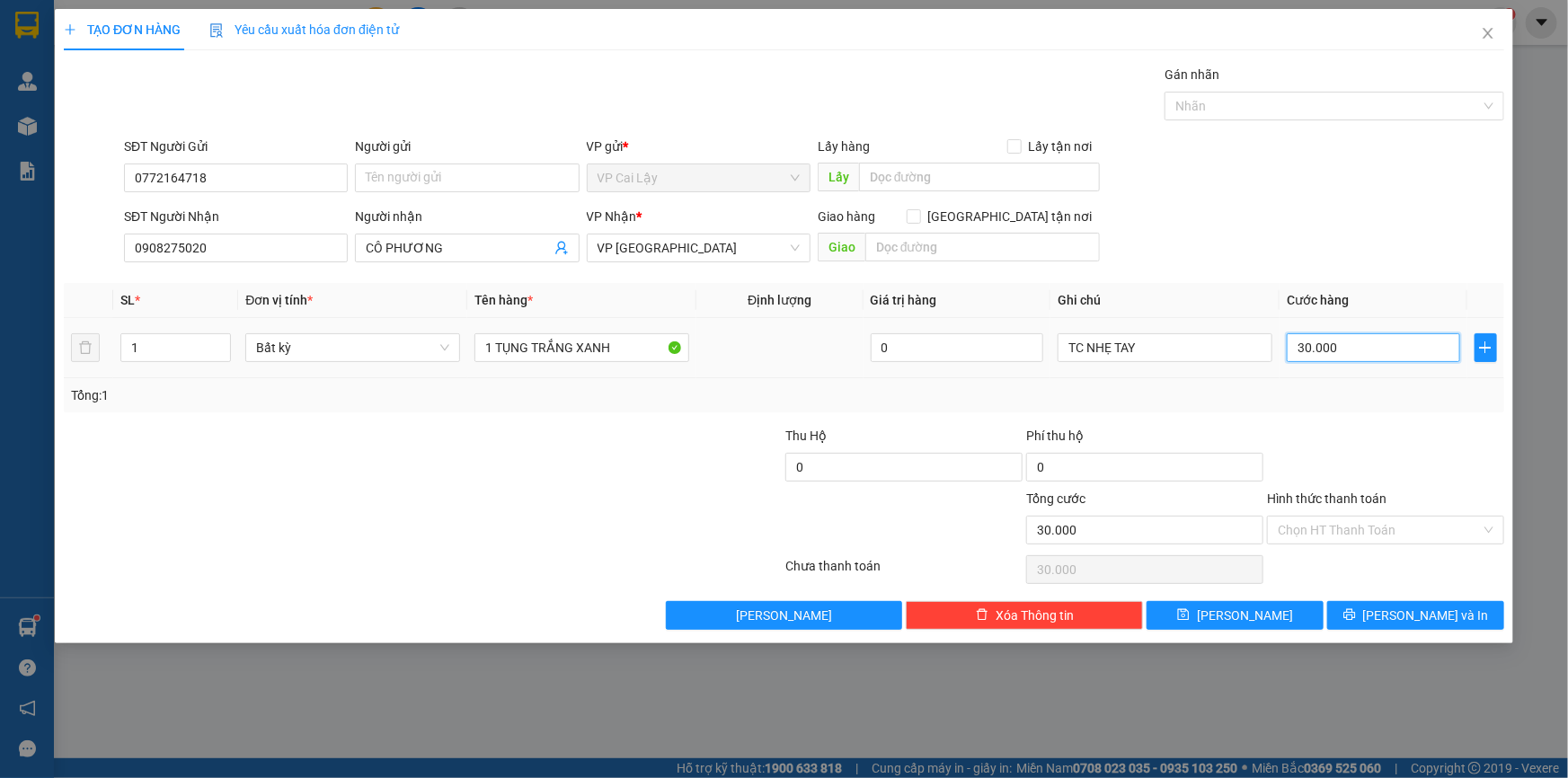
click at [1315, 352] on input "30.000" at bounding box center [1373, 348] width 173 height 29
type input "4"
type input "40"
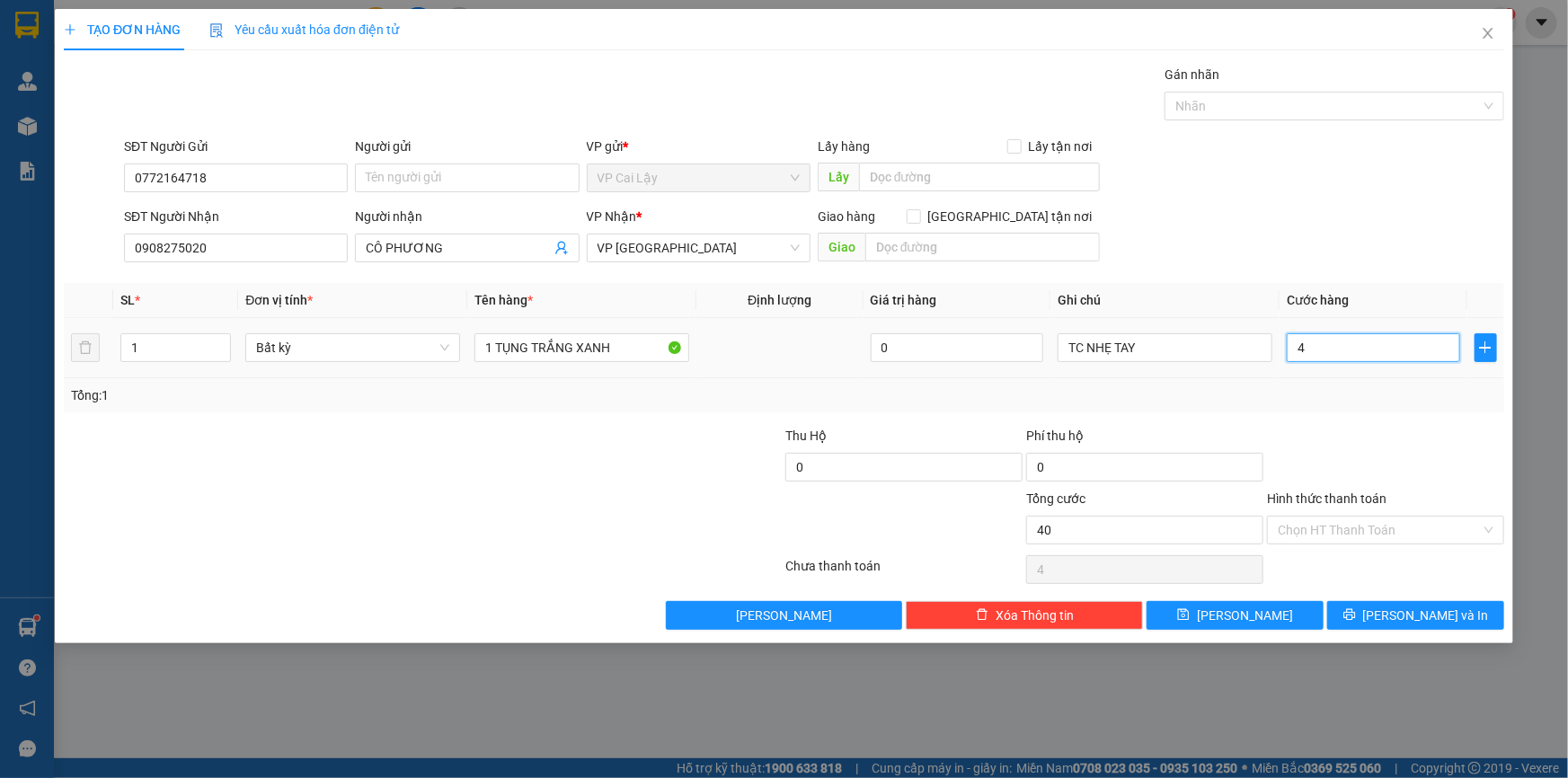
type input "40"
click at [1319, 523] on input "Hình thức thanh toán" at bounding box center [1380, 530] width 203 height 27
type input "40.000"
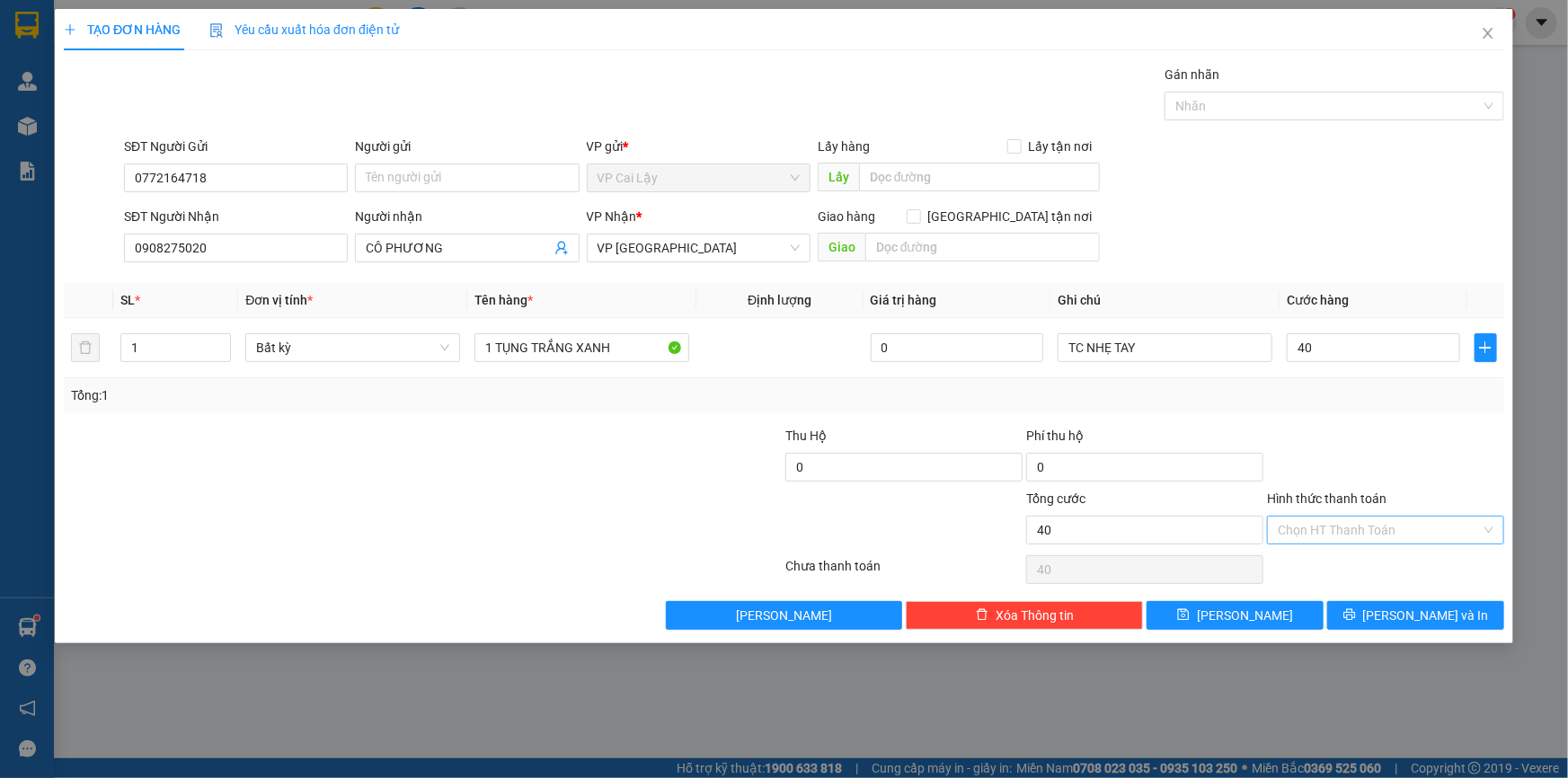
type input "40.000"
click at [1317, 553] on div "Tại văn phòng" at bounding box center [1386, 566] width 237 height 29
type input "0"
click at [1356, 611] on icon "printer" at bounding box center [1350, 615] width 13 height 13
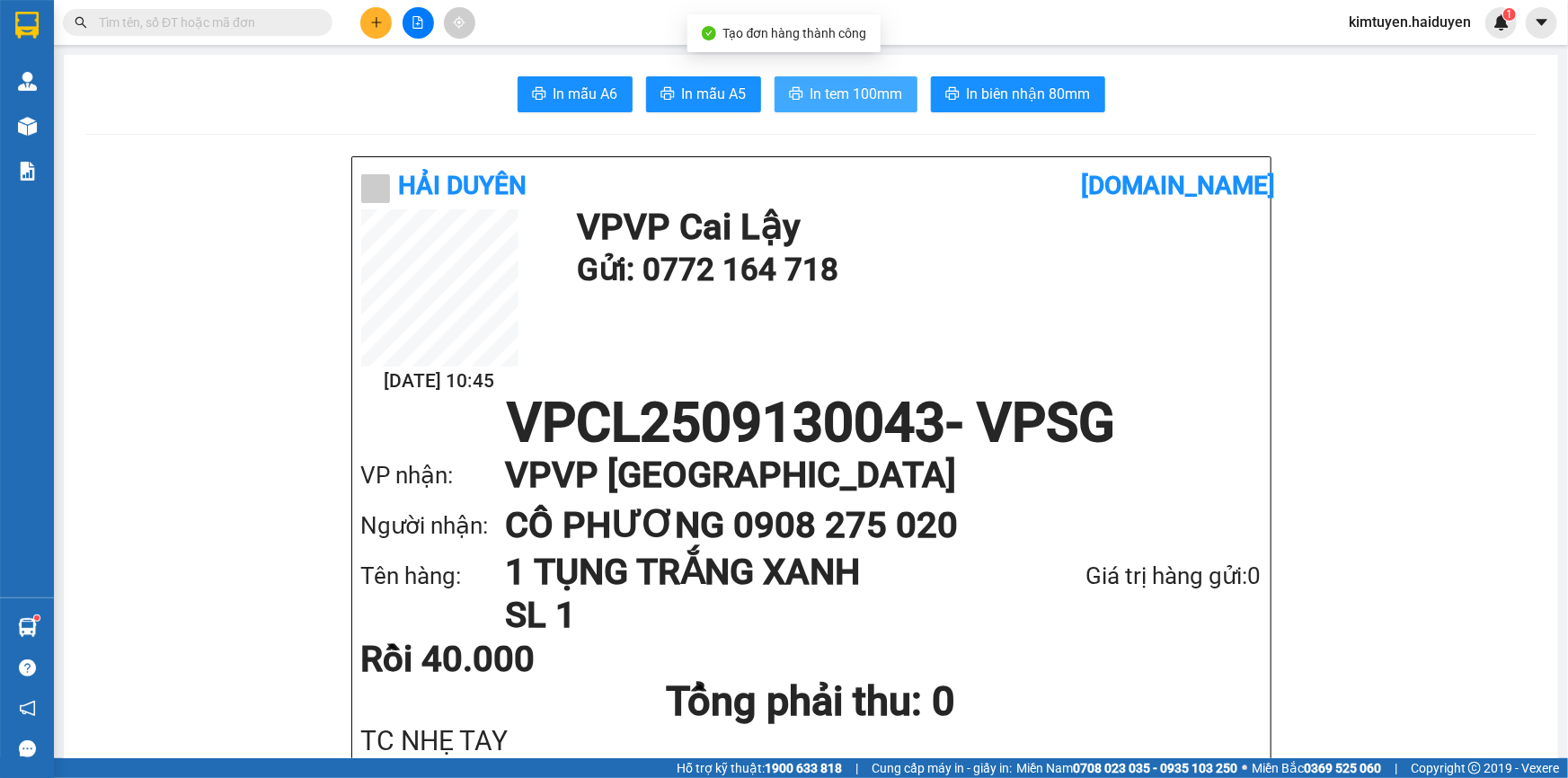
click at [843, 101] on span "In tem 100mm" at bounding box center [857, 94] width 93 height 23
click at [577, 92] on span "In mẫu A6" at bounding box center [586, 94] width 64 height 23
click at [789, 94] on icon "printer" at bounding box center [796, 94] width 15 height 15
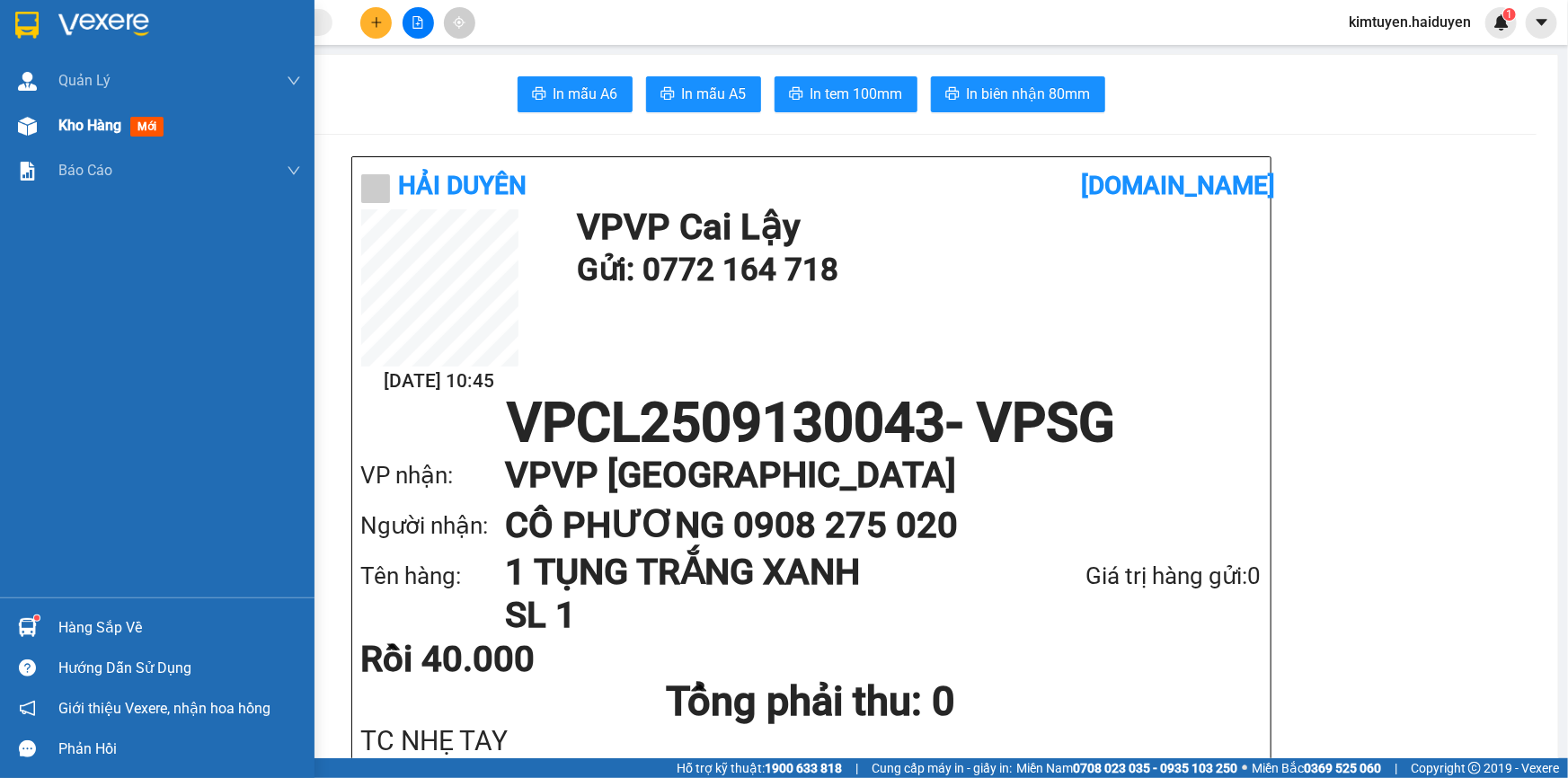
click at [18, 125] on img at bounding box center [27, 126] width 19 height 19
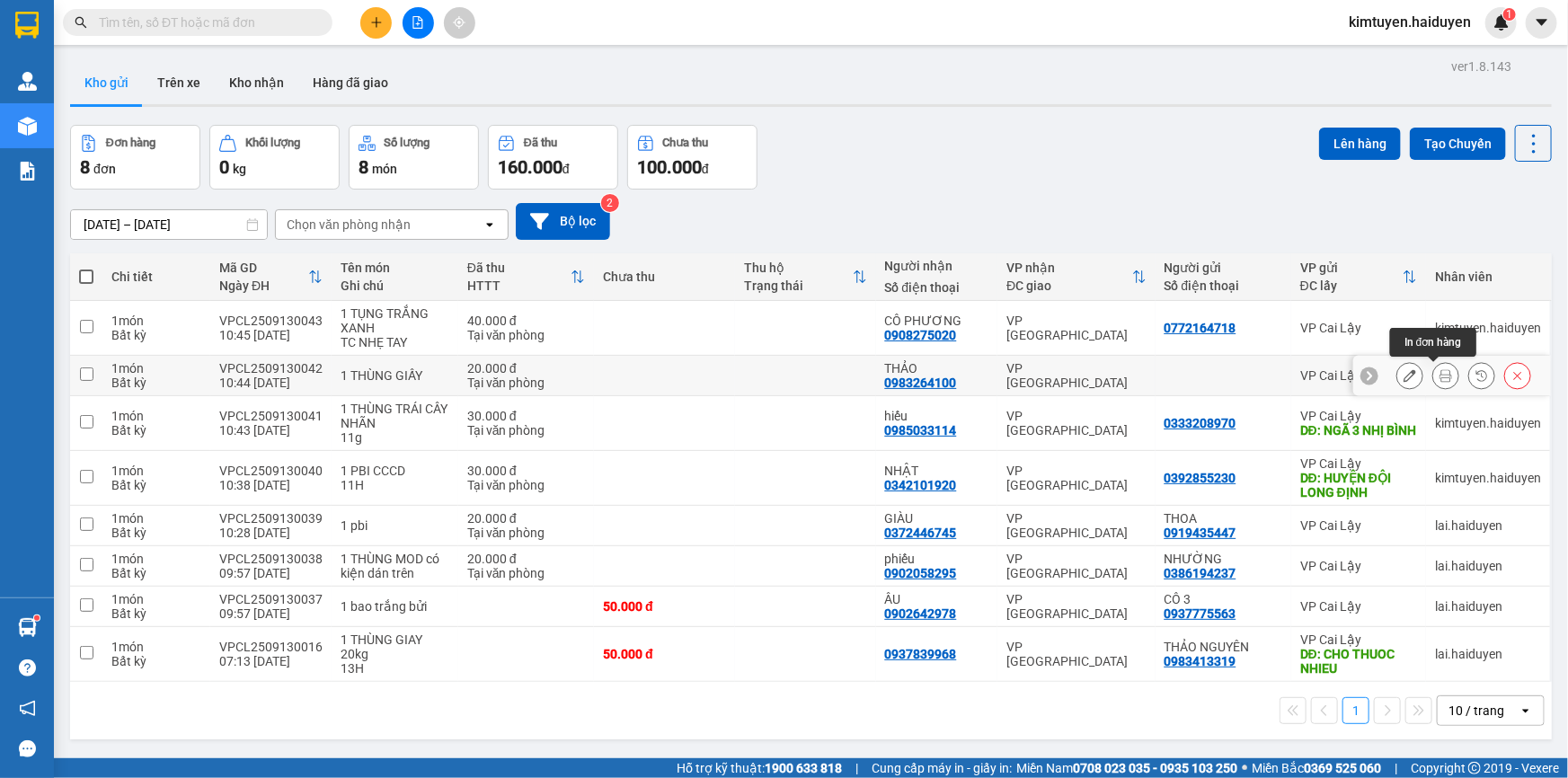
click at [1440, 372] on icon at bounding box center [1446, 376] width 13 height 13
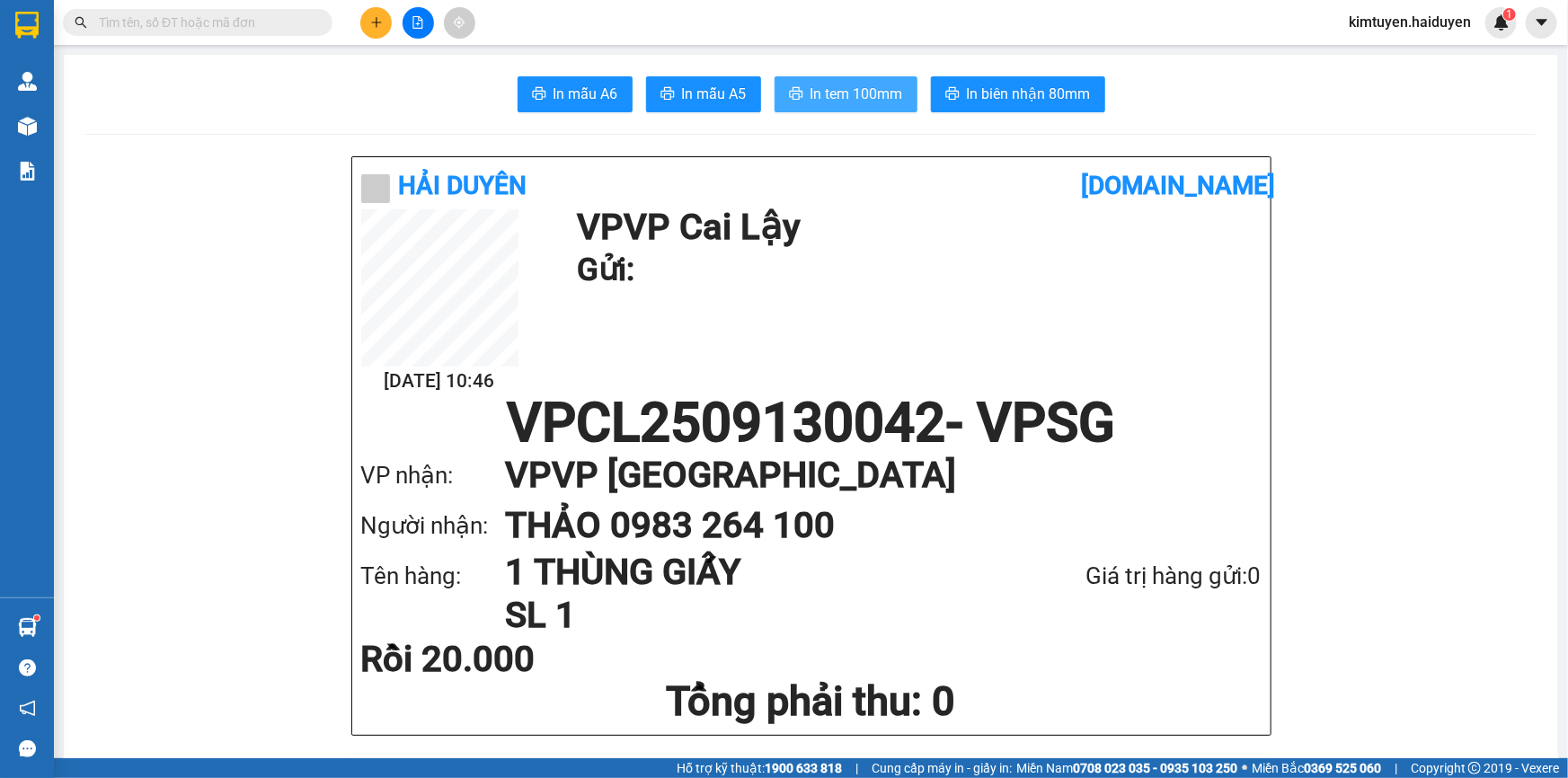
click at [833, 98] on span "In tem 100mm" at bounding box center [857, 94] width 93 height 23
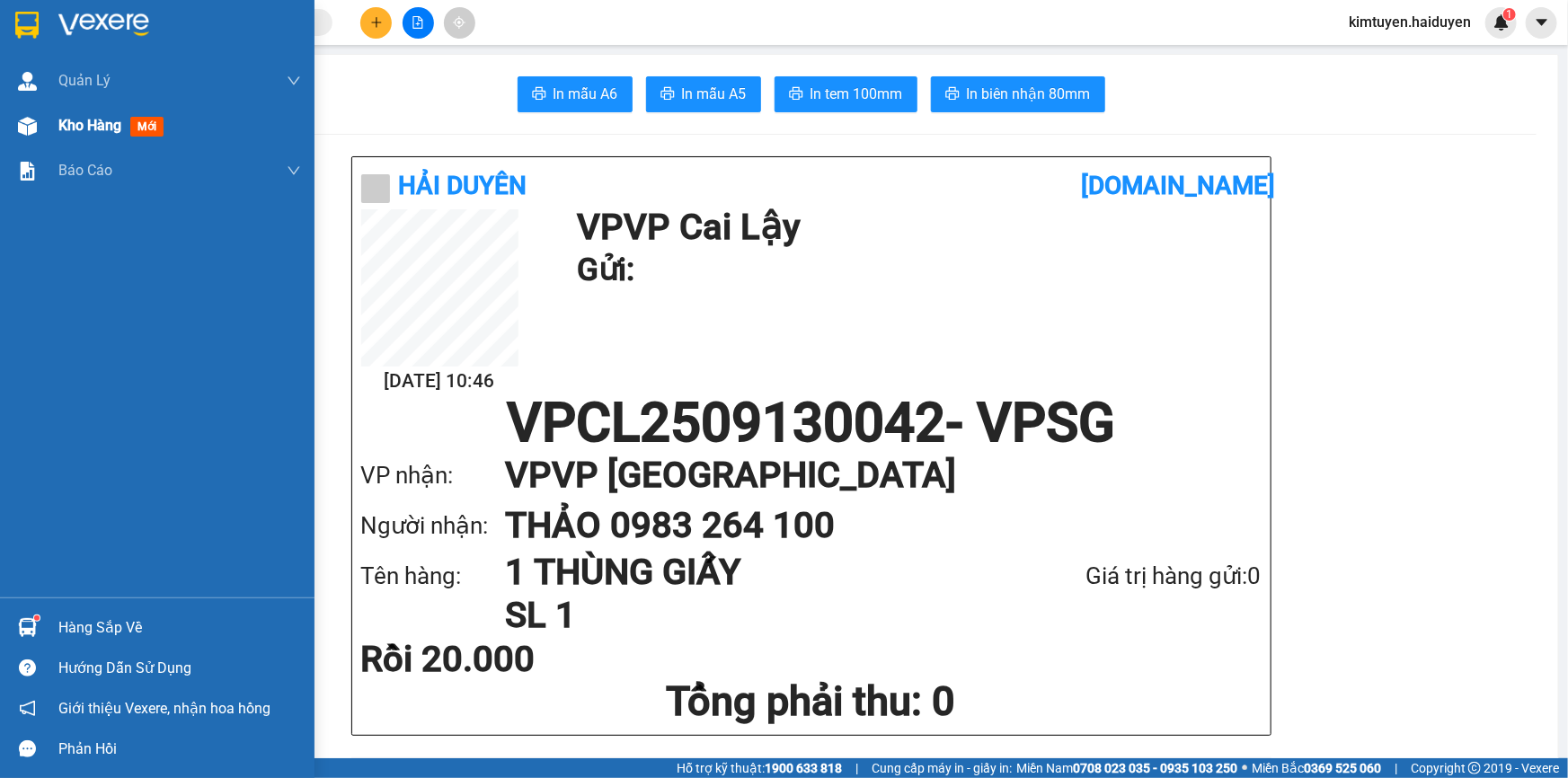
click at [40, 122] on div at bounding box center [27, 126] width 32 height 32
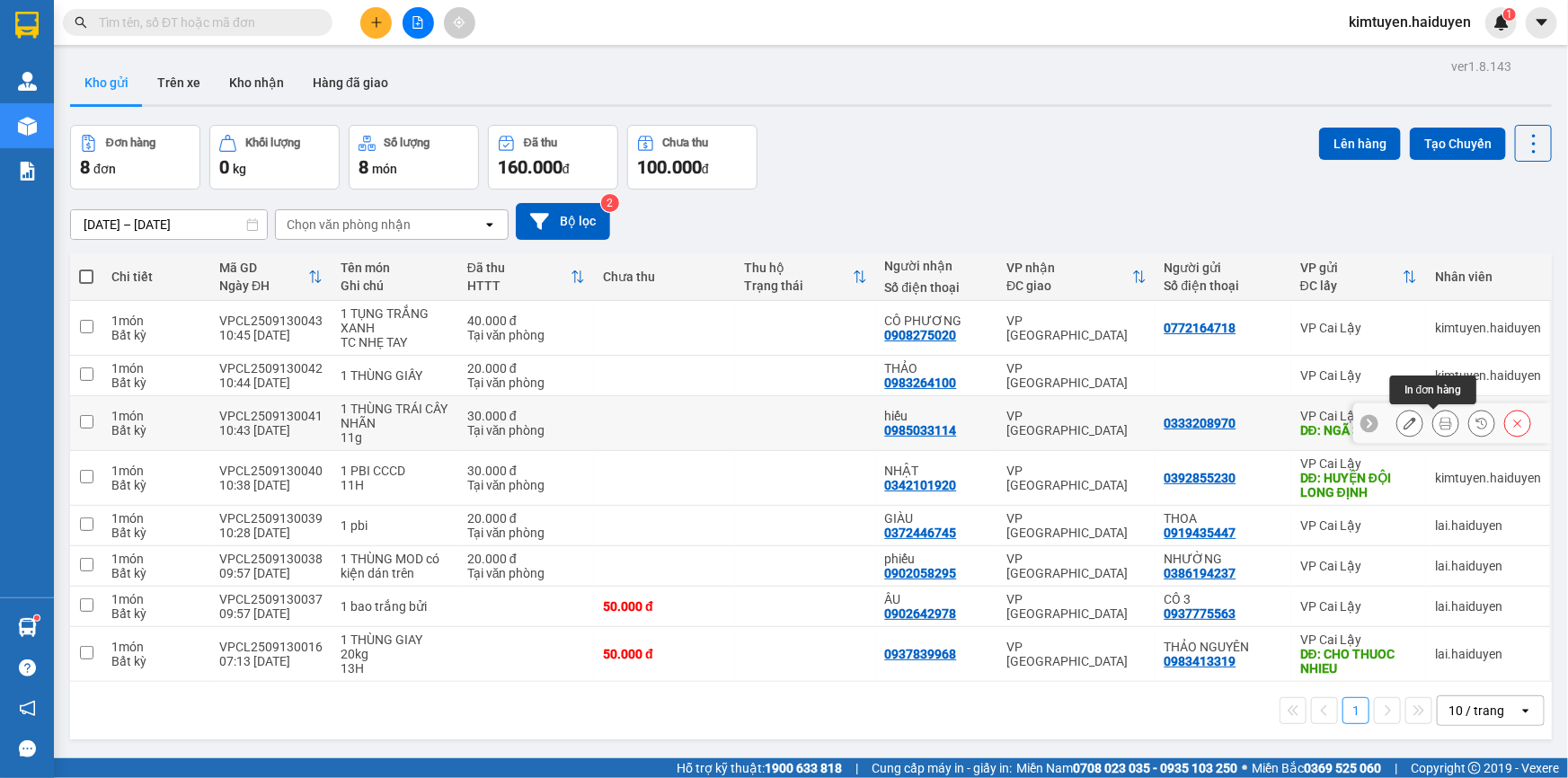
click at [1440, 428] on icon at bounding box center [1446, 423] width 13 height 13
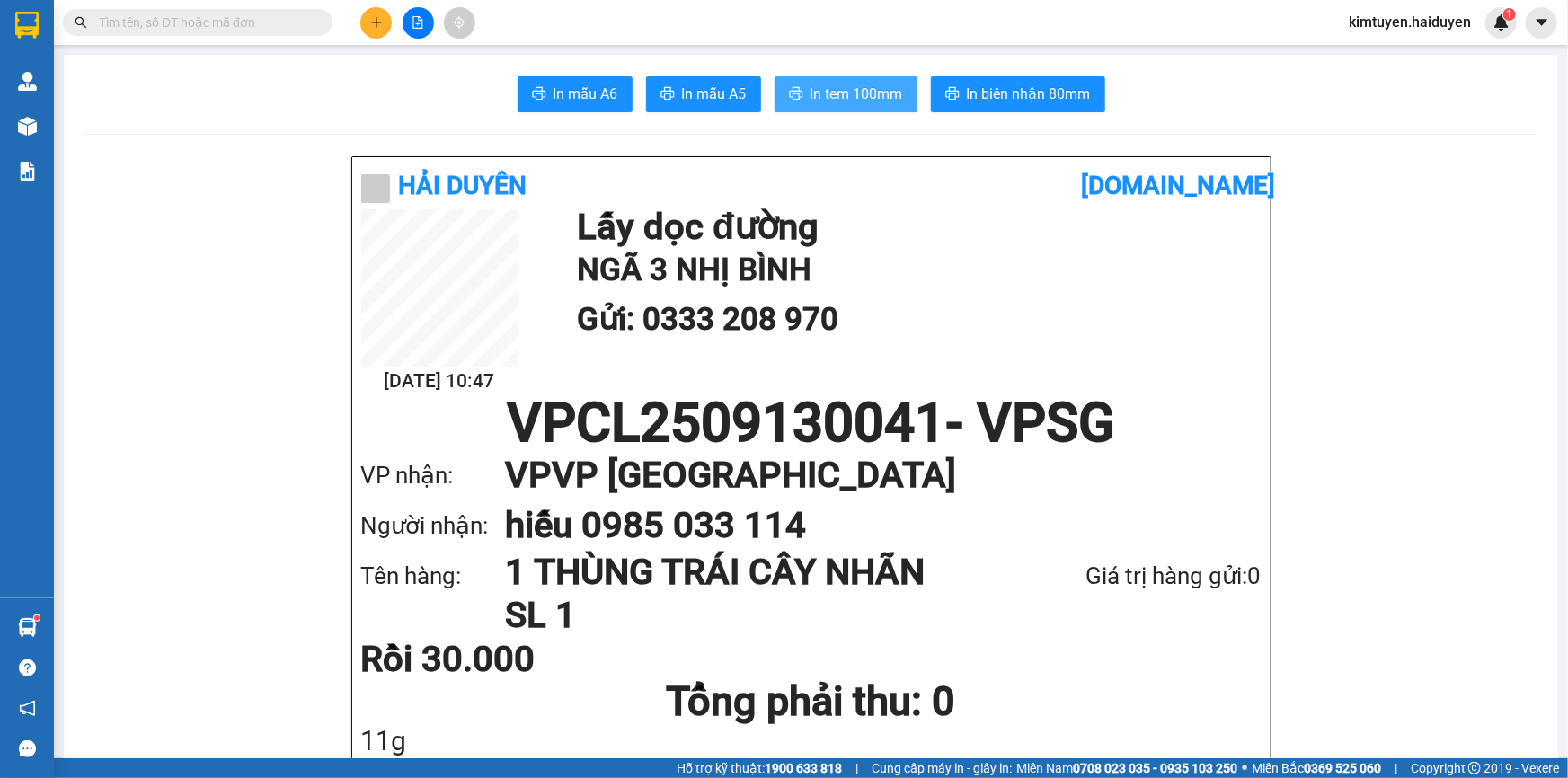
click at [835, 92] on span "In tem 100mm" at bounding box center [857, 94] width 93 height 23
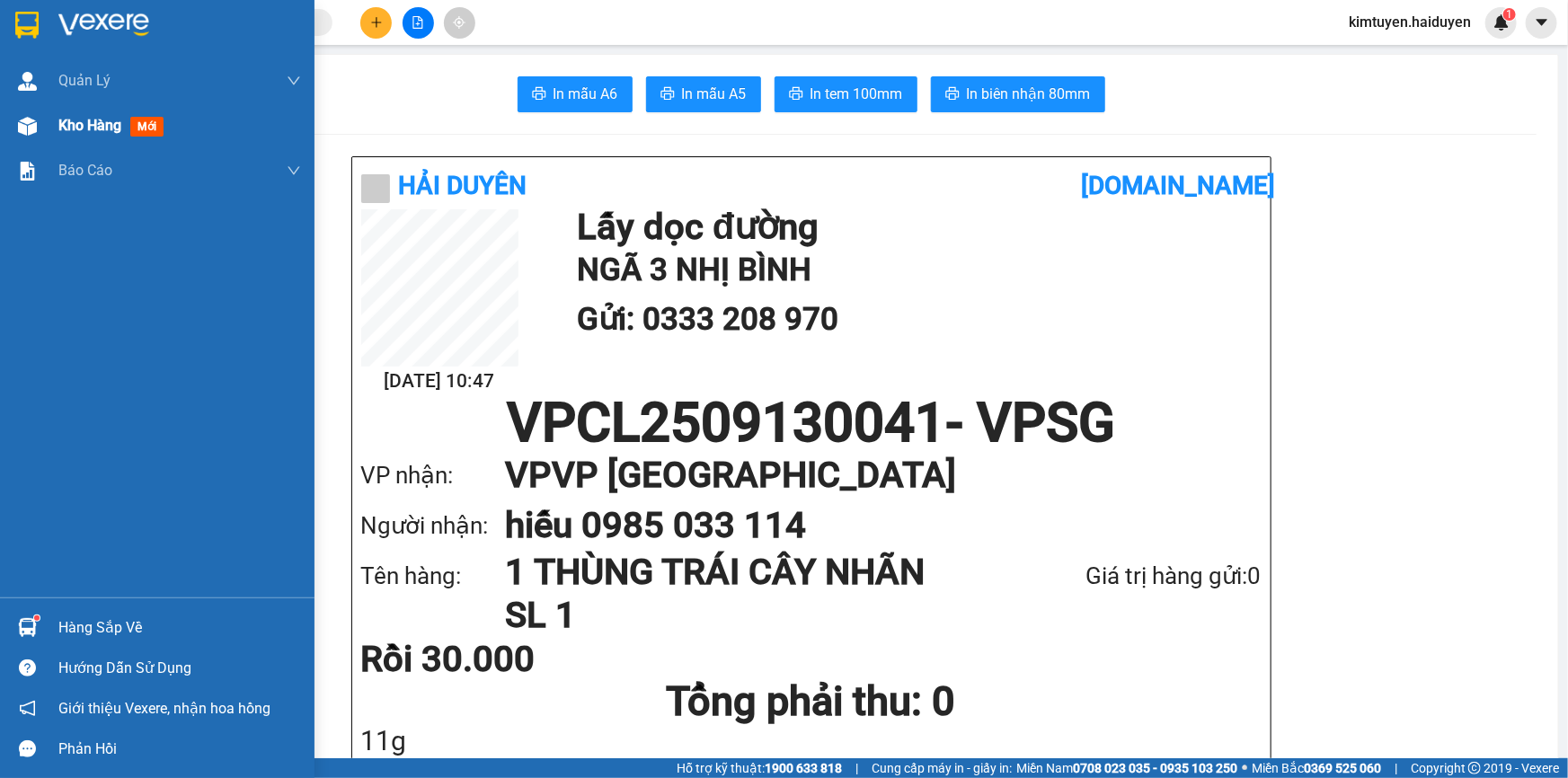
click at [42, 136] on div at bounding box center [27, 126] width 32 height 32
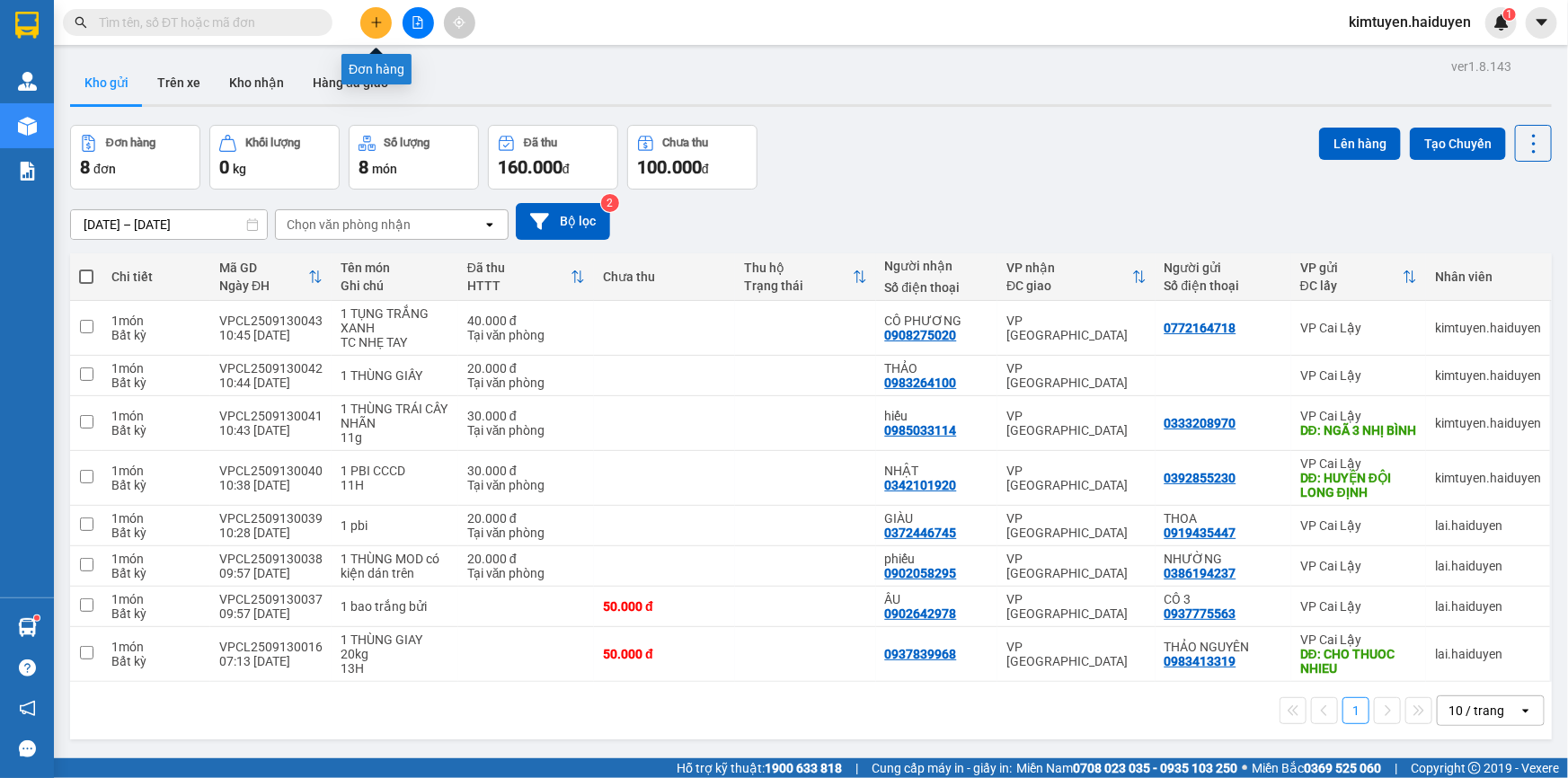
click at [377, 17] on icon "plus" at bounding box center [377, 23] width 13 height 13
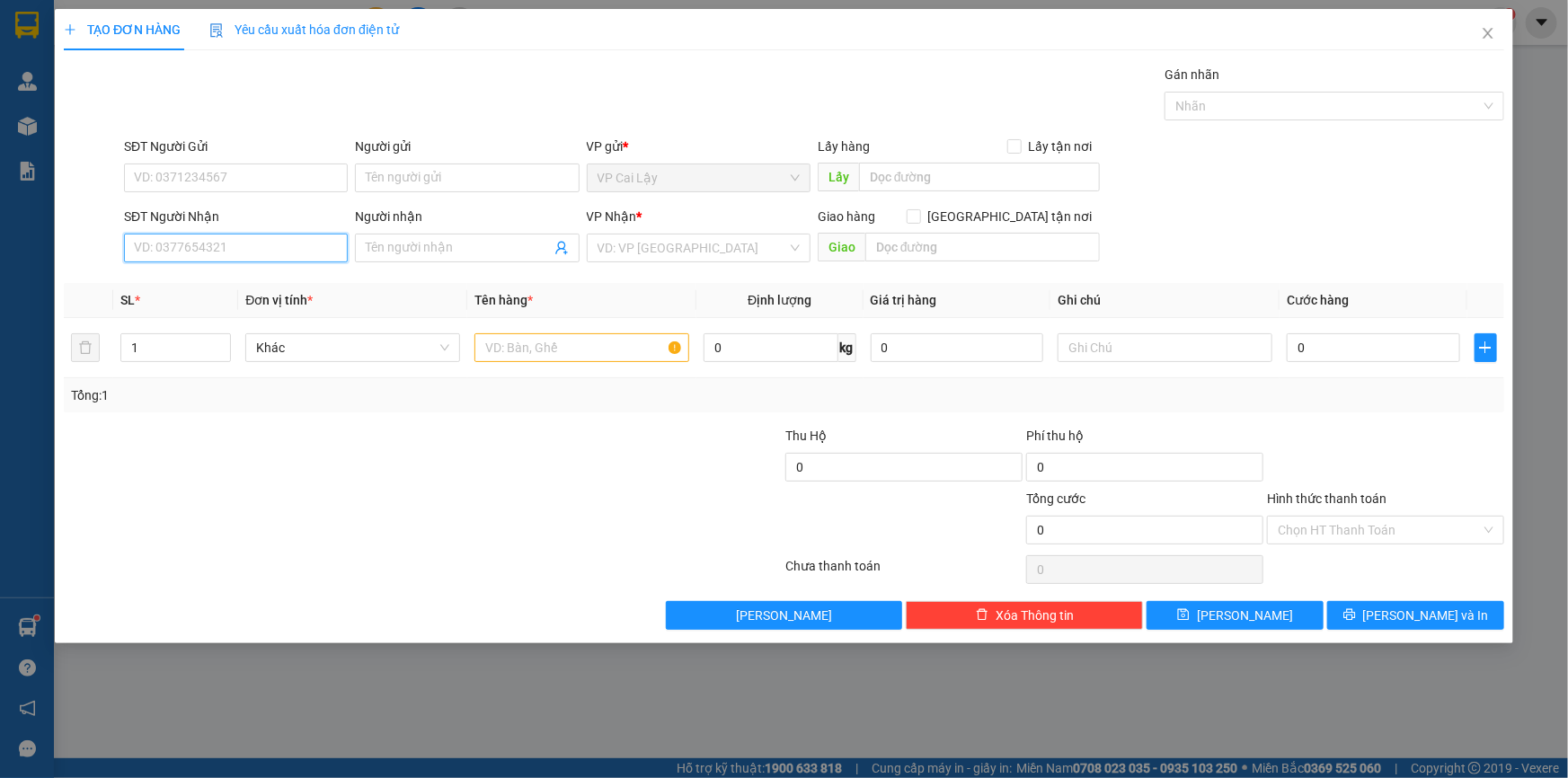
click at [229, 251] on input "SĐT Người Nhận" at bounding box center [236, 248] width 223 height 29
click at [156, 249] on input "SĐT Người Nhận" at bounding box center [236, 248] width 223 height 29
type input "0937090890"
click at [162, 290] on div "0937090890 - AN" at bounding box center [235, 284] width 202 height 20
type input "AN"
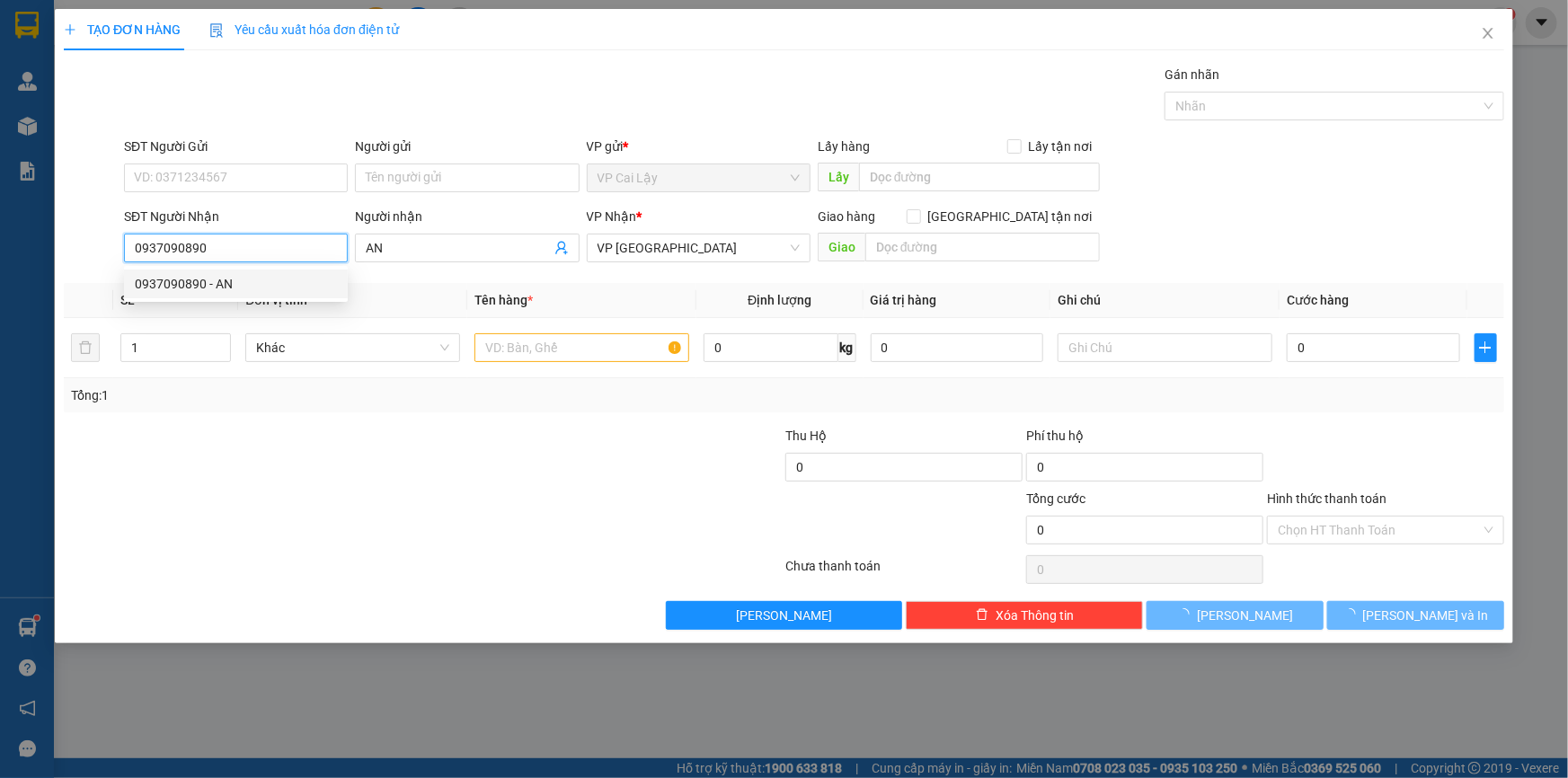
type input "60.000"
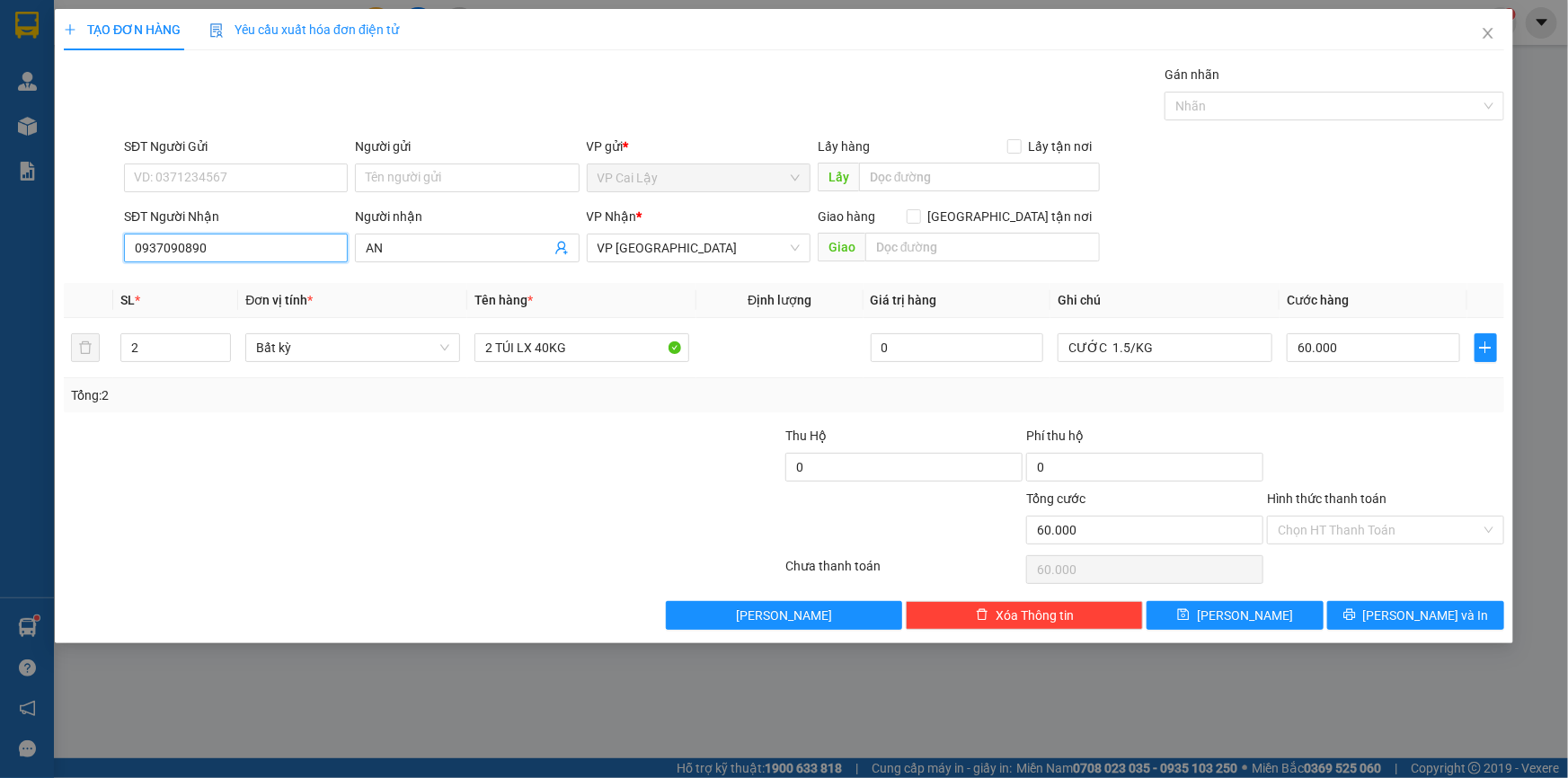
click at [258, 249] on input "0937090890" at bounding box center [236, 248] width 223 height 29
type input "0937090890"
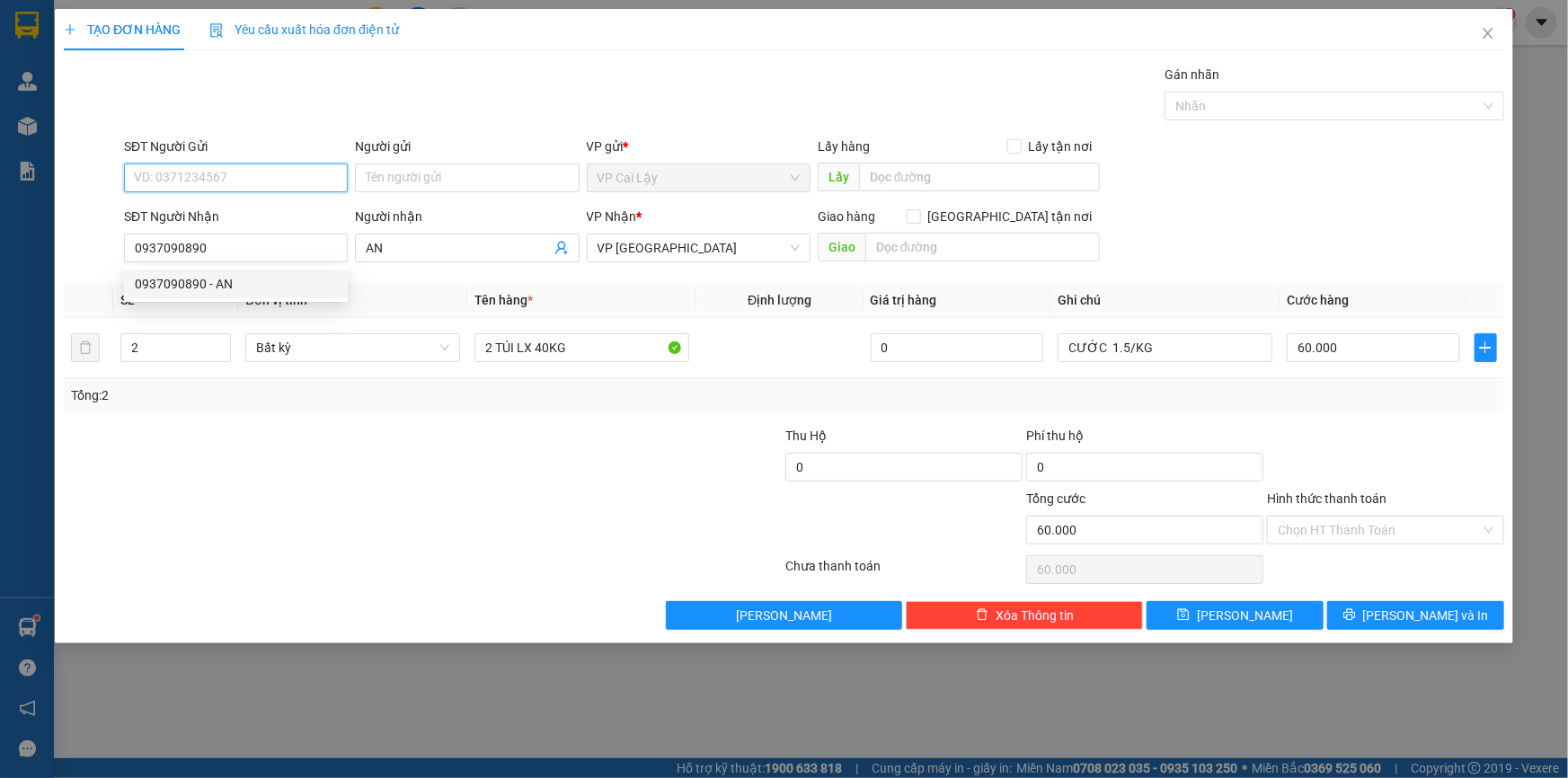
click at [258, 175] on input "SĐT Người Gửi" at bounding box center [236, 178] width 223 height 29
click at [212, 221] on div "0795477027 - CƯỜNG" at bounding box center [235, 214] width 202 height 20
type input "0795477027"
type input "CƯỜNG"
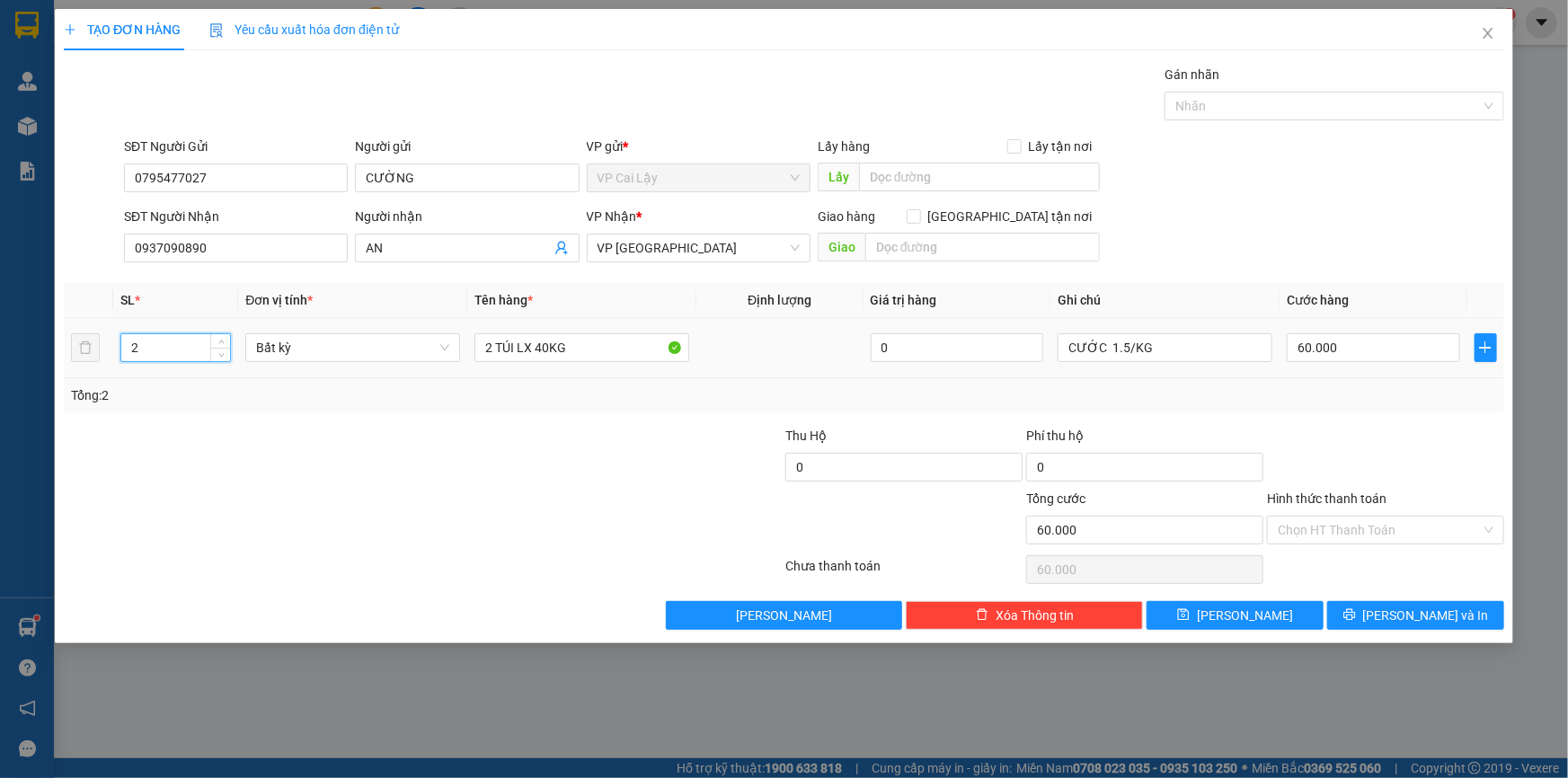
drag, startPoint x: 139, startPoint y: 342, endPoint x: 110, endPoint y: 342, distance: 29.0
click at [110, 342] on tr "2 Bất kỳ 2 TÚI LX 40KG 0 CƯỚC 1.5/KG 60.000" at bounding box center [784, 348] width 1441 height 60
type input "1"
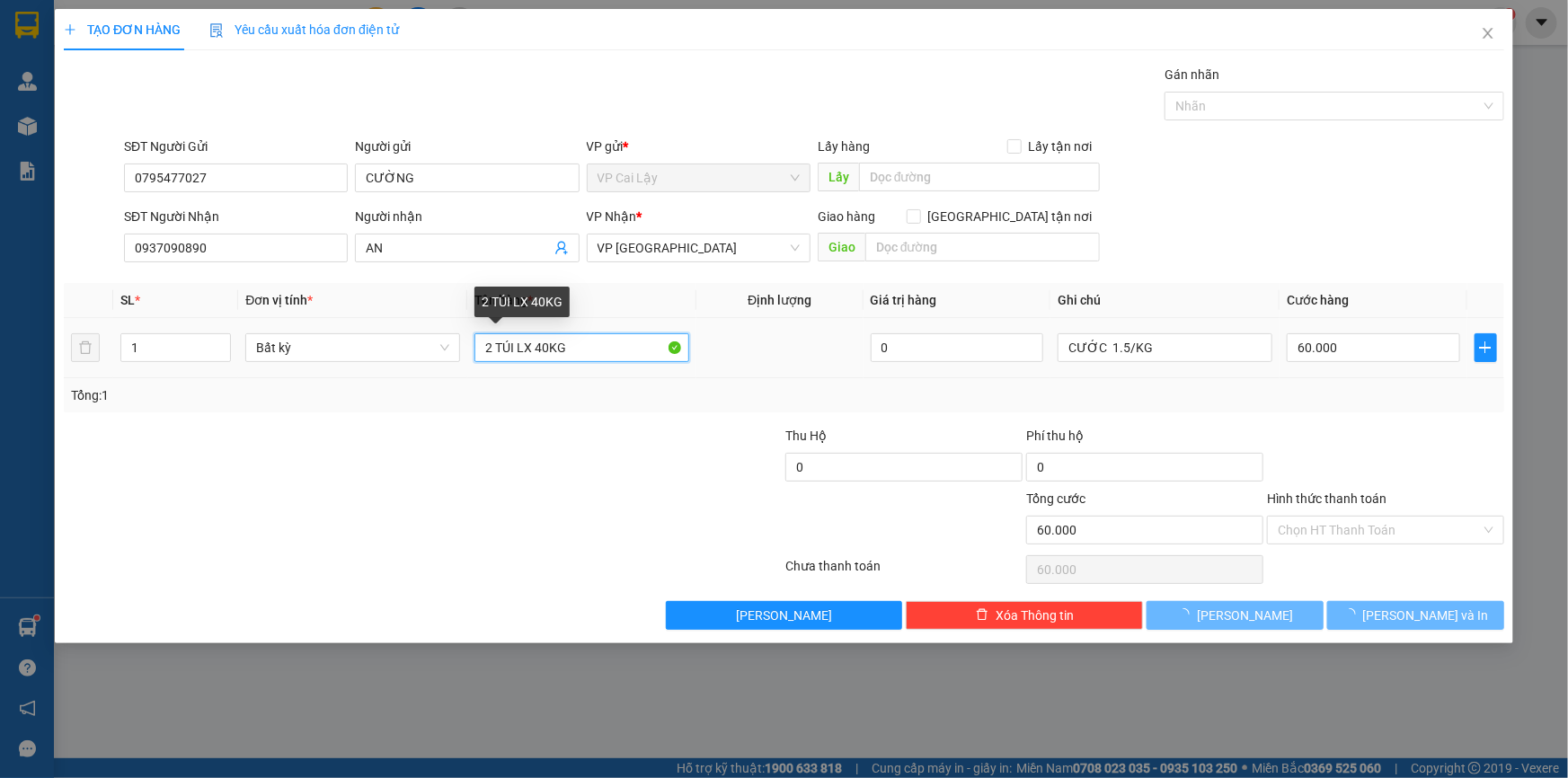
drag, startPoint x: 490, startPoint y: 349, endPoint x: 482, endPoint y: 351, distance: 8.2
click at [480, 351] on input "2 TÚI LX 40KG" at bounding box center [582, 348] width 215 height 29
type input "1 TÚI LX 40KG"
type input "0"
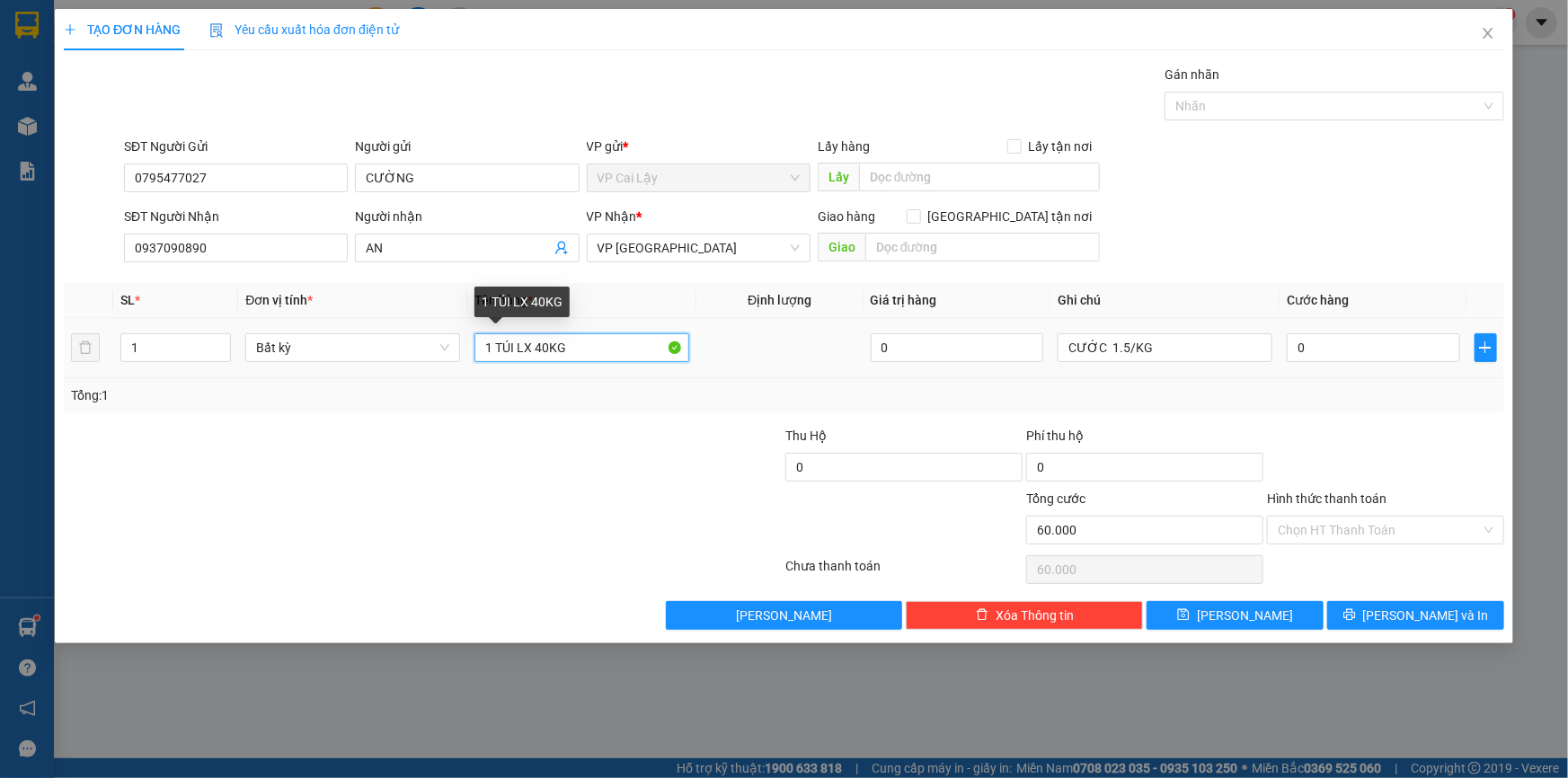
type input "0"
click at [783, 389] on div "Tổng: 1" at bounding box center [784, 396] width 1426 height 20
click at [542, 345] on input "1 TÚI LX 40KG" at bounding box center [582, 348] width 215 height 29
type input "1 TÚI LX 25KG"
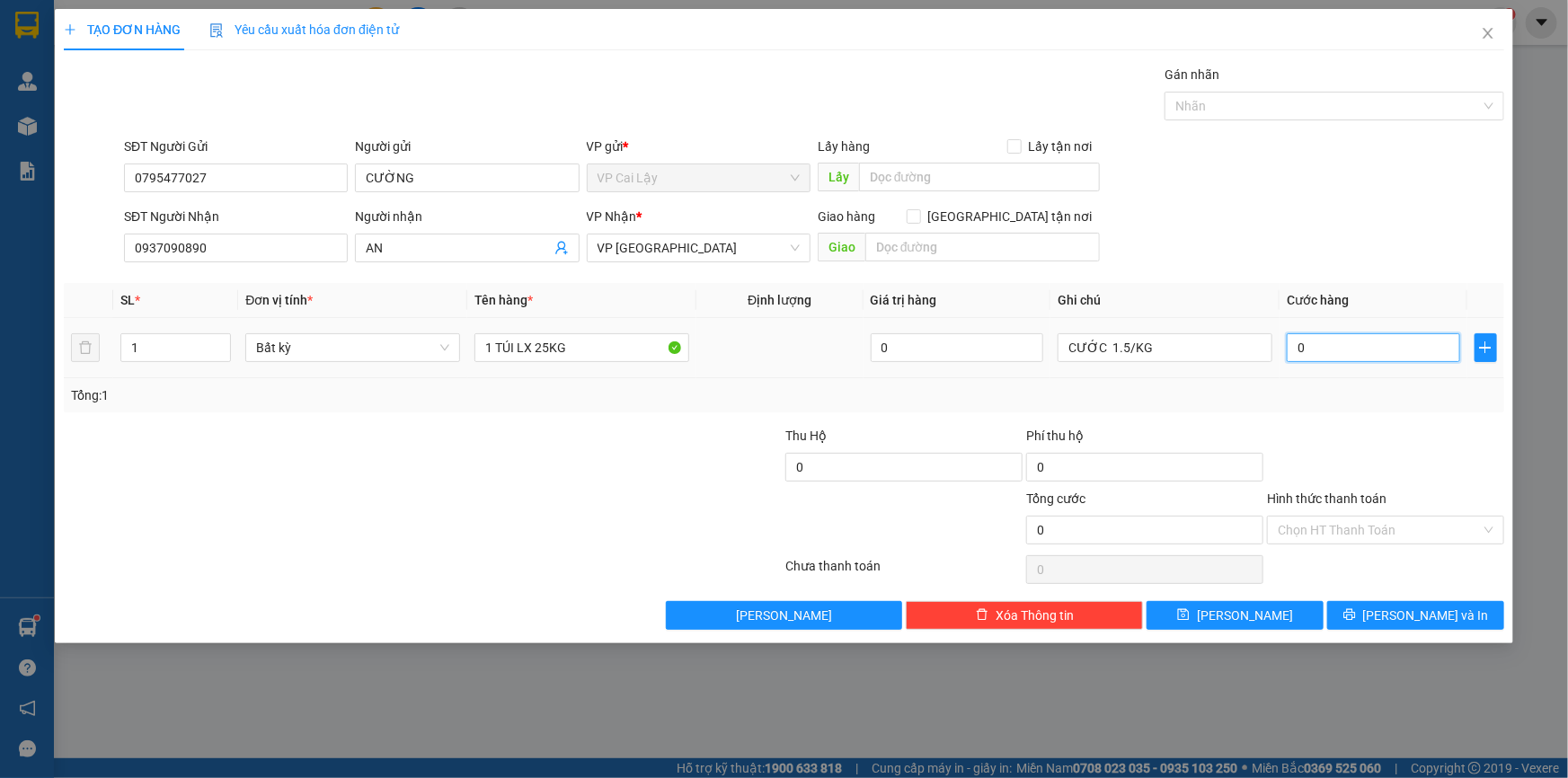
click at [1315, 352] on input "0" at bounding box center [1373, 348] width 173 height 29
type input "4"
type input "40"
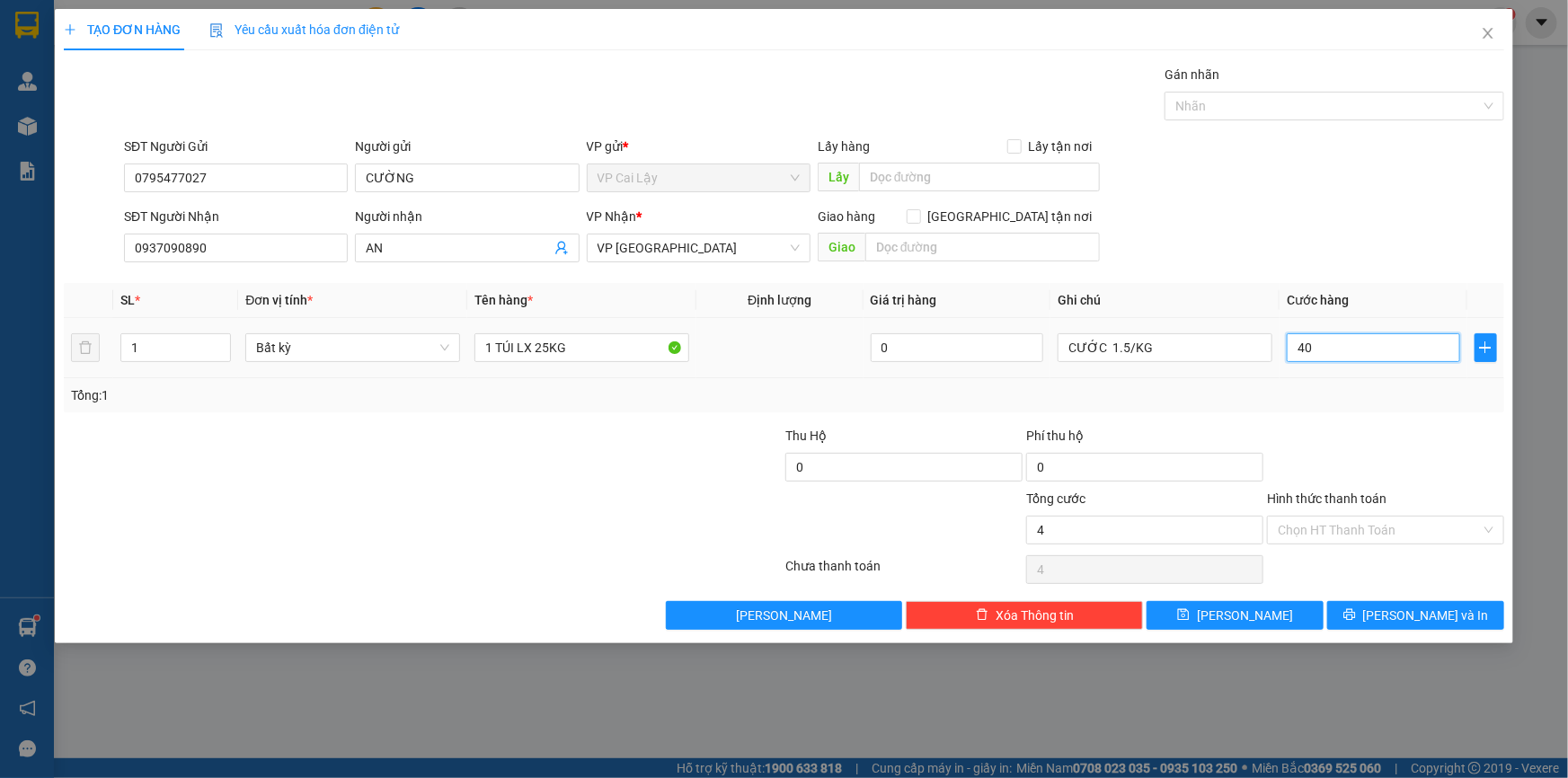
type input "40"
click at [1322, 427] on div at bounding box center [1386, 457] width 241 height 63
type input "40.000"
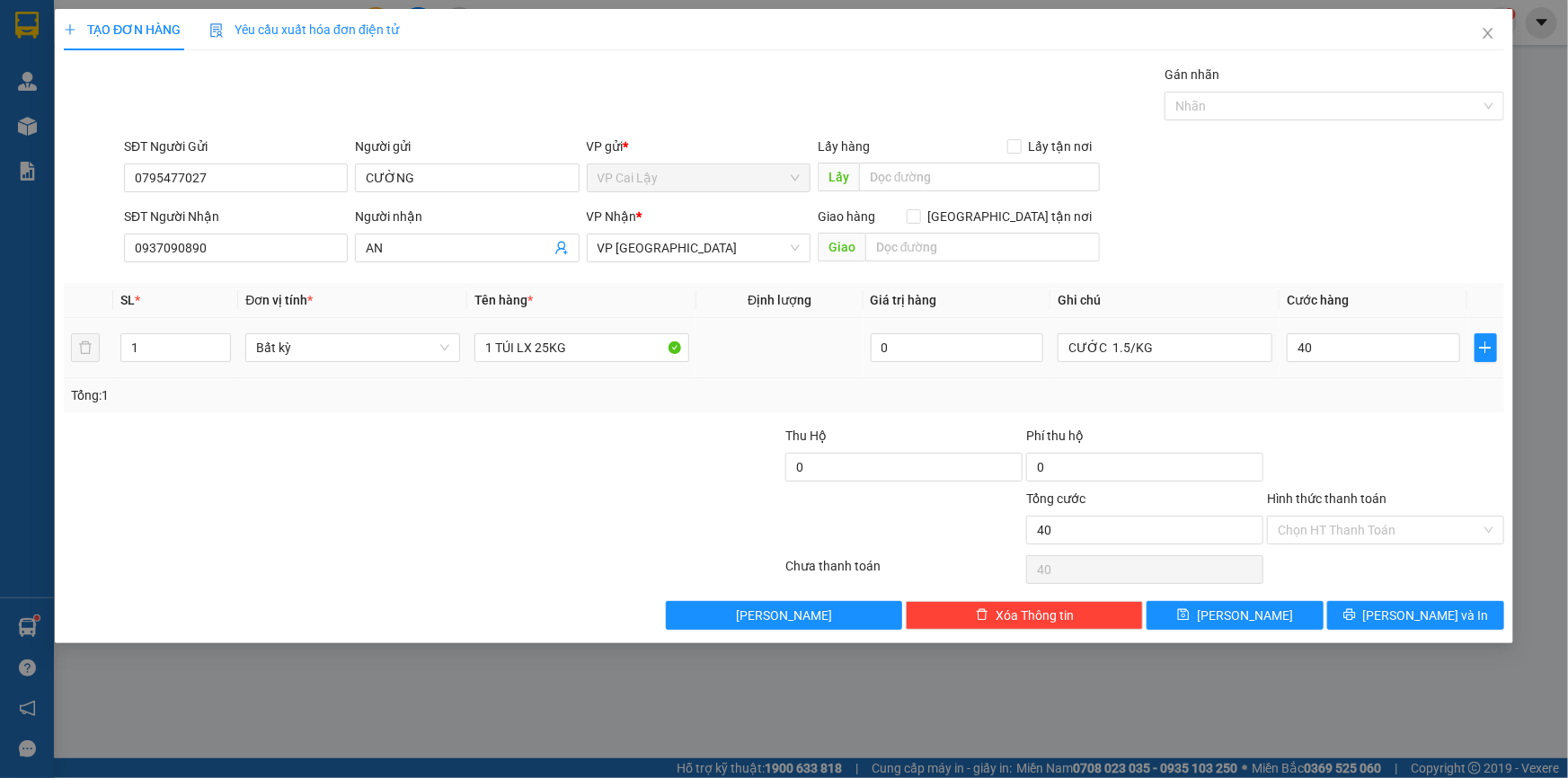
type input "40.000"
click at [1367, 529] on input "Hình thức thanh toán" at bounding box center [1380, 530] width 203 height 27
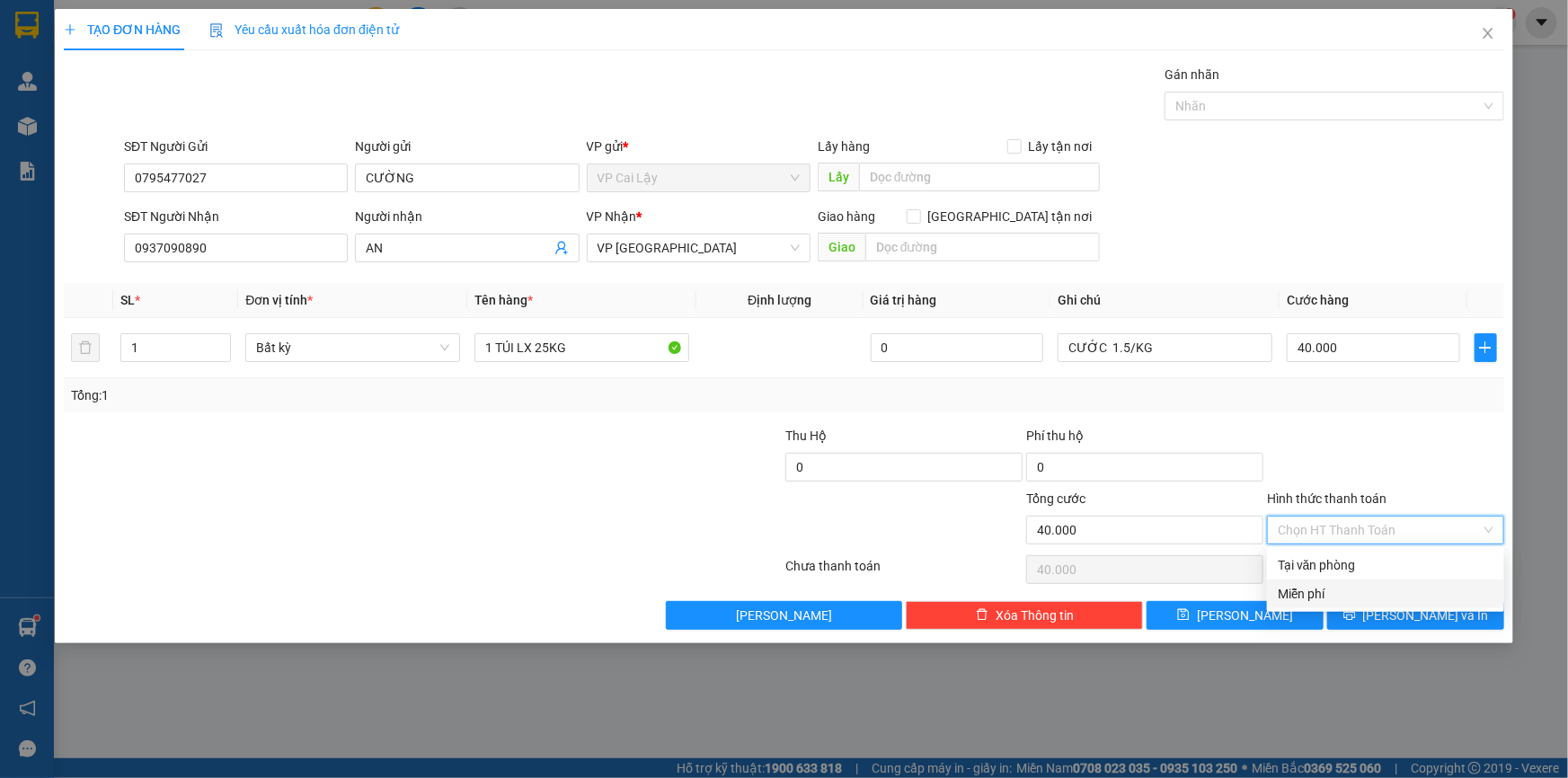
click at [1338, 579] on div "Miễn phí" at bounding box center [1386, 594] width 237 height 29
type input "0"
drag, startPoint x: 1360, startPoint y: 537, endPoint x: 1355, endPoint y: 547, distance: 11.2
click at [1363, 537] on span "Miễn phí" at bounding box center [1386, 530] width 216 height 27
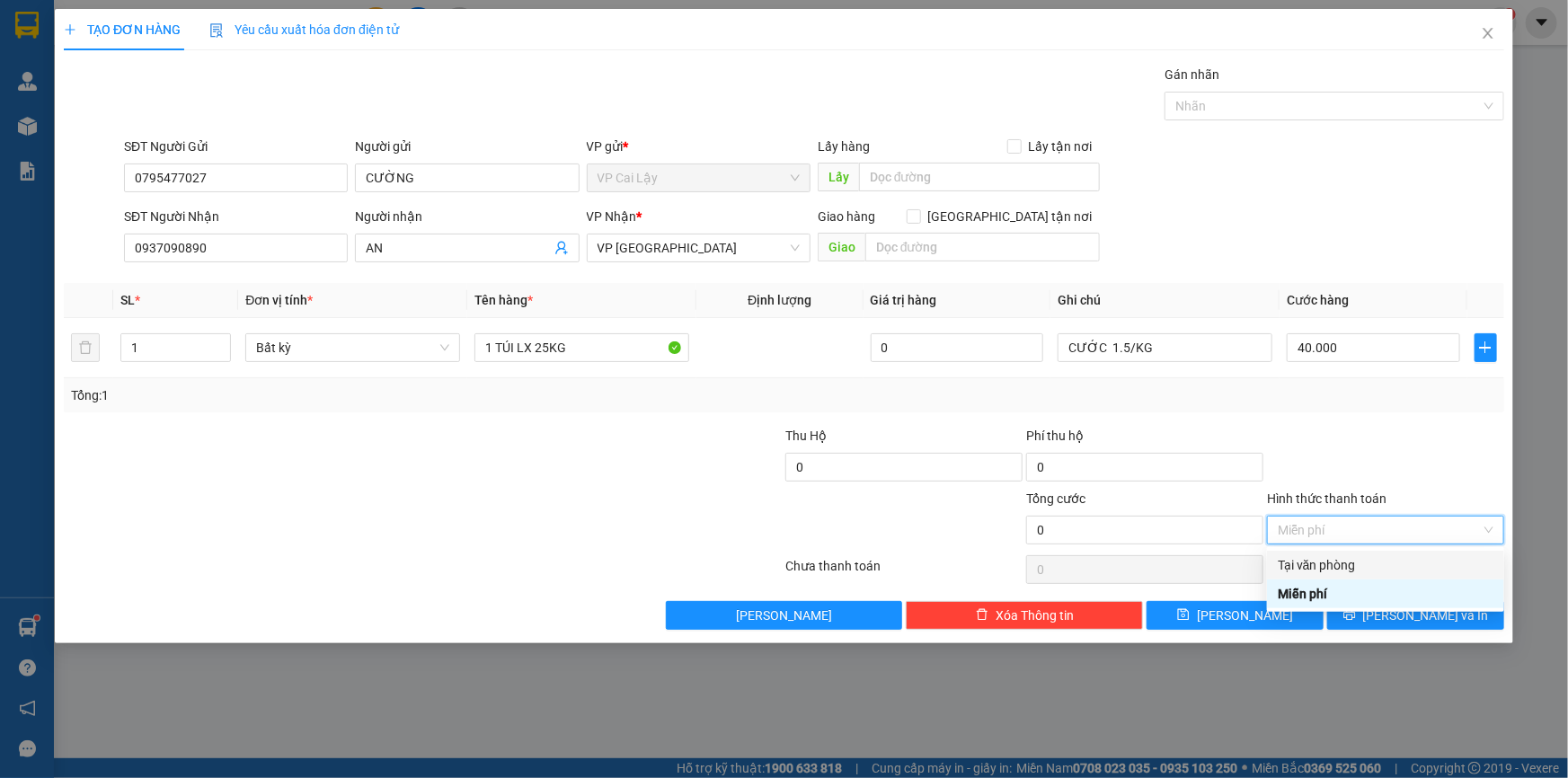
click at [1357, 570] on div "Tại văn phòng" at bounding box center [1386, 566] width 216 height 20
type input "40.000"
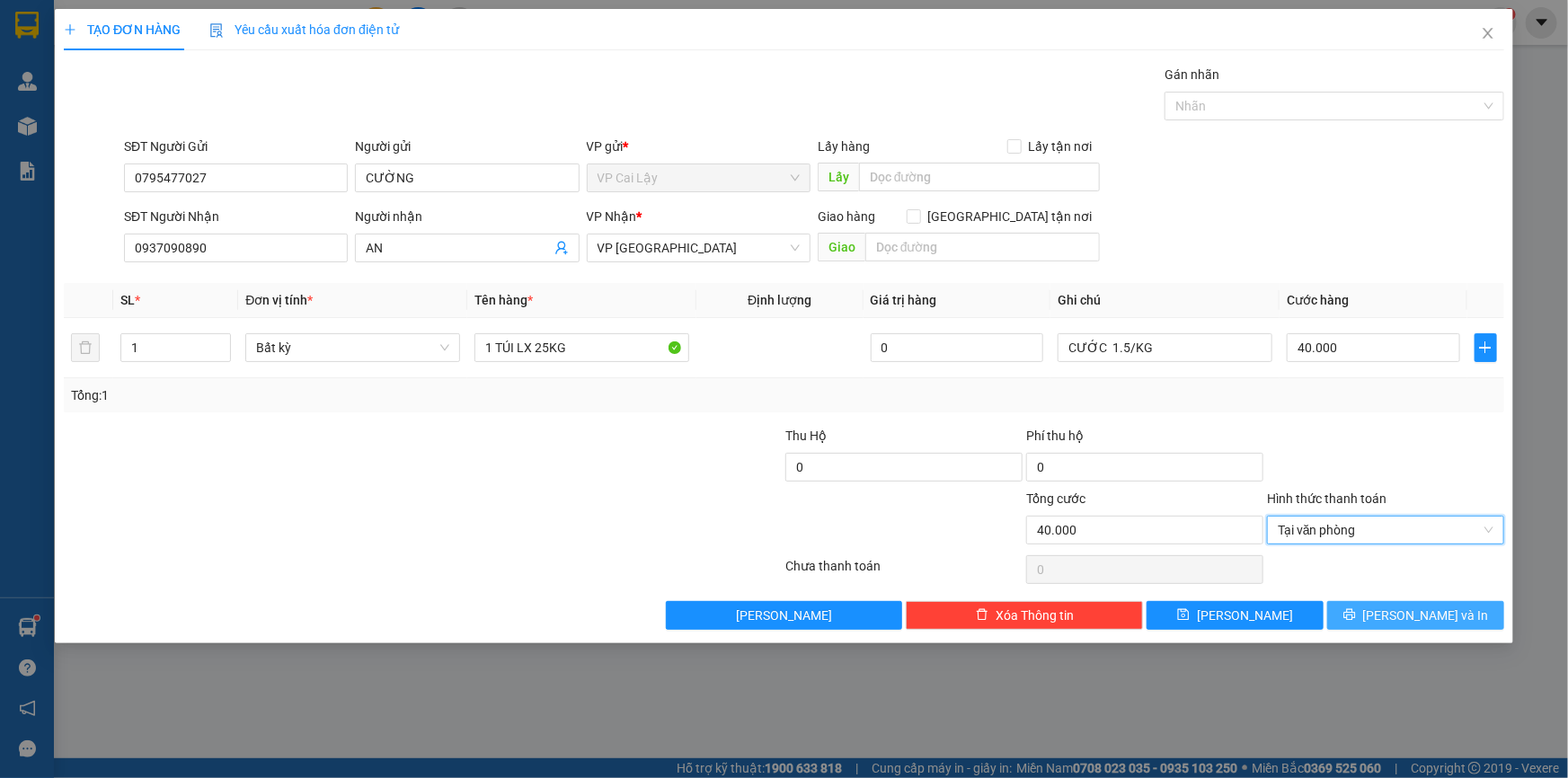
click at [1415, 617] on span "[PERSON_NAME] và In" at bounding box center [1426, 616] width 126 height 20
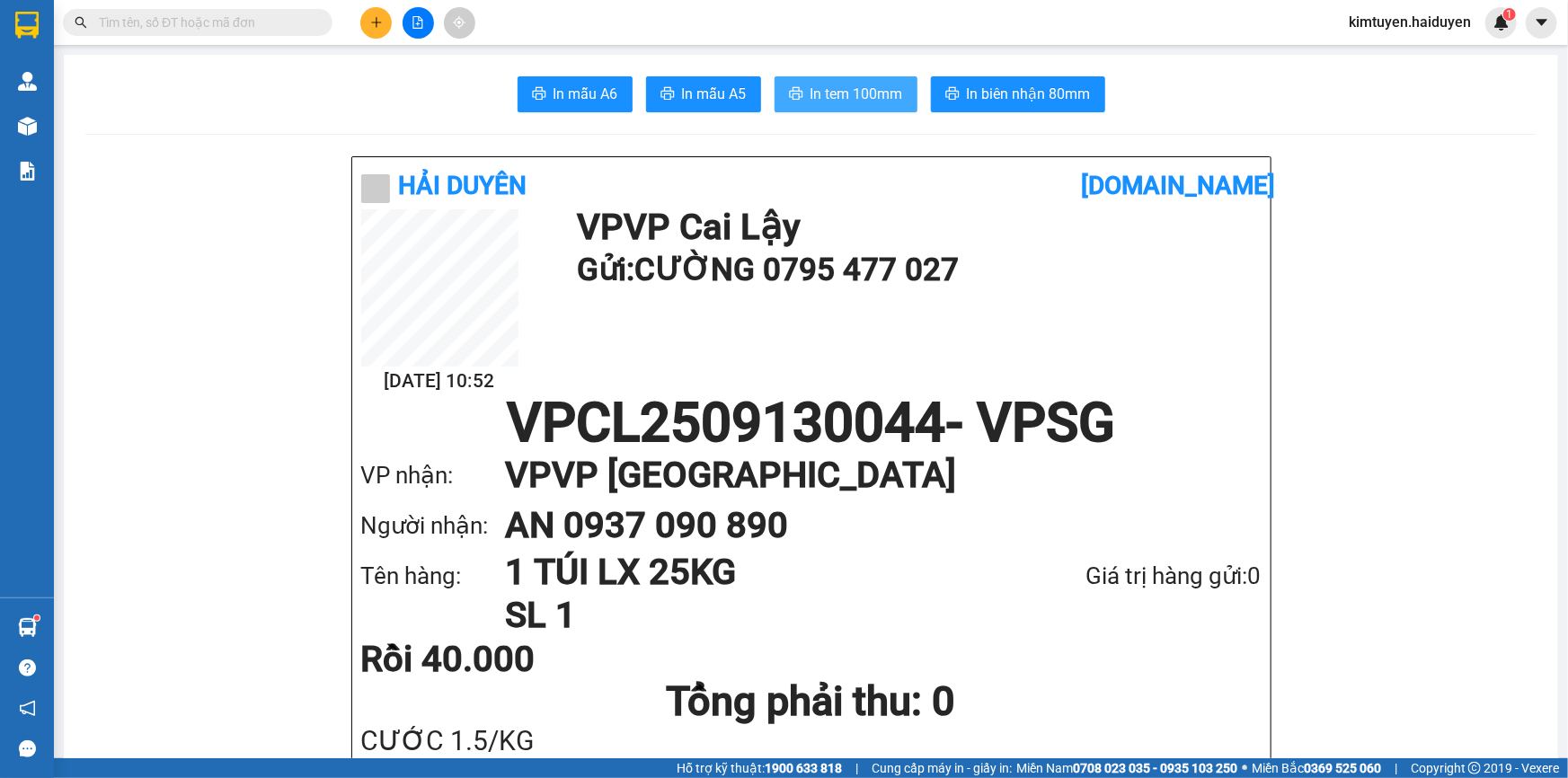
click at [853, 93] on span "In tem 100mm" at bounding box center [857, 94] width 93 height 23
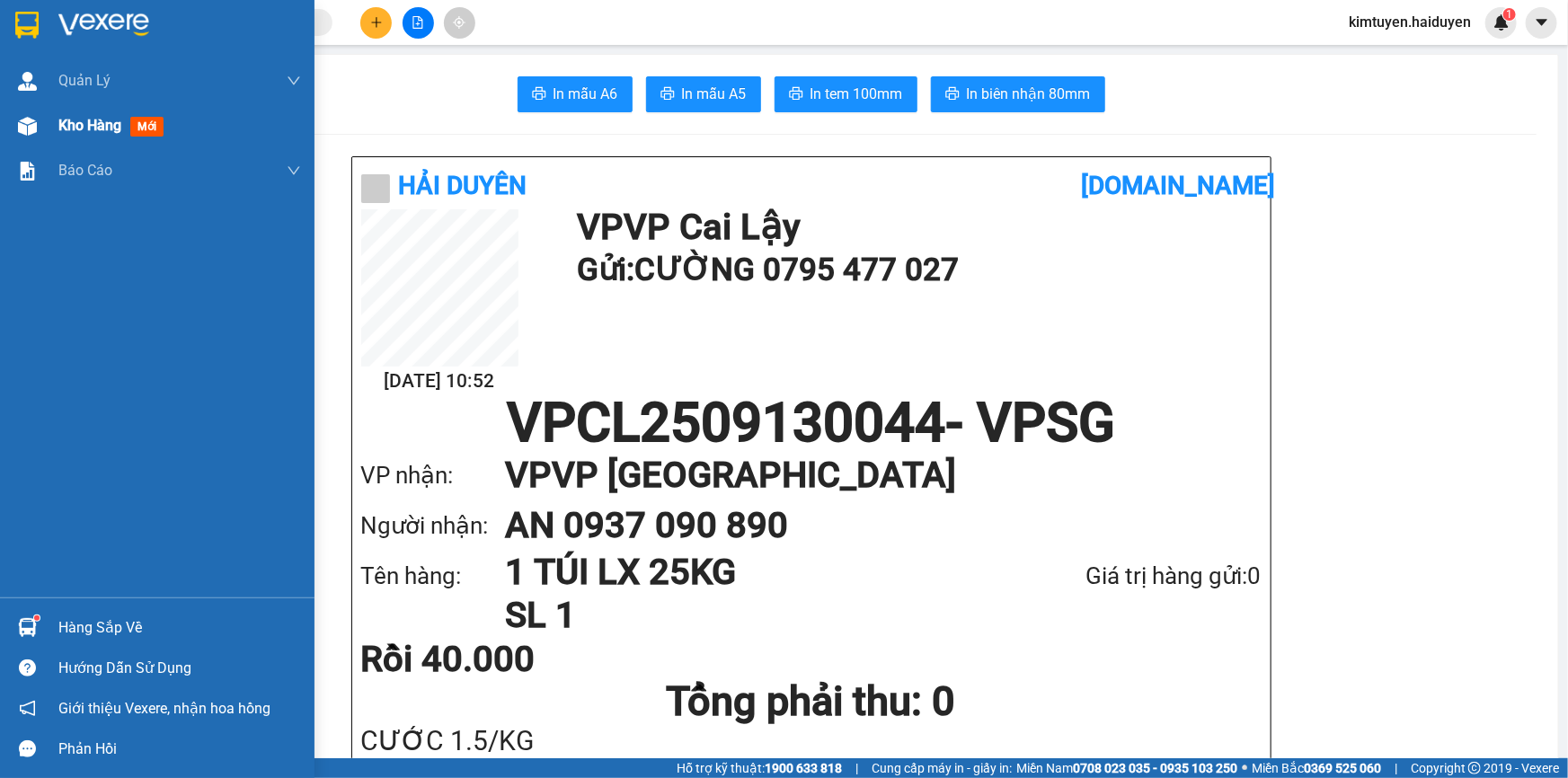
click at [23, 134] on div at bounding box center [27, 126] width 32 height 32
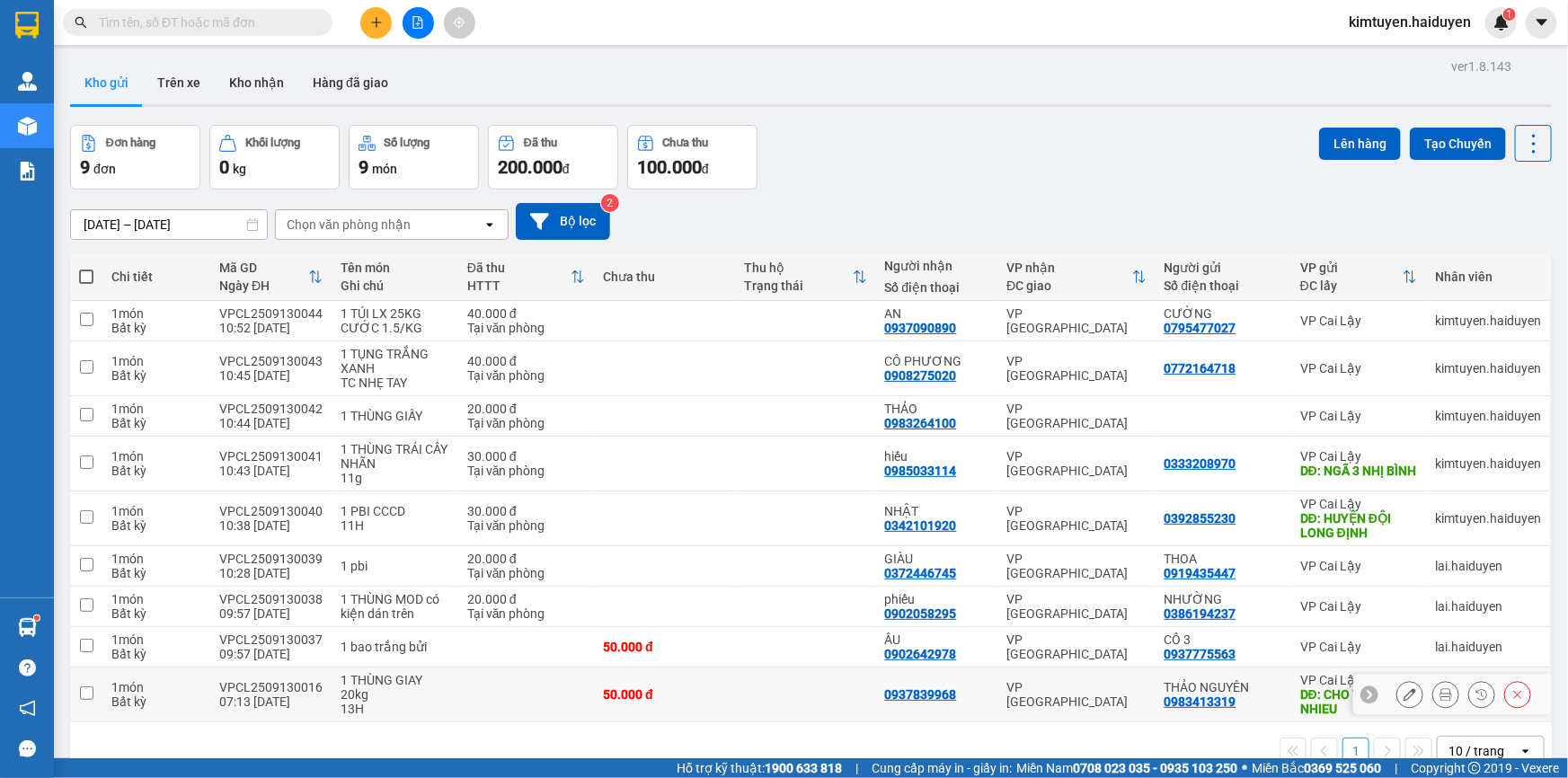
click at [705, 683] on td "50.000 đ" at bounding box center [664, 694] width 141 height 54
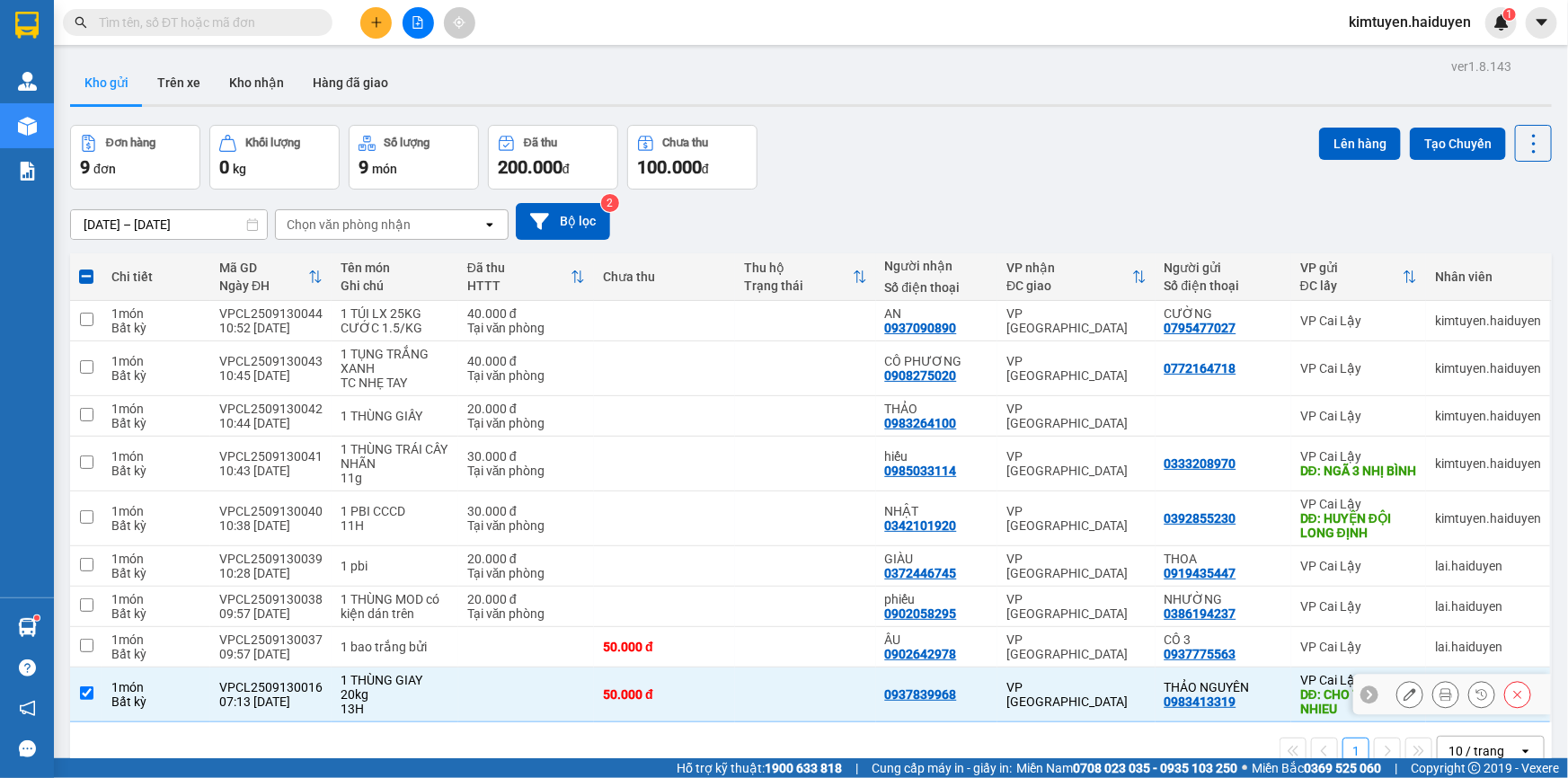
click at [678, 679] on td "50.000 đ" at bounding box center [664, 694] width 141 height 54
checkbox input "false"
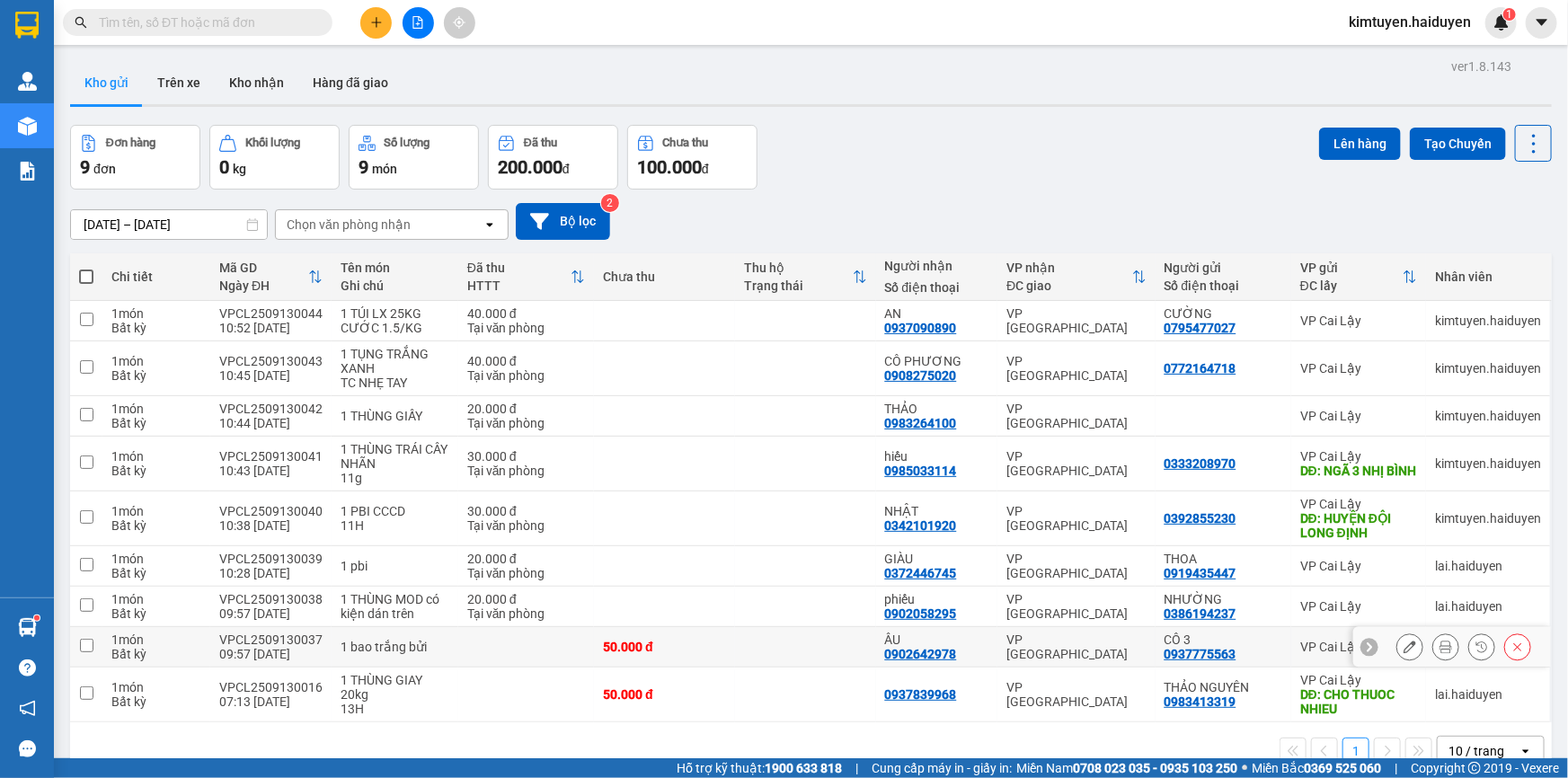
click at [695, 642] on div "50.000 đ" at bounding box center [665, 647] width 123 height 15
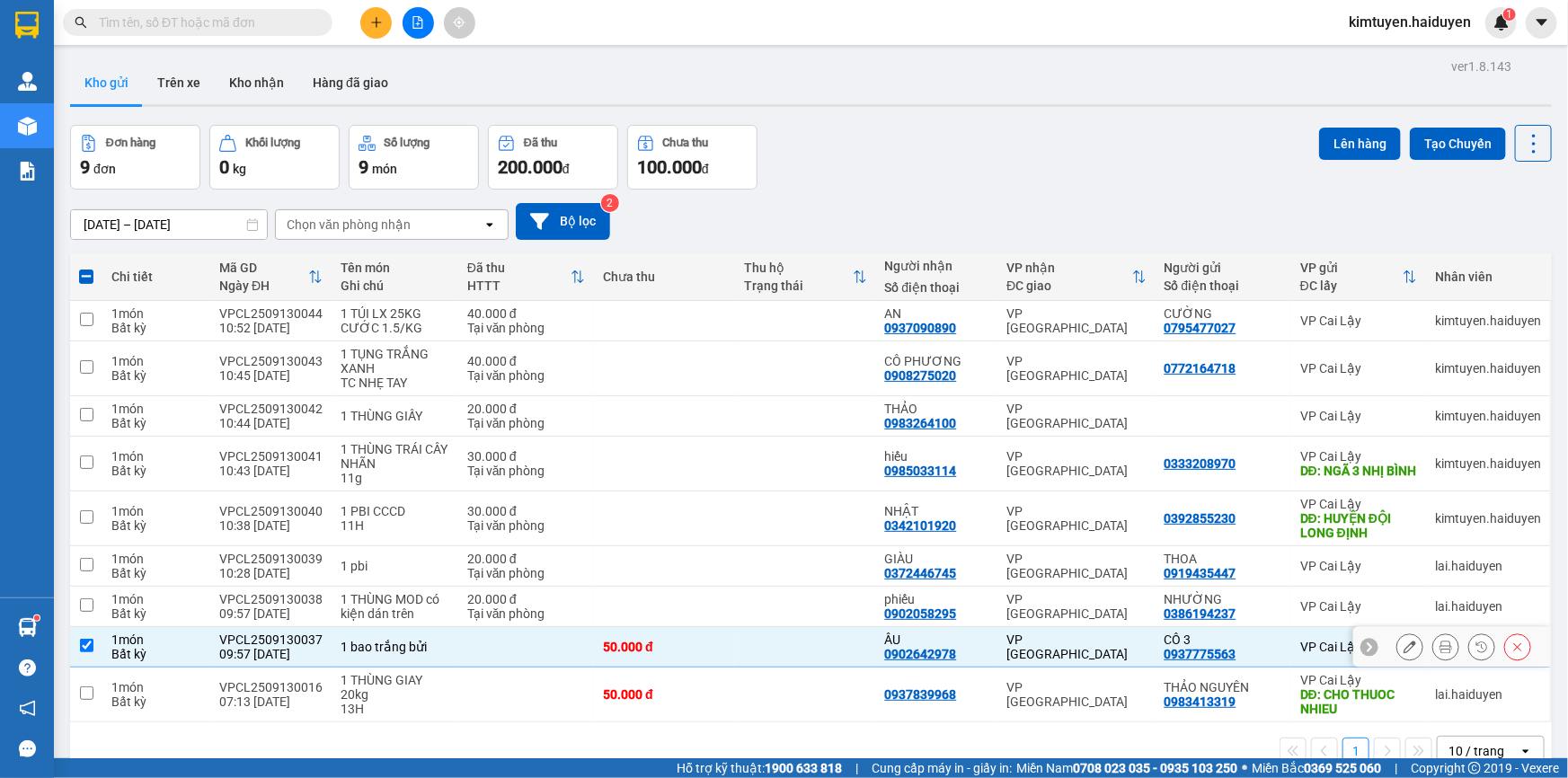
click at [692, 636] on td "50.000 đ" at bounding box center [664, 647] width 141 height 41
checkbox input "false"
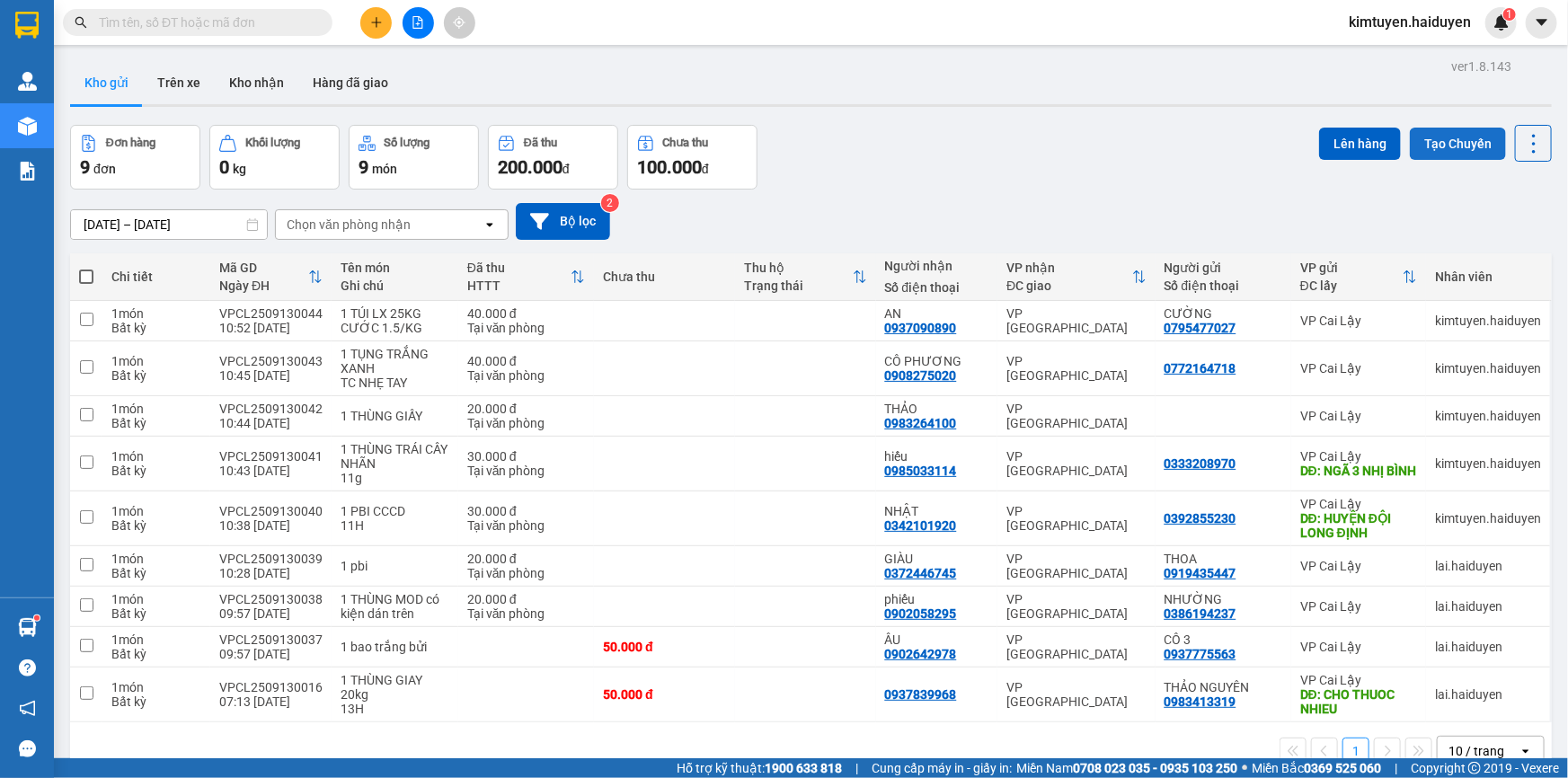
click at [1420, 145] on button "Tạo Chuyến" at bounding box center [1458, 144] width 96 height 33
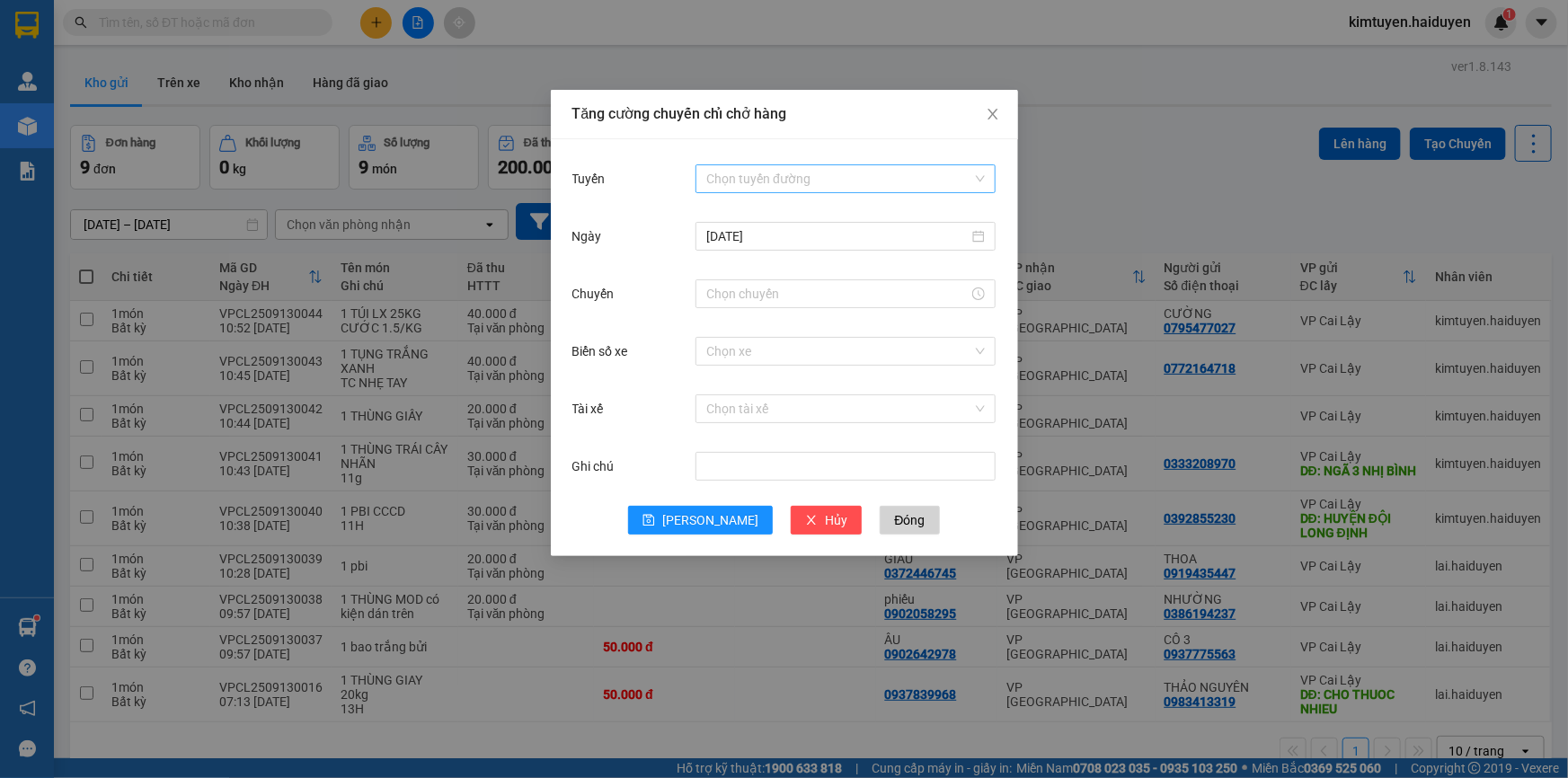
click at [768, 181] on input "Tuyến" at bounding box center [839, 179] width 266 height 27
click at [759, 244] on div "Cái Bè - [GEOGRAPHIC_DATA]" at bounding box center [845, 243] width 279 height 20
click at [736, 302] on input "Chuyến" at bounding box center [837, 294] width 262 height 20
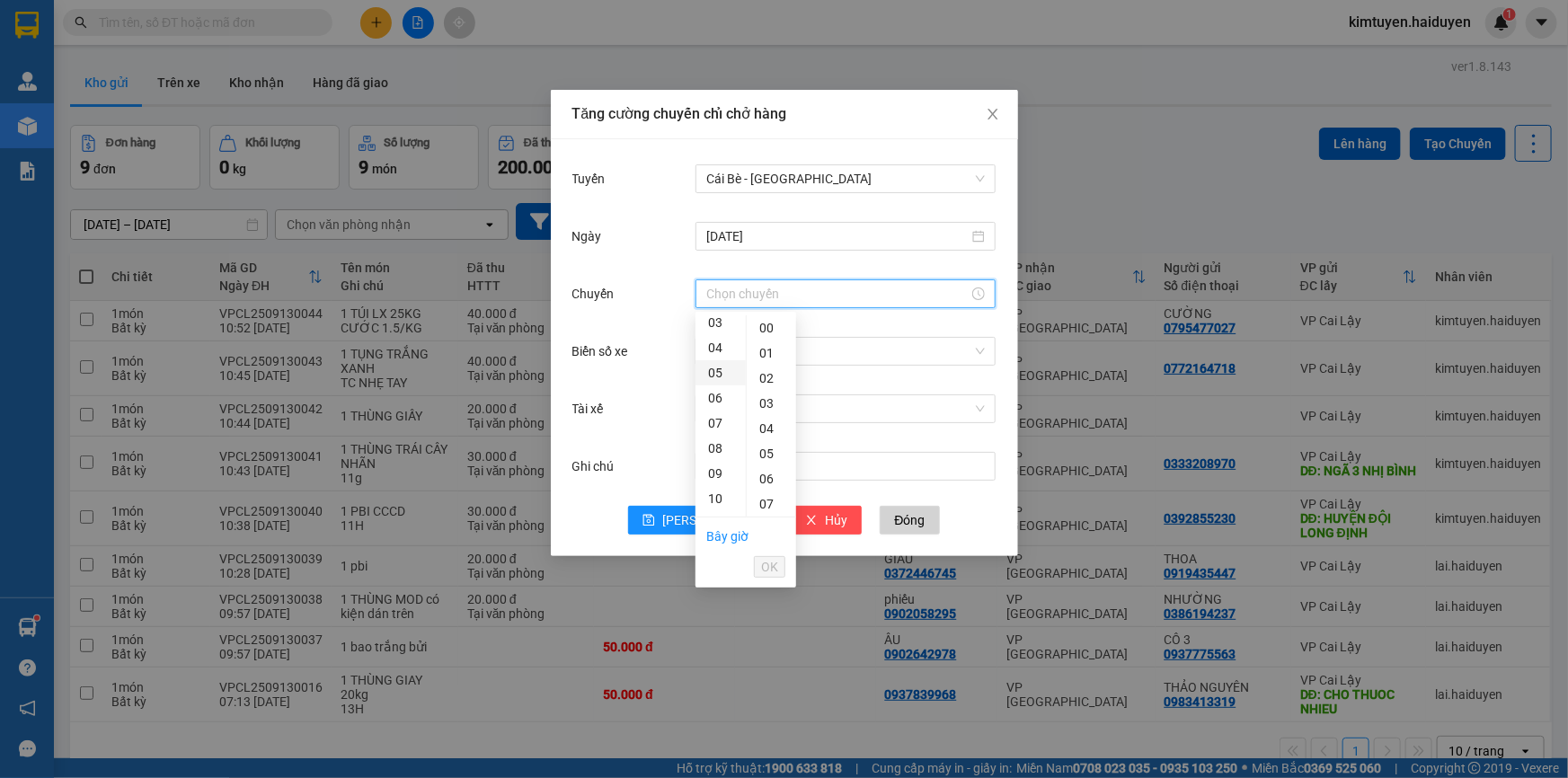
scroll to position [162, 0]
click at [715, 418] on div "10" at bounding box center [720, 417] width 50 height 25
click at [764, 399] on div "32" at bounding box center [772, 399] width 49 height 25
type input "10:32"
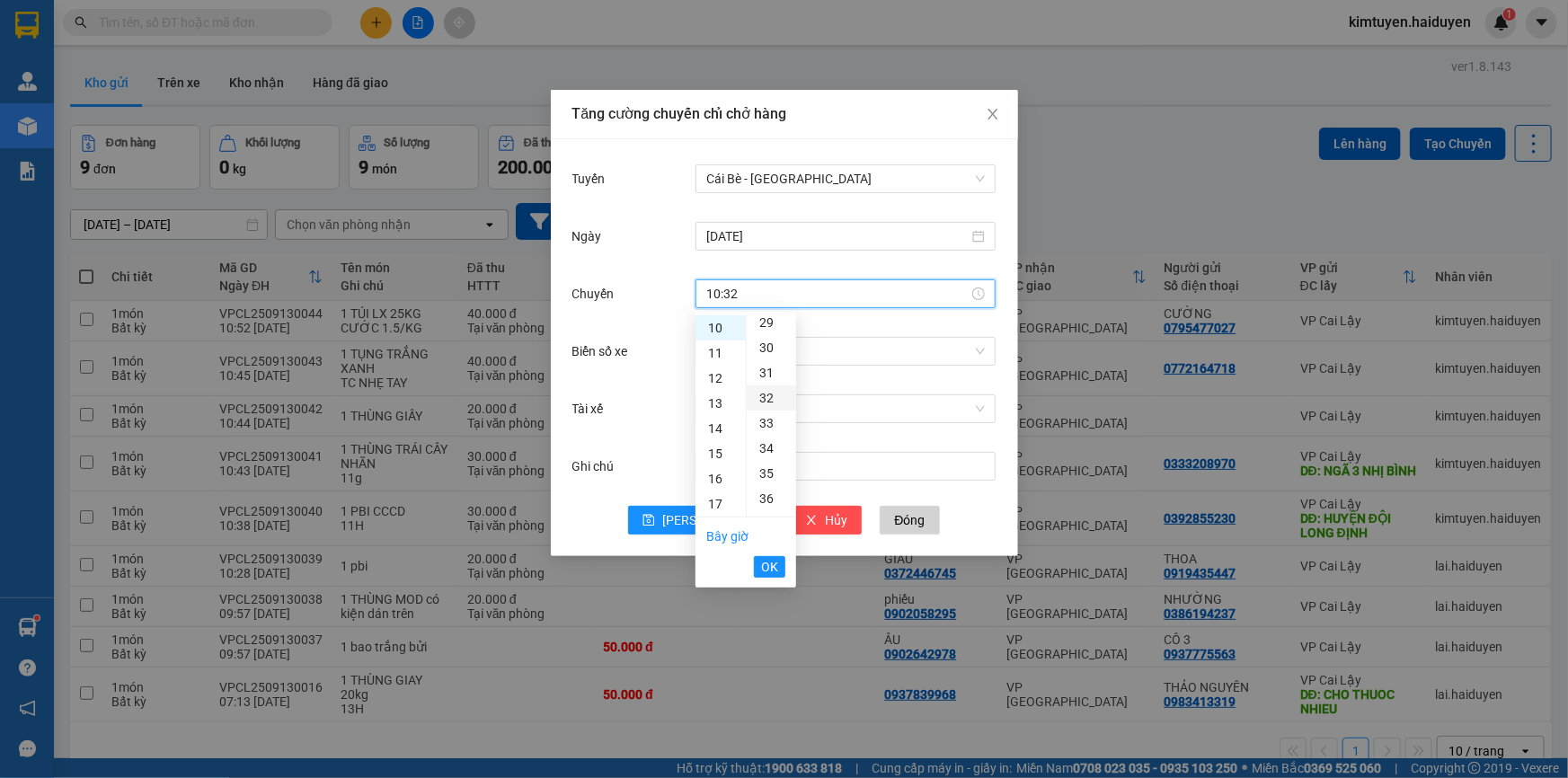
scroll to position [805, 0]
click at [766, 563] on span "OK" at bounding box center [769, 567] width 17 height 20
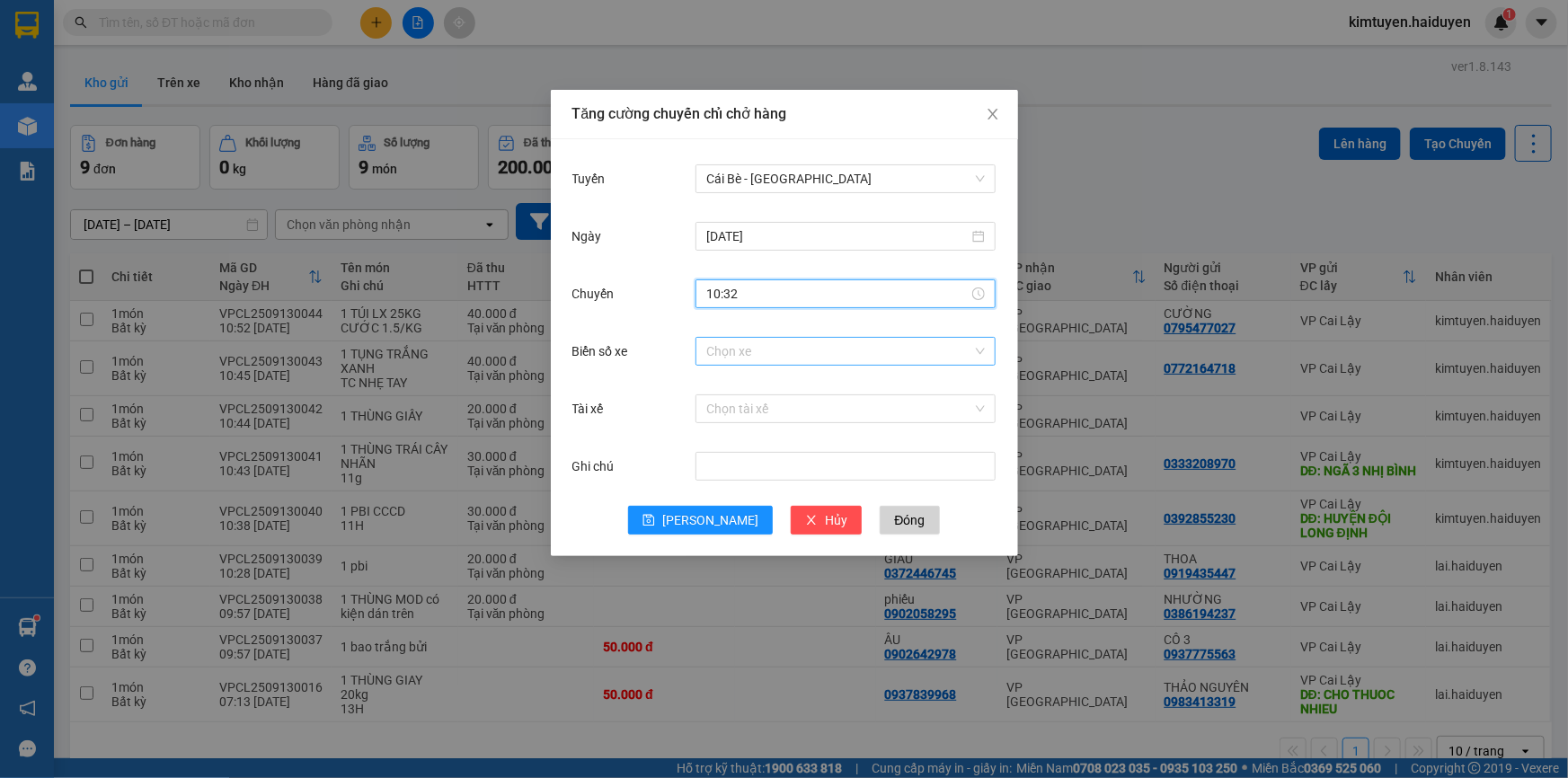
click at [741, 350] on input "Biển số xe" at bounding box center [839, 351] width 266 height 27
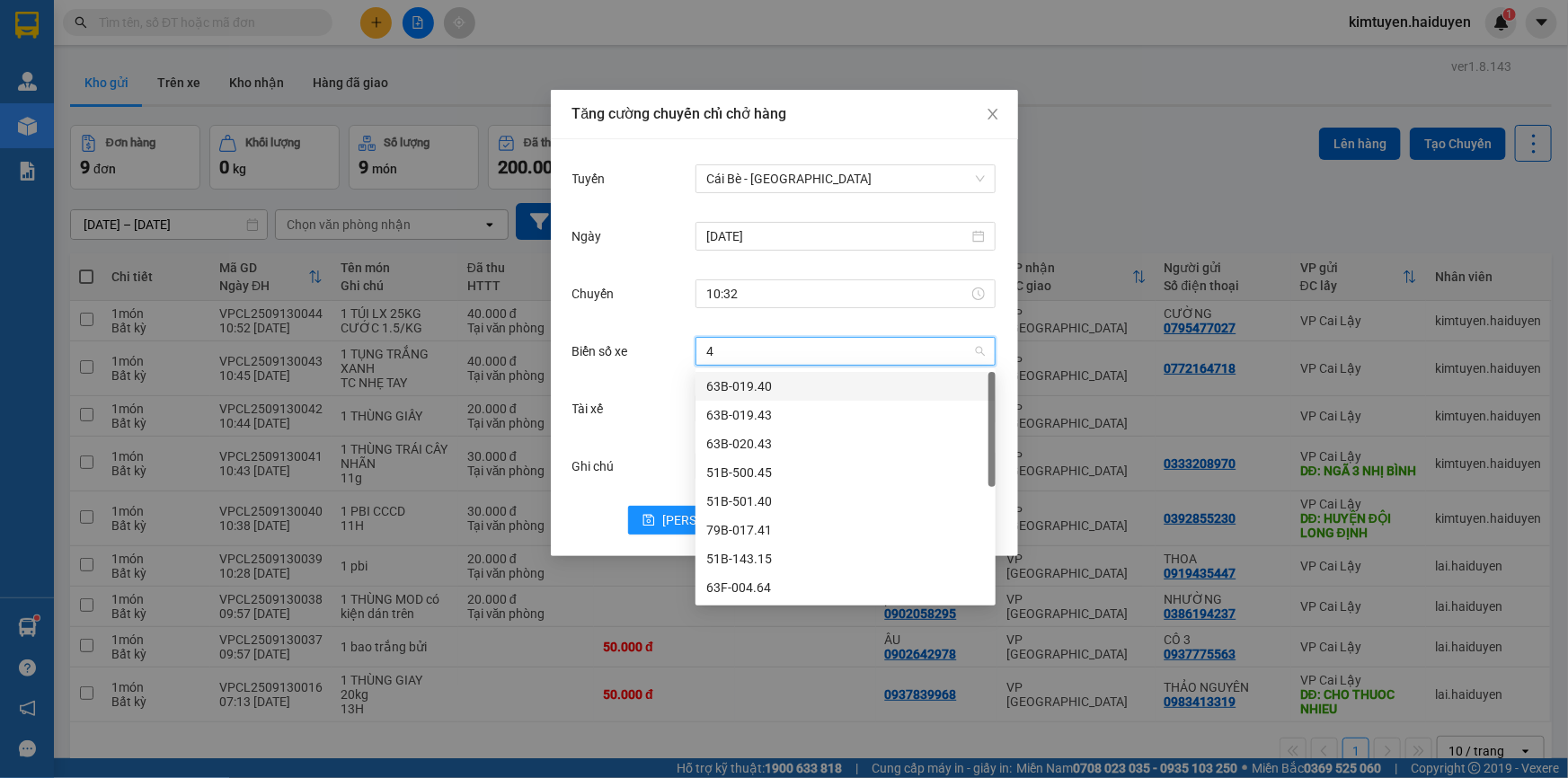
type input "45"
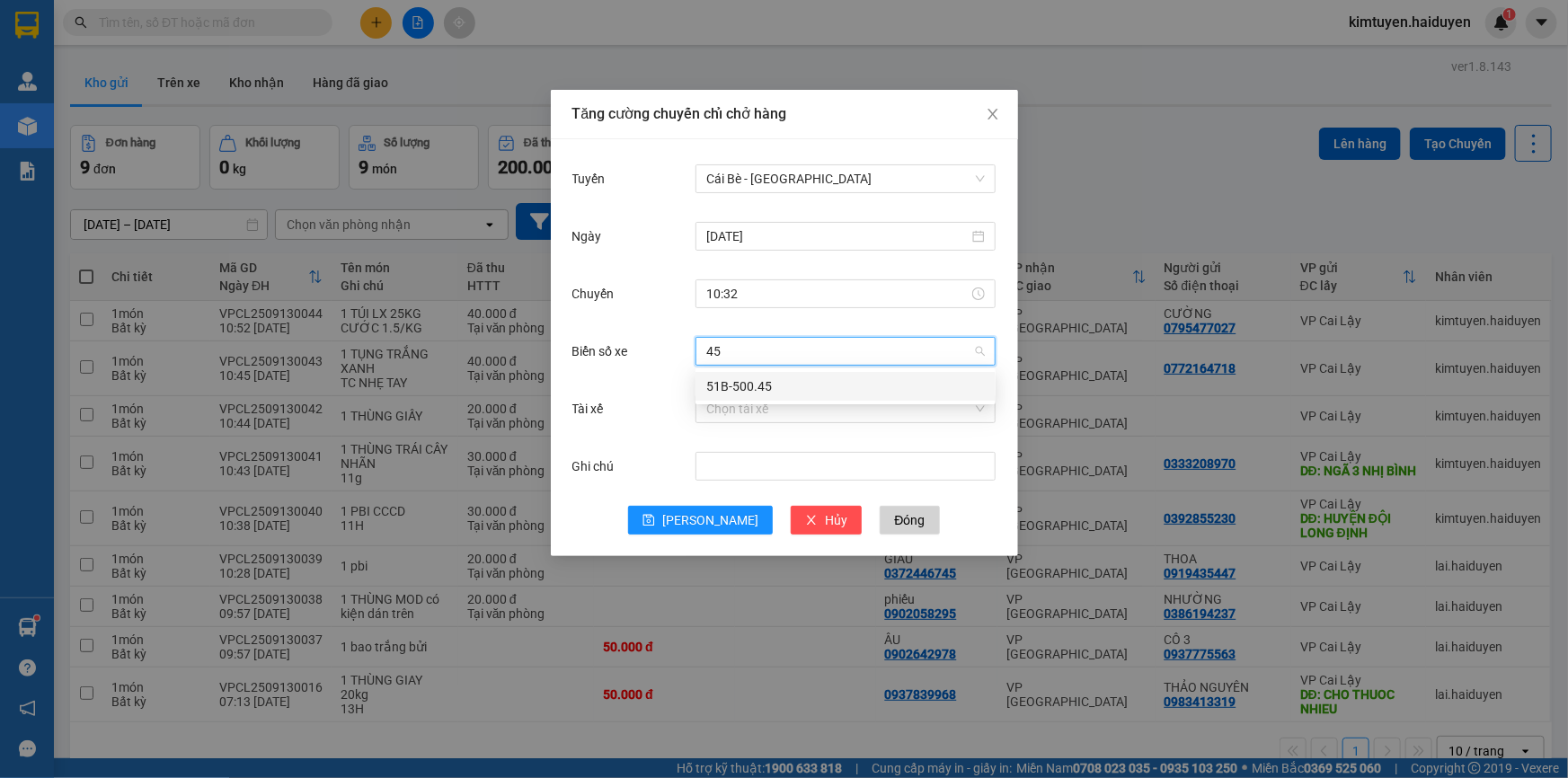
click at [739, 391] on div "51B-500.45" at bounding box center [845, 387] width 279 height 20
click at [731, 407] on input "Tài xế" at bounding box center [839, 409] width 266 height 27
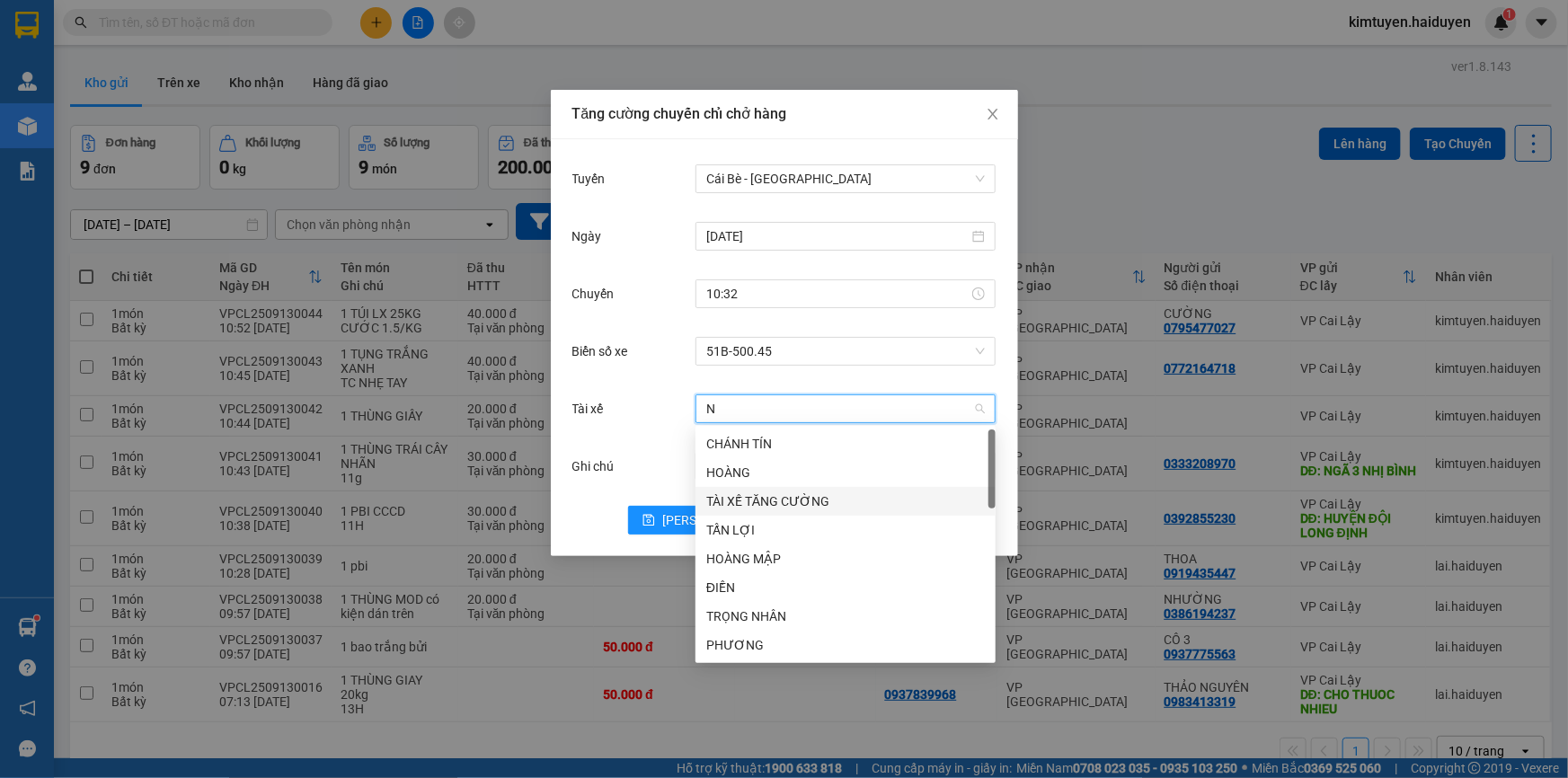
type input "NA"
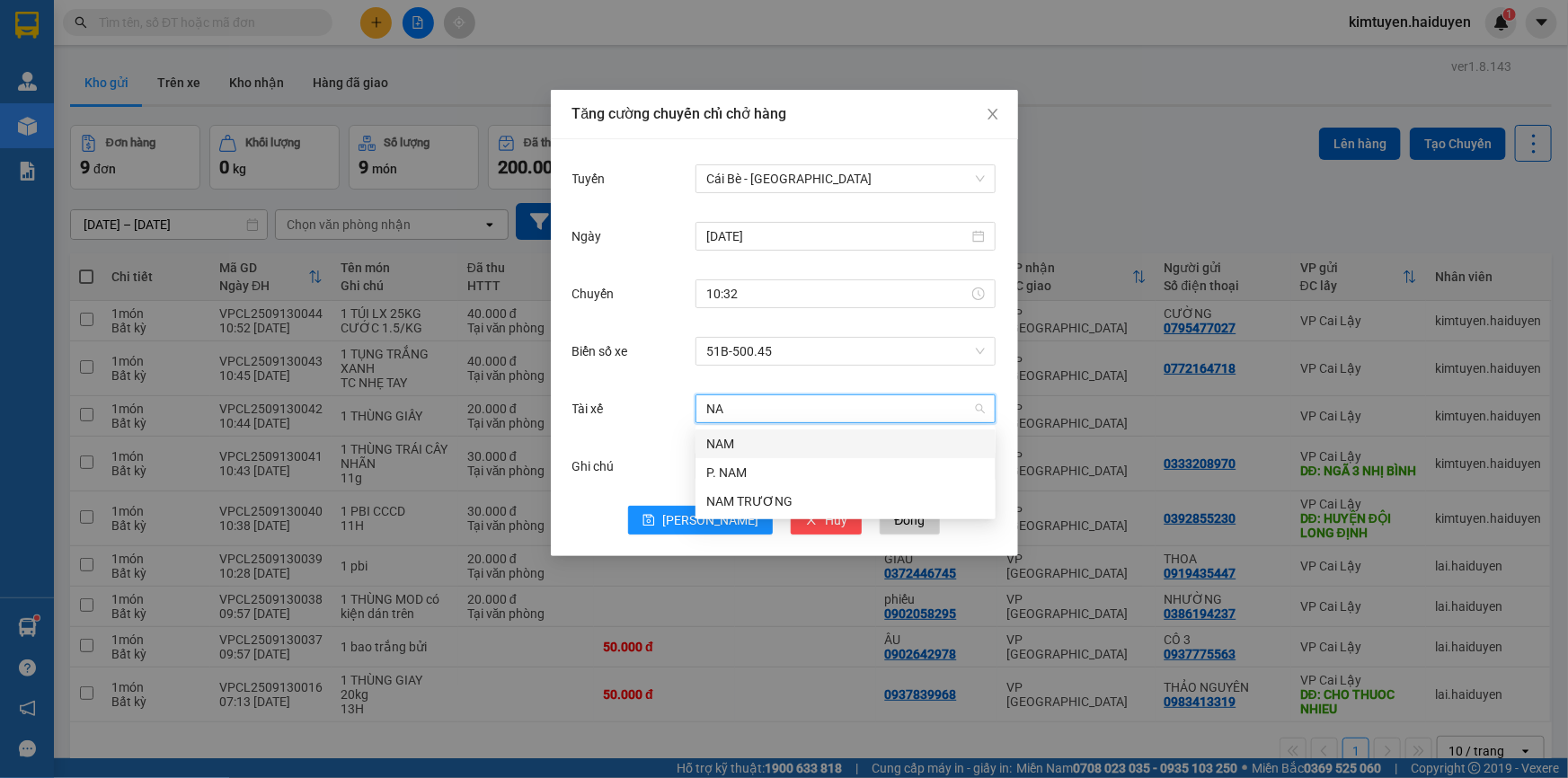
click at [729, 438] on div "NAM" at bounding box center [845, 444] width 279 height 20
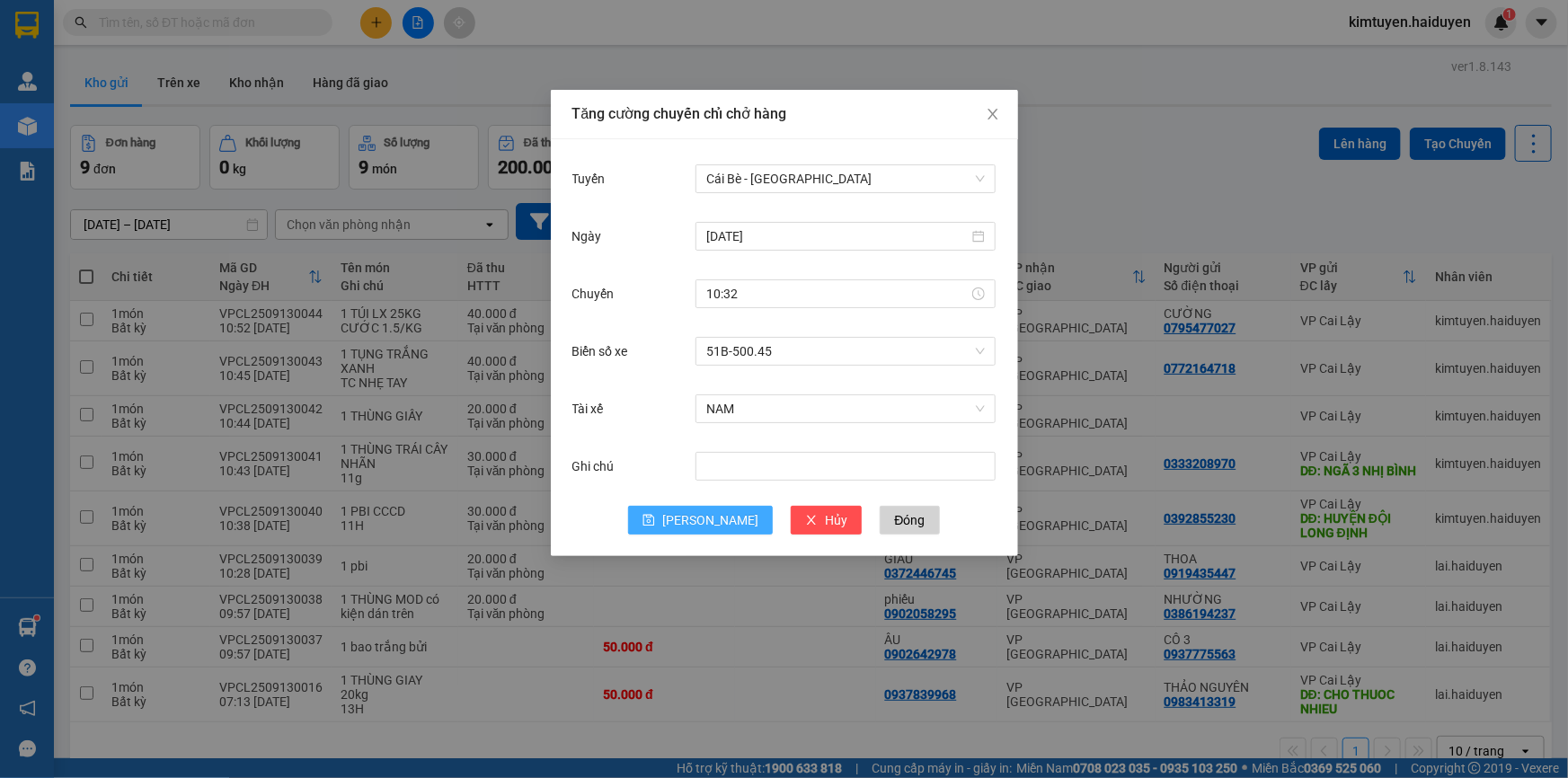
click at [707, 524] on span "[PERSON_NAME]" at bounding box center [710, 520] width 96 height 20
click at [757, 183] on input "Tuyến" at bounding box center [839, 179] width 266 height 27
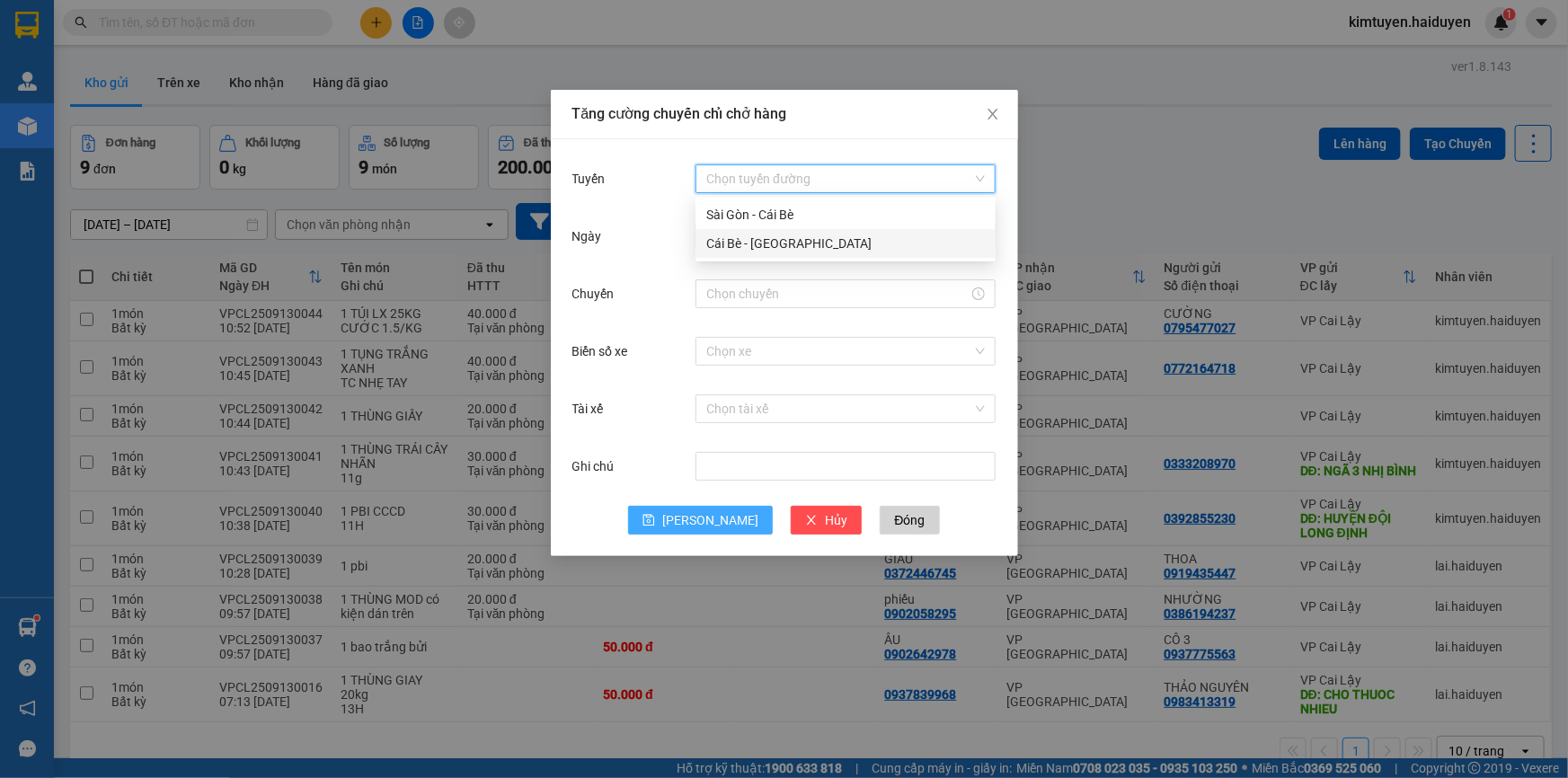
click at [772, 245] on div "Cái Bè - [GEOGRAPHIC_DATA]" at bounding box center [845, 243] width 279 height 20
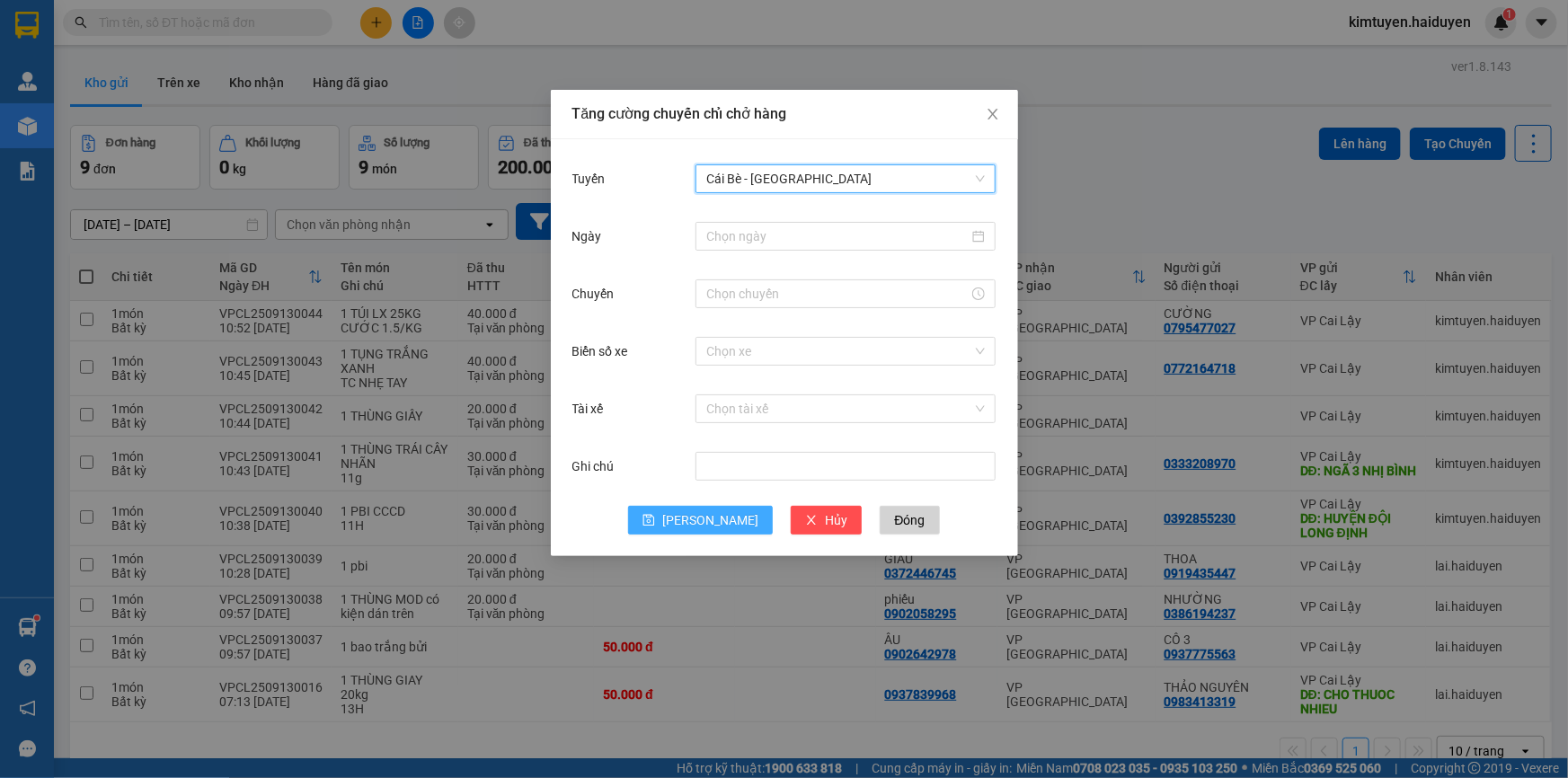
click at [772, 245] on input "Ngày" at bounding box center [837, 236] width 262 height 20
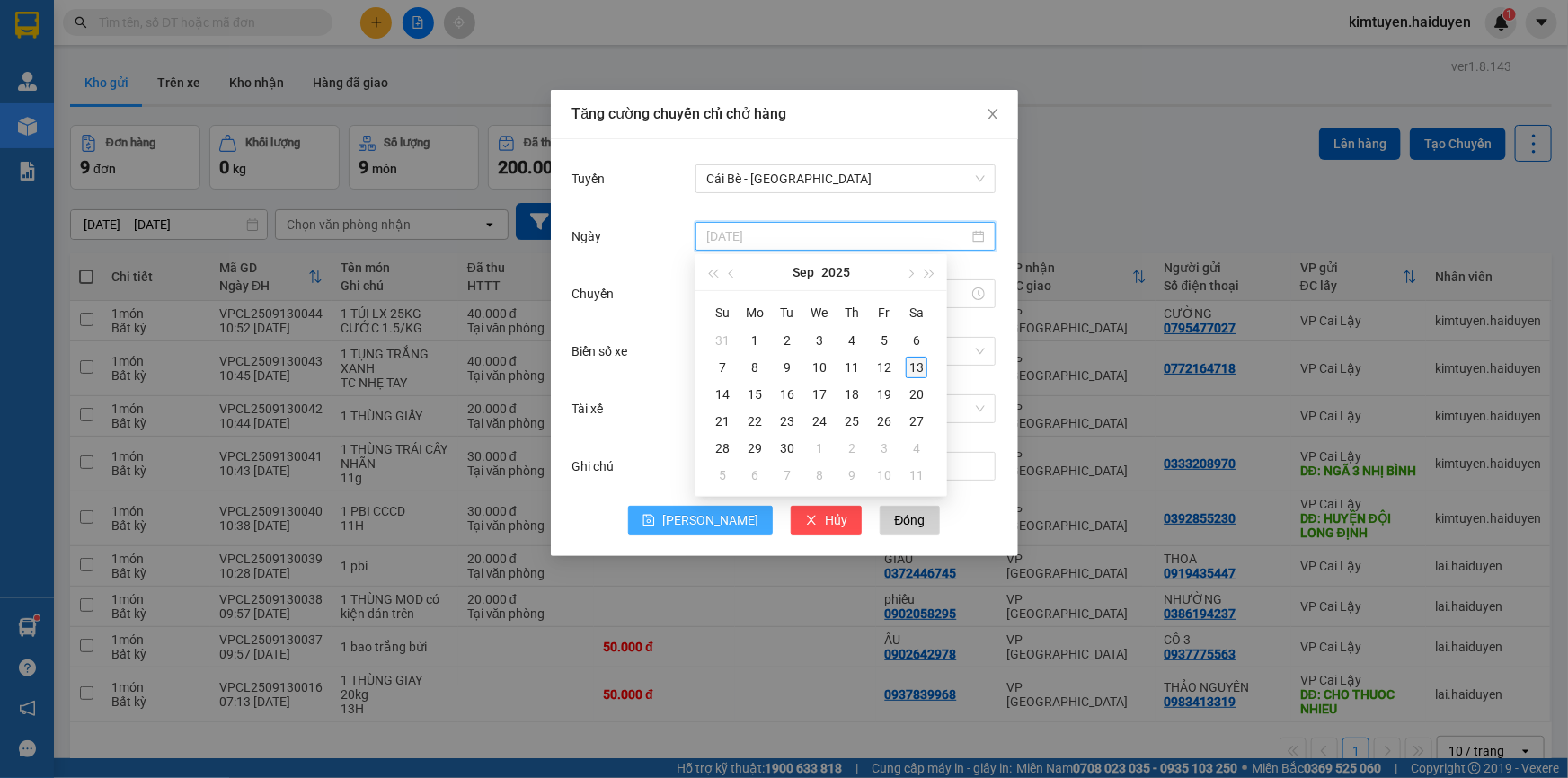
type input "[DATE]"
click at [913, 367] on div "13" at bounding box center [917, 368] width 22 height 22
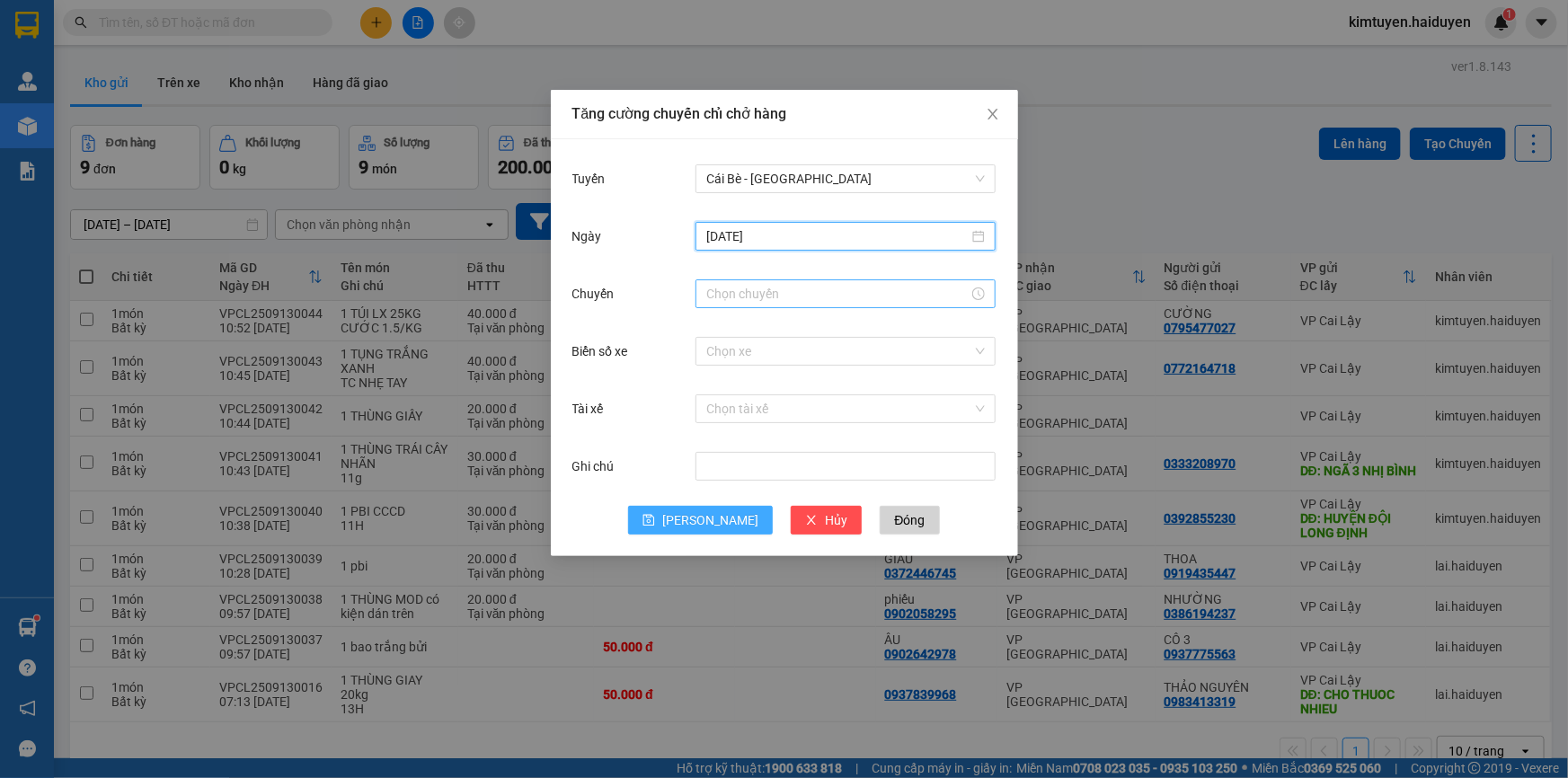
click at [748, 303] on input "Chuyến" at bounding box center [837, 294] width 262 height 20
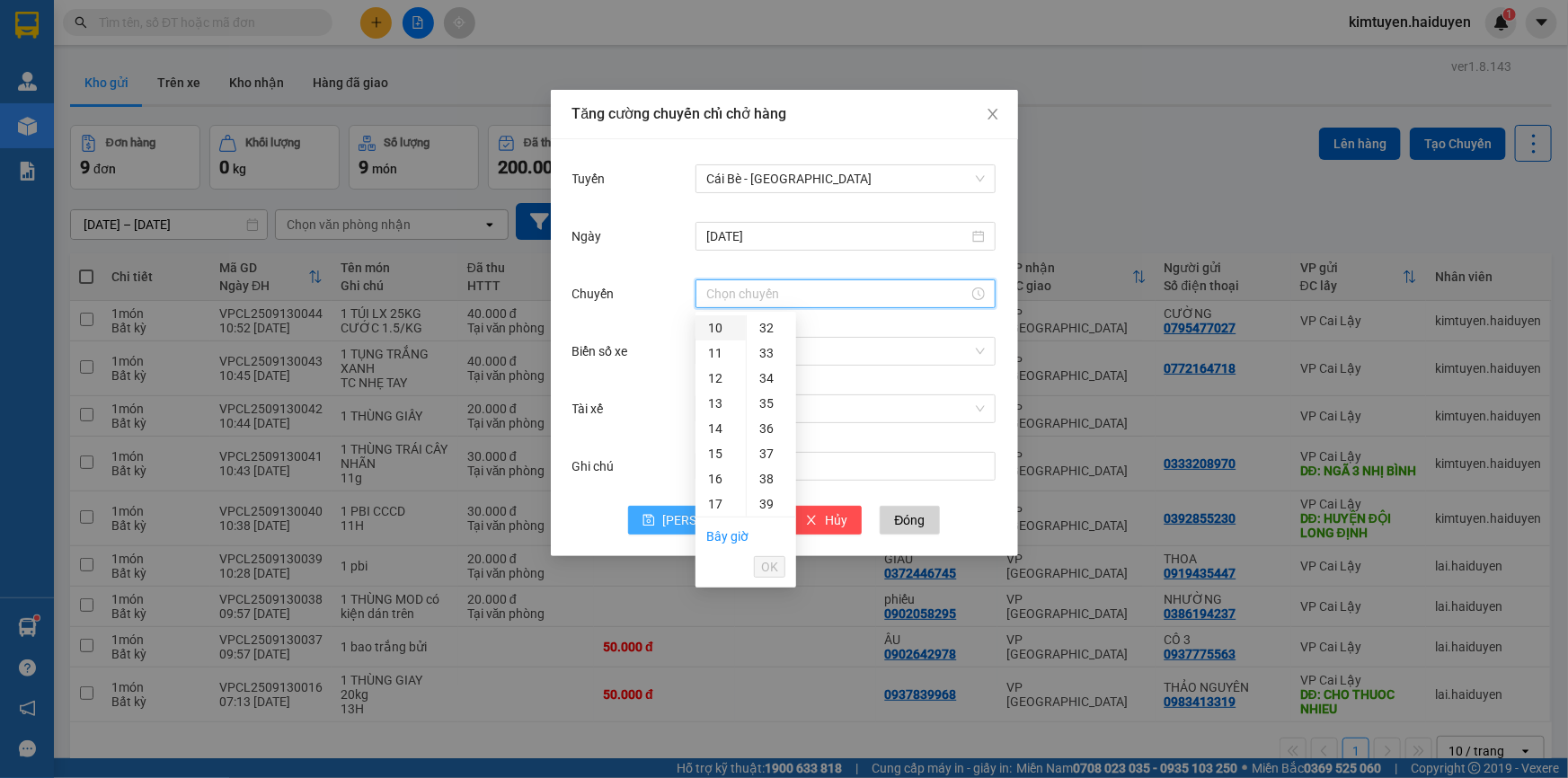
click at [719, 330] on div "10" at bounding box center [720, 328] width 50 height 25
click at [760, 378] on div "31" at bounding box center [772, 373] width 49 height 25
type input "10:31"
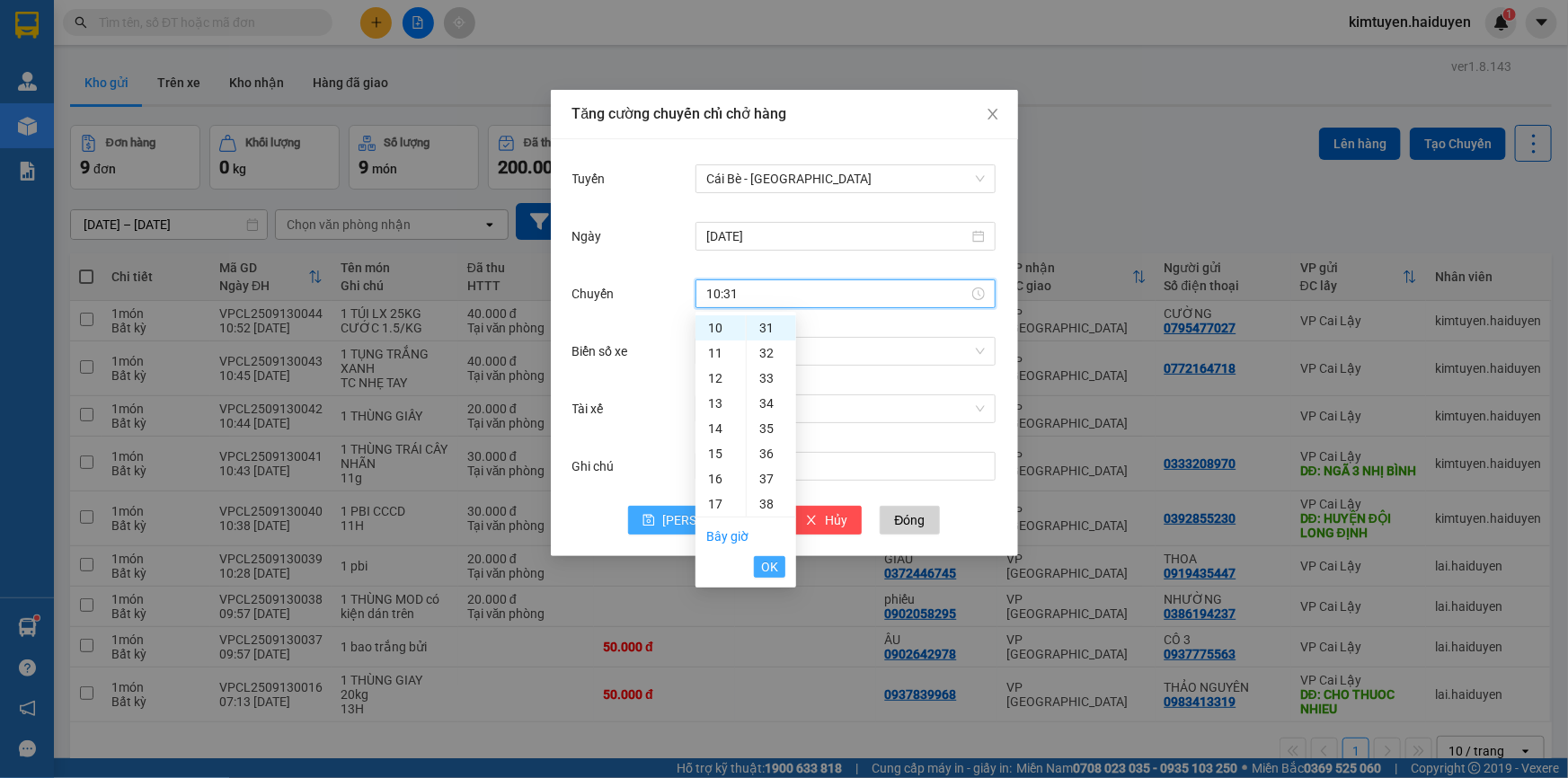
click at [774, 566] on span "OK" at bounding box center [769, 567] width 17 height 20
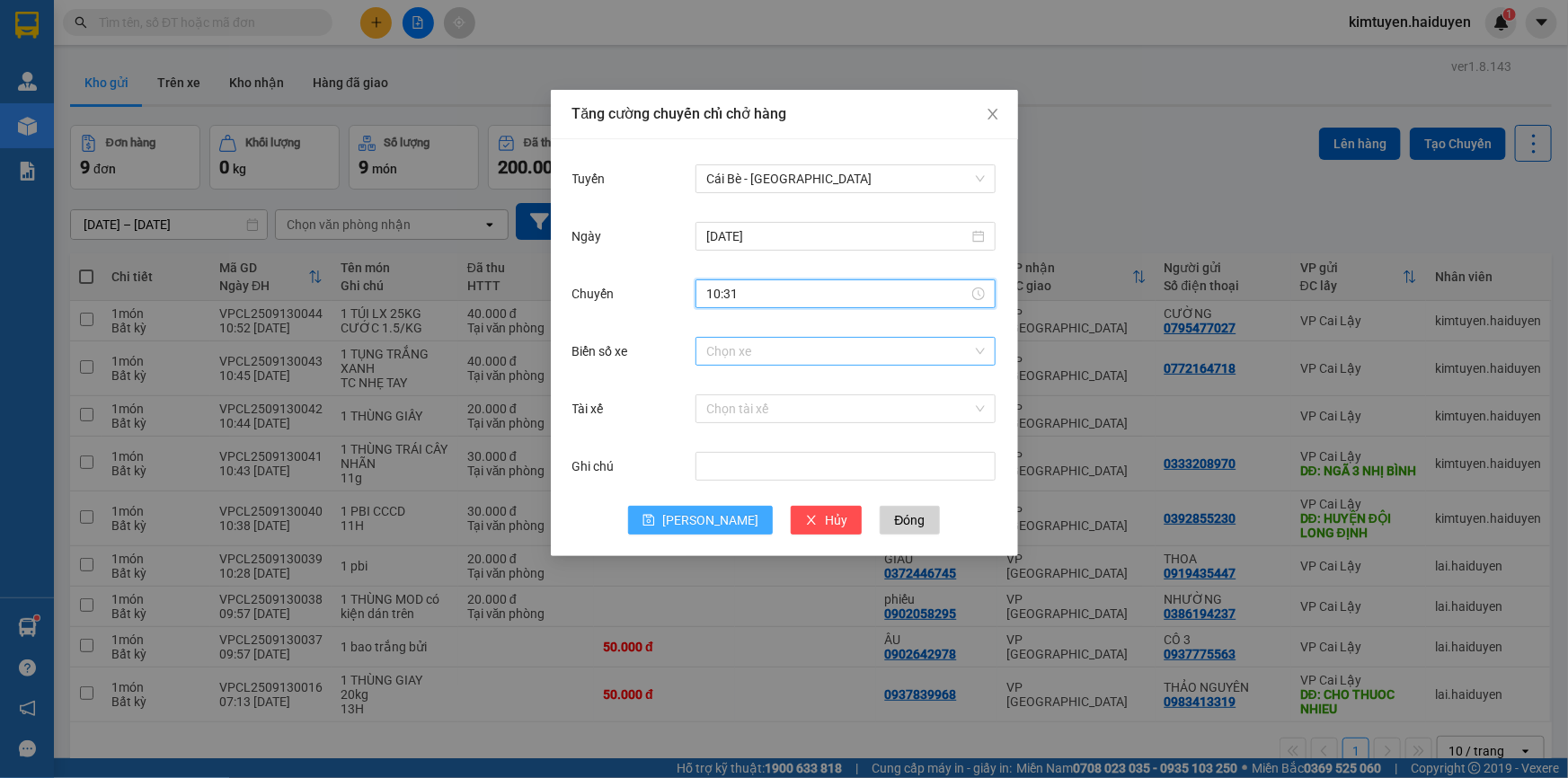
click at [720, 359] on input "Biển số xe" at bounding box center [839, 351] width 266 height 27
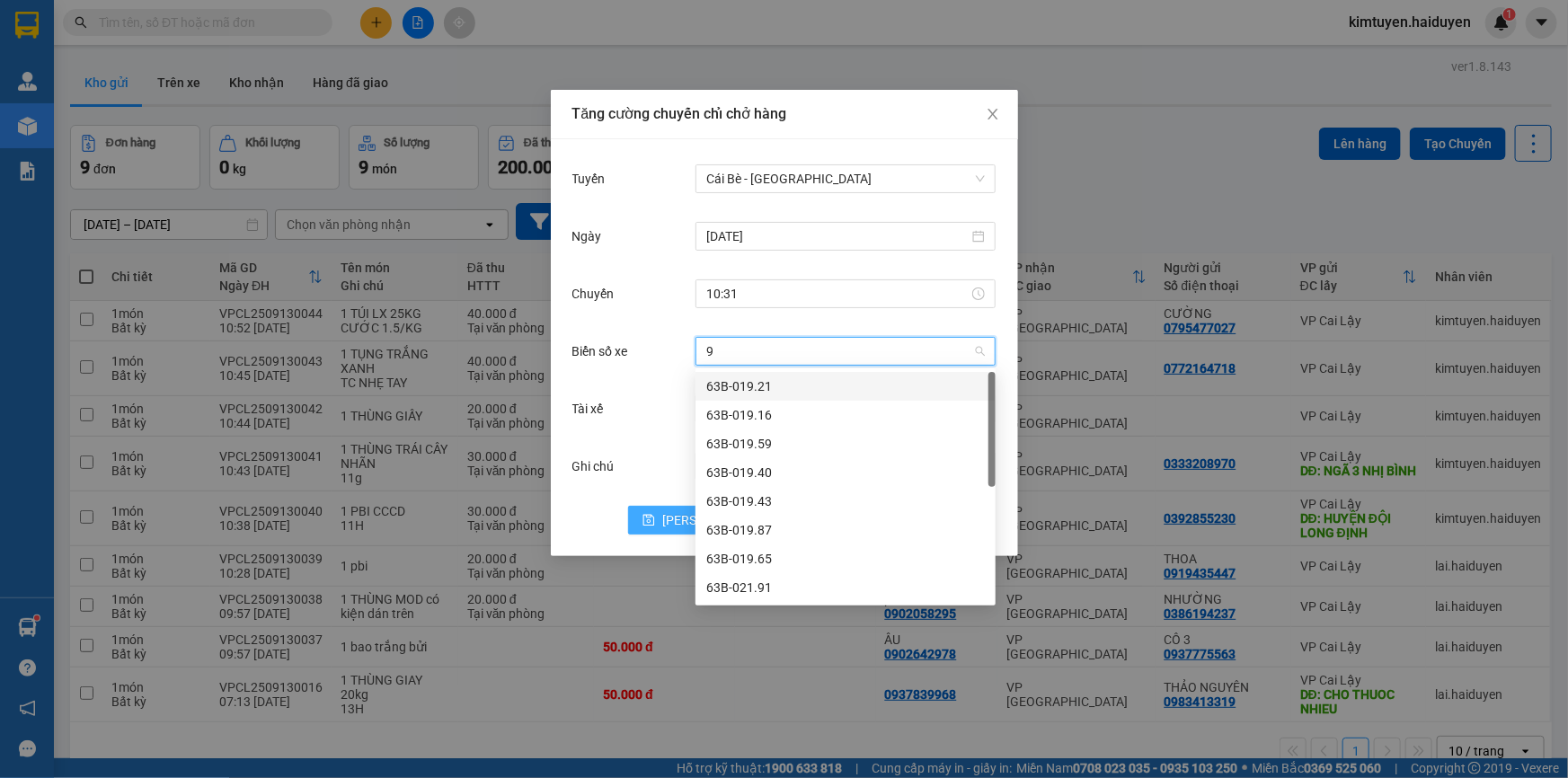
type input "91"
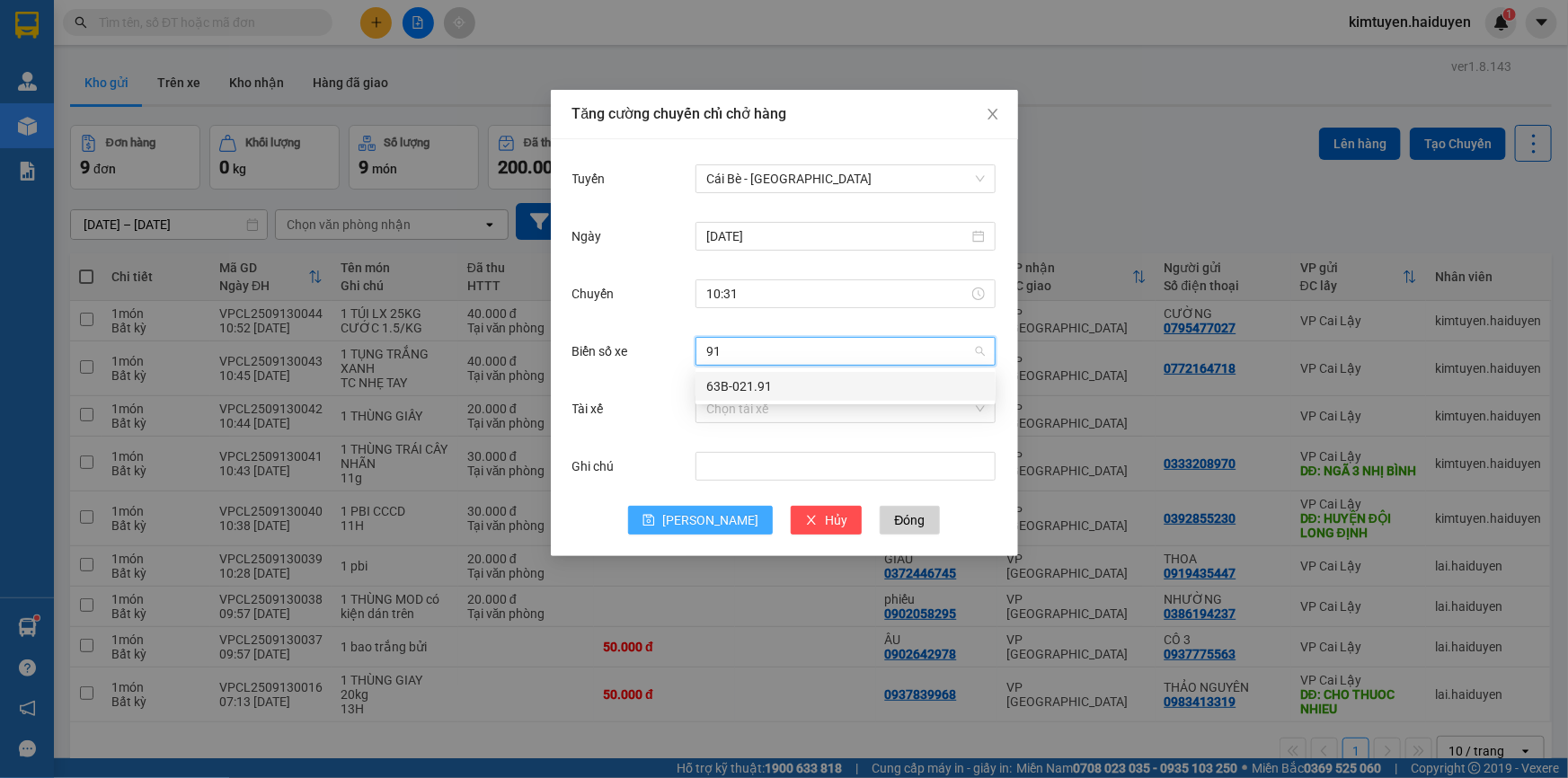
click at [735, 388] on div "63B-021.91" at bounding box center [845, 387] width 279 height 20
click at [732, 403] on input "Tài xế" at bounding box center [839, 409] width 266 height 27
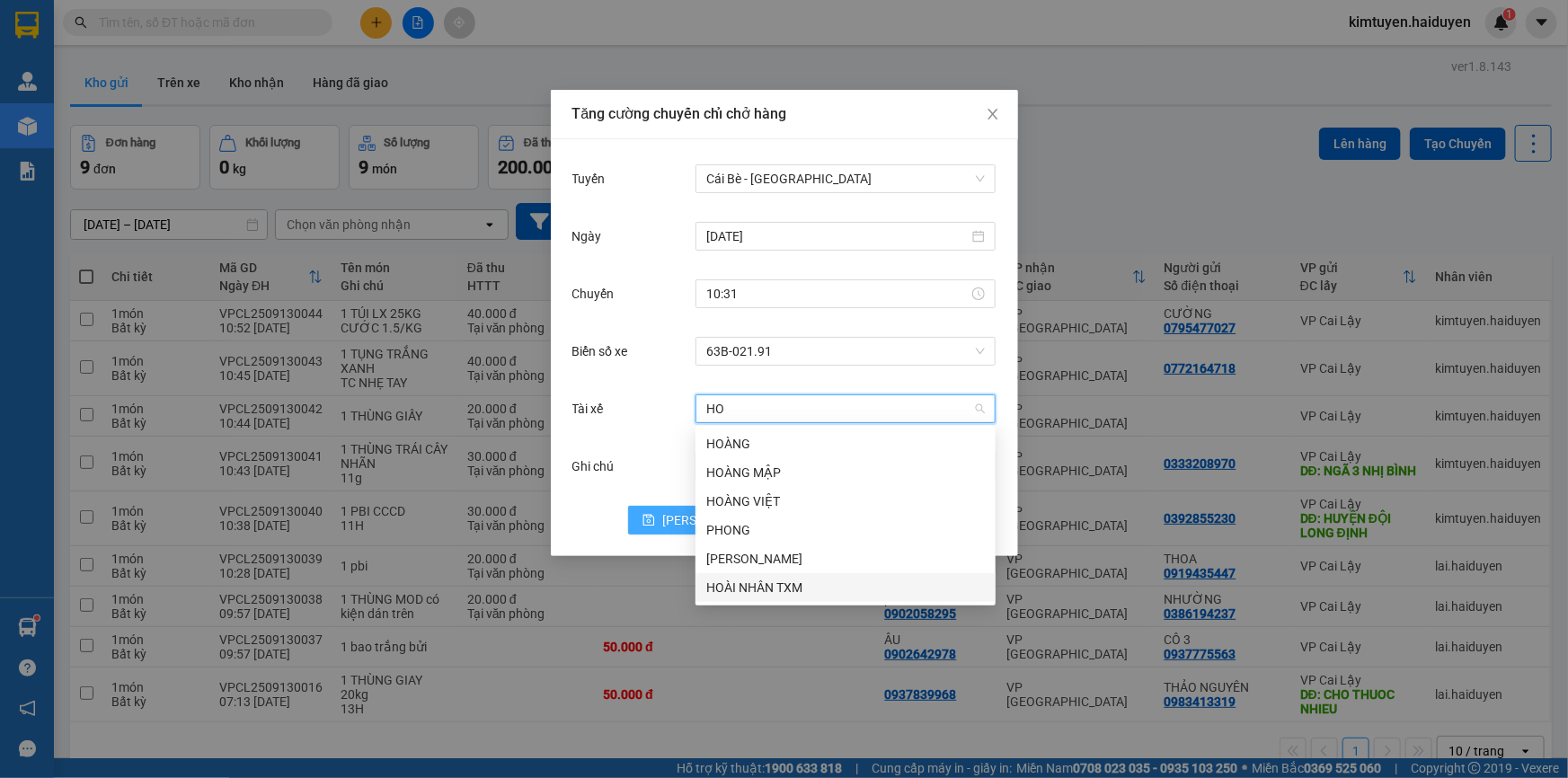
type input "HOA"
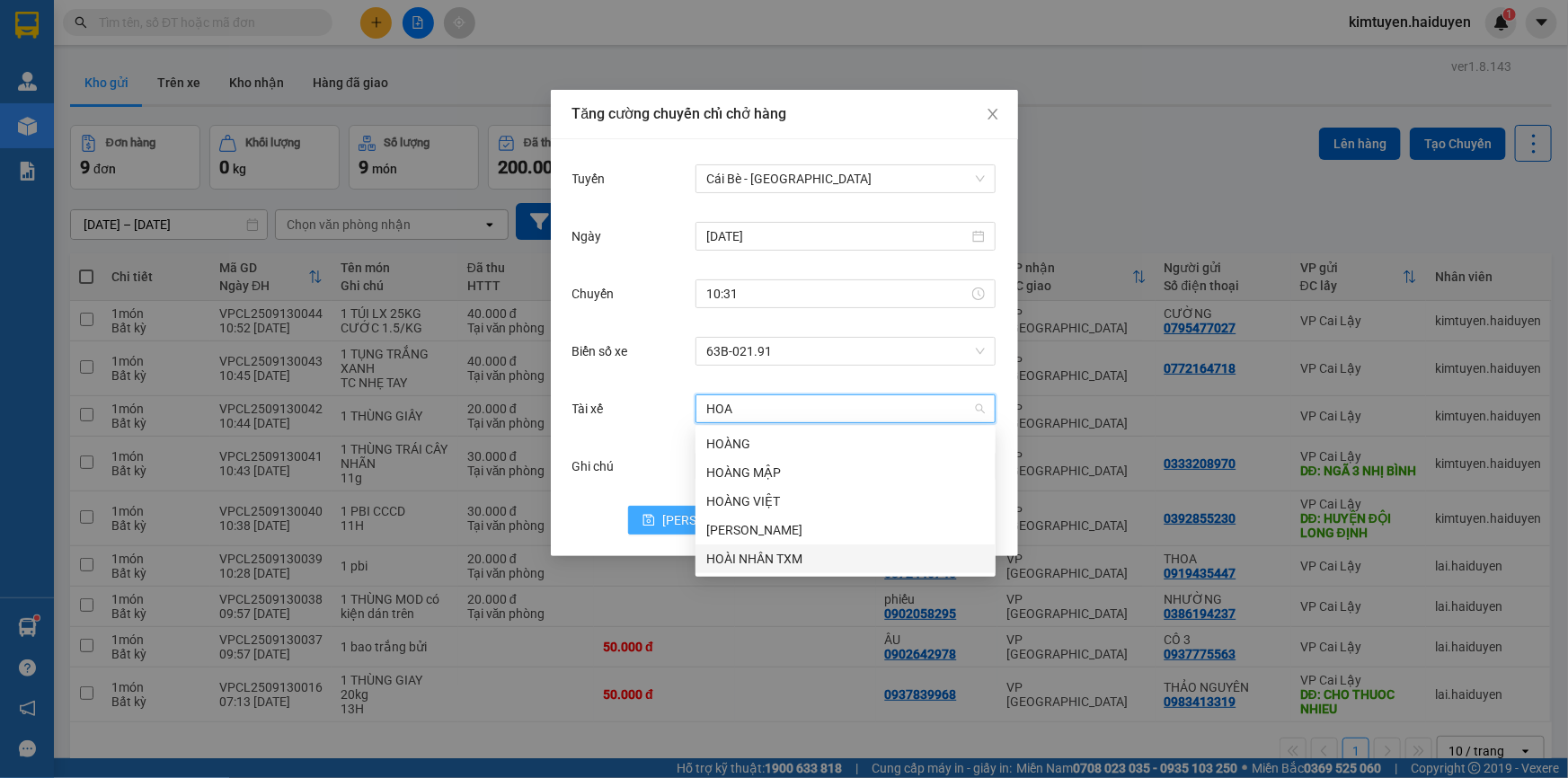
click at [781, 557] on div "HOÀI NHÂN TXM" at bounding box center [845, 559] width 279 height 20
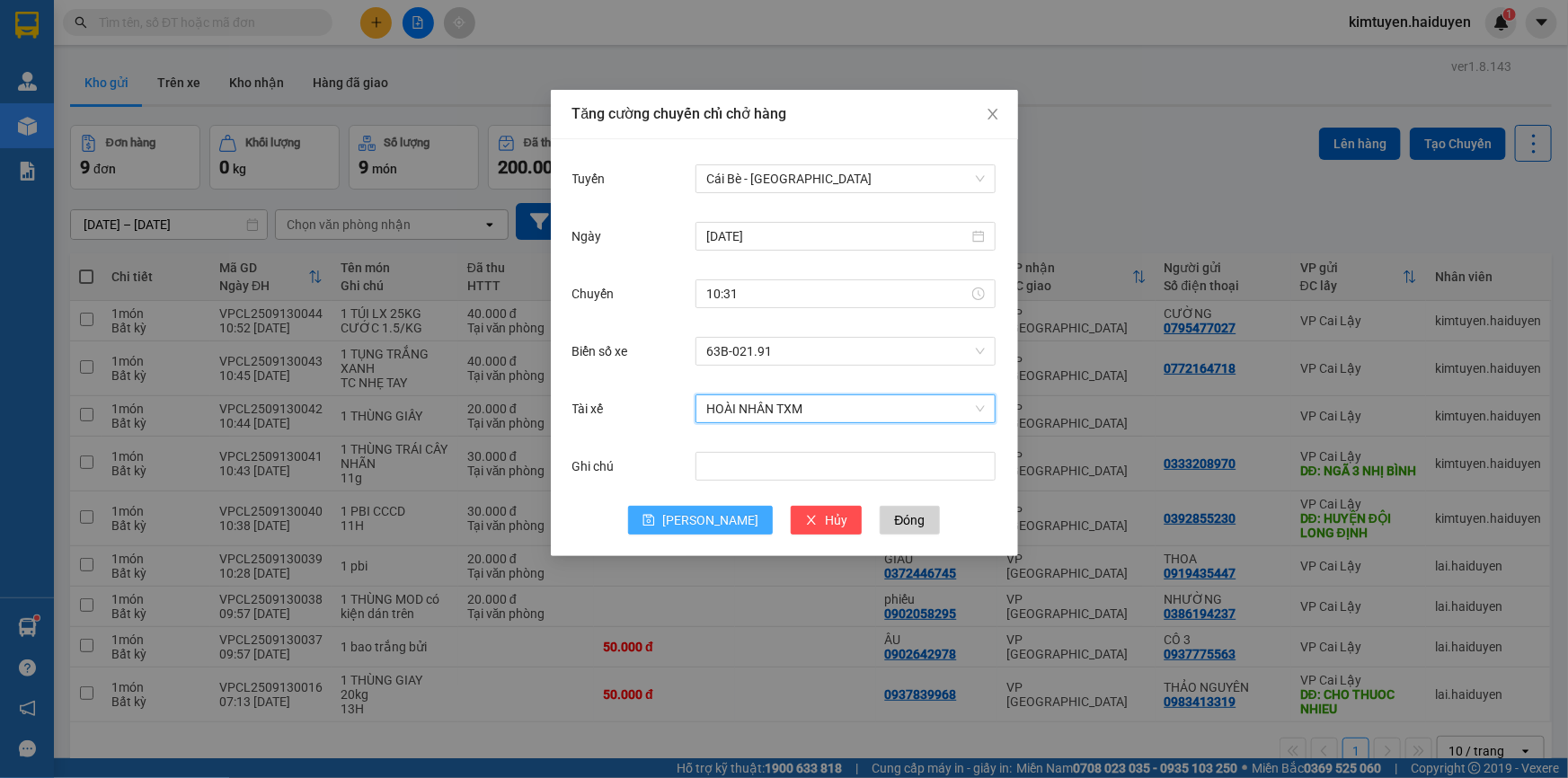
click at [697, 523] on button "[PERSON_NAME]" at bounding box center [700, 520] width 144 height 29
click at [991, 110] on icon "close" at bounding box center [993, 114] width 15 height 15
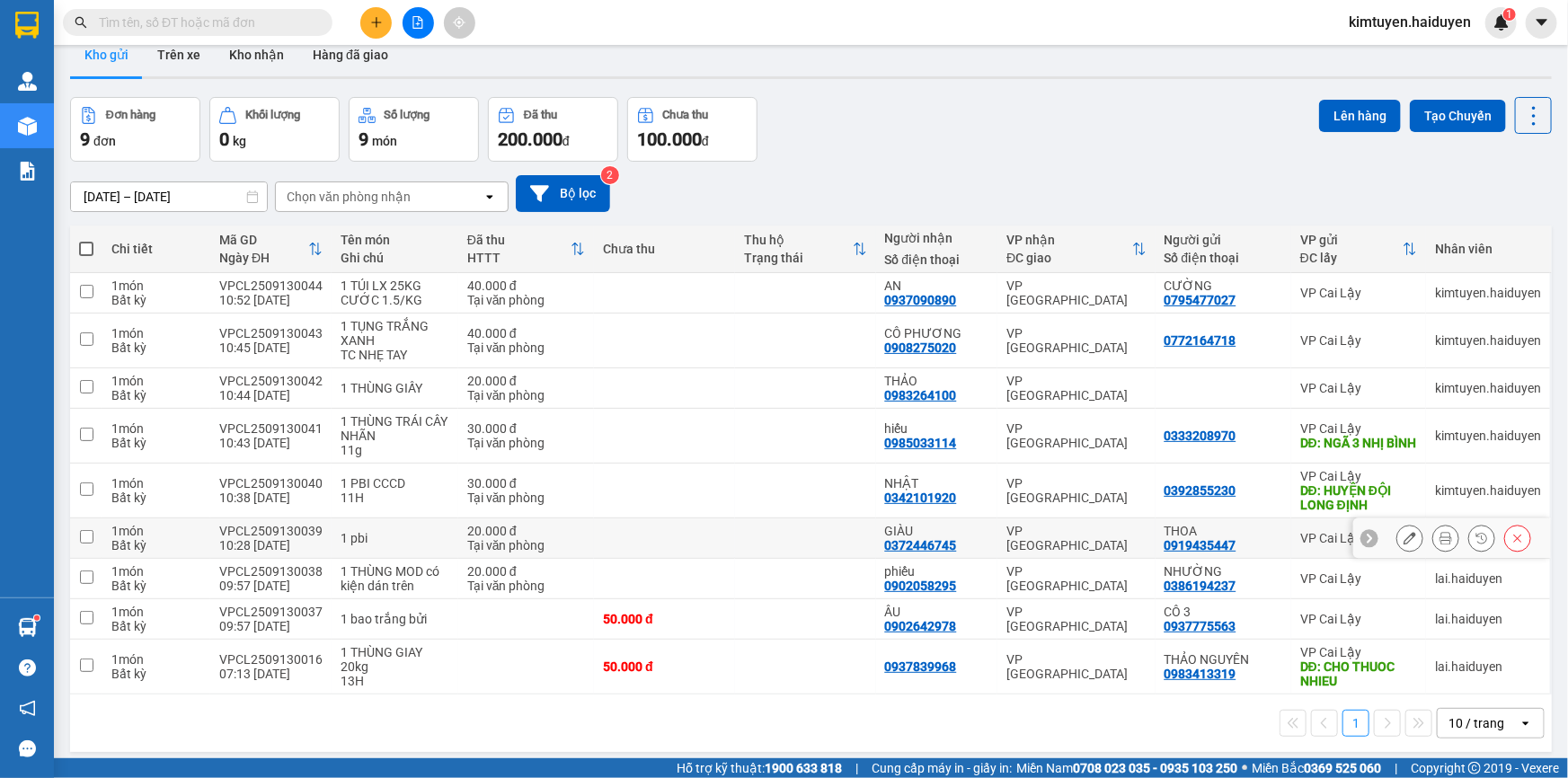
scroll to position [0, 0]
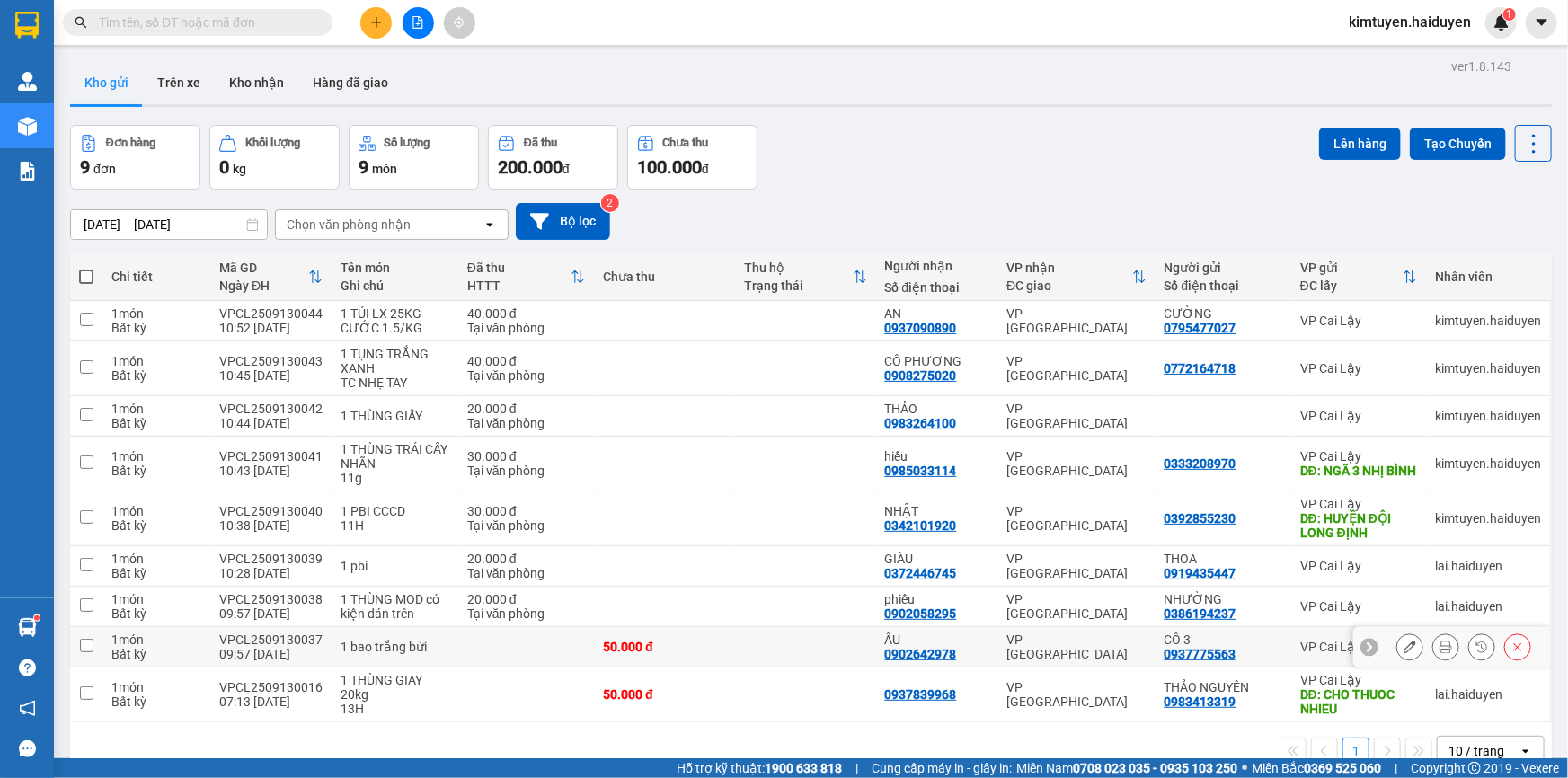
click at [449, 652] on td "1 bao trắng bửi" at bounding box center [395, 647] width 127 height 41
checkbox input "true"
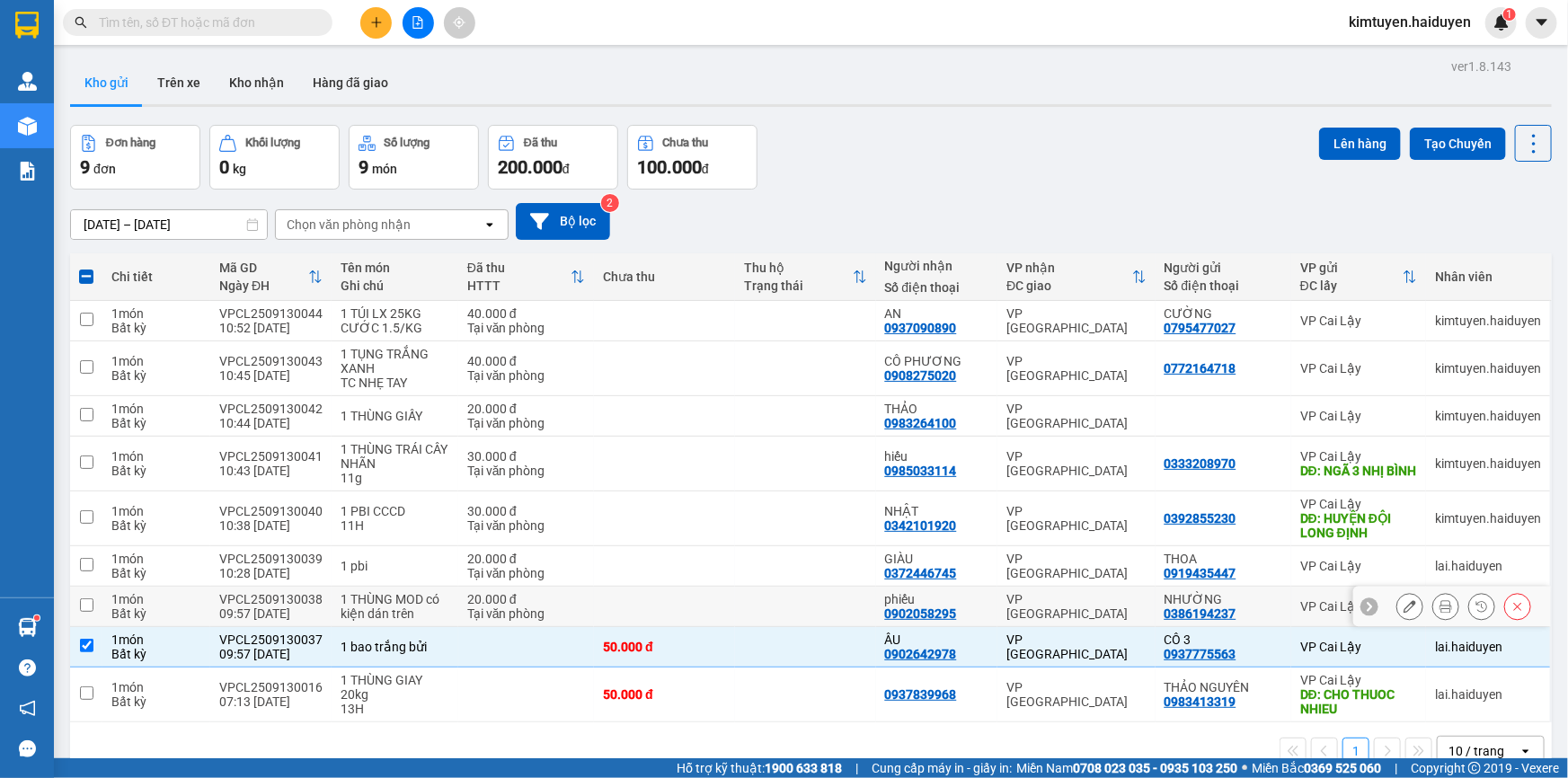
click at [407, 601] on div "1 THÙNG MOD có kiện dán trên" at bounding box center [395, 606] width 109 height 29
checkbox input "true"
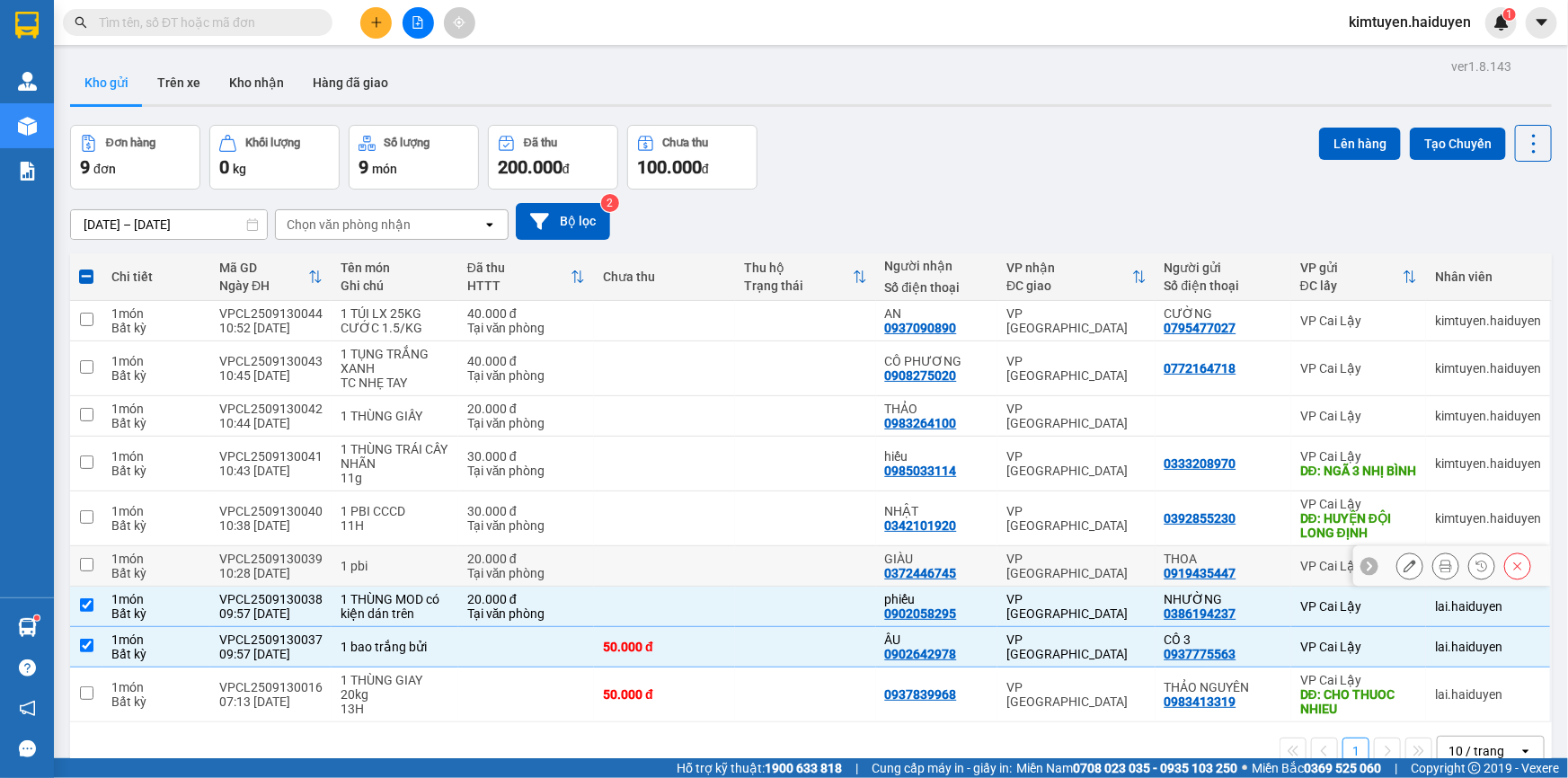
click at [409, 561] on div "1 pbi" at bounding box center [395, 566] width 109 height 15
checkbox input "true"
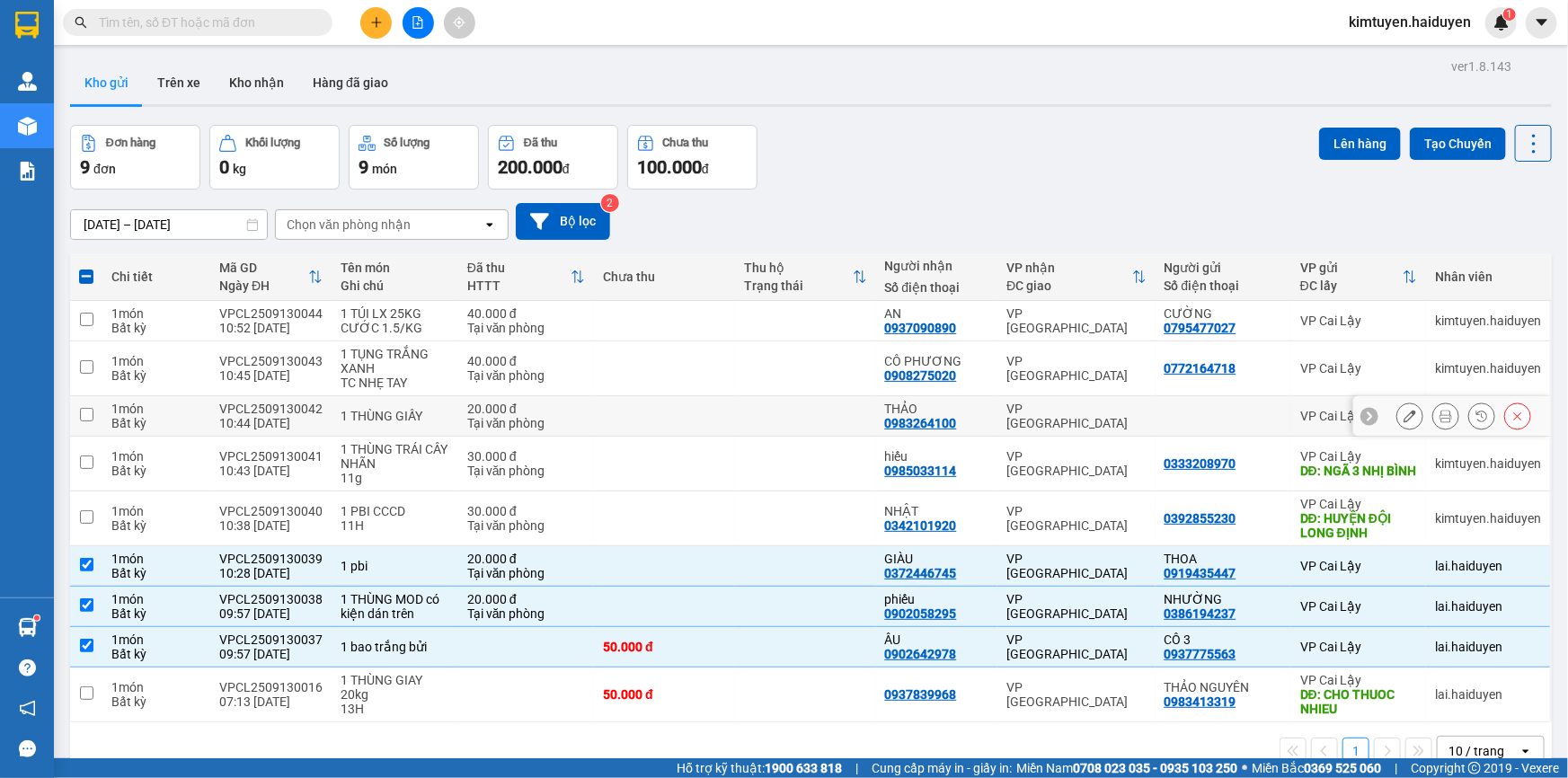
drag, startPoint x: 412, startPoint y: 416, endPoint x: 412, endPoint y: 404, distance: 12.0
click at [412, 416] on div "1 THÙNG GIẤY" at bounding box center [395, 416] width 109 height 15
checkbox input "true"
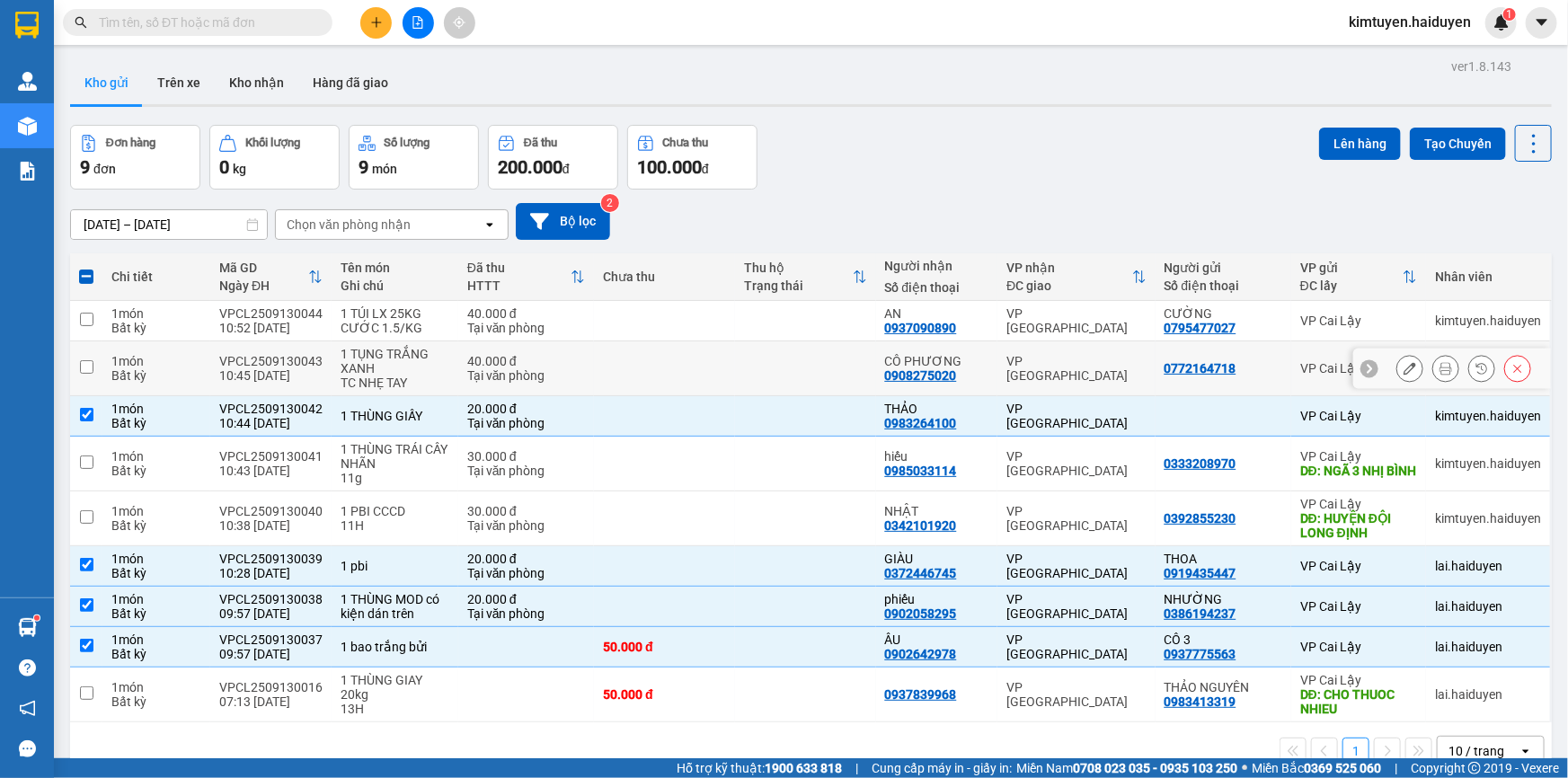
click at [409, 366] on div "1 TỤNG TRẮNG XANH" at bounding box center [395, 361] width 109 height 29
checkbox input "true"
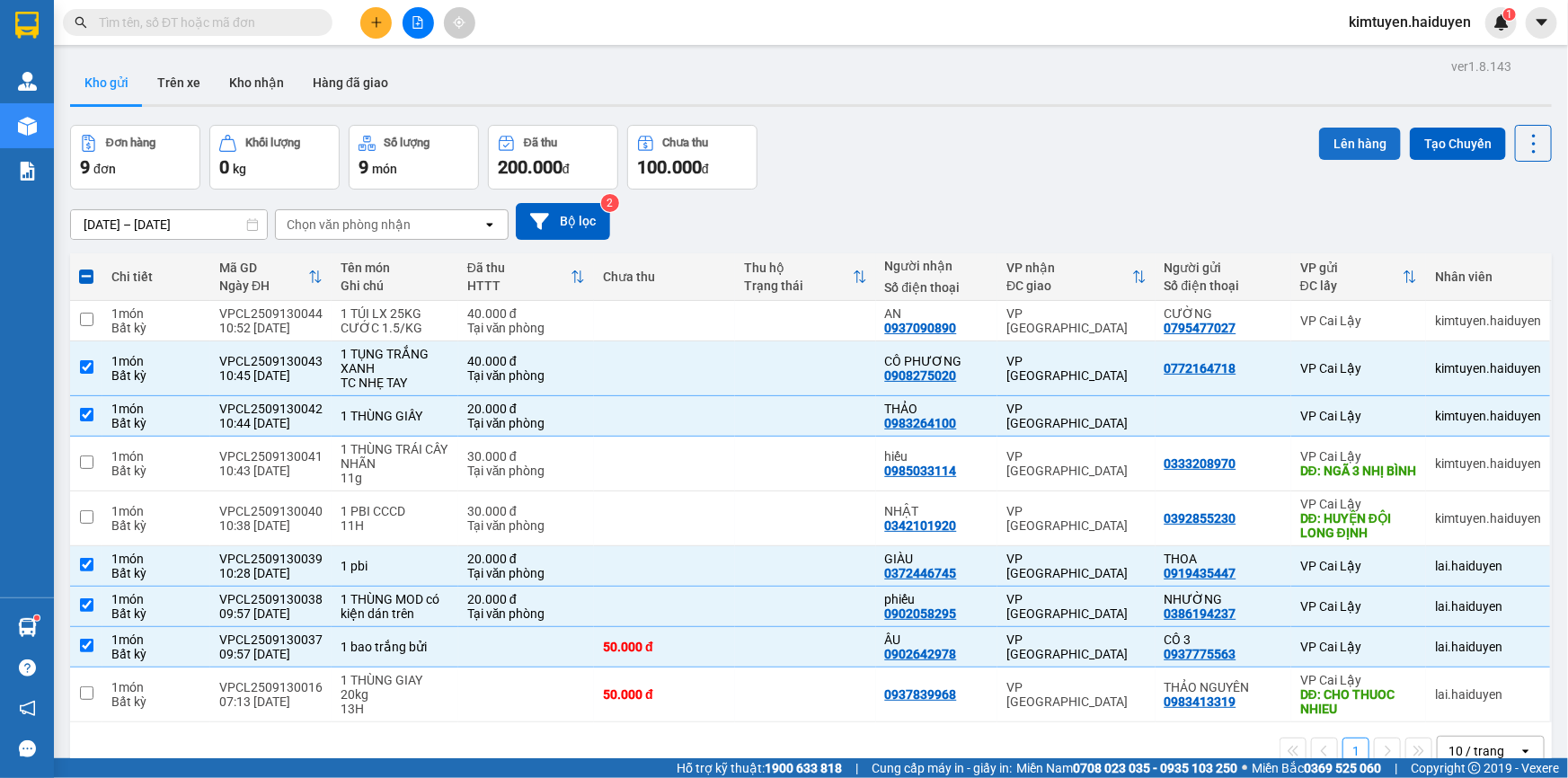
click at [1359, 141] on button "Lên hàng" at bounding box center [1360, 144] width 82 height 33
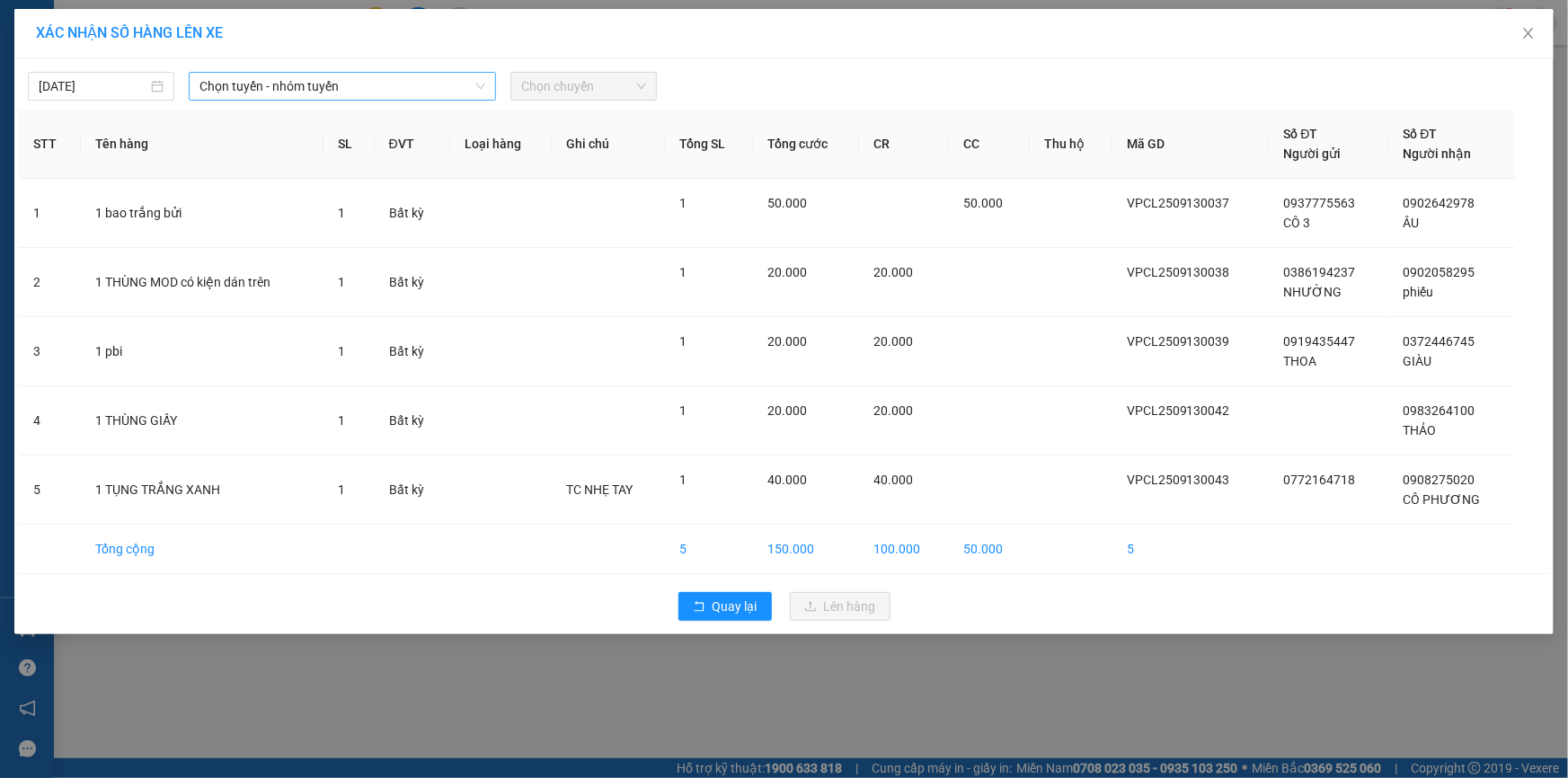
click at [330, 79] on span "Chọn tuyến - nhóm tuyến" at bounding box center [342, 86] width 286 height 27
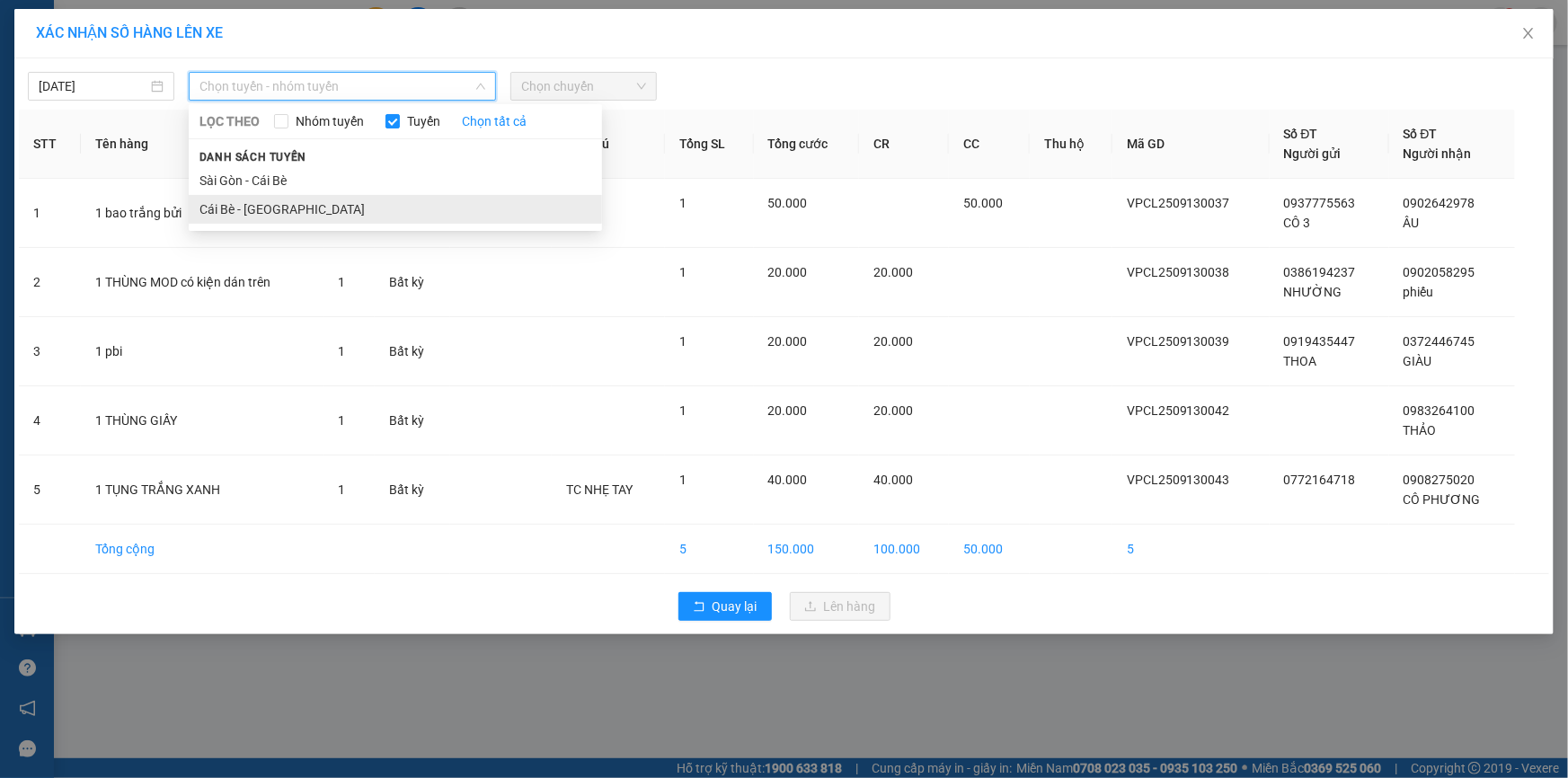
click at [322, 206] on li "Cái Bè - [GEOGRAPHIC_DATA]" at bounding box center [395, 210] width 413 height 29
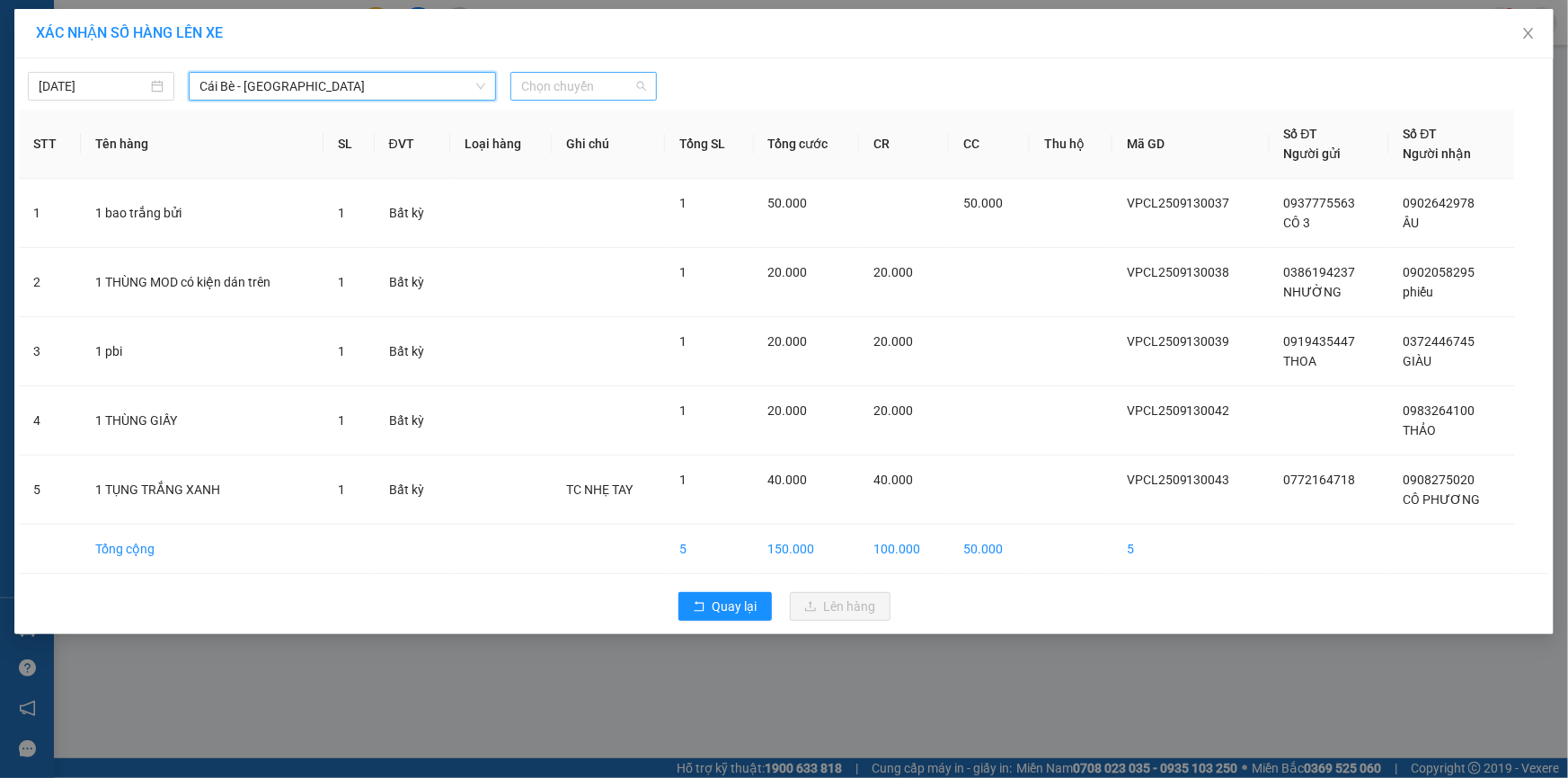
click at [539, 86] on span "Chọn chuyến" at bounding box center [584, 86] width 125 height 27
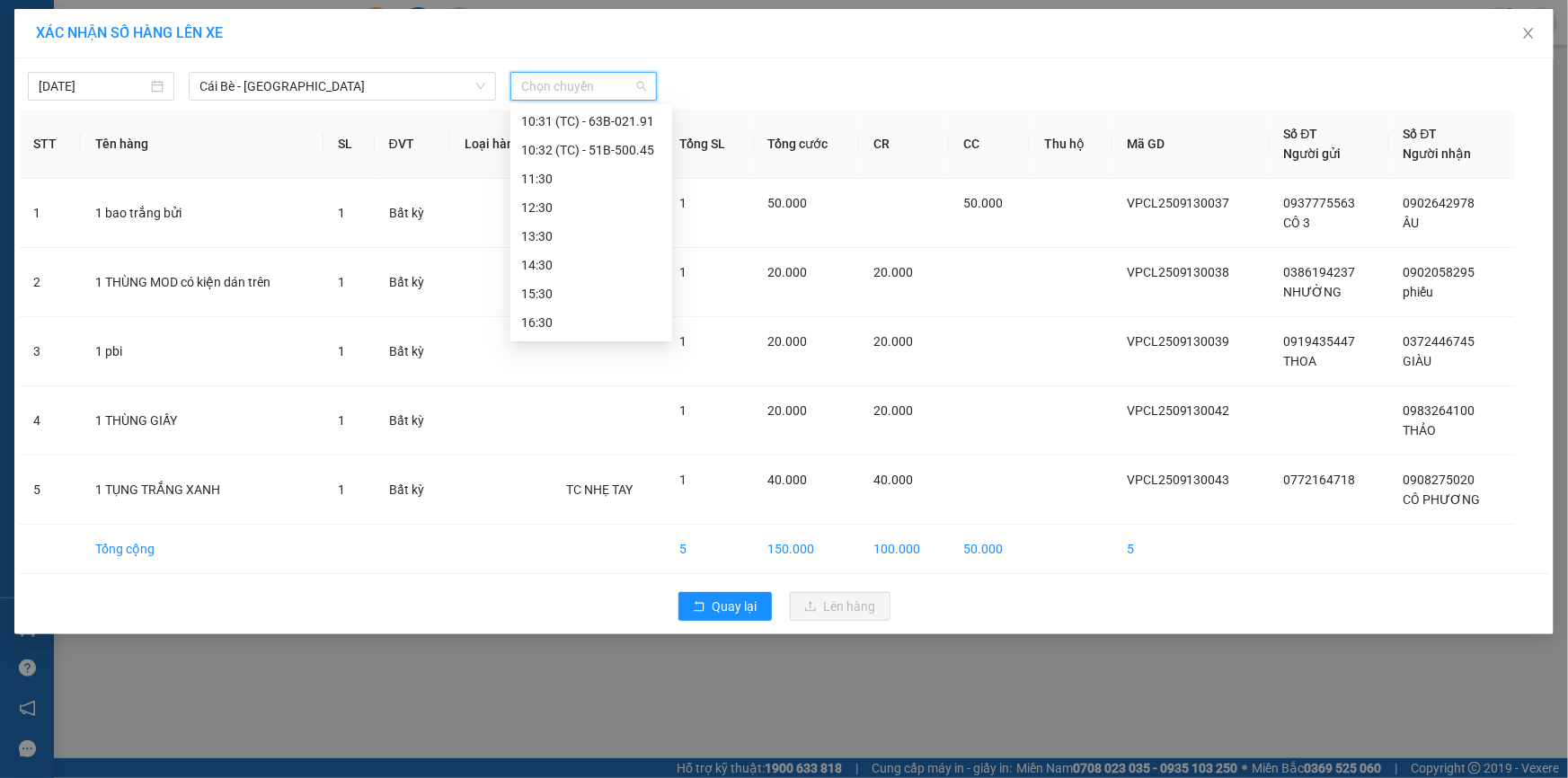
scroll to position [408, 0]
click at [593, 226] on div "10:32 (TC) - 51B-500.45" at bounding box center [591, 231] width 140 height 20
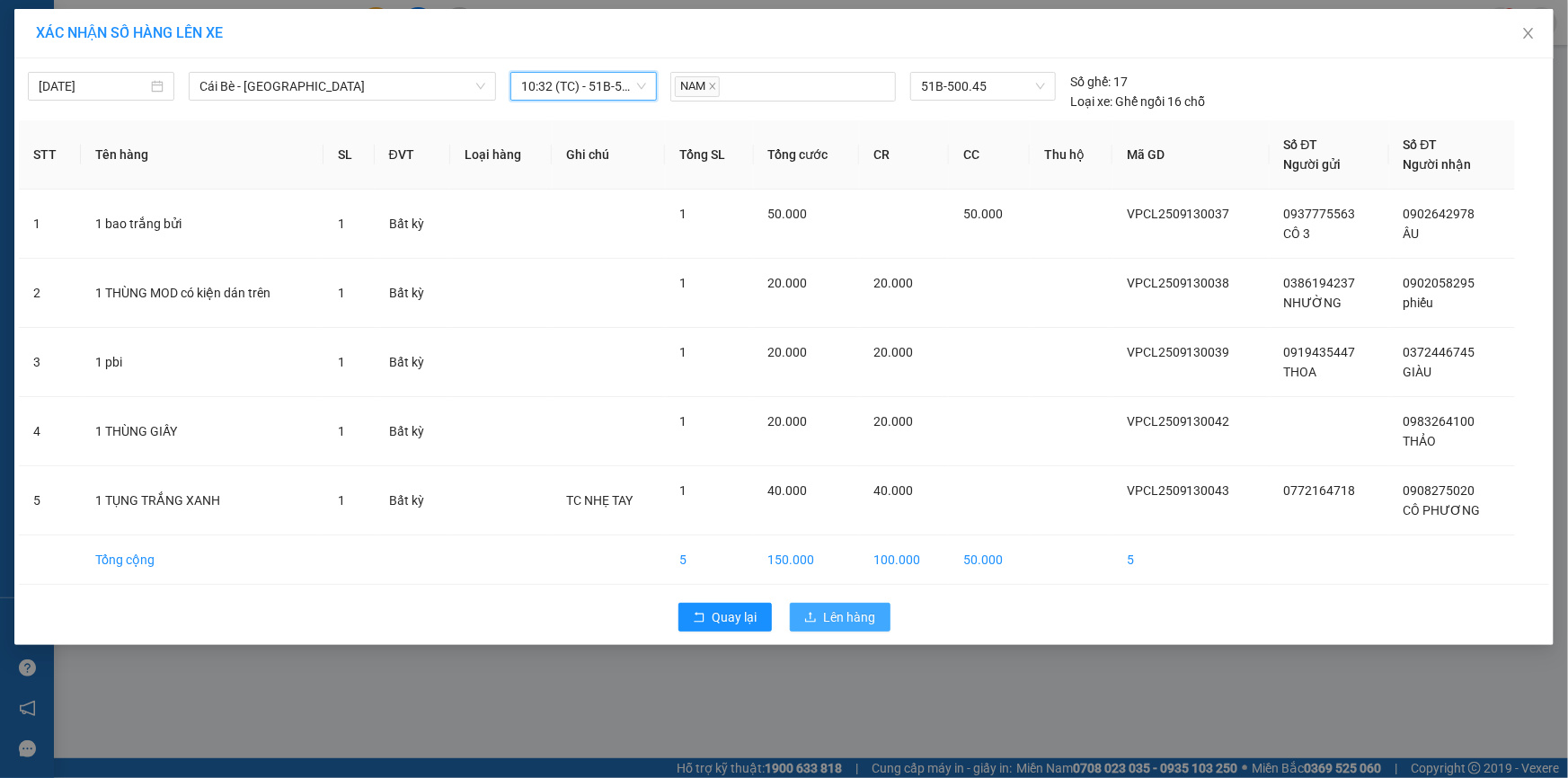
click at [814, 603] on button "Lên hàng" at bounding box center [840, 617] width 101 height 29
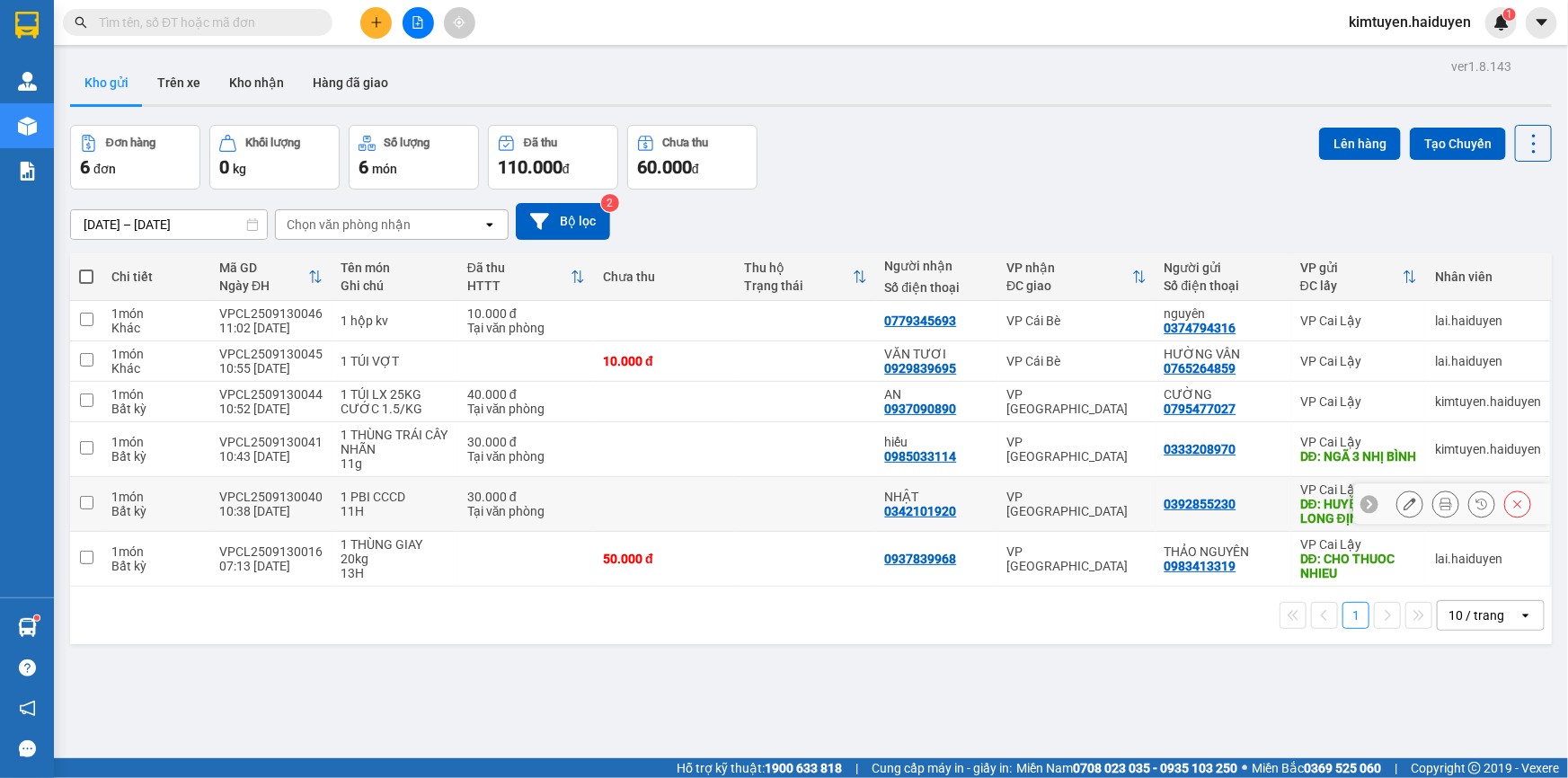
click at [531, 504] on div "Tại văn phòng" at bounding box center [527, 511] width 118 height 15
checkbox input "true"
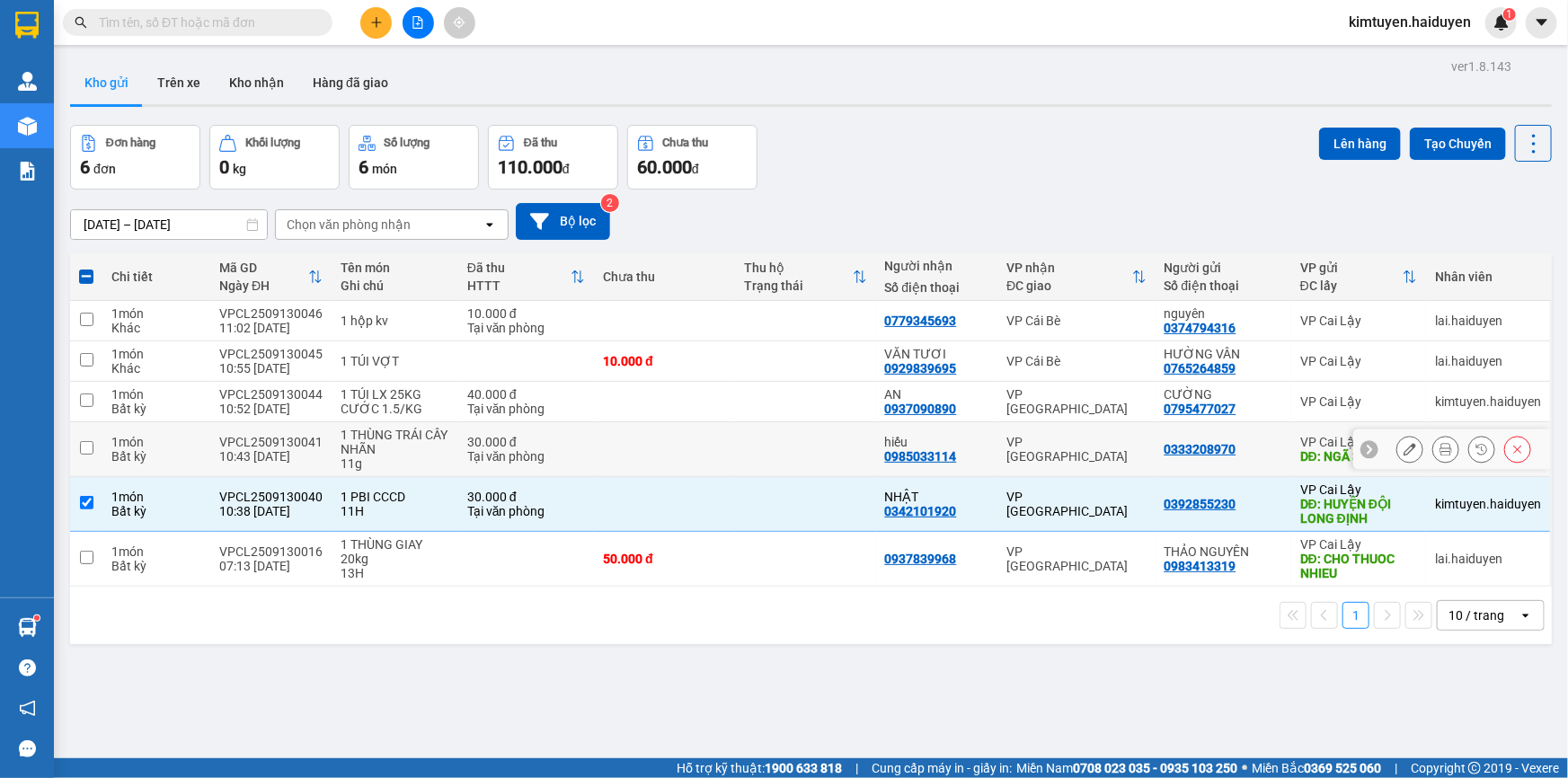
click at [528, 462] on div "Tại văn phòng" at bounding box center [527, 457] width 118 height 15
checkbox input "true"
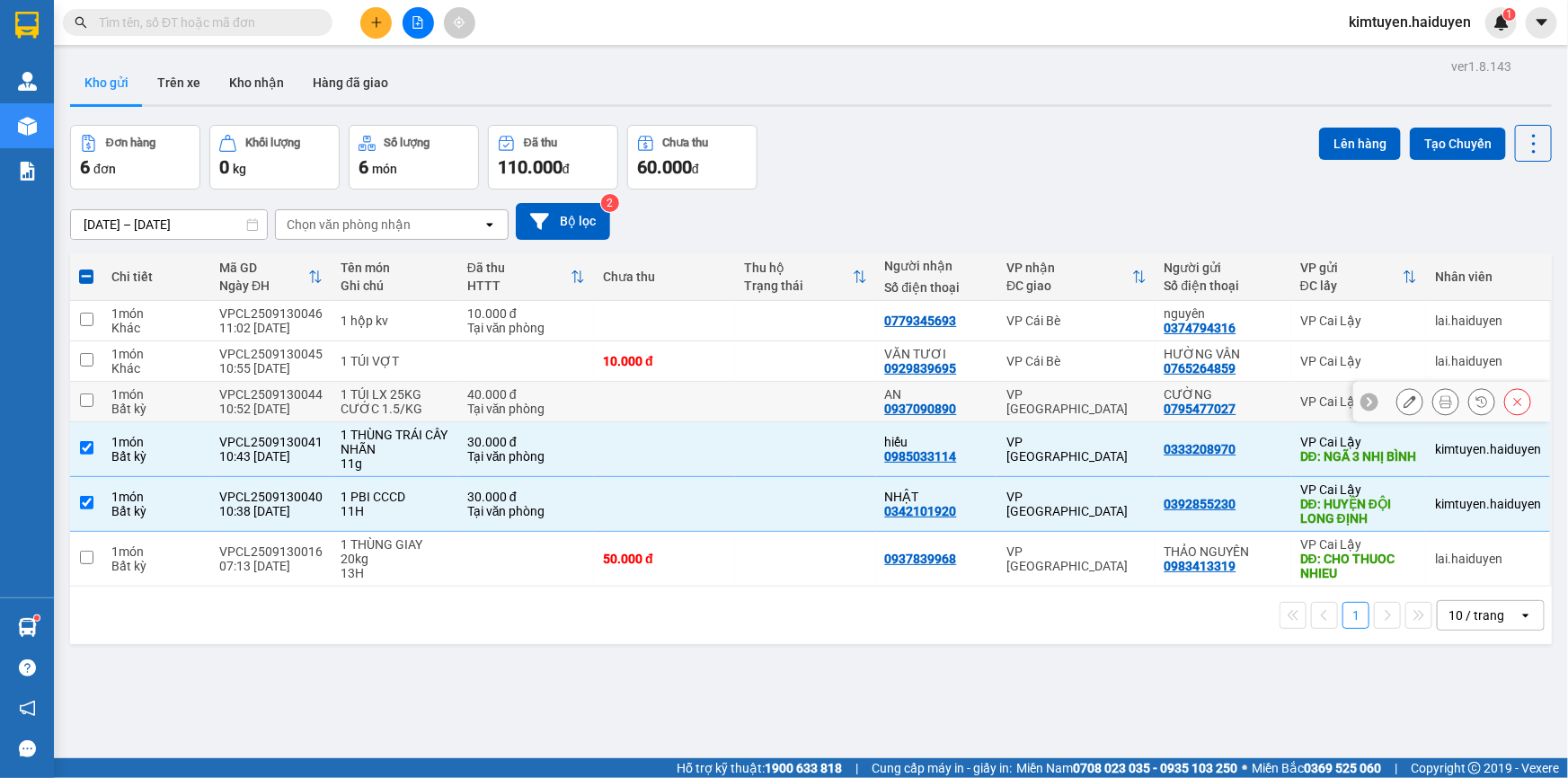
click at [518, 409] on div "Tại văn phòng" at bounding box center [527, 409] width 118 height 15
checkbox input "true"
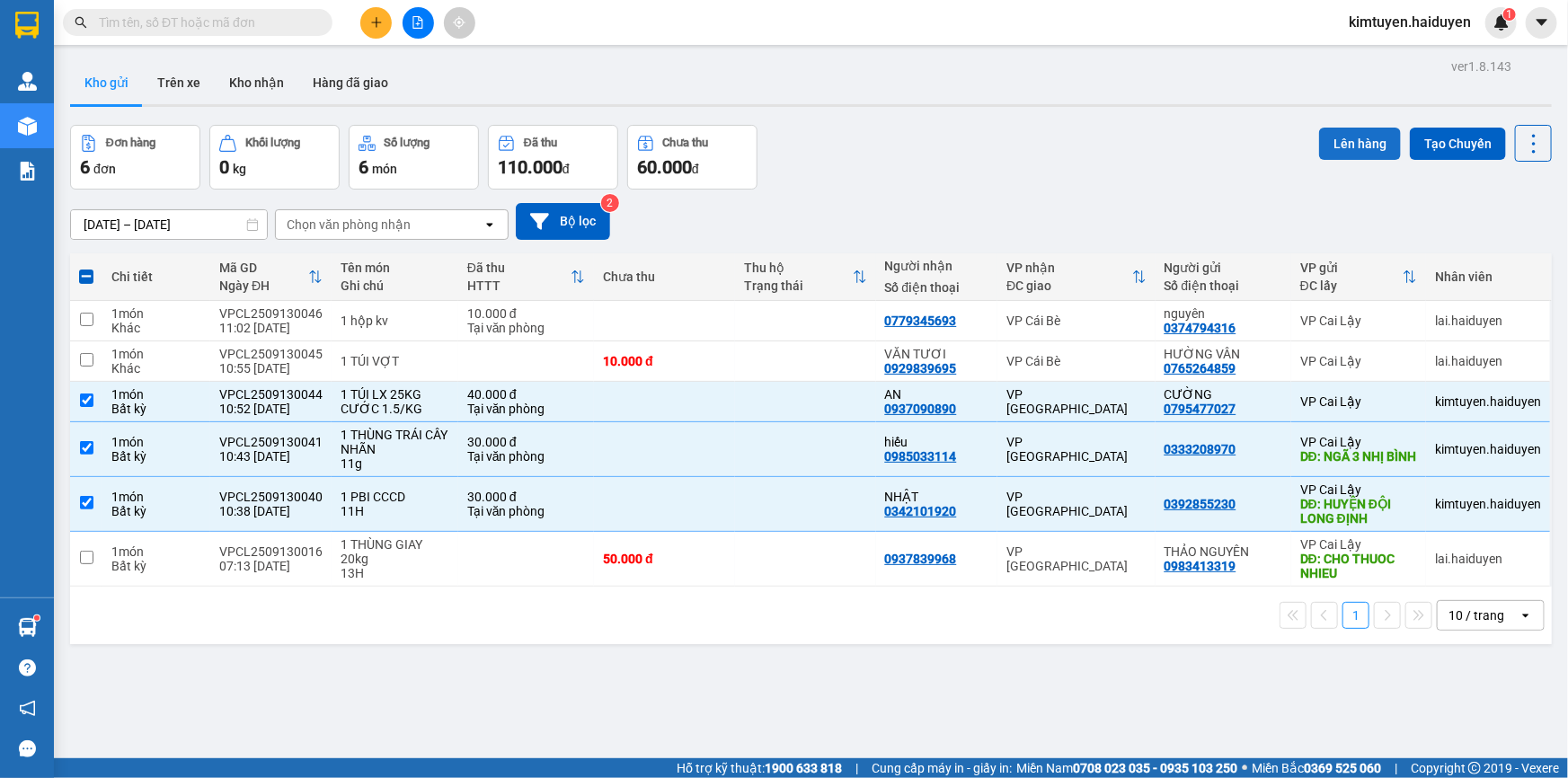
click at [1346, 152] on button "Lên hàng" at bounding box center [1360, 144] width 82 height 33
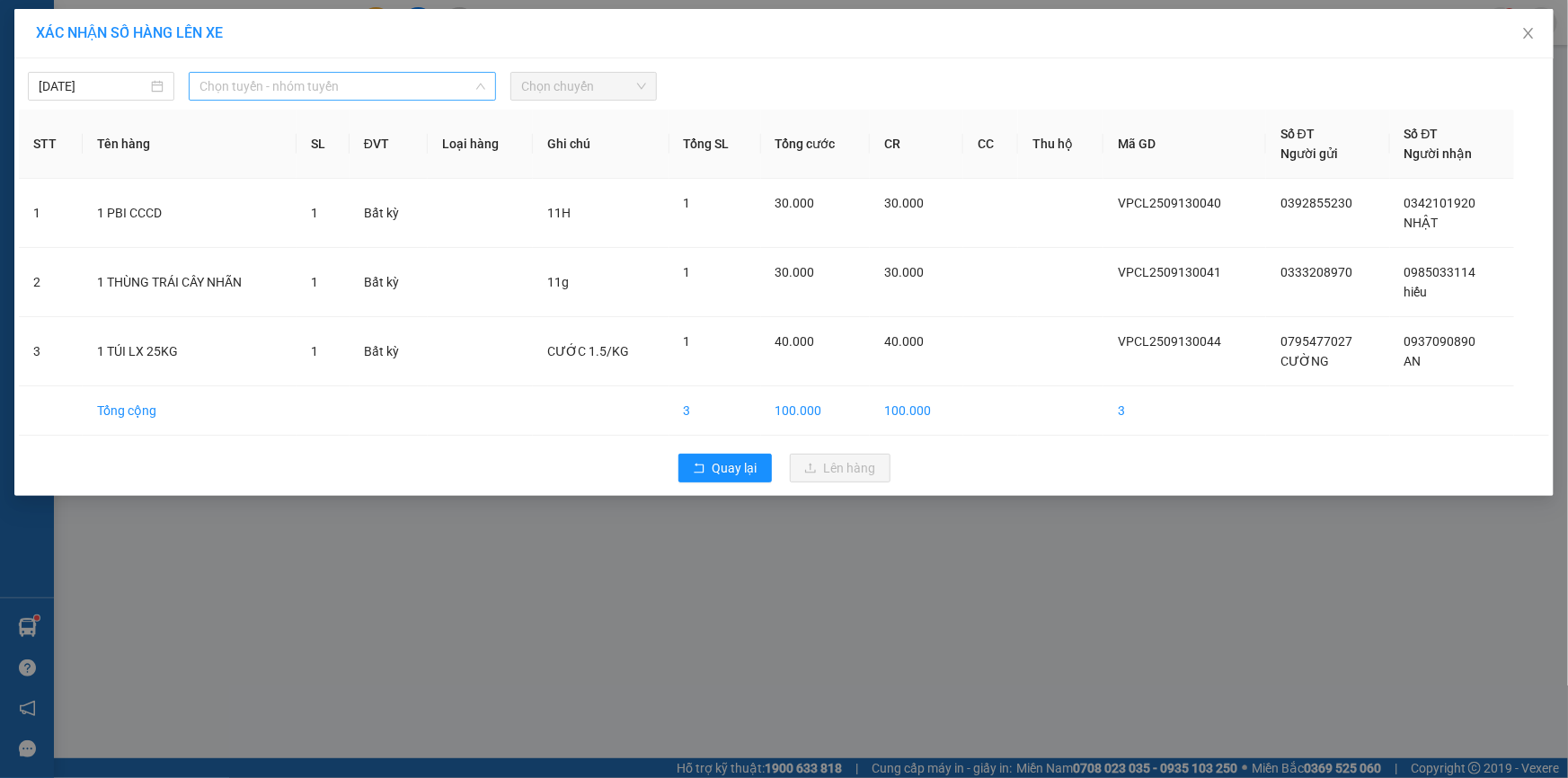
click at [406, 86] on span "Chọn tuyến - nhóm tuyến" at bounding box center [342, 86] width 286 height 27
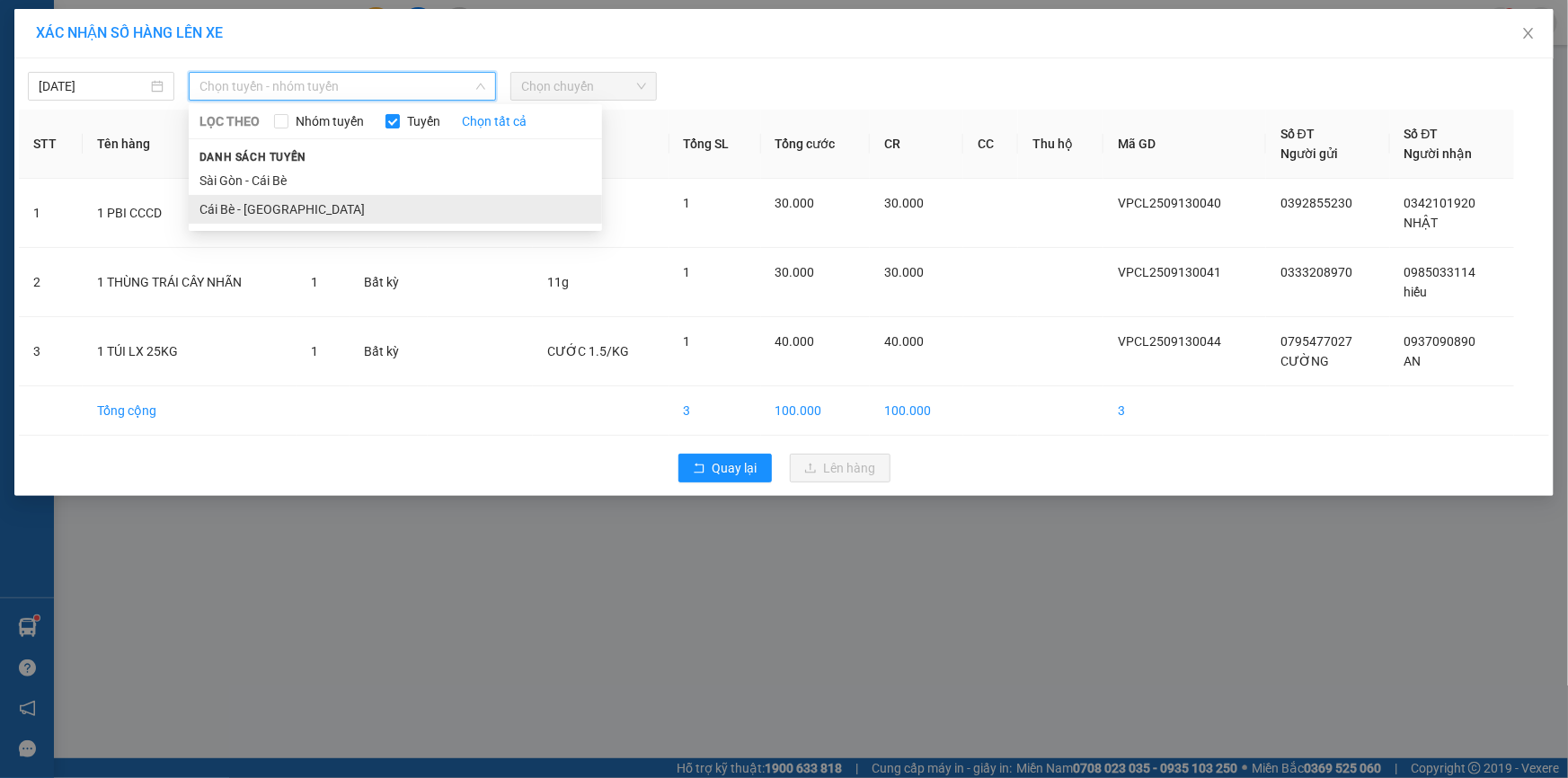
click at [369, 197] on li "Cái Bè - [GEOGRAPHIC_DATA]" at bounding box center [395, 210] width 413 height 29
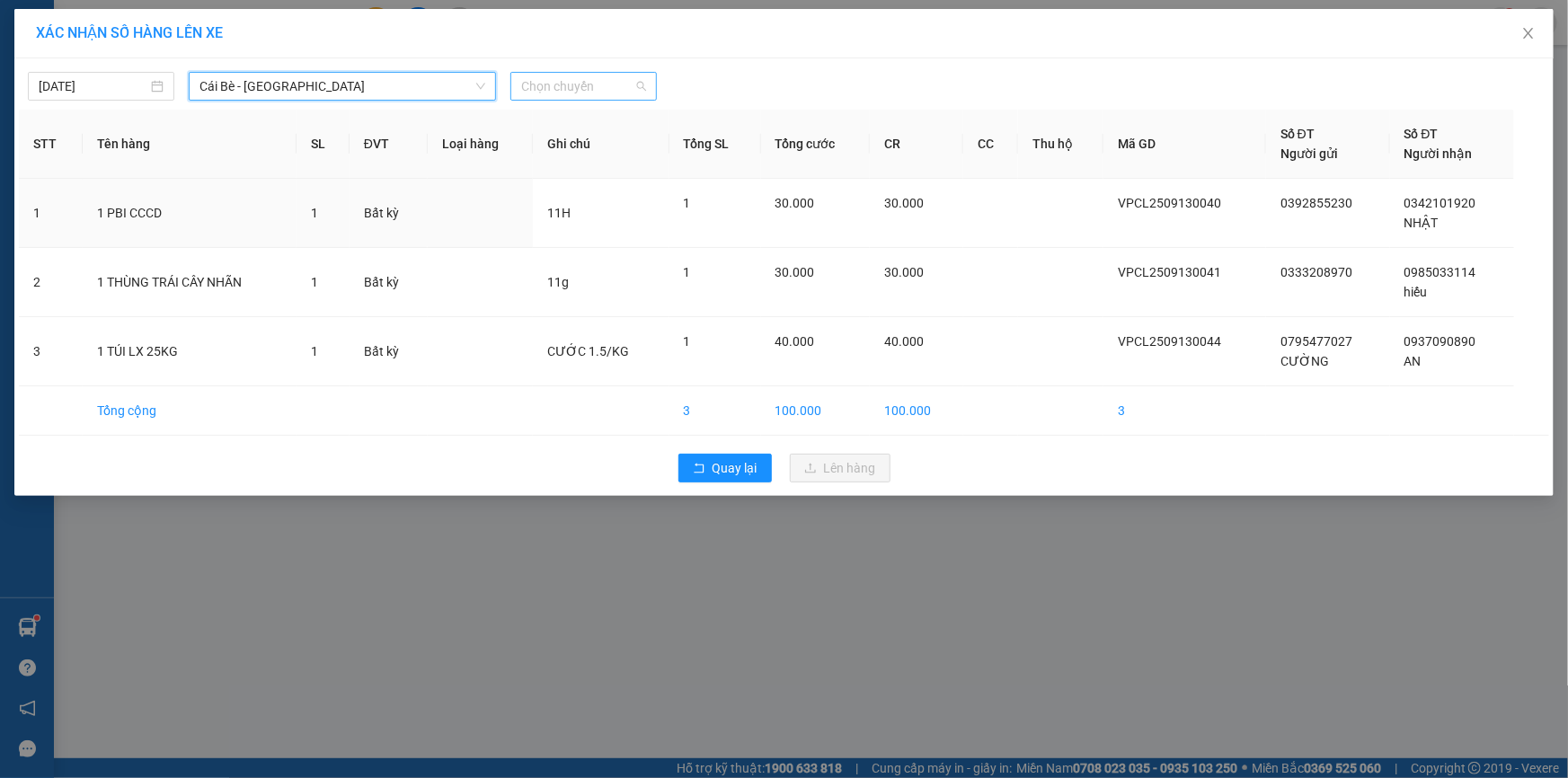
click at [537, 97] on span "Chọn chuyến" at bounding box center [584, 86] width 125 height 27
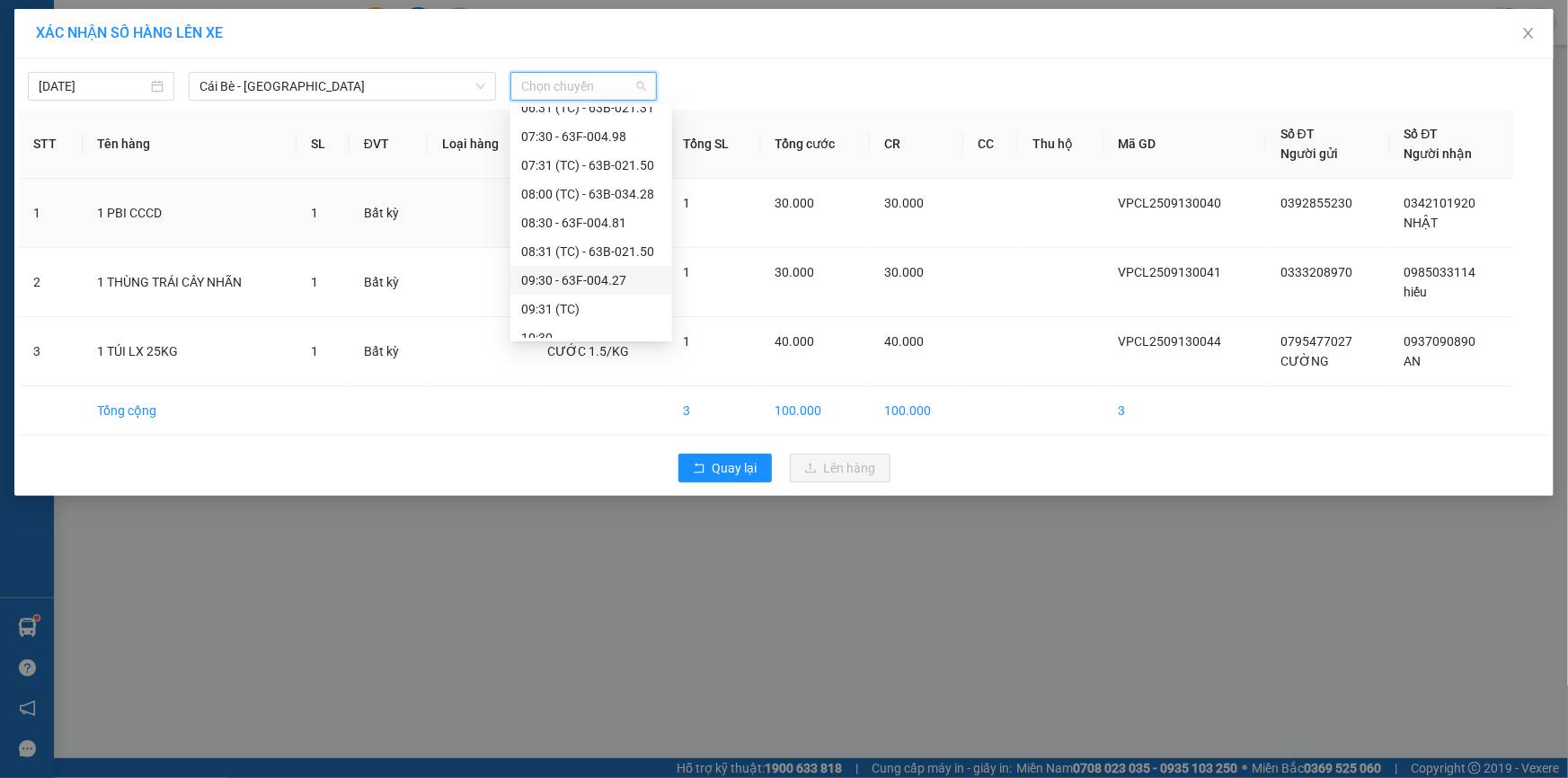
scroll to position [408, 0]
click at [589, 203] on div "10:31 (TC) - 63B-021.91" at bounding box center [591, 203] width 140 height 20
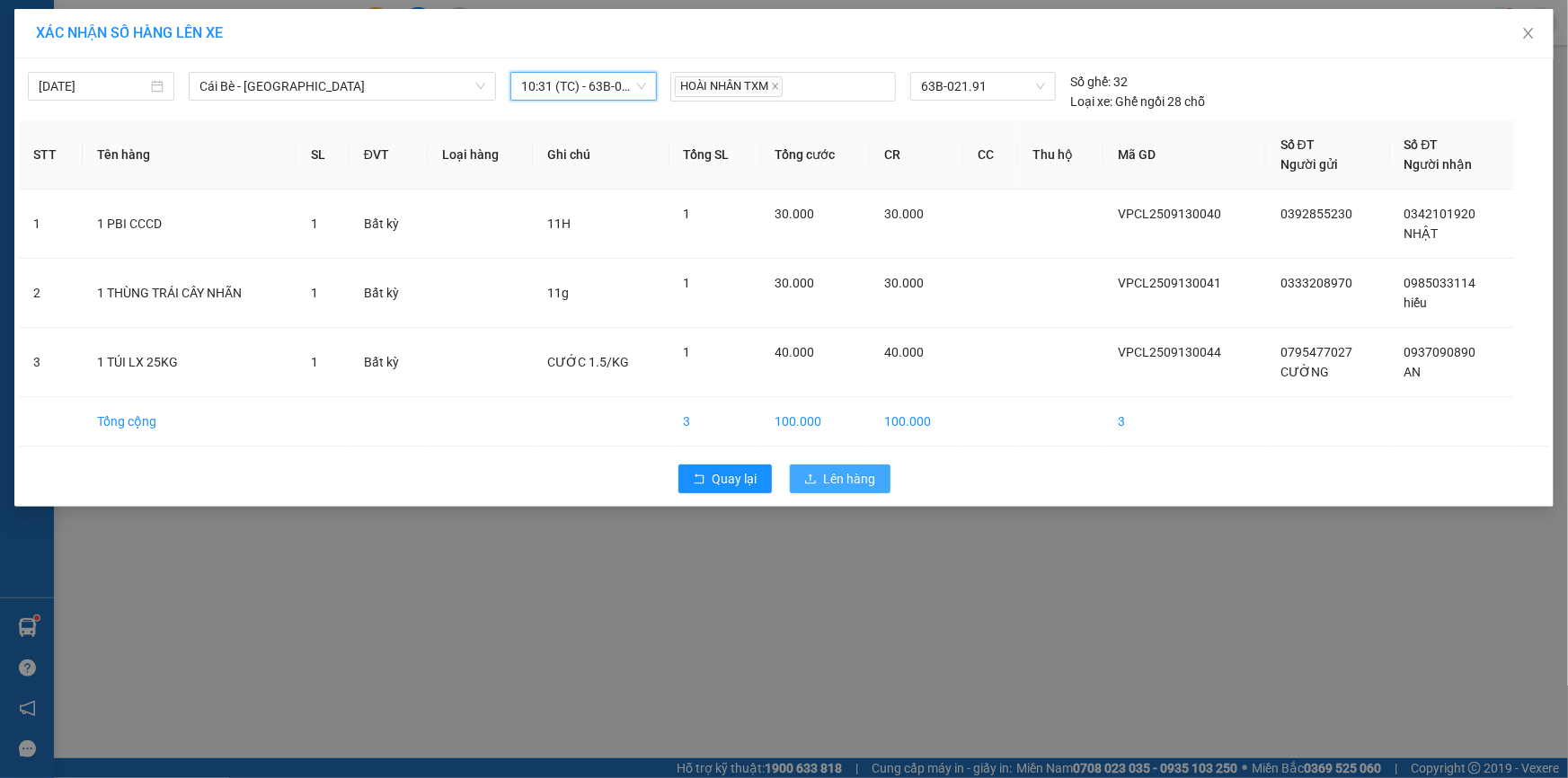
click at [838, 486] on span "Lên hàng" at bounding box center [850, 479] width 52 height 20
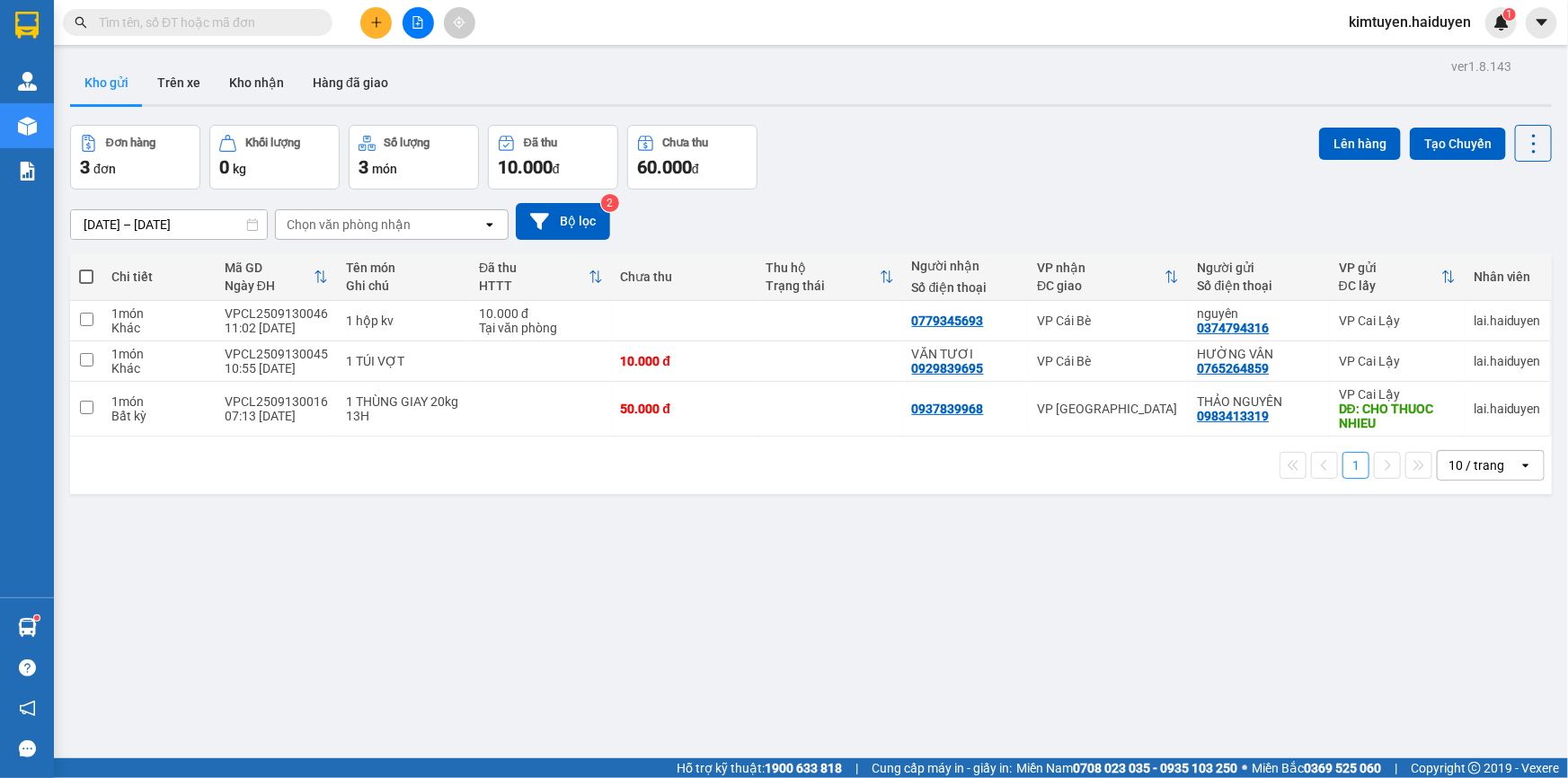
click at [375, 22] on icon "plus" at bounding box center [376, 22] width 10 height 1
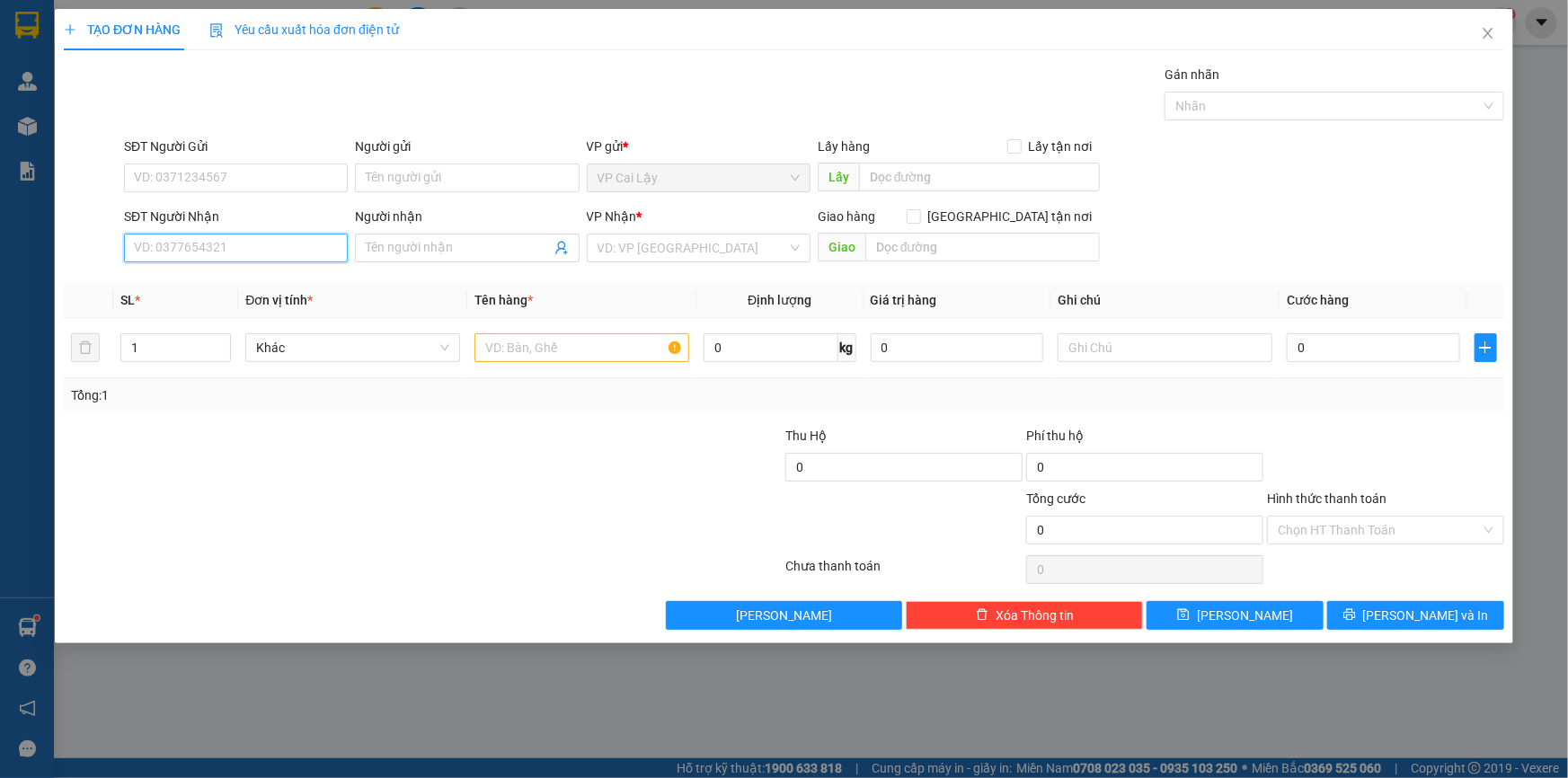
click at [273, 252] on input "SĐT Người Nhận" at bounding box center [236, 248] width 223 height 29
click at [207, 249] on input "0903996772" at bounding box center [236, 248] width 223 height 29
click at [213, 249] on input "0903996772" at bounding box center [236, 248] width 223 height 29
type input "0903996772"
click at [252, 511] on div at bounding box center [302, 519] width 482 height 63
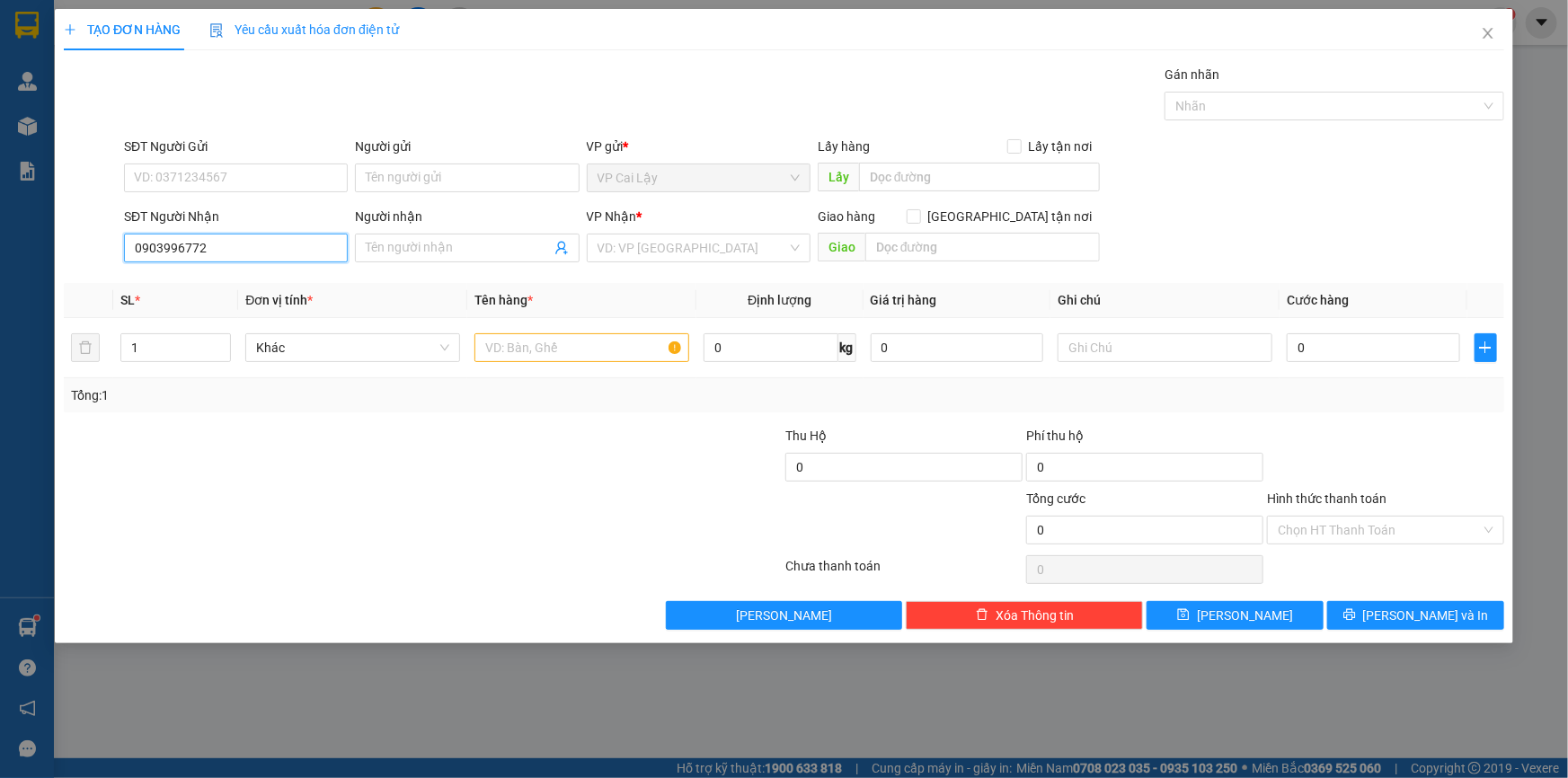
click at [222, 255] on input "0903996772" at bounding box center [236, 248] width 223 height 29
click at [222, 251] on input "0903996772" at bounding box center [236, 248] width 223 height 29
drag, startPoint x: 519, startPoint y: 566, endPoint x: 609, endPoint y: 520, distance: 101.1
click at [357, 526] on div "Transit Pickup Surcharge Ids Transit Deliver Surcharge Ids Transit Deliver Surc…" at bounding box center [784, 347] width 1441 height 566
drag, startPoint x: 207, startPoint y: 367, endPoint x: 222, endPoint y: 369, distance: 15.1
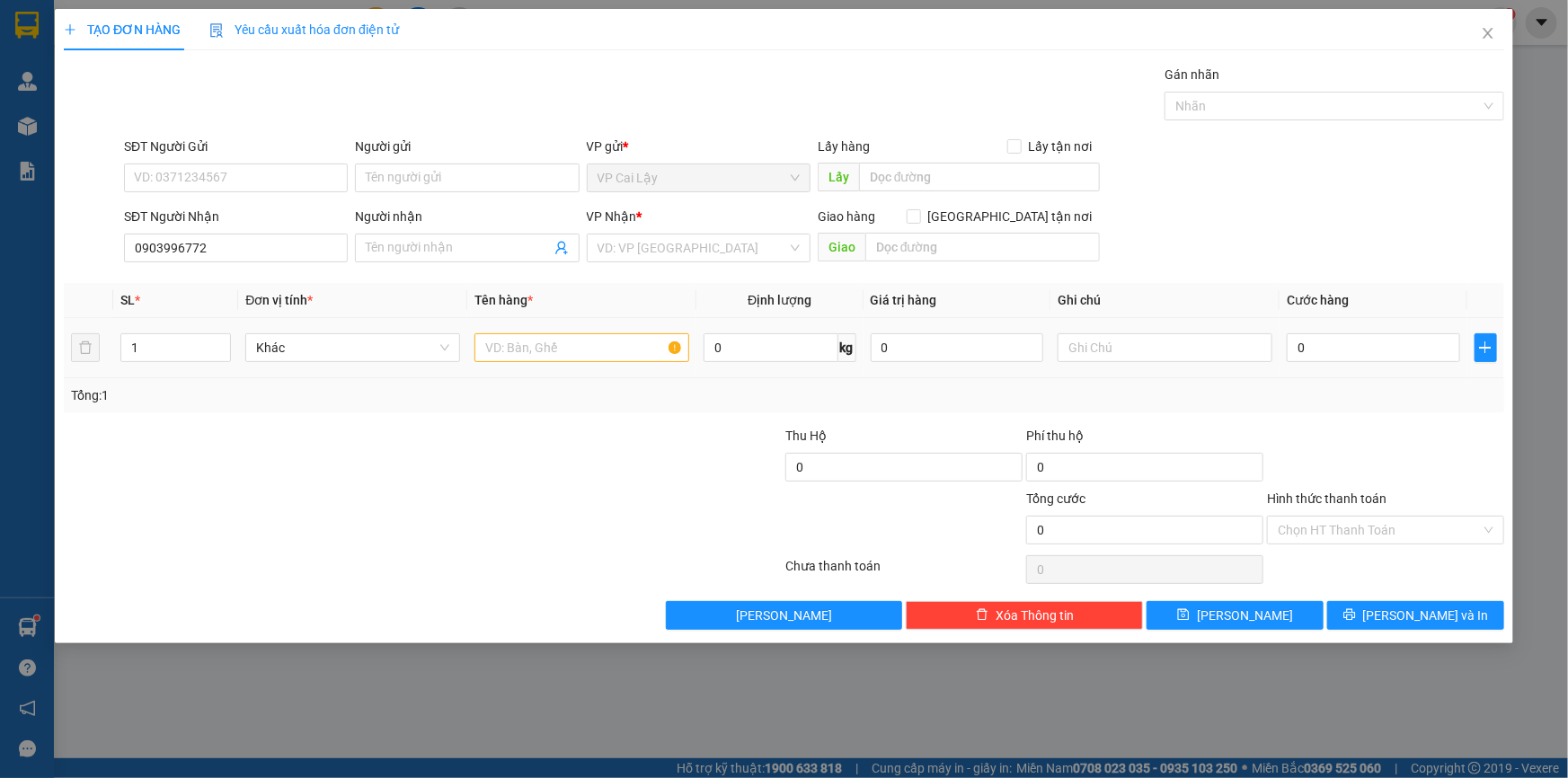
click at [222, 369] on td "1" at bounding box center [176, 348] width 125 height 60
click at [232, 251] on input "0903996772" at bounding box center [236, 248] width 223 height 29
click at [575, 346] on input "text" at bounding box center [582, 348] width 215 height 29
click at [238, 177] on input "SĐT Người Gửi" at bounding box center [236, 178] width 223 height 29
click at [239, 212] on div "0582441899 - LX THIÊN PHÚC" at bounding box center [235, 214] width 202 height 20
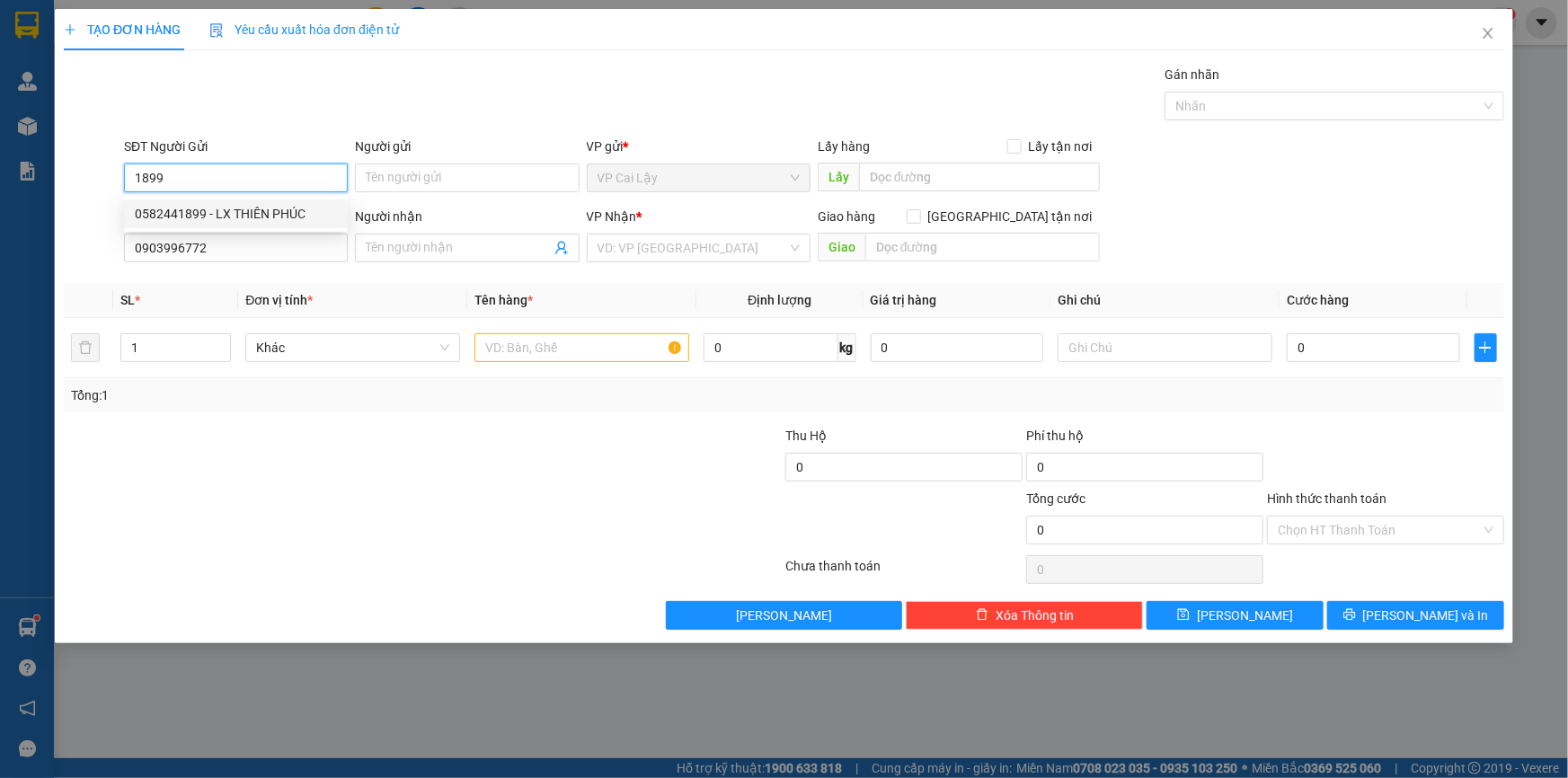
type input "0582441899"
type input "LX THIÊN PHÚC"
type input "LX THIÊN PHUC"
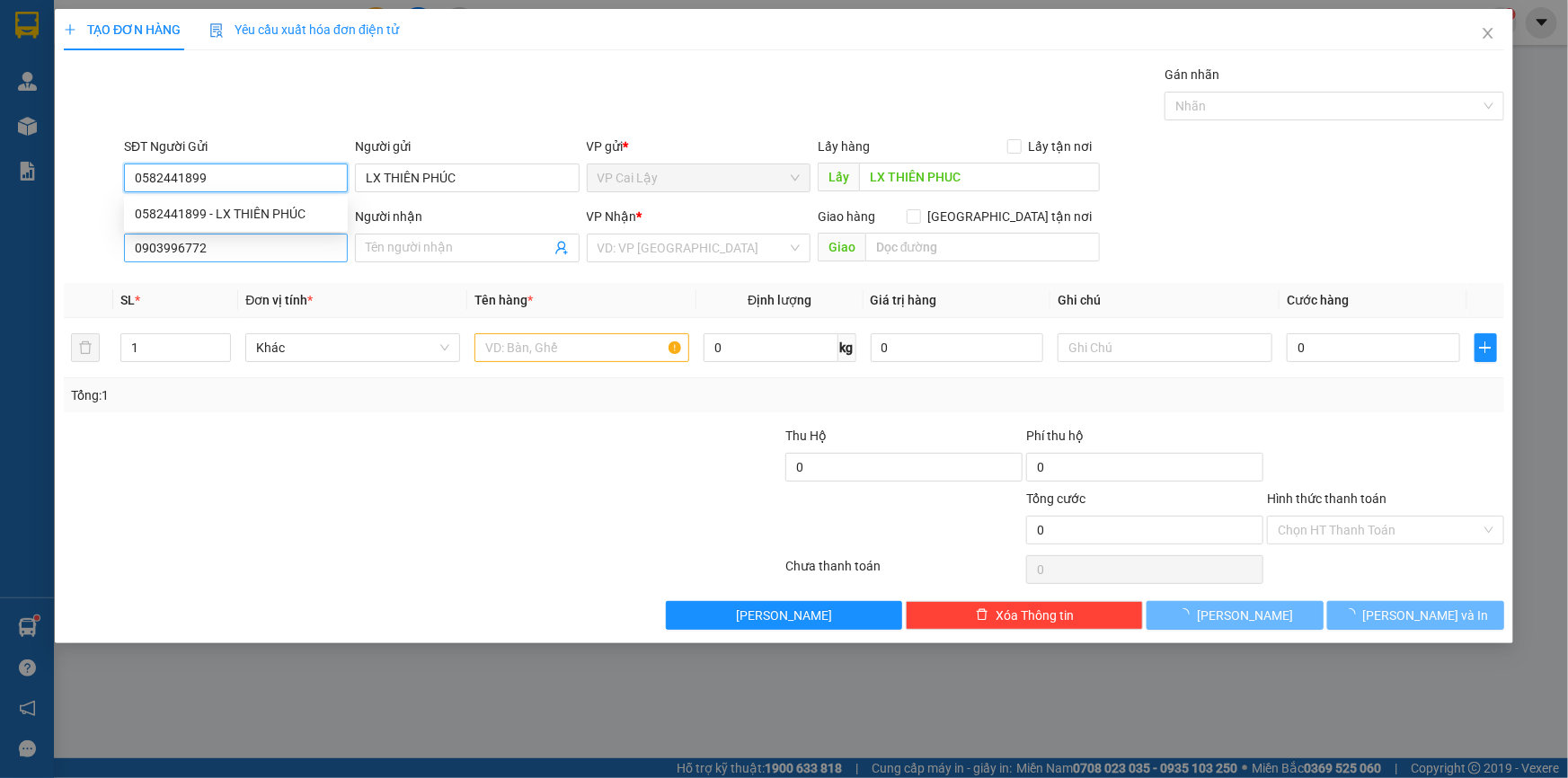
type input "20.000"
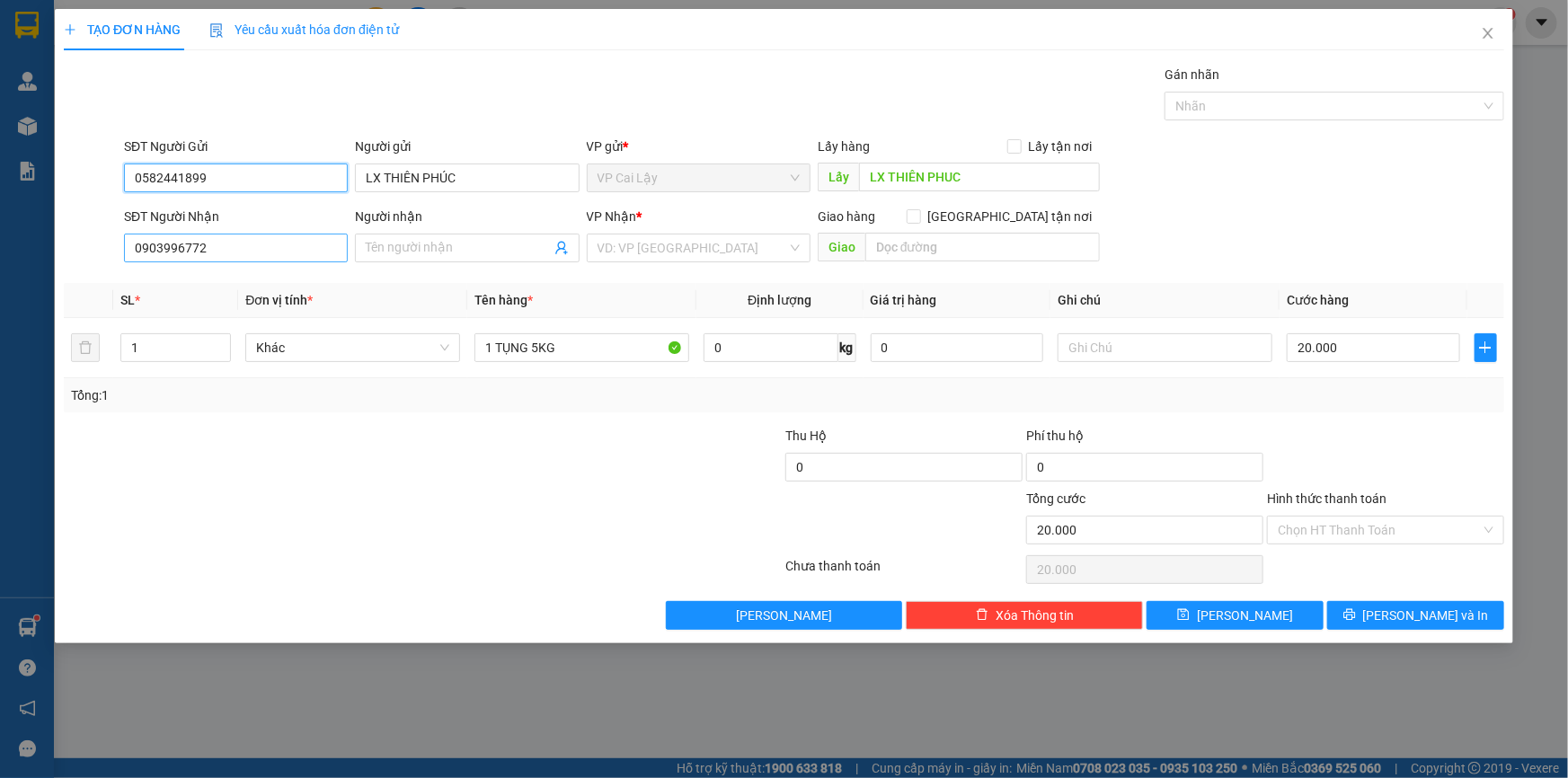
type input "0582441899"
click at [221, 245] on input "0903996772" at bounding box center [236, 248] width 223 height 29
click at [221, 184] on input "0582441899" at bounding box center [236, 178] width 223 height 29
drag, startPoint x: 205, startPoint y: 251, endPoint x: 73, endPoint y: 233, distance: 133.2
click at [73, 233] on div "SĐT Người Nhận 0903996772 0903996772 Người nhận Tên người nhận VP Nhận * VD: VP…" at bounding box center [784, 238] width 1445 height 63
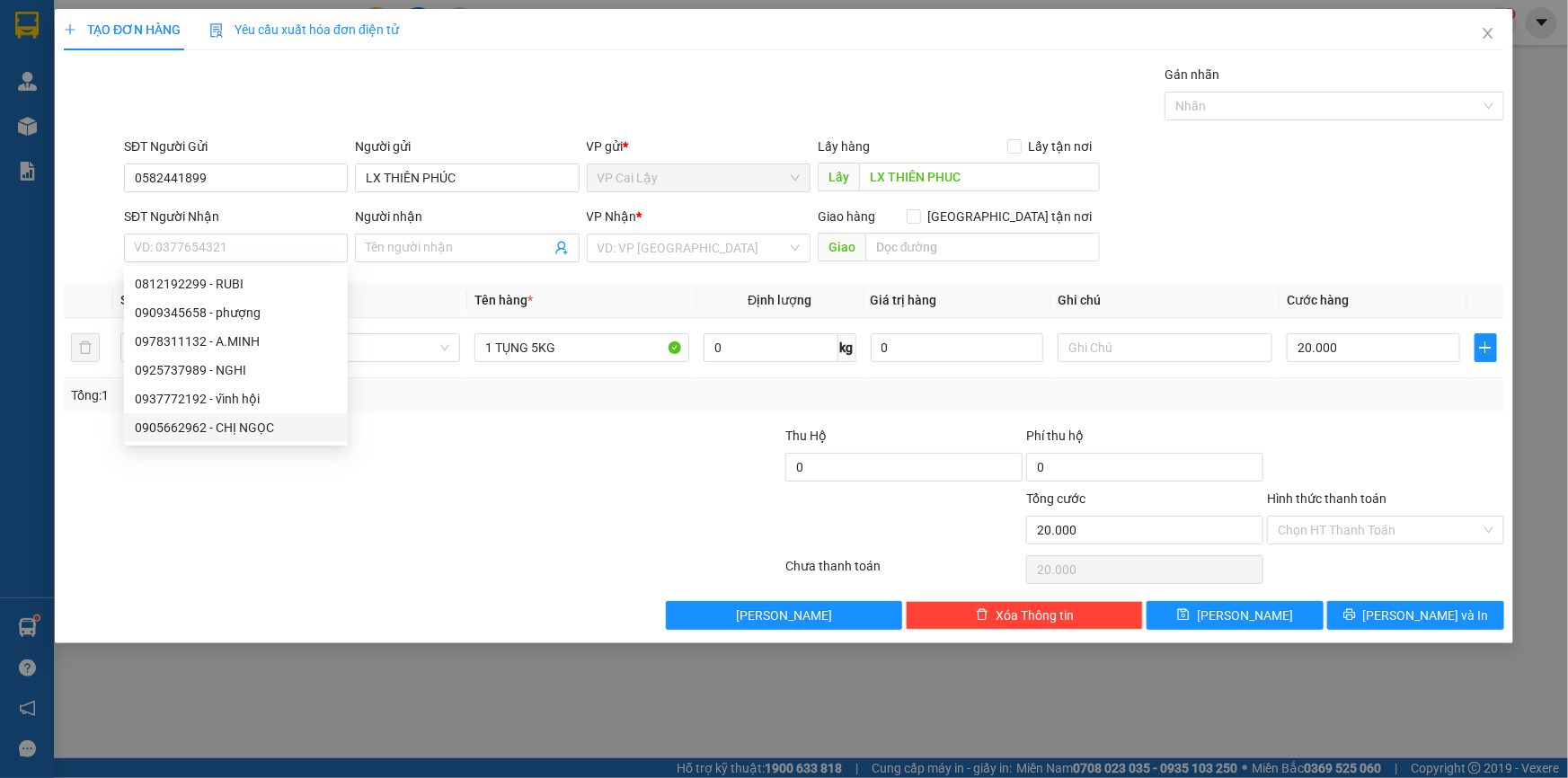
click at [341, 476] on div at bounding box center [302, 457] width 482 height 63
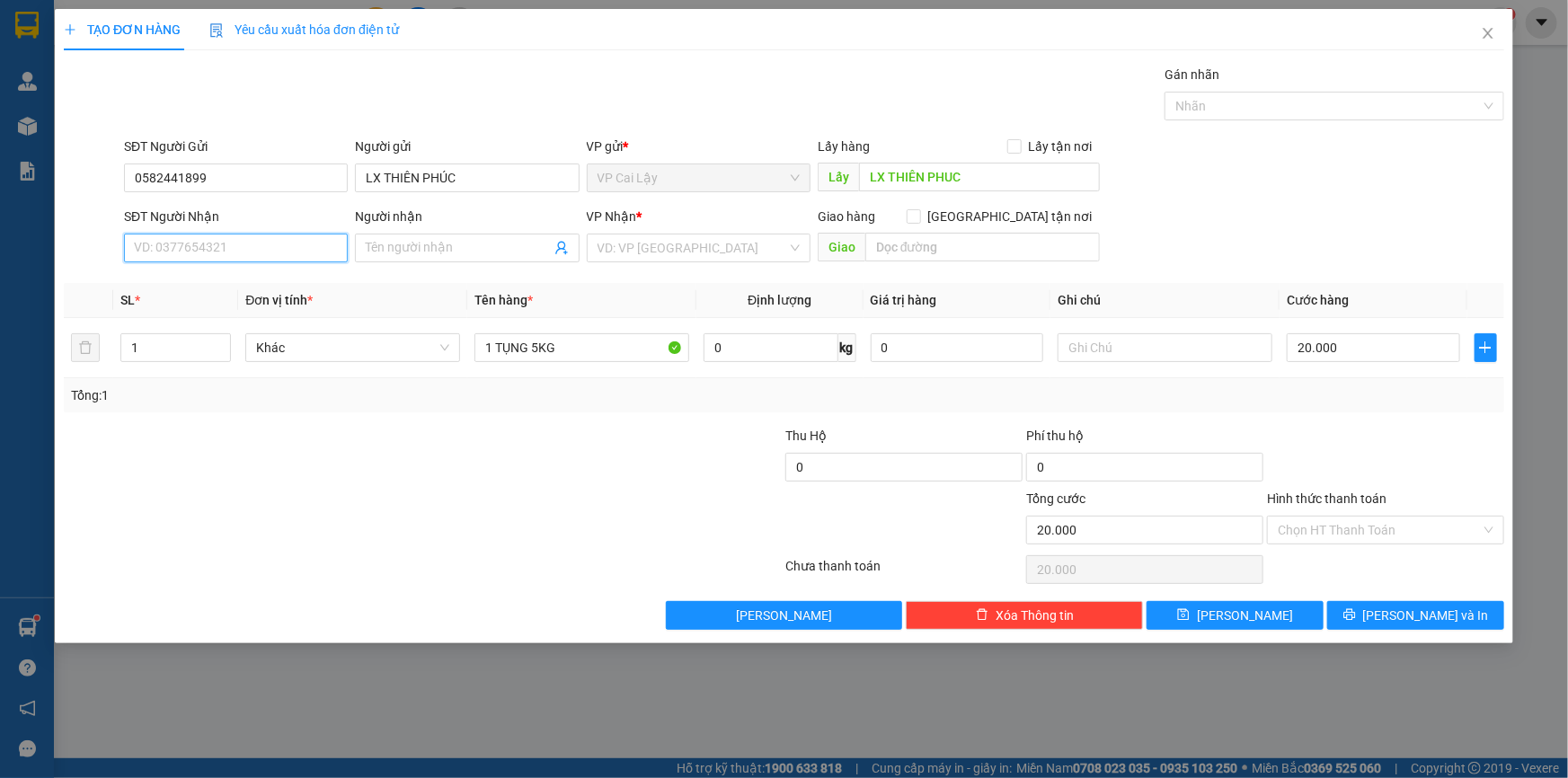
click at [197, 245] on input "SĐT Người Nhận" at bounding box center [236, 248] width 223 height 29
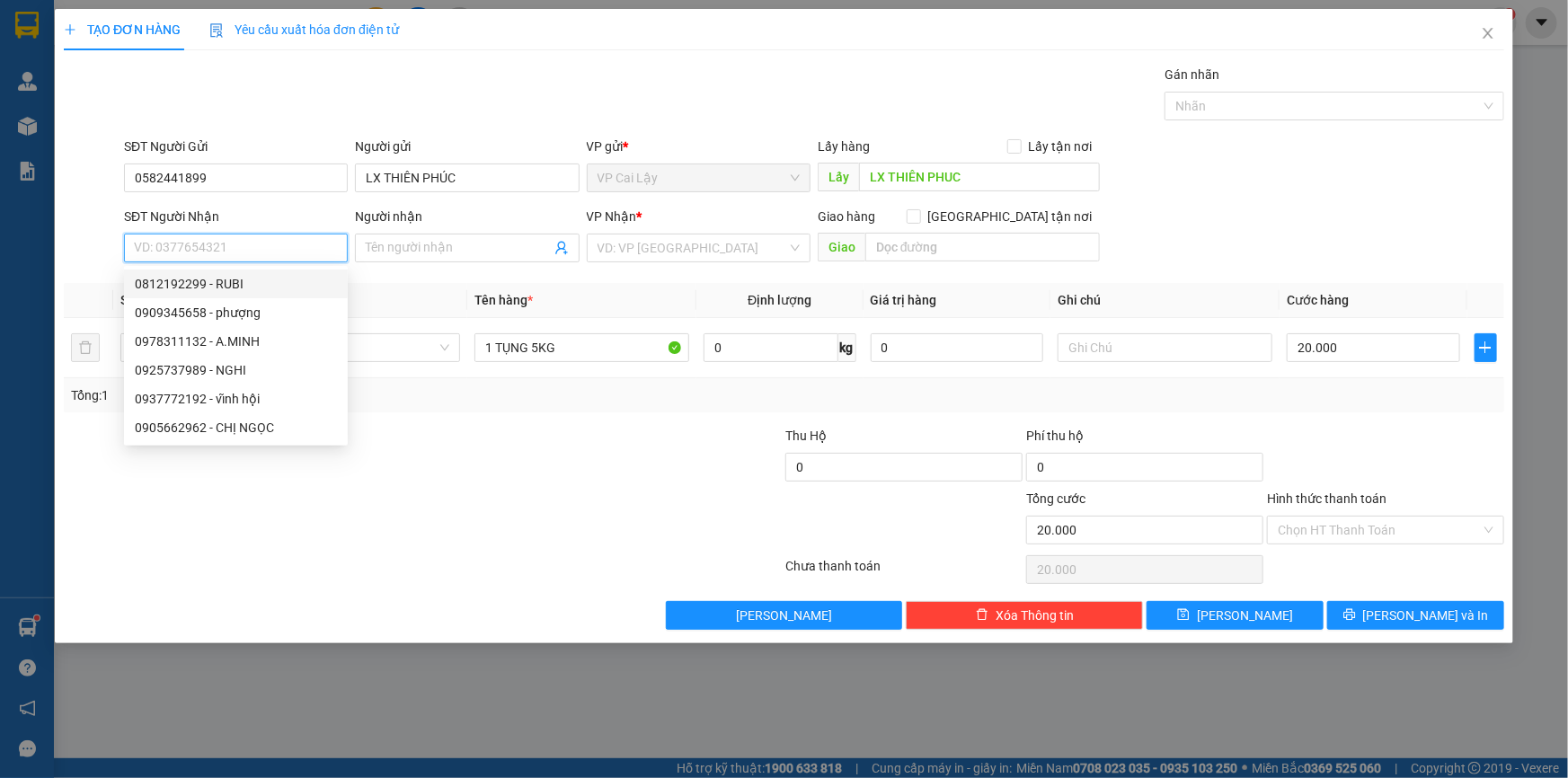
click at [260, 246] on input "SĐT Người Nhận" at bounding box center [236, 248] width 223 height 29
paste input "0903996772"
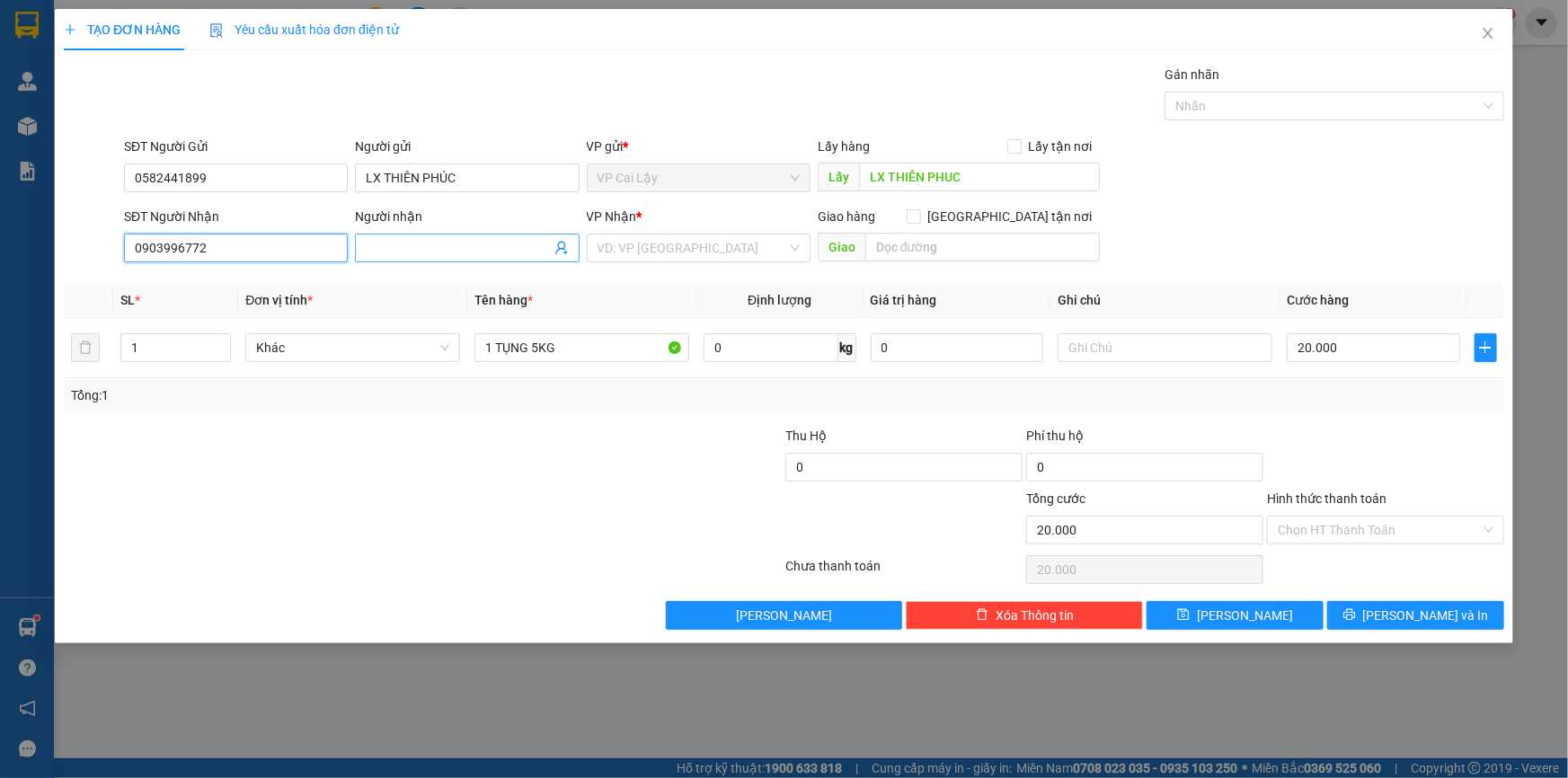
type input "0903996772"
click at [370, 241] on input "Người nhận" at bounding box center [458, 248] width 184 height 20
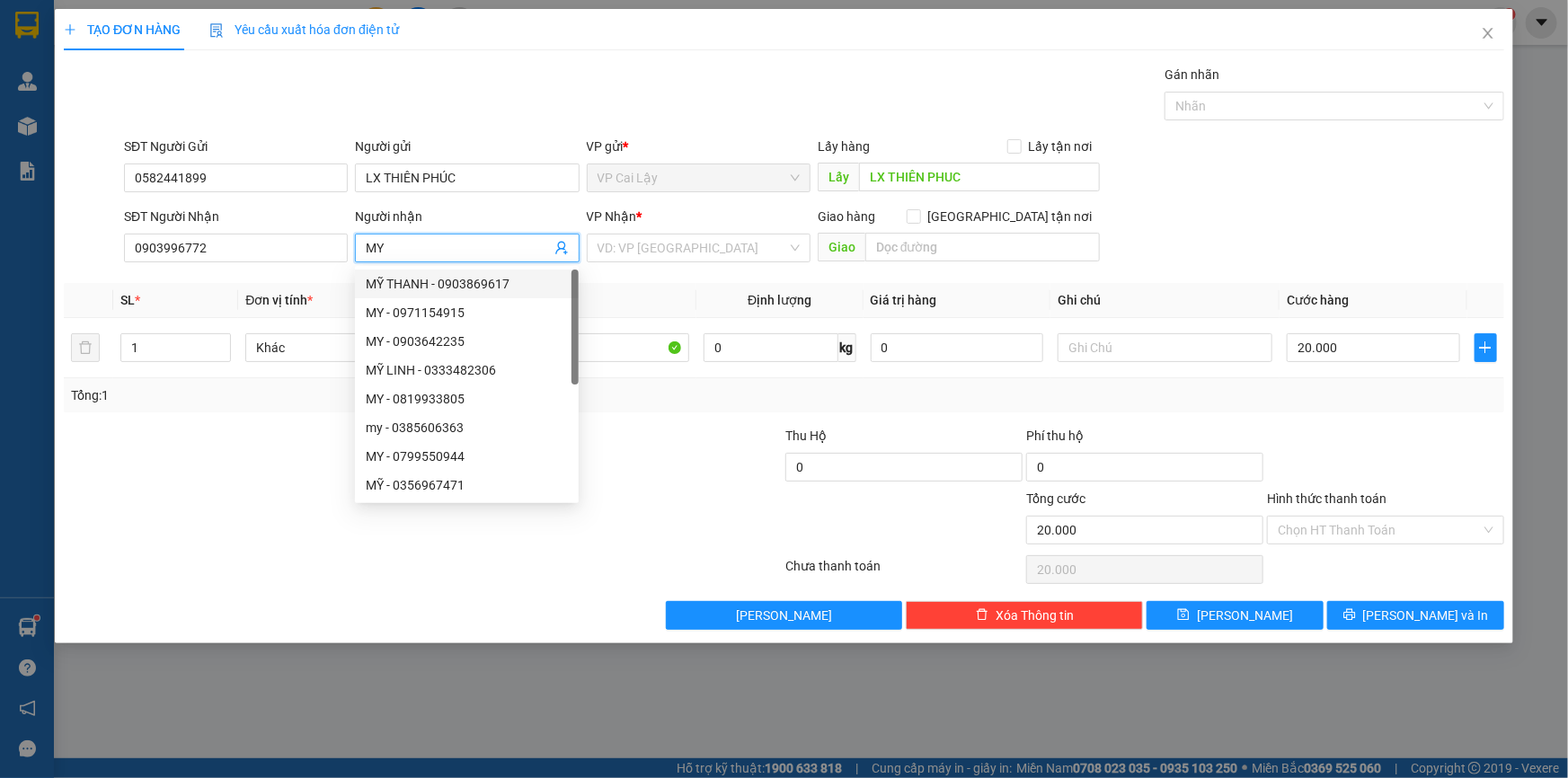
type input "MY"
click at [772, 458] on div at bounding box center [664, 457] width 241 height 63
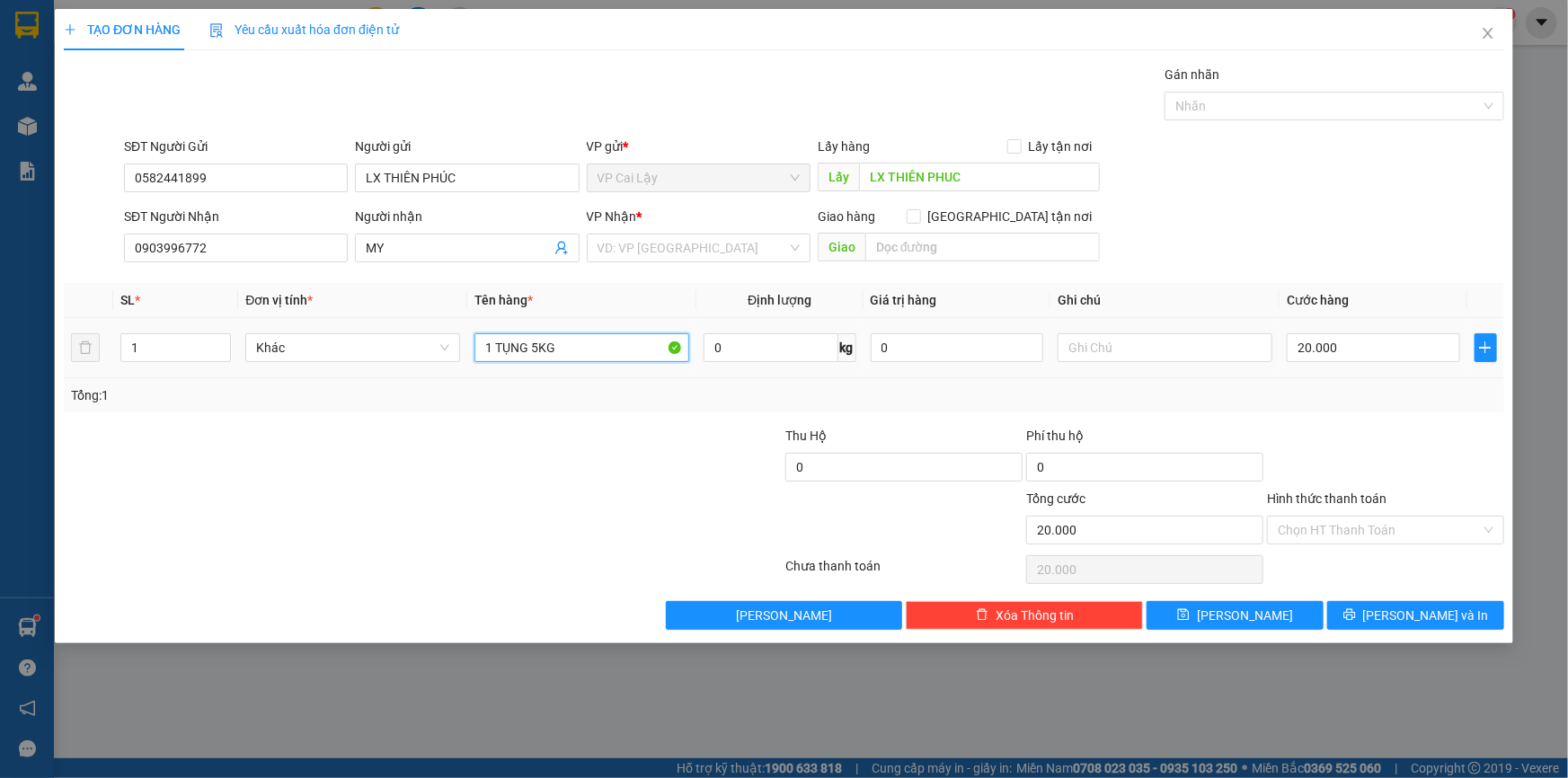
click at [613, 358] on input "1 TỤNG 5KG" at bounding box center [582, 348] width 215 height 29
click at [1366, 522] on input "Hình thức thanh toán" at bounding box center [1380, 530] width 203 height 27
click at [1351, 444] on div at bounding box center [1386, 457] width 241 height 63
click at [1399, 611] on button "[PERSON_NAME] và In" at bounding box center [1415, 616] width 177 height 29
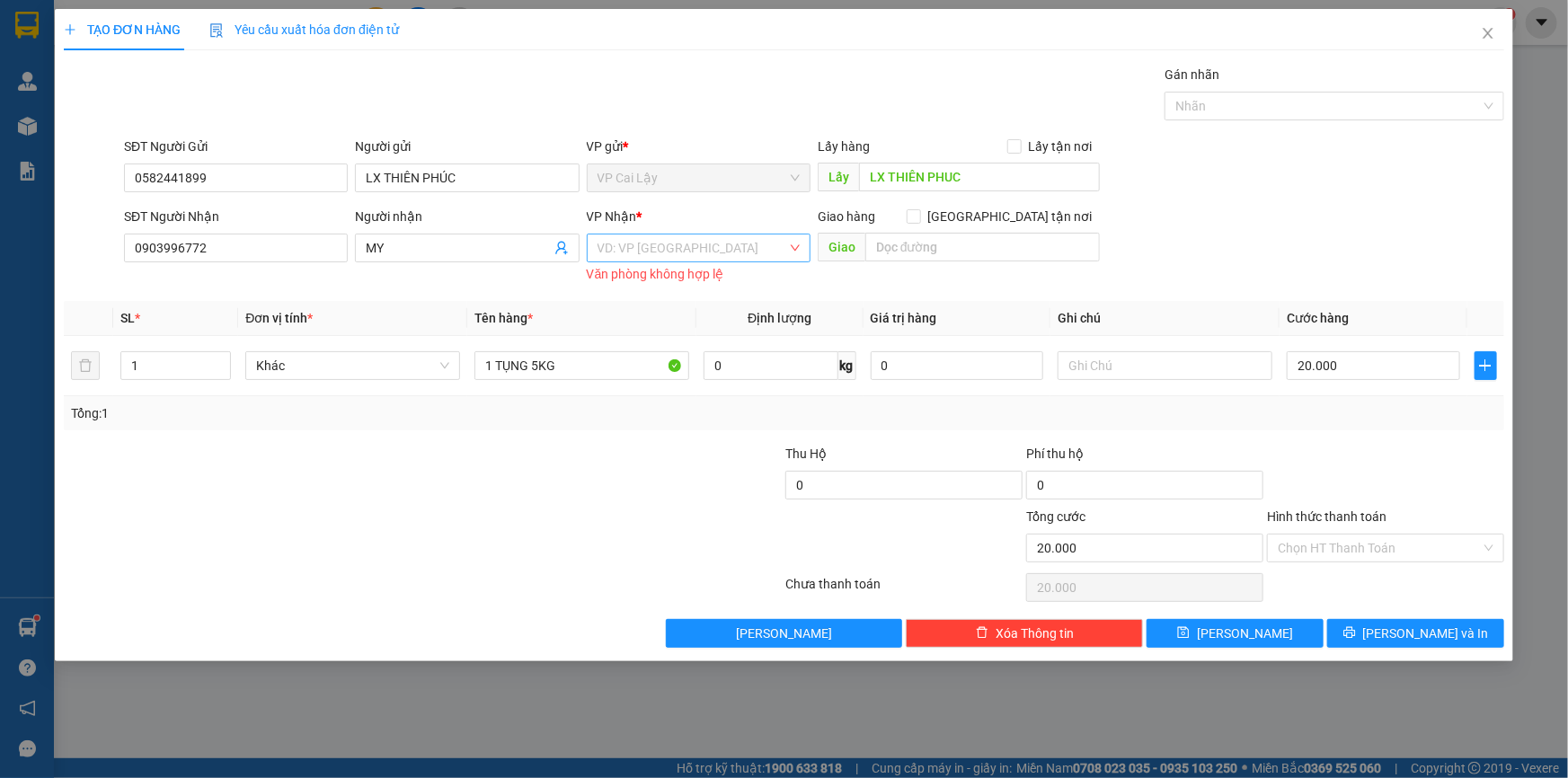
click at [712, 236] on input "search" at bounding box center [692, 248] width 190 height 27
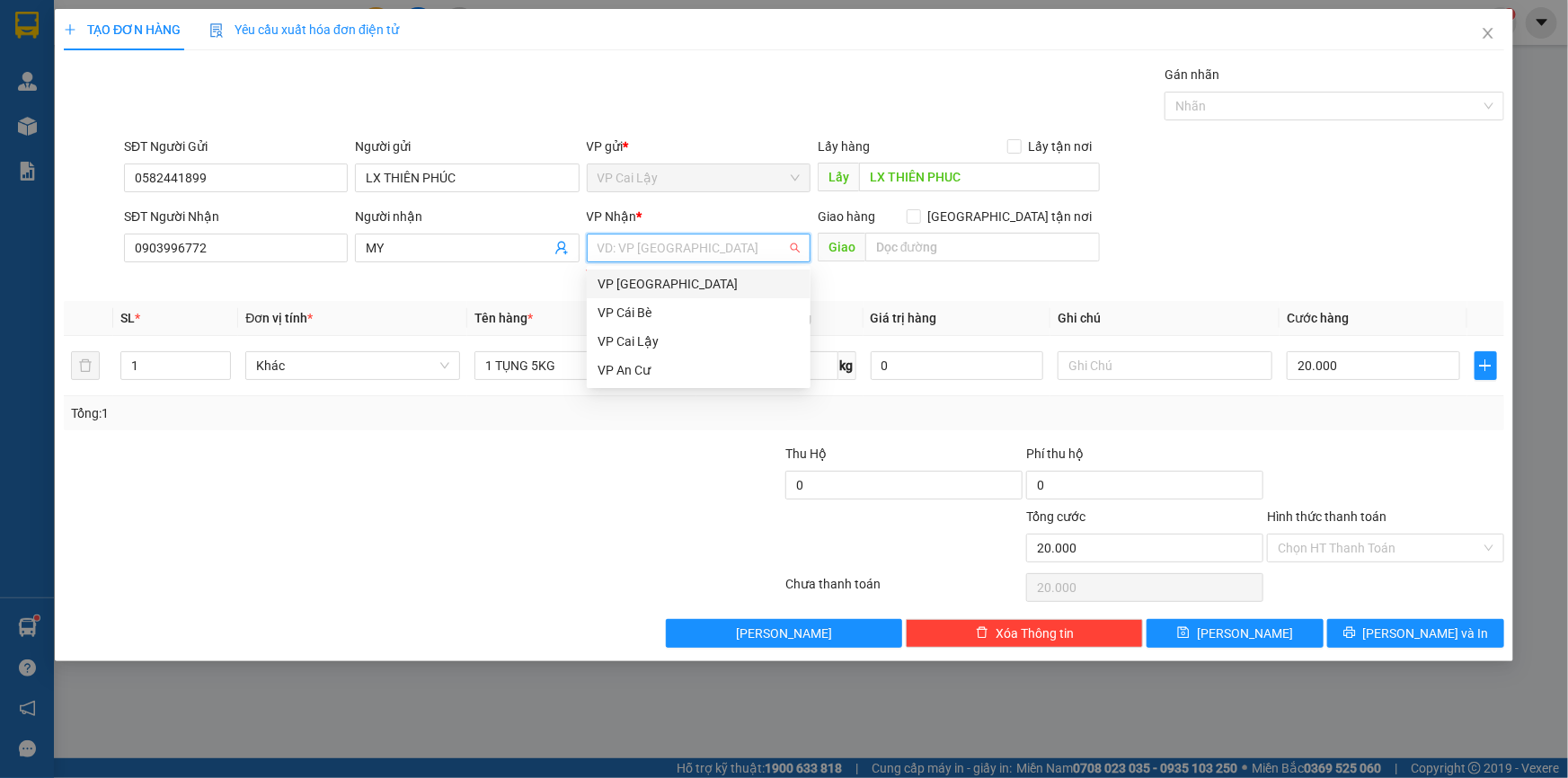
click at [699, 281] on div "VP [GEOGRAPHIC_DATA]" at bounding box center [698, 284] width 202 height 20
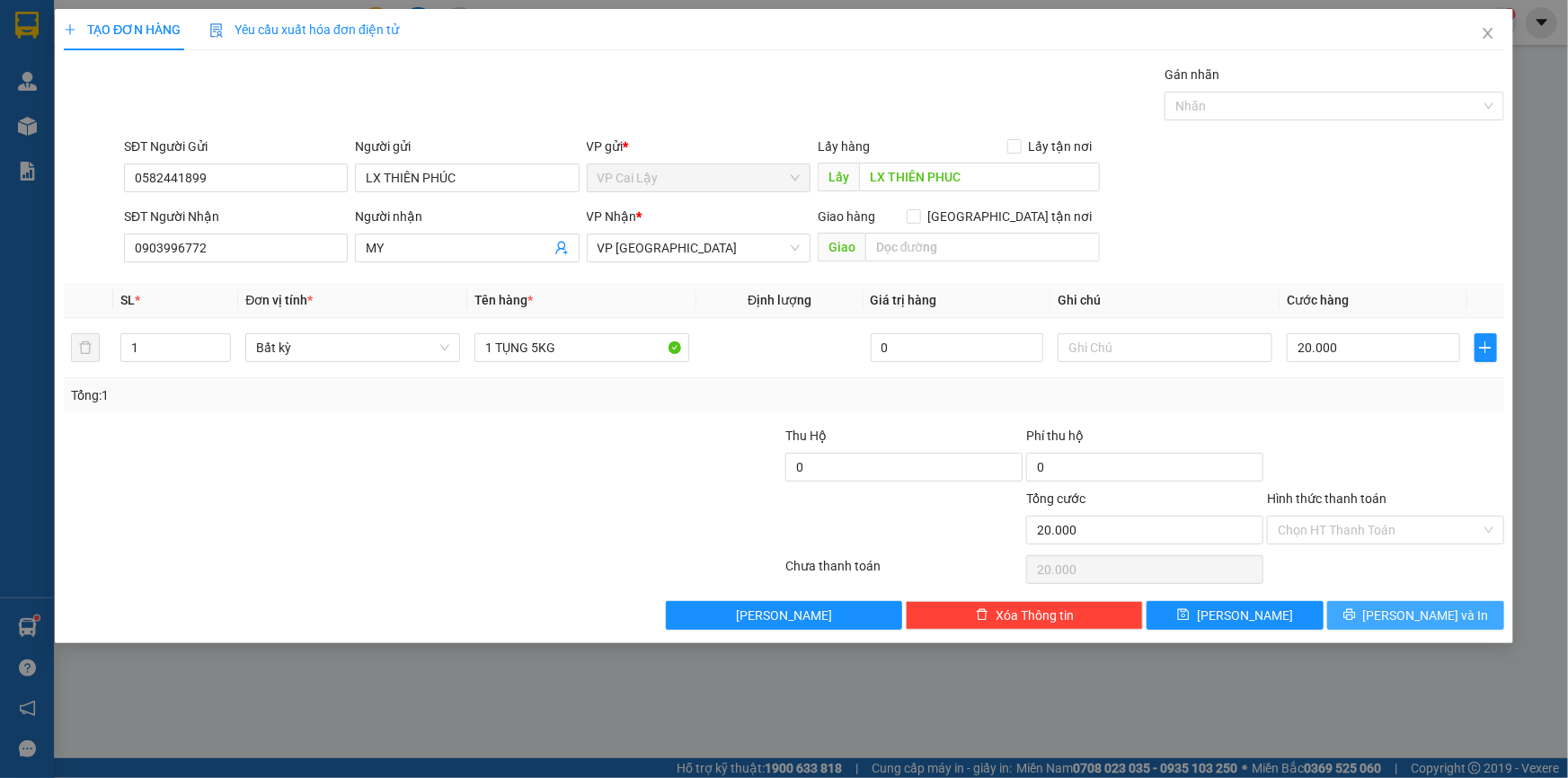
click at [1356, 610] on icon "printer" at bounding box center [1350, 615] width 13 height 13
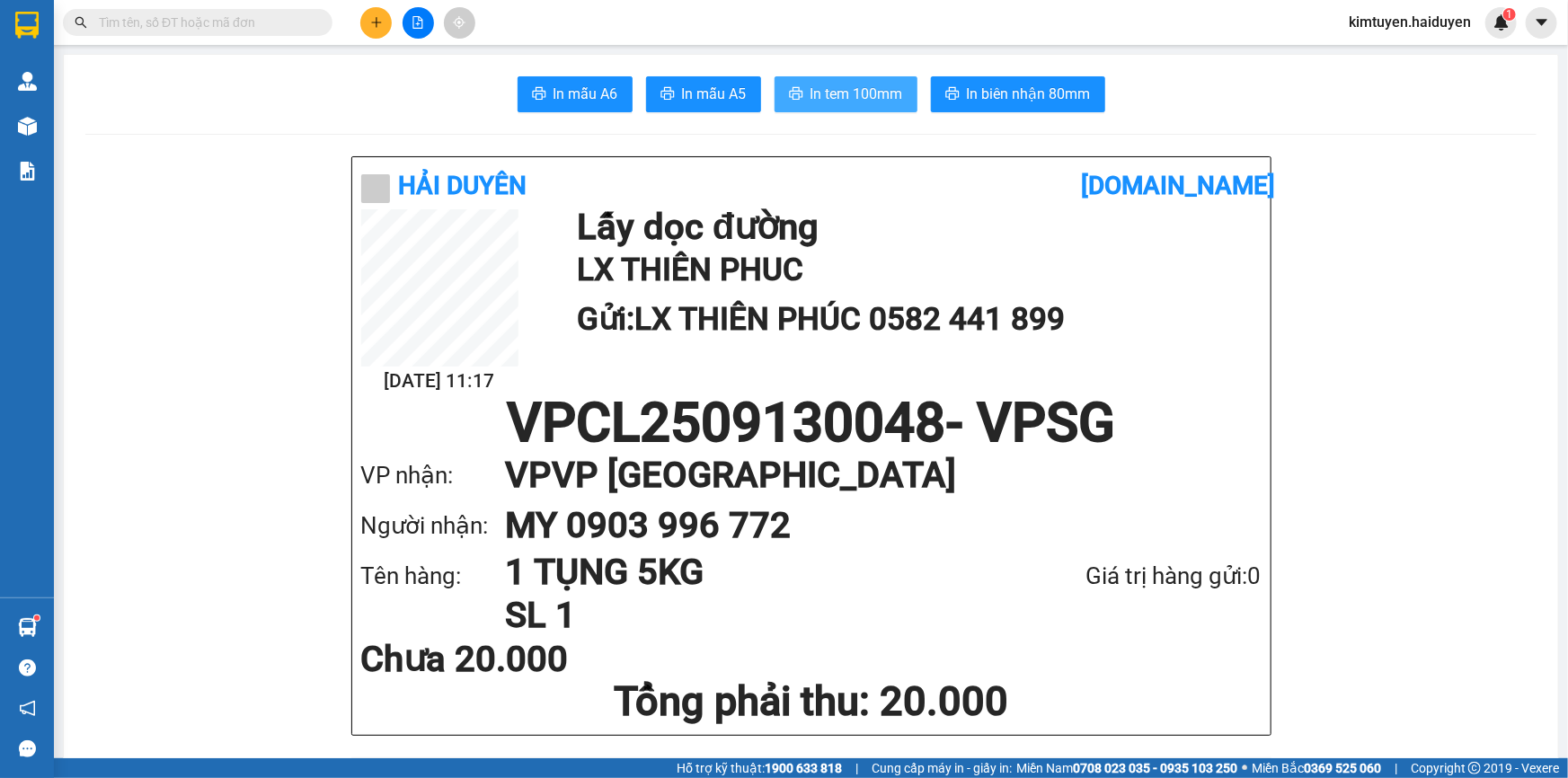
click at [835, 97] on span "In tem 100mm" at bounding box center [857, 94] width 93 height 23
click at [367, 15] on button at bounding box center [376, 23] width 32 height 32
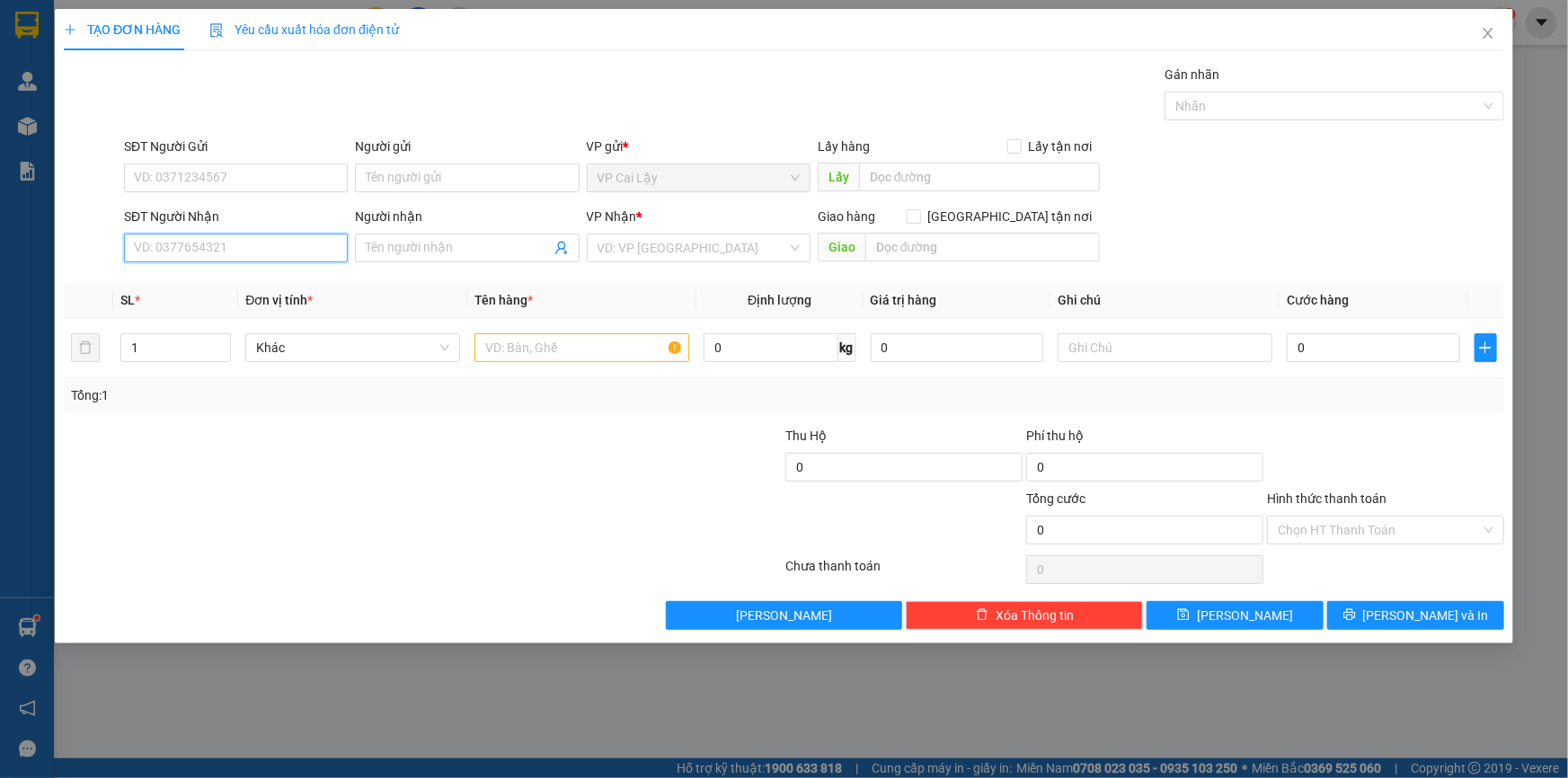
click at [210, 251] on input "SĐT Người Nhận" at bounding box center [236, 248] width 223 height 29
click at [207, 248] on input "0971651392" at bounding box center [236, 248] width 223 height 29
type input "0971651392"
click at [418, 247] on input "Người nhận" at bounding box center [458, 248] width 184 height 20
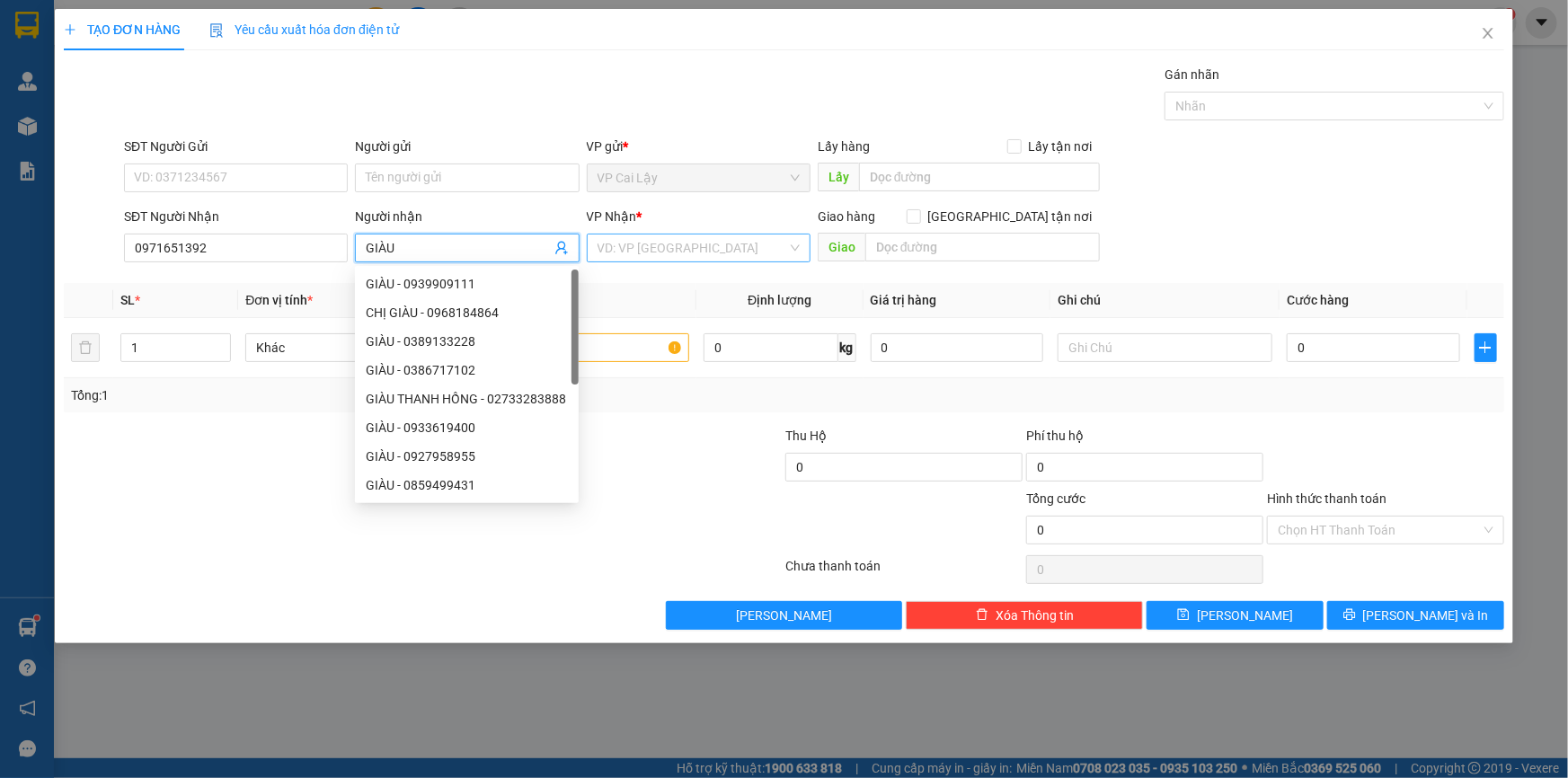
type input "GIÀU"
click at [638, 247] on input "search" at bounding box center [692, 248] width 190 height 27
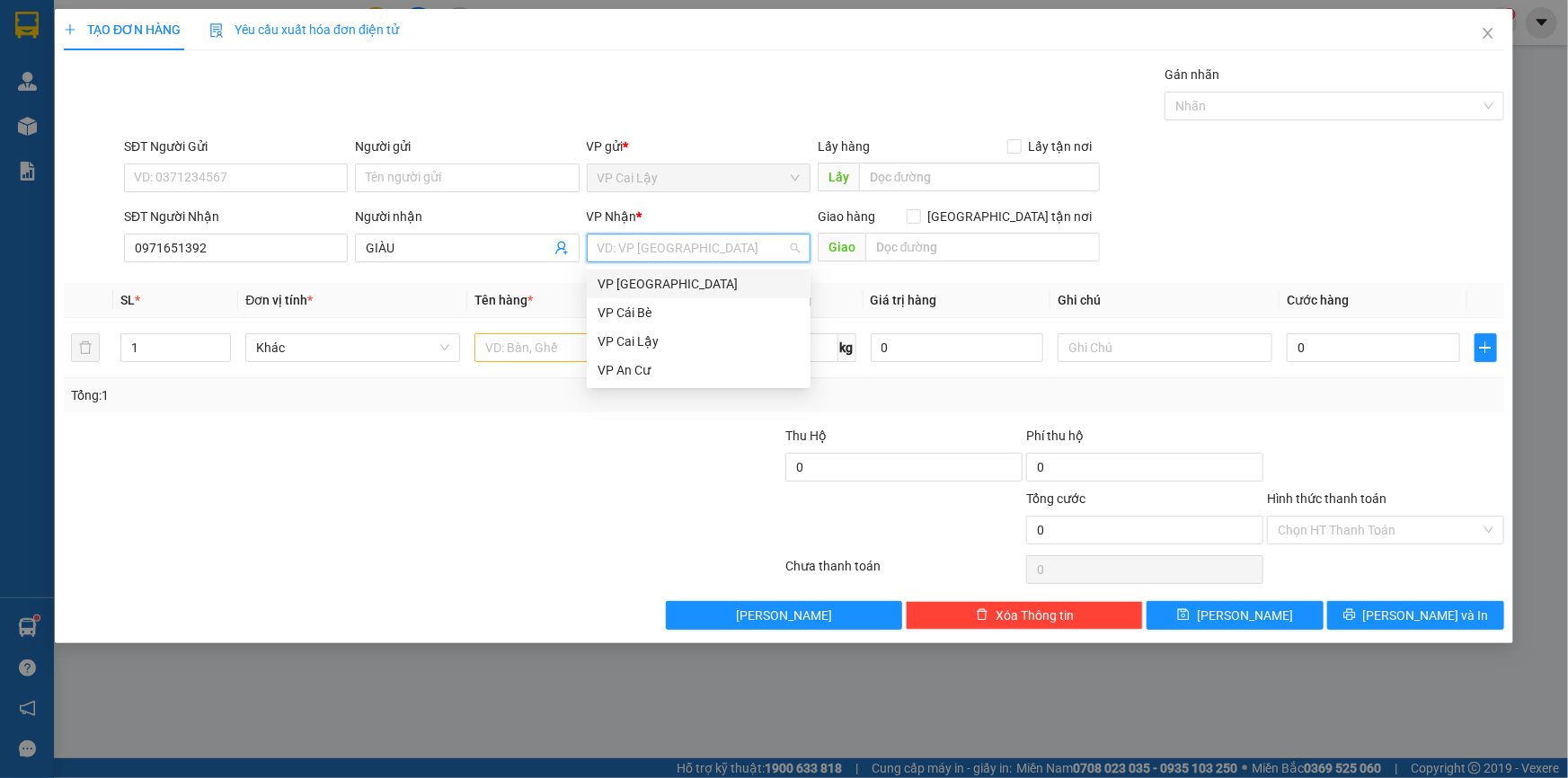
click at [646, 281] on div "VP [GEOGRAPHIC_DATA]" at bounding box center [698, 284] width 202 height 20
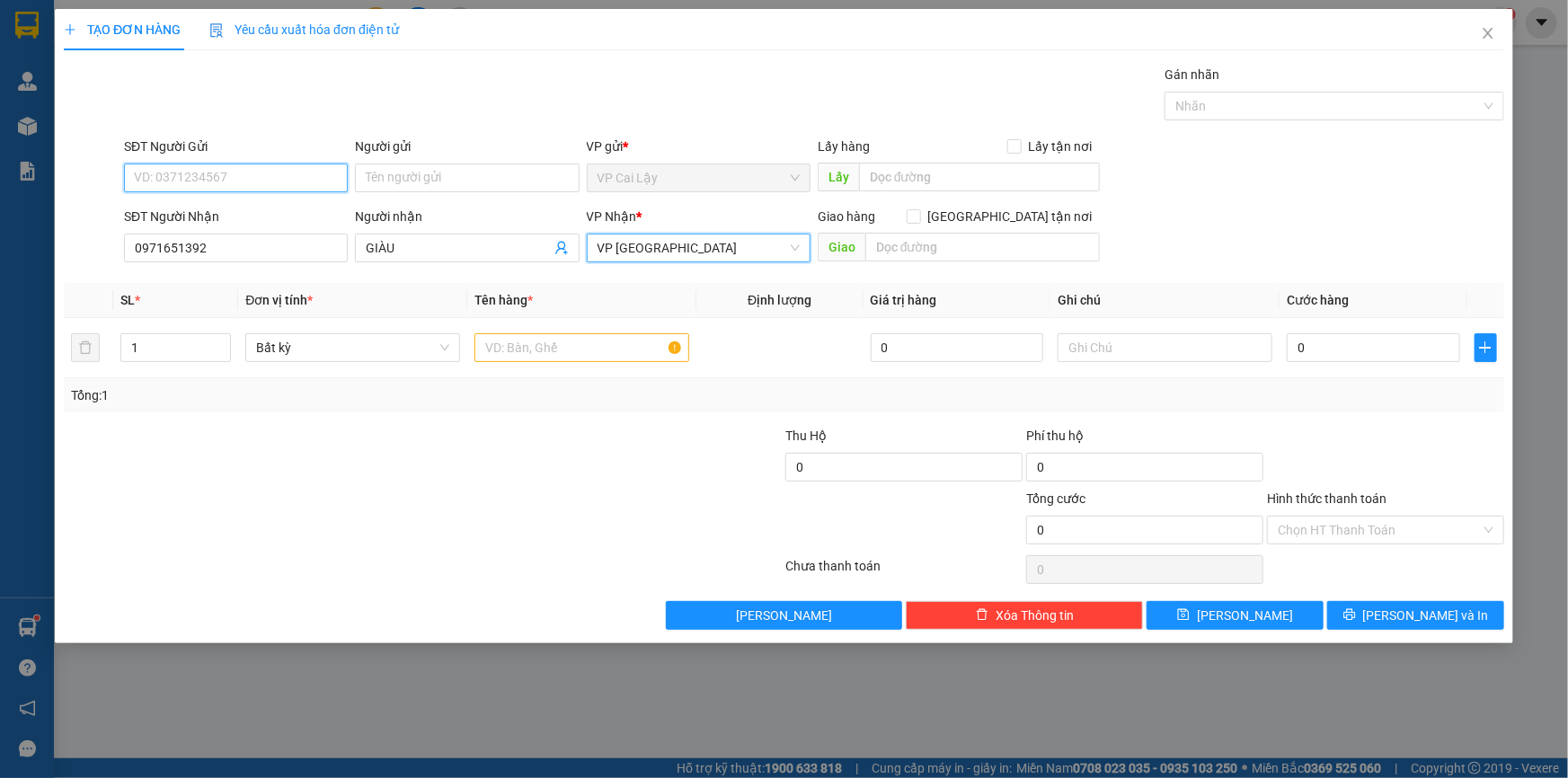
click at [246, 174] on input "SĐT Người Gửi" at bounding box center [236, 178] width 223 height 29
type input "0396260808"
click at [261, 220] on div "0396260808 - DUY" at bounding box center [235, 214] width 202 height 20
type input "DUY"
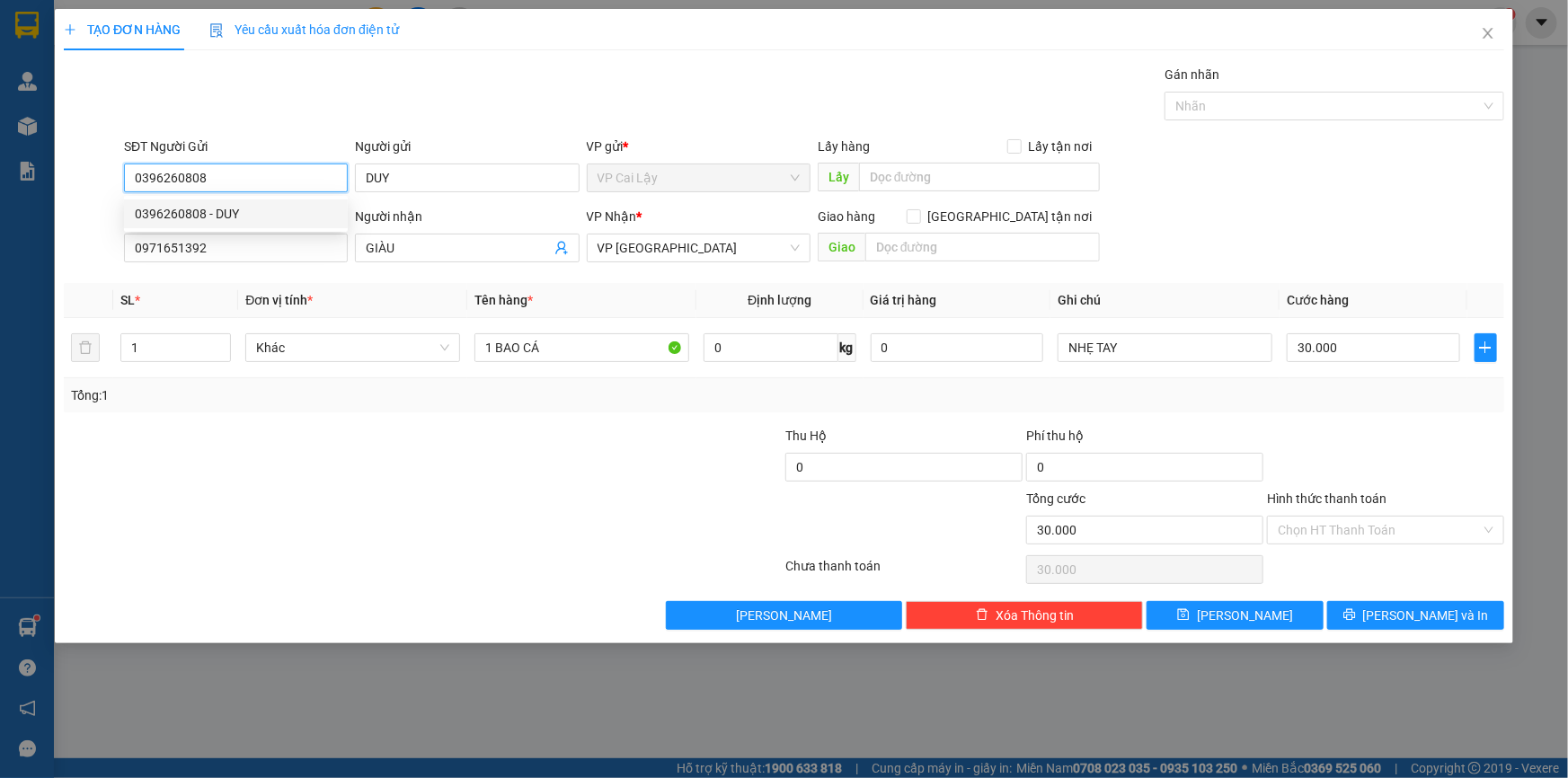
type input "30.000"
type input "0396260808"
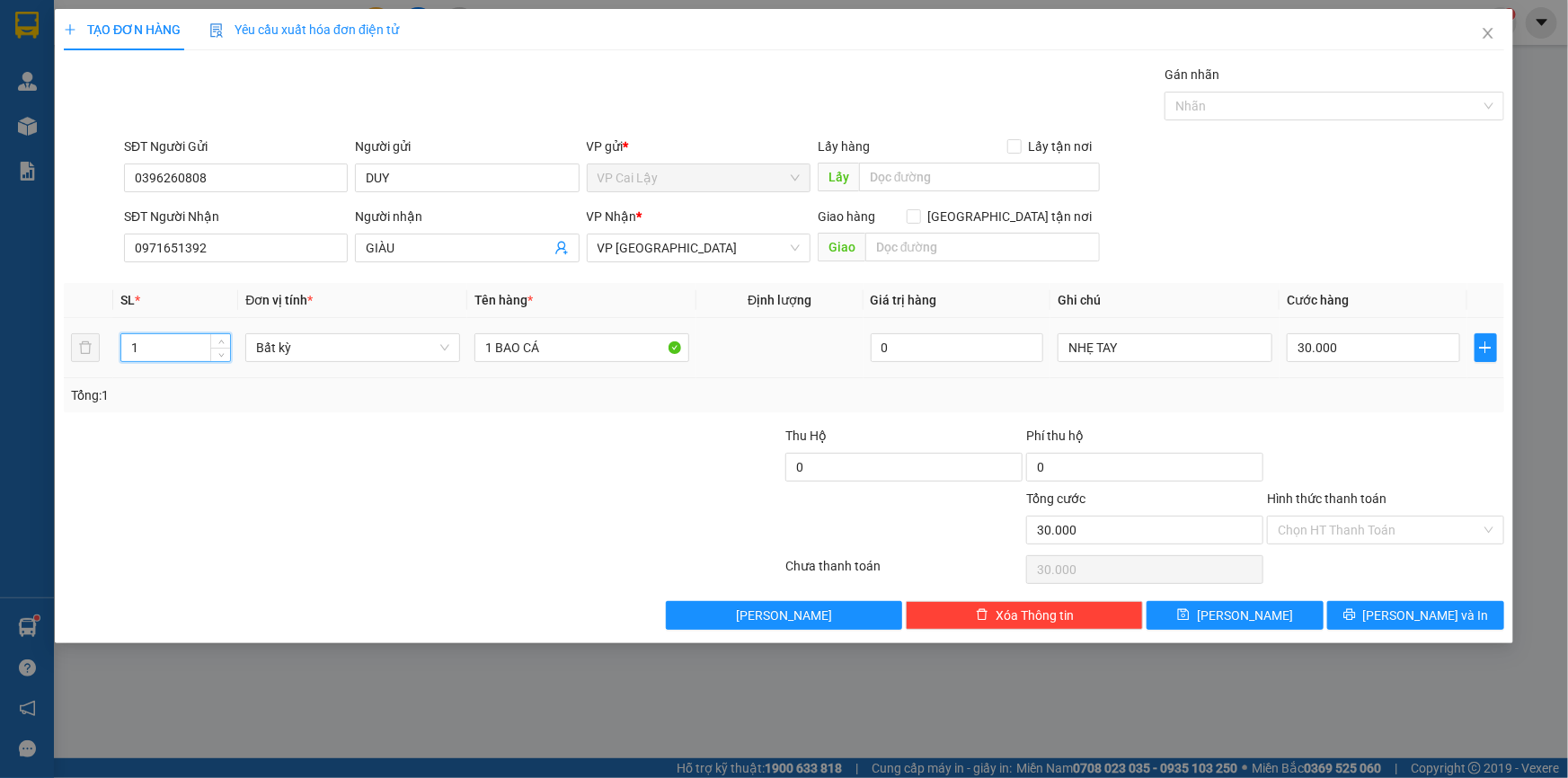
drag, startPoint x: 167, startPoint y: 349, endPoint x: 22, endPoint y: 347, distance: 145.0
click at [22, 347] on div "TẠO ĐƠN HÀNG Yêu cầu xuất hóa đơn điện tử Transit Pickup Surcharge Ids Transit …" at bounding box center [784, 389] width 1568 height 778
type input "2"
click at [395, 344] on tr "2 Bất kỳ 1 BAO CÁ 0 NHẸ TAY 30.000" at bounding box center [784, 348] width 1441 height 60
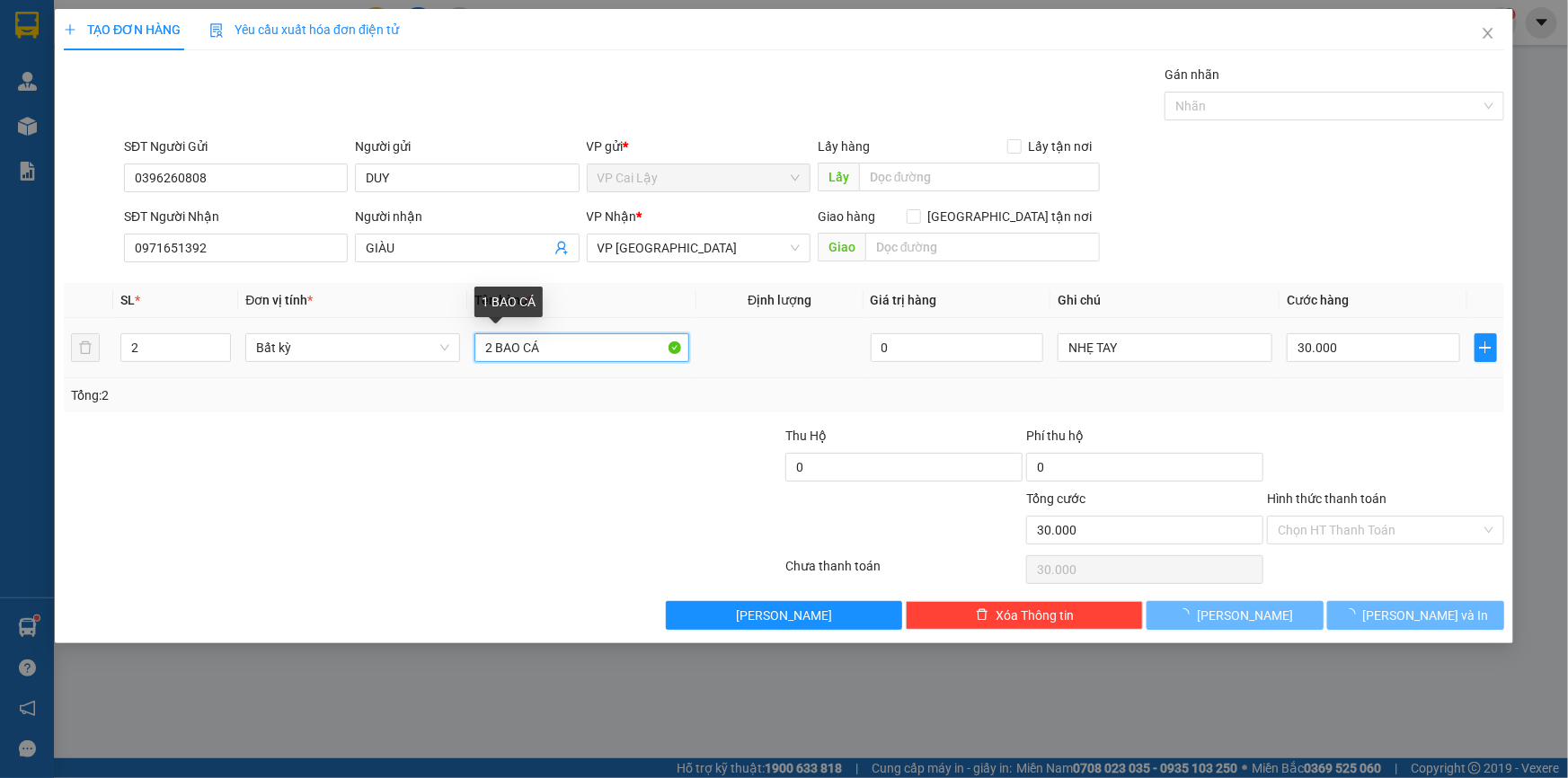
type input "22 BAO CÁ"
type input "0"
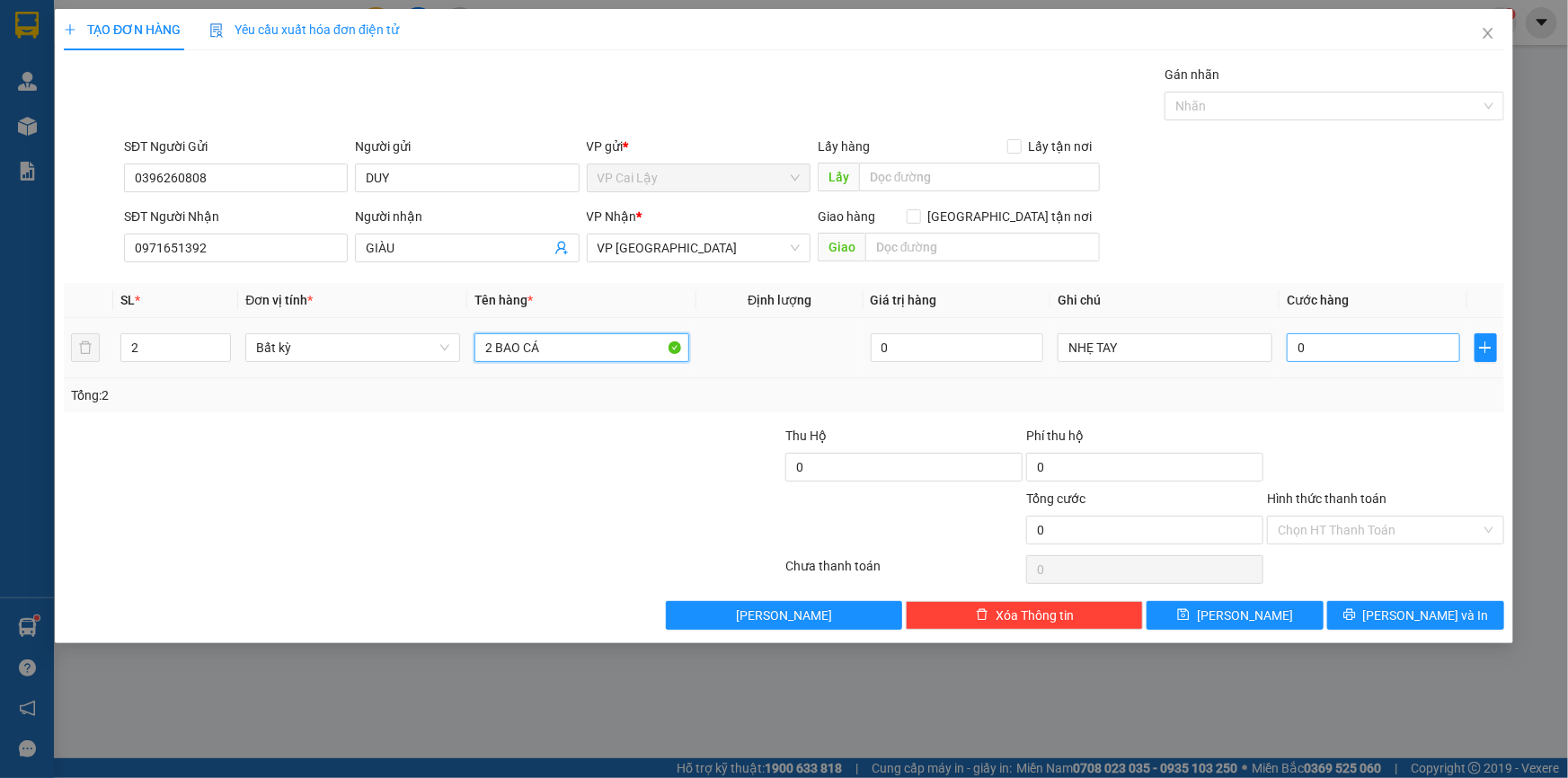
type input "2 BAO CÁ"
click at [1304, 356] on input "0" at bounding box center [1373, 348] width 173 height 29
type input "6"
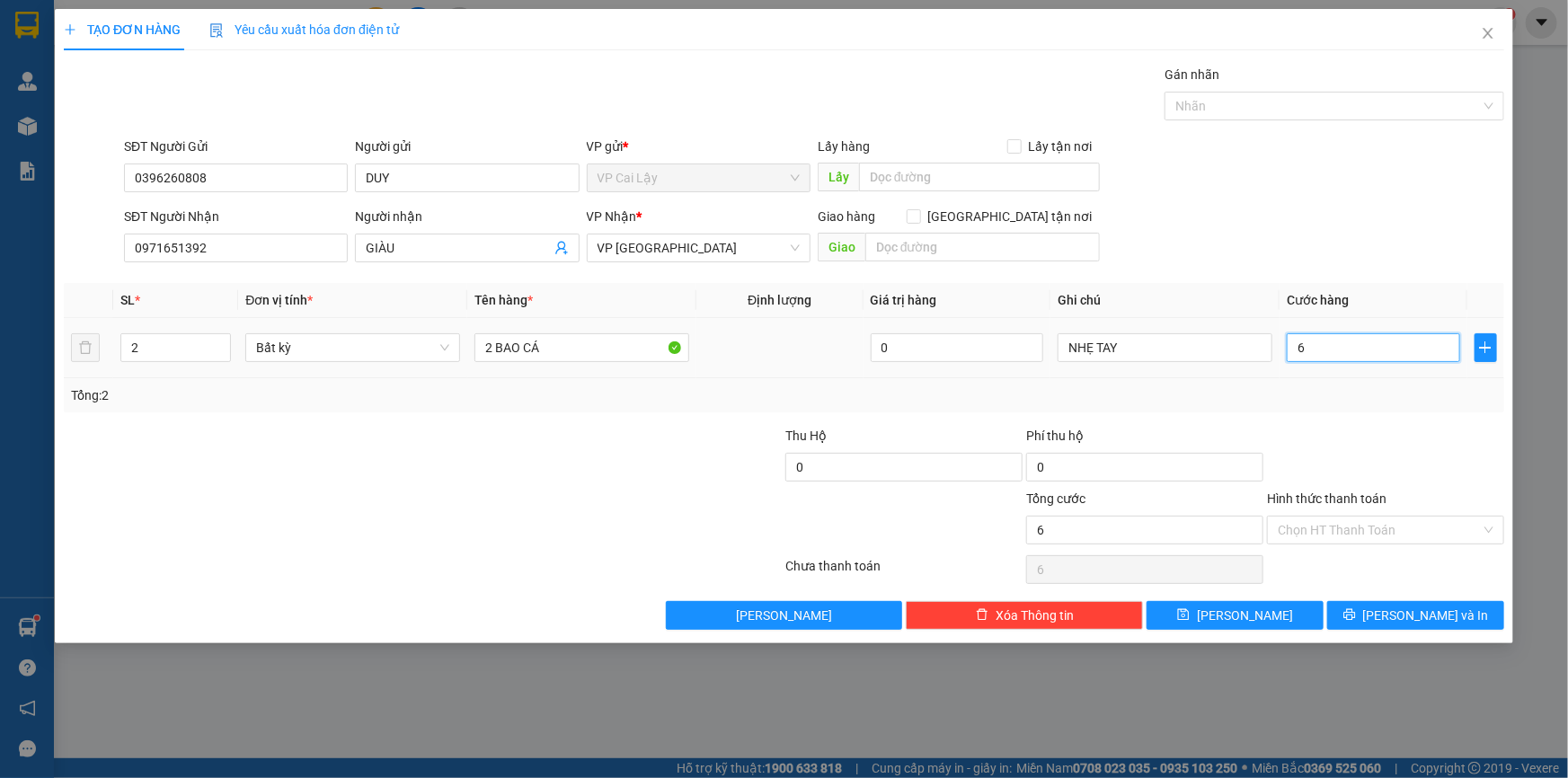
type input "60"
click at [1298, 438] on div at bounding box center [1386, 457] width 241 height 63
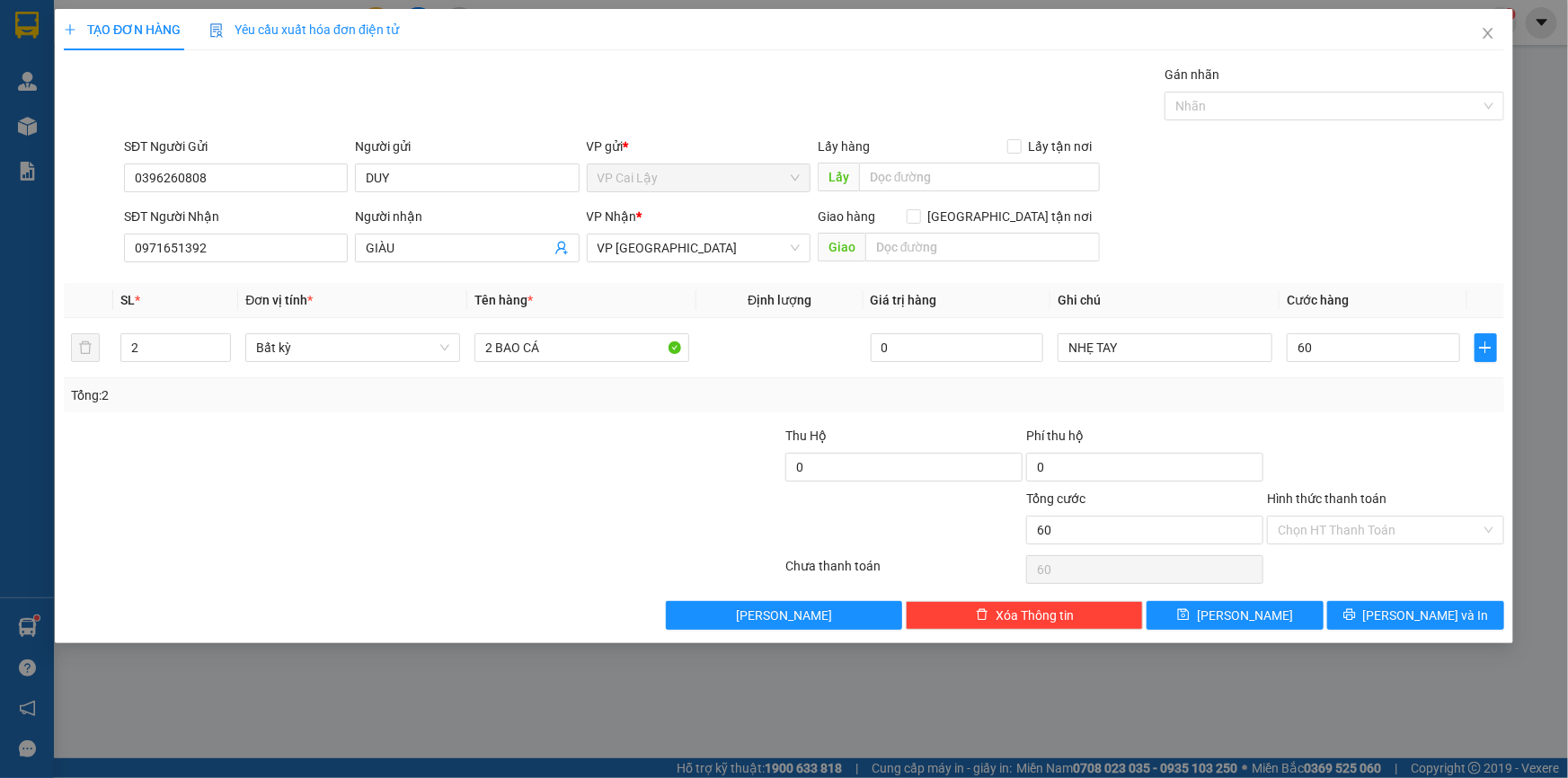
type input "60.000"
click at [1323, 434] on div at bounding box center [1386, 457] width 241 height 63
click at [1390, 624] on button "[PERSON_NAME] và In" at bounding box center [1415, 616] width 177 height 29
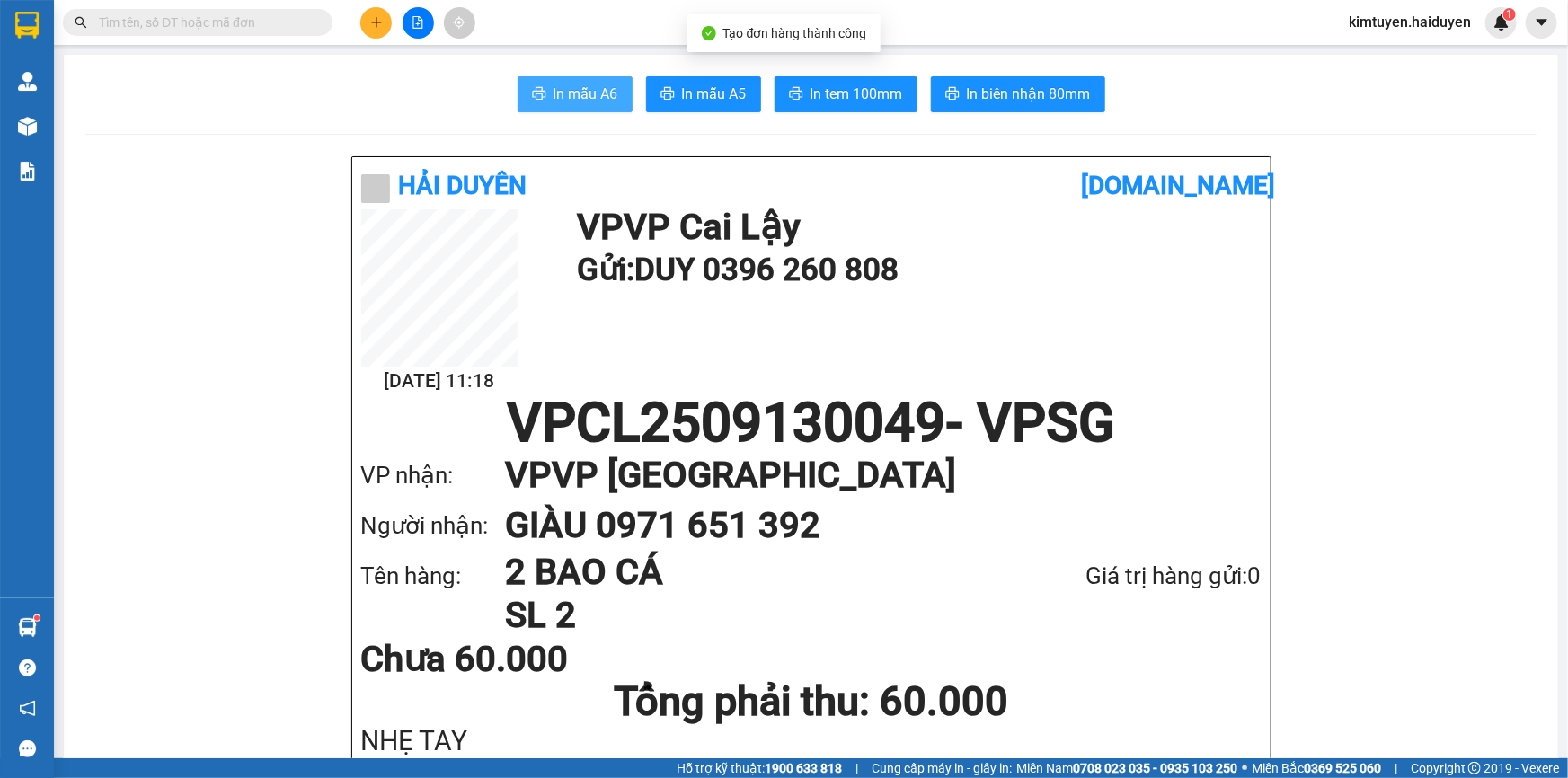
click at [584, 98] on span "In mẫu A6" at bounding box center [586, 94] width 64 height 23
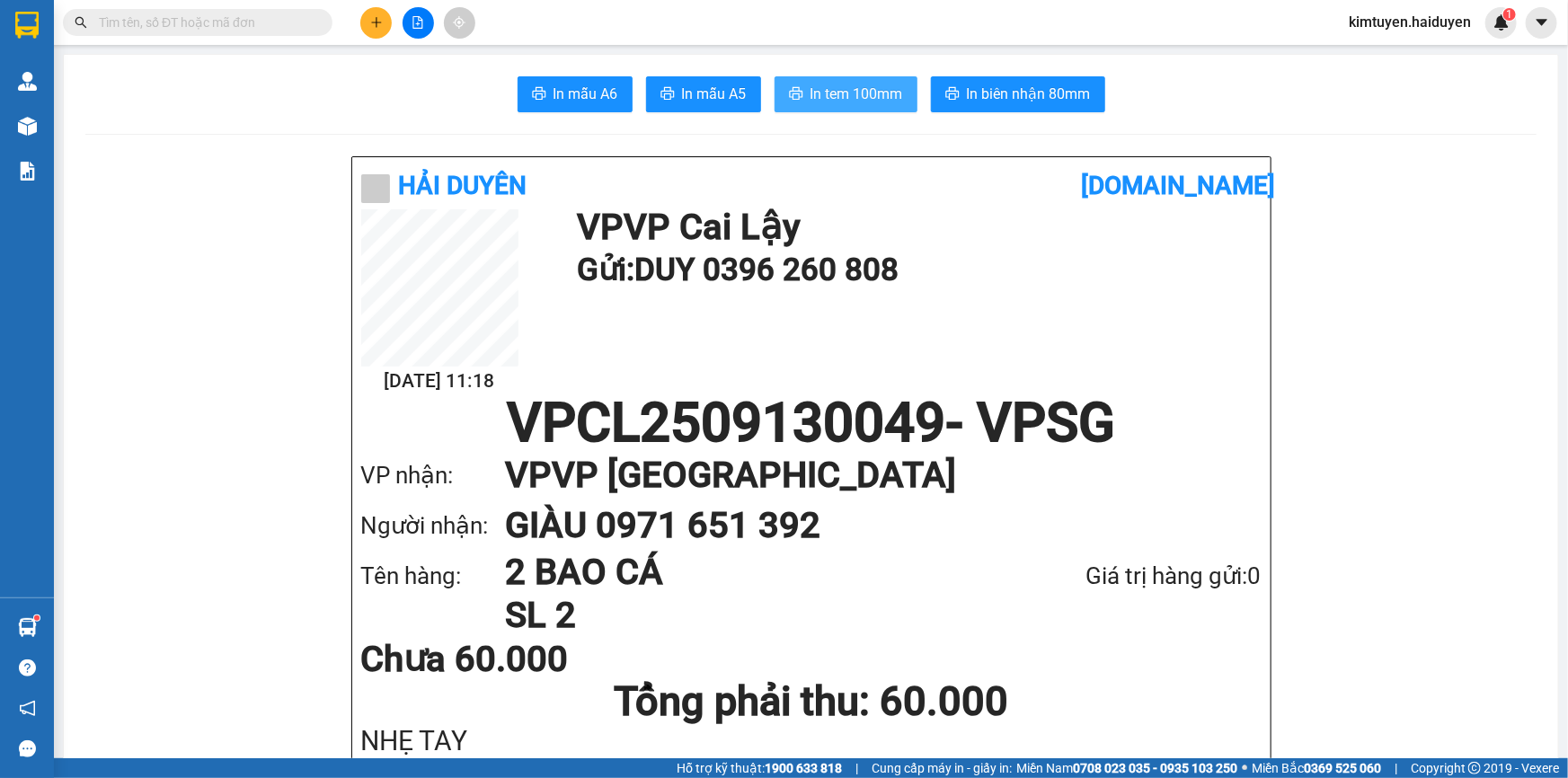
click at [829, 84] on span "In tem 100mm" at bounding box center [857, 94] width 93 height 23
click at [388, 19] on button at bounding box center [376, 23] width 32 height 32
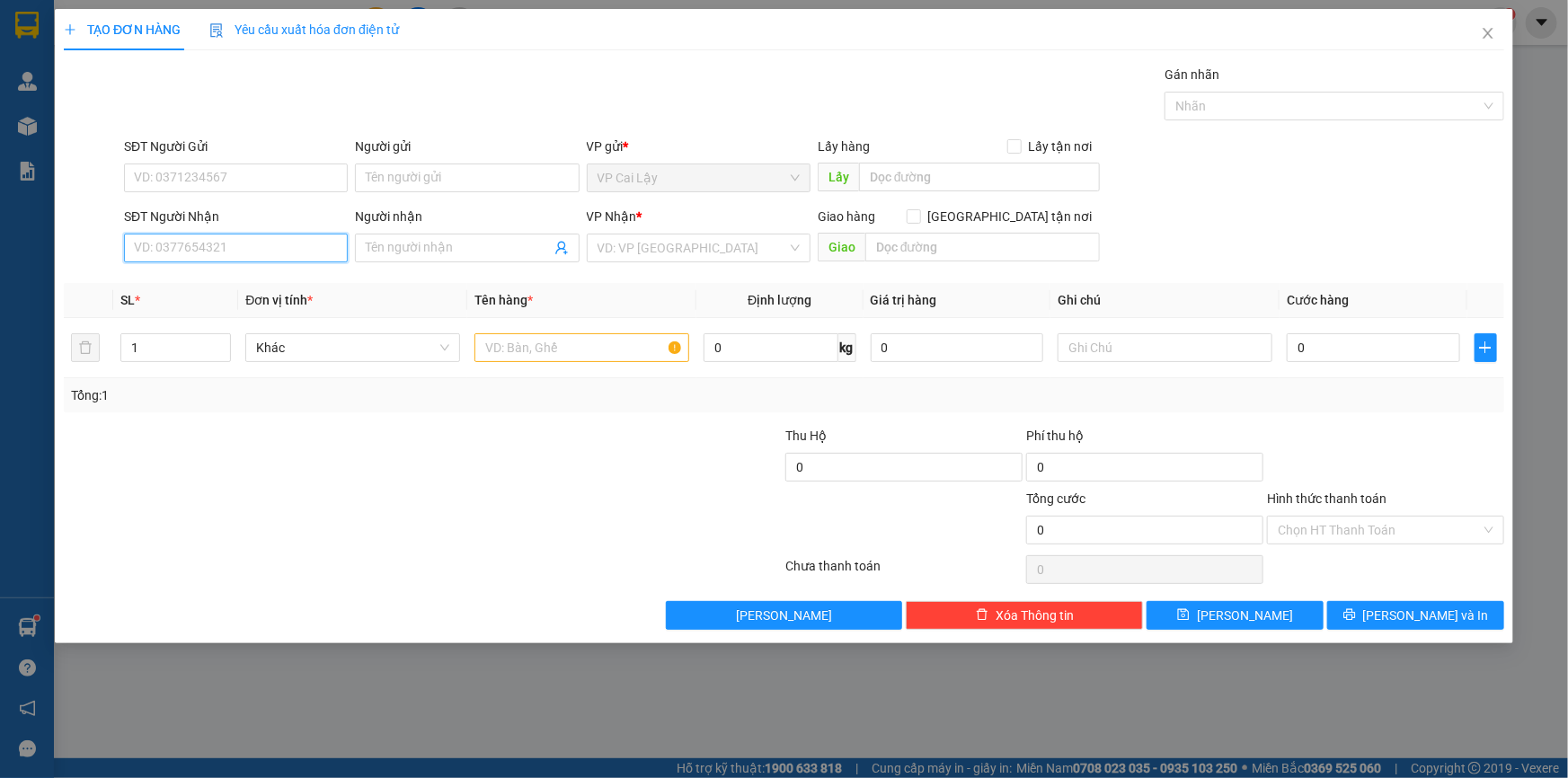
click at [300, 251] on input "SĐT Người Nhận" at bounding box center [236, 248] width 223 height 29
click at [264, 239] on input "SĐT Người Nhận" at bounding box center [236, 248] width 223 height 29
type input "0906939989"
click at [421, 264] on div "Người nhận Tên người nhận" at bounding box center [467, 238] width 223 height 63
click at [430, 251] on input "Người nhận" at bounding box center [458, 248] width 184 height 20
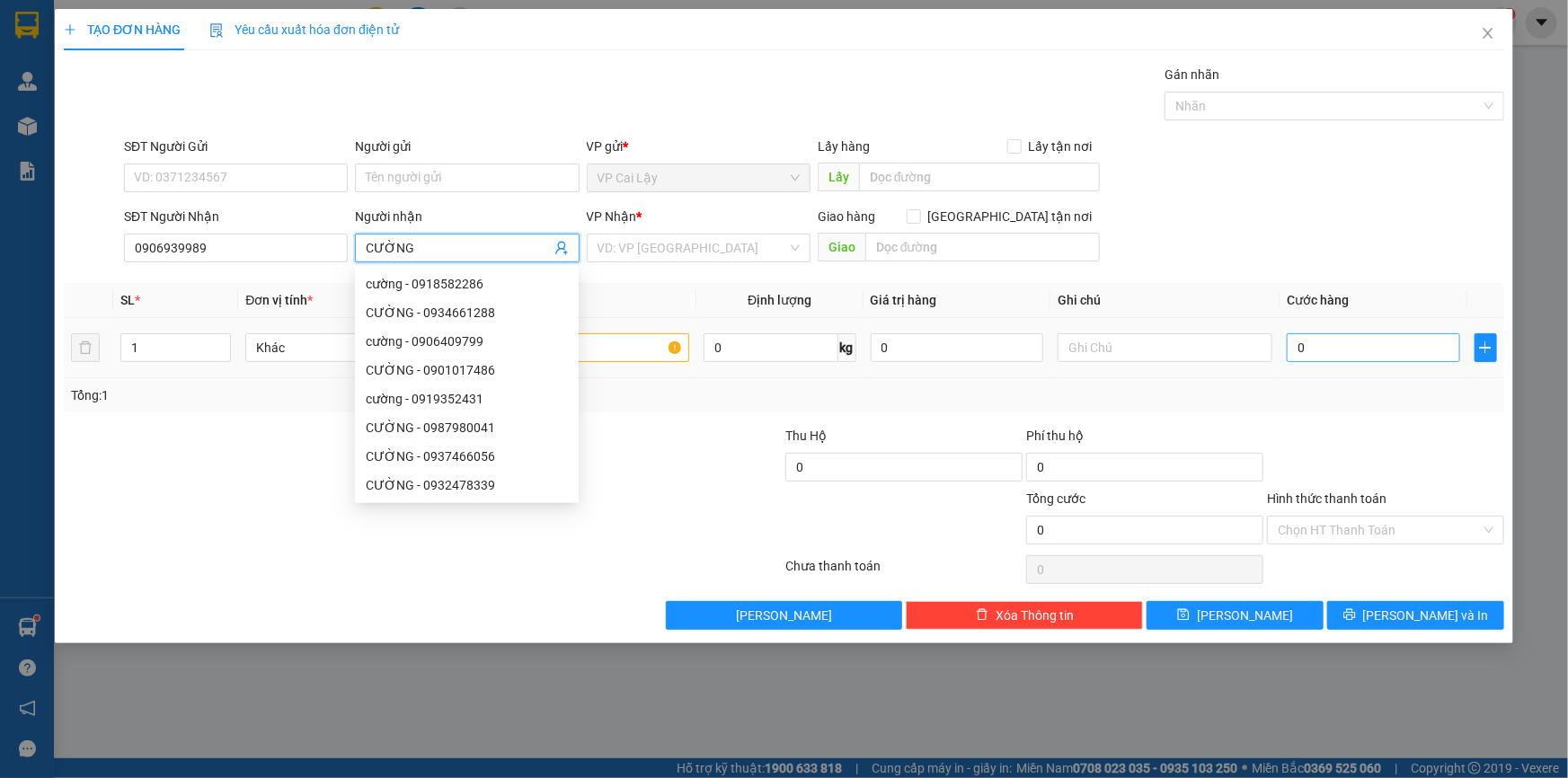
type input "CƯỜNG"
click at [1319, 352] on input "0" at bounding box center [1373, 348] width 173 height 29
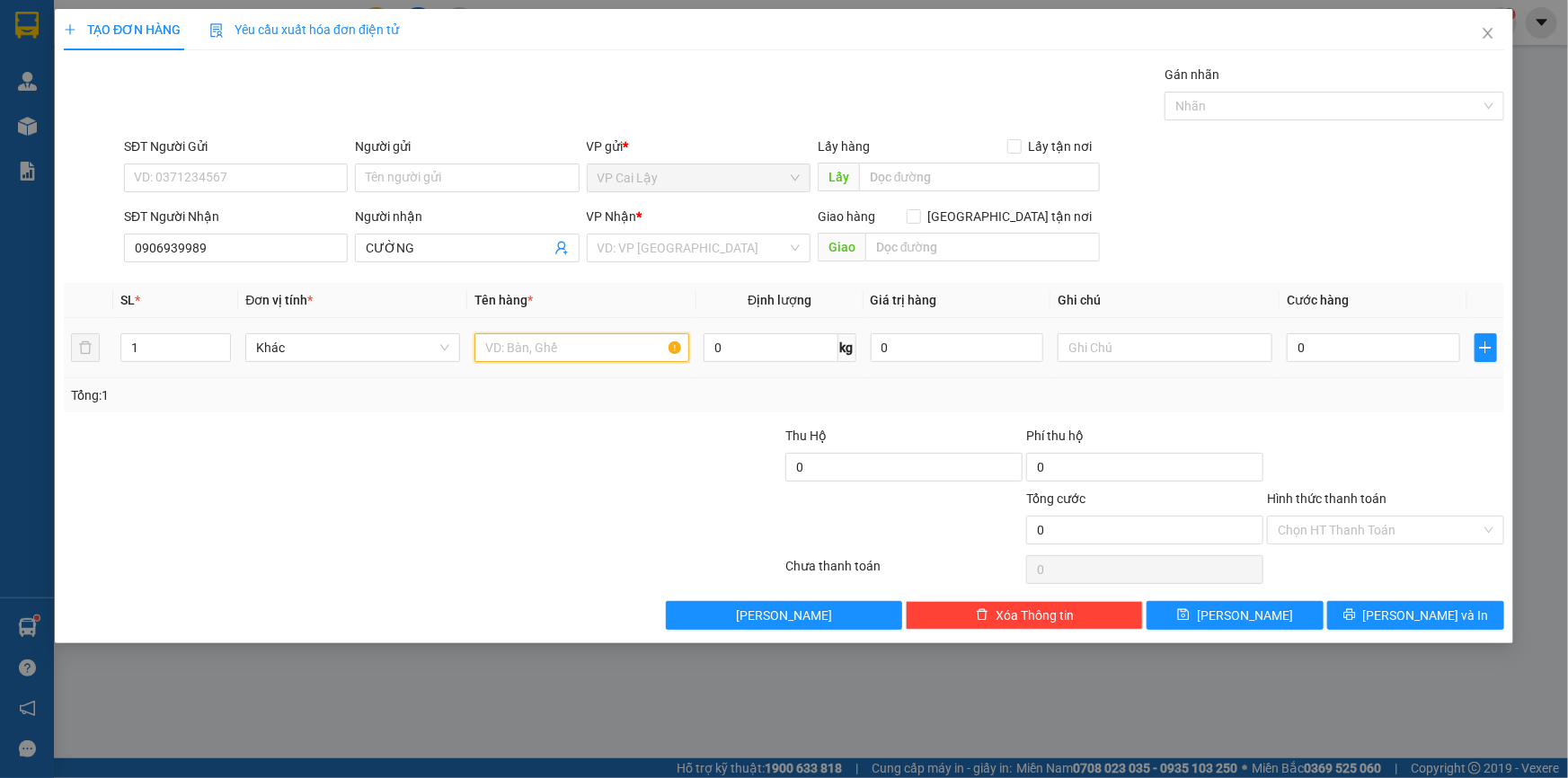
click at [516, 348] on input "text" at bounding box center [582, 348] width 215 height 29
type input "1 HỌP NHỎ"
click at [1369, 359] on input "0" at bounding box center [1373, 348] width 173 height 29
type input "2"
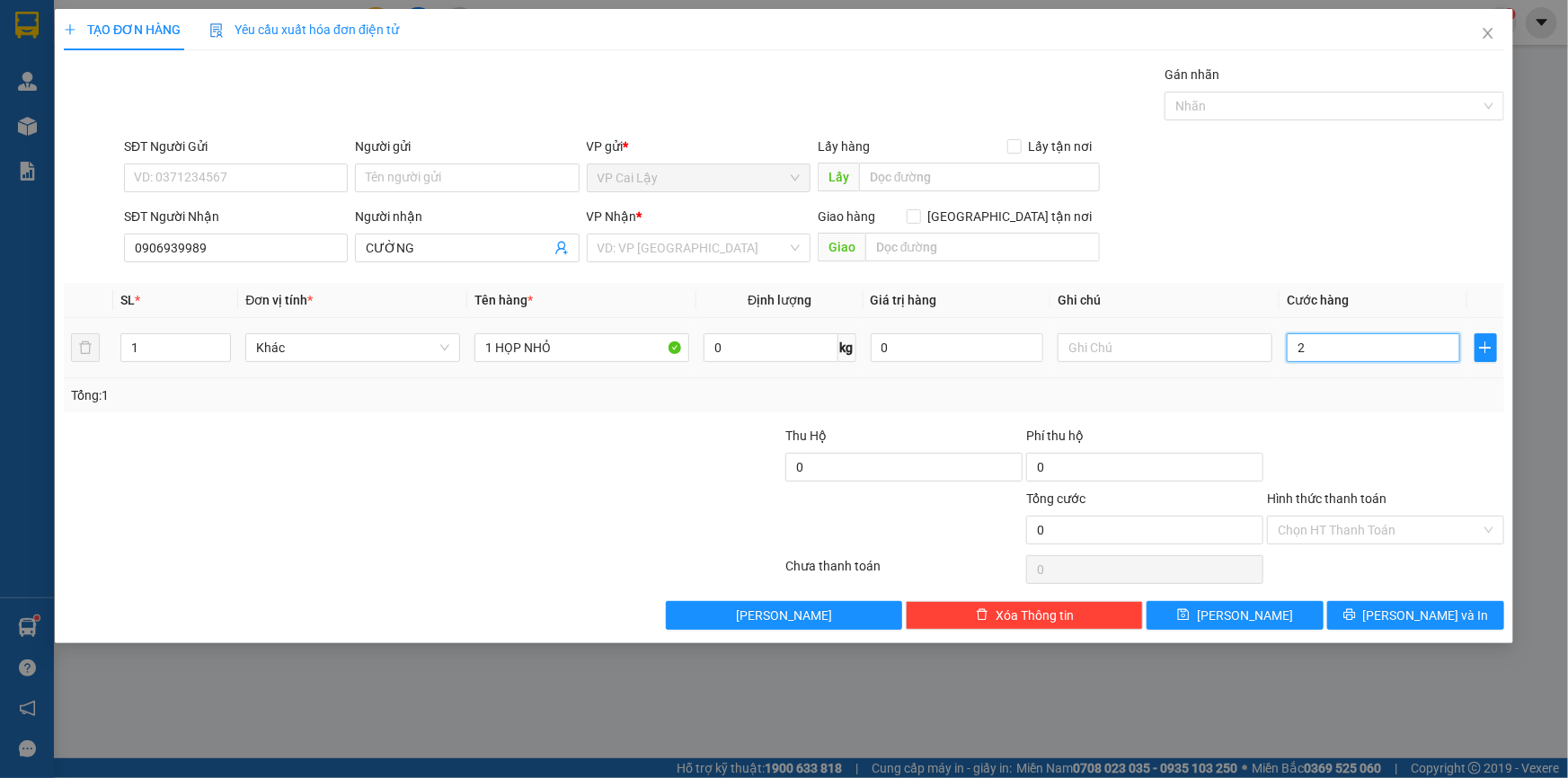
type input "2"
type input "20"
click at [201, 172] on input "SĐT Người Gửi" at bounding box center [236, 178] width 223 height 29
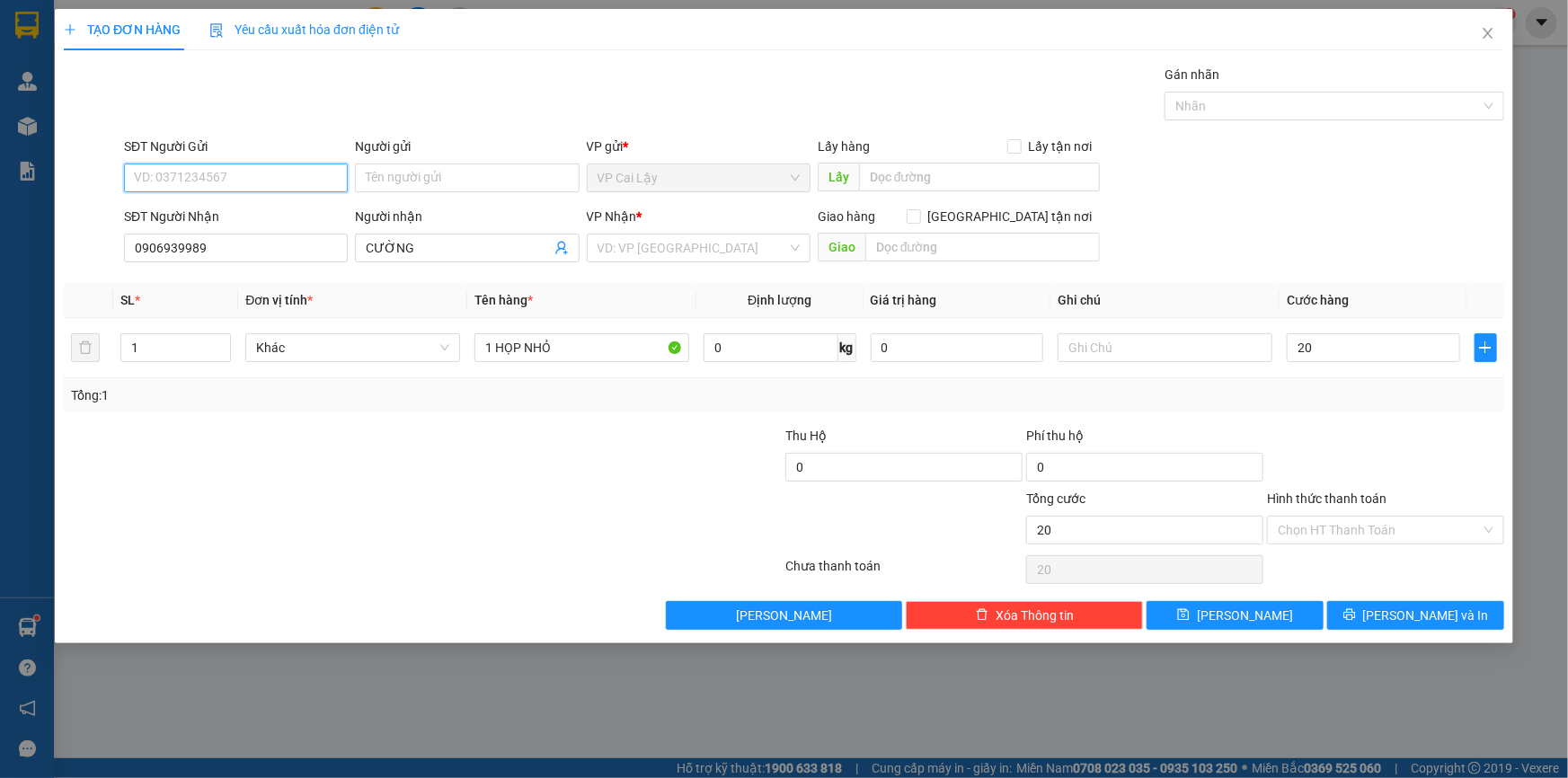
type input "20.000"
click at [167, 218] on div "0348040838 - [PERSON_NAME]" at bounding box center [235, 214] width 202 height 20
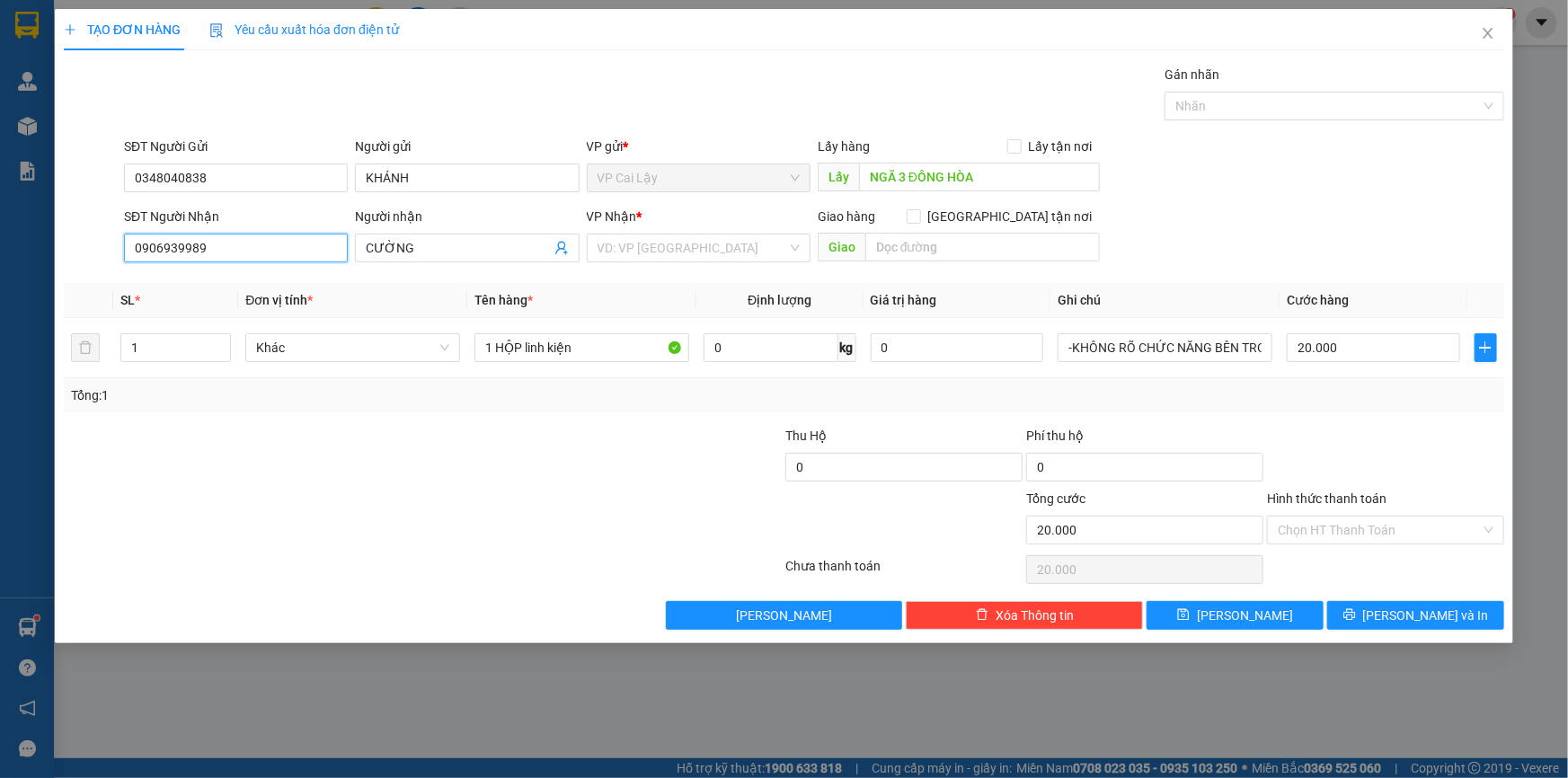
click at [235, 252] on input "0906939989" at bounding box center [236, 248] width 223 height 29
click at [1356, 611] on icon "printer" at bounding box center [1350, 615] width 13 height 13
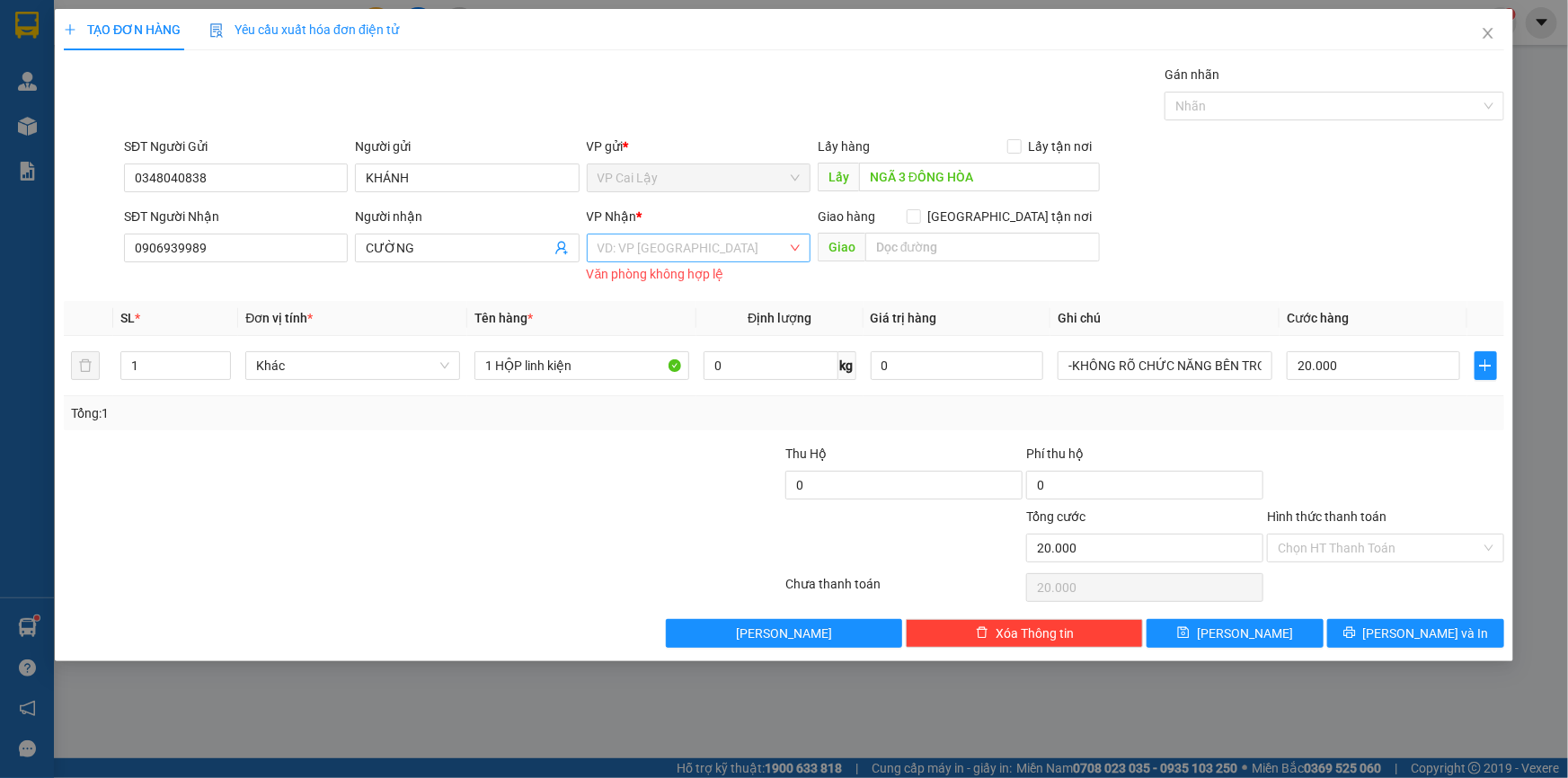
click at [721, 251] on input "search" at bounding box center [692, 248] width 190 height 27
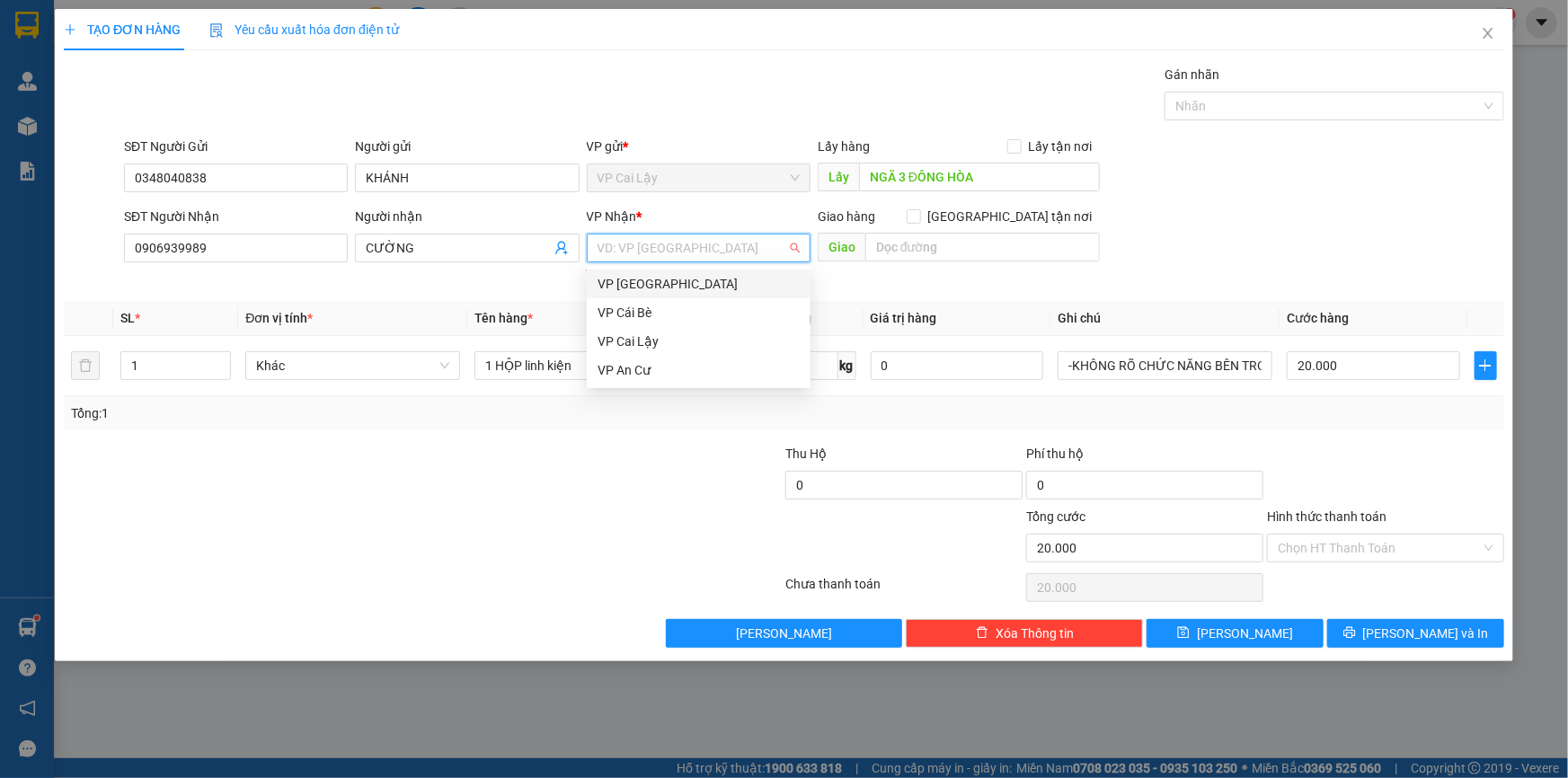
click at [707, 290] on div "VP [GEOGRAPHIC_DATA]" at bounding box center [698, 284] width 202 height 20
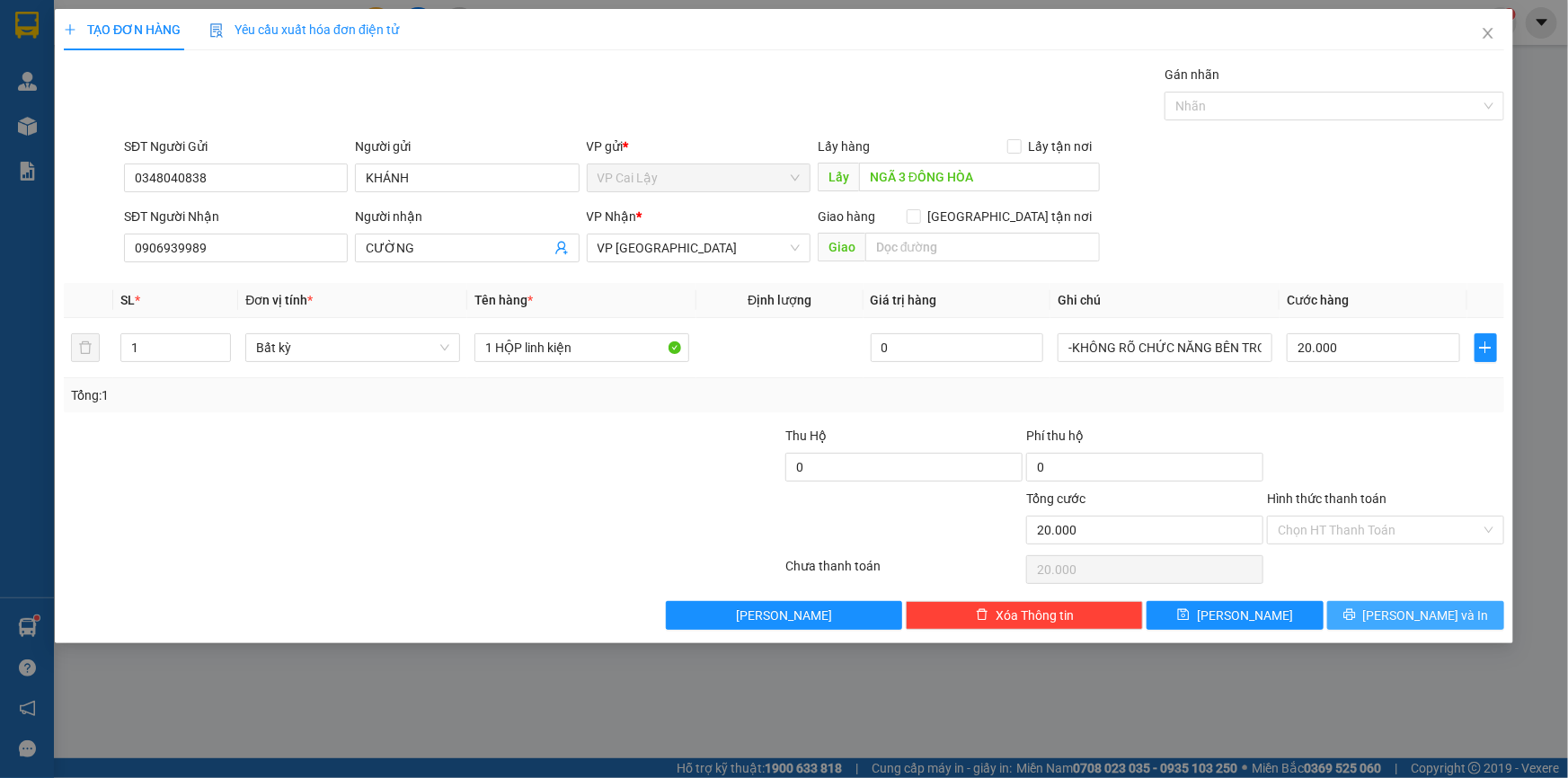
click at [1378, 608] on button "[PERSON_NAME] và In" at bounding box center [1415, 616] width 177 height 29
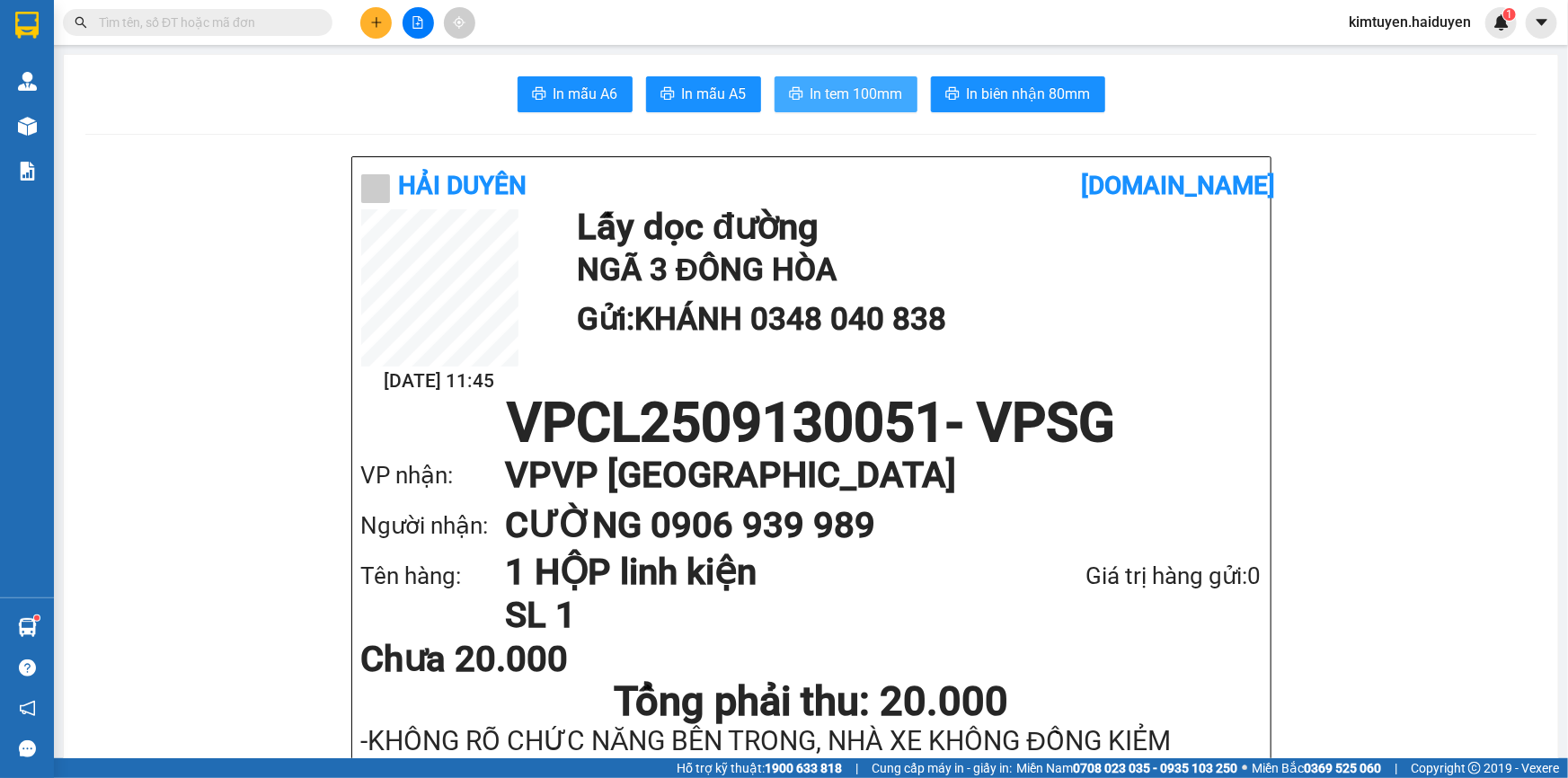
click at [843, 104] on span "In tem 100mm" at bounding box center [857, 94] width 93 height 23
drag, startPoint x: 951, startPoint y: 469, endPoint x: 947, endPoint y: 460, distance: 9.8
click at [947, 460] on h1 "VP VP [GEOGRAPHIC_DATA]" at bounding box center [865, 475] width 721 height 50
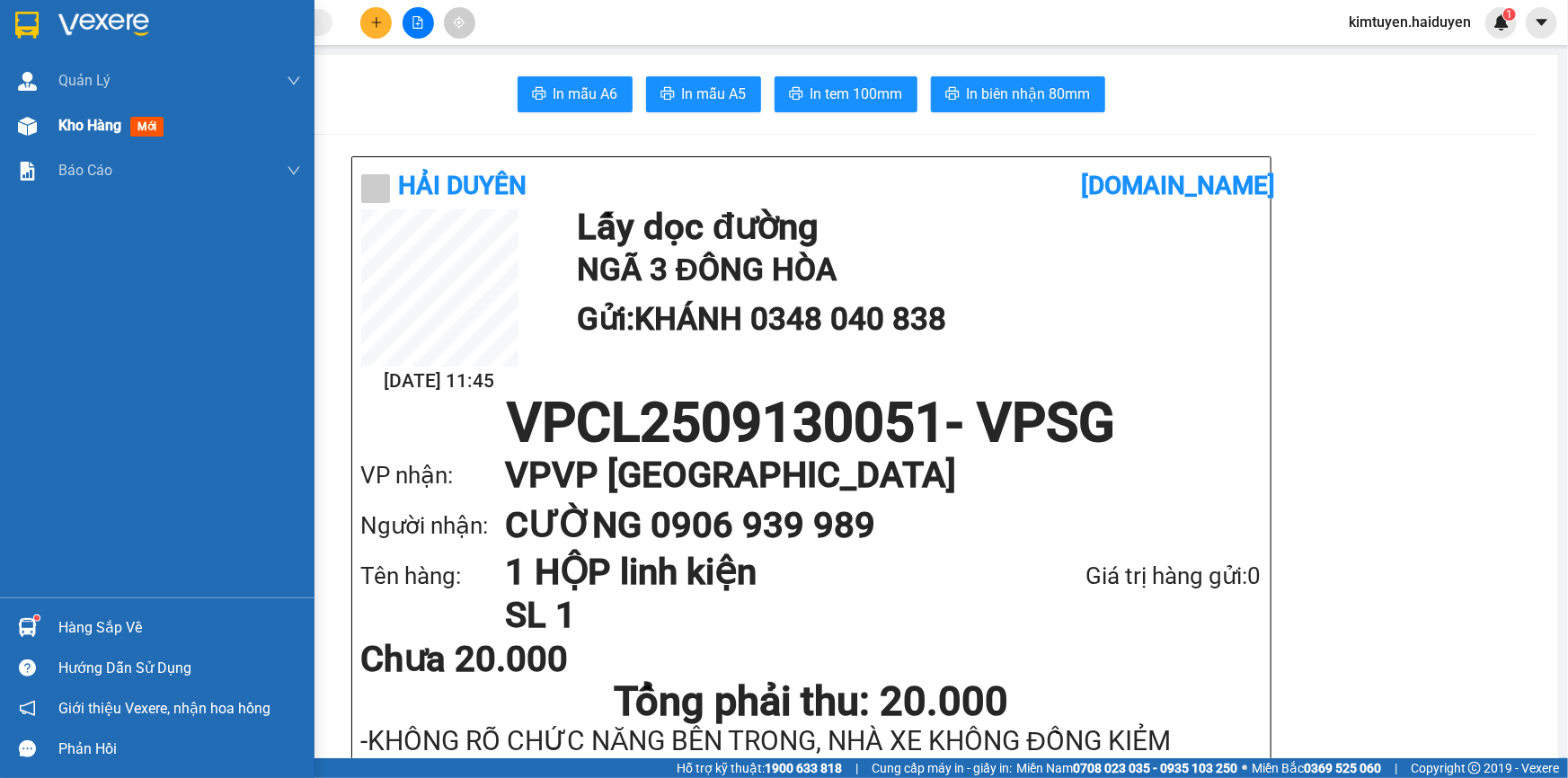
click at [99, 134] on div "Kho hàng mới" at bounding box center [114, 125] width 113 height 23
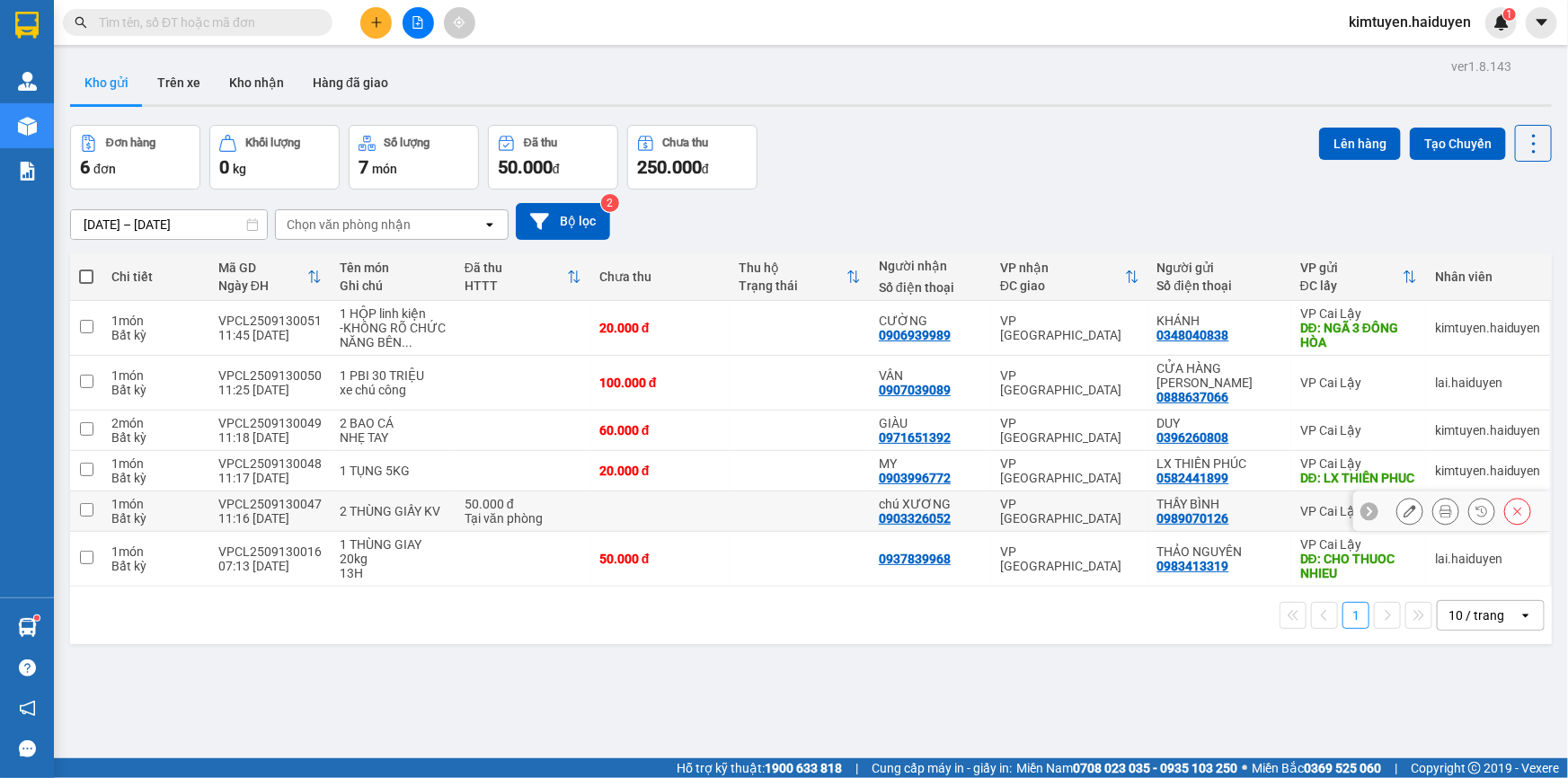
click at [392, 516] on div "2 THÙNG GIẤY KV" at bounding box center [393, 511] width 107 height 15
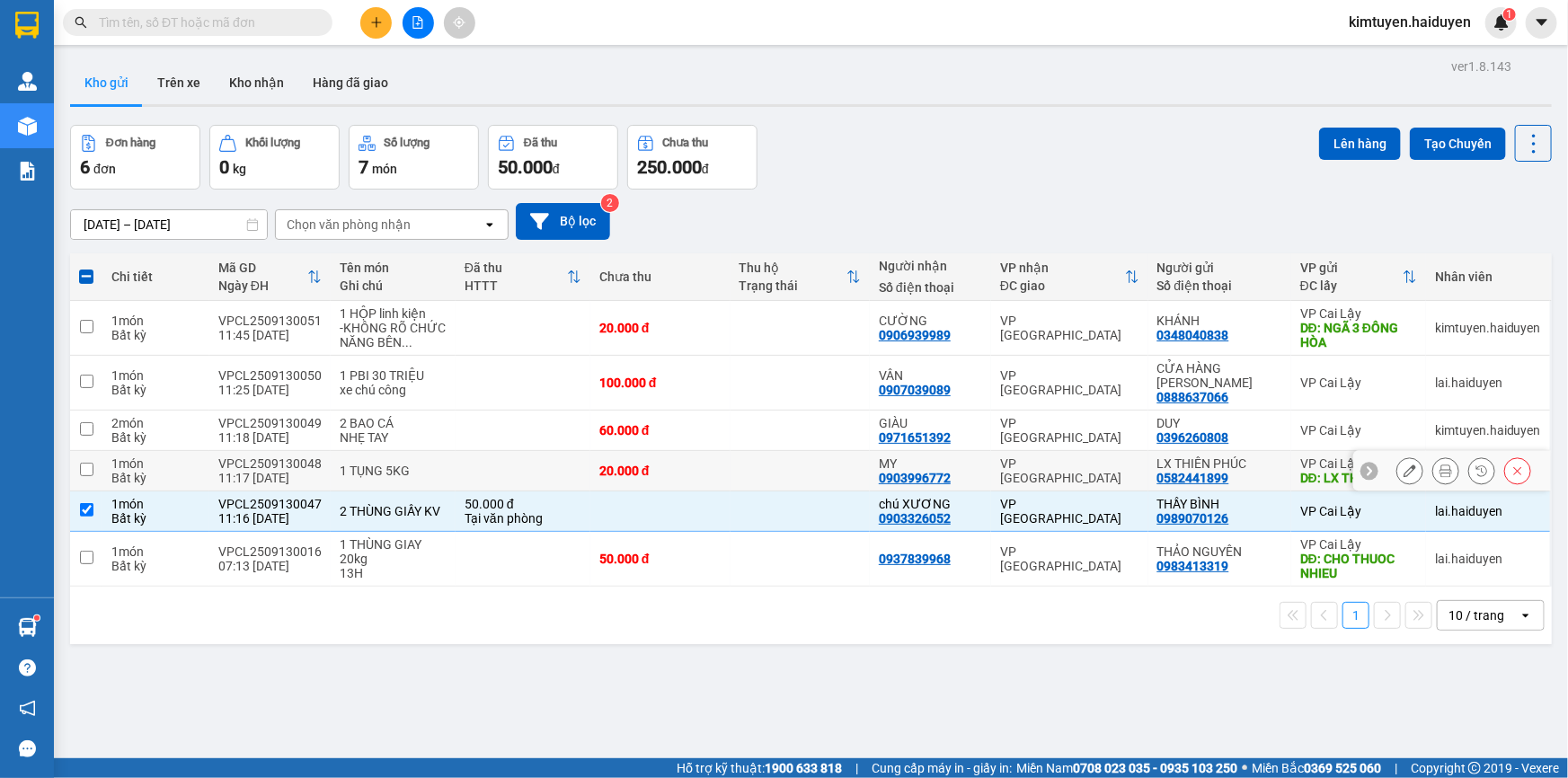
click at [442, 488] on td "1 TỤNG 5KG" at bounding box center [393, 471] width 125 height 41
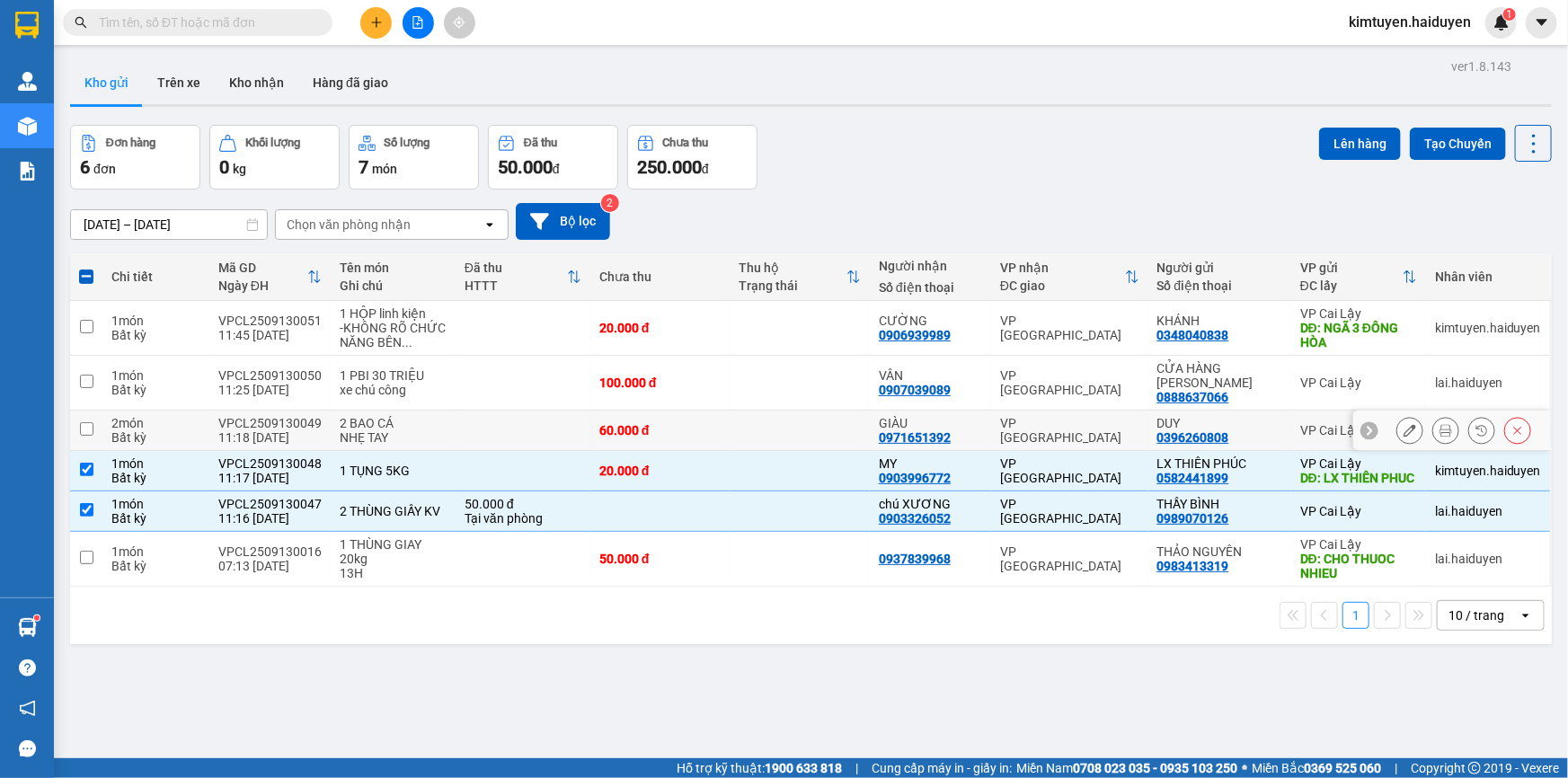
click at [433, 430] on div "NHẸ TAY" at bounding box center [393, 438] width 107 height 15
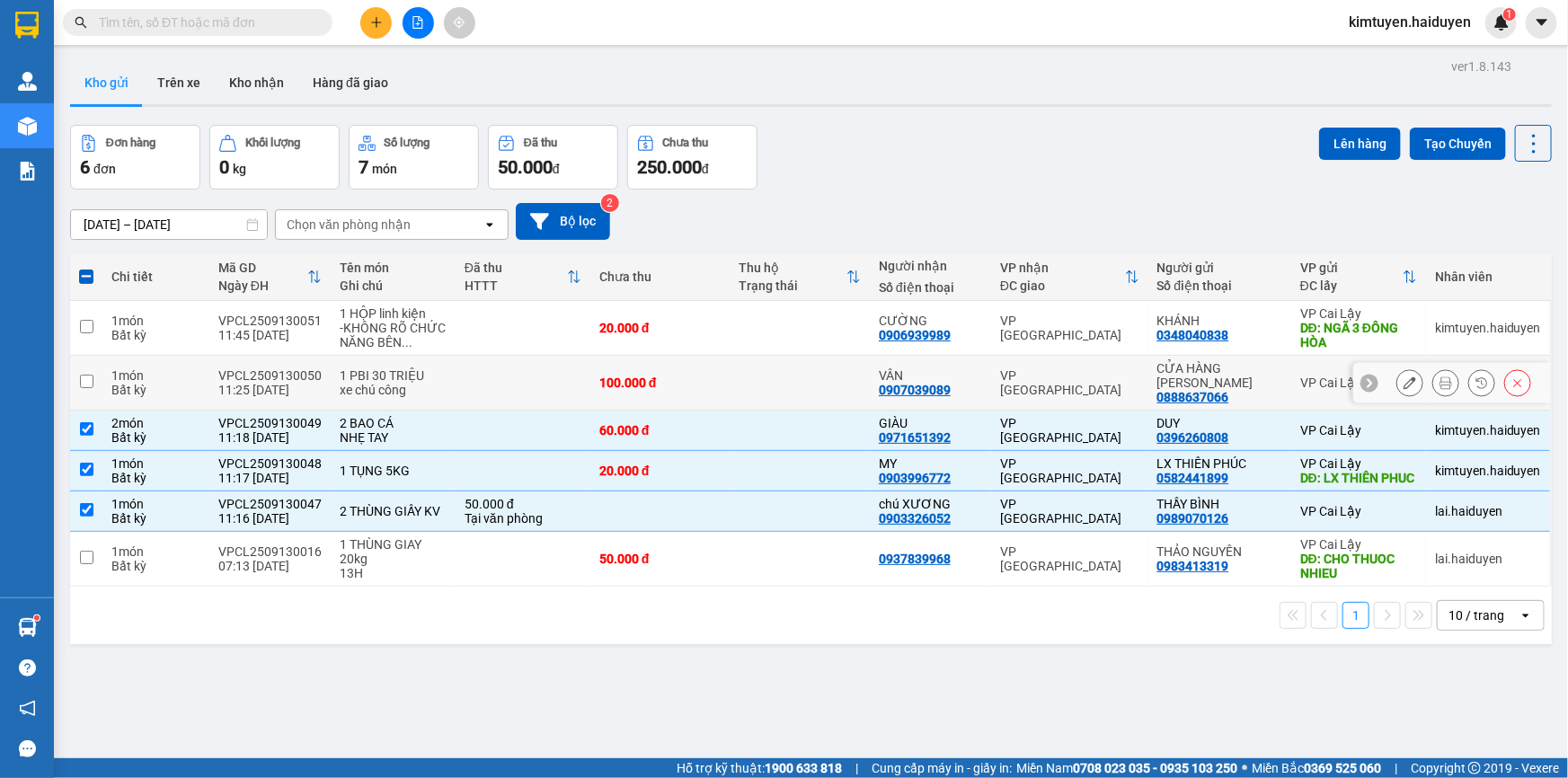
click at [427, 394] on div "xe chú công" at bounding box center [393, 390] width 107 height 15
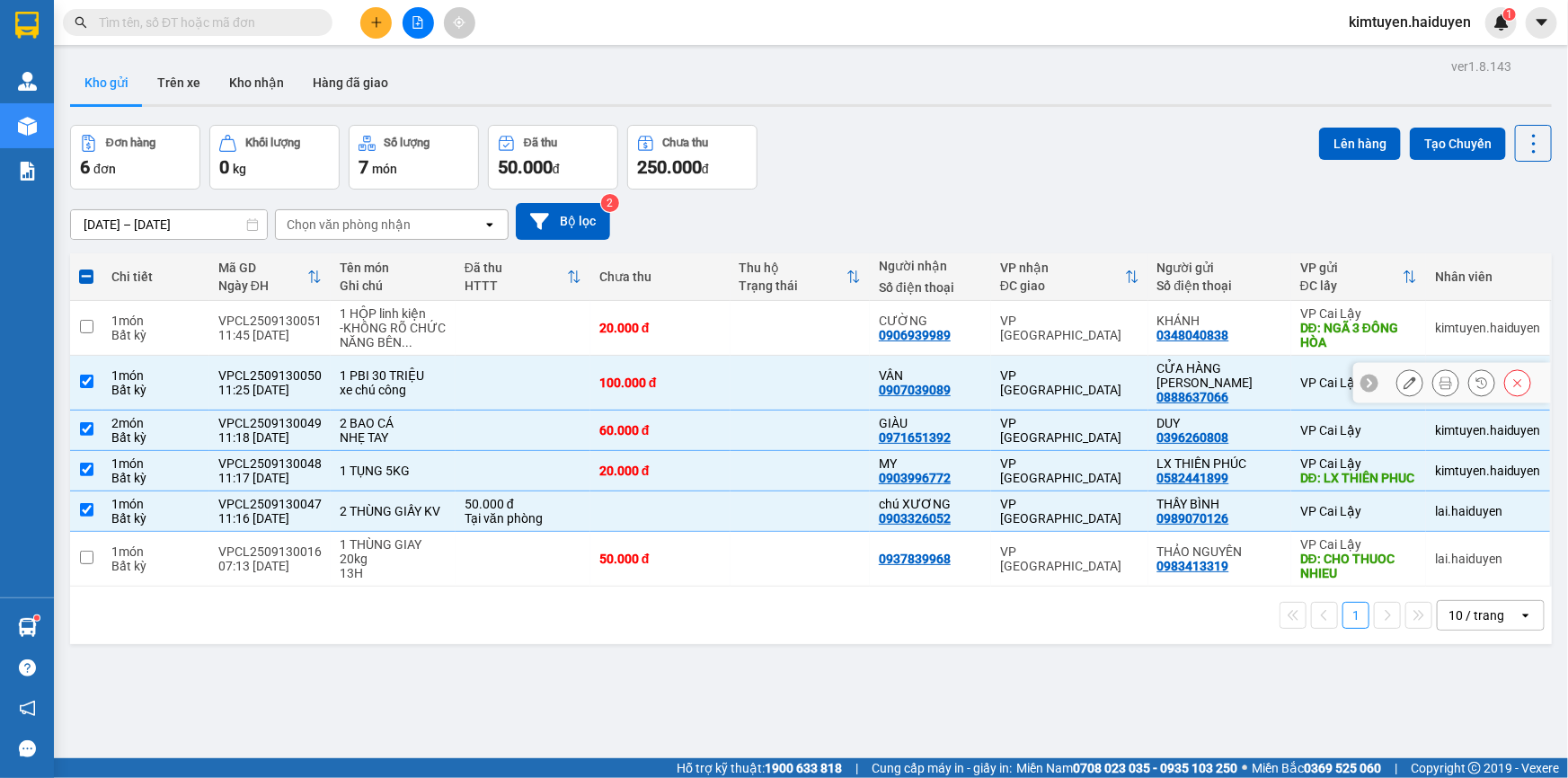
click at [427, 394] on div "xe chú công" at bounding box center [393, 390] width 107 height 15
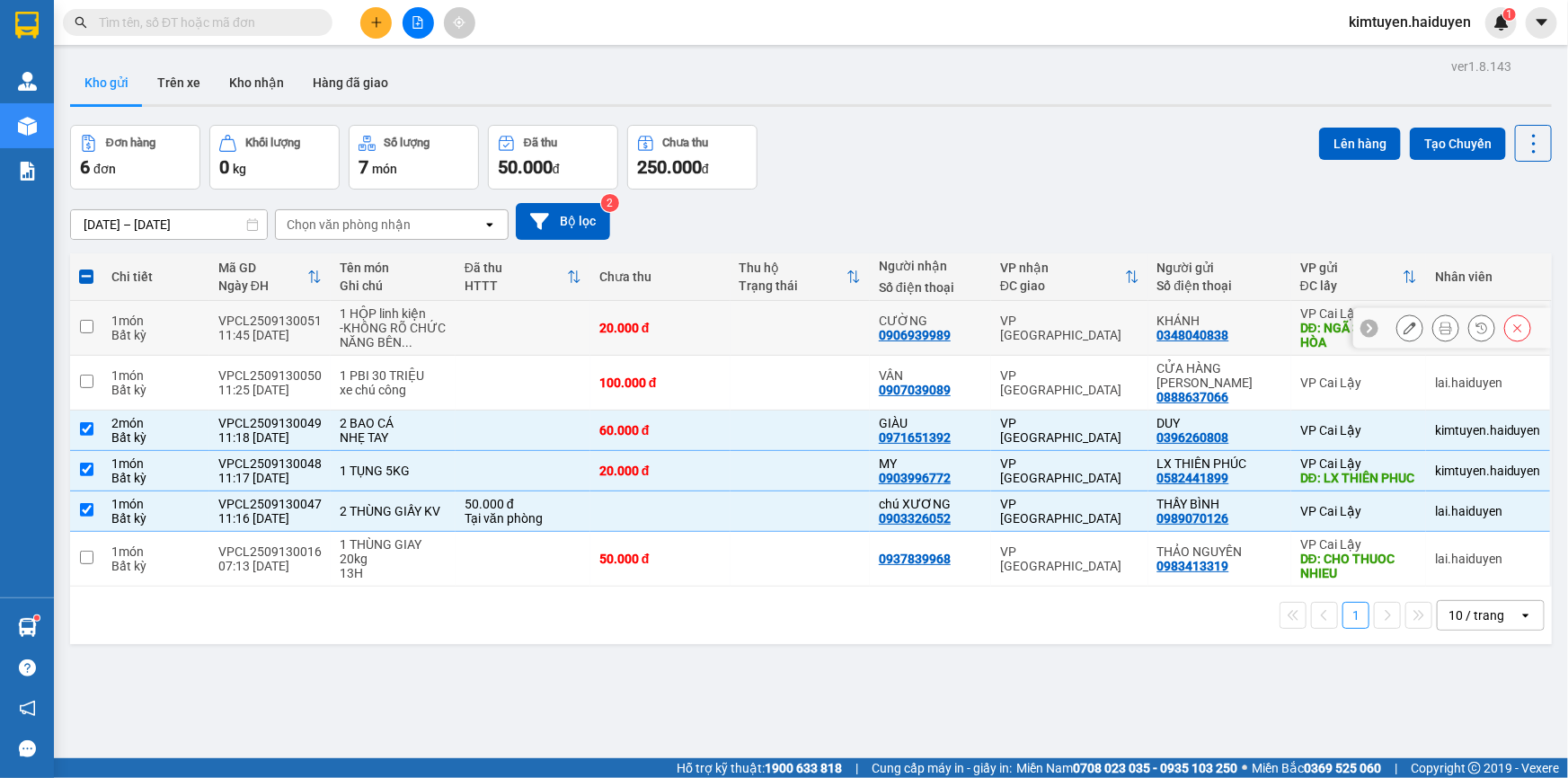
click at [425, 332] on div "-KHÔNG RÕ CHỨC NĂNG BÊN ..." at bounding box center [393, 335] width 107 height 29
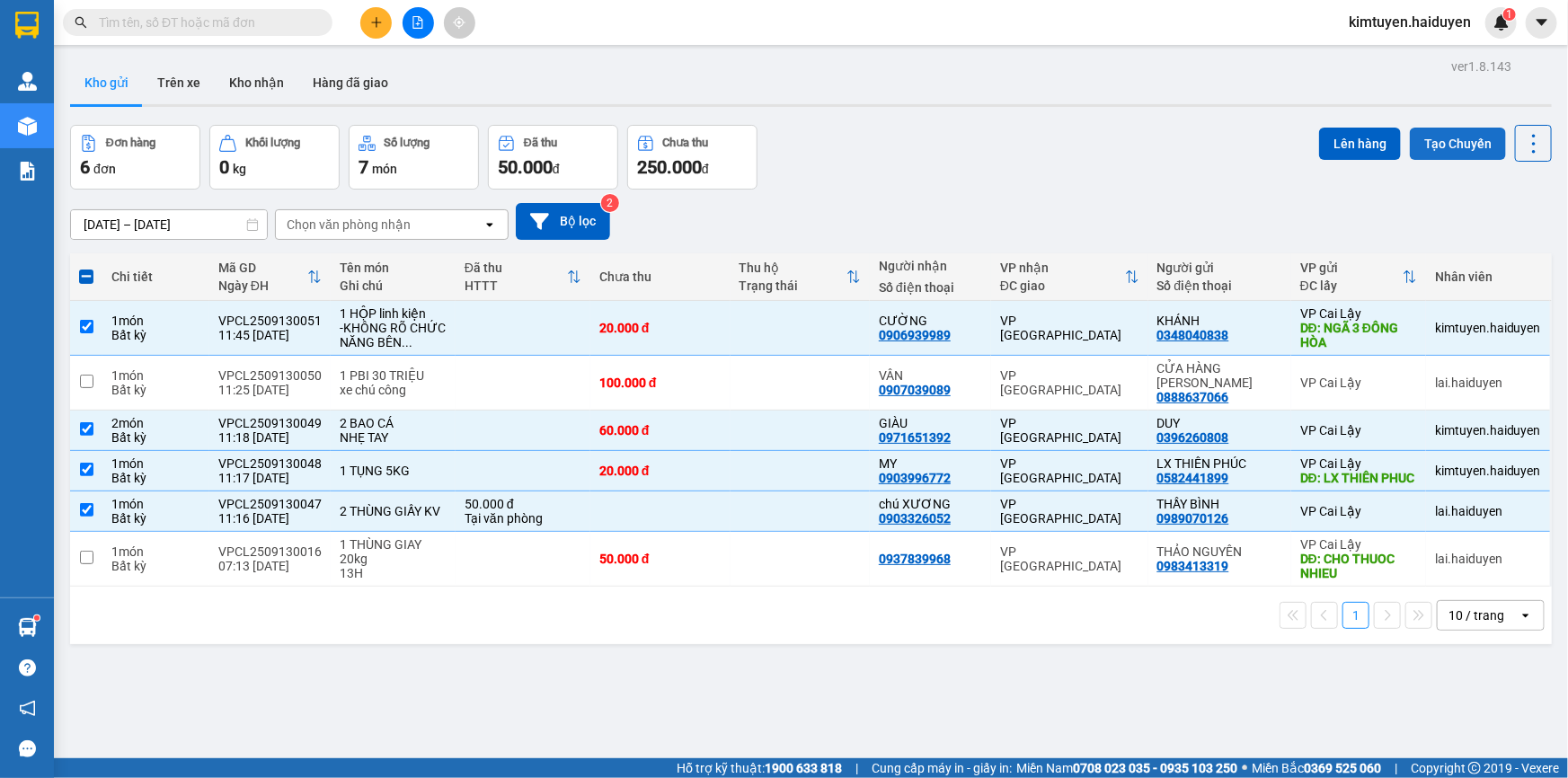
click at [1430, 132] on button "Tạo Chuyến" at bounding box center [1458, 144] width 96 height 33
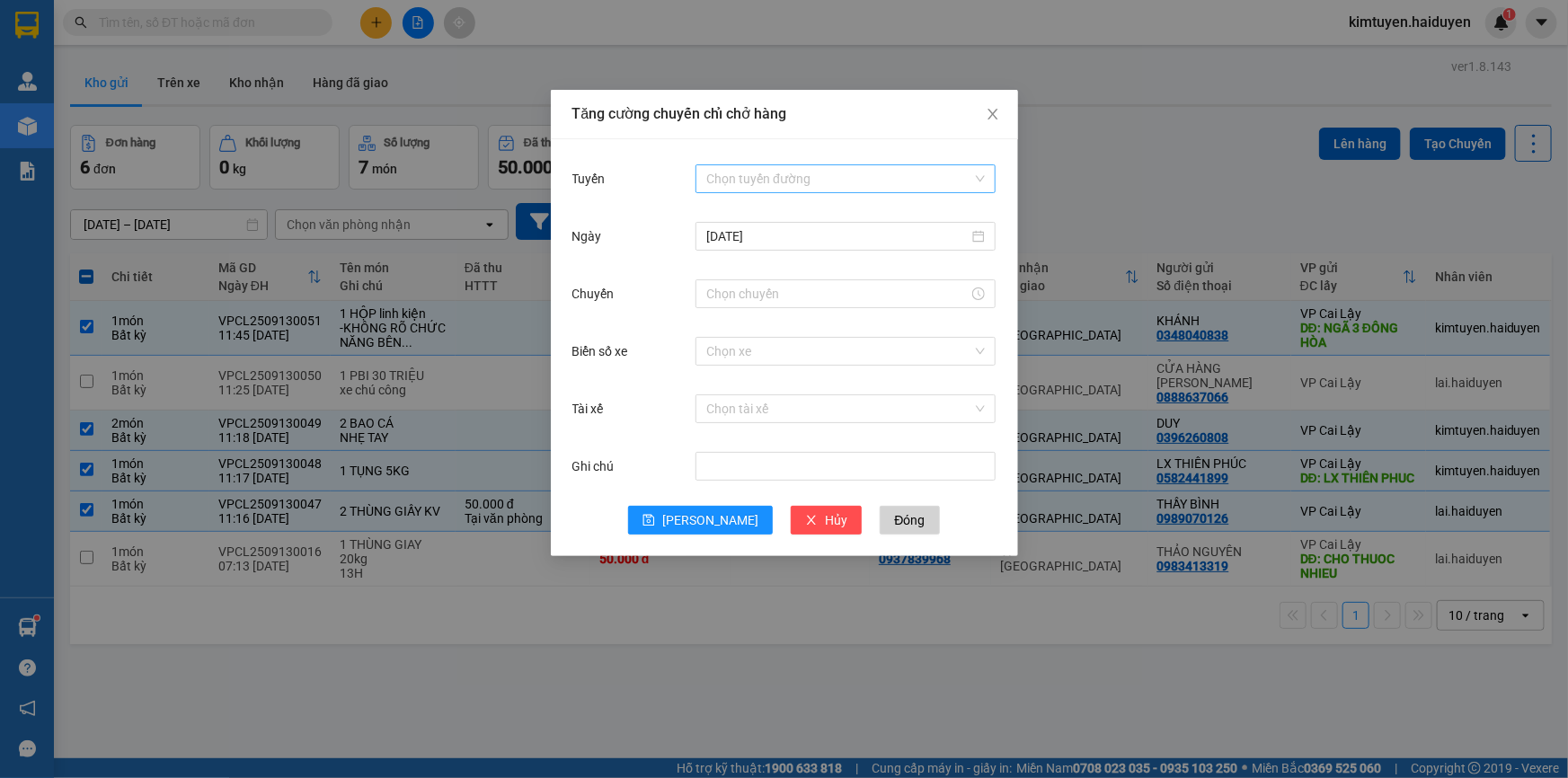
click at [721, 174] on input "Tuyến" at bounding box center [839, 179] width 266 height 27
click at [759, 242] on div "Cái Bè - [GEOGRAPHIC_DATA]" at bounding box center [845, 243] width 279 height 20
click at [751, 285] on input "Chuyến" at bounding box center [837, 294] width 262 height 20
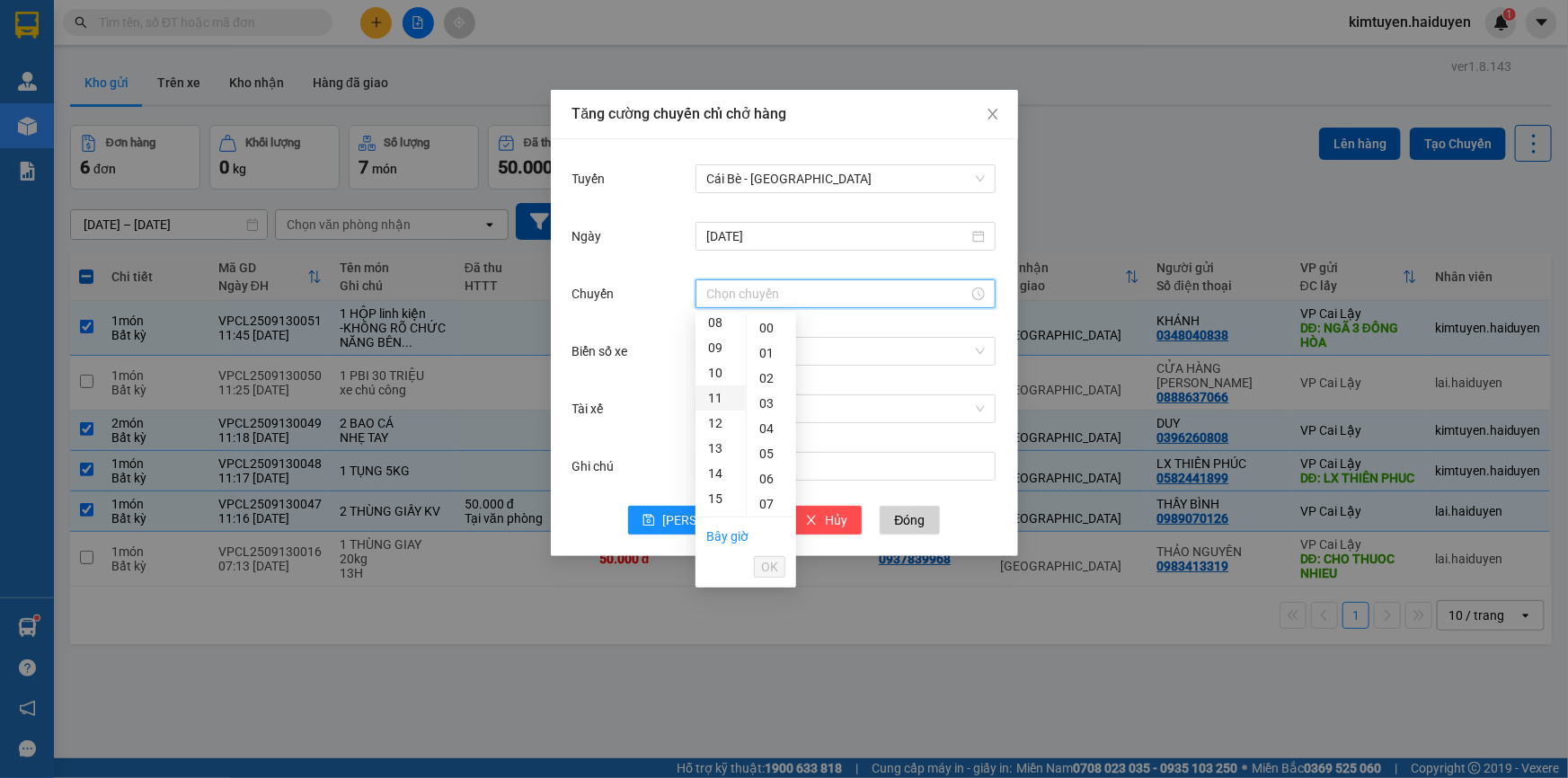
scroll to position [244, 0]
click at [714, 363] on div "11" at bounding box center [720, 360] width 50 height 25
click at [760, 369] on div "31" at bounding box center [772, 373] width 49 height 25
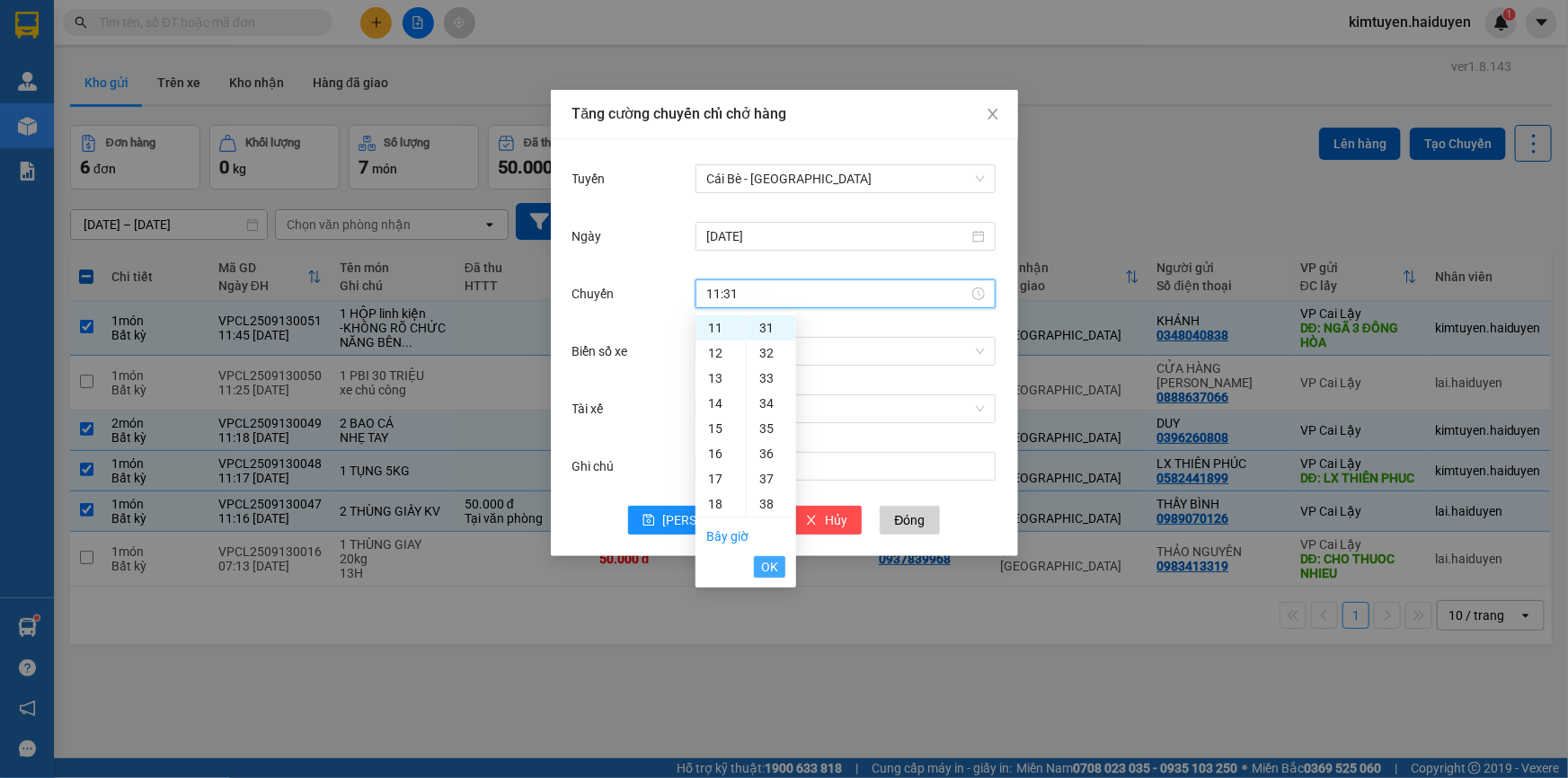
click at [768, 574] on span "OK" at bounding box center [769, 567] width 17 height 20
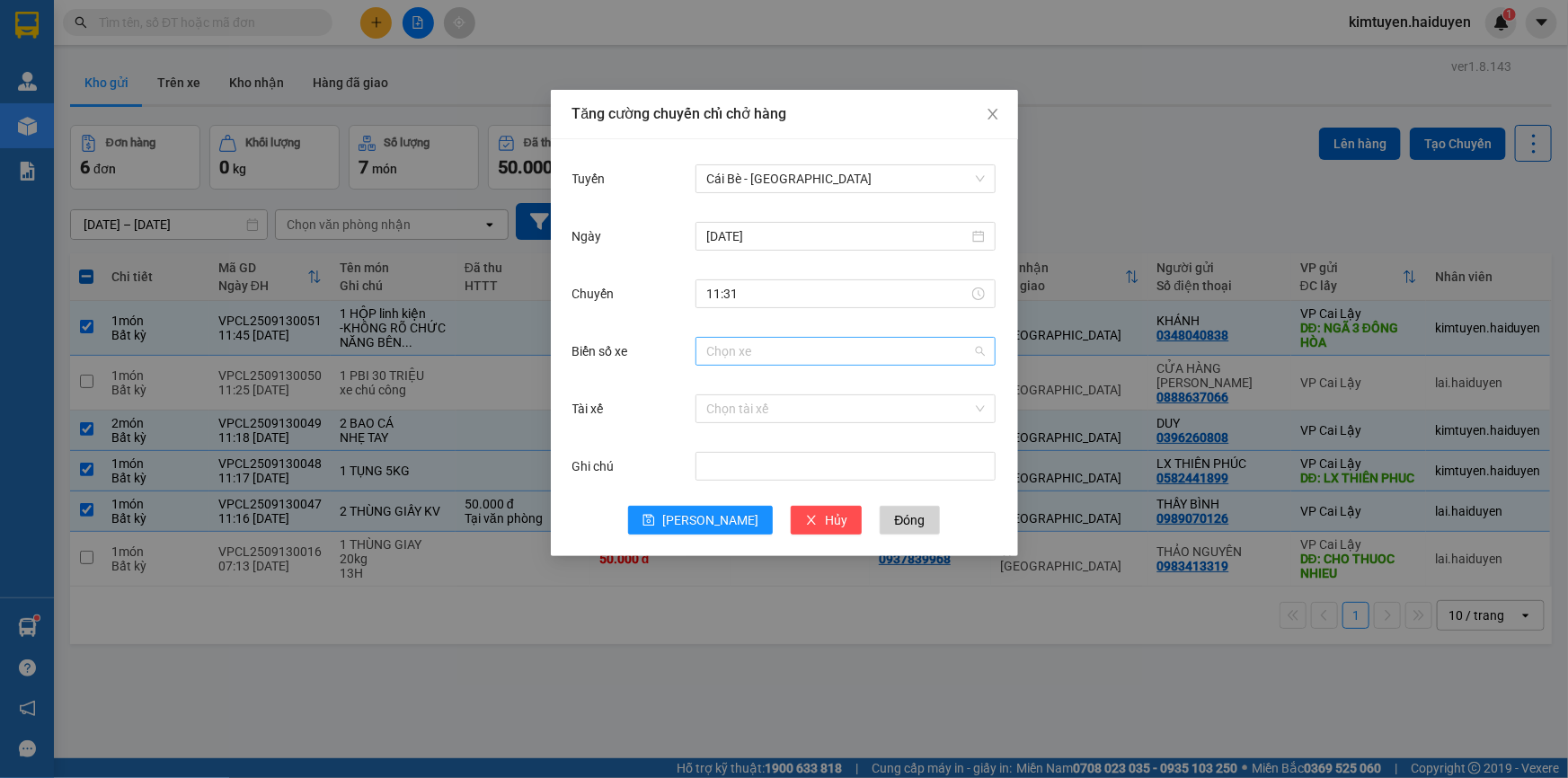
click at [722, 360] on input "Biển số xe" at bounding box center [839, 351] width 266 height 27
click at [732, 386] on div "63B-020.03" at bounding box center [845, 387] width 279 height 20
click at [719, 402] on input "Tài xế" at bounding box center [839, 409] width 266 height 27
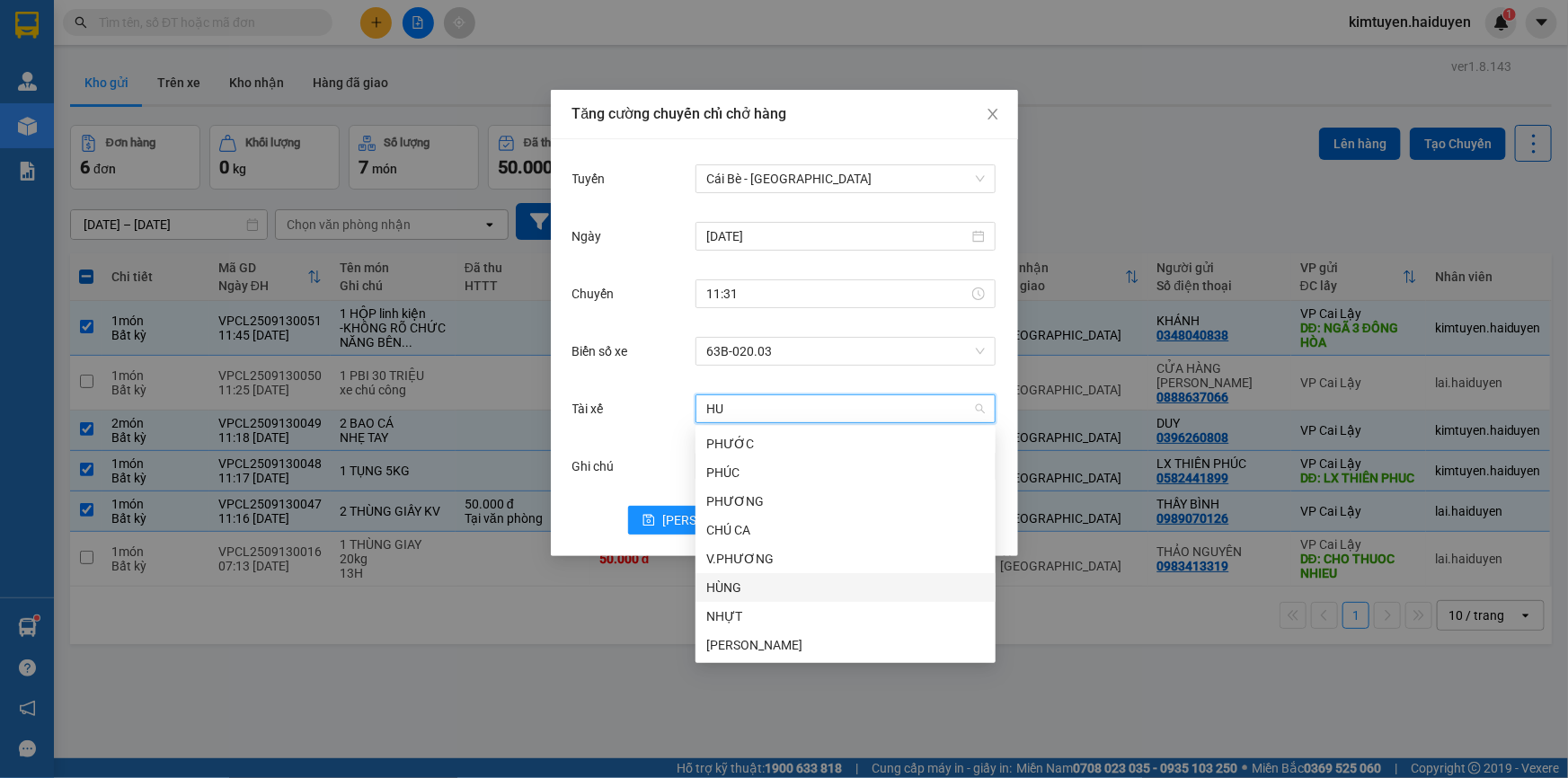
click at [757, 584] on div "HÙNG" at bounding box center [845, 587] width 279 height 20
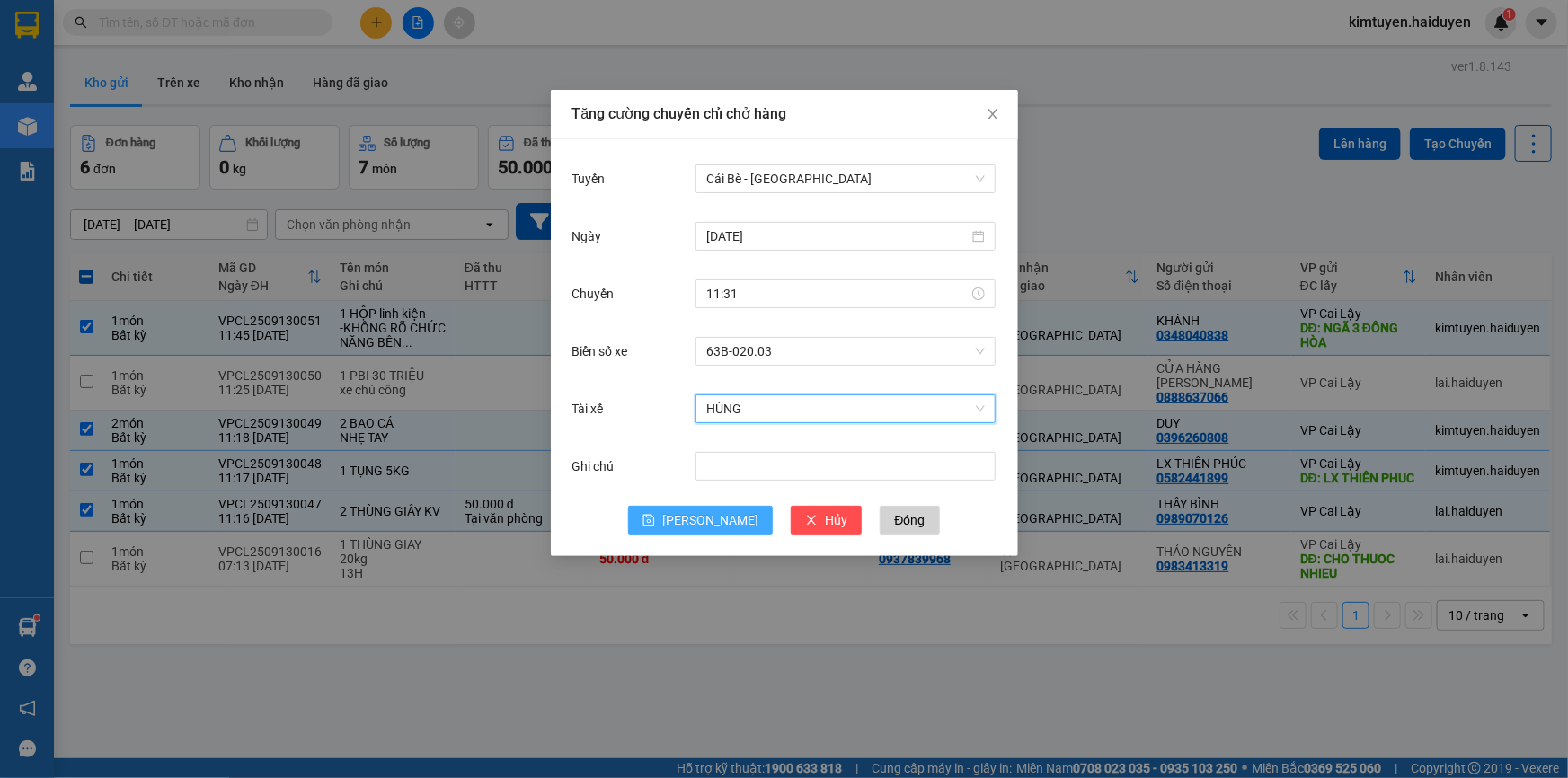
click at [701, 524] on span "[PERSON_NAME]" at bounding box center [710, 520] width 96 height 20
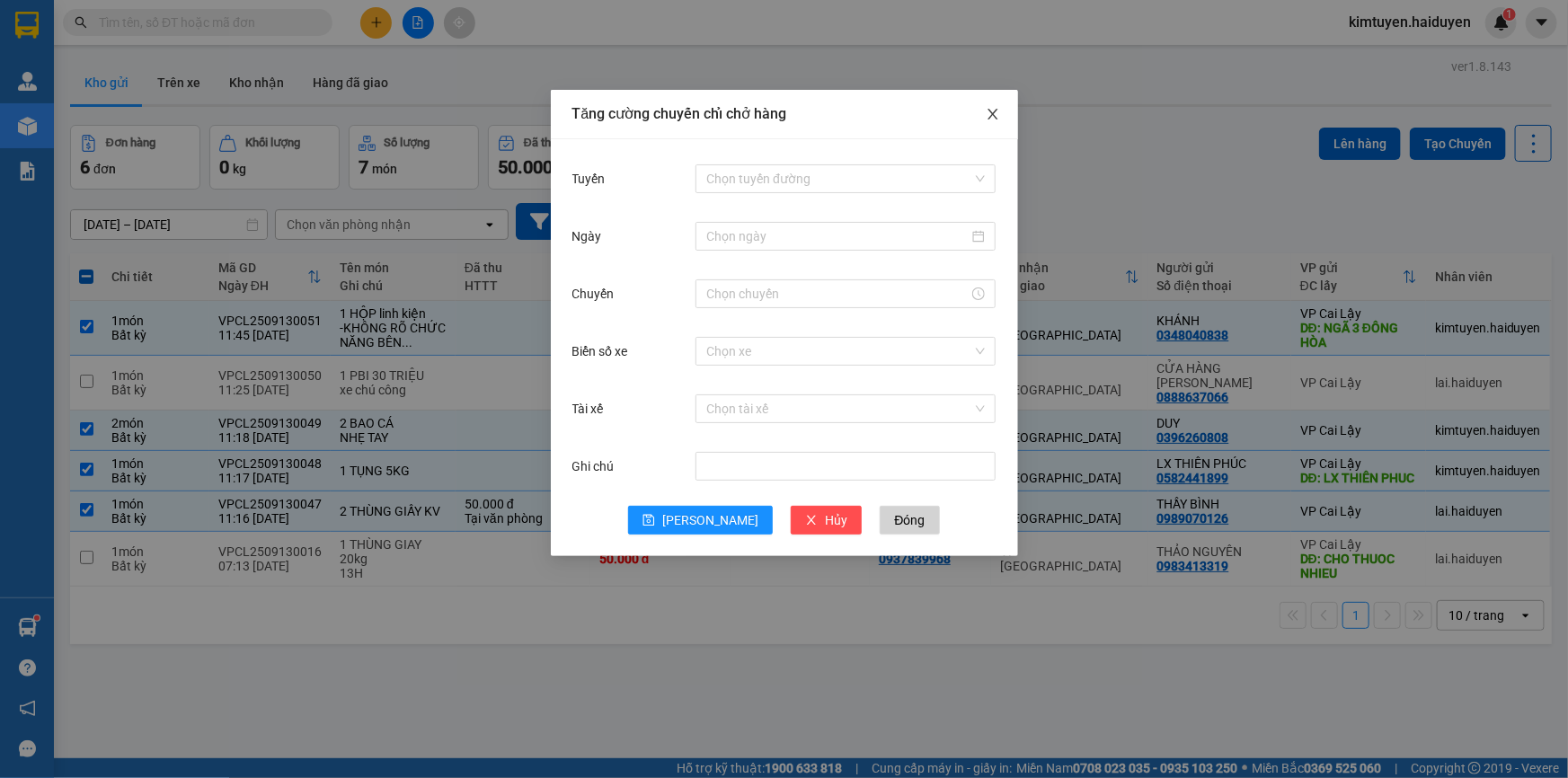
click at [991, 117] on icon "close" at bounding box center [992, 114] width 10 height 11
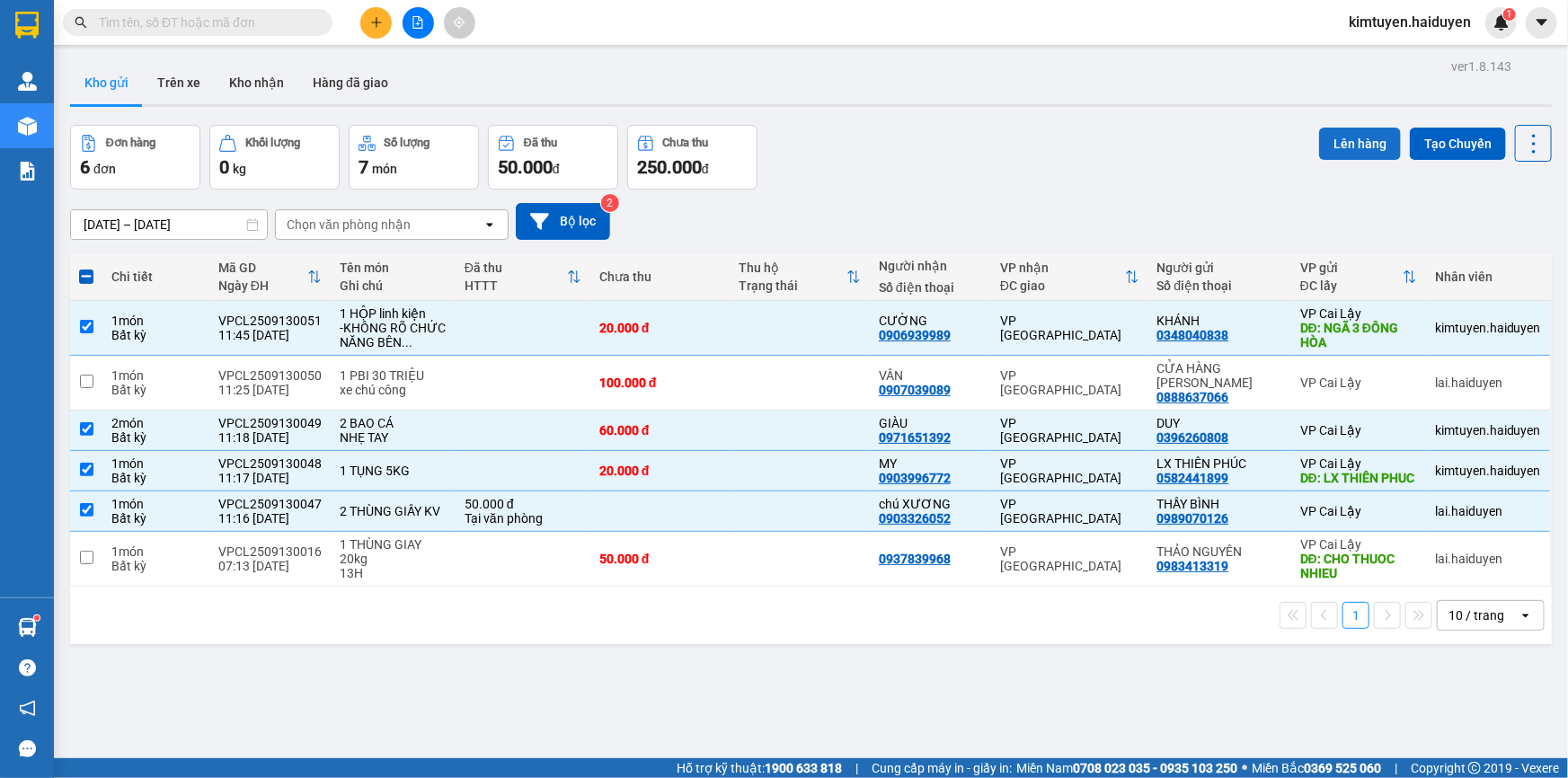
click at [1352, 142] on button "Lên hàng" at bounding box center [1360, 144] width 82 height 33
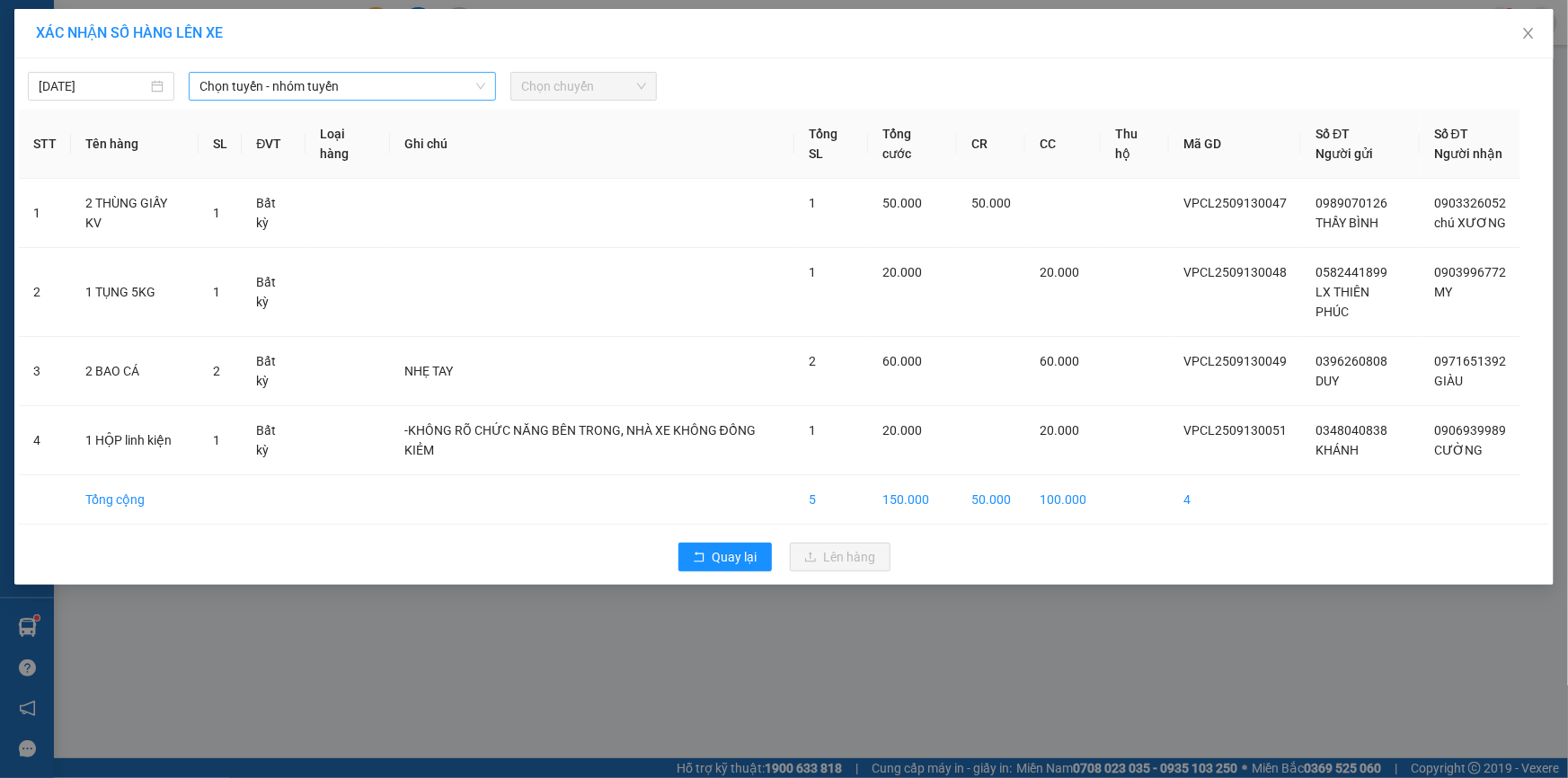
click at [232, 94] on span "Chọn tuyến - nhóm tuyến" at bounding box center [342, 86] width 286 height 27
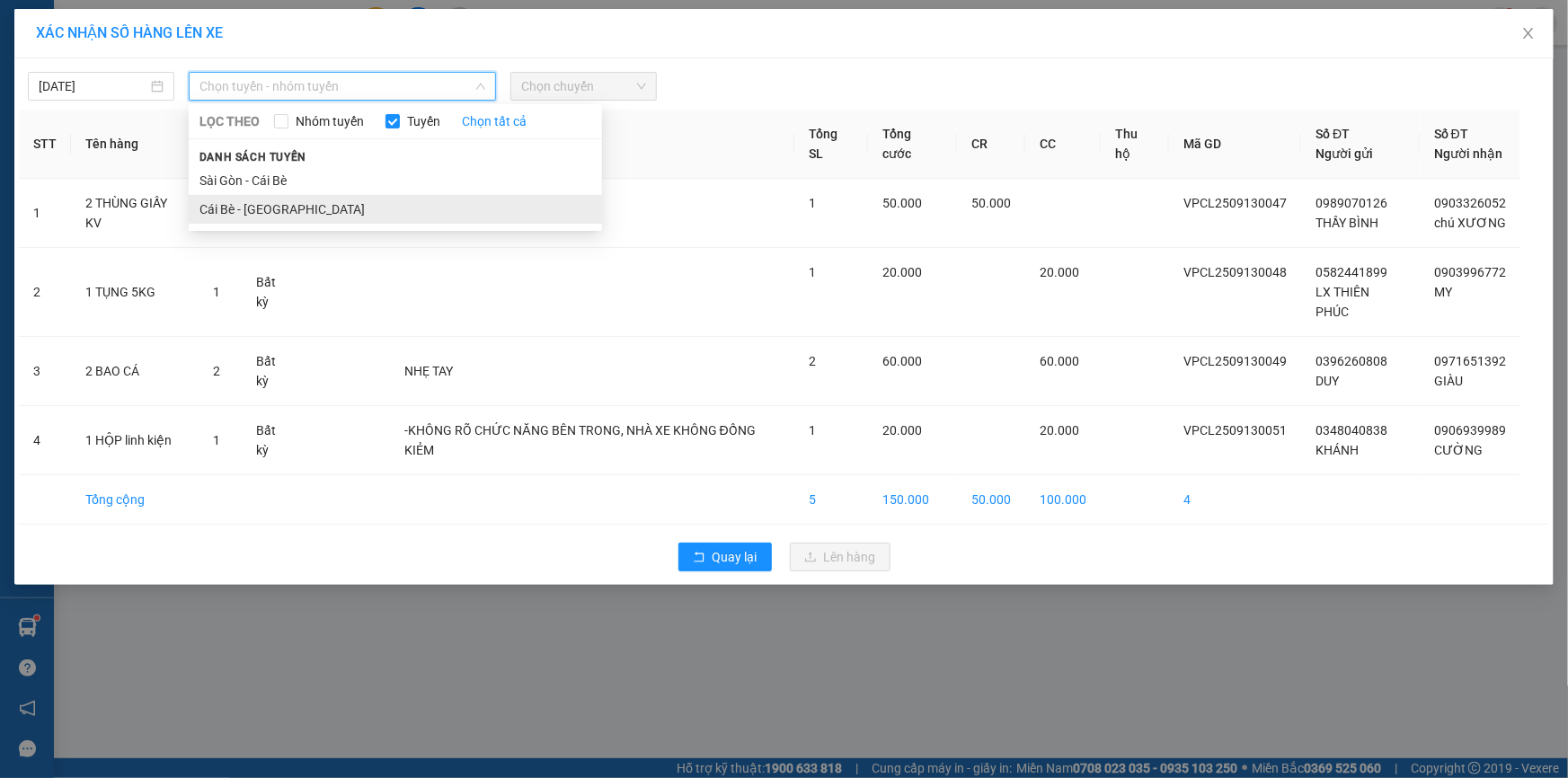
click at [256, 210] on li "Cái Bè - [GEOGRAPHIC_DATA]" at bounding box center [395, 210] width 413 height 29
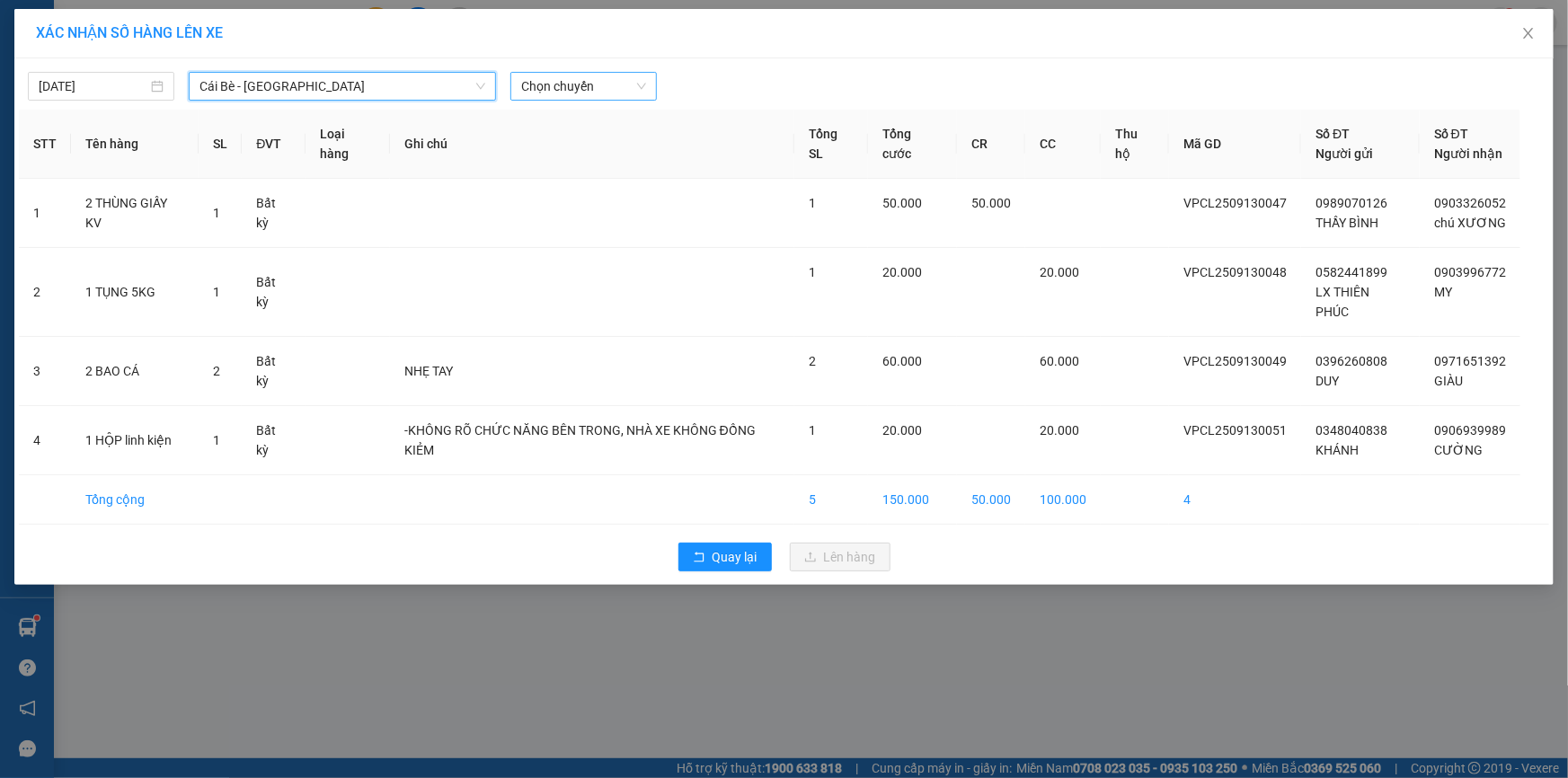
click at [599, 84] on span "Chọn chuyến" at bounding box center [584, 86] width 125 height 27
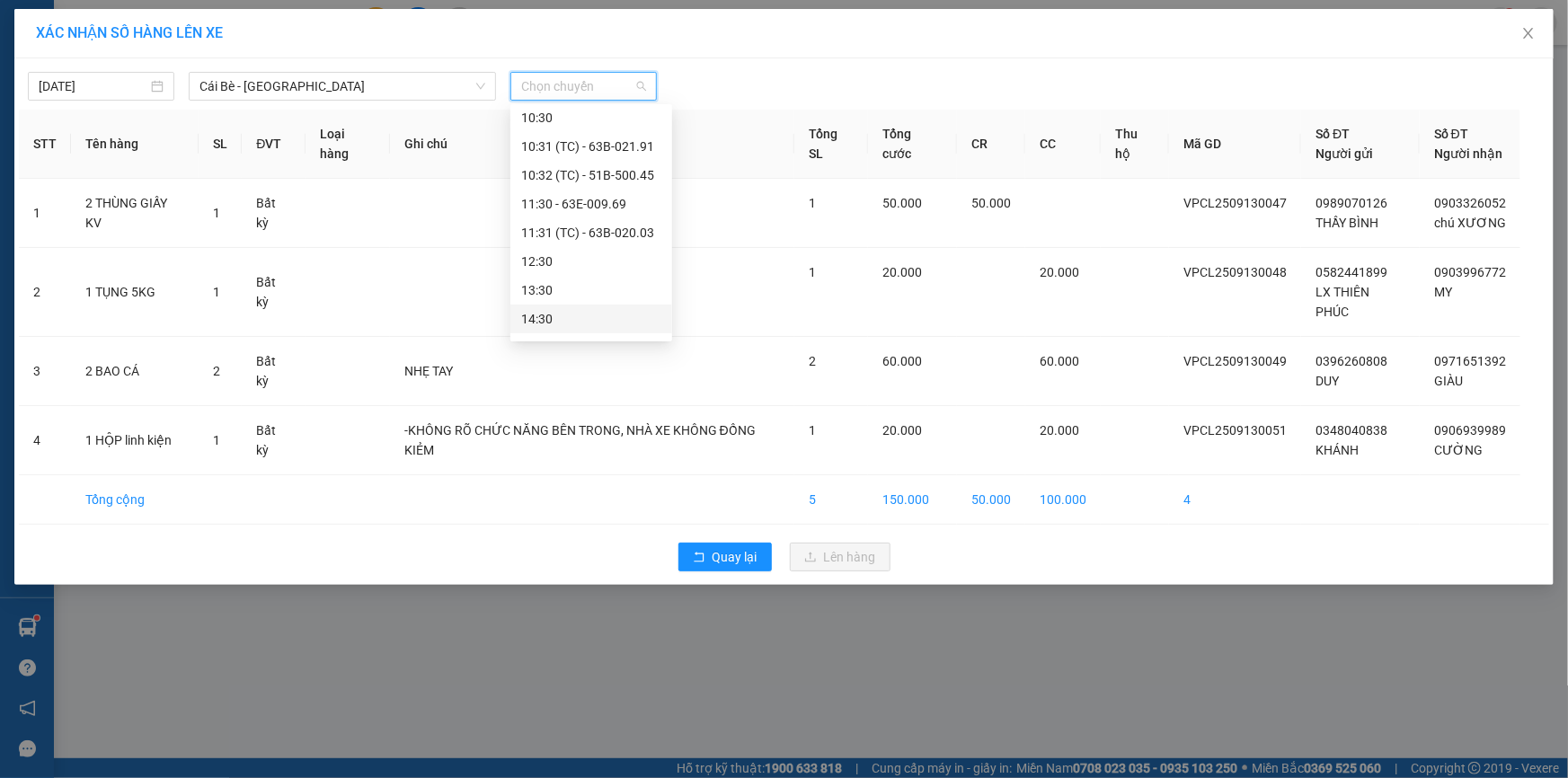
scroll to position [464, 0]
click at [581, 207] on div "11:30 - 63E-009.69" at bounding box center [591, 205] width 140 height 20
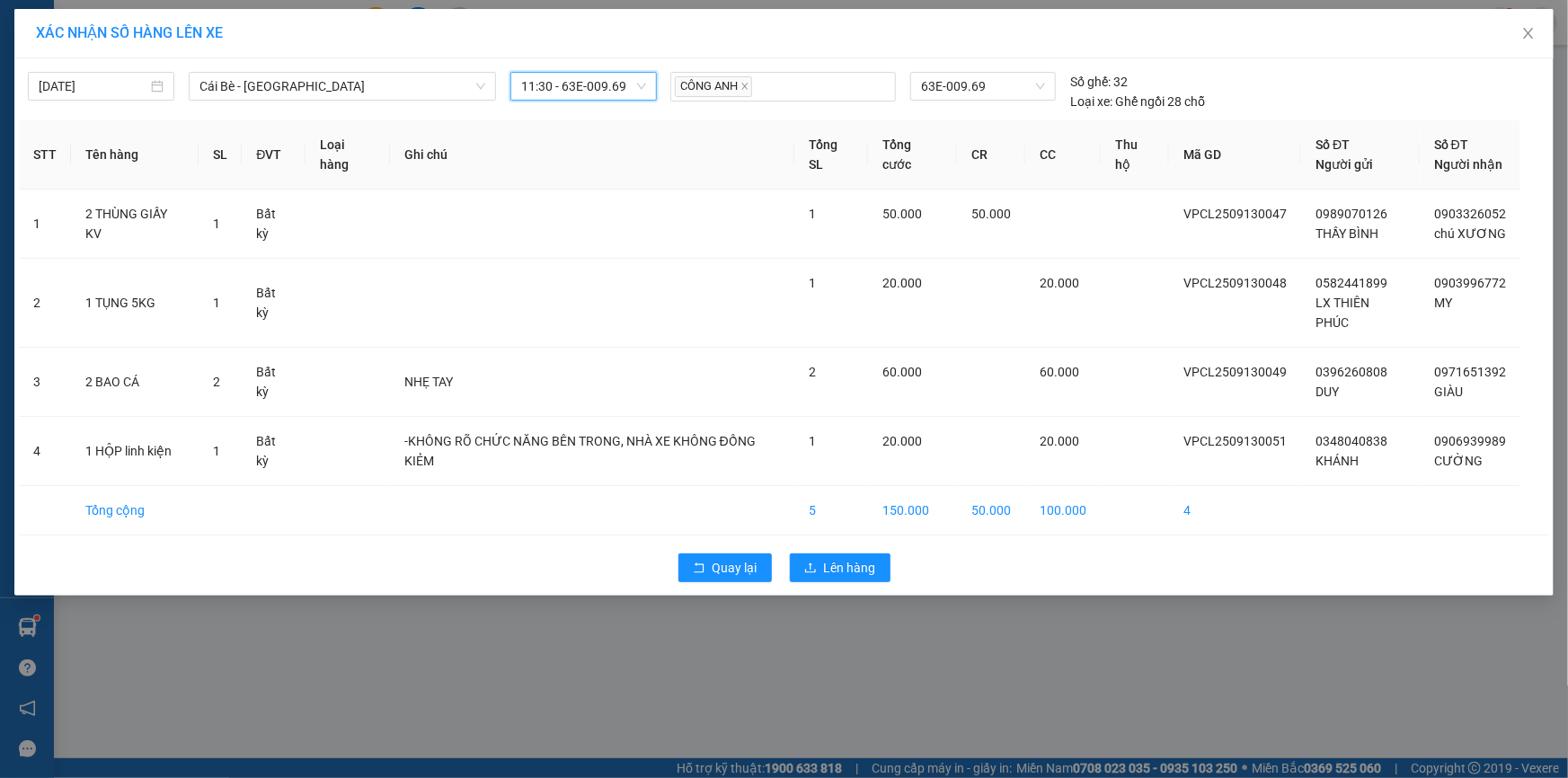
click at [569, 91] on span "11:30 - 63E-009.69" at bounding box center [584, 86] width 125 height 27
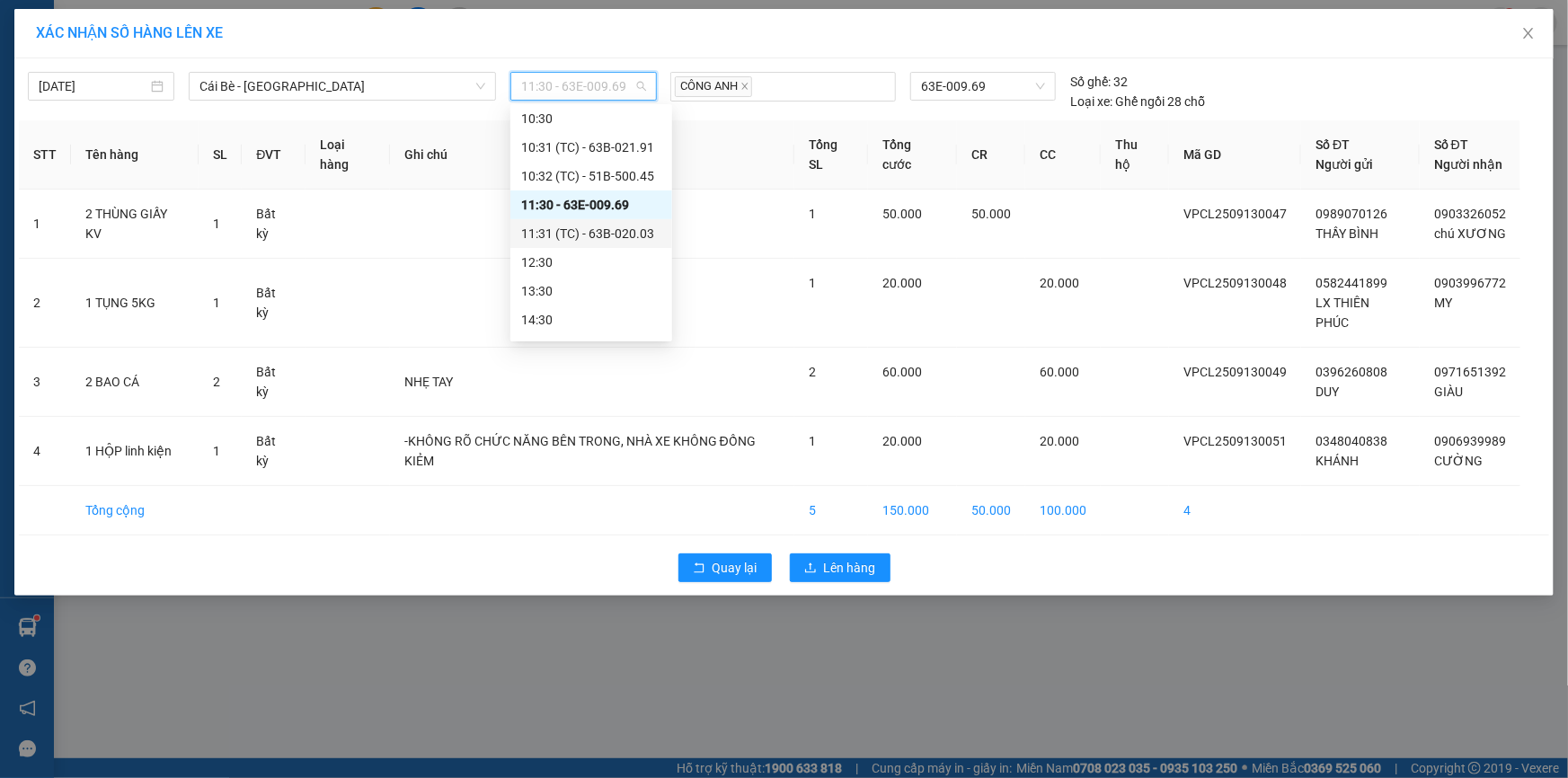
click at [586, 235] on div "11:31 (TC) - 63B-020.03" at bounding box center [591, 233] width 140 height 20
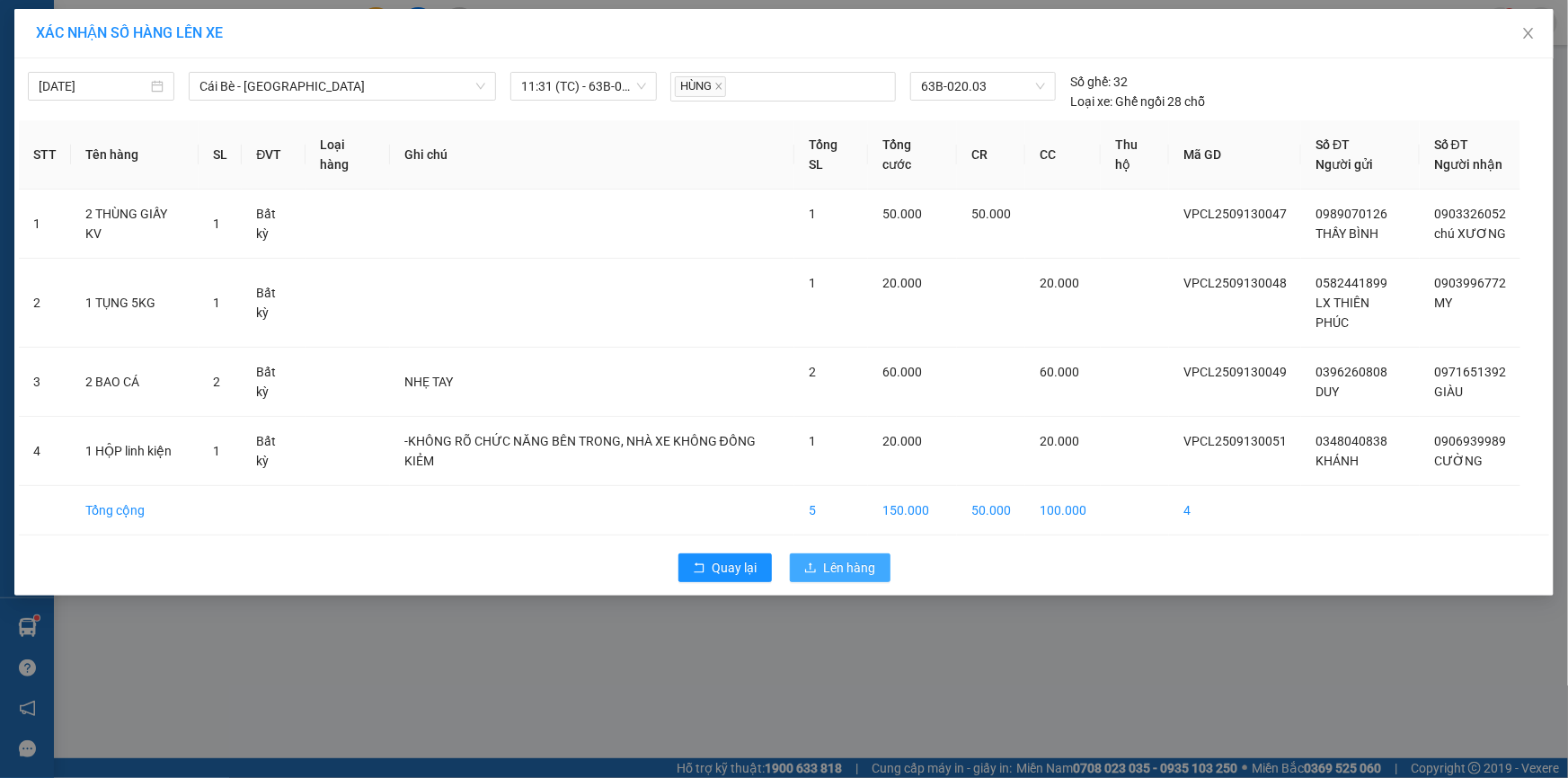
click at [822, 554] on button "Lên hàng" at bounding box center [840, 568] width 101 height 29
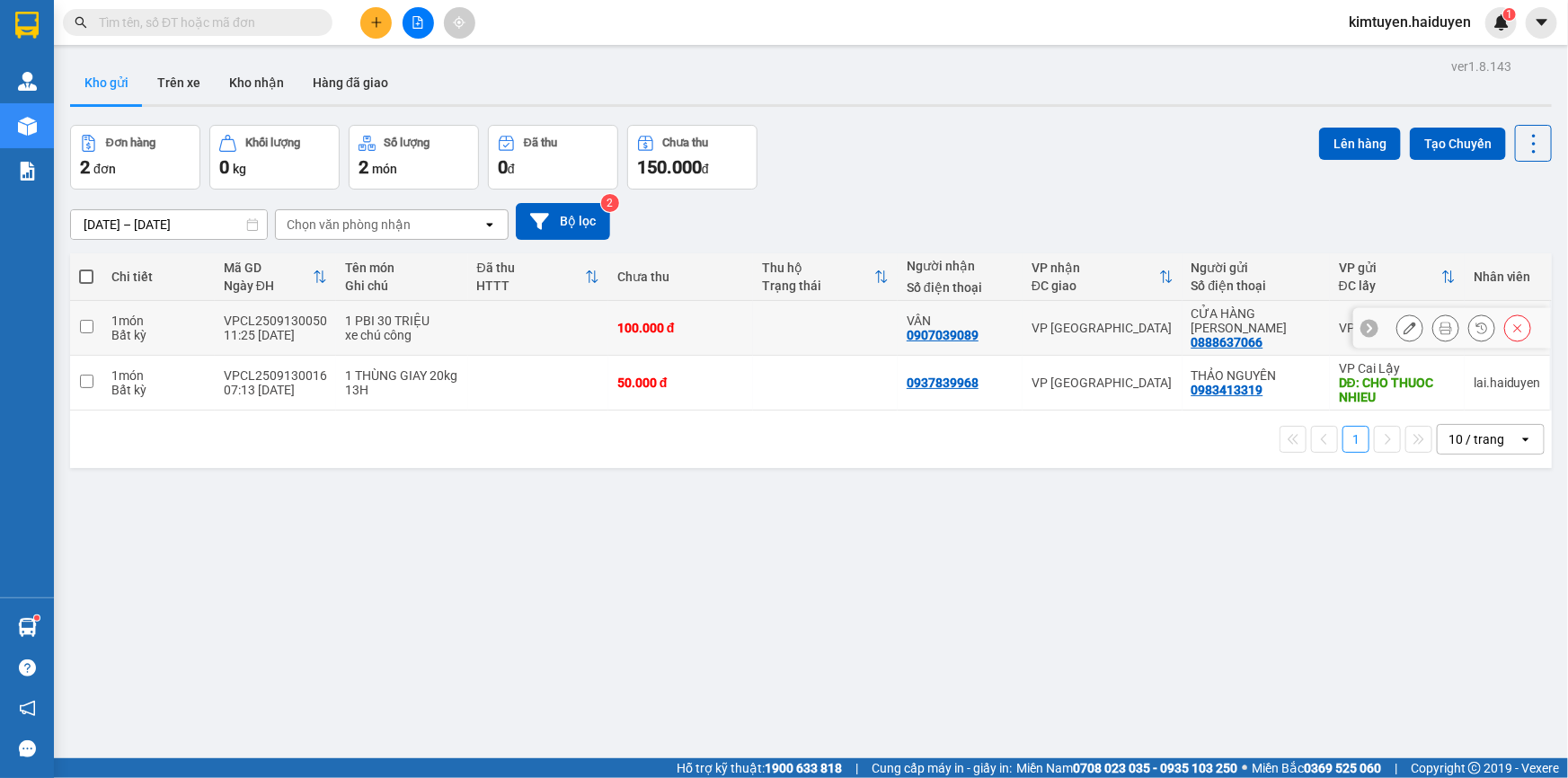
click at [585, 322] on td at bounding box center [538, 329] width 140 height 54
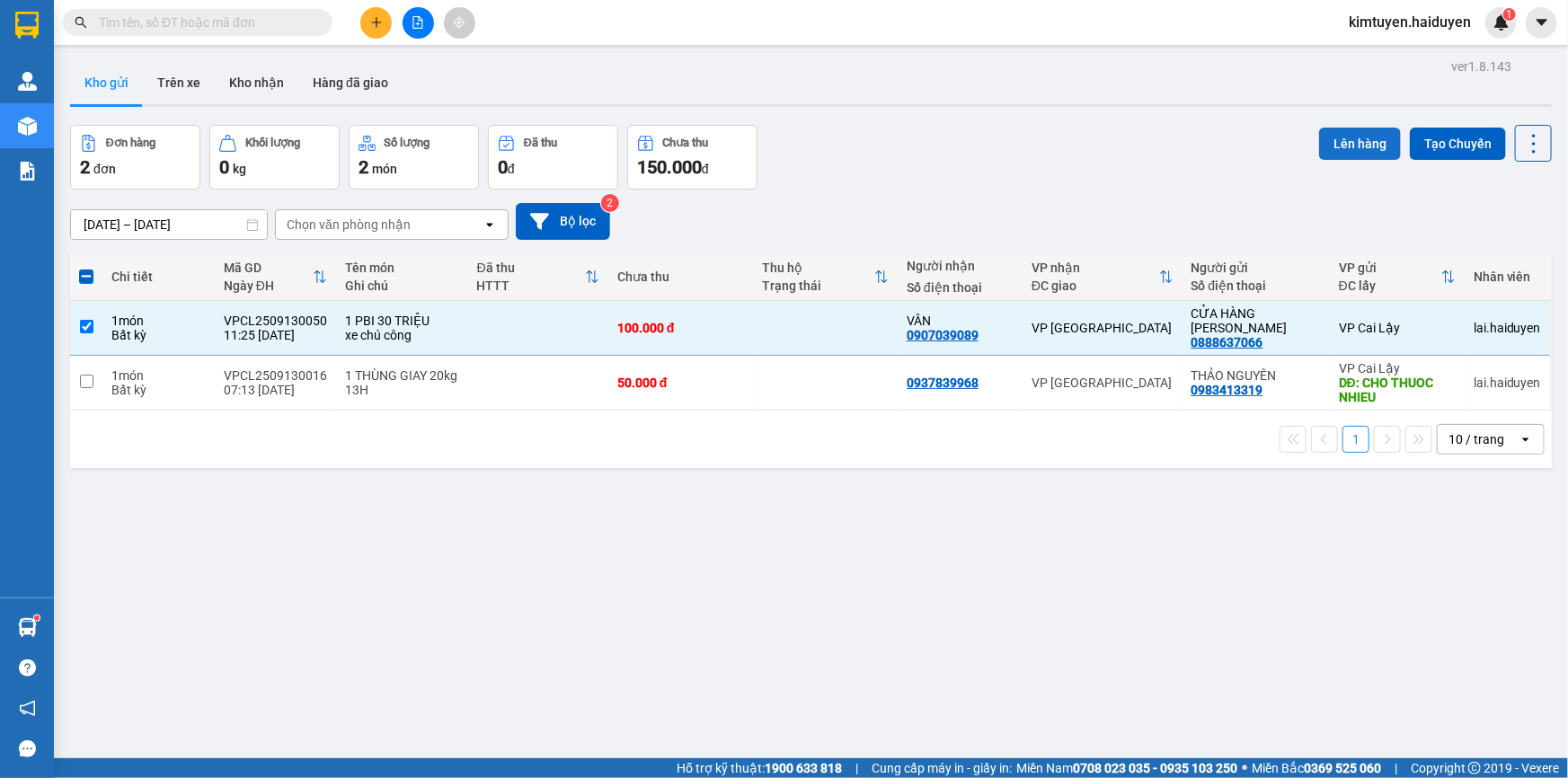
click at [1343, 140] on button "Lên hàng" at bounding box center [1360, 144] width 82 height 33
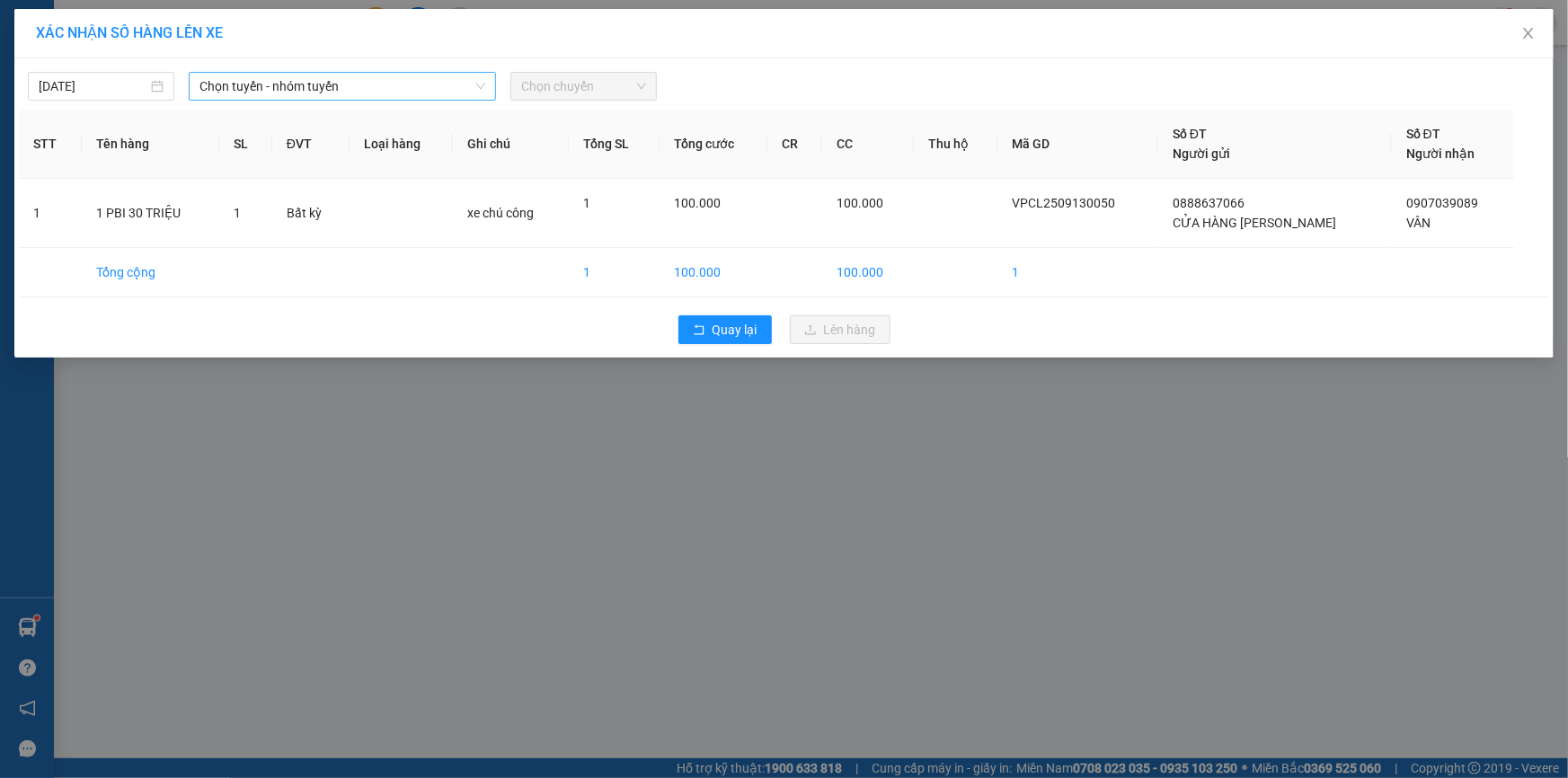
click at [297, 81] on span "Chọn tuyến - nhóm tuyến" at bounding box center [342, 86] width 286 height 27
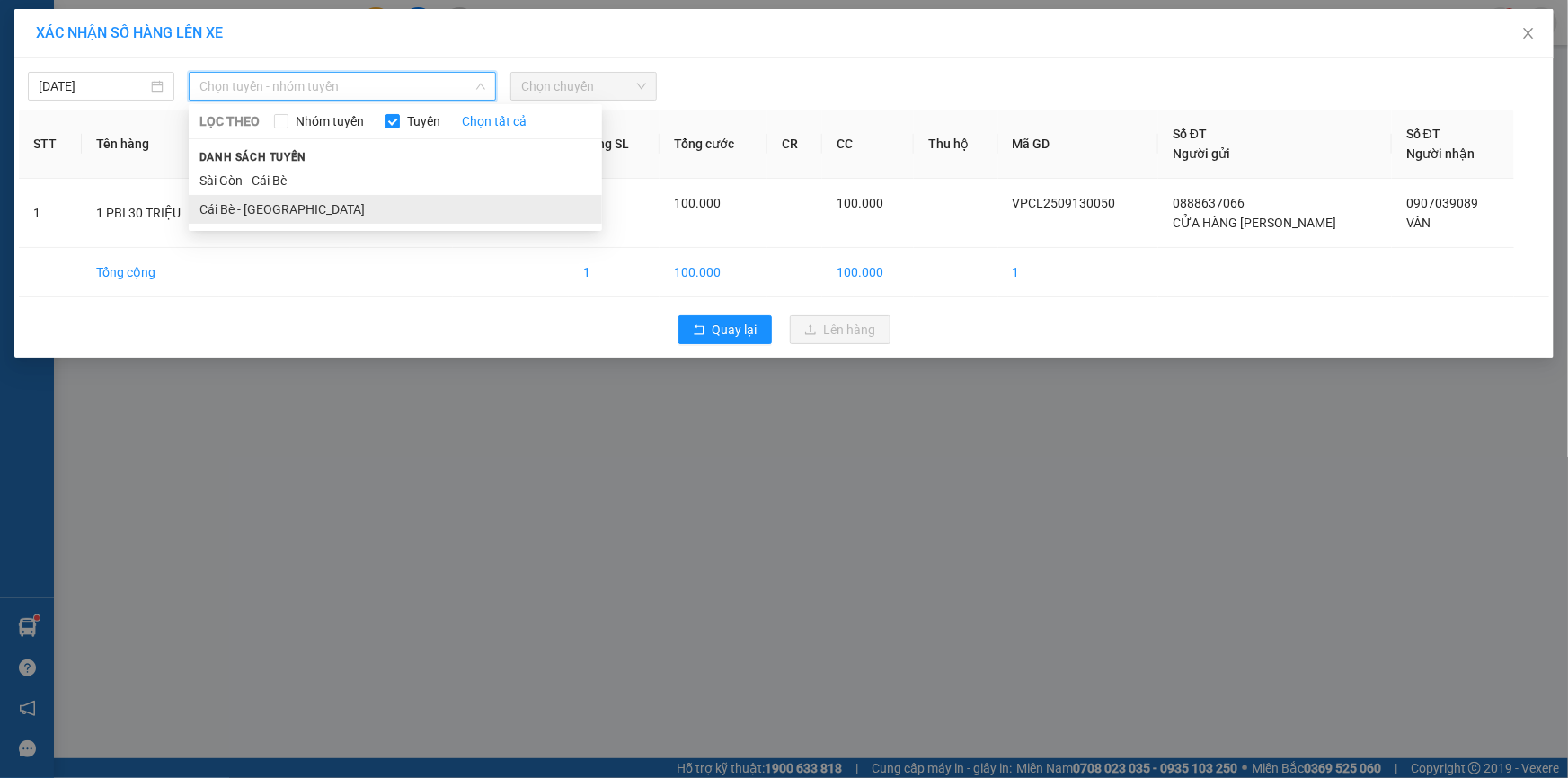
click at [304, 209] on li "Cái Bè - [GEOGRAPHIC_DATA]" at bounding box center [395, 210] width 413 height 29
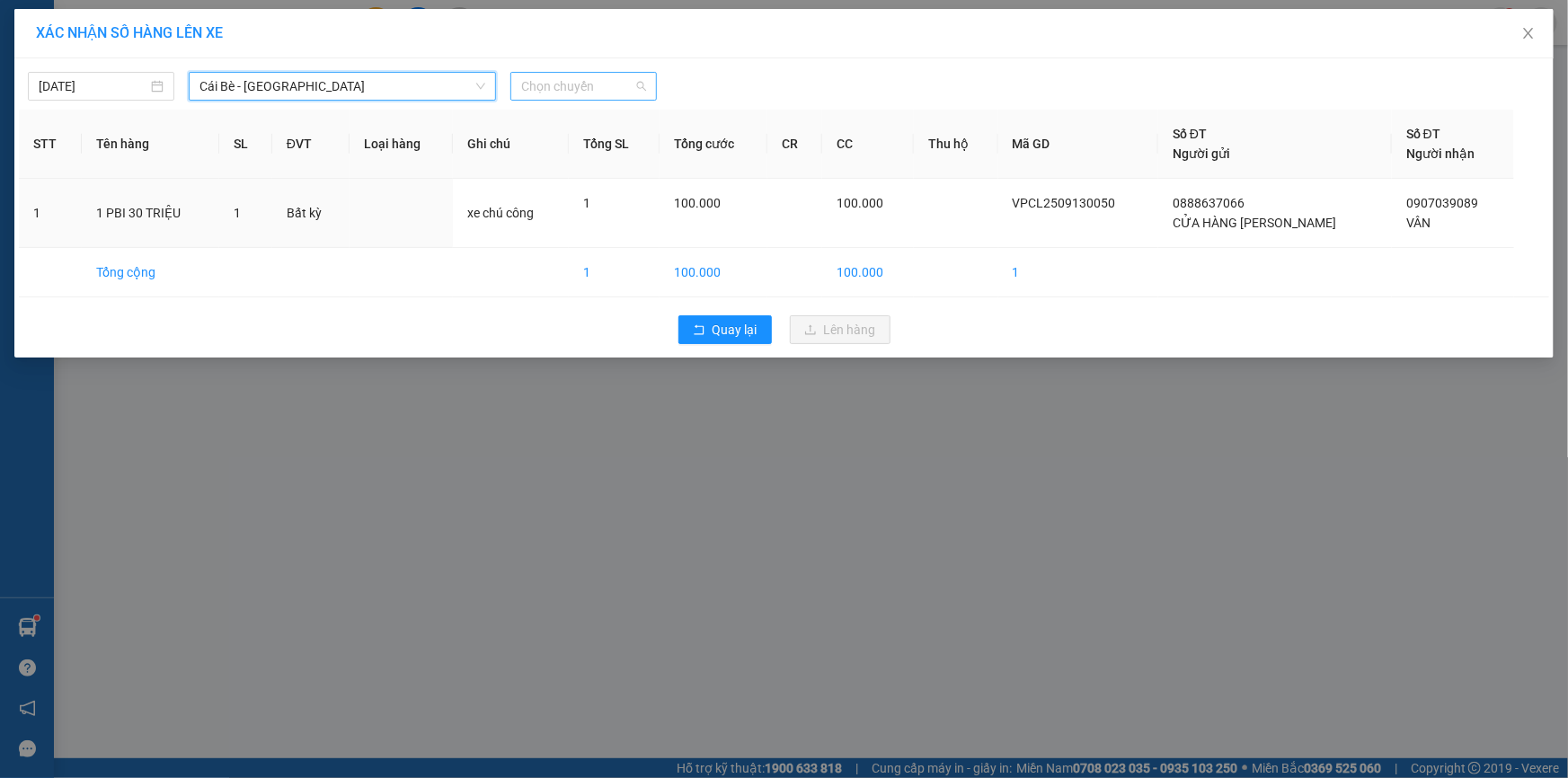
click at [547, 93] on span "Chọn chuyến" at bounding box center [584, 86] width 125 height 27
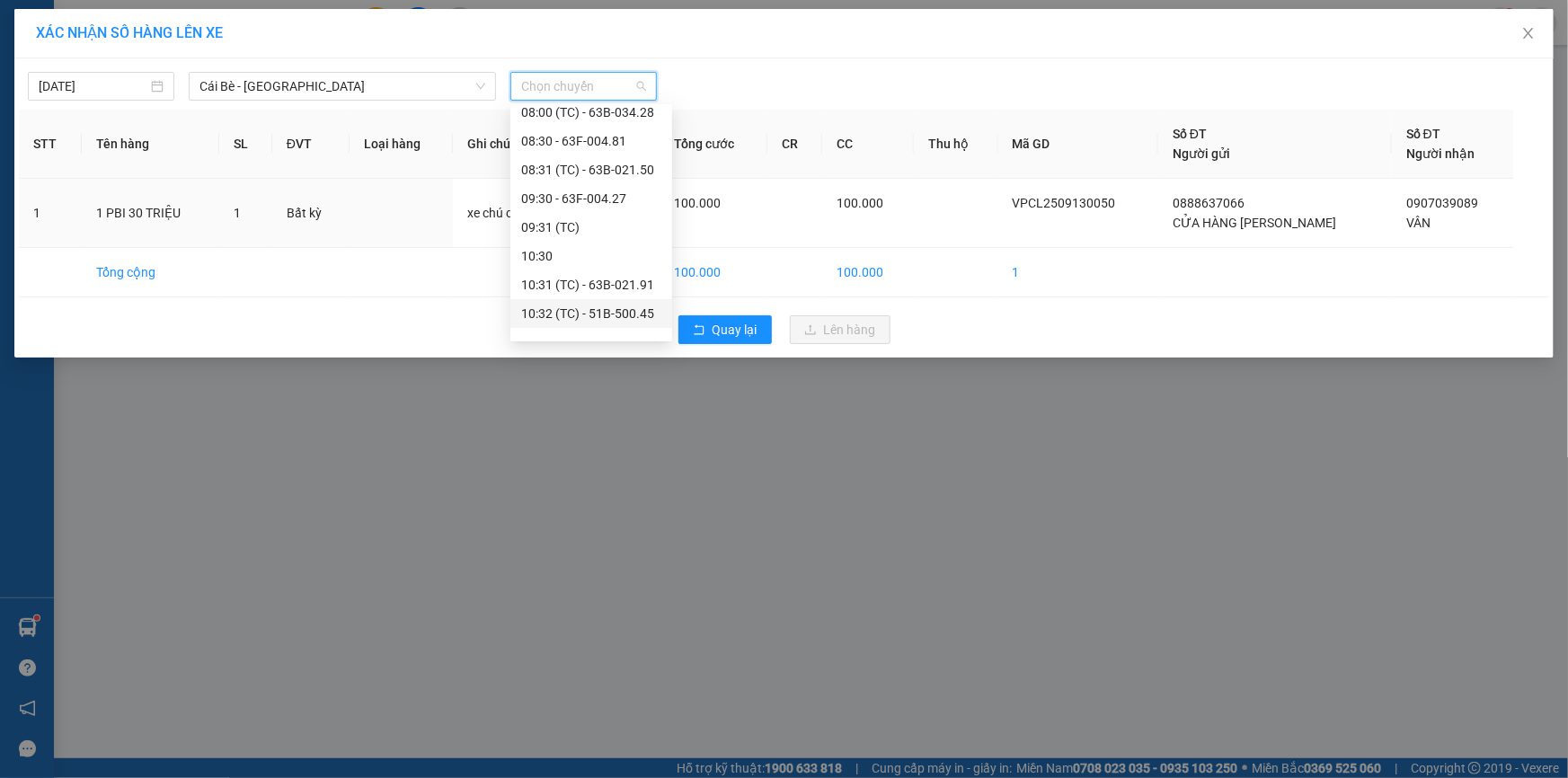
scroll to position [408, 0]
click at [594, 260] on div "11:30 - 63E-009.69" at bounding box center [591, 261] width 140 height 20
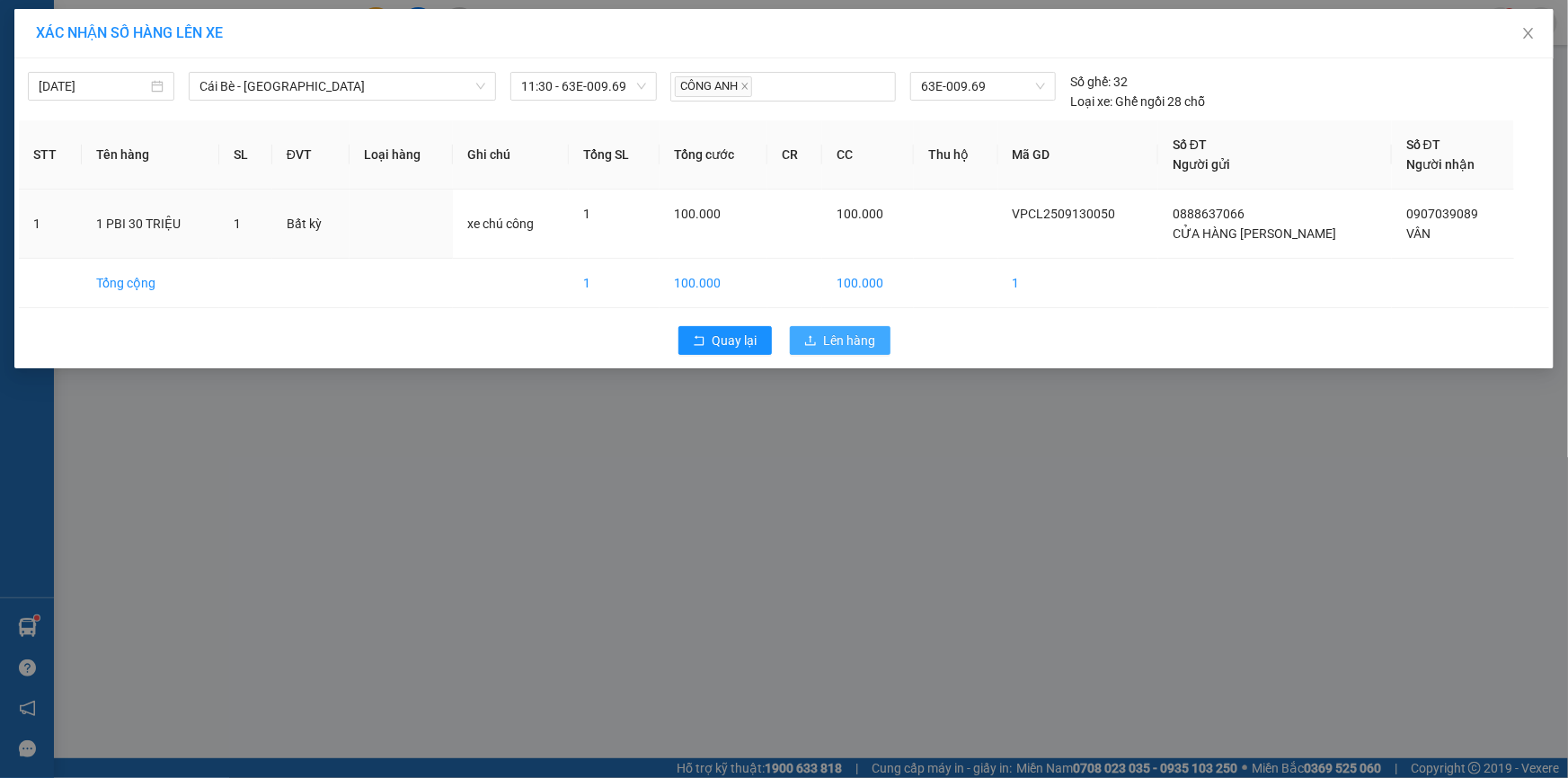
click at [819, 339] on button "Lên hàng" at bounding box center [840, 340] width 101 height 29
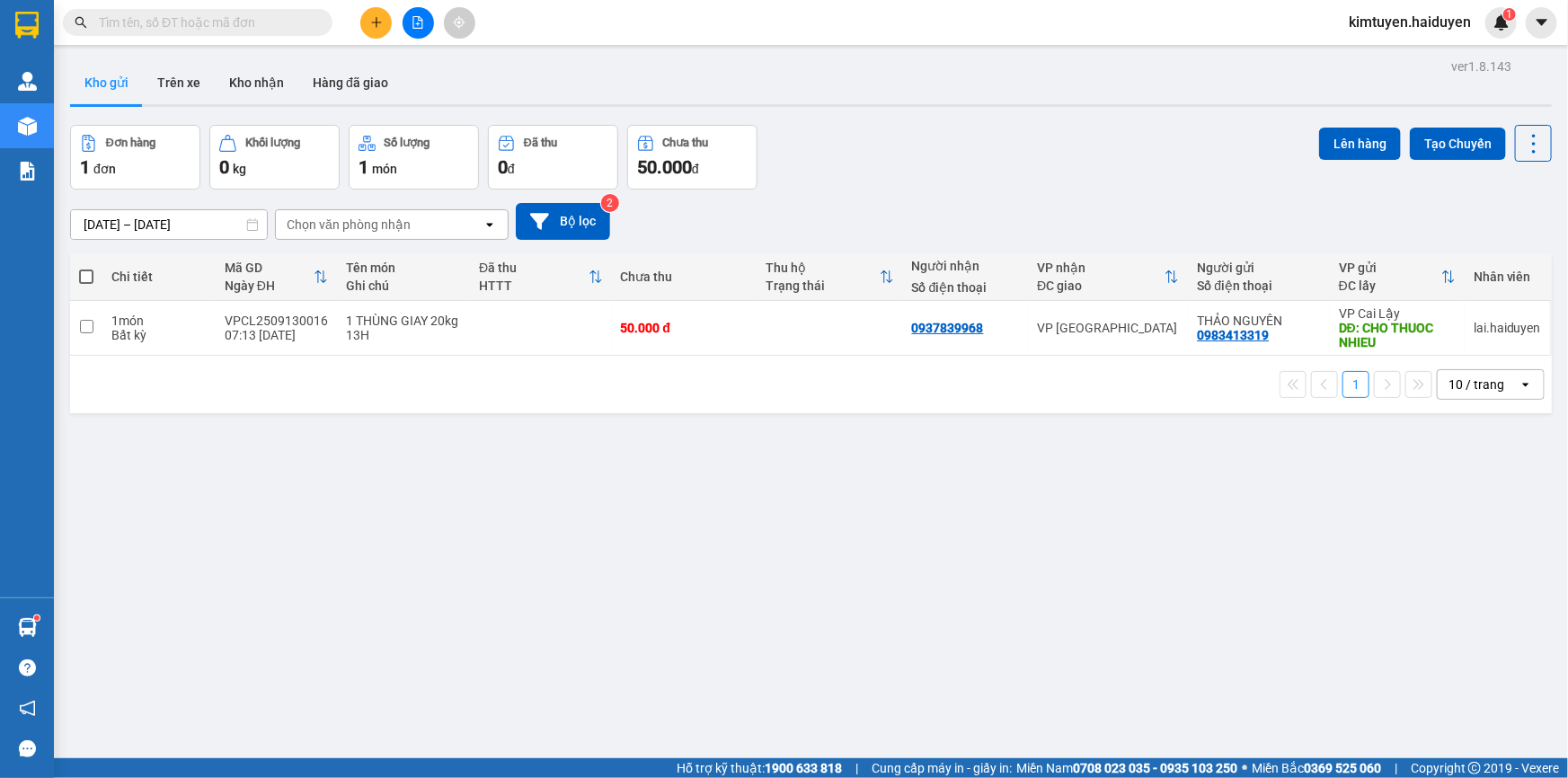
click at [376, 25] on icon "plus" at bounding box center [376, 22] width 1 height 10
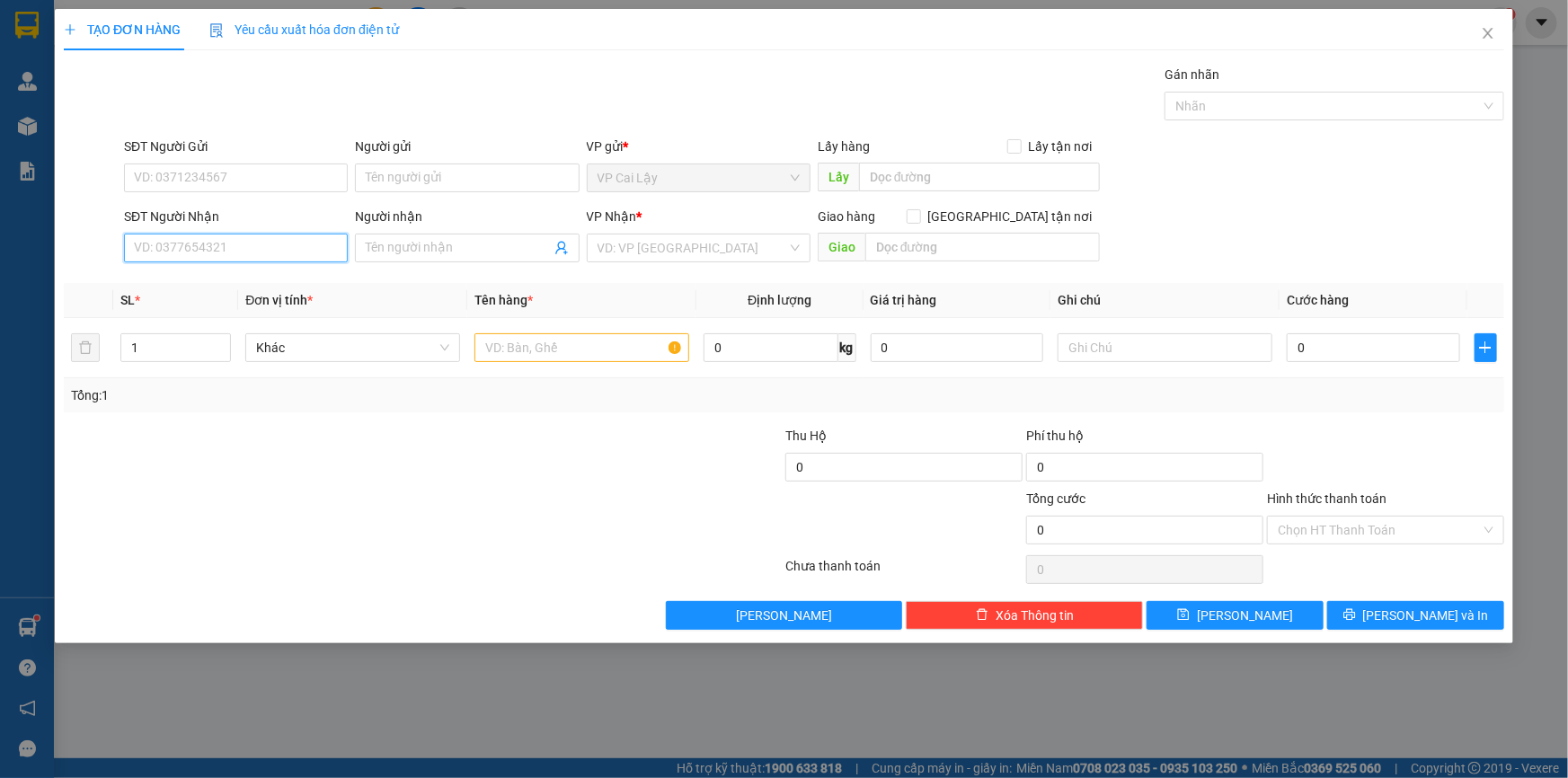
click at [236, 242] on input "SĐT Người Nhận" at bounding box center [236, 248] width 223 height 29
click at [188, 279] on div "0938539732 - TẤN" at bounding box center [235, 284] width 202 height 20
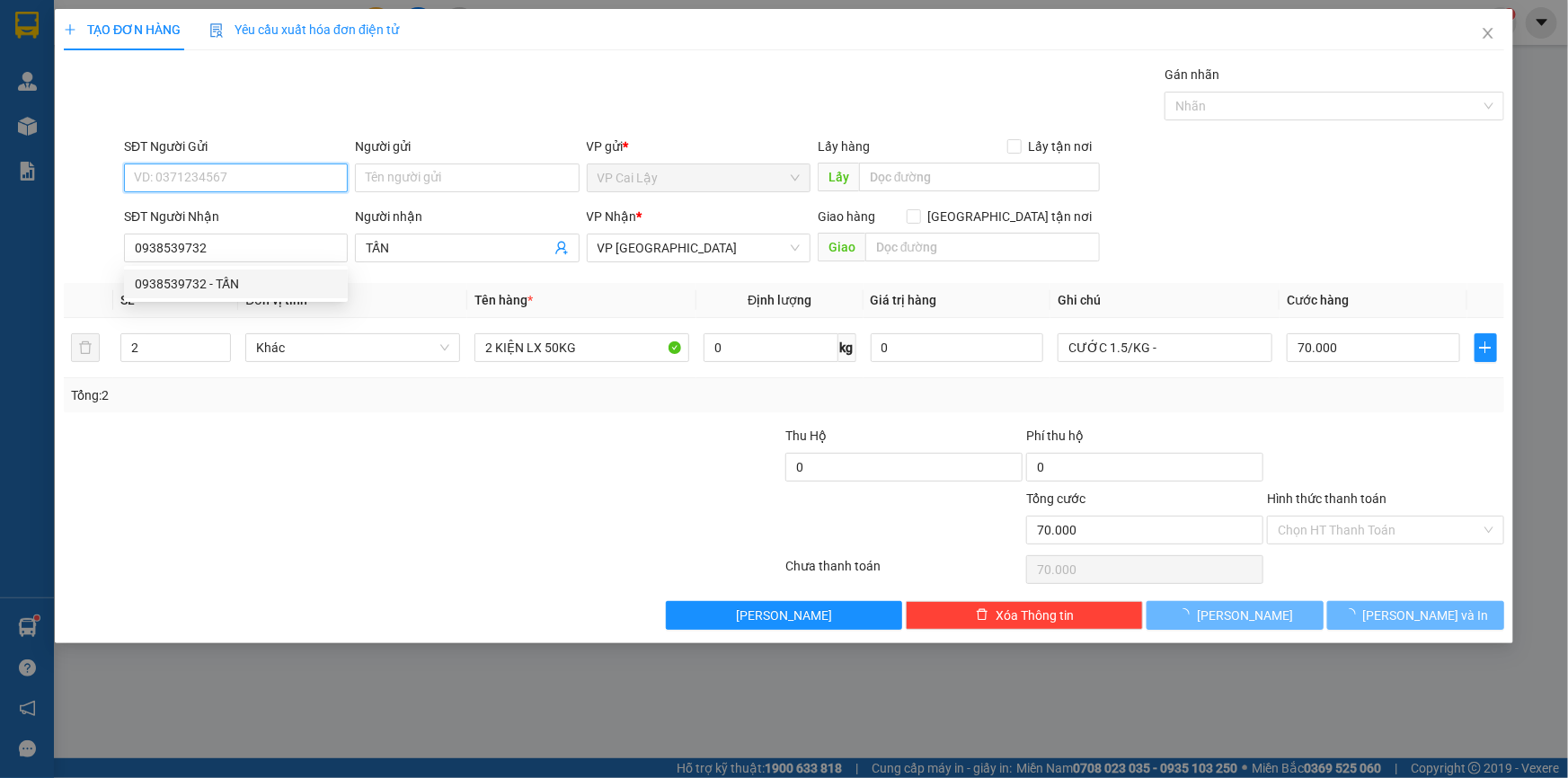
click at [212, 184] on input "SĐT Người Gửi" at bounding box center [236, 178] width 223 height 29
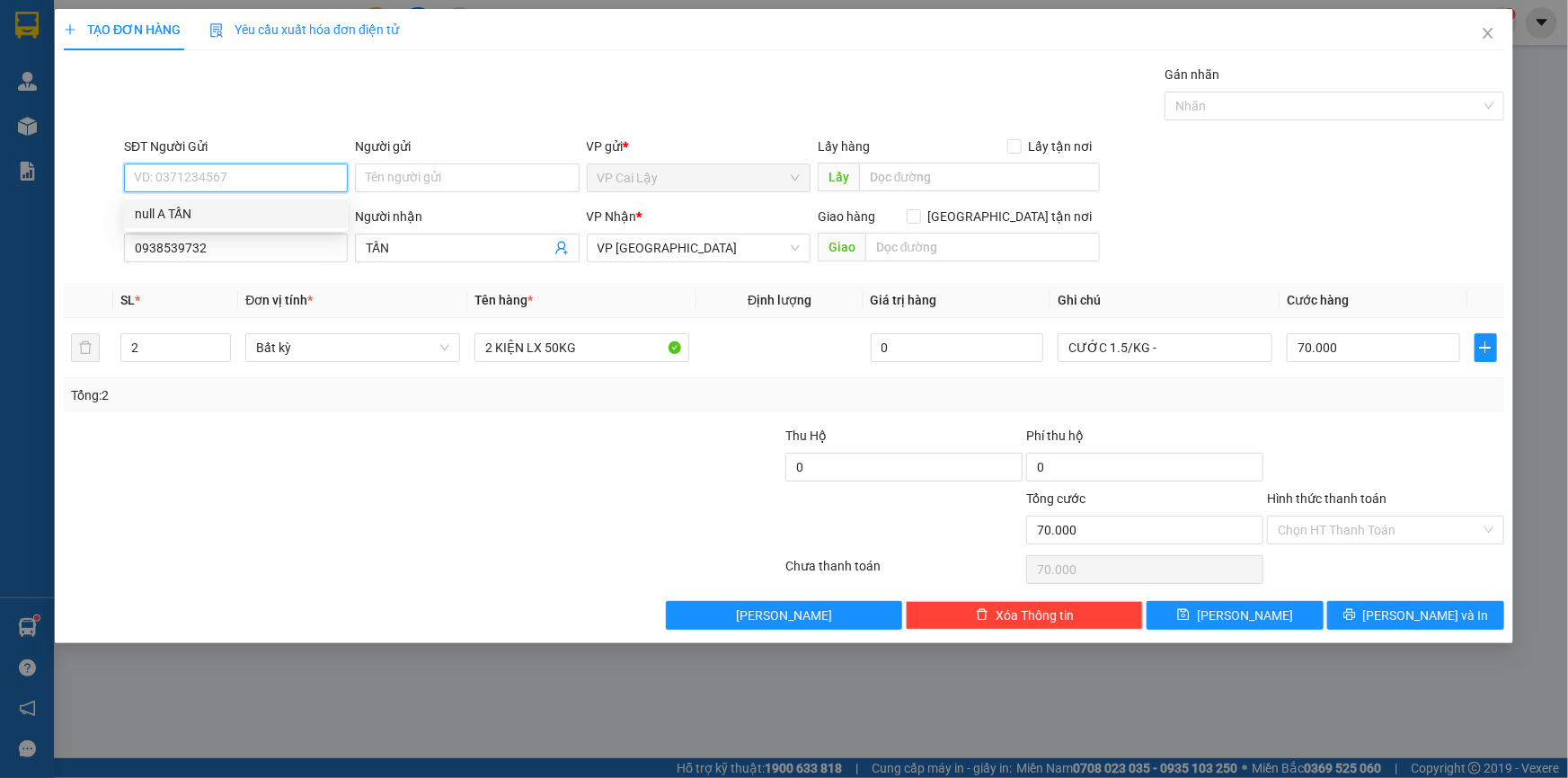
click at [207, 217] on div "null A TẤN" at bounding box center [235, 214] width 202 height 20
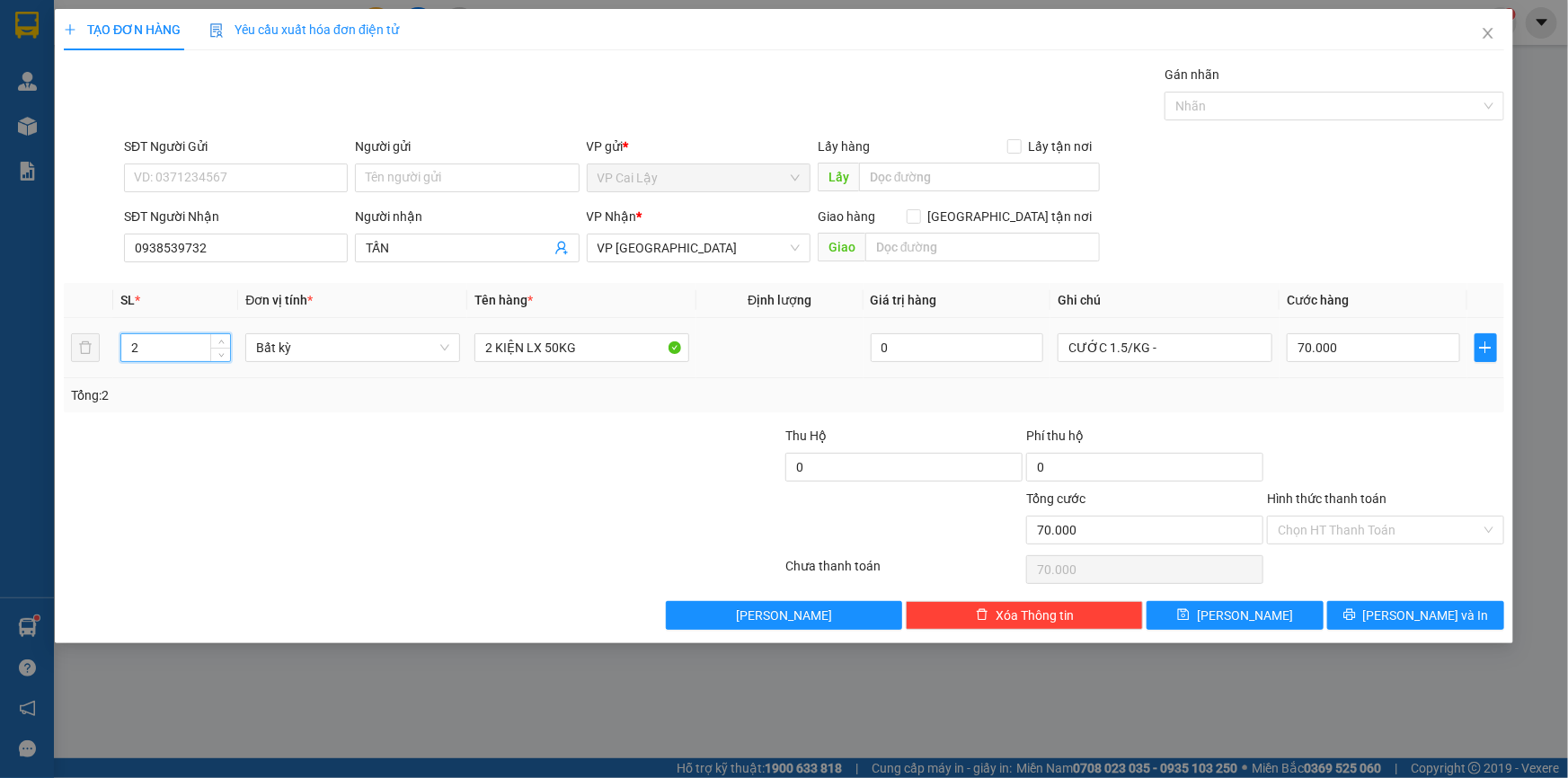
drag, startPoint x: 151, startPoint y: 345, endPoint x: 119, endPoint y: 345, distance: 32.0
click at [128, 345] on input "2" at bounding box center [176, 348] width 109 height 27
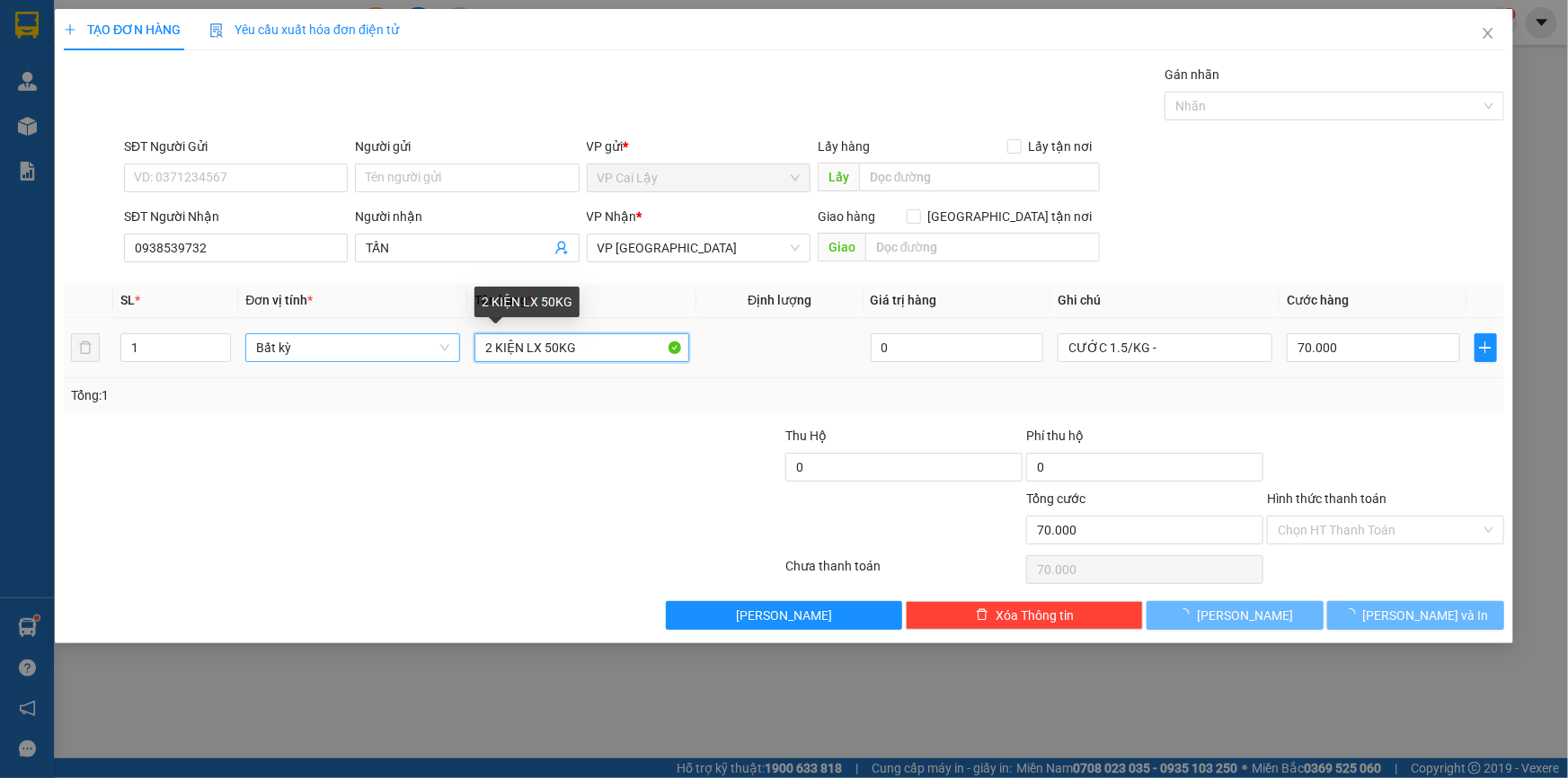
drag, startPoint x: 478, startPoint y: 350, endPoint x: 567, endPoint y: 364, distance: 90.1
click at [359, 350] on tr "1 Bất kỳ 2 KIỆN LX 50KG 0 CƯỚC 1.5/KG - 70.000" at bounding box center [784, 348] width 1441 height 60
click at [553, 345] on input "1 KIỆN LX 50KG" at bounding box center [582, 348] width 215 height 29
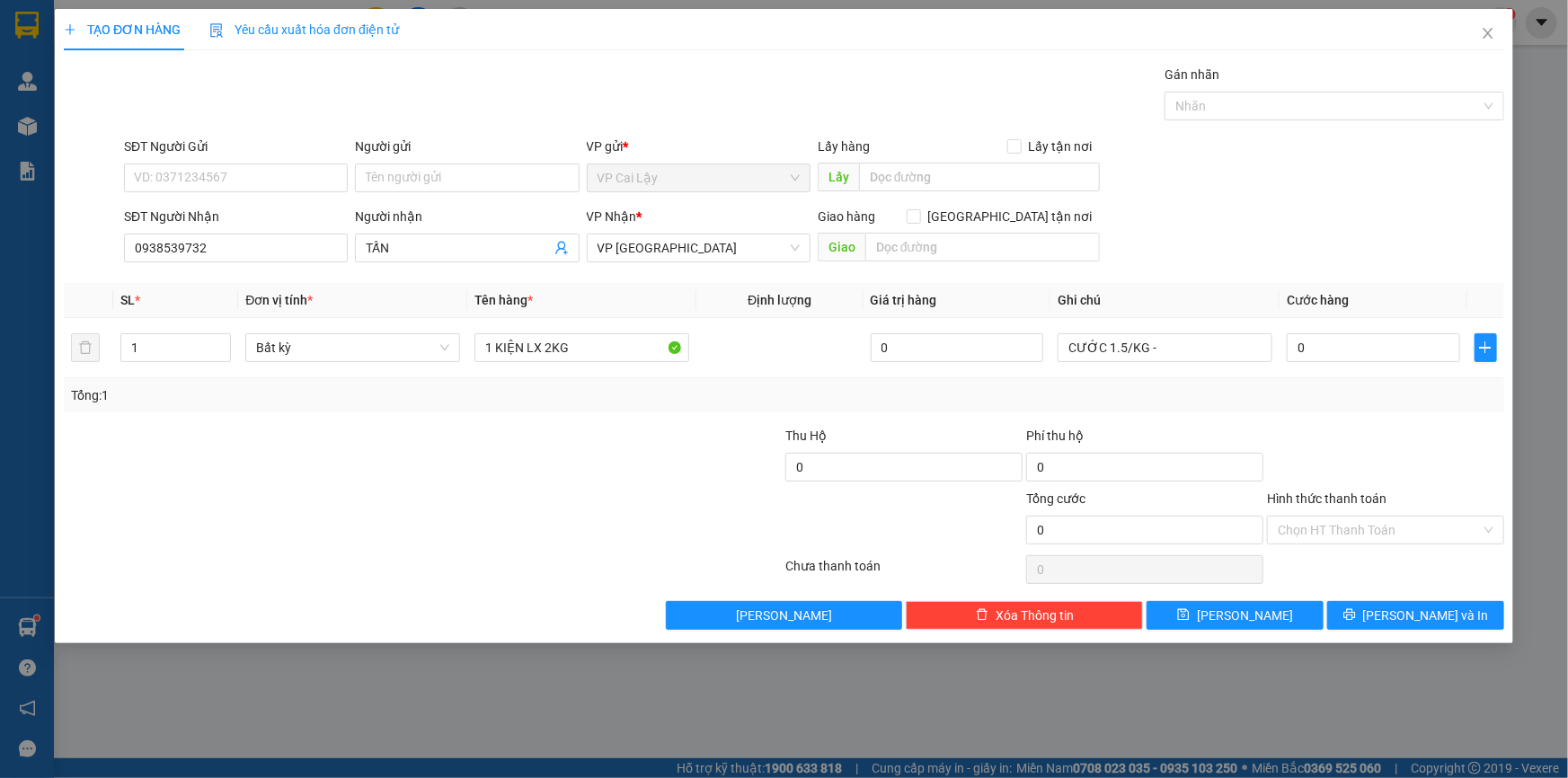
click at [534, 468] on div at bounding box center [302, 457] width 482 height 63
click at [1374, 351] on input "0" at bounding box center [1373, 348] width 173 height 29
click at [404, 506] on div at bounding box center [302, 519] width 482 height 63
click at [1351, 548] on div "Hình thức thanh toán Chọn HT Thanh Toán" at bounding box center [1386, 519] width 237 height 63
click at [1352, 541] on input "Hình thức thanh toán" at bounding box center [1380, 530] width 203 height 27
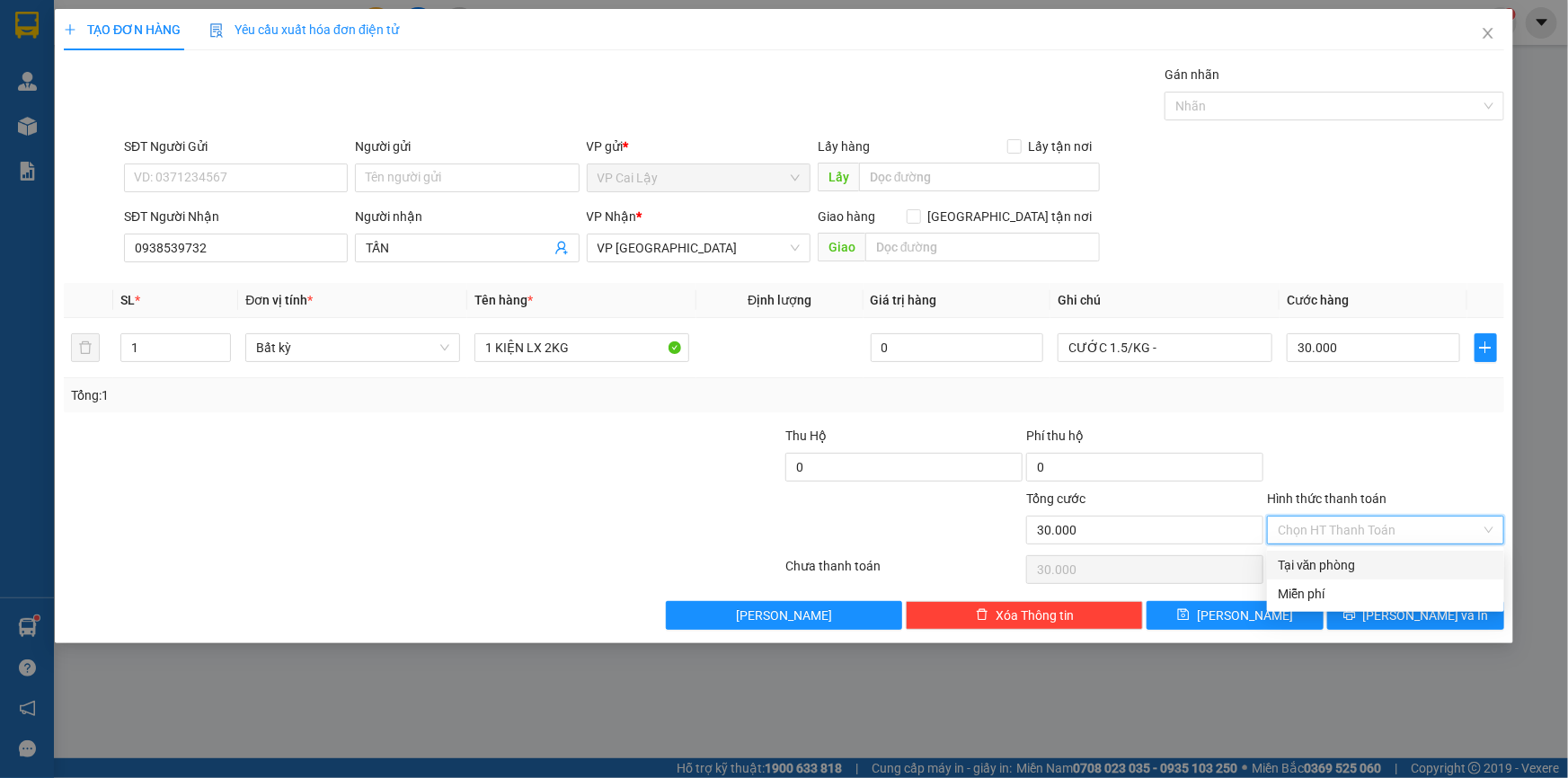
click at [1339, 567] on div "Tại văn phòng" at bounding box center [1386, 566] width 216 height 20
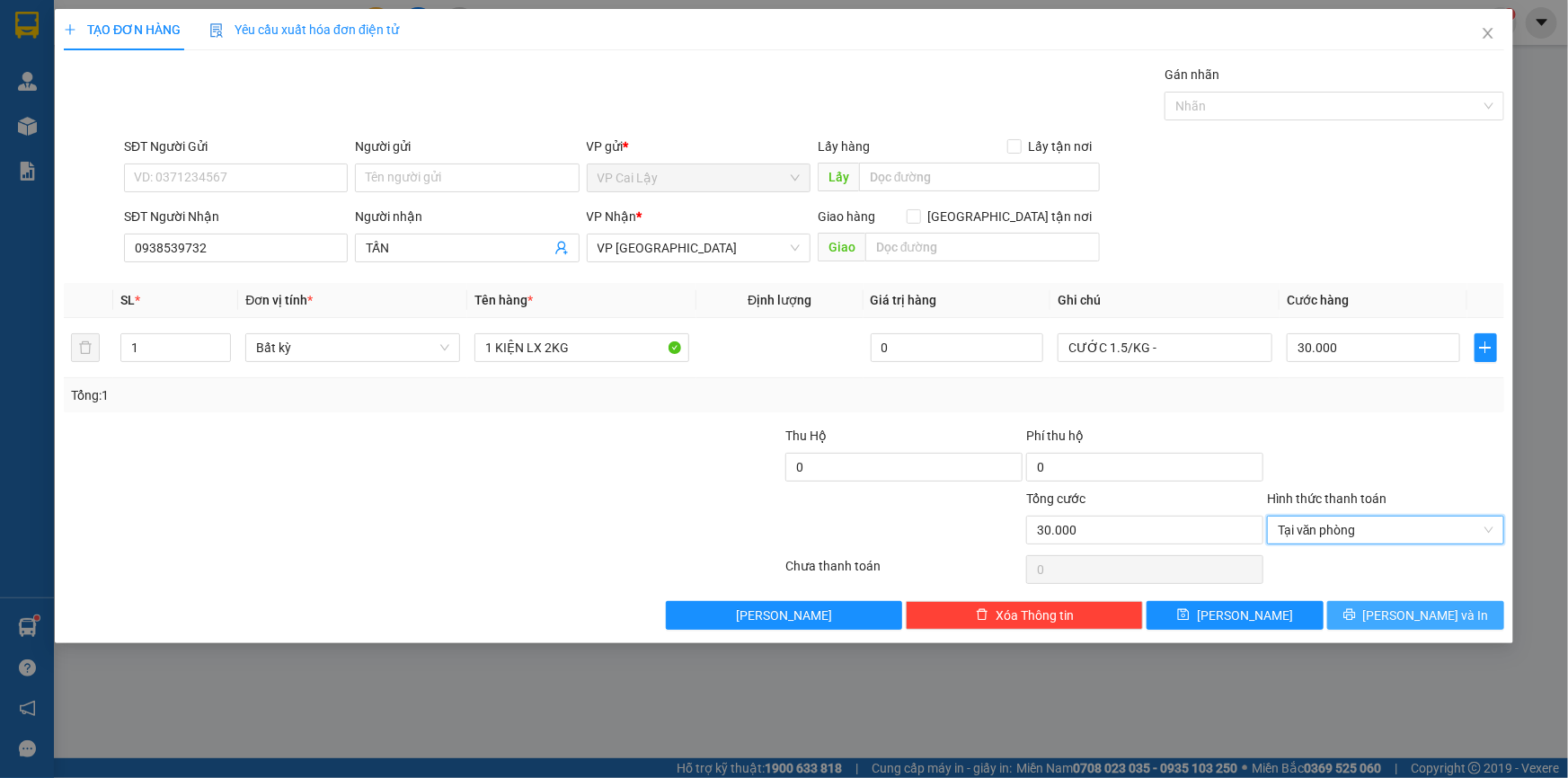
click at [1396, 612] on button "[PERSON_NAME] và In" at bounding box center [1415, 616] width 177 height 29
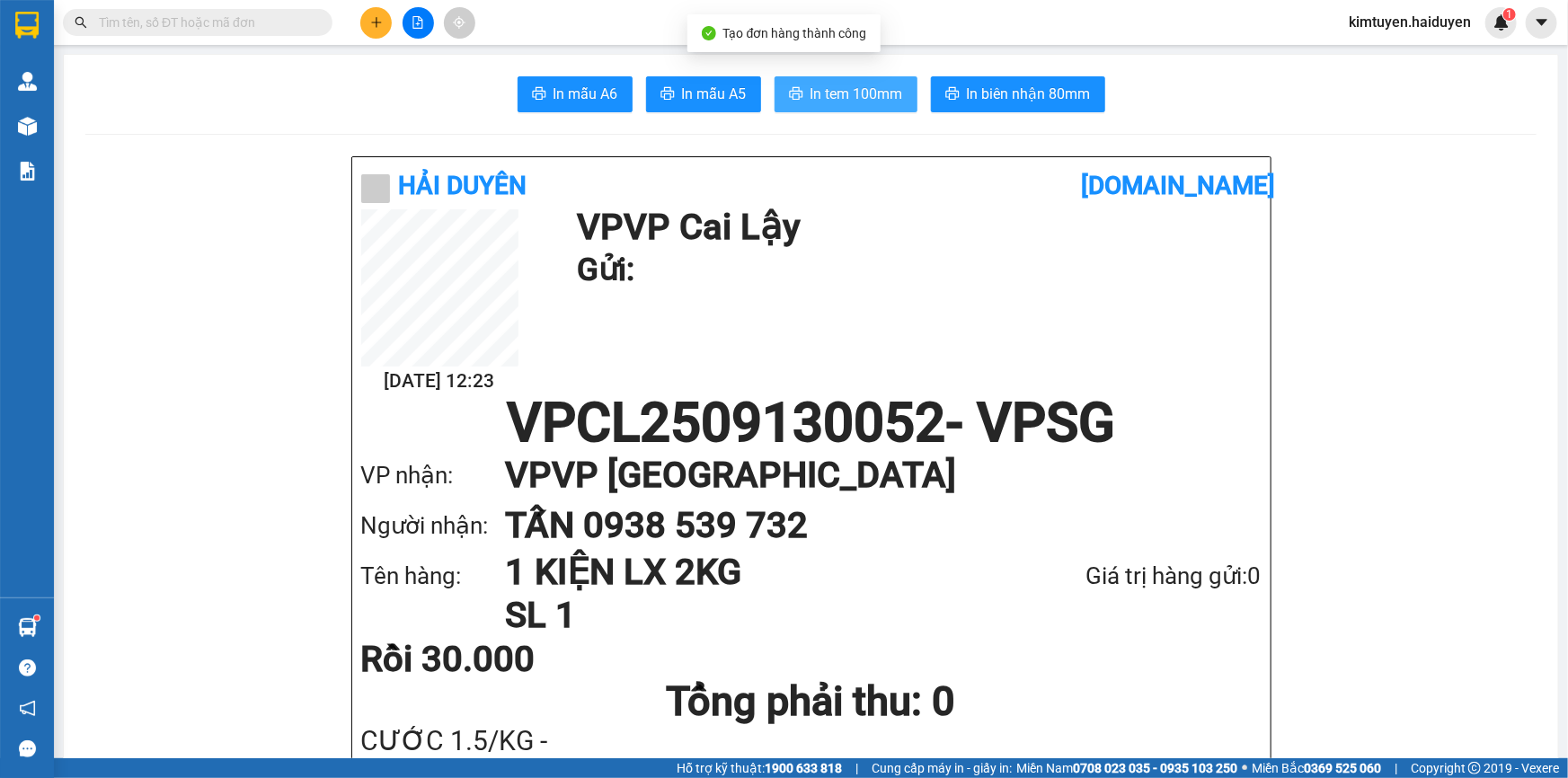
click at [872, 88] on span "In tem 100mm" at bounding box center [857, 94] width 93 height 23
click at [281, 20] on input "text" at bounding box center [205, 23] width 212 height 20
click at [377, 24] on icon "plus" at bounding box center [376, 22] width 1 height 10
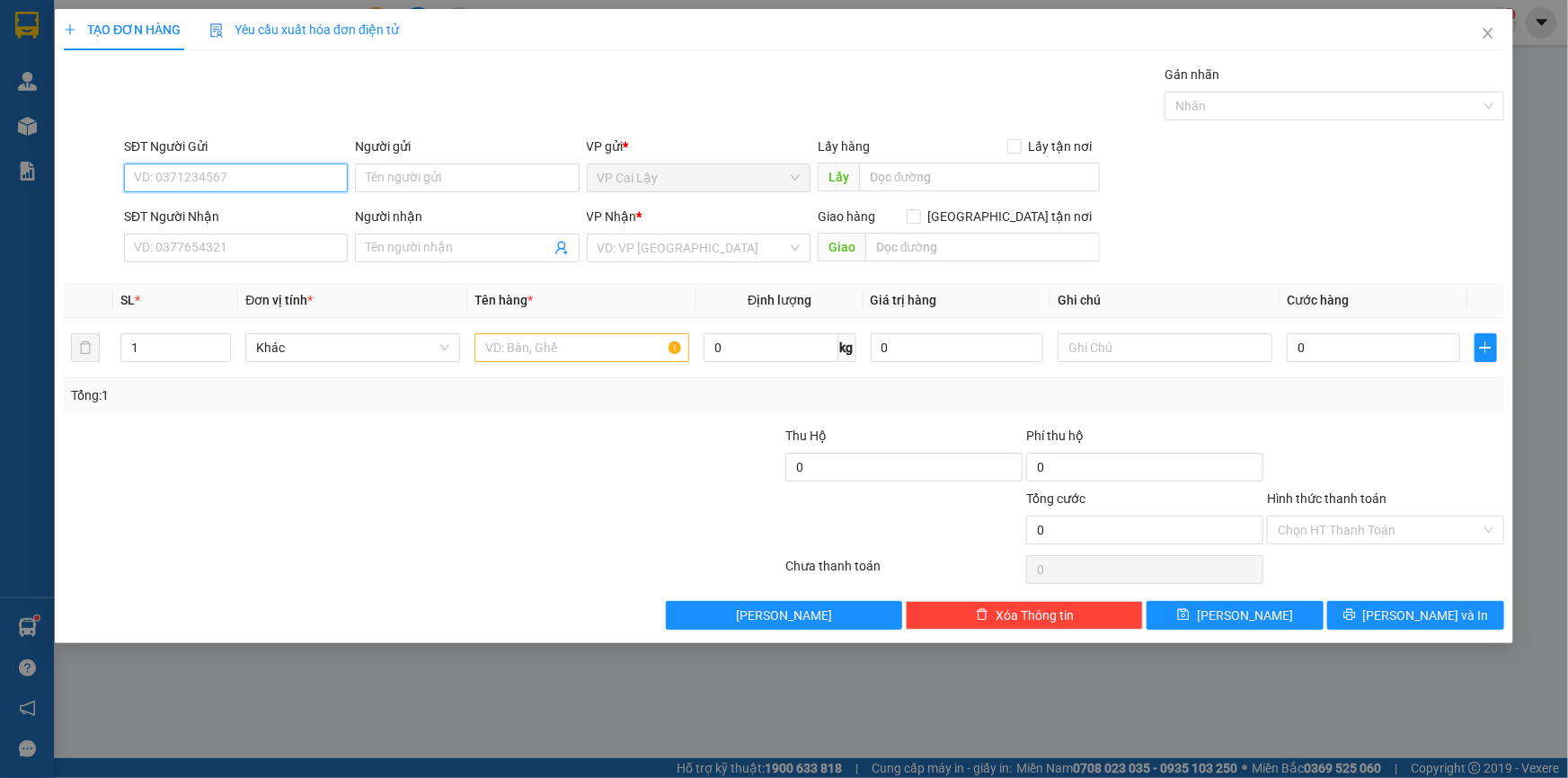
click at [257, 173] on input "SĐT Người Gửi" at bounding box center [236, 178] width 223 height 29
click at [264, 208] on div "0938539732 - TẤN" at bounding box center [235, 214] width 202 height 20
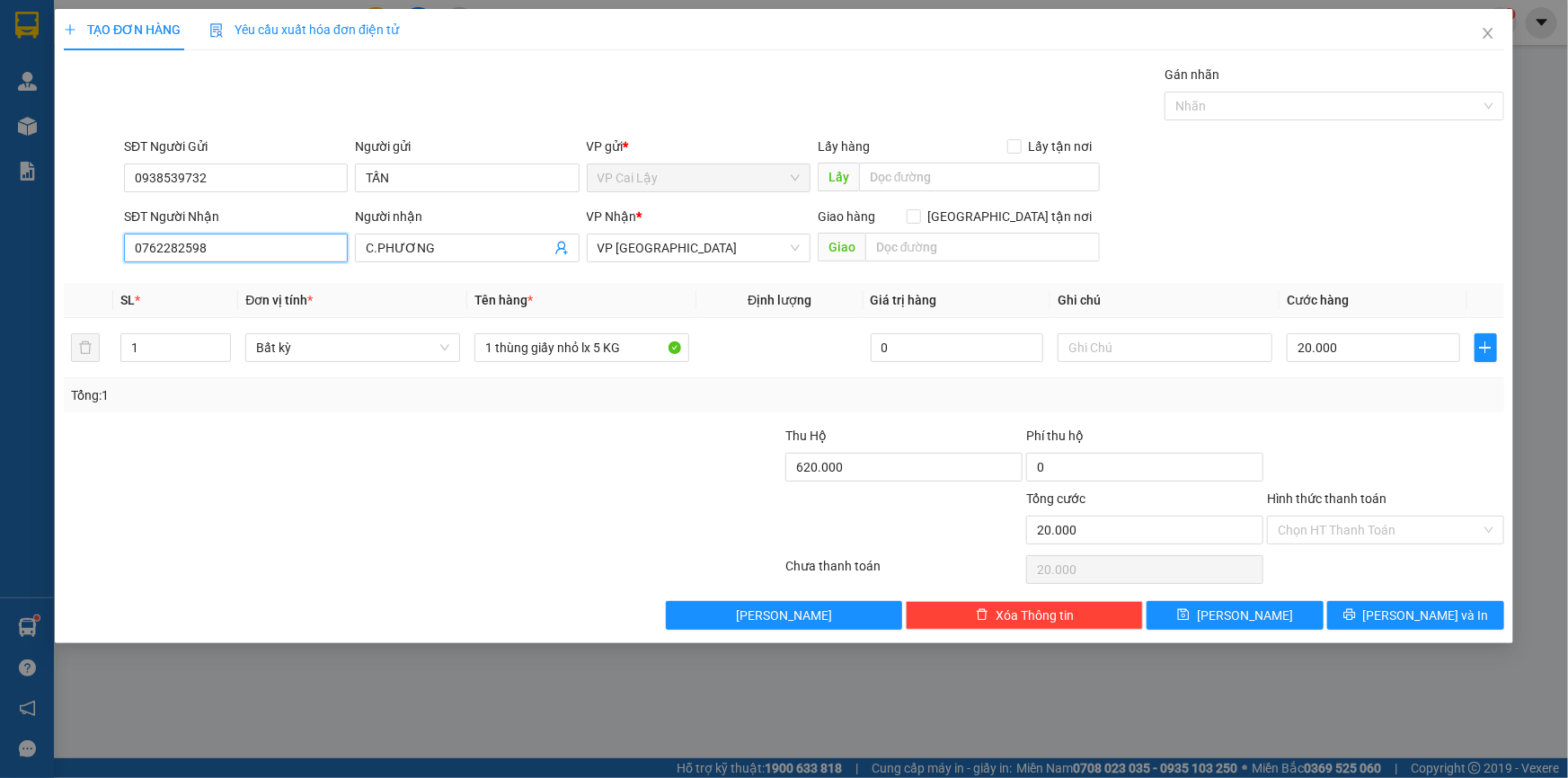
click at [255, 251] on input "0762282598" at bounding box center [236, 248] width 223 height 29
click at [254, 251] on input "0762282598" at bounding box center [236, 248] width 223 height 29
click at [1489, 27] on icon "close" at bounding box center [1488, 34] width 15 height 15
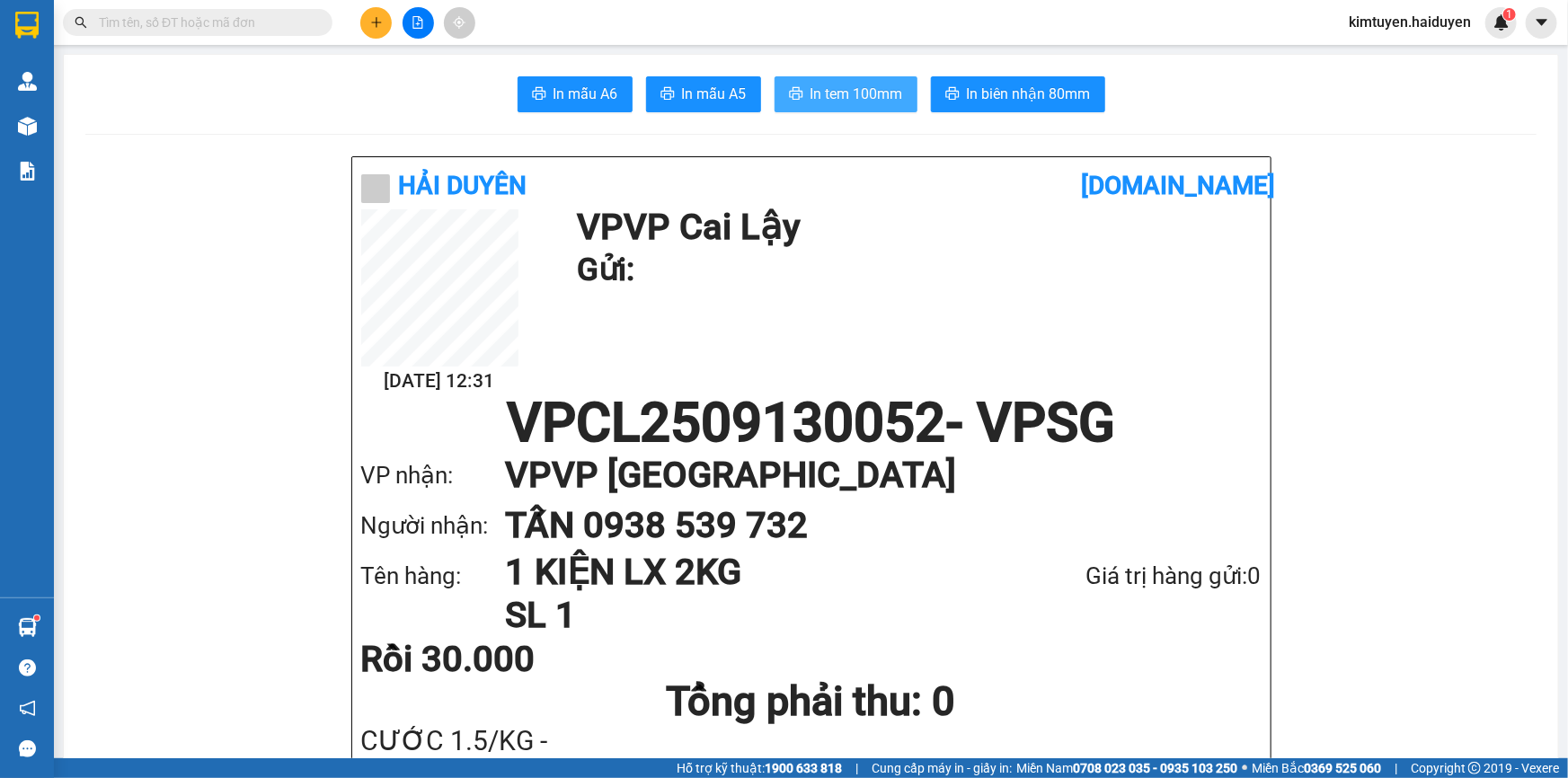
click at [854, 96] on span "In tem 100mm" at bounding box center [857, 94] width 93 height 23
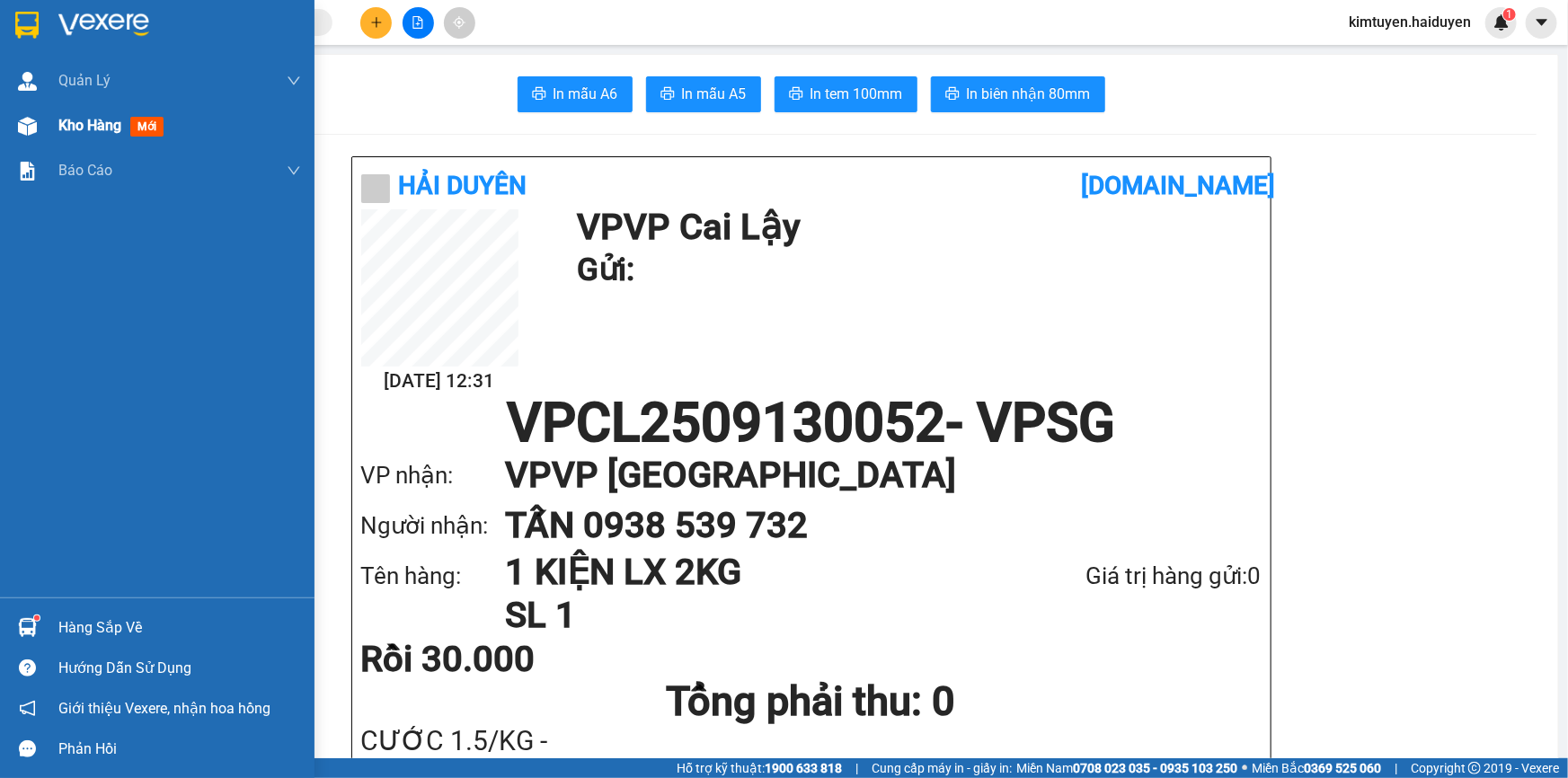
click at [18, 123] on img at bounding box center [27, 126] width 19 height 19
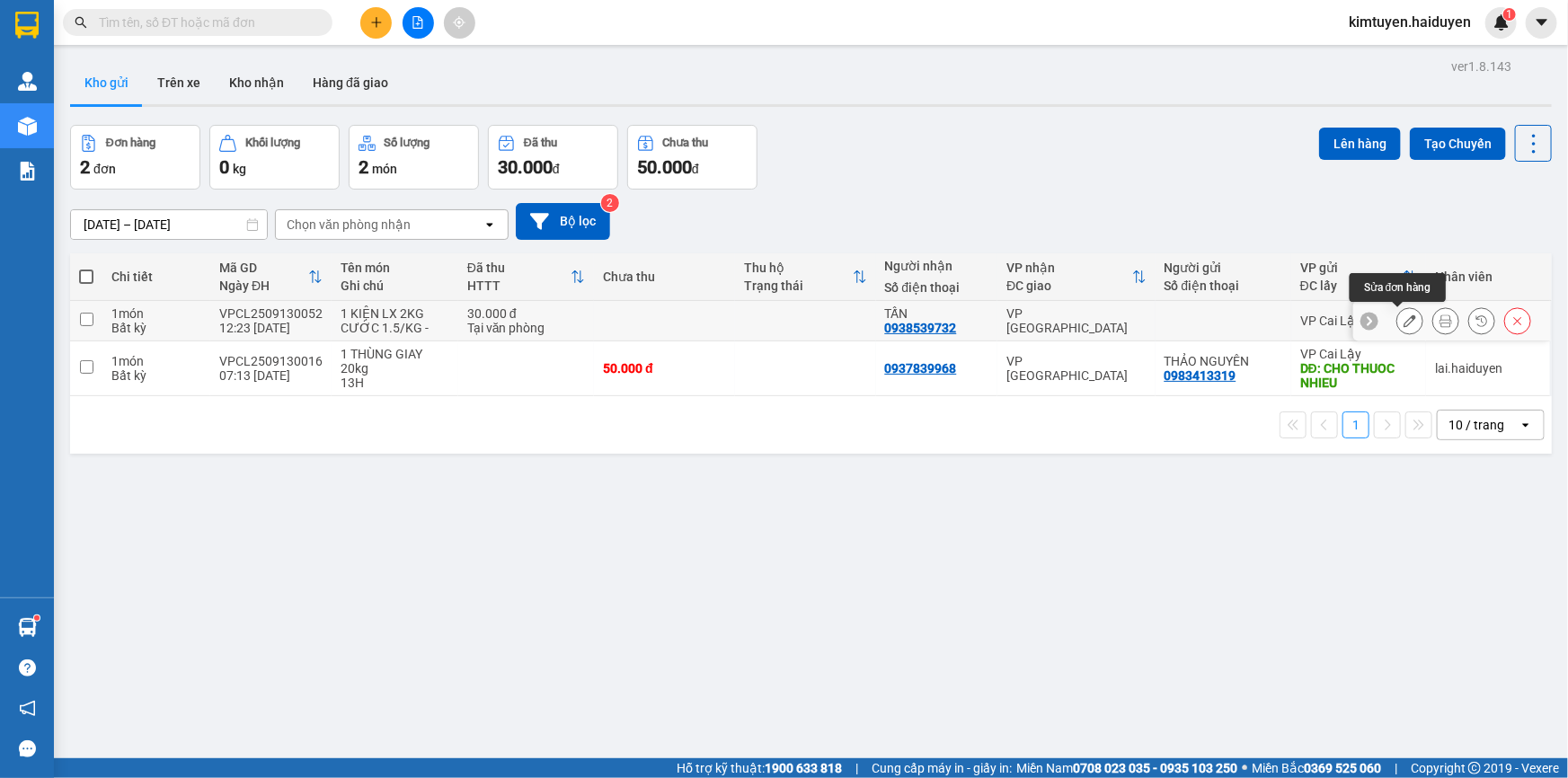
click at [1399, 327] on button at bounding box center [1410, 321] width 25 height 32
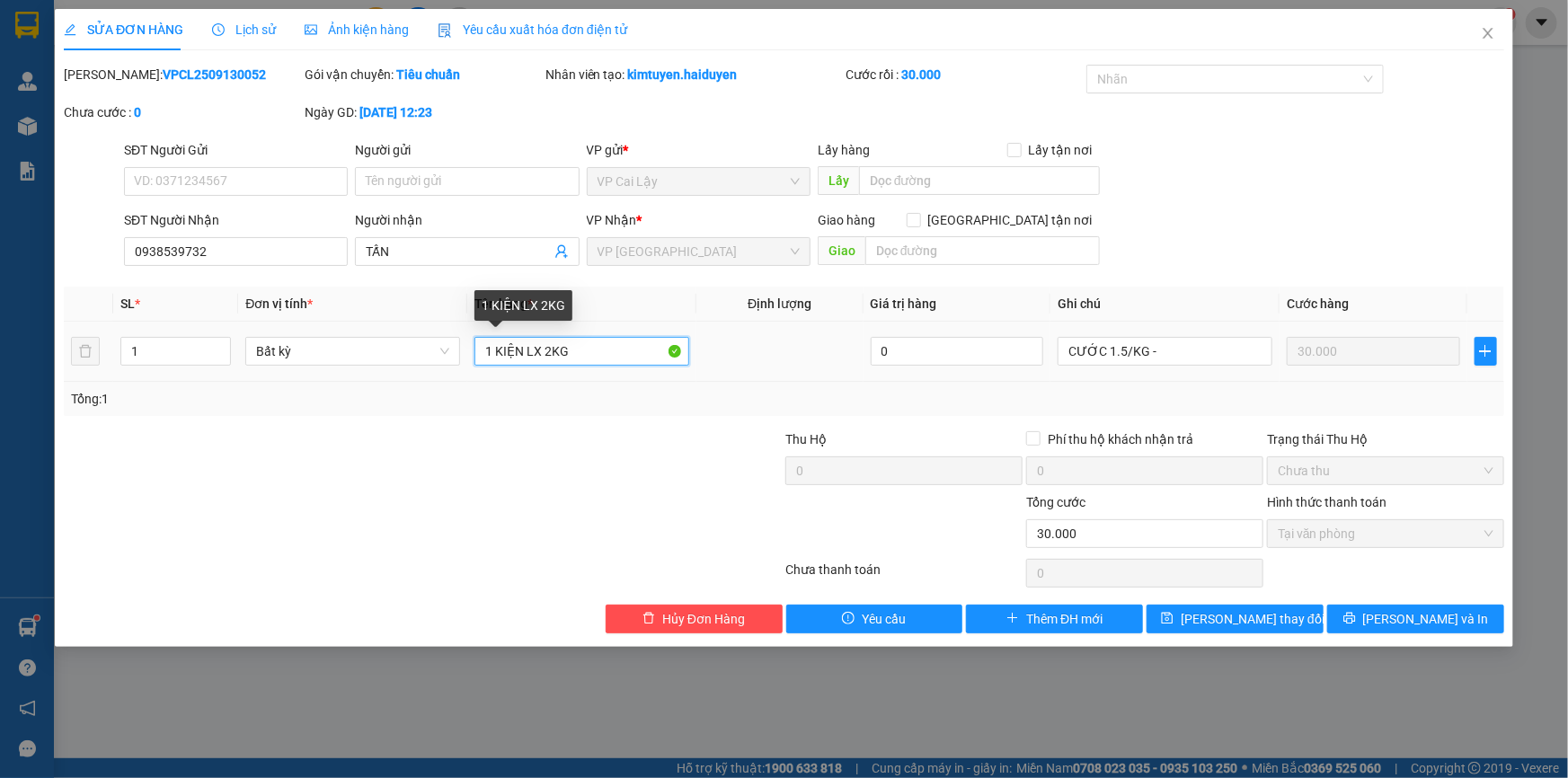
drag, startPoint x: 573, startPoint y: 351, endPoint x: 494, endPoint y: 349, distance: 79.0
click at [494, 349] on input "1 KIỆN LX 2KG" at bounding box center [582, 351] width 215 height 29
drag, startPoint x: 571, startPoint y: 351, endPoint x: 561, endPoint y: 351, distance: 10.0
click at [561, 351] on input "1 THÙNG LX 15KG" at bounding box center [582, 351] width 215 height 29
click at [537, 354] on input "1 THÙNG LX 20KG" at bounding box center [582, 351] width 215 height 29
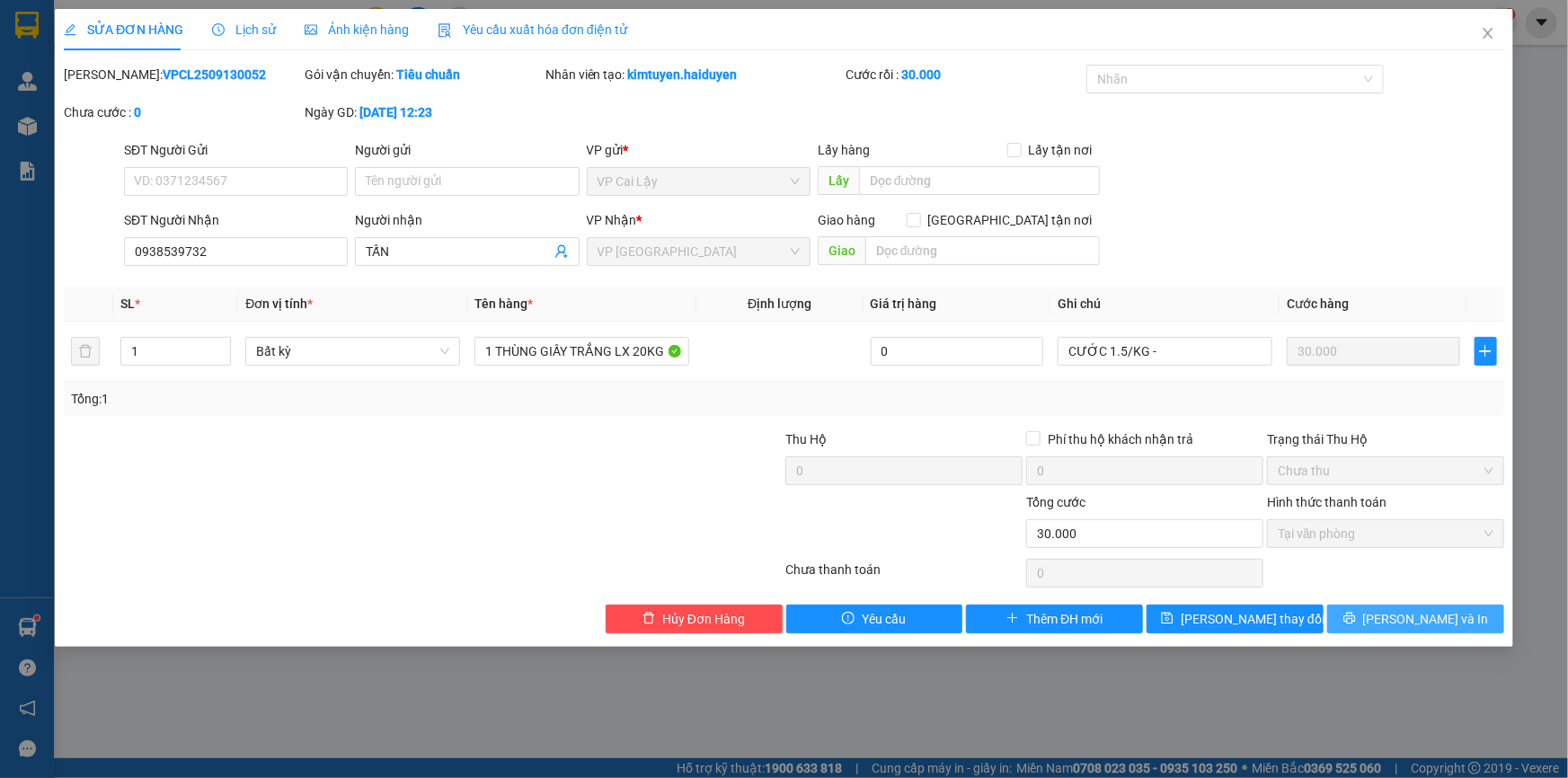
click at [1375, 616] on button "[PERSON_NAME] và In" at bounding box center [1415, 619] width 177 height 29
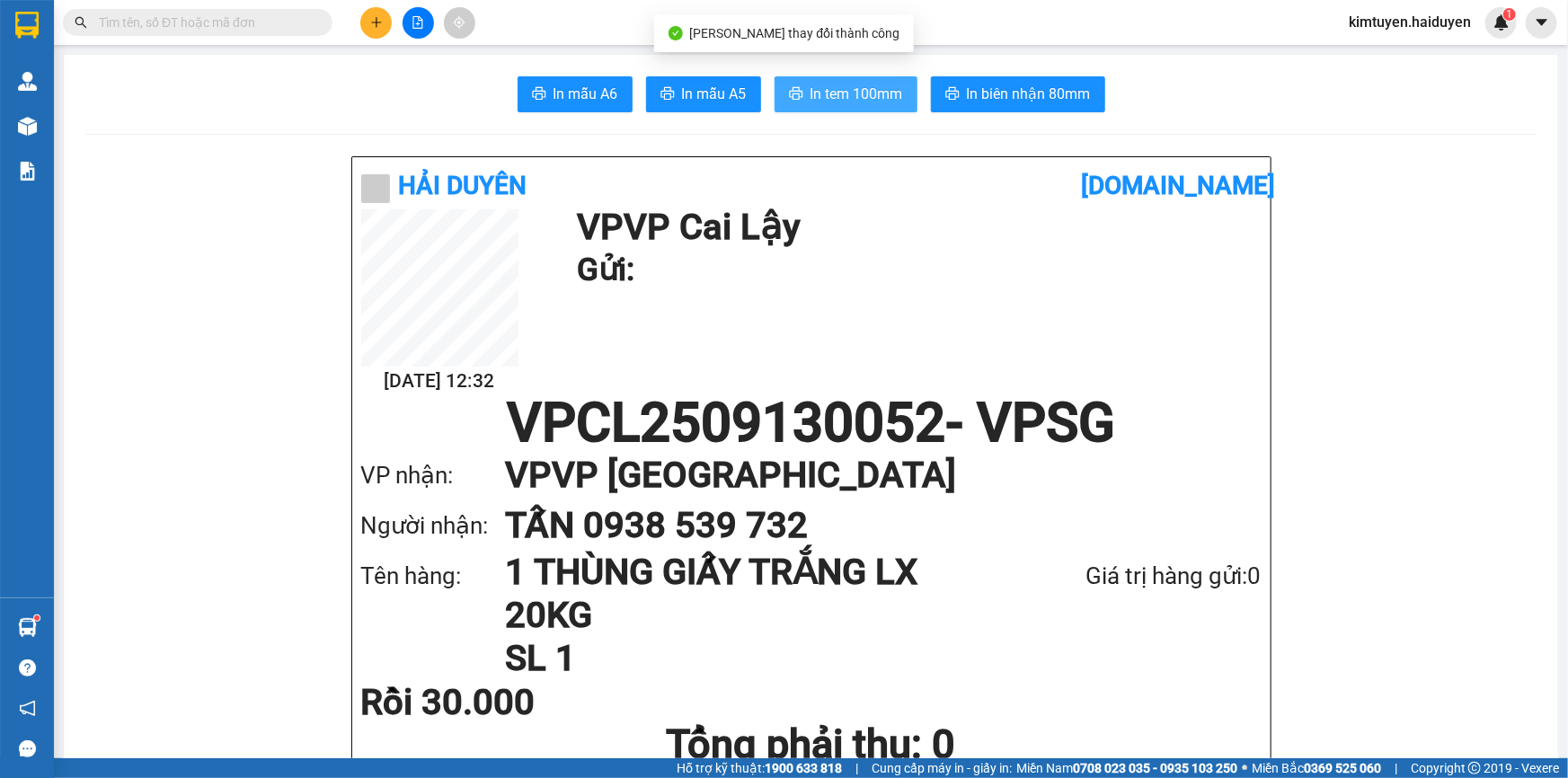
click at [811, 100] on span "In tem 100mm" at bounding box center [857, 94] width 93 height 23
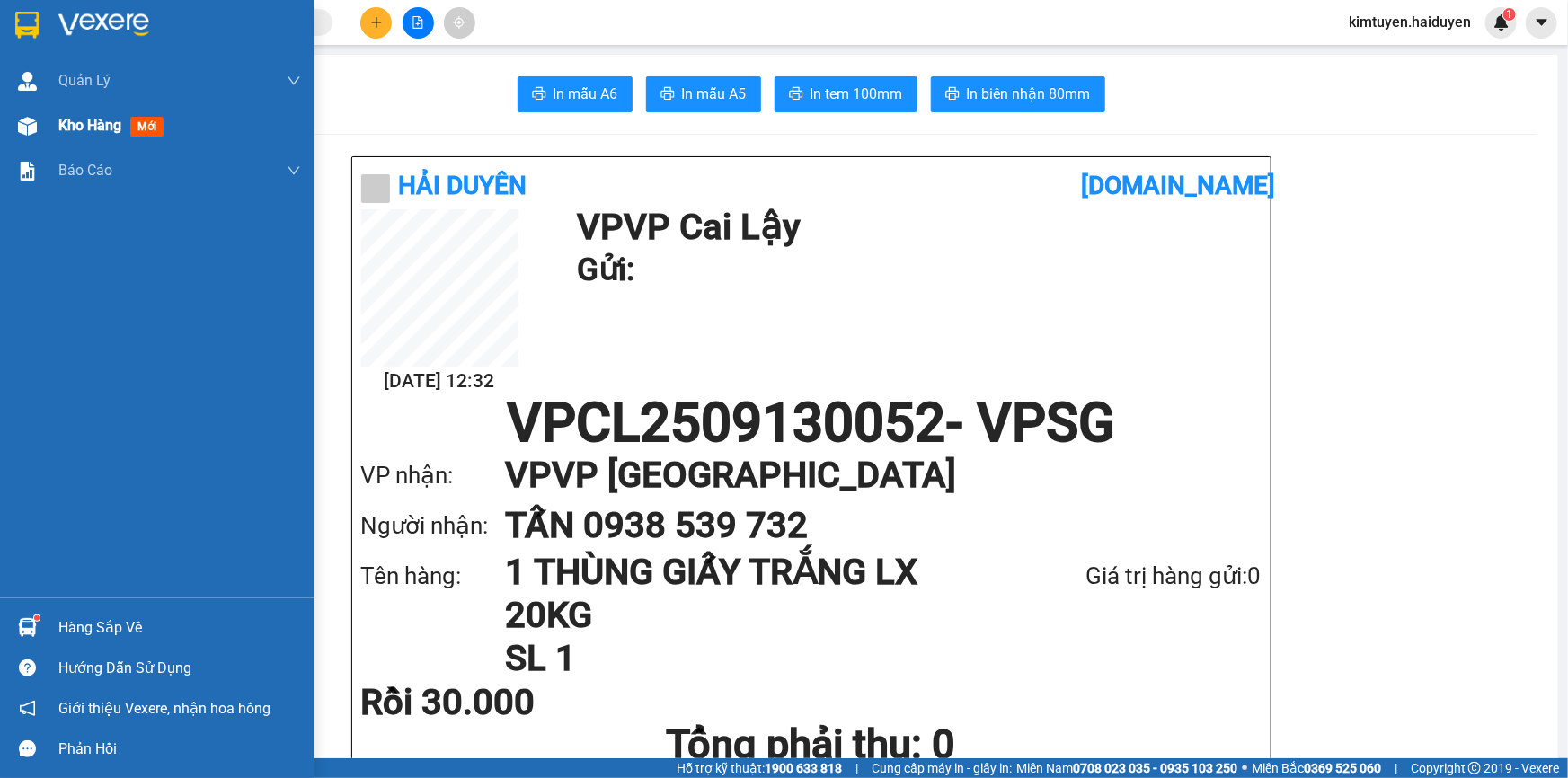
click at [50, 134] on div "Kho hàng mới" at bounding box center [157, 125] width 314 height 44
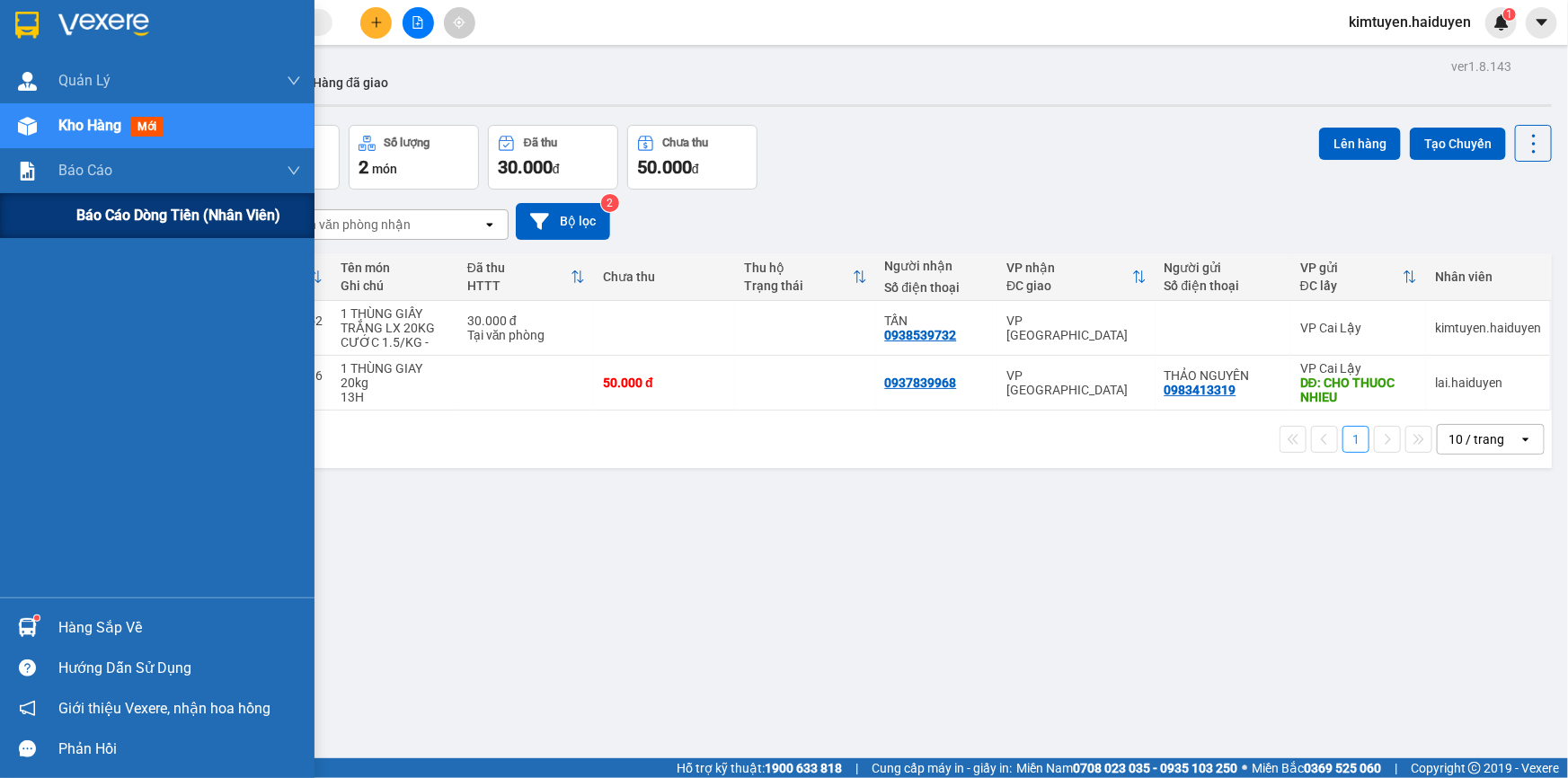
click at [120, 216] on span "Báo cáo dòng tiền (nhân viên)" at bounding box center [178, 215] width 204 height 23
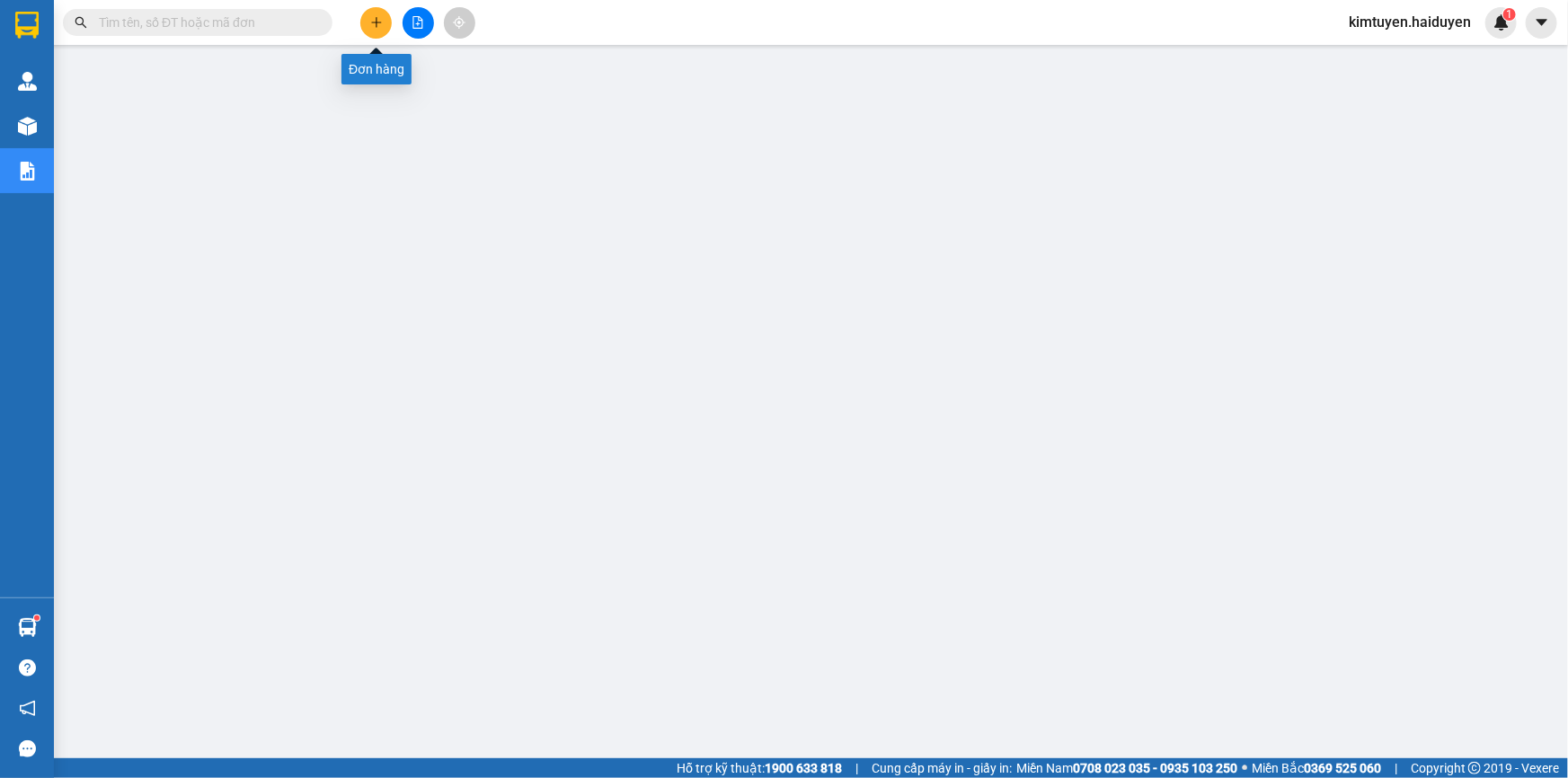
click at [374, 25] on icon "plus" at bounding box center [377, 23] width 13 height 13
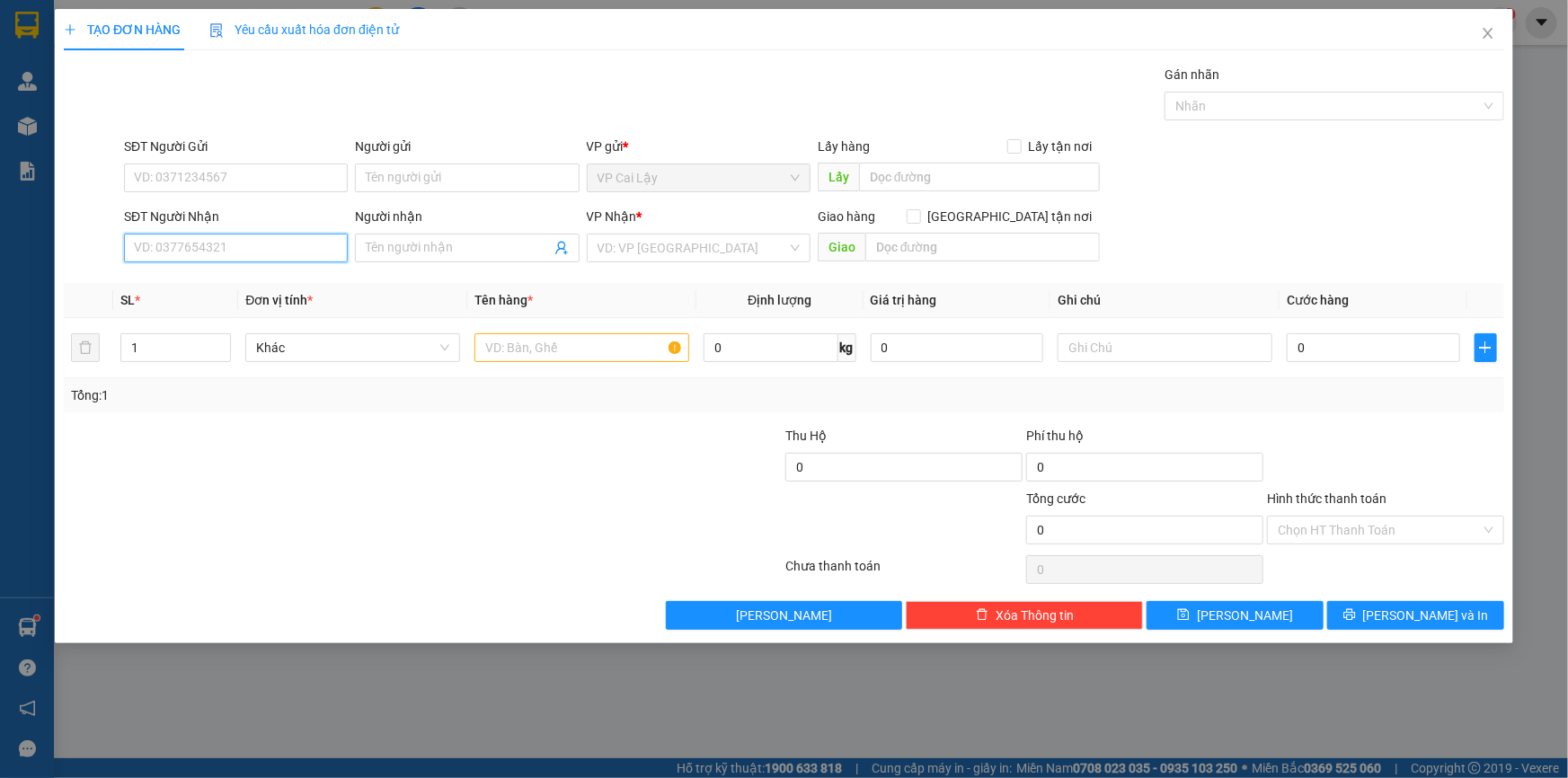
click at [290, 248] on input "SĐT Người Nhận" at bounding box center [236, 248] width 223 height 29
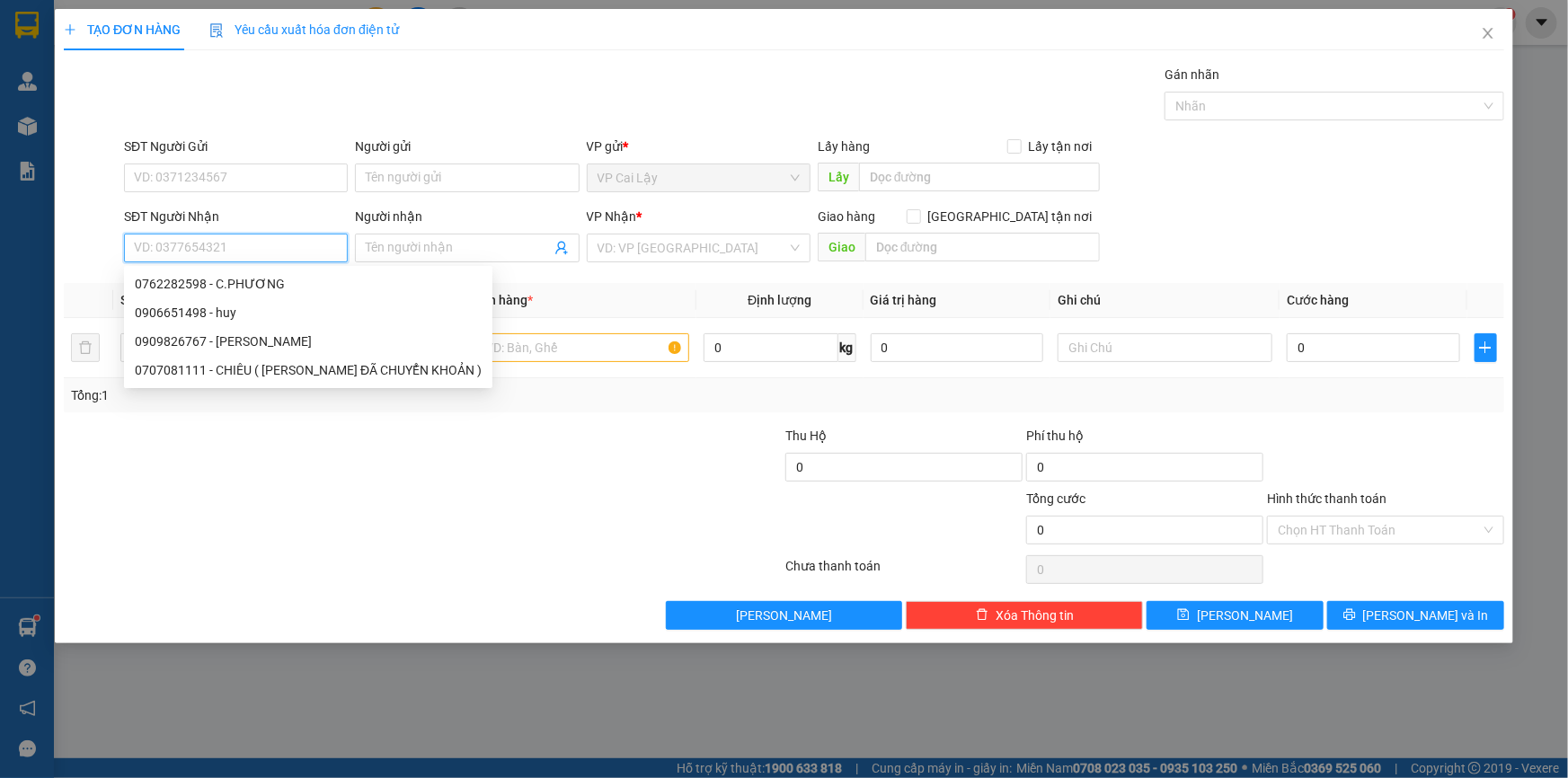
click at [315, 246] on input "SĐT Người Nhận" at bounding box center [236, 248] width 223 height 29
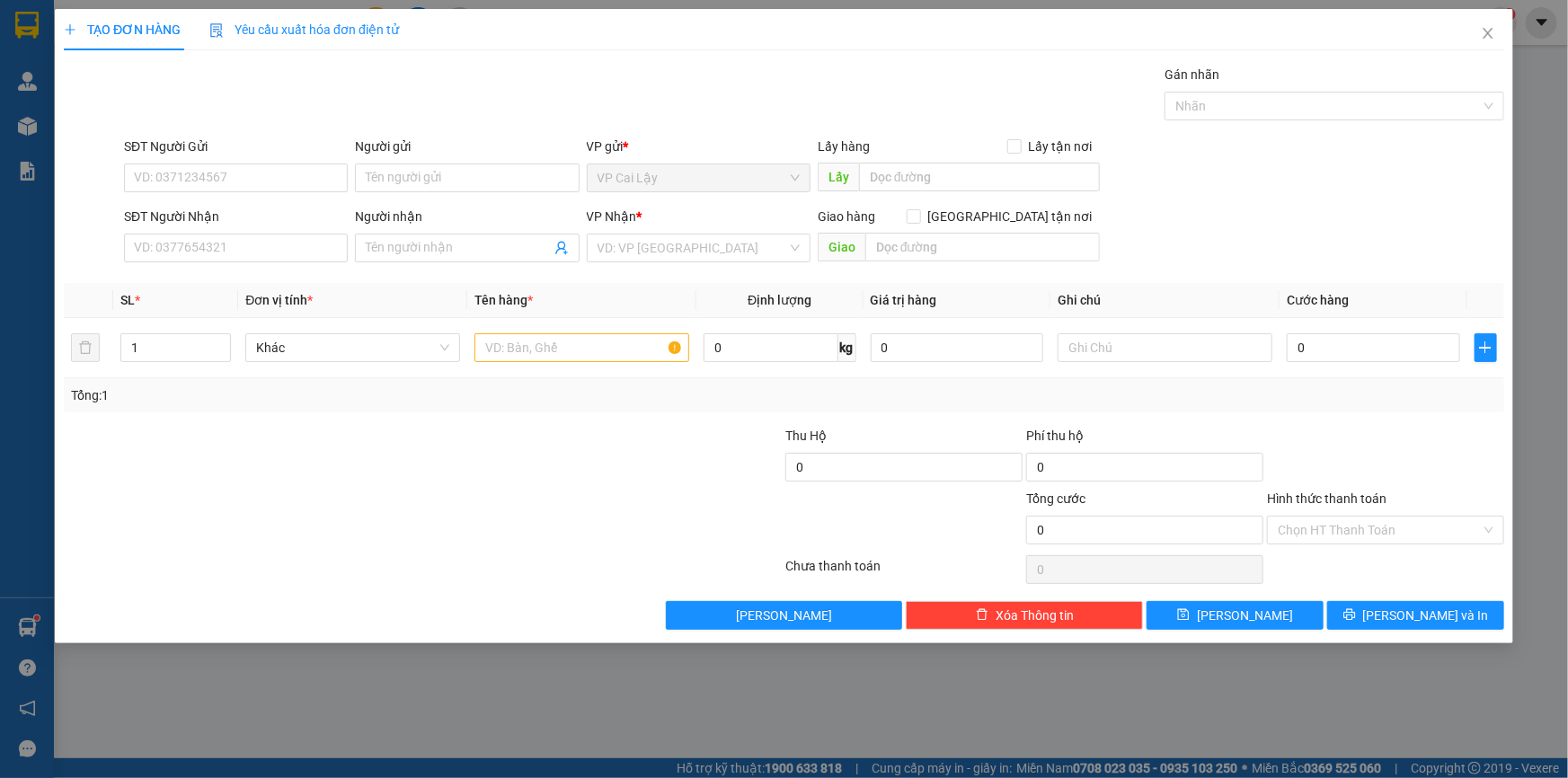
click at [395, 133] on div "Transit Pickup Surcharge Ids Transit Deliver Surcharge Ids Transit Deliver Surc…" at bounding box center [784, 347] width 1441 height 566
click at [281, 240] on input "SĐT Người Nhận" at bounding box center [236, 248] width 223 height 29
type input "0777638833"
click at [397, 242] on input "Người nhận" at bounding box center [458, 248] width 184 height 20
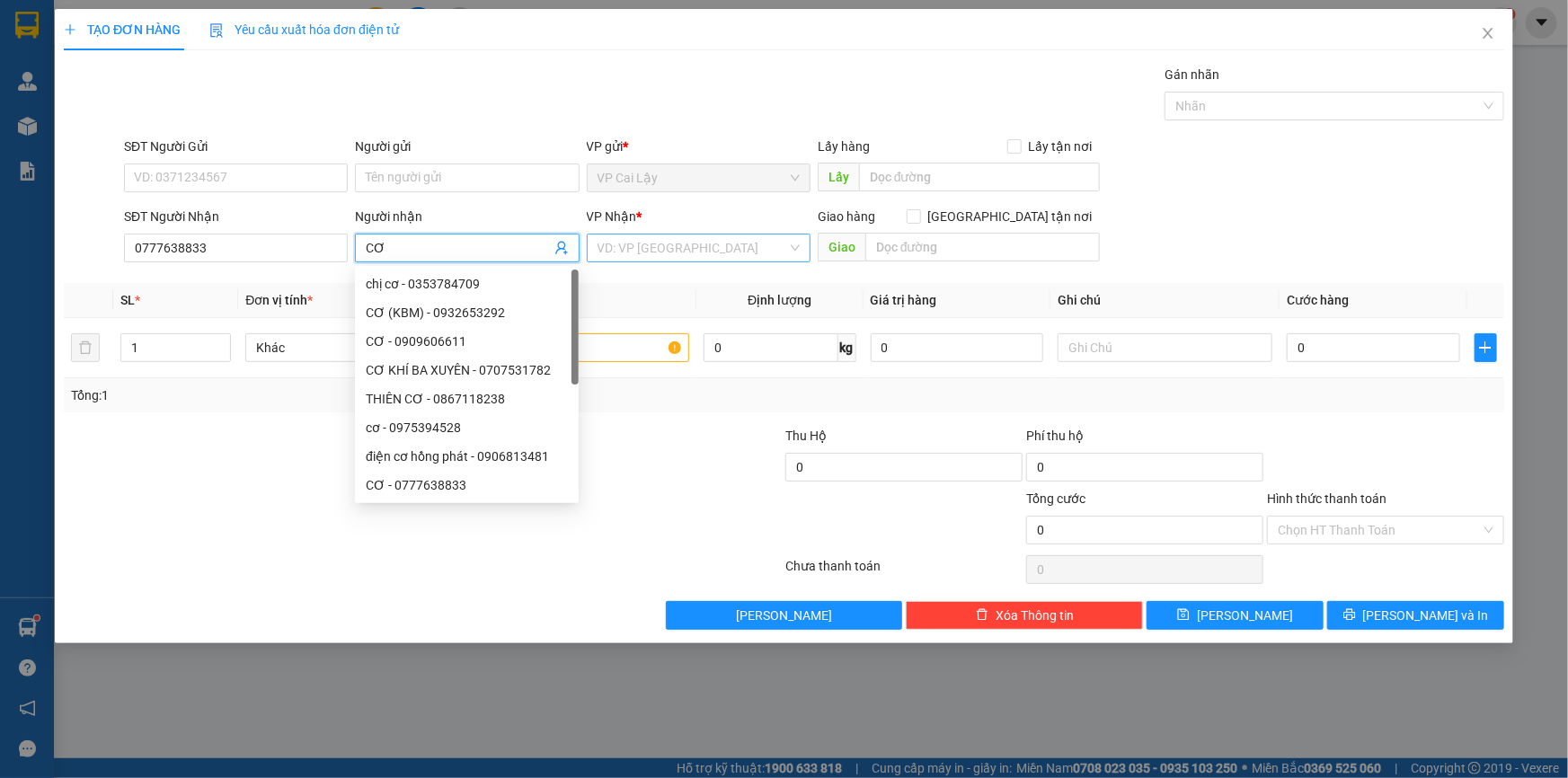
type input "CƠ"
click at [635, 253] on input "search" at bounding box center [692, 248] width 190 height 27
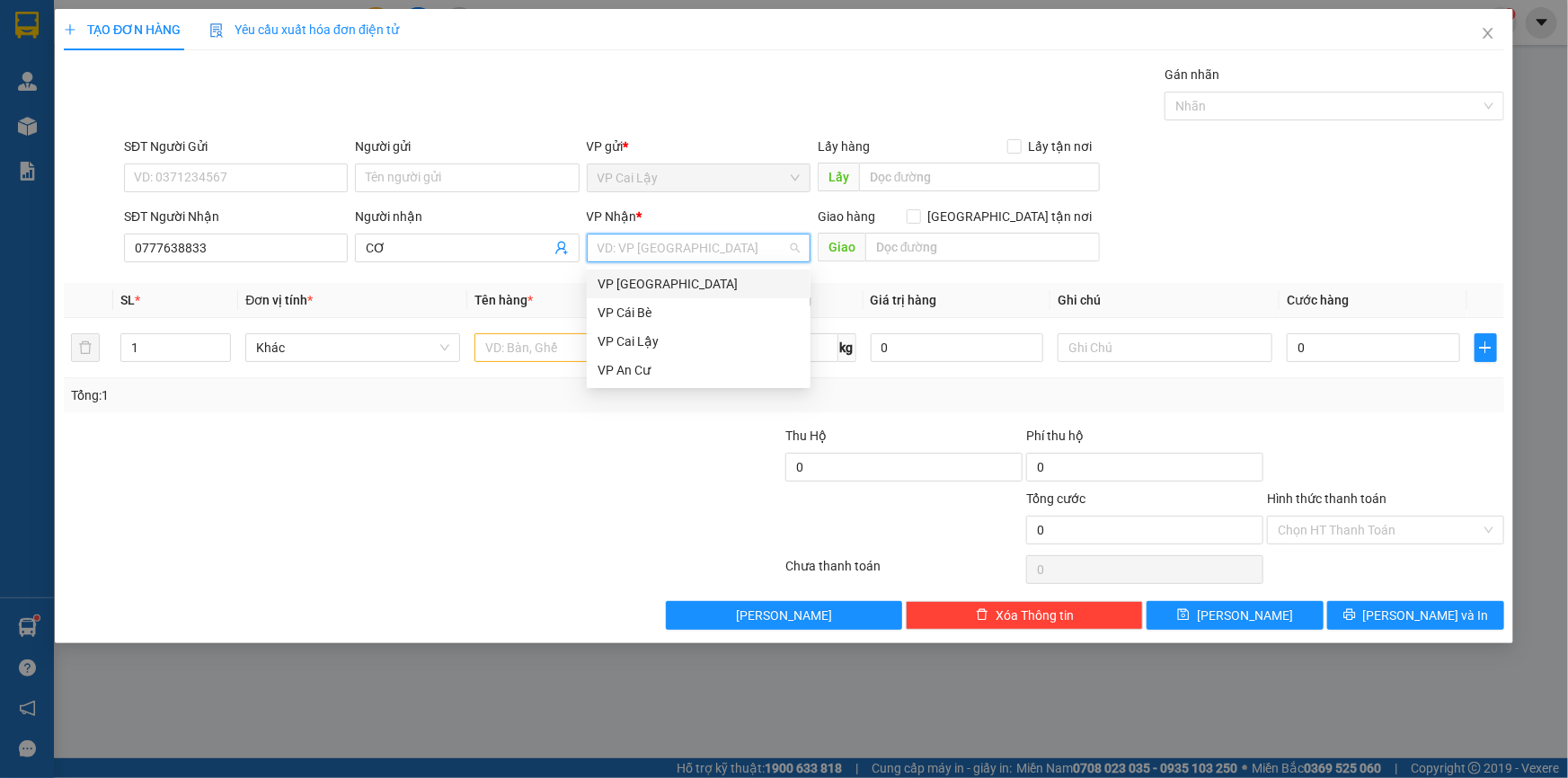
click at [649, 284] on div "VP [GEOGRAPHIC_DATA]" at bounding box center [698, 284] width 202 height 20
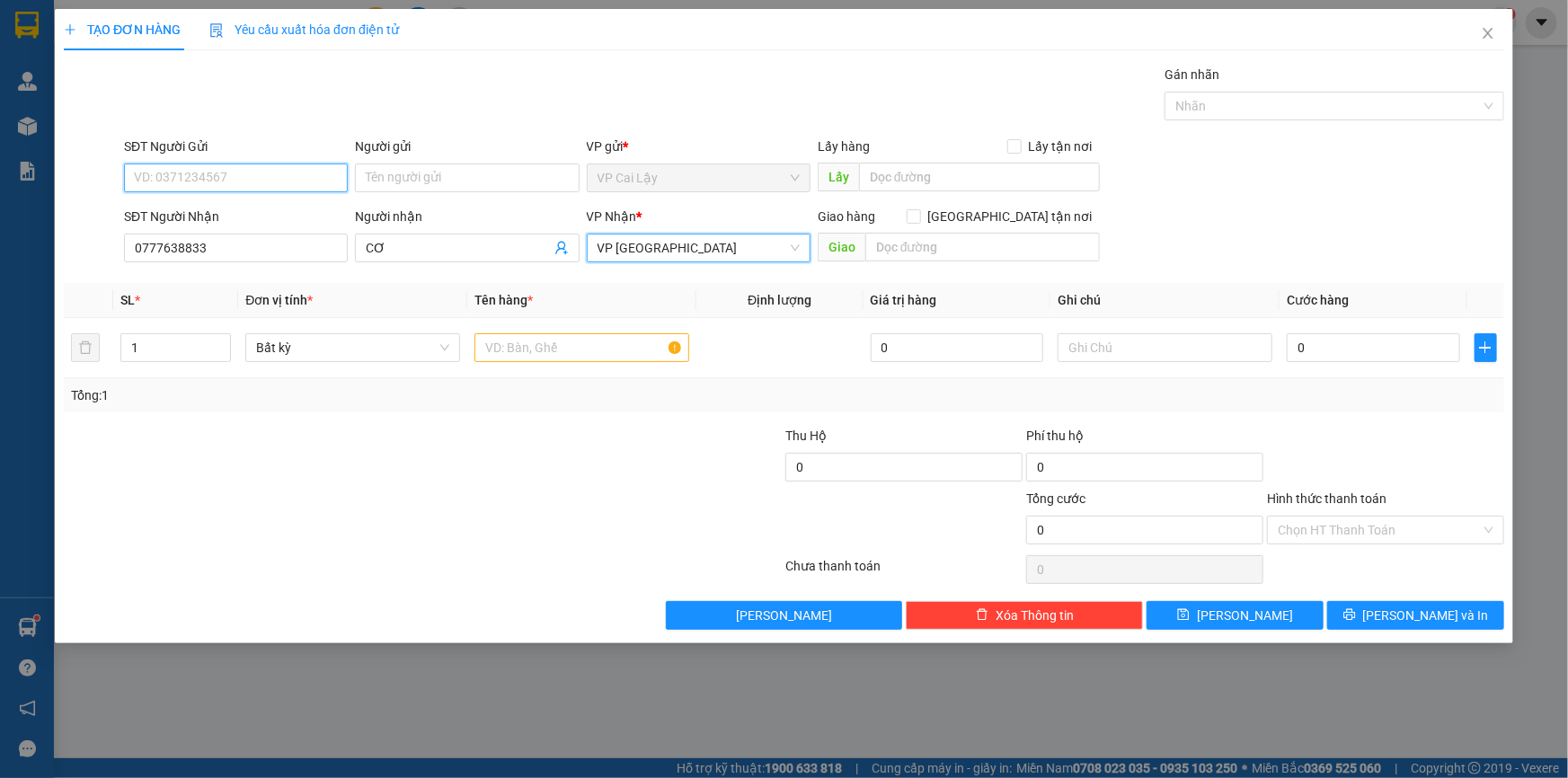
click at [271, 176] on input "SĐT Người Gửi" at bounding box center [236, 178] width 223 height 29
type input "0932948125"
click at [523, 494] on div at bounding box center [302, 519] width 482 height 63
click at [507, 358] on input "text" at bounding box center [582, 348] width 215 height 29
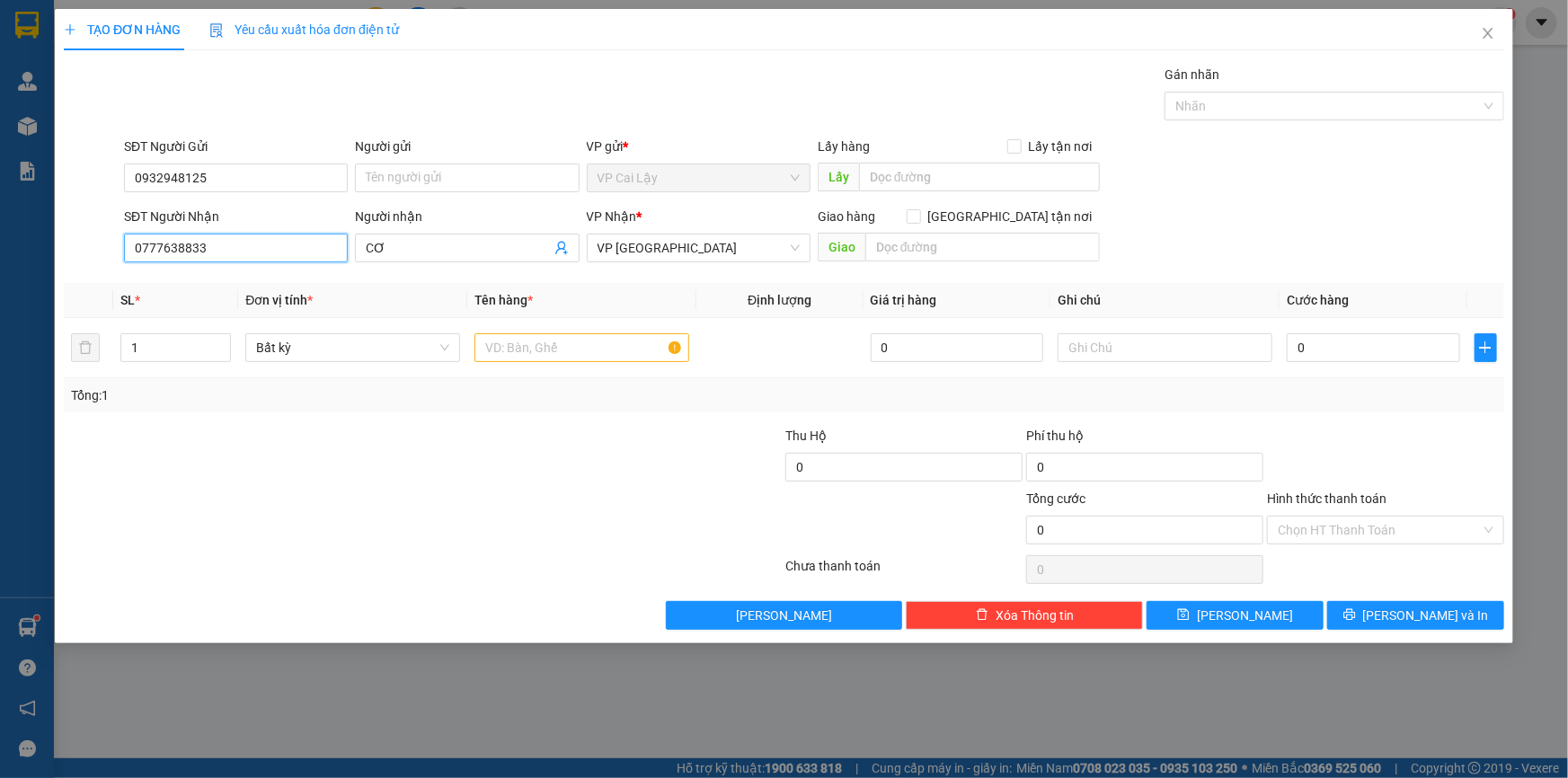
click at [206, 248] on input "0777638833" at bounding box center [236, 248] width 223 height 29
click at [528, 354] on input "text" at bounding box center [582, 348] width 215 height 29
type input "T"
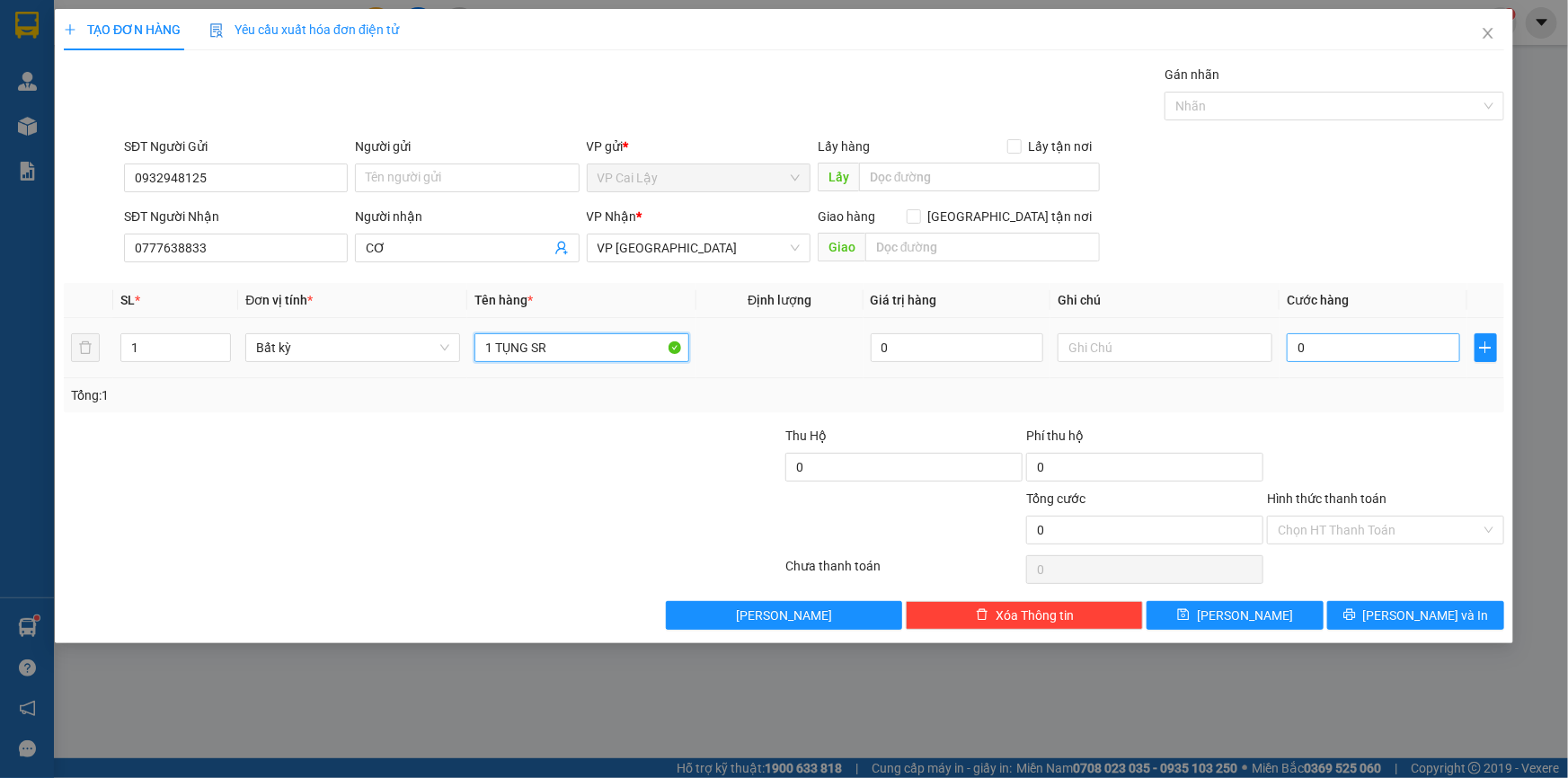
type input "1 TỤNG SR"
click at [1318, 352] on input "0" at bounding box center [1373, 348] width 173 height 29
type input "2"
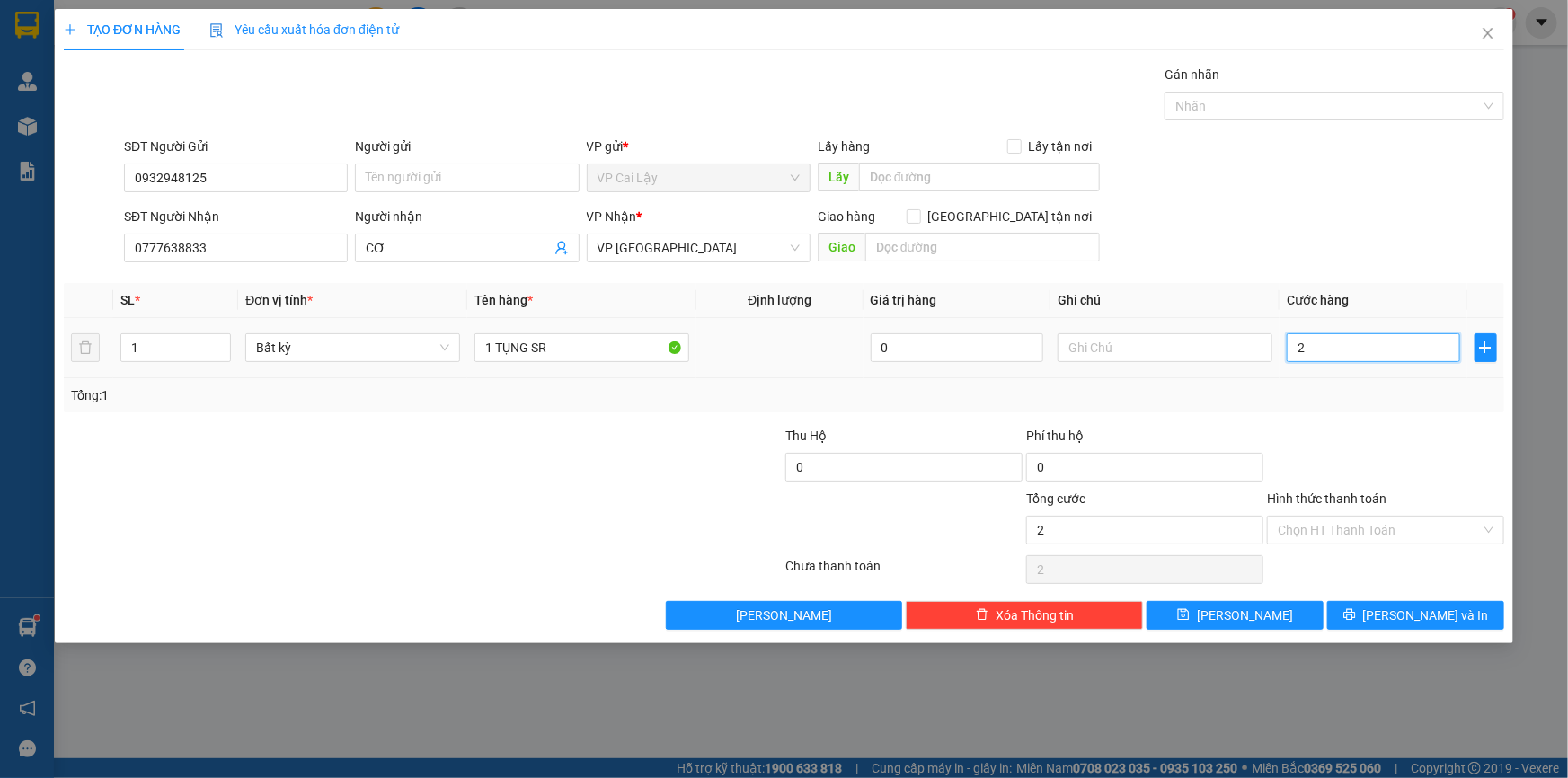
type input "20"
click at [1366, 463] on div at bounding box center [1386, 457] width 241 height 63
type input "20.000"
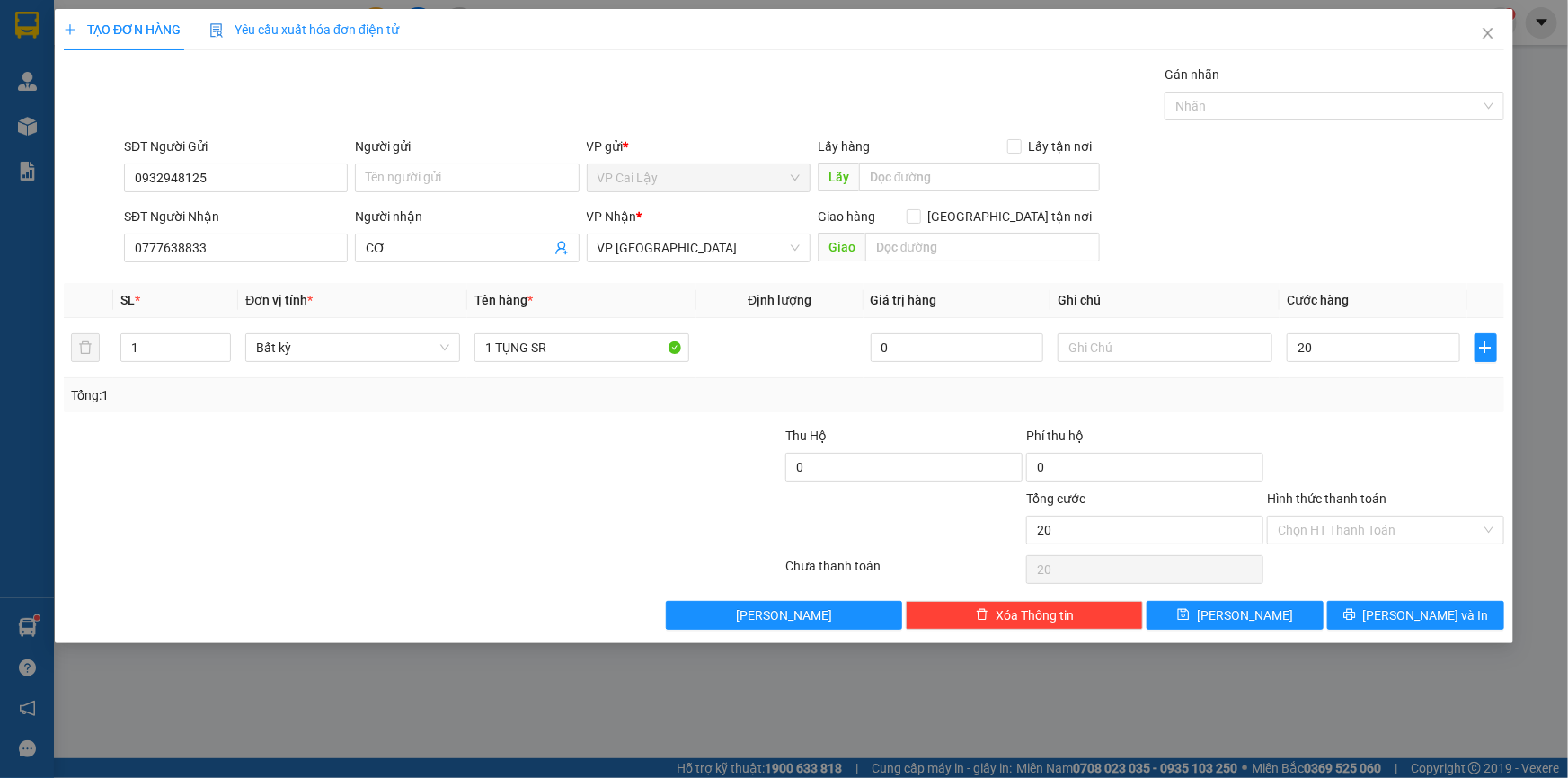
type input "20.000"
click at [1356, 608] on icon "printer" at bounding box center [1350, 615] width 13 height 13
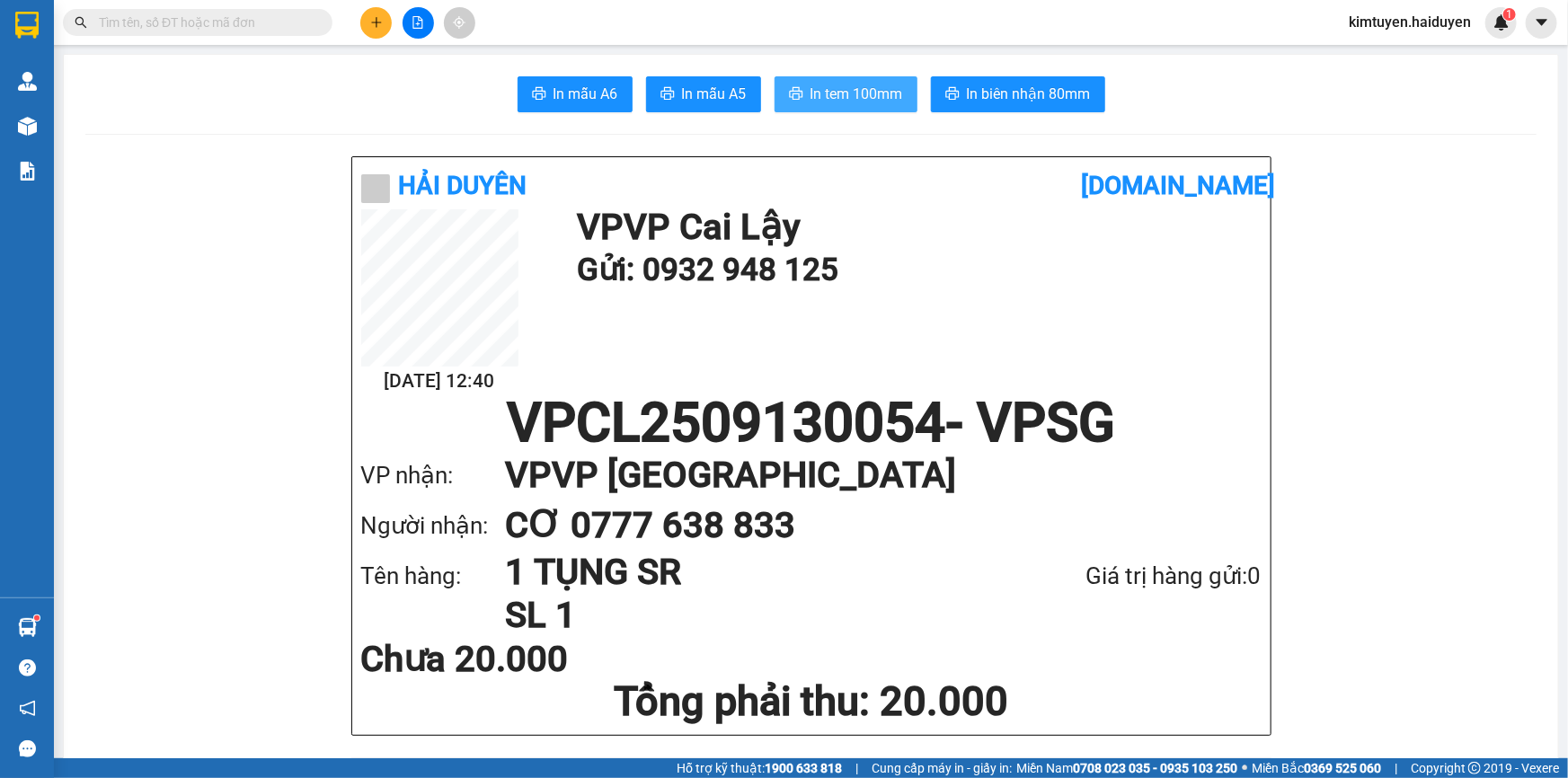
click at [811, 85] on span "In tem 100mm" at bounding box center [857, 94] width 93 height 23
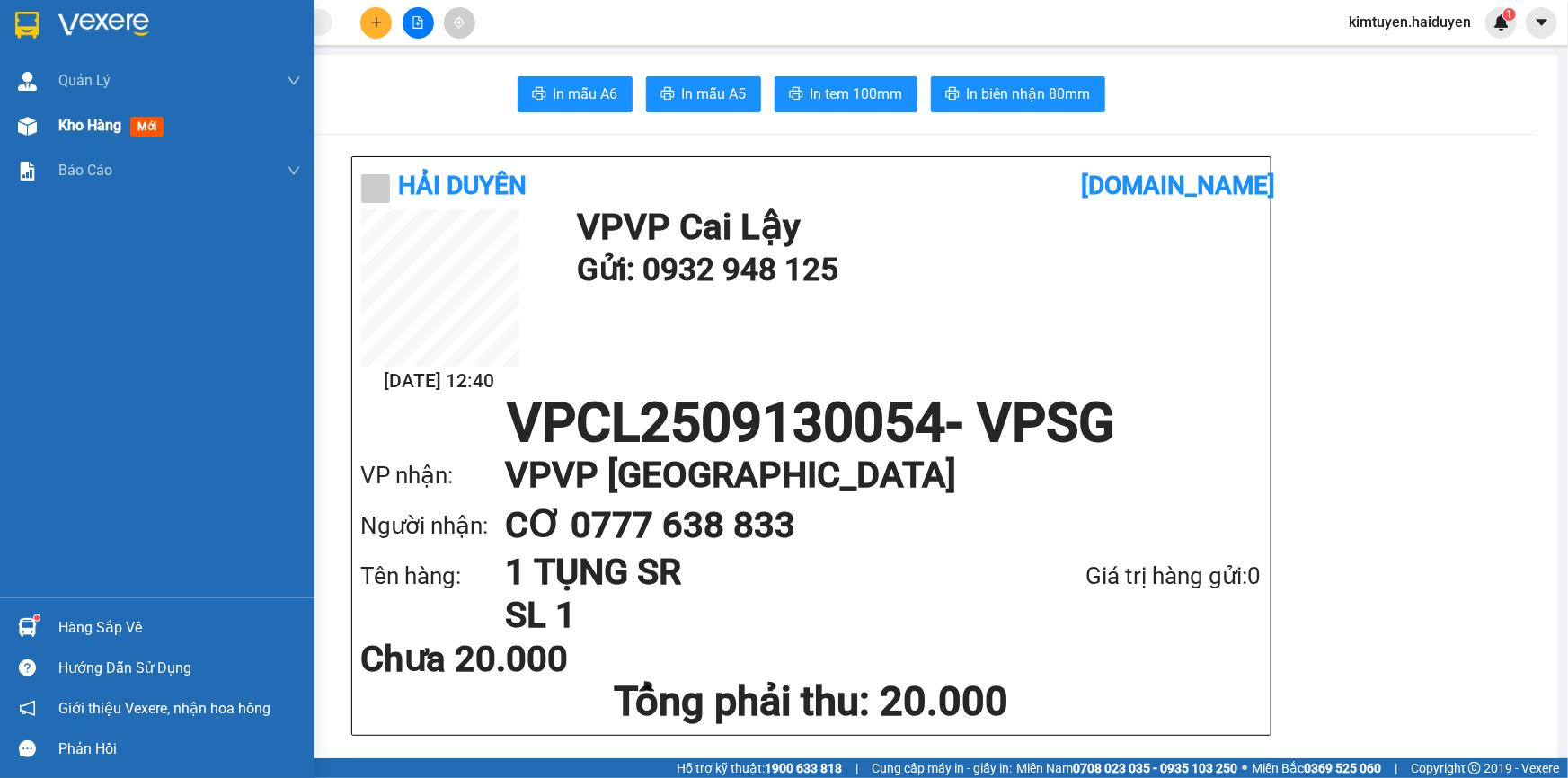
click at [36, 126] on div at bounding box center [27, 126] width 32 height 32
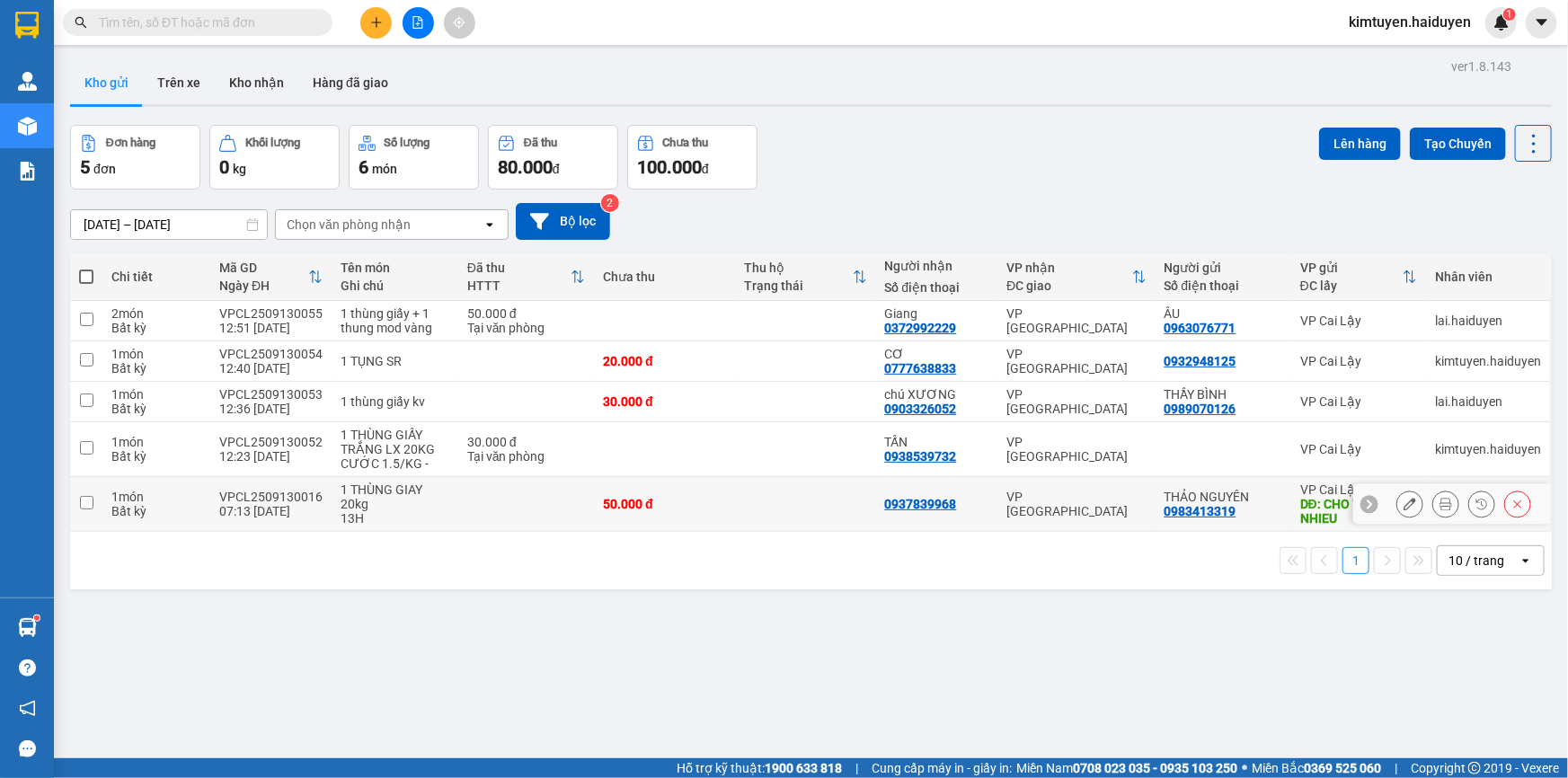
click at [603, 497] on div "50.000 đ" at bounding box center [665, 504] width 123 height 15
checkbox input "true"
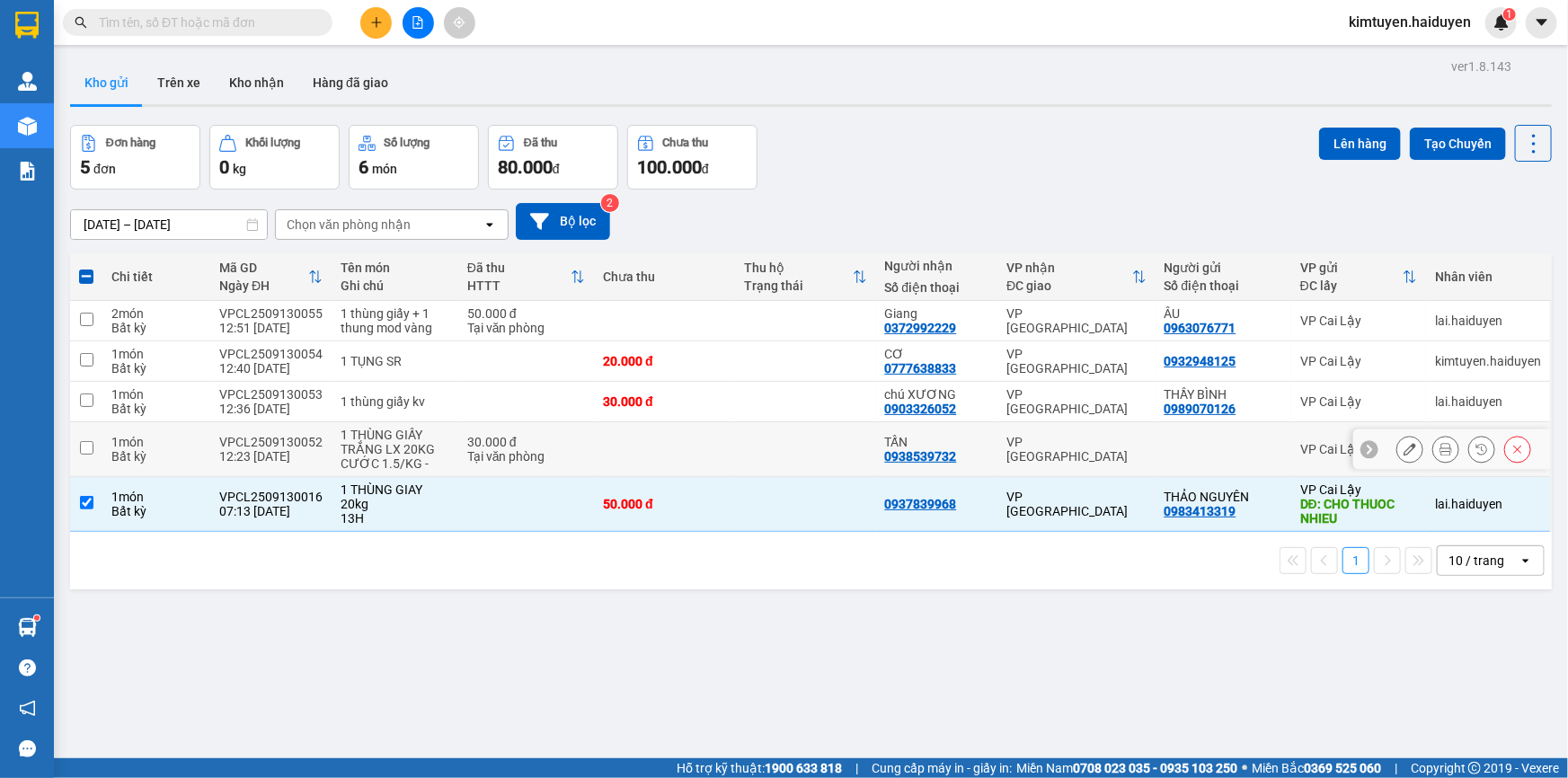
click at [602, 447] on td at bounding box center [664, 449] width 141 height 54
checkbox input "true"
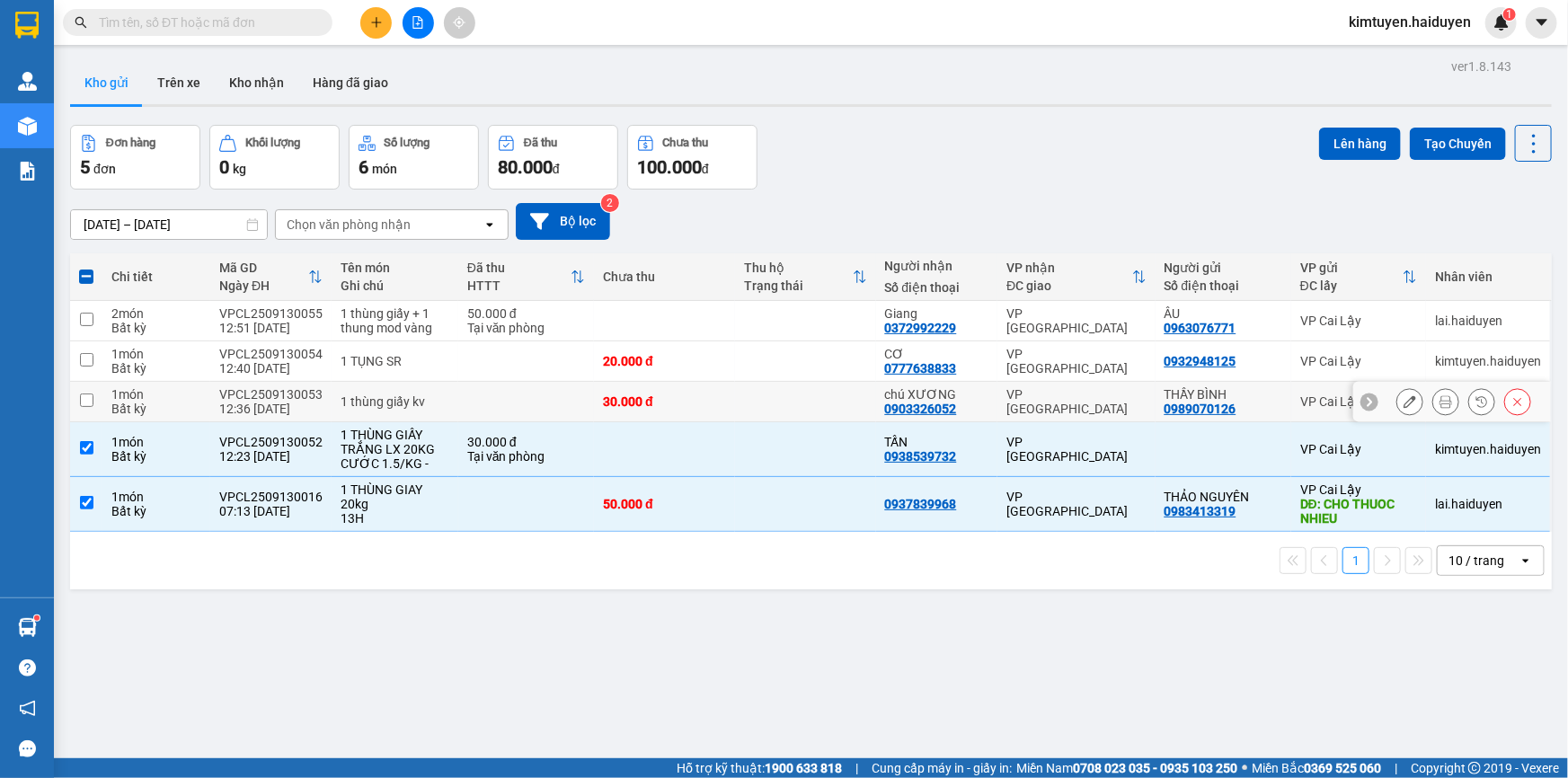
drag, startPoint x: 559, startPoint y: 405, endPoint x: 544, endPoint y: 401, distance: 15.5
click at [557, 405] on td at bounding box center [526, 402] width 135 height 41
checkbox input "true"
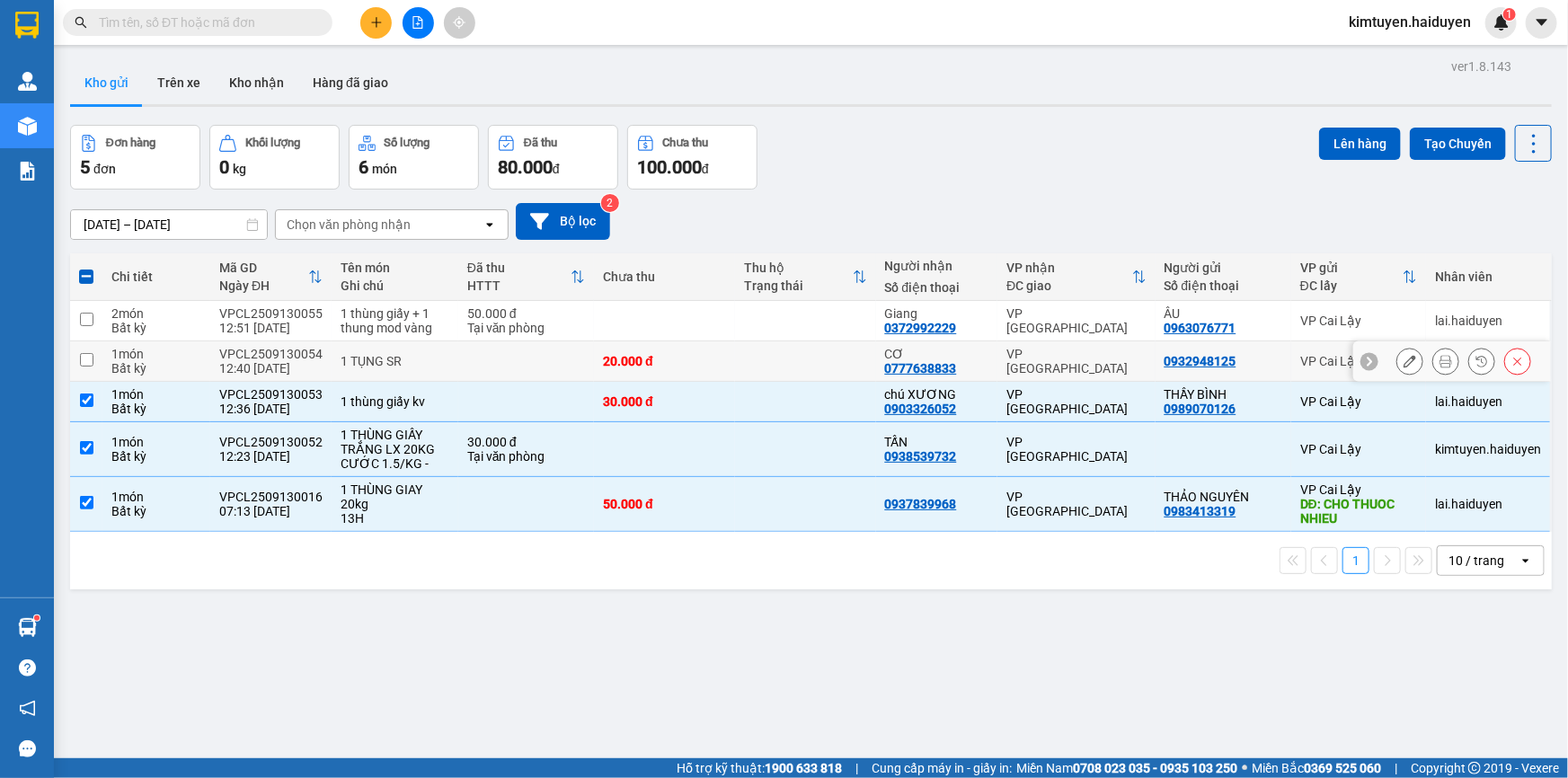
click at [517, 366] on td at bounding box center [526, 361] width 135 height 41
checkbox input "true"
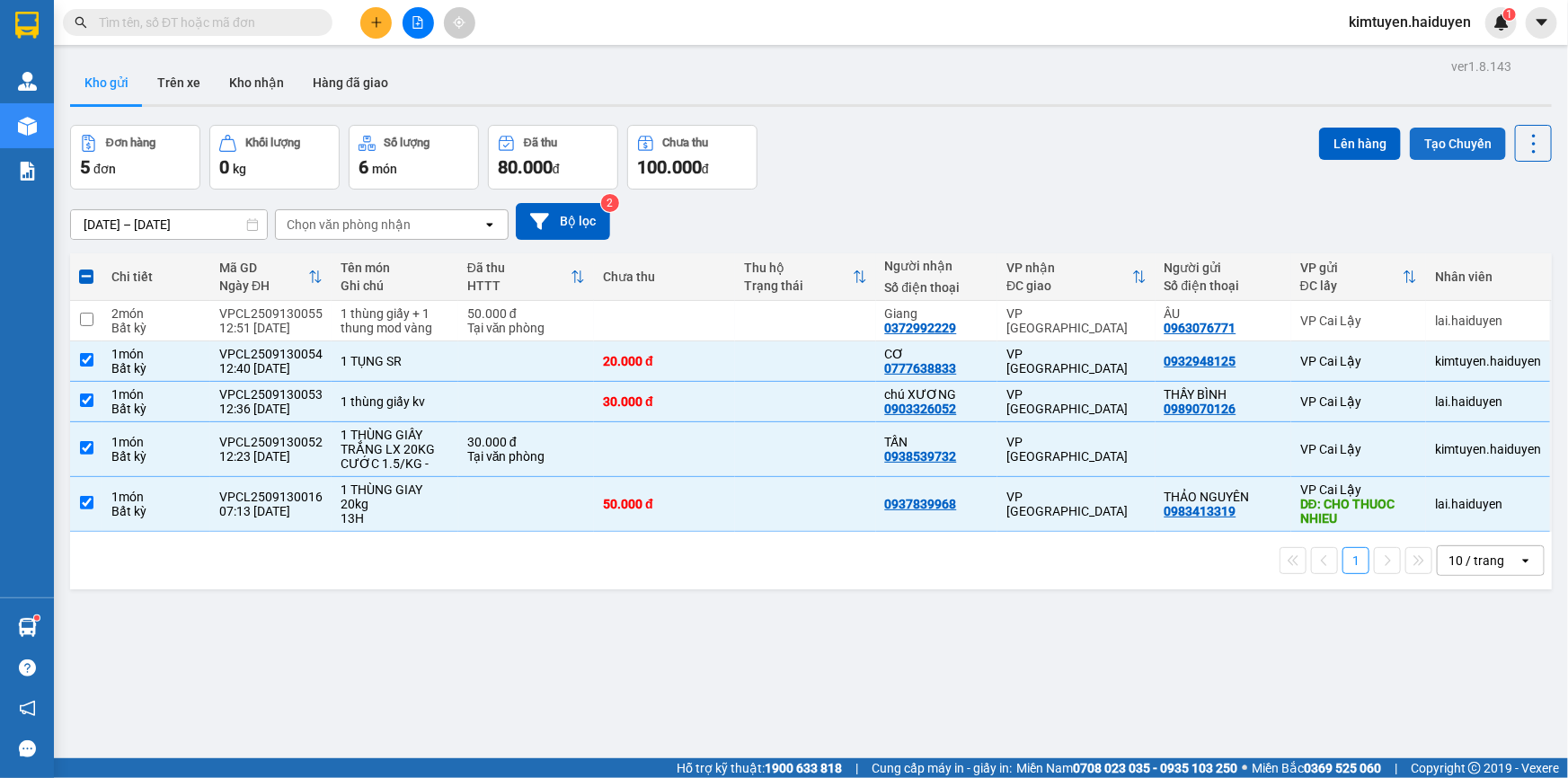
click at [1432, 147] on button "Tạo Chuyến" at bounding box center [1458, 144] width 96 height 33
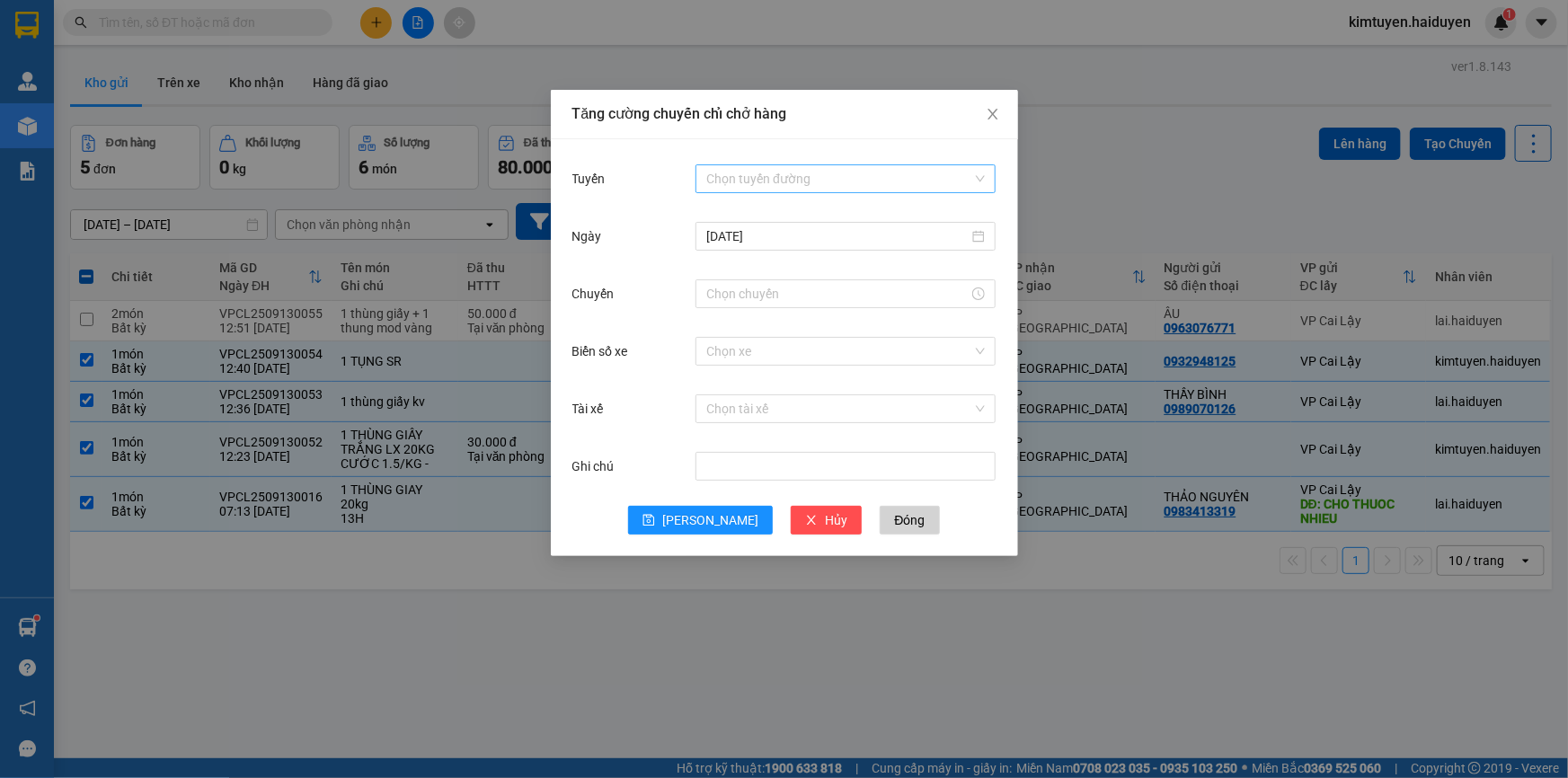
click at [738, 185] on input "Tuyến" at bounding box center [839, 179] width 266 height 27
click at [753, 246] on div "Cái Bè - [GEOGRAPHIC_DATA]" at bounding box center [845, 243] width 279 height 20
click at [751, 291] on input "Chuyến" at bounding box center [837, 294] width 262 height 20
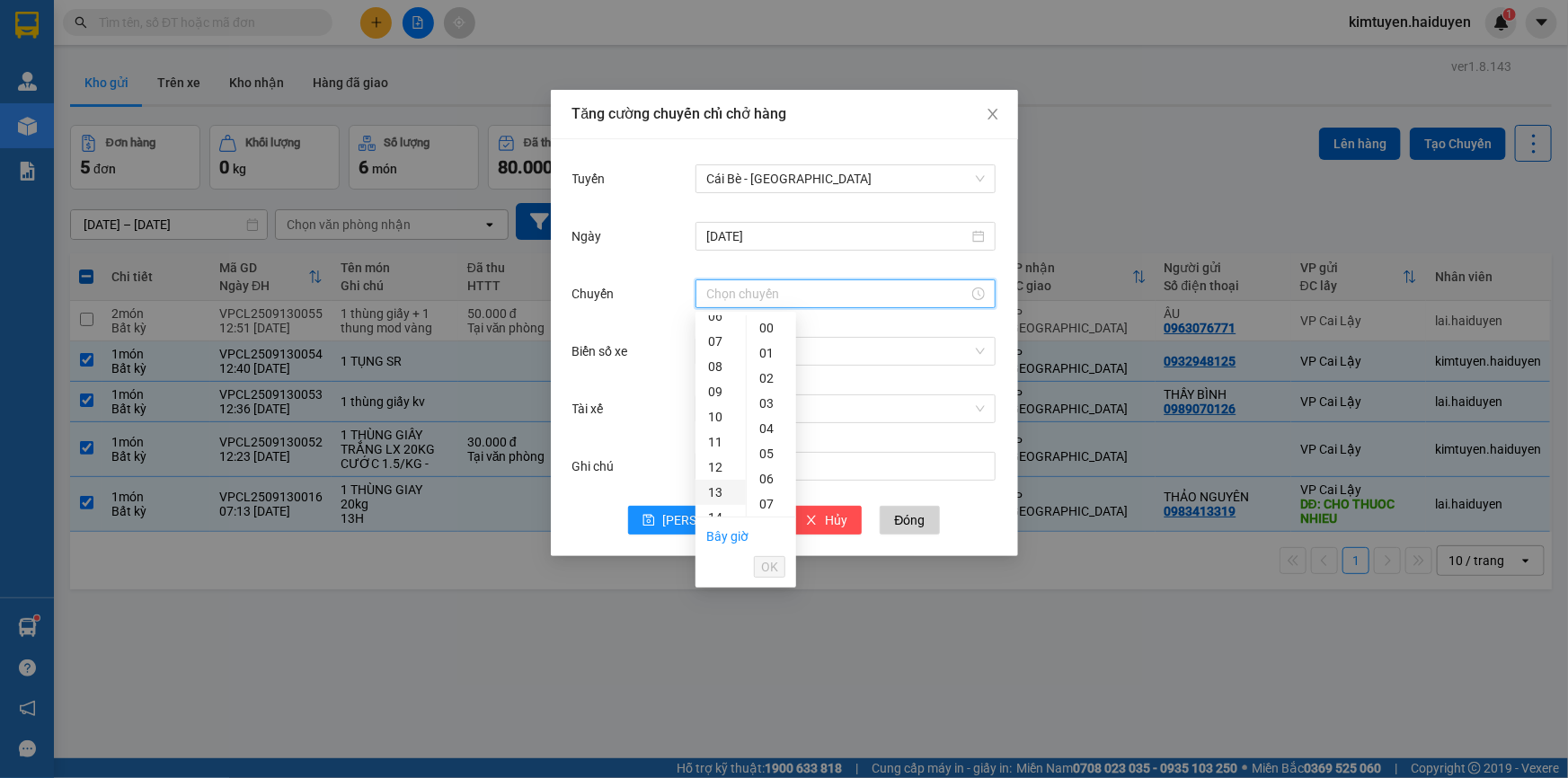
click at [713, 490] on div "13" at bounding box center [720, 493] width 50 height 25
click at [761, 452] on div "31" at bounding box center [772, 455] width 49 height 25
click at [719, 379] on div "12" at bounding box center [720, 379] width 50 height 25
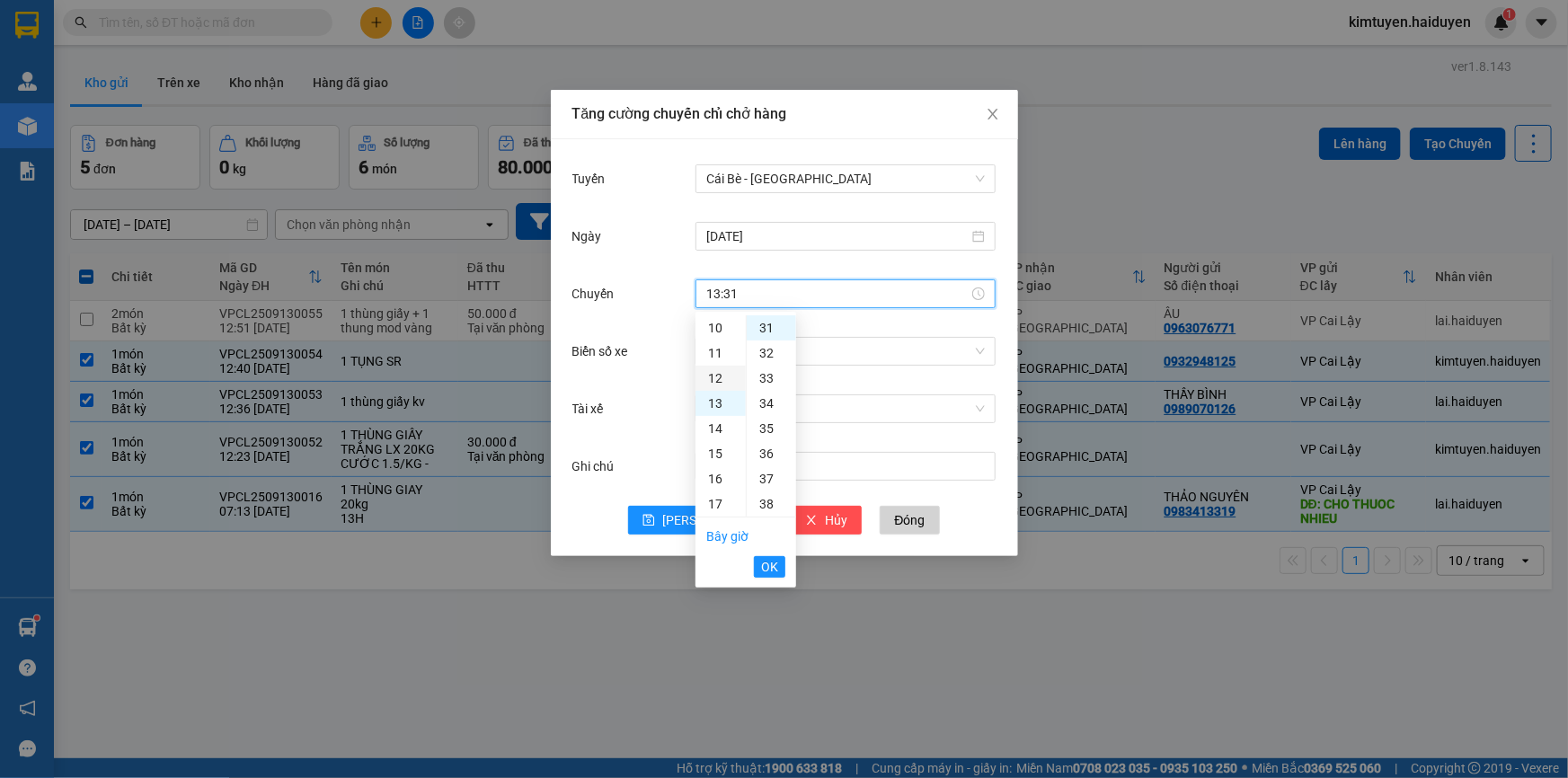
type input "12:31"
click at [760, 565] on button "OK" at bounding box center [769, 567] width 32 height 22
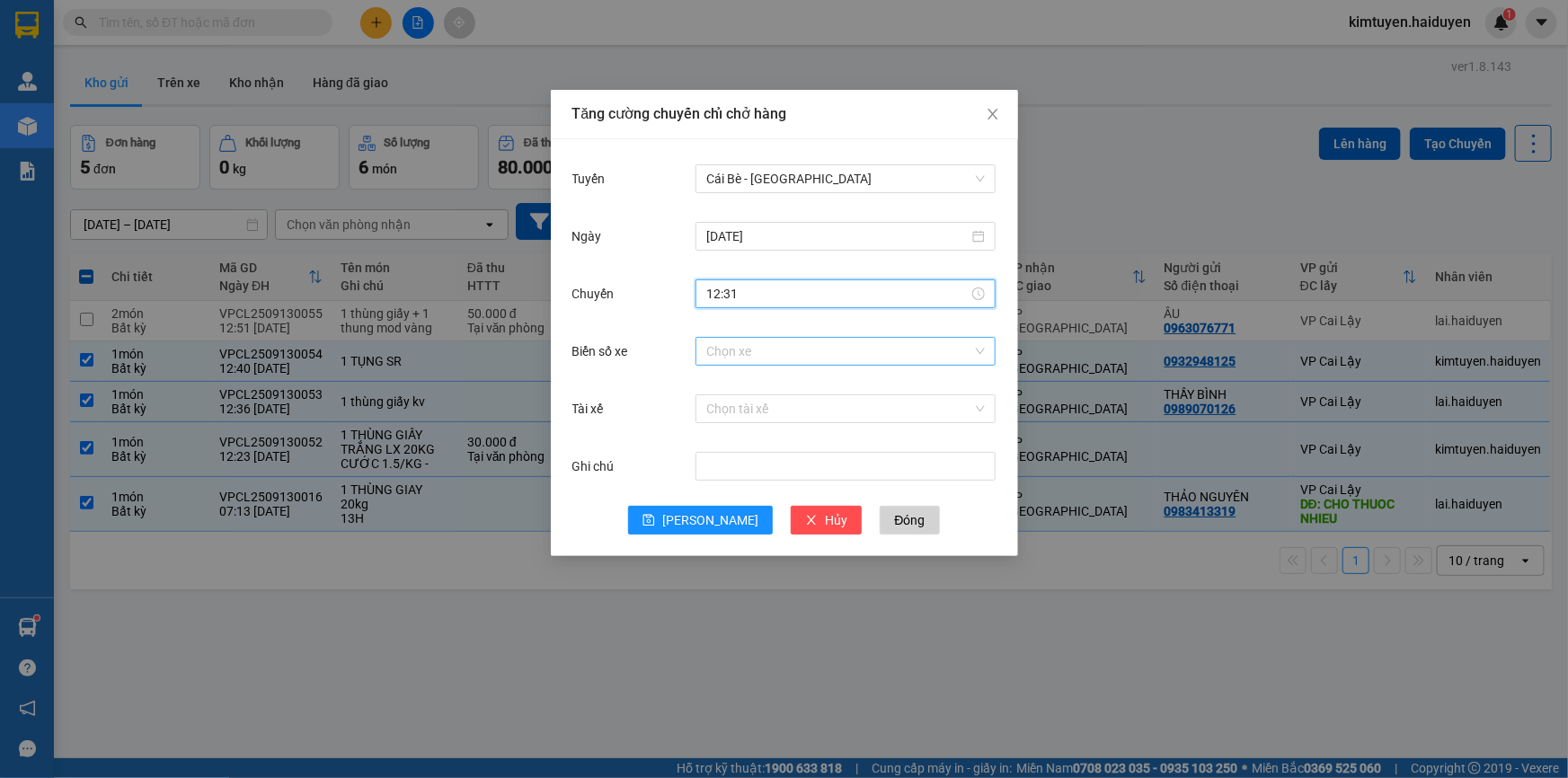
click at [728, 350] on input "Biển số xe" at bounding box center [839, 351] width 266 height 27
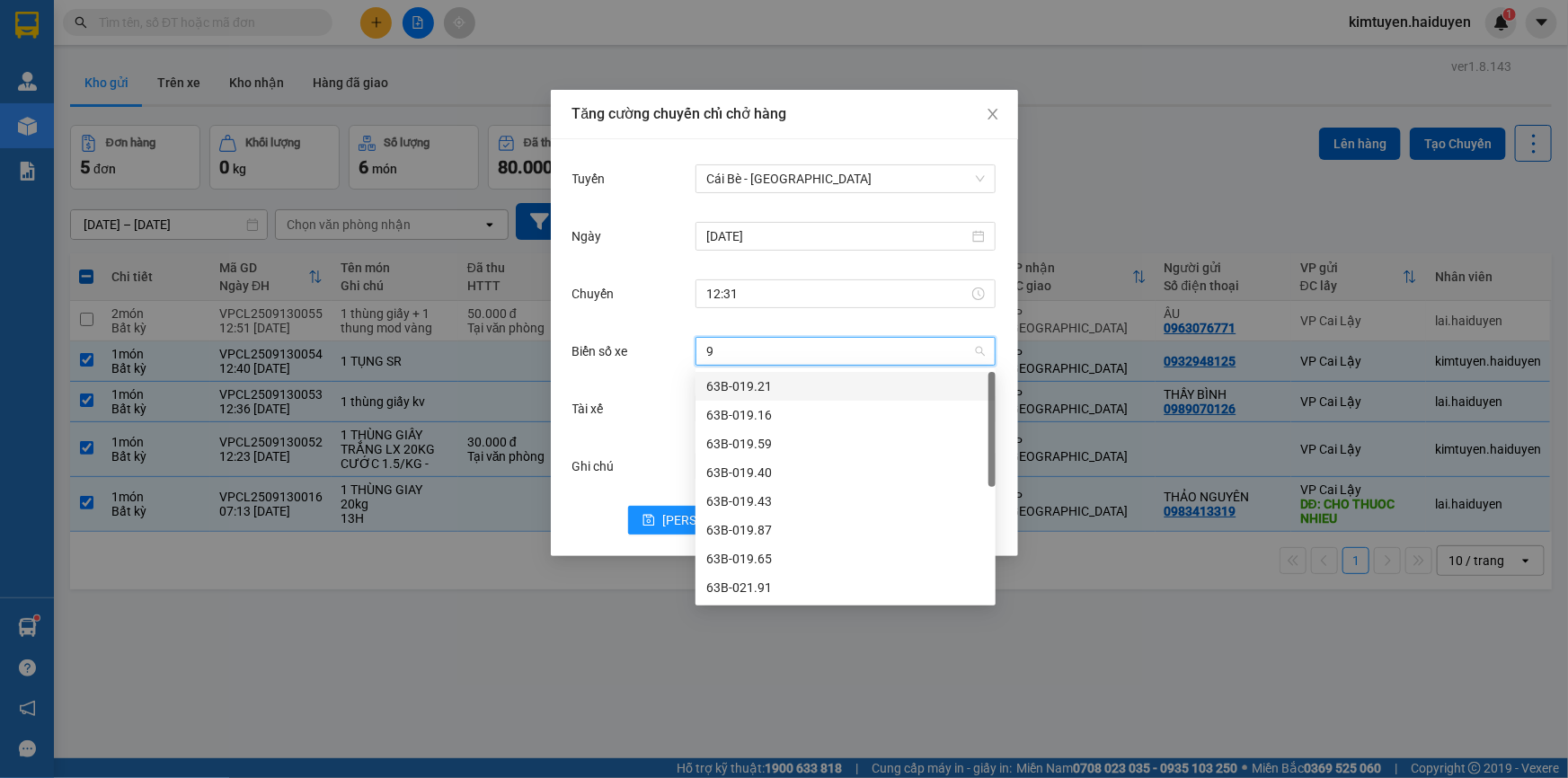
type input "95"
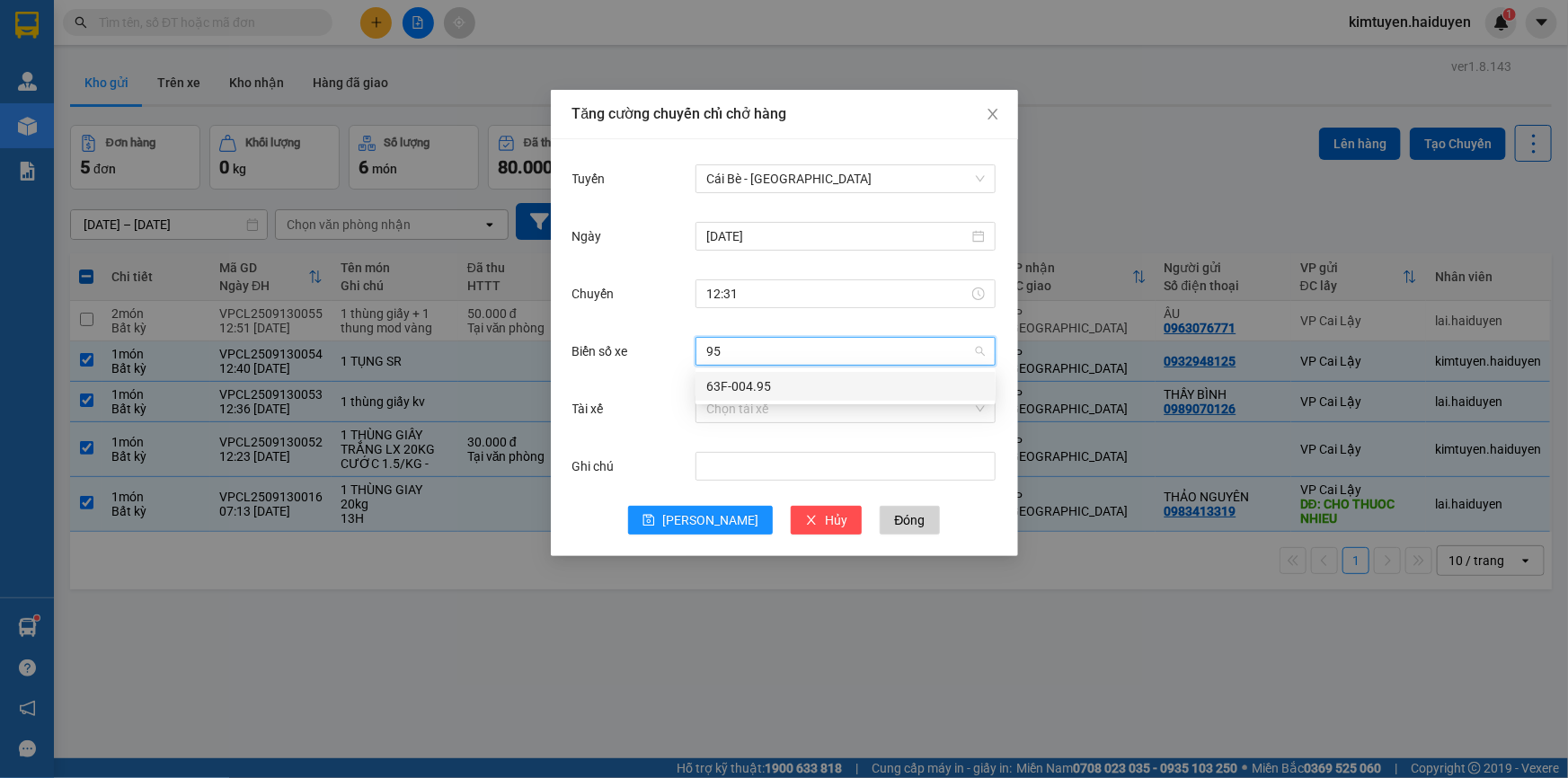
click at [745, 381] on div "63F-004.95" at bounding box center [845, 387] width 279 height 20
click at [718, 412] on input "Tài xế" at bounding box center [839, 409] width 266 height 27
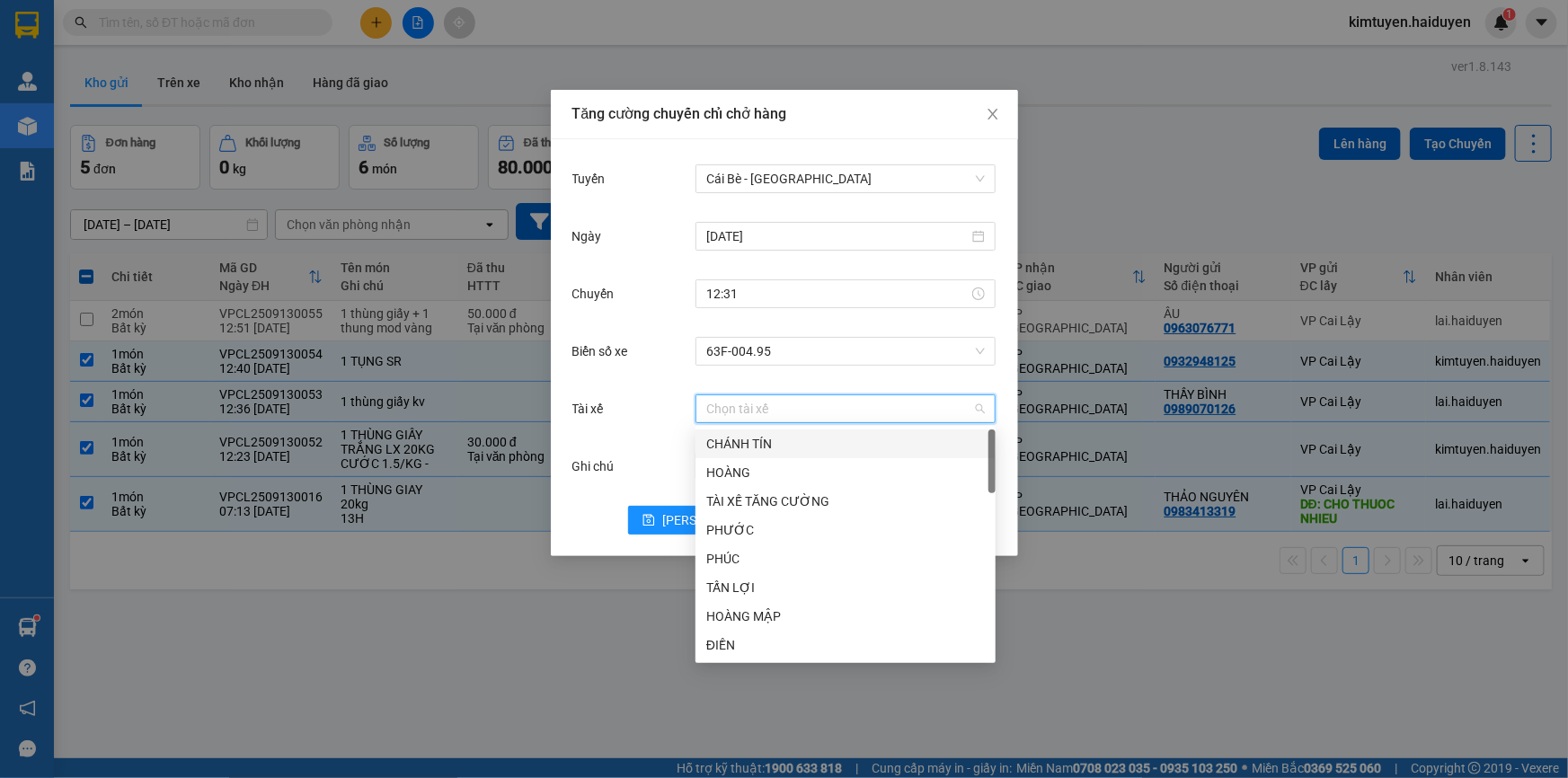
type input "p"
click at [736, 522] on div "PHƯƠNG" at bounding box center [845, 530] width 279 height 20
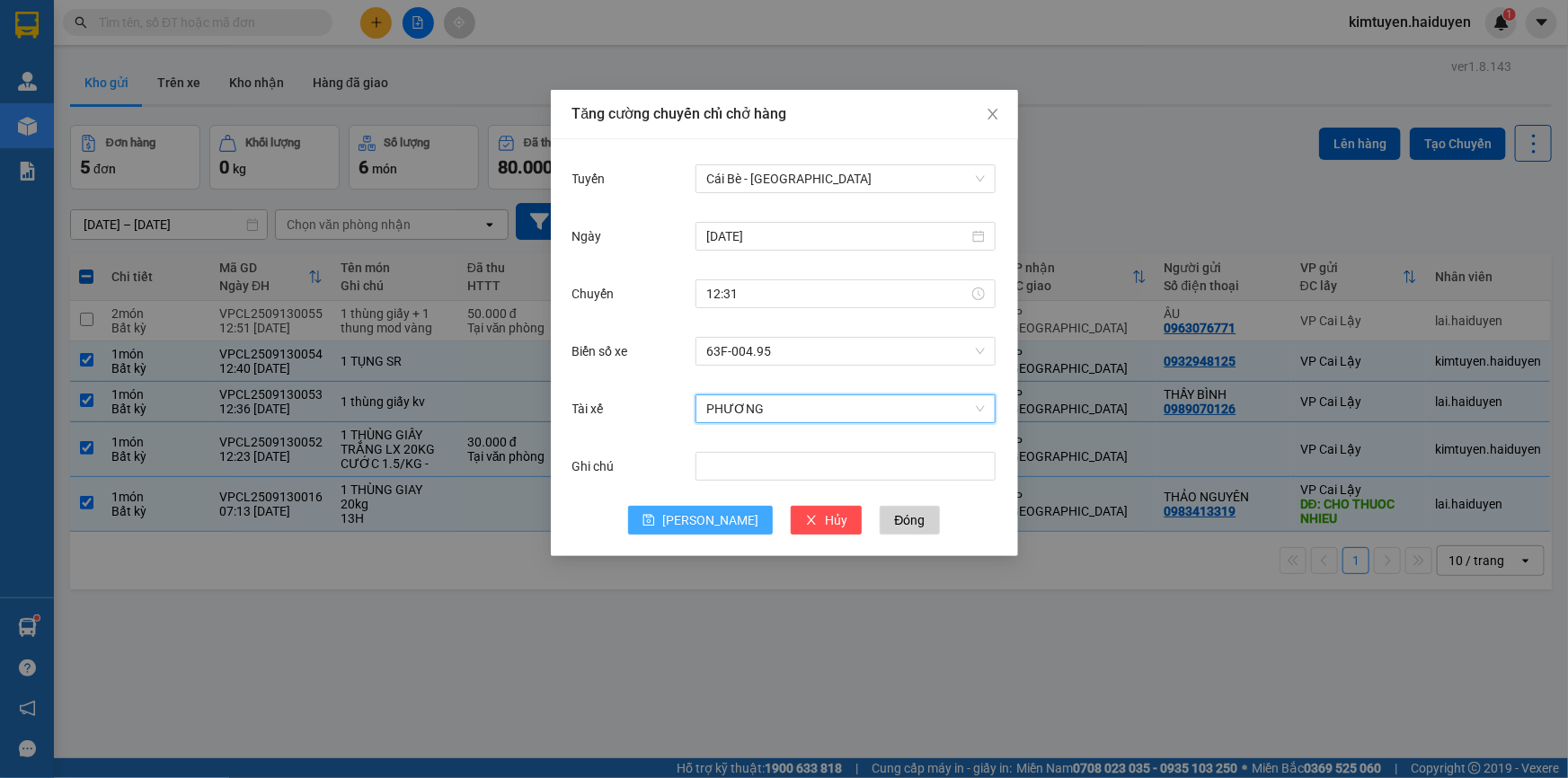
click at [713, 516] on span "[PERSON_NAME]" at bounding box center [710, 520] width 96 height 20
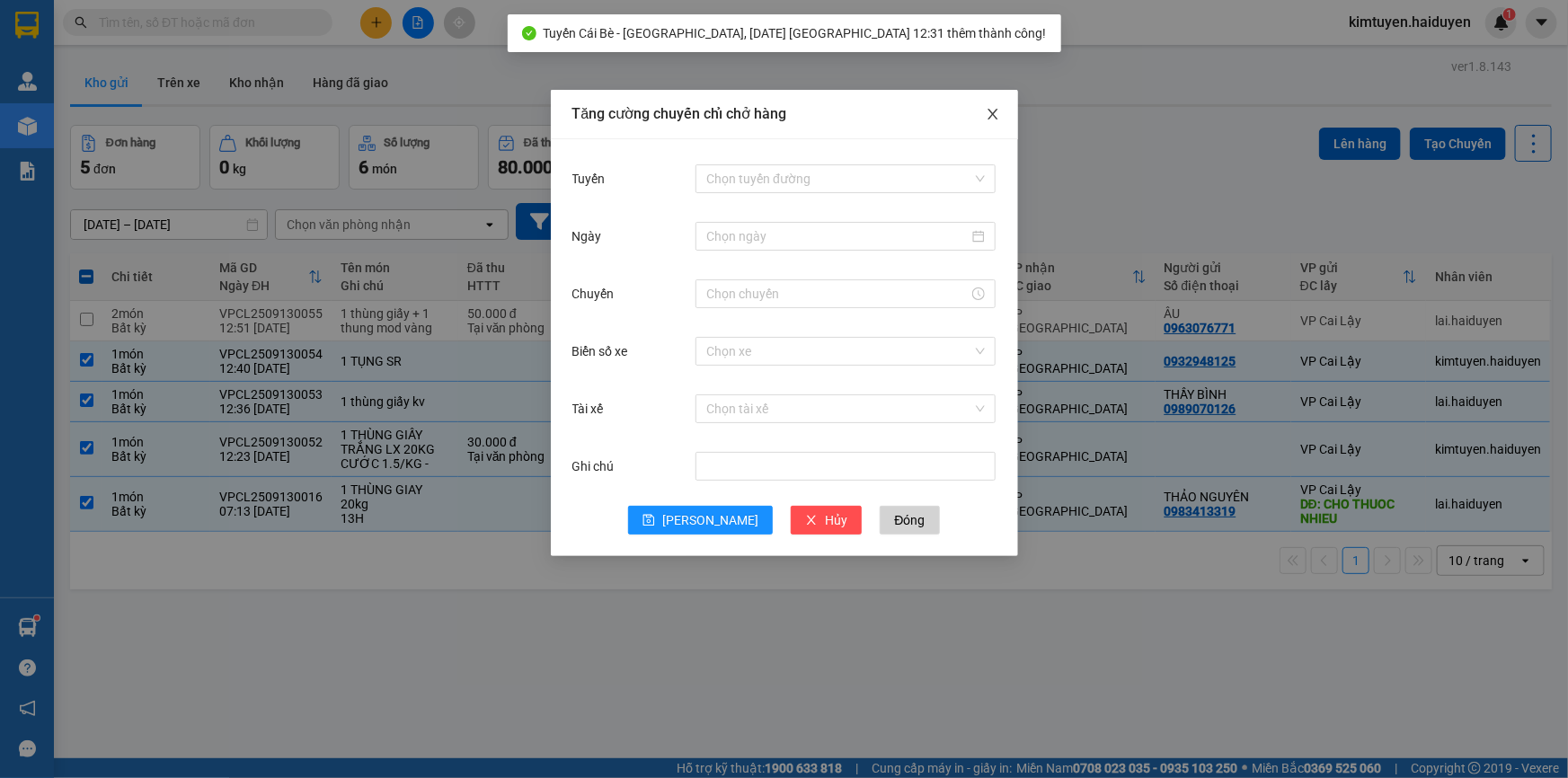
click at [989, 107] on span "Close" at bounding box center [992, 114] width 50 height 50
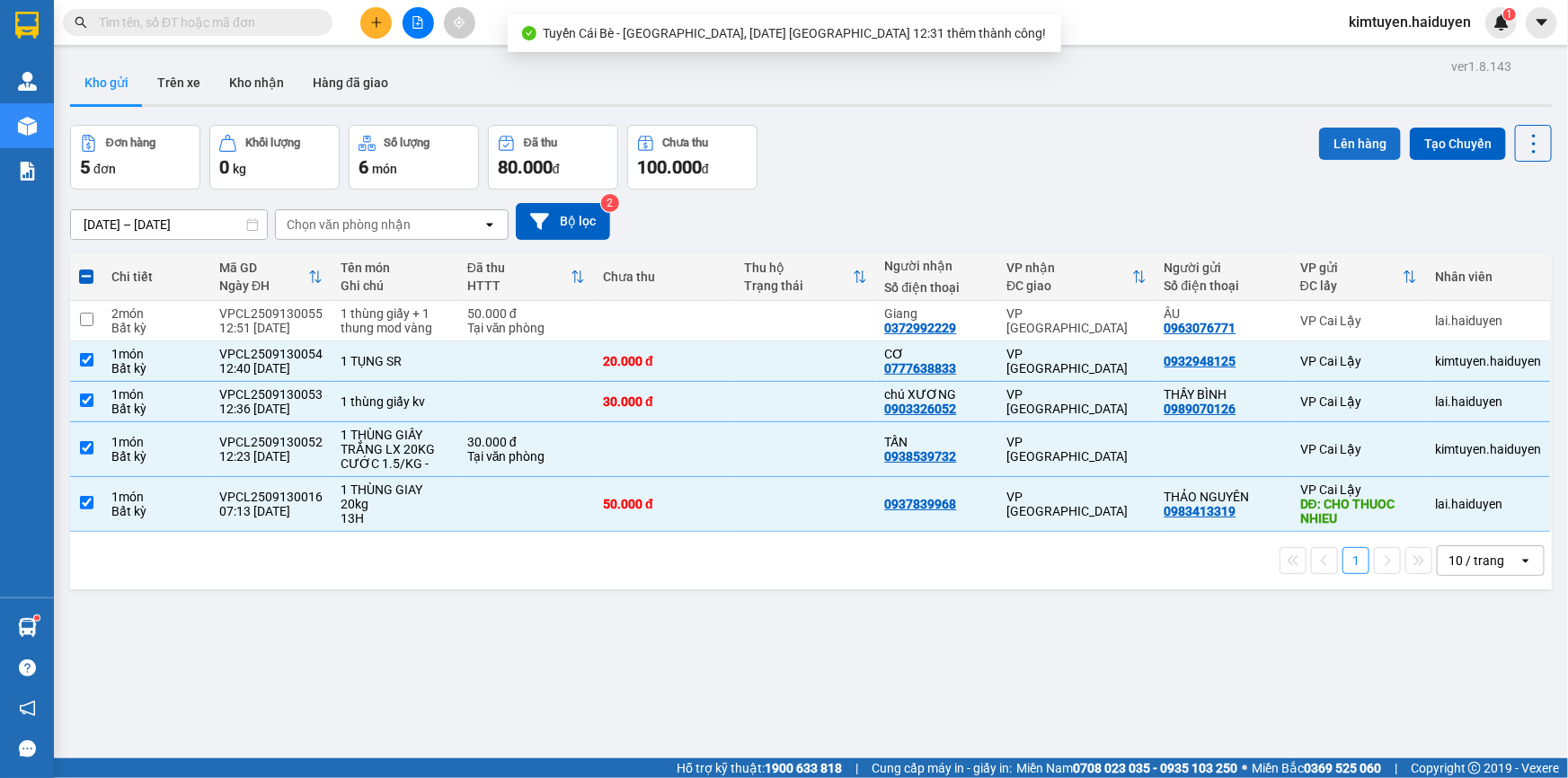
click at [1338, 142] on button "Lên hàng" at bounding box center [1360, 144] width 82 height 33
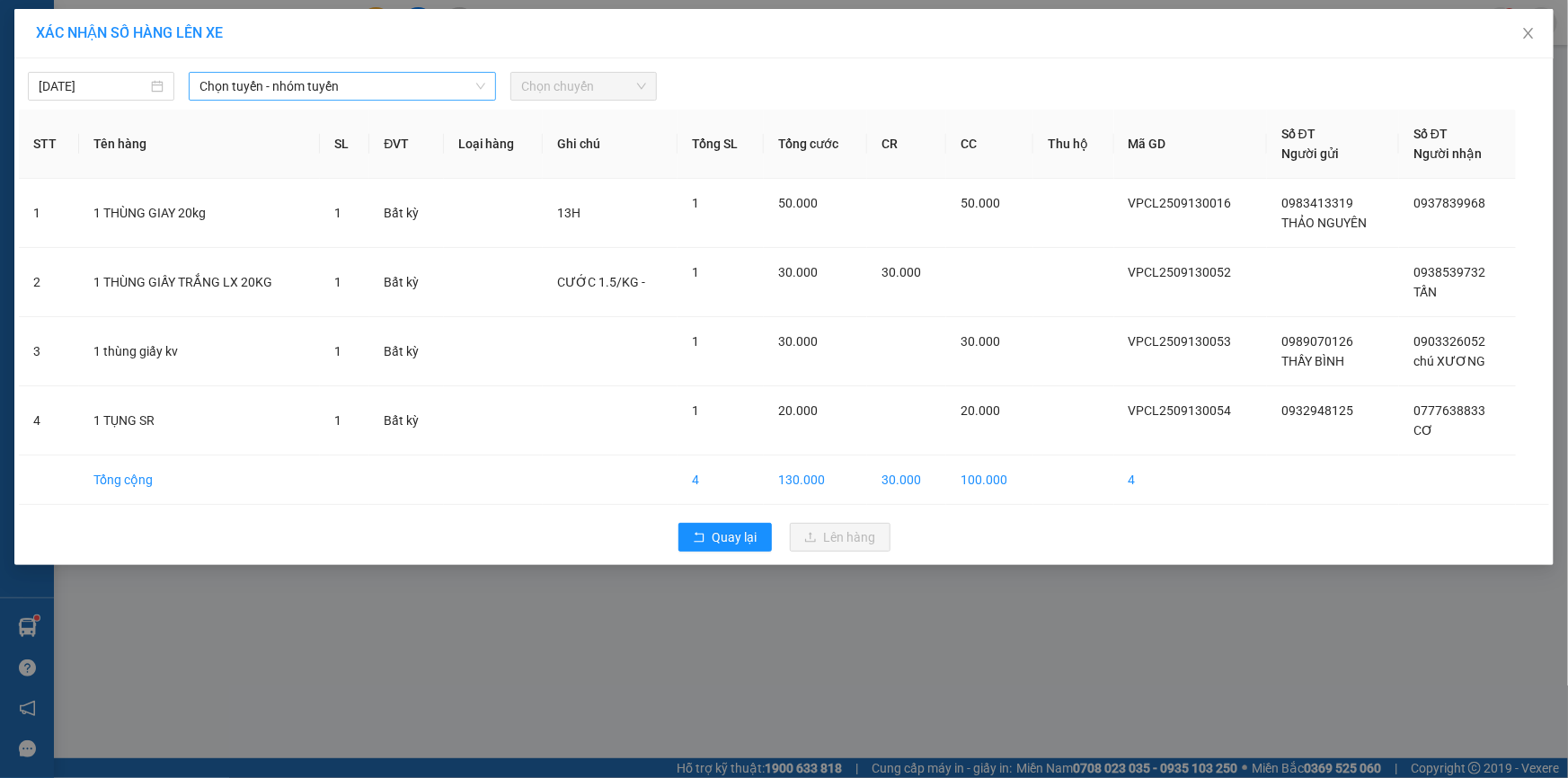
click at [314, 81] on span "Chọn tuyến - nhóm tuyến" at bounding box center [342, 86] width 286 height 27
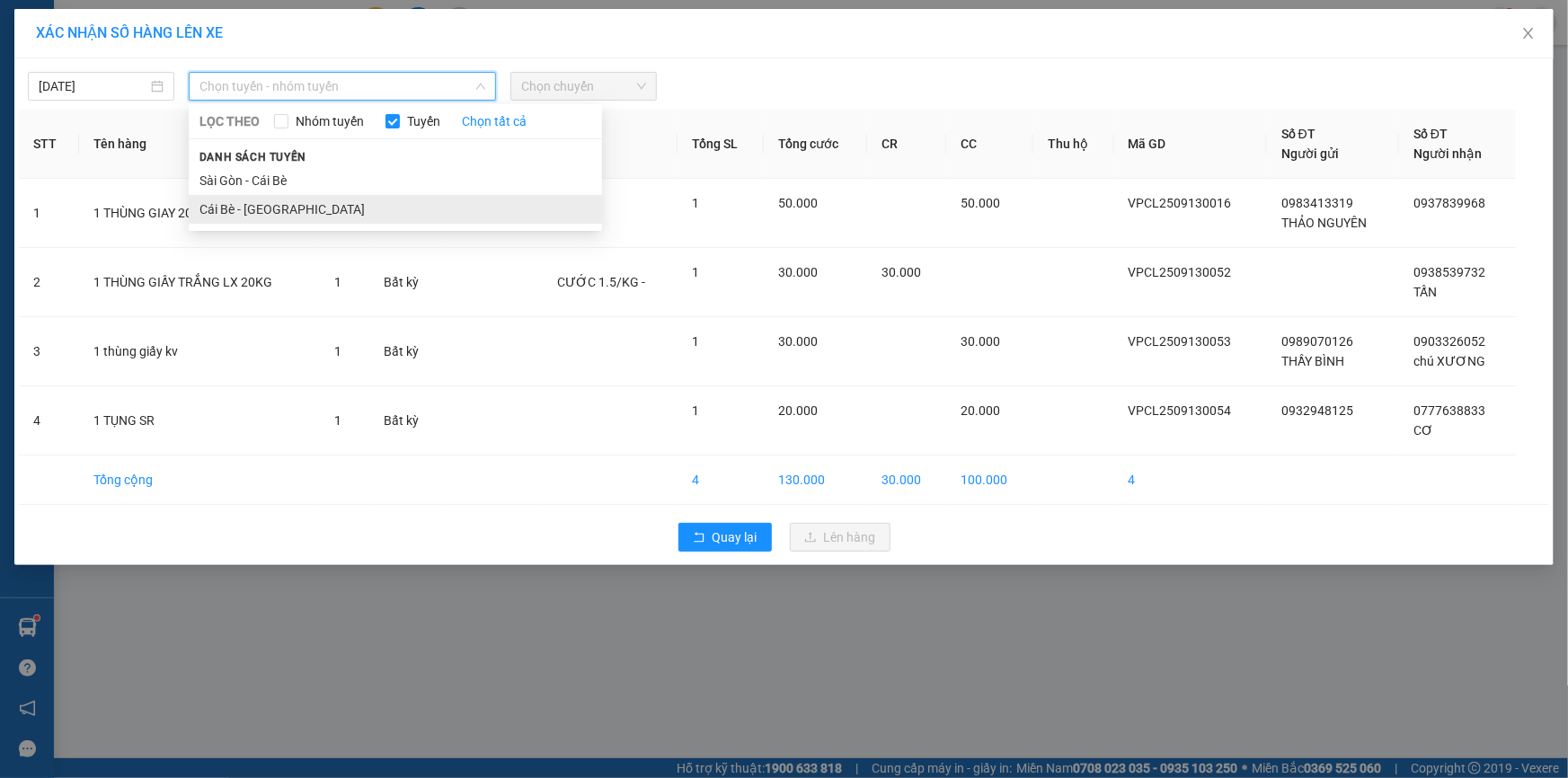
click at [271, 211] on li "Cái Bè - [GEOGRAPHIC_DATA]" at bounding box center [395, 210] width 413 height 29
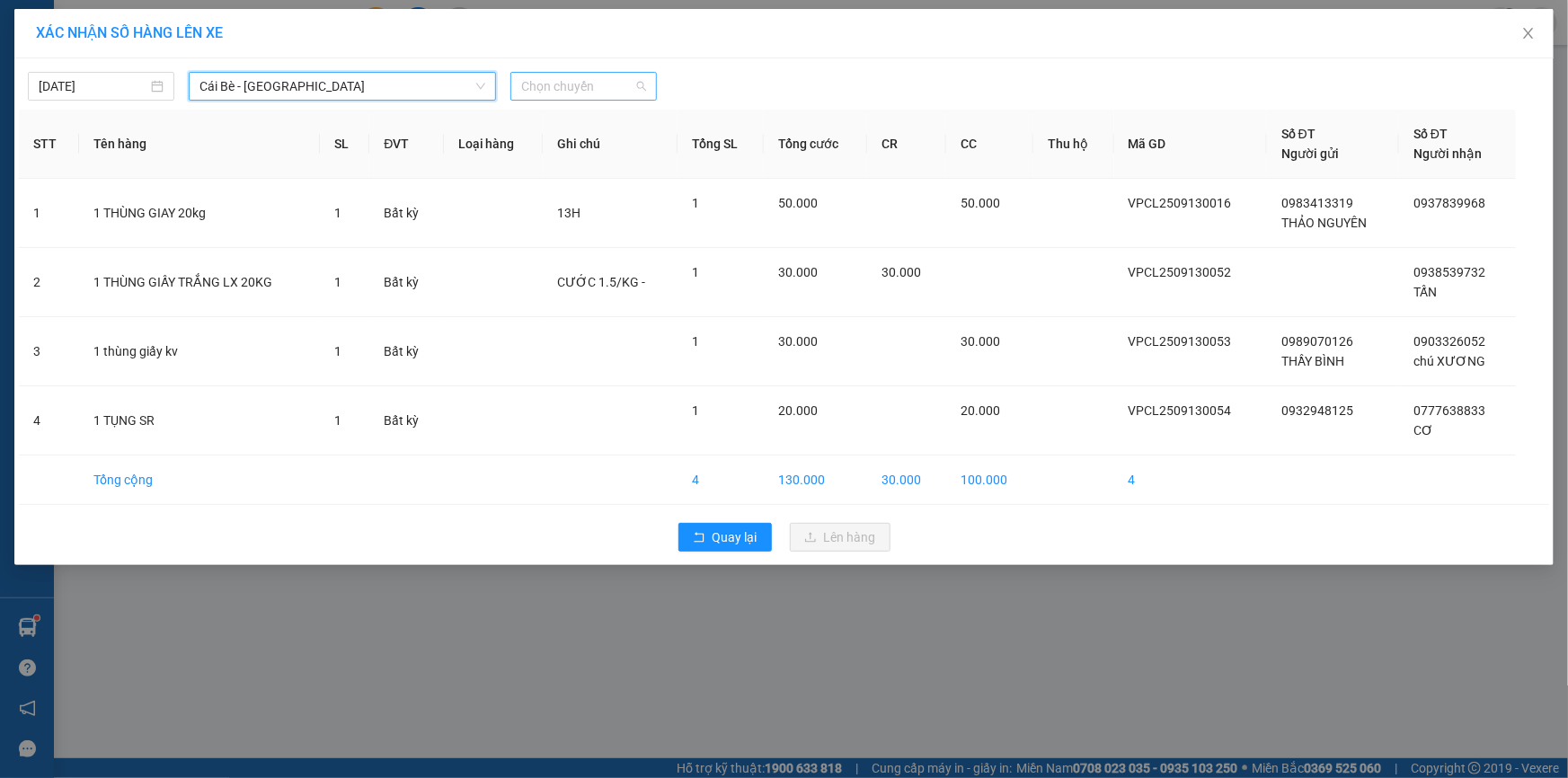
click at [570, 83] on span "Chọn chuyến" at bounding box center [584, 86] width 125 height 27
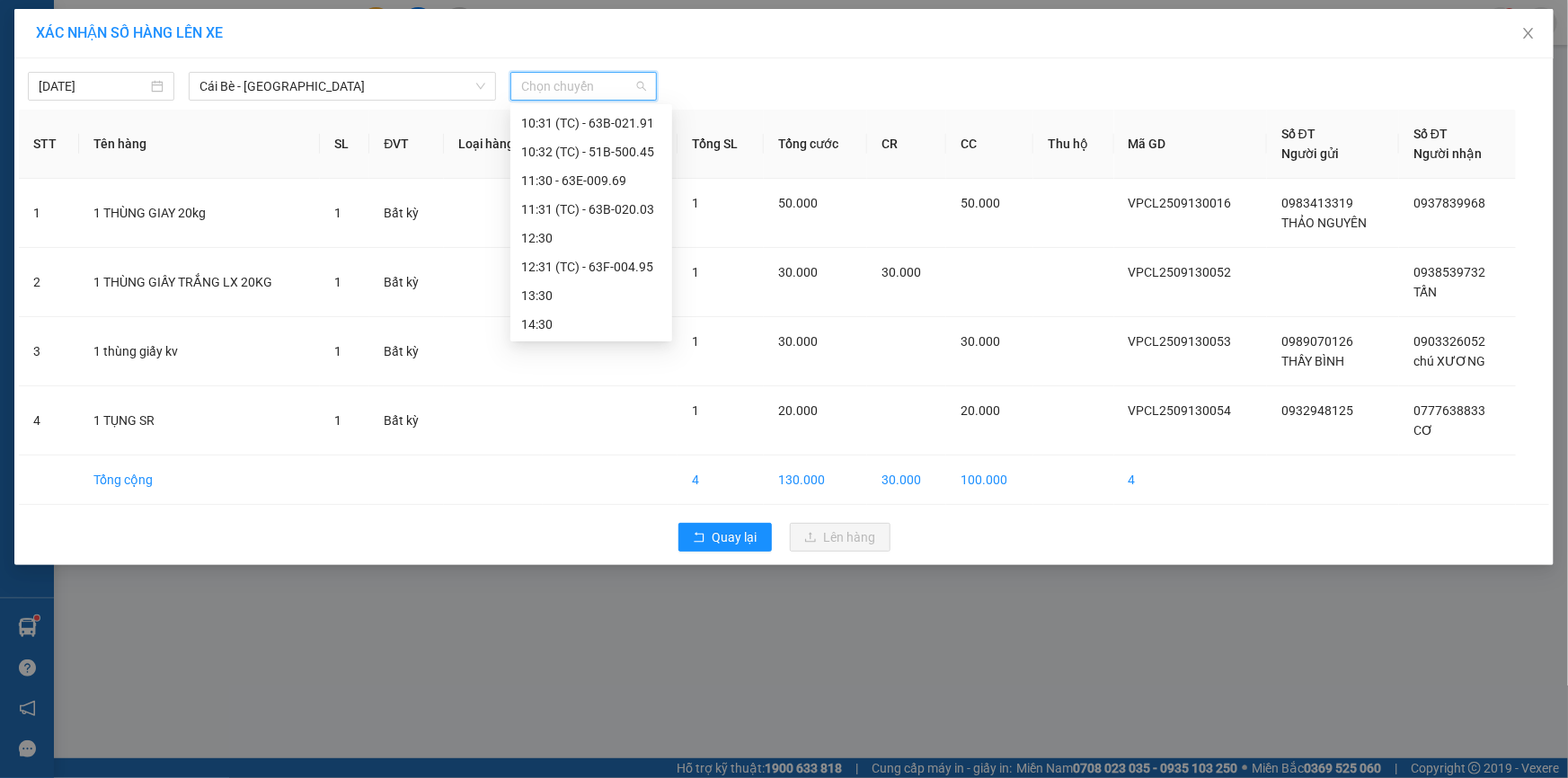
scroll to position [489, 0]
click at [584, 265] on div "12:31 (TC) - 63F-004.95" at bounding box center [591, 265] width 140 height 20
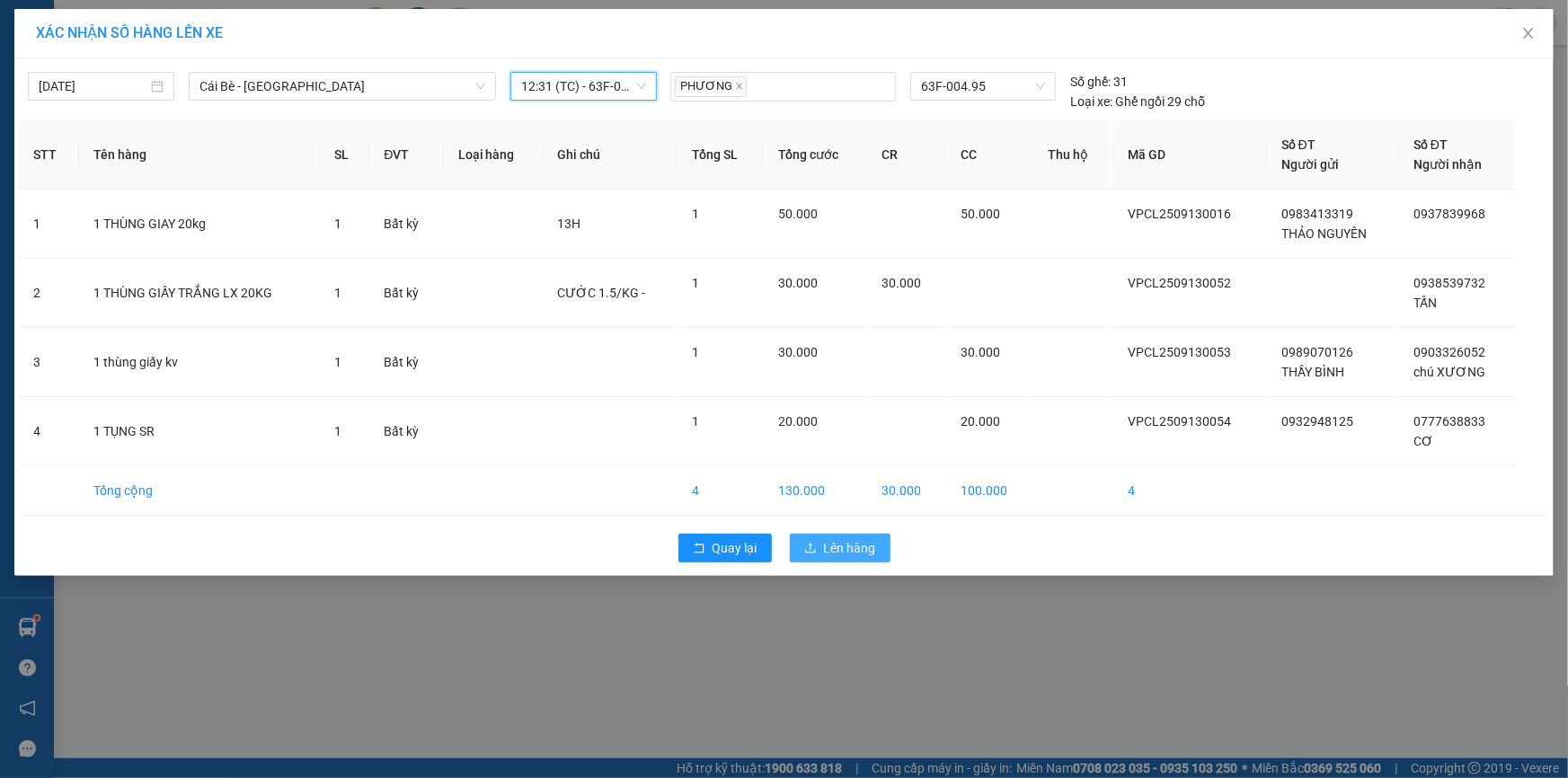
click at [826, 548] on span "Lên hàng" at bounding box center [850, 548] width 52 height 20
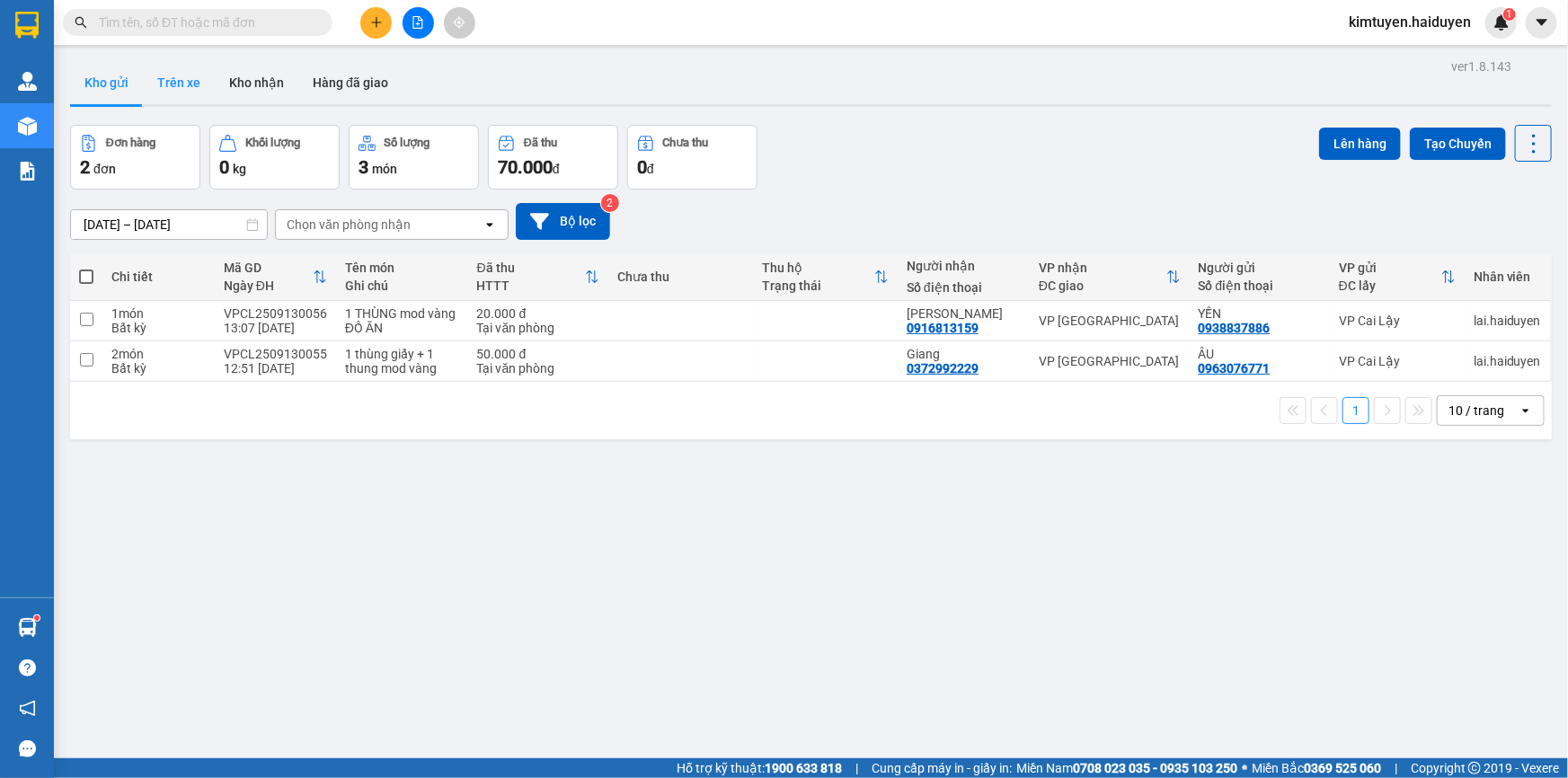
click at [181, 90] on button "Trên xe" at bounding box center [178, 83] width 72 height 44
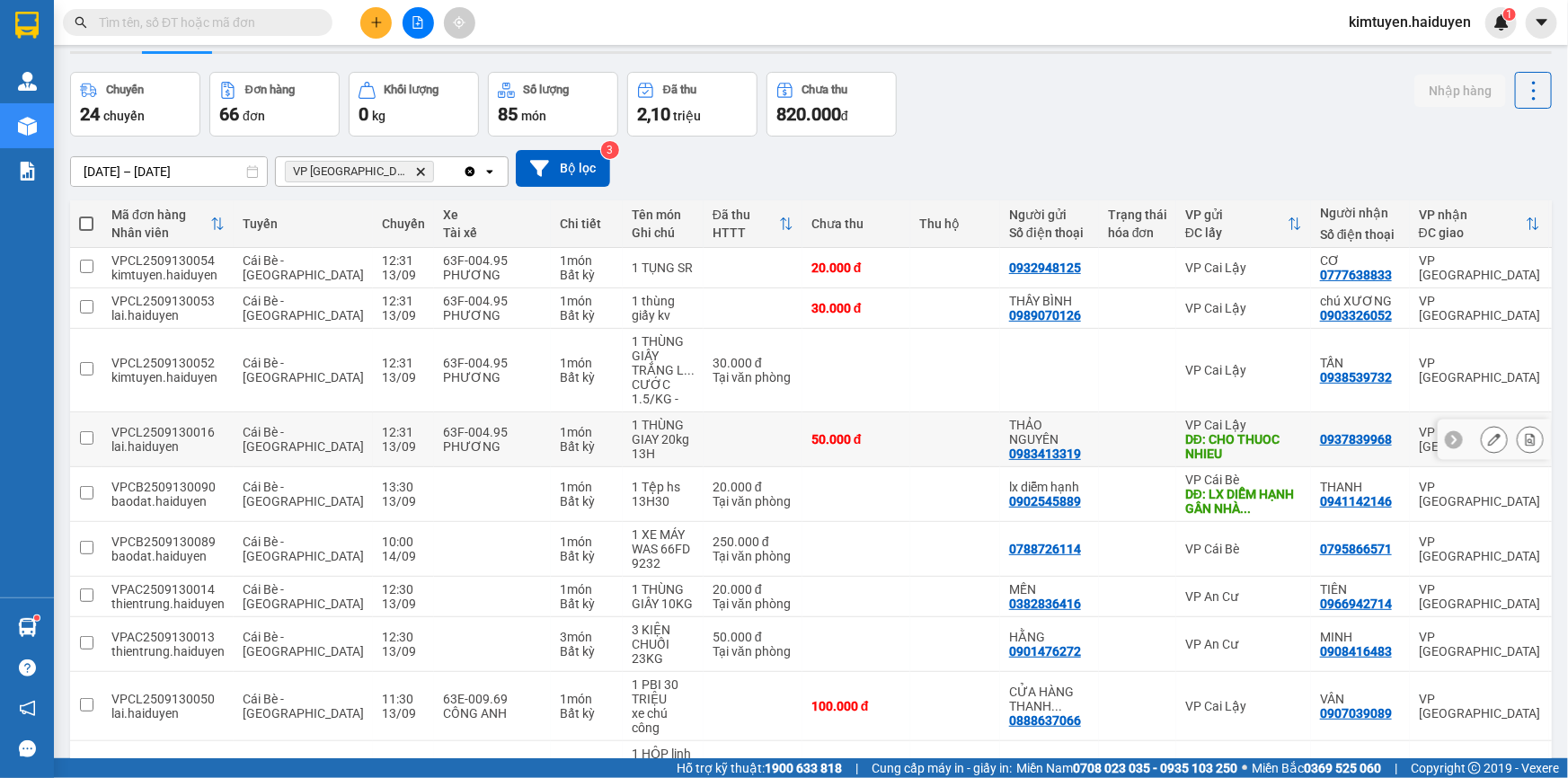
scroll to position [81, 0]
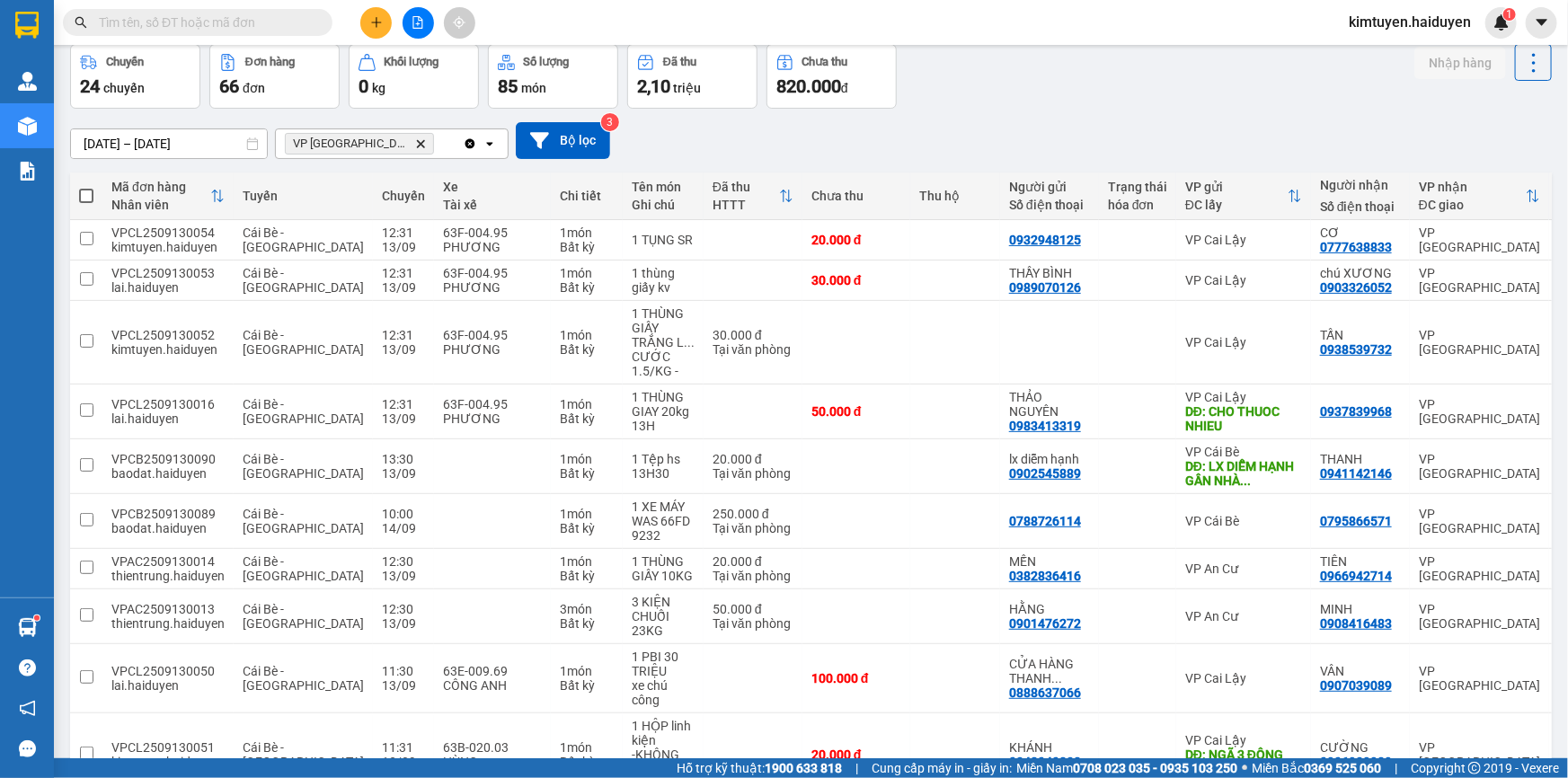
click at [415, 142] on icon "Delete" at bounding box center [420, 143] width 11 height 11
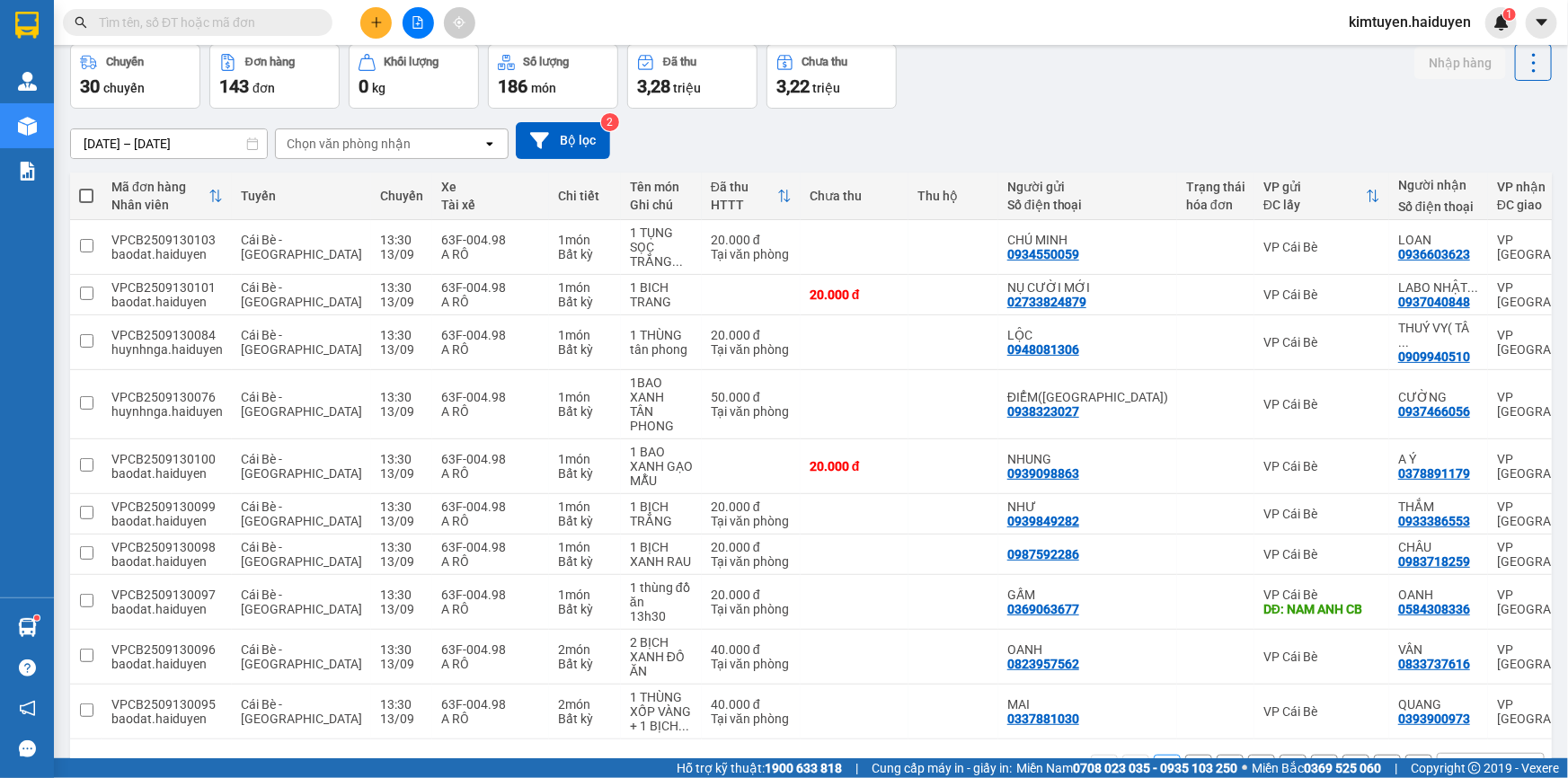
click at [362, 153] on div "Chọn văn phòng nhận" at bounding box center [380, 144] width 207 height 29
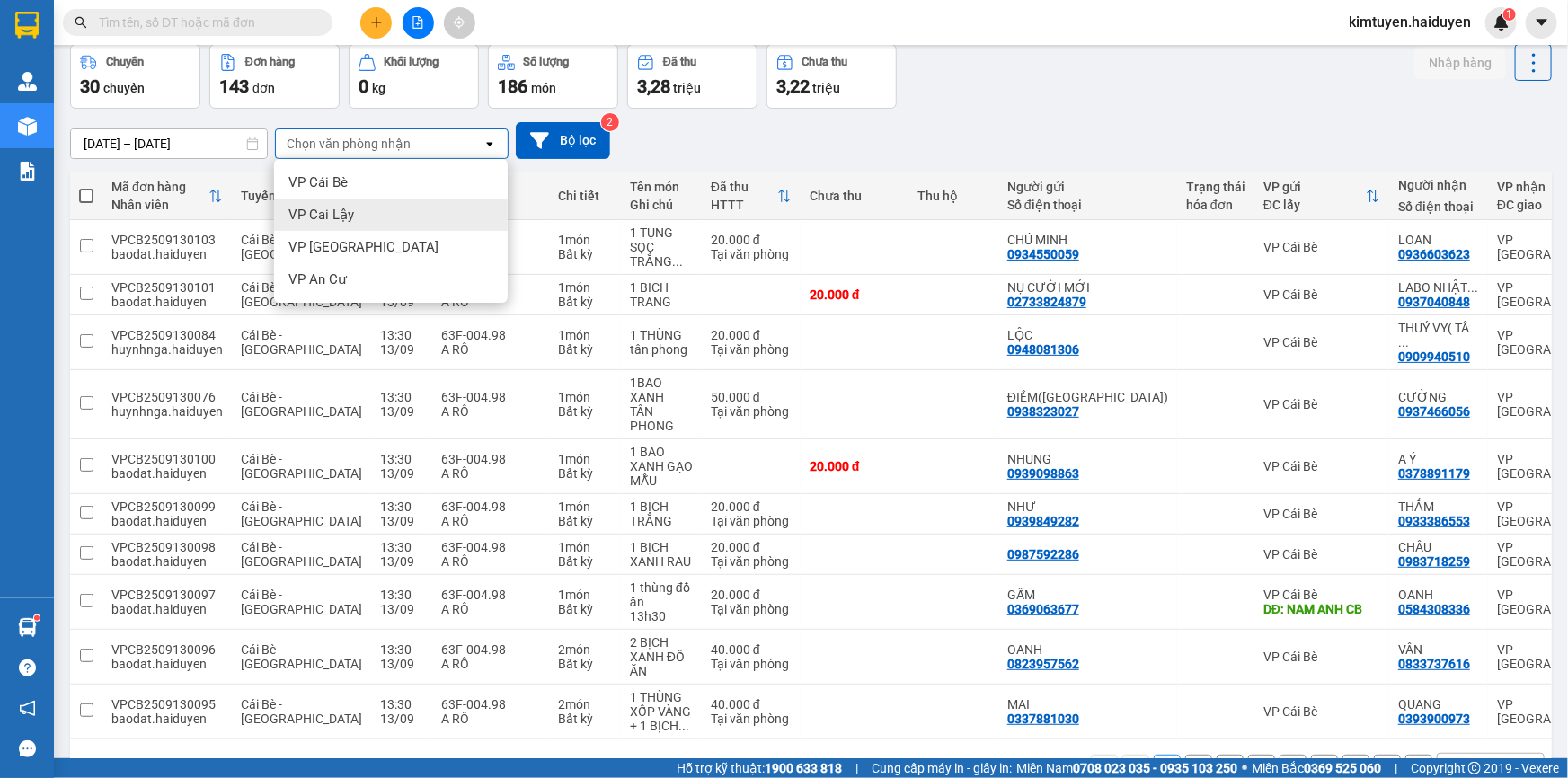
click at [363, 218] on div "VP Cai Lậy" at bounding box center [390, 215] width 233 height 33
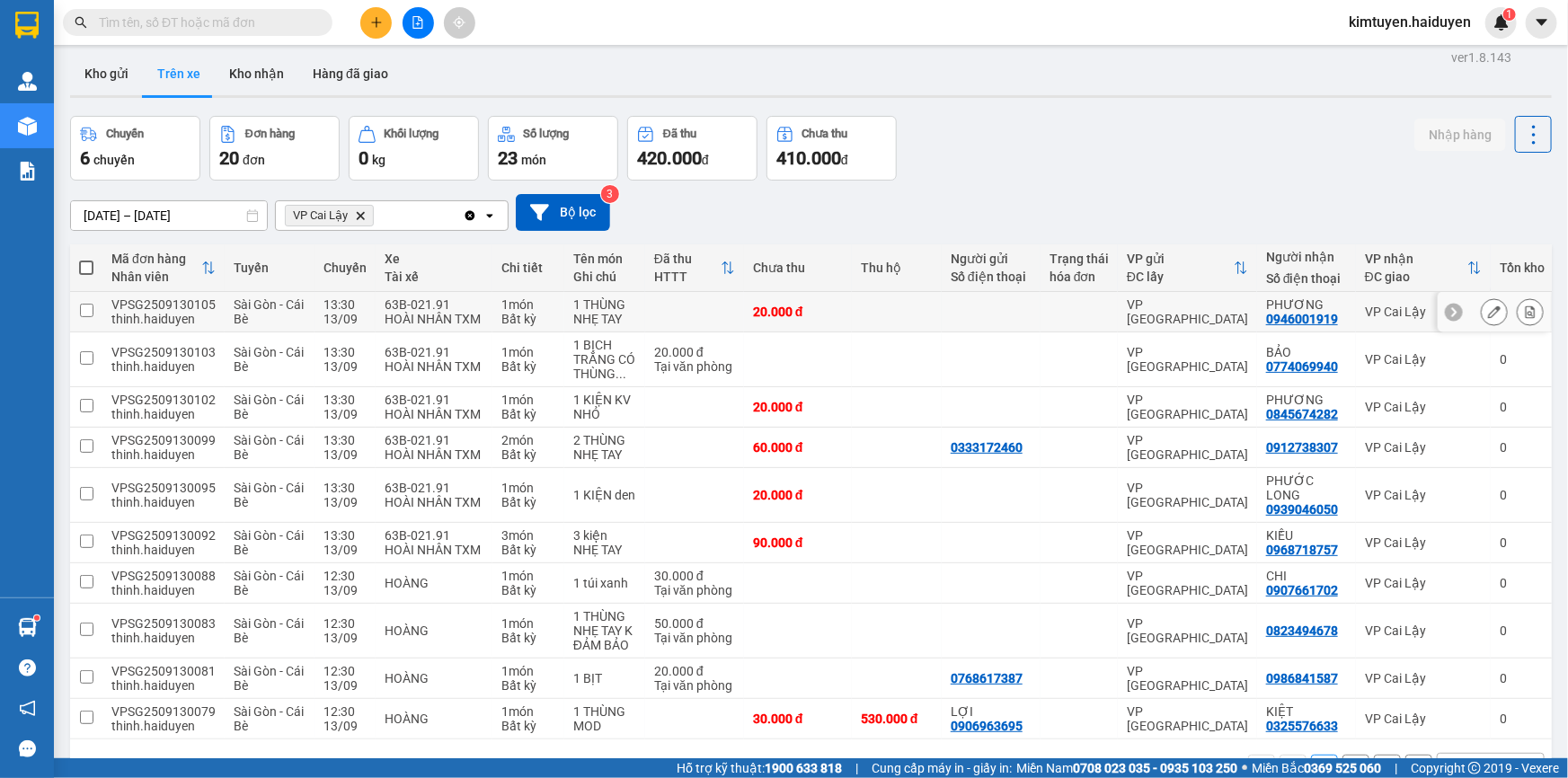
scroll to position [0, 0]
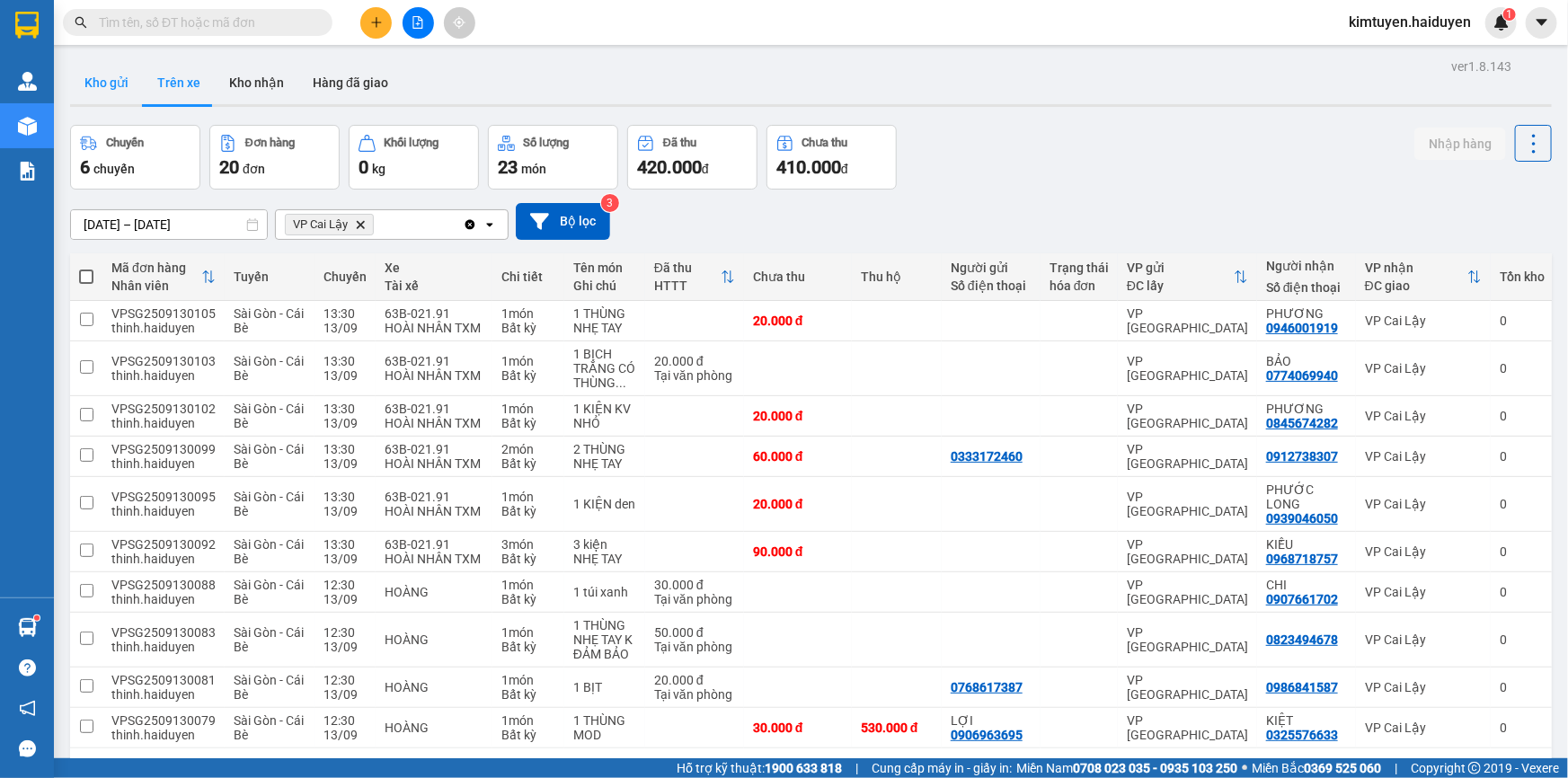
click at [109, 87] on button "Kho gửi" at bounding box center [106, 83] width 73 height 44
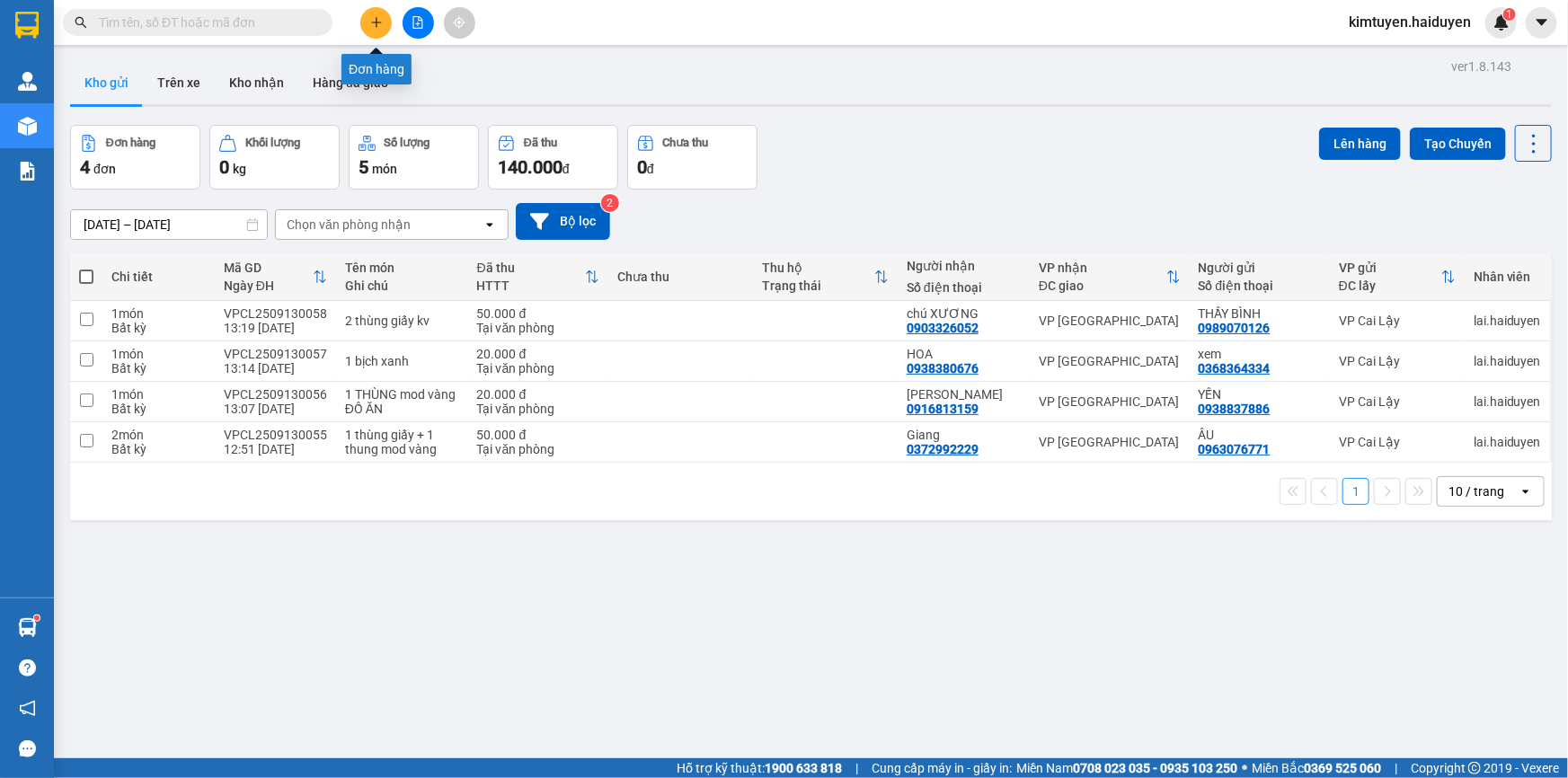
click at [375, 21] on icon "plus" at bounding box center [377, 23] width 13 height 13
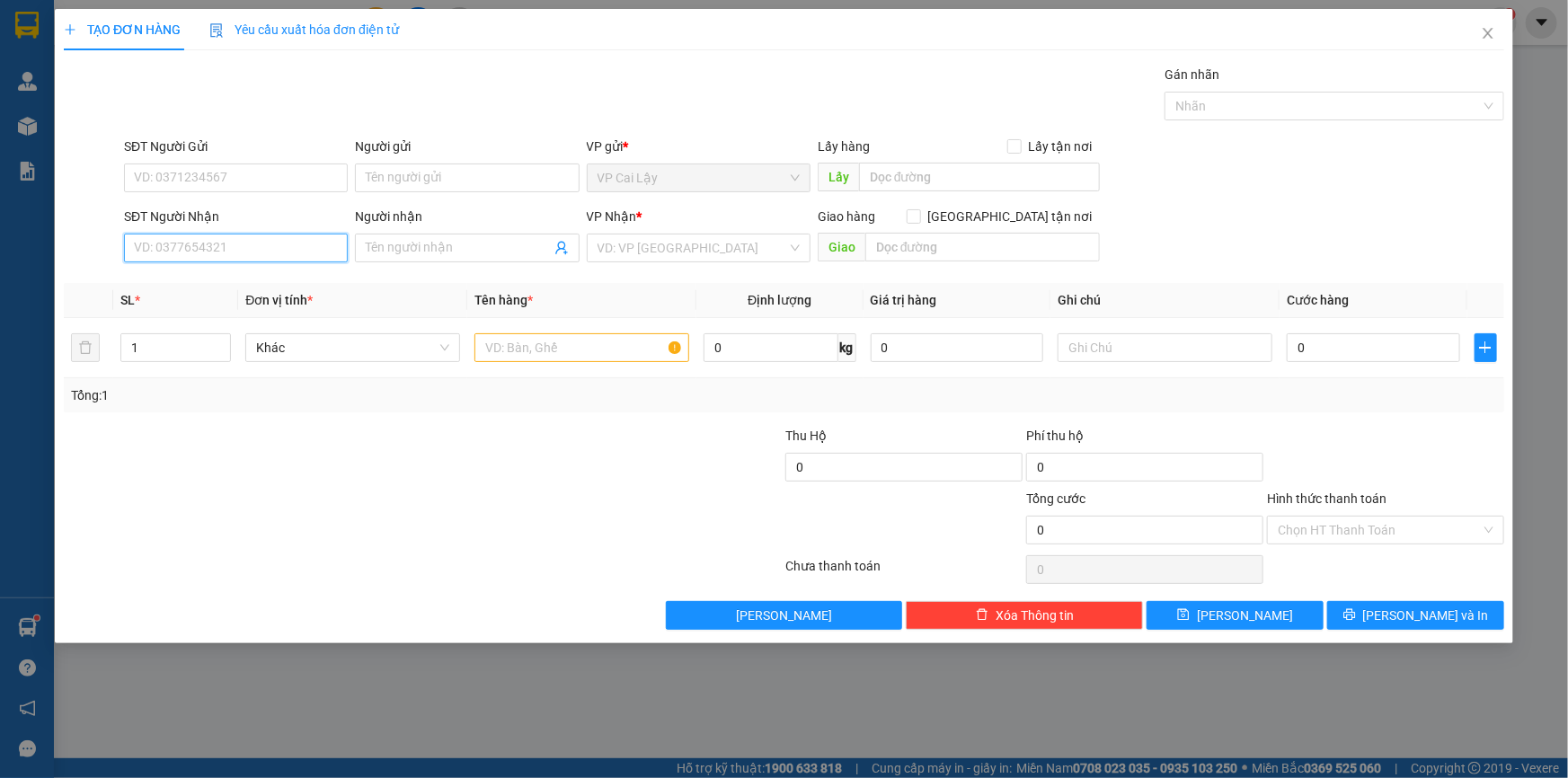
click at [294, 241] on input "SĐT Người Nhận" at bounding box center [236, 248] width 223 height 29
type input "0388039331"
click at [195, 291] on div "0388039331 - tài" at bounding box center [235, 284] width 202 height 20
type input "tài"
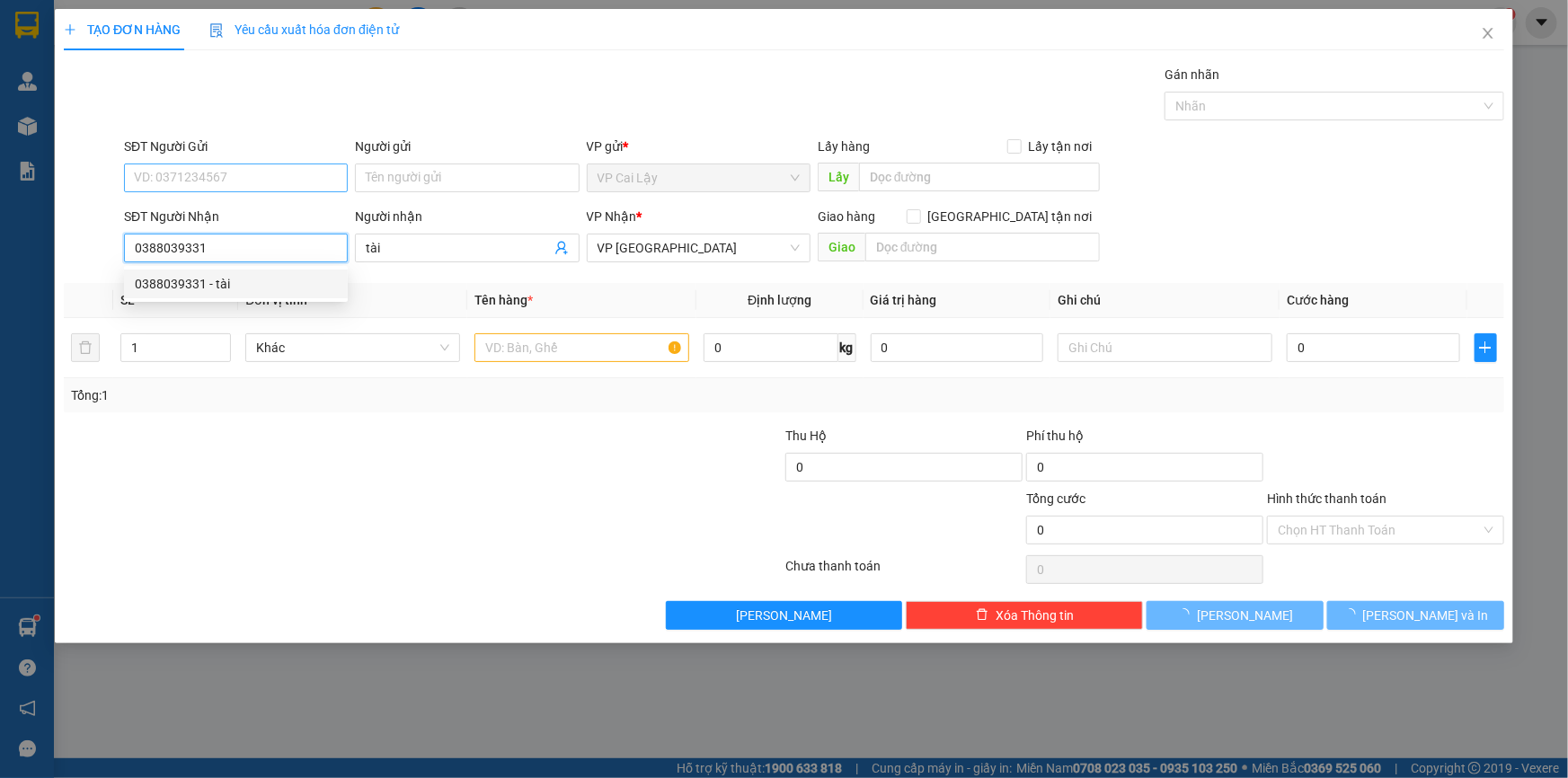
type input "20.000"
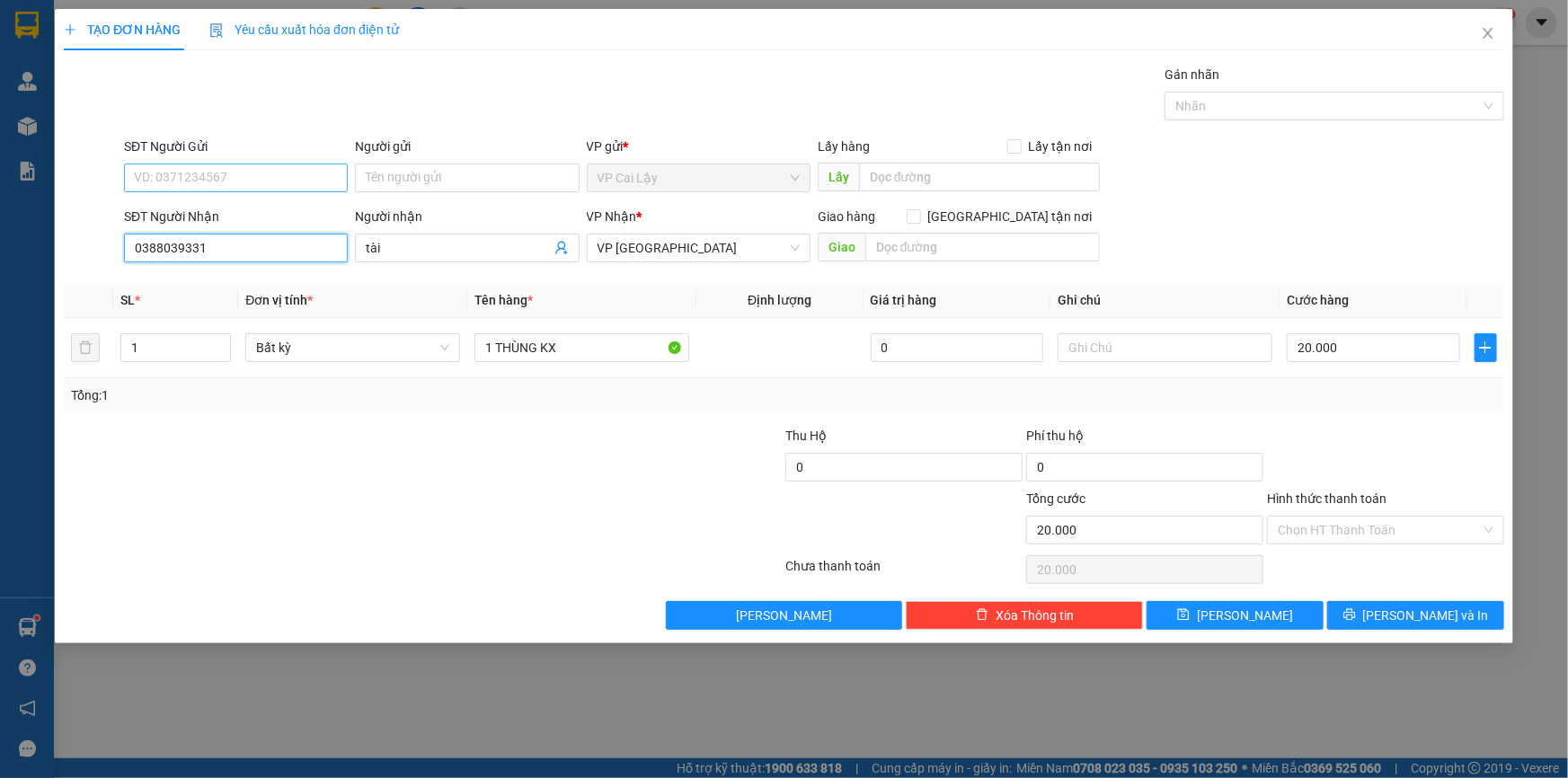
type input "0388039331"
click at [243, 171] on input "SĐT Người Gửi" at bounding box center [236, 178] width 223 height 29
click at [188, 220] on div "0396829439 - KIỀU" at bounding box center [235, 214] width 202 height 20
type input "0396829439"
type input "KIỀU"
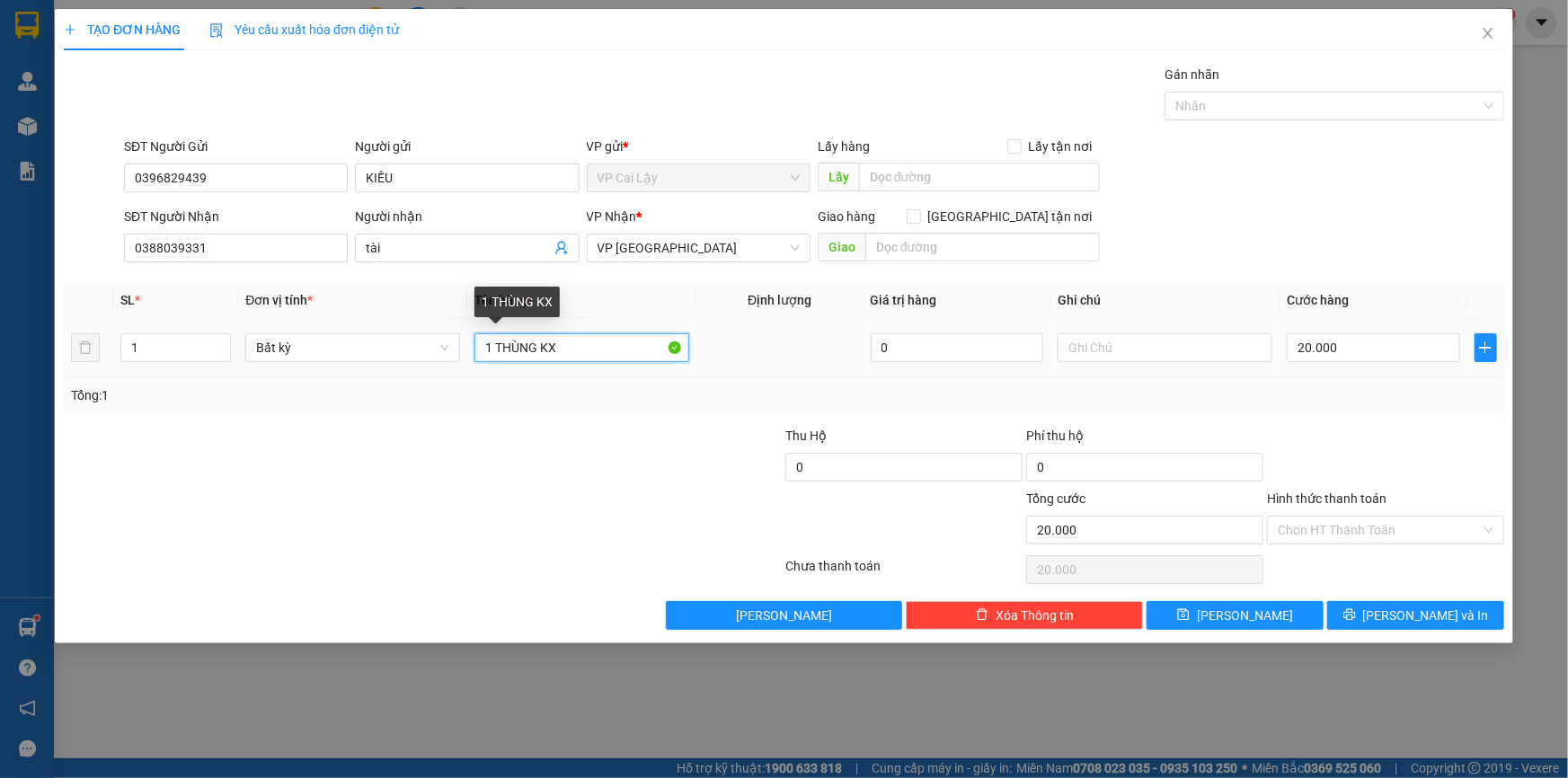
click at [573, 350] on input "1 THÙNG KX" at bounding box center [582, 348] width 215 height 29
type input "1 THÙNG giấy"
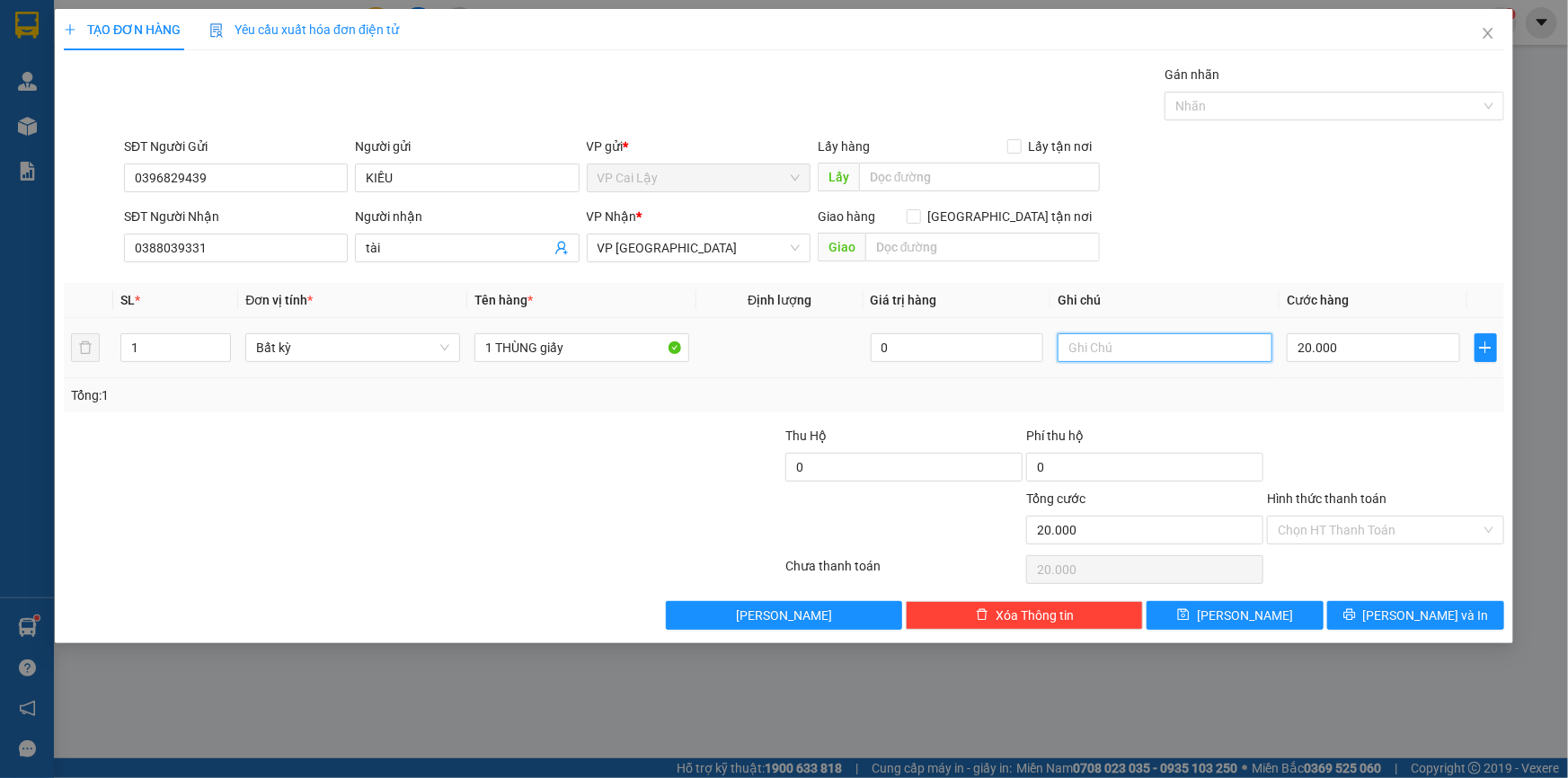
click at [1120, 357] on input "text" at bounding box center [1165, 348] width 215 height 29
click at [1363, 350] on input "20.000" at bounding box center [1373, 348] width 173 height 29
click at [1130, 366] on td at bounding box center [1165, 348] width 229 height 60
drag, startPoint x: 1267, startPoint y: 356, endPoint x: 1292, endPoint y: 356, distance: 25.0
click at [1285, 356] on tr "1 Bất kỳ 1 THÙNG giấy 0 20.000" at bounding box center [784, 348] width 1441 height 60
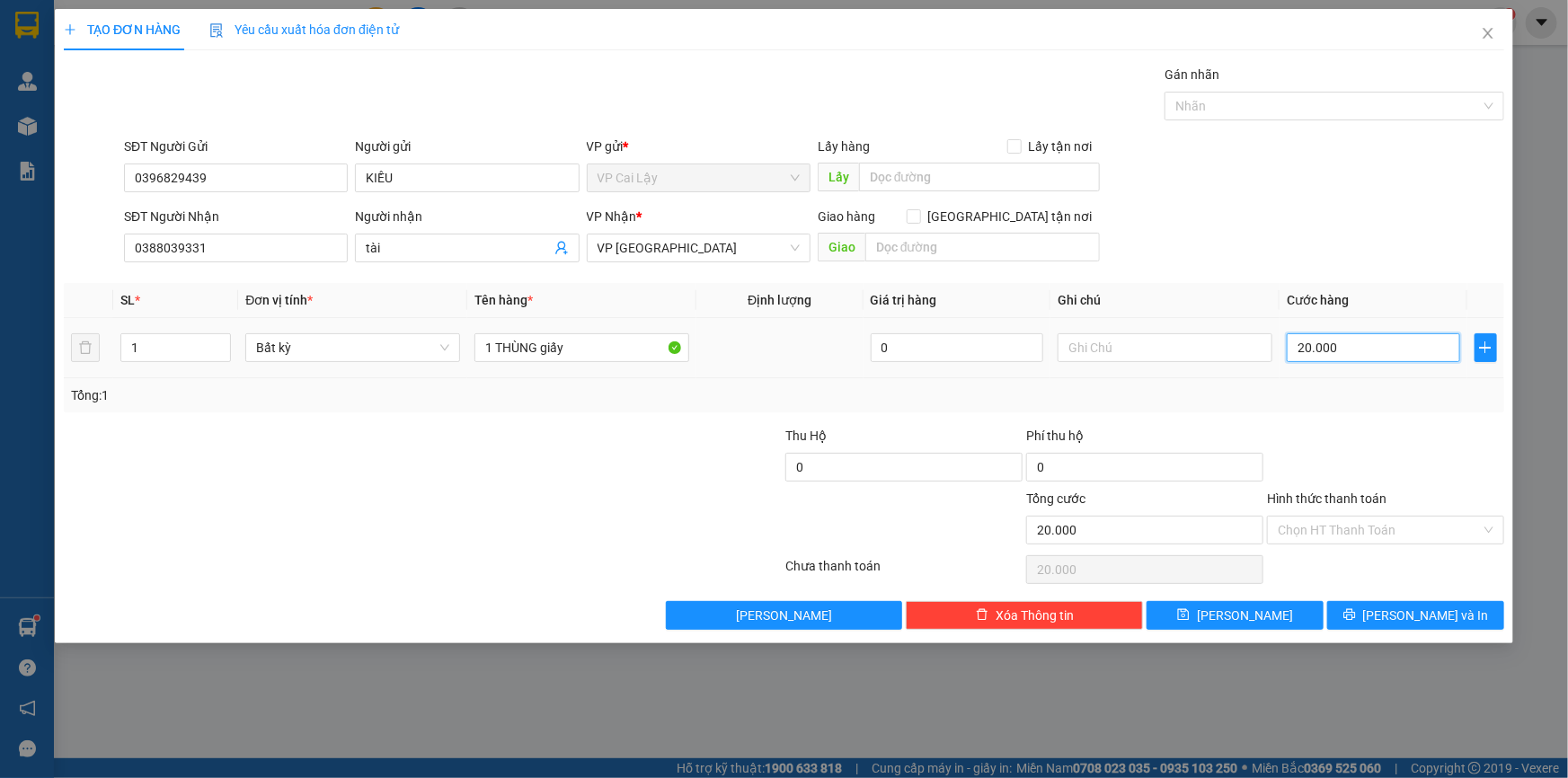
click at [1333, 348] on input "20.000" at bounding box center [1373, 348] width 173 height 29
click at [1112, 352] on input "text" at bounding box center [1165, 348] width 215 height 29
type input "n"
type input "Nhẹ Tay"
click at [1340, 445] on div at bounding box center [1386, 457] width 241 height 63
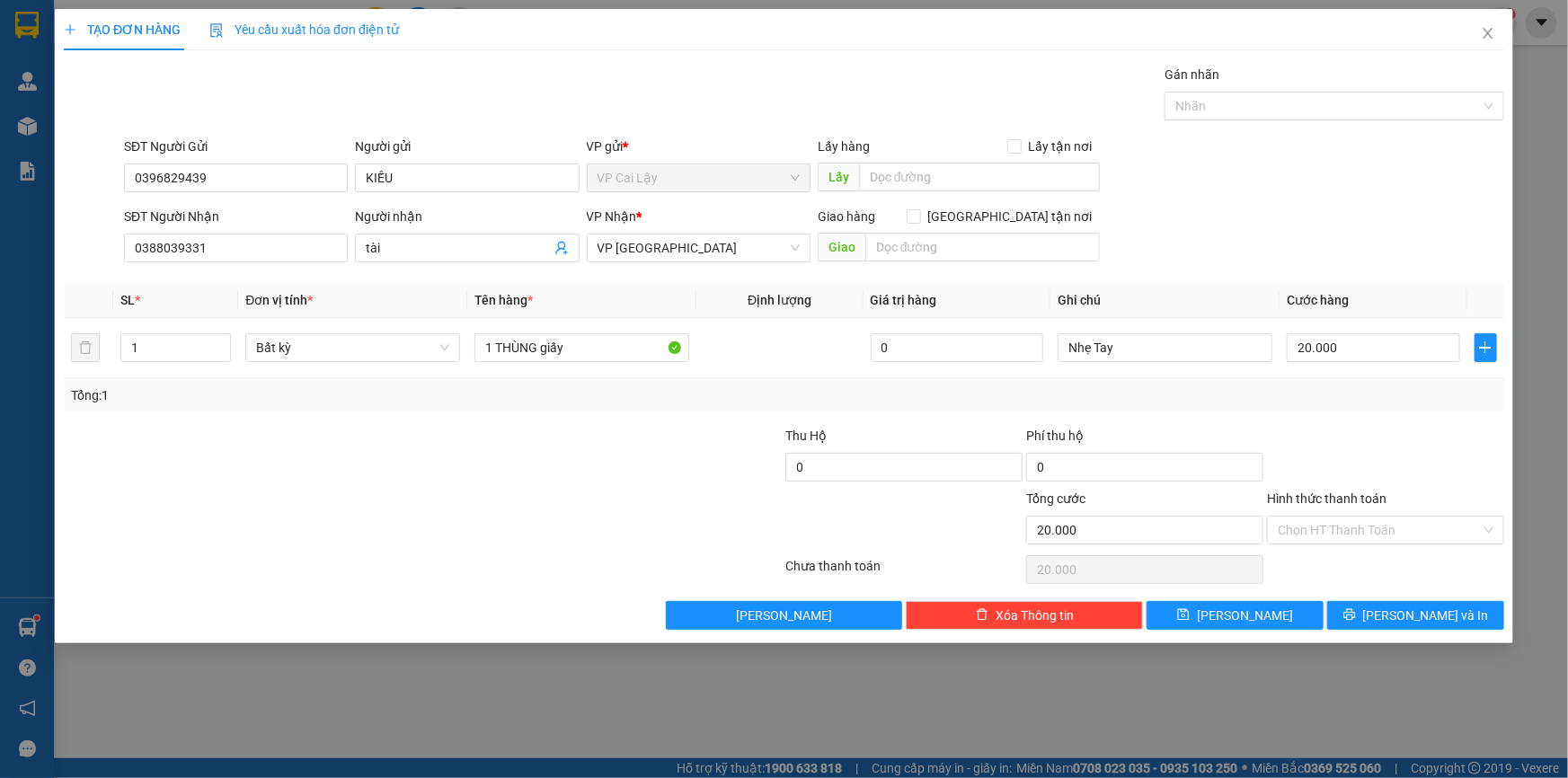
click at [1386, 488] on div "Hình thức thanh toán" at bounding box center [1386, 502] width 237 height 27
click at [1294, 517] on input "Hình thức thanh toán" at bounding box center [1380, 530] width 203 height 27
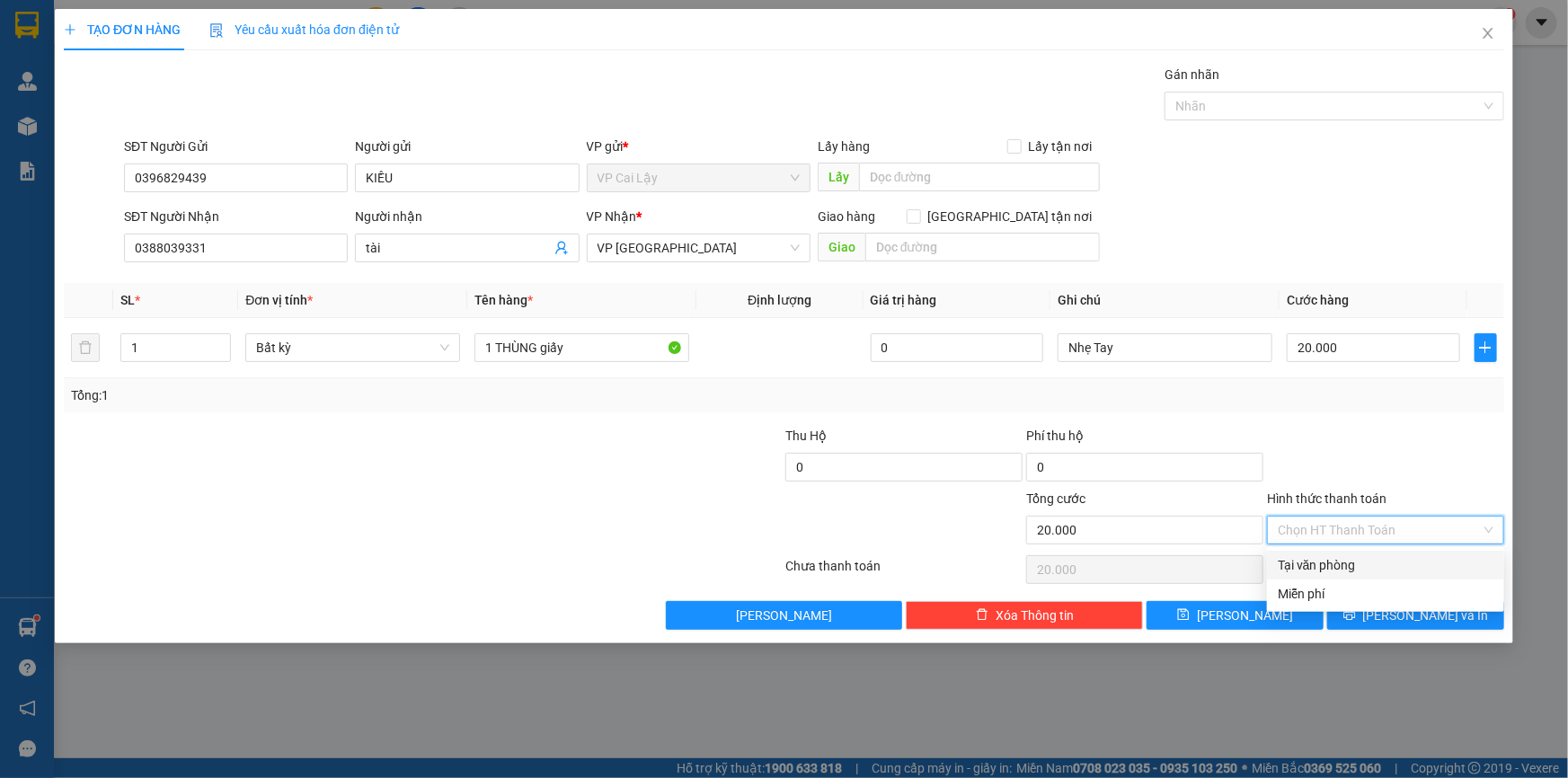
click at [1288, 563] on div "Tại văn phòng" at bounding box center [1386, 566] width 216 height 20
type input "0"
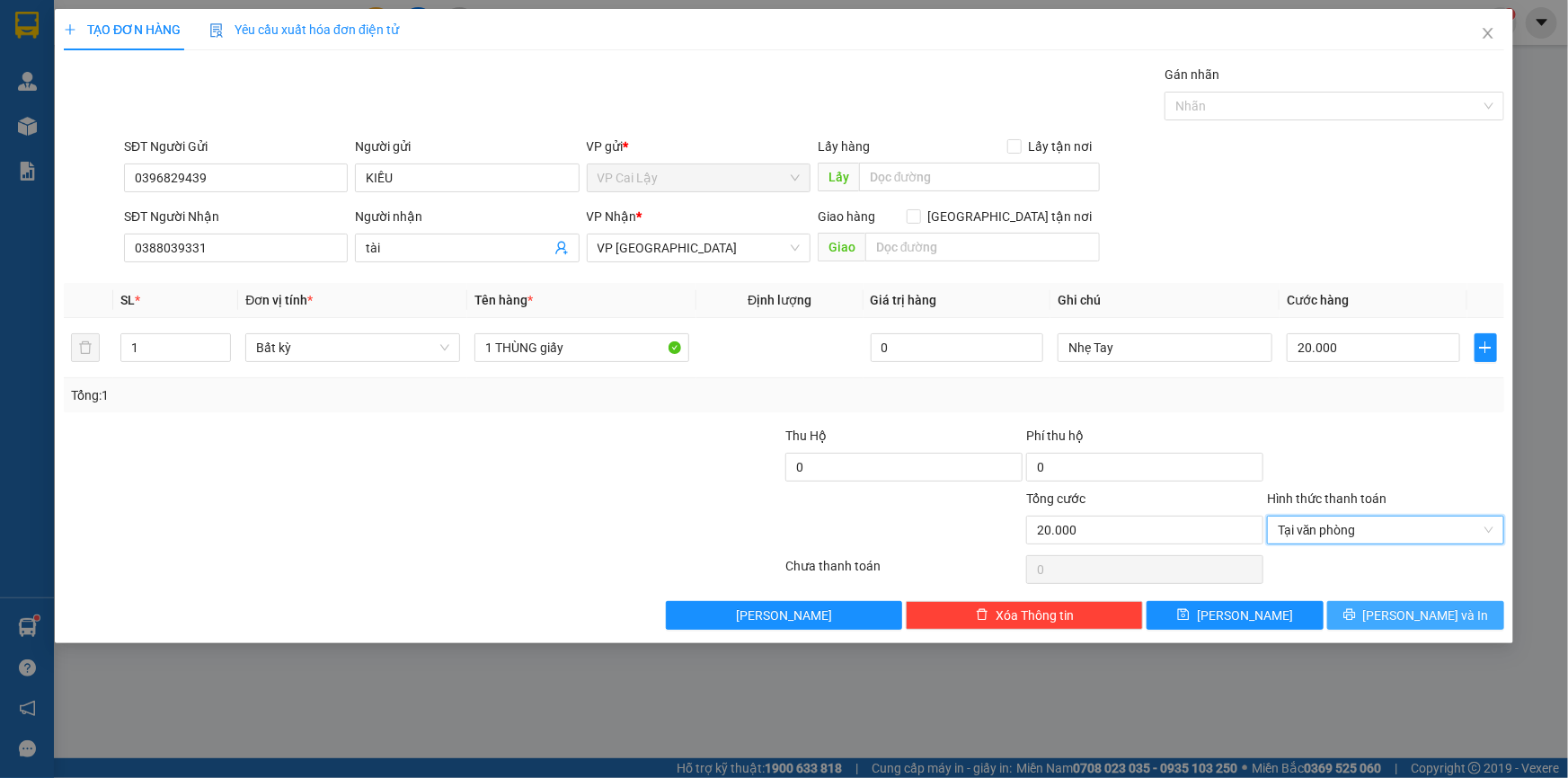
click at [1356, 617] on icon "printer" at bounding box center [1350, 615] width 13 height 13
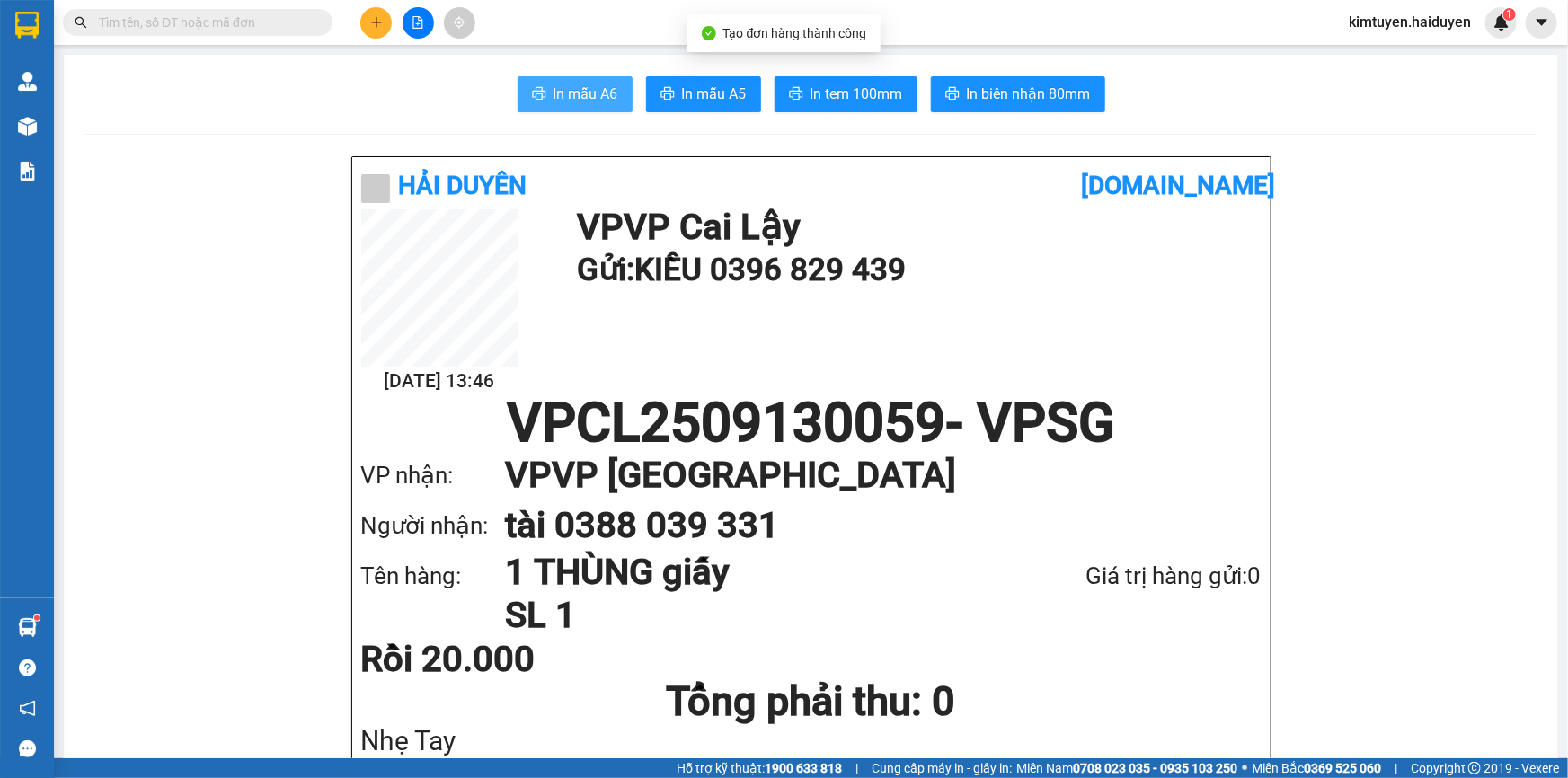
click at [554, 94] on span "In mẫu A6" at bounding box center [586, 94] width 64 height 23
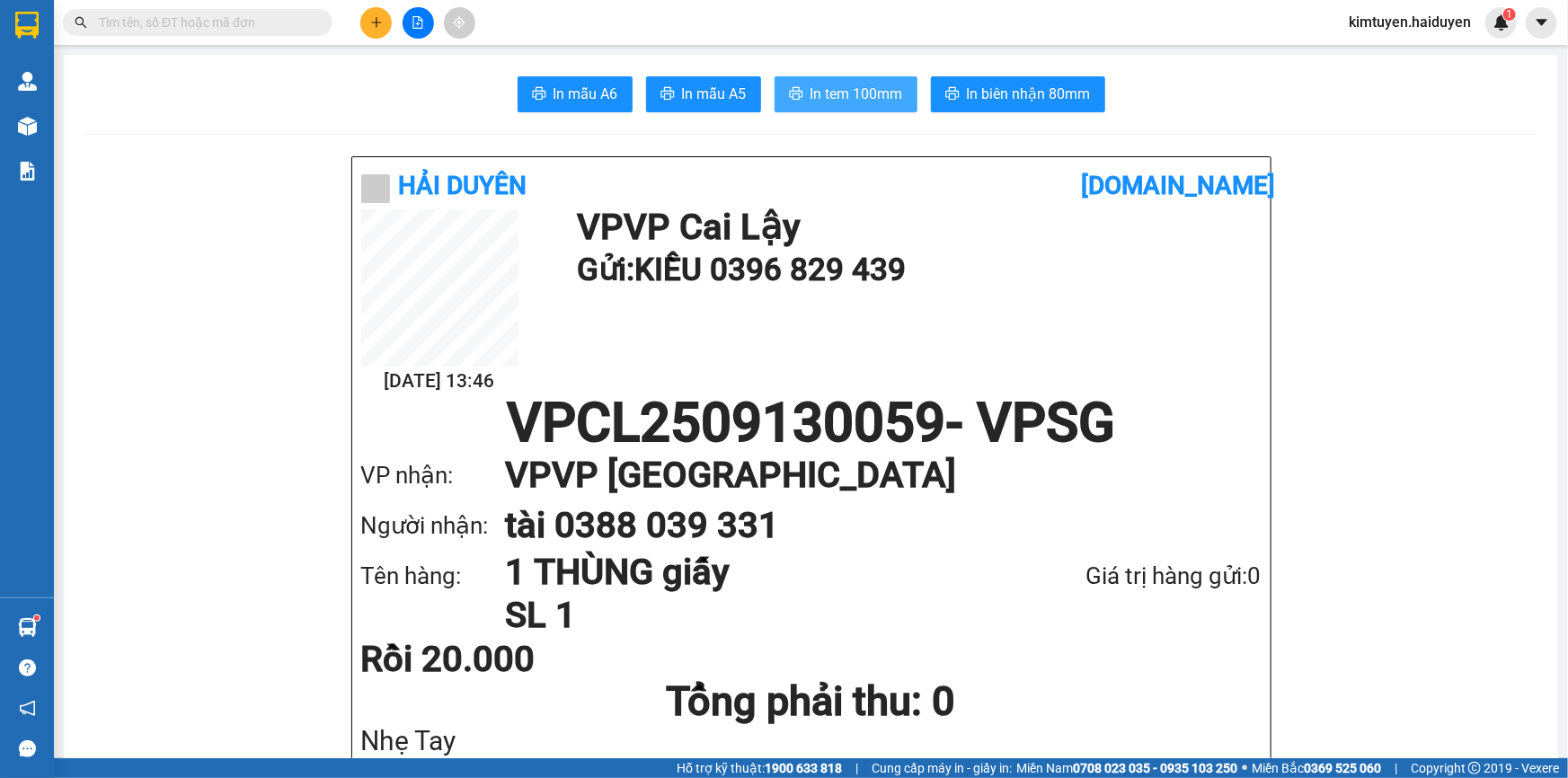
click at [811, 90] on span "In tem 100mm" at bounding box center [857, 94] width 93 height 23
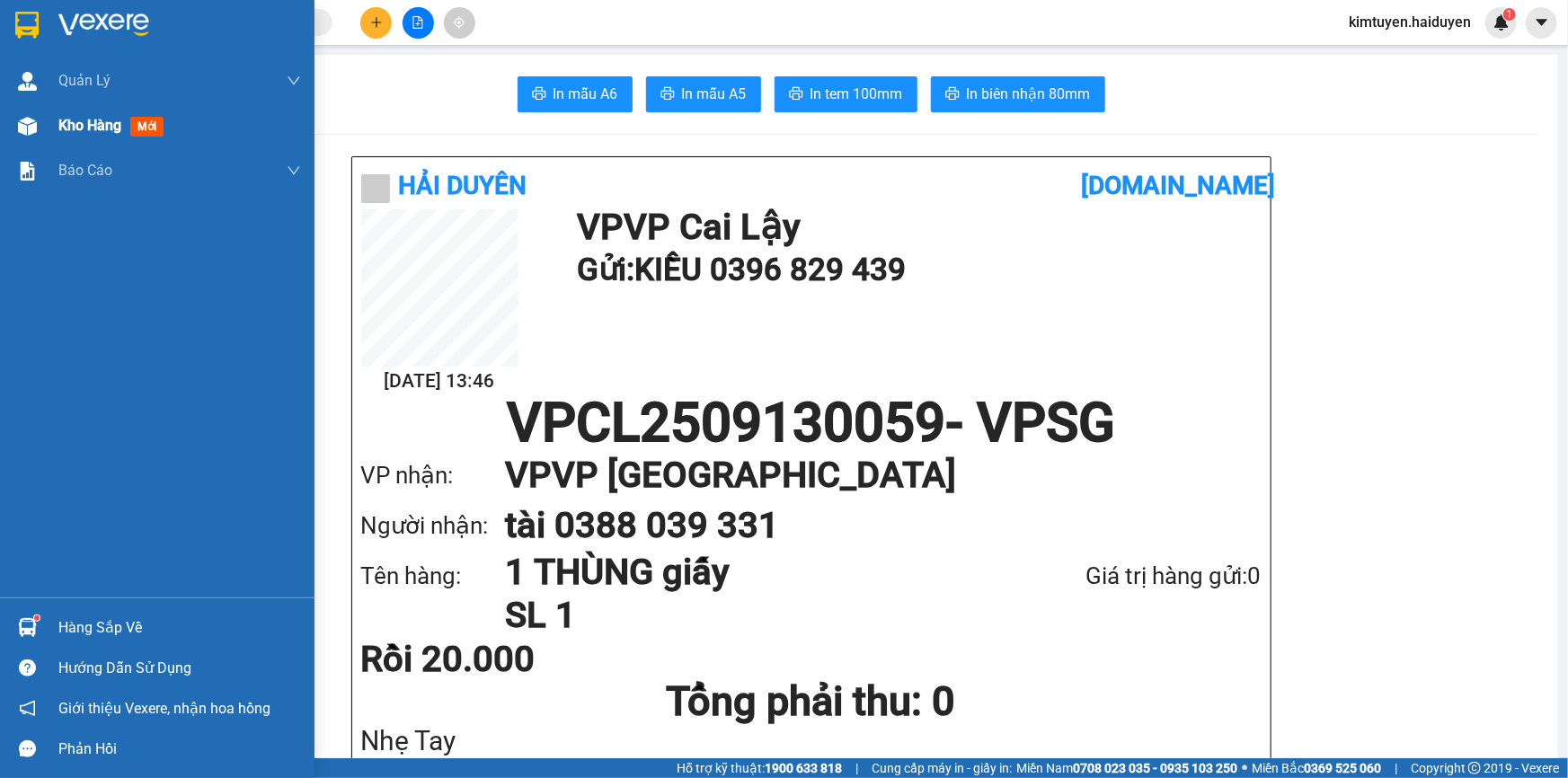
click at [39, 133] on div at bounding box center [27, 126] width 32 height 32
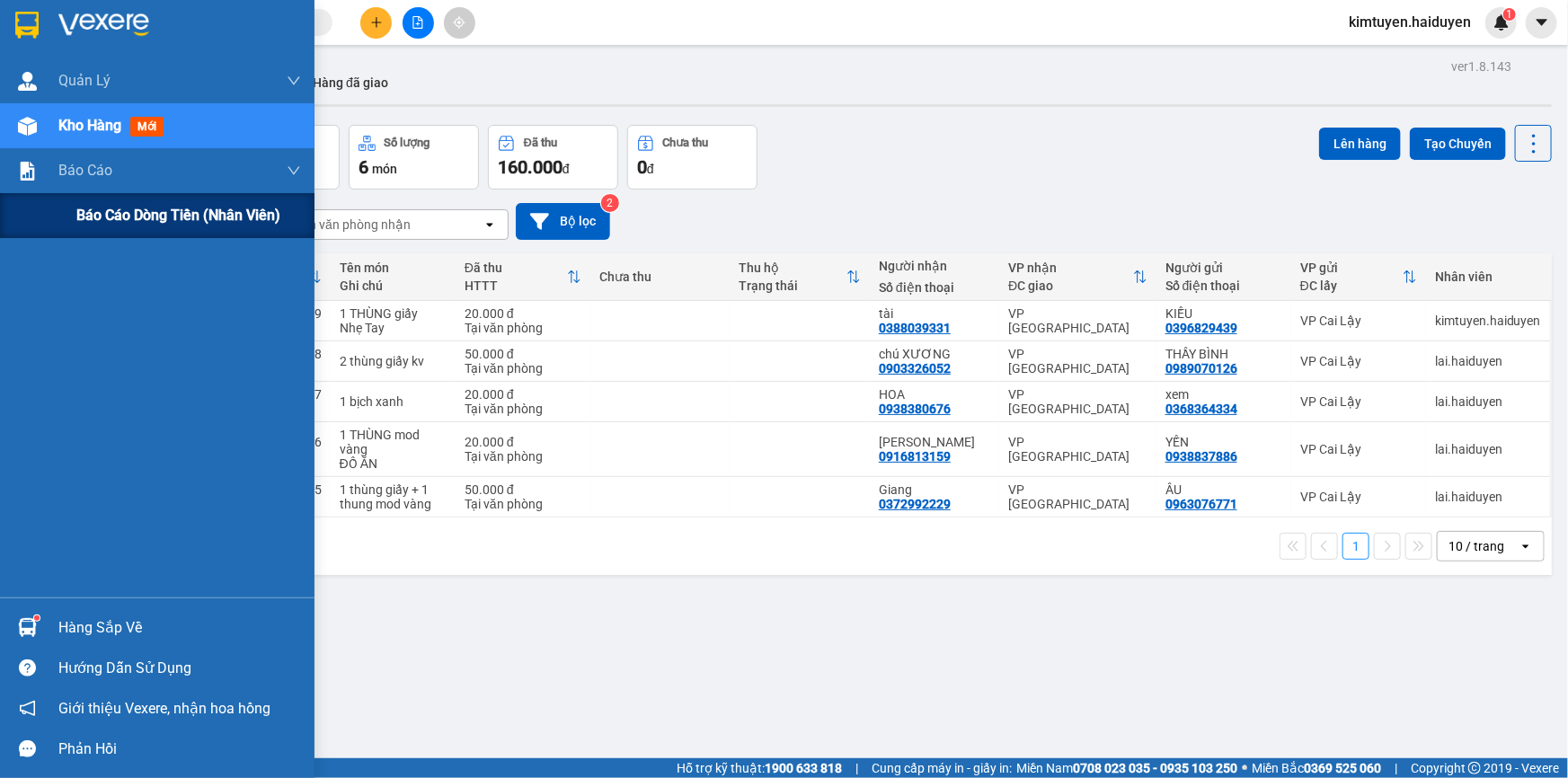
click at [71, 214] on div "Báo cáo dòng tiền (nhân viên)" at bounding box center [157, 215] width 314 height 44
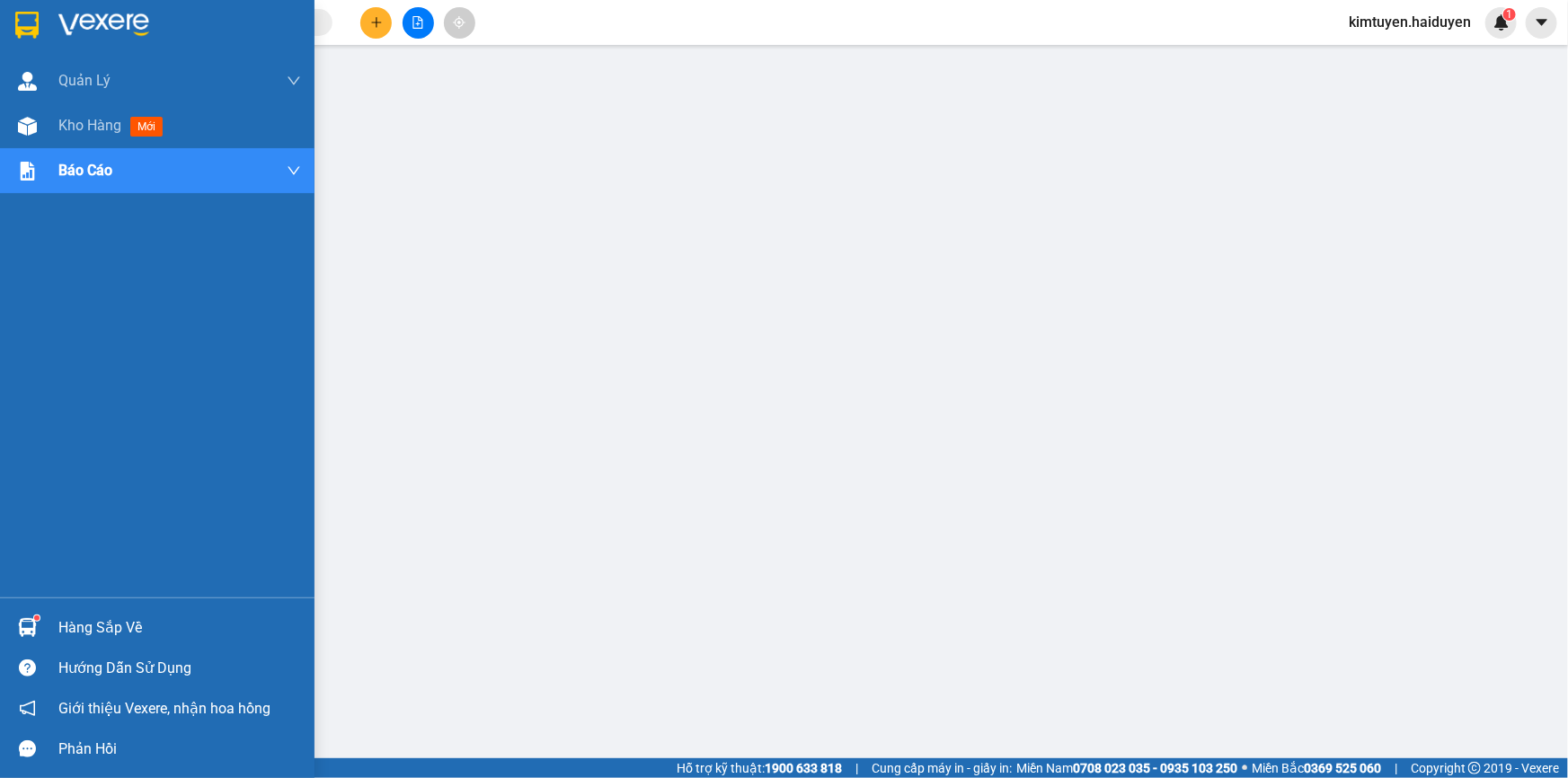
drag, startPoint x: 87, startPoint y: 133, endPoint x: 460, endPoint y: 765, distance: 733.9
click at [87, 135] on div "Kho hàng mới" at bounding box center [113, 125] width 112 height 23
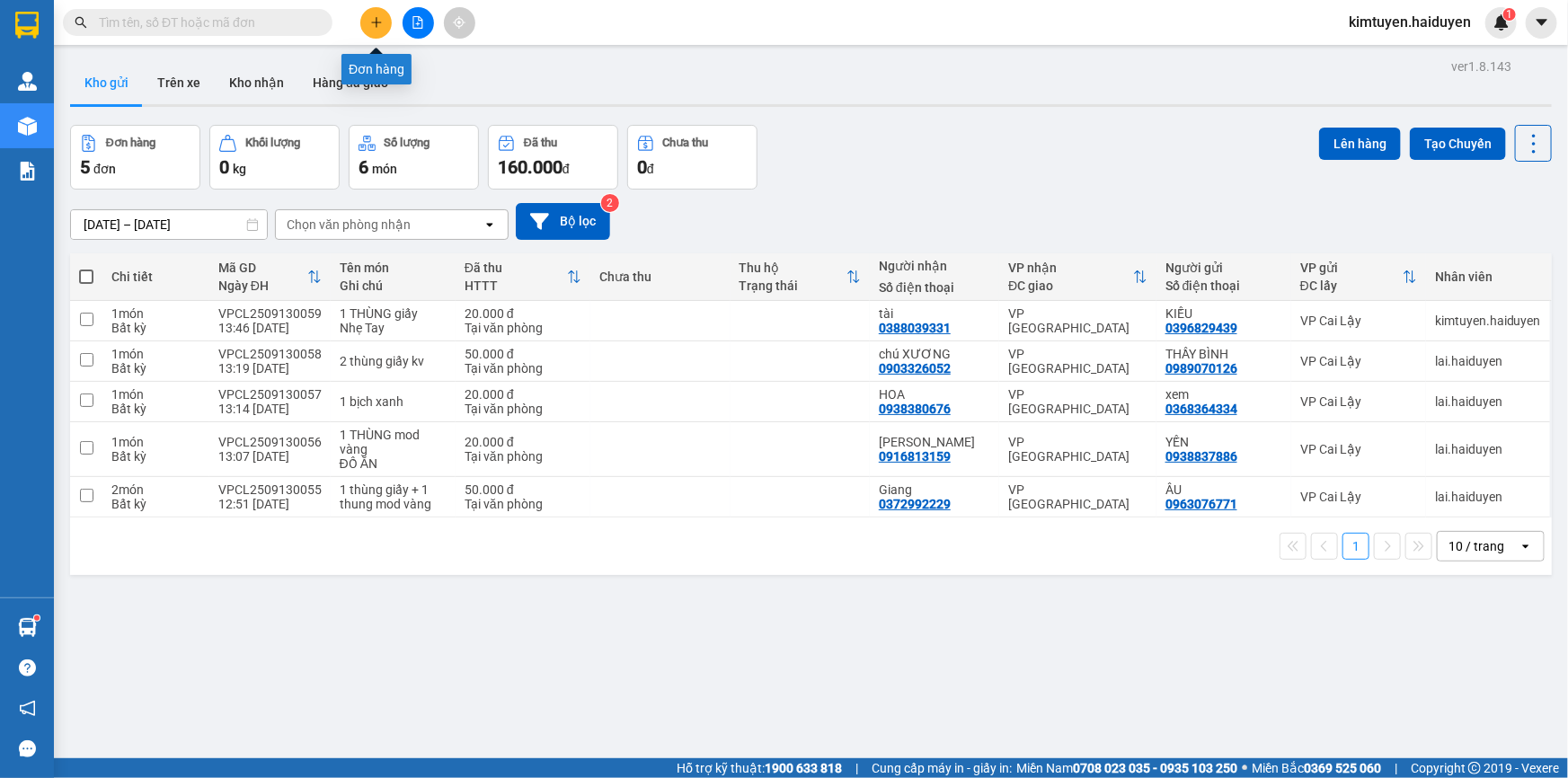
click at [376, 26] on icon "plus" at bounding box center [376, 22] width 1 height 10
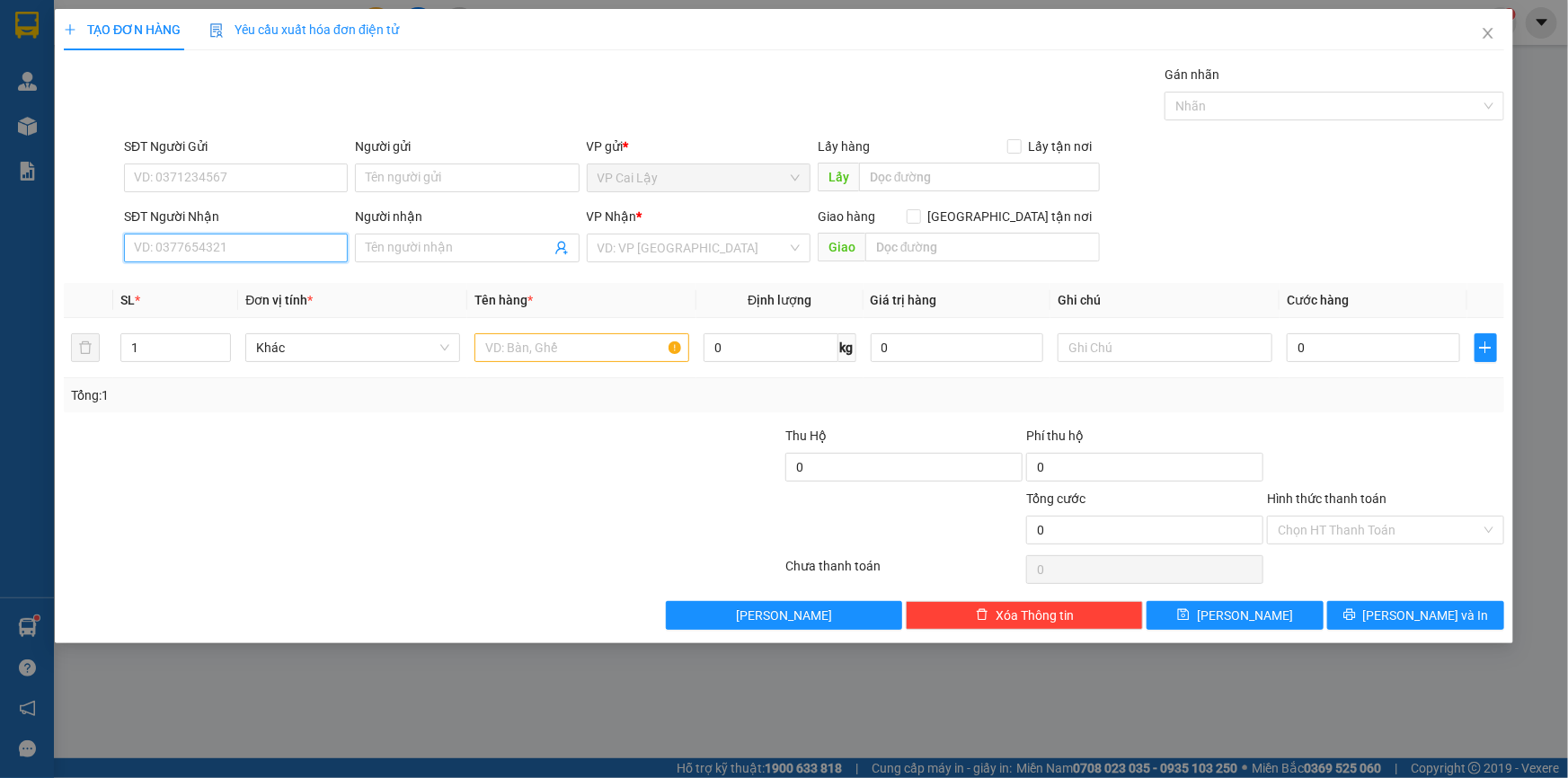
click at [259, 251] on input "SĐT Người Nhận" at bounding box center [236, 248] width 223 height 29
type input "0827515151"
click at [202, 279] on div "0827515151 - TOÁN" at bounding box center [235, 284] width 202 height 20
type input "TOÁN"
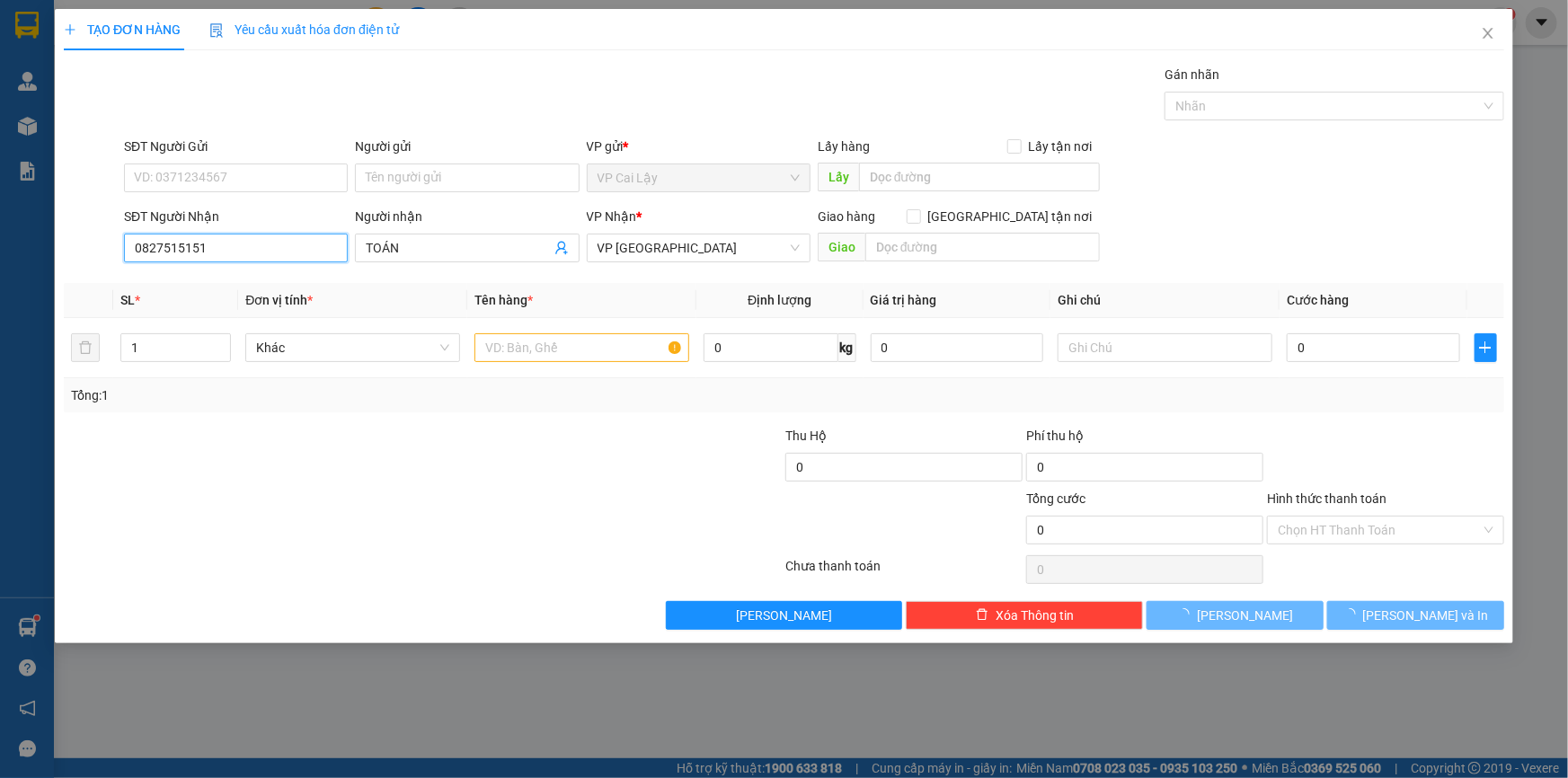
type input "20.000"
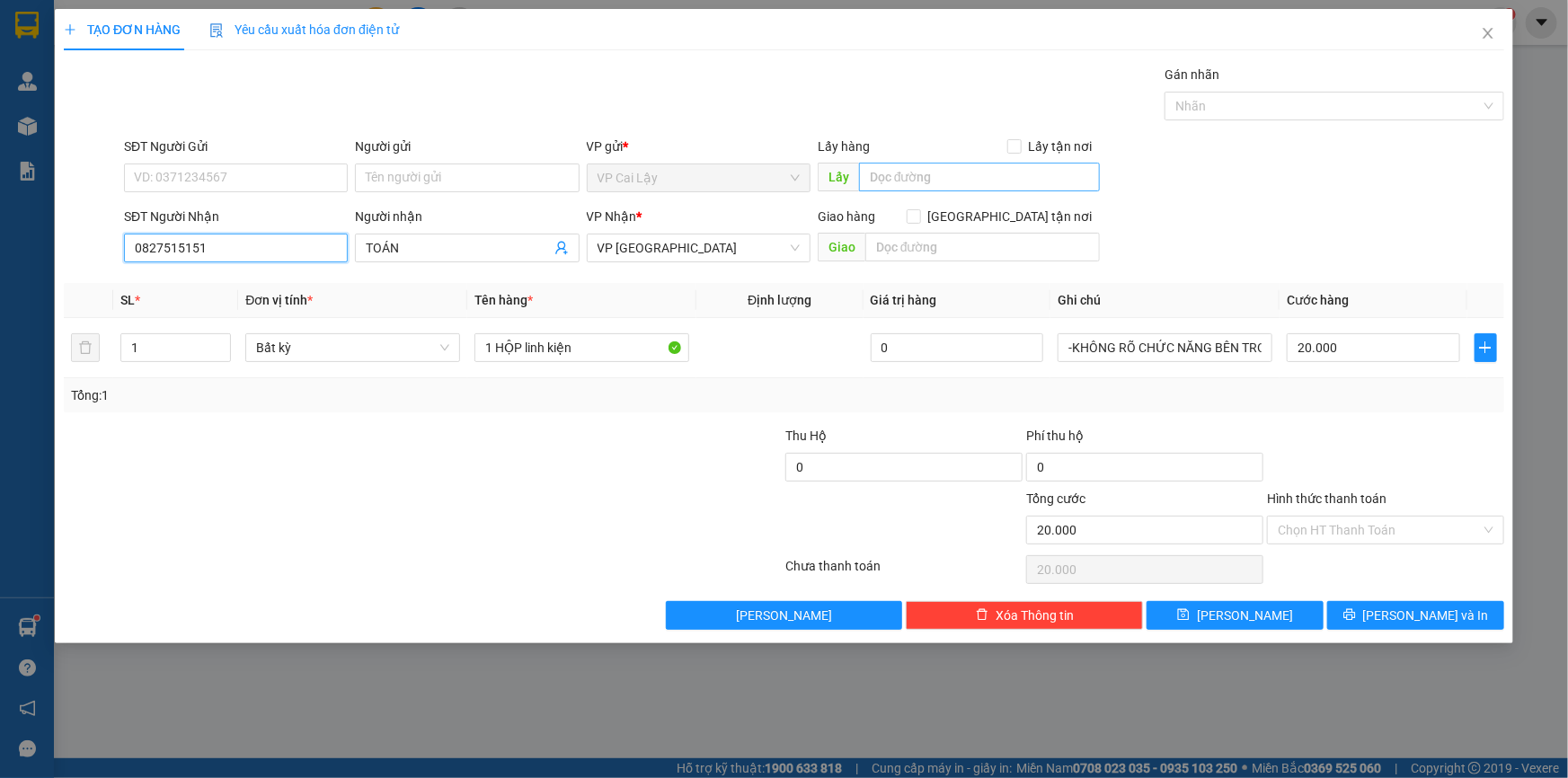
type input "0827515151"
click at [934, 178] on input "text" at bounding box center [979, 177] width 241 height 29
click at [214, 188] on input "SĐT Người Gửi" at bounding box center [236, 178] width 223 height 29
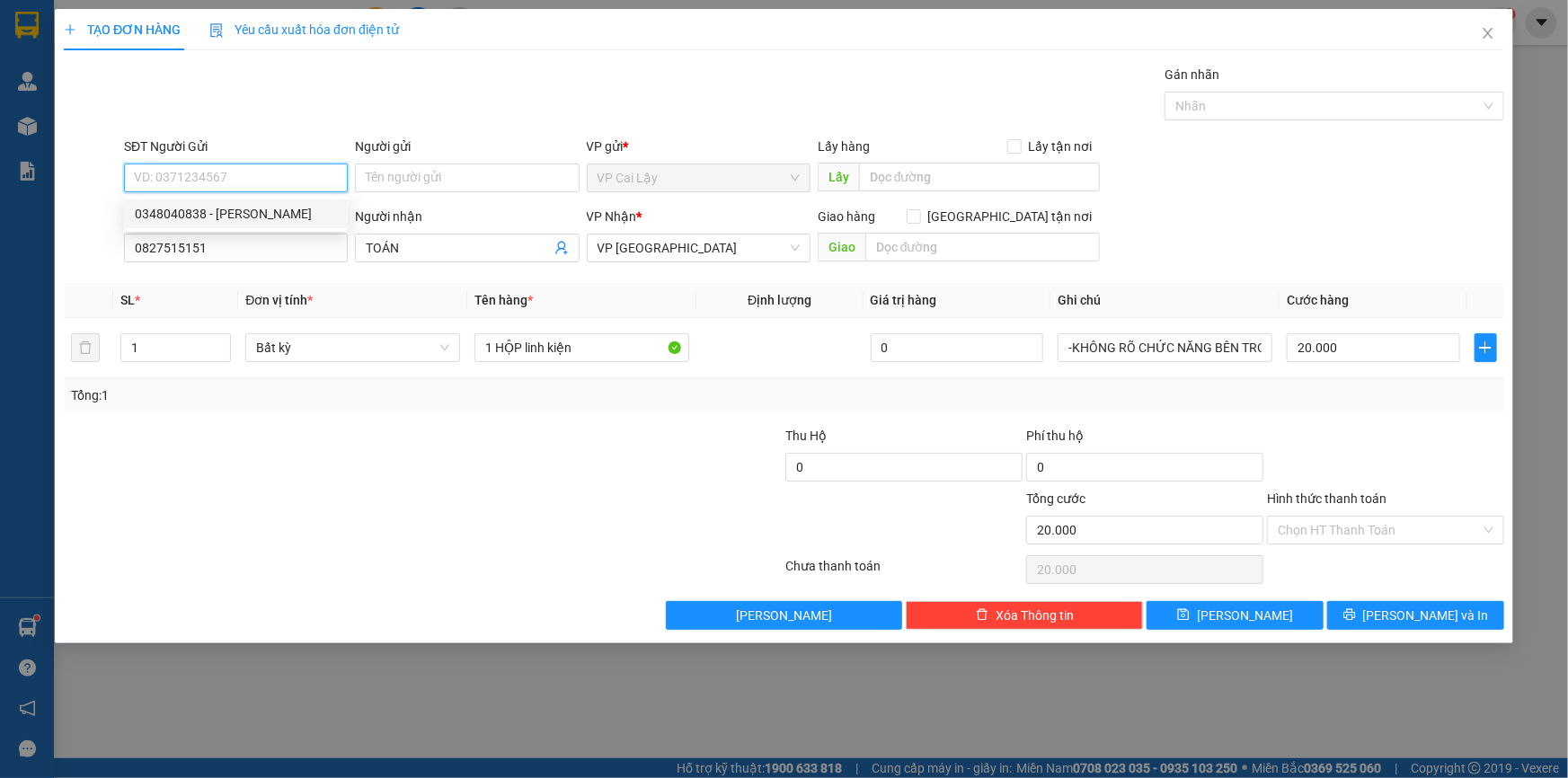
click at [258, 223] on div "0348040838 - [PERSON_NAME]" at bounding box center [236, 214] width 223 height 29
type input "0348040838"
type input "KHÁNH"
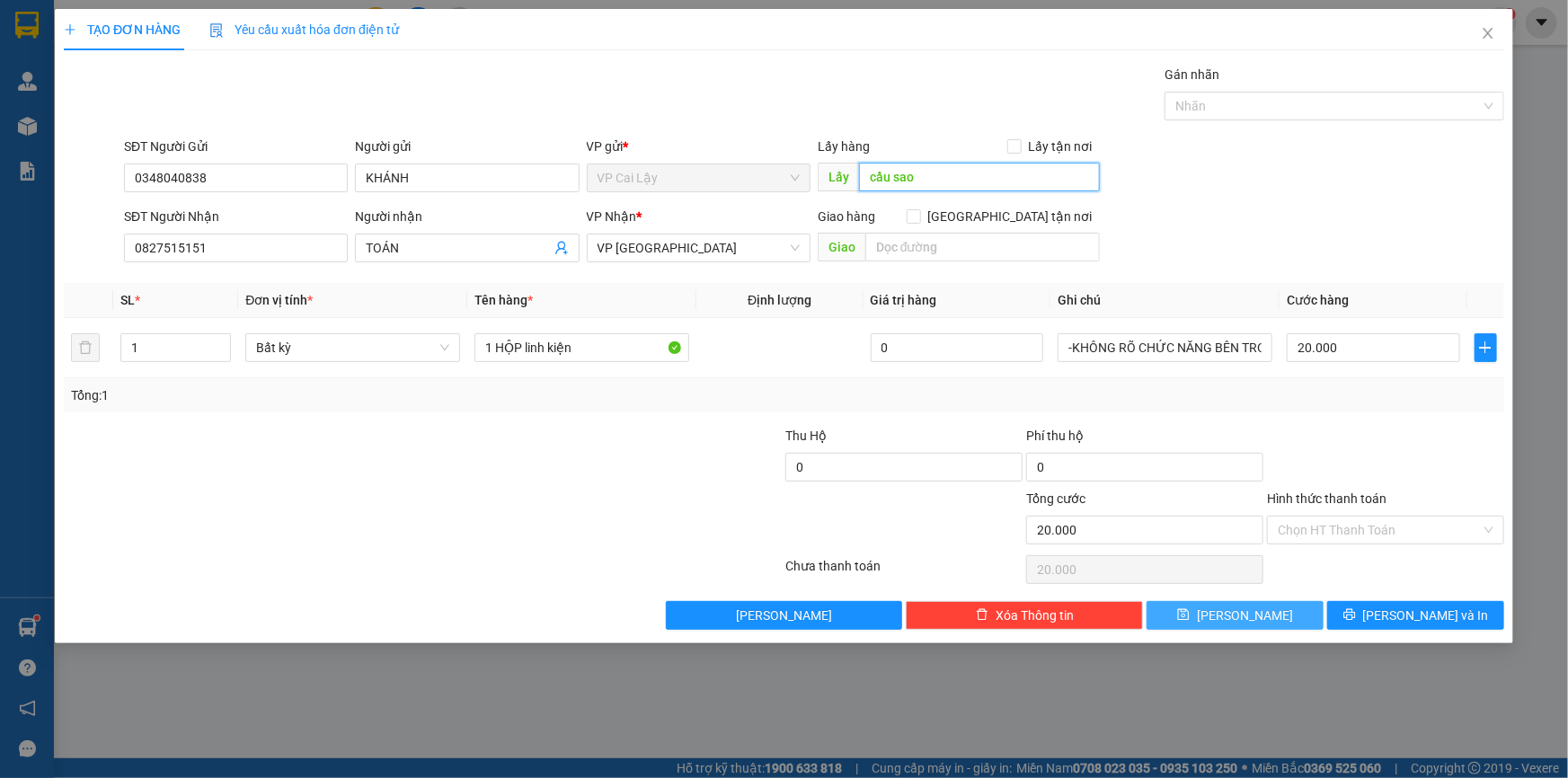
type input "cầu sao"
click at [1274, 616] on button "[PERSON_NAME]" at bounding box center [1235, 616] width 177 height 29
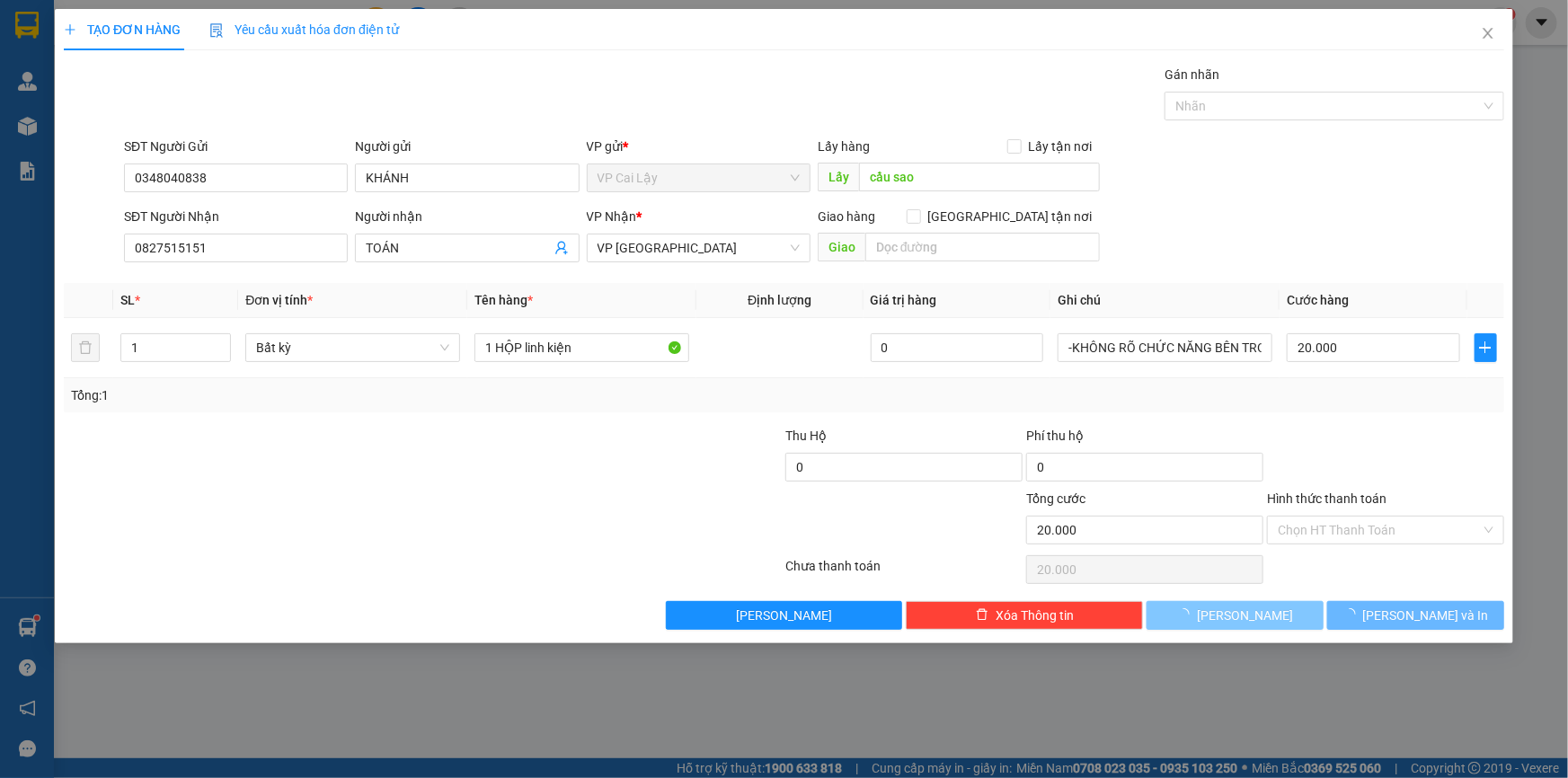
type input "0"
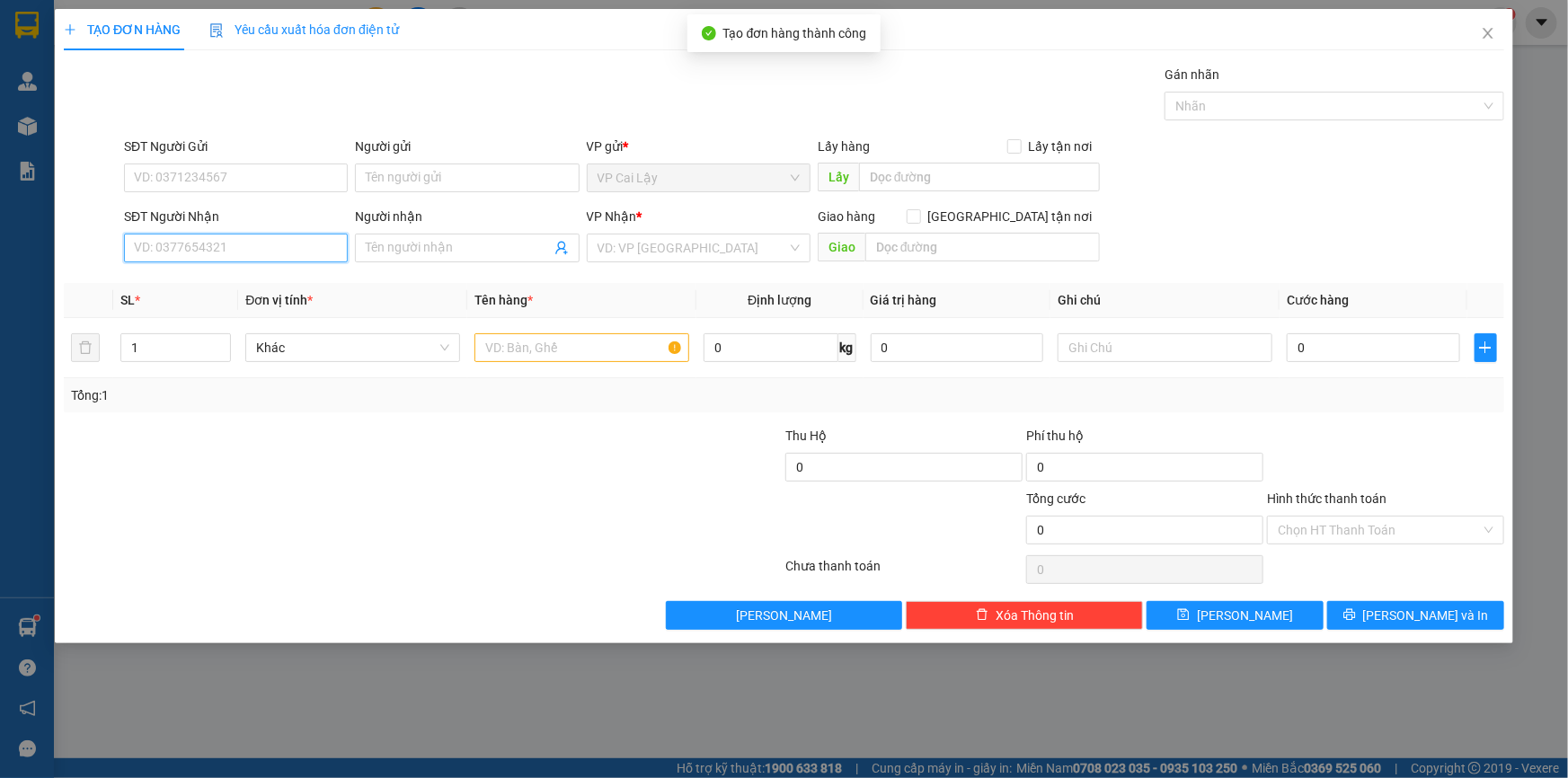
click at [153, 241] on input "SĐT Người Nhận" at bounding box center [236, 248] width 223 height 29
click at [218, 289] on div "0922122345 - HƯNG" at bounding box center [235, 284] width 202 height 20
type input "0922122345"
type input "HƯNG"
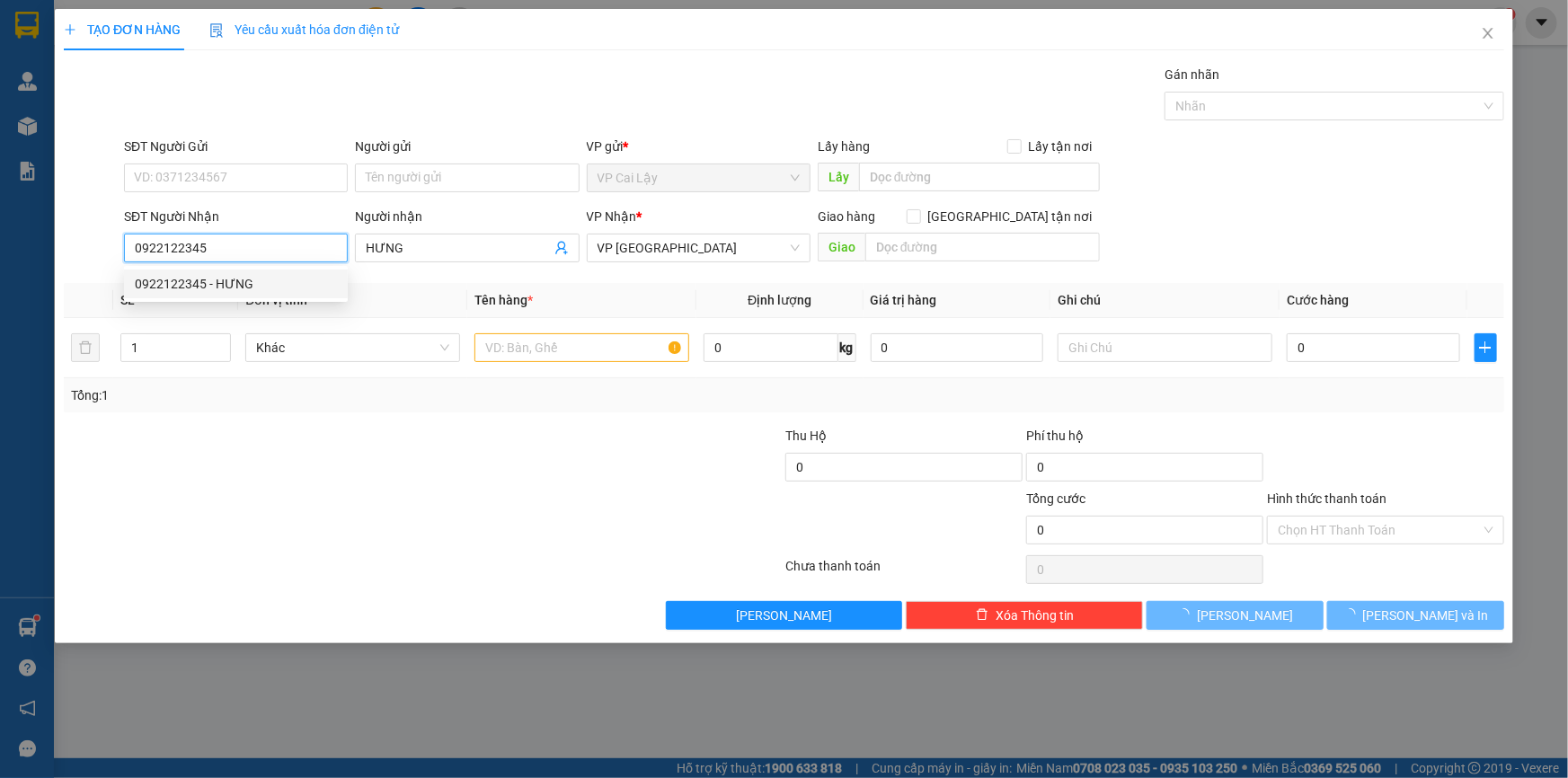
type input "20.000"
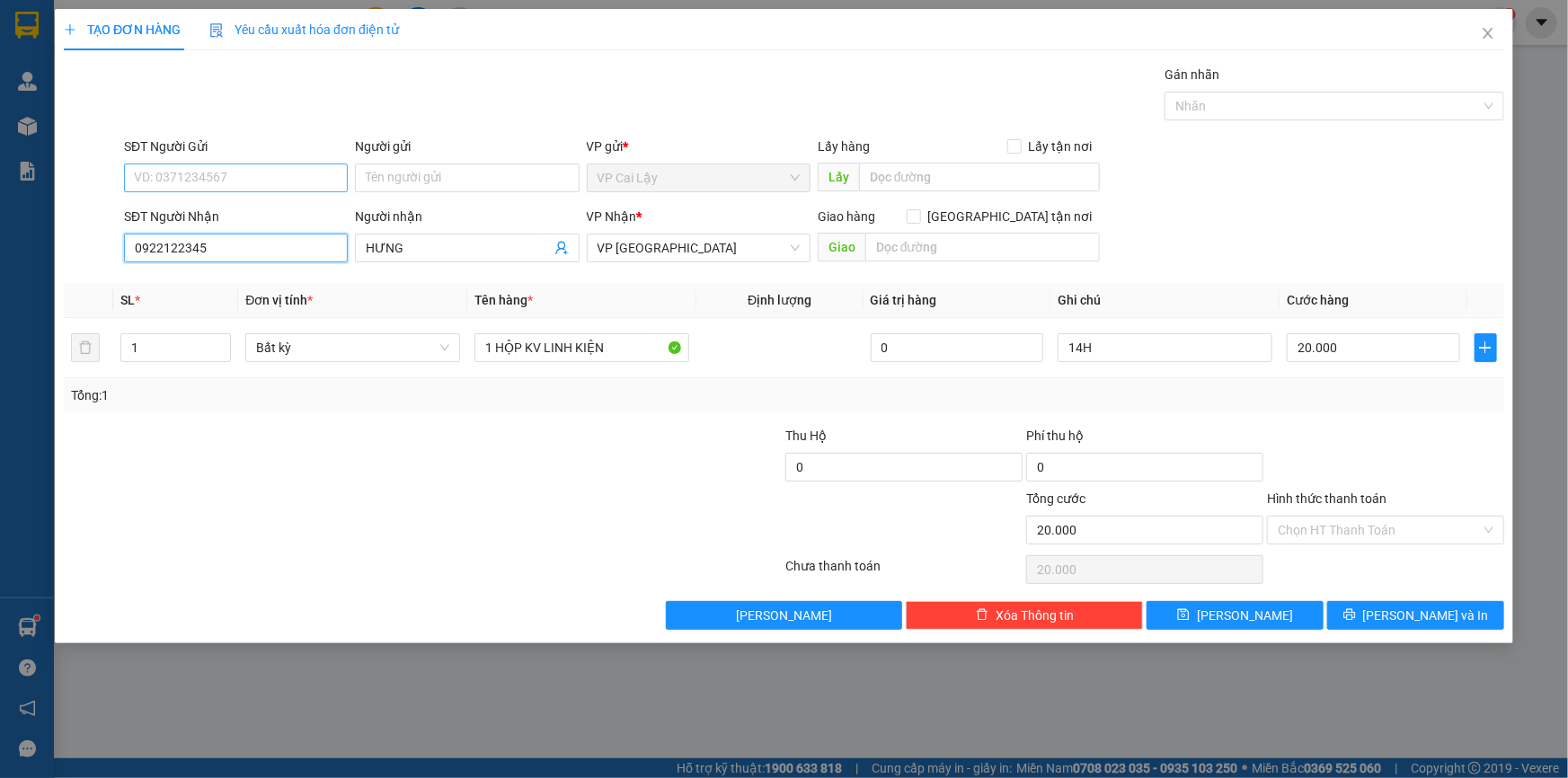
type input "0922122345"
click at [261, 187] on input "SĐT Người Gửi" at bounding box center [236, 178] width 223 height 29
click at [261, 221] on div "0348040838 - [PERSON_NAME]" at bounding box center [235, 214] width 202 height 20
type input "0348040838"
type input "KHÁNH"
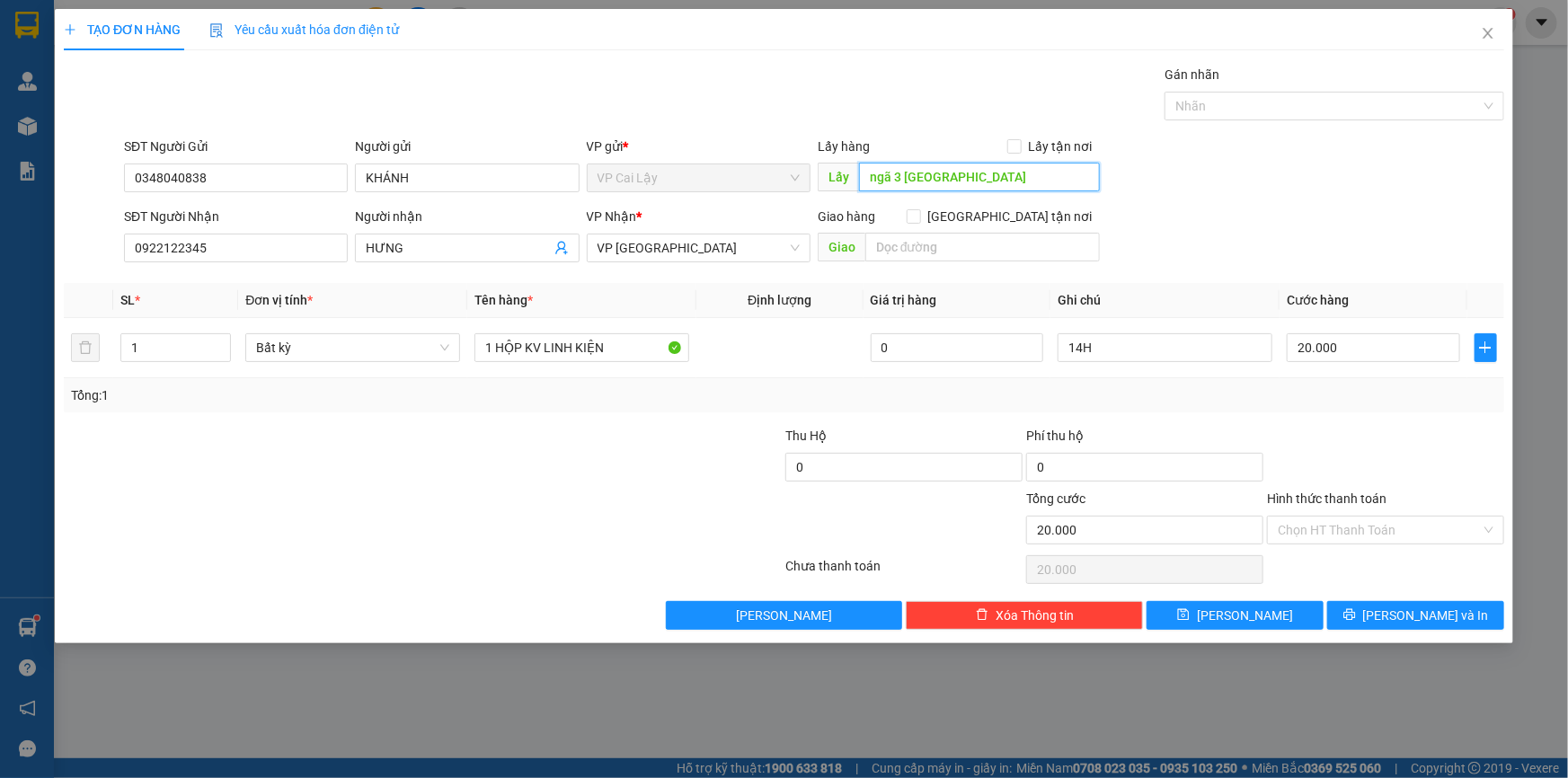
click at [1009, 181] on input "ngã 3 đông hòa" at bounding box center [979, 177] width 241 height 29
type input "CẦU SAO"
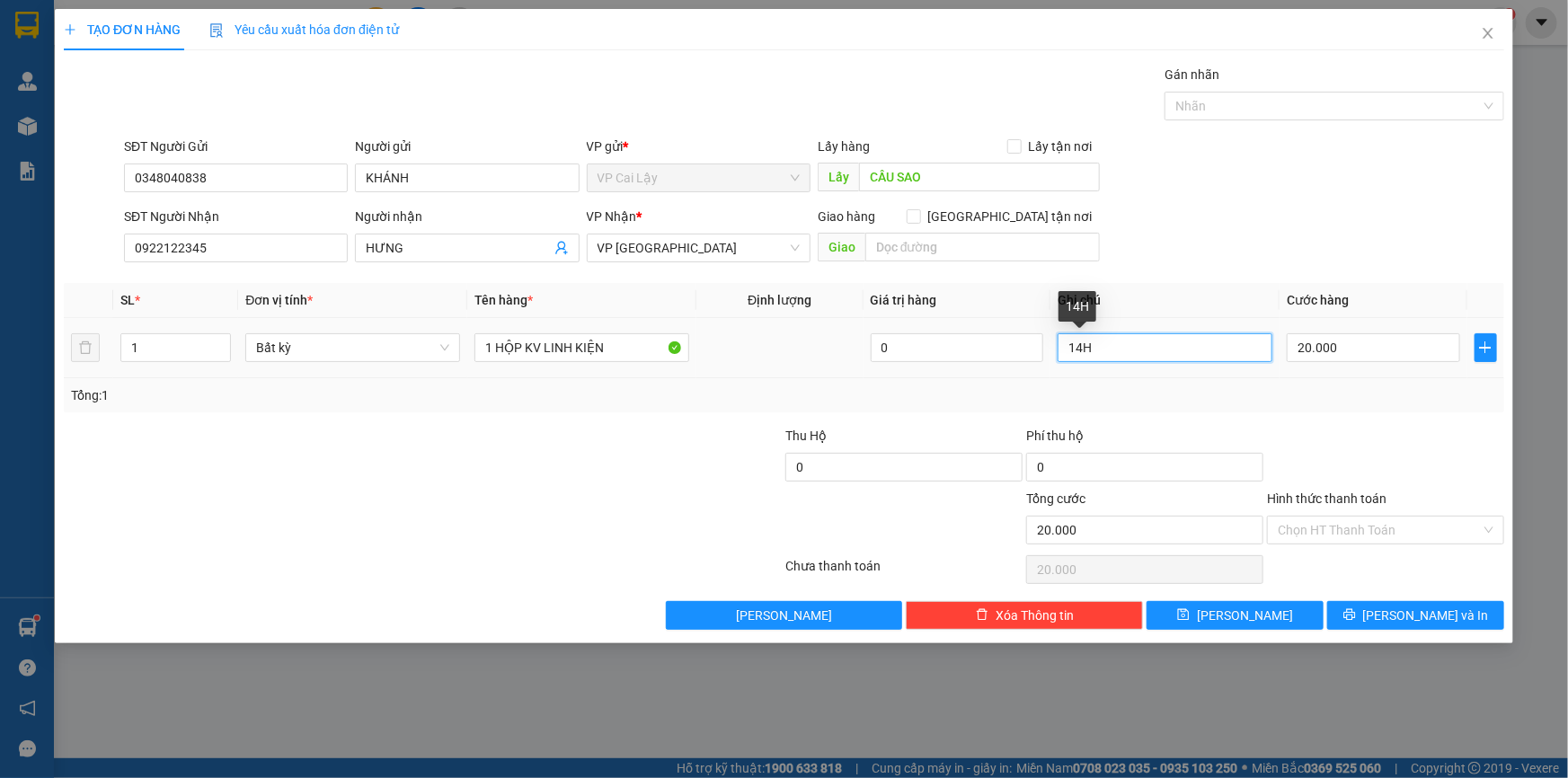
click at [1080, 341] on input "14H" at bounding box center [1165, 348] width 215 height 29
type input "15H"
click at [1425, 613] on span "[PERSON_NAME] và In" at bounding box center [1426, 616] width 126 height 20
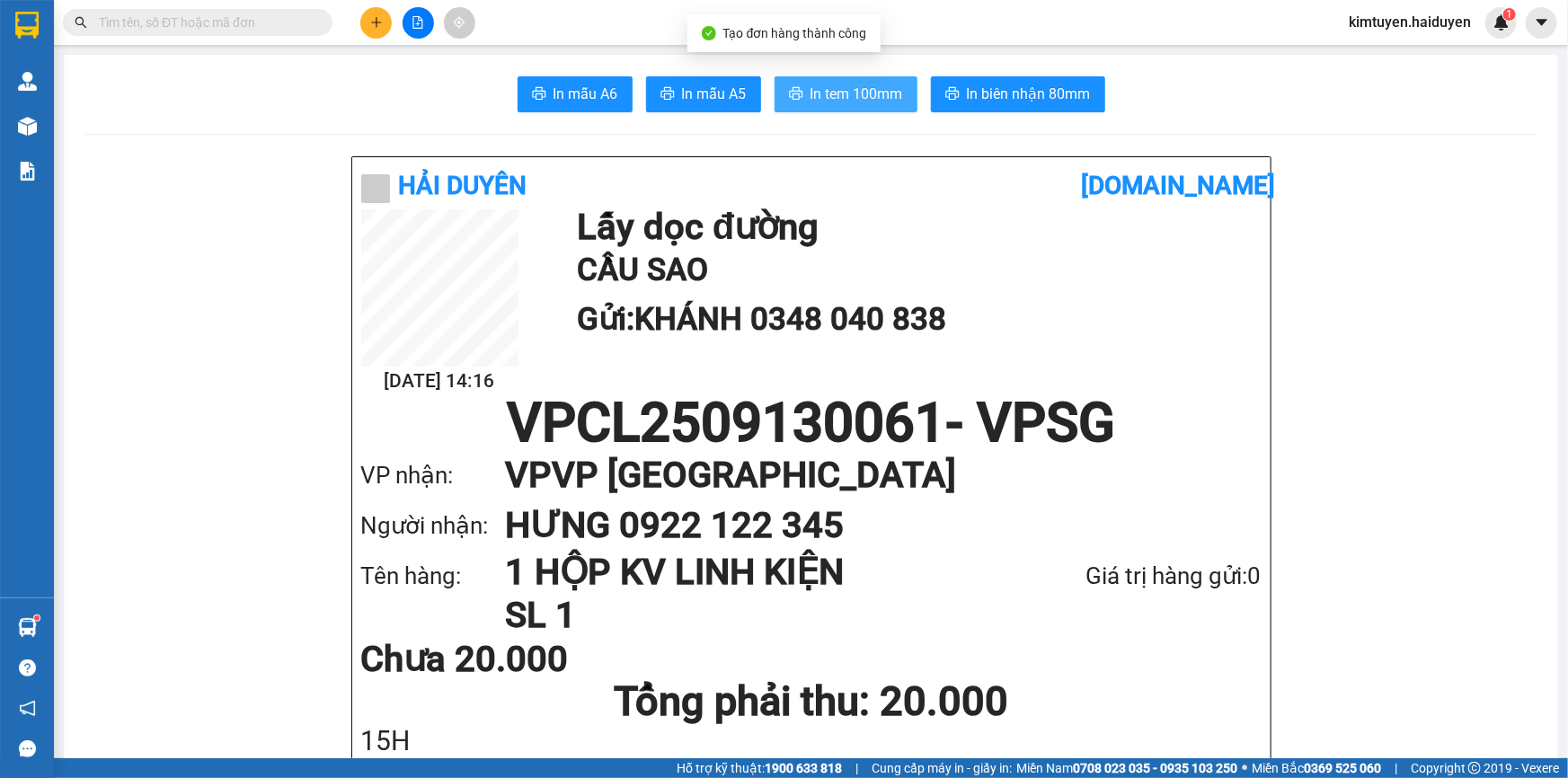
click at [888, 83] on span "In tem 100mm" at bounding box center [857, 94] width 93 height 23
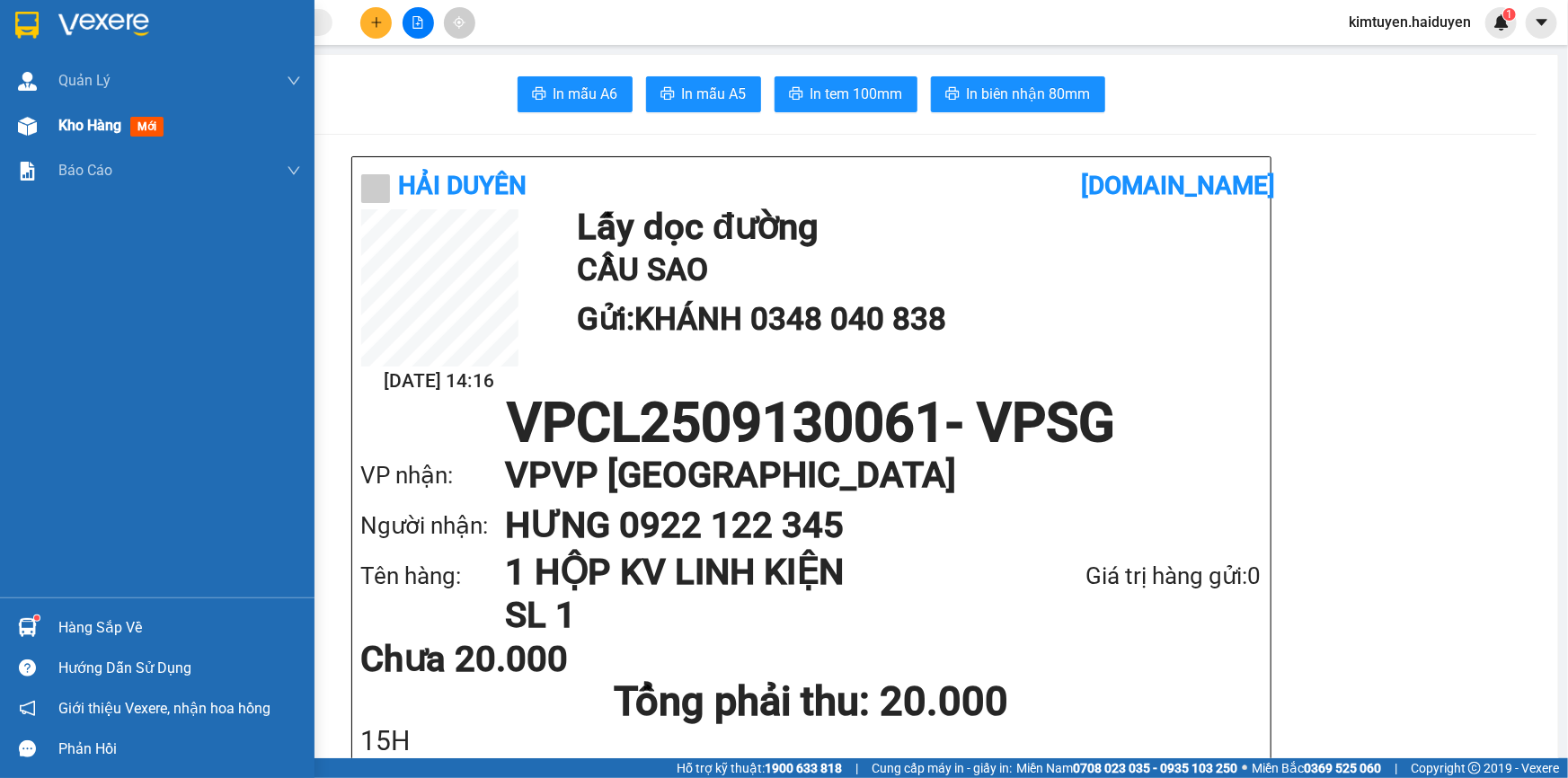
click at [66, 120] on span "Kho hàng" at bounding box center [89, 125] width 63 height 17
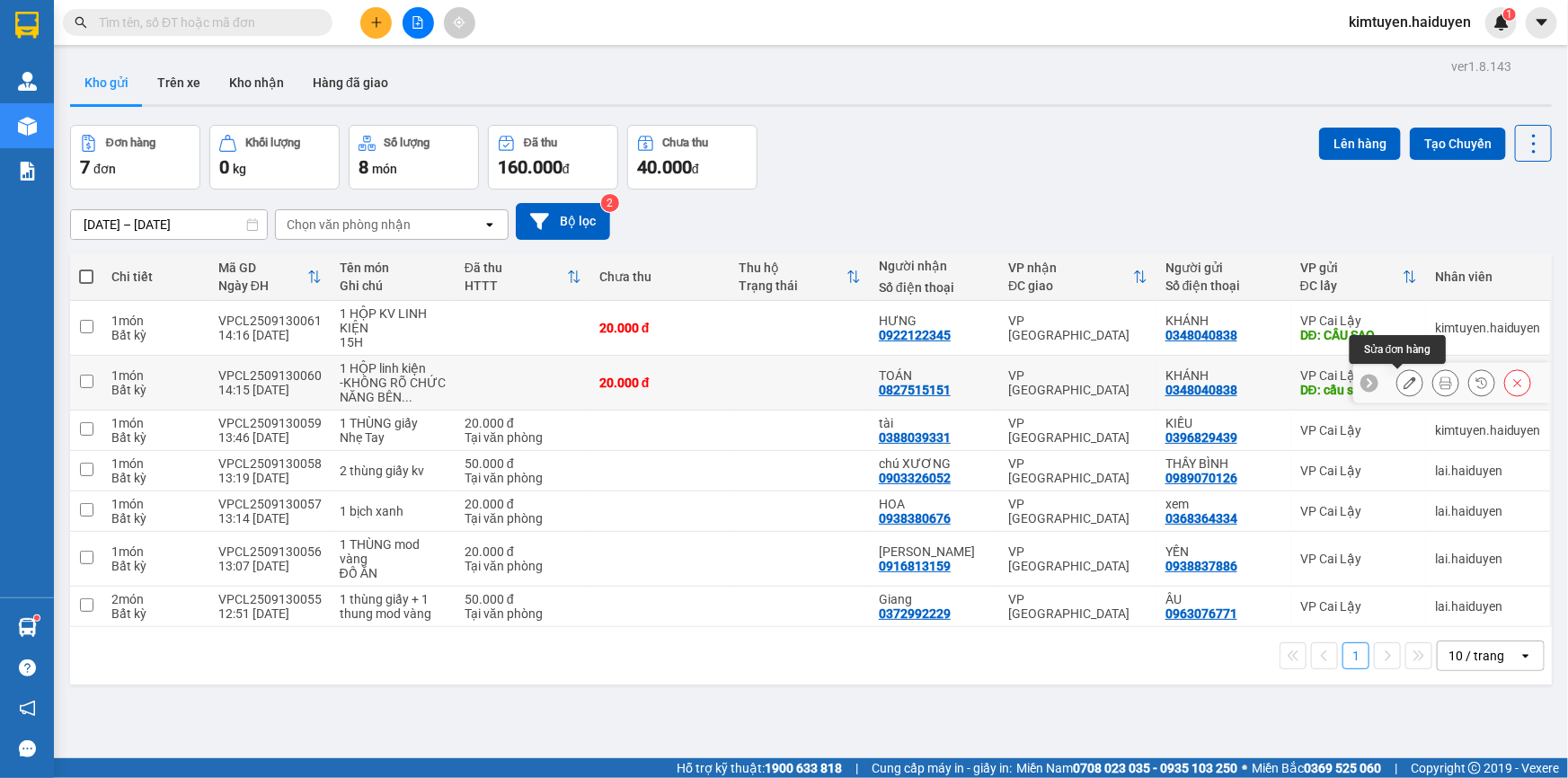
click at [1397, 389] on button at bounding box center [1410, 383] width 25 height 32
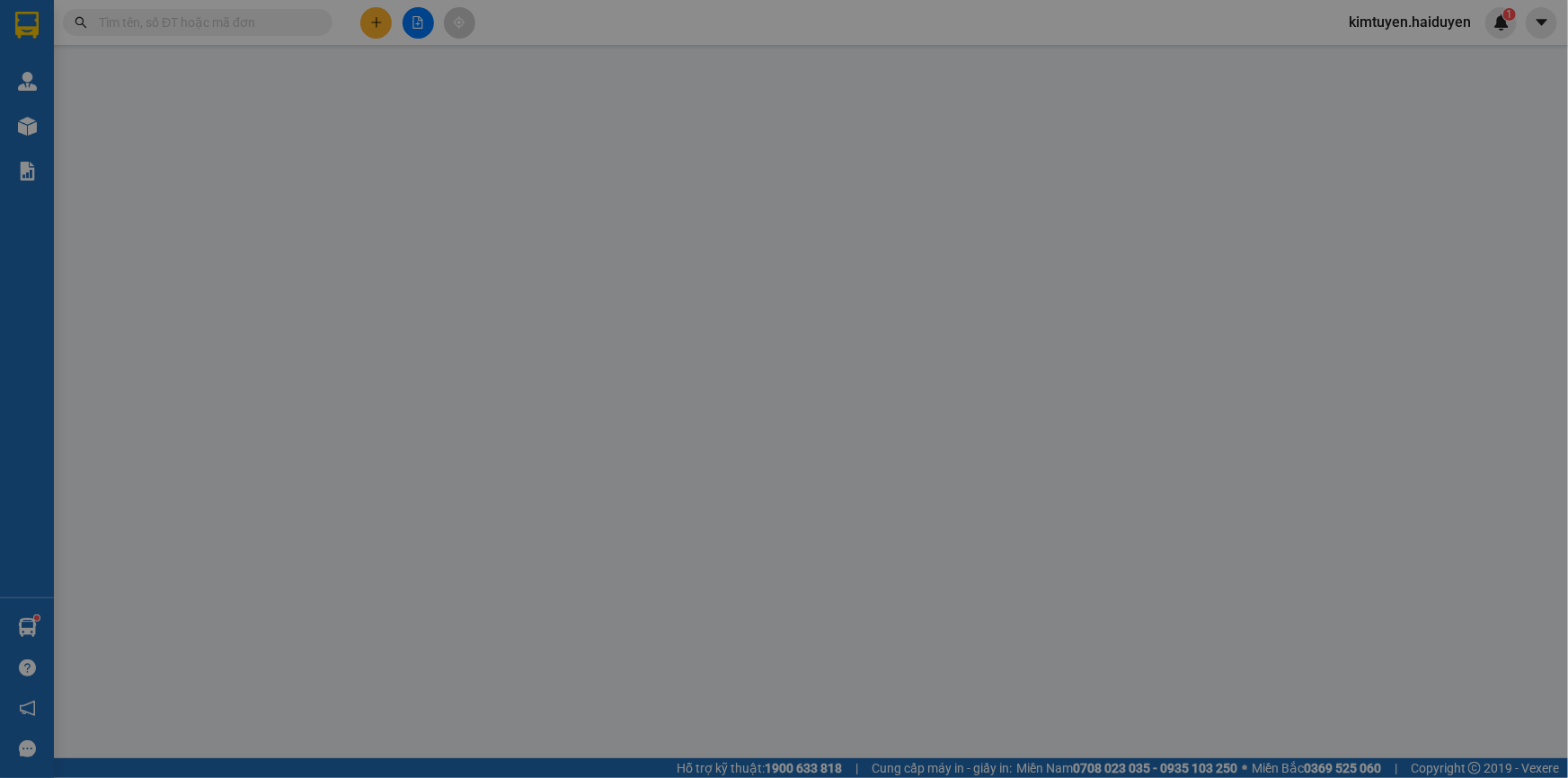
type input "0348040838"
type input "KHÁNH"
type input "cầu sao"
type input "0827515151"
type input "TOÁN"
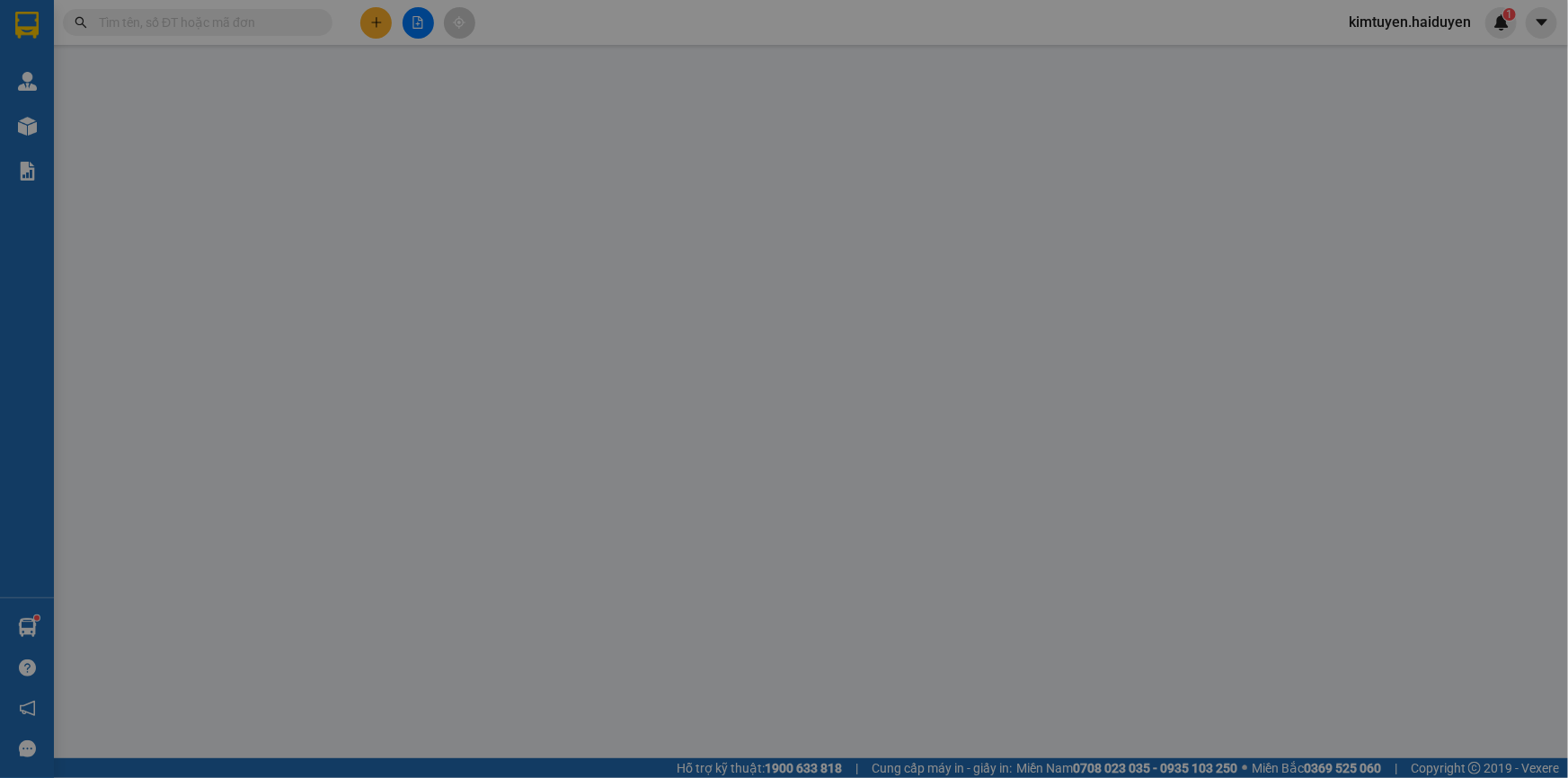
type input "20.000"
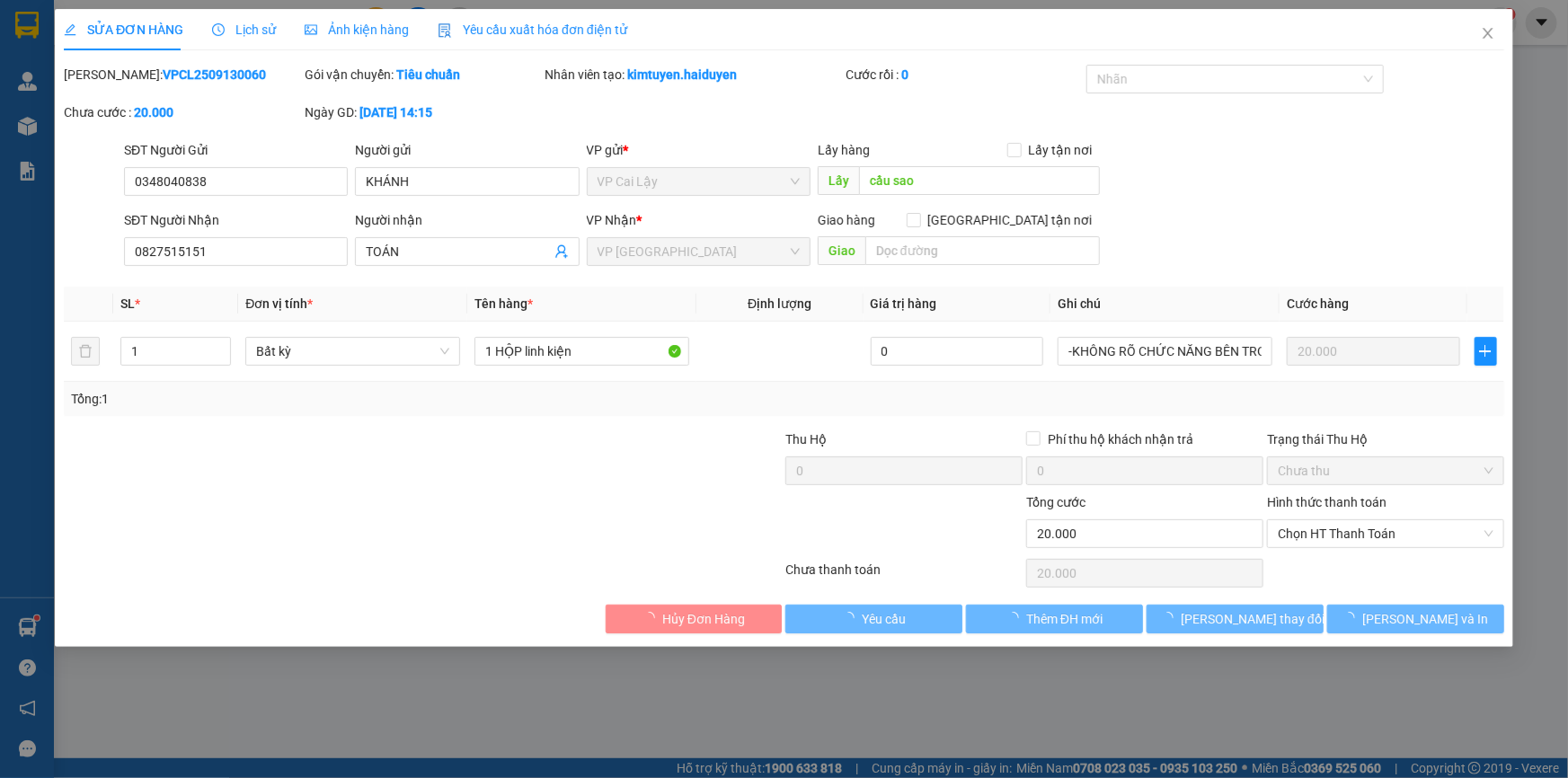
click at [951, 181] on div "SỬA ĐƠN HÀNG Lịch sử Ảnh kiện hàng Yêu cầu xuất hóa đơn điện tử Total Paid Fee …" at bounding box center [784, 389] width 1568 height 778
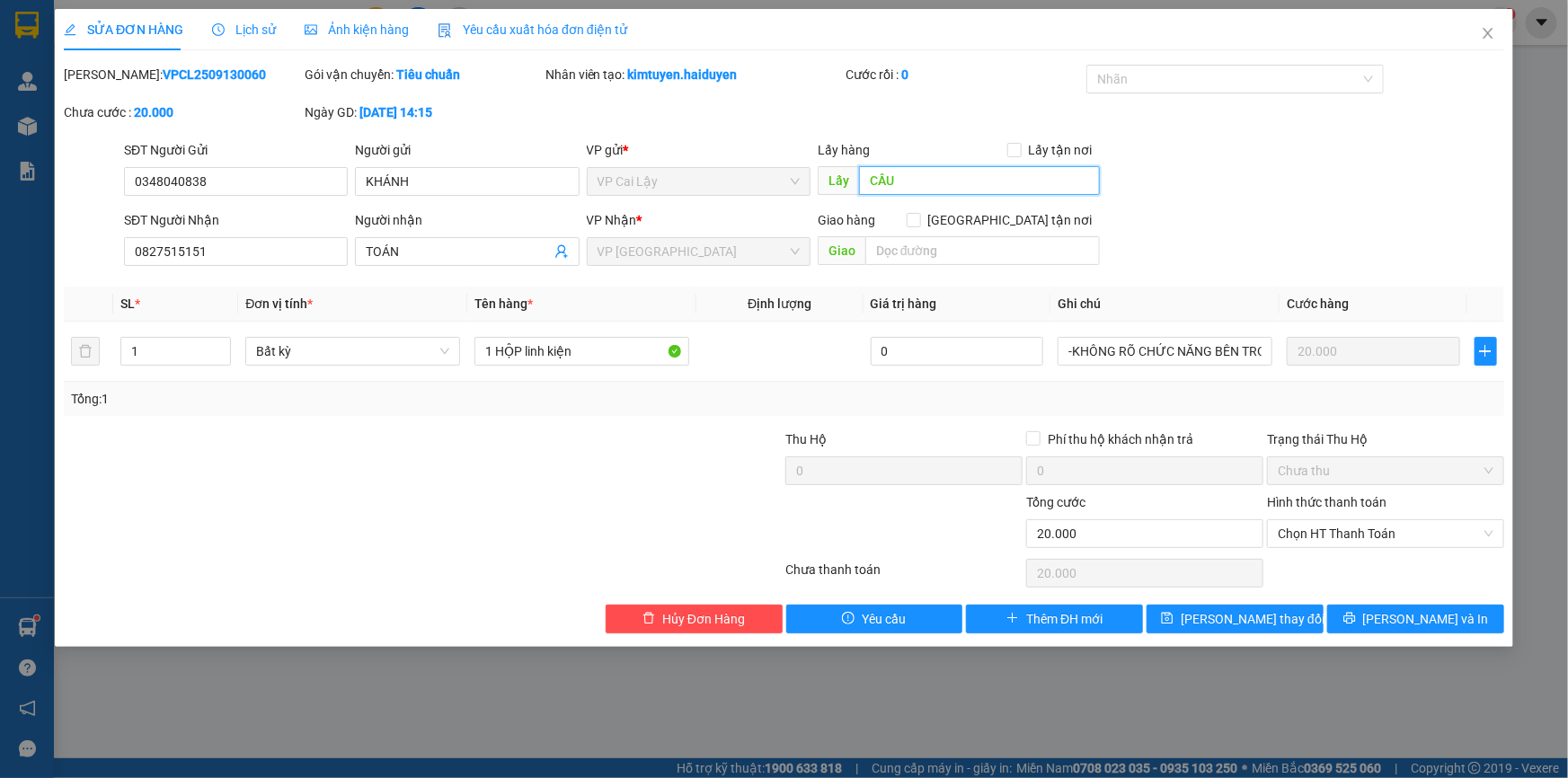
type input "CẦU"
click at [1223, 616] on span "[PERSON_NAME] thay đổi" at bounding box center [1253, 619] width 143 height 20
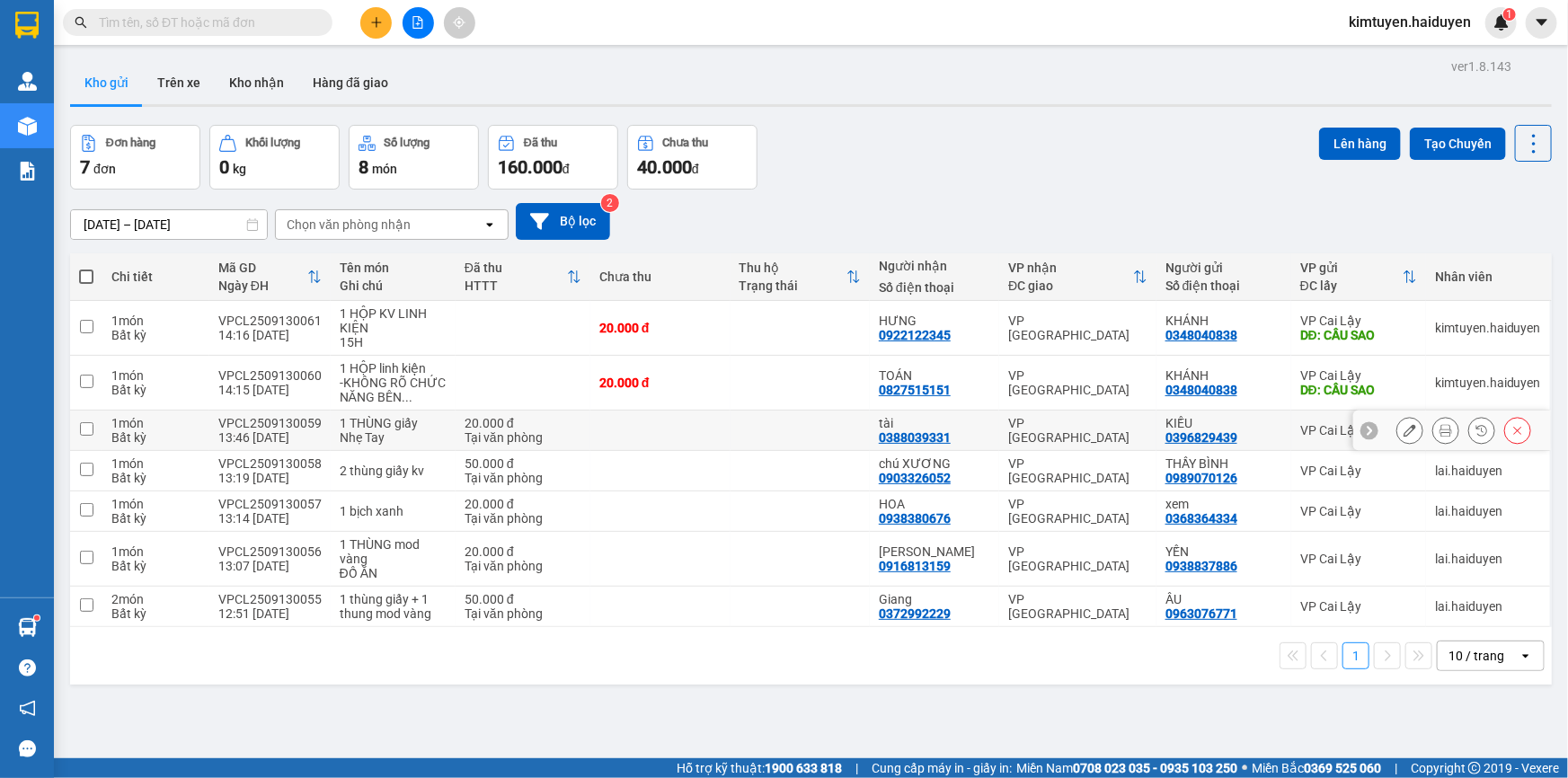
click at [1089, 424] on div "VP [GEOGRAPHIC_DATA]" at bounding box center [1078, 430] width 139 height 29
checkbox input "true"
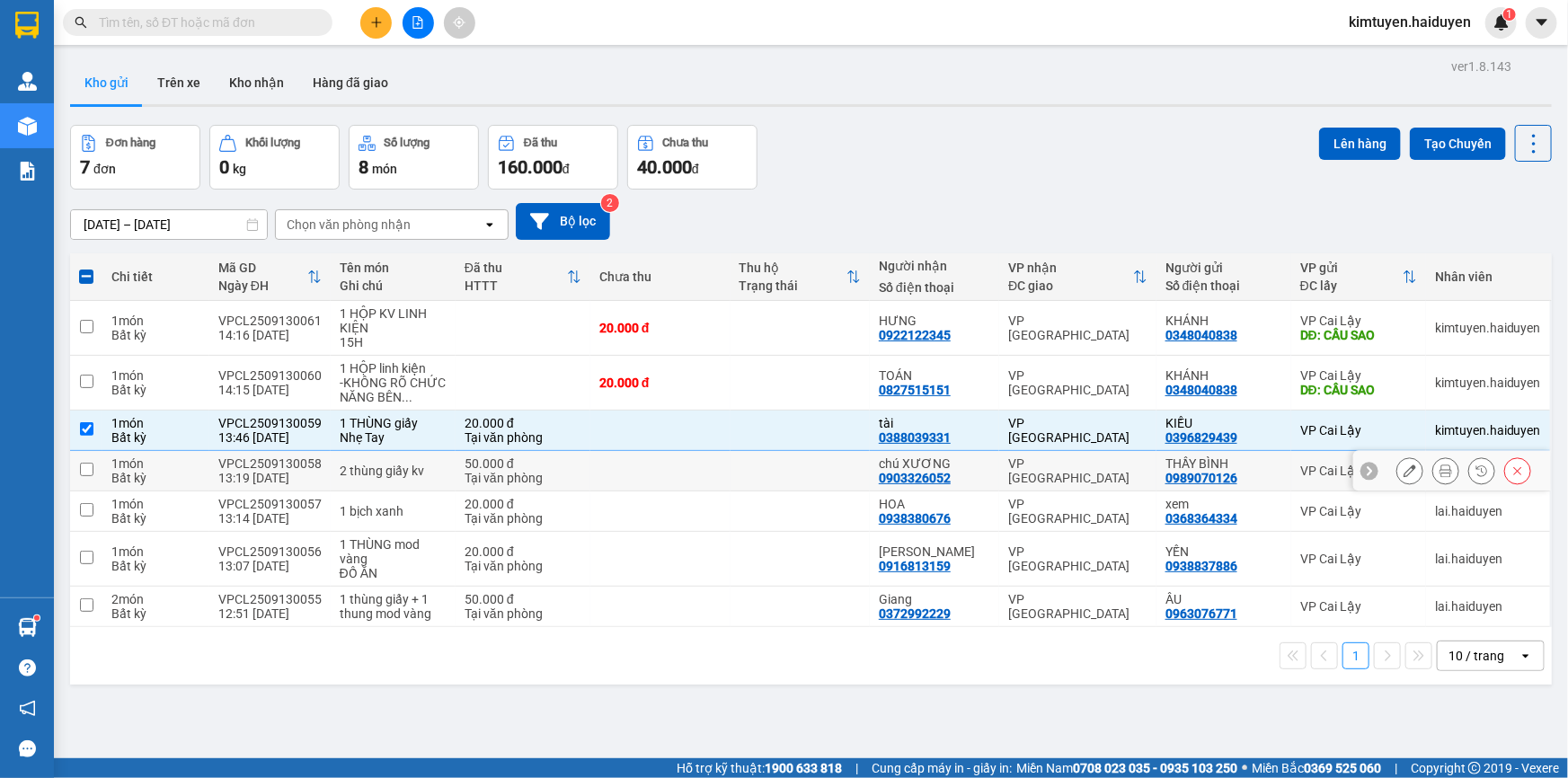
click at [1112, 475] on div "VP [GEOGRAPHIC_DATA]" at bounding box center [1078, 471] width 139 height 29
checkbox input "true"
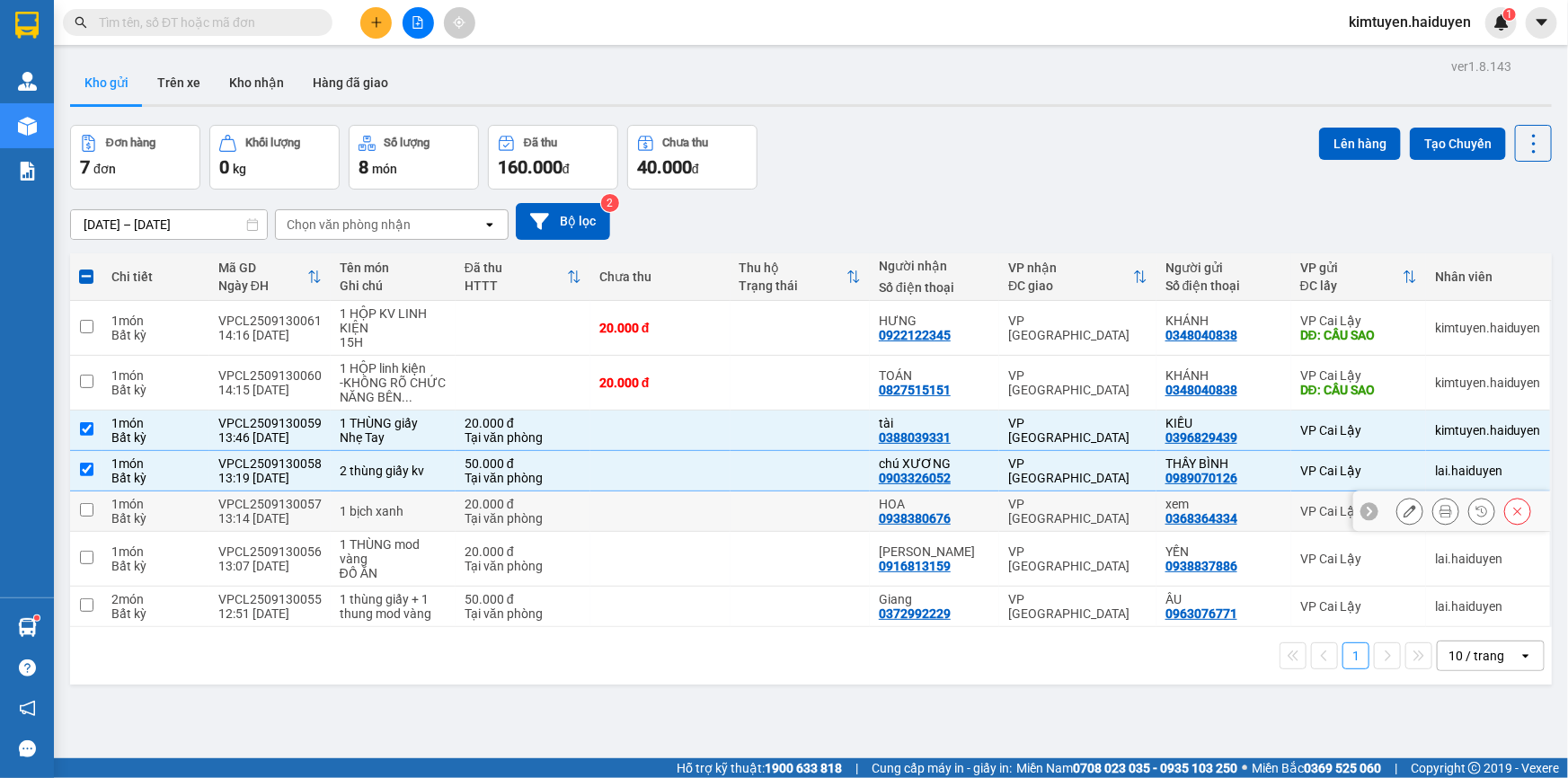
click at [1090, 522] on td "VP [GEOGRAPHIC_DATA]" at bounding box center [1078, 511] width 157 height 41
checkbox input "true"
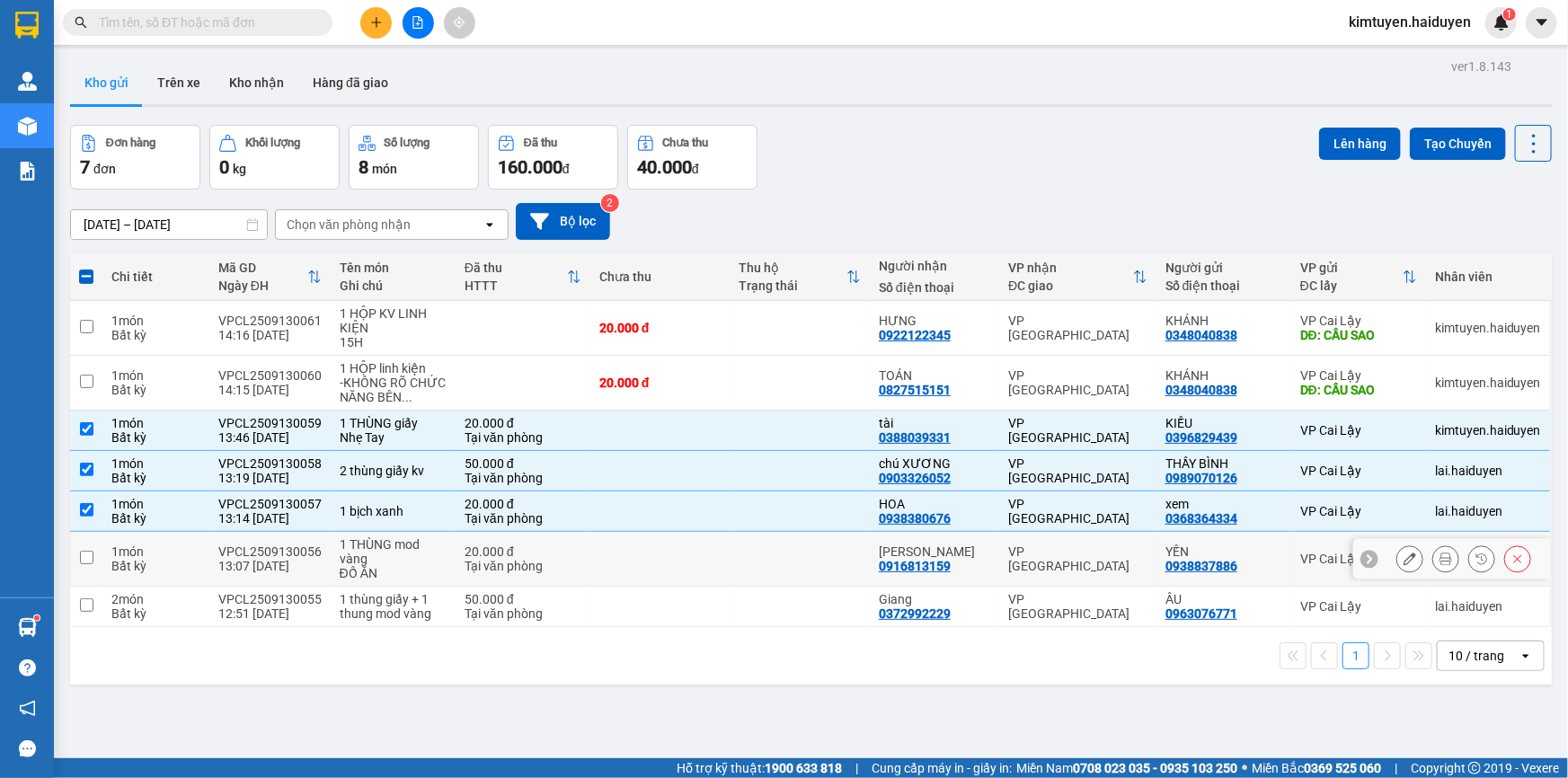
click at [1081, 562] on div "VP [GEOGRAPHIC_DATA]" at bounding box center [1078, 559] width 139 height 29
checkbox input "true"
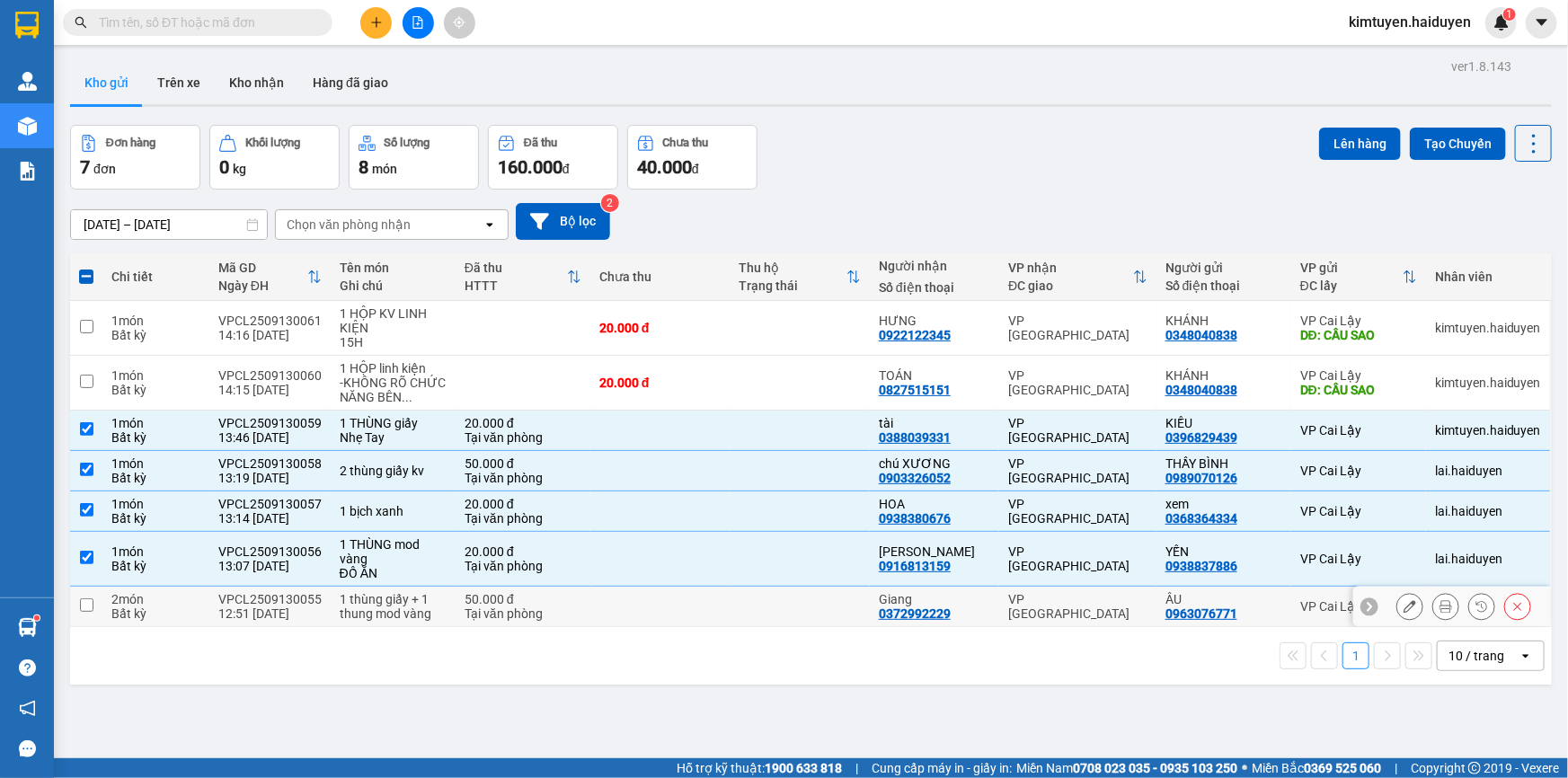
click at [1069, 603] on div "VP [GEOGRAPHIC_DATA]" at bounding box center [1078, 606] width 139 height 29
checkbox input "true"
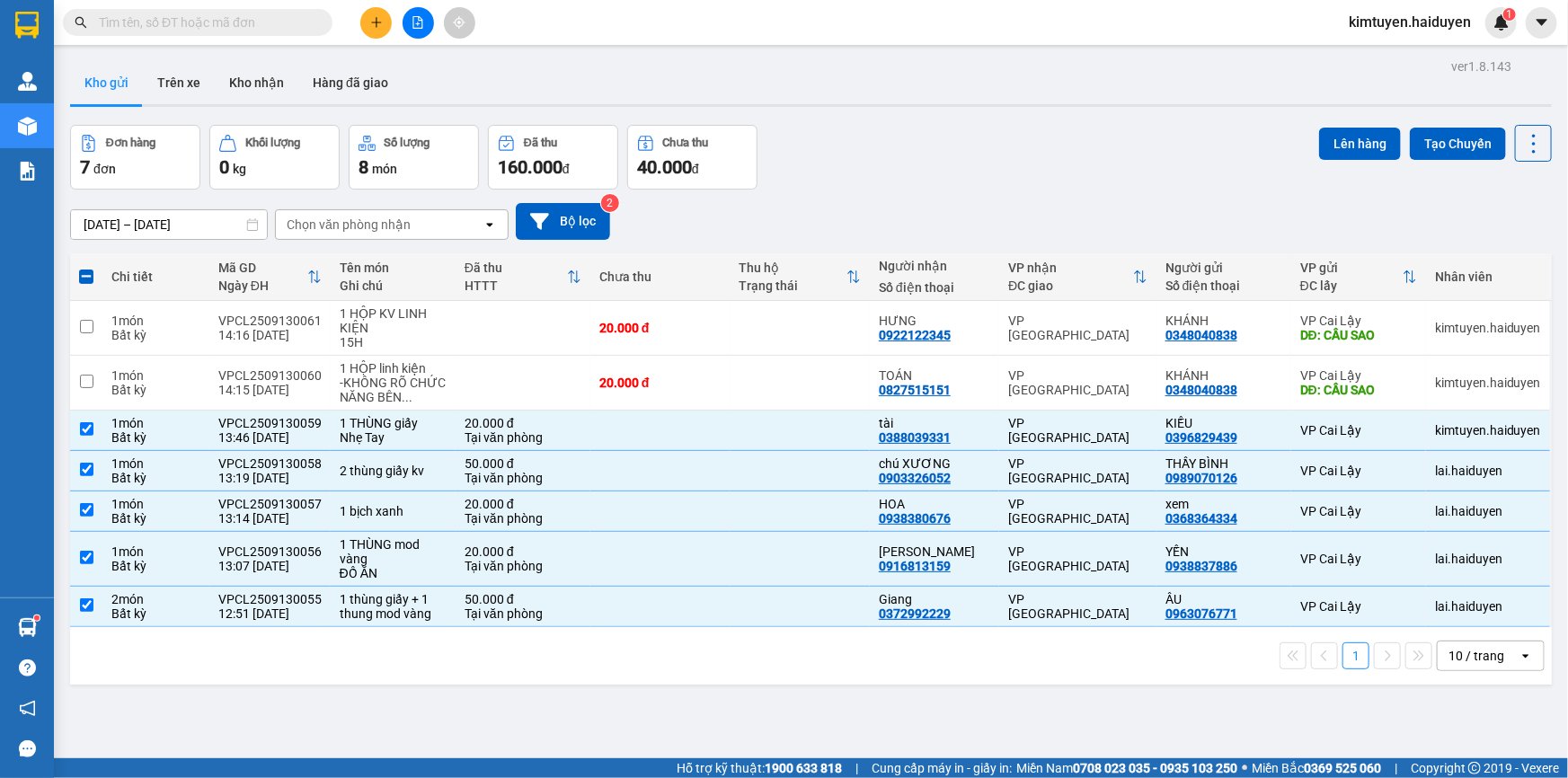
click at [1491, 654] on div "10 / trang" at bounding box center [1478, 656] width 81 height 29
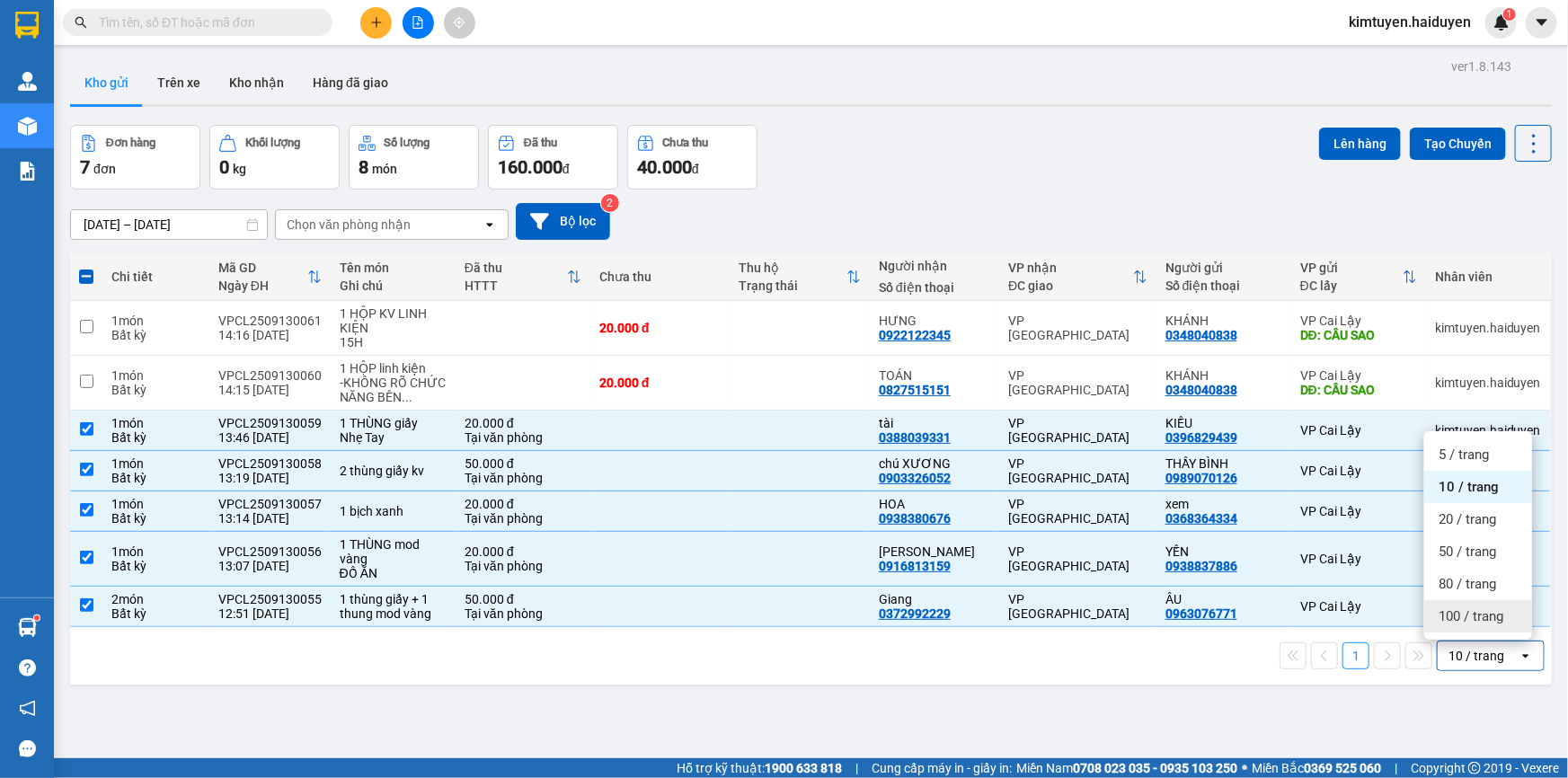
click at [1444, 615] on span "100 / trang" at bounding box center [1471, 616] width 64 height 18
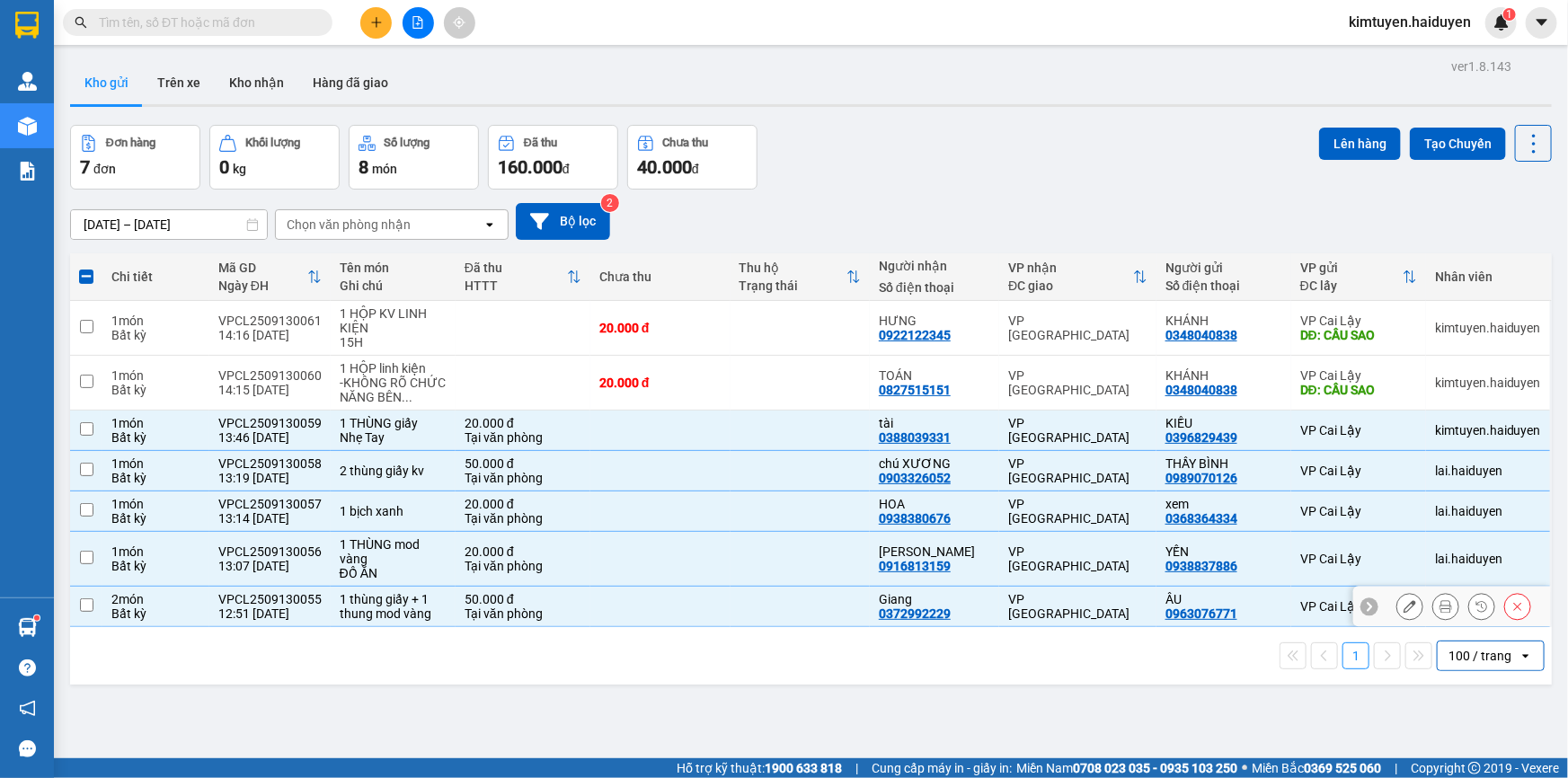
checkbox input "false"
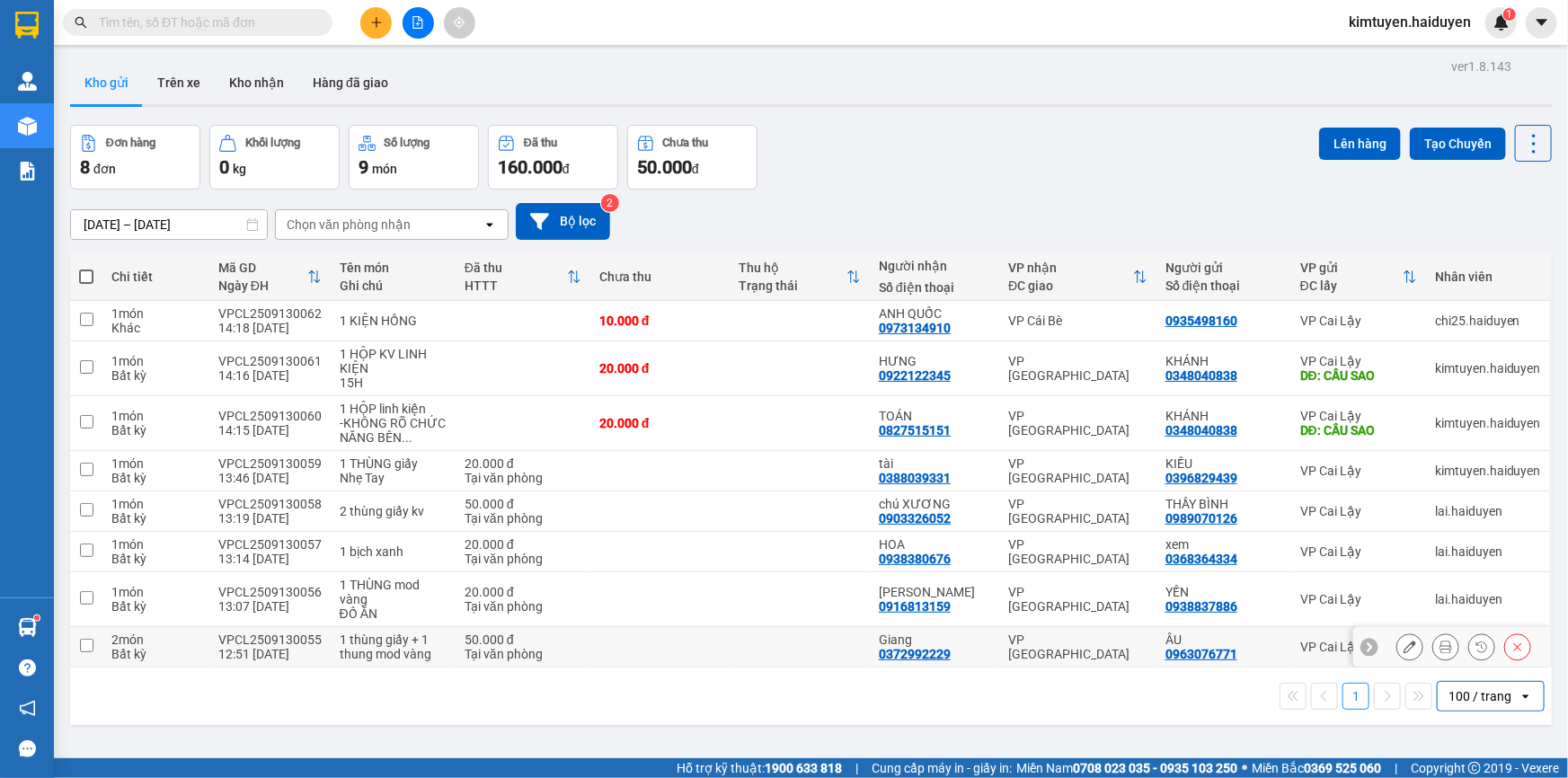
click at [1090, 647] on div "VP [GEOGRAPHIC_DATA]" at bounding box center [1078, 647] width 139 height 29
checkbox input "true"
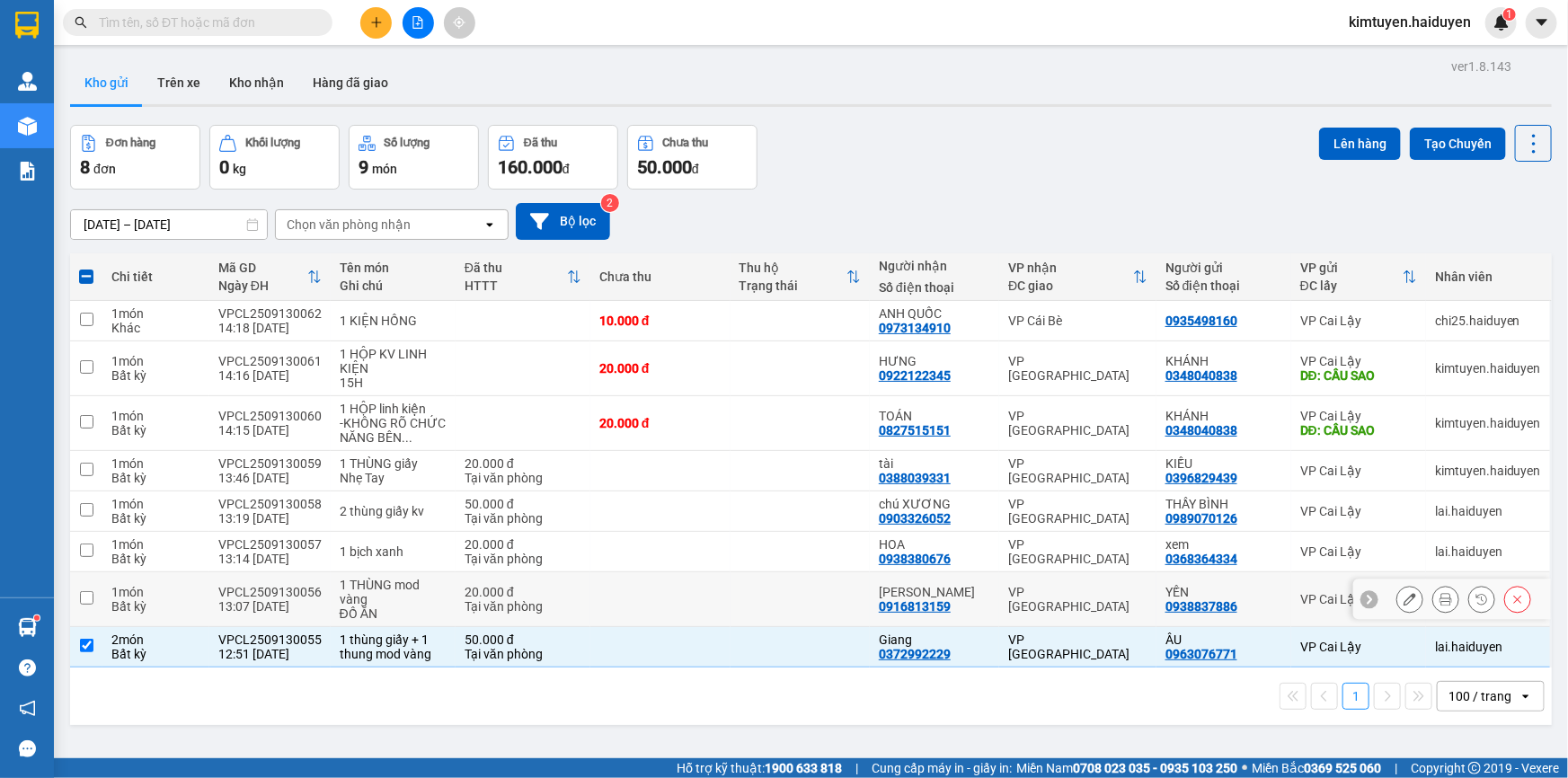
click at [1111, 592] on div "VP [GEOGRAPHIC_DATA]" at bounding box center [1078, 599] width 139 height 29
checkbox input "true"
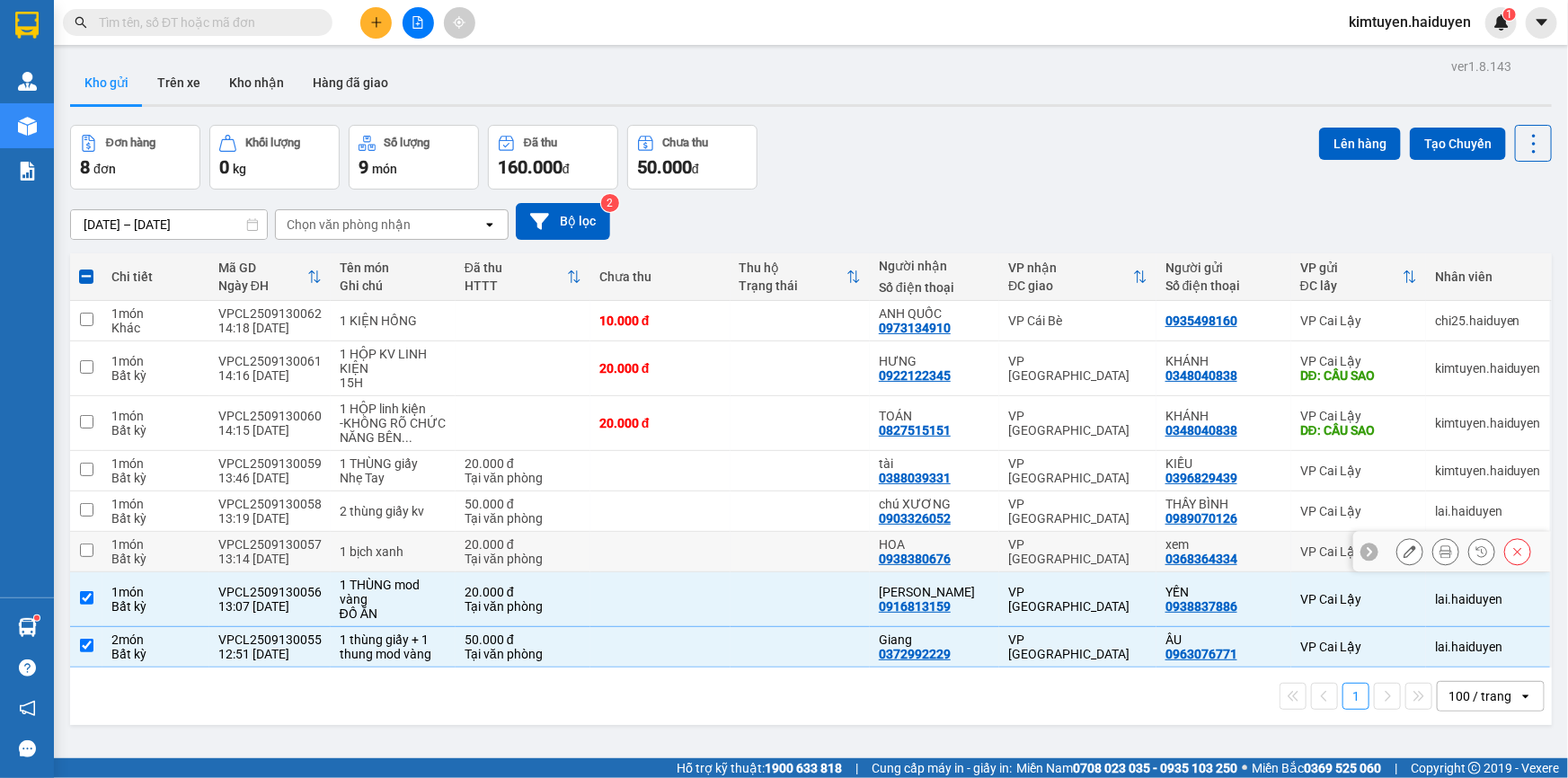
click at [1109, 540] on td "VP [GEOGRAPHIC_DATA]" at bounding box center [1078, 552] width 157 height 41
checkbox input "true"
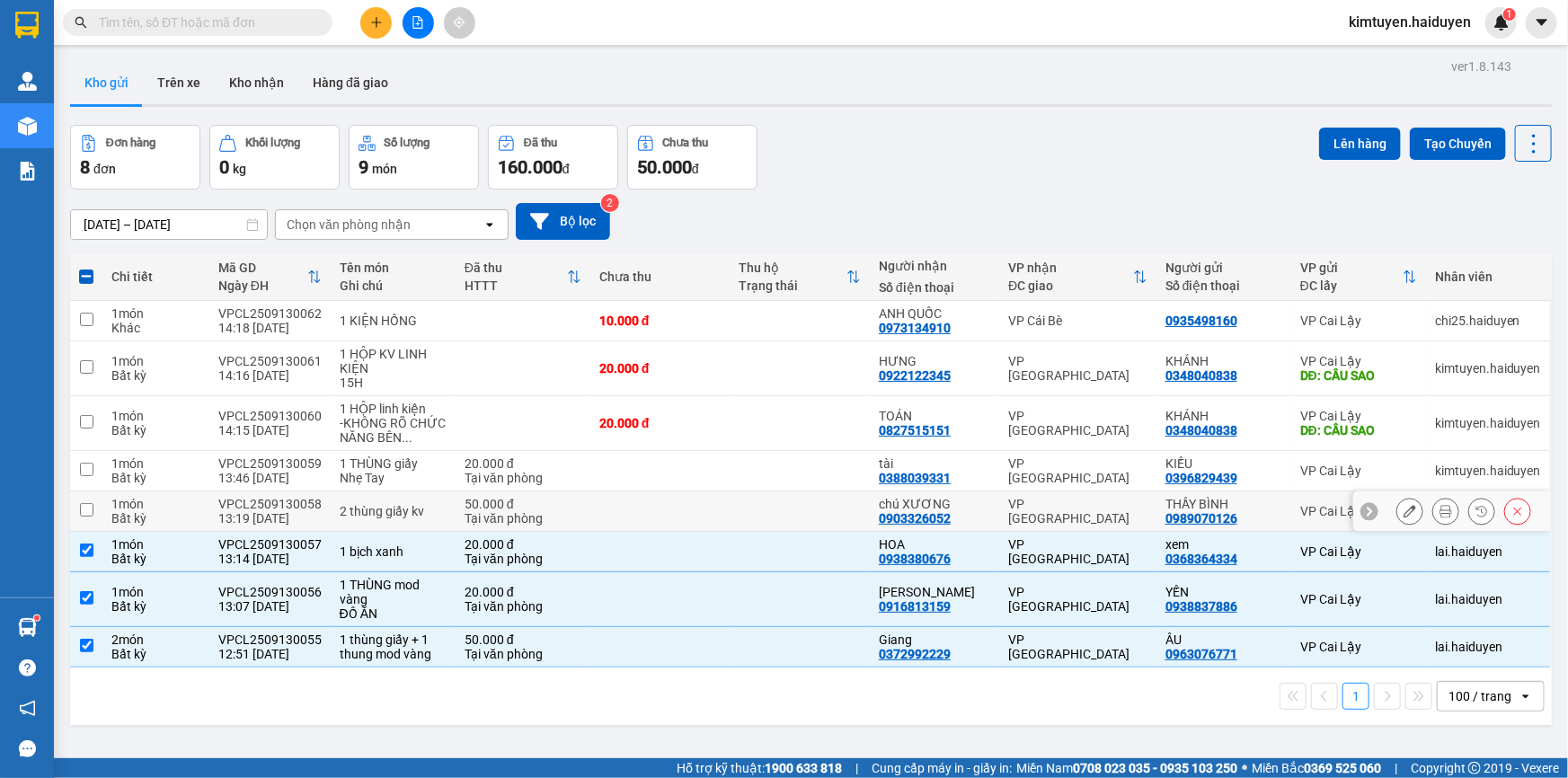
click at [1118, 507] on div "VP [GEOGRAPHIC_DATA]" at bounding box center [1078, 511] width 139 height 29
checkbox input "true"
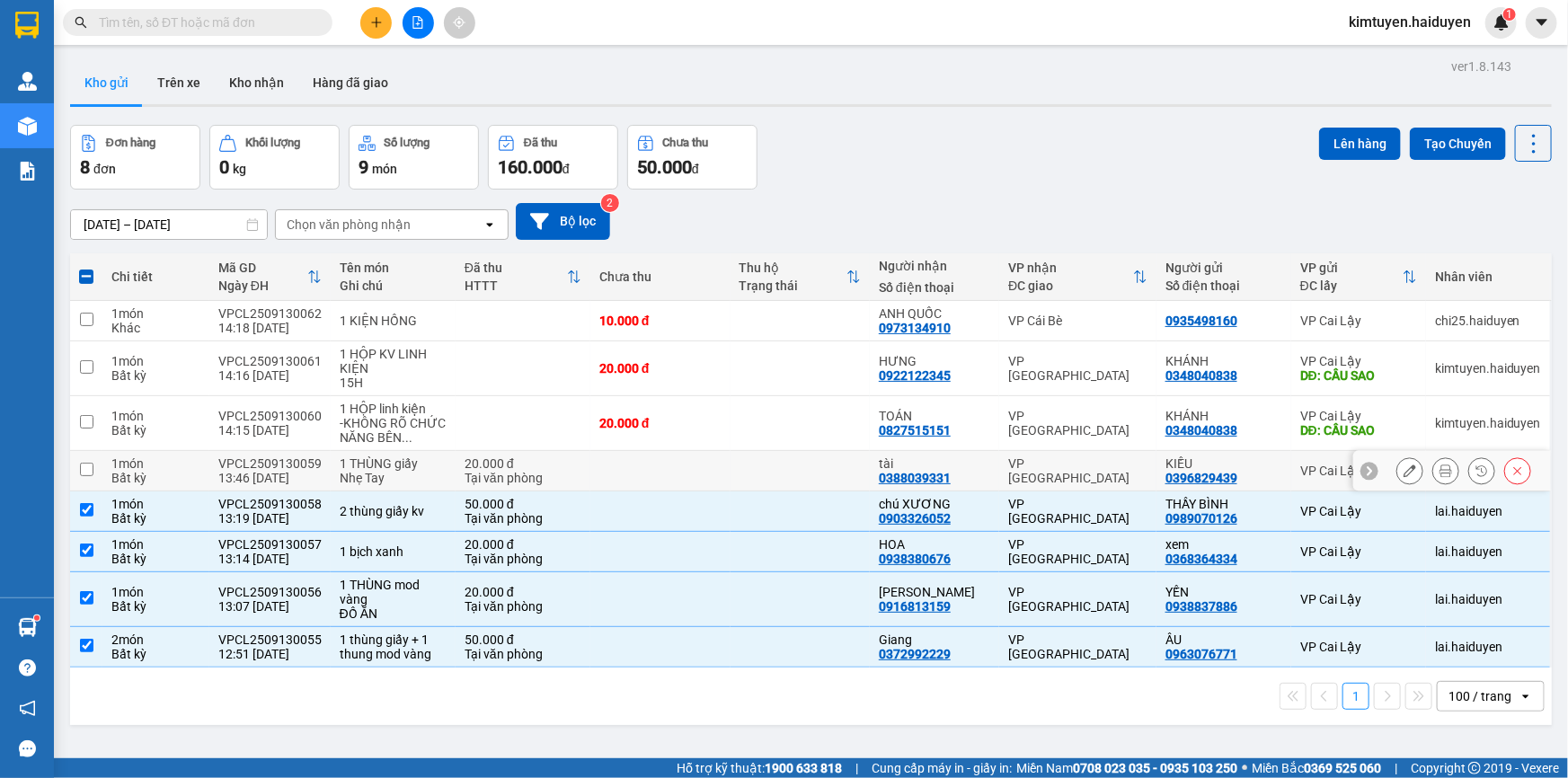
click at [1139, 458] on td "VP [GEOGRAPHIC_DATA]" at bounding box center [1078, 471] width 157 height 41
checkbox input "true"
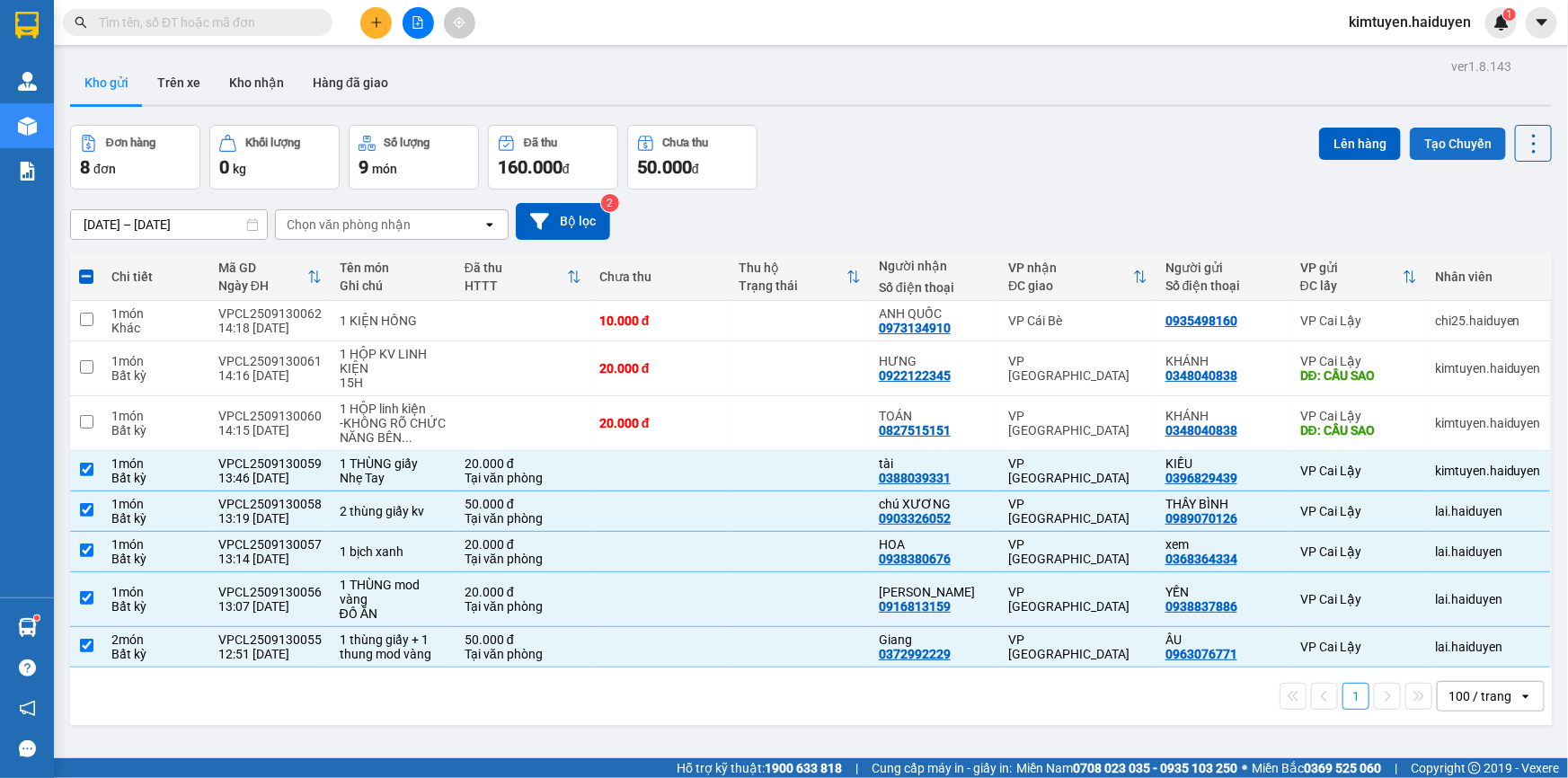
click at [1445, 133] on button "Tạo Chuyến" at bounding box center [1458, 144] width 96 height 33
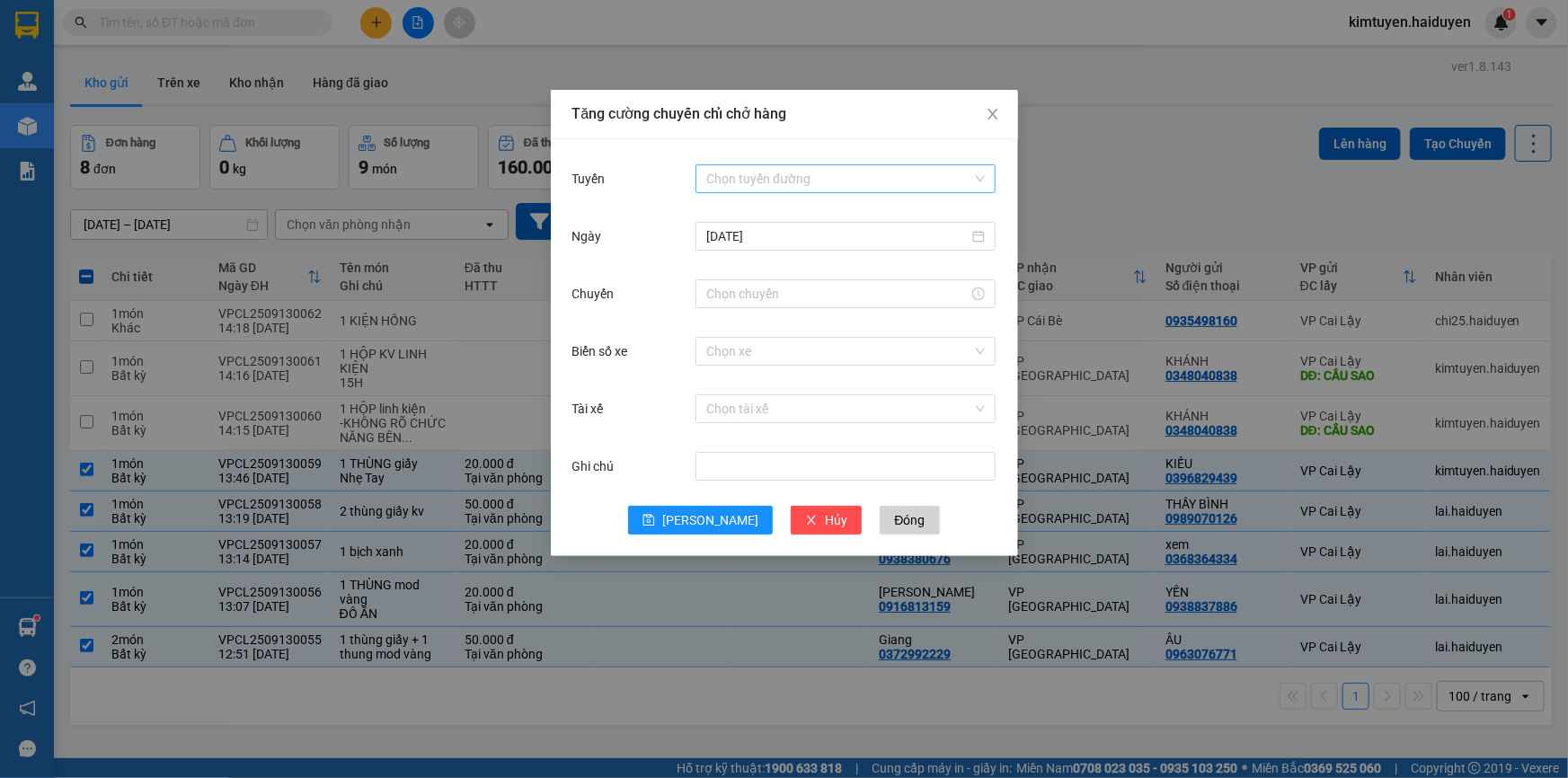
click at [849, 178] on input "Tuyến" at bounding box center [839, 179] width 266 height 27
click at [824, 235] on div "Cái Bè - [GEOGRAPHIC_DATA]" at bounding box center [845, 243] width 279 height 20
click at [769, 291] on input "Chuyến" at bounding box center [837, 294] width 262 height 20
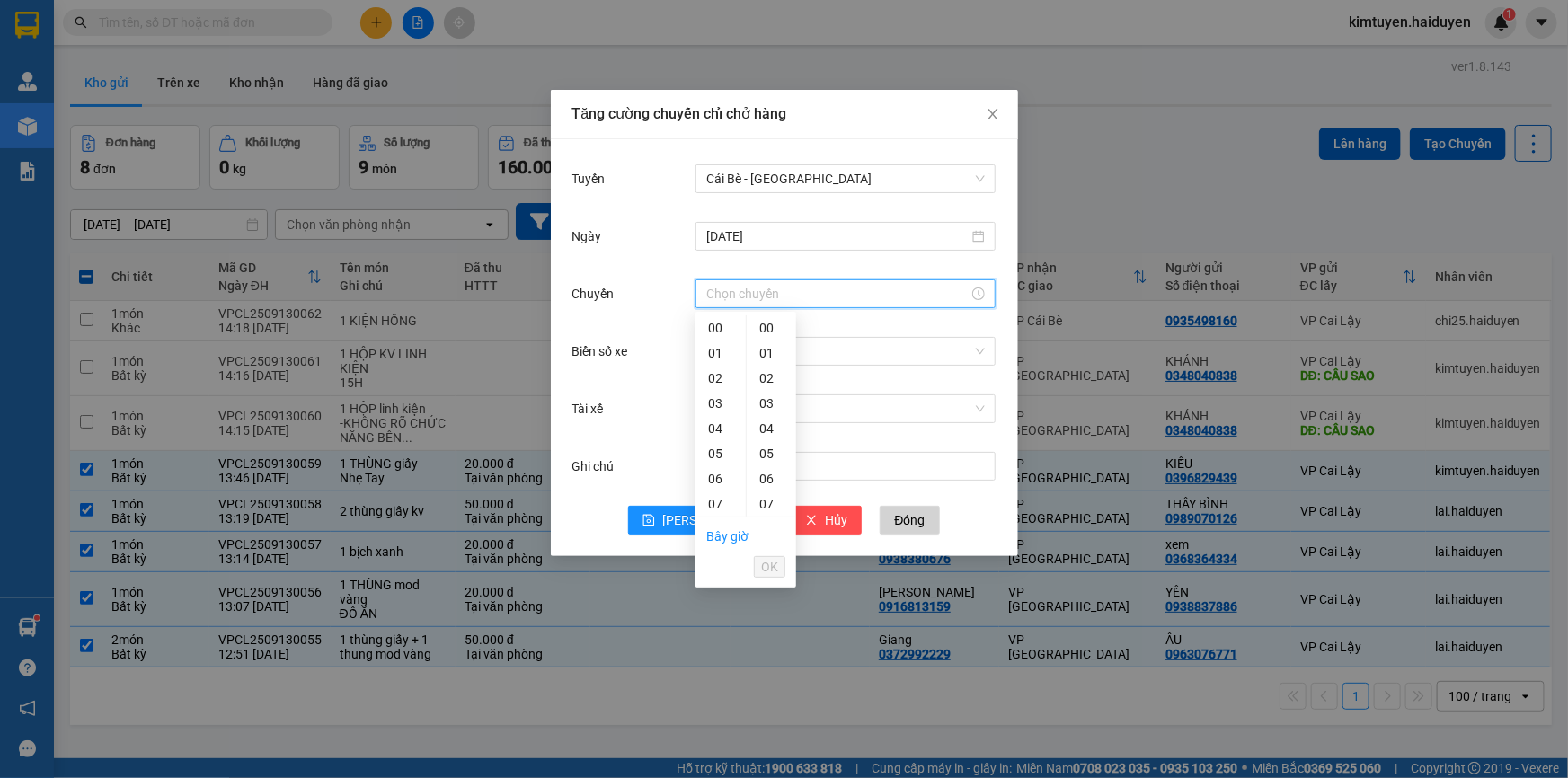
click at [715, 643] on div "13" at bounding box center [720, 655] width 50 height 25
type input "13:31"
click at [781, 563] on button "OK" at bounding box center [769, 567] width 32 height 22
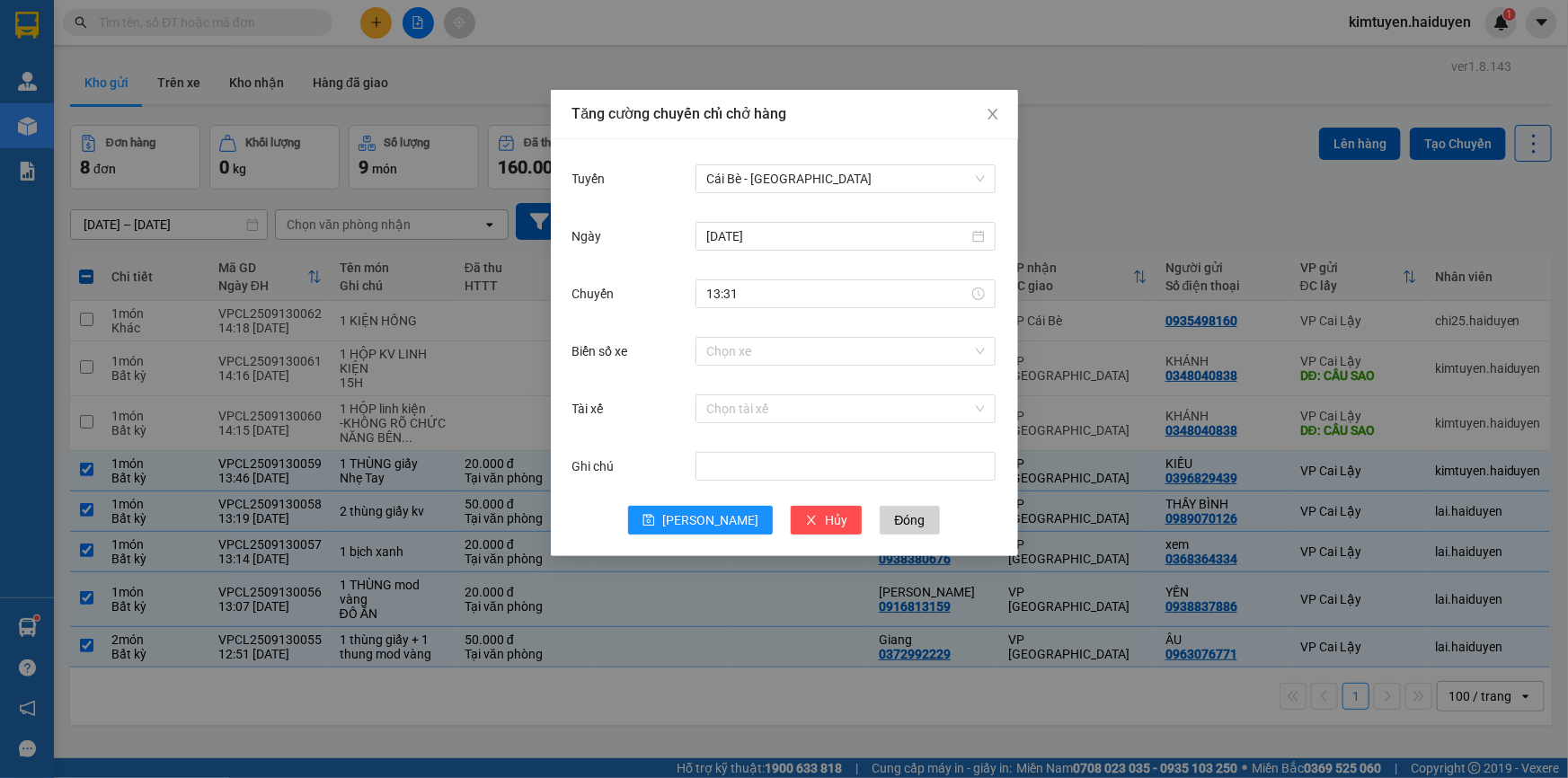
click at [767, 369] on div "Biển số xe Chọn xe" at bounding box center [784, 361] width 424 height 57
click at [770, 356] on input "Biển số xe" at bounding box center [839, 351] width 266 height 27
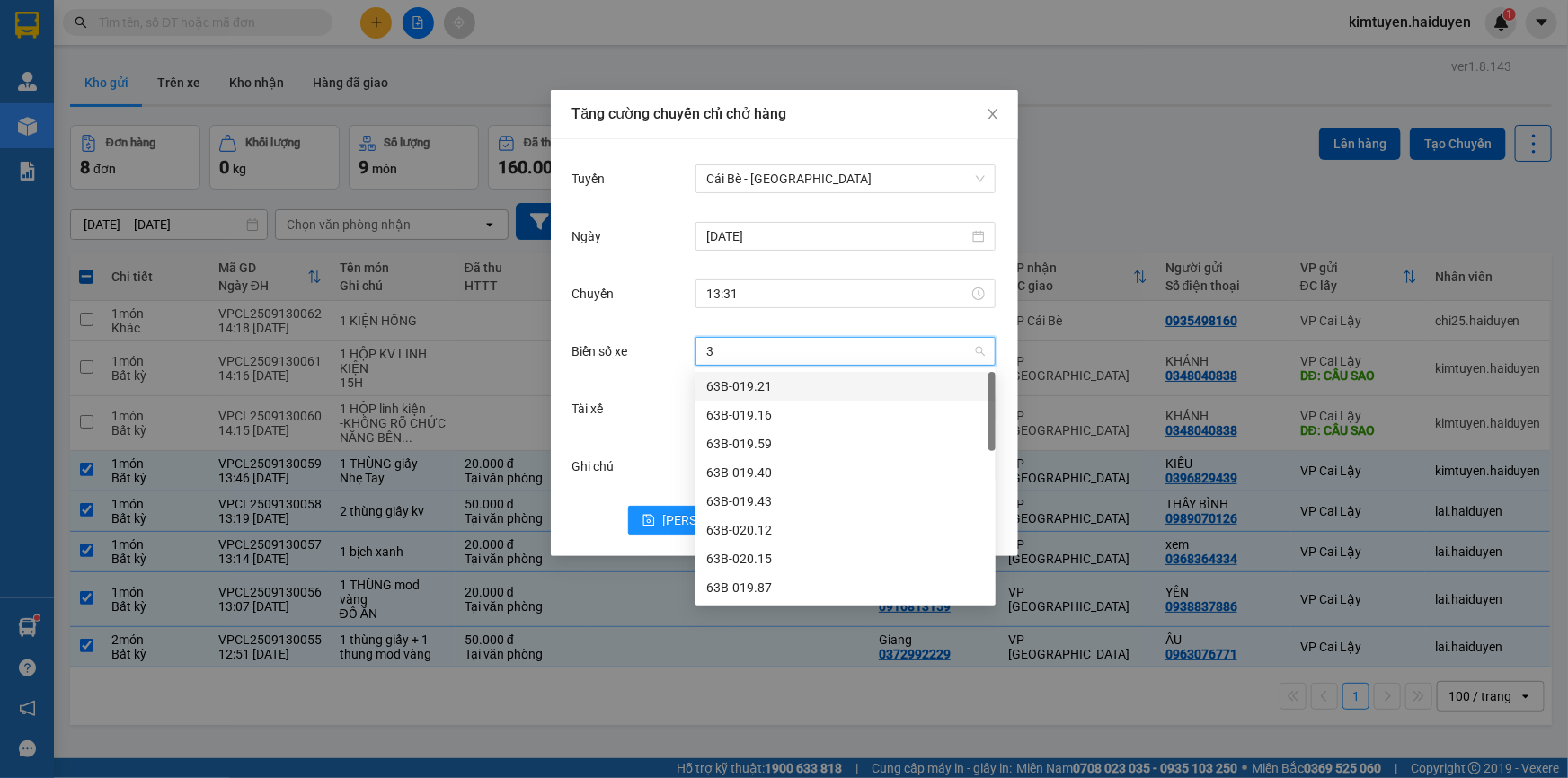
type input "31"
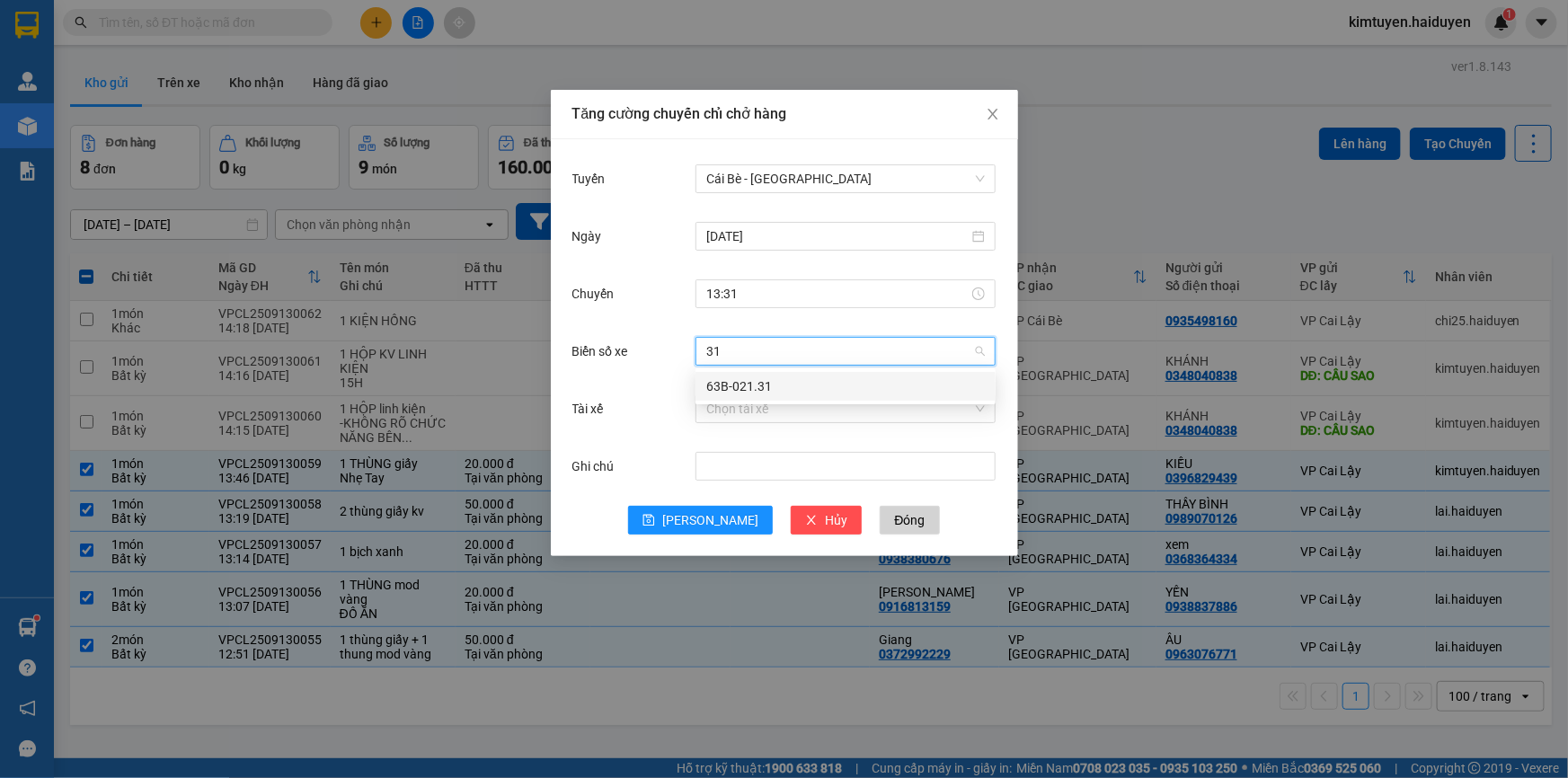
click at [756, 384] on div "63B-021.31" at bounding box center [845, 387] width 279 height 20
click at [746, 421] on div "Chọn tài xế" at bounding box center [845, 409] width 301 height 29
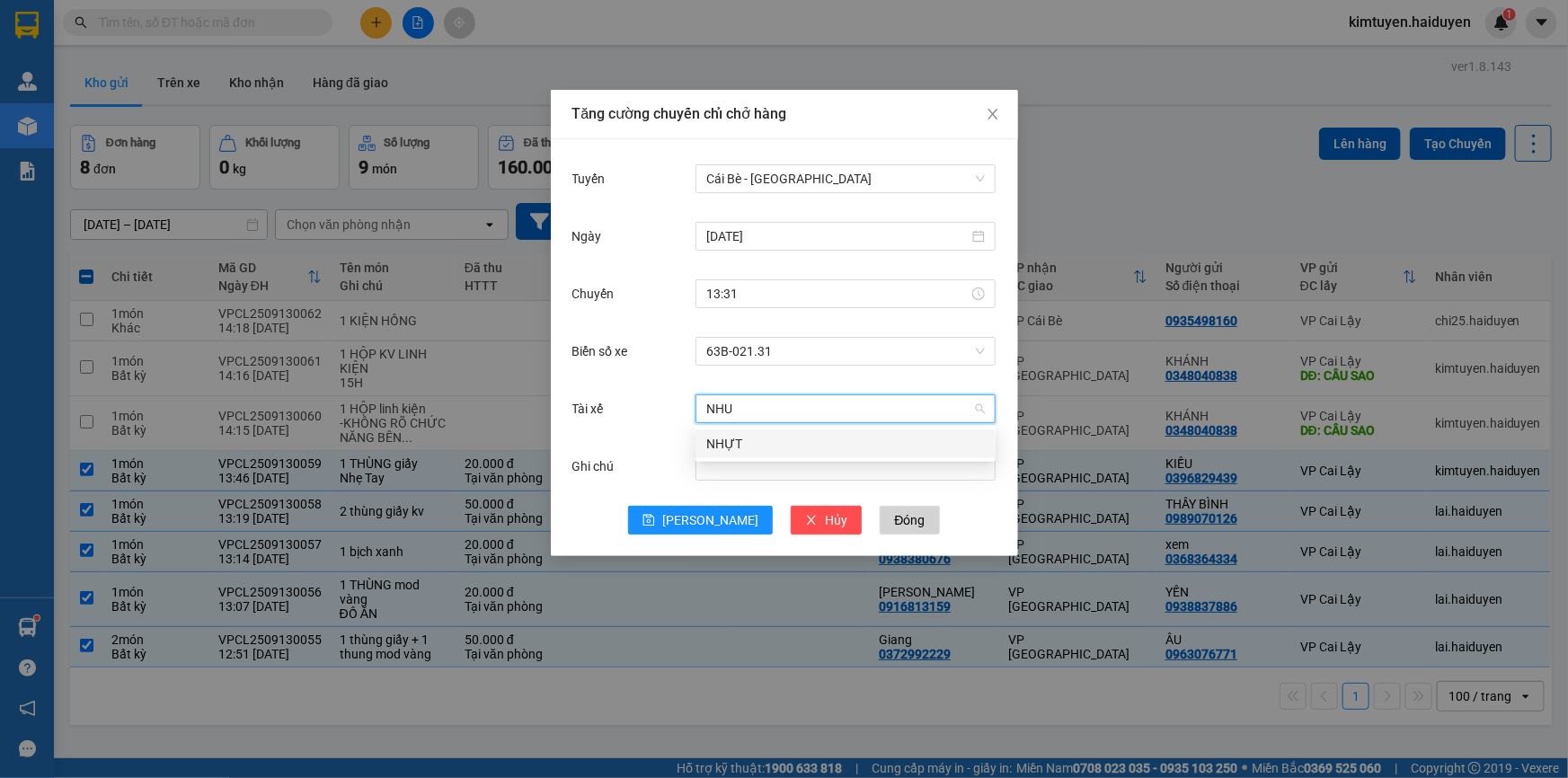
type input "NHUT"
click at [767, 429] on div "NHỰT" at bounding box center [845, 444] width 301 height 29
click at [718, 520] on span "[PERSON_NAME]" at bounding box center [710, 520] width 96 height 20
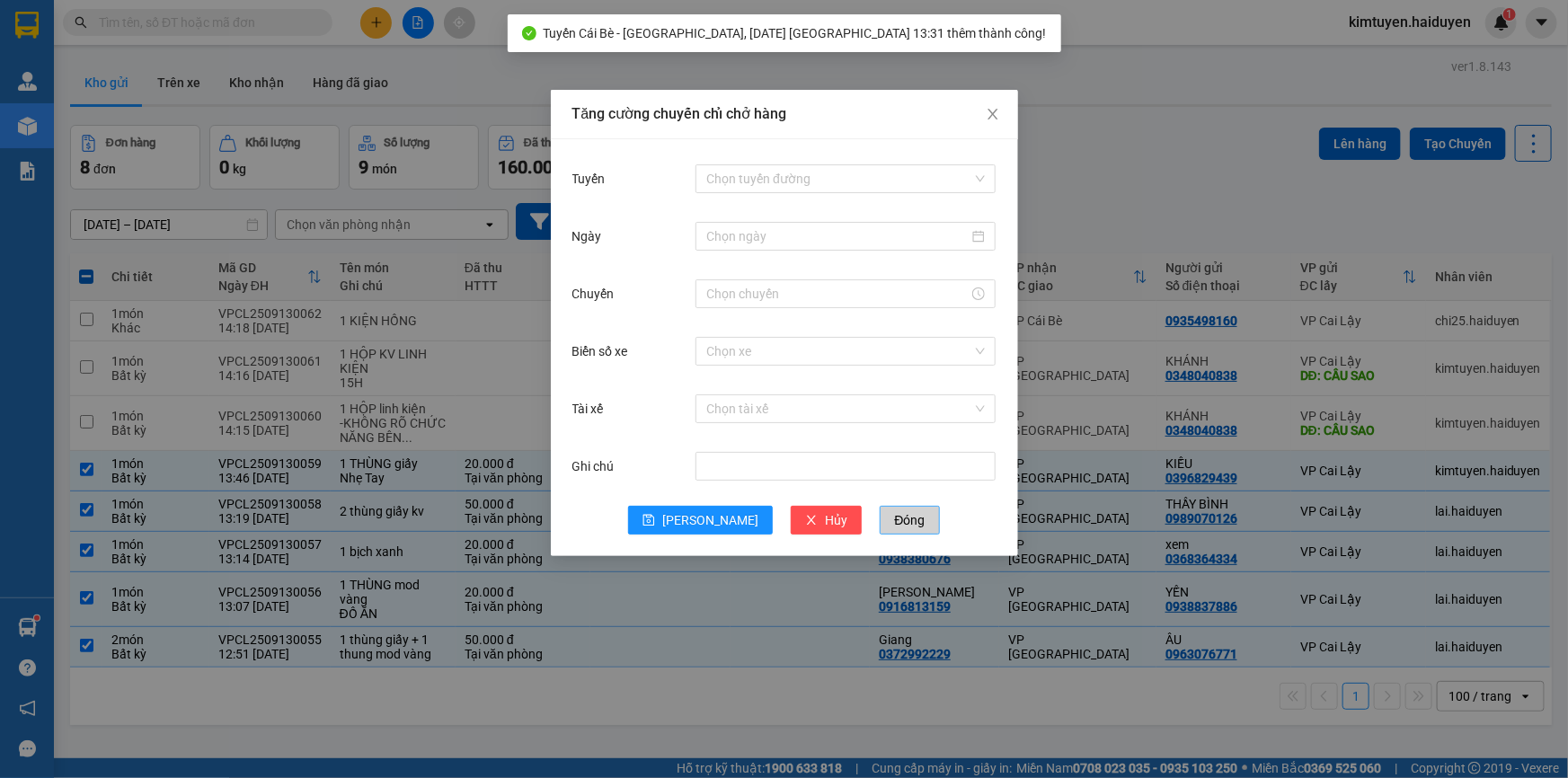
click at [894, 521] on span "Đóng" at bounding box center [910, 520] width 31 height 20
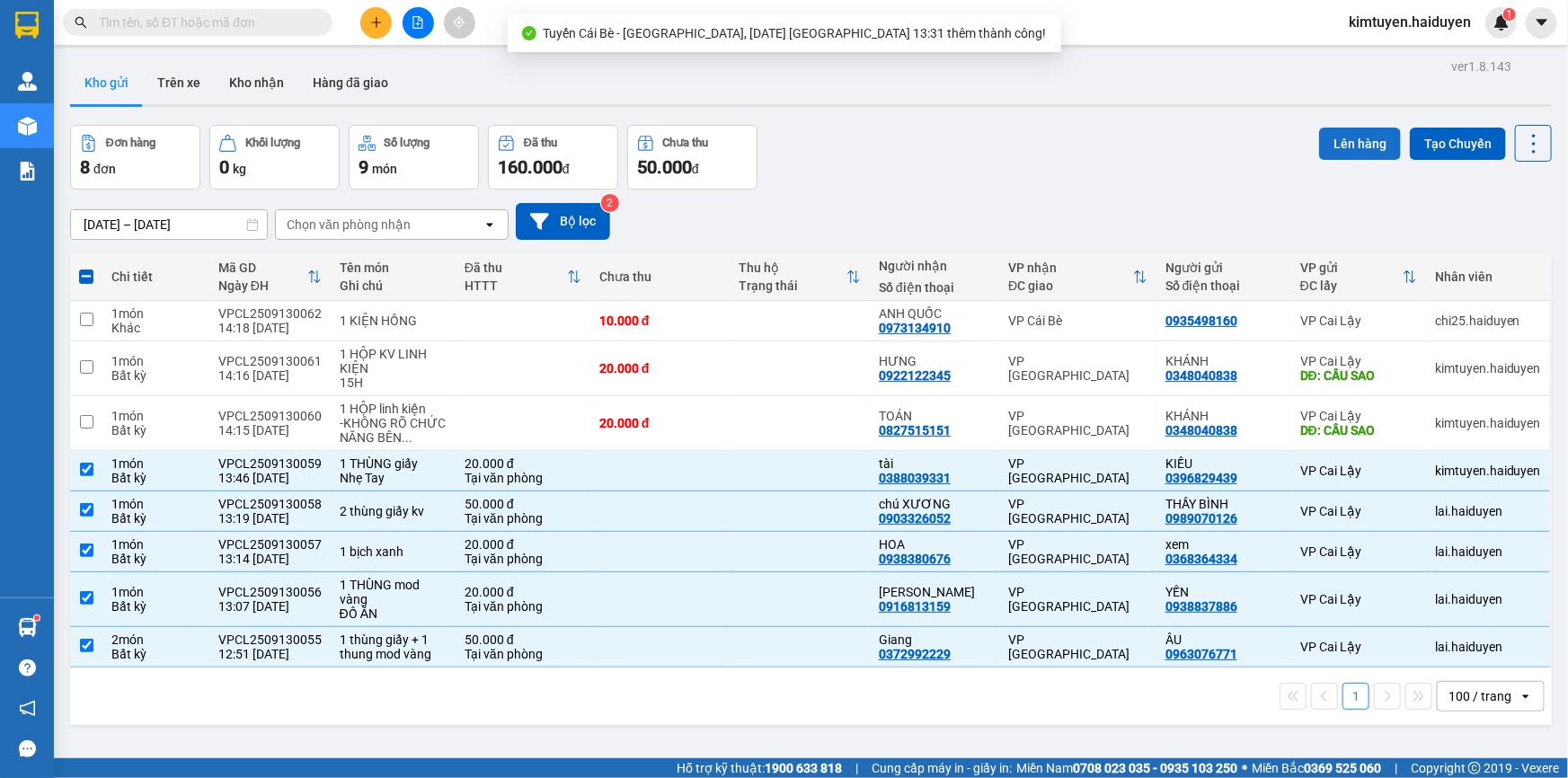
click at [1336, 148] on button "Lên hàng" at bounding box center [1360, 144] width 82 height 33
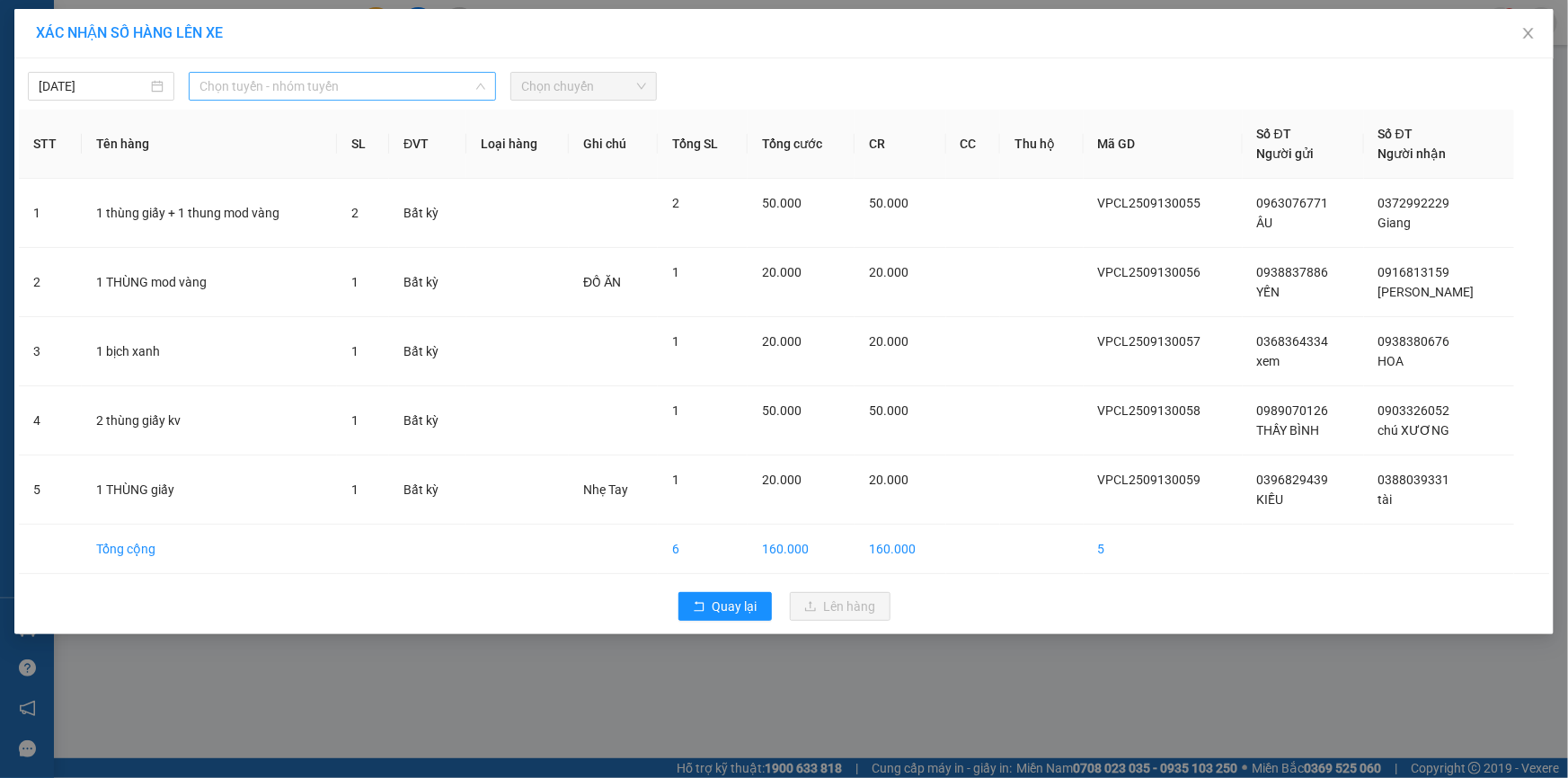
click at [341, 88] on span "Chọn tuyến - nhóm tuyến" at bounding box center [342, 86] width 286 height 27
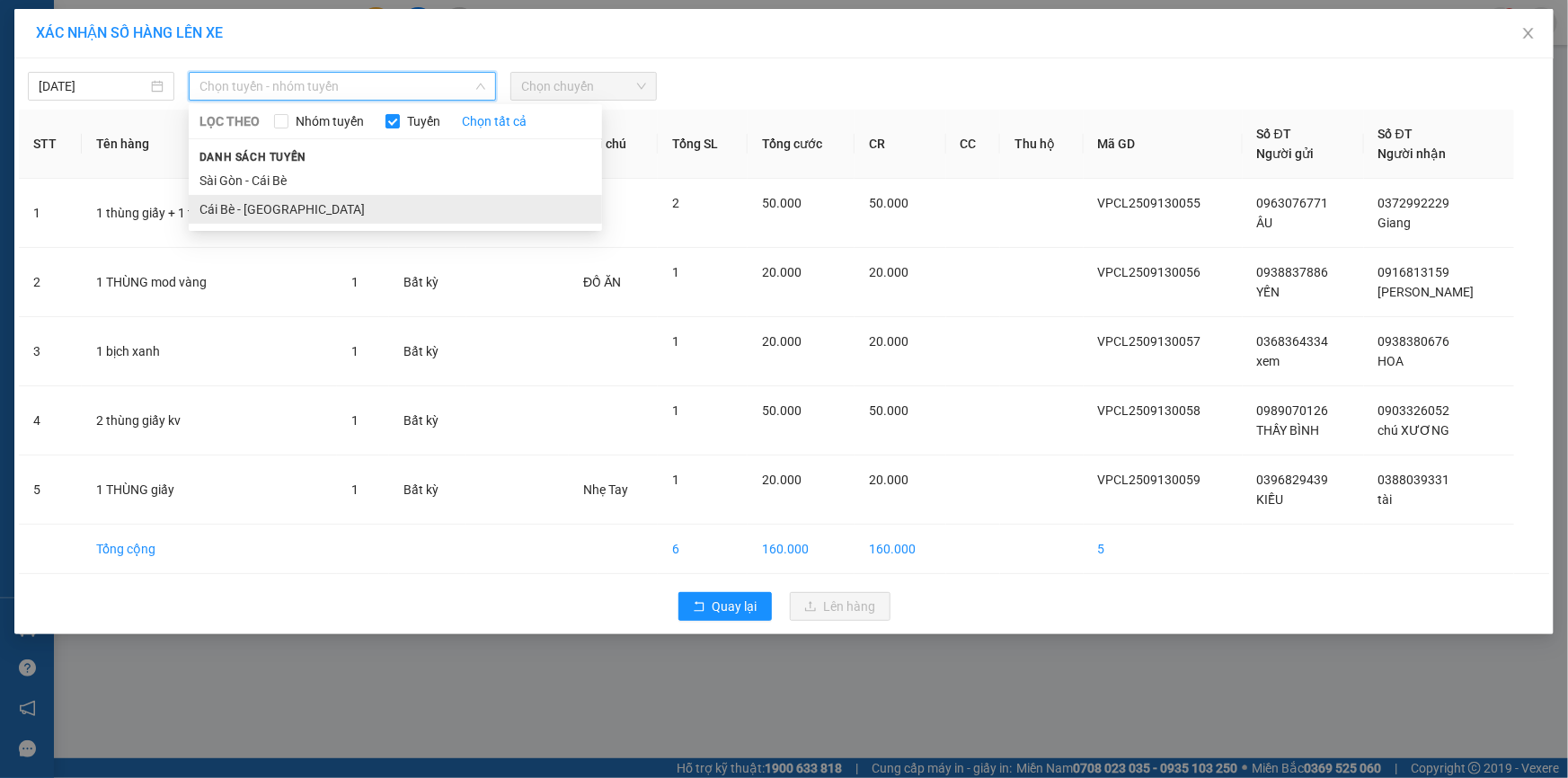
click at [283, 208] on li "Cái Bè - [GEOGRAPHIC_DATA]" at bounding box center [395, 210] width 413 height 29
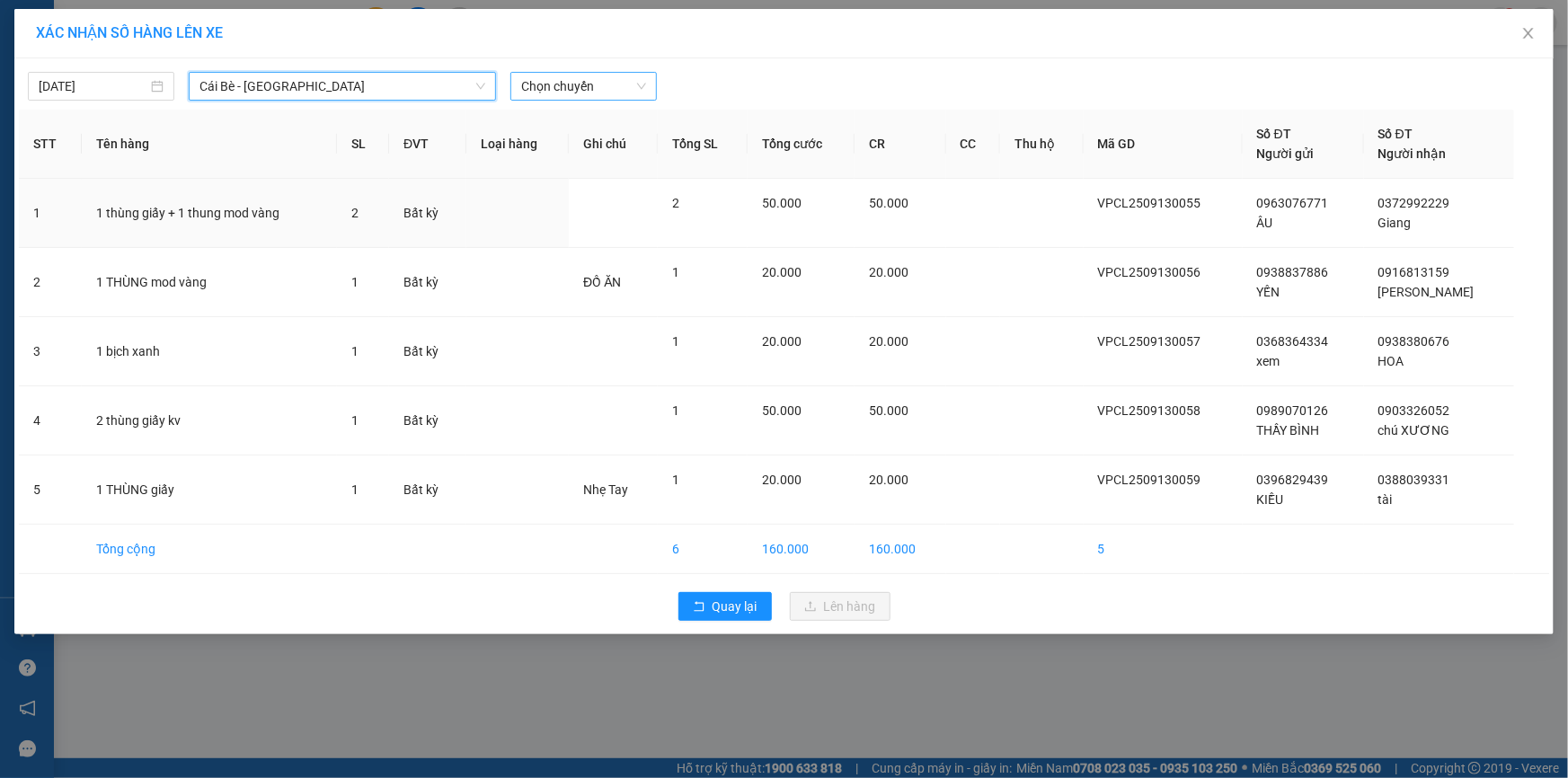
click at [551, 88] on span "Chọn chuyến" at bounding box center [584, 86] width 125 height 27
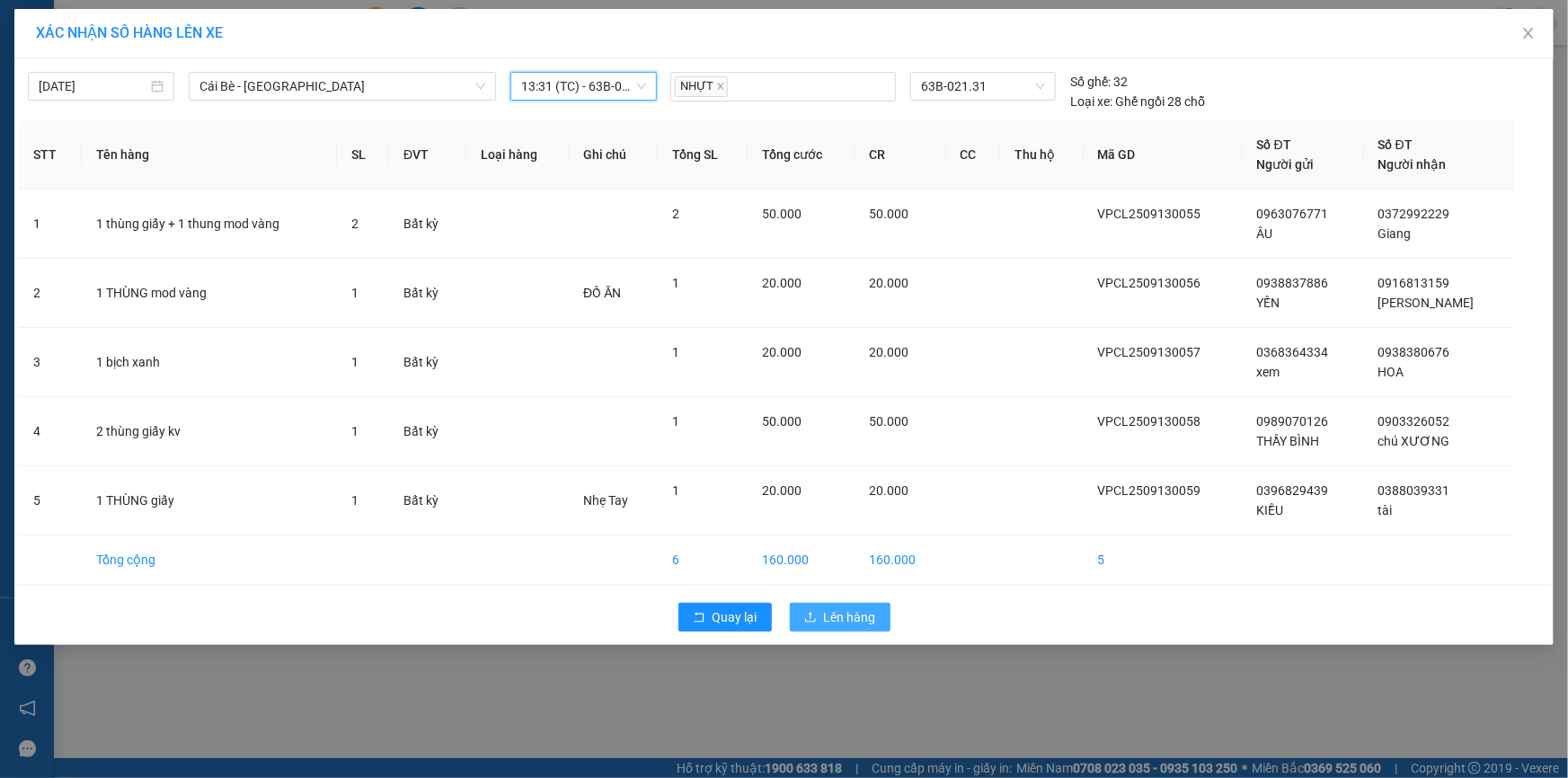
click at [873, 623] on span "Lên hàng" at bounding box center [850, 617] width 52 height 20
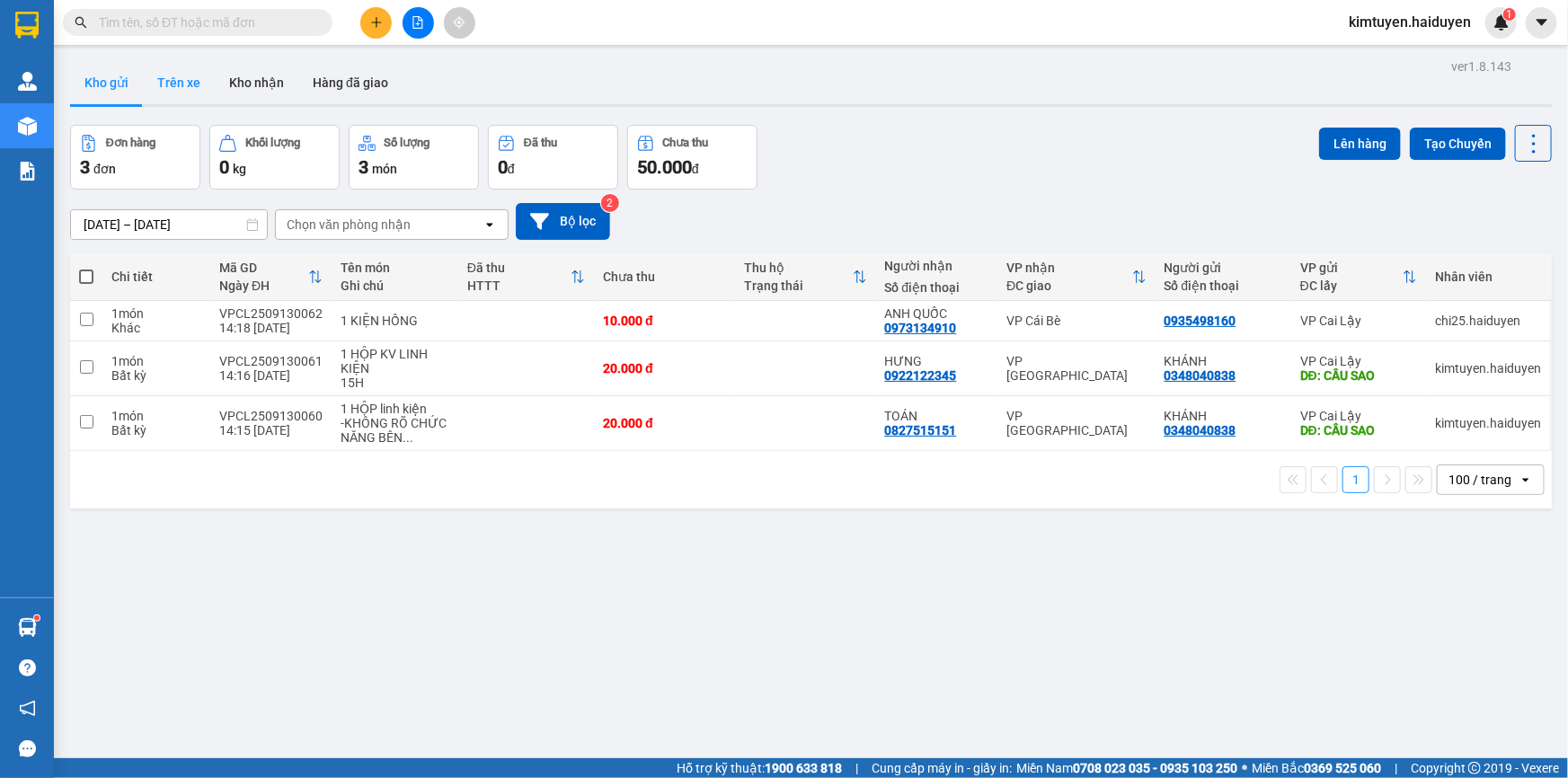
click at [172, 81] on button "Trên xe" at bounding box center [178, 83] width 72 height 44
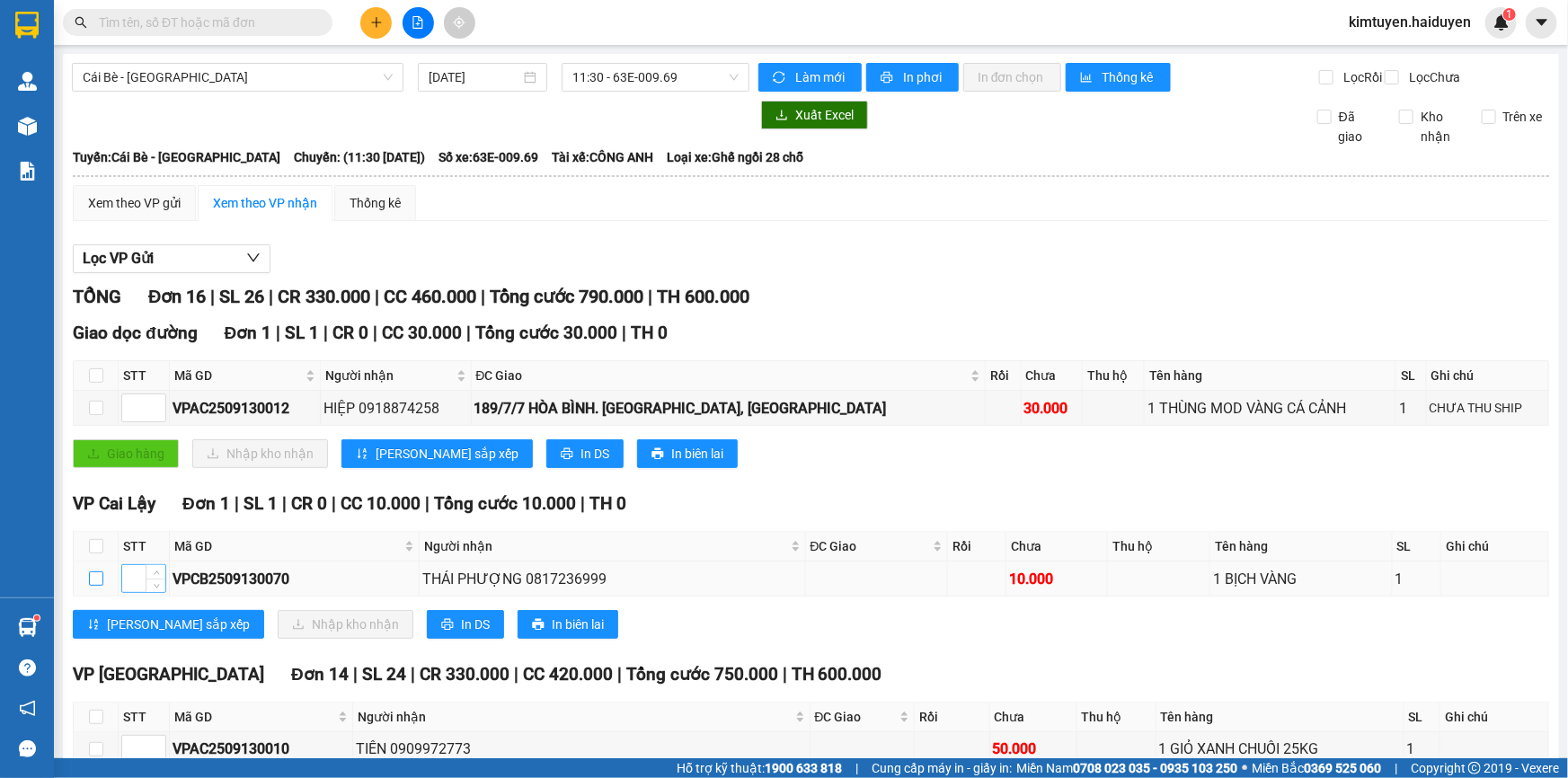
drag, startPoint x: 95, startPoint y: 596, endPoint x: 141, endPoint y: 603, distance: 46.5
click at [96, 586] on input "checkbox" at bounding box center [96, 579] width 15 height 15
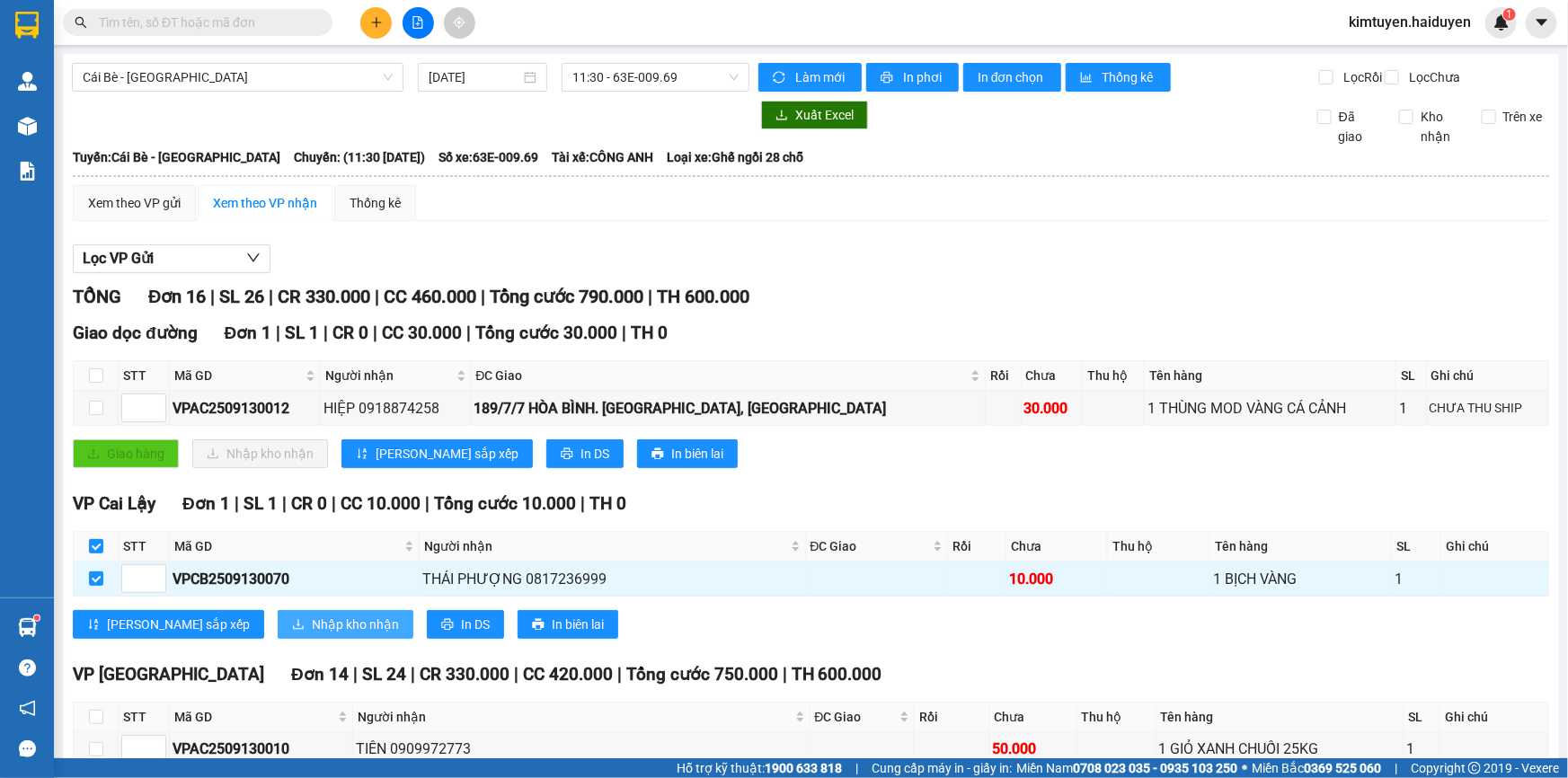
click at [278, 638] on button "Nhập kho nhận" at bounding box center [345, 625] width 135 height 29
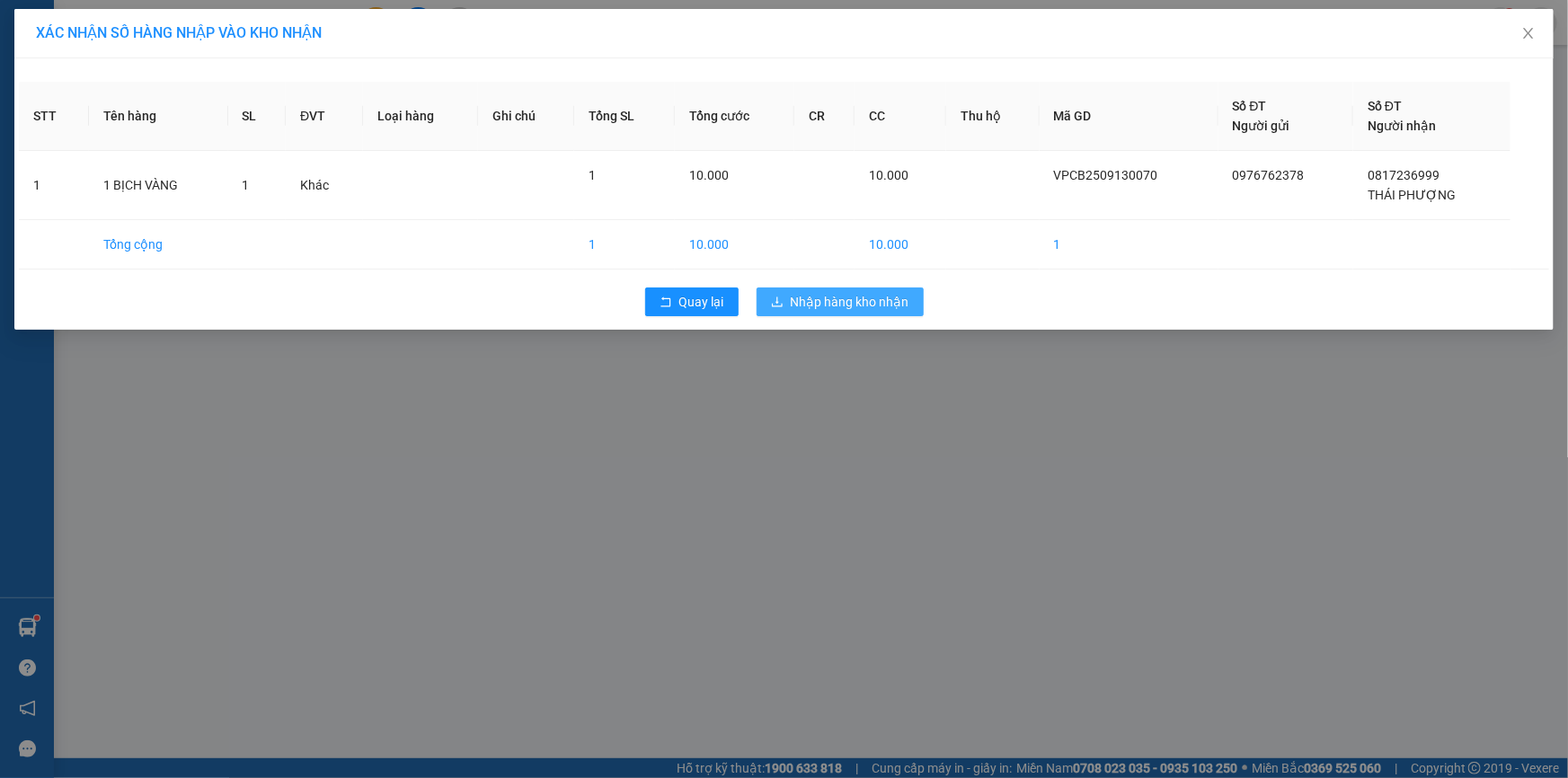
click at [865, 295] on span "Nhập hàng kho nhận" at bounding box center [850, 302] width 119 height 20
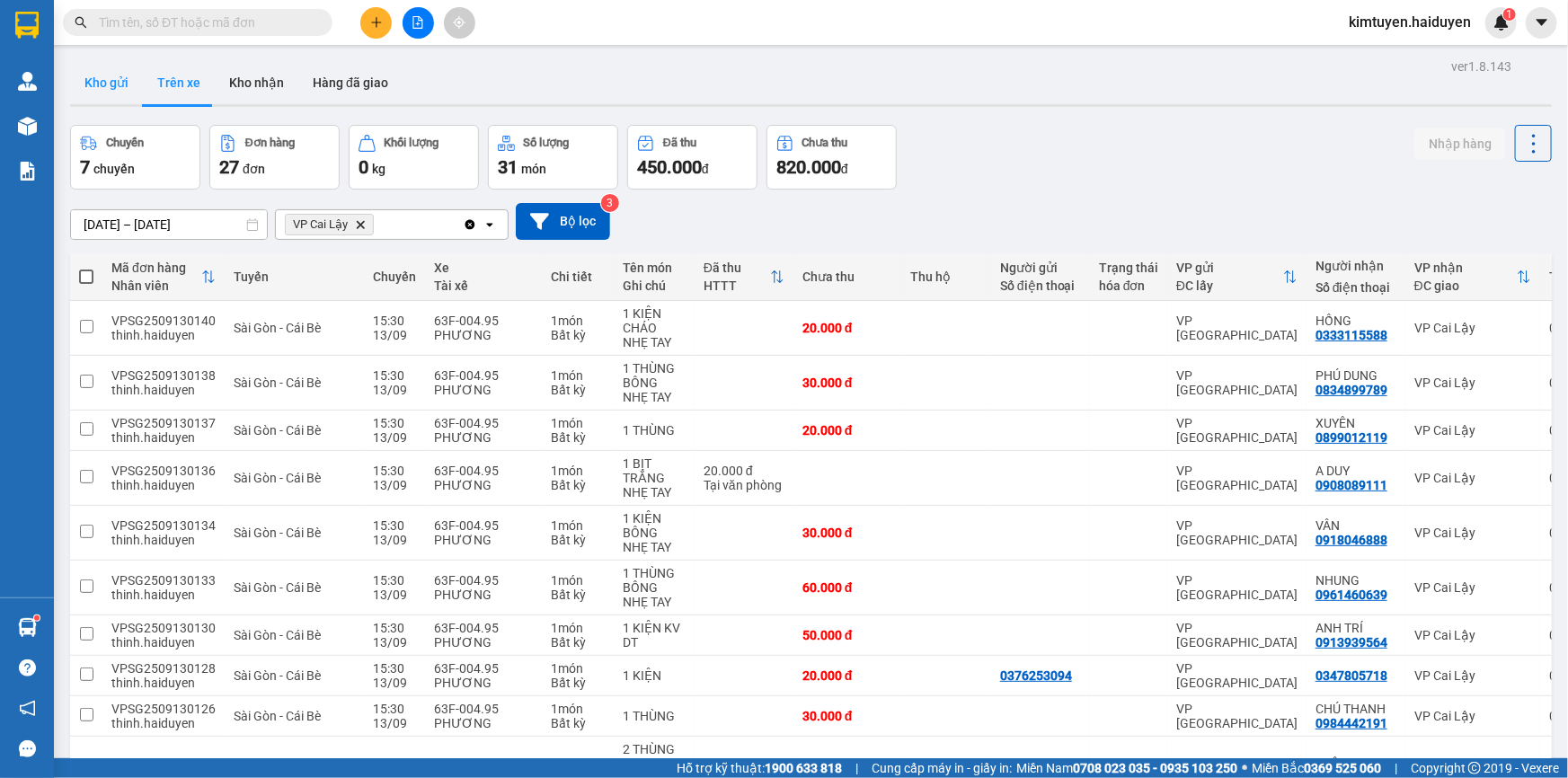
click at [106, 90] on button "Kho gửi" at bounding box center [106, 83] width 73 height 44
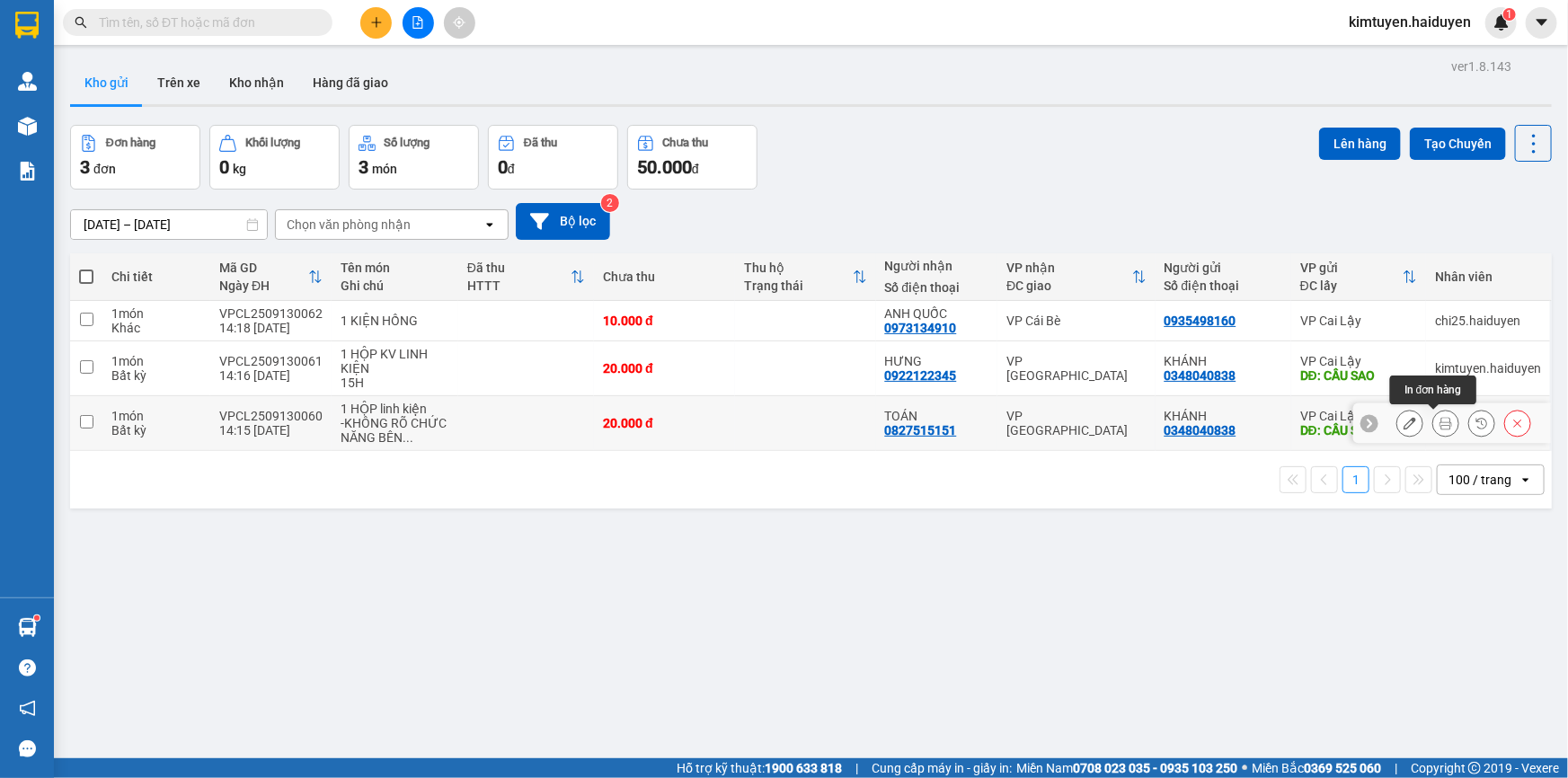
click at [1441, 423] on button at bounding box center [1446, 423] width 25 height 32
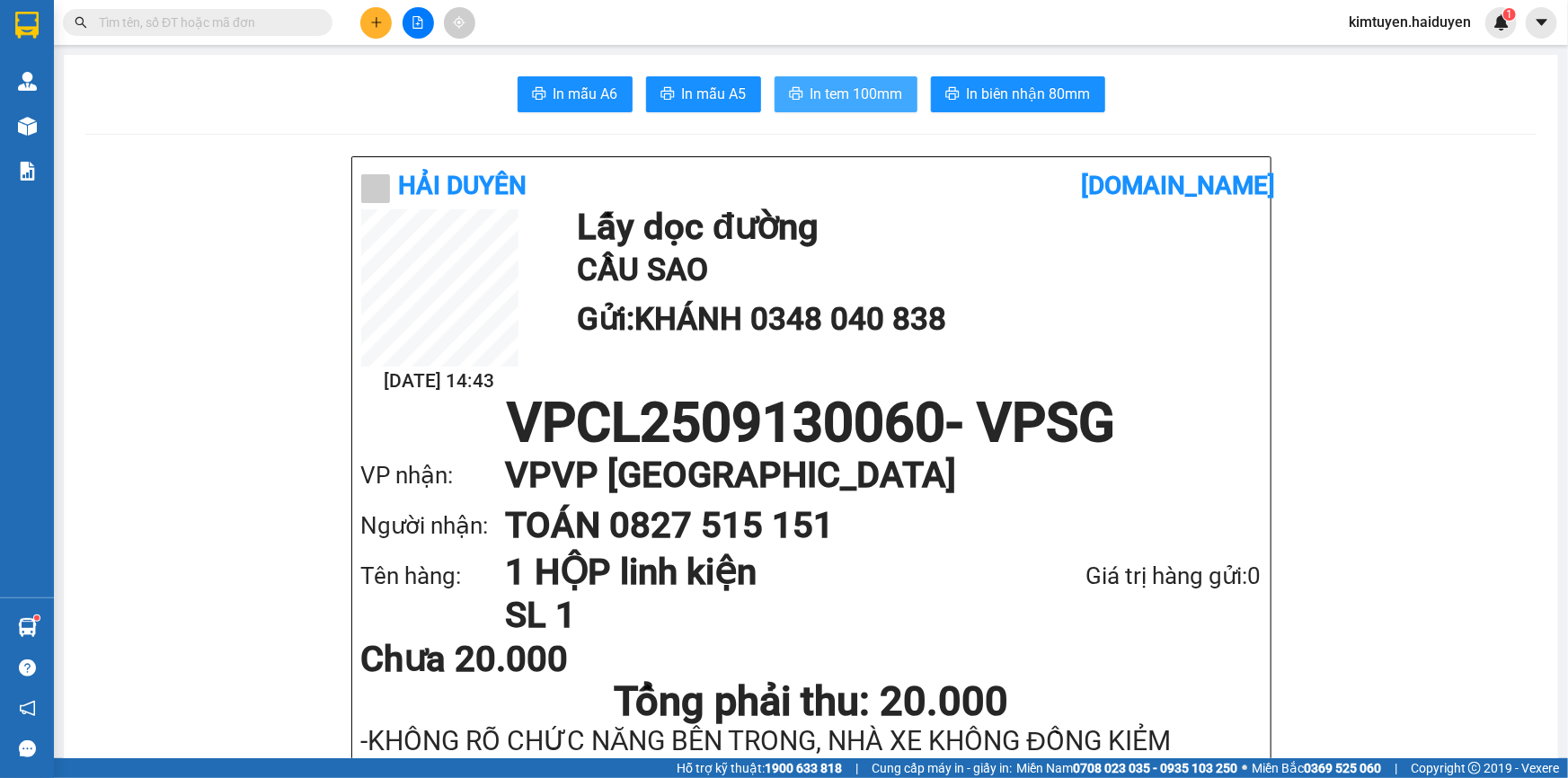
click at [823, 103] on span "In tem 100mm" at bounding box center [857, 94] width 93 height 23
click at [366, 18] on button at bounding box center [376, 23] width 32 height 32
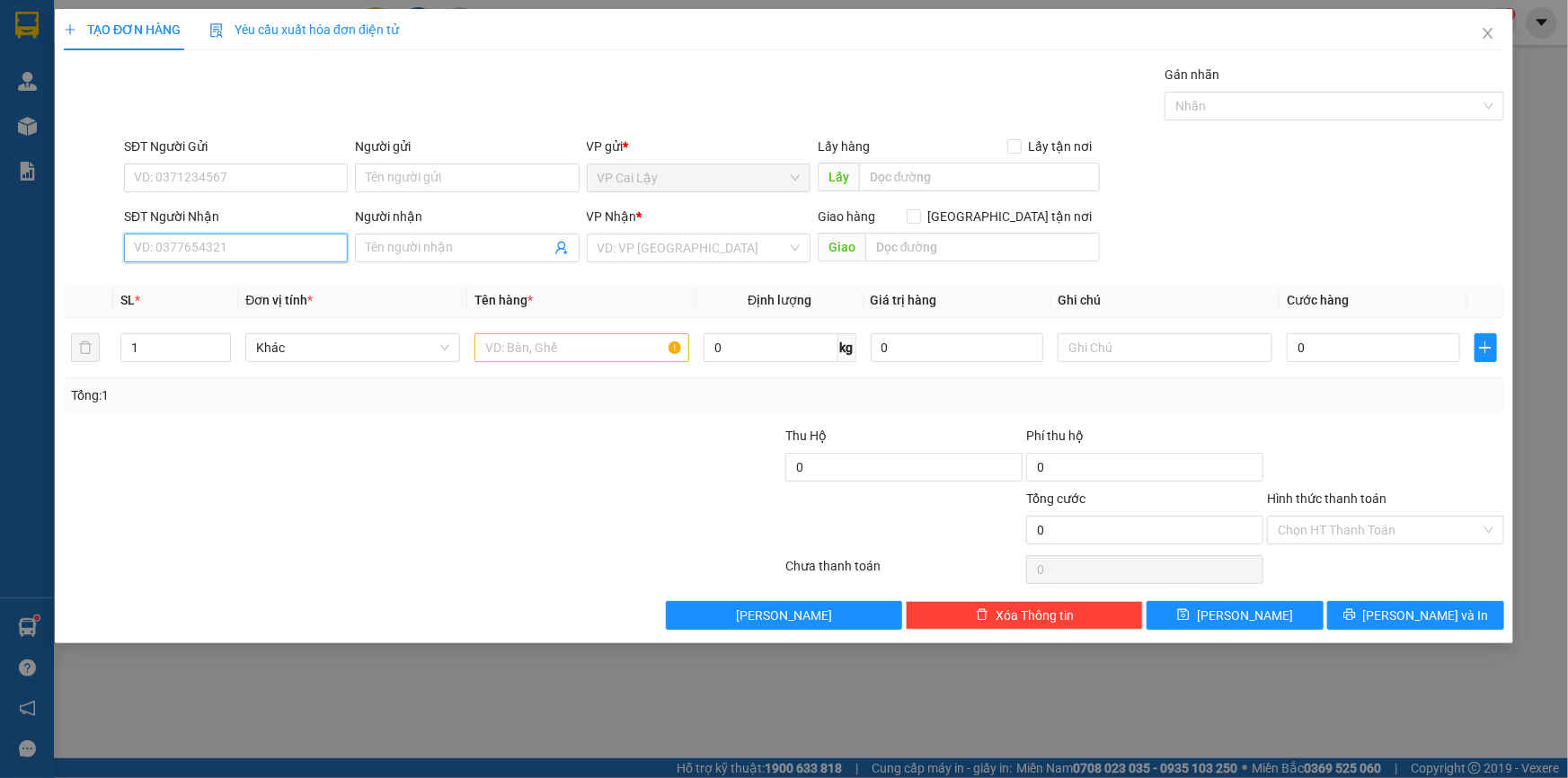
click at [192, 251] on input "SĐT Người Nhận" at bounding box center [236, 248] width 223 height 29
type input "0946001155"
click at [185, 285] on div "0946001155 - HUYỀN" at bounding box center [235, 284] width 202 height 20
type input "HUYỀN"
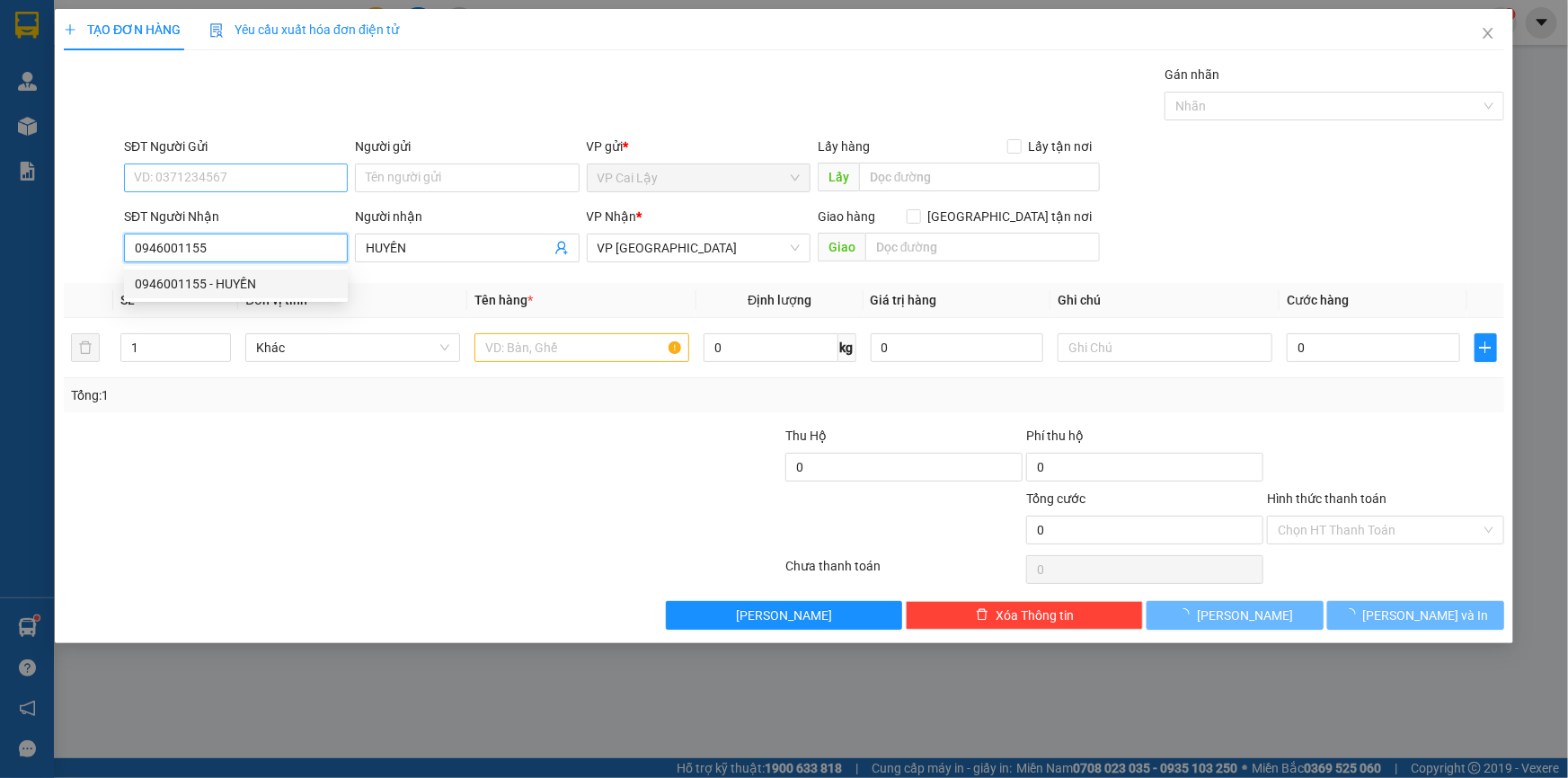
type input "30.000"
type input "0946001155"
click at [233, 177] on input "SĐT Người Gửi" at bounding box center [236, 178] width 223 height 29
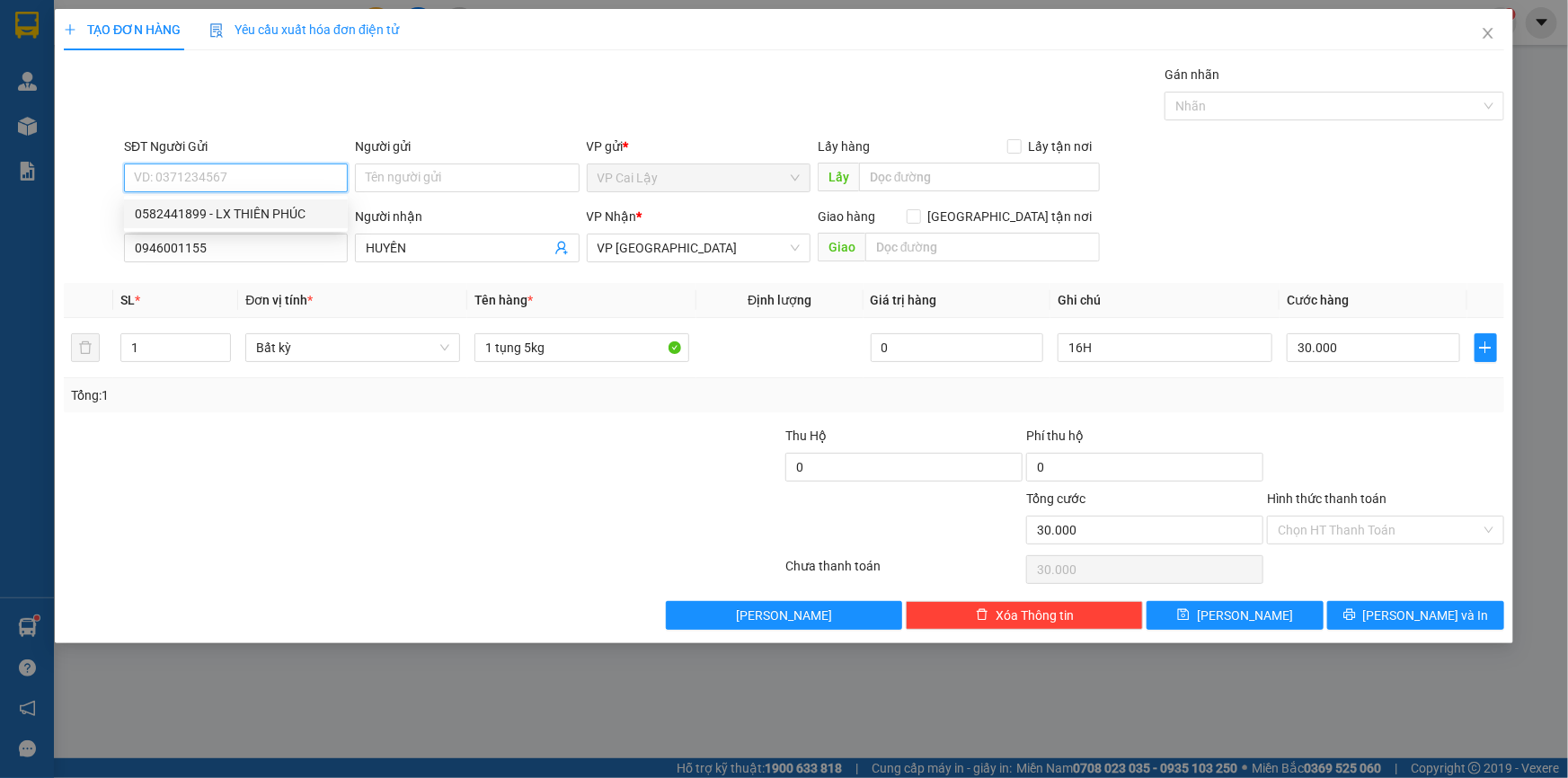
click at [259, 215] on div "0582441899 - LX THIÊN PHÚC" at bounding box center [235, 214] width 202 height 20
type input "0582441899"
type input "LX THIÊN PHÚC"
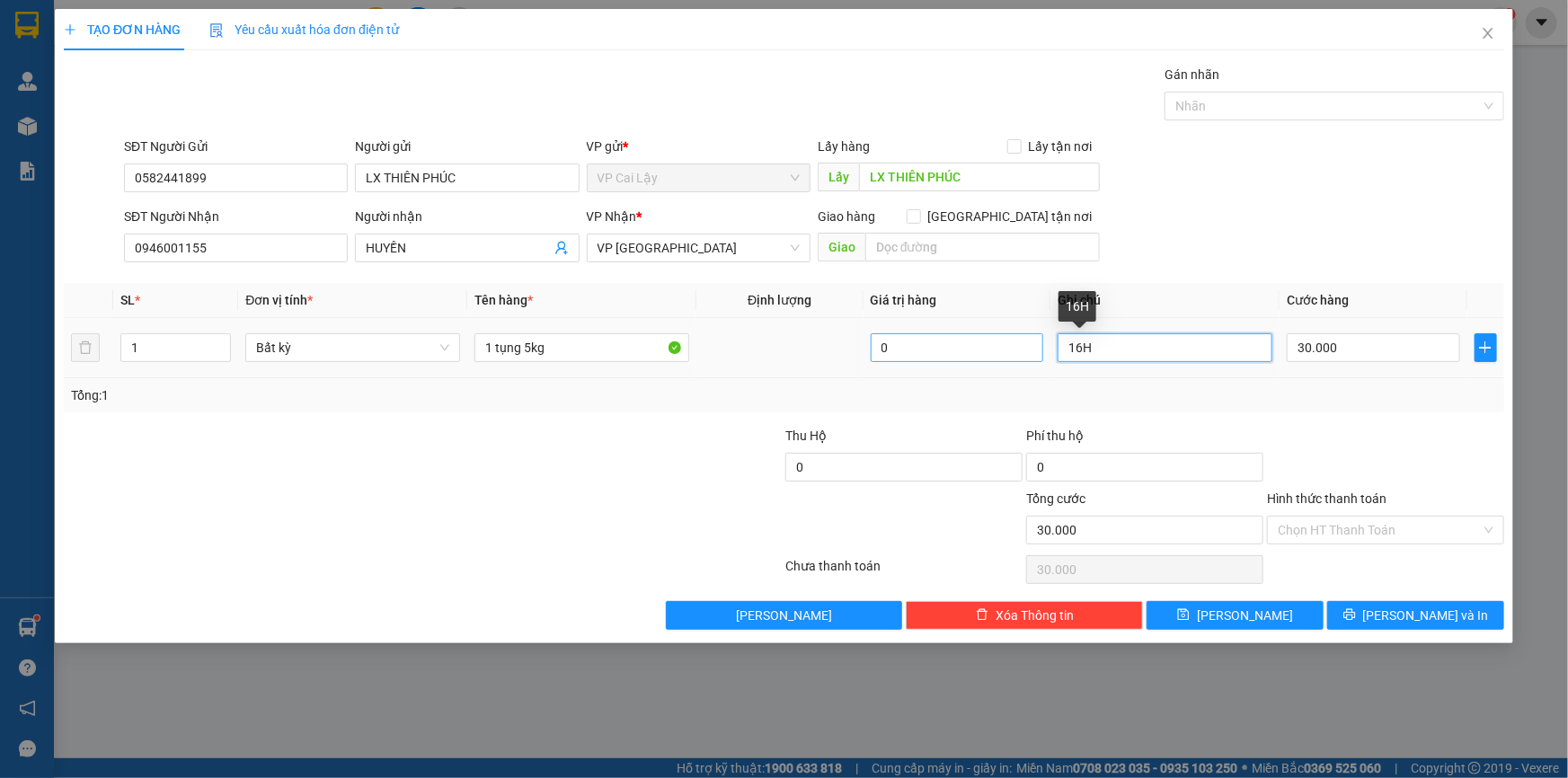
drag, startPoint x: 1117, startPoint y: 344, endPoint x: 1019, endPoint y: 352, distance: 98.3
click at [1019, 352] on tr "1 Bất kỳ 1 tụng 5kg 0 16H 30.000" at bounding box center [784, 348] width 1441 height 60
type input "15h"
click at [1401, 354] on input "30.000" at bounding box center [1373, 348] width 173 height 29
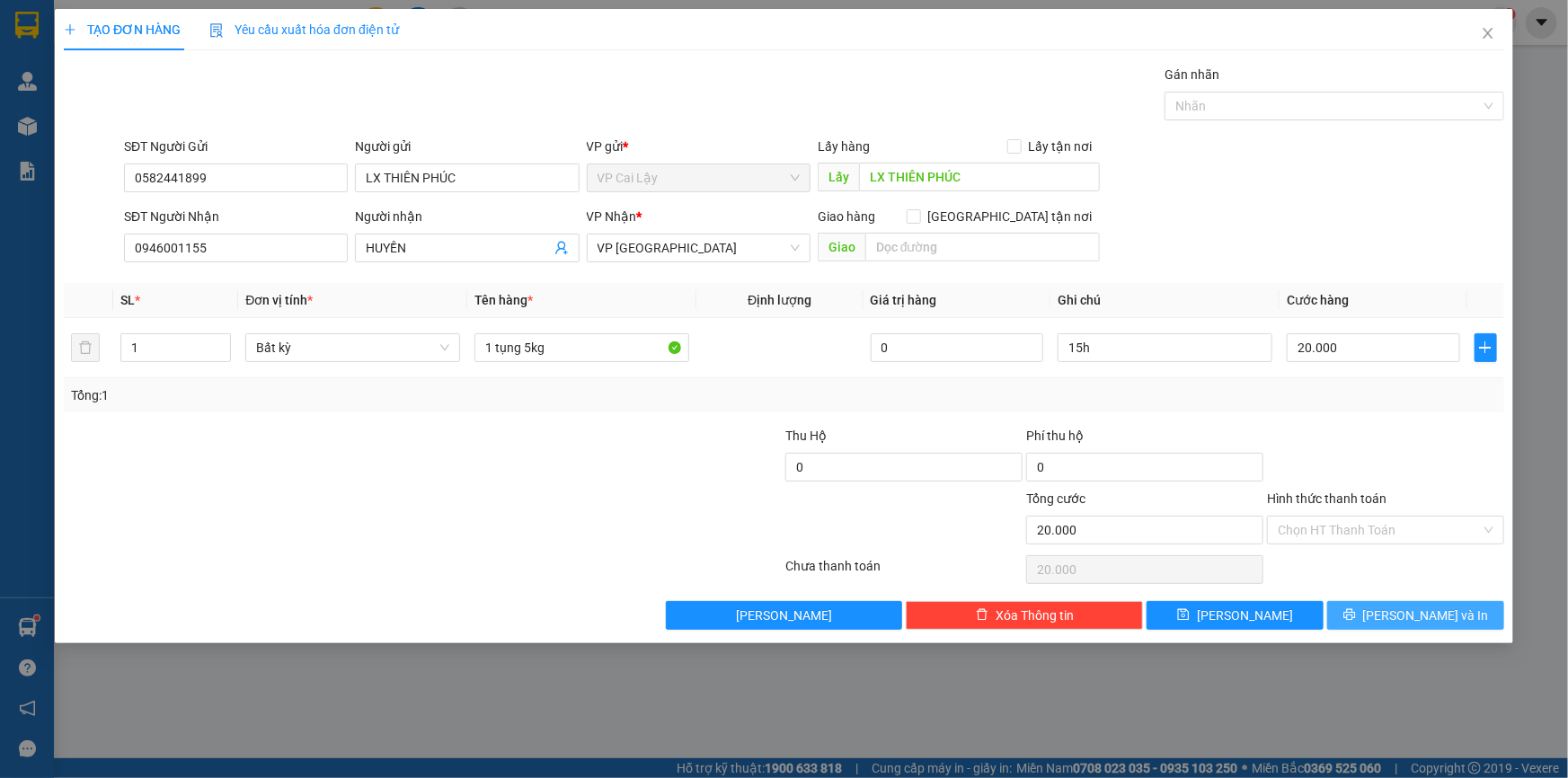
click at [1407, 606] on span "[PERSON_NAME] và In" at bounding box center [1426, 616] width 126 height 20
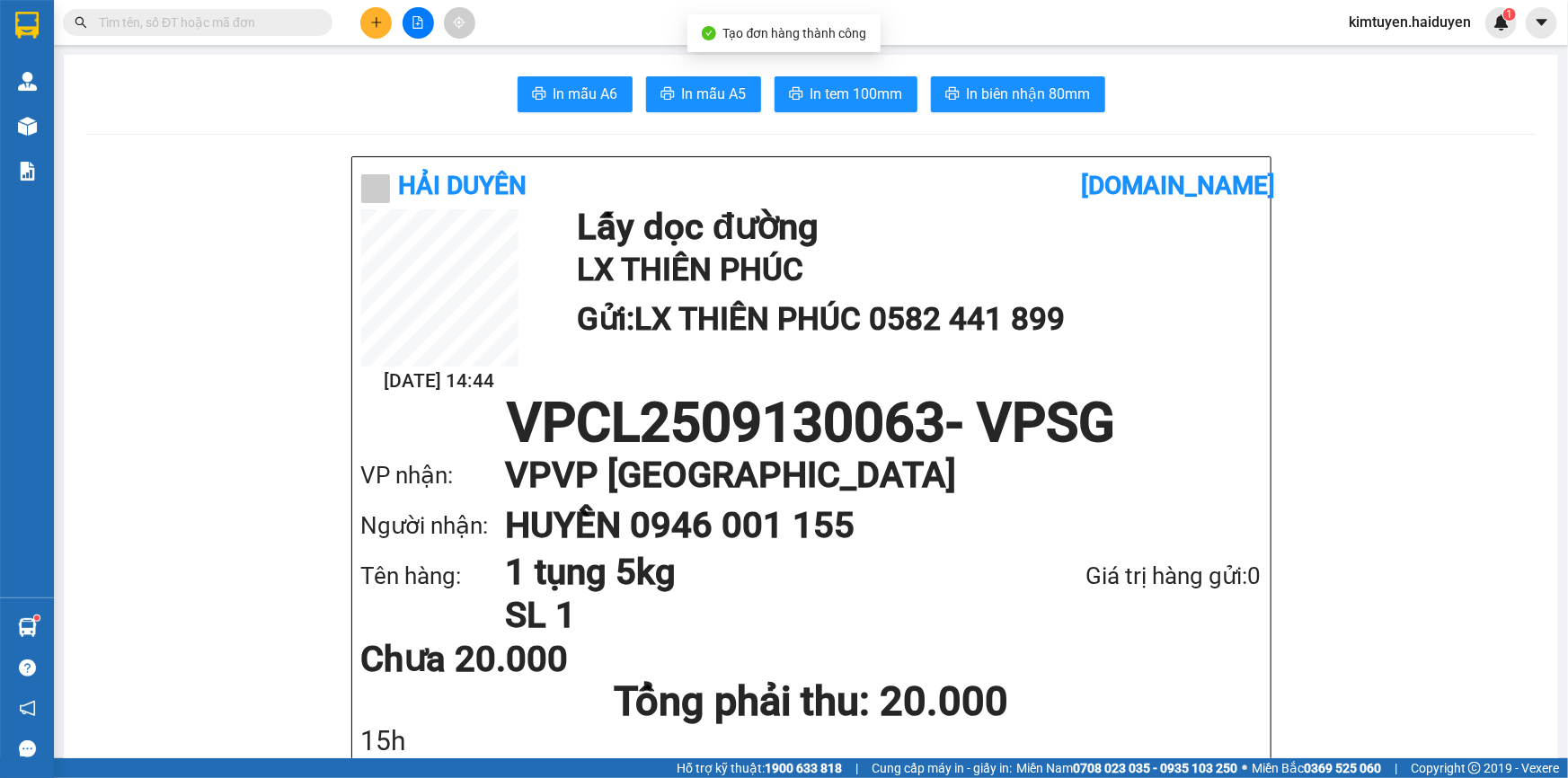
click at [828, 90] on span "In tem 100mm" at bounding box center [857, 94] width 93 height 23
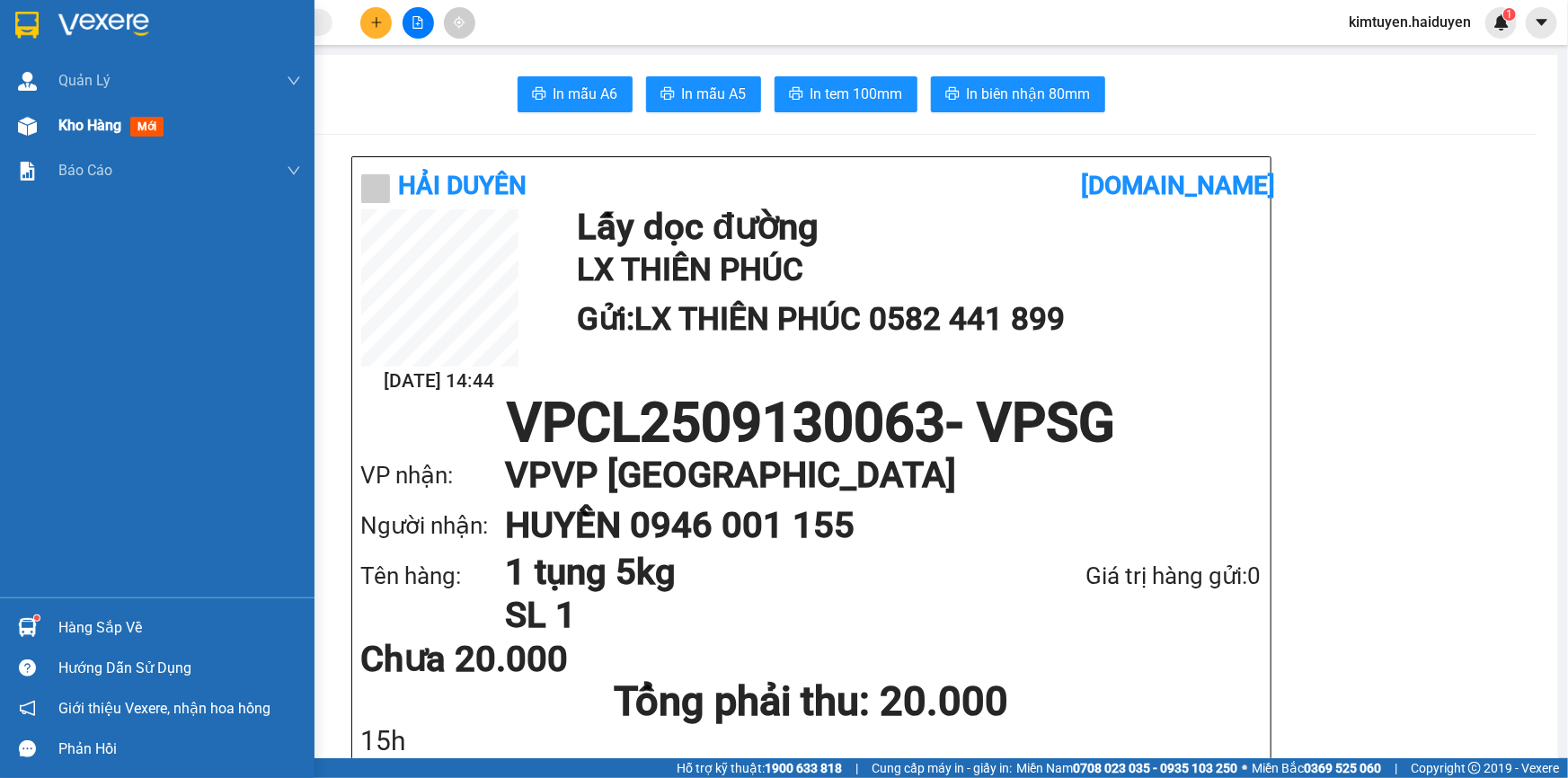
click at [55, 132] on div "Kho hàng mới" at bounding box center [157, 125] width 314 height 44
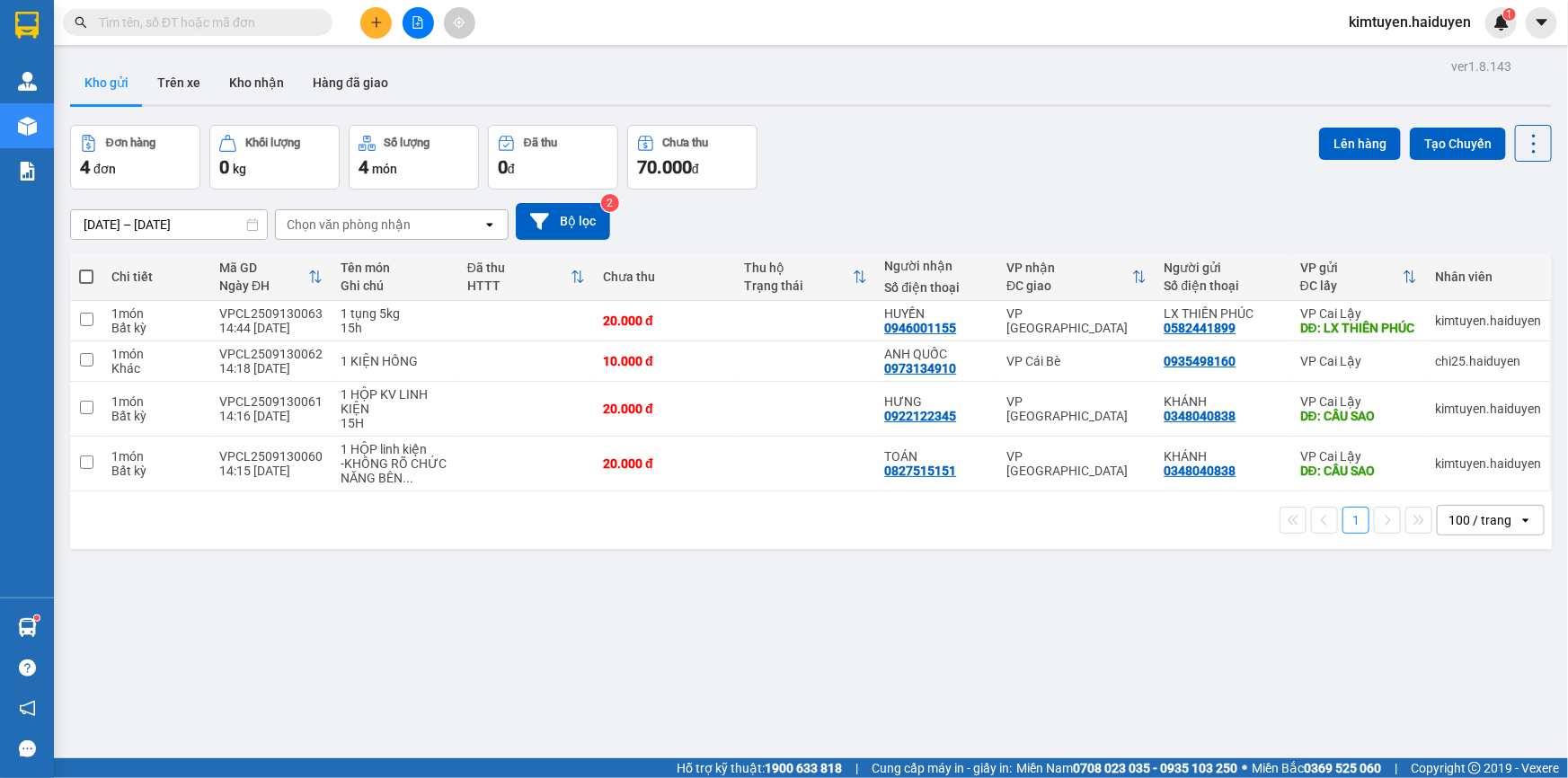
click at [145, 20] on input "text" at bounding box center [205, 23] width 212 height 20
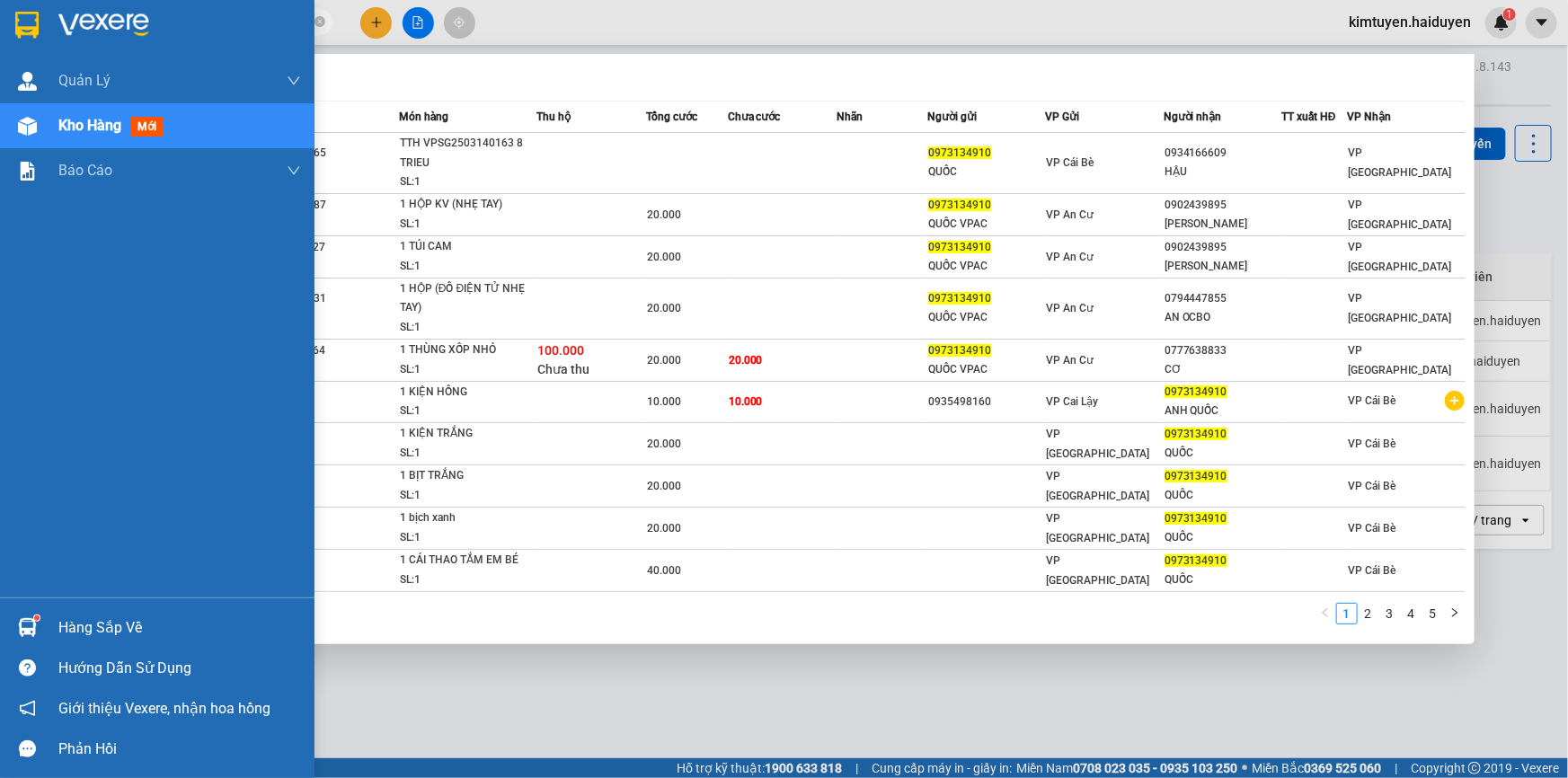
drag, startPoint x: 202, startPoint y: 26, endPoint x: 0, endPoint y: 44, distance: 202.8
click at [0, 44] on section "Kết quả tìm kiếm ( 49 ) Bộ lọc Mã ĐH Trạng thái Món hàng Thu hộ Tổng cước Chưa …" at bounding box center [784, 389] width 1568 height 778
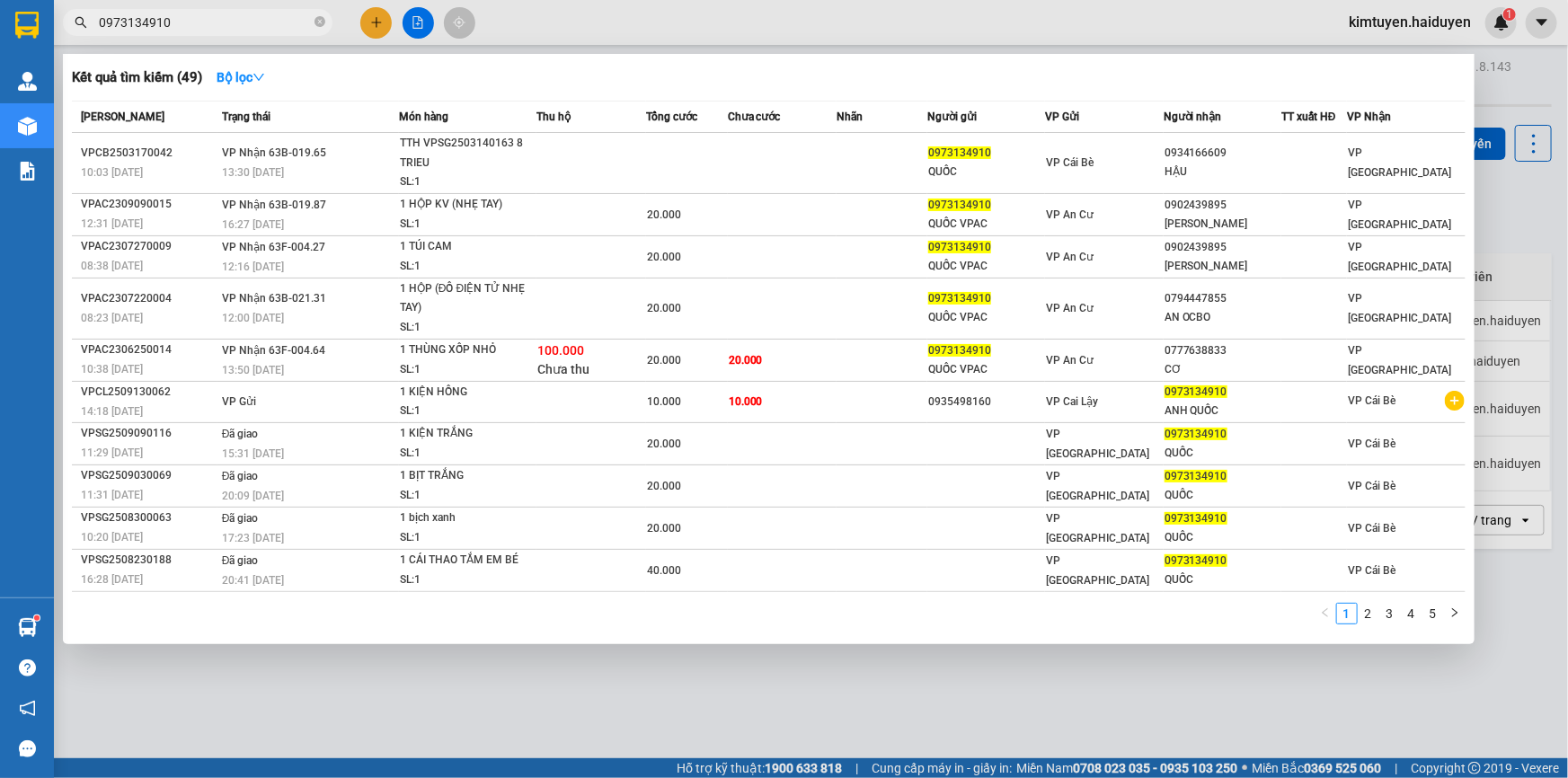
type input "0"
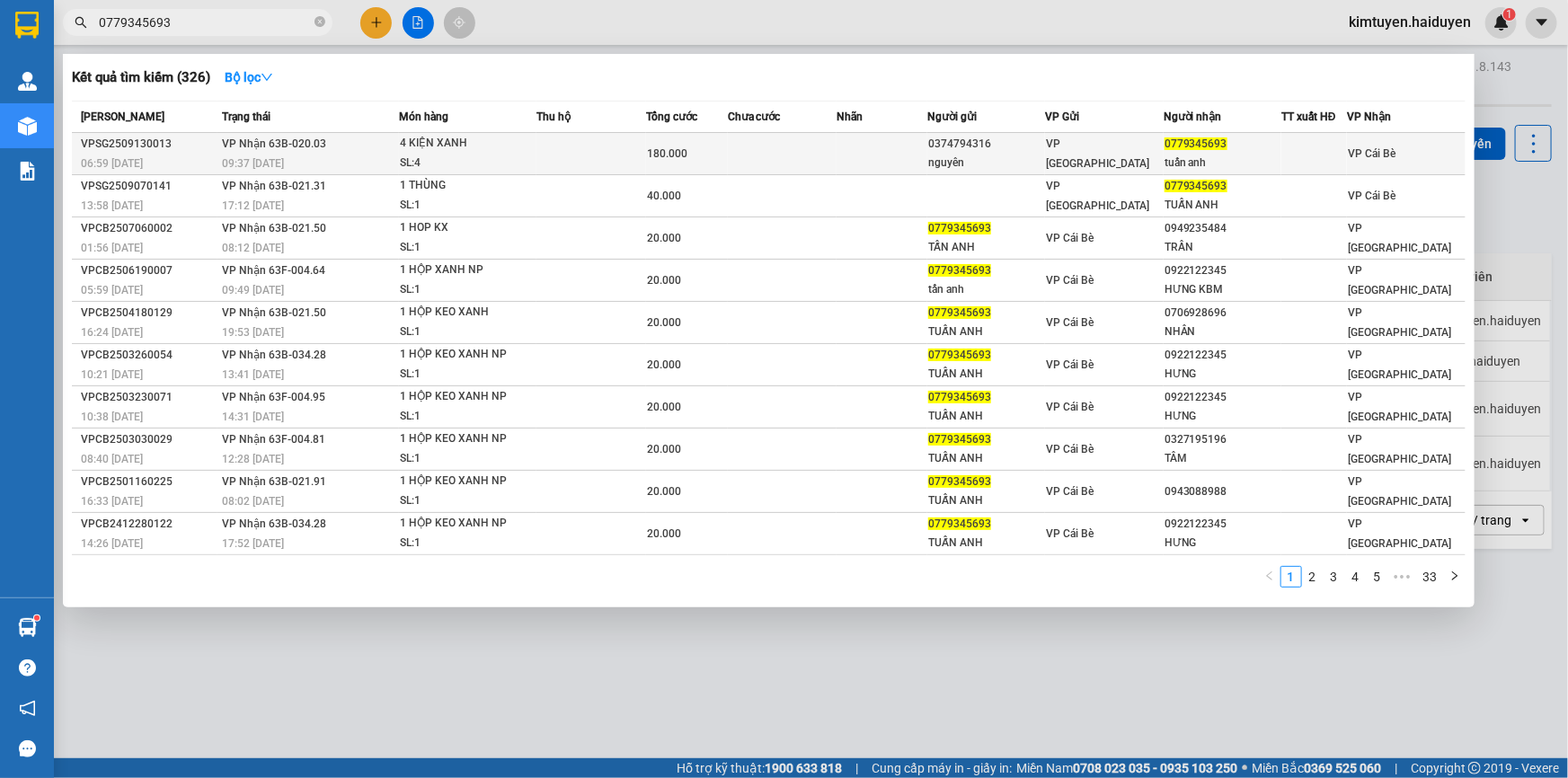
type input "0779345693"
click at [1035, 152] on div "0374794316" at bounding box center [986, 143] width 116 height 19
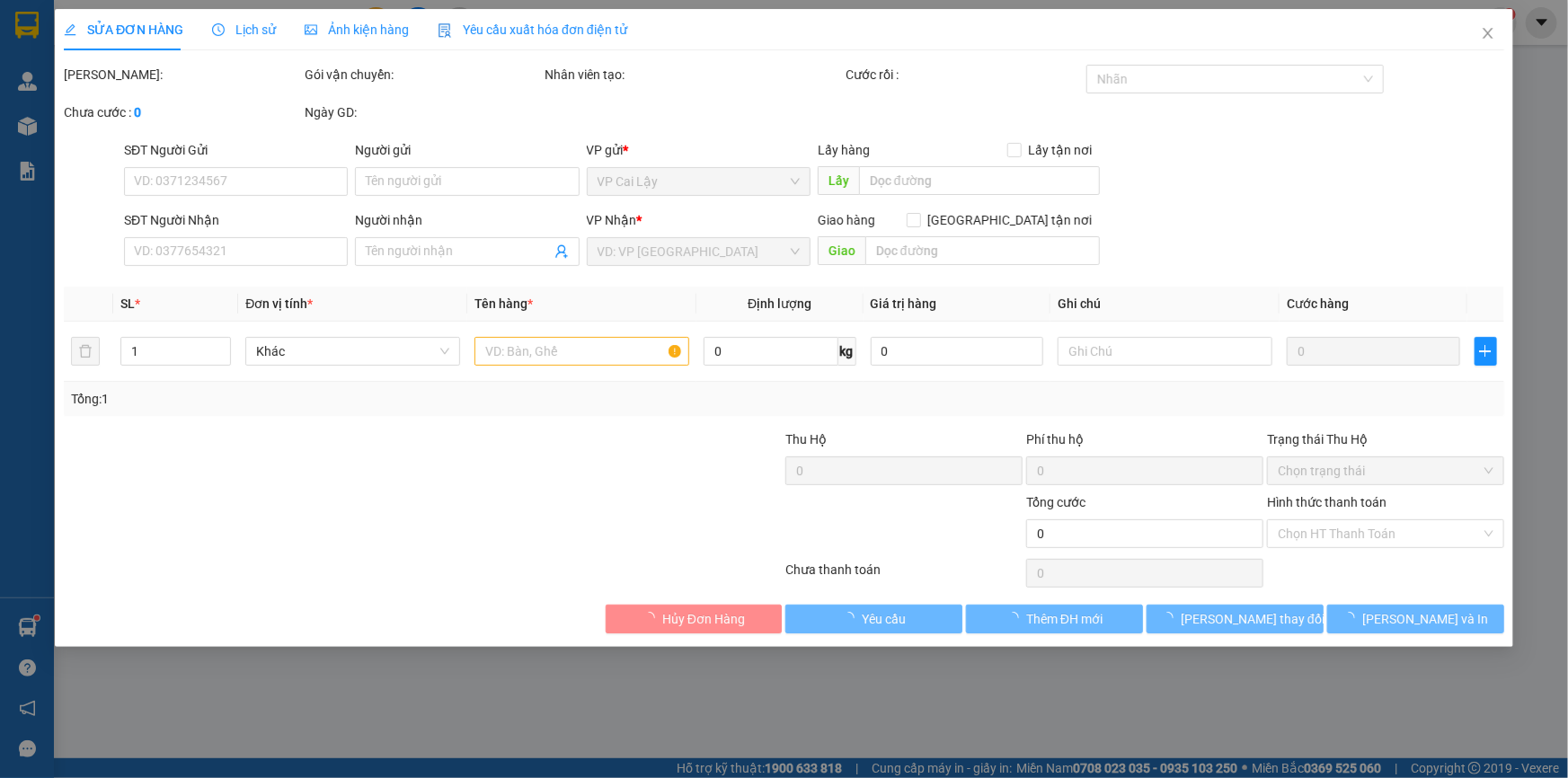
click at [267, 31] on span "Lịch sử" at bounding box center [244, 30] width 64 height 15
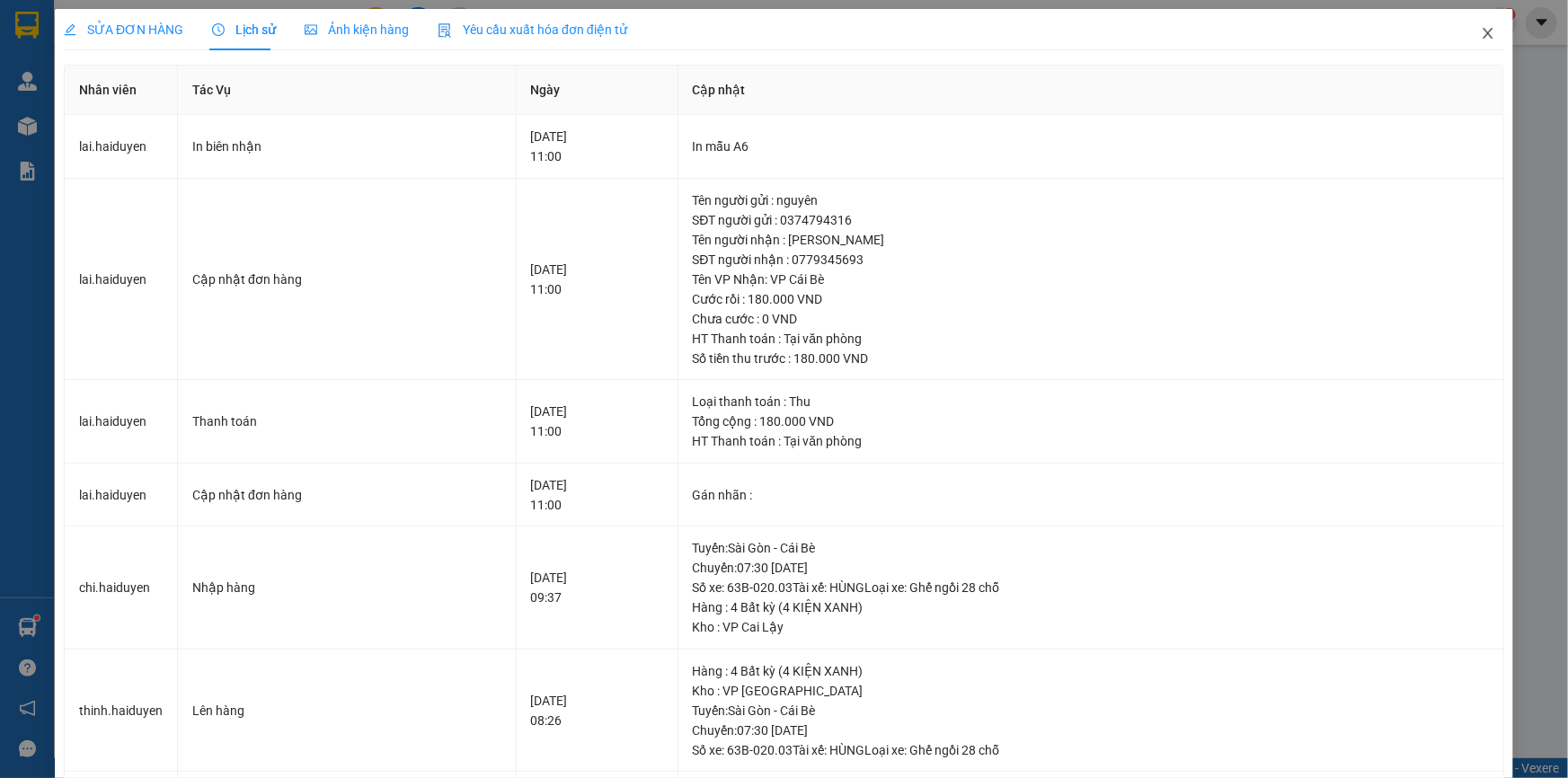
click at [1481, 27] on icon "close" at bounding box center [1488, 34] width 15 height 15
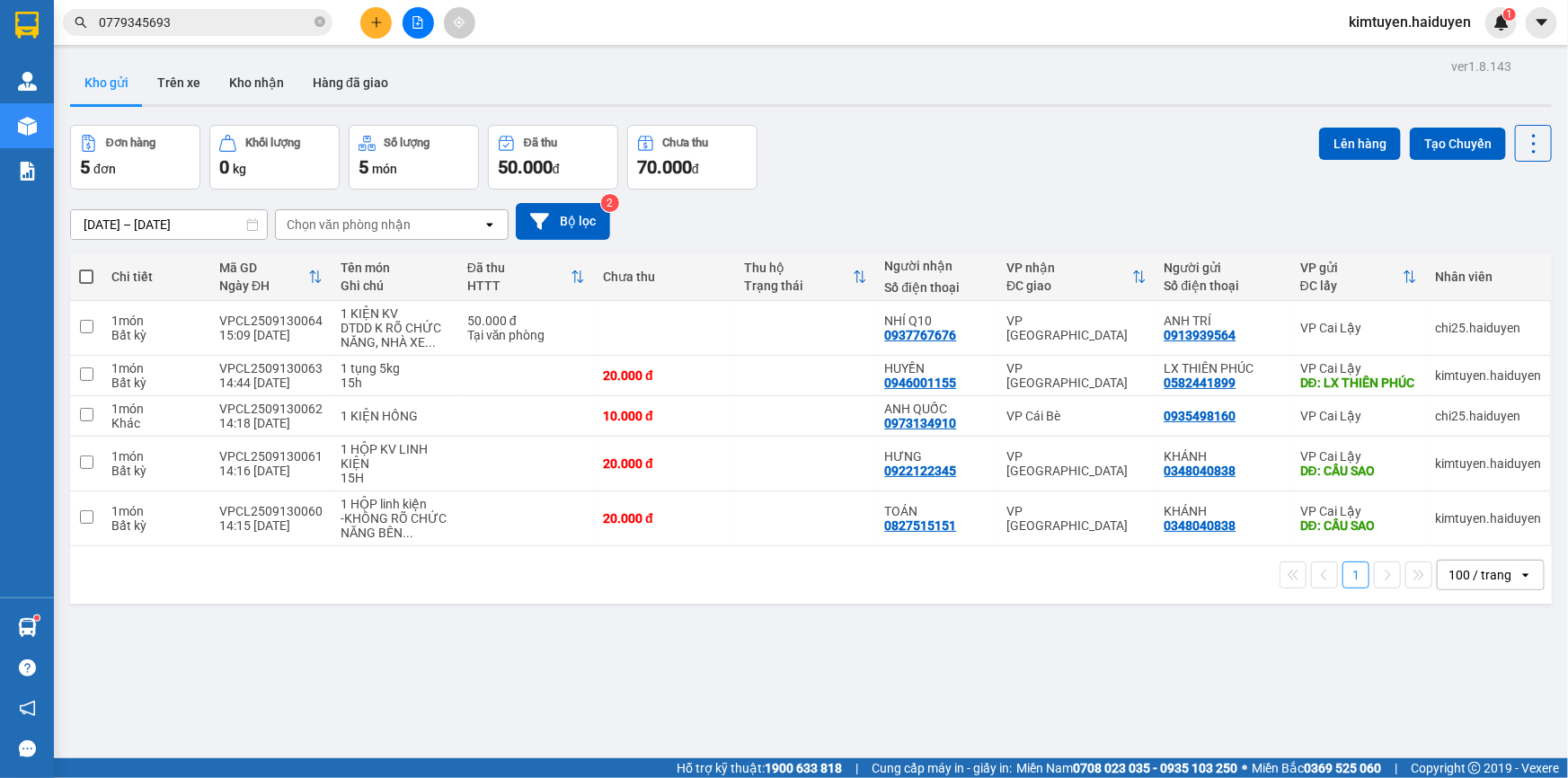
click at [229, 27] on input "0779345693" at bounding box center [205, 23] width 212 height 20
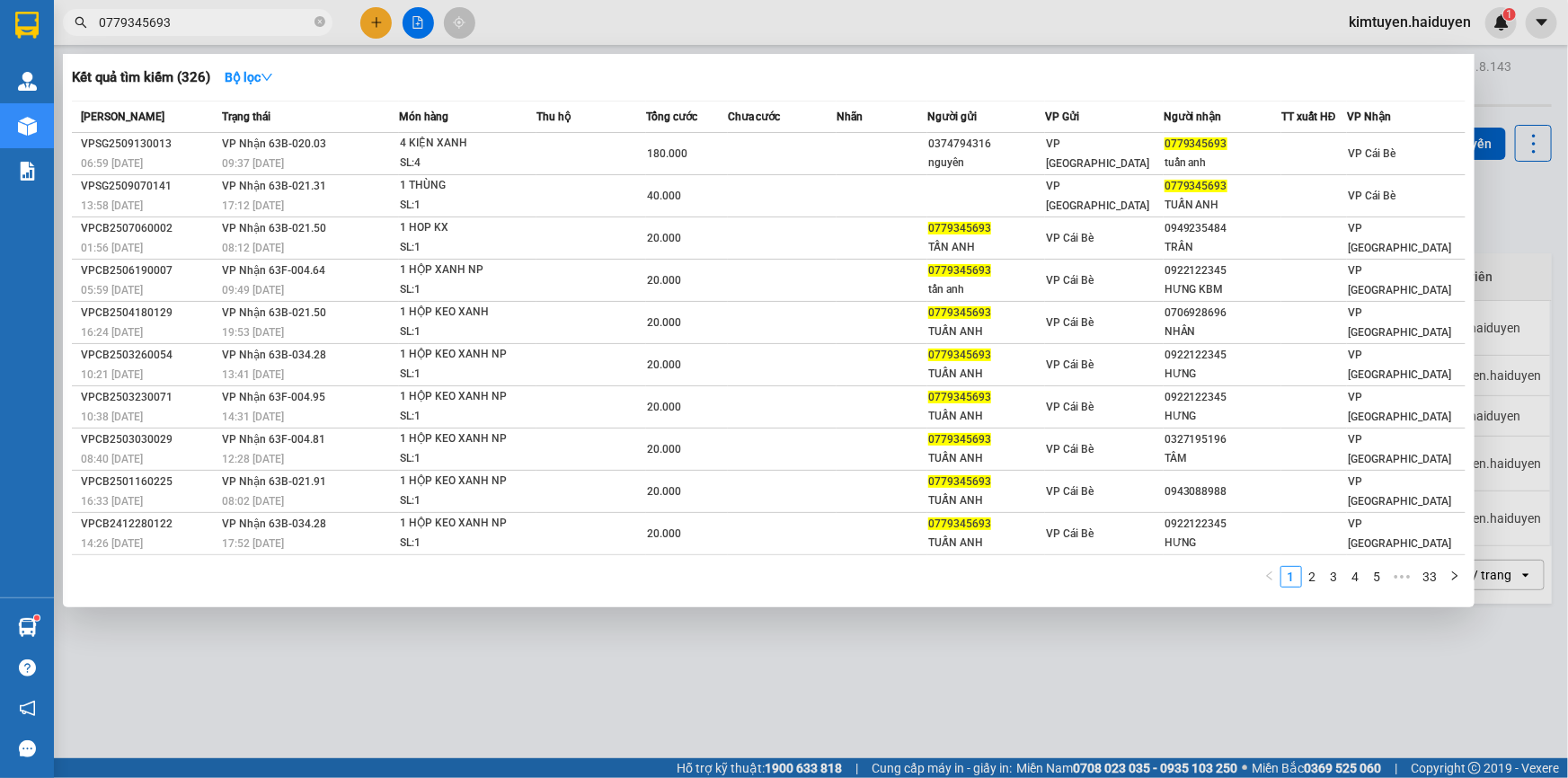
click at [844, 20] on div at bounding box center [784, 389] width 1568 height 778
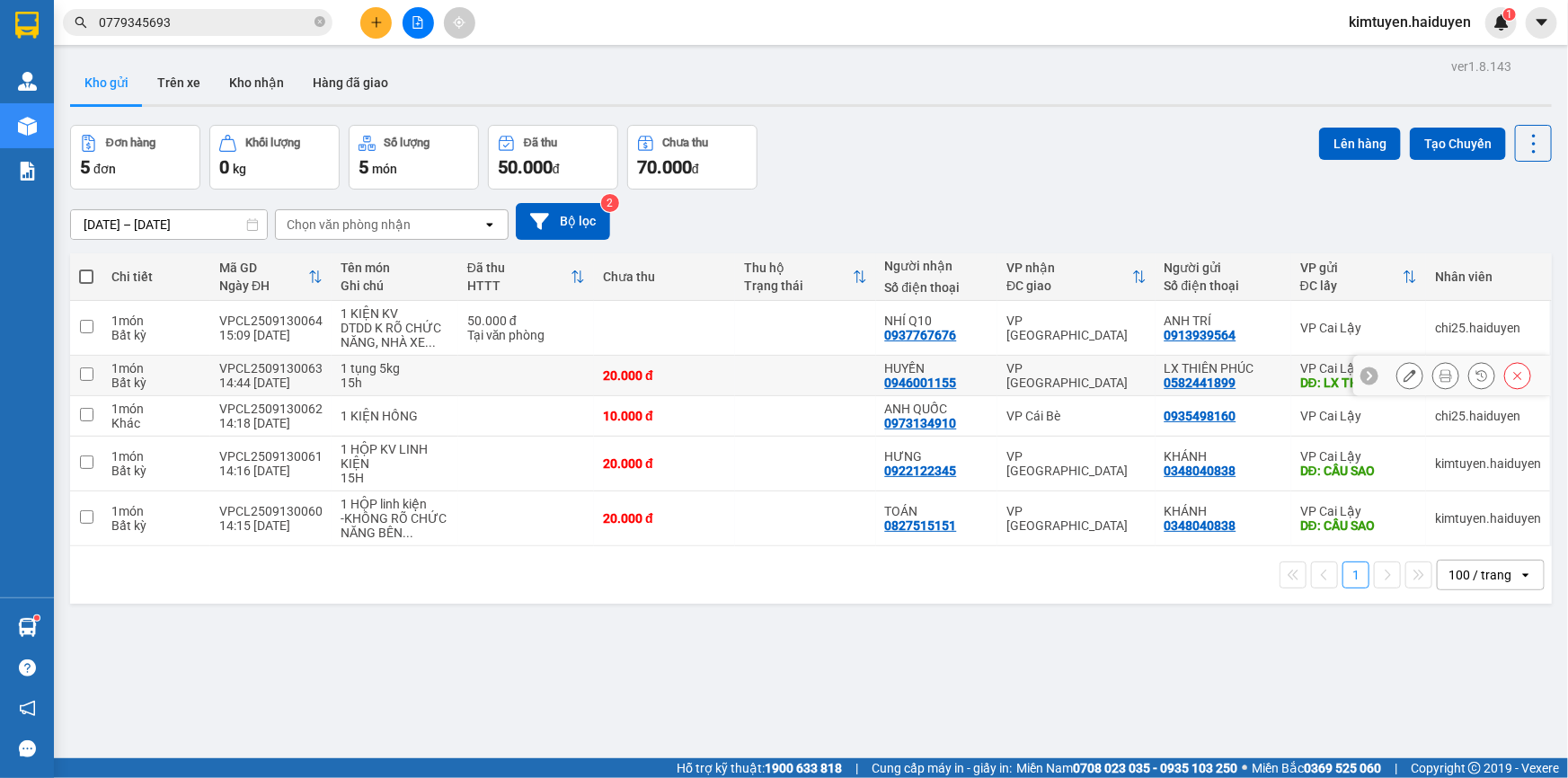
click at [753, 374] on td at bounding box center [805, 376] width 141 height 41
checkbox input "true"
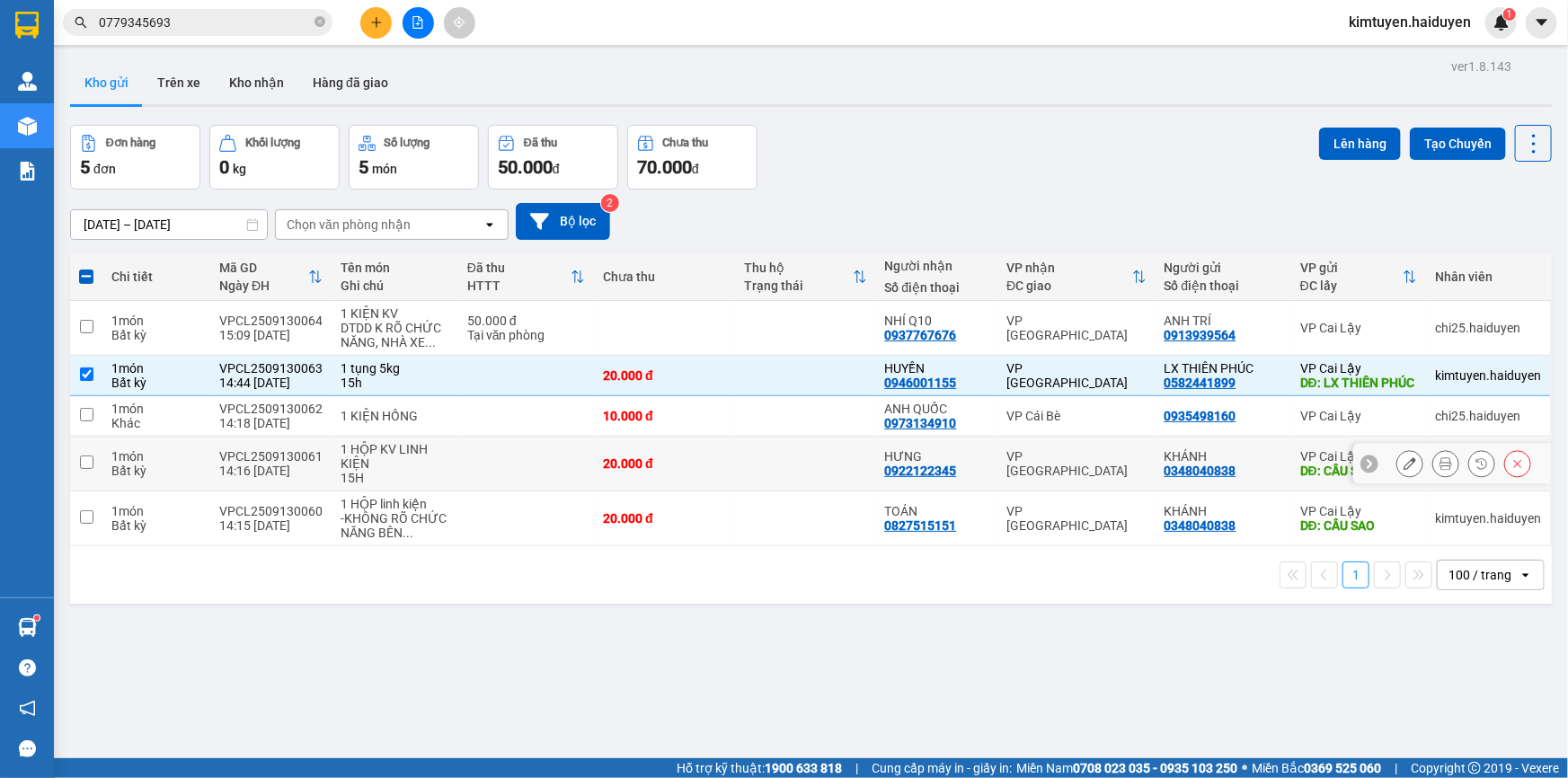
click at [781, 482] on td at bounding box center [805, 464] width 141 height 54
checkbox input "true"
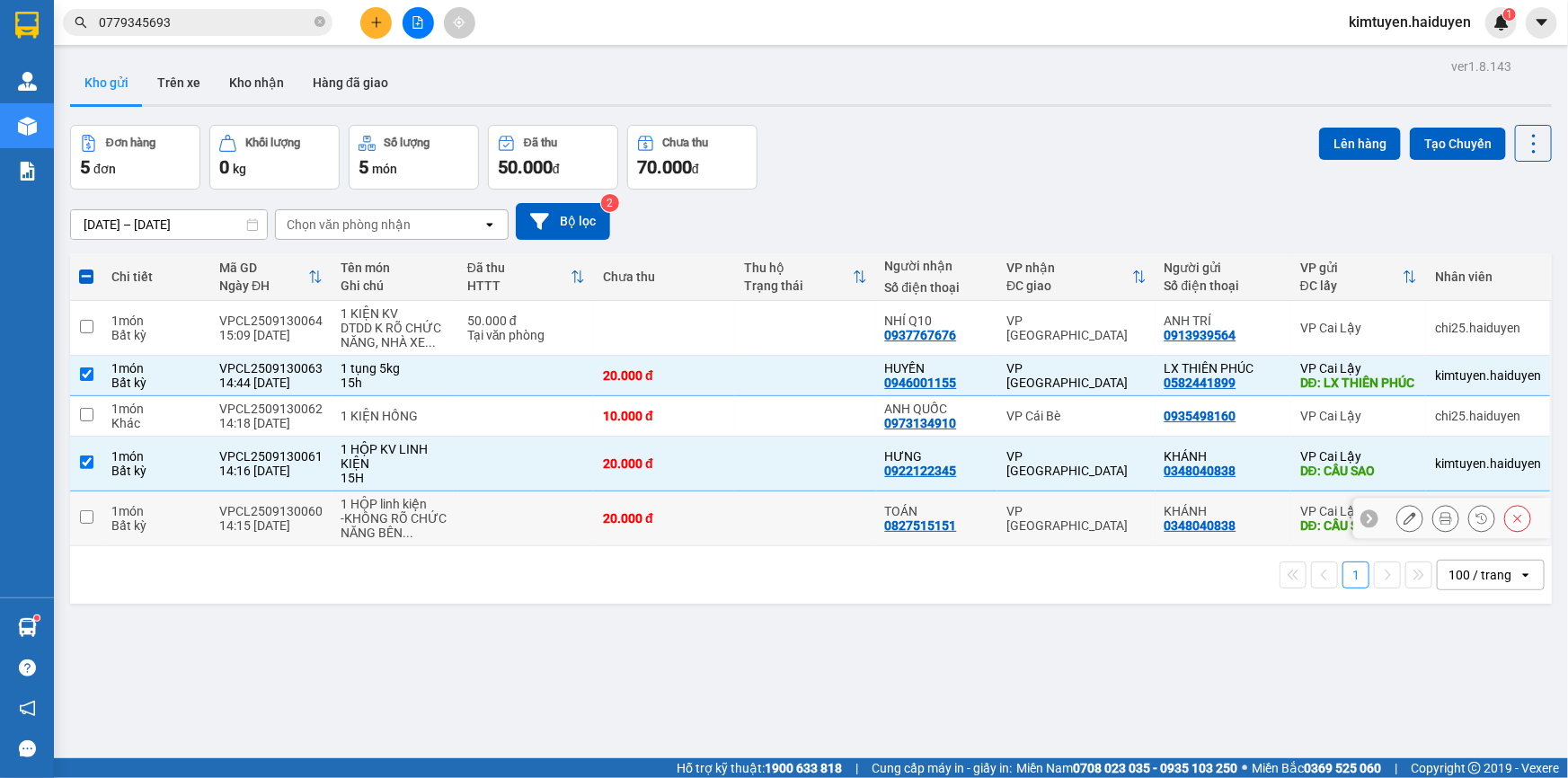
drag, startPoint x: 808, startPoint y: 546, endPoint x: 0, endPoint y: 15, distance: 966.9
click at [0, 133] on section "Kết quả tìm kiếm ( 326 ) Bộ lọc Mã ĐH Trạng thái Món hàng Thu hộ Tổng cước Chưa…" at bounding box center [784, 389] width 1568 height 778
click at [1014, 221] on div "11/09/2025 – 13/09/2025 Press the down arrow key to interact with the calendar …" at bounding box center [811, 222] width 1482 height 37
click at [1105, 542] on td "VP [GEOGRAPHIC_DATA]" at bounding box center [1076, 518] width 157 height 54
checkbox input "true"
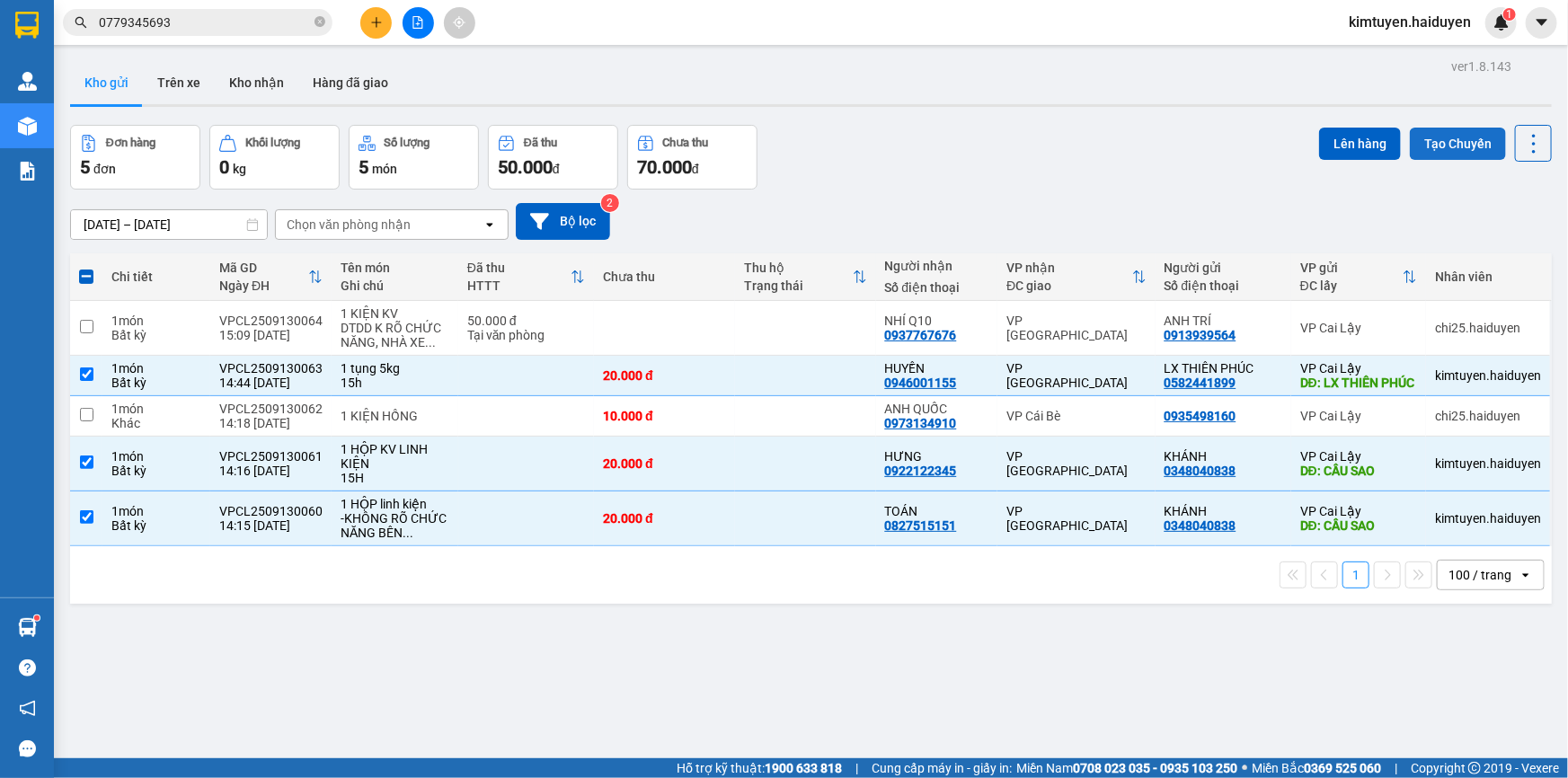
click at [1435, 138] on button "Tạo Chuyến" at bounding box center [1458, 144] width 96 height 33
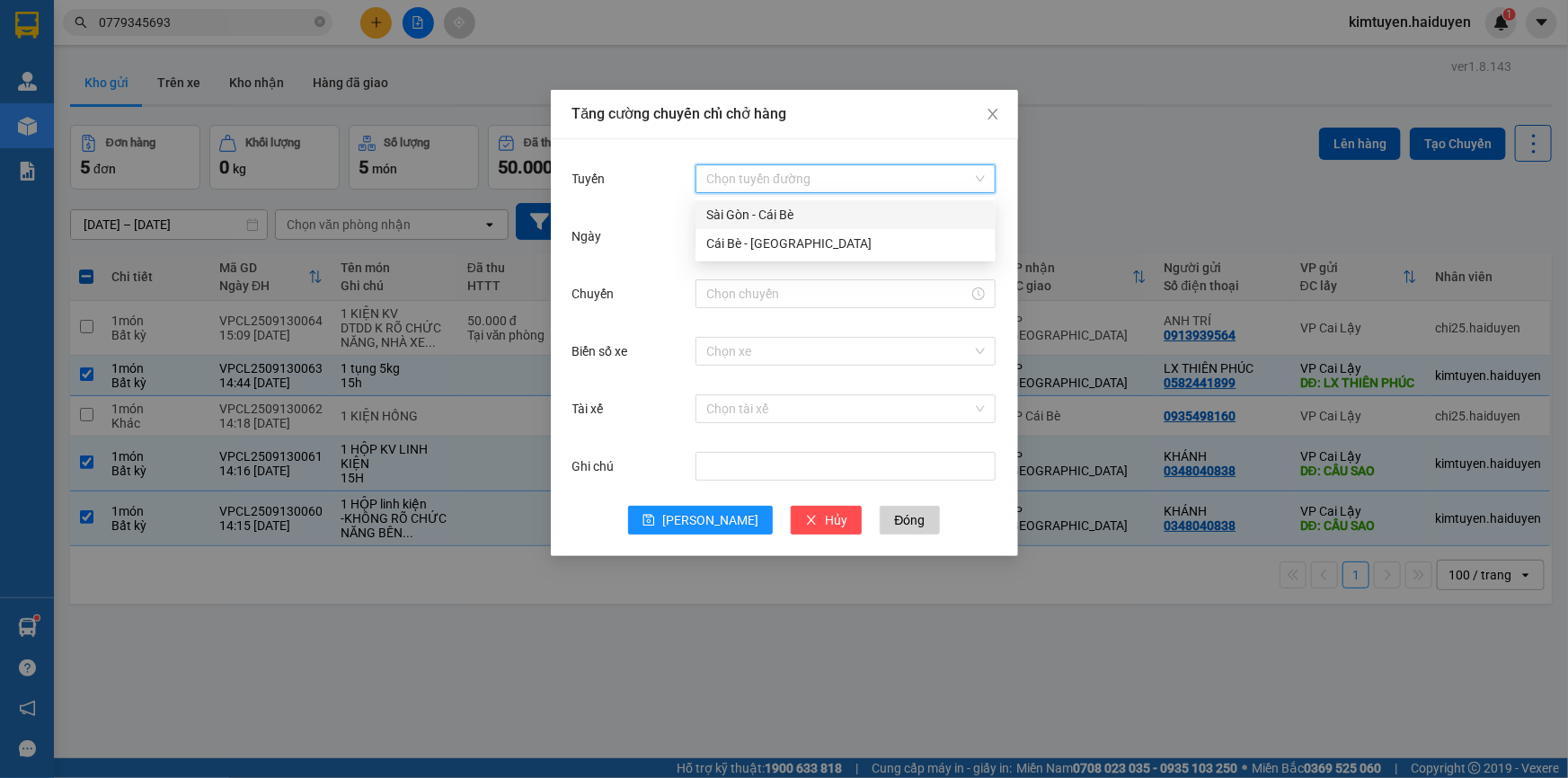
click at [811, 182] on input "Tuyến" at bounding box center [839, 179] width 266 height 27
click at [782, 252] on div "Cái Bè - [GEOGRAPHIC_DATA]" at bounding box center [845, 243] width 279 height 20
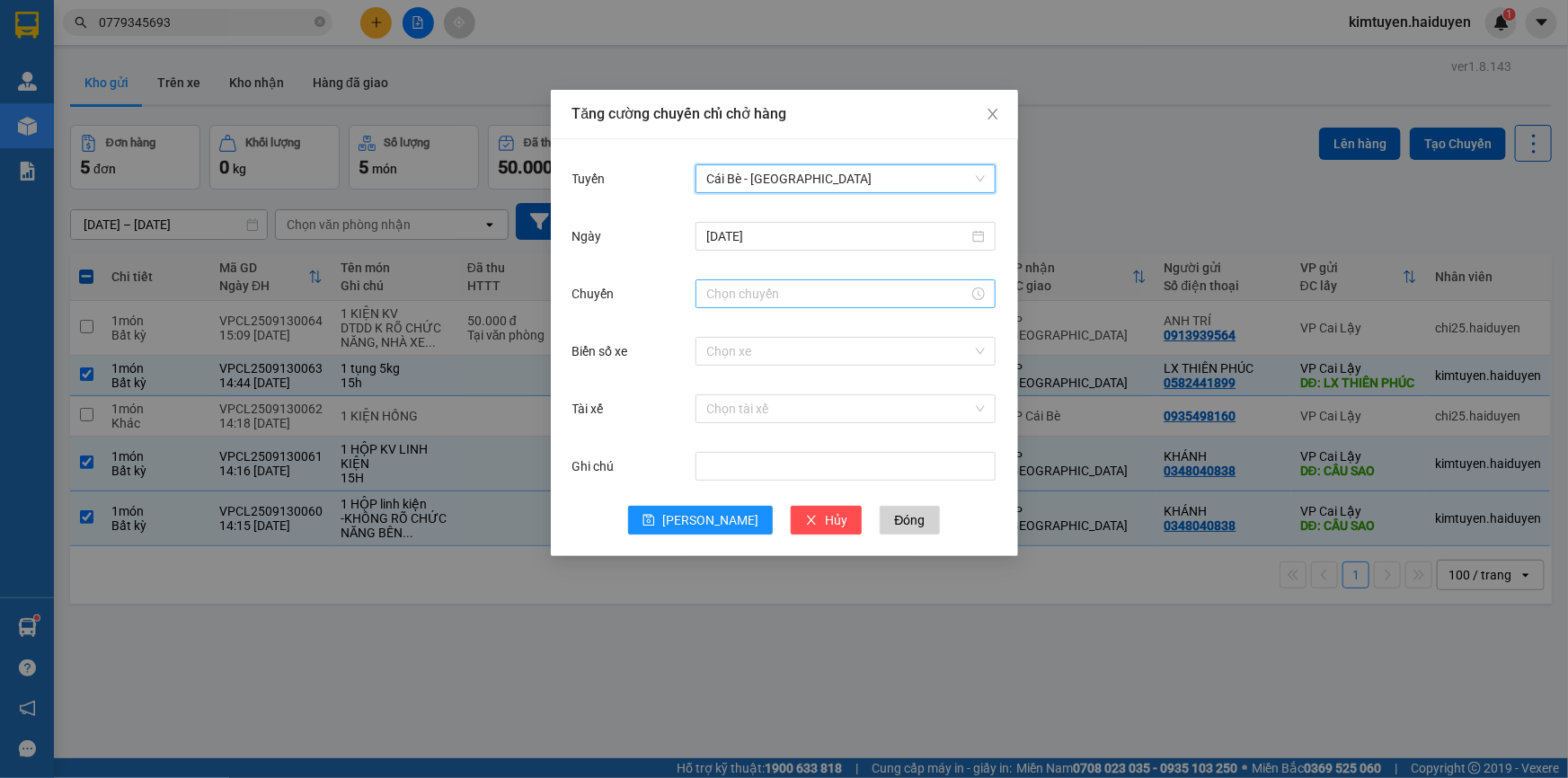
click at [724, 298] on input "Chuyến" at bounding box center [837, 294] width 262 height 20
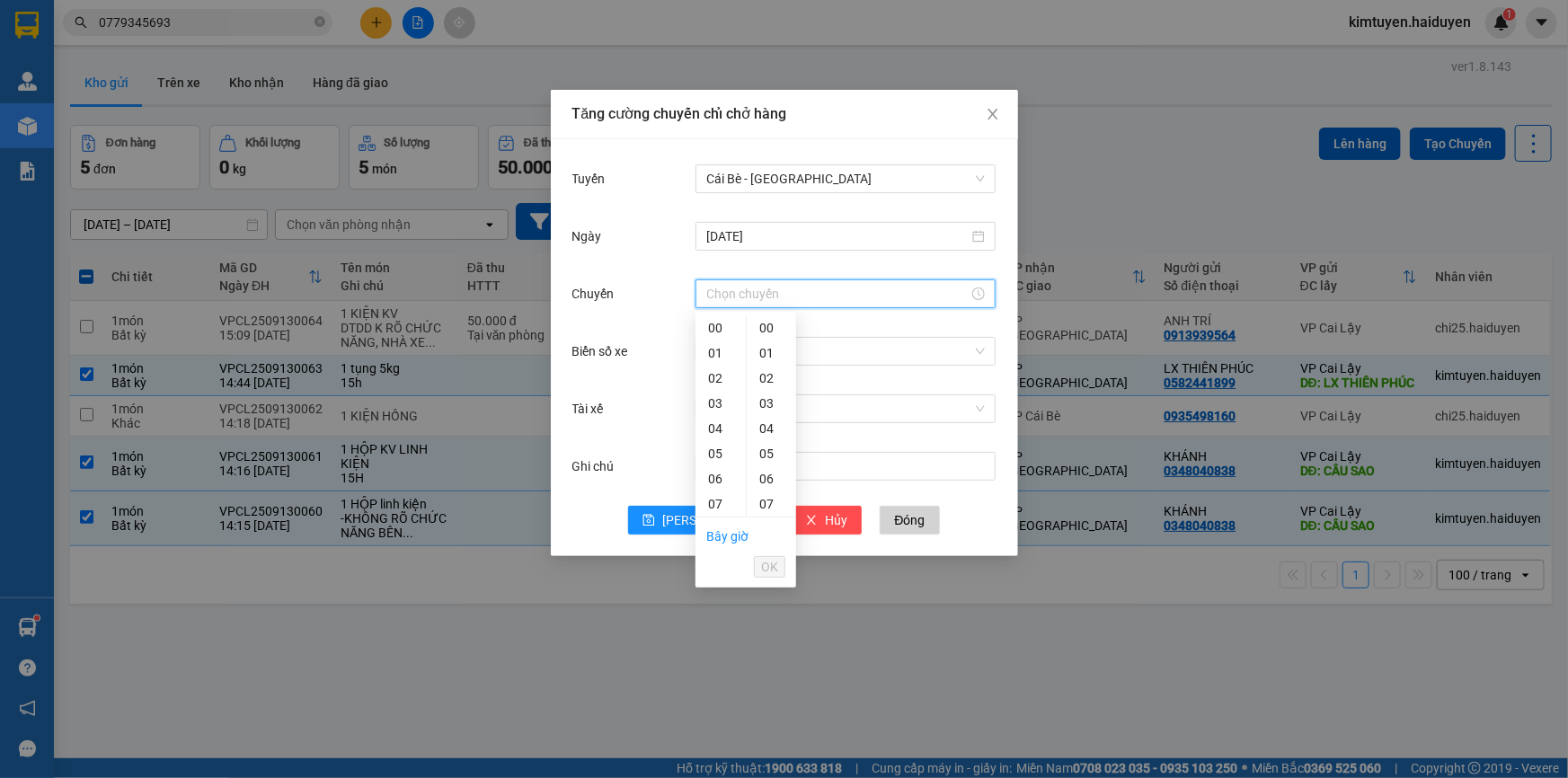
click at [719, 667] on div "14" at bounding box center [720, 680] width 50 height 25
type input "14:31"
click at [773, 566] on span "OK" at bounding box center [769, 567] width 17 height 20
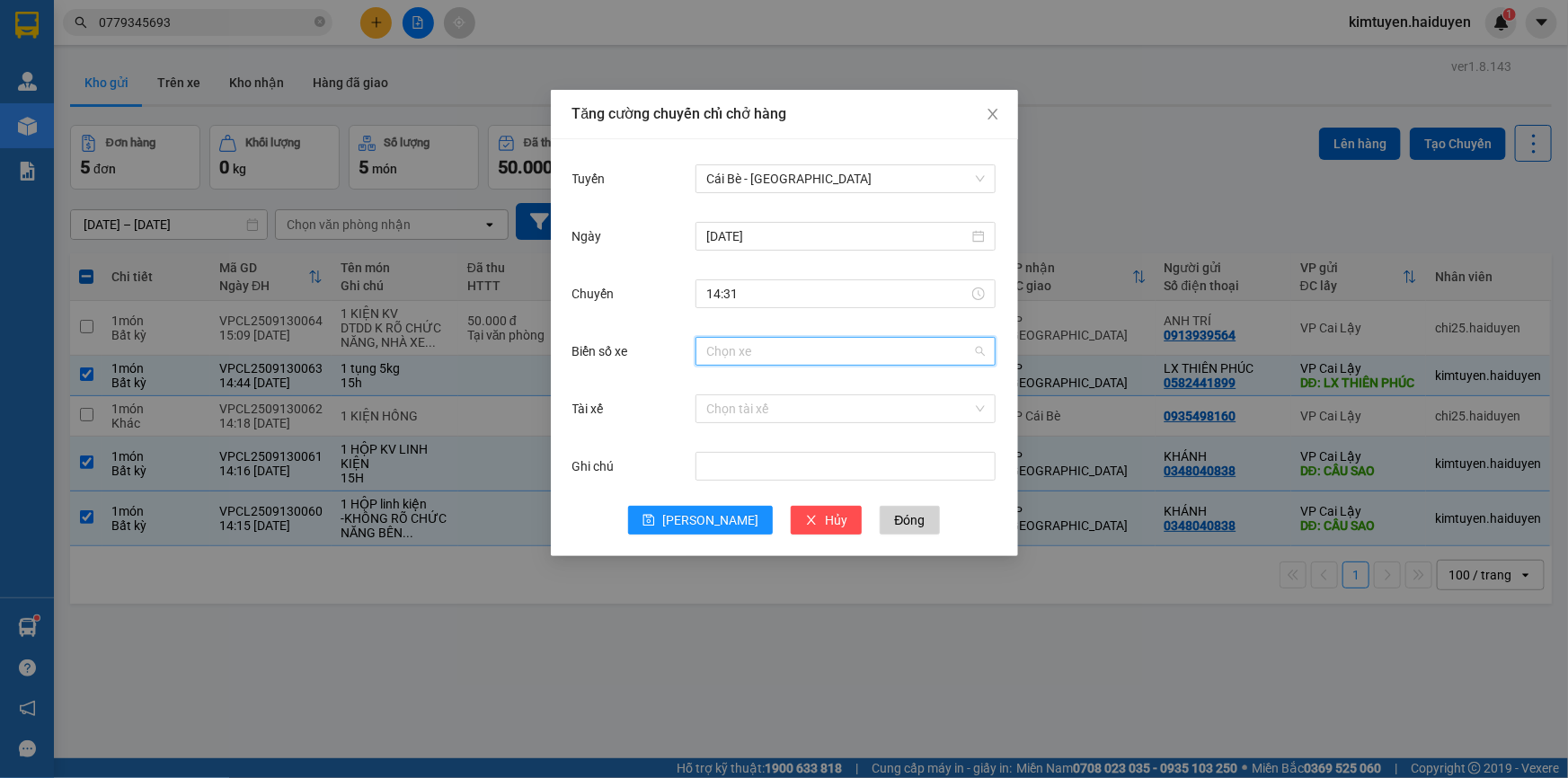
click at [818, 360] on input "Biển số xe" at bounding box center [839, 351] width 266 height 27
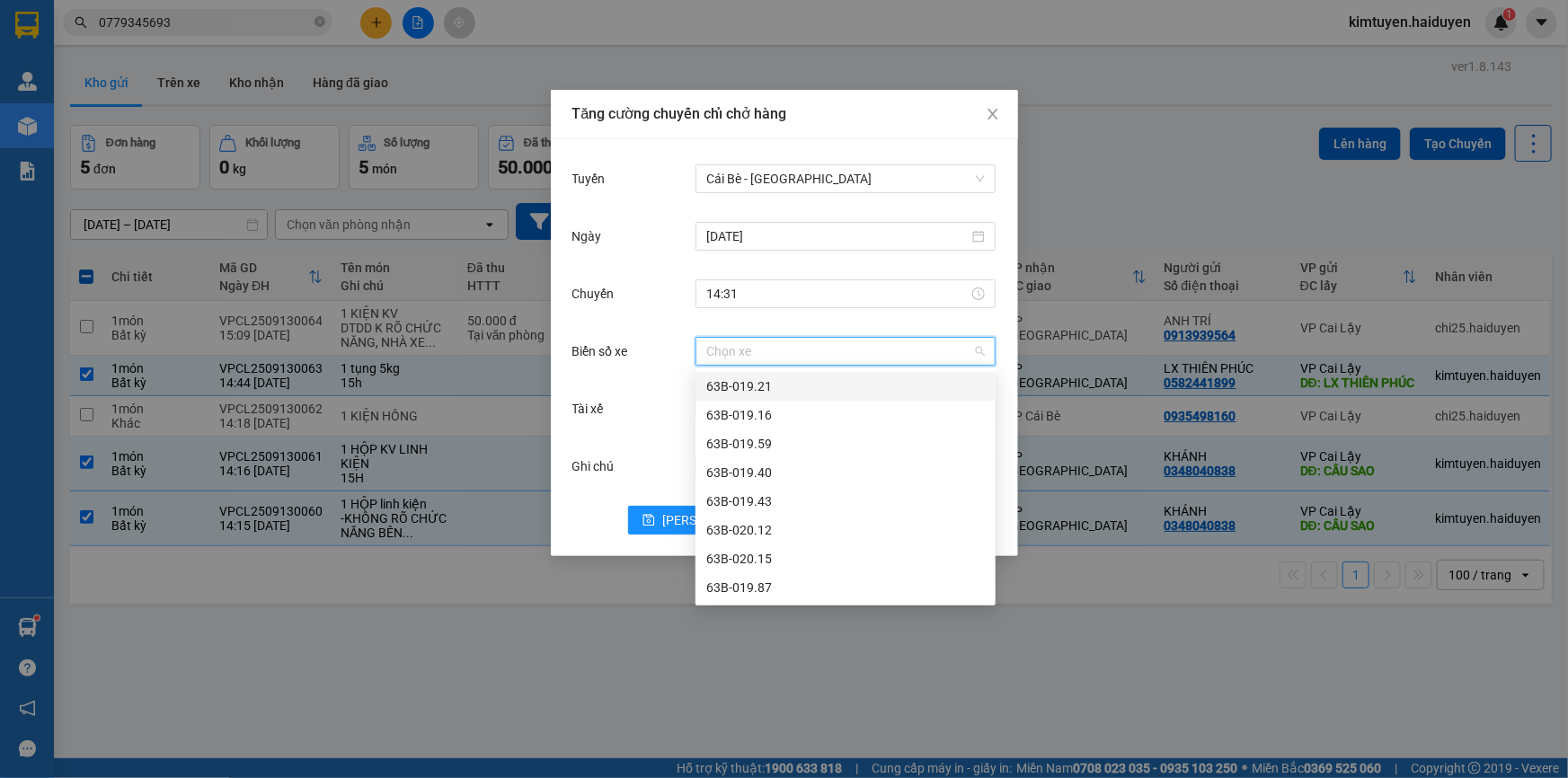
drag, startPoint x: 804, startPoint y: 393, endPoint x: 786, endPoint y: 373, distance: 26.9
drag, startPoint x: 786, startPoint y: 373, endPoint x: 923, endPoint y: 342, distance: 140.5
click at [923, 342] on input "Biển số xe" at bounding box center [839, 351] width 266 height 27
type input "50"
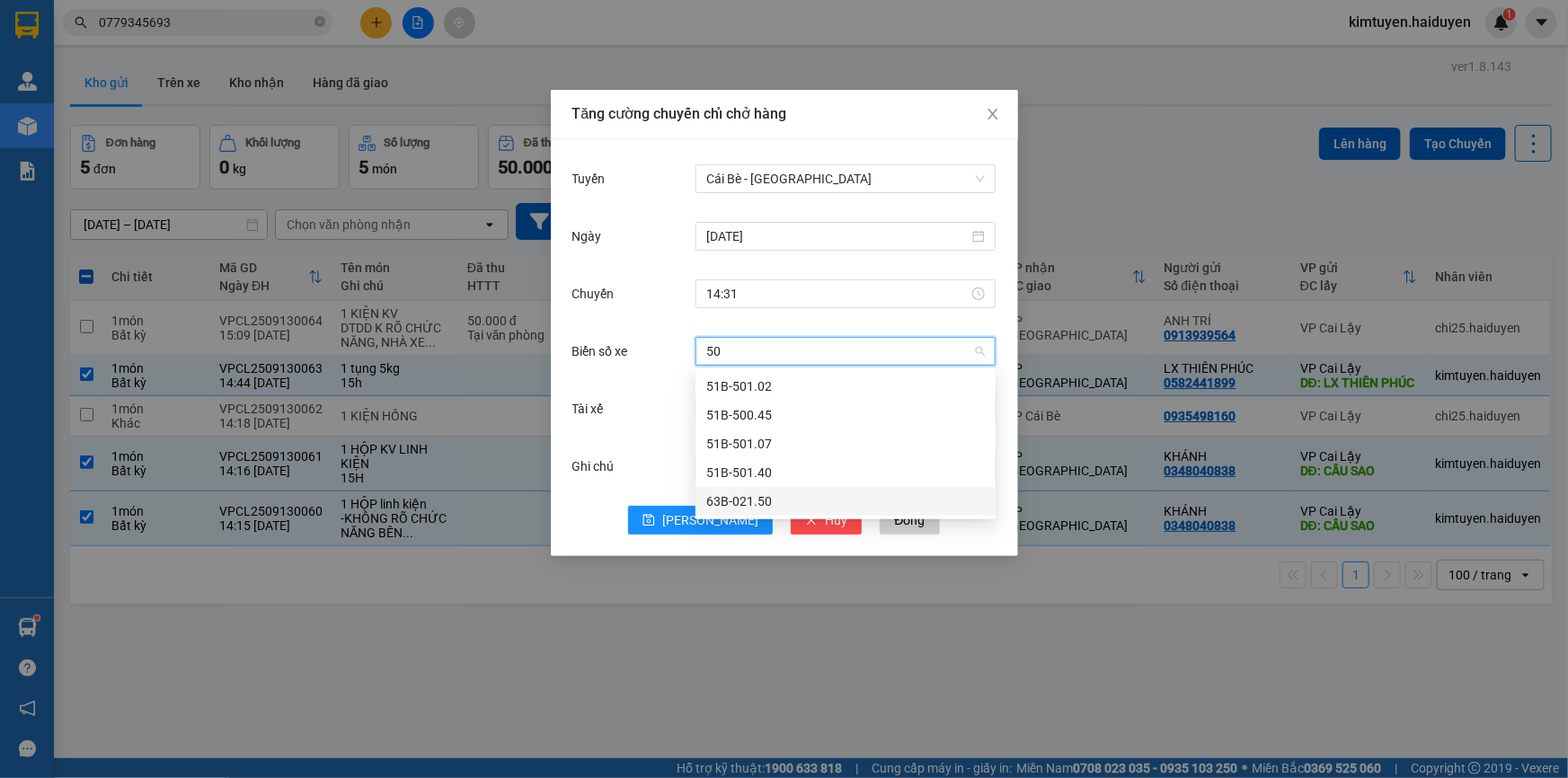
click at [791, 498] on div "63B-021.50" at bounding box center [845, 501] width 279 height 20
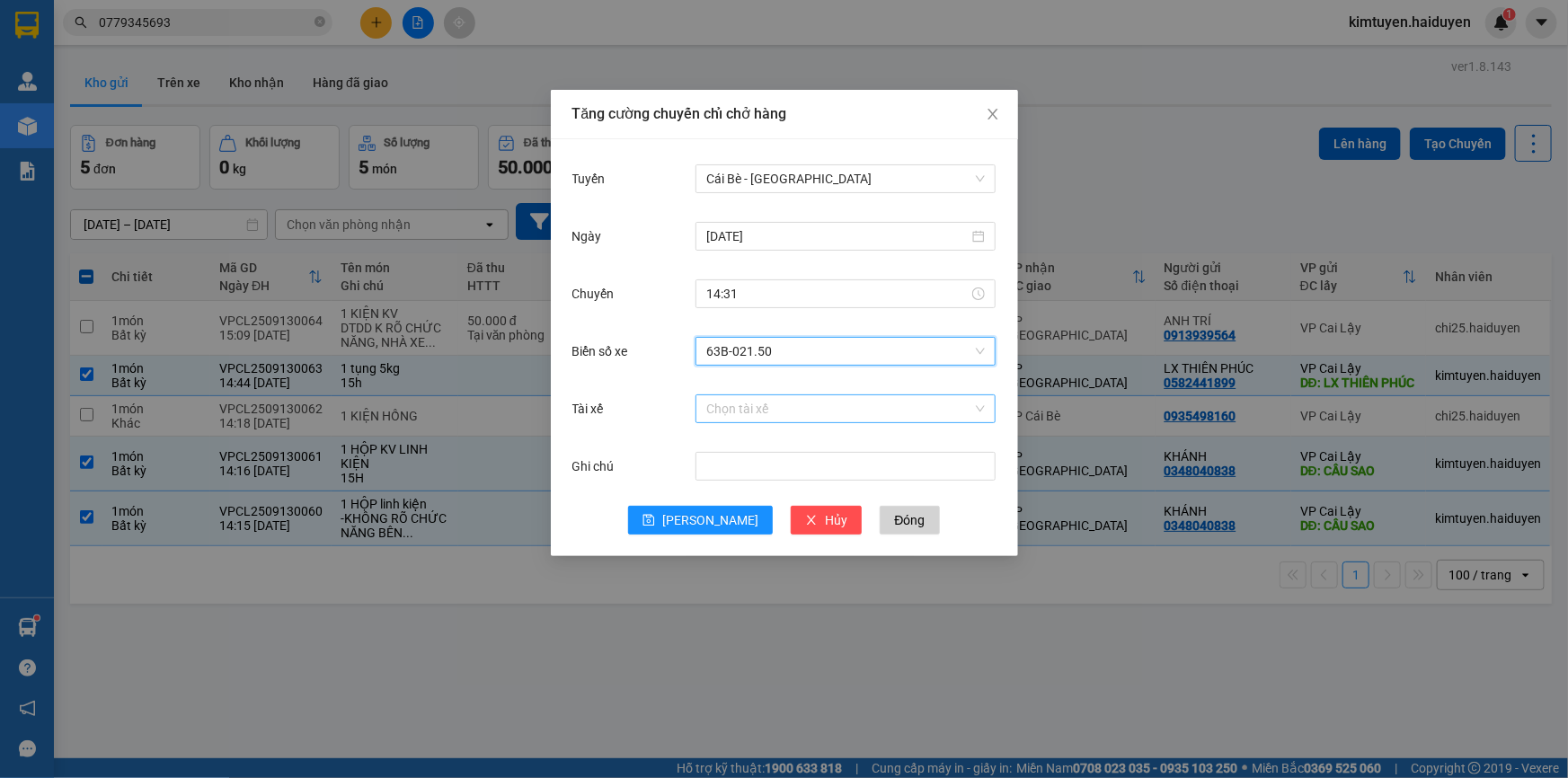
click at [737, 401] on input "Tài xế" at bounding box center [839, 409] width 266 height 27
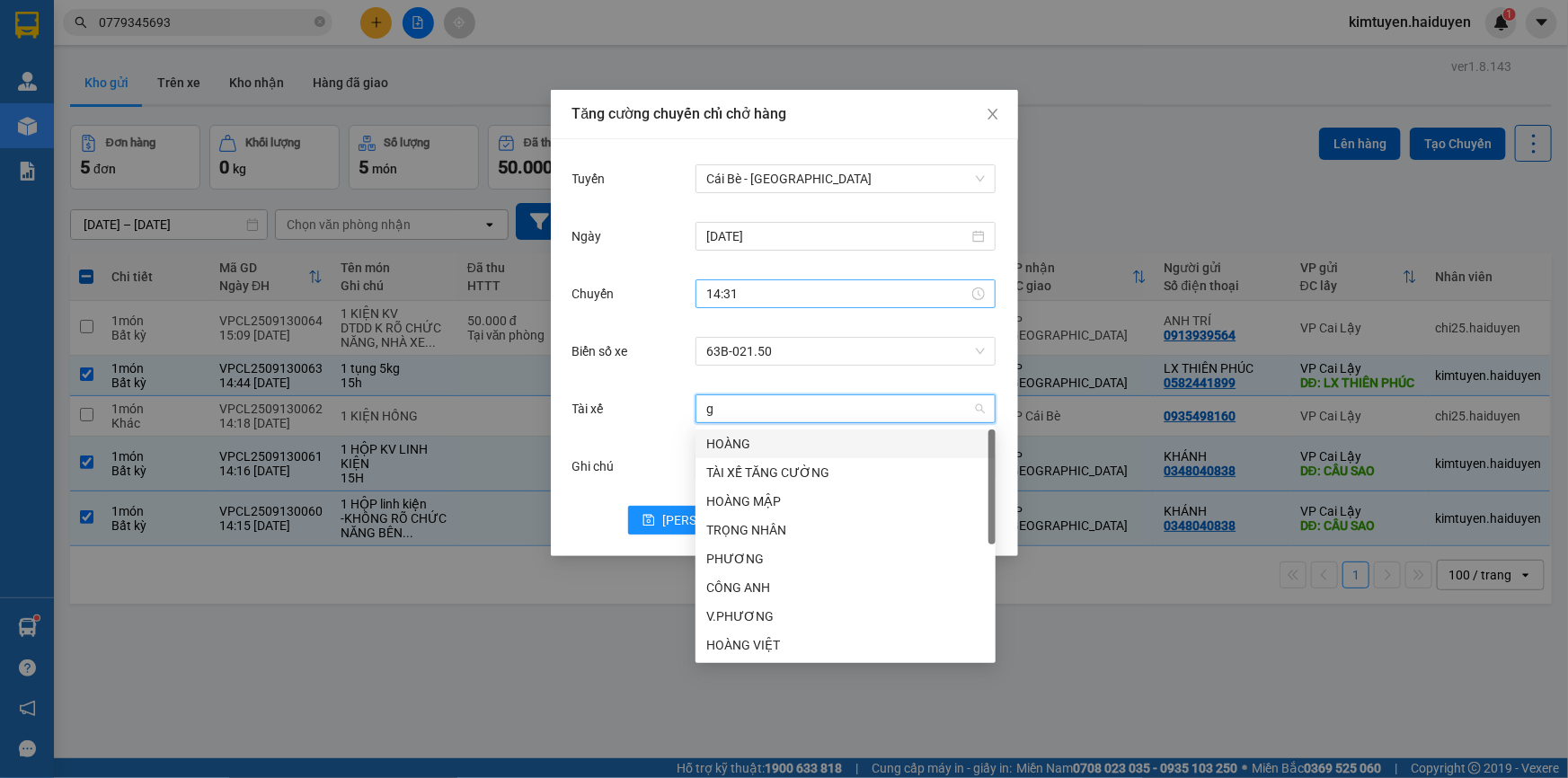
type input "gi"
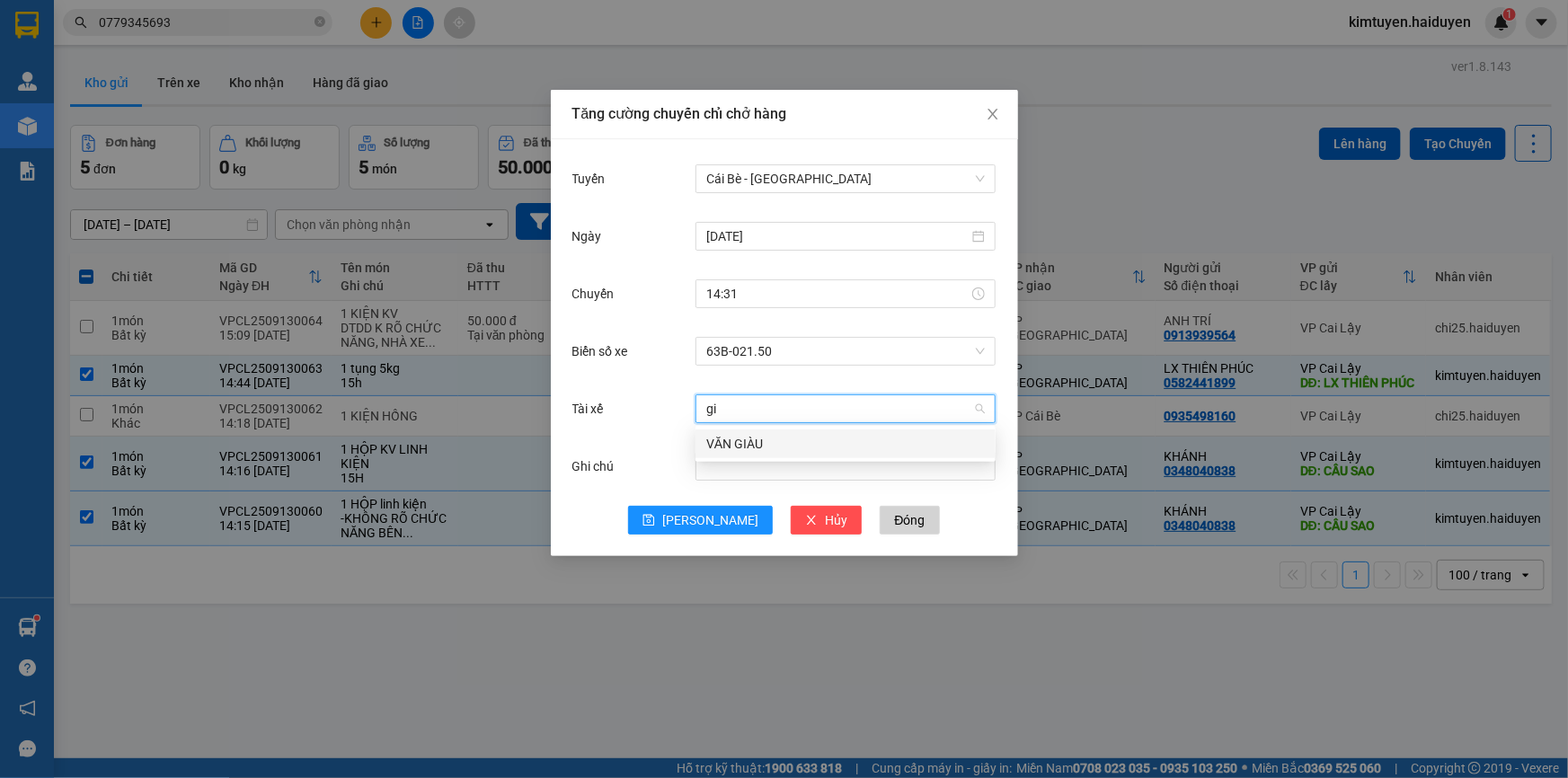
click at [737, 448] on div "VĂN GIÀU" at bounding box center [845, 444] width 279 height 20
click at [718, 517] on span "[PERSON_NAME]" at bounding box center [710, 520] width 96 height 20
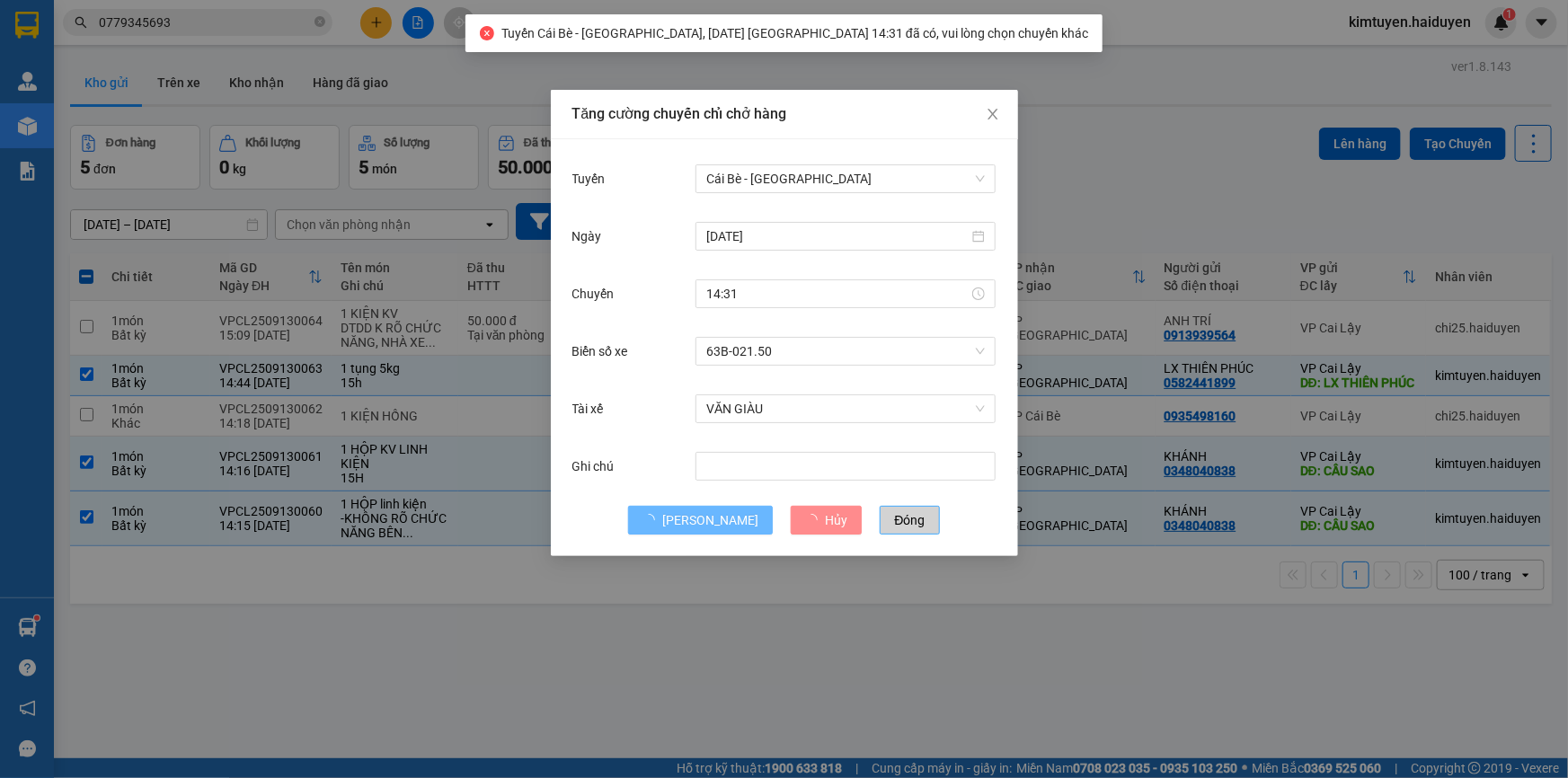
click at [894, 514] on span "Đóng" at bounding box center [910, 520] width 31 height 20
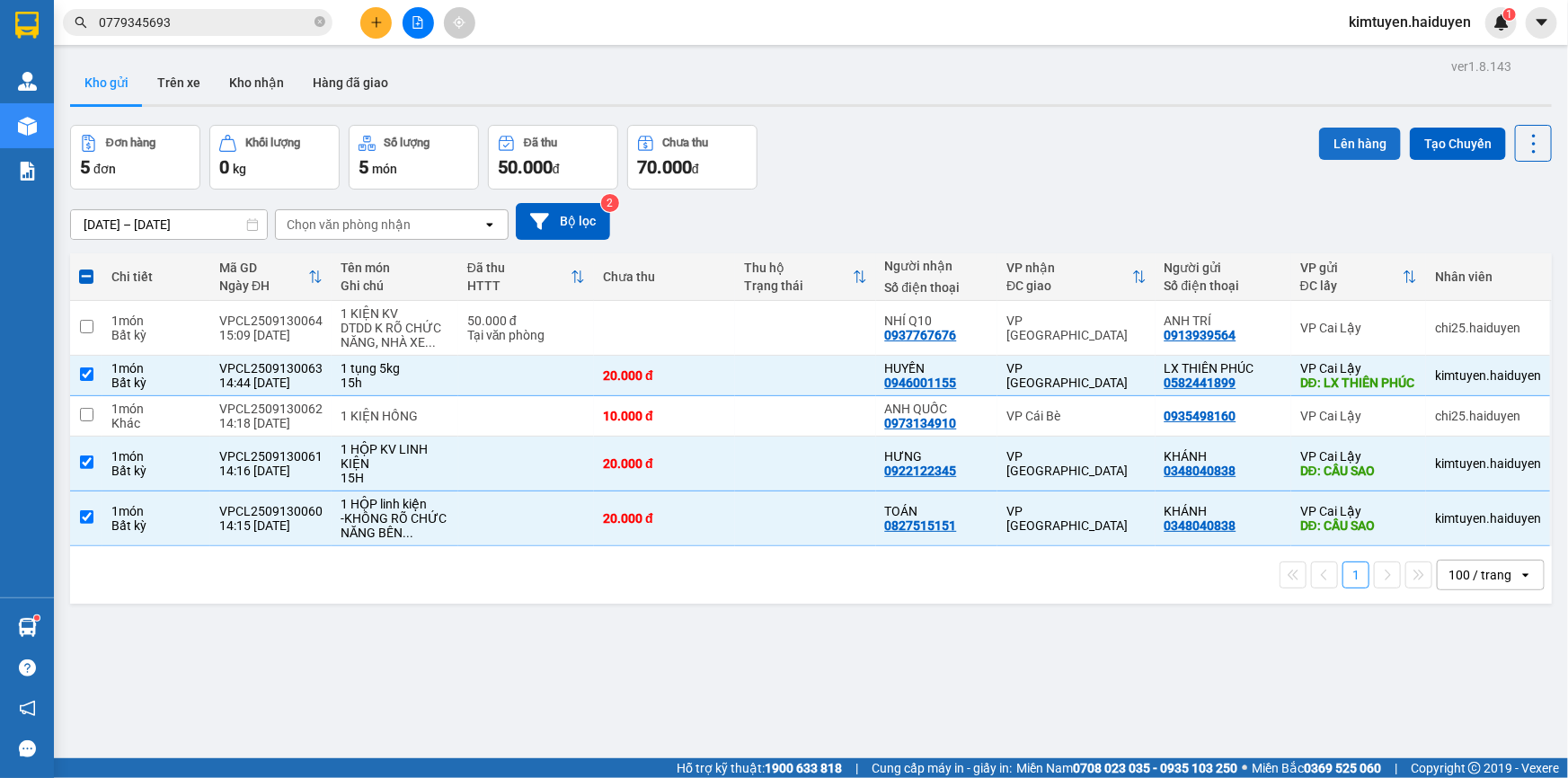
click at [1366, 136] on button "Lên hàng" at bounding box center [1360, 144] width 82 height 33
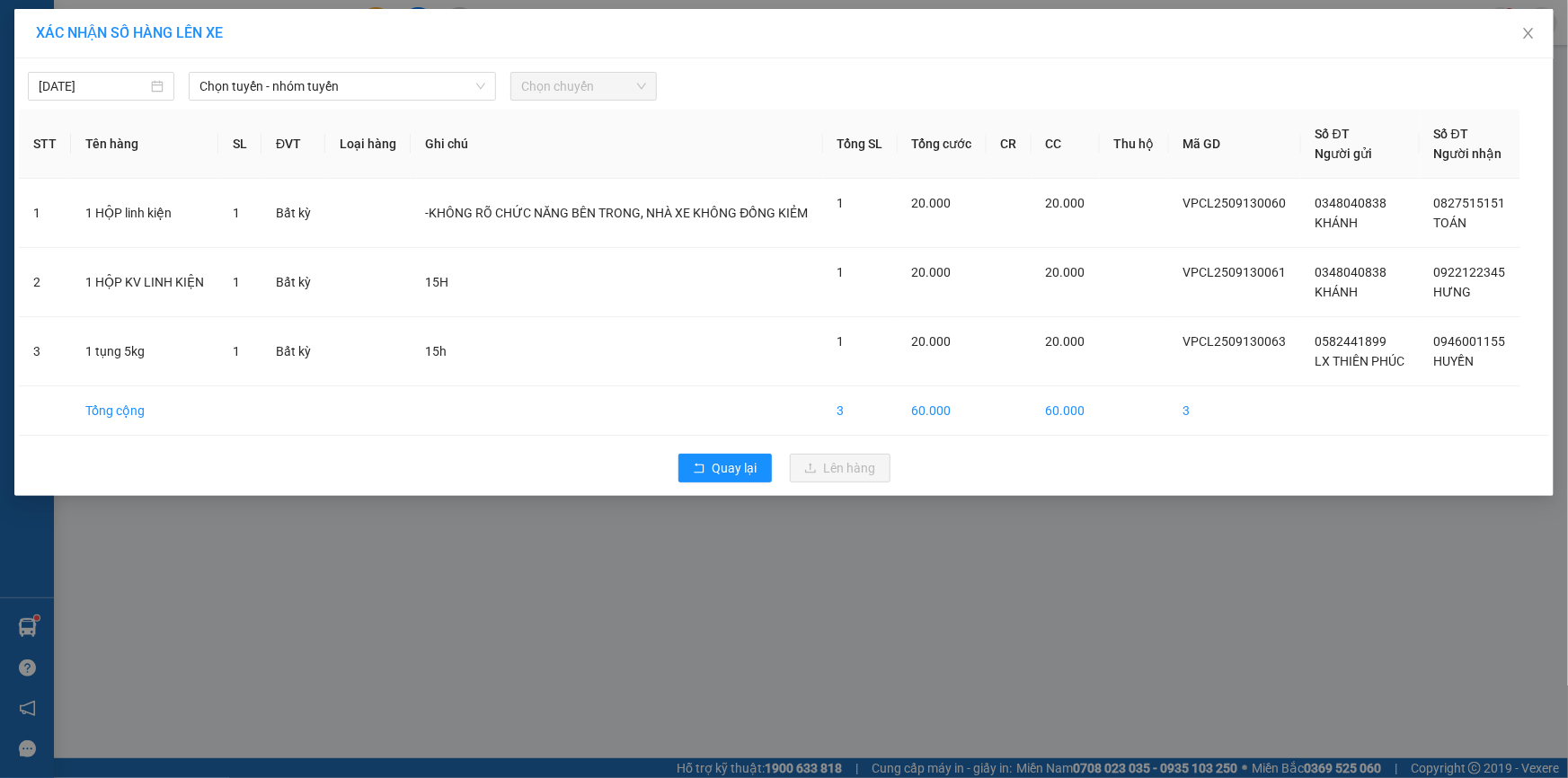
click at [239, 68] on div "13/09/2025 Chọn tuyến - nhóm tuyến Chọn chuyến" at bounding box center [784, 82] width 1531 height 38
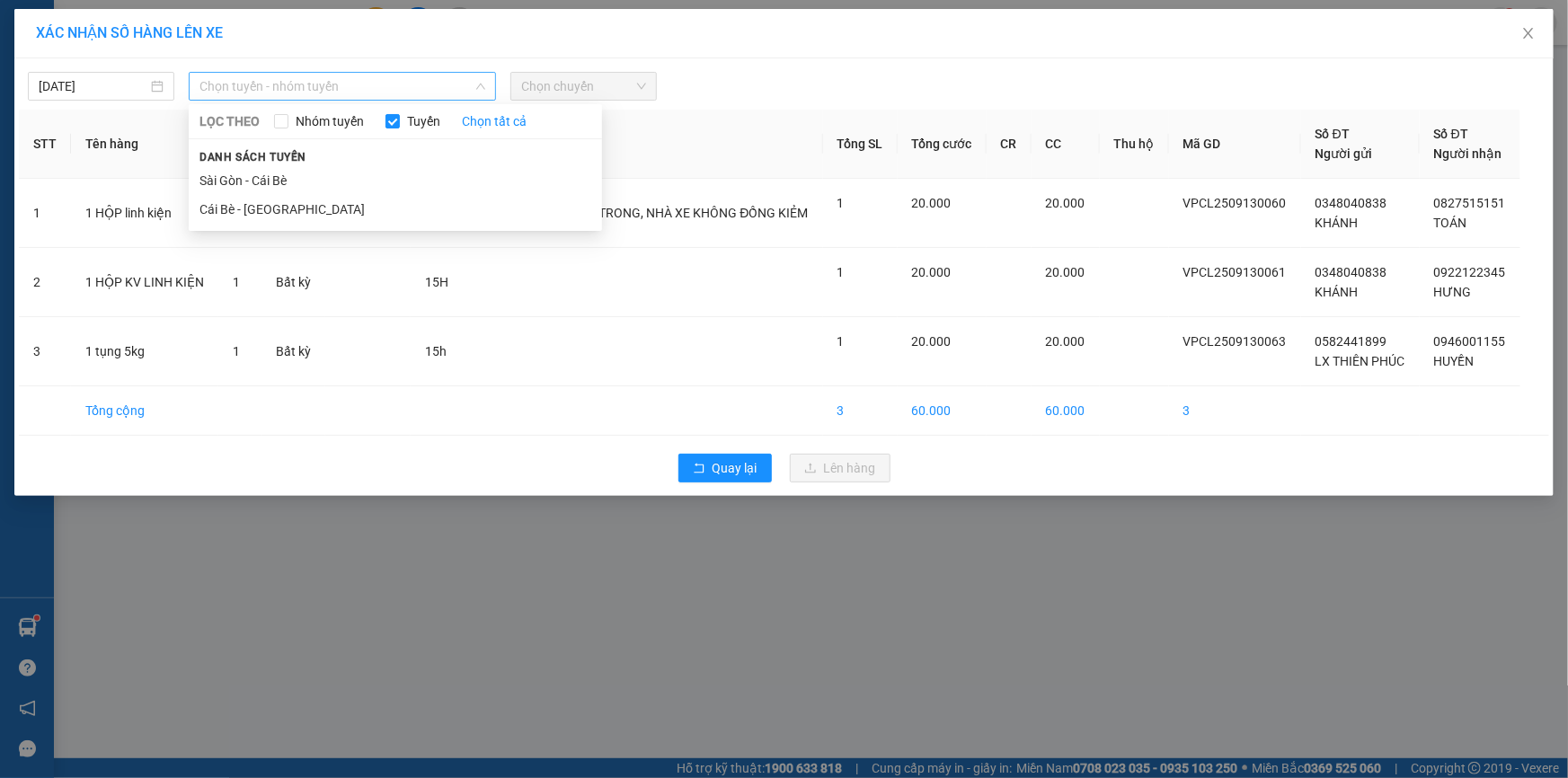
click at [251, 84] on span "Chọn tuyến - nhóm tuyến" at bounding box center [342, 86] width 286 height 27
click at [265, 208] on li "Cái Bè - [GEOGRAPHIC_DATA]" at bounding box center [395, 210] width 413 height 29
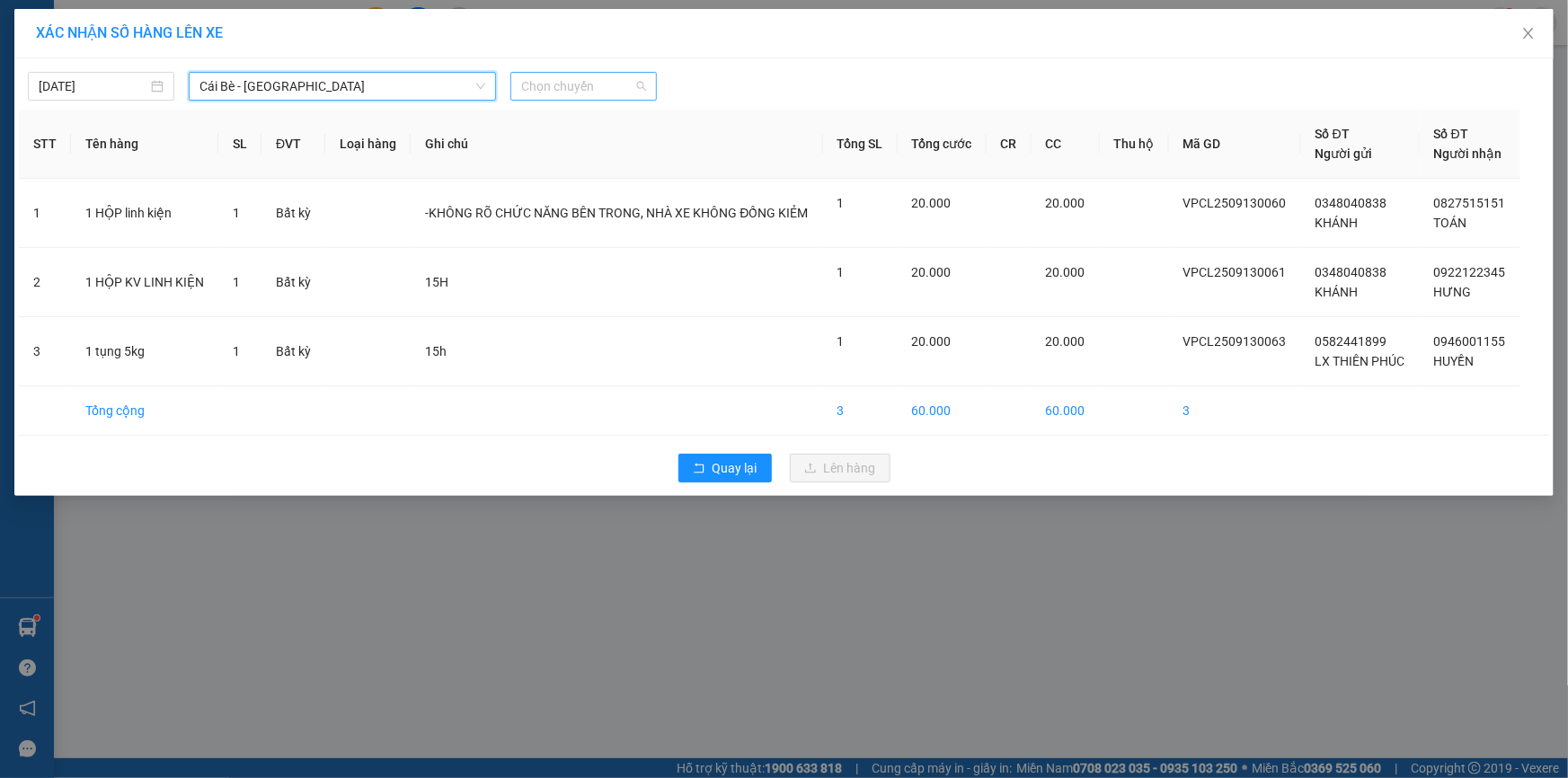
click at [565, 76] on span "Chọn chuyến" at bounding box center [584, 86] width 125 height 27
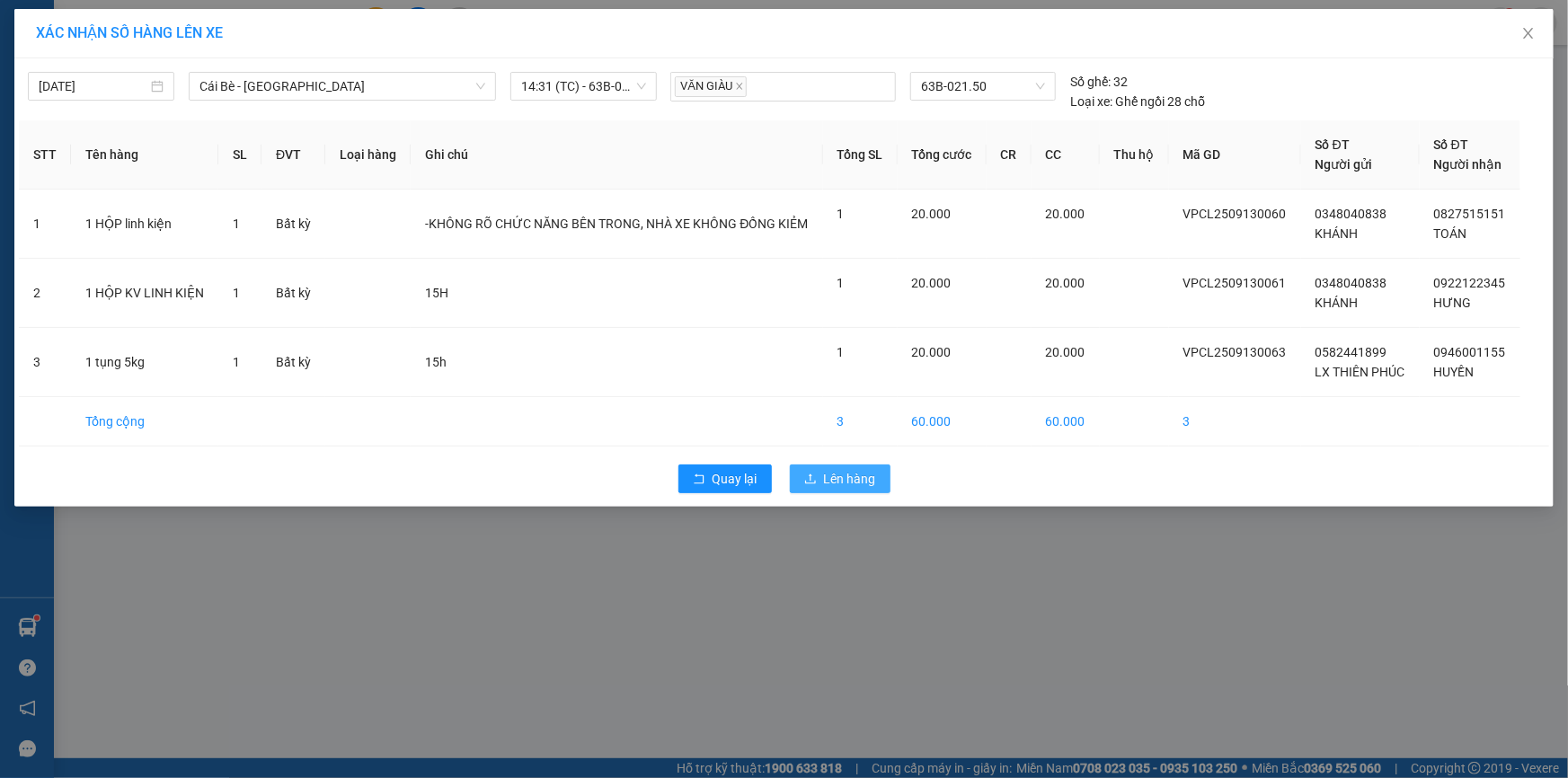
click at [827, 465] on div "Quay lại Lên hàng" at bounding box center [784, 478] width 1531 height 46
click at [829, 474] on span "Lên hàng" at bounding box center [850, 479] width 52 height 20
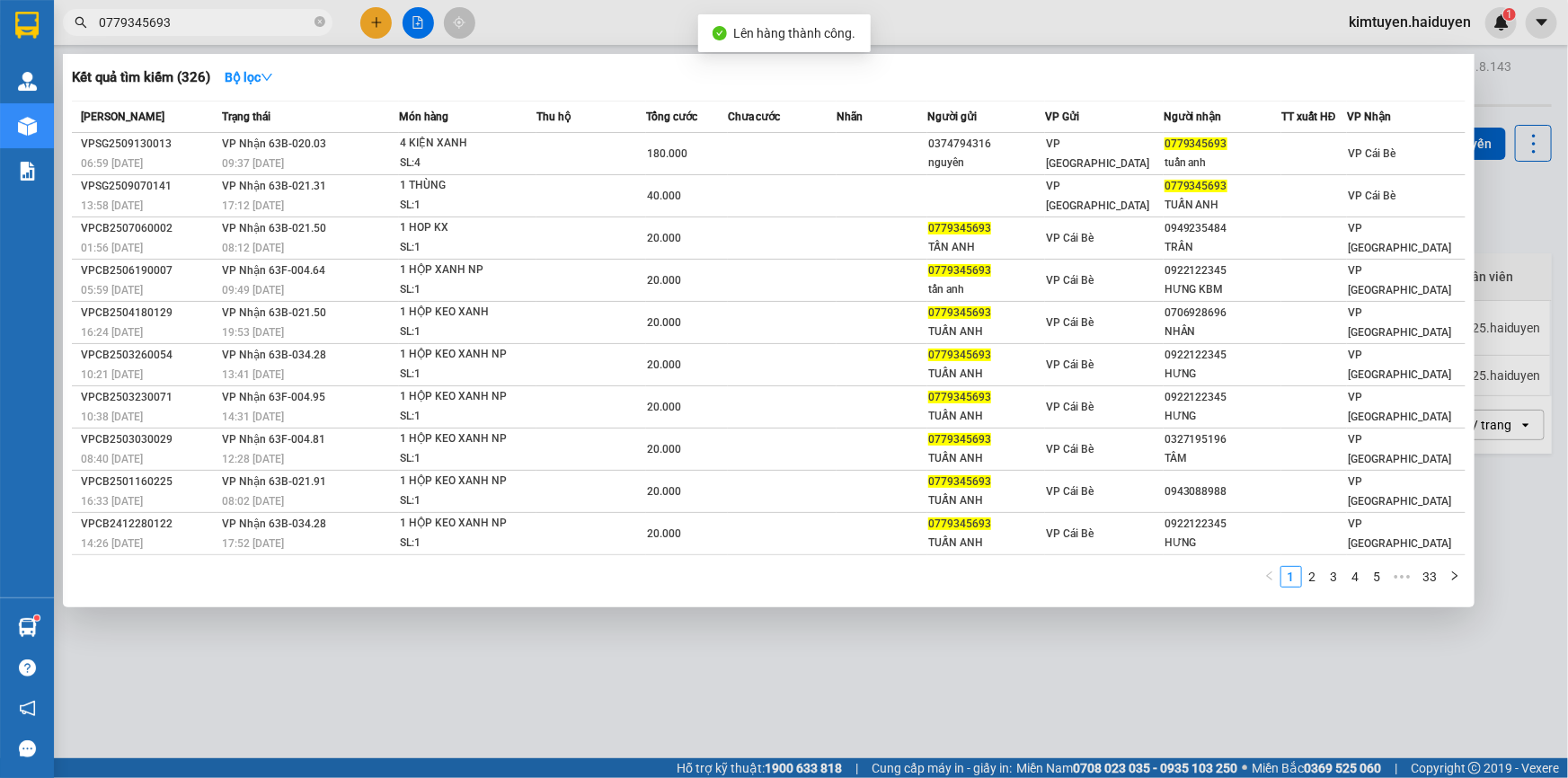
click at [238, 17] on input "0779345693" at bounding box center [205, 23] width 212 height 20
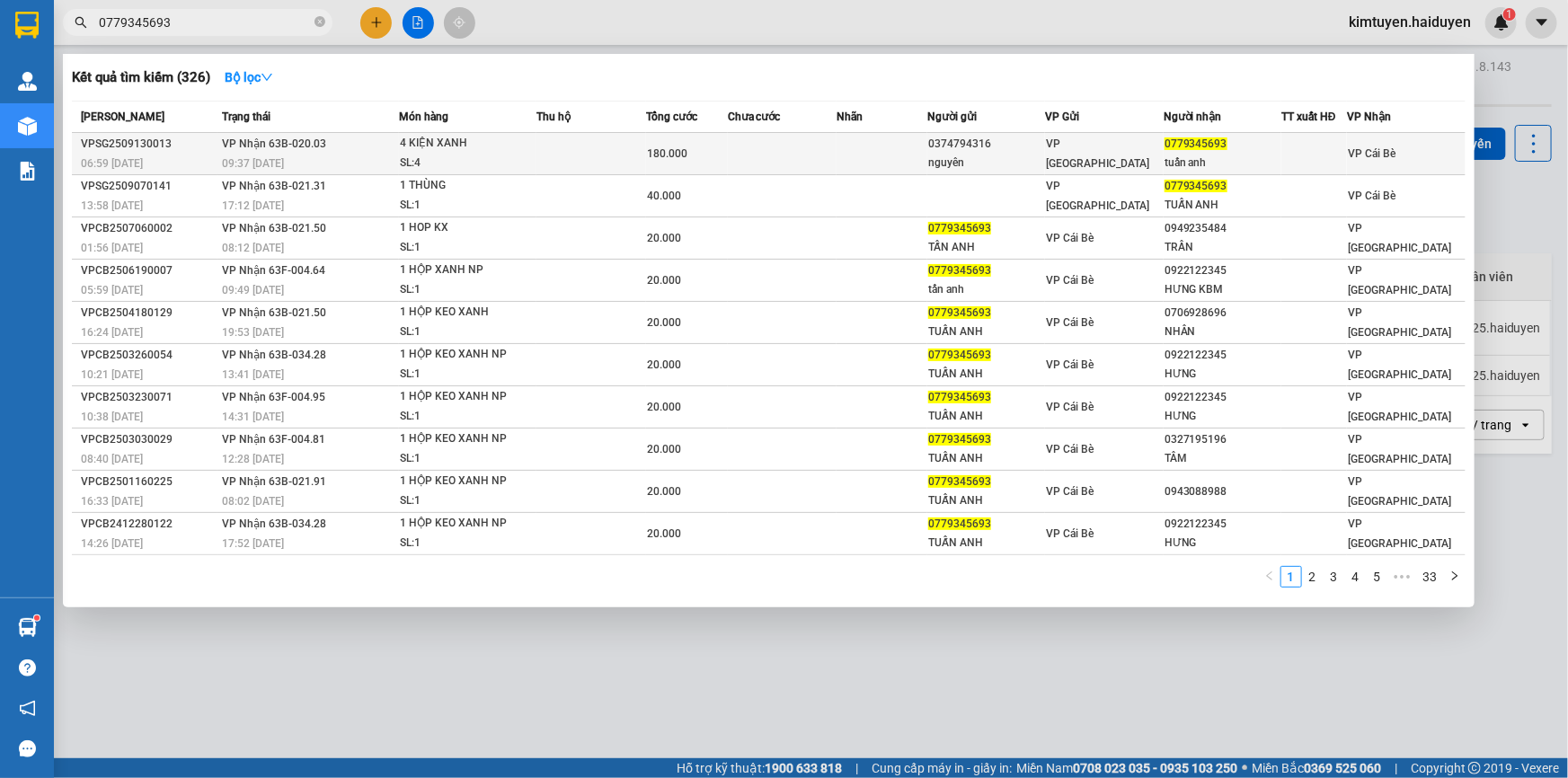
click at [578, 157] on td at bounding box center [591, 153] width 109 height 43
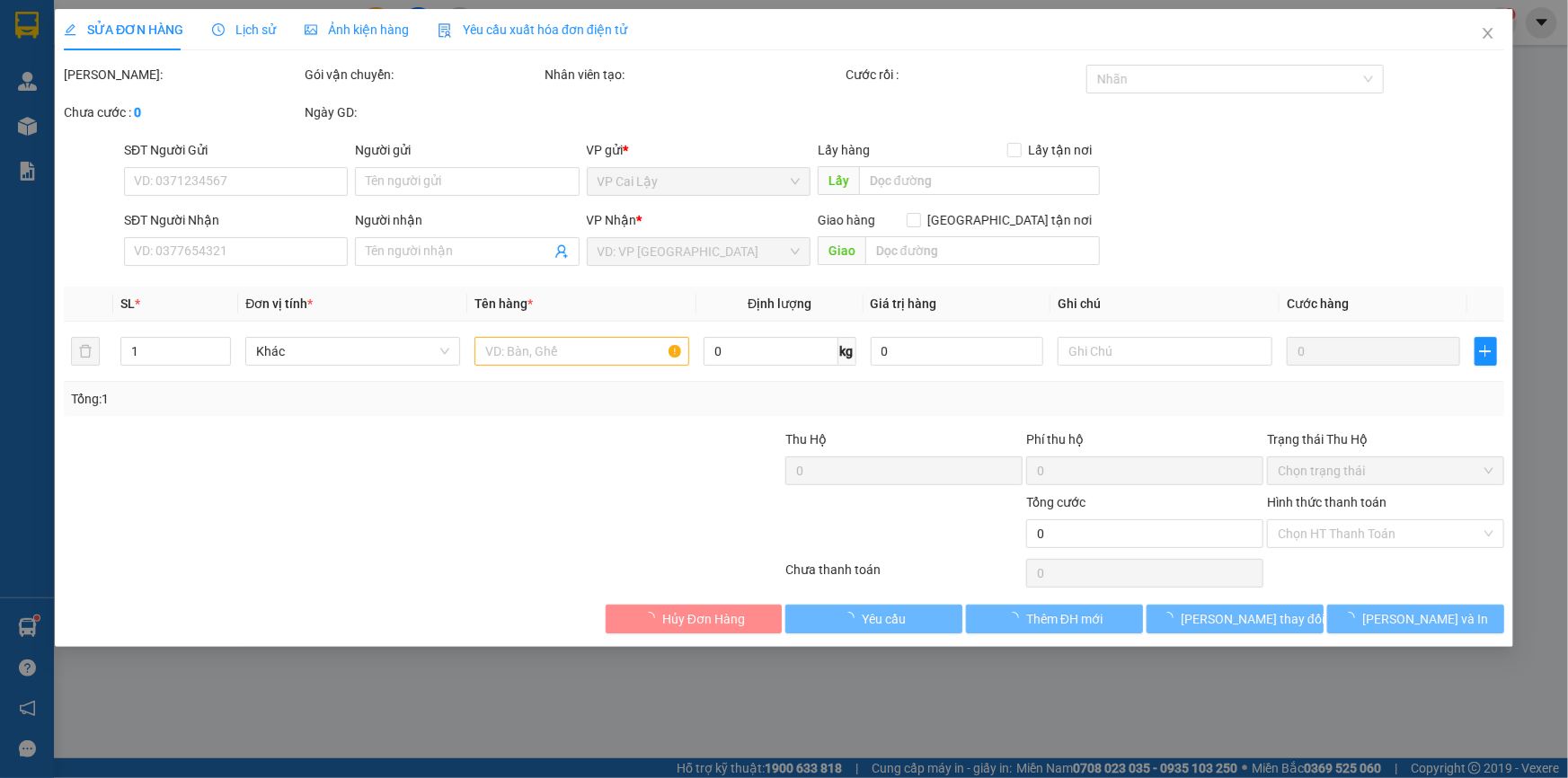
click at [251, 29] on div "SỬA ĐƠN HÀNG Lịch sử Ảnh kiện hàng Yêu cầu xuất hóa đơn điện tử Total Paid Fee …" at bounding box center [784, 389] width 1568 height 778
type input "0374794316"
type input "nguyên"
type input "0779345693"
type input "tuấn anh"
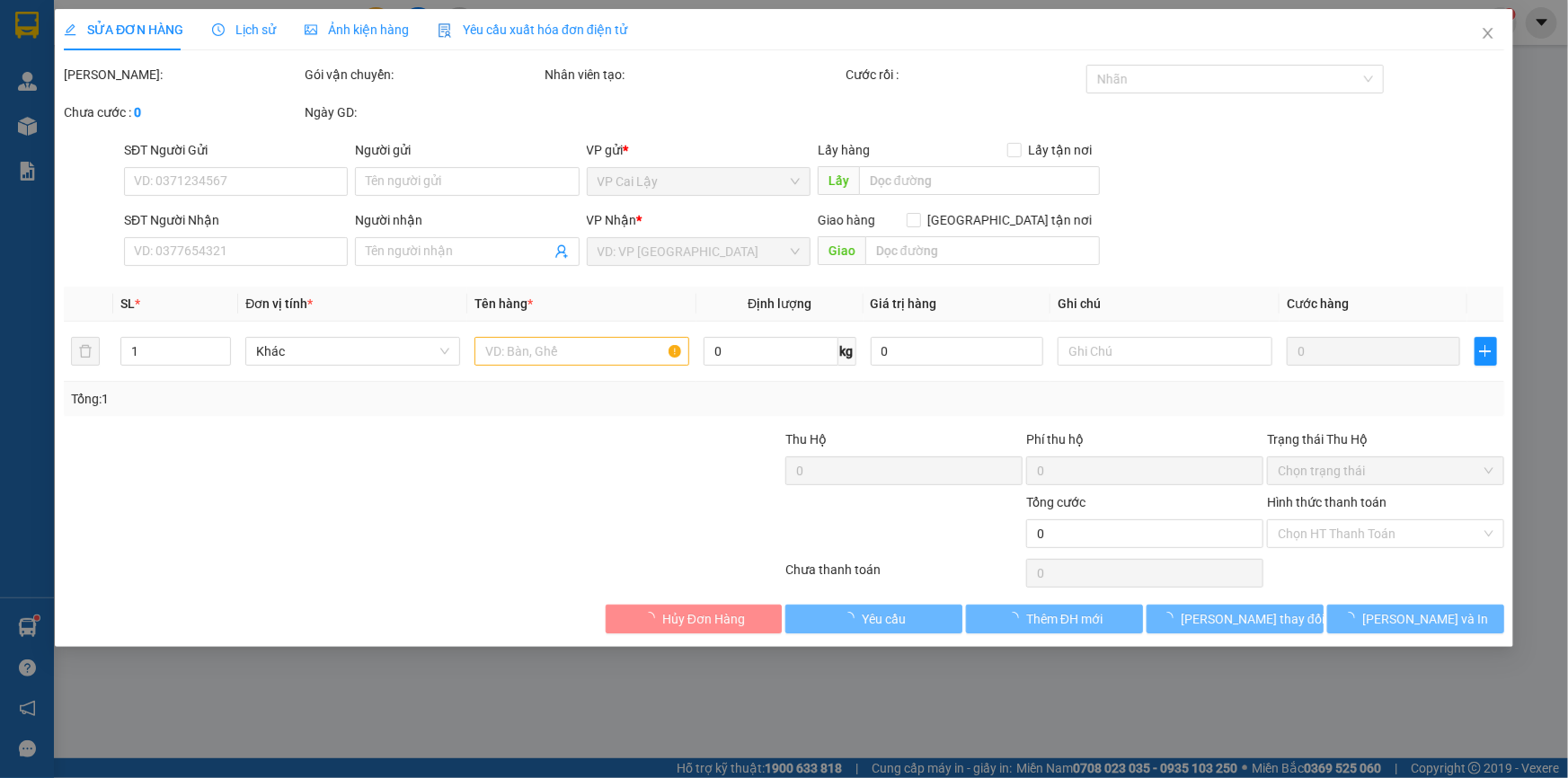
type input "180.000"
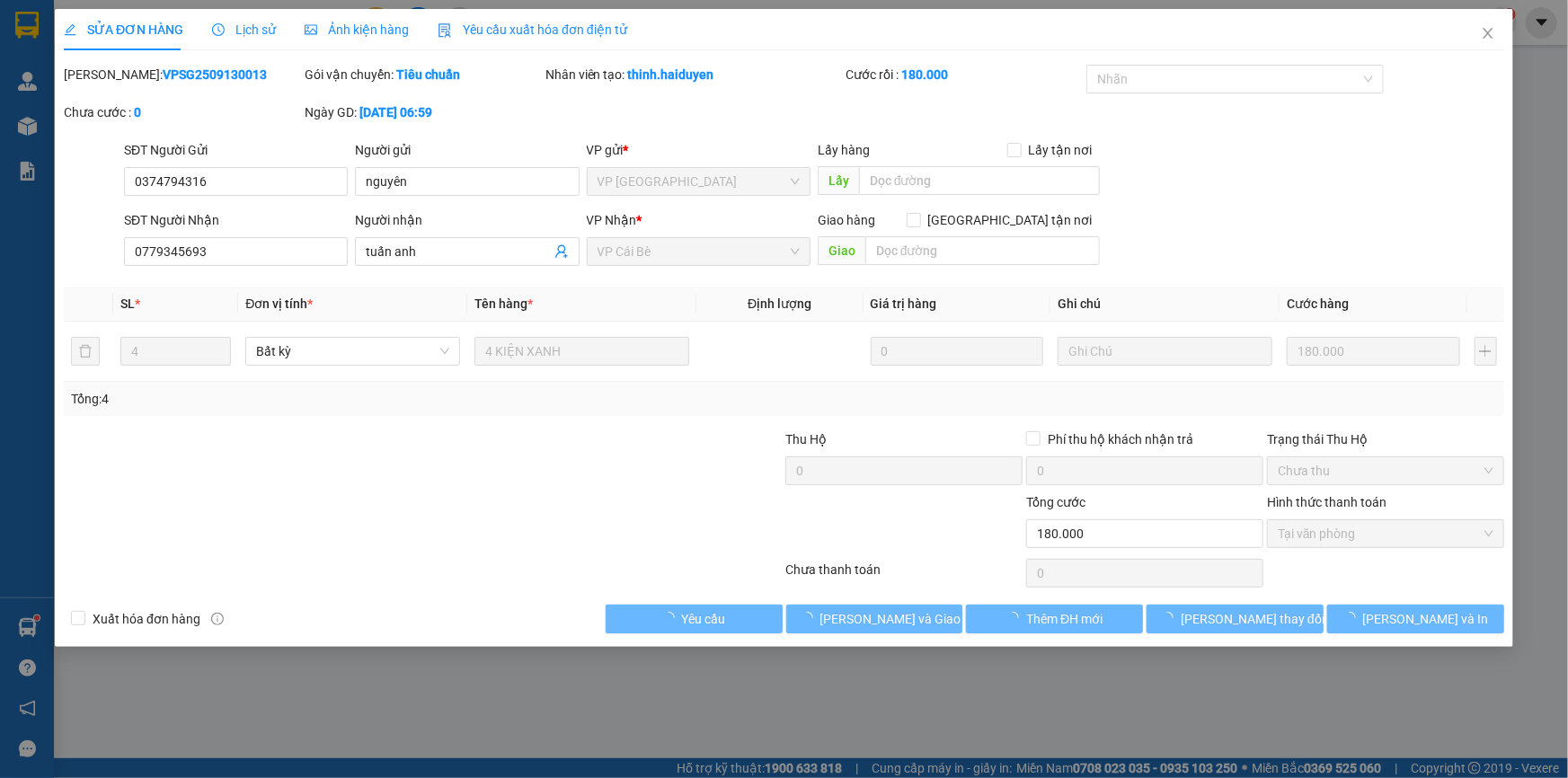
click at [261, 34] on span "Lịch sử" at bounding box center [244, 30] width 64 height 15
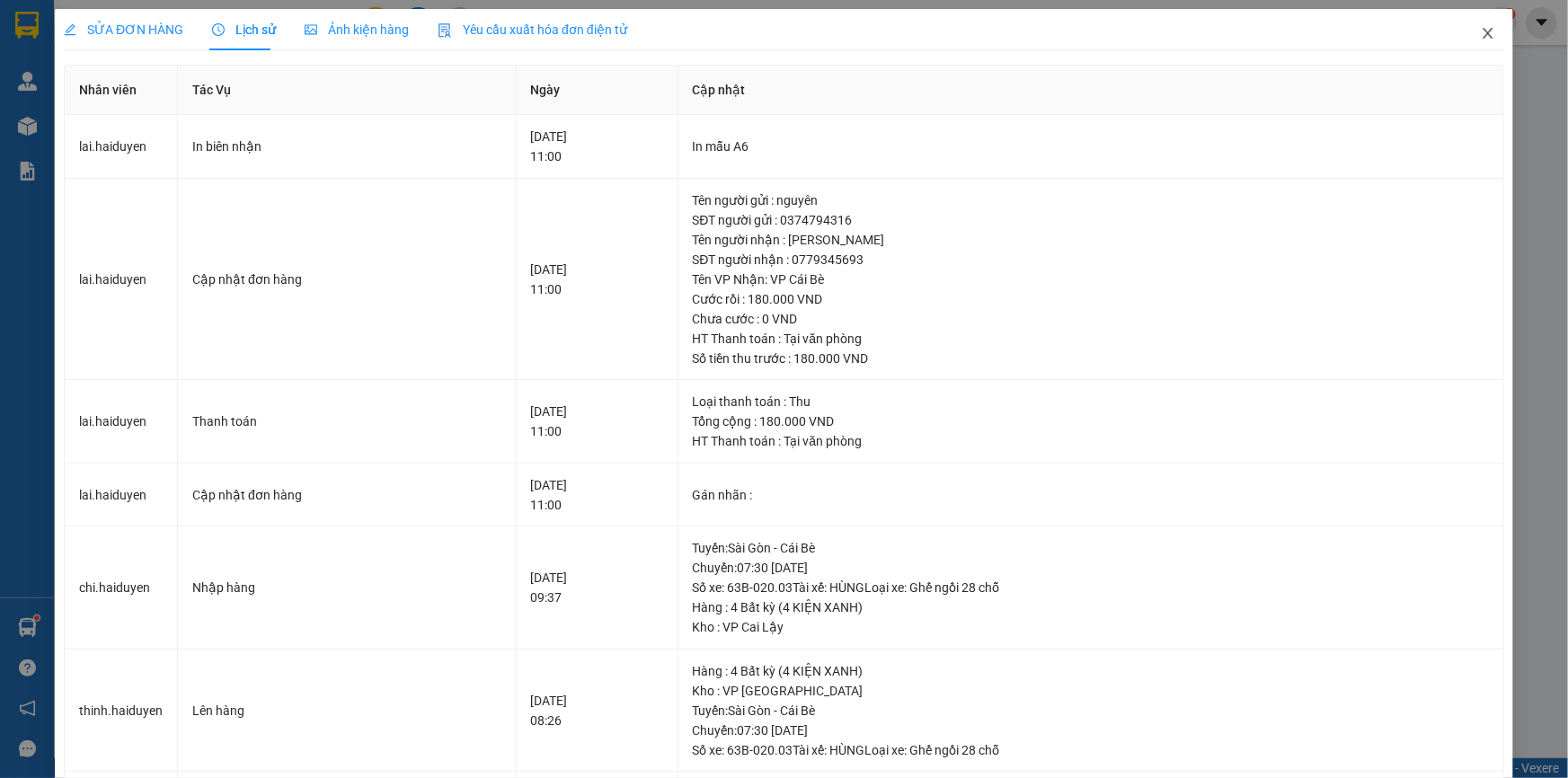
click at [1481, 33] on icon "close" at bounding box center [1488, 34] width 15 height 15
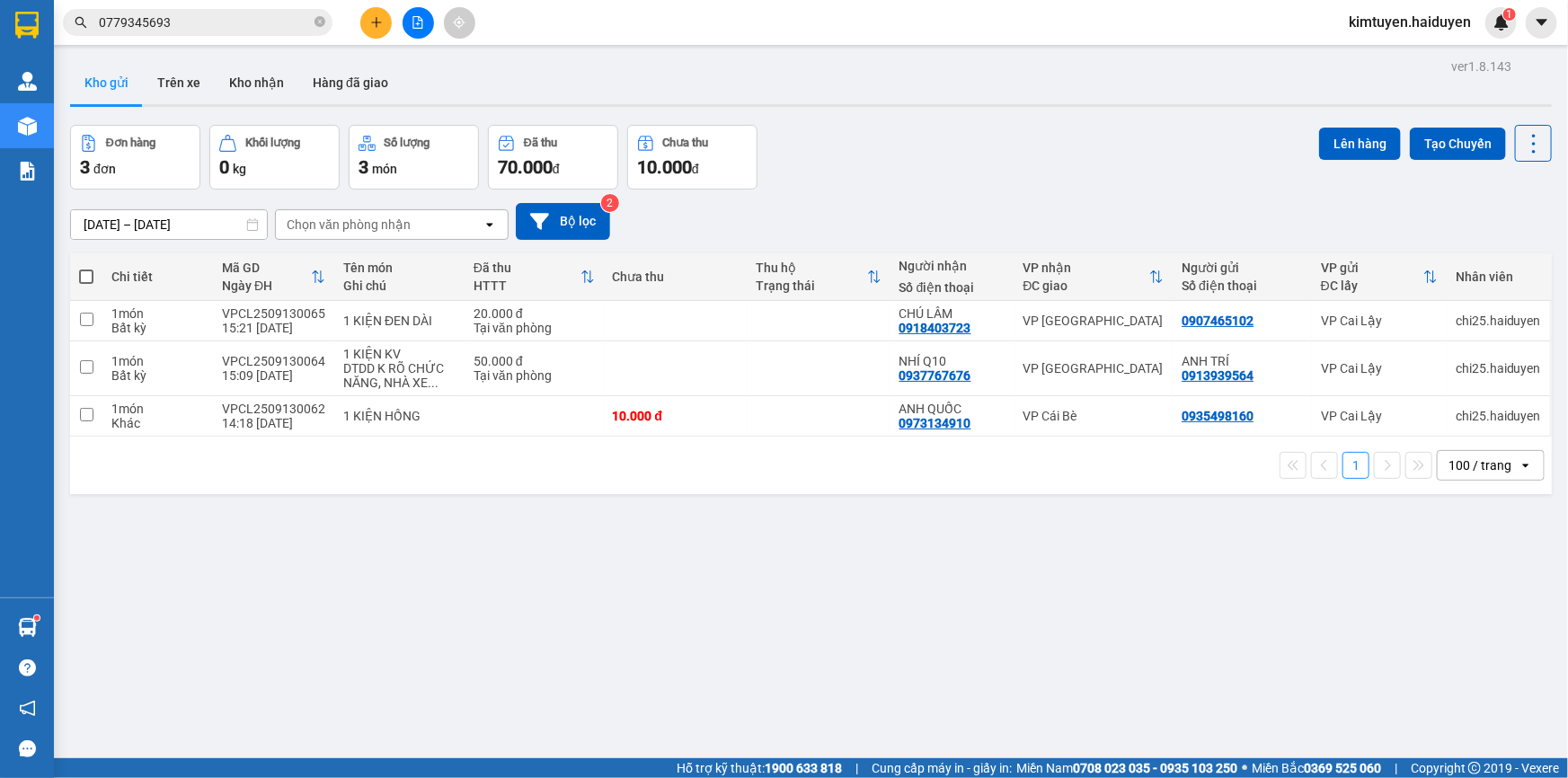
click at [207, 25] on input "0779345693" at bounding box center [205, 23] width 212 height 20
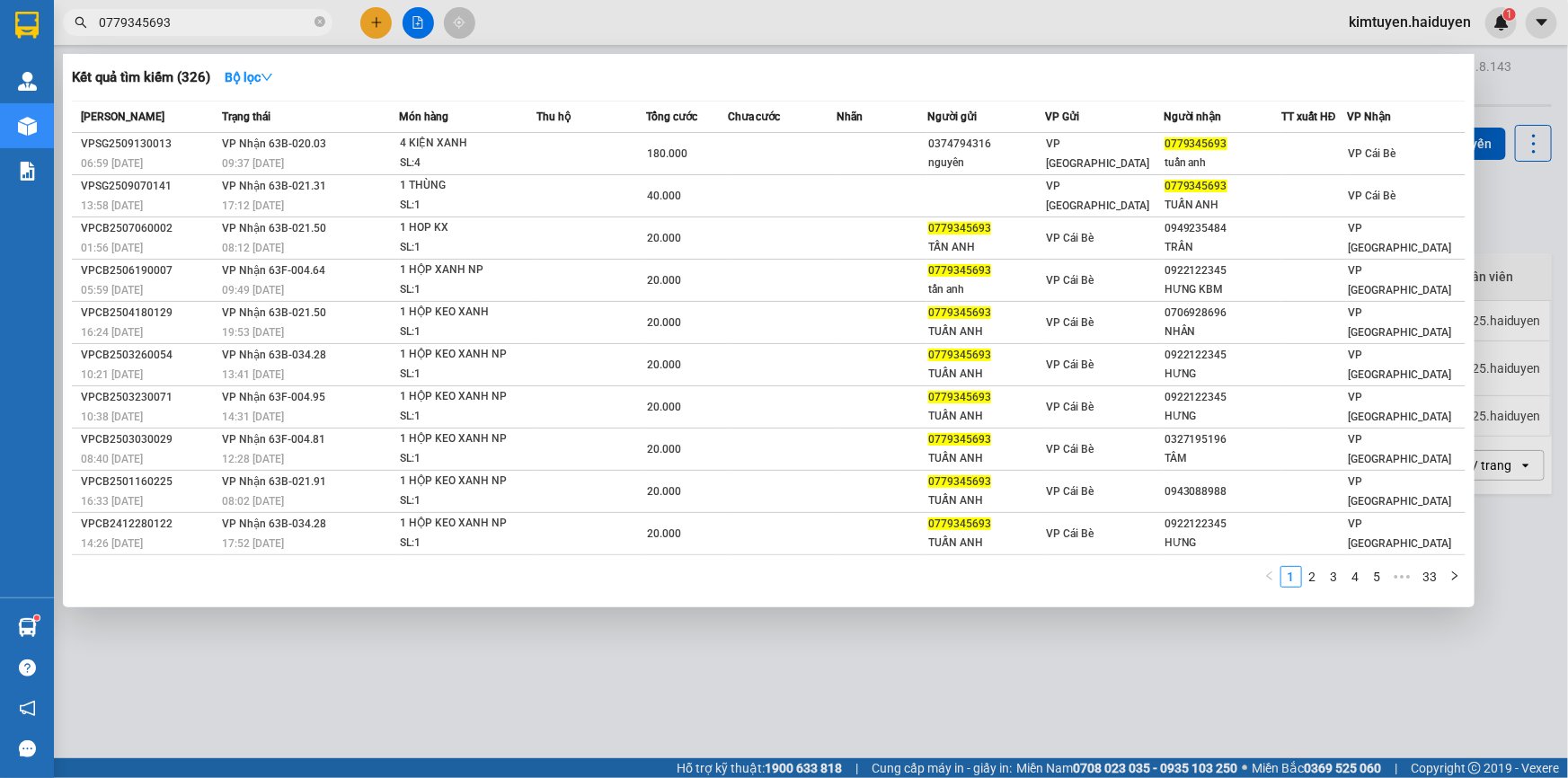
click at [817, 13] on div at bounding box center [784, 389] width 1568 height 778
drag, startPoint x: 238, startPoint y: 10, endPoint x: 230, endPoint y: 32, distance: 23.4
click at [236, 11] on span "0779345693" at bounding box center [197, 23] width 270 height 27
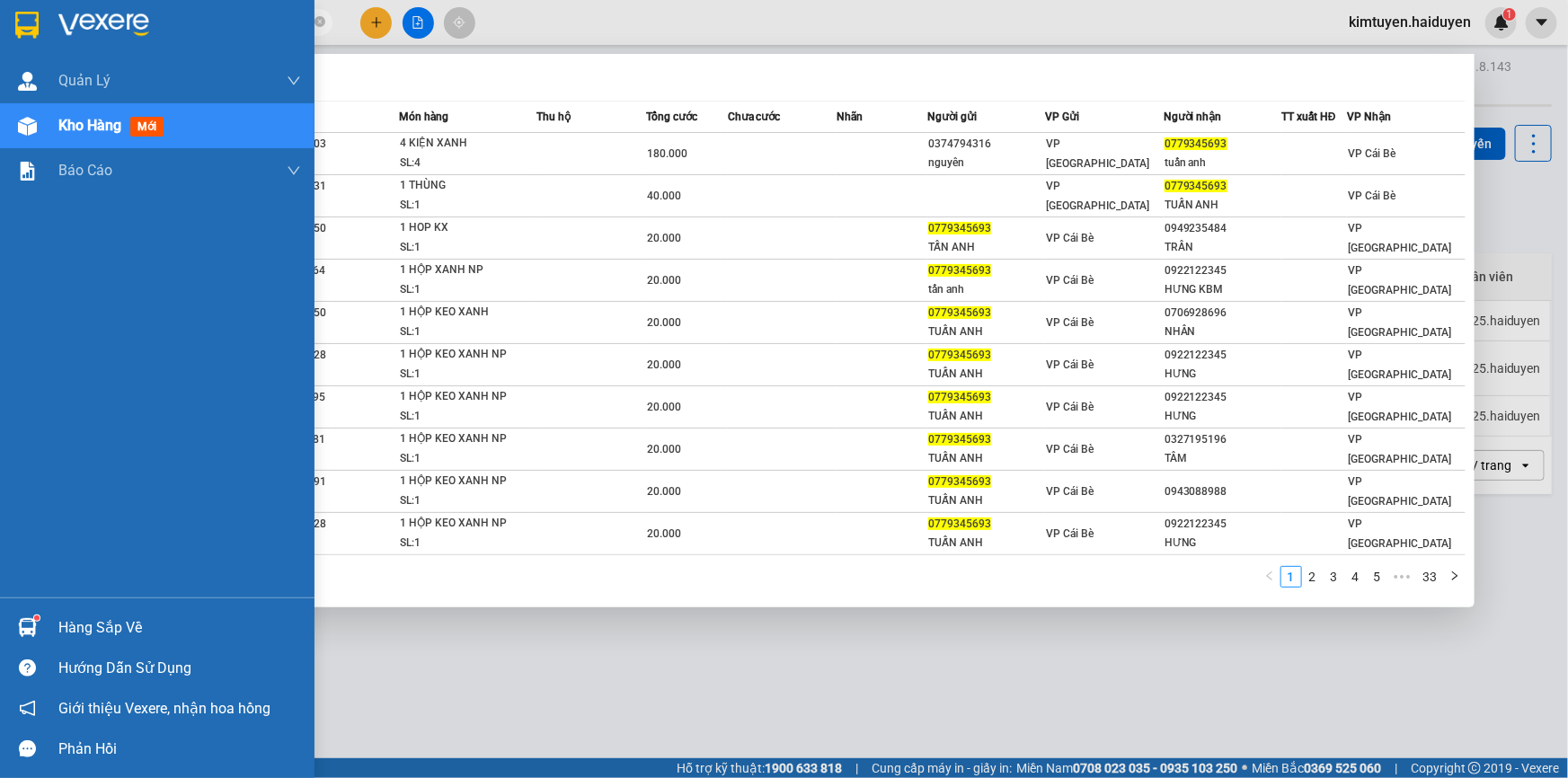
drag, startPoint x: 222, startPoint y: 24, endPoint x: 28, endPoint y: 54, distance: 196.3
click at [28, 54] on section "Kết quả tìm kiếm ( 326 ) Bộ lọc Mã ĐH Trạng thái Món hàng Thu hộ Tổng cước Chưa…" at bounding box center [784, 389] width 1568 height 778
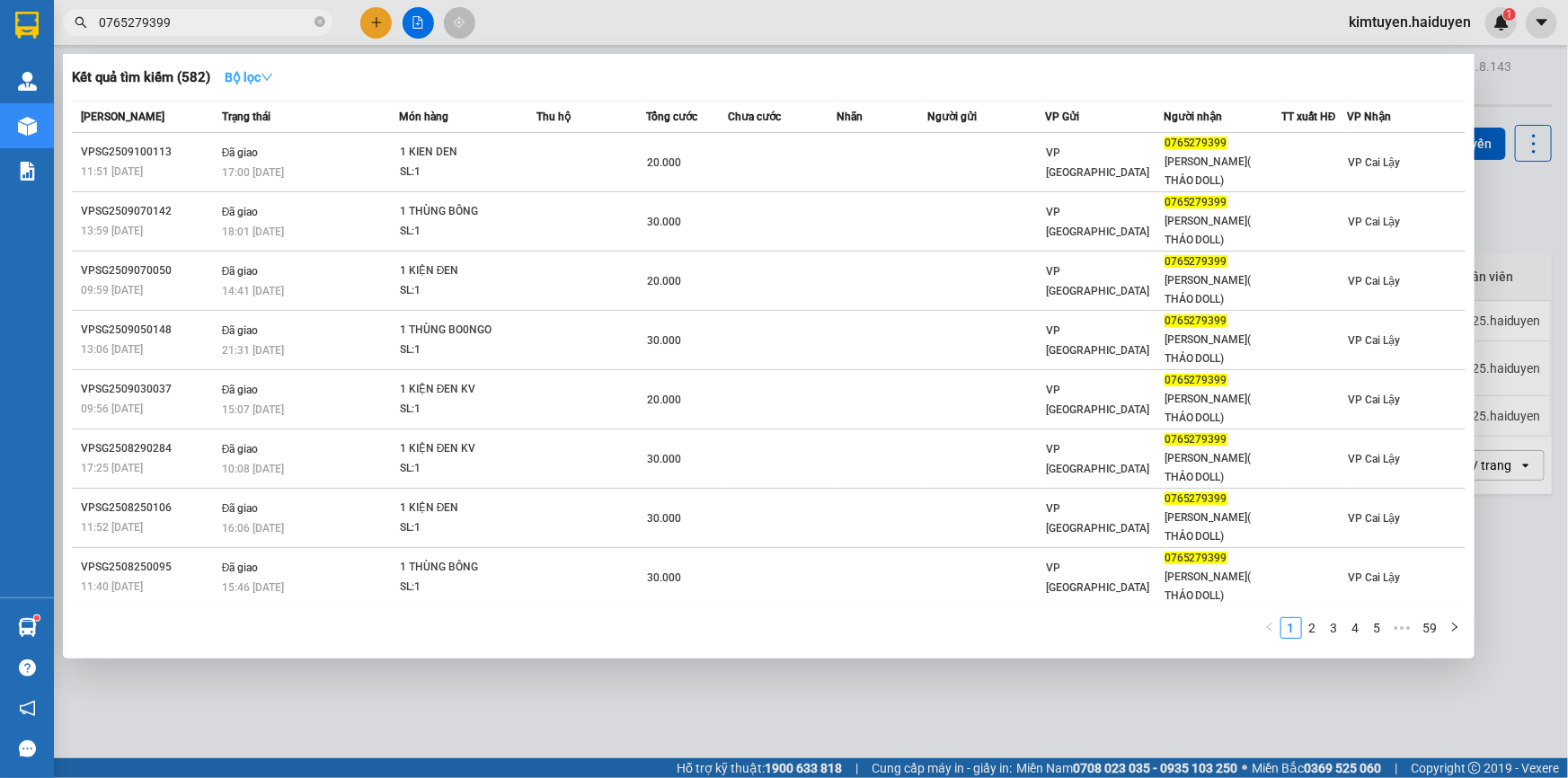
type input "0765279399"
click at [266, 72] on icon "down" at bounding box center [267, 77] width 13 height 13
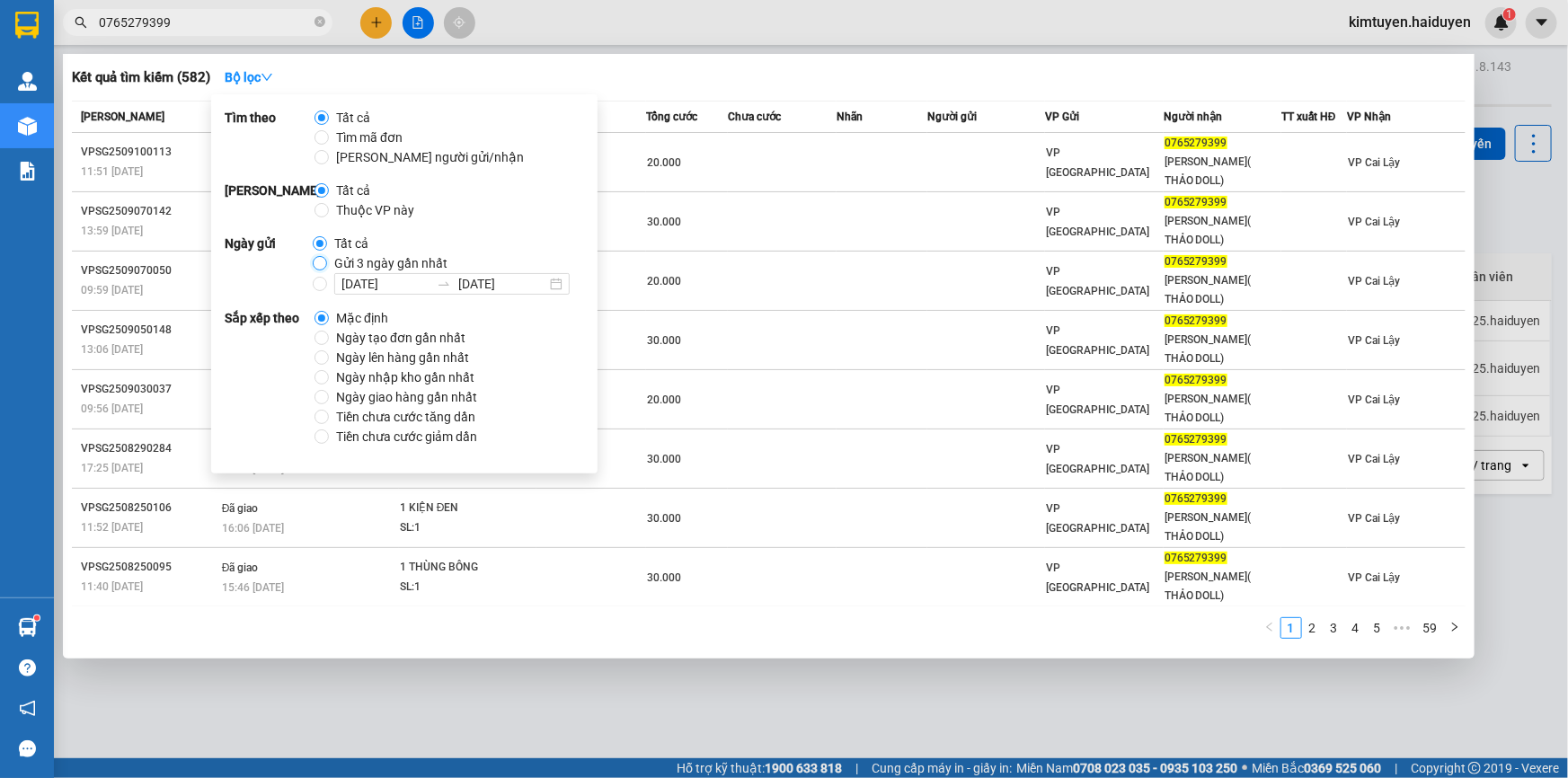
click at [319, 269] on input "Gửi 3 ngày gần nhất" at bounding box center [320, 263] width 15 height 15
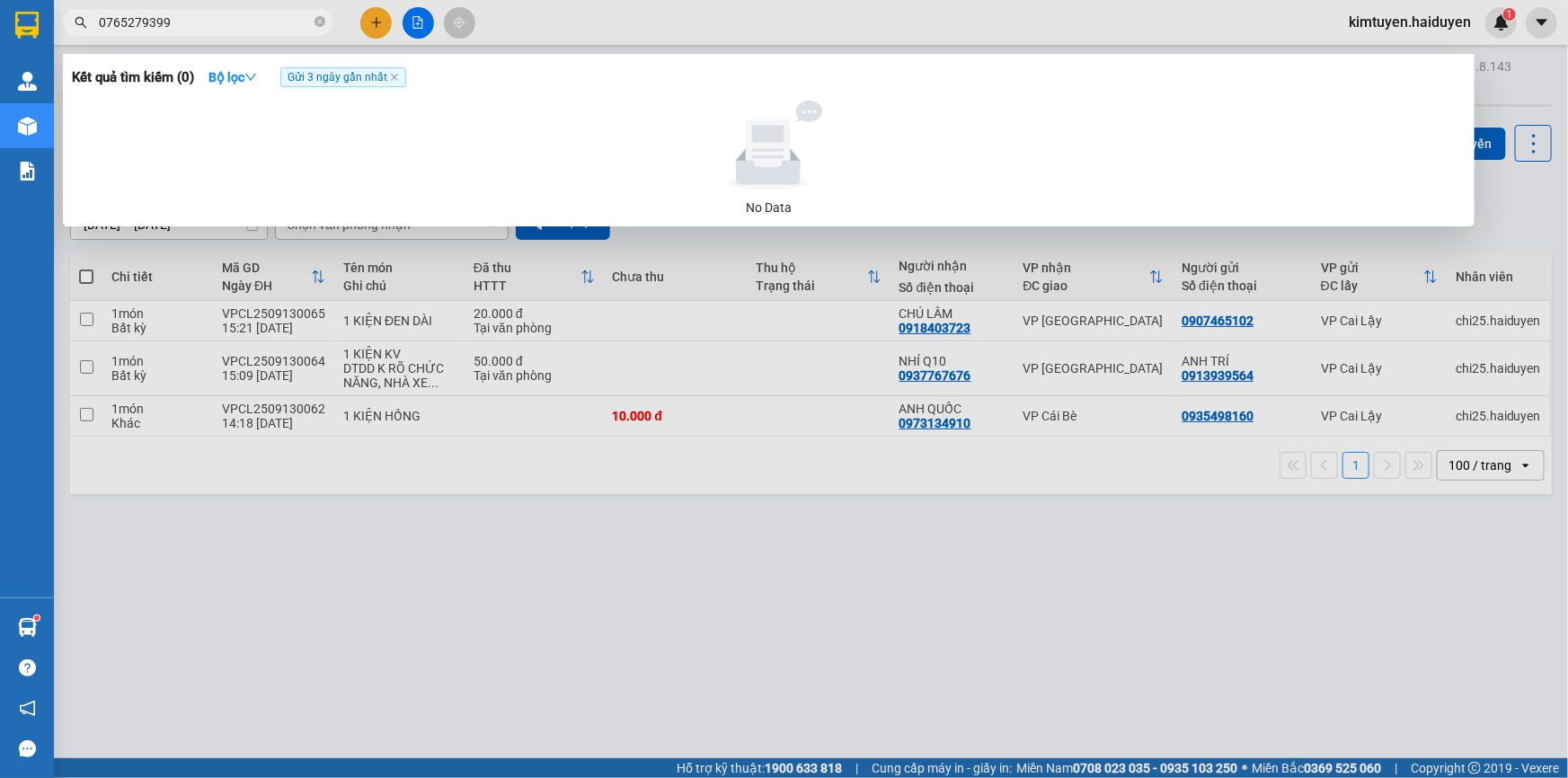
click at [710, 26] on div at bounding box center [784, 389] width 1568 height 778
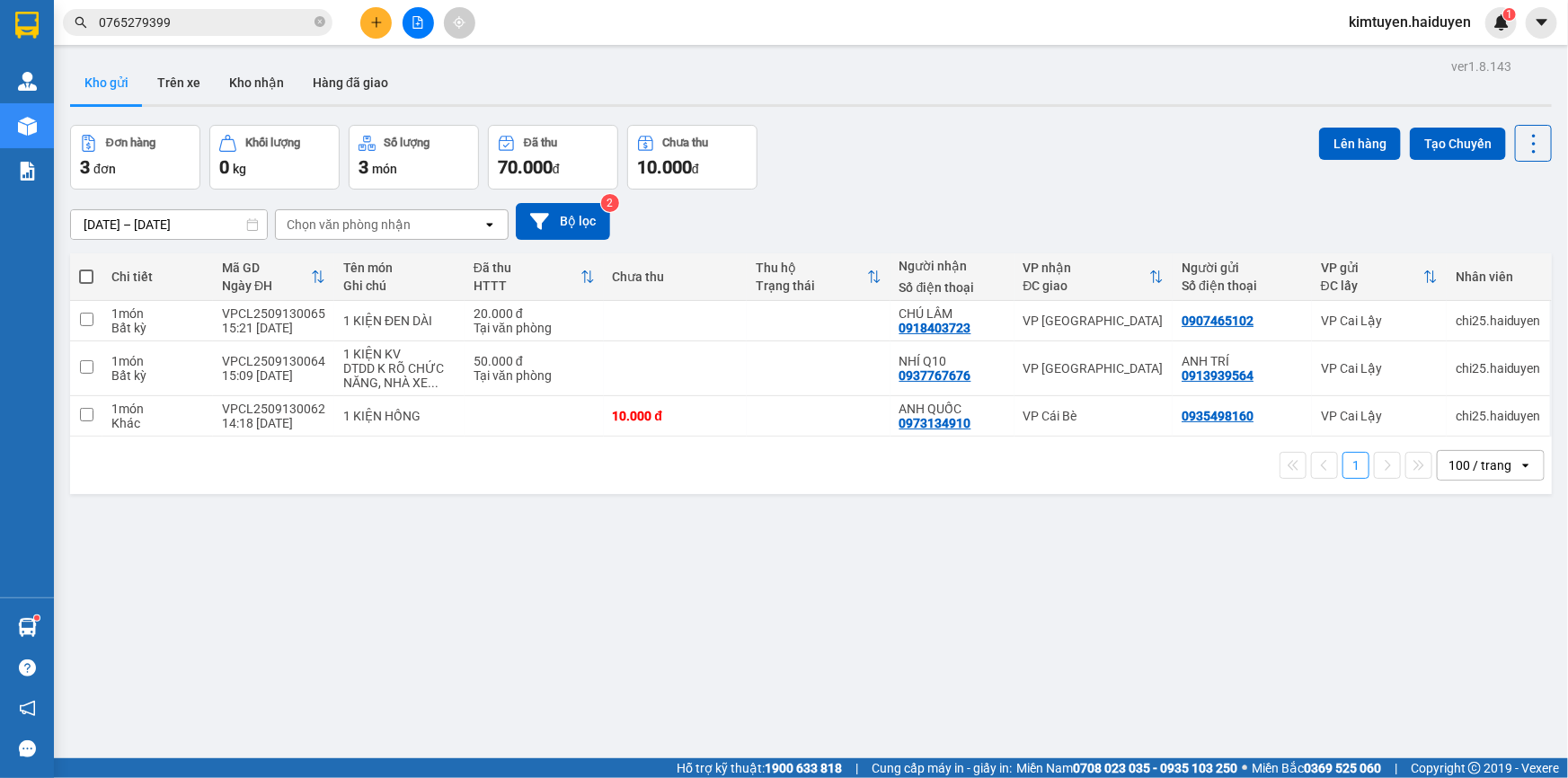
click at [221, 28] on input "0765279399" at bounding box center [205, 23] width 212 height 20
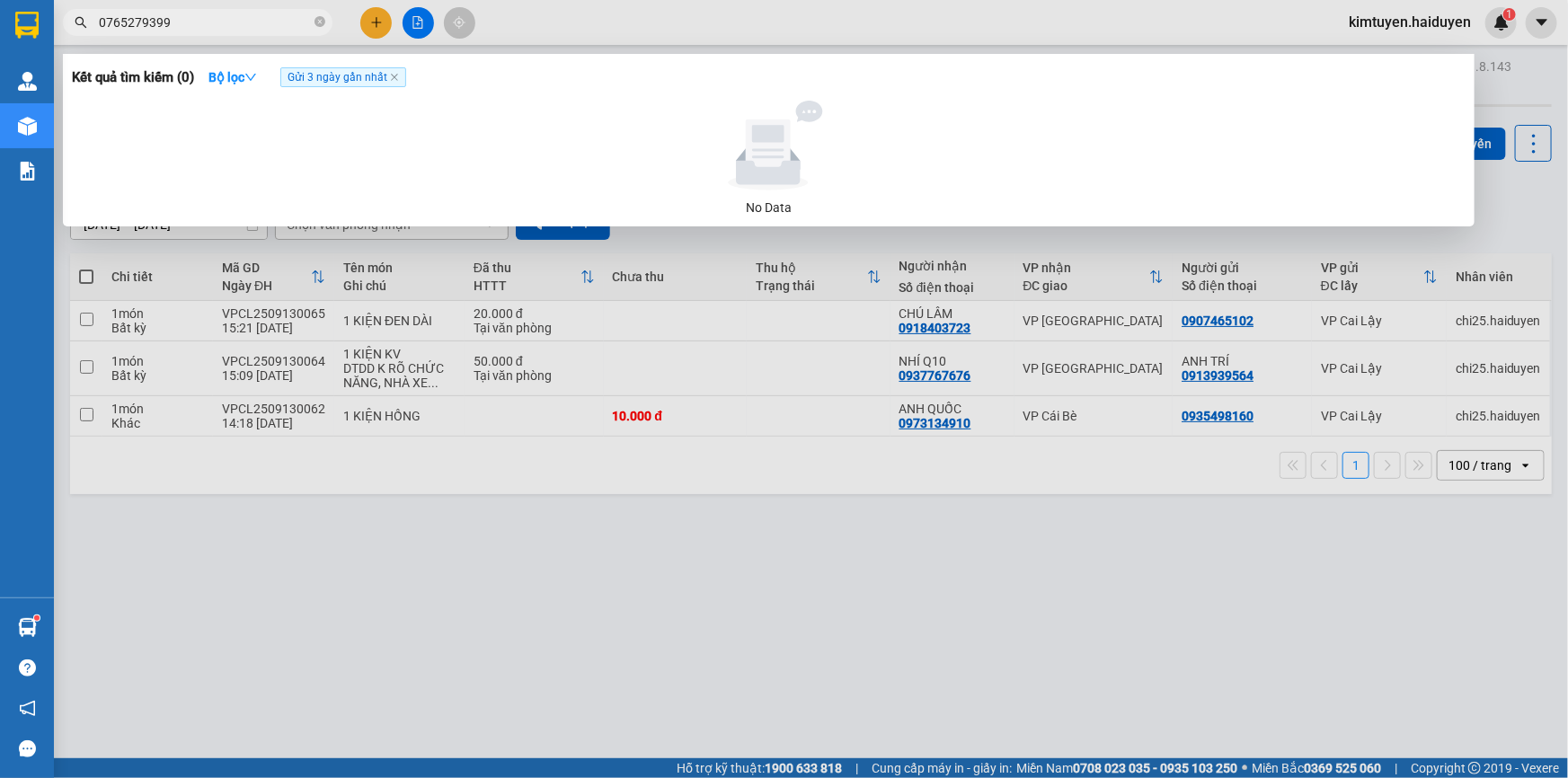
click at [595, 28] on div at bounding box center [784, 389] width 1568 height 778
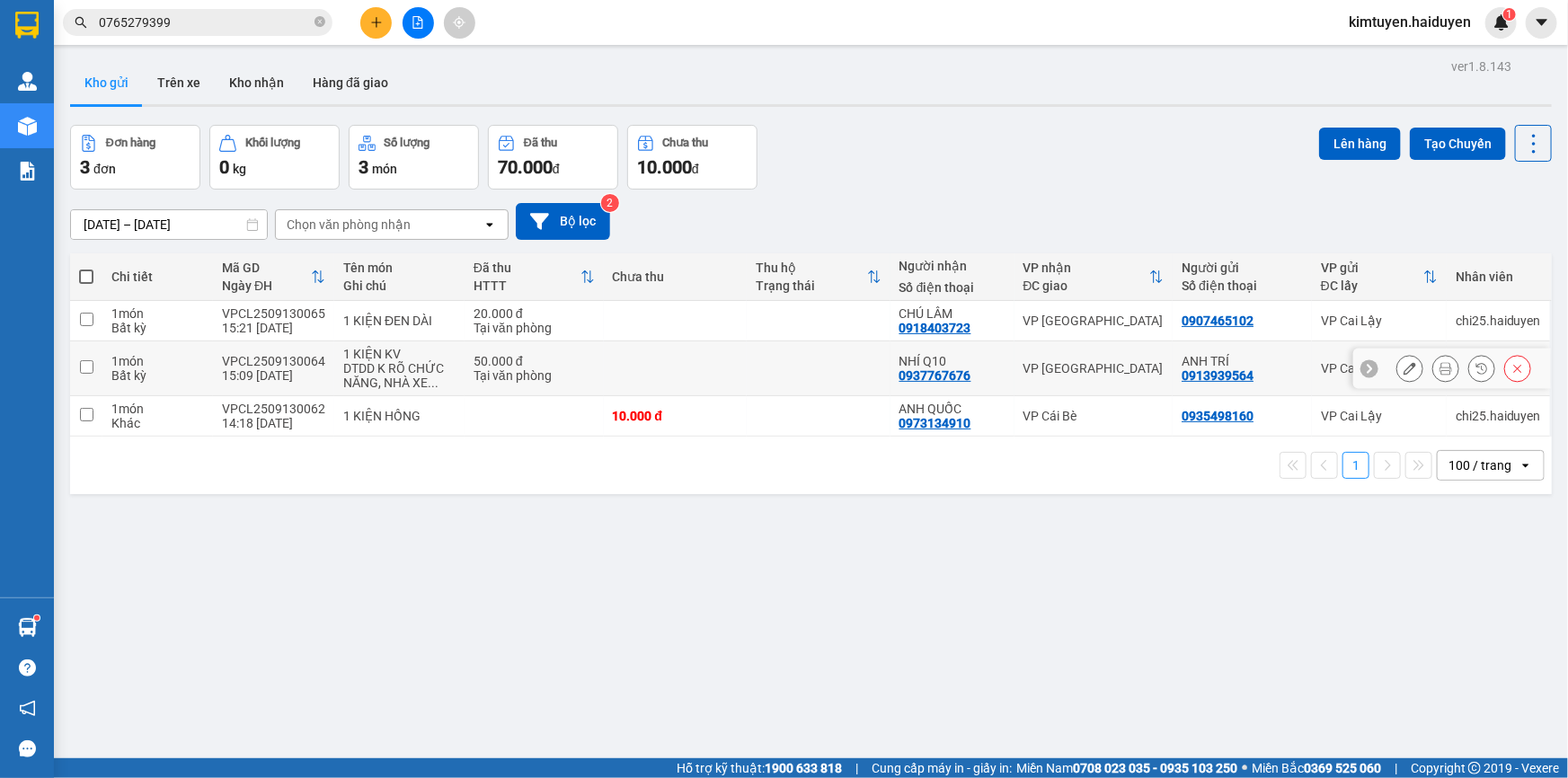
click at [768, 374] on td at bounding box center [819, 369] width 143 height 54
checkbox input "true"
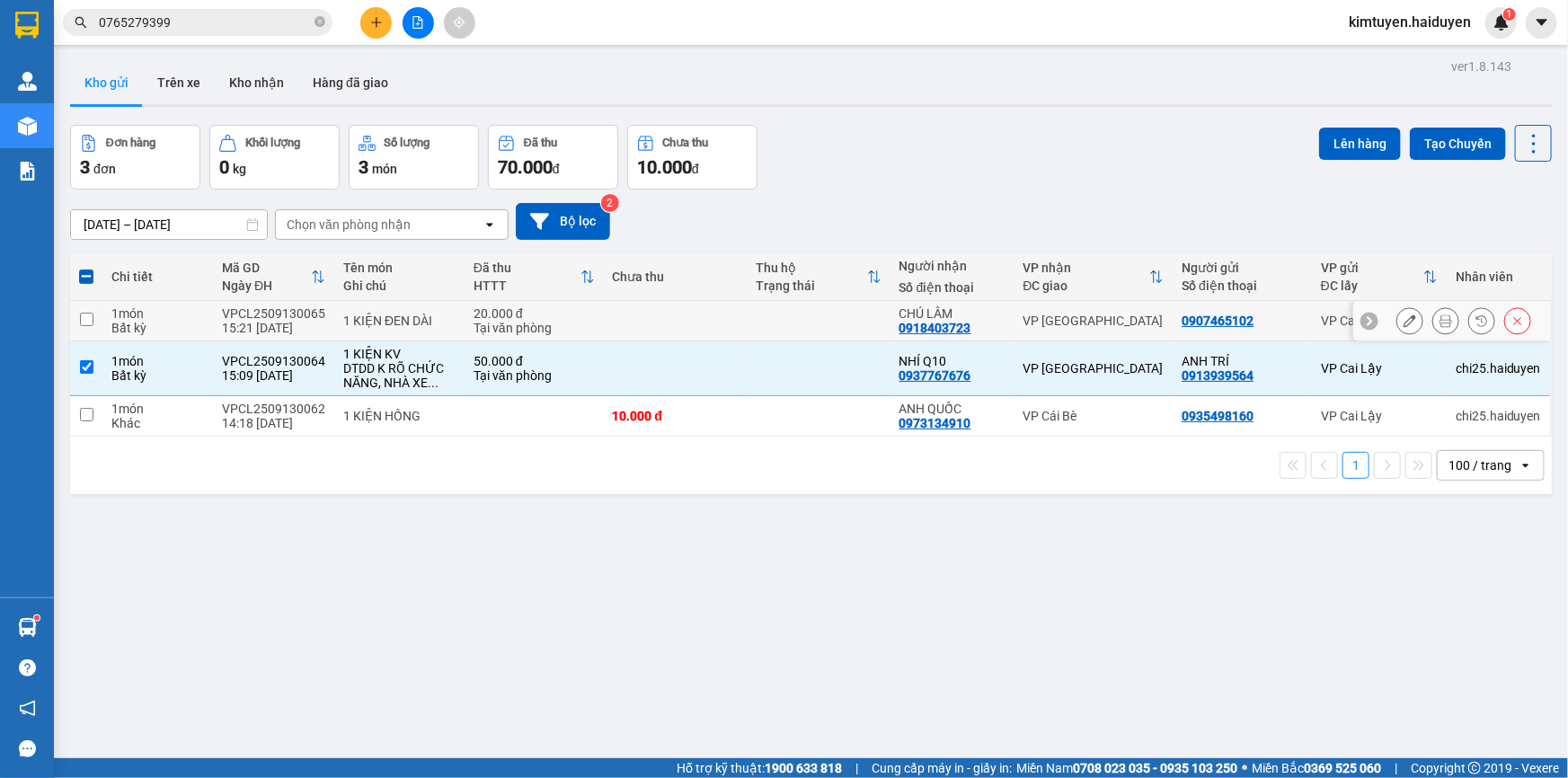
click at [795, 323] on td at bounding box center [819, 321] width 143 height 41
checkbox input "true"
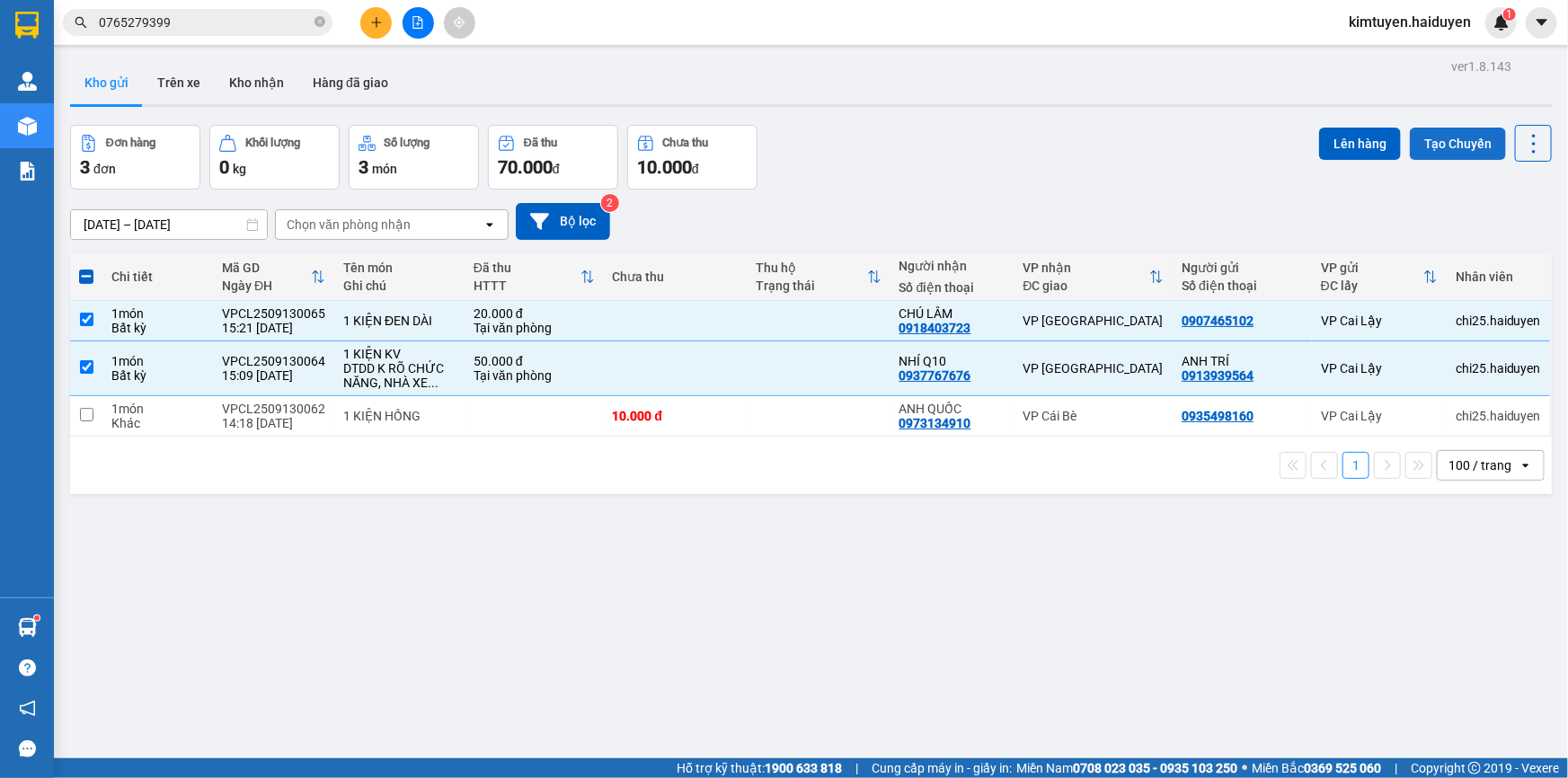
click at [1460, 143] on button "Tạo Chuyến" at bounding box center [1458, 144] width 96 height 33
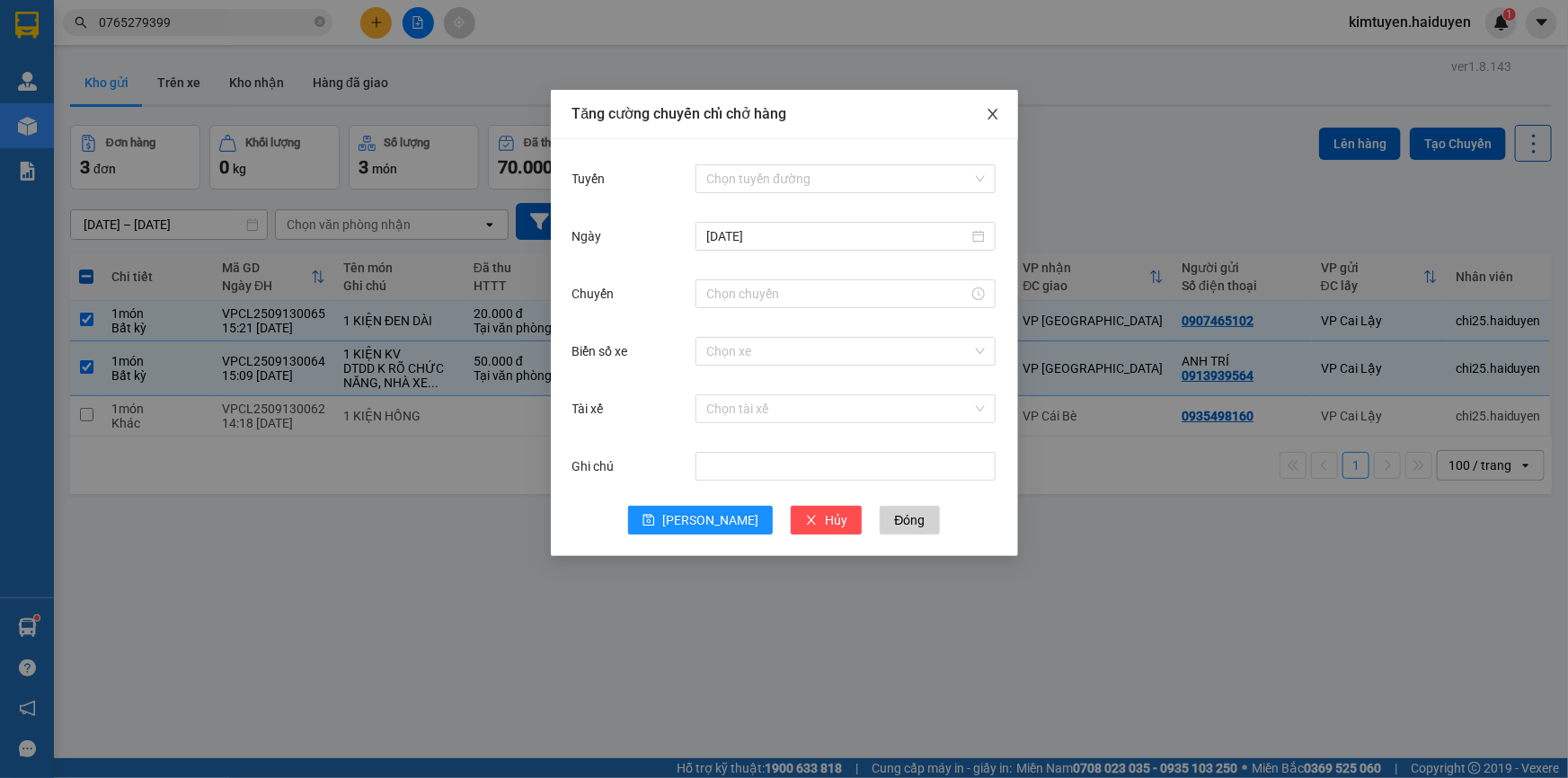
click at [996, 113] on icon "close" at bounding box center [993, 114] width 15 height 15
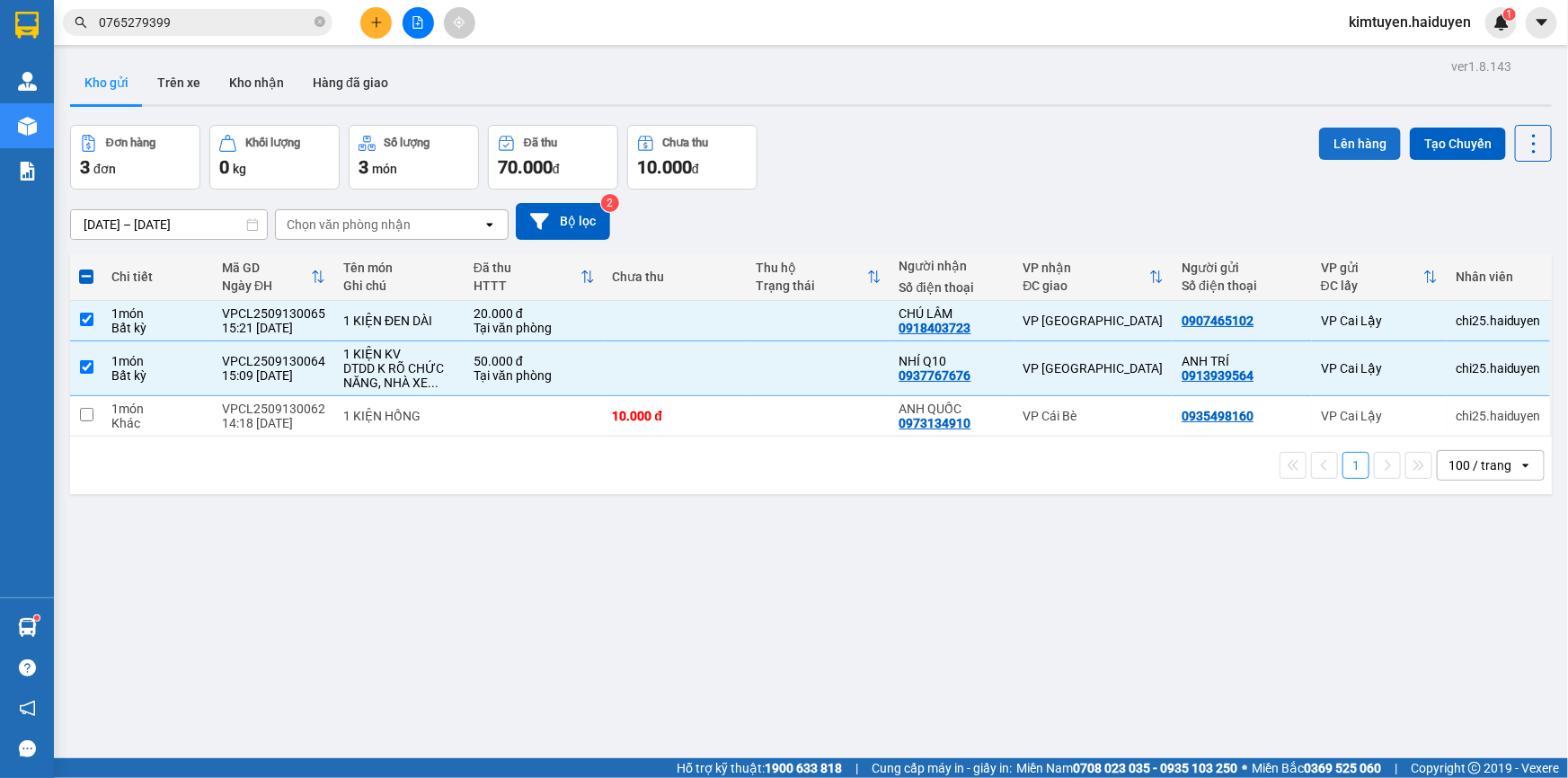
click at [1349, 136] on button "Lên hàng" at bounding box center [1360, 144] width 82 height 33
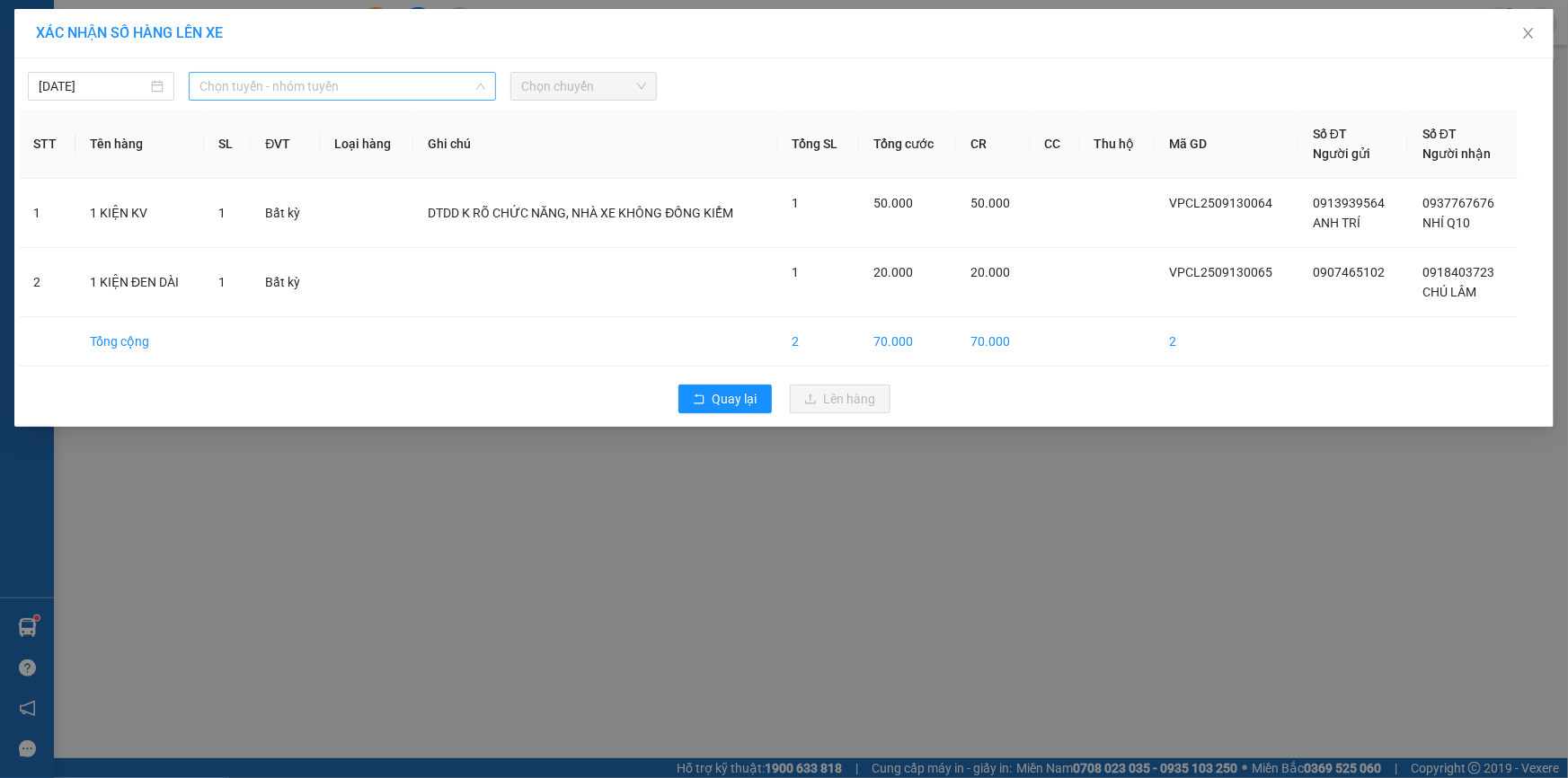
click at [290, 88] on span "Chọn tuyến - nhóm tuyến" at bounding box center [342, 86] width 286 height 27
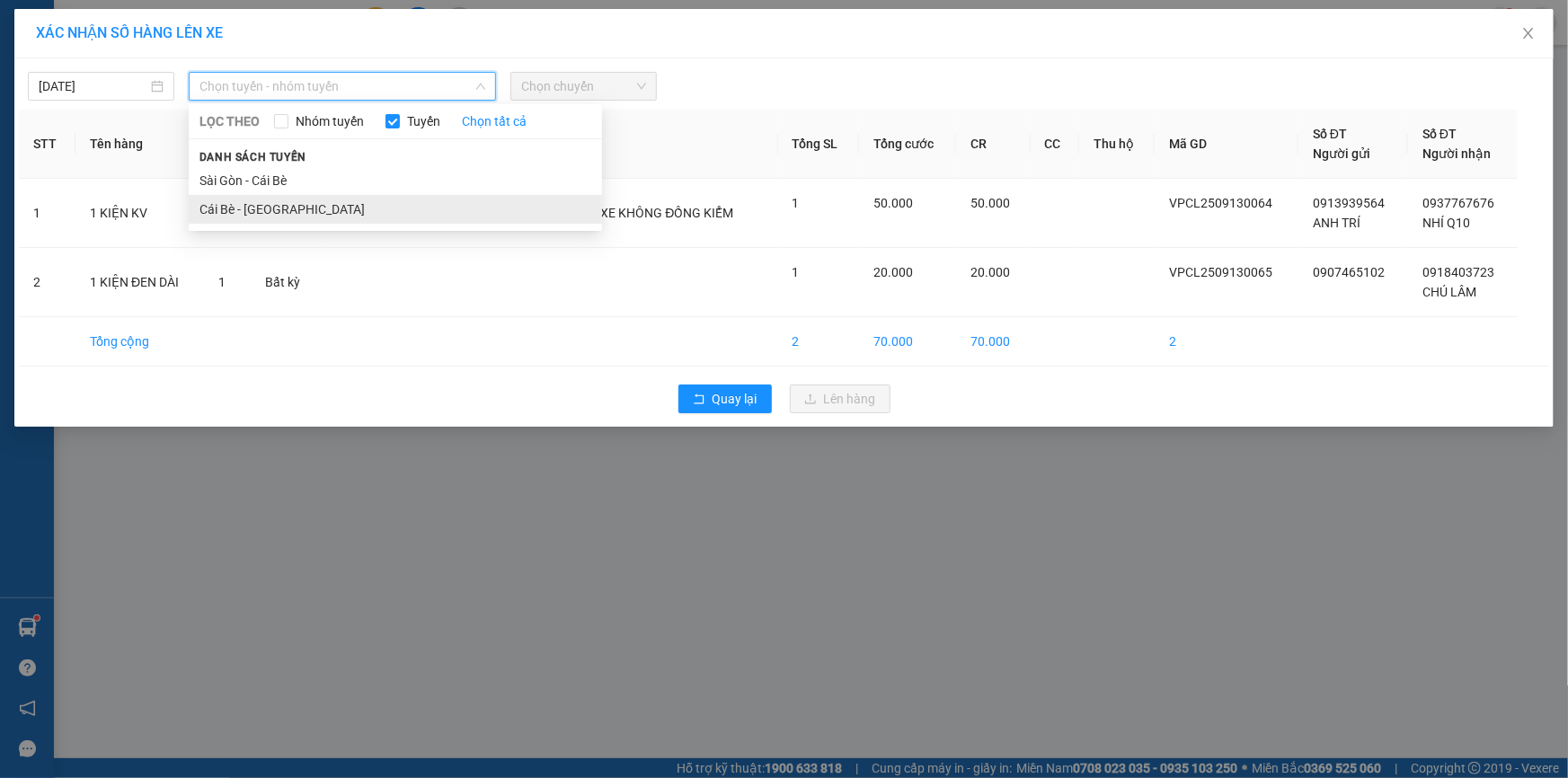
click at [293, 214] on li "Cái Bè - [GEOGRAPHIC_DATA]" at bounding box center [395, 210] width 413 height 29
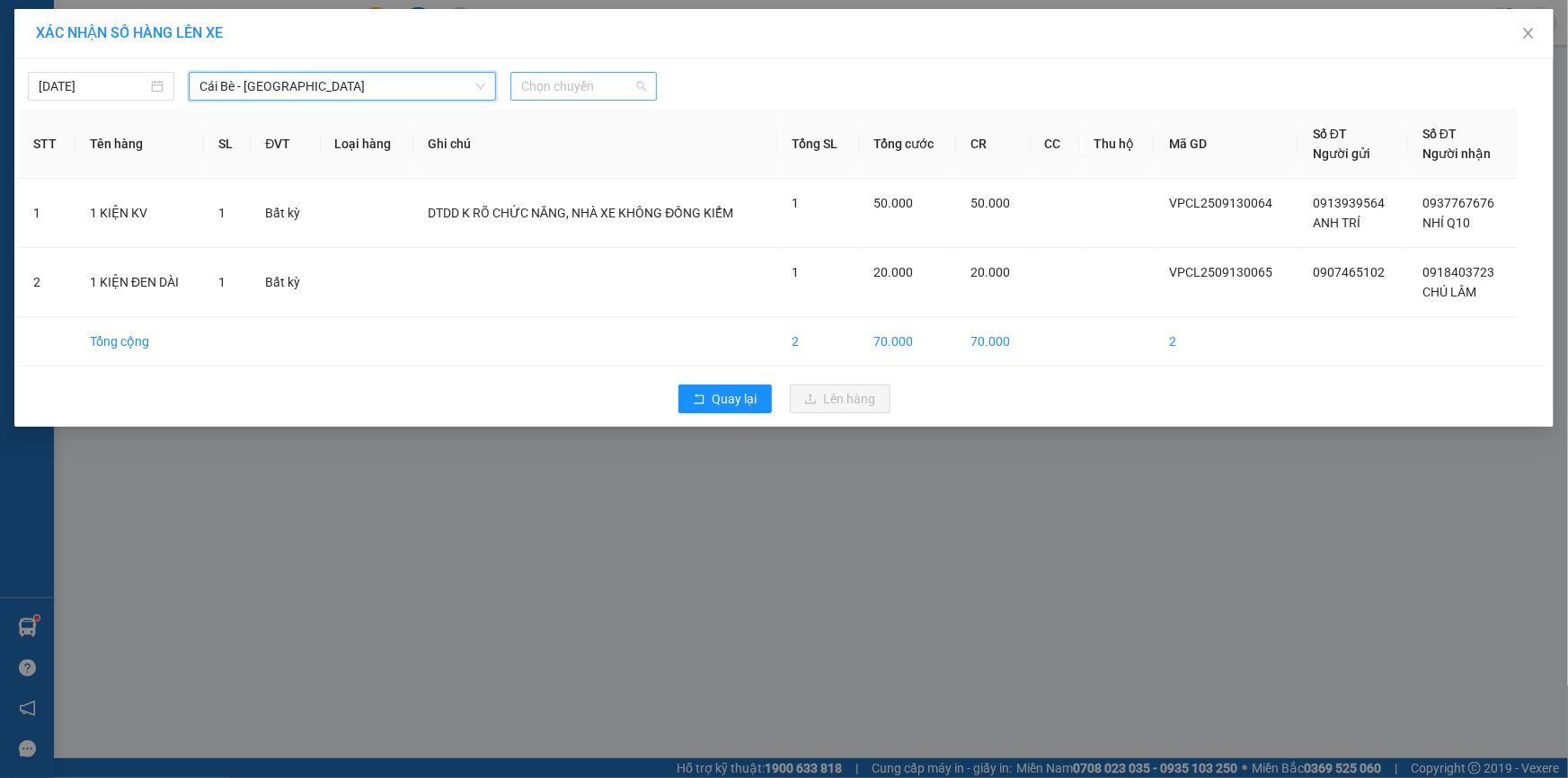
click at [591, 74] on span "Chọn chuyến" at bounding box center [584, 86] width 125 height 27
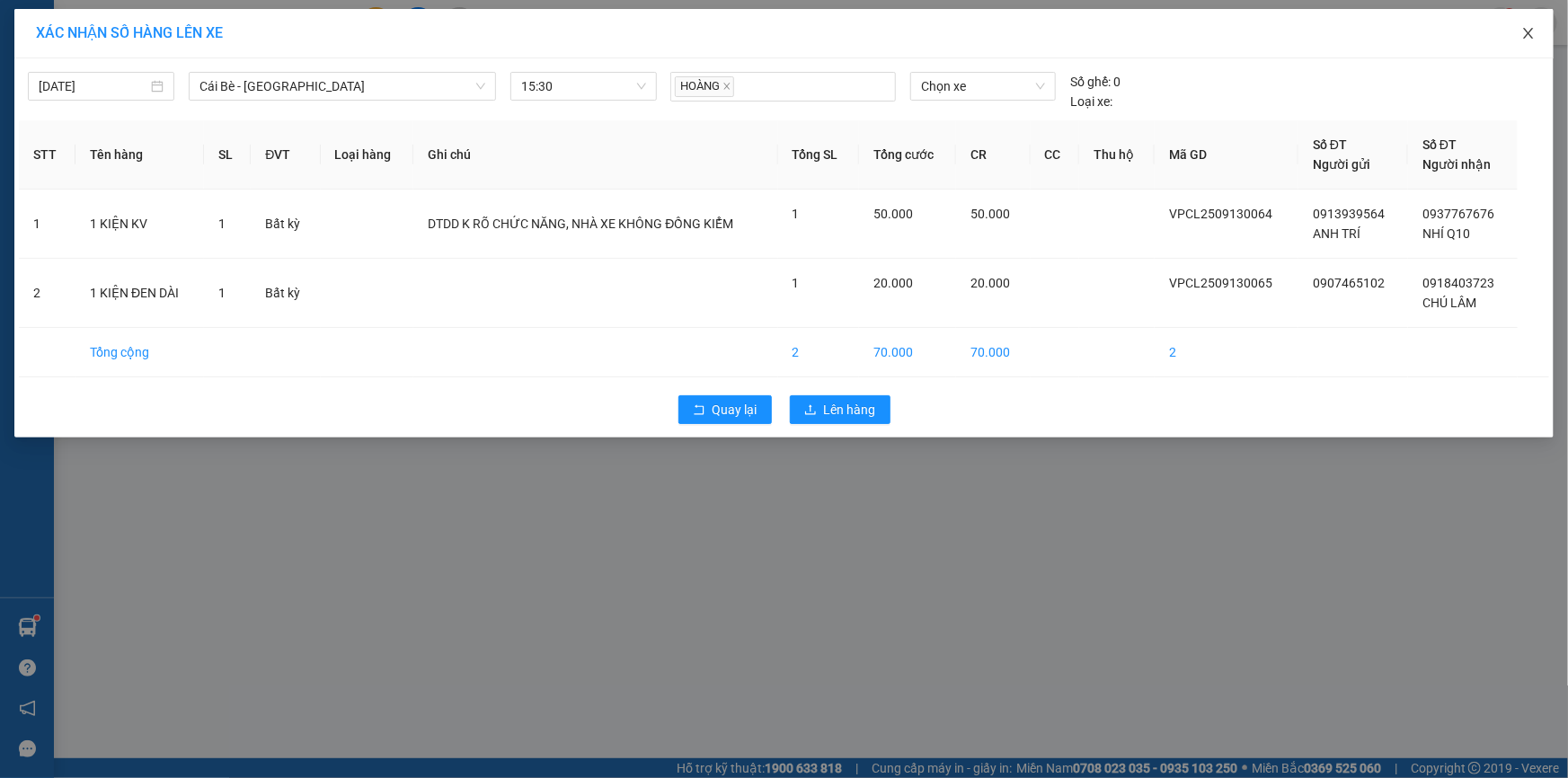
click at [1532, 35] on icon "close" at bounding box center [1529, 34] width 15 height 15
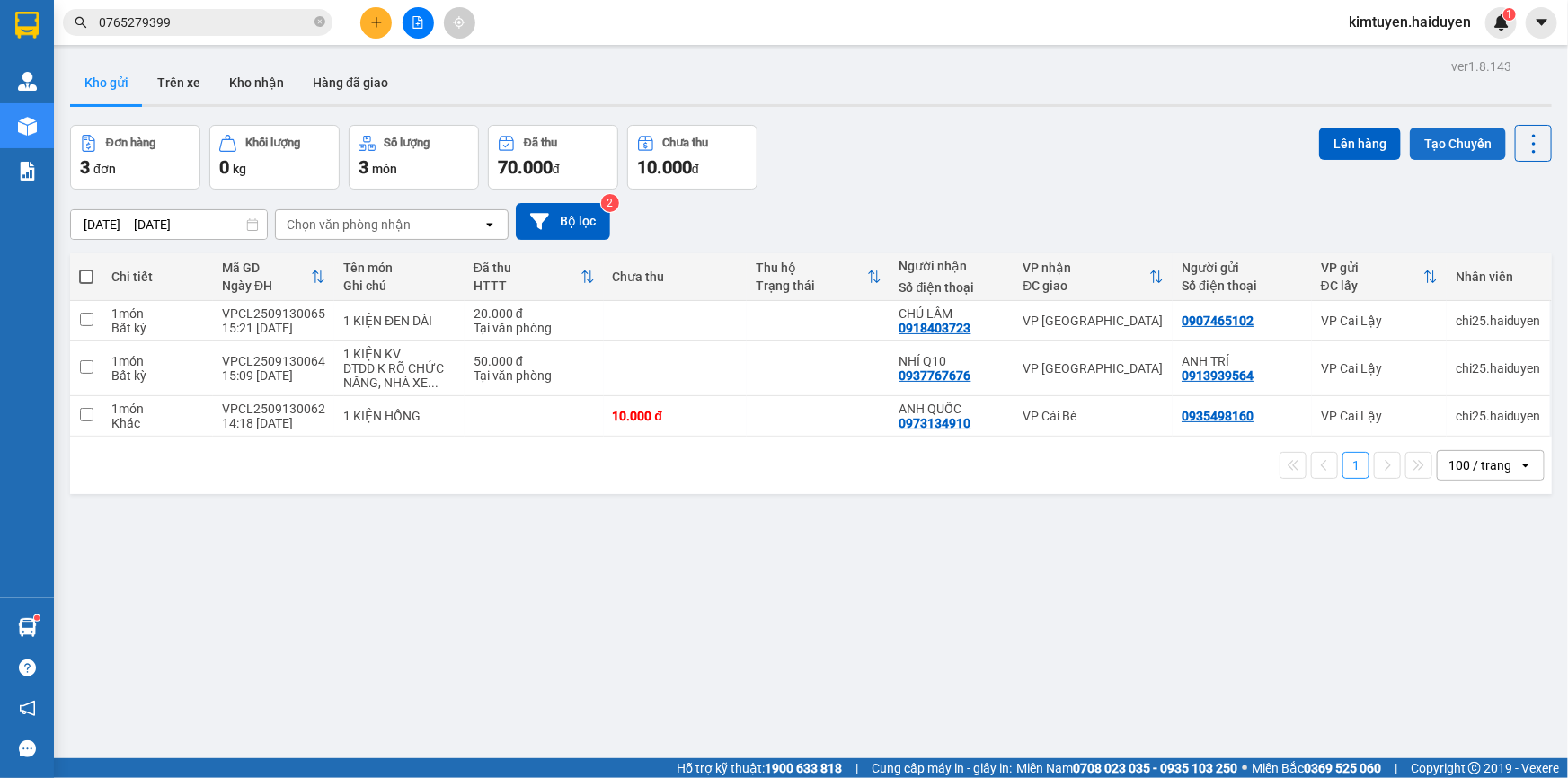
click at [1436, 143] on button "Tạo Chuyến" at bounding box center [1458, 144] width 96 height 33
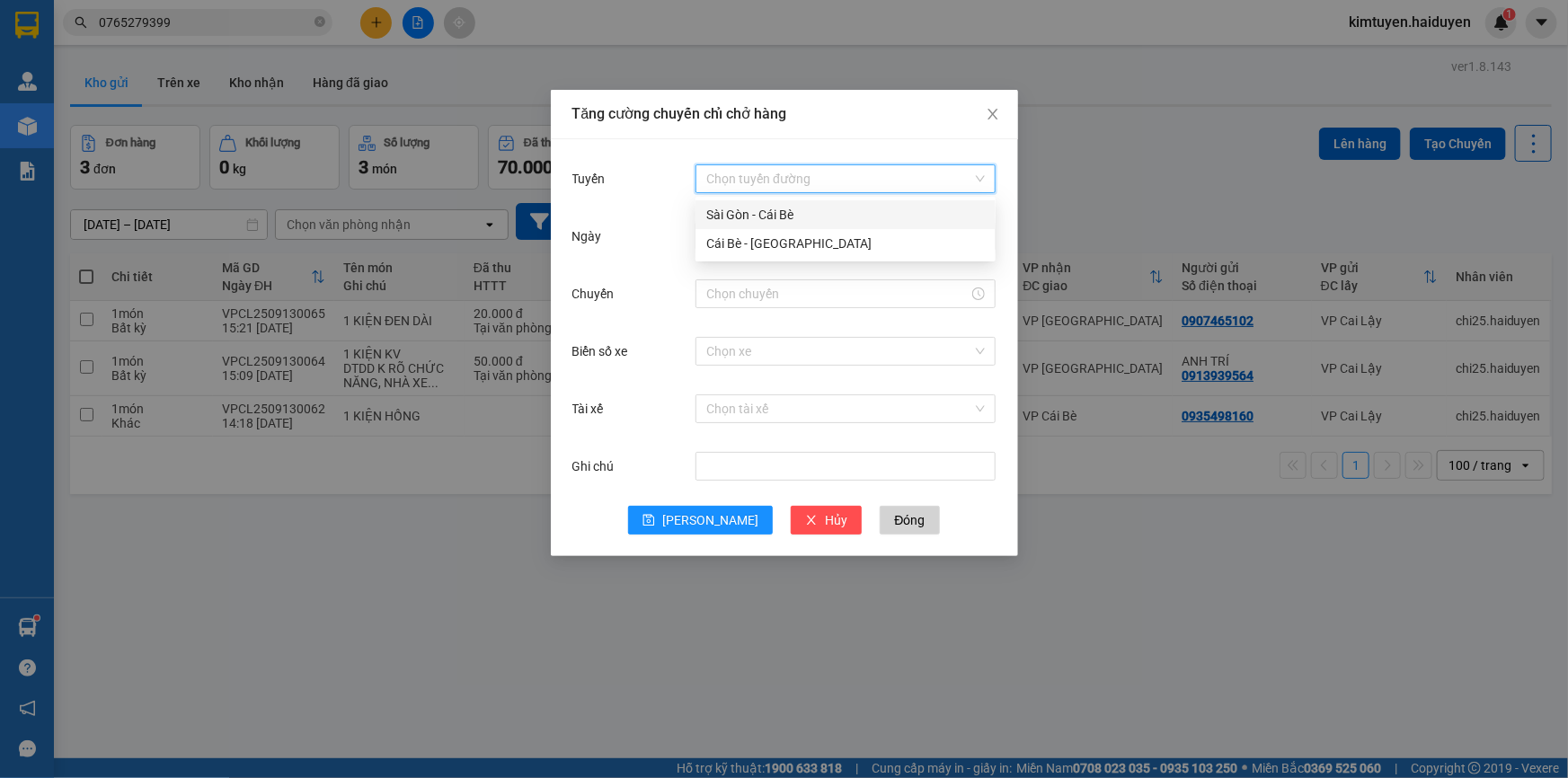
click at [840, 185] on input "Tuyến" at bounding box center [839, 179] width 266 height 27
click at [795, 244] on div "Cái Bè - [GEOGRAPHIC_DATA]" at bounding box center [845, 243] width 279 height 20
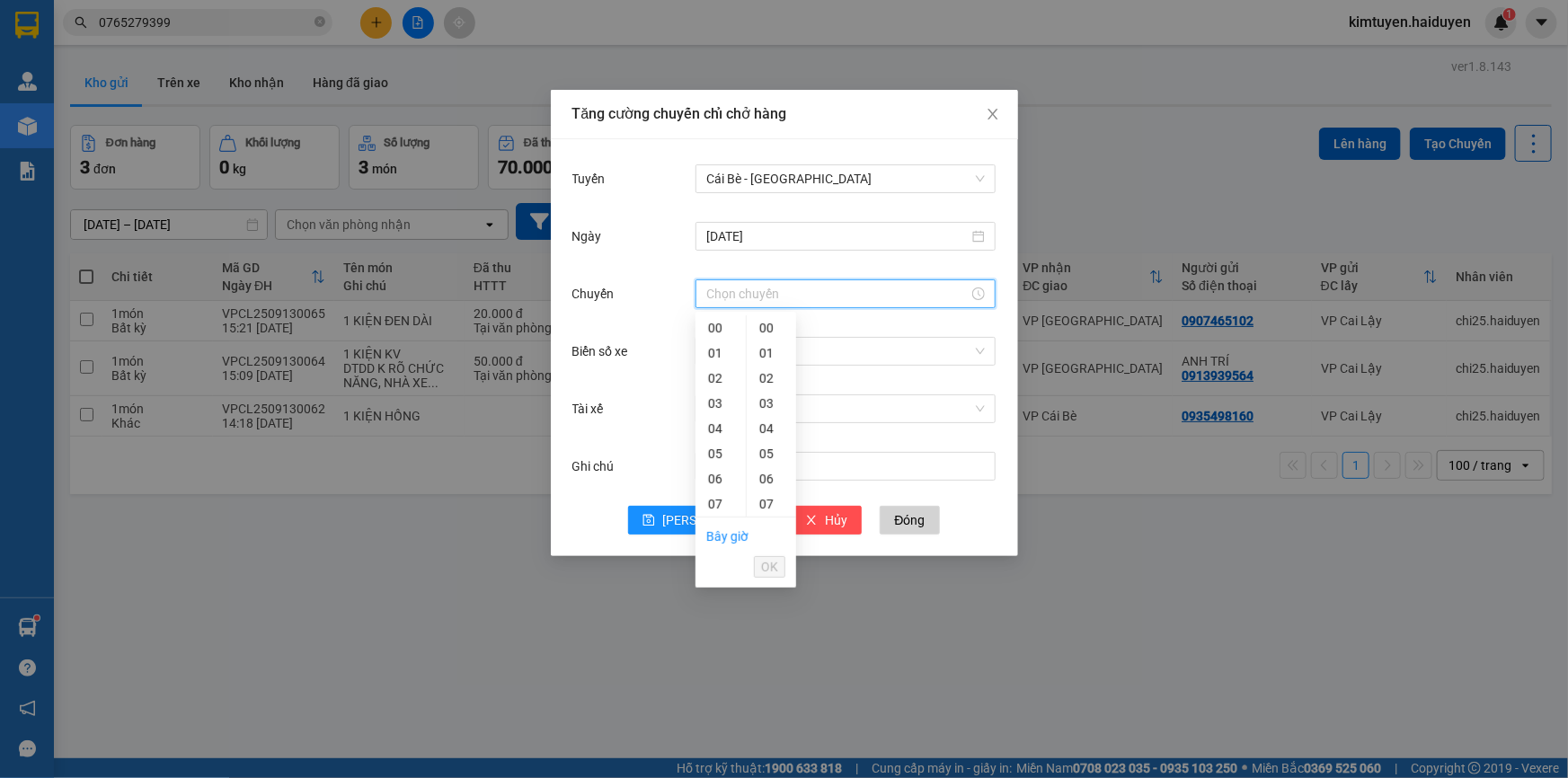
click at [722, 292] on input "Chuyến" at bounding box center [837, 294] width 262 height 20
click at [721, 693] on div "15" at bounding box center [720, 705] width 50 height 25
type input "15:31"
click at [769, 560] on span "OK" at bounding box center [769, 567] width 17 height 20
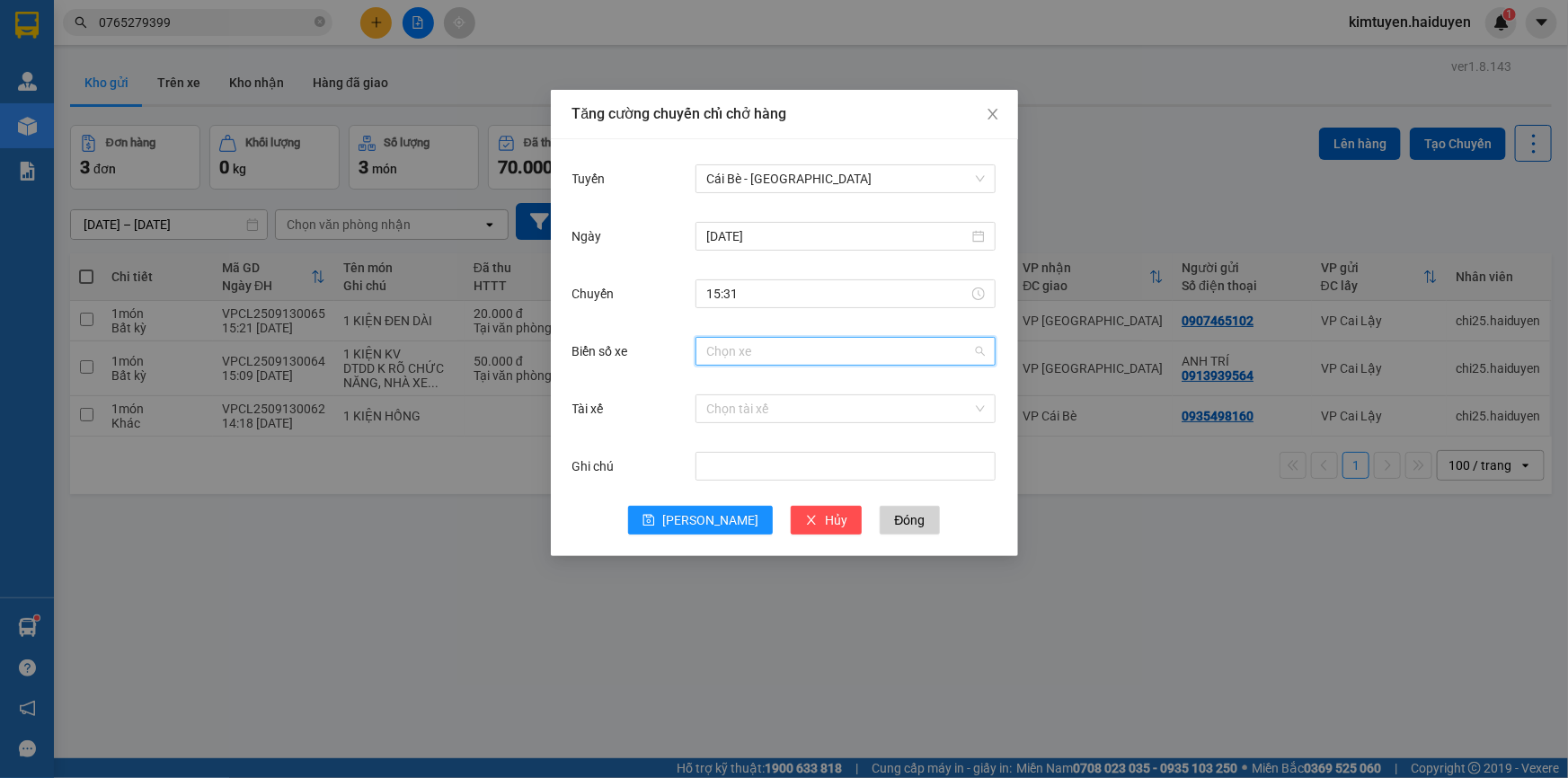
click at [765, 350] on input "Biển số xe" at bounding box center [839, 351] width 266 height 27
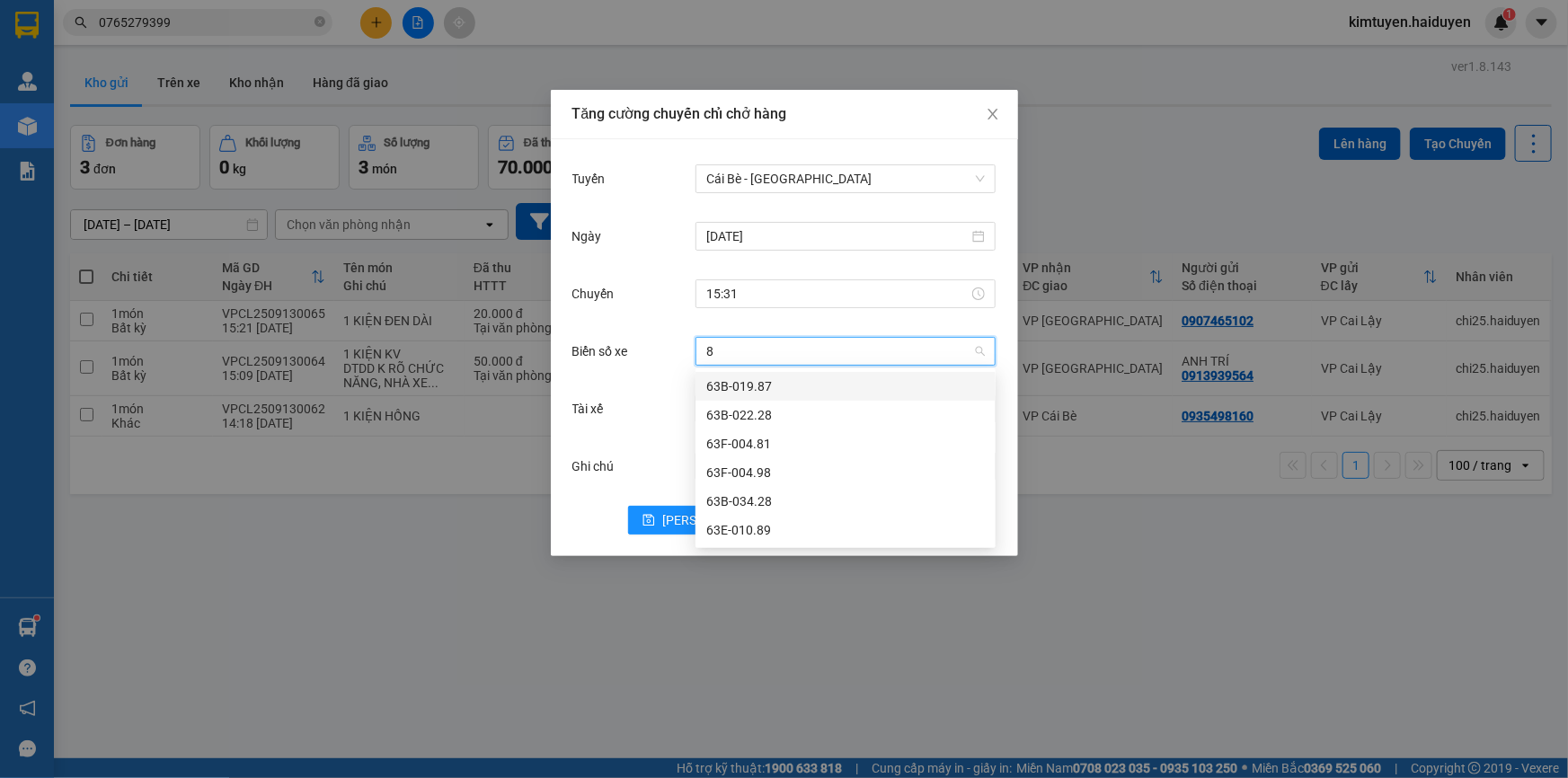
type input "81"
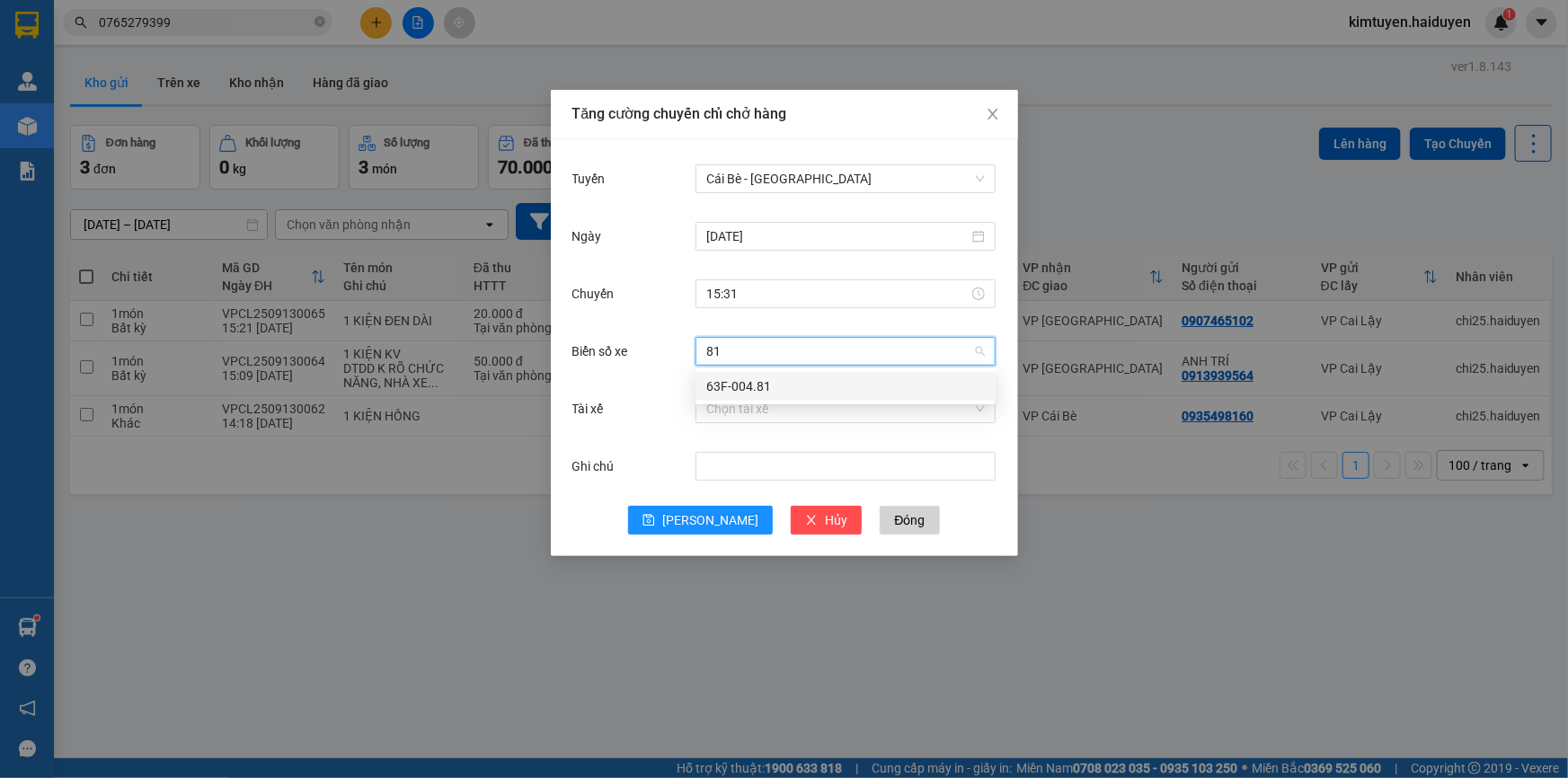
click at [745, 393] on div "63F-004.81" at bounding box center [845, 387] width 279 height 20
click at [745, 414] on input "Tài xế" at bounding box center [839, 409] width 266 height 27
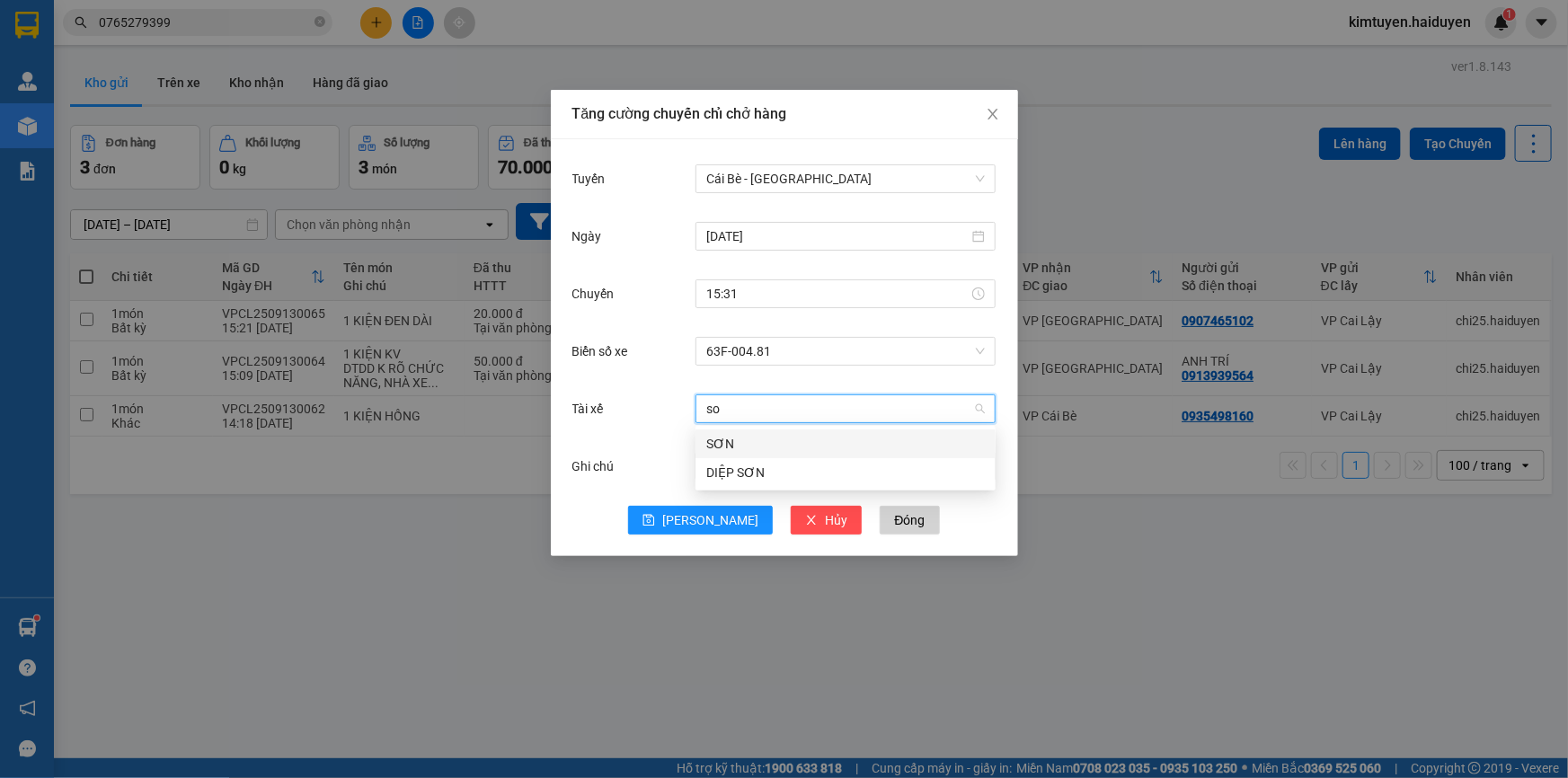
type input "son"
click at [770, 448] on div "SƠN" at bounding box center [845, 444] width 279 height 20
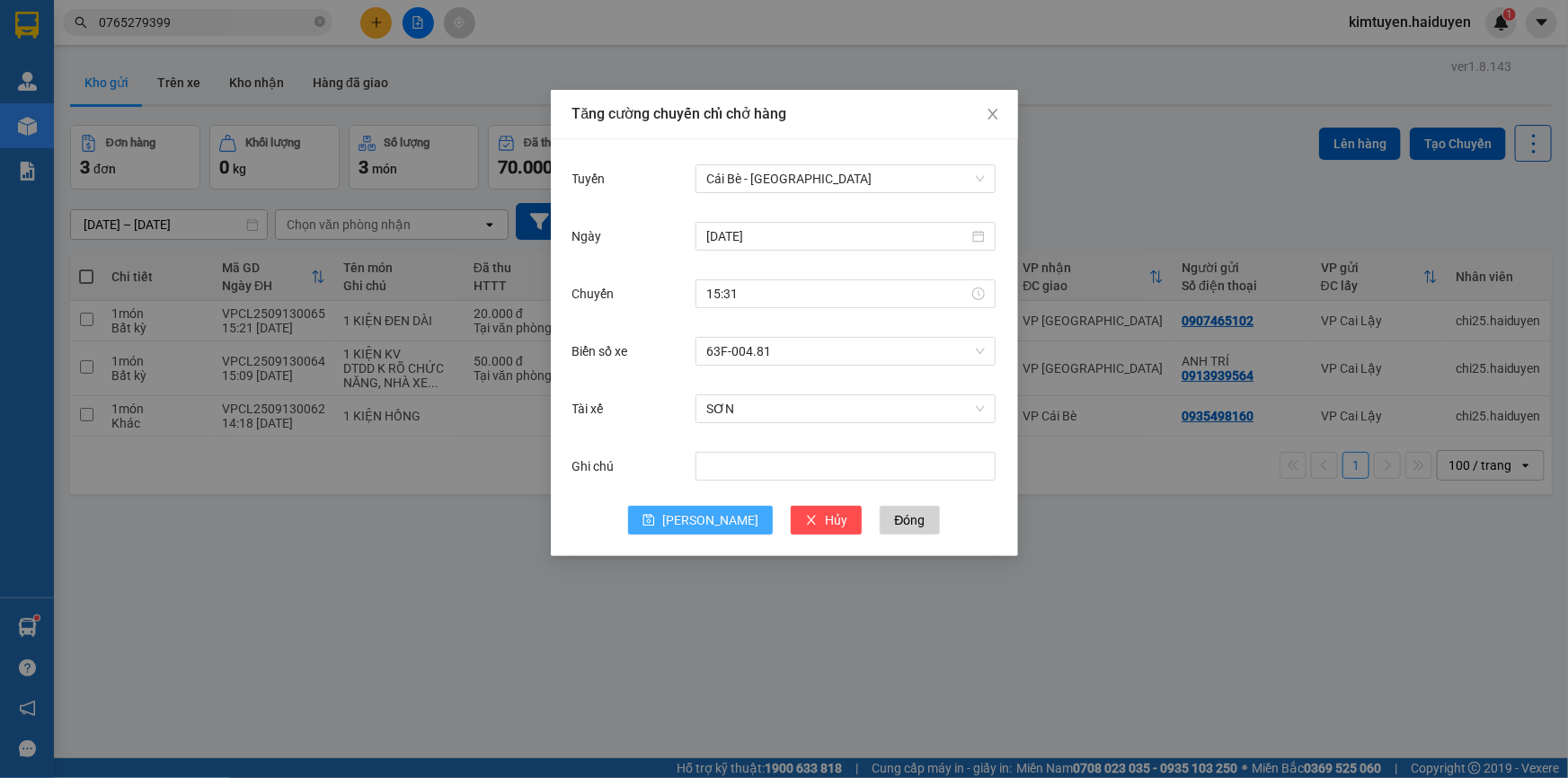
click at [656, 517] on icon "save" at bounding box center [649, 520] width 13 height 13
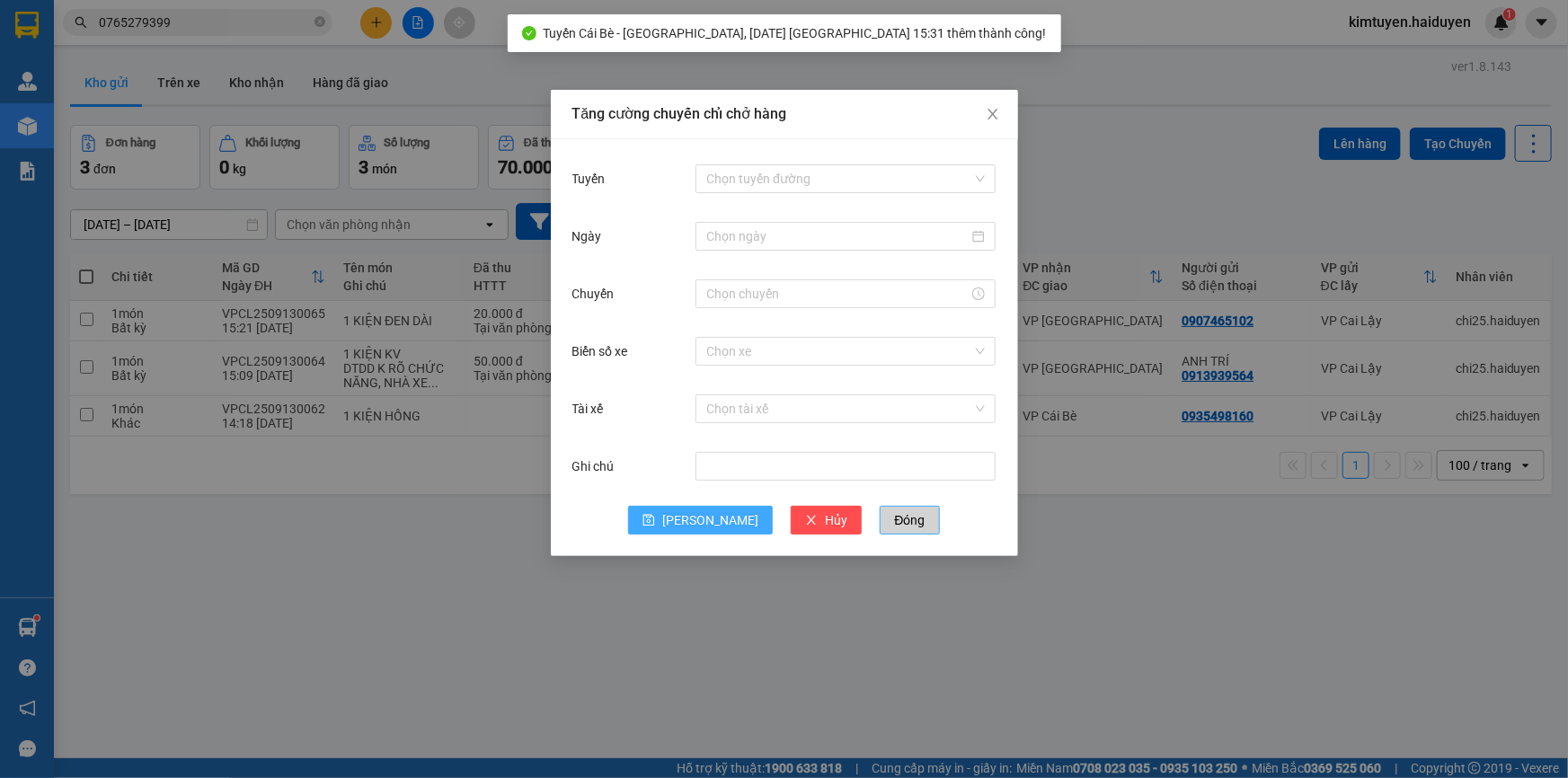
click at [894, 524] on span "Đóng" at bounding box center [910, 520] width 31 height 20
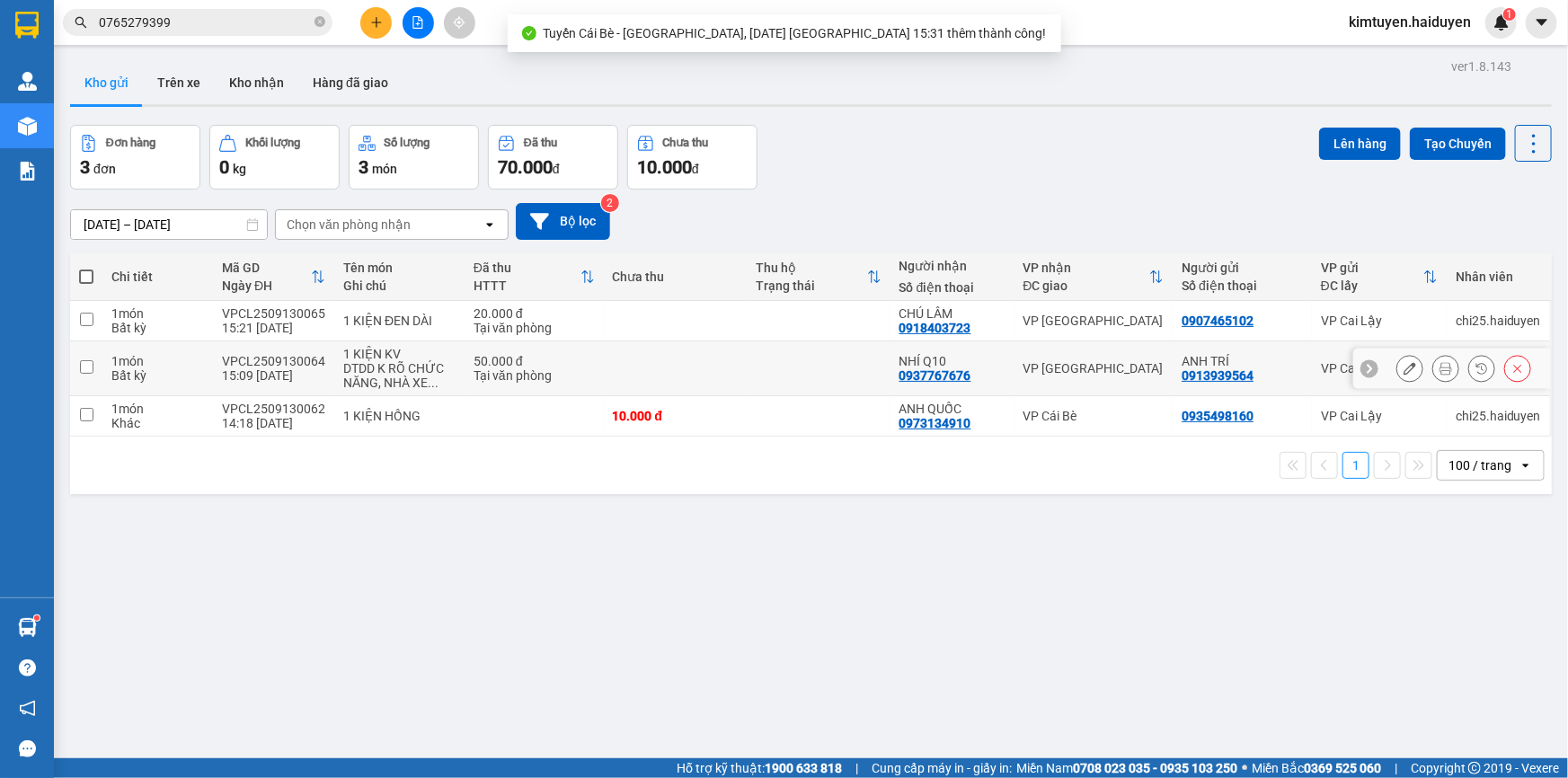
click at [812, 368] on td at bounding box center [819, 369] width 143 height 54
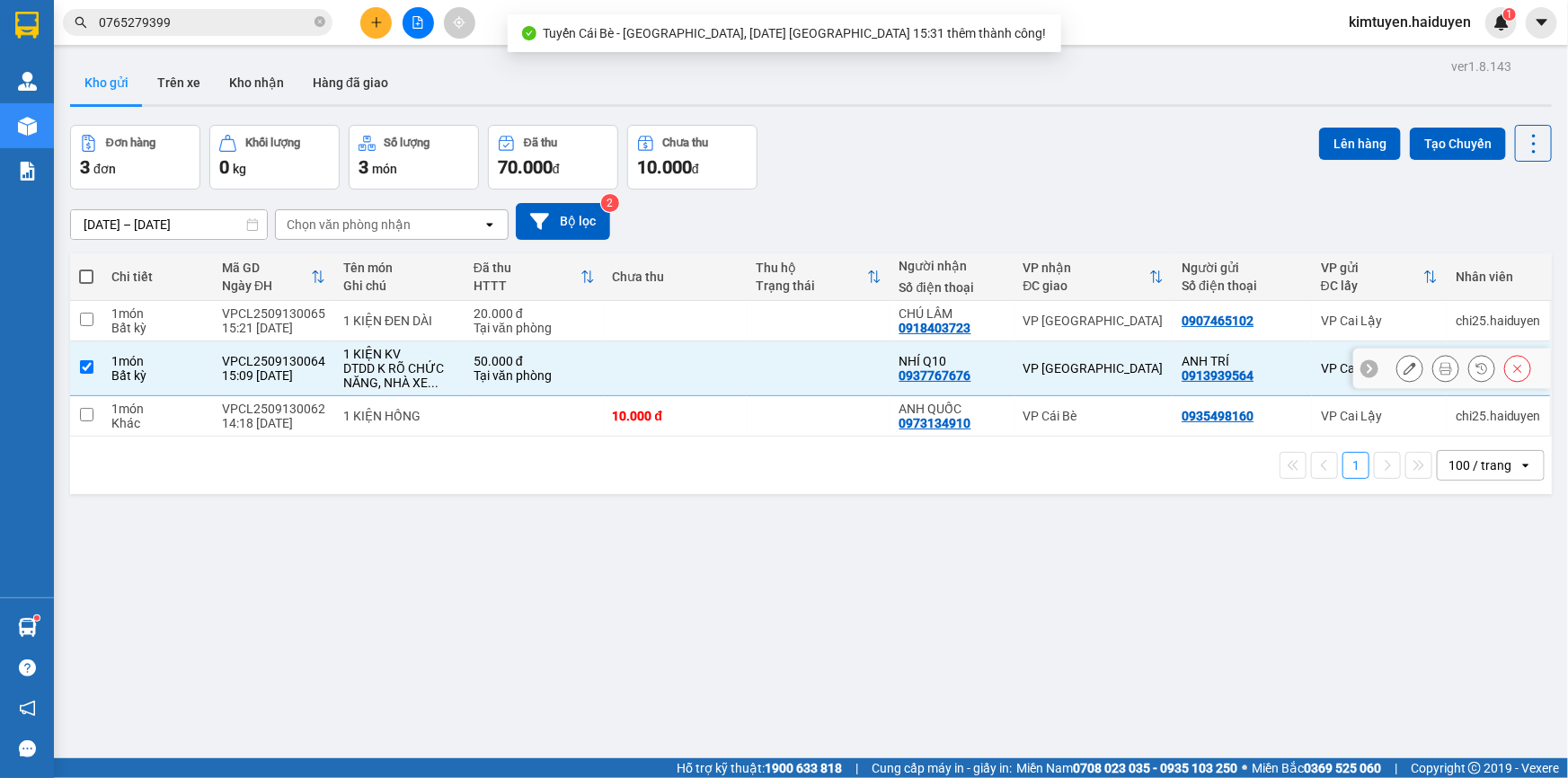
checkbox input "true"
click at [831, 320] on td at bounding box center [819, 321] width 143 height 41
checkbox input "true"
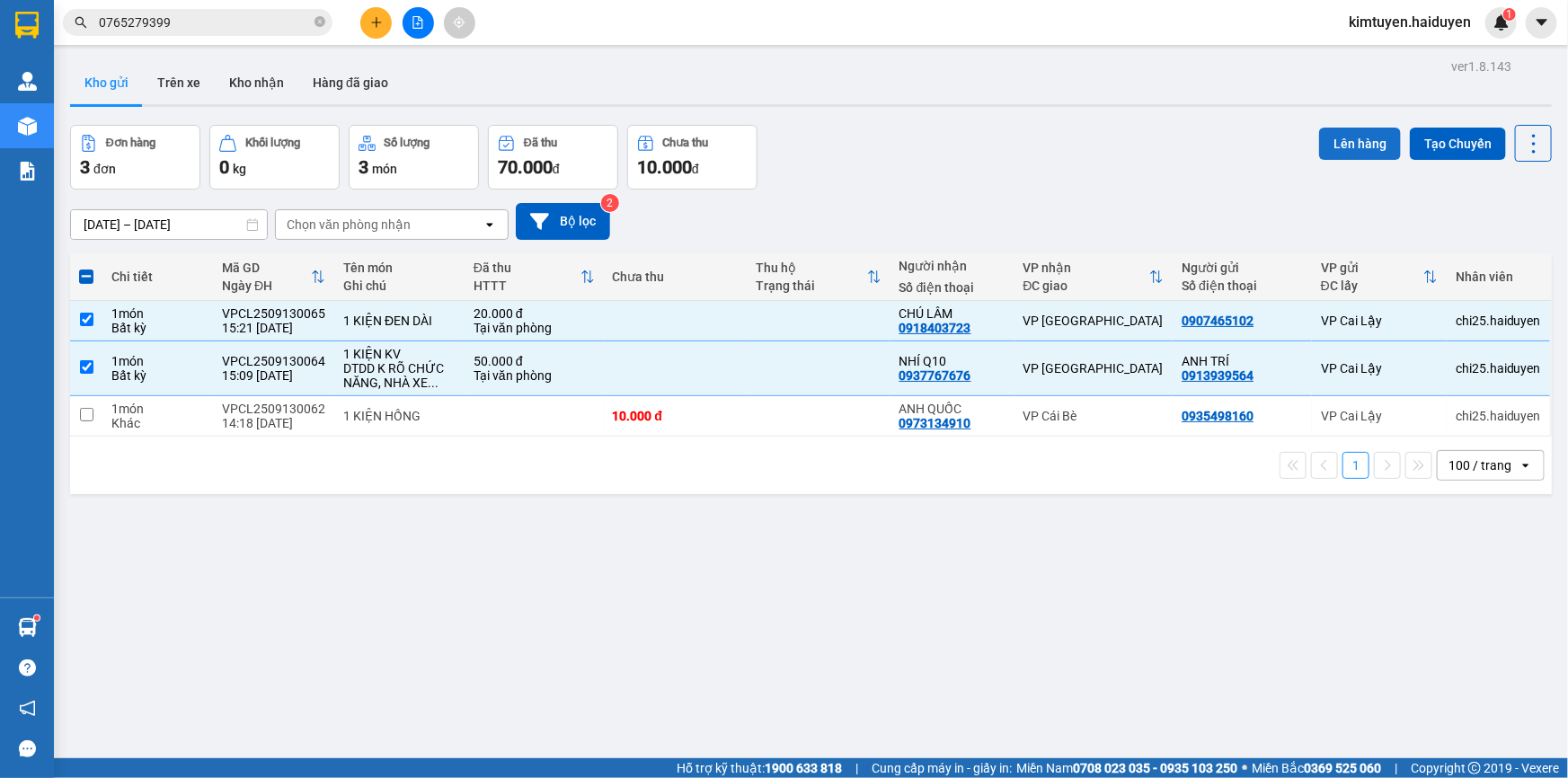
click at [1352, 143] on button "Lên hàng" at bounding box center [1360, 144] width 82 height 33
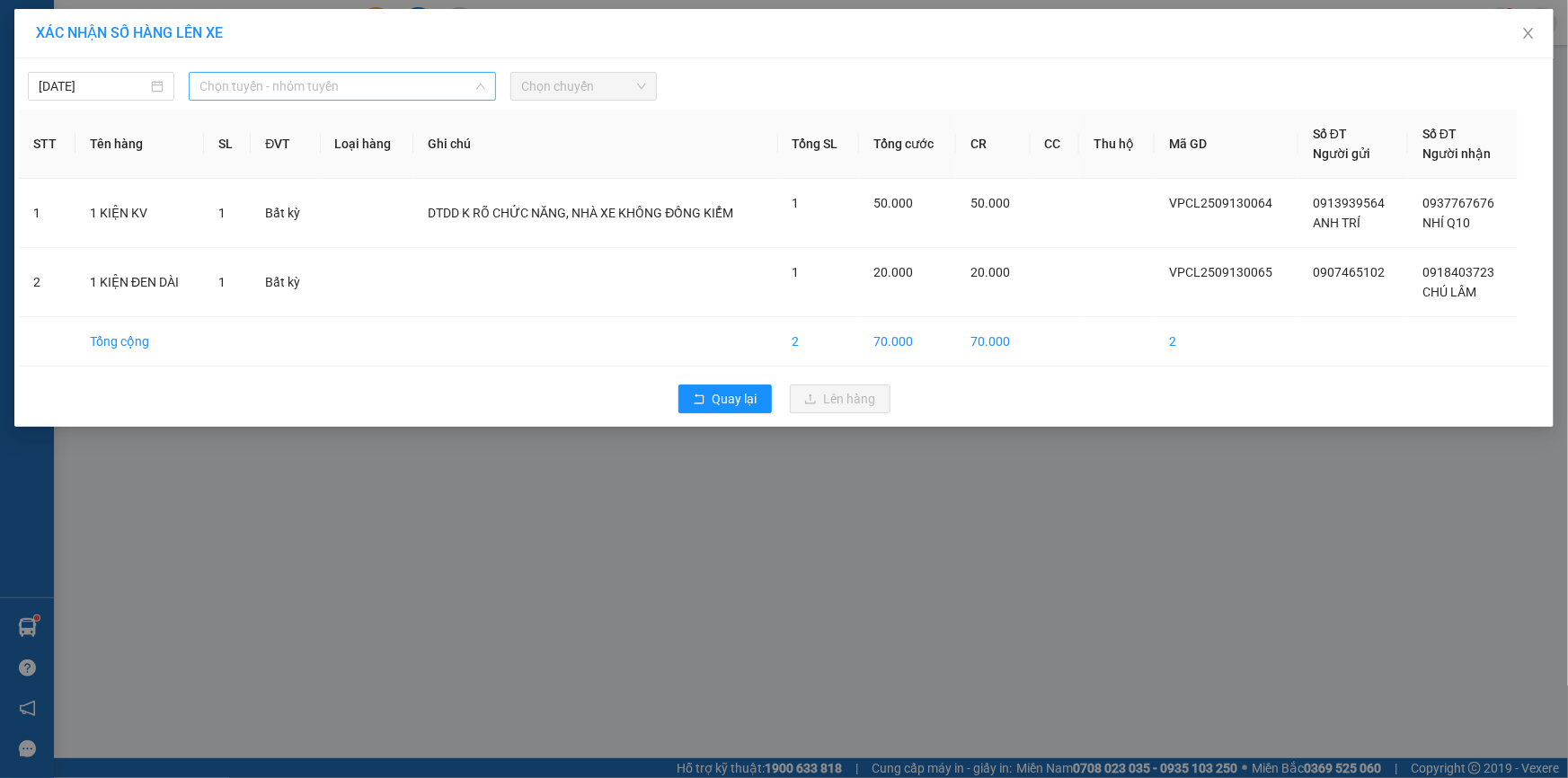
click at [224, 93] on span "Chọn tuyến - nhóm tuyến" at bounding box center [342, 86] width 286 height 27
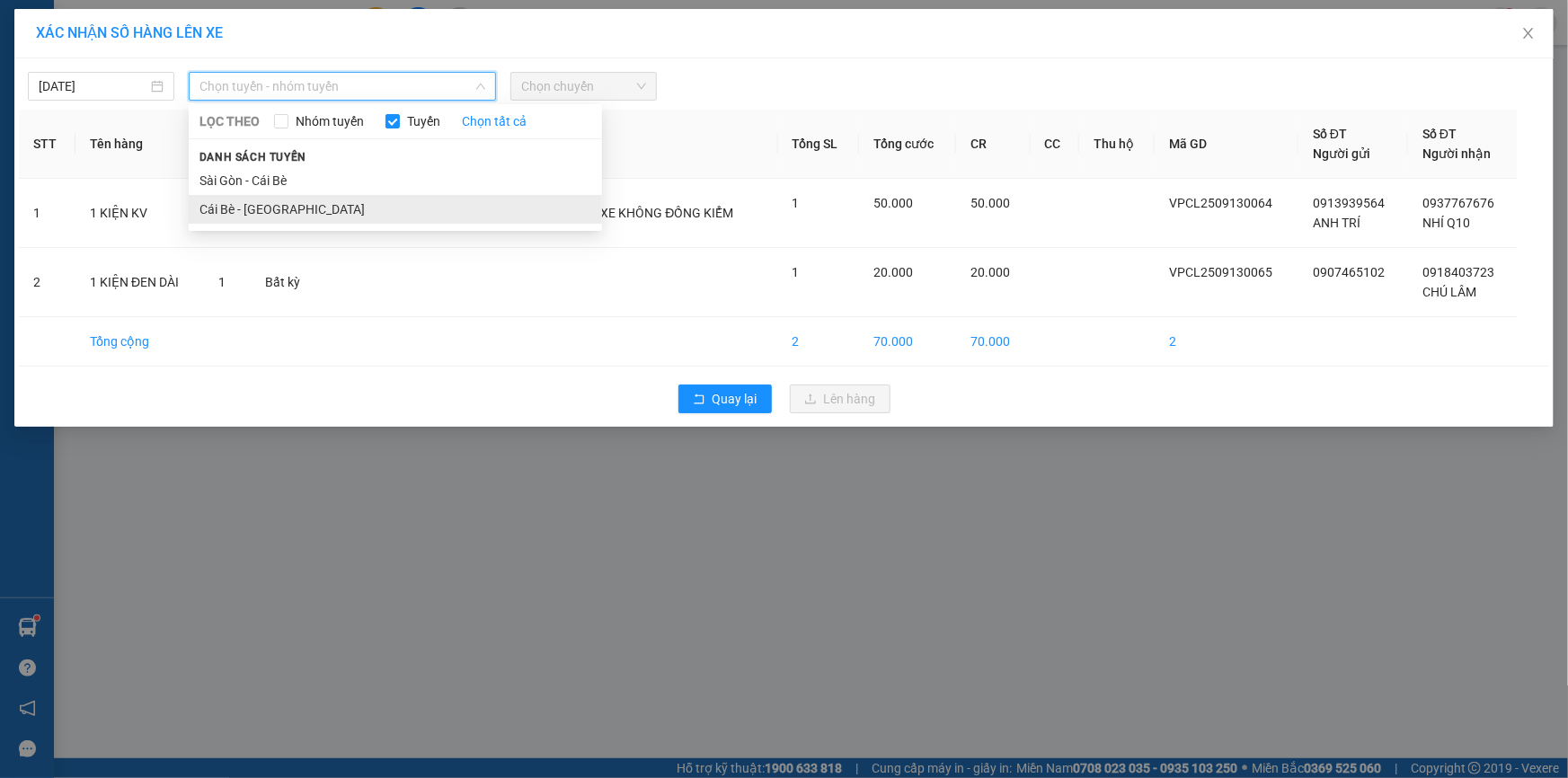
click at [231, 214] on li "Cái Bè - [GEOGRAPHIC_DATA]" at bounding box center [395, 210] width 413 height 29
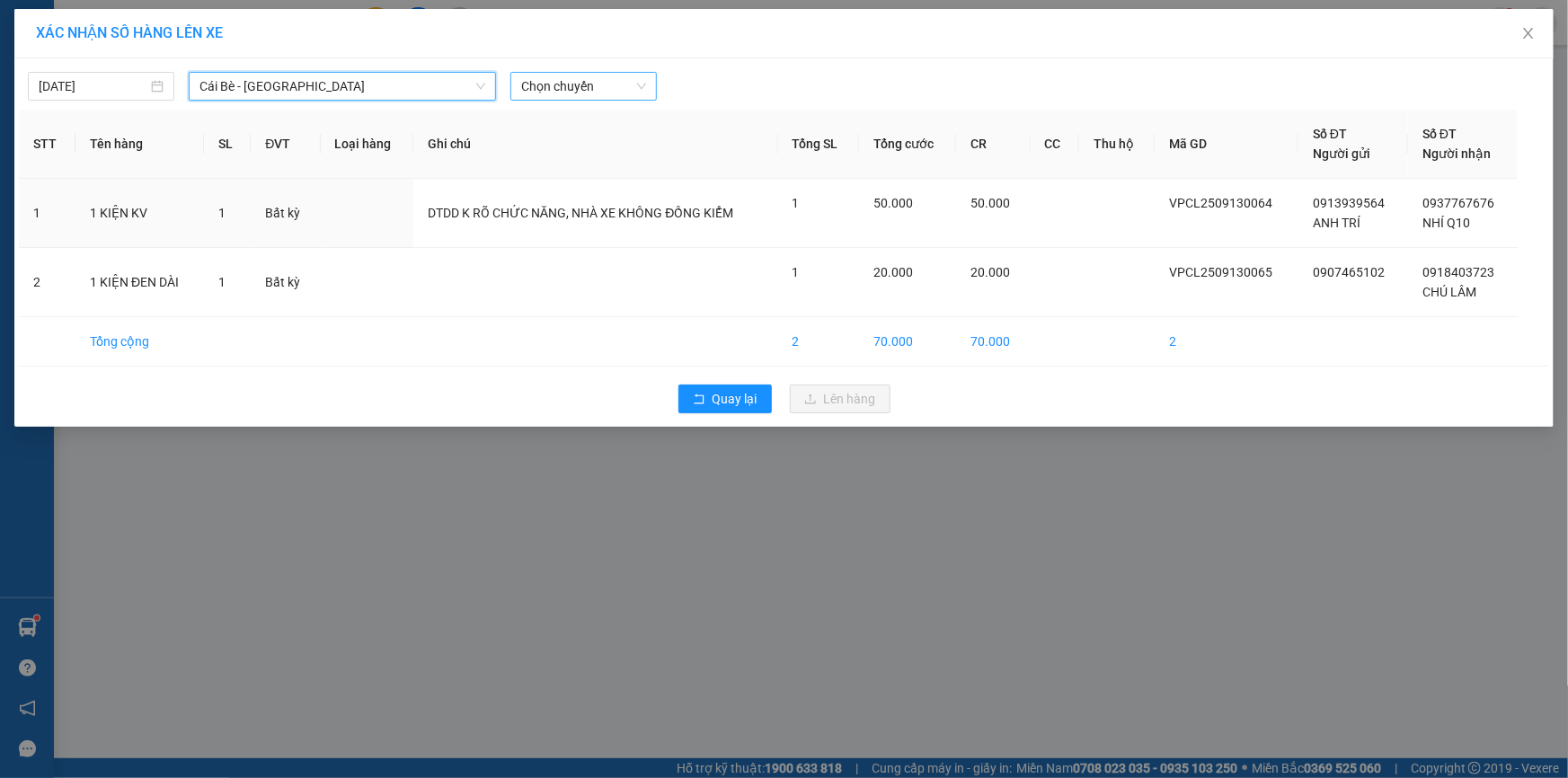
click at [591, 75] on span "Chọn chuyến" at bounding box center [584, 86] width 125 height 27
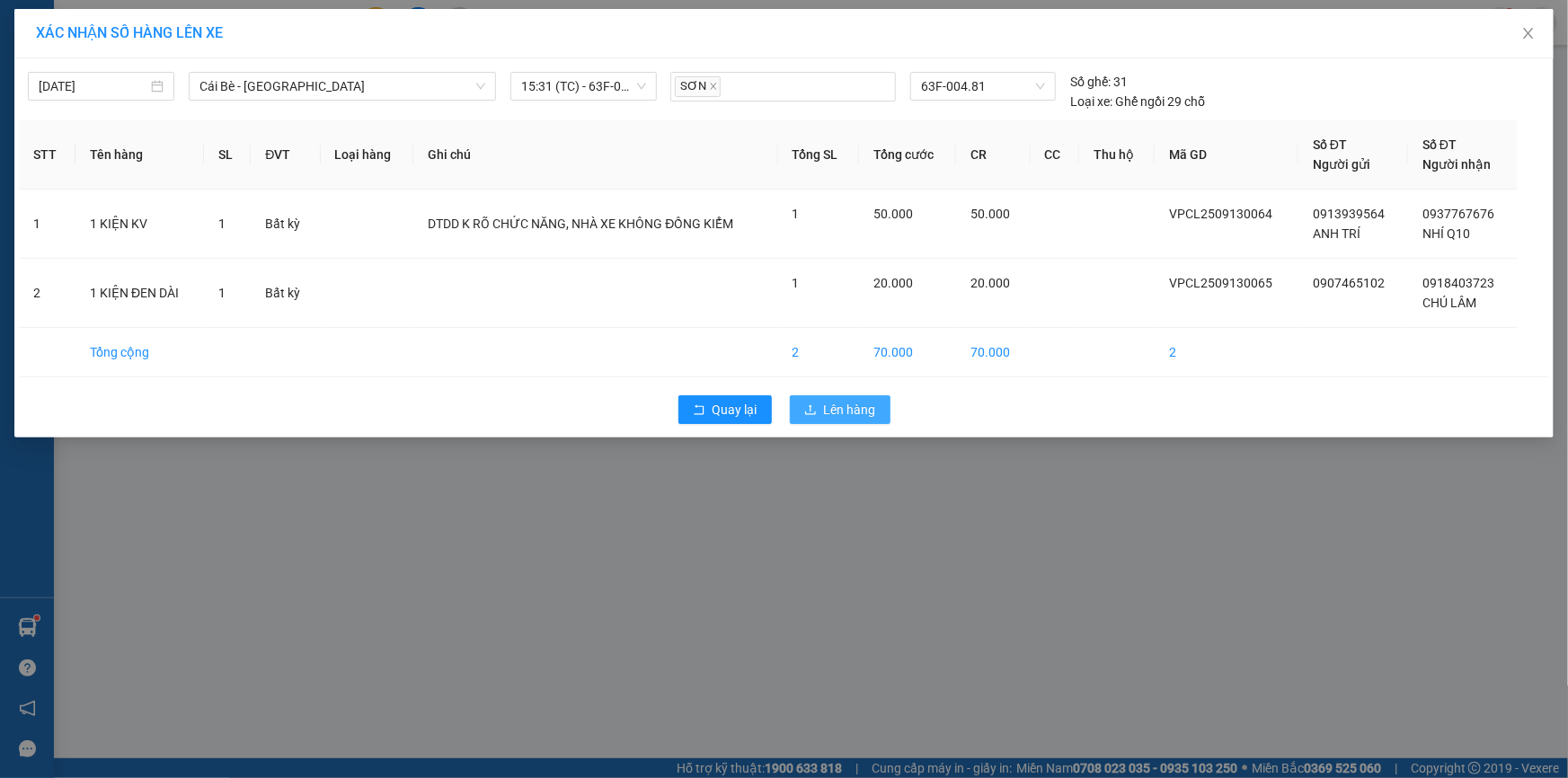
click at [869, 403] on span "Lên hàng" at bounding box center [850, 409] width 52 height 20
